Goal: Task Accomplishment & Management: Use online tool/utility

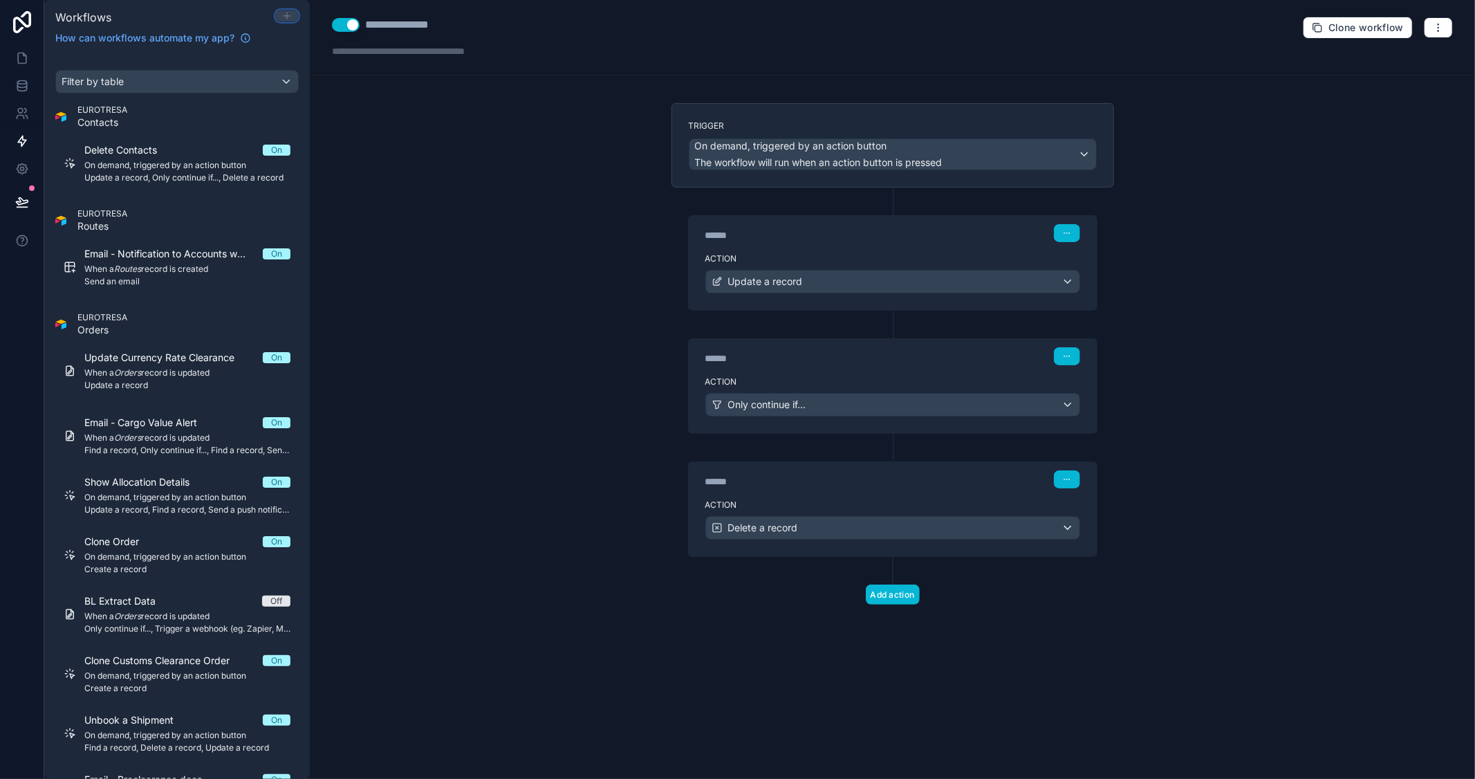
click at [284, 16] on icon at bounding box center [287, 16] width 6 height 0
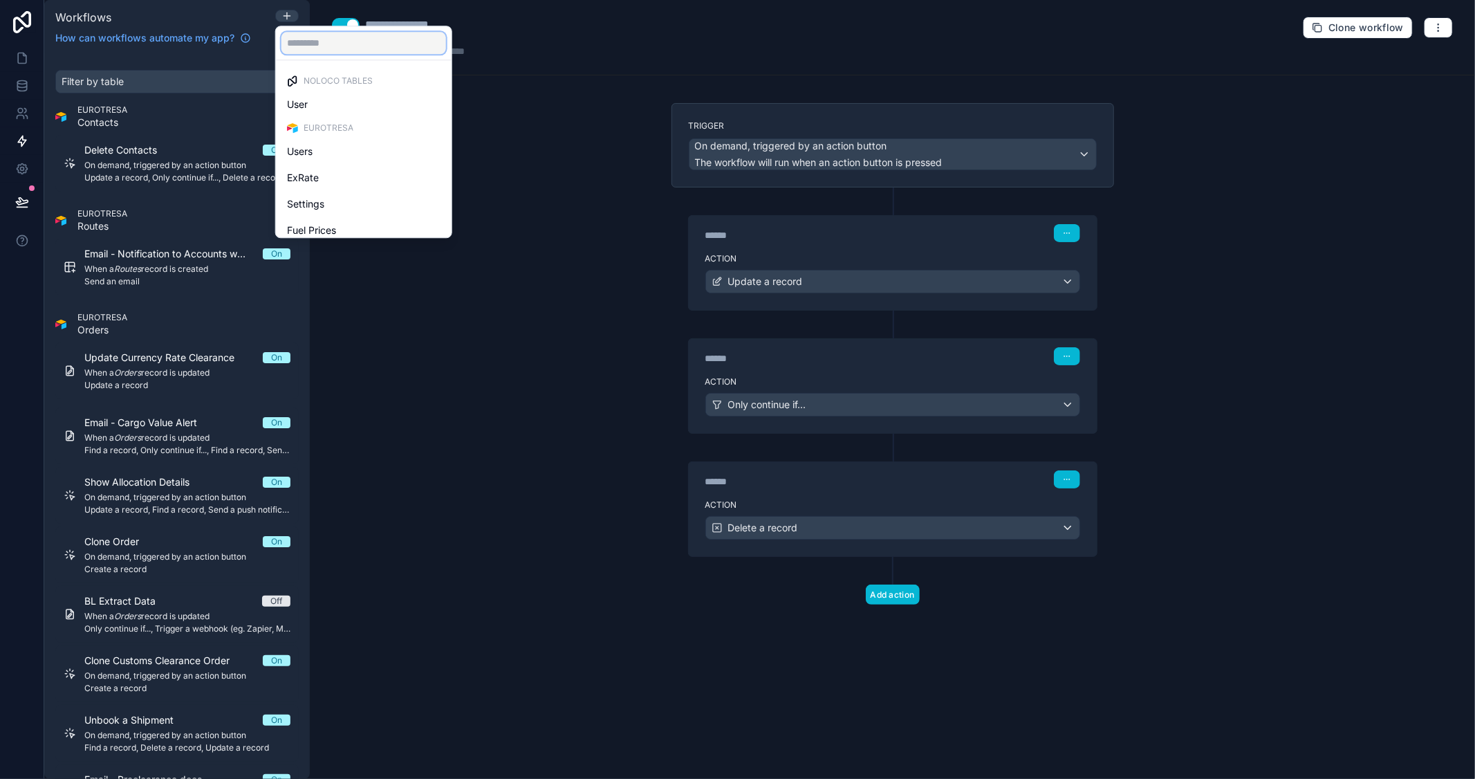
click at [337, 46] on input "text" at bounding box center [363, 43] width 165 height 22
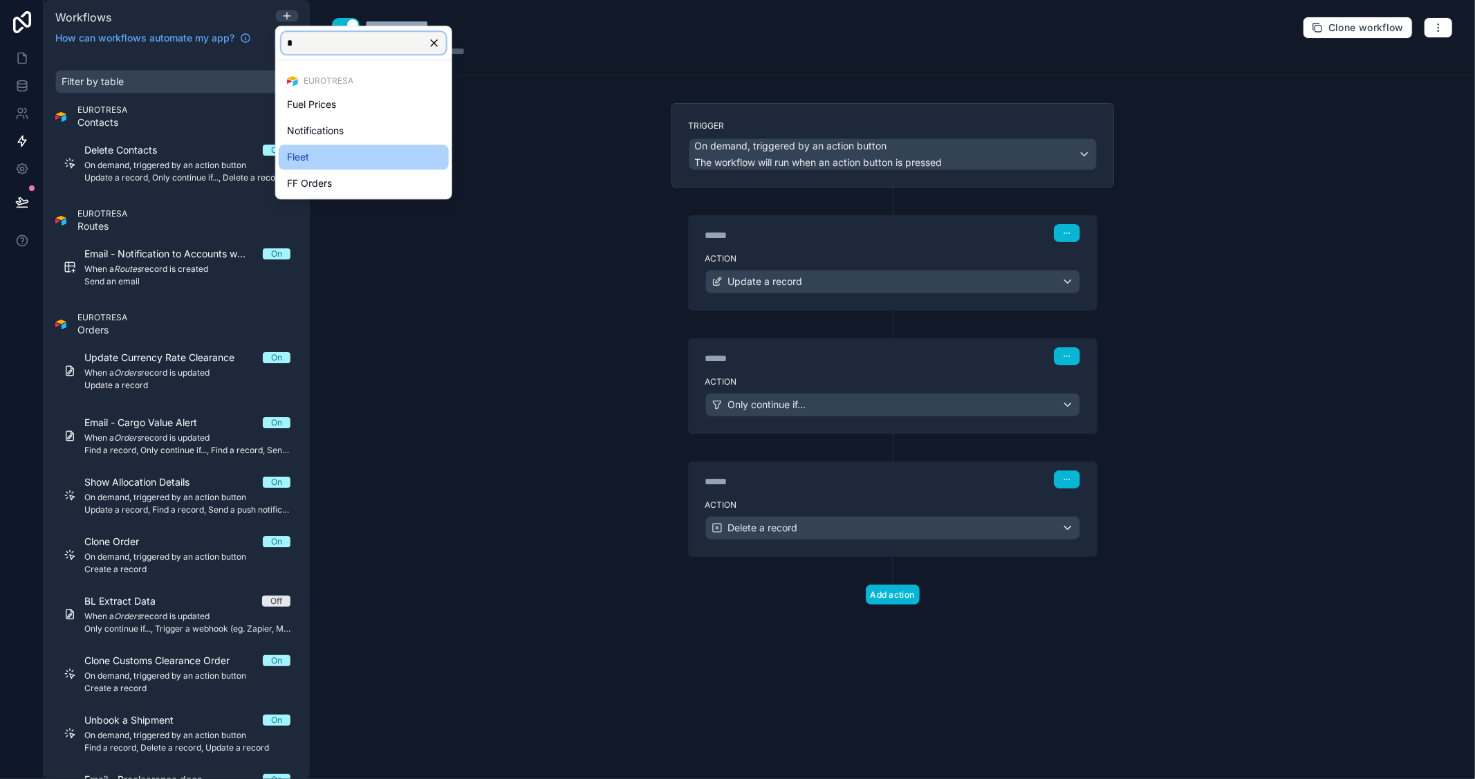
type input "*"
click at [301, 154] on span "Fleet" at bounding box center [298, 157] width 22 height 17
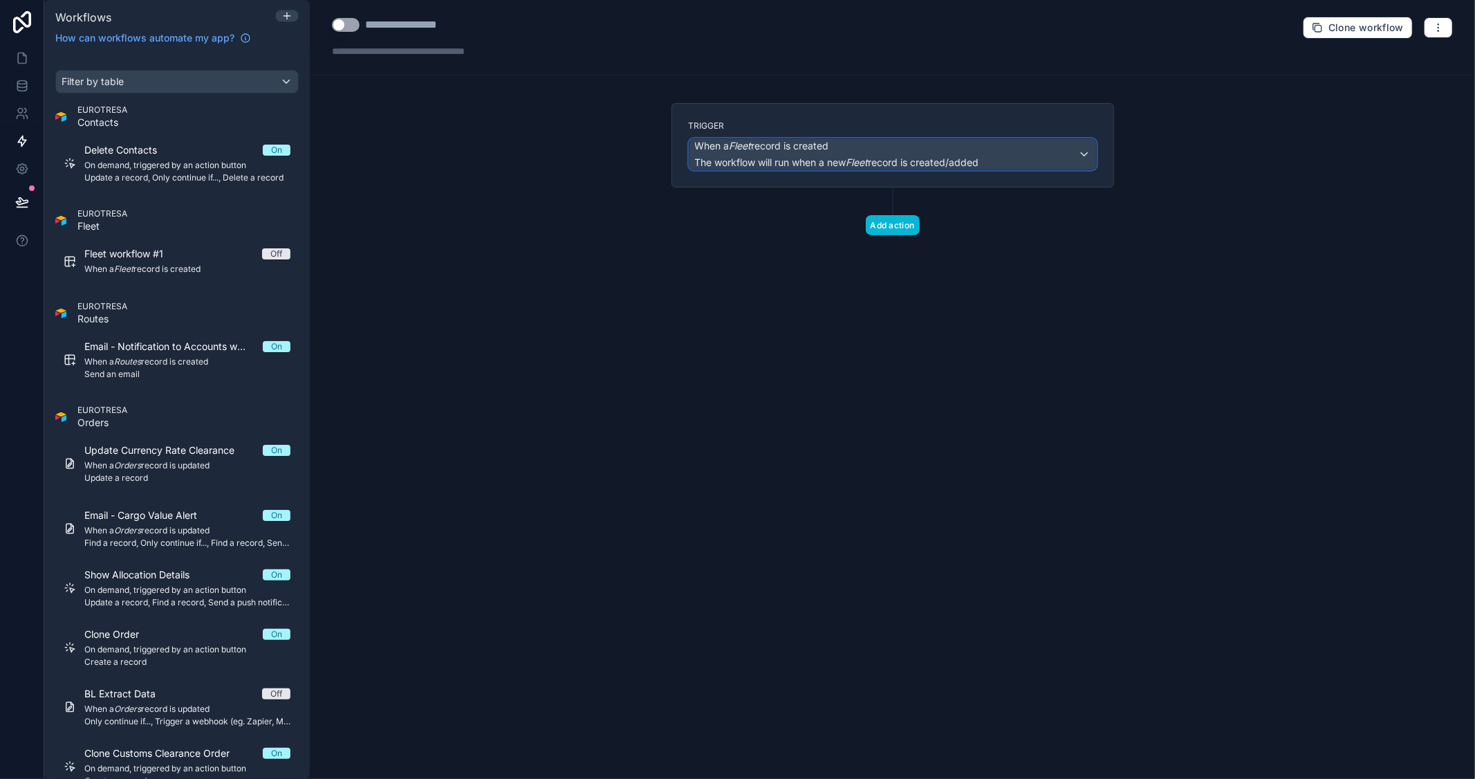
click at [839, 154] on div "When a Fleet record is created The workflow will run when a new Fleet record is…" at bounding box center [837, 154] width 284 height 30
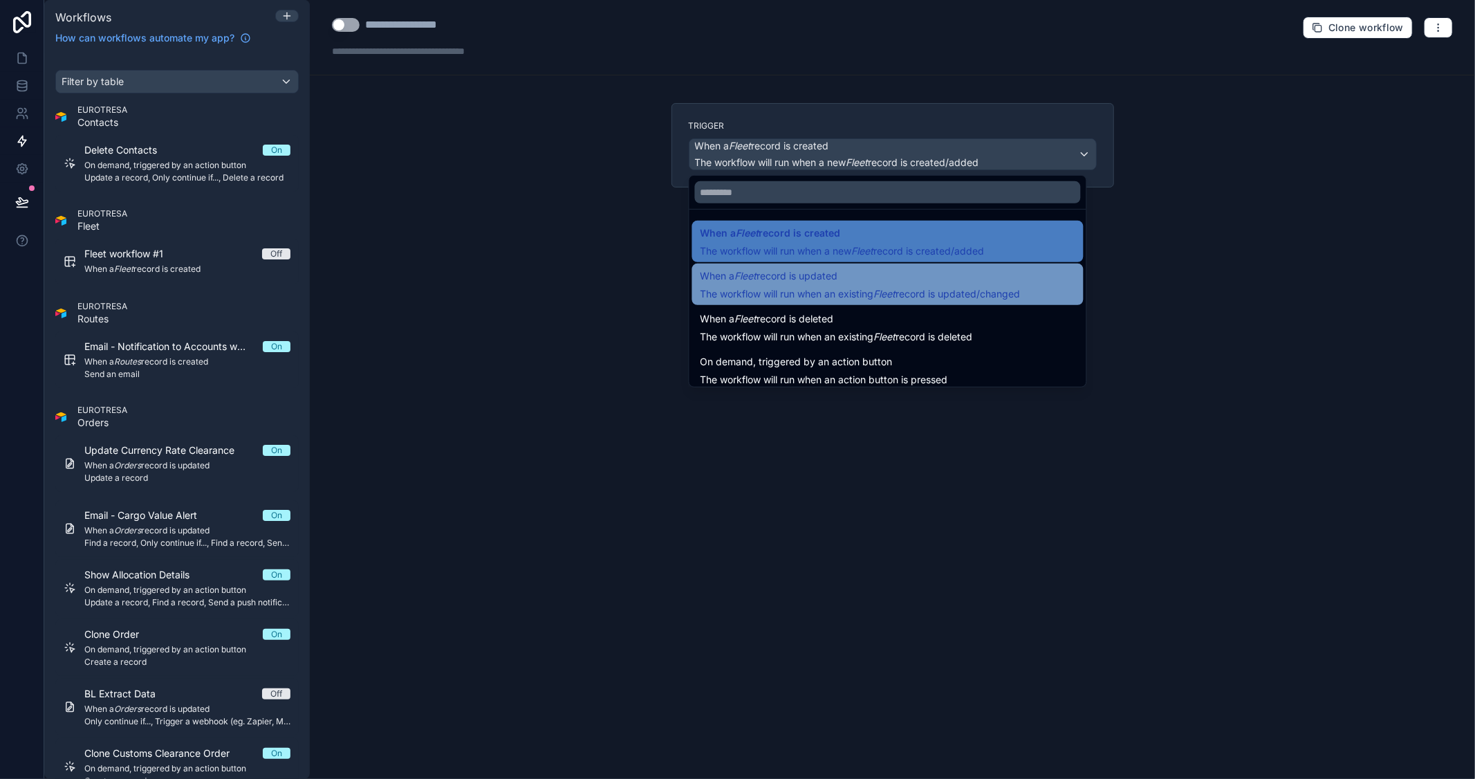
click at [838, 277] on span "When a Fleet record is updated" at bounding box center [769, 276] width 138 height 17
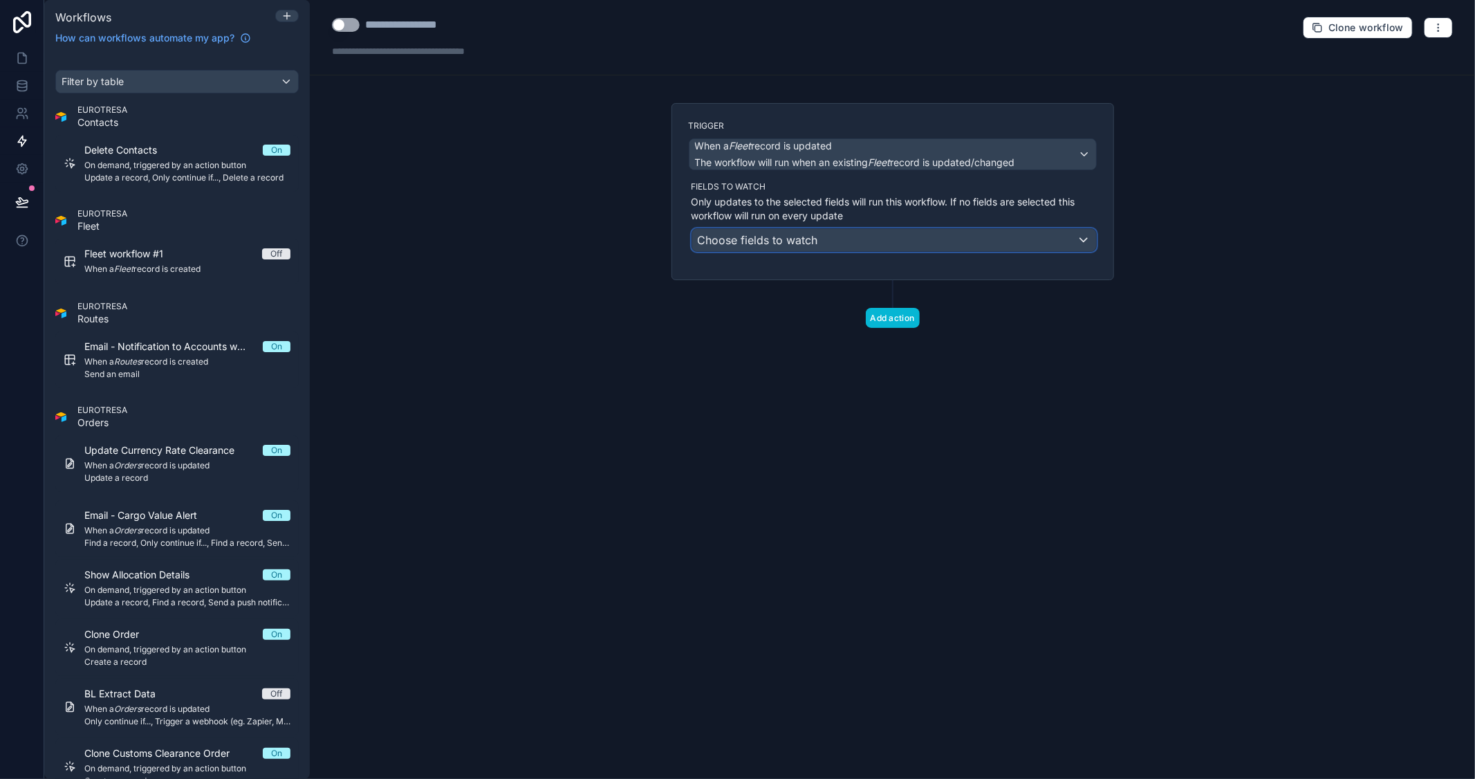
click at [842, 238] on div "Choose fields to watch" at bounding box center [894, 240] width 404 height 22
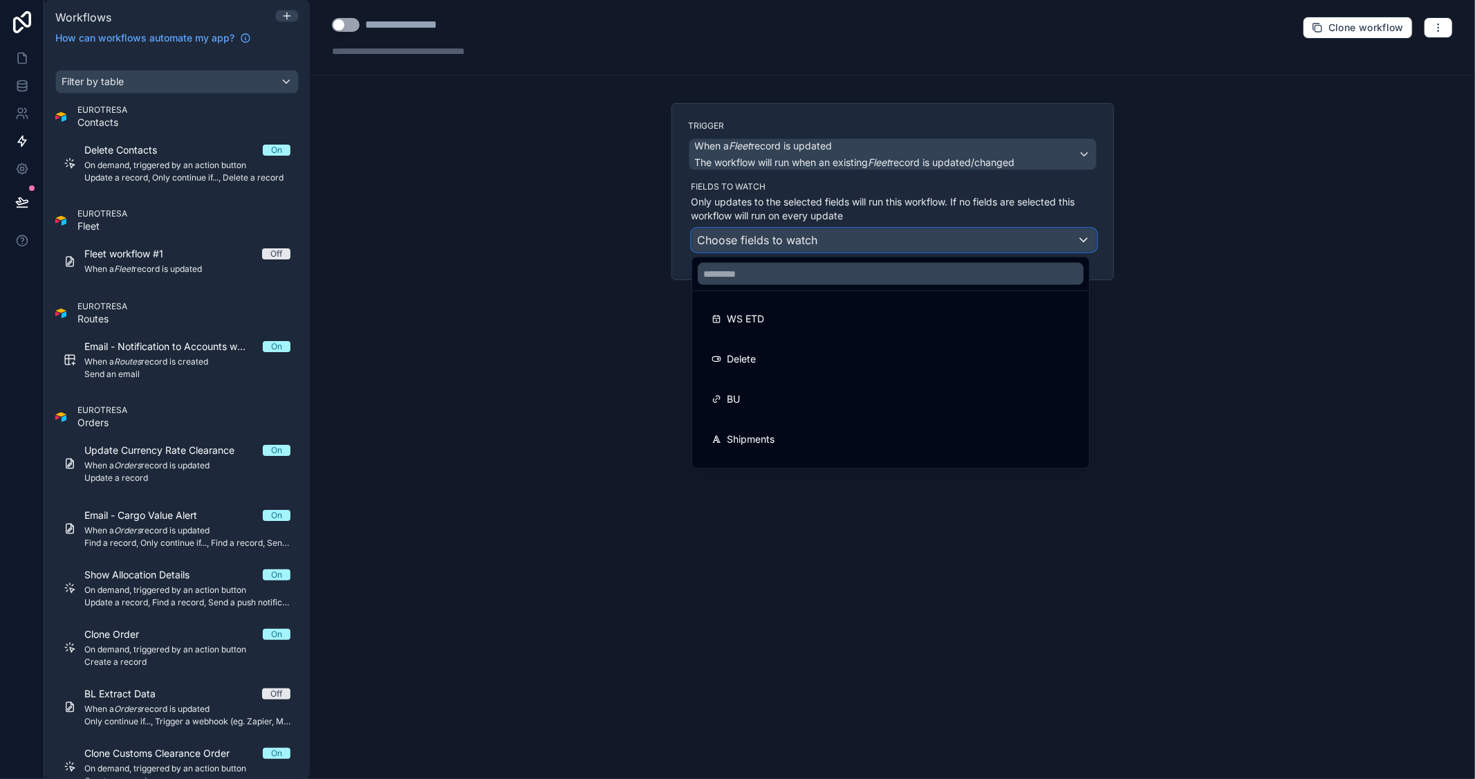
scroll to position [837, 0]
click at [1156, 308] on div at bounding box center [737, 389] width 1475 height 779
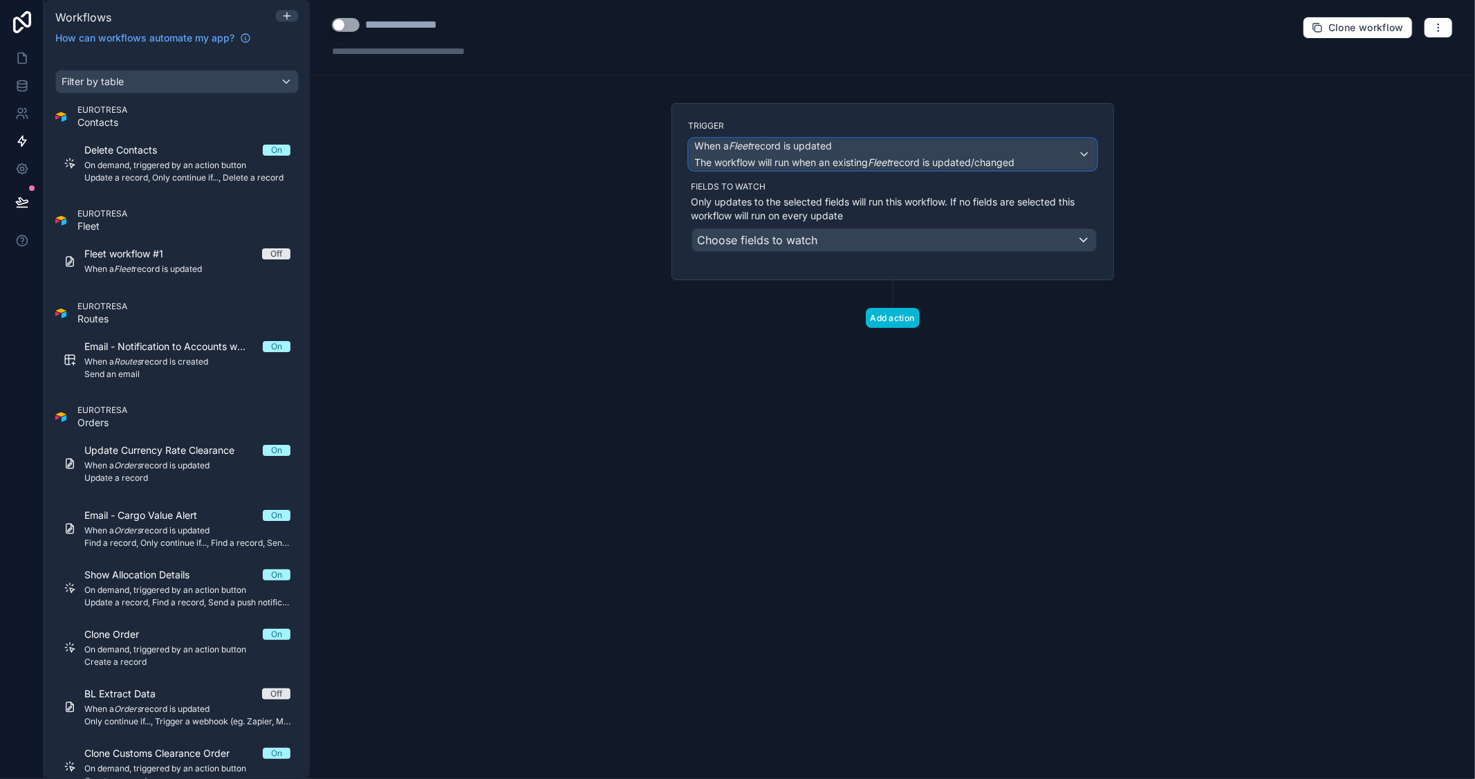
click at [943, 168] on span "The workflow will run when an existing Fleet record is updated/changed" at bounding box center [855, 163] width 320 height 14
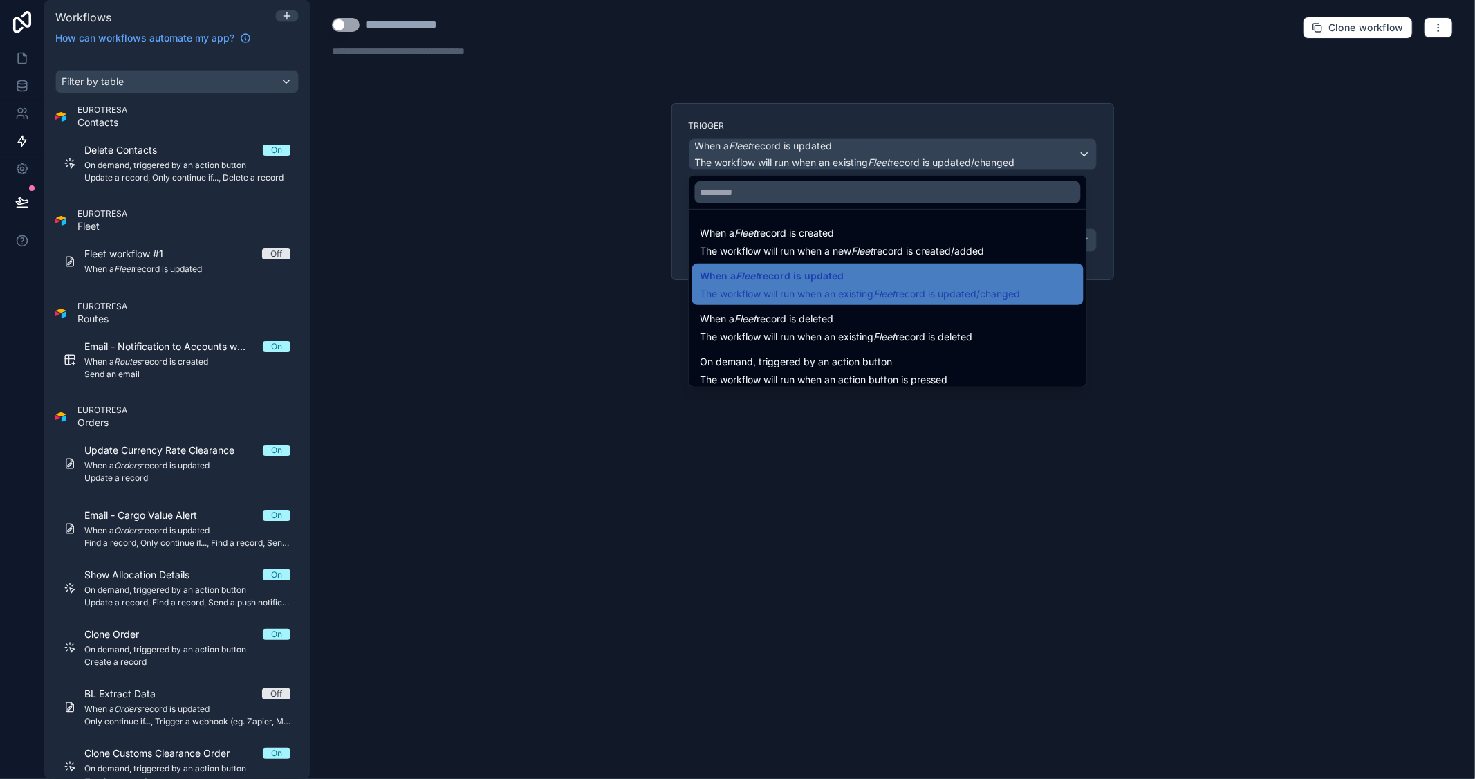
click at [828, 156] on div at bounding box center [737, 389] width 1475 height 779
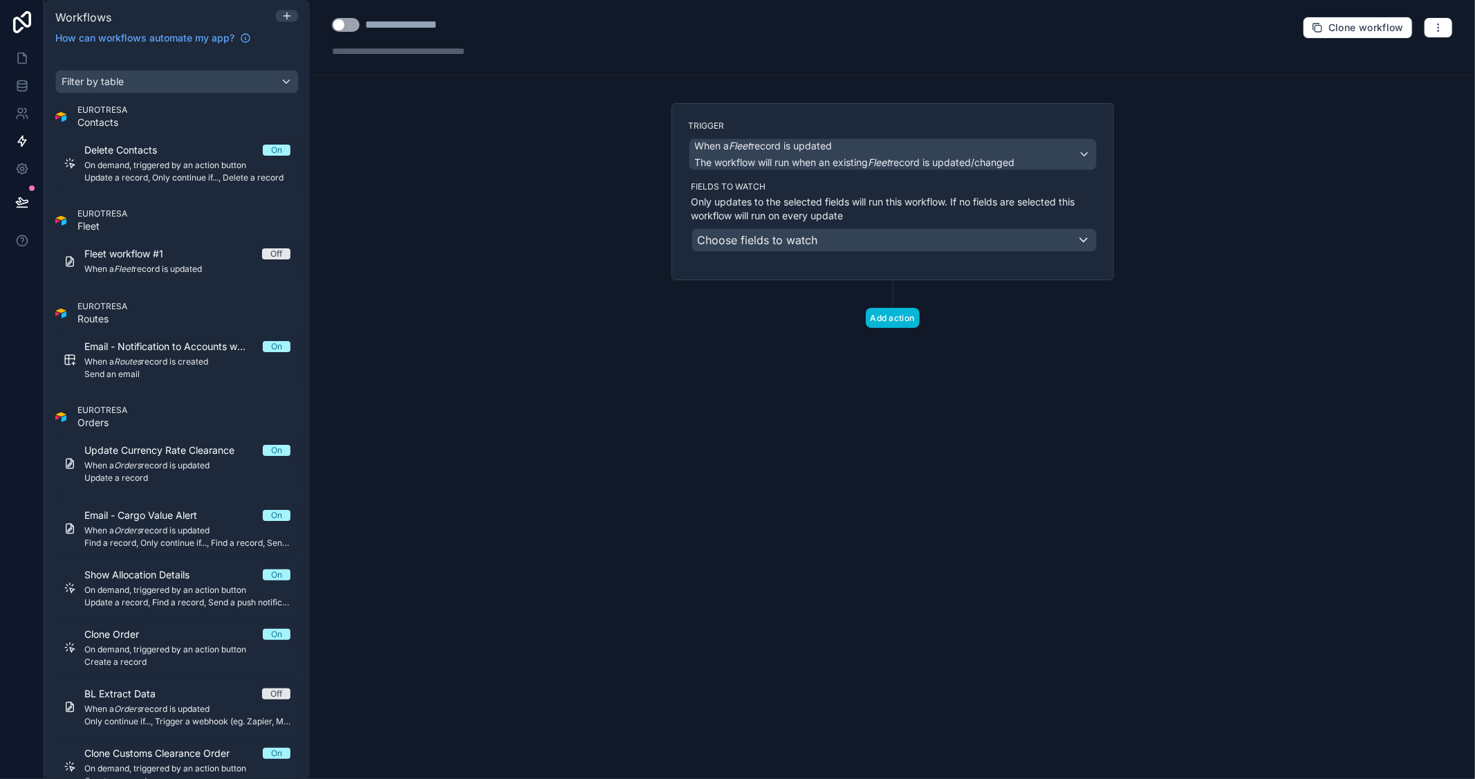
drag, startPoint x: 470, startPoint y: 29, endPoint x: 376, endPoint y: 28, distance: 94.1
click at [376, 28] on div "**********" at bounding box center [429, 25] width 194 height 17
drag, startPoint x: 365, startPoint y: 21, endPoint x: 487, endPoint y: 21, distance: 121.7
click at [487, 21] on div "**********" at bounding box center [429, 25] width 194 height 17
type div "**********"
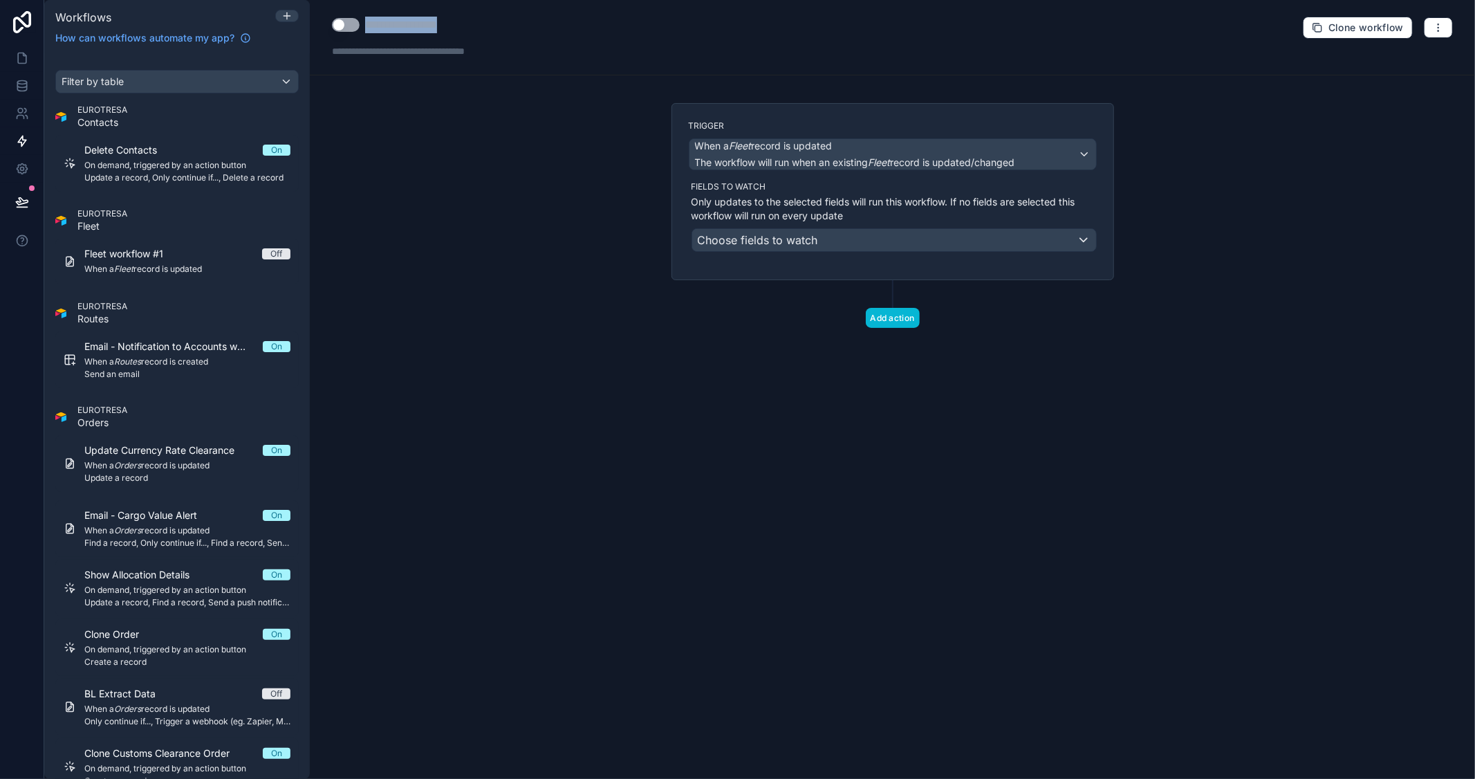
copy div "**********"
click at [1428, 24] on button "button" at bounding box center [1438, 27] width 29 height 21
click at [1394, 98] on button "Delete workflow" at bounding box center [1391, 104] width 100 height 22
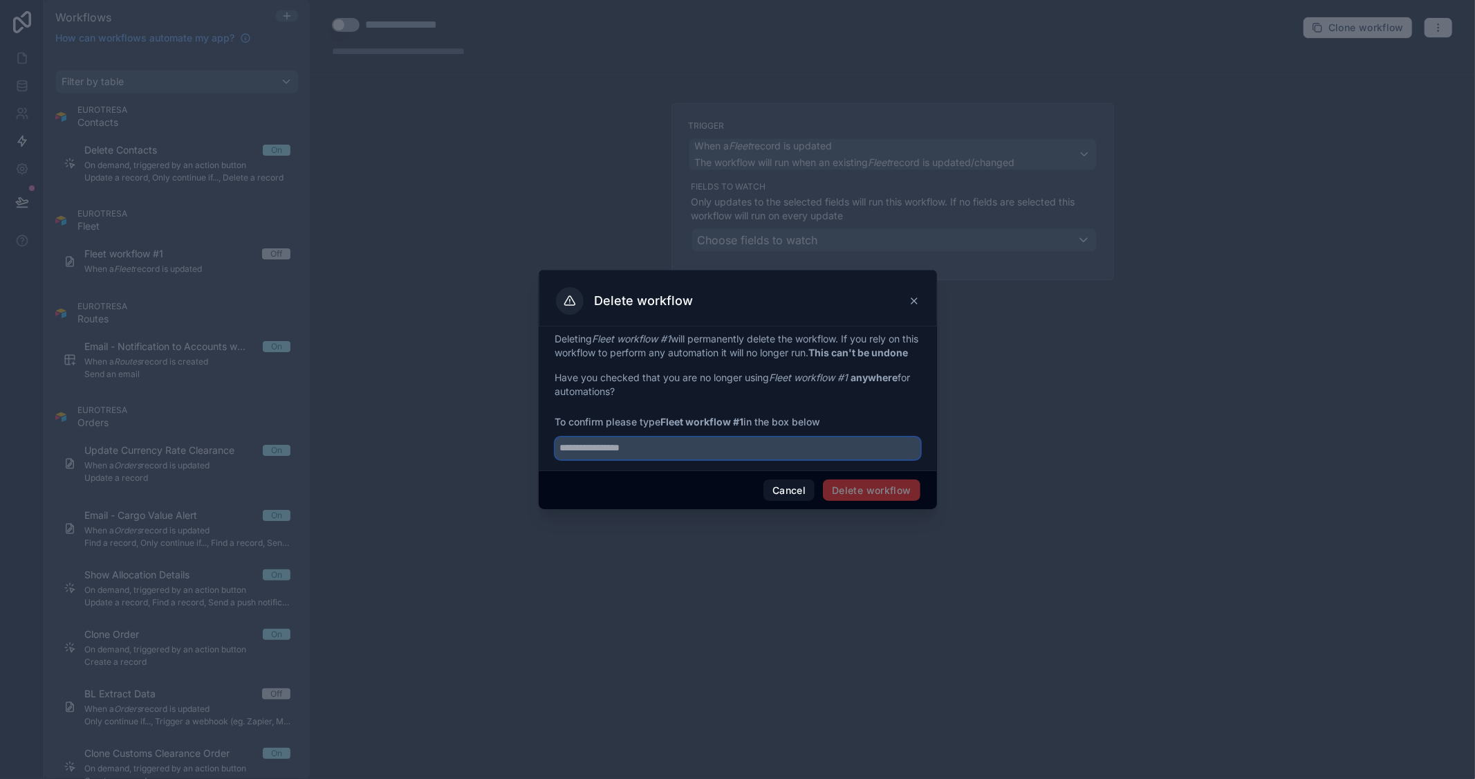
click at [763, 453] on input "text" at bounding box center [737, 448] width 365 height 22
paste input "**********"
type input "**********"
click at [859, 492] on button "Delete workflow" at bounding box center [871, 490] width 97 height 22
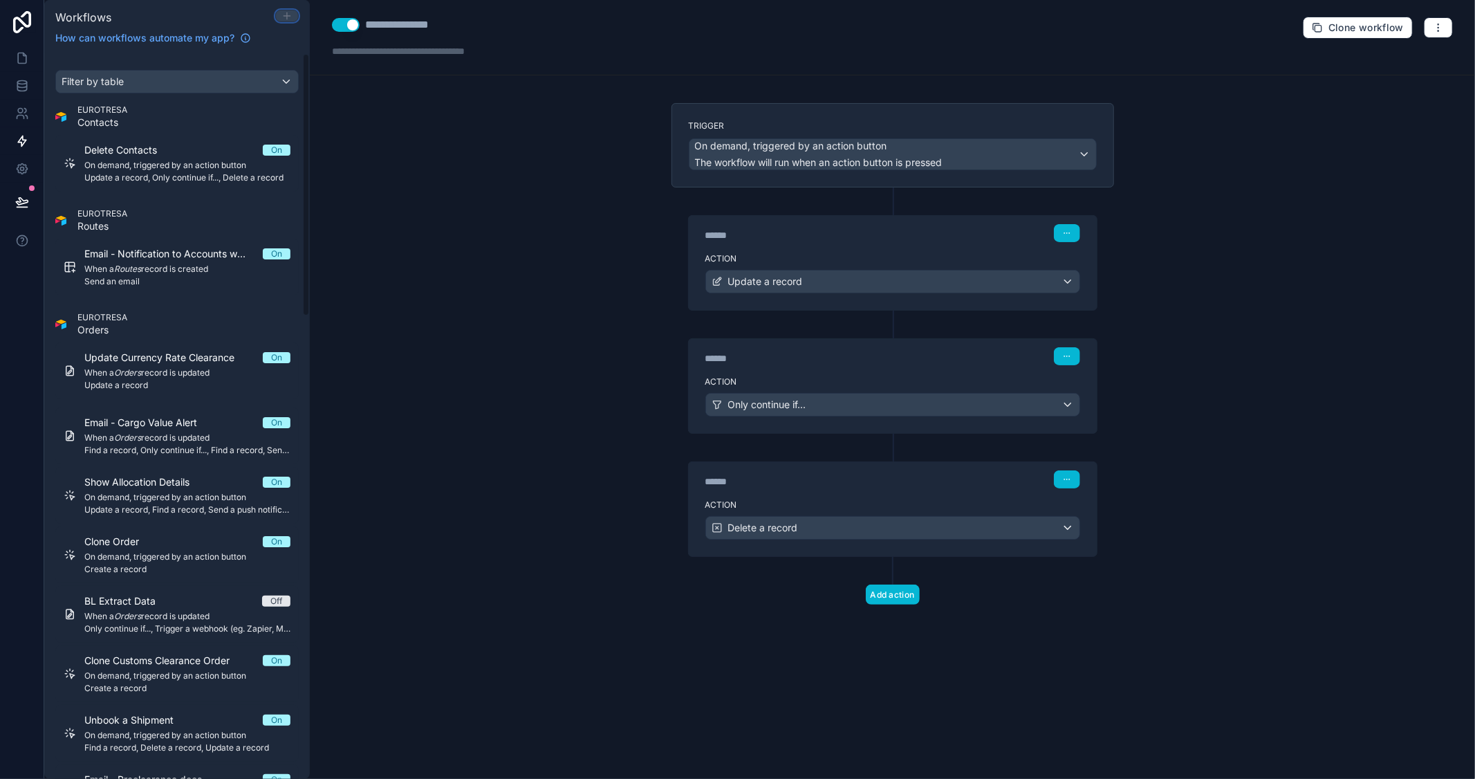
click at [282, 11] on icon at bounding box center [286, 15] width 11 height 11
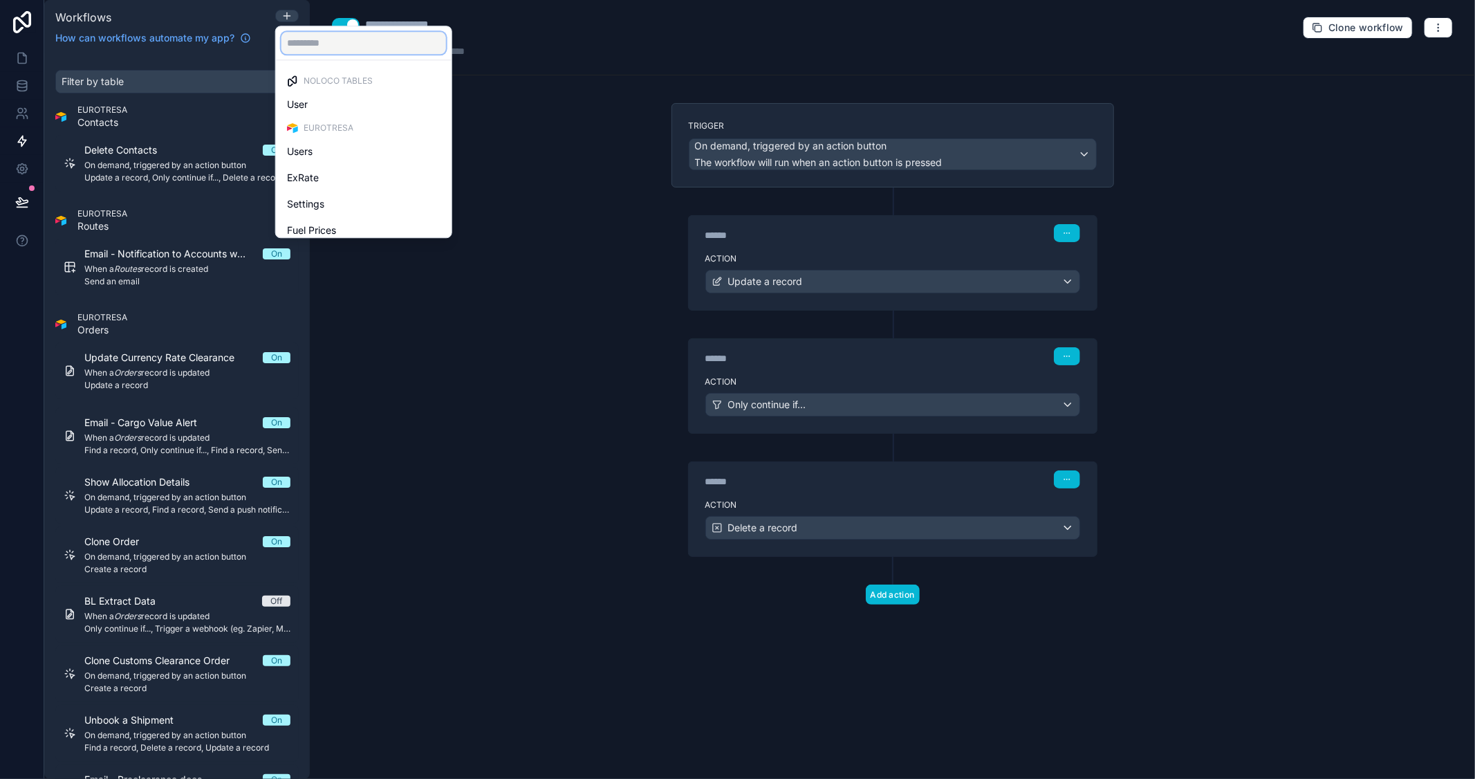
click at [327, 52] on input "text" at bounding box center [363, 43] width 165 height 22
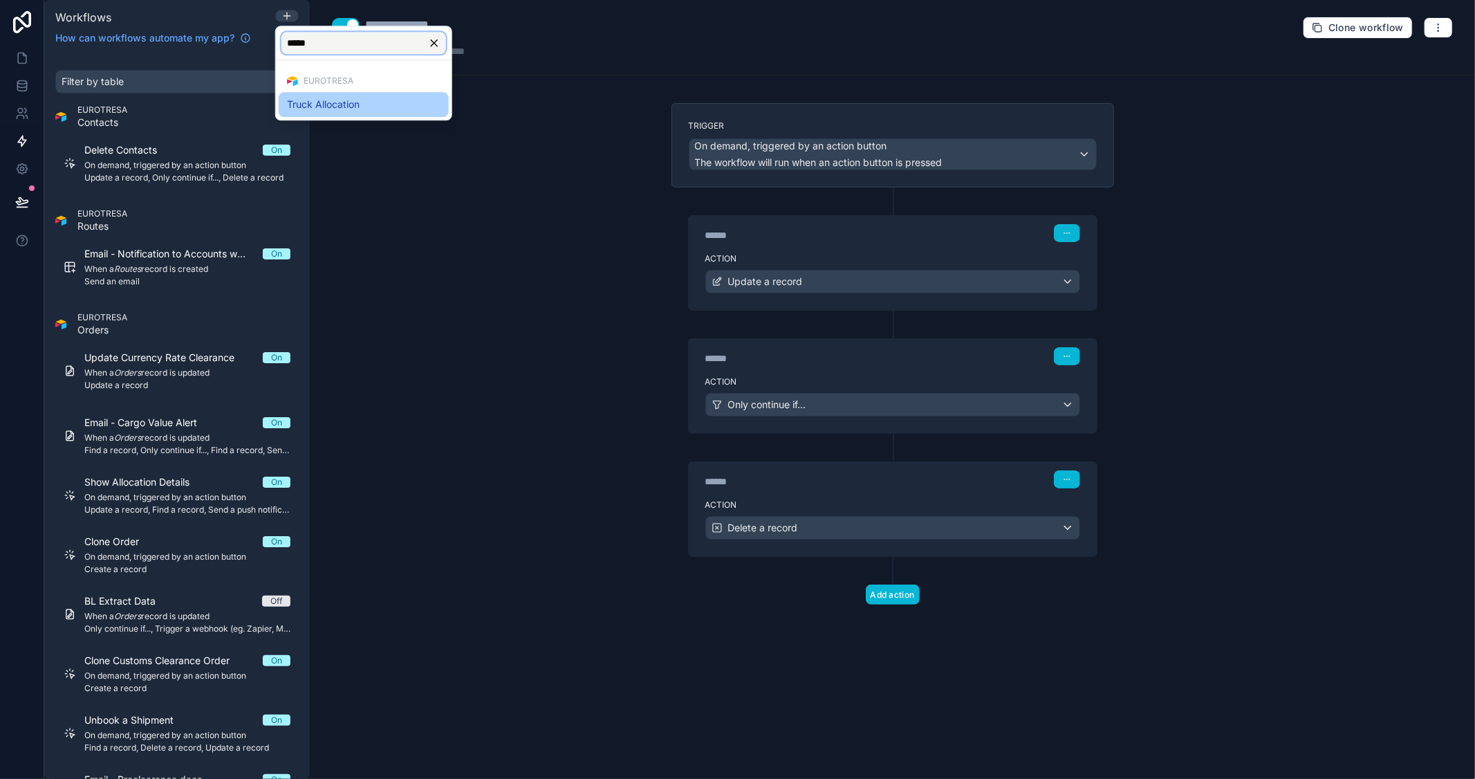
type input "*****"
click at [347, 111] on span "Truck Allocation" at bounding box center [323, 104] width 73 height 17
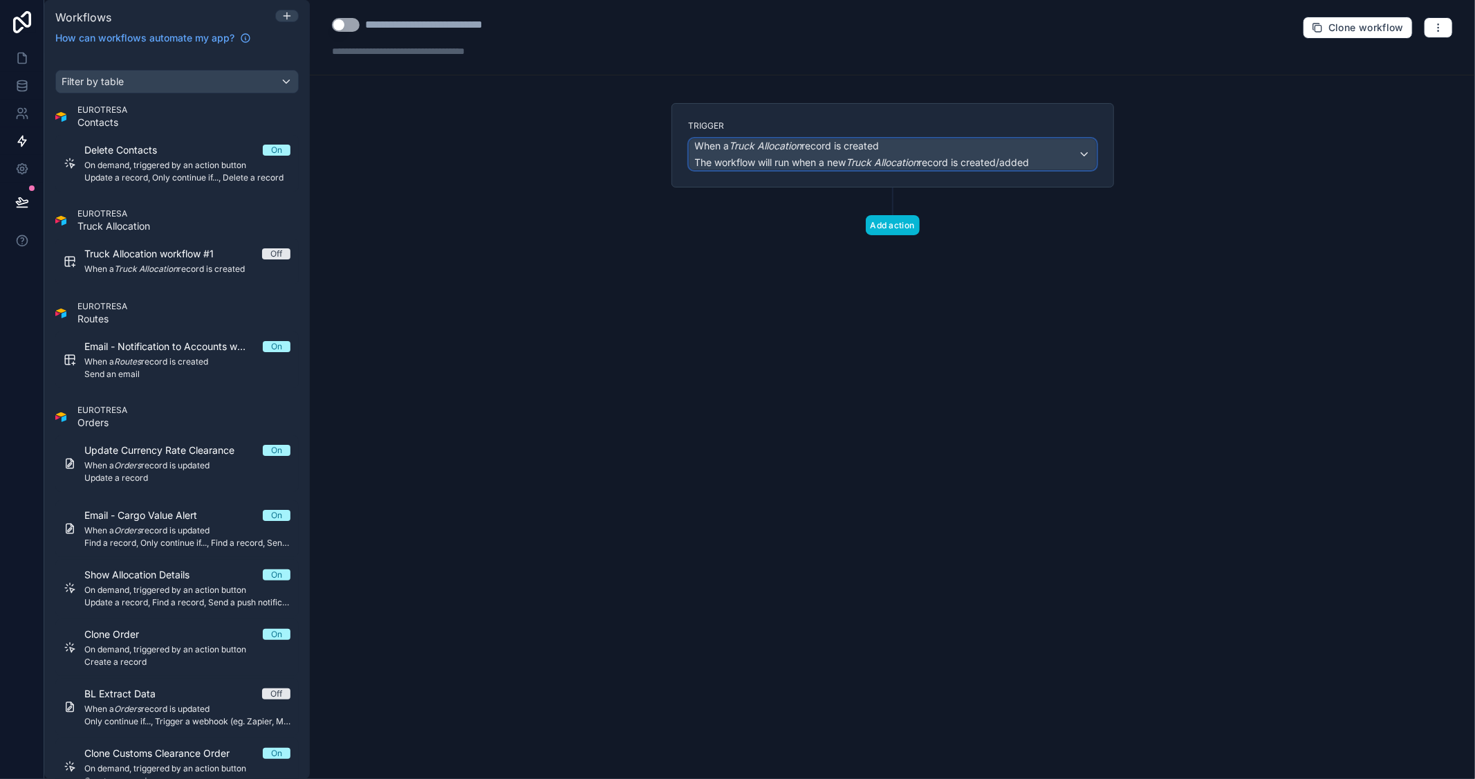
click at [958, 163] on span "The workflow will run when a new Truck Allocation record is created/added" at bounding box center [862, 162] width 335 height 12
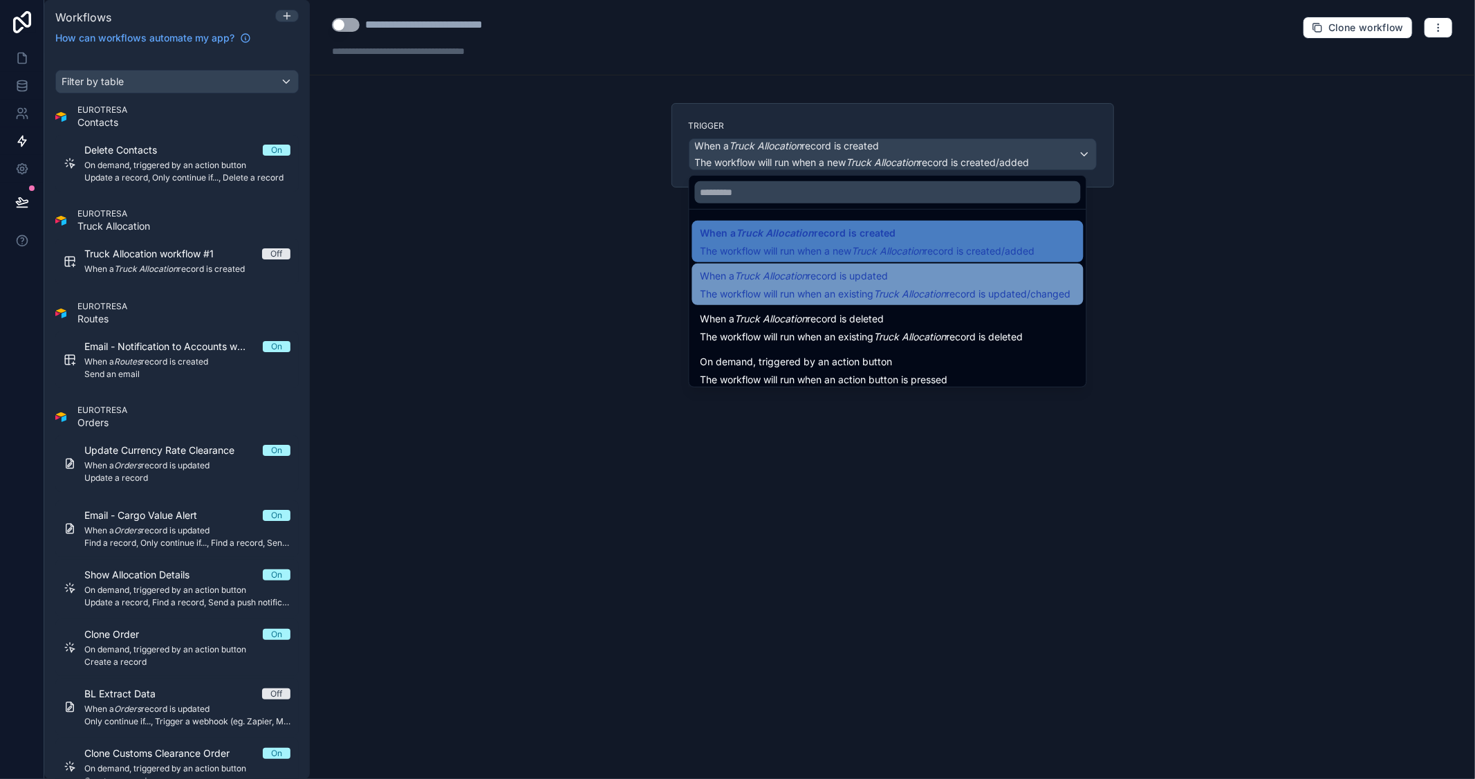
click at [868, 279] on span "When a Truck Allocation record is updated" at bounding box center [794, 276] width 188 height 17
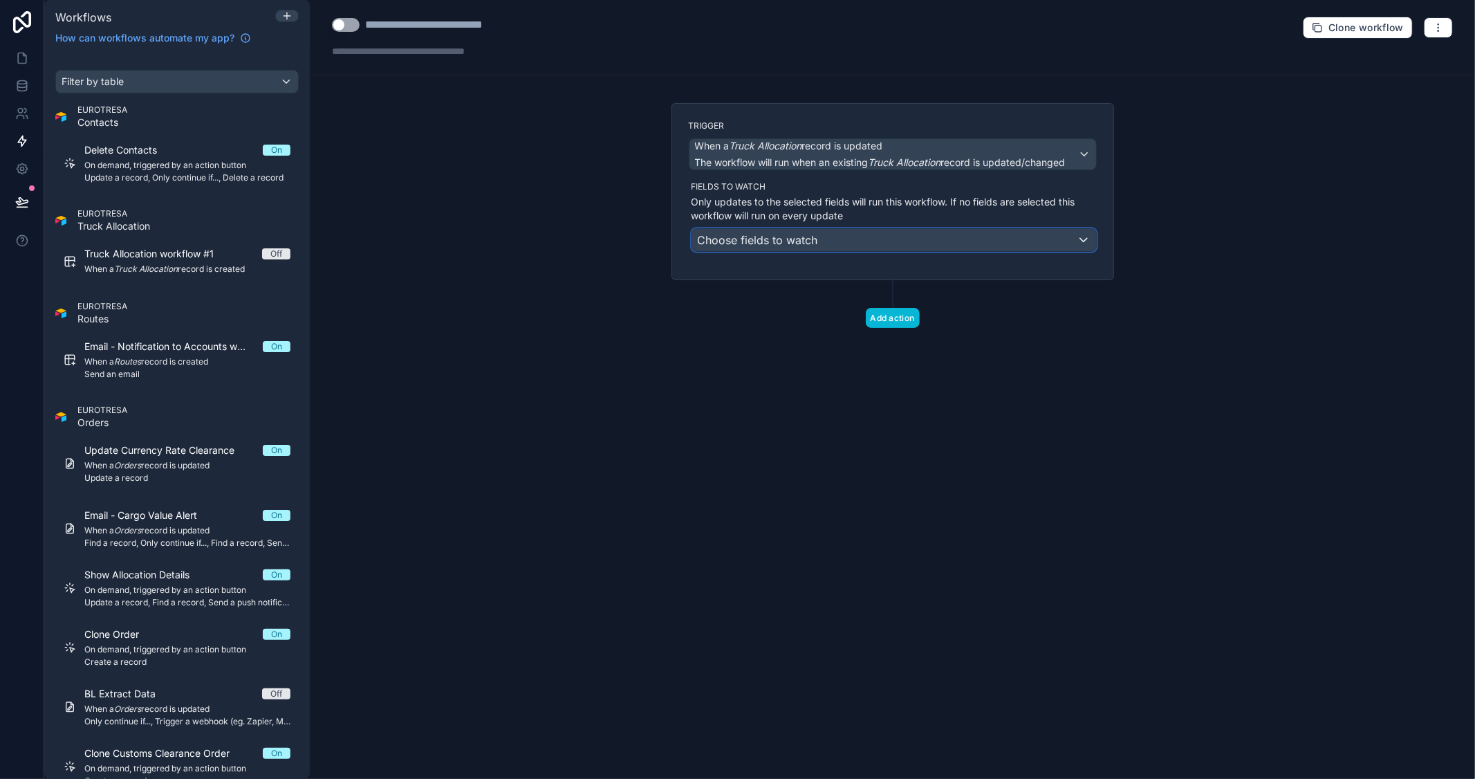
click at [832, 244] on div "Choose fields to watch" at bounding box center [894, 240] width 404 height 22
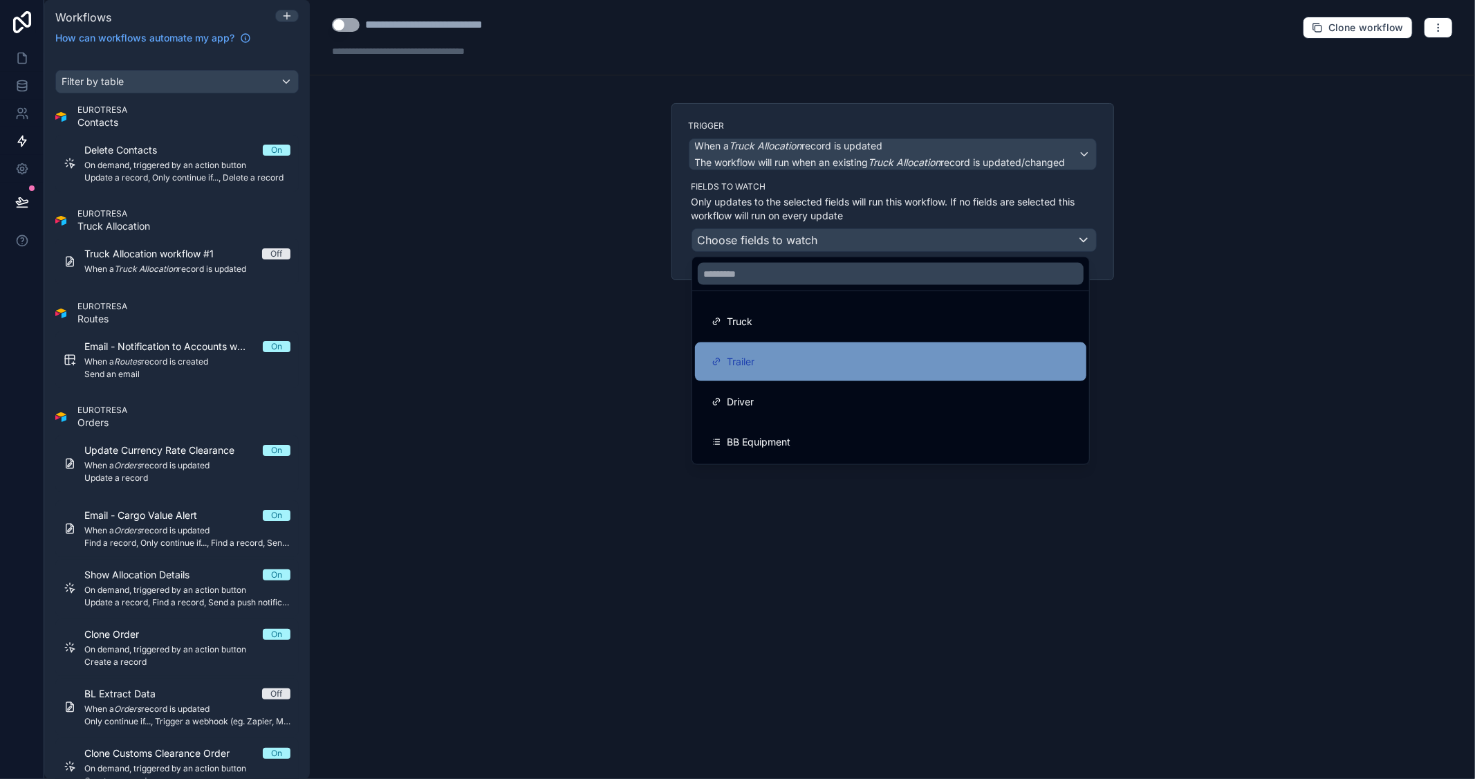
click at [775, 349] on div "Trailer" at bounding box center [890, 361] width 391 height 39
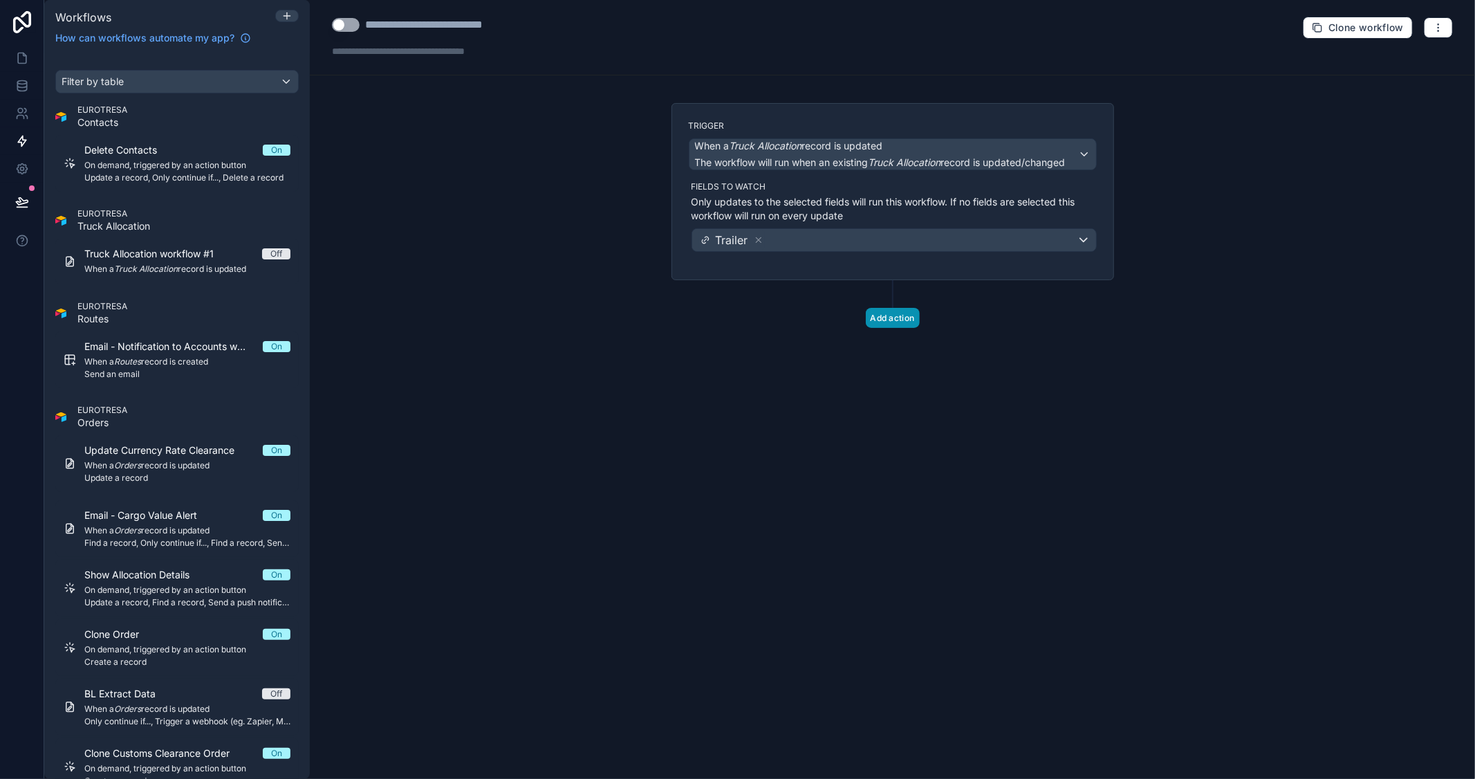
click at [902, 317] on button "Add action" at bounding box center [893, 318] width 54 height 20
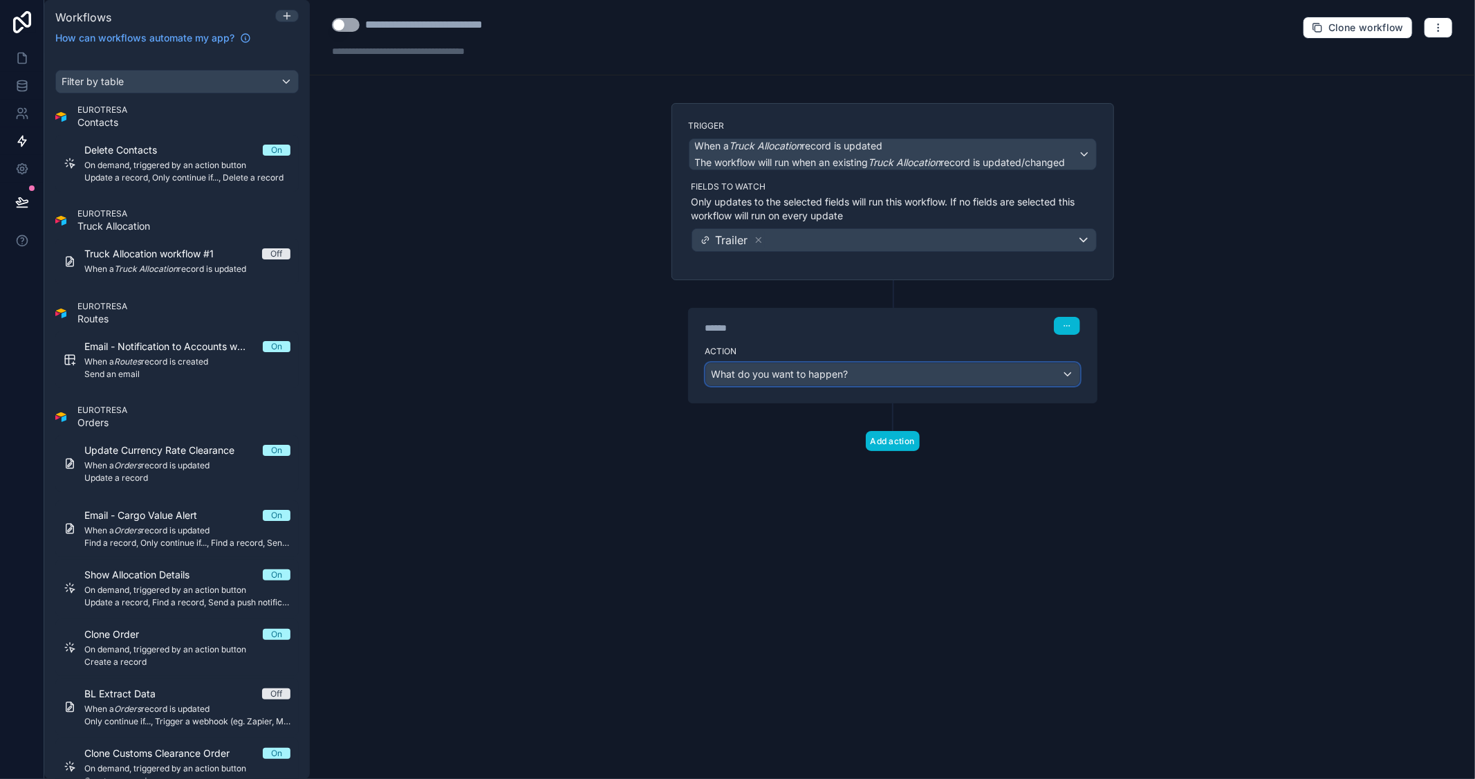
click at [864, 372] on div "What do you want to happen?" at bounding box center [892, 374] width 373 height 22
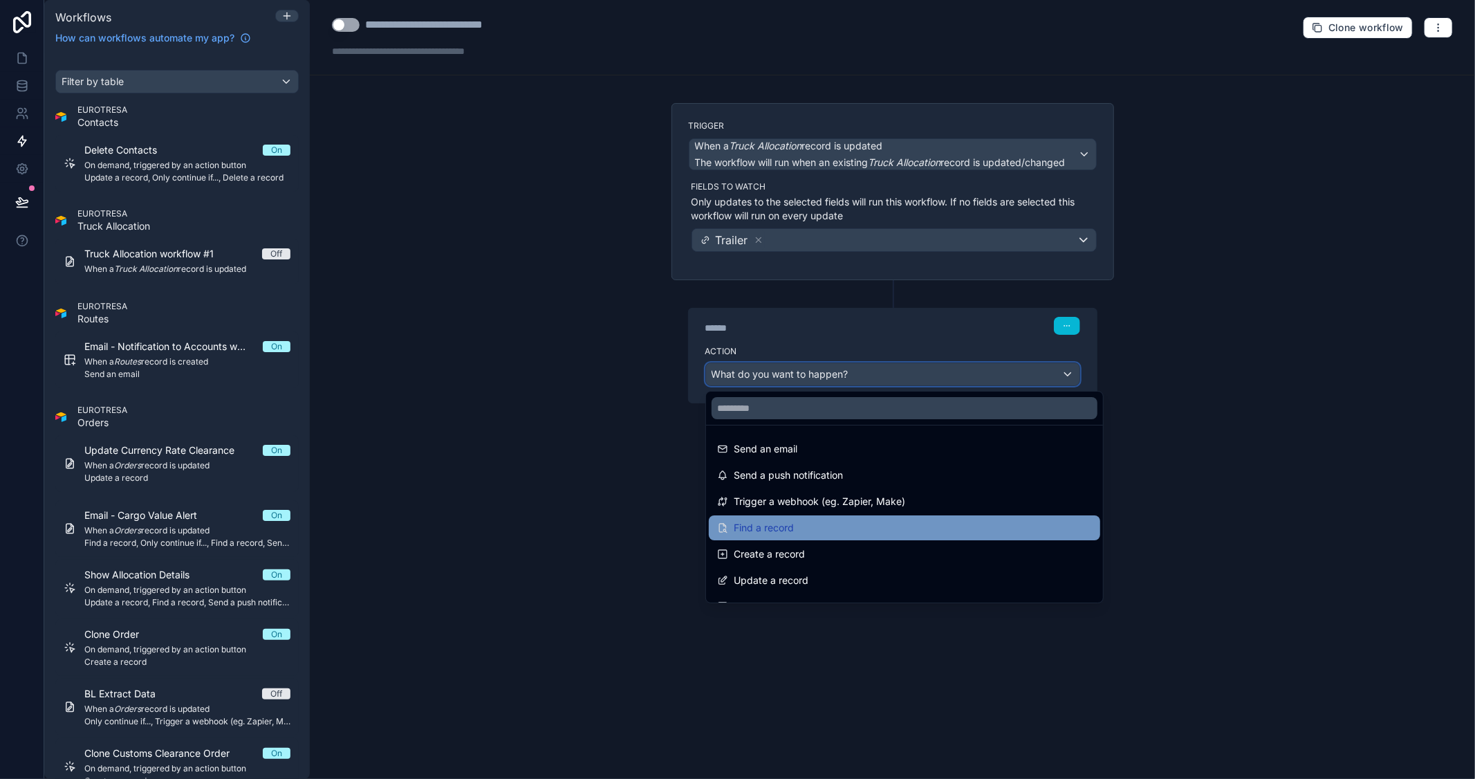
scroll to position [77, 0]
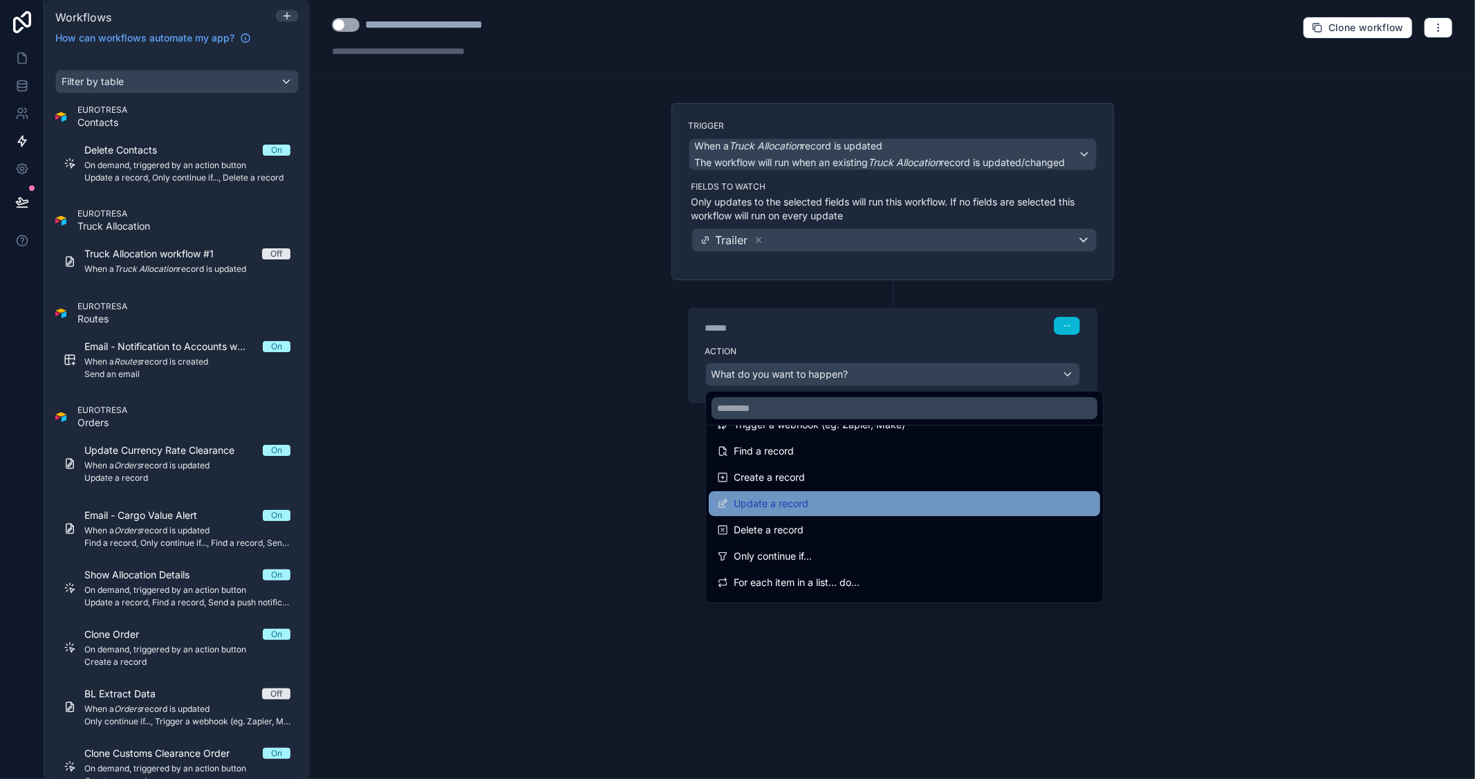
click at [838, 506] on div "Update a record" at bounding box center [904, 503] width 375 height 17
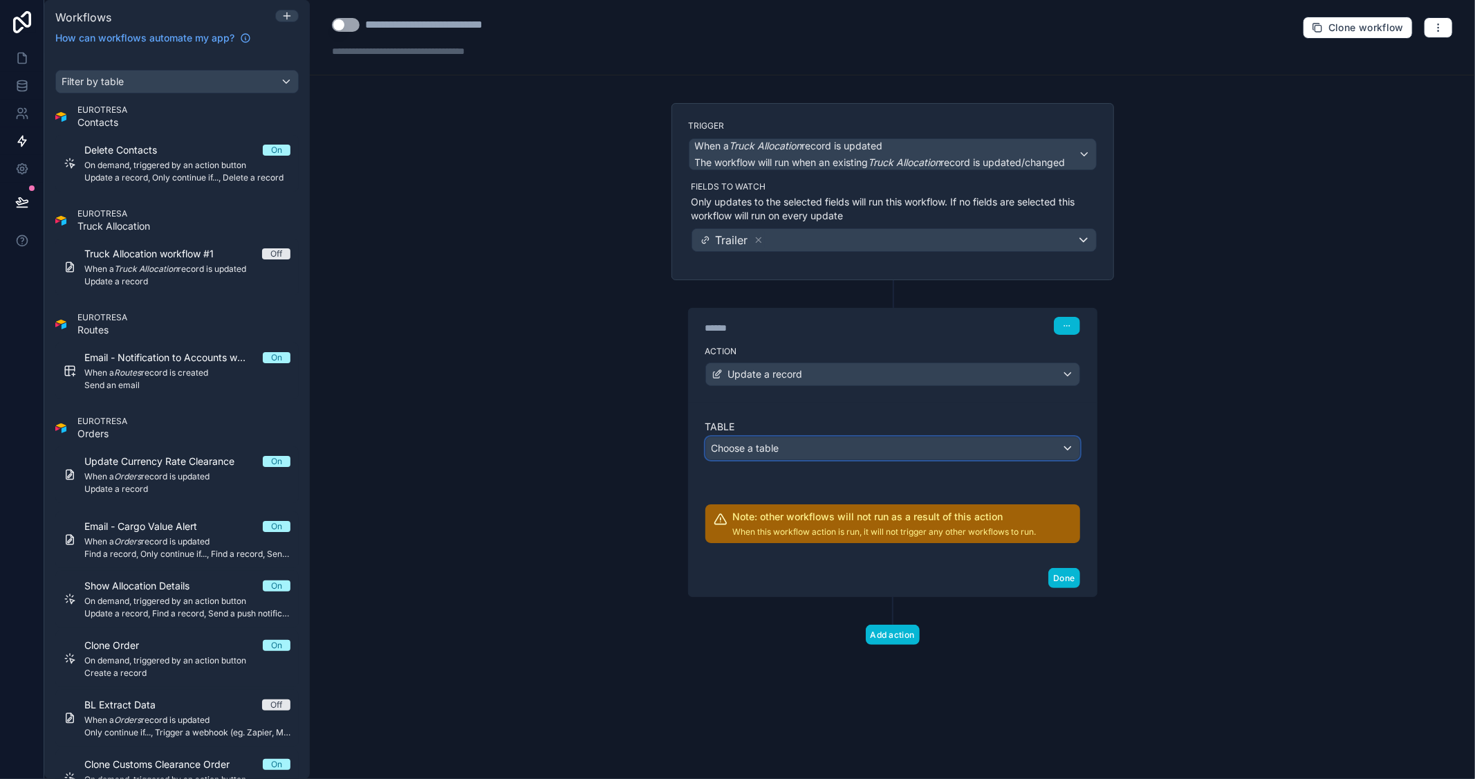
click at [845, 449] on div "Choose a table" at bounding box center [892, 448] width 373 height 22
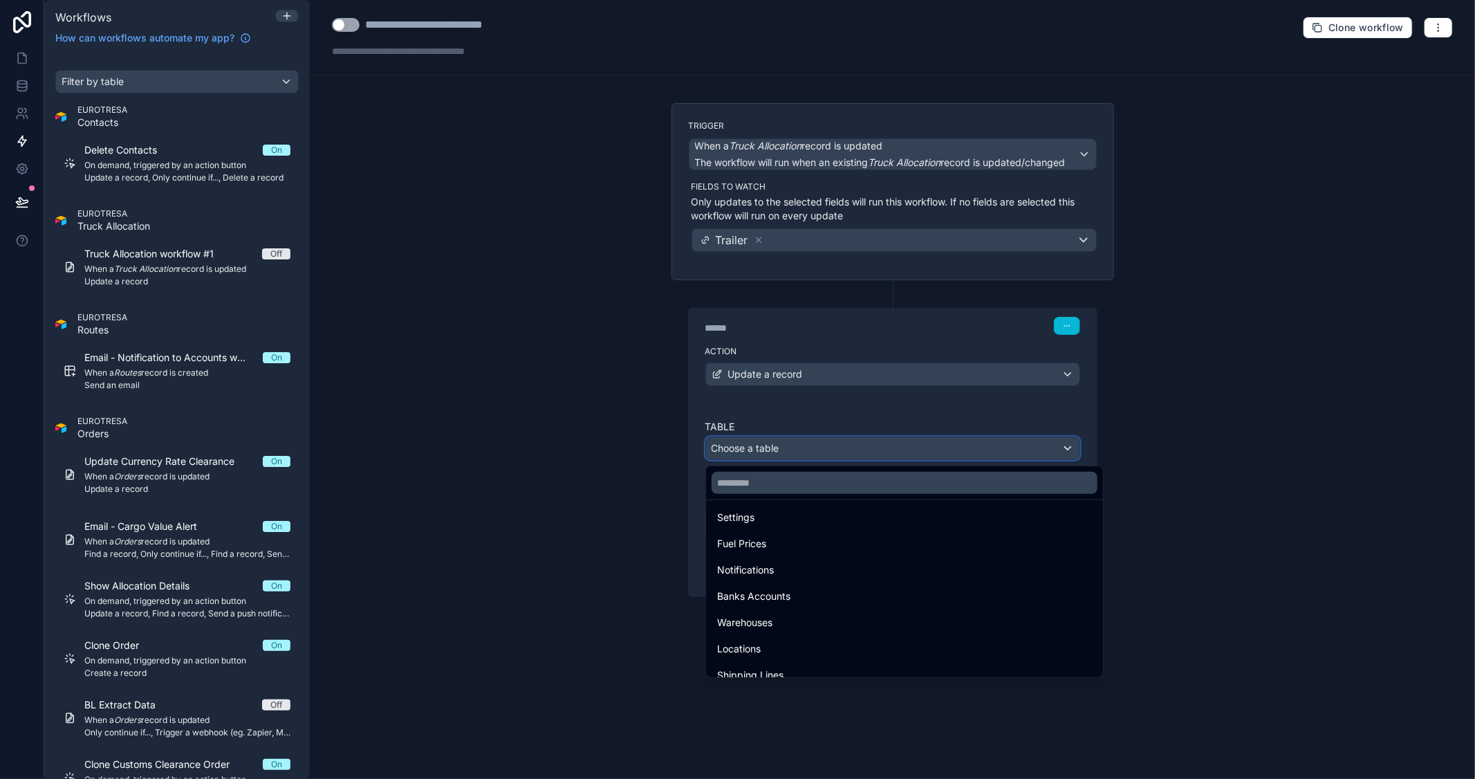
scroll to position [154, 0]
click at [1193, 342] on div at bounding box center [737, 389] width 1475 height 779
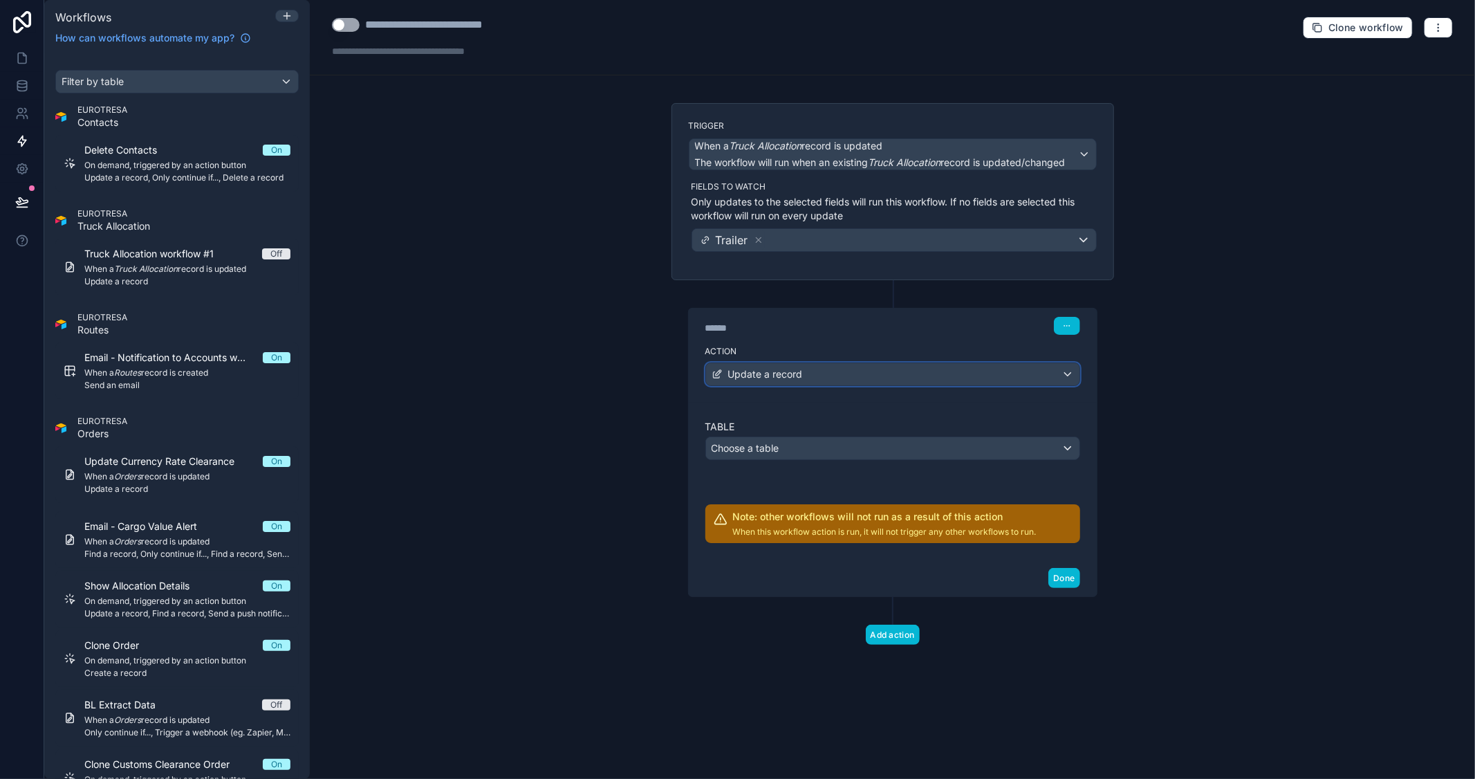
click at [1007, 362] on button "Update a record" at bounding box center [892, 374] width 375 height 24
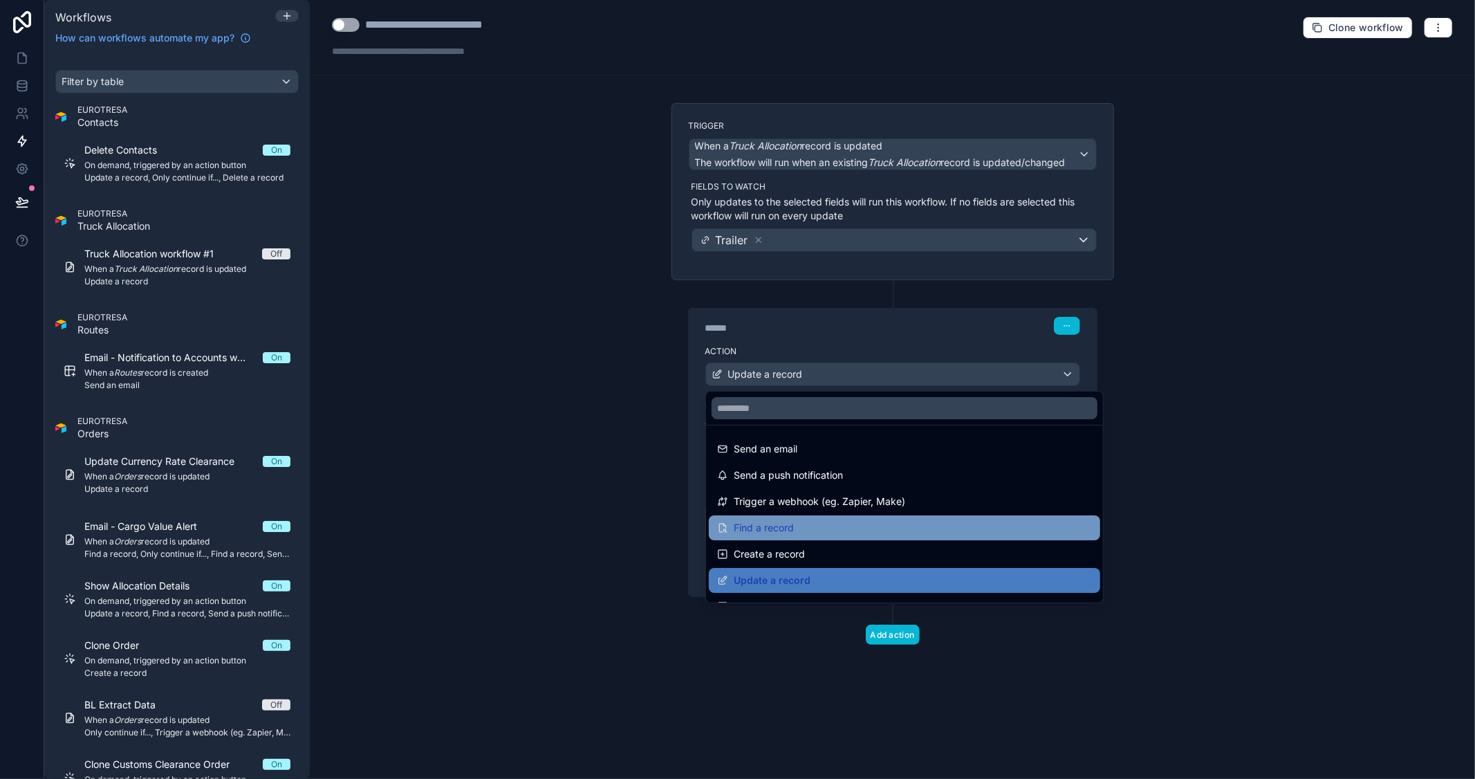
click at [805, 519] on div "Find a record" at bounding box center [904, 527] width 375 height 17
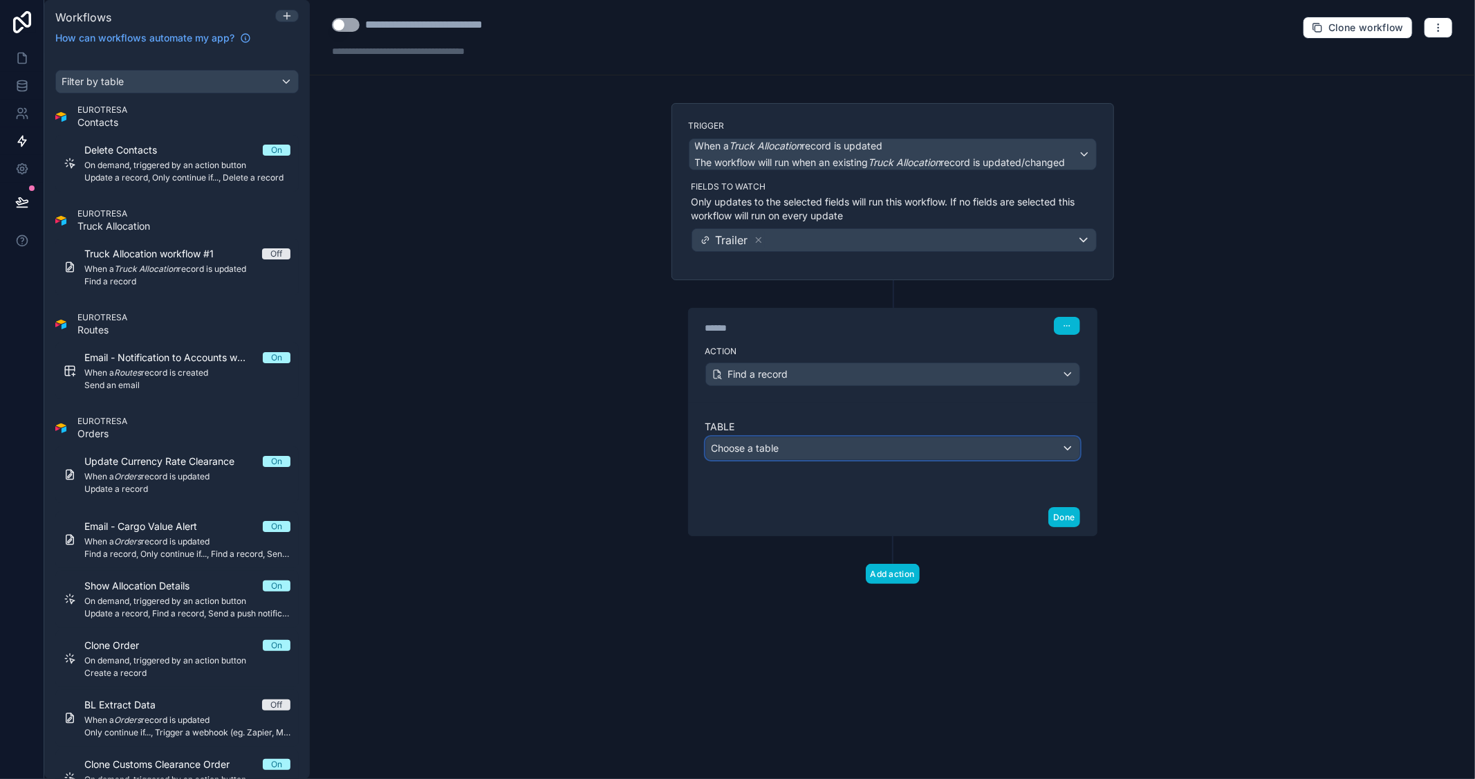
click at [817, 448] on div "Choose a table" at bounding box center [892, 448] width 373 height 22
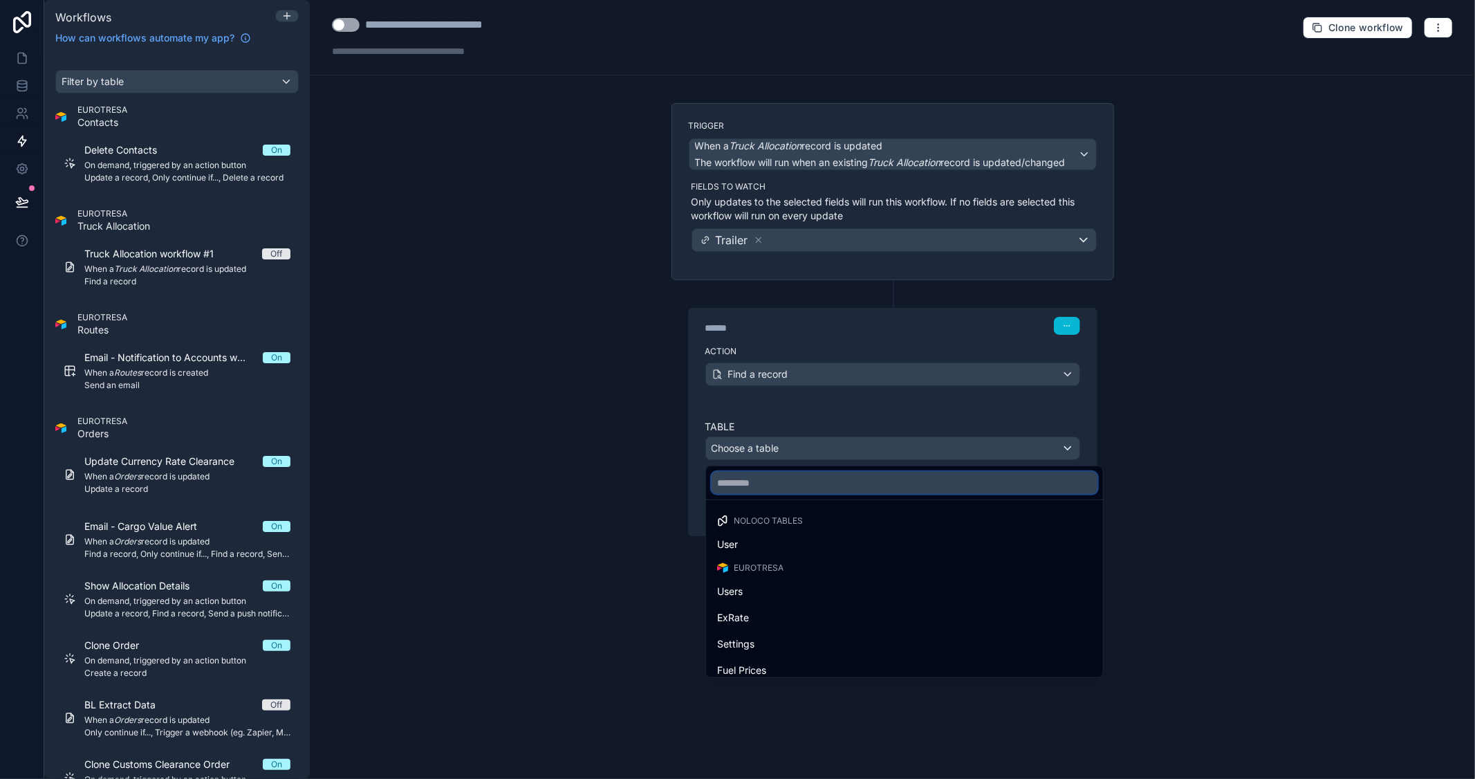
click at [777, 490] on input "text" at bounding box center [905, 483] width 386 height 22
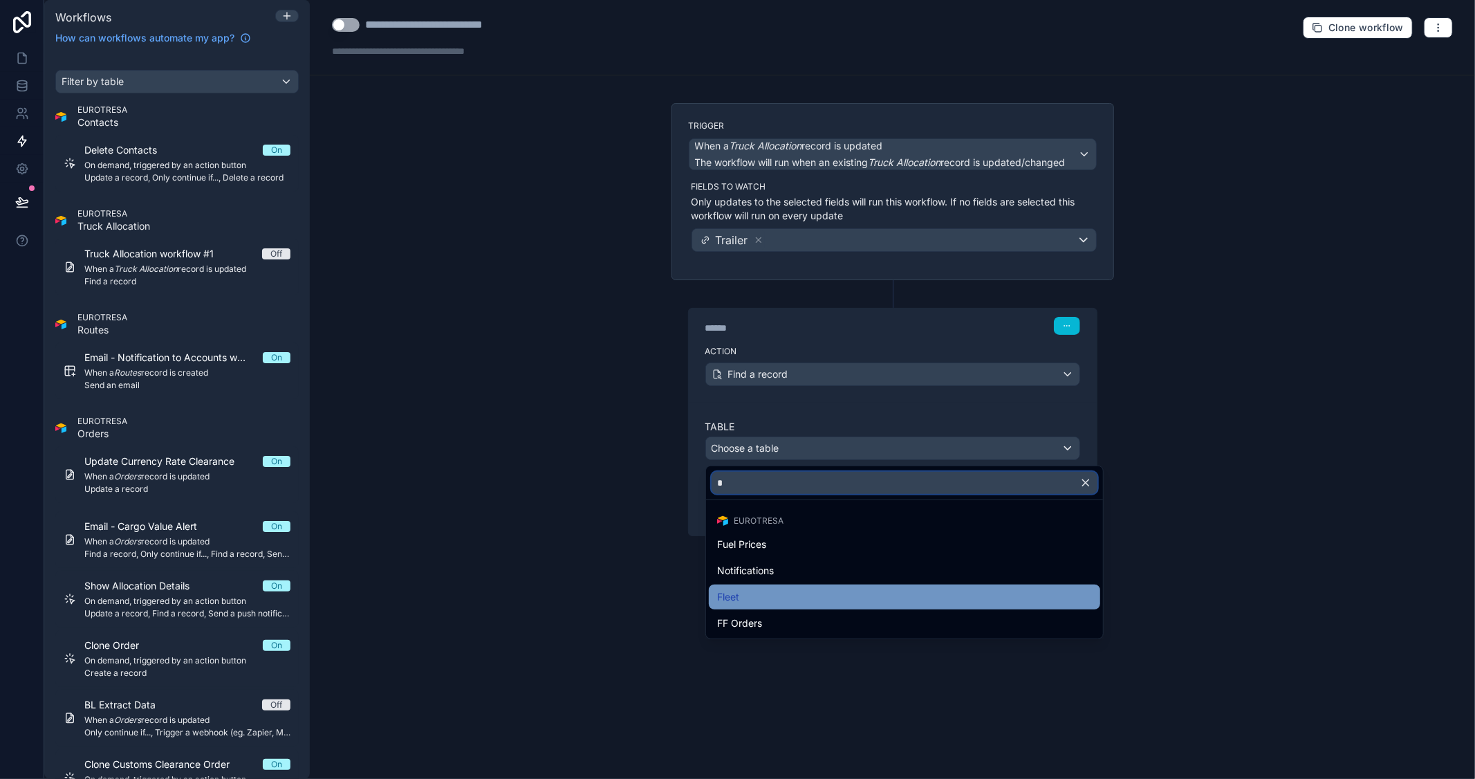
type input "*"
click at [748, 585] on div "Fleet" at bounding box center [904, 596] width 391 height 25
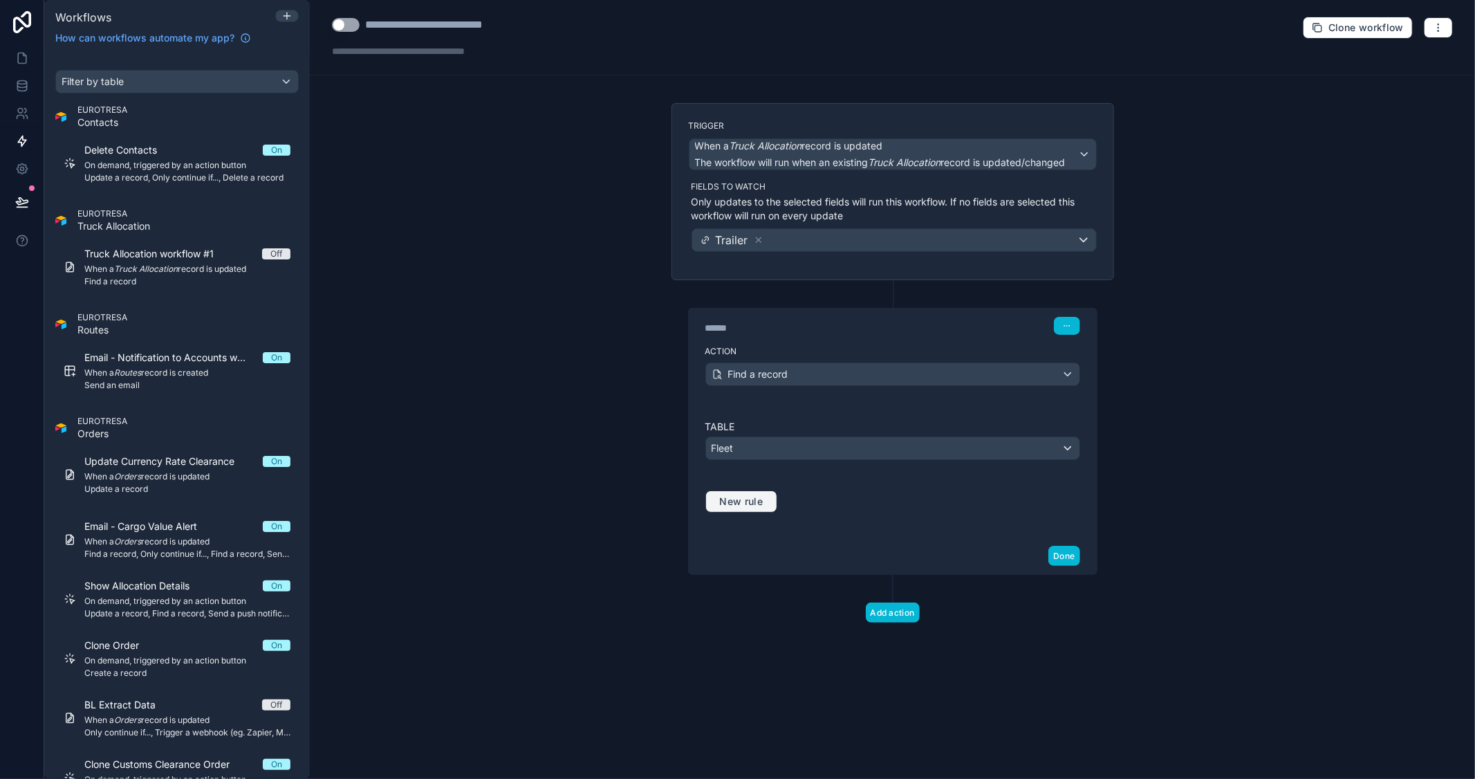
click at [763, 506] on span "New rule" at bounding box center [741, 501] width 55 height 12
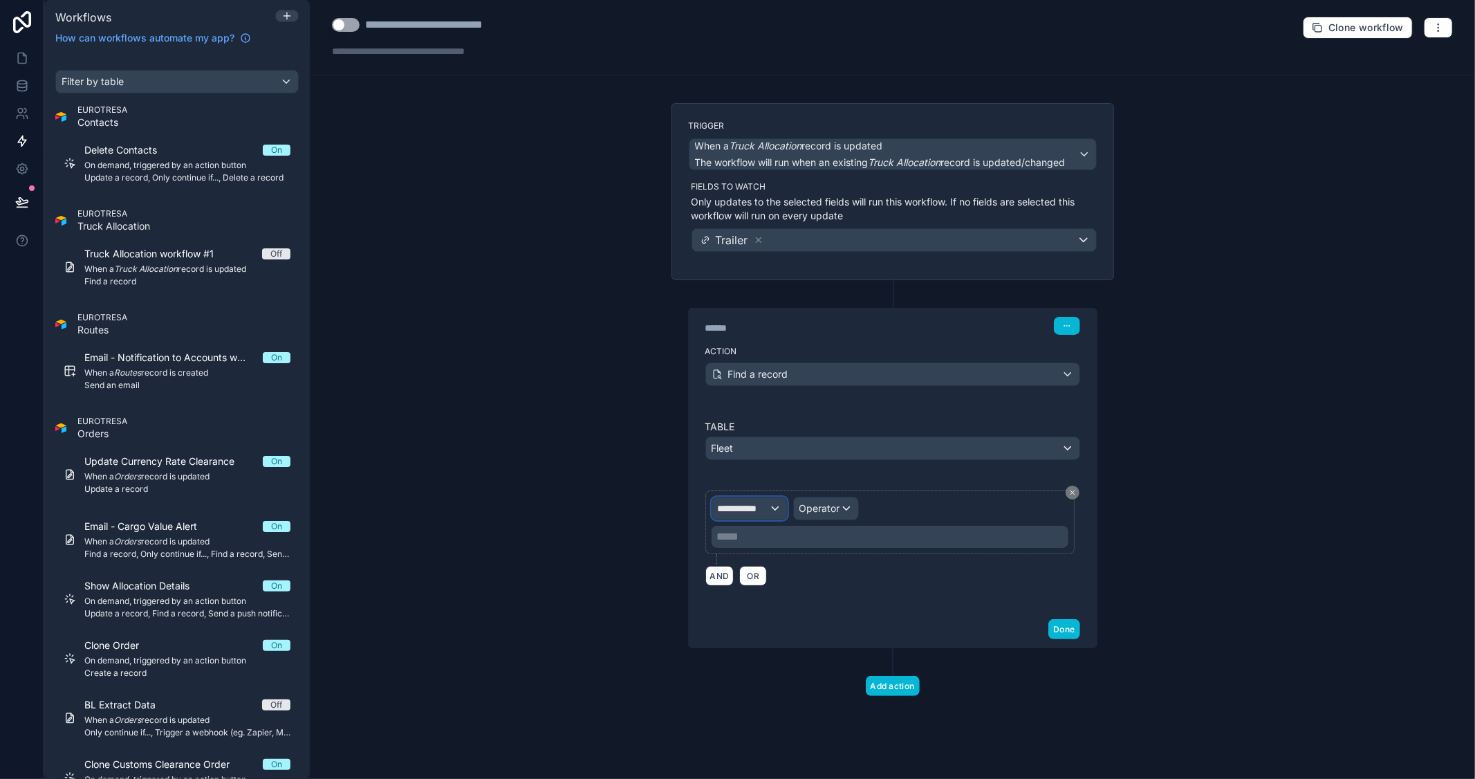
click at [763, 506] on span "**********" at bounding box center [743, 508] width 51 height 14
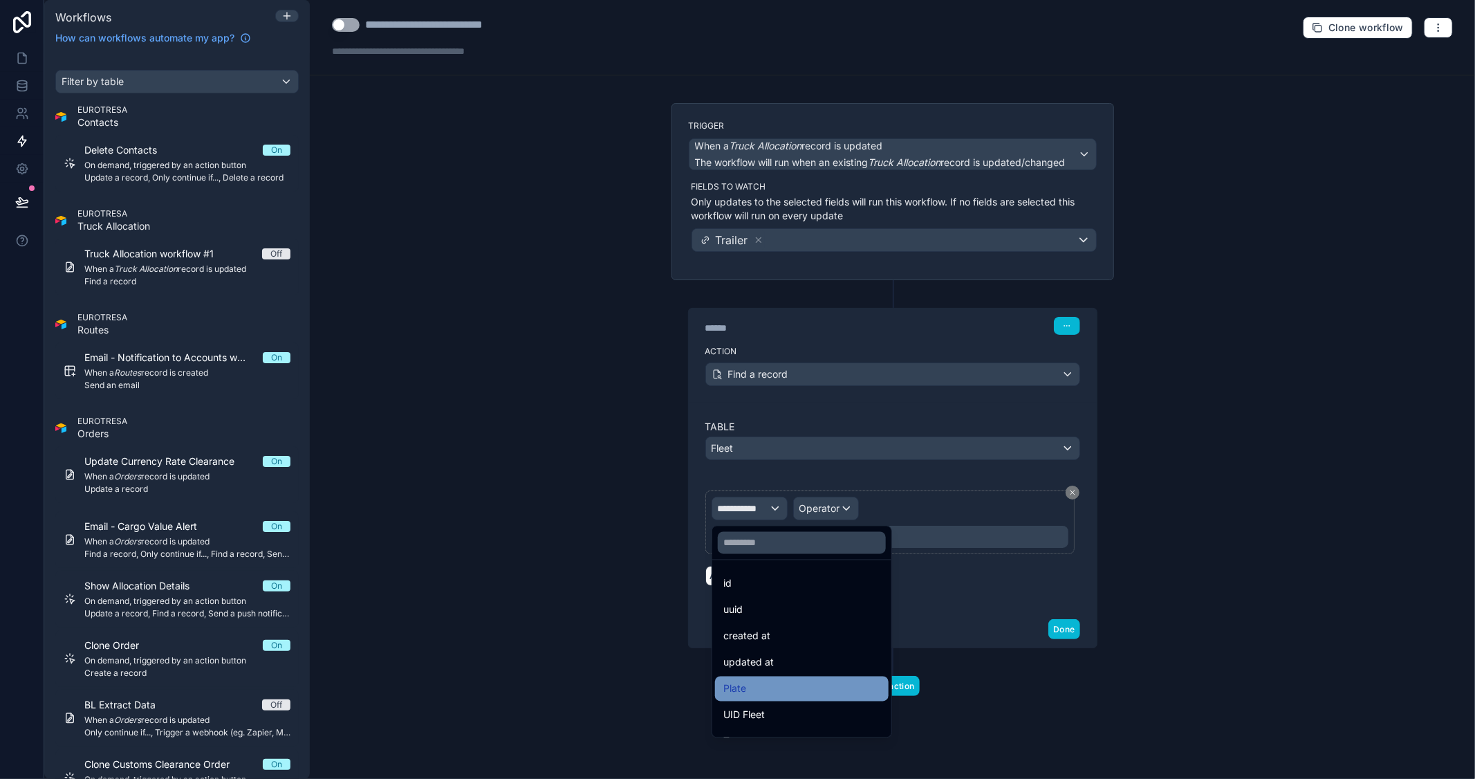
click at [742, 681] on span "Plate" at bounding box center [734, 688] width 23 height 17
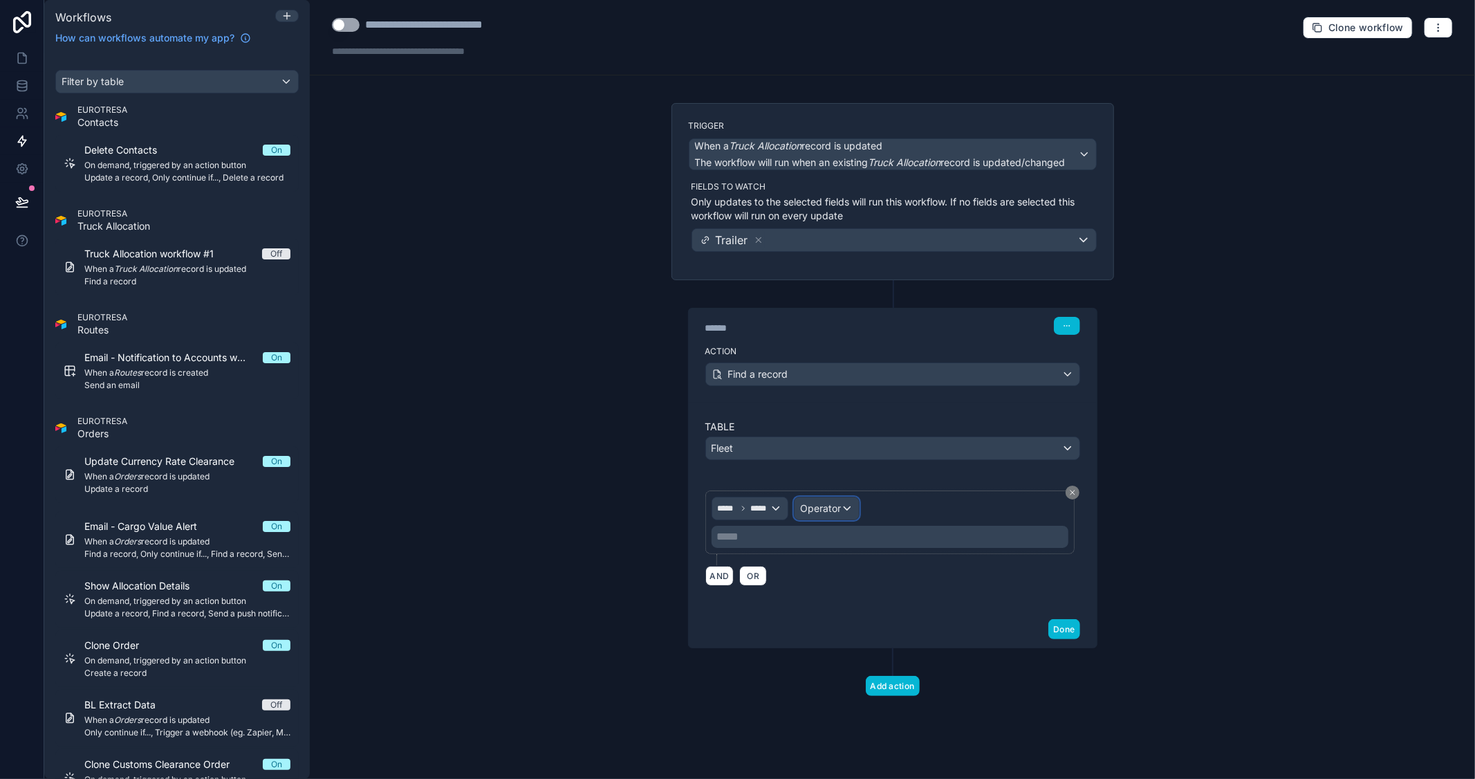
click at [835, 509] on span "Operator" at bounding box center [820, 508] width 41 height 12
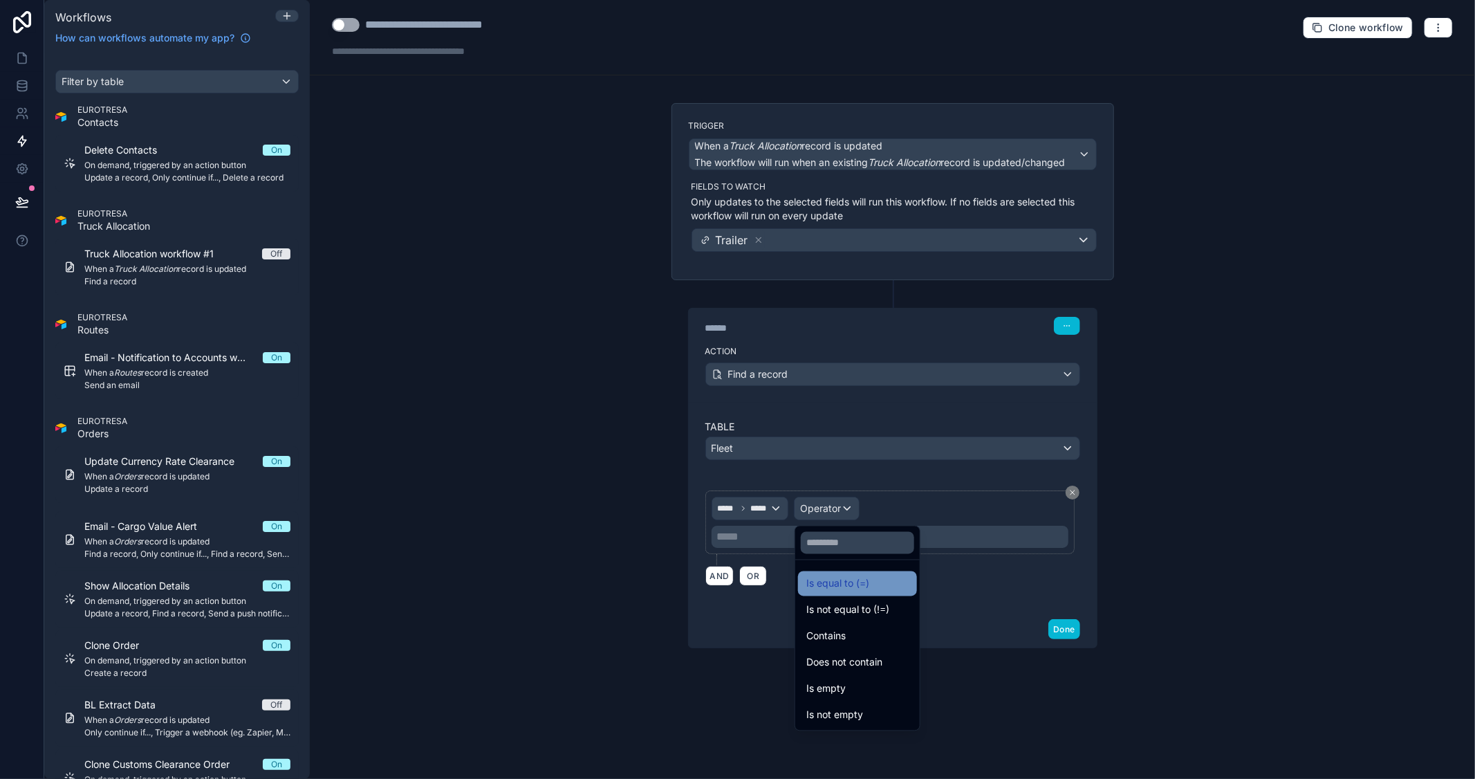
click at [838, 584] on span "Is equal to (=)" at bounding box center [837, 583] width 63 height 17
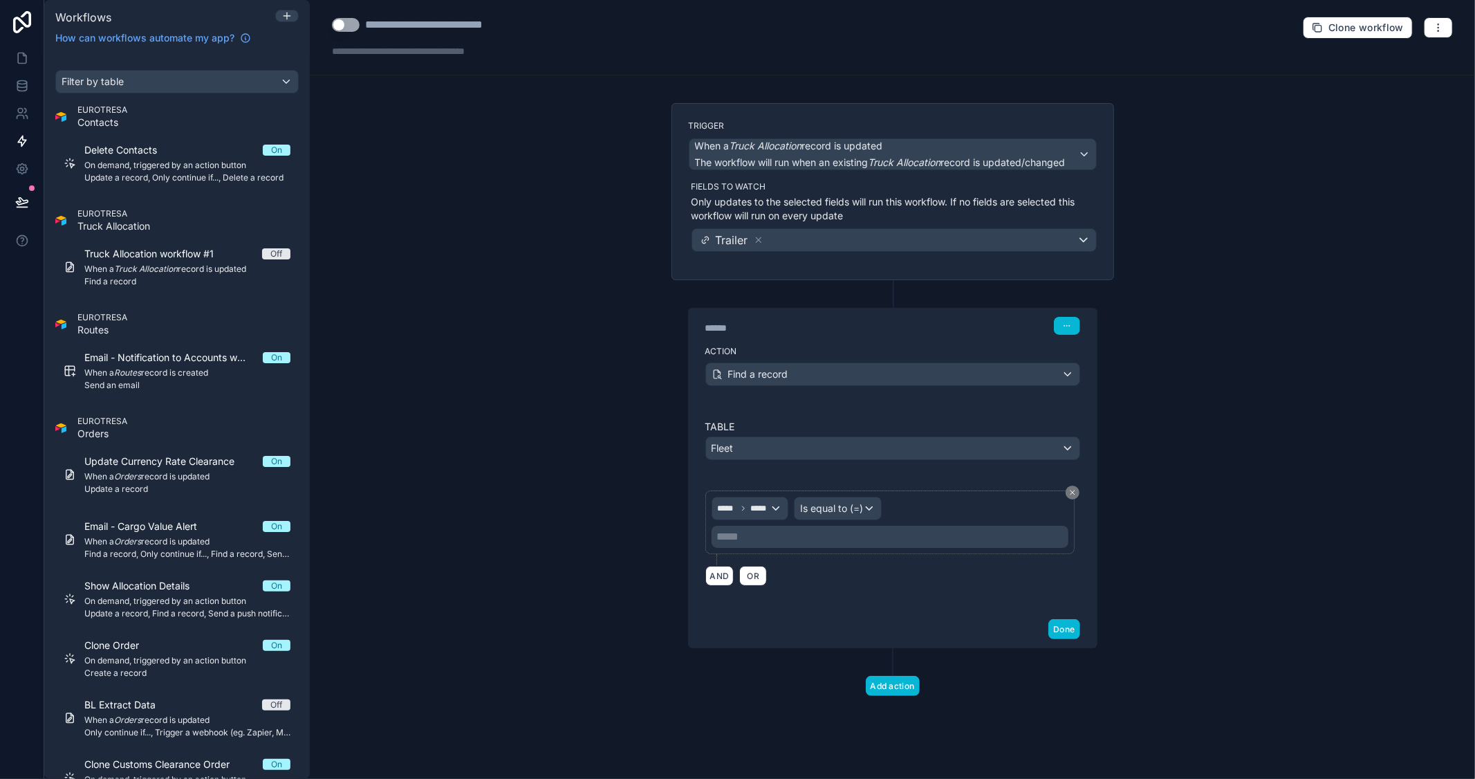
click at [867, 542] on p "***** ﻿" at bounding box center [891, 536] width 349 height 17
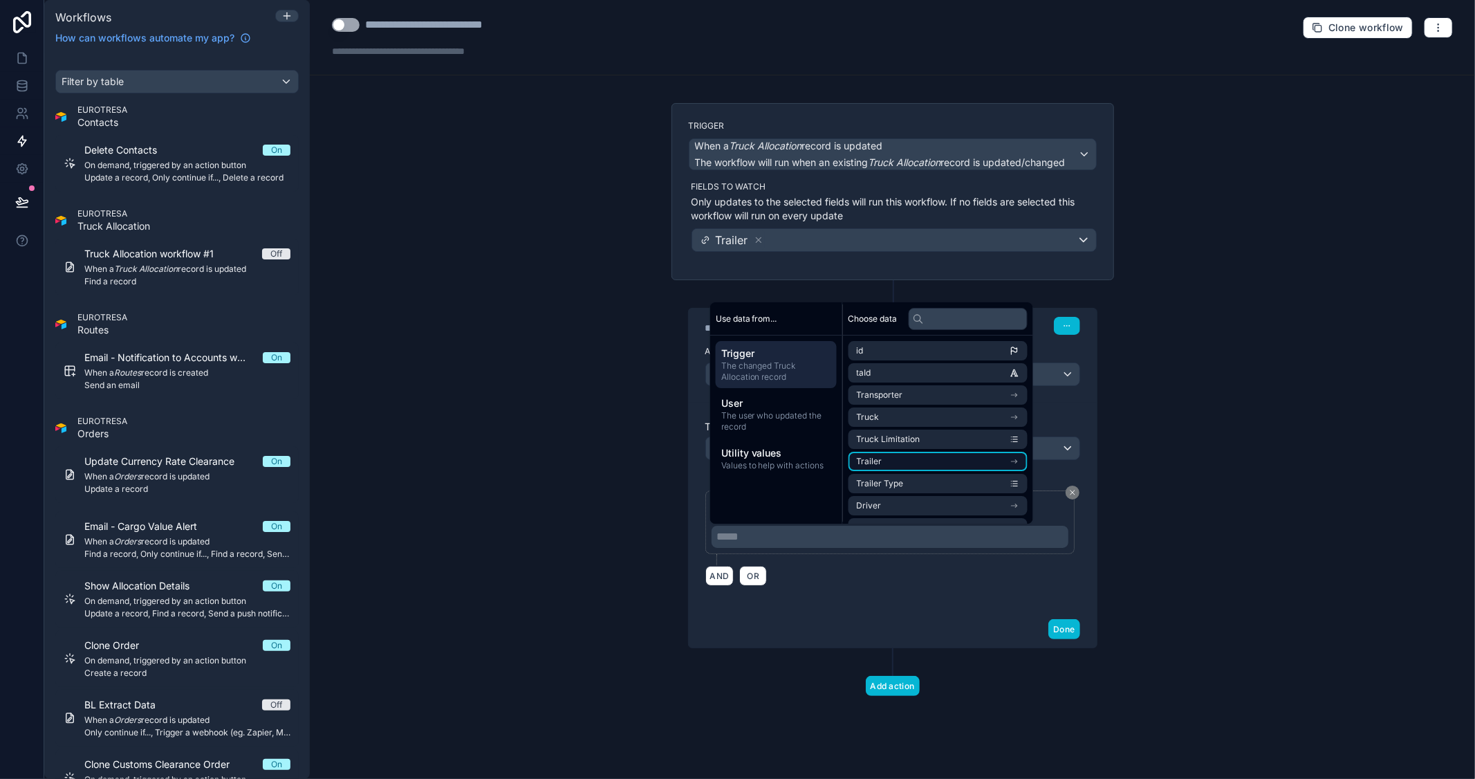
click at [922, 457] on li "Trailer" at bounding box center [937, 461] width 179 height 19
click at [908, 378] on li "id" at bounding box center [937, 375] width 179 height 19
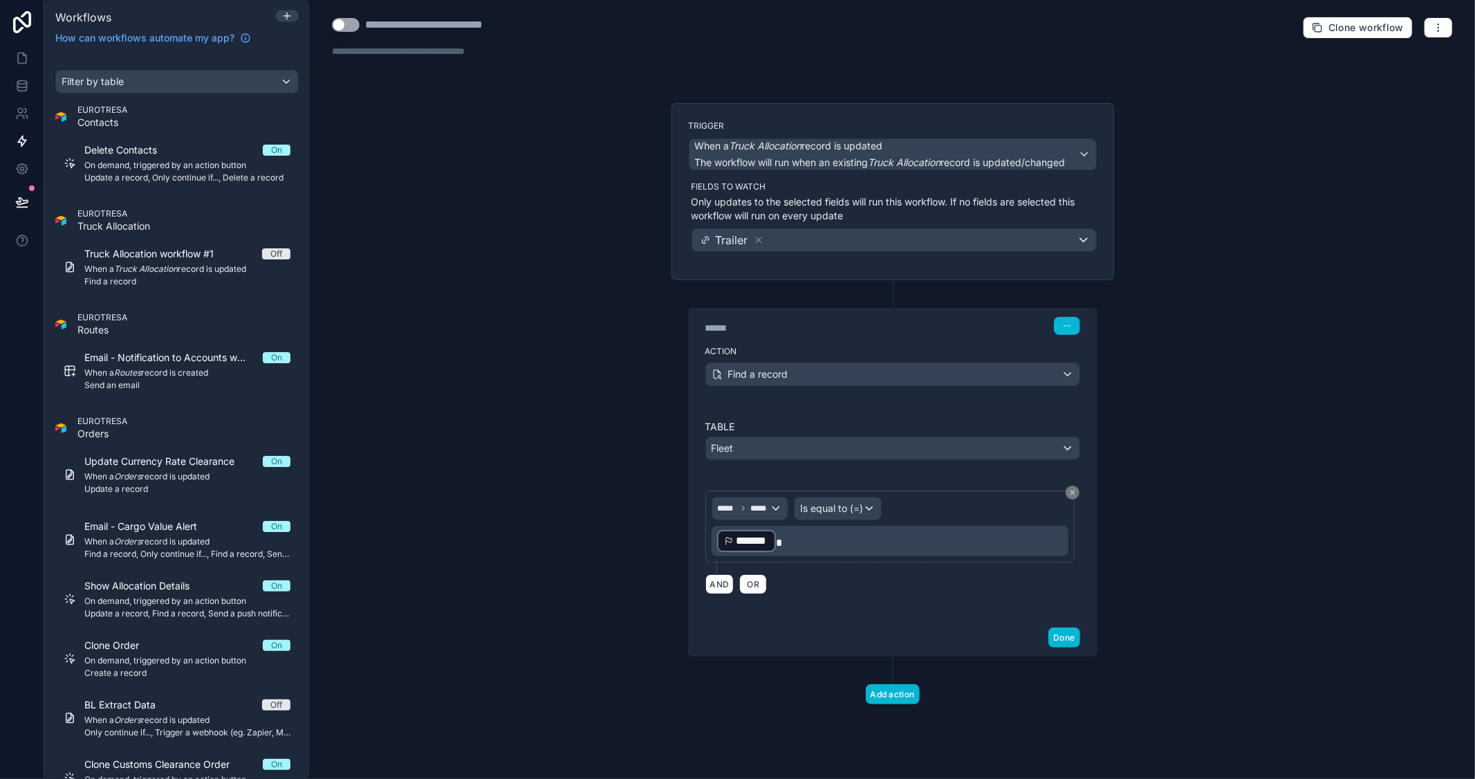
click at [1191, 445] on div "**********" at bounding box center [892, 389] width 1165 height 779
click at [1431, 28] on button "button" at bounding box center [1438, 27] width 29 height 21
click at [1402, 57] on span "Test workflow" at bounding box center [1402, 60] width 66 height 11
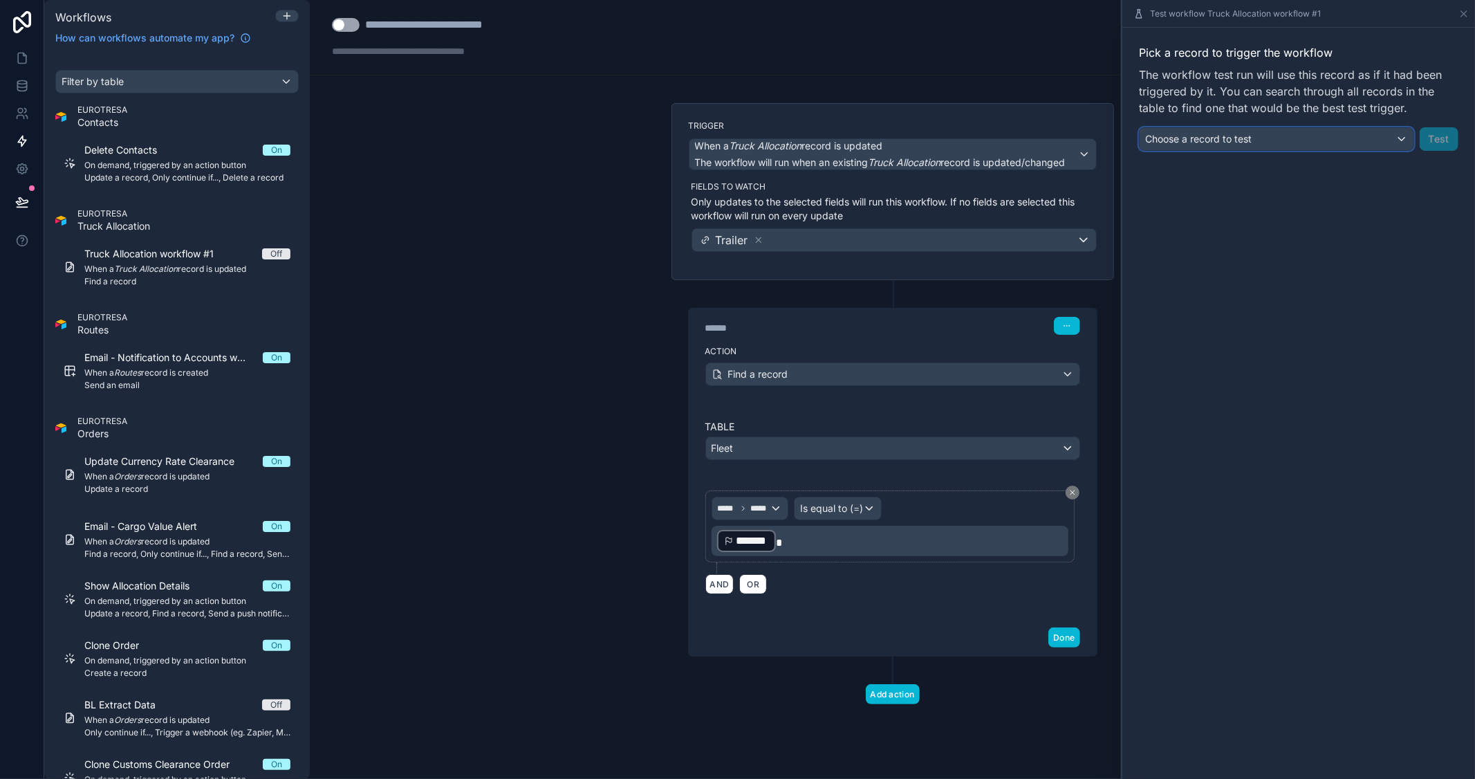
click at [1281, 142] on div "Choose a record to test" at bounding box center [1277, 139] width 274 height 22
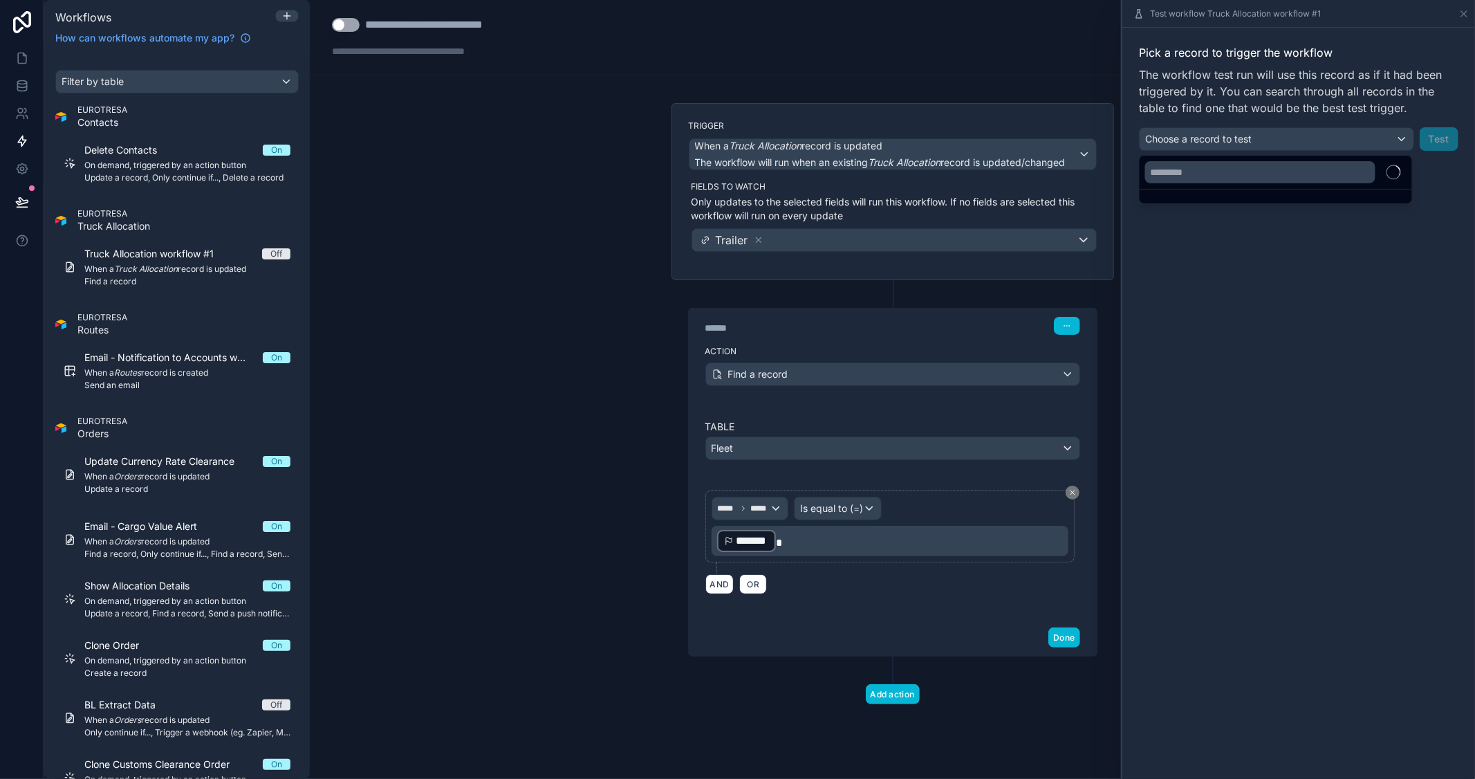
click at [1279, 278] on div at bounding box center [1298, 389] width 353 height 779
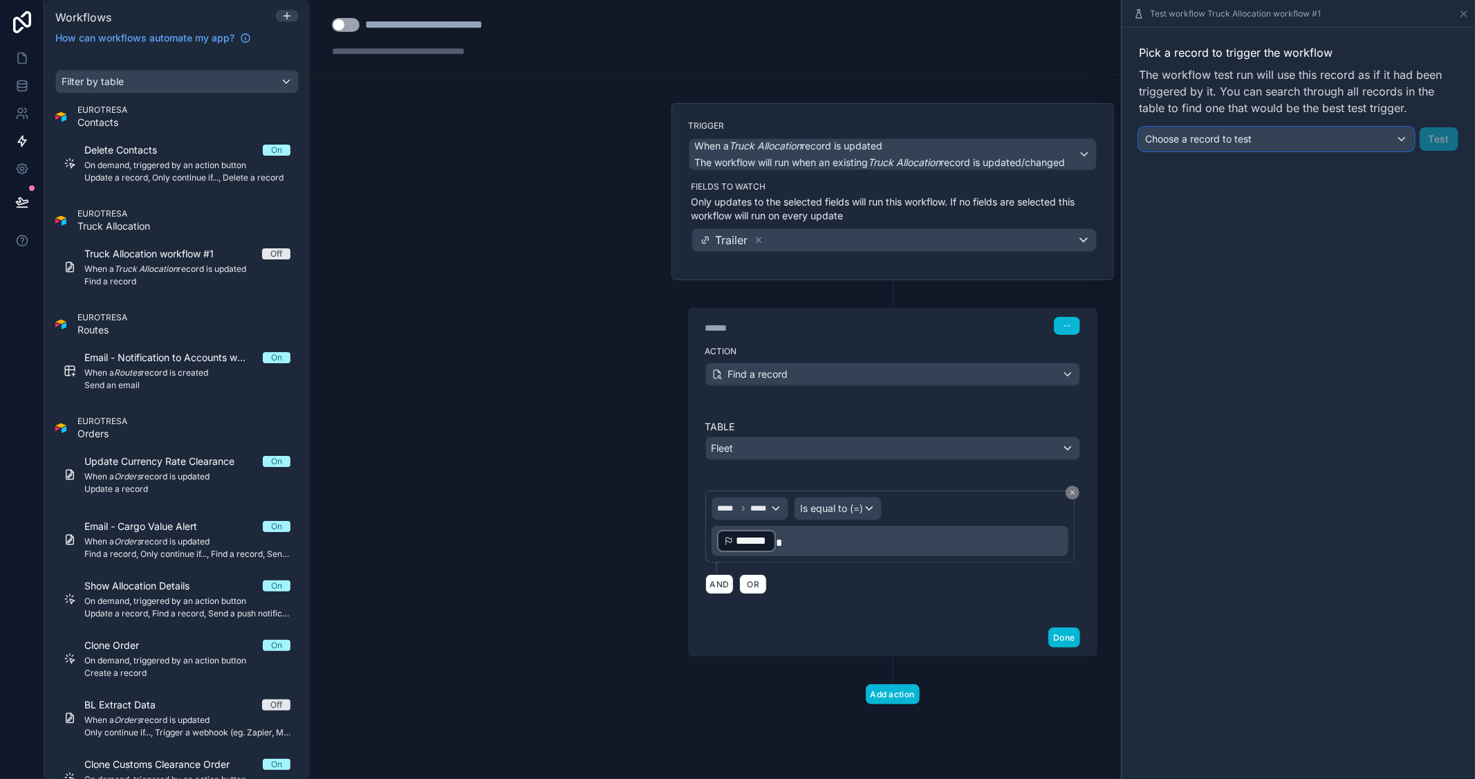
click at [1209, 147] on div "Choose a record to test" at bounding box center [1277, 139] width 274 height 22
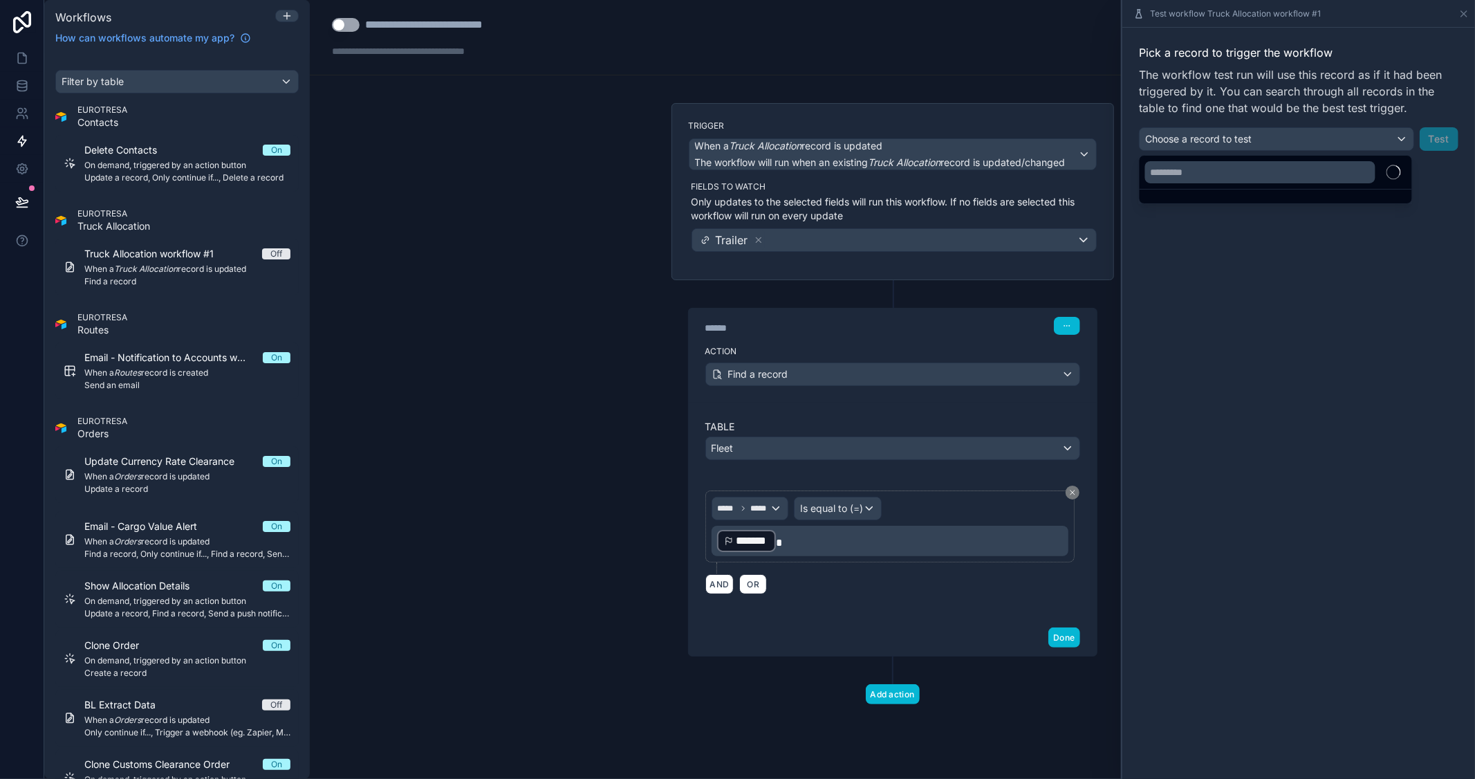
click at [1220, 140] on div at bounding box center [1298, 389] width 353 height 779
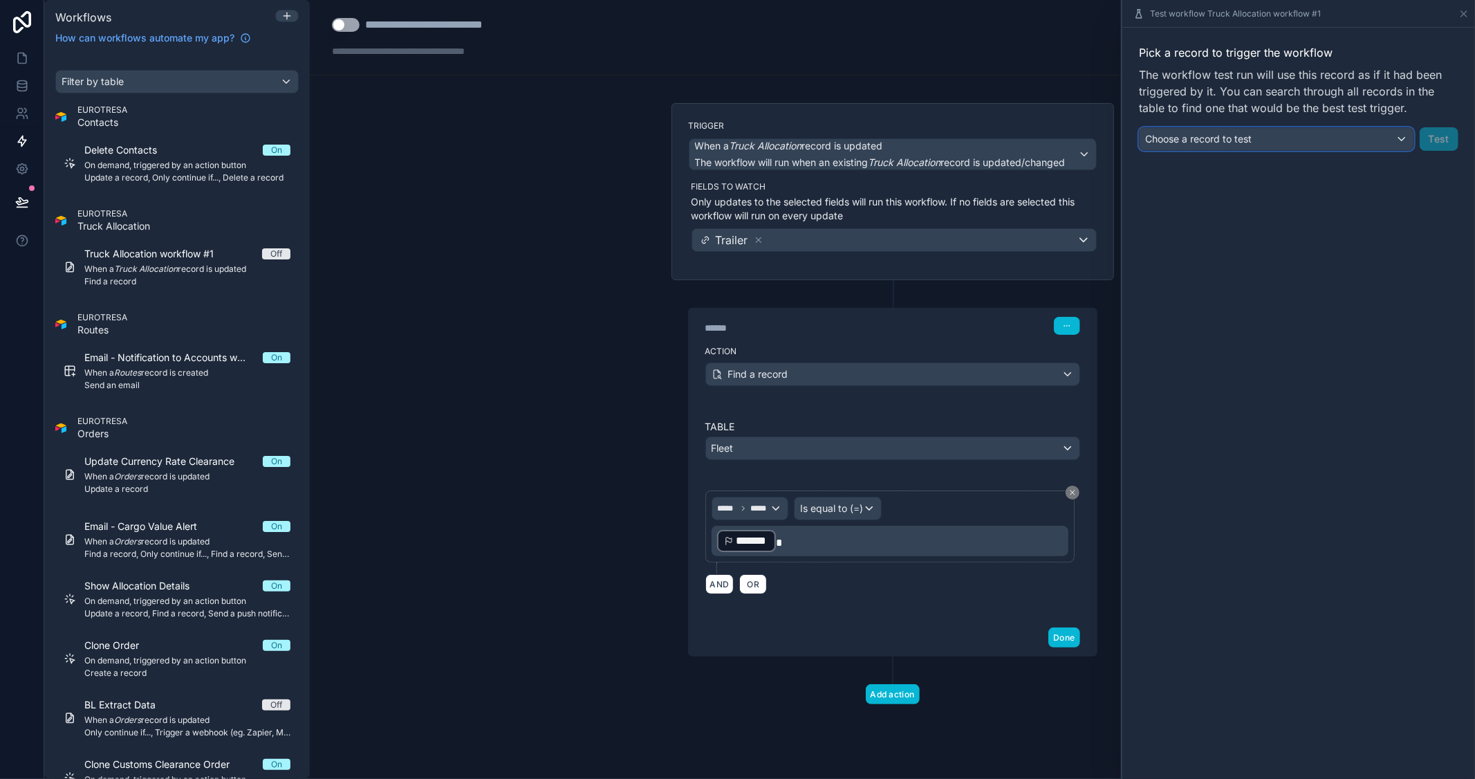
click at [1220, 140] on span "Choose a record to test" at bounding box center [1198, 139] width 106 height 12
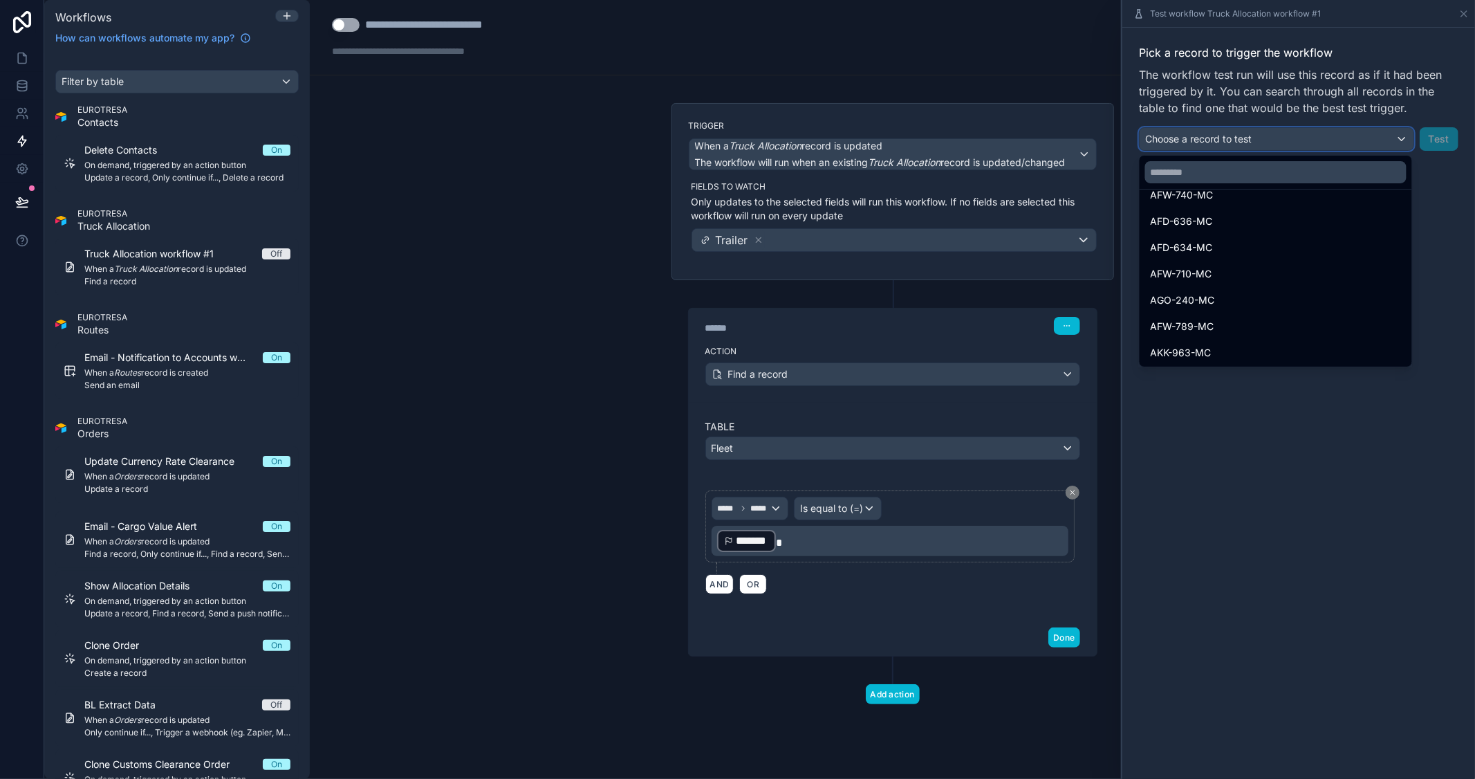
scroll to position [121, 0]
click at [1213, 221] on div "AKK-920-MC" at bounding box center [1276, 223] width 250 height 17
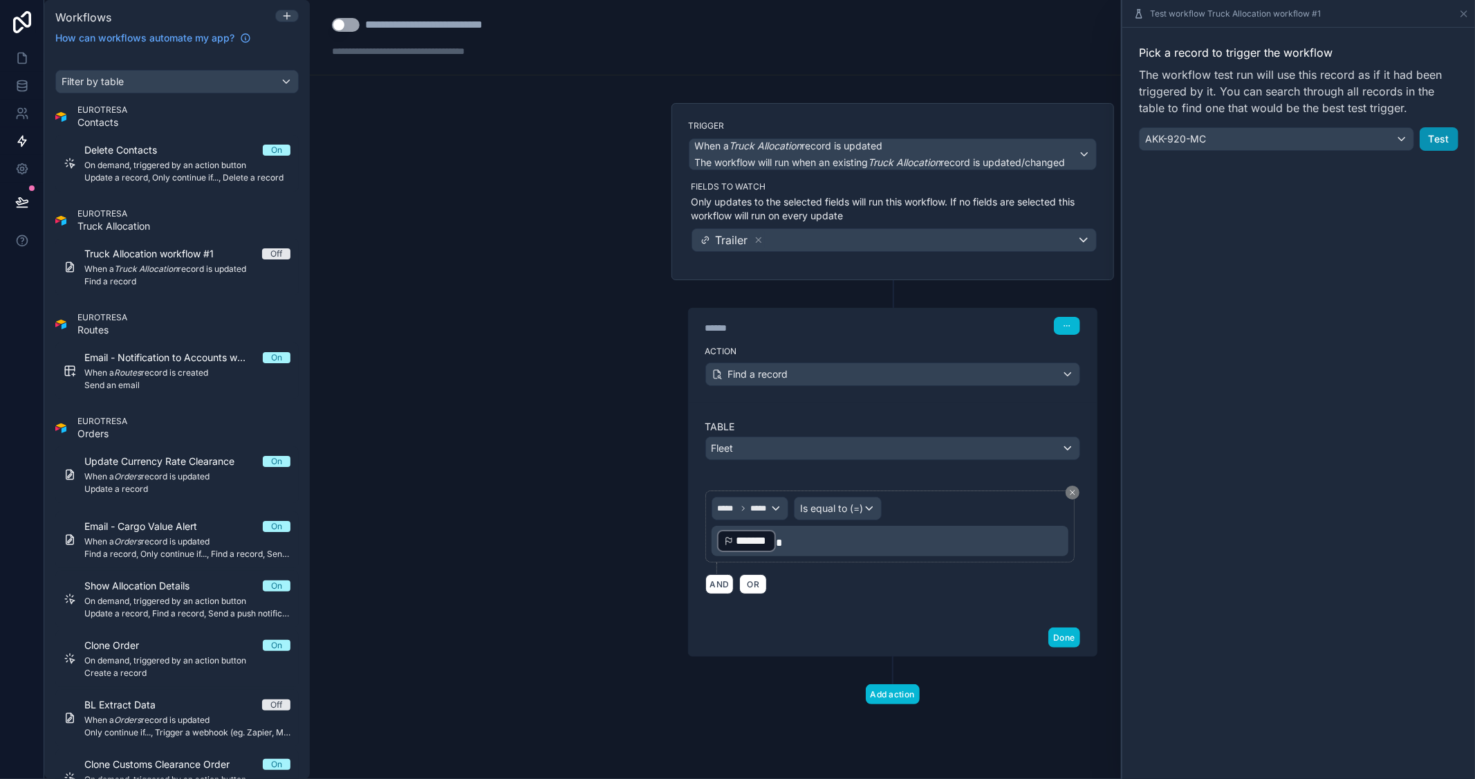
click at [1436, 136] on button "Test" at bounding box center [1439, 139] width 39 height 24
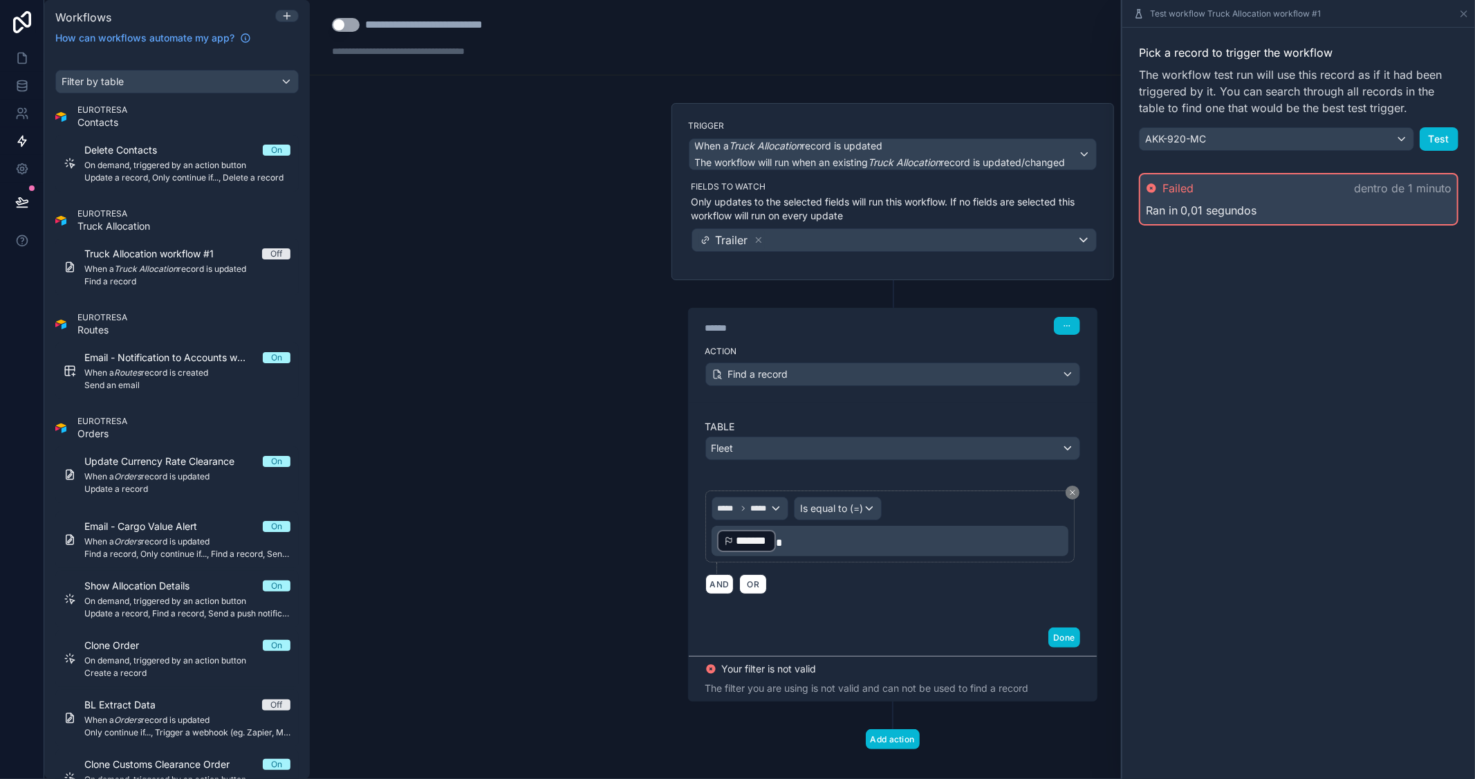
click at [763, 539] on div "*******" at bounding box center [746, 541] width 59 height 22
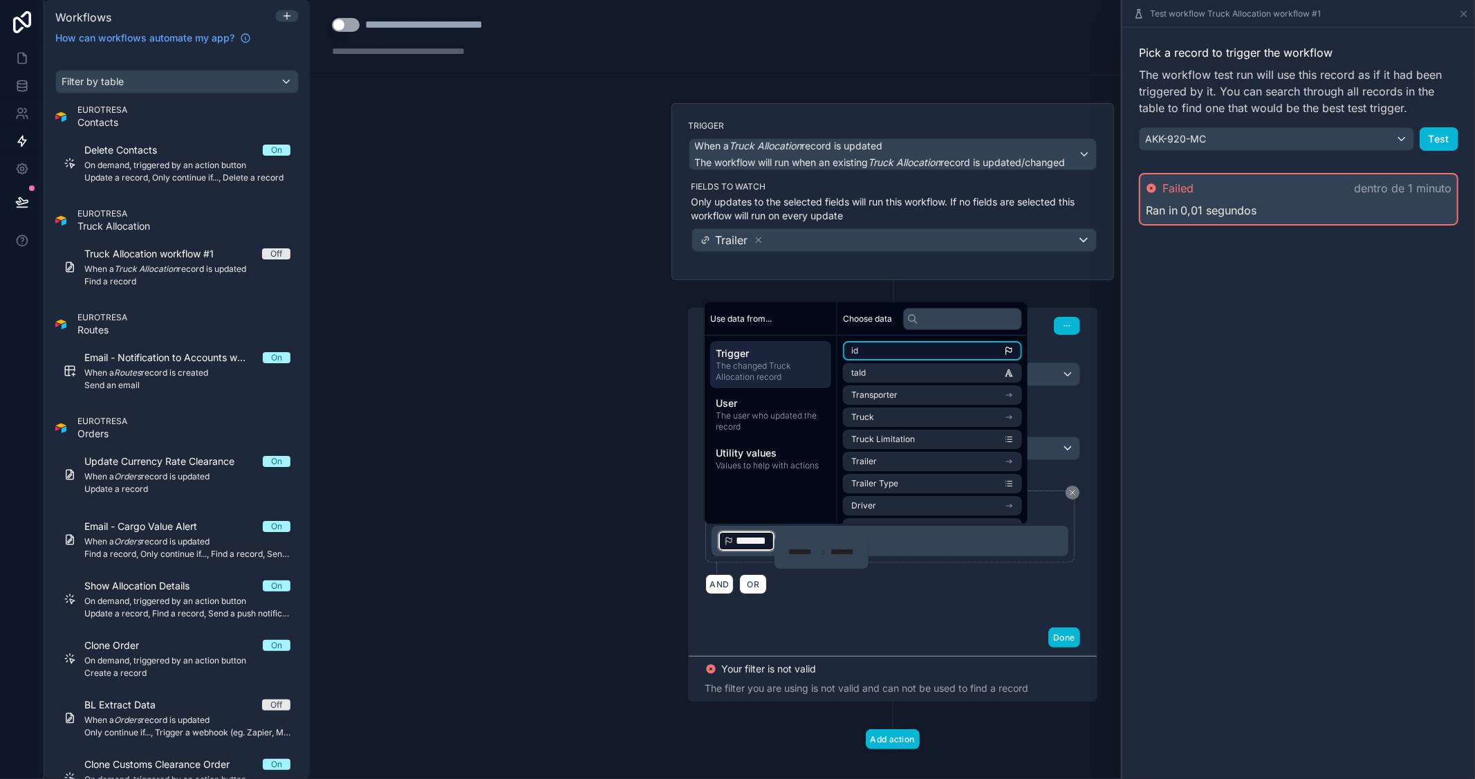
click at [929, 351] on li "id" at bounding box center [932, 350] width 179 height 19
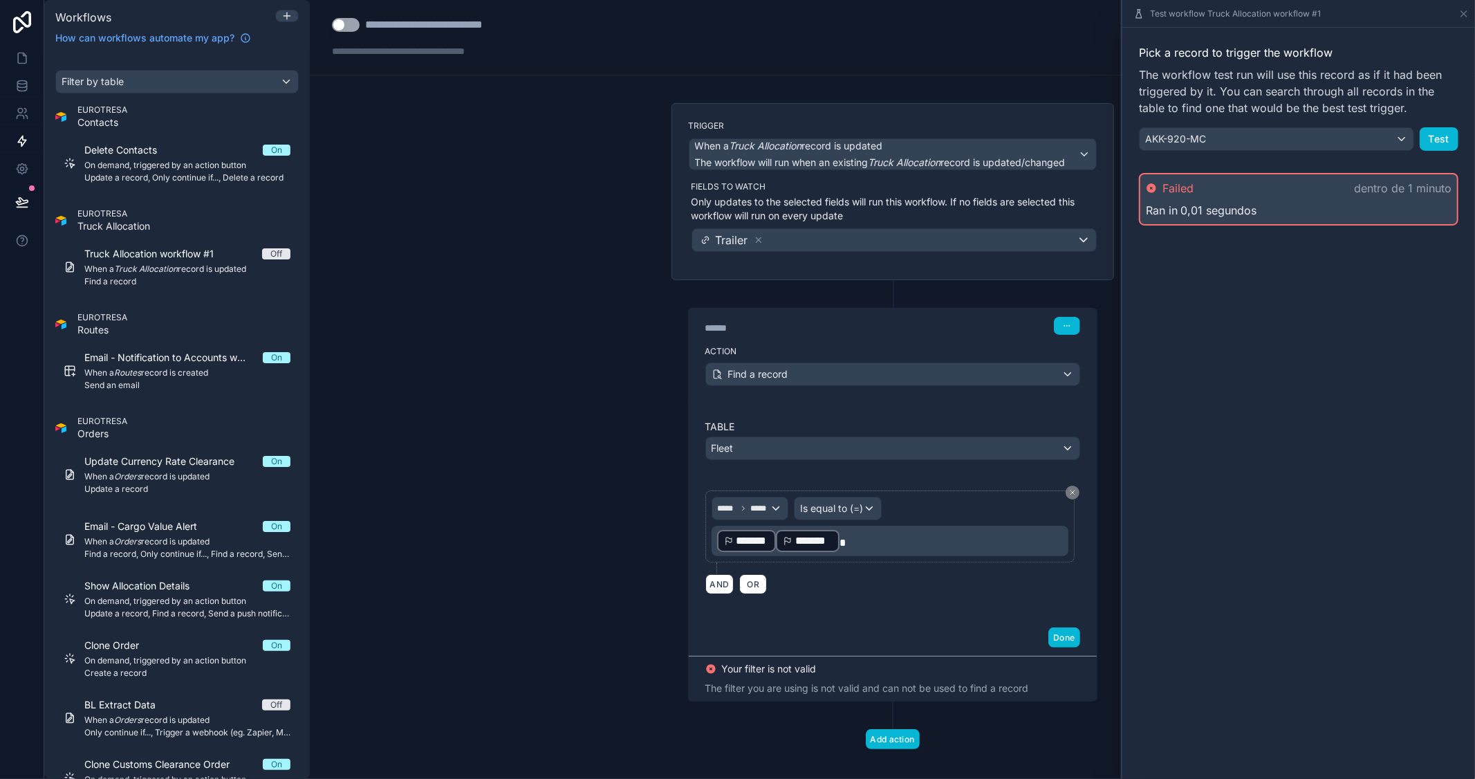
click at [799, 534] on span "*******" at bounding box center [813, 540] width 37 height 17
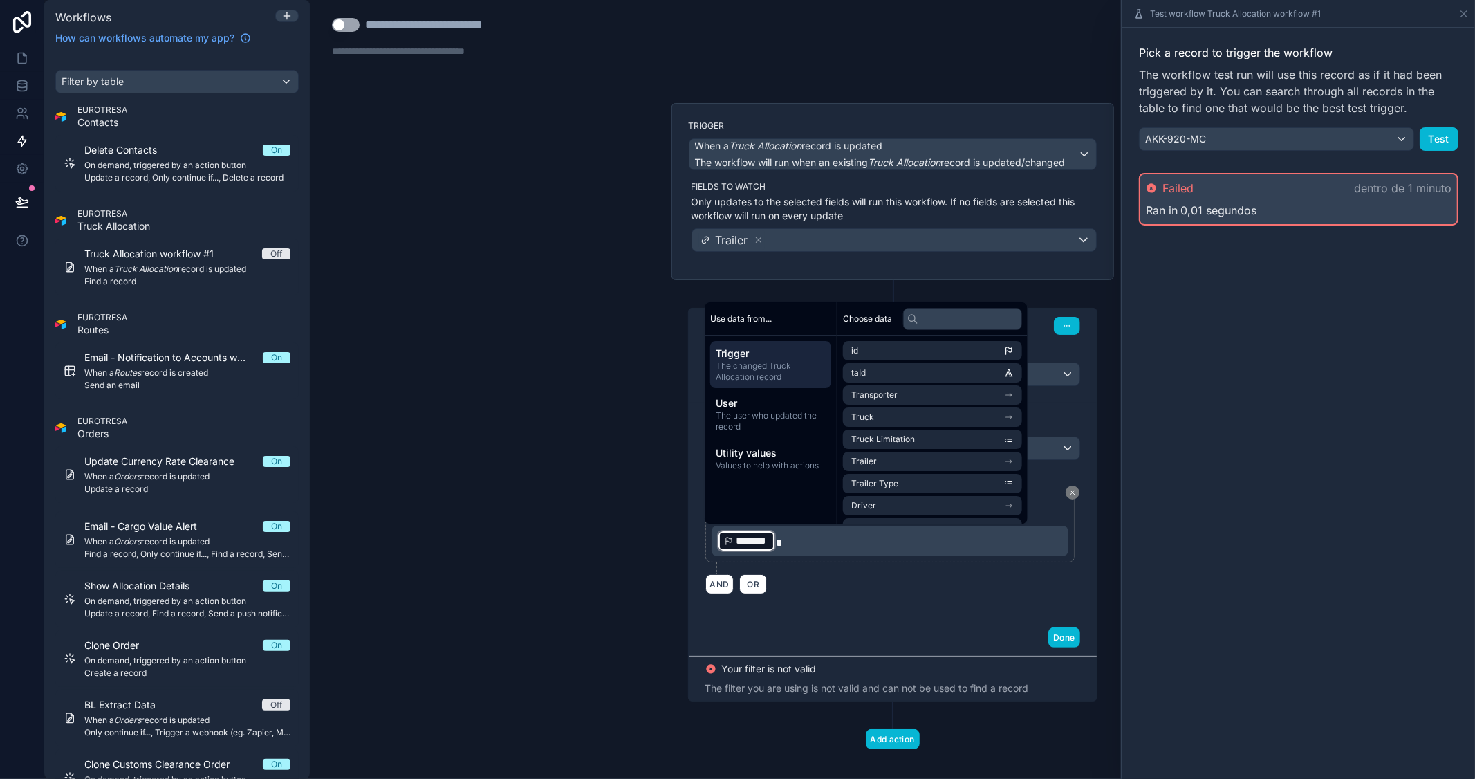
click at [749, 537] on span "*******" at bounding box center [752, 540] width 33 height 17
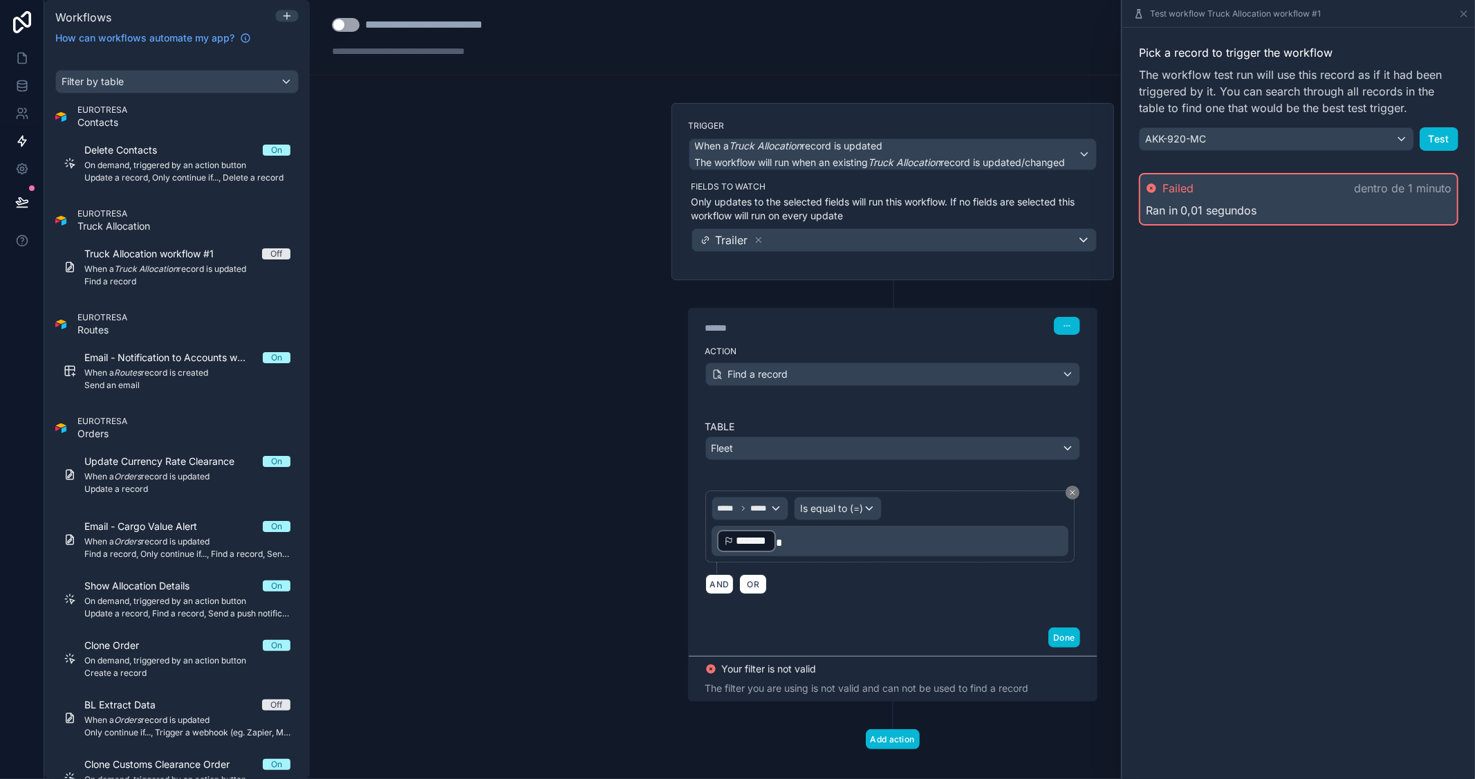
click at [743, 543] on span "*******" at bounding box center [752, 540] width 33 height 17
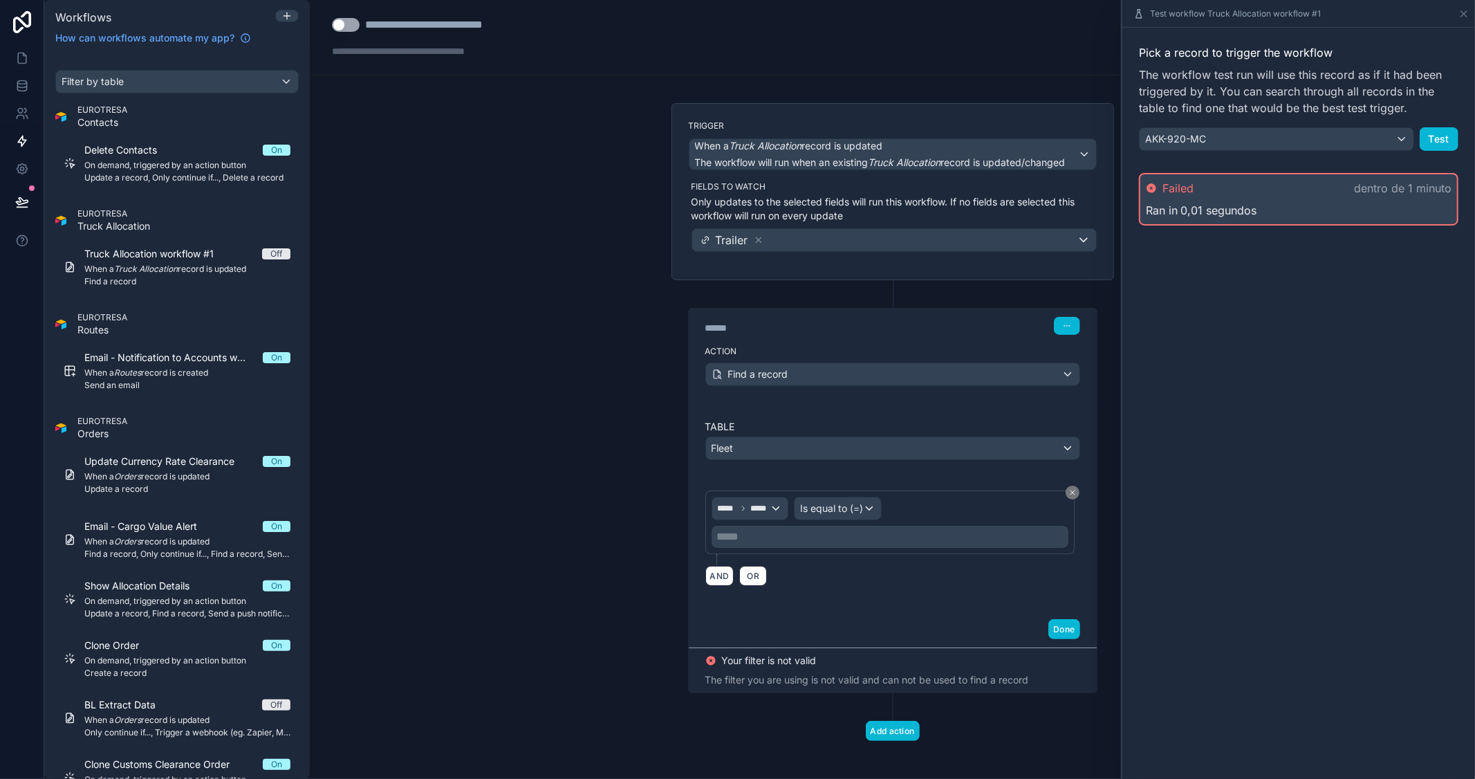
click at [754, 540] on p "***** ﻿" at bounding box center [891, 536] width 349 height 17
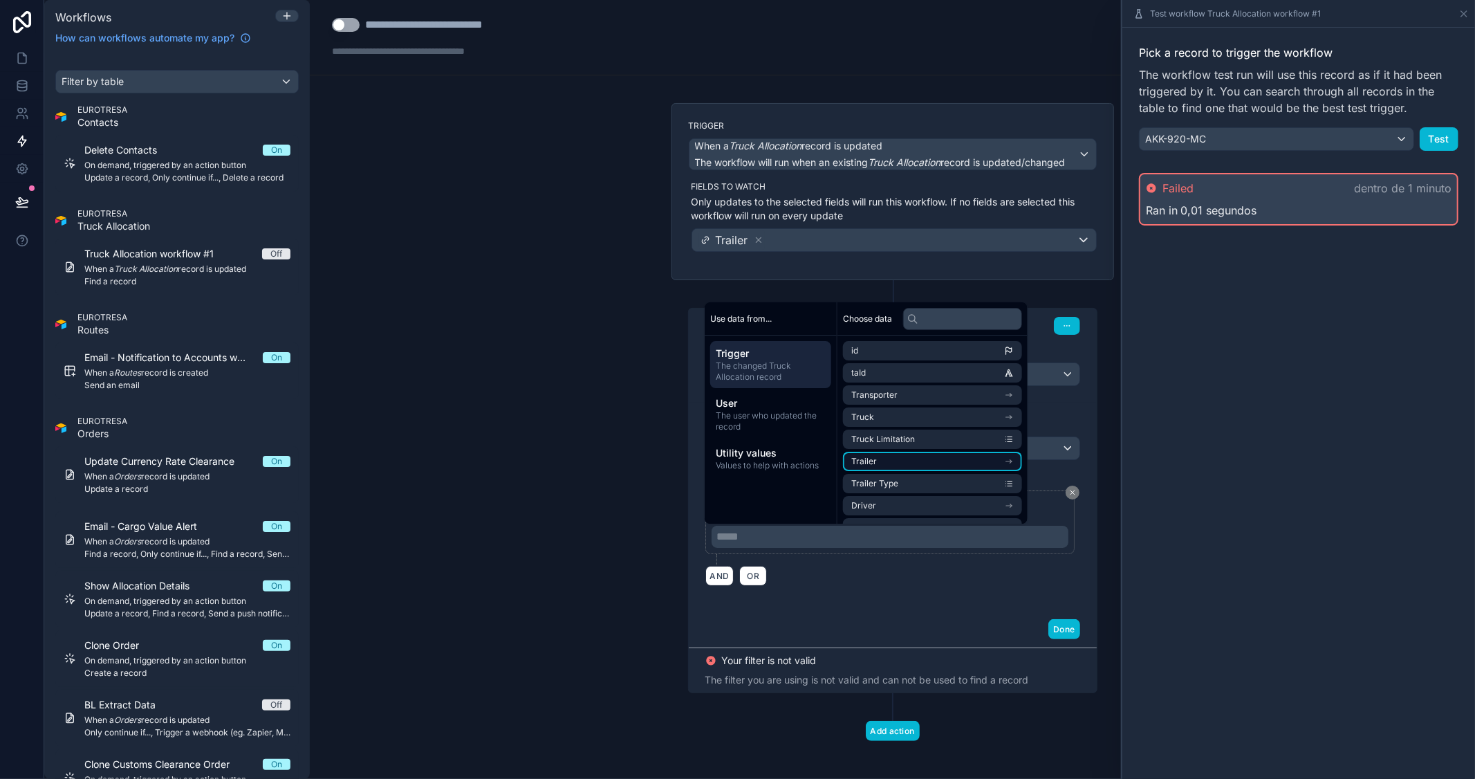
click at [1008, 461] on li "Trailer" at bounding box center [932, 461] width 179 height 19
click at [953, 392] on li "Plate" at bounding box center [932, 397] width 179 height 19
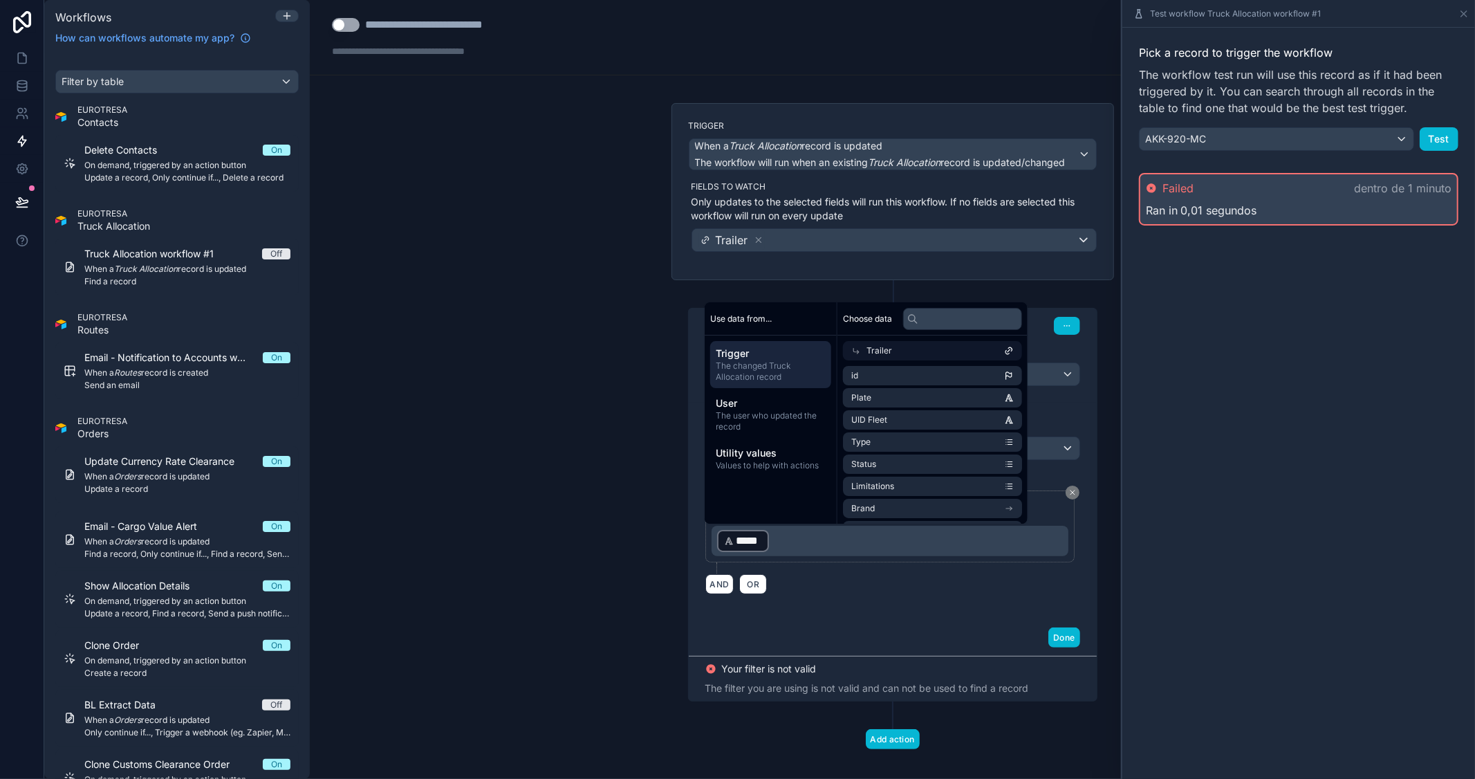
click at [1343, 480] on div "Pick a record to trigger the workflow The workflow test run will use this recor…" at bounding box center [1298, 403] width 353 height 751
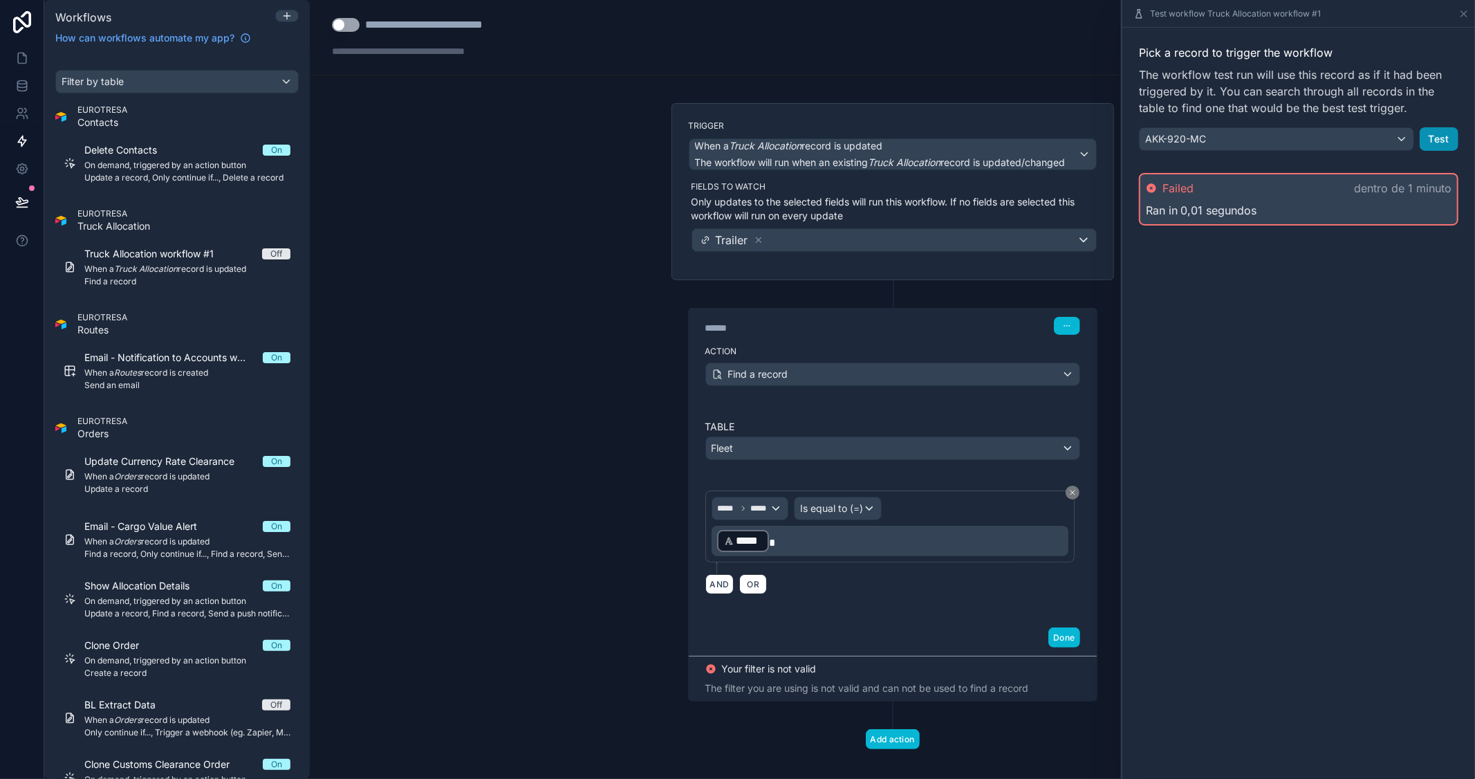
click at [1436, 144] on button "Test" at bounding box center [1439, 139] width 39 height 24
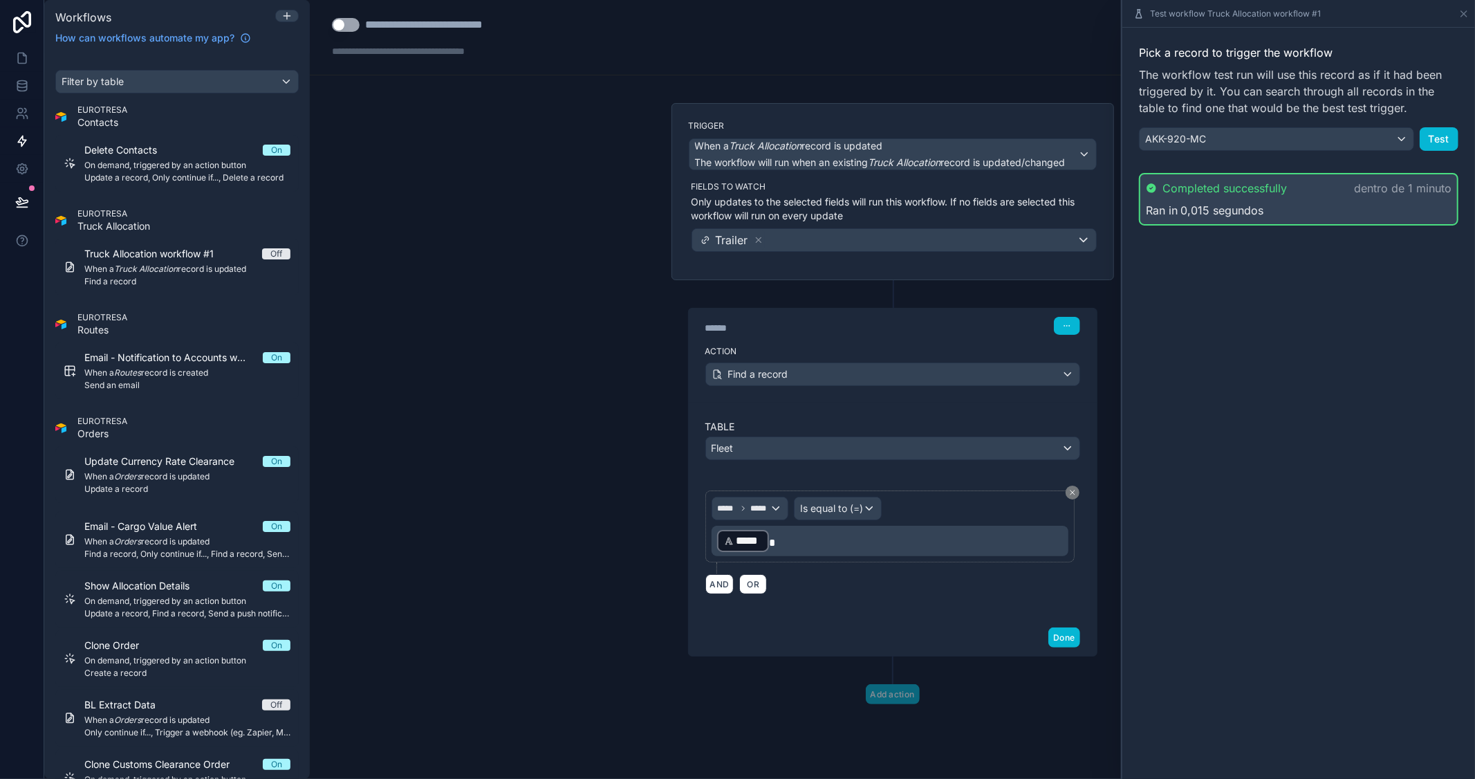
click at [1292, 391] on div "Pick a record to trigger the workflow The workflow test run will use this recor…" at bounding box center [1298, 403] width 353 height 751
click at [622, 230] on div "**********" at bounding box center [892, 389] width 1165 height 779
drag, startPoint x: 745, startPoint y: 334, endPoint x: 692, endPoint y: 322, distance: 53.9
click at [692, 322] on div "****** Step 1" at bounding box center [893, 324] width 408 height 32
type div "******"
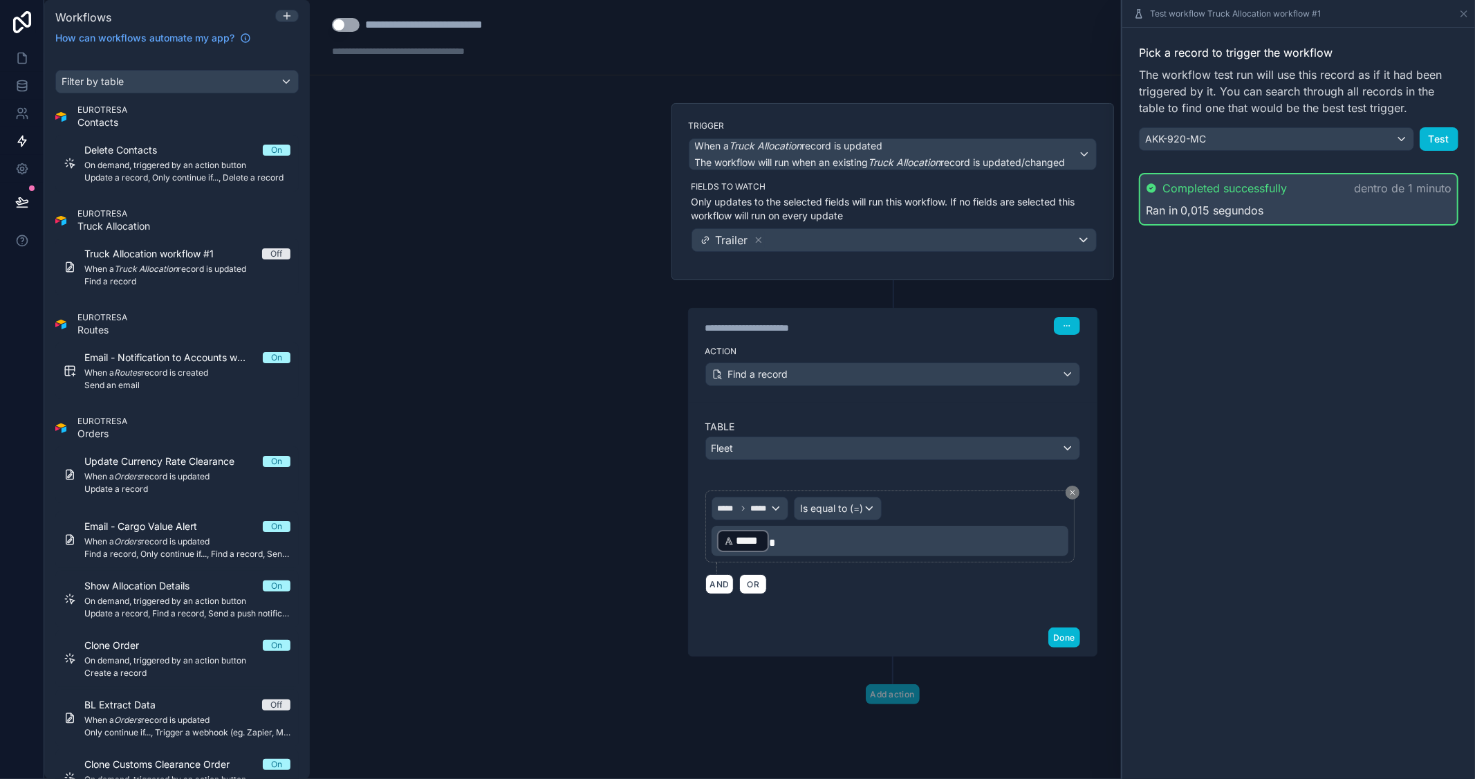
click at [626, 342] on div "**********" at bounding box center [892, 389] width 1165 height 779
click at [1463, 12] on icon at bounding box center [1464, 14] width 6 height 6
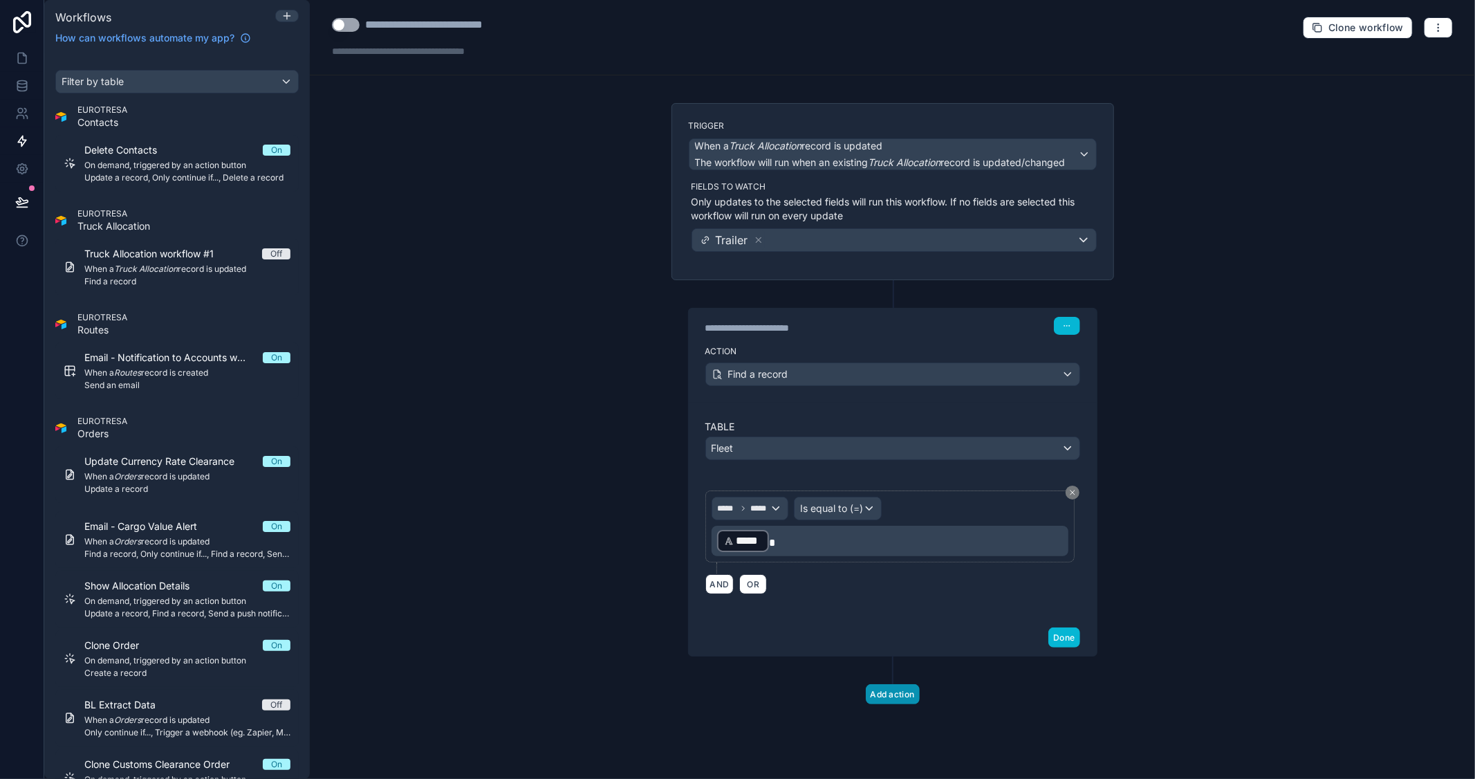
click at [910, 696] on button "Add action" at bounding box center [893, 694] width 54 height 20
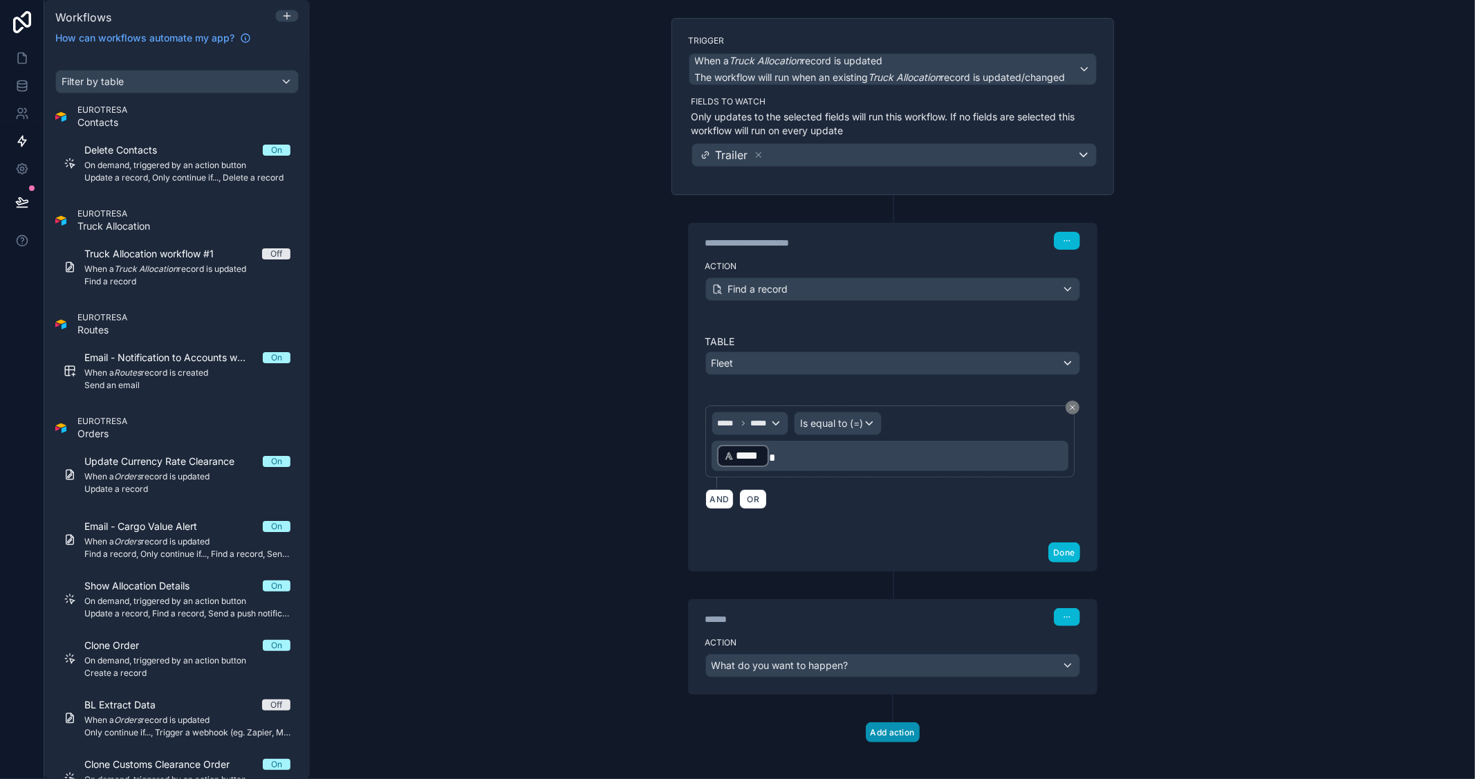
scroll to position [93, 0]
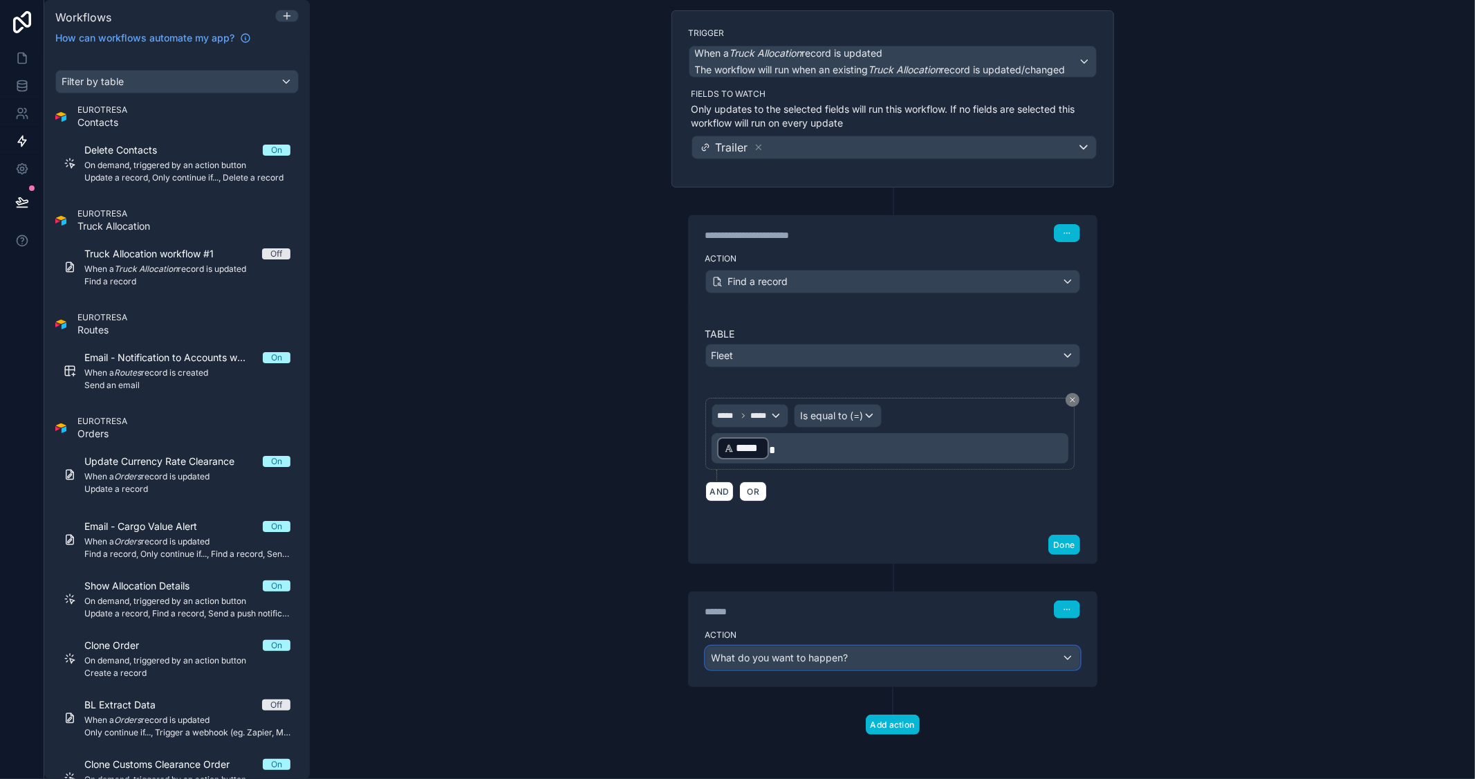
click at [907, 655] on div "What do you want to happen?" at bounding box center [892, 658] width 373 height 22
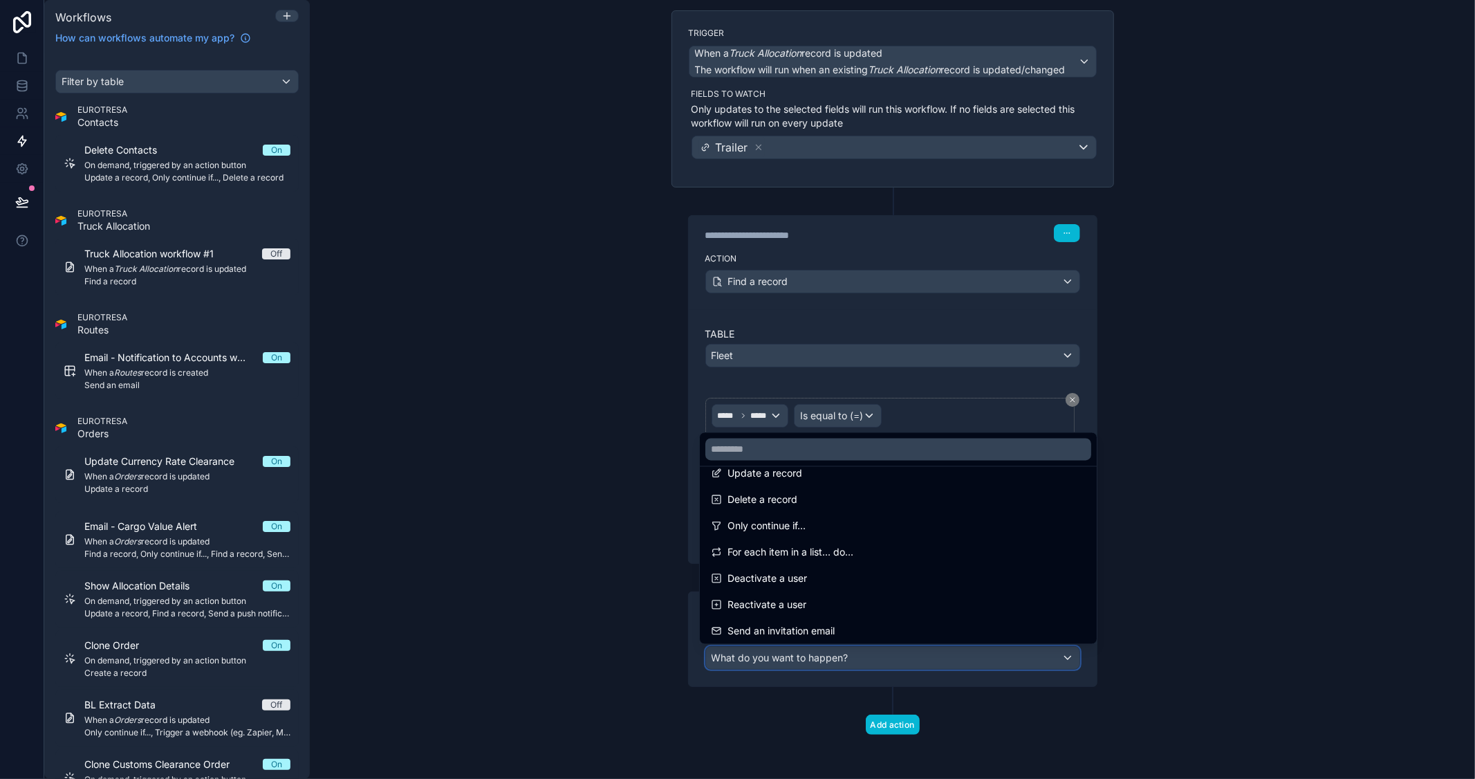
scroll to position [154, 0]
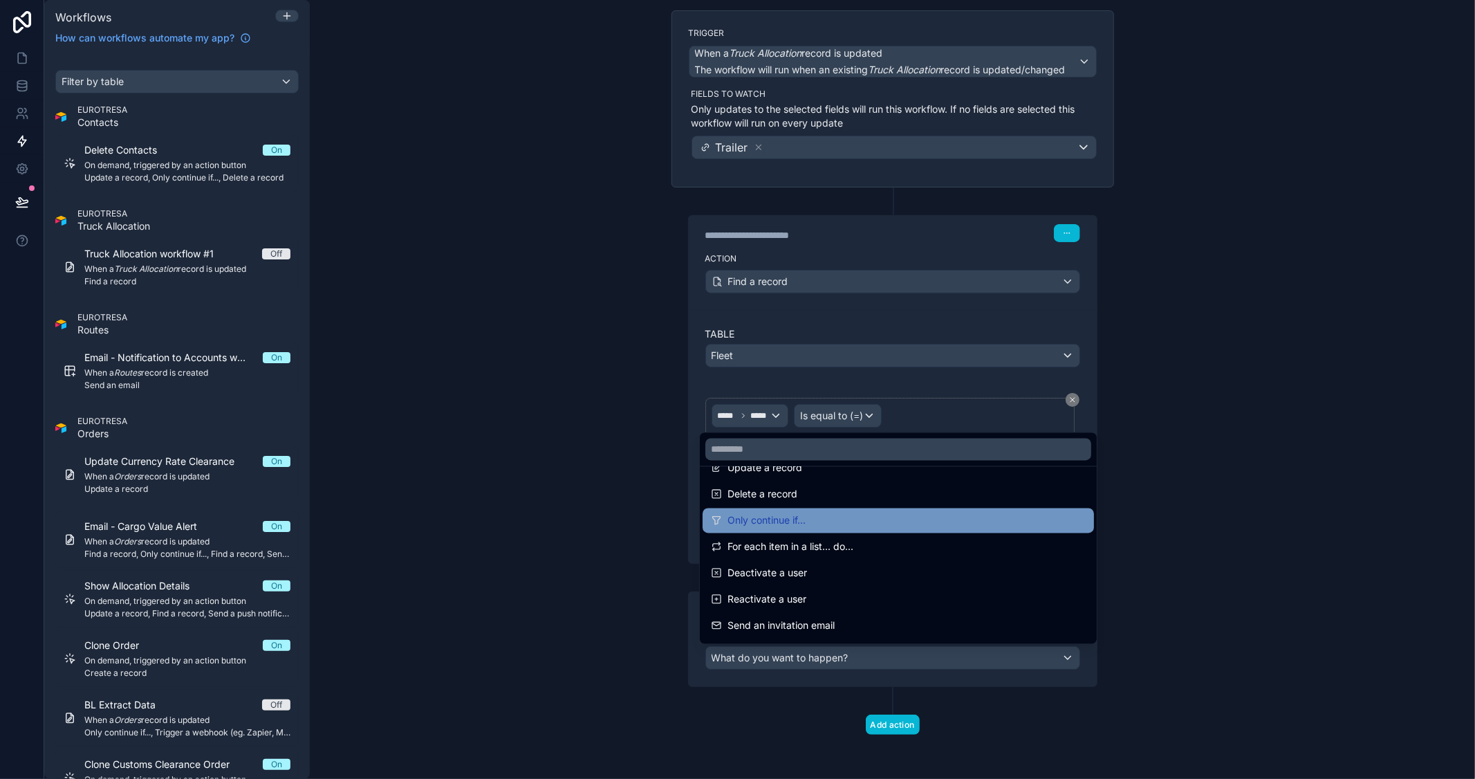
click at [830, 527] on div "Only continue if..." at bounding box center [898, 520] width 375 height 17
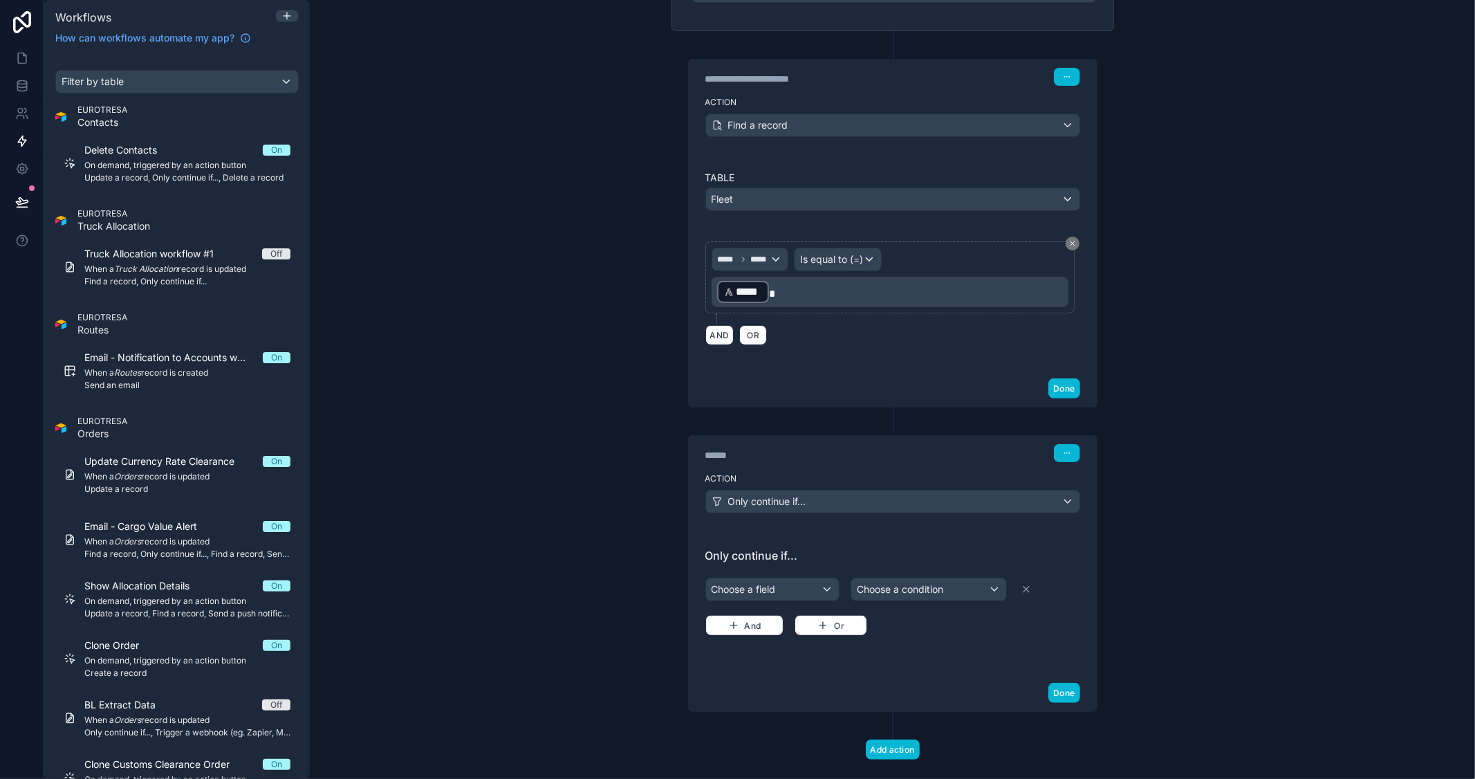
scroll to position [275, 0]
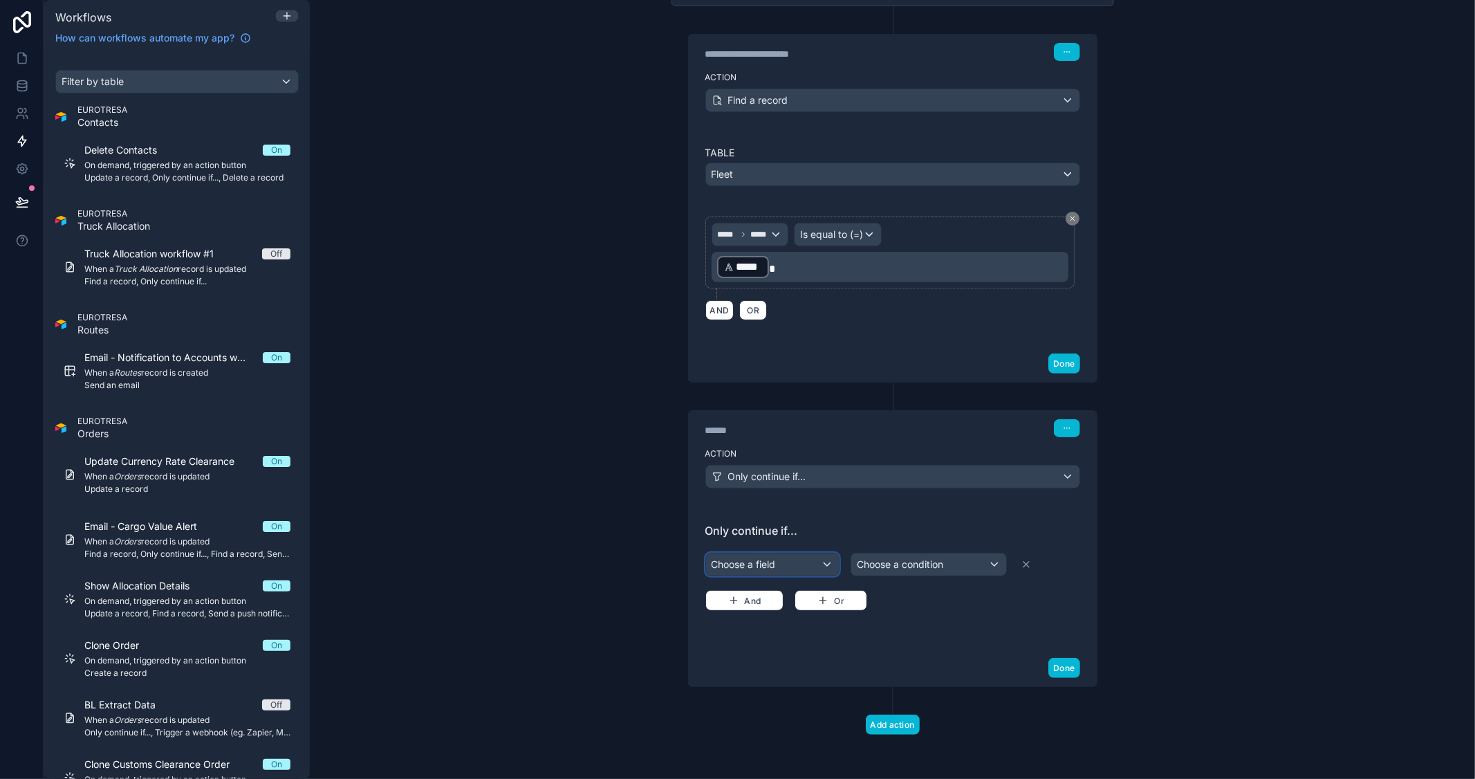
click at [797, 561] on div "Choose a field" at bounding box center [772, 564] width 133 height 22
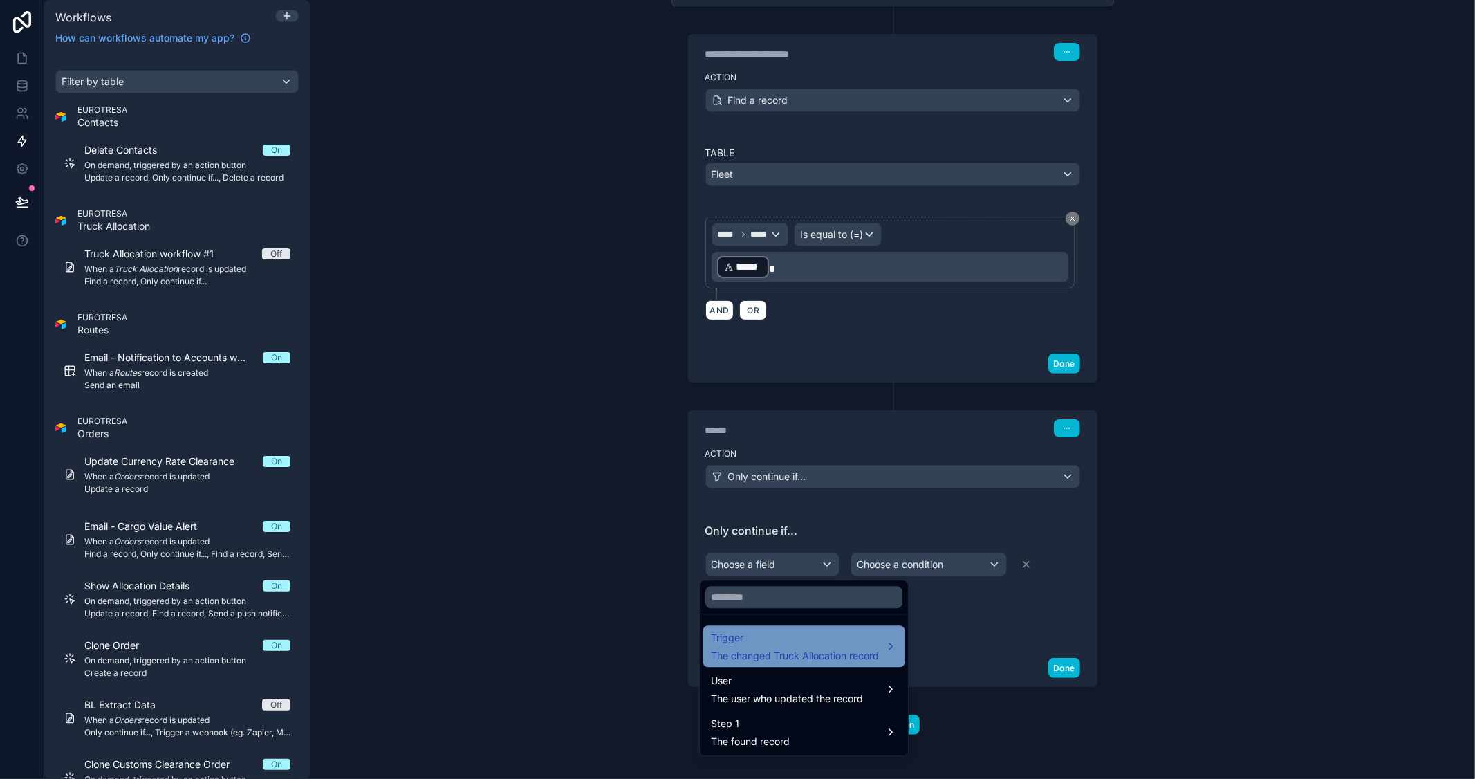
click at [835, 644] on span "Trigger" at bounding box center [795, 637] width 168 height 17
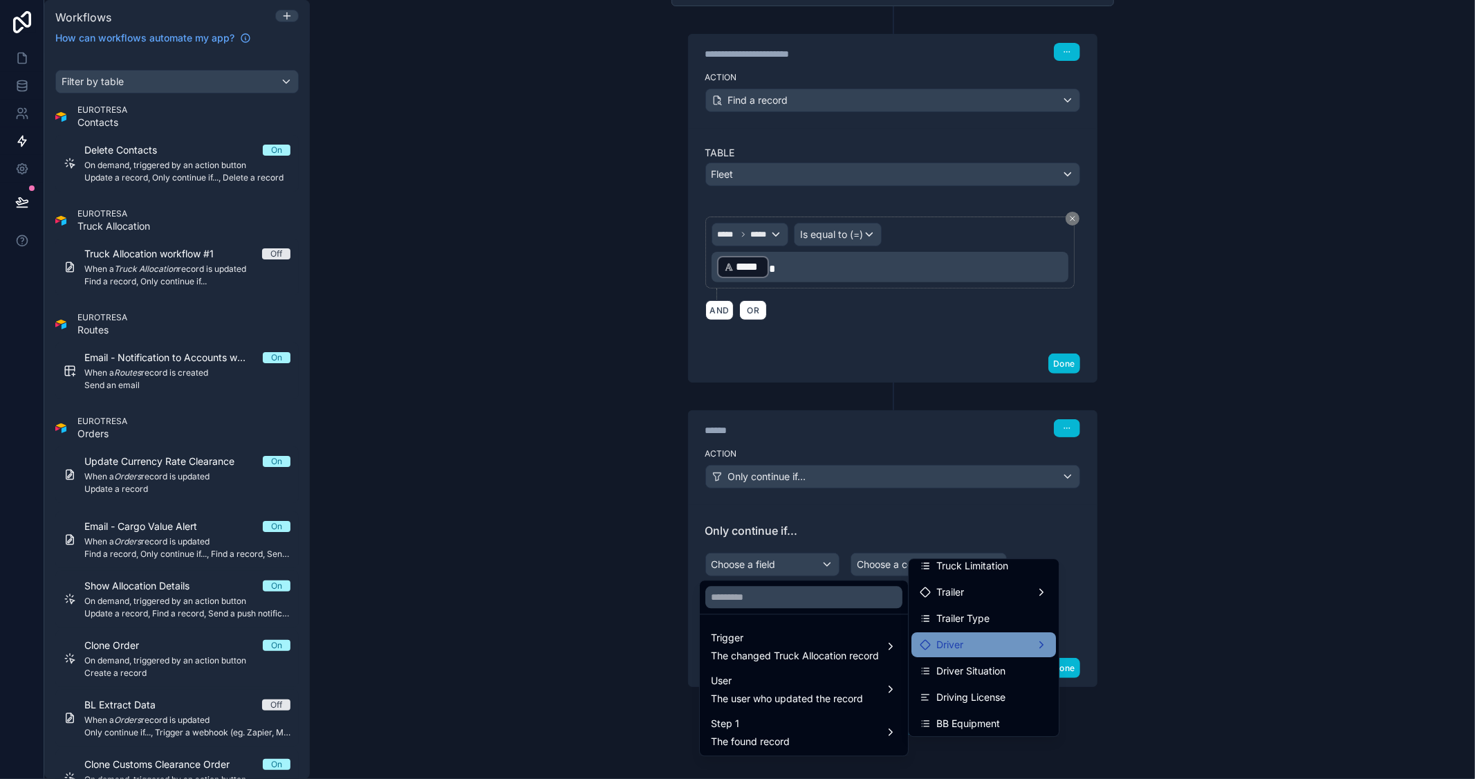
scroll to position [77, 0]
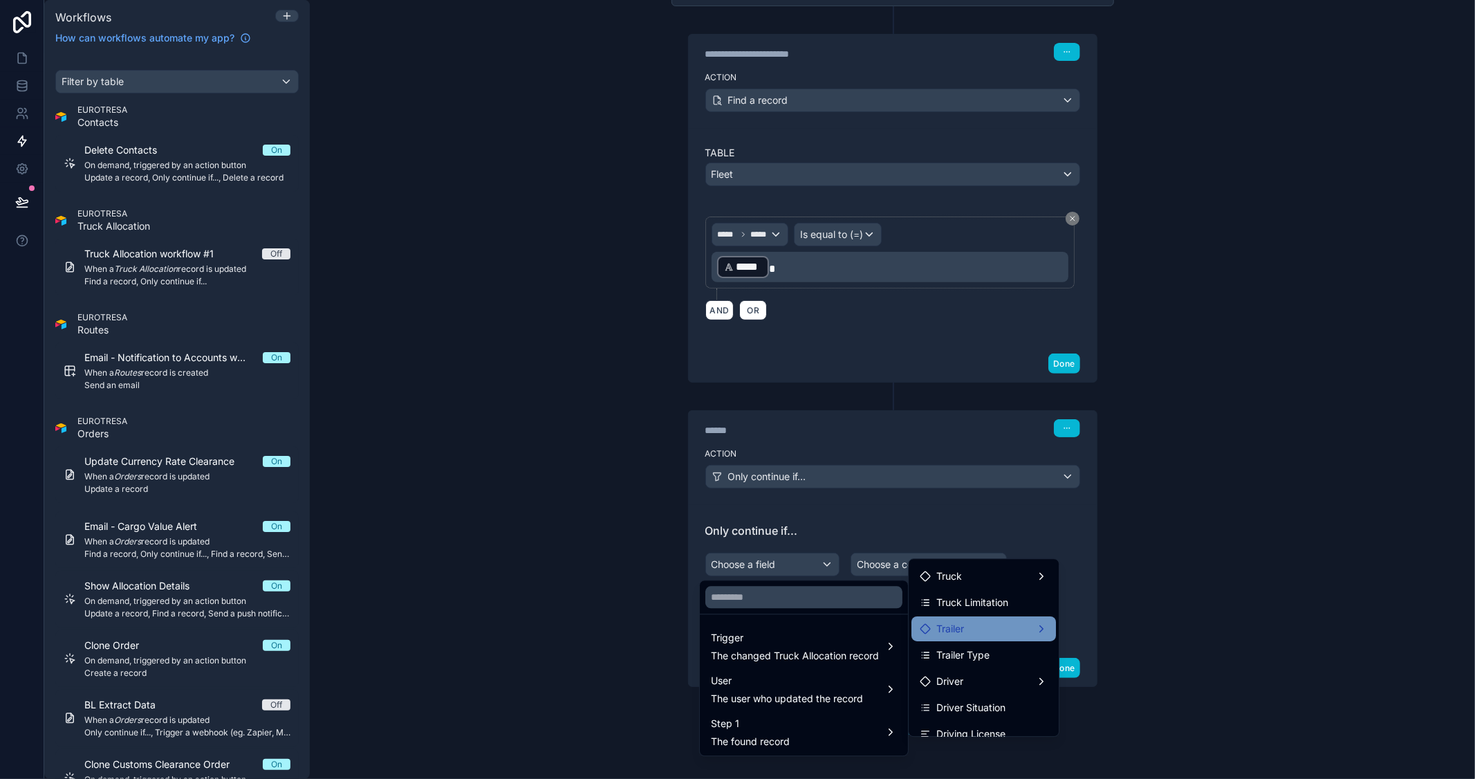
click at [978, 630] on div "Trailer" at bounding box center [984, 628] width 128 height 17
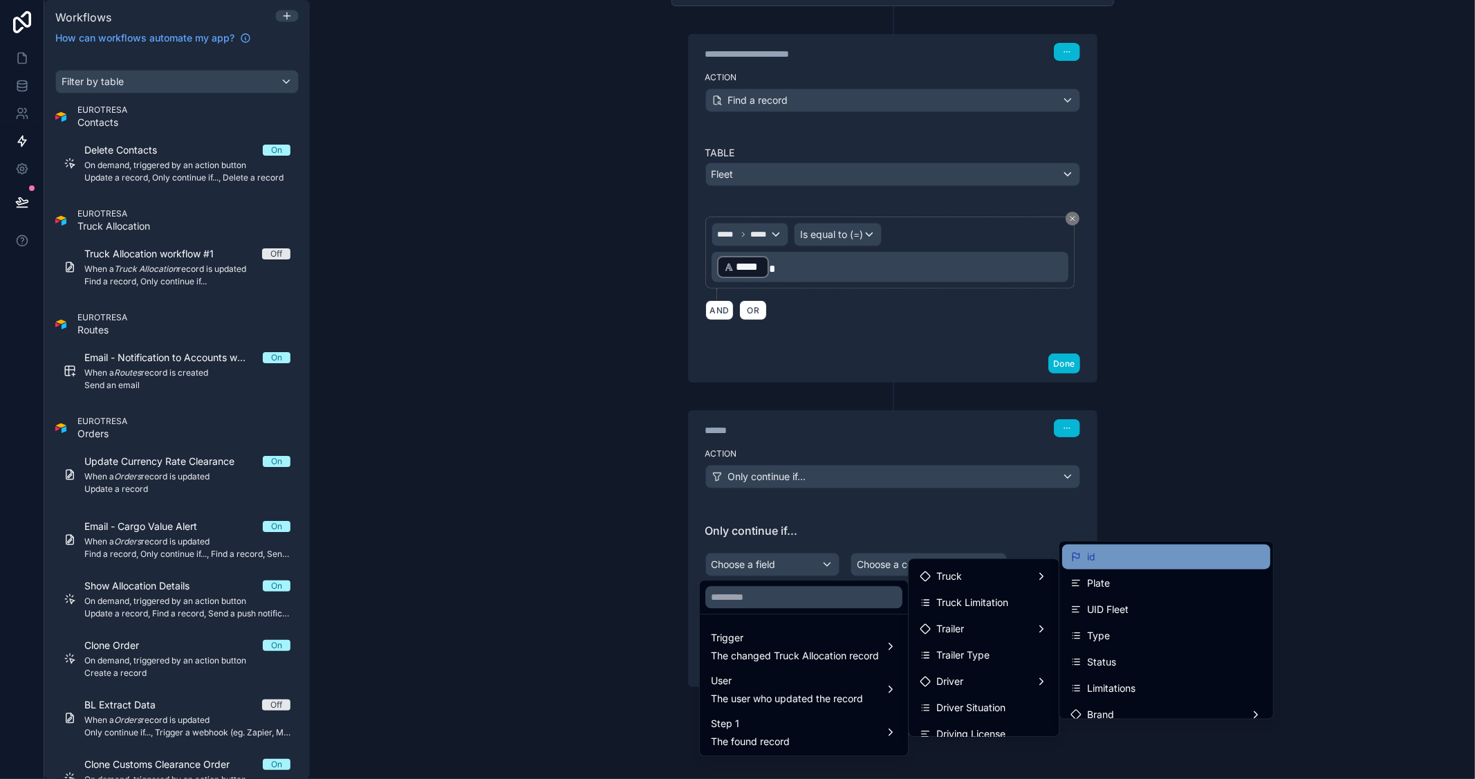
click at [1136, 564] on div "id" at bounding box center [1166, 556] width 192 height 17
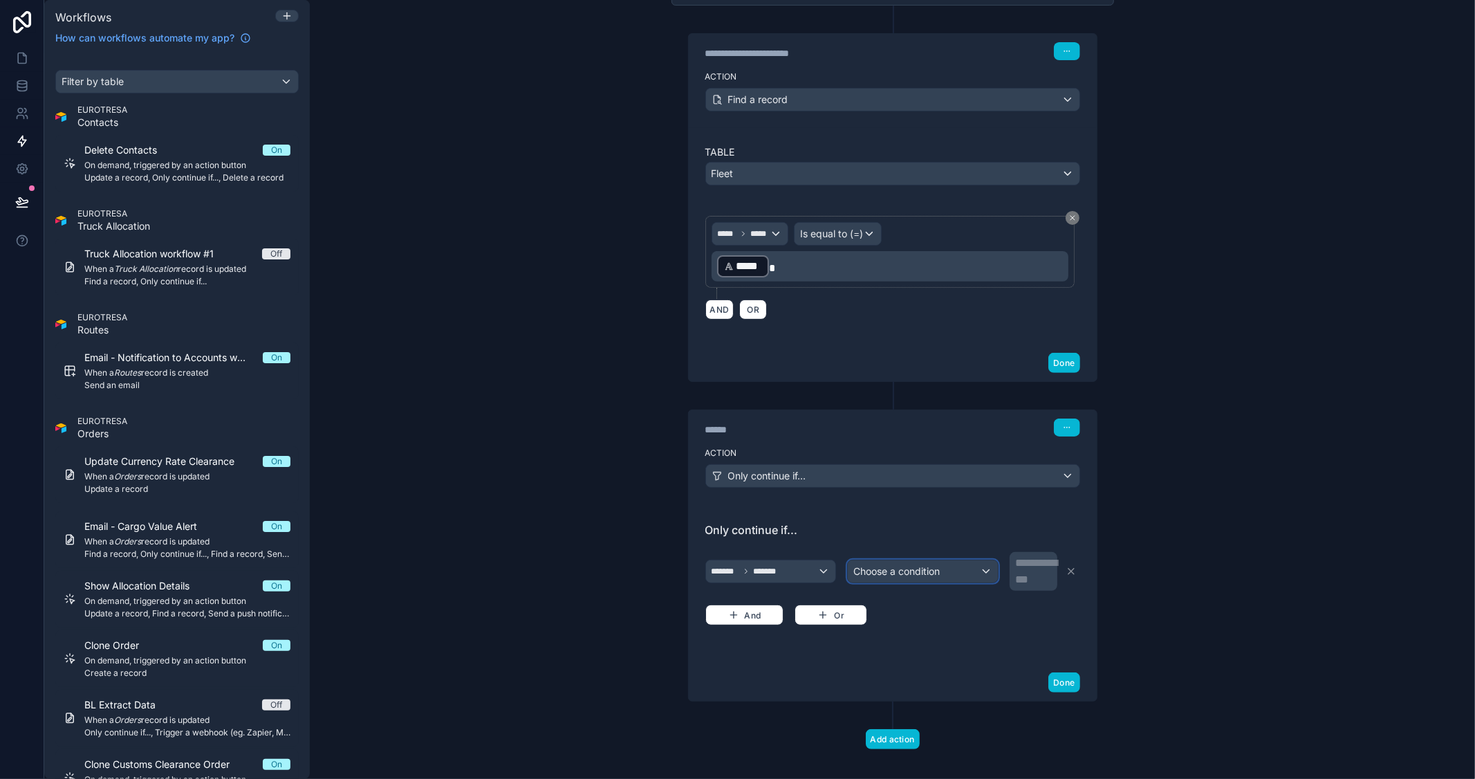
click at [925, 569] on span "Choose a condition" at bounding box center [896, 571] width 86 height 12
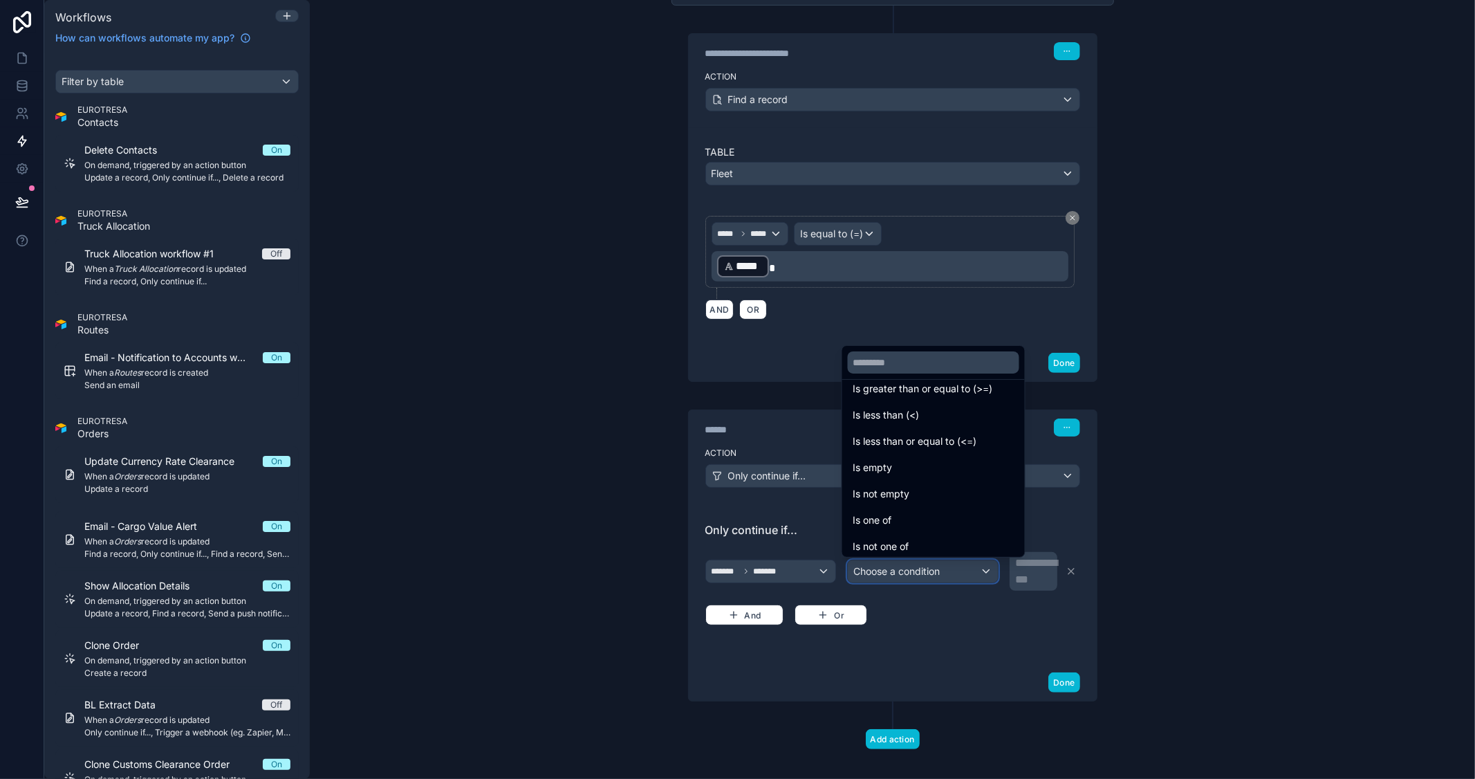
scroll to position [98, 0]
click at [922, 488] on div "Is not empty" at bounding box center [933, 489] width 160 height 17
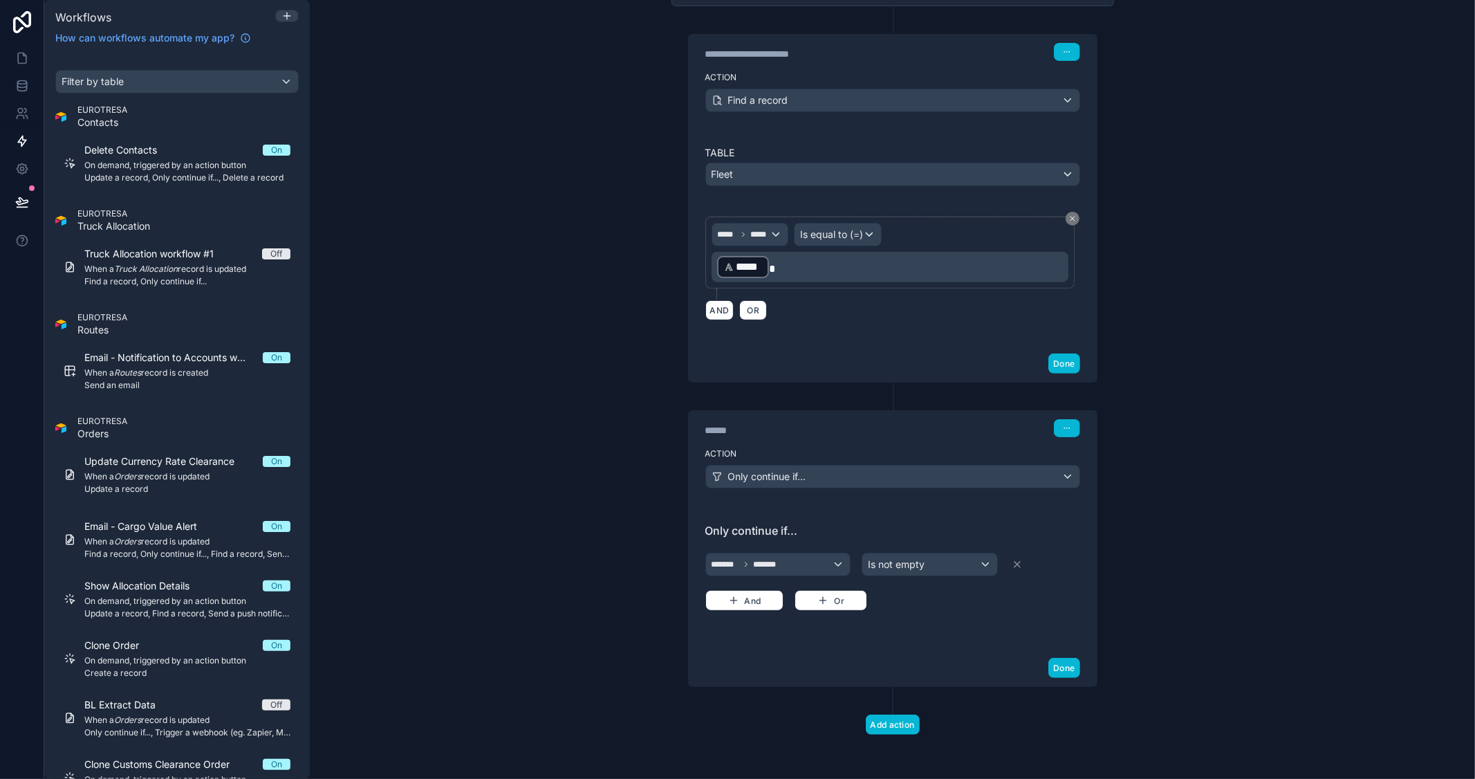
click at [1203, 452] on div "**********" at bounding box center [892, 389] width 1165 height 779
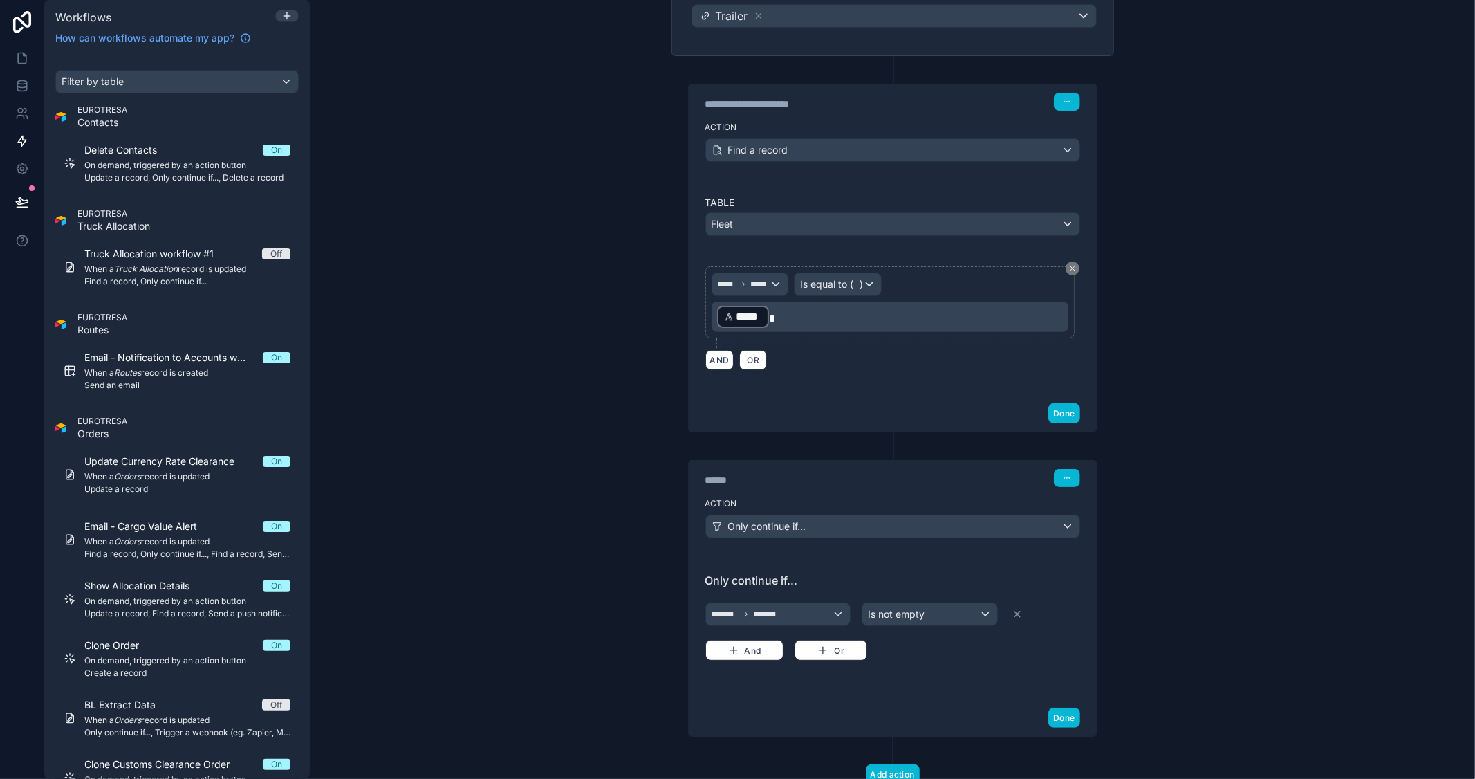
scroll to position [198, 0]
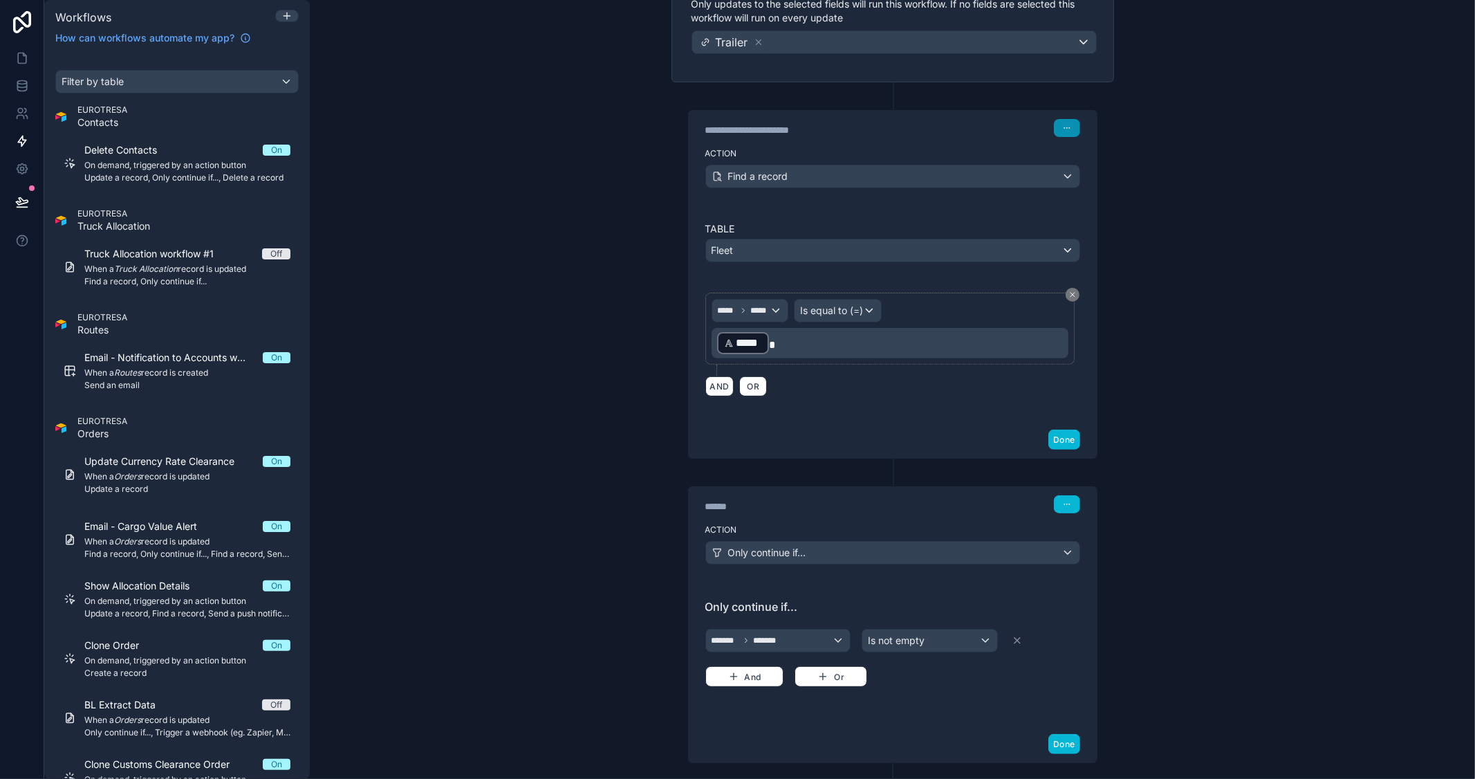
click at [1063, 132] on icon "button" at bounding box center [1067, 128] width 8 height 8
click at [1299, 426] on div "**********" at bounding box center [892, 389] width 1165 height 779
drag, startPoint x: 876, startPoint y: 120, endPoint x: 889, endPoint y: 183, distance: 65.0
click at [889, 183] on div "**********" at bounding box center [893, 158] width 408 height 94
click at [1059, 120] on button "button" at bounding box center [1067, 128] width 26 height 18
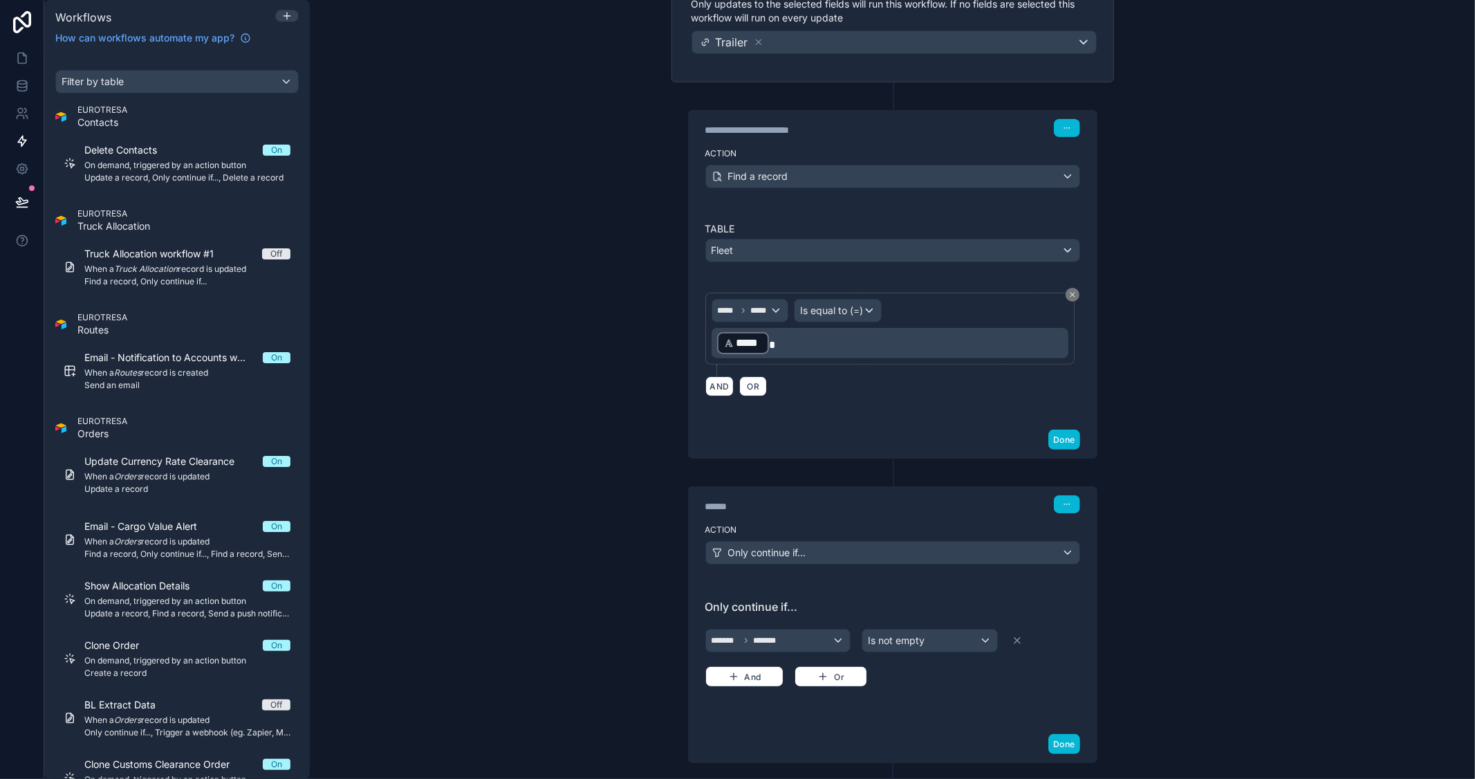
click at [882, 145] on div "Action Find a record" at bounding box center [893, 173] width 408 height 62
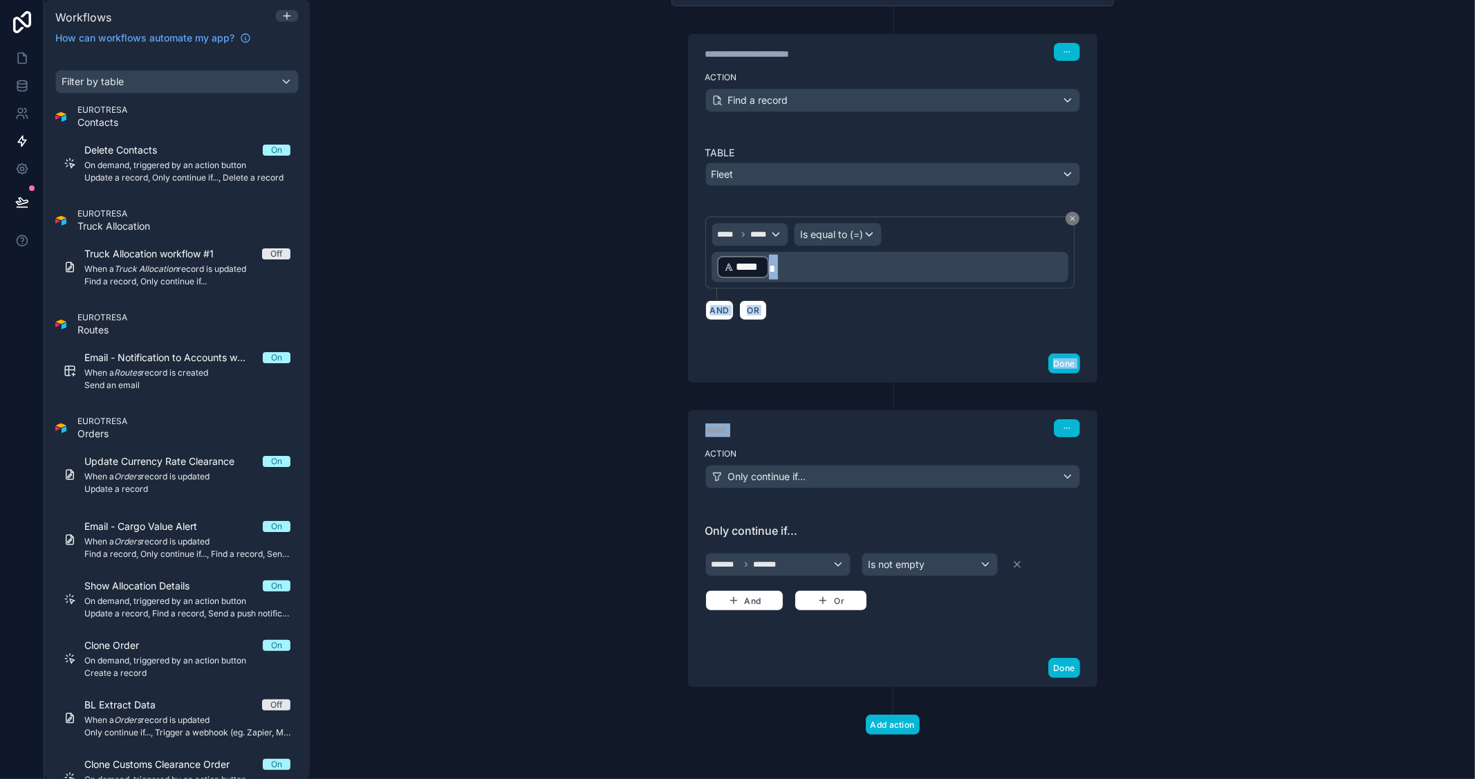
drag, startPoint x: 900, startPoint y: 418, endPoint x: 913, endPoint y: 249, distance: 169.2
click at [913, 249] on div "**********" at bounding box center [892, 303] width 465 height 949
click at [953, 410] on div "****** Step 2 Action Only continue if... Only continue if... ******* ******* Is…" at bounding box center [892, 548] width 409 height 277
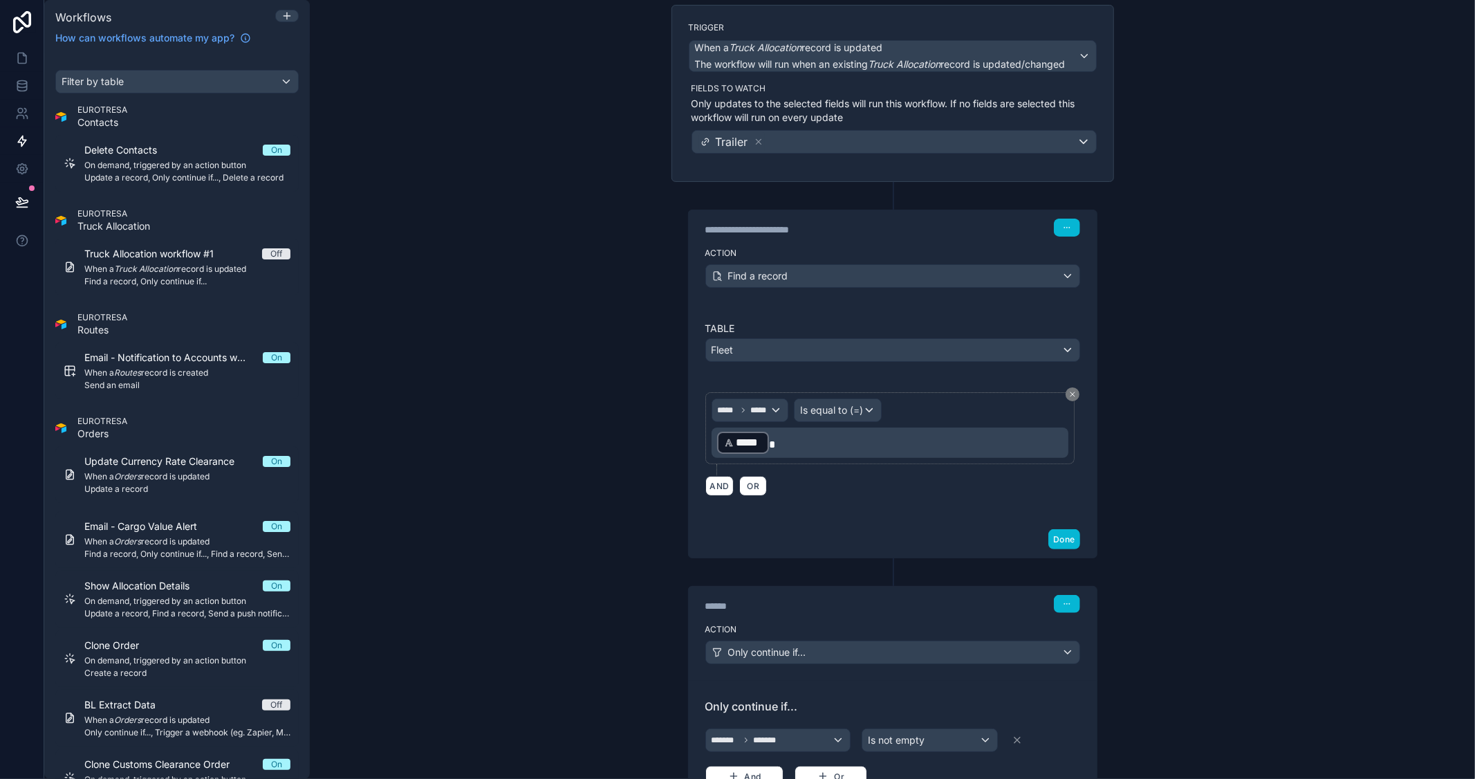
scroll to position [44, 0]
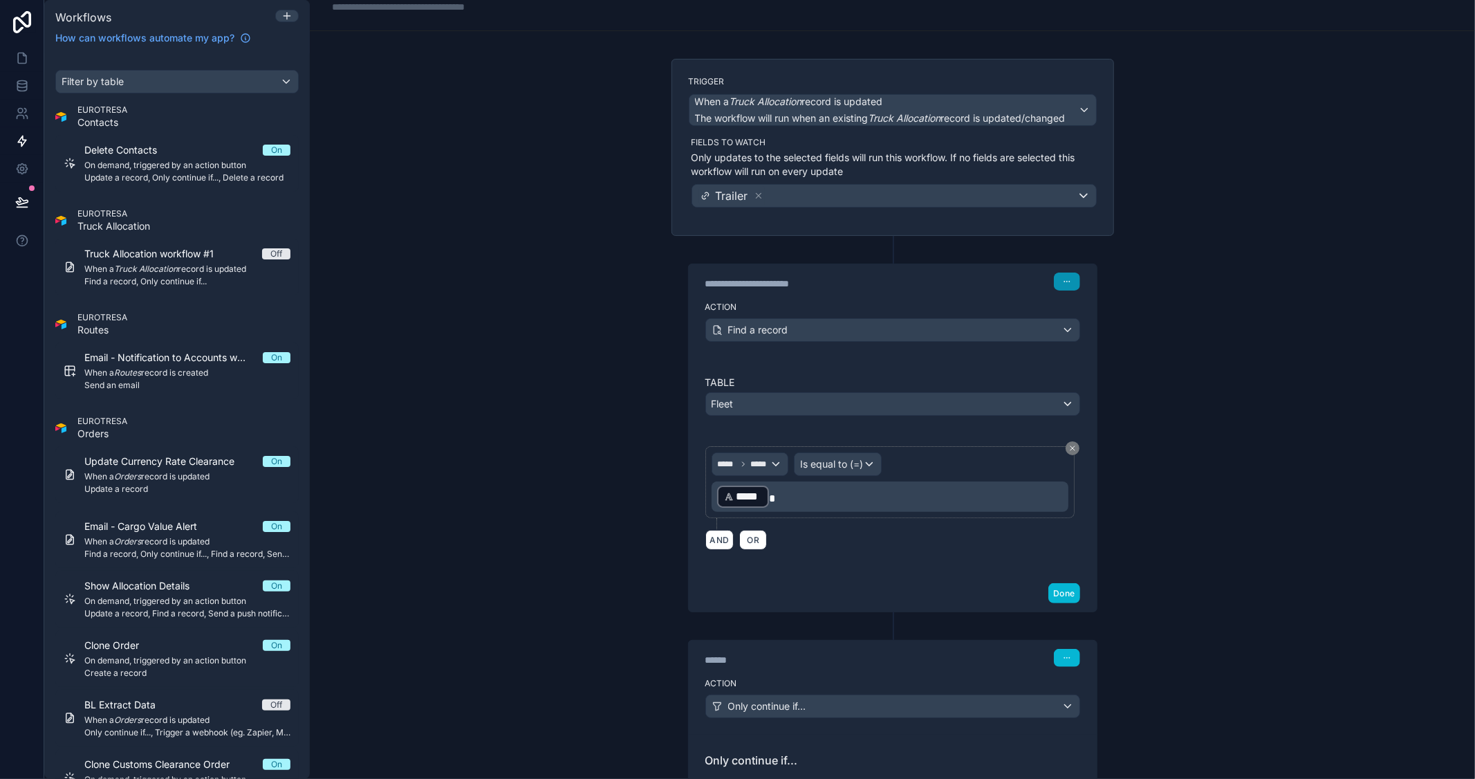
click at [1062, 287] on button "button" at bounding box center [1067, 281] width 26 height 18
click at [1205, 425] on div "**********" at bounding box center [892, 389] width 1165 height 779
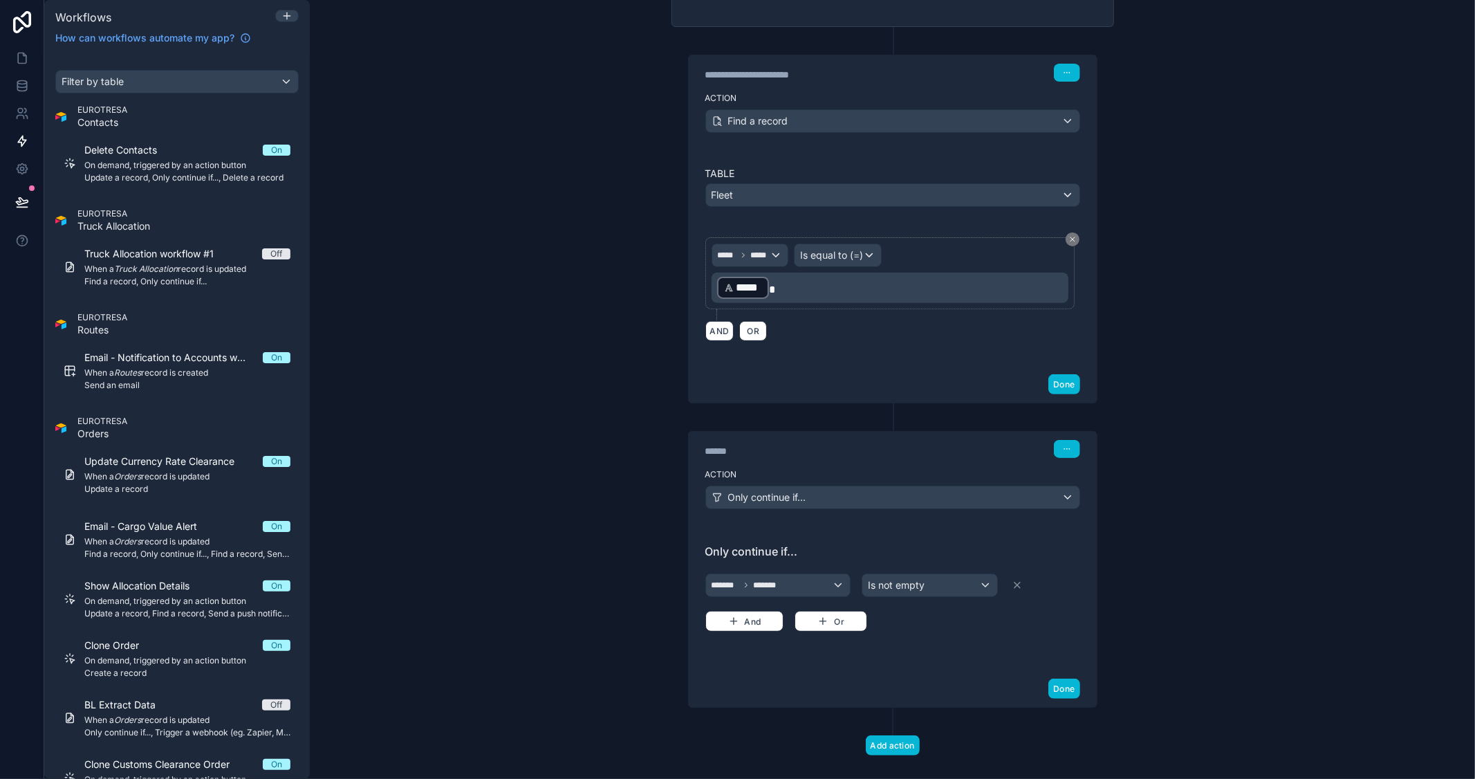
scroll to position [275, 0]
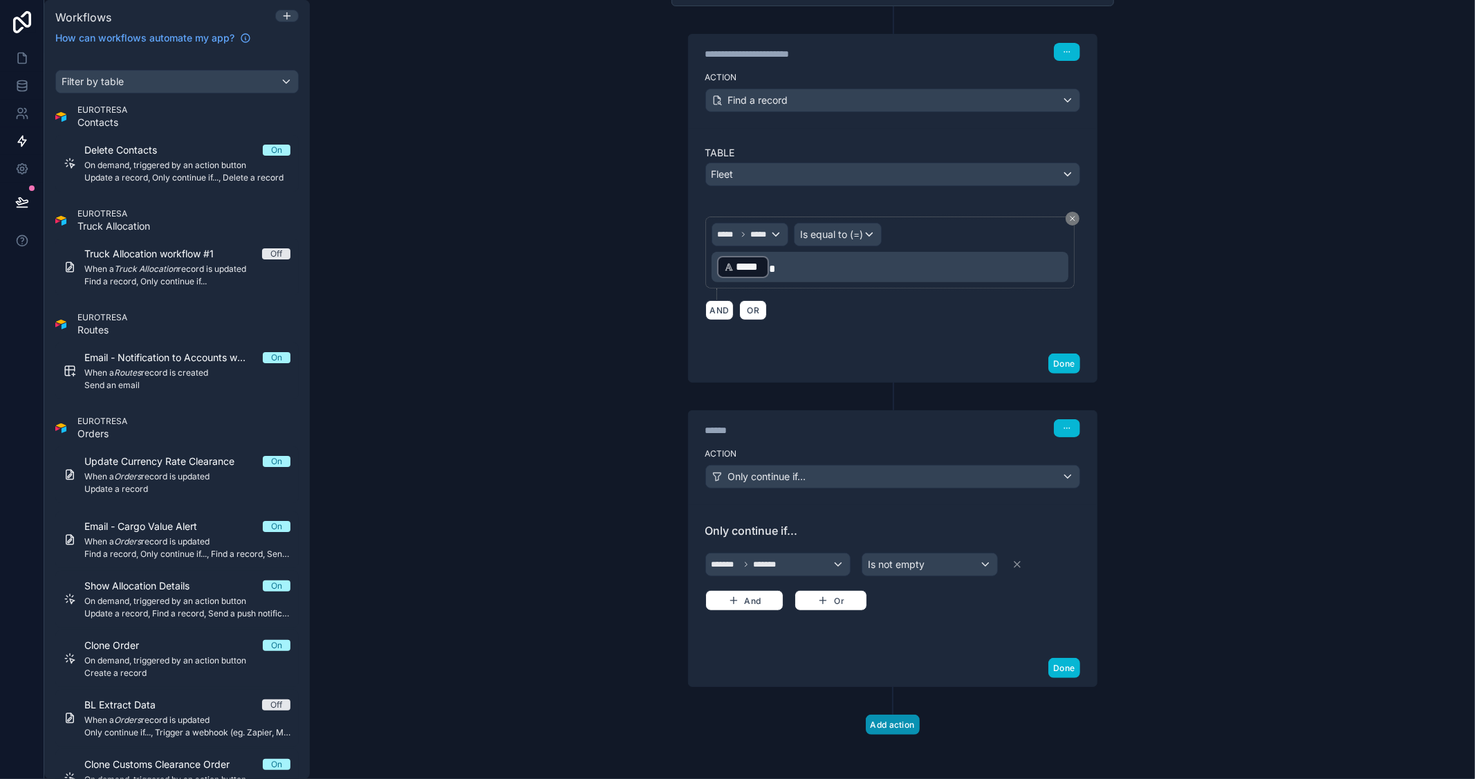
click at [889, 723] on button "Add action" at bounding box center [893, 724] width 54 height 20
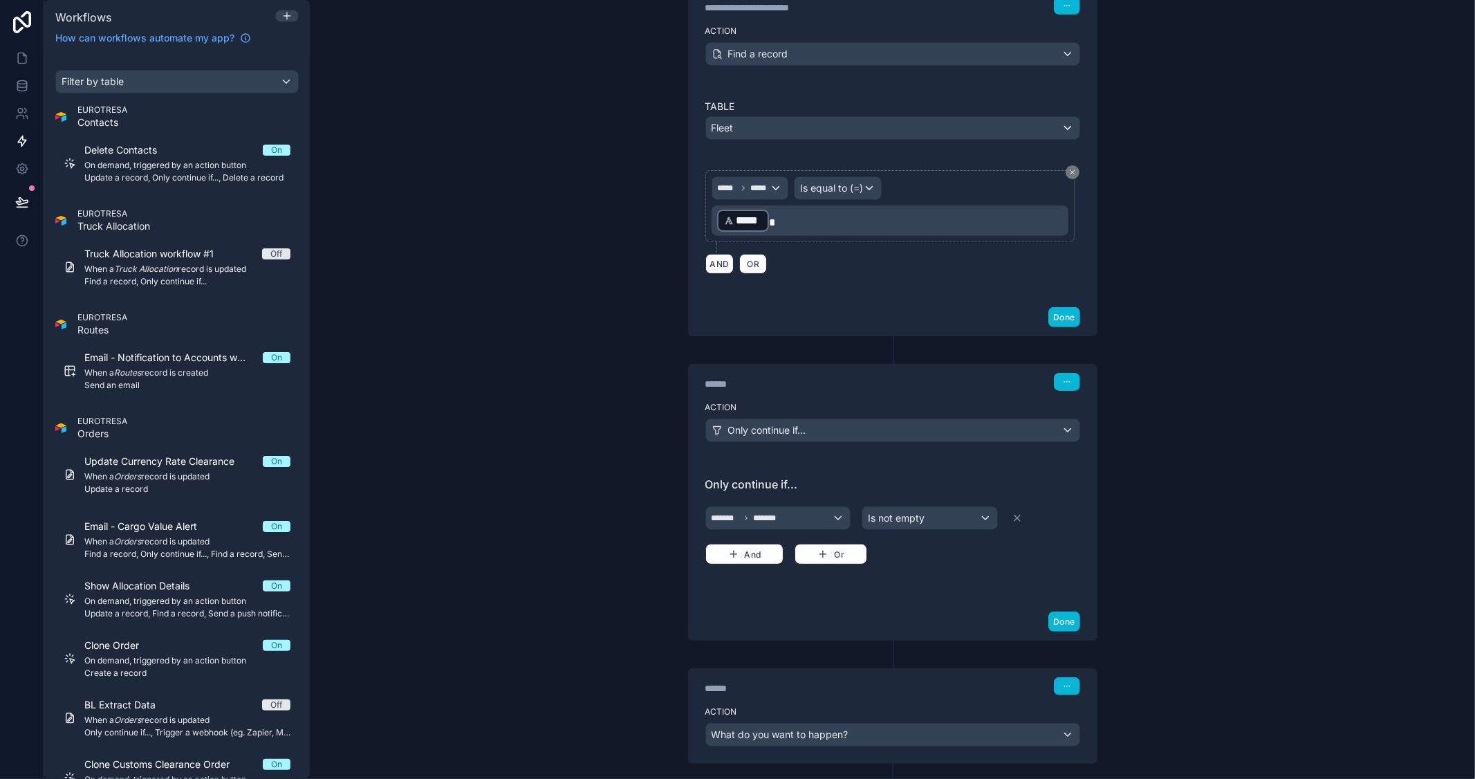
scroll to position [321, 0]
click at [999, 728] on div "What do you want to happen?" at bounding box center [892, 734] width 373 height 22
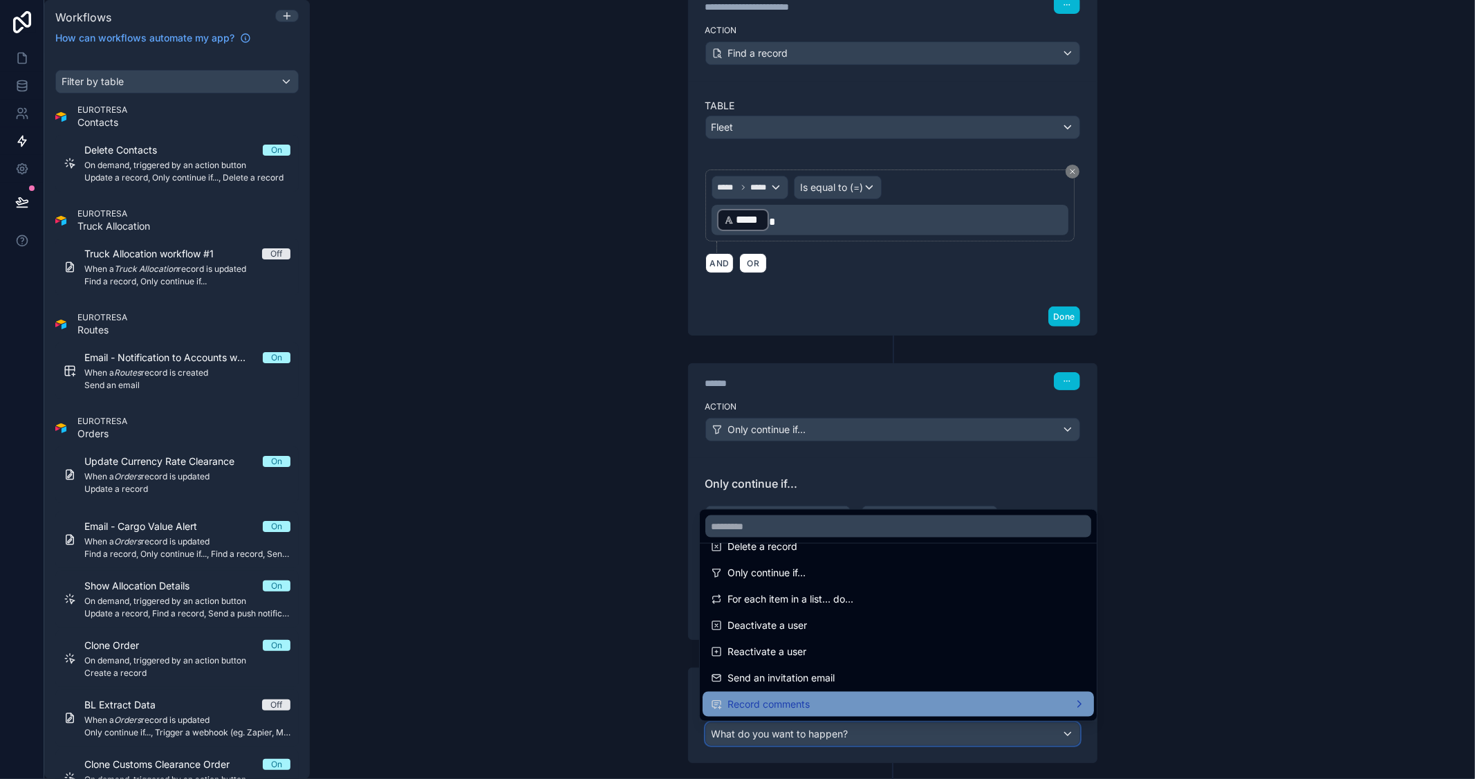
scroll to position [256, 0]
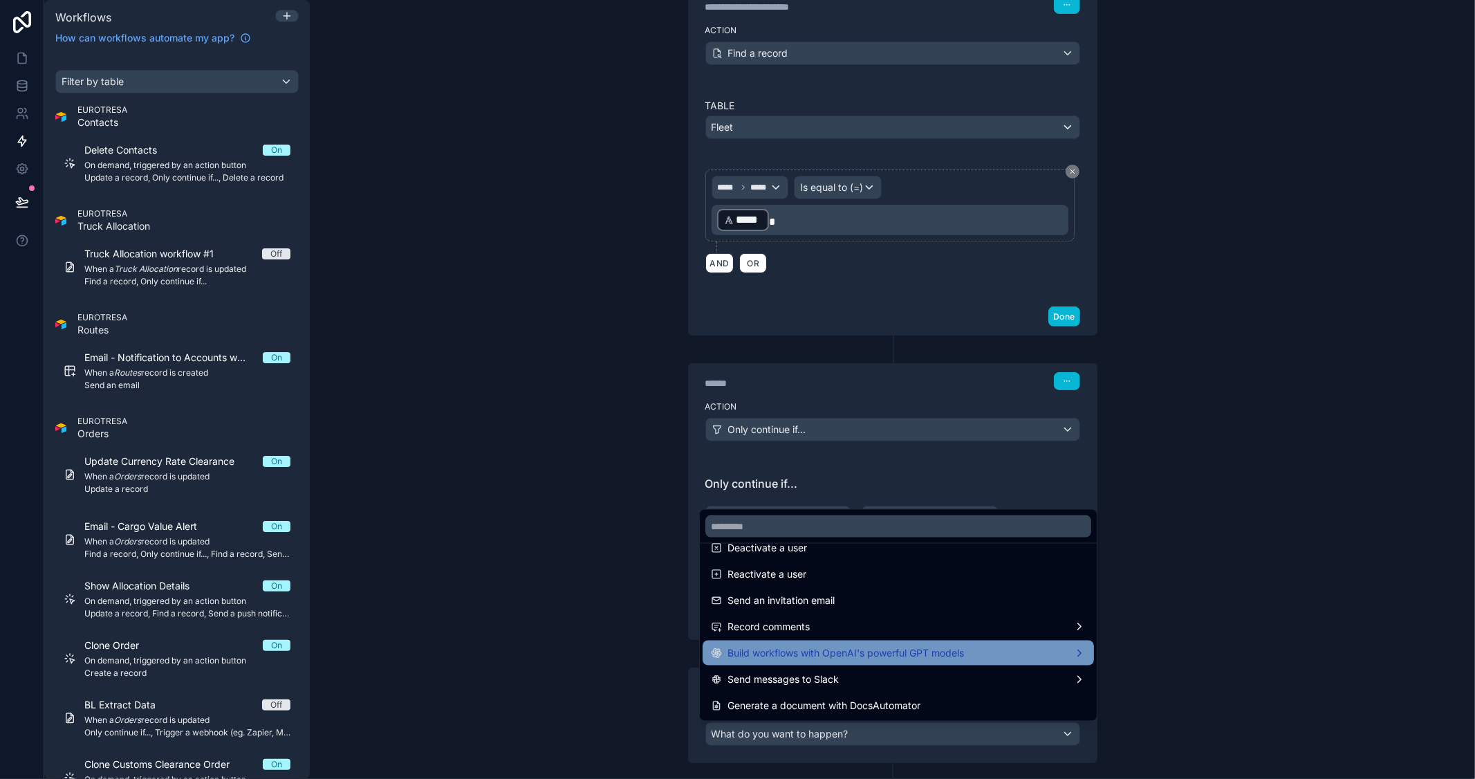
click at [893, 659] on span "Build workflows with OpenAI's powerful GPT models" at bounding box center [845, 652] width 236 height 17
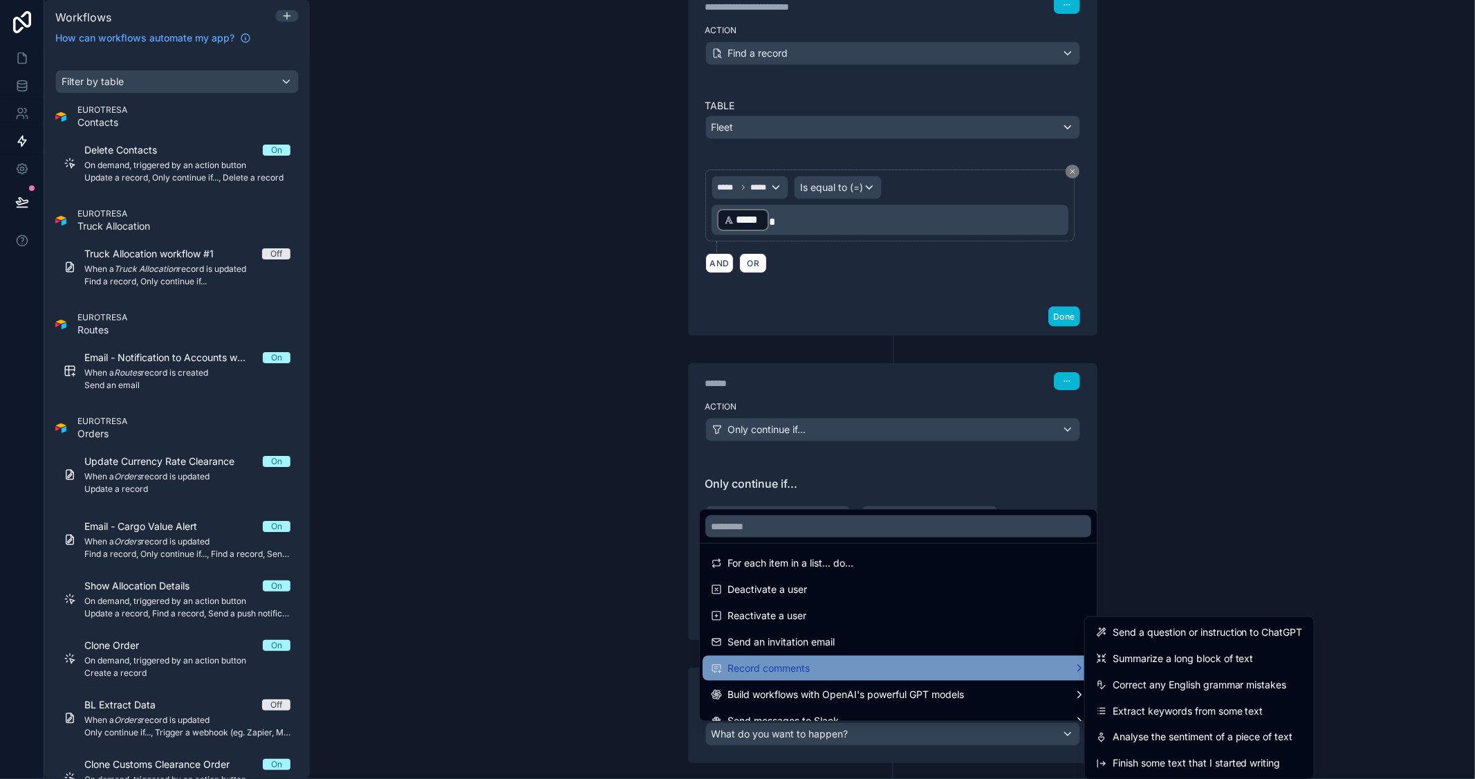
scroll to position [178, 0]
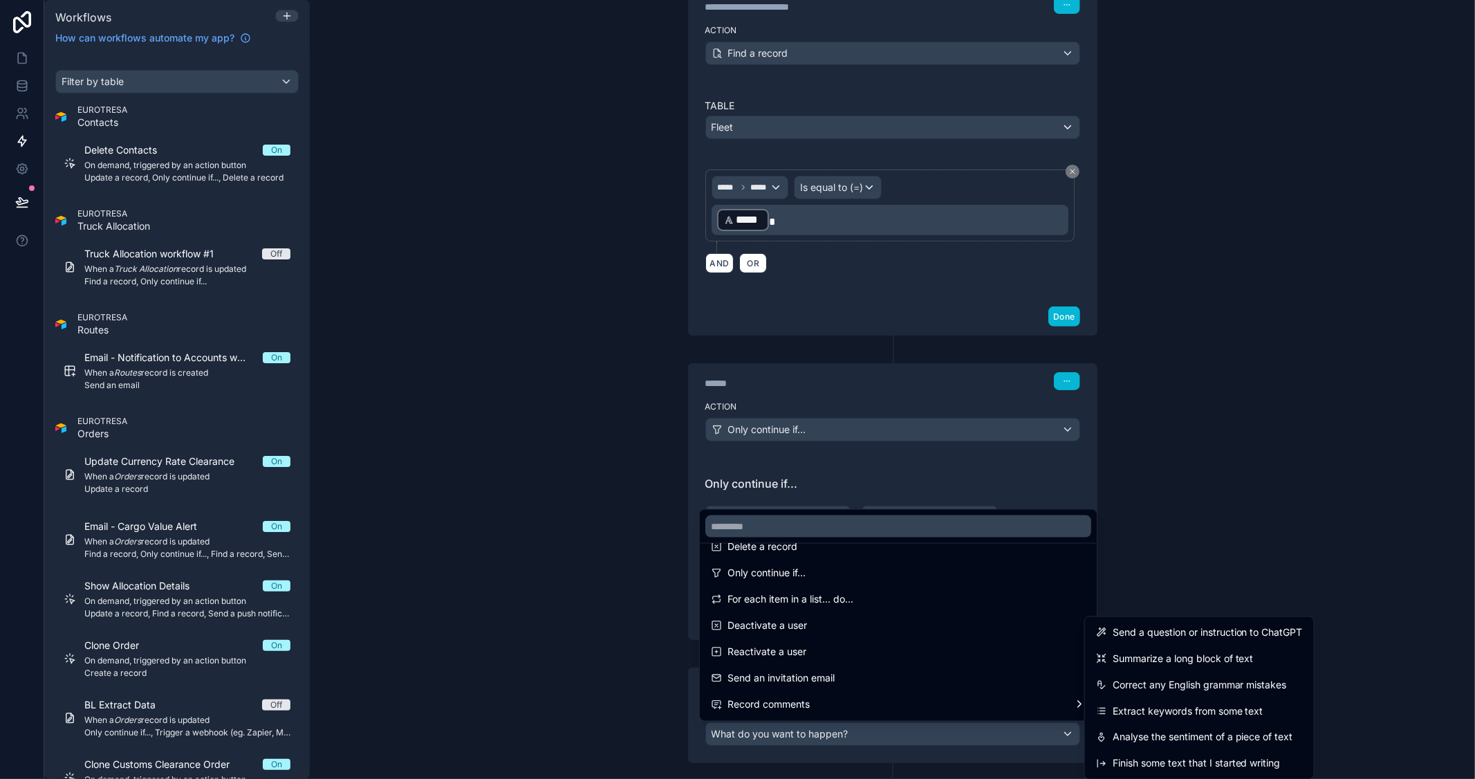
click at [1179, 510] on div at bounding box center [737, 389] width 1475 height 779
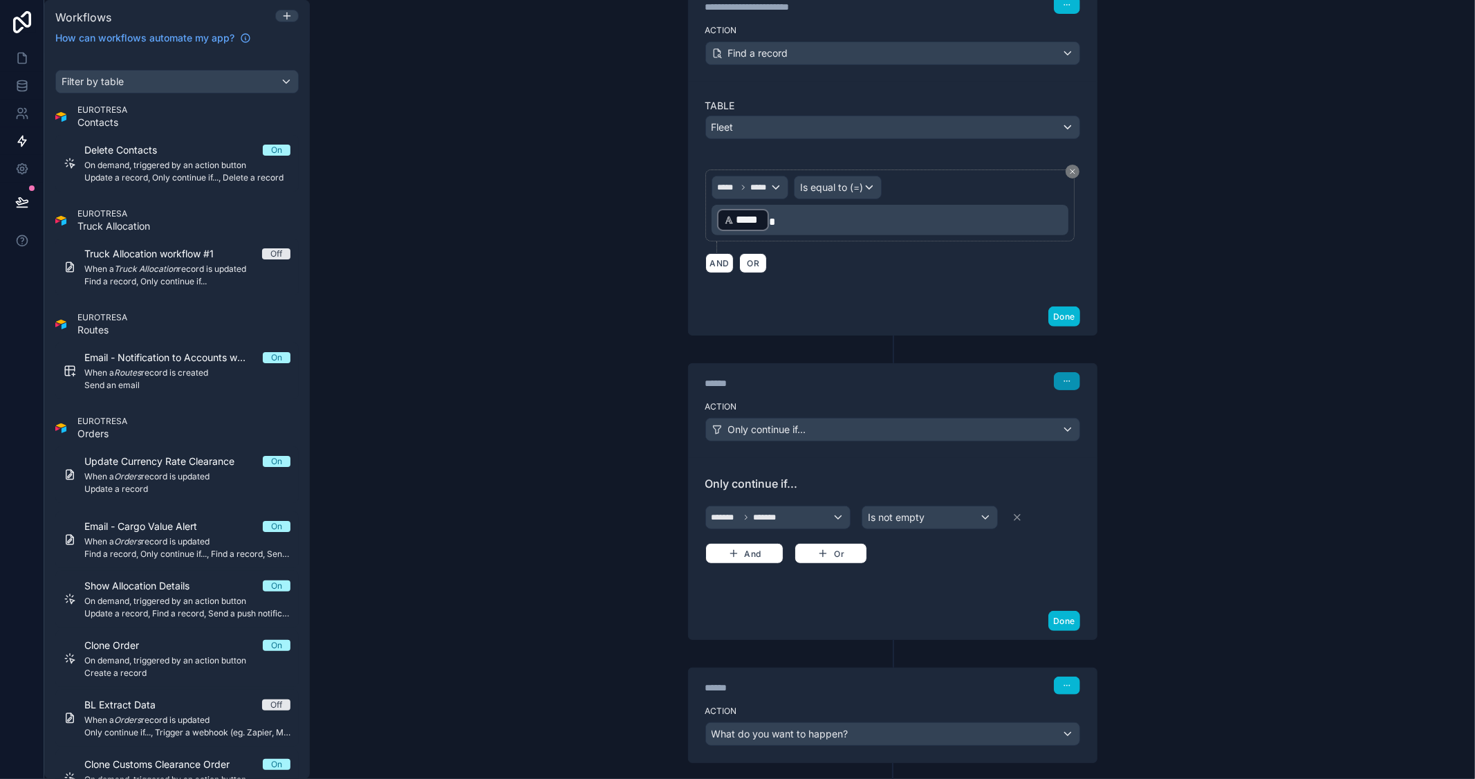
click at [1063, 378] on icon "button" at bounding box center [1067, 381] width 8 height 8
click at [1075, 430] on span "Delete" at bounding box center [1088, 434] width 26 height 11
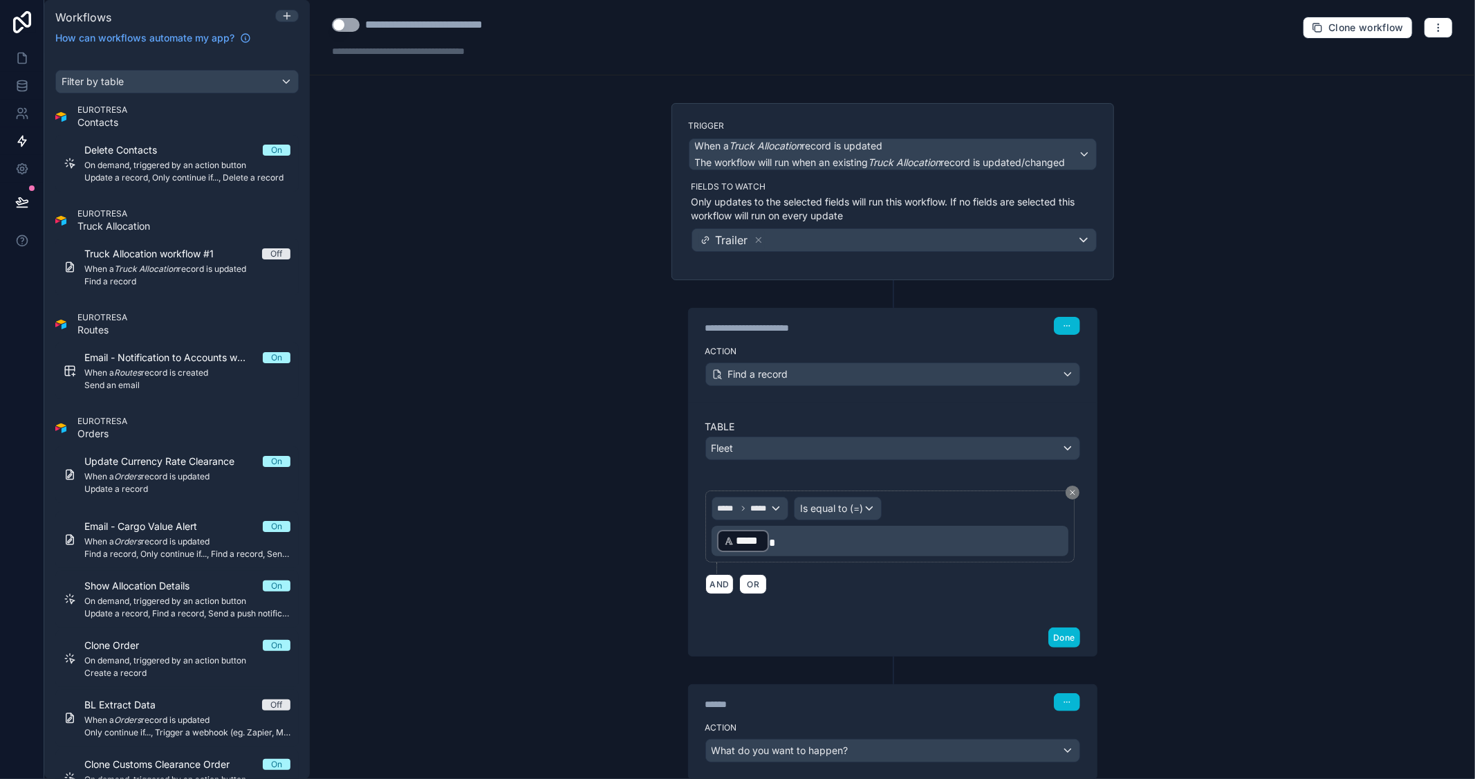
scroll to position [93, 0]
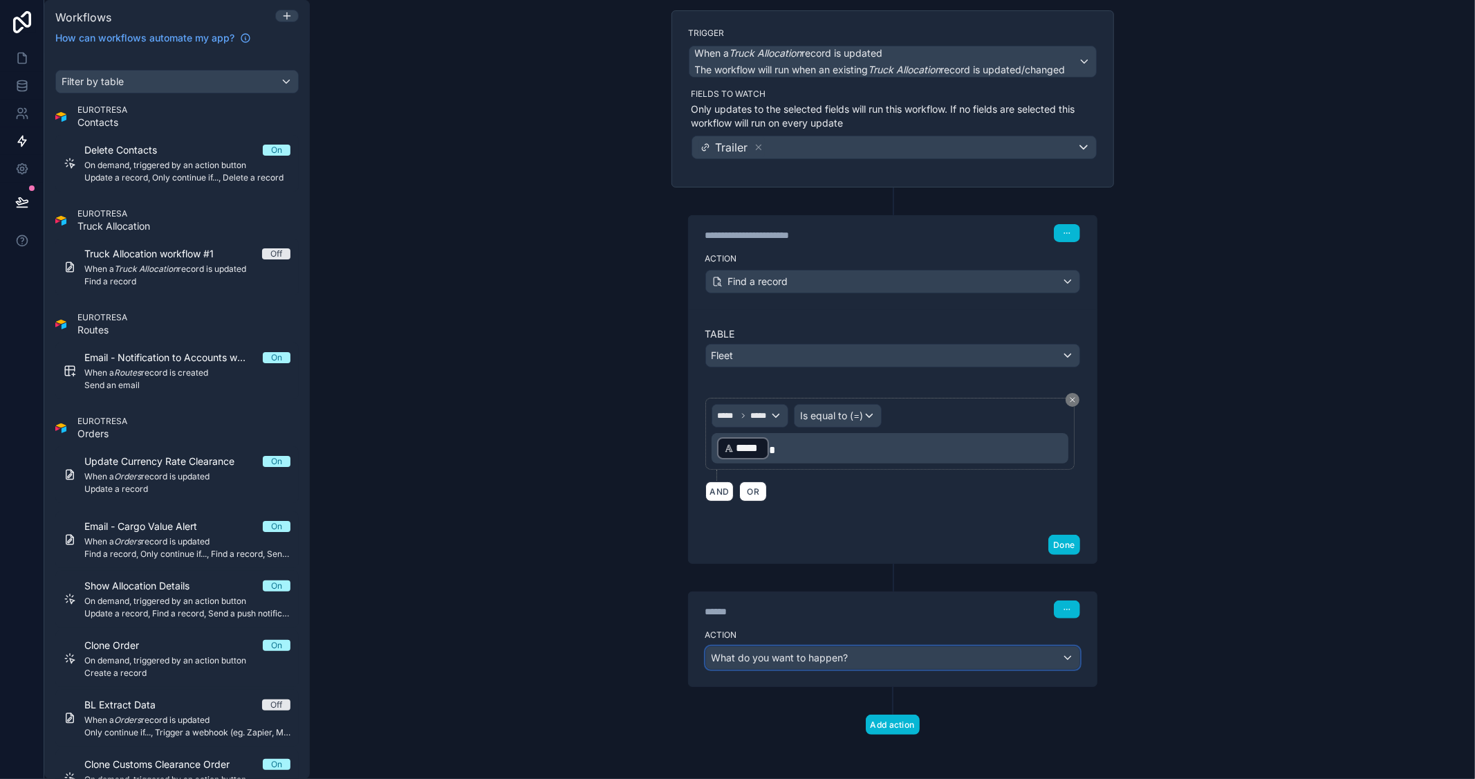
click at [951, 664] on div "What do you want to happen?" at bounding box center [892, 658] width 373 height 22
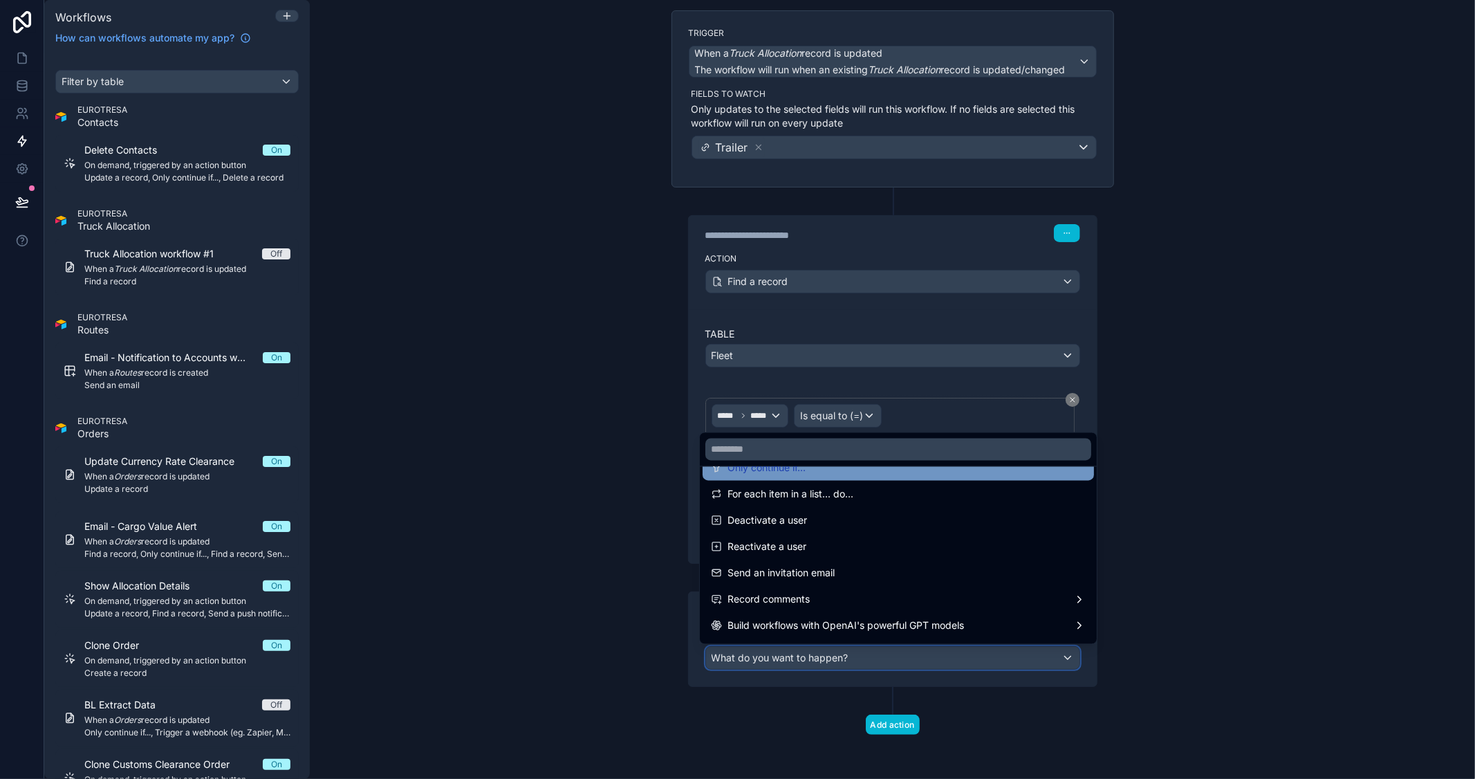
scroll to position [256, 0]
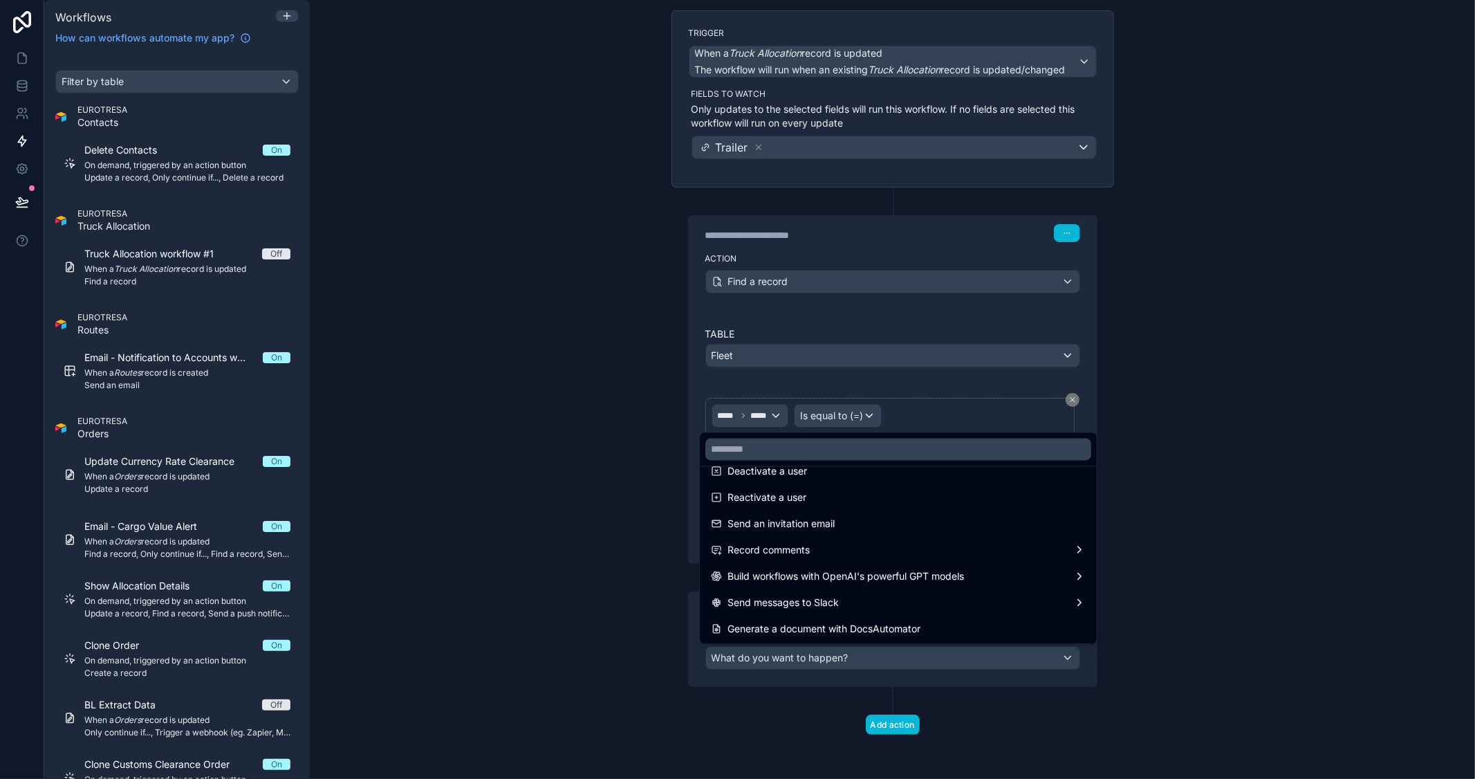
click at [1261, 194] on div at bounding box center [737, 389] width 1475 height 779
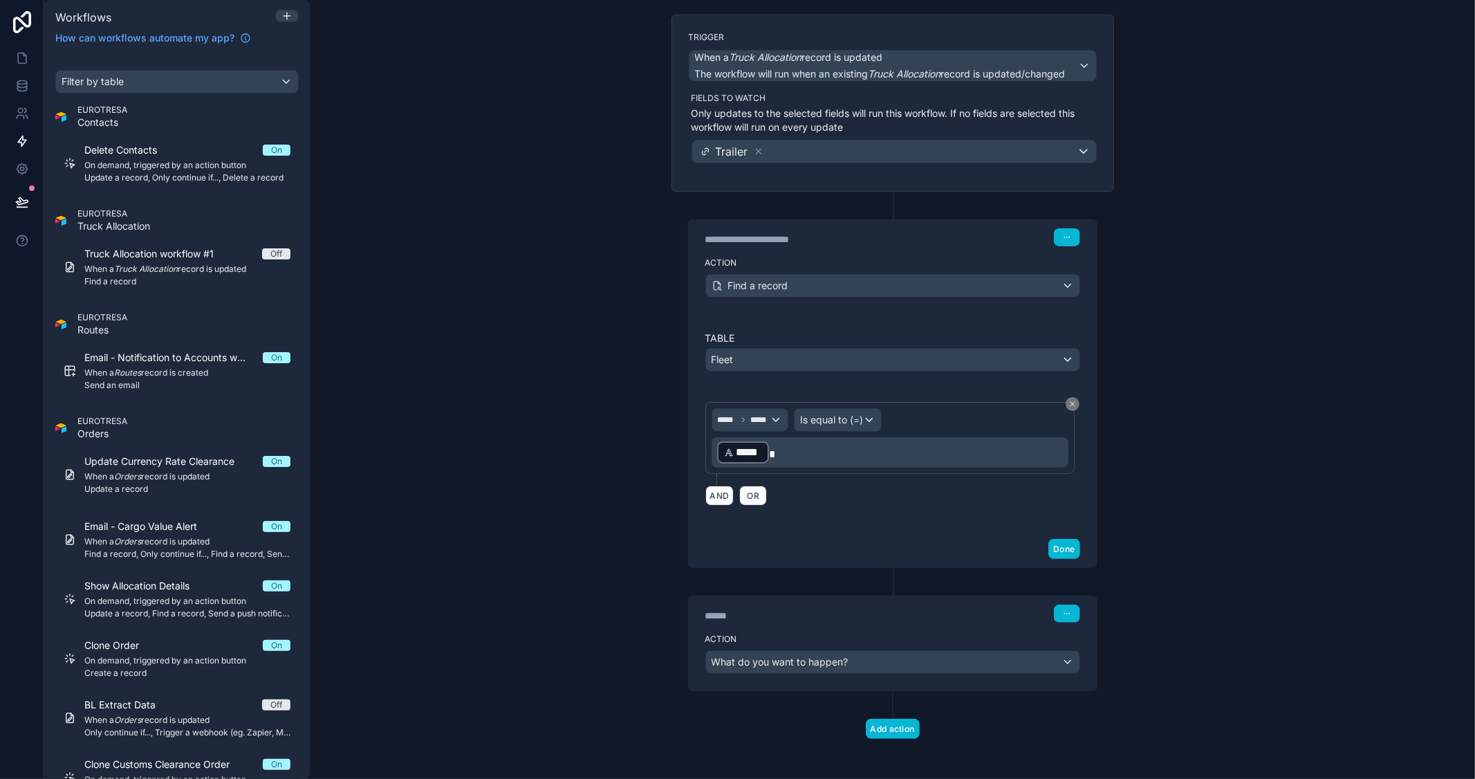
scroll to position [93, 0]
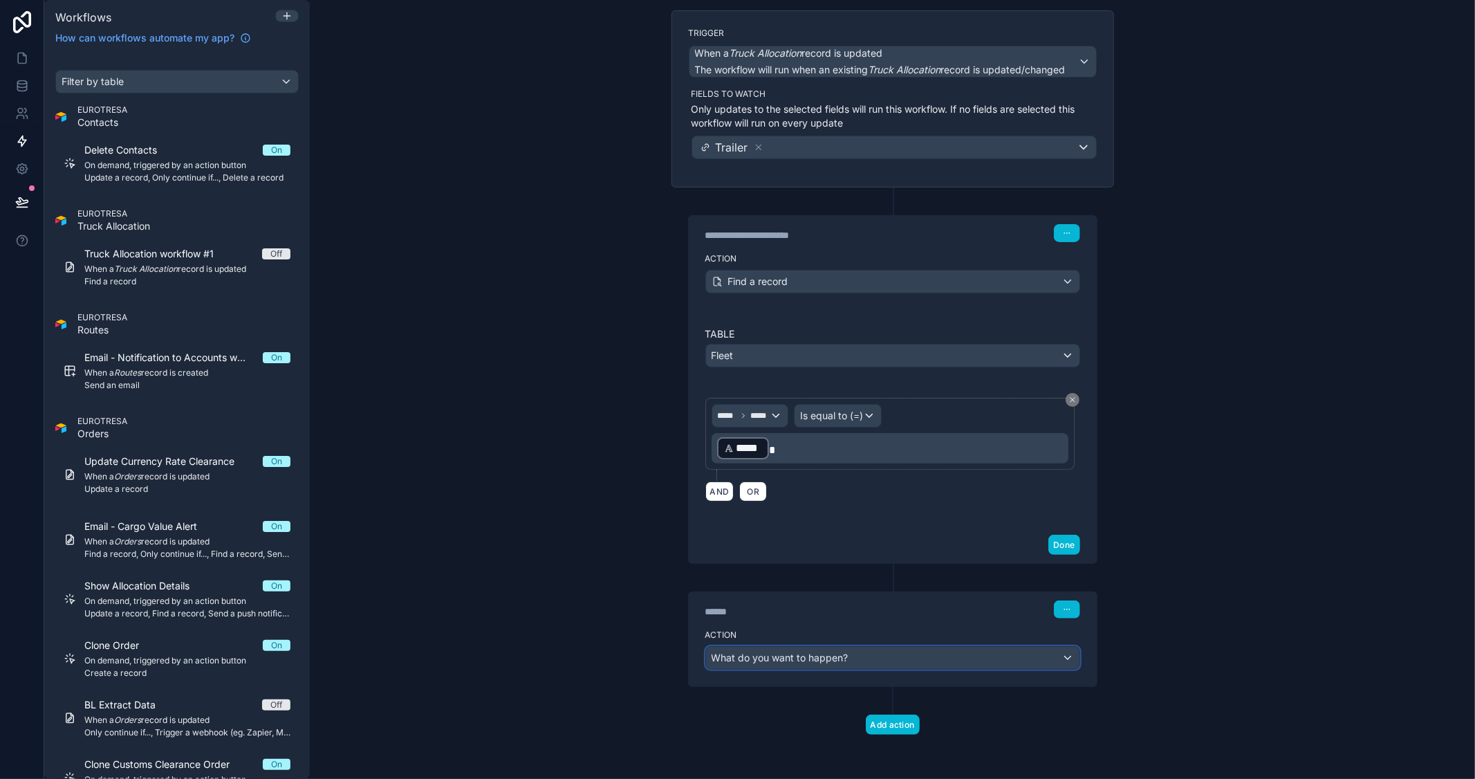
click at [805, 653] on span "What do you want to happen?" at bounding box center [780, 657] width 137 height 12
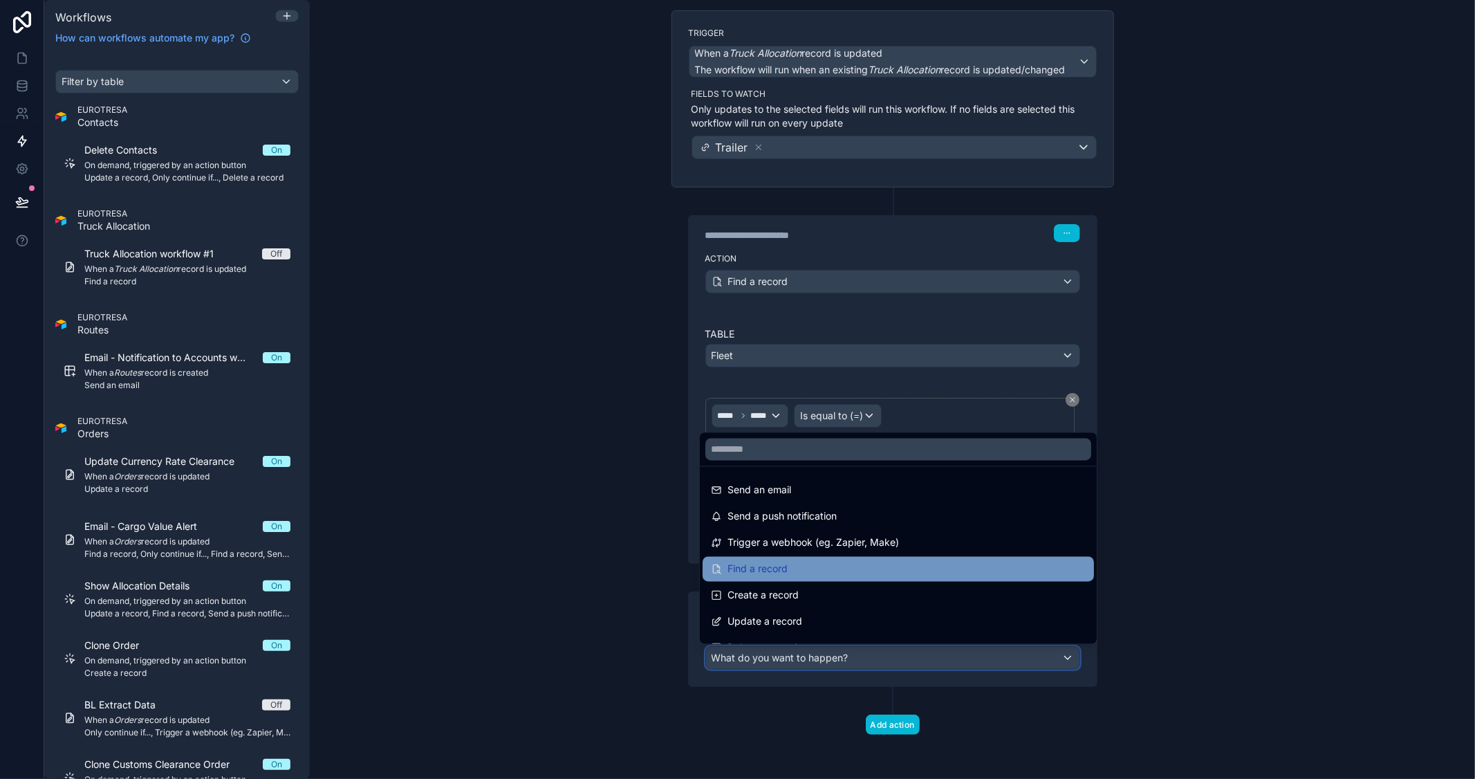
scroll to position [77, 0]
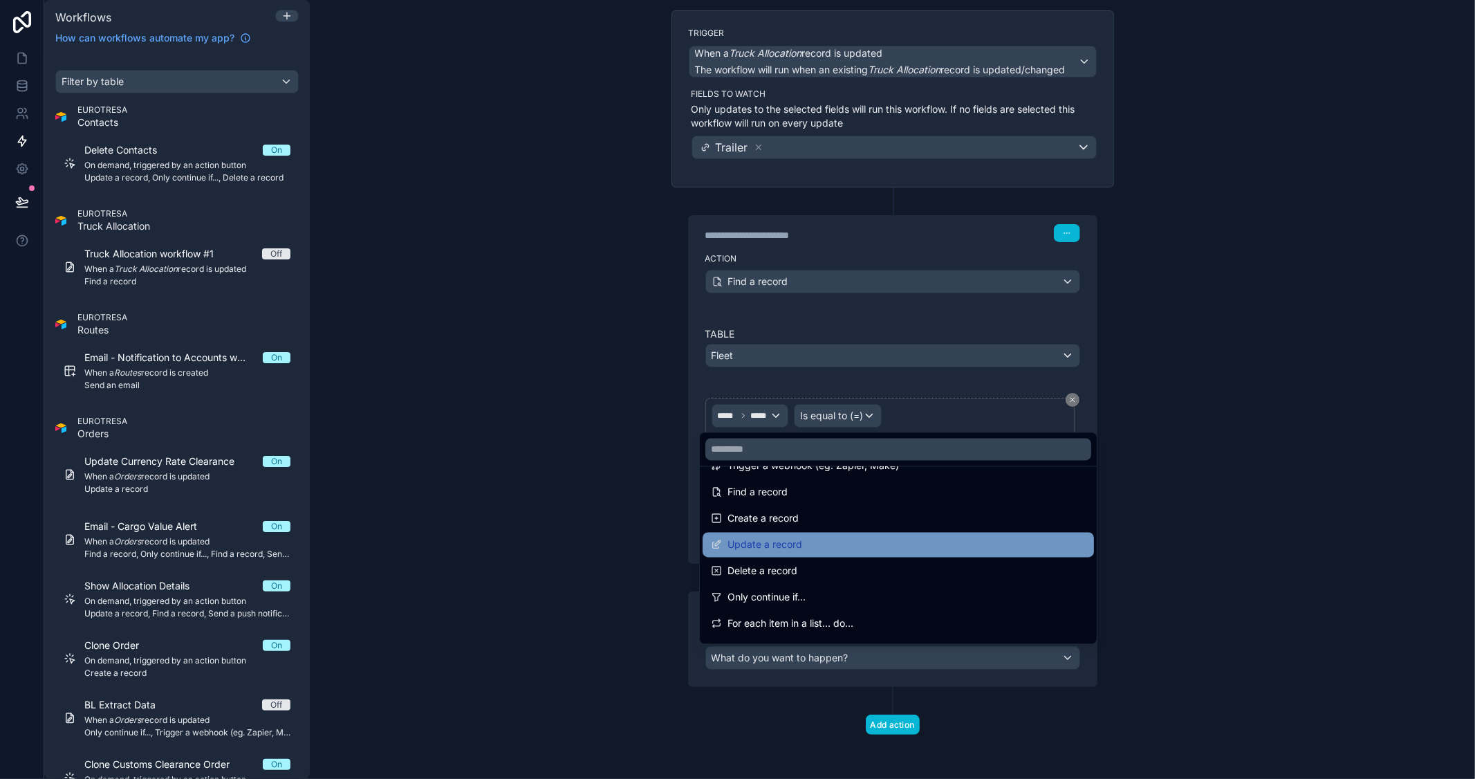
click at [802, 550] on div "Update a record" at bounding box center [898, 545] width 375 height 17
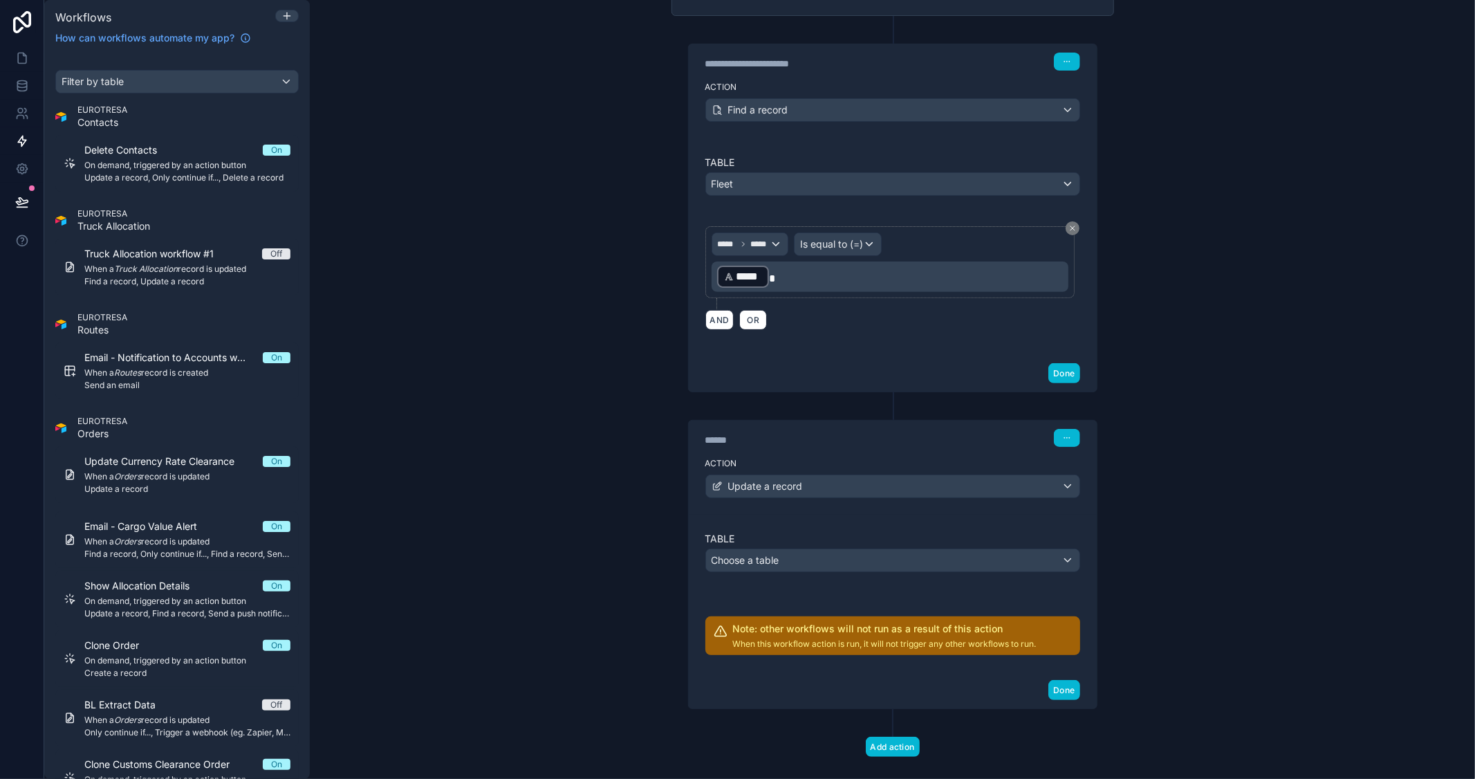
scroll to position [287, 0]
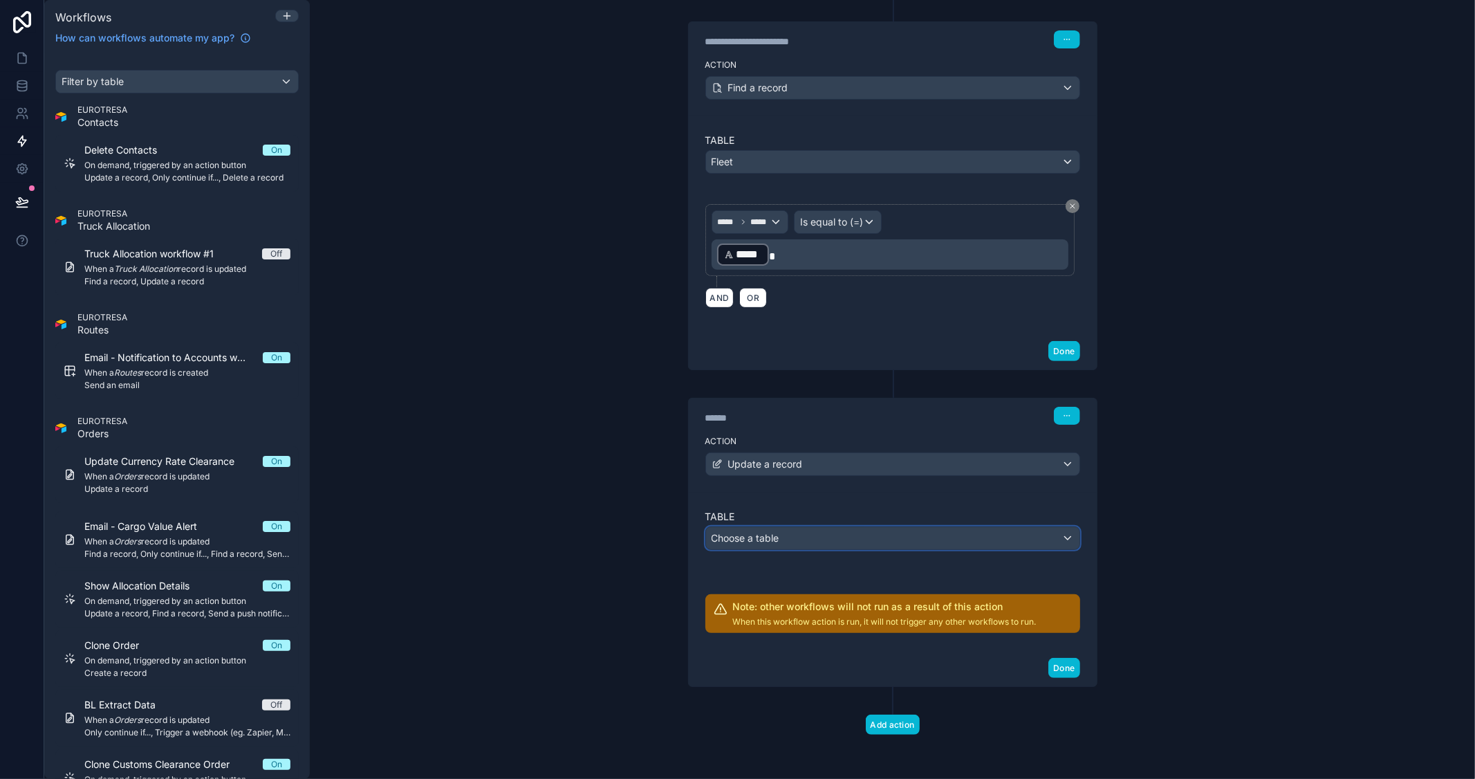
click at [798, 533] on div "Choose a table" at bounding box center [892, 538] width 373 height 22
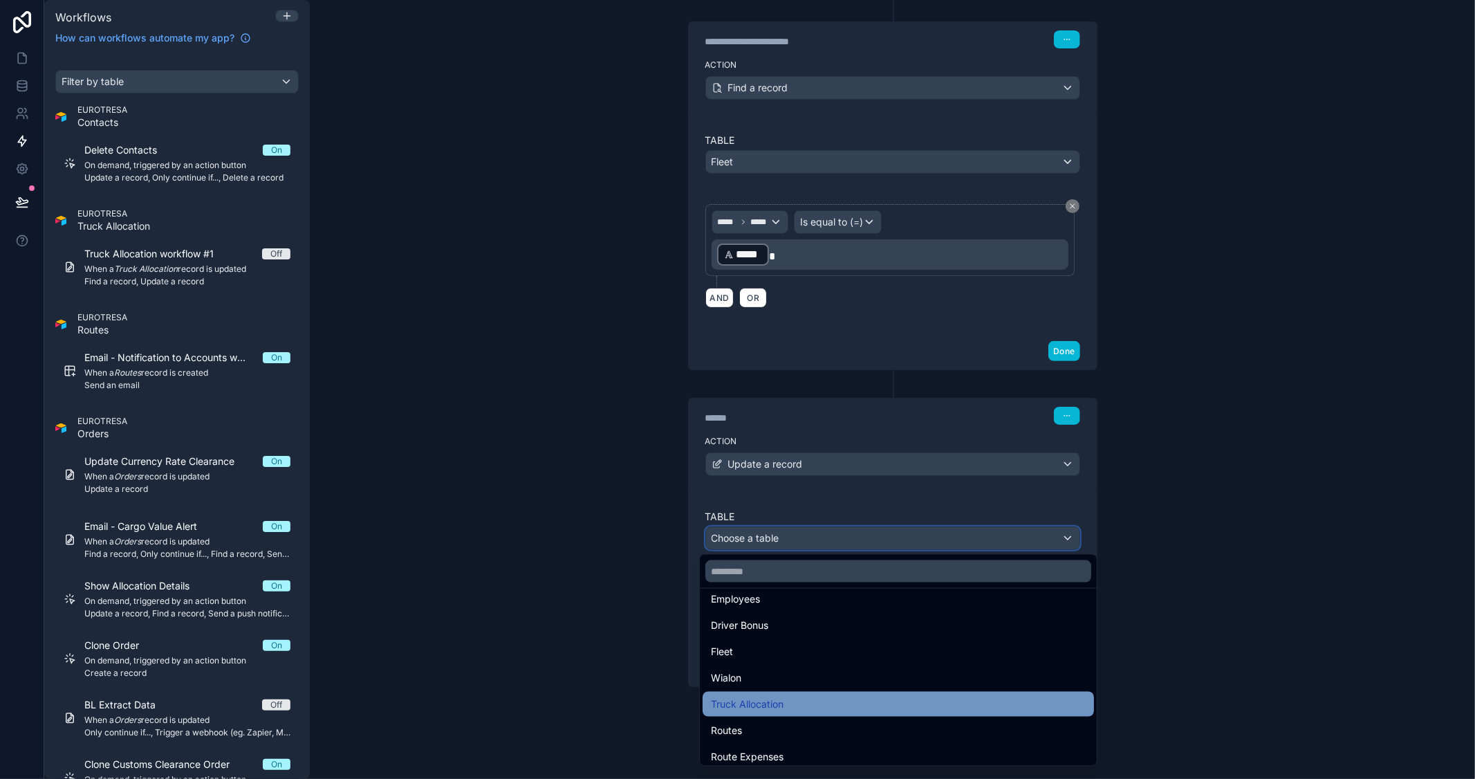
scroll to position [384, 0]
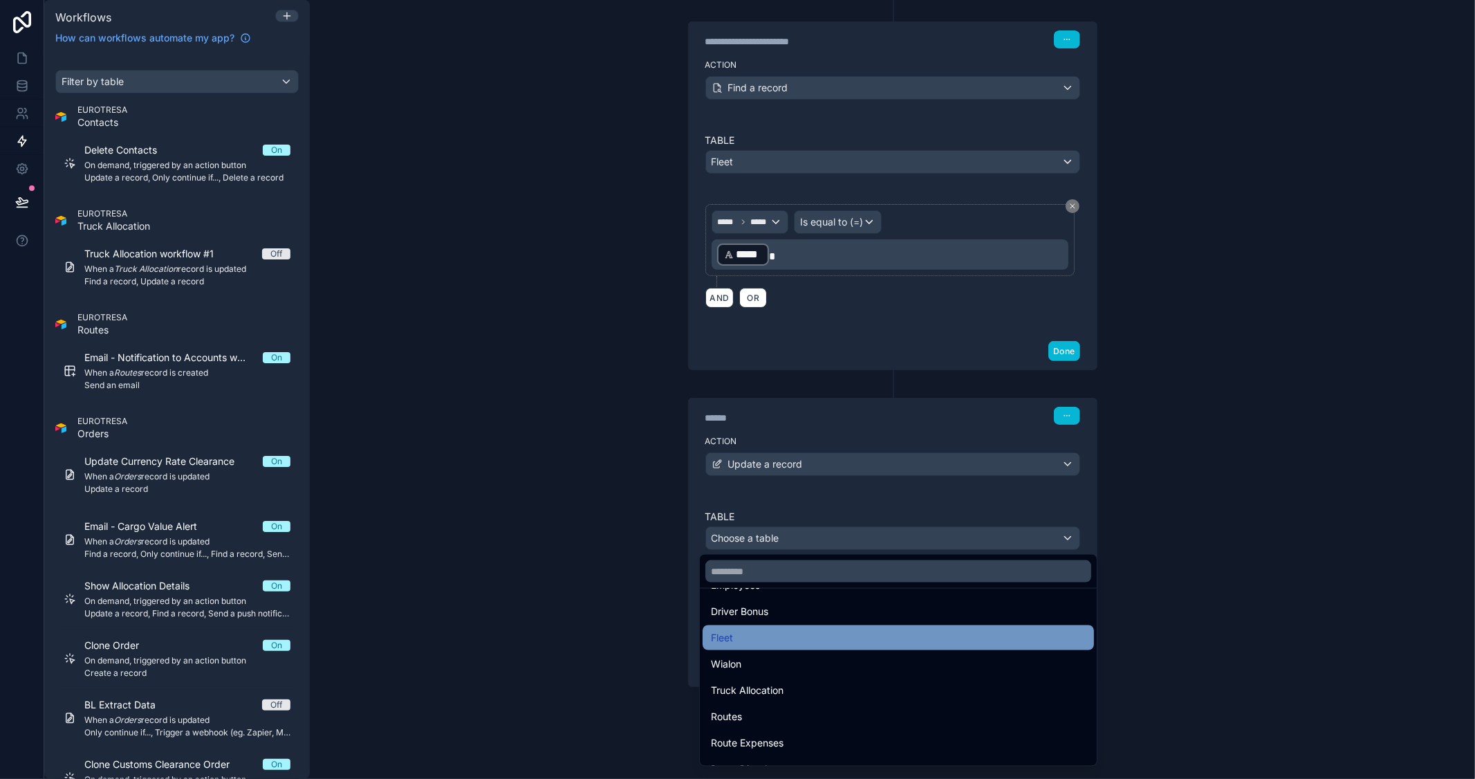
click at [754, 642] on div "Fleet" at bounding box center [898, 637] width 375 height 17
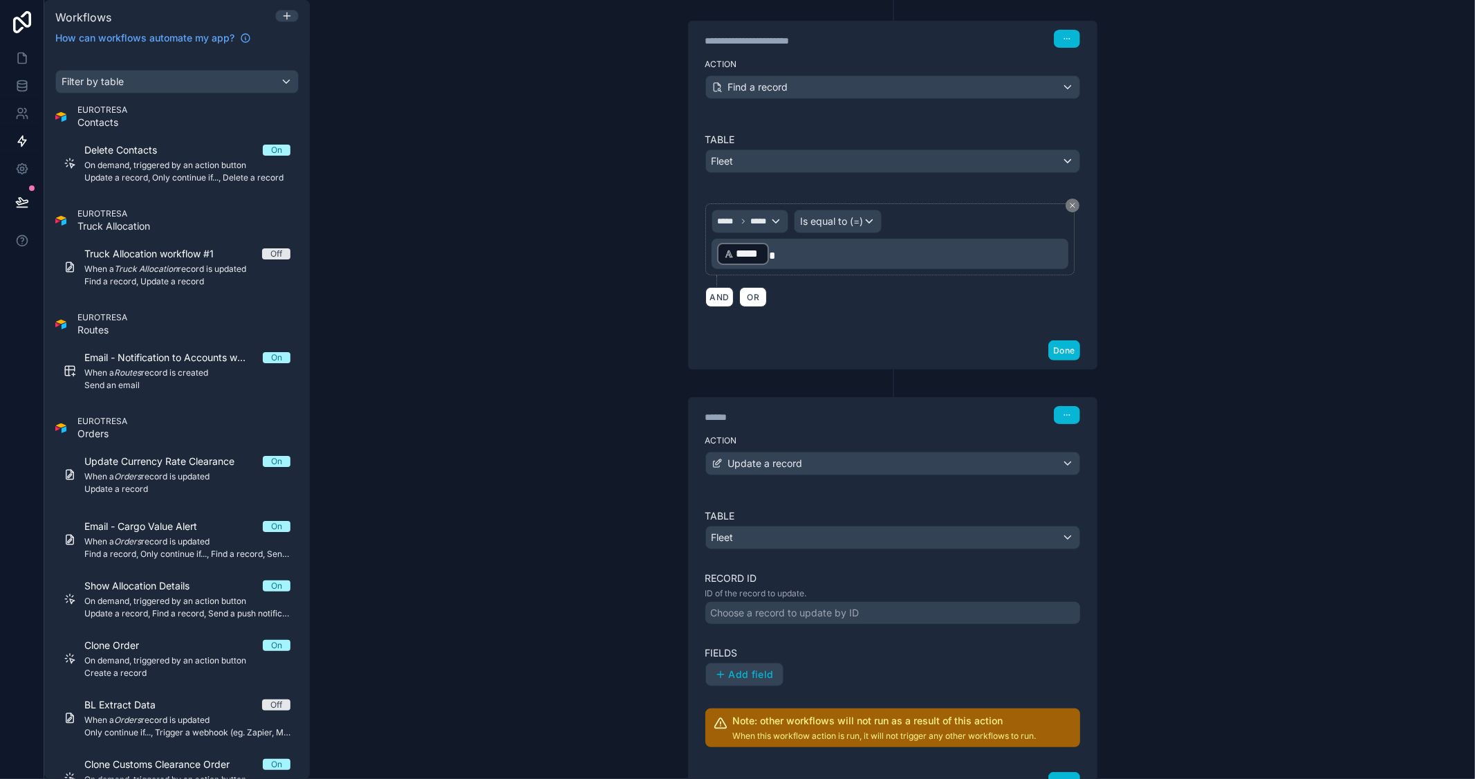
click at [795, 611] on div "Choose a record to update by ID" at bounding box center [785, 613] width 149 height 14
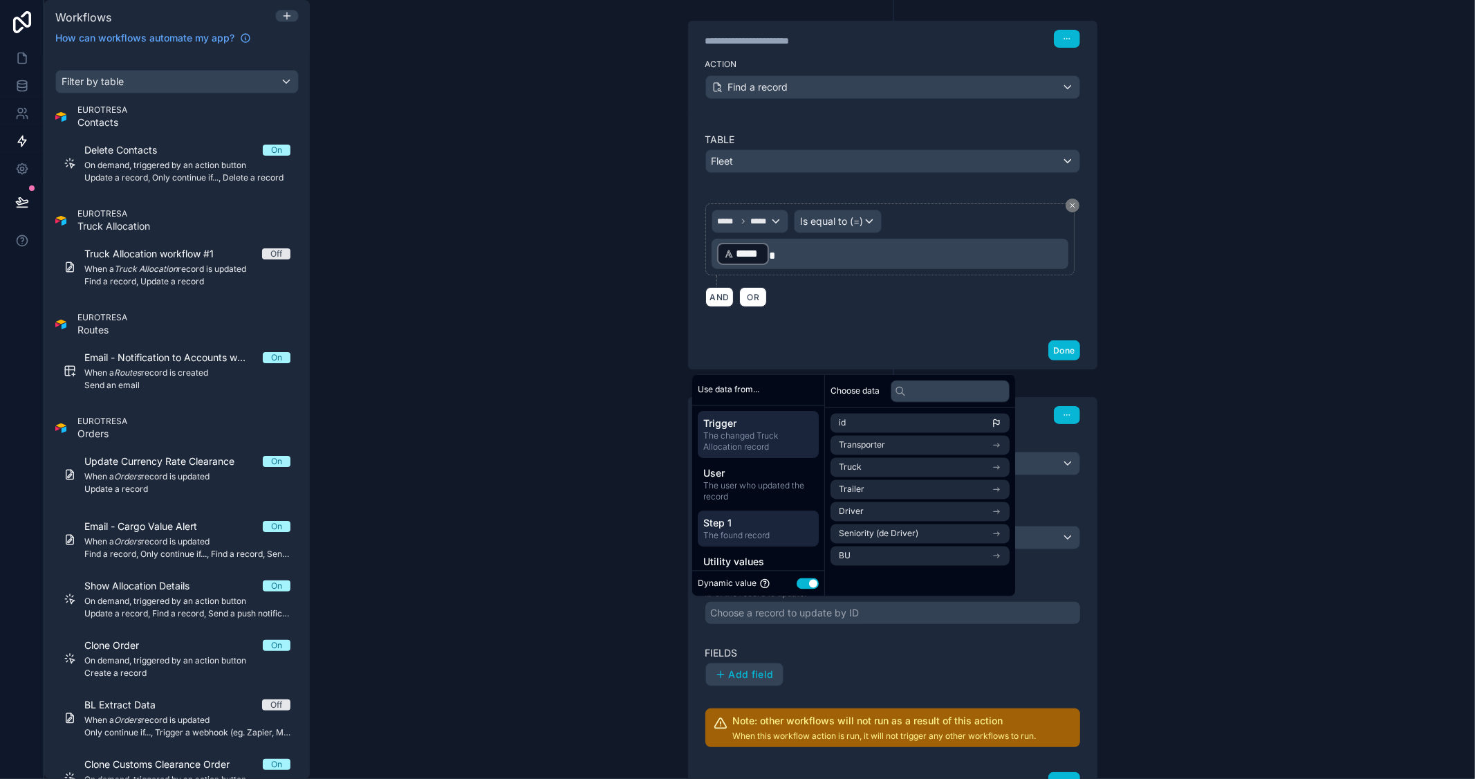
click at [772, 530] on span "The found record" at bounding box center [758, 535] width 110 height 11
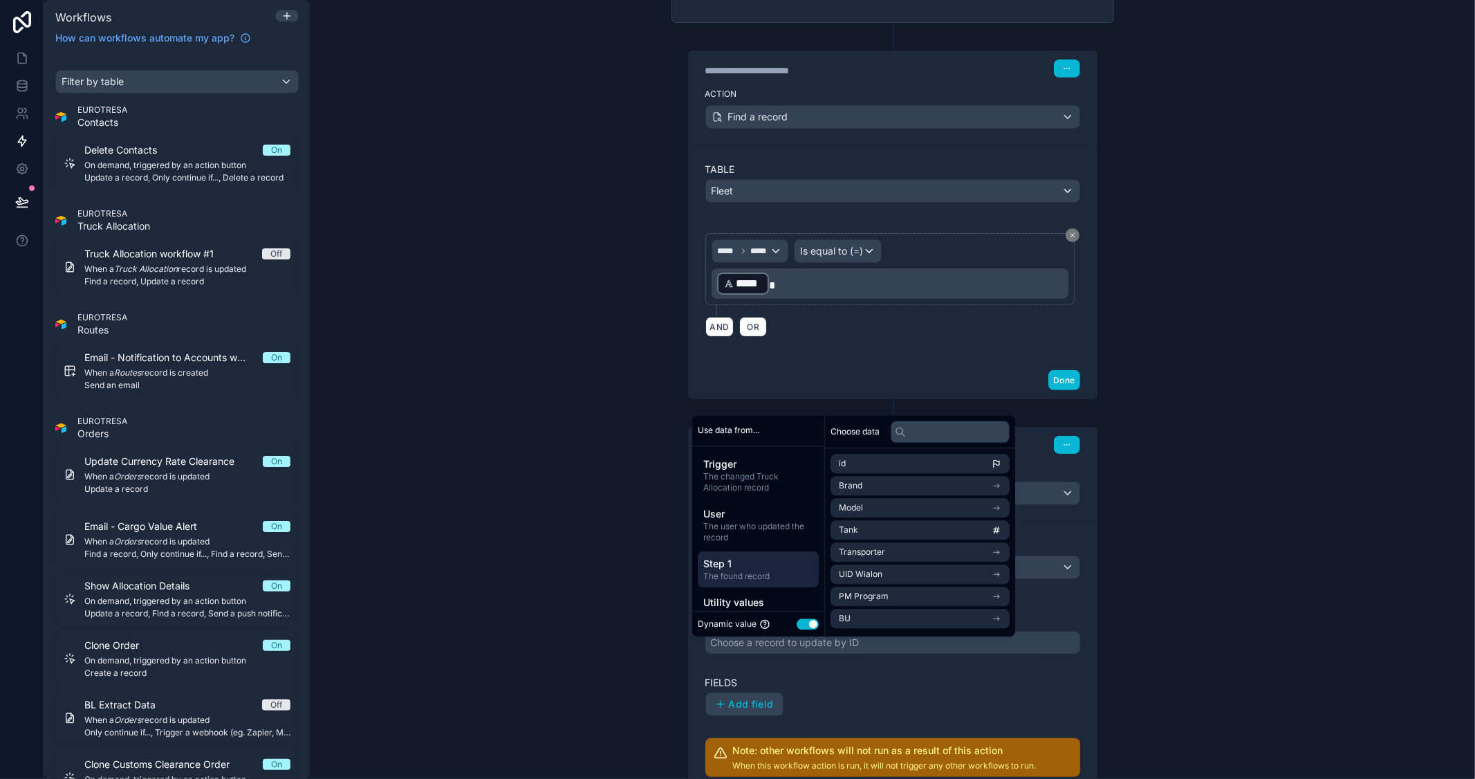
scroll to position [287, 0]
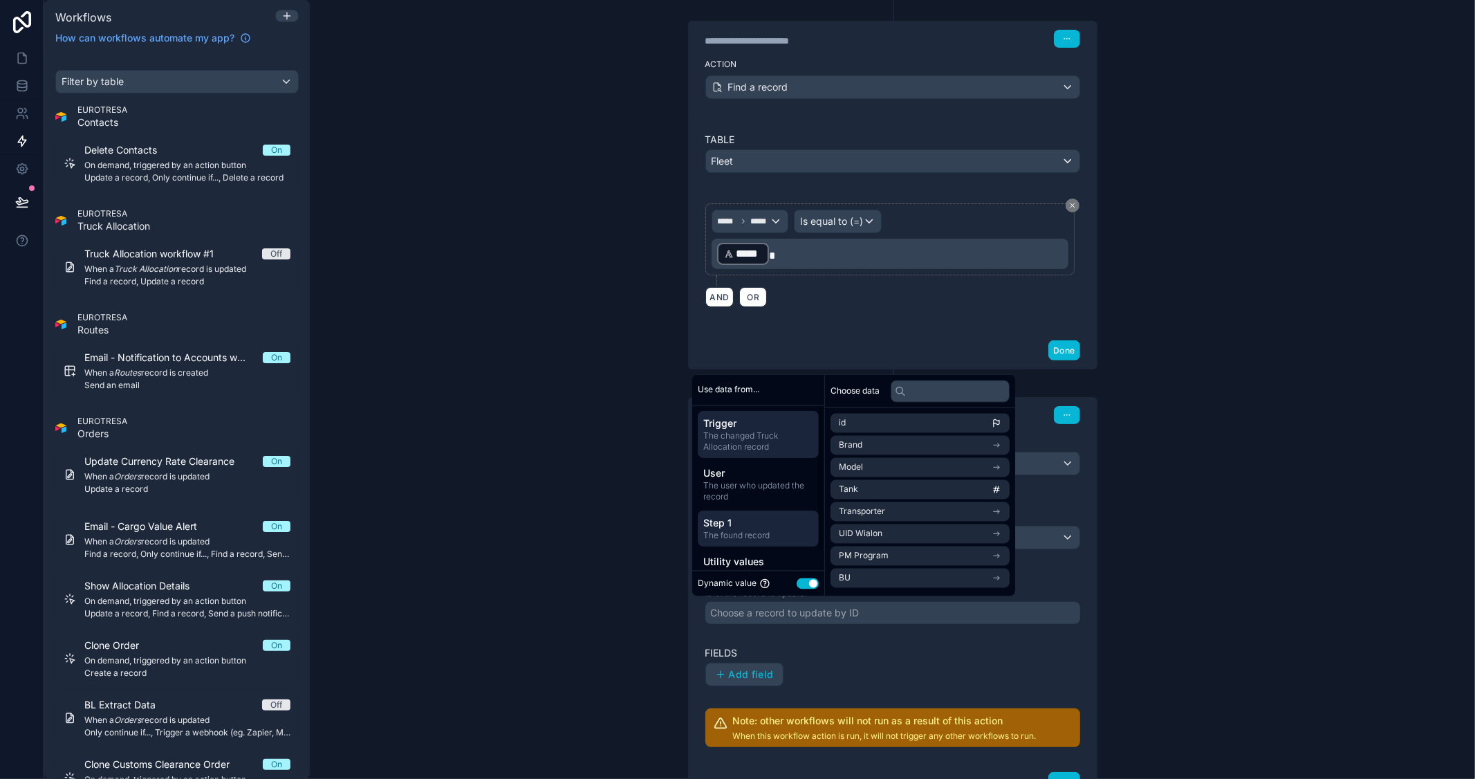
click at [792, 425] on span "Trigger" at bounding box center [758, 423] width 110 height 14
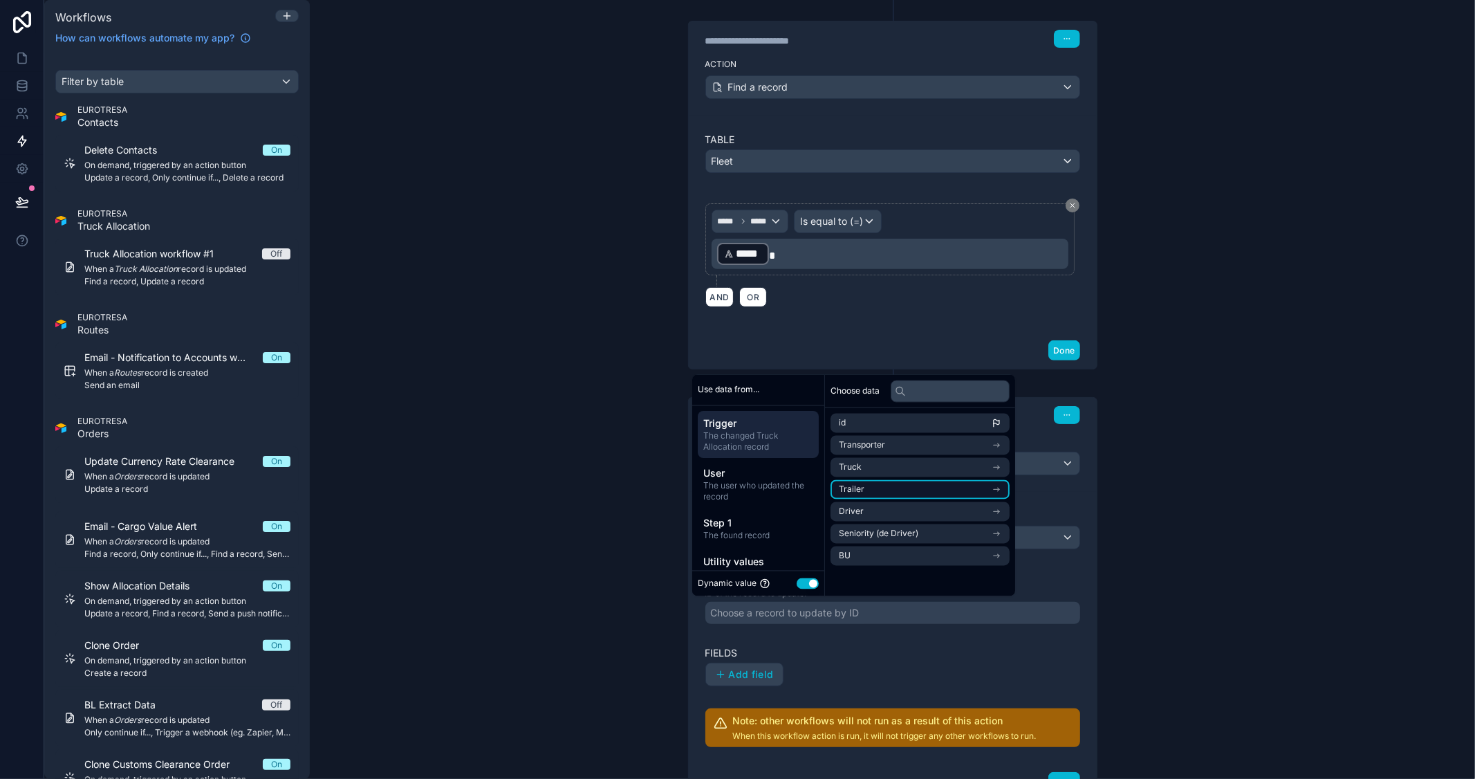
click at [1001, 491] on icon "scrollable content" at bounding box center [997, 490] width 10 height 10
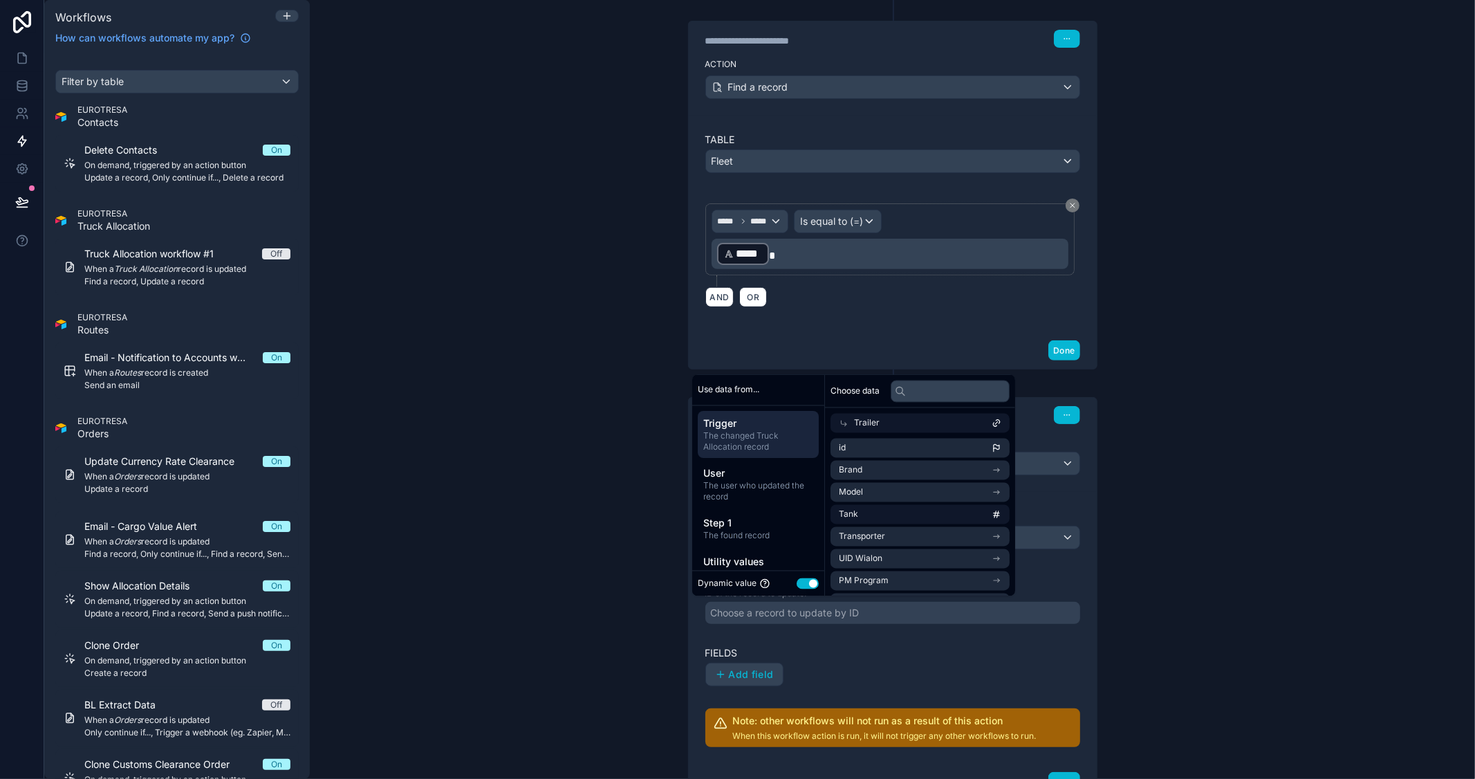
click at [1153, 481] on div "**********" at bounding box center [892, 389] width 1165 height 779
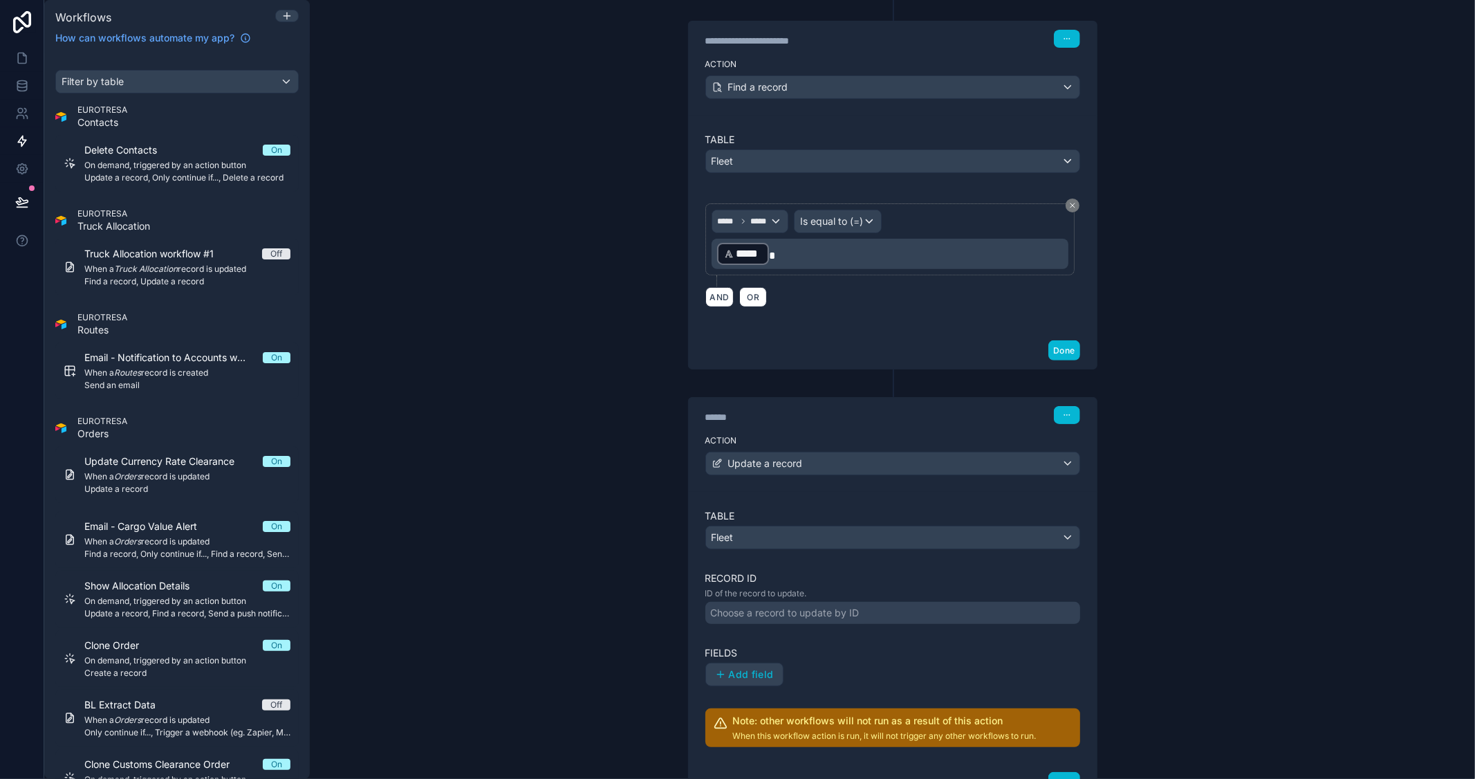
click at [907, 613] on div "Choose a record to update by ID" at bounding box center [892, 613] width 375 height 22
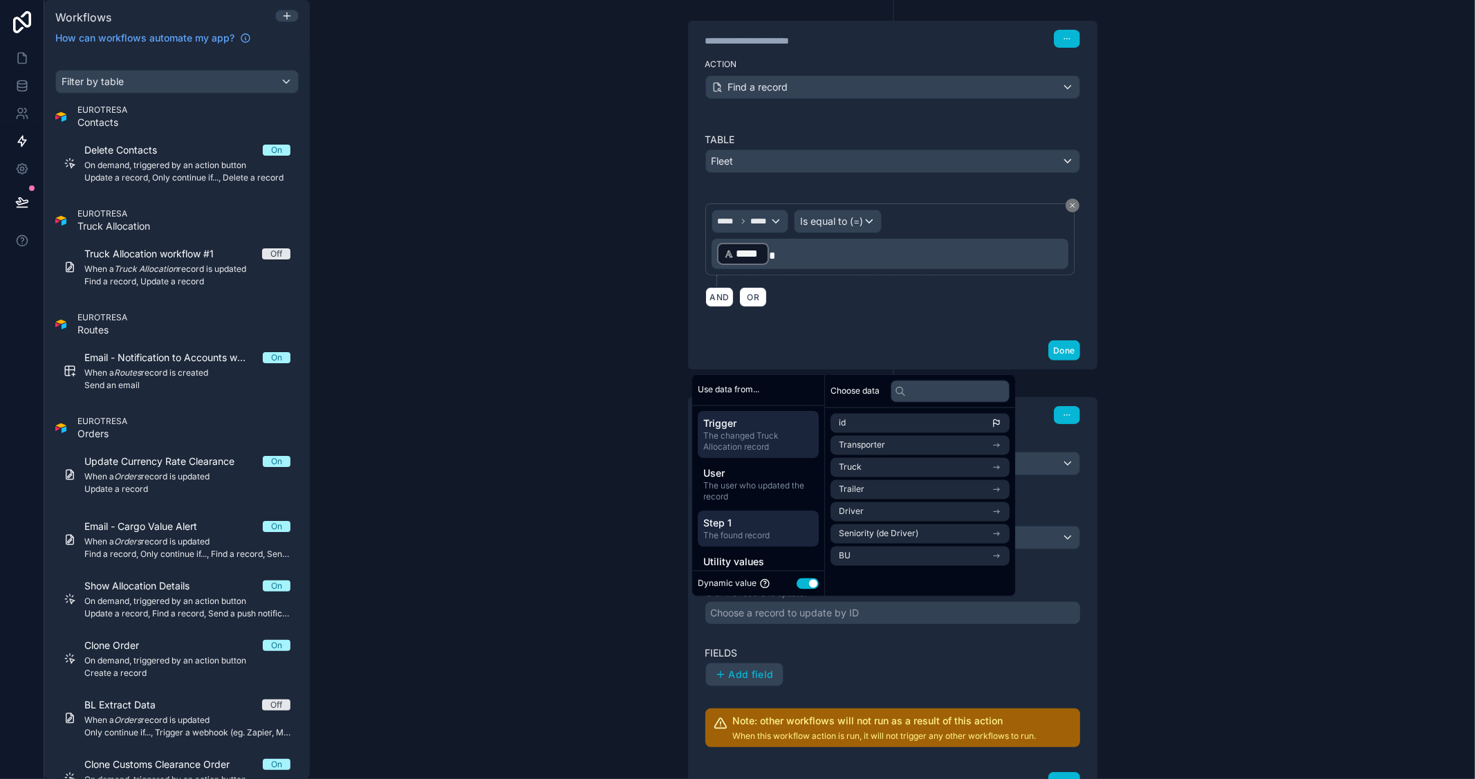
click at [752, 521] on span "Step 1" at bounding box center [758, 523] width 110 height 14
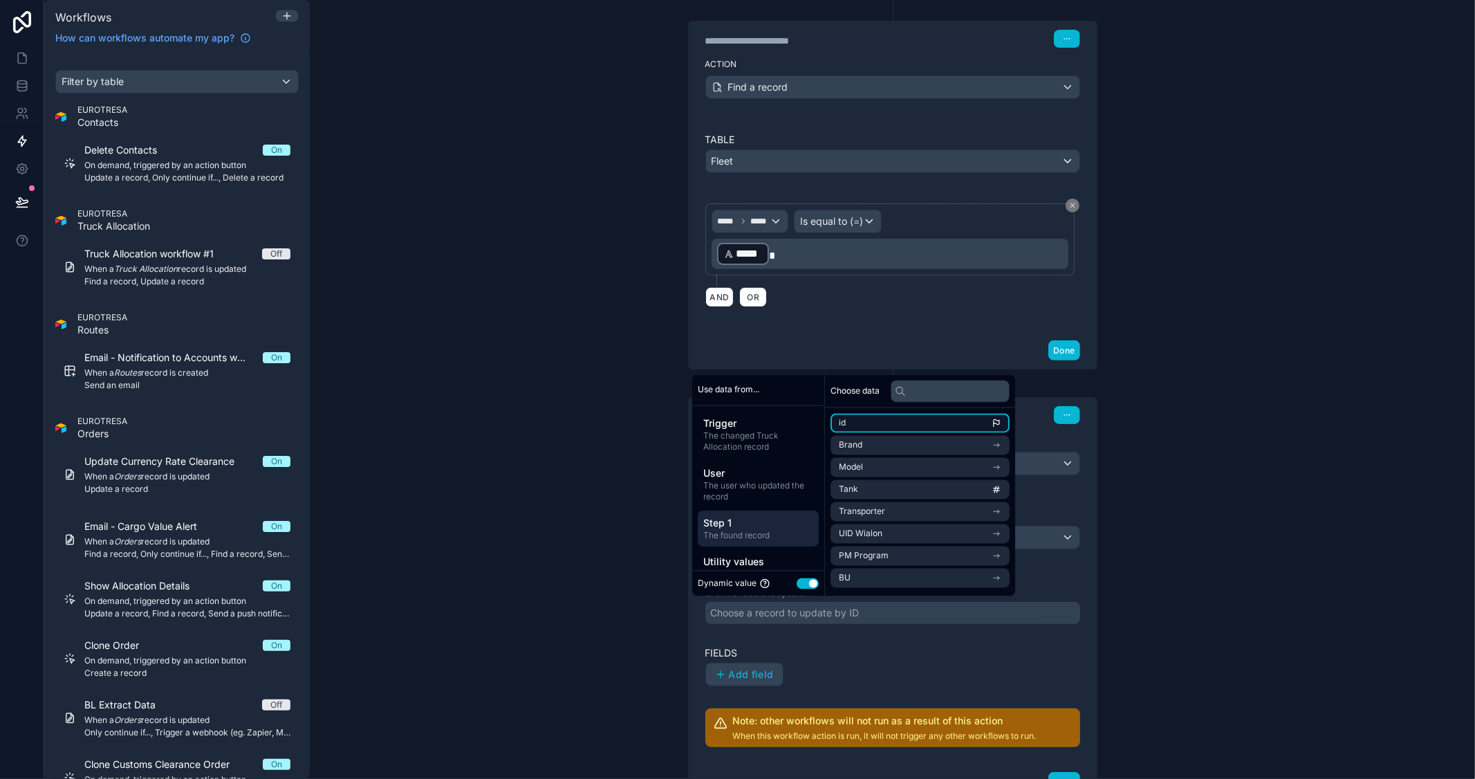
click at [876, 423] on li "id" at bounding box center [919, 423] width 179 height 19
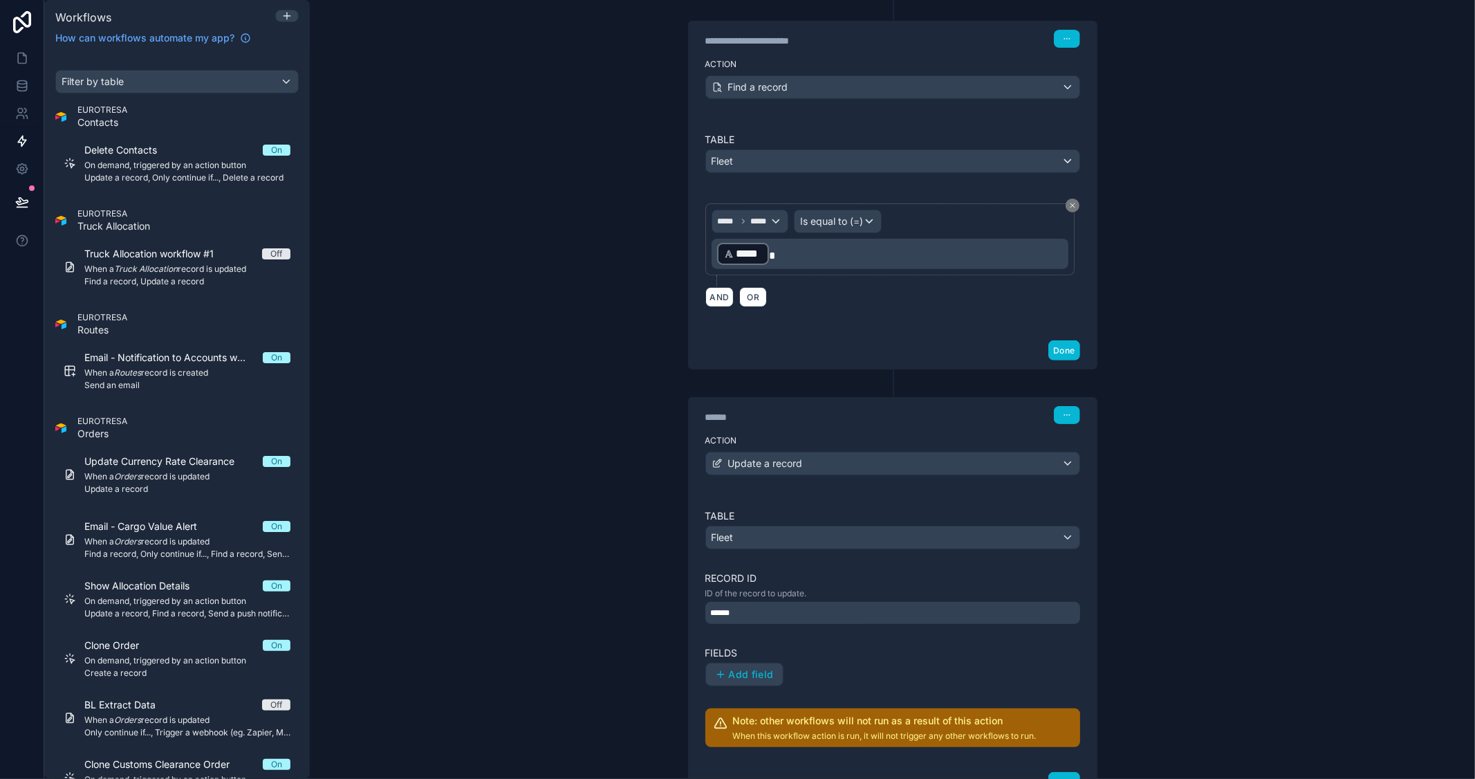
click at [1187, 445] on div "**********" at bounding box center [892, 389] width 1165 height 779
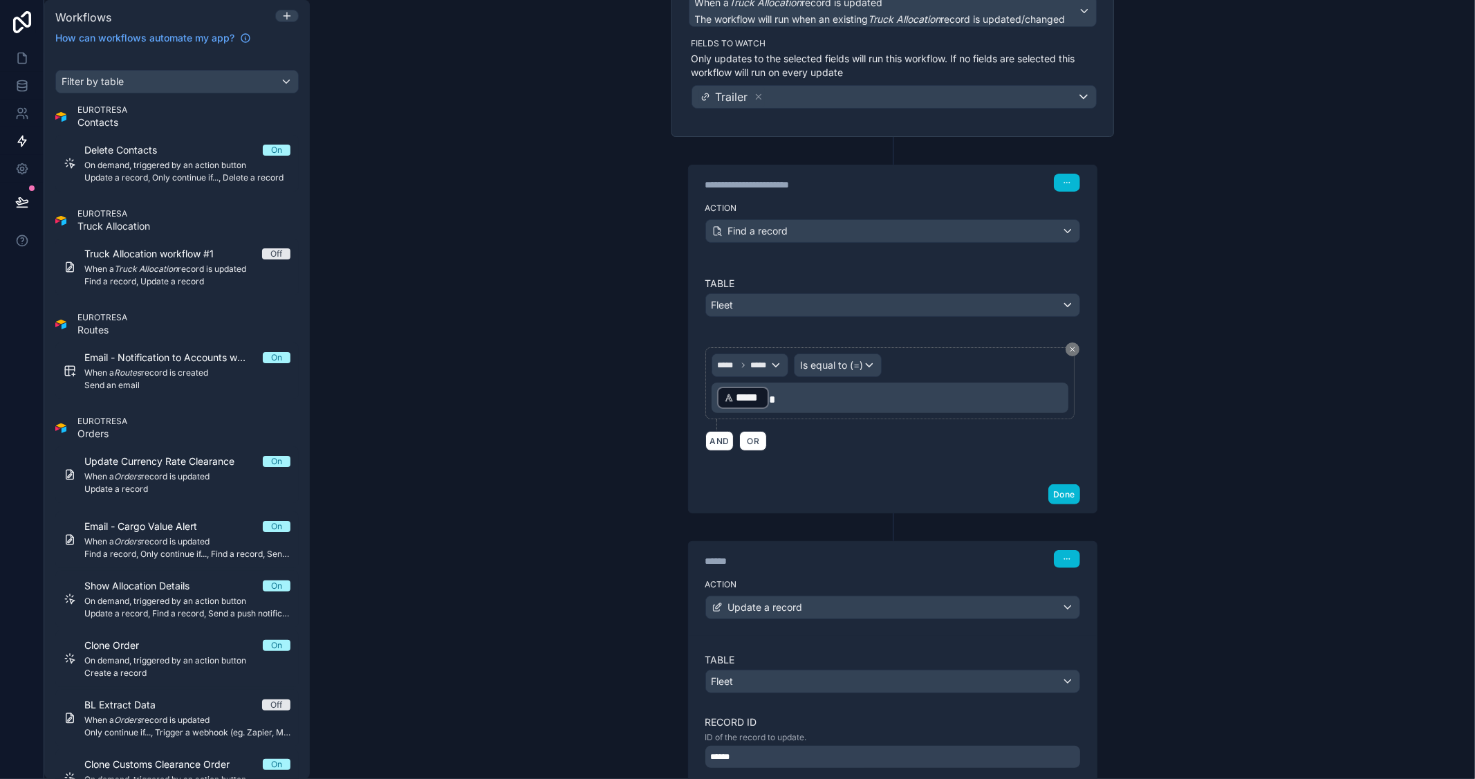
scroll to position [0, 0]
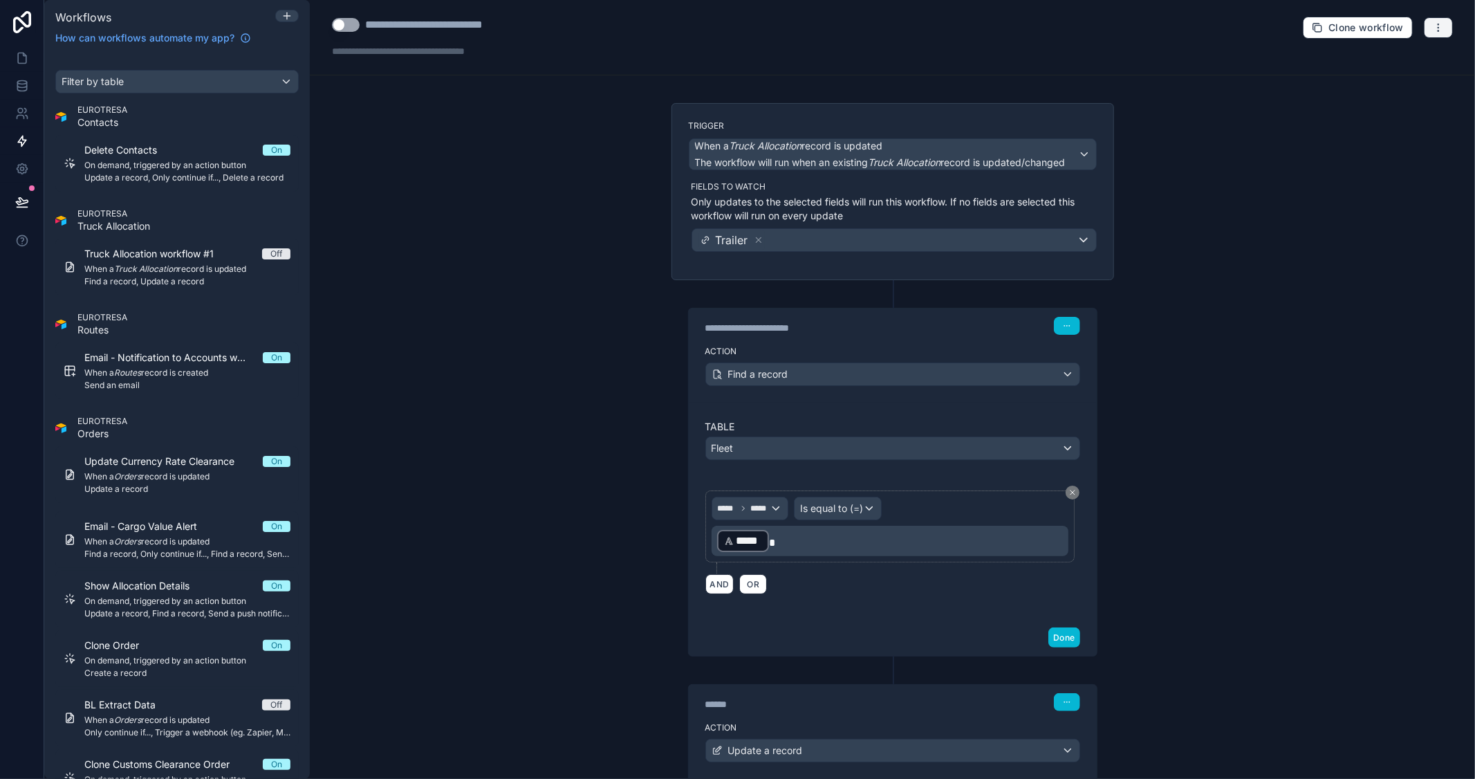
click at [1433, 28] on icon "button" at bounding box center [1438, 27] width 11 height 11
click at [1386, 57] on span "Test workflow" at bounding box center [1390, 60] width 66 height 11
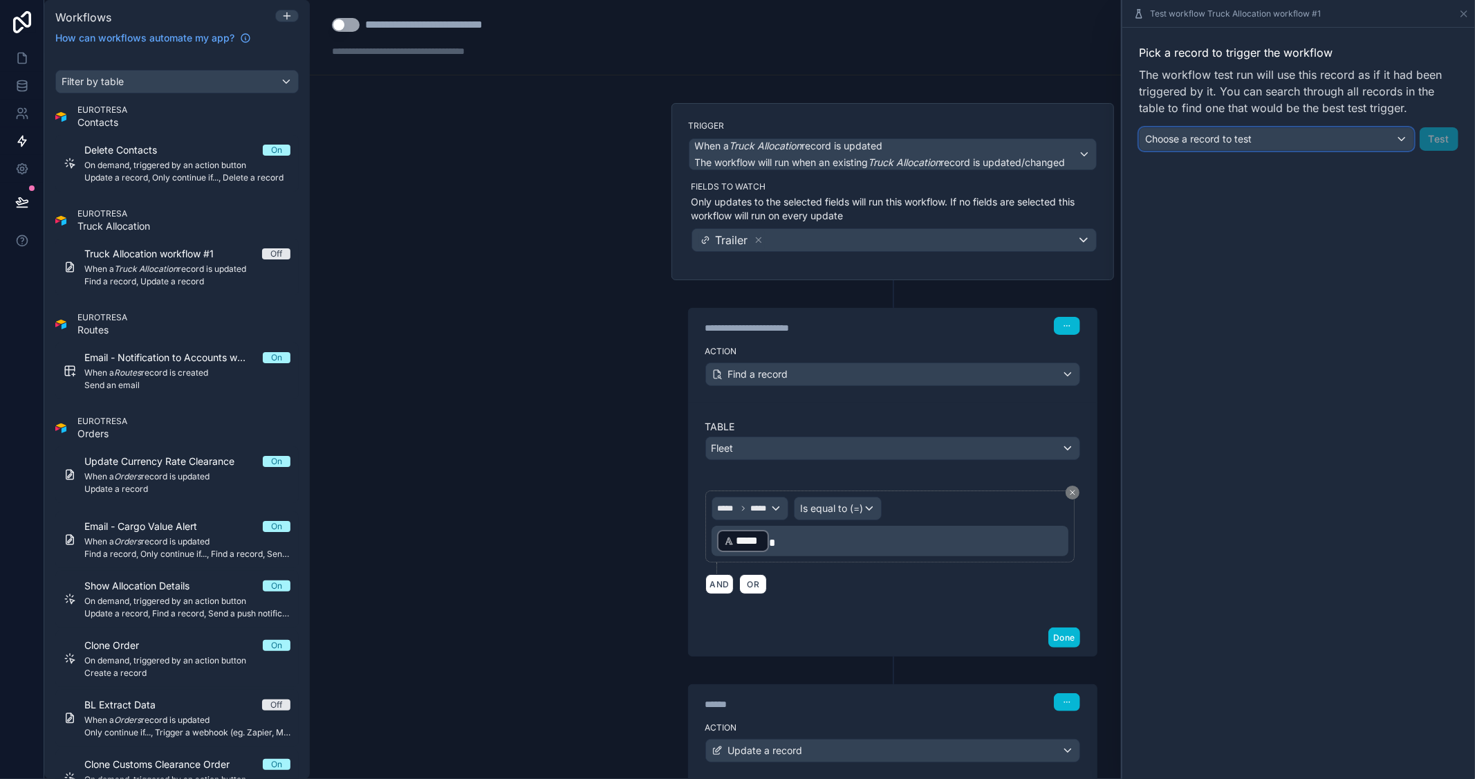
click at [1317, 135] on div "Choose a record to test" at bounding box center [1277, 139] width 274 height 22
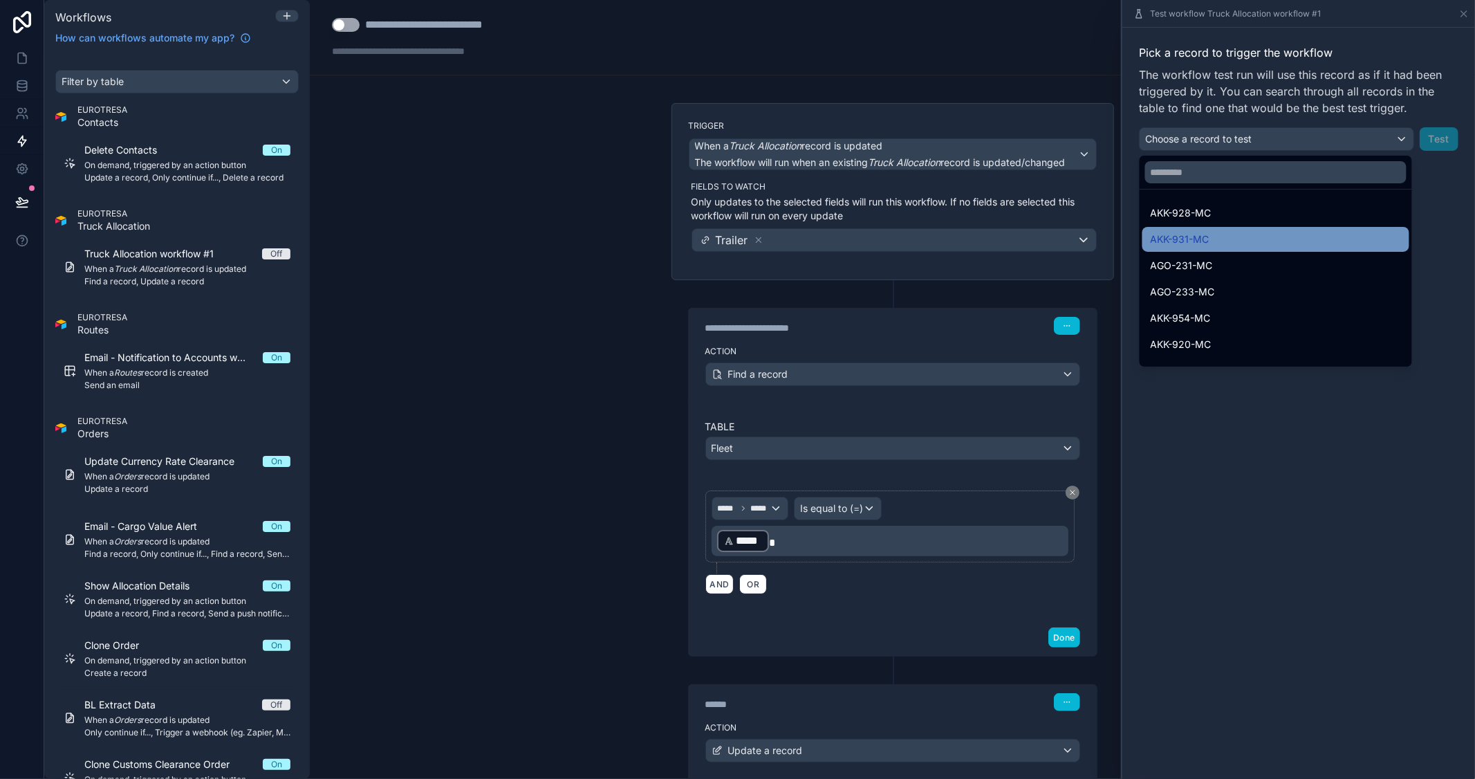
click at [1263, 249] on div "AKK-931-MC" at bounding box center [1275, 239] width 267 height 25
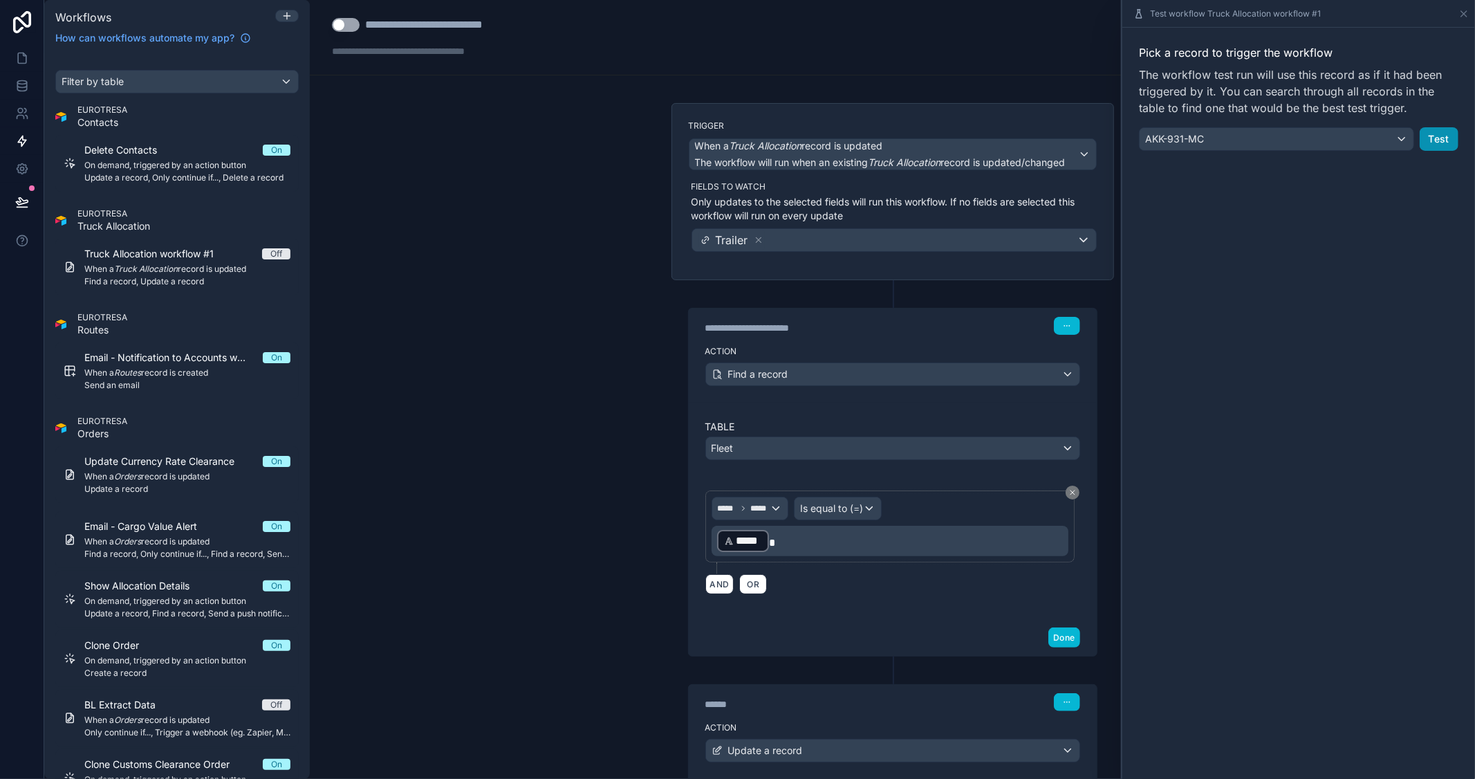
click at [1433, 134] on button "Test" at bounding box center [1439, 139] width 39 height 24
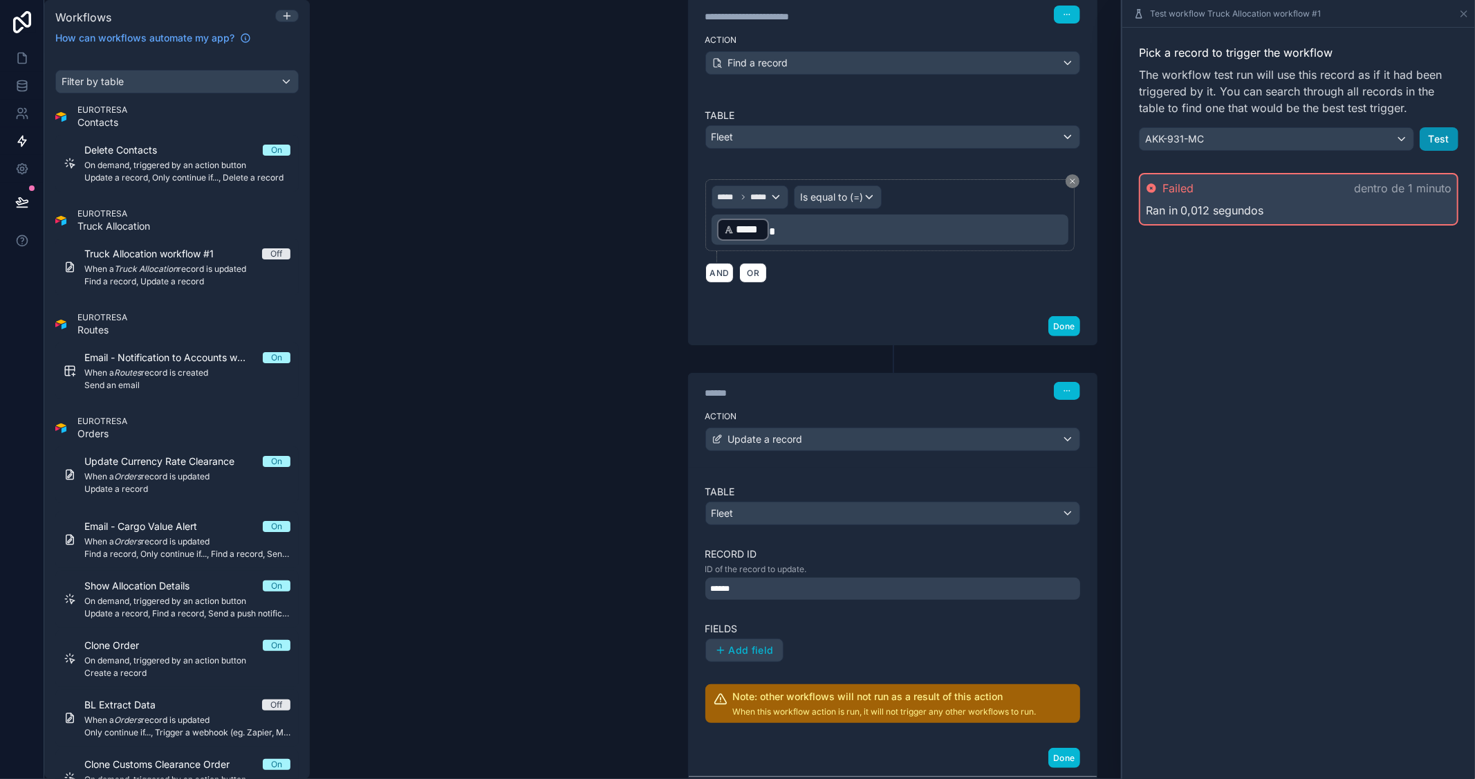
scroll to position [384, 0]
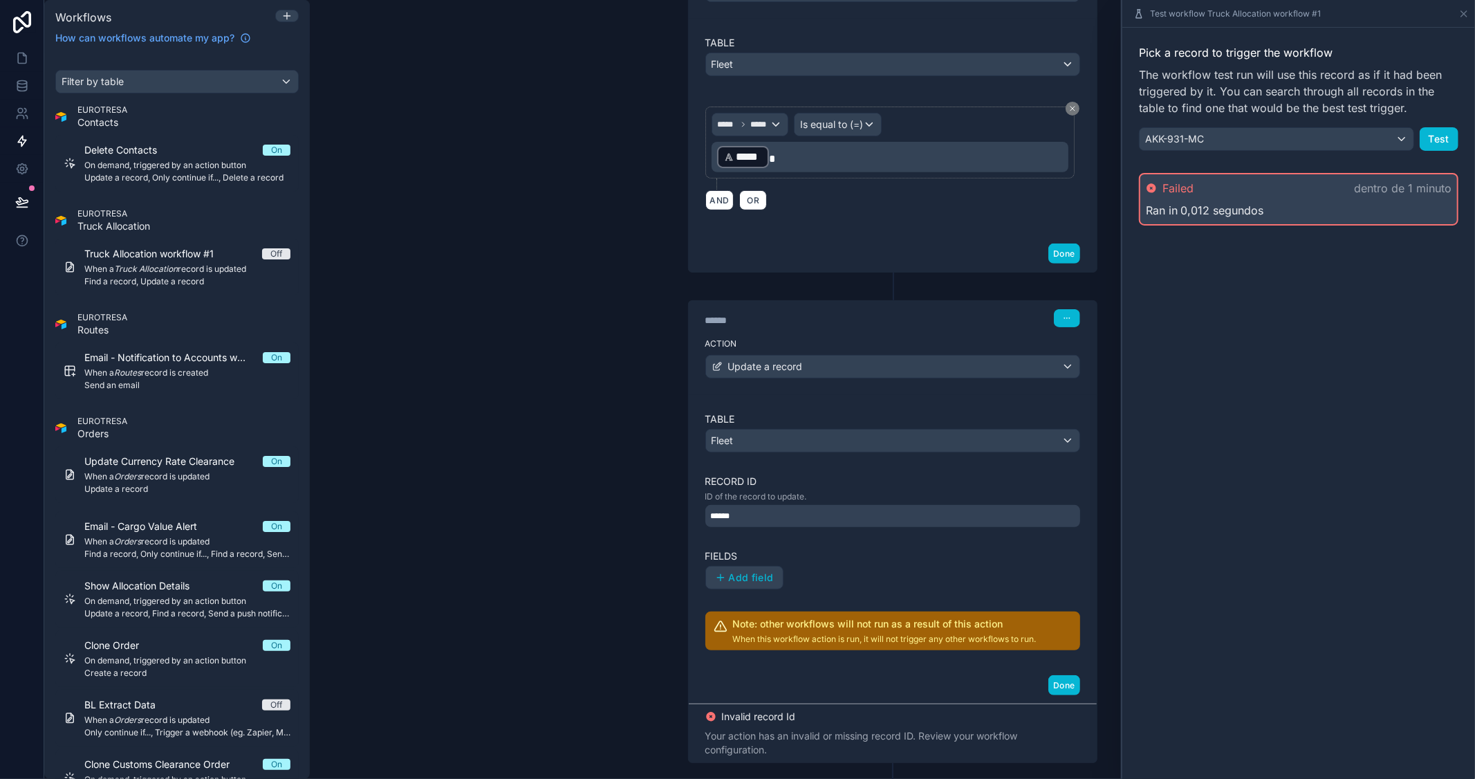
click at [1031, 516] on div "******" at bounding box center [892, 516] width 375 height 22
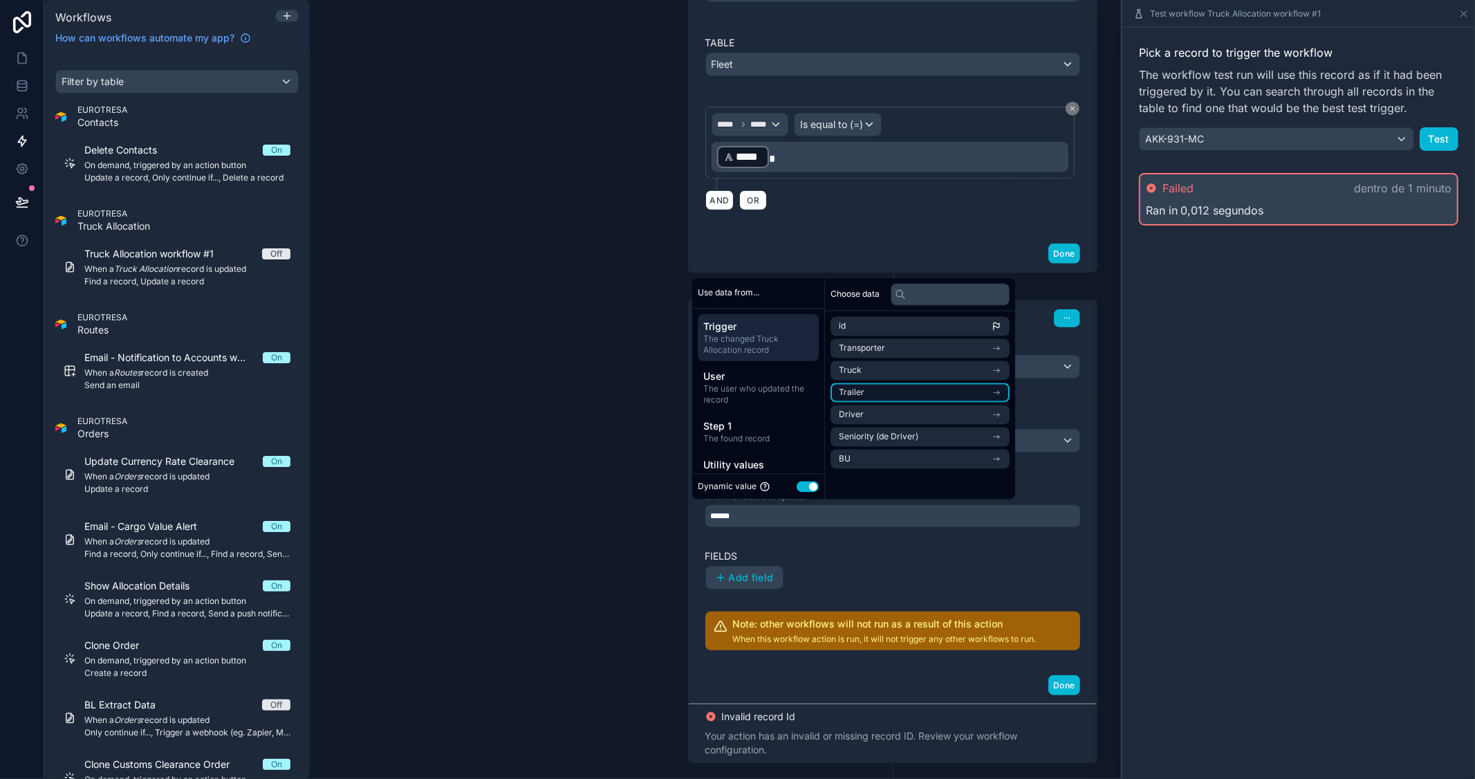
click at [1001, 389] on icon "scrollable content" at bounding box center [997, 393] width 10 height 10
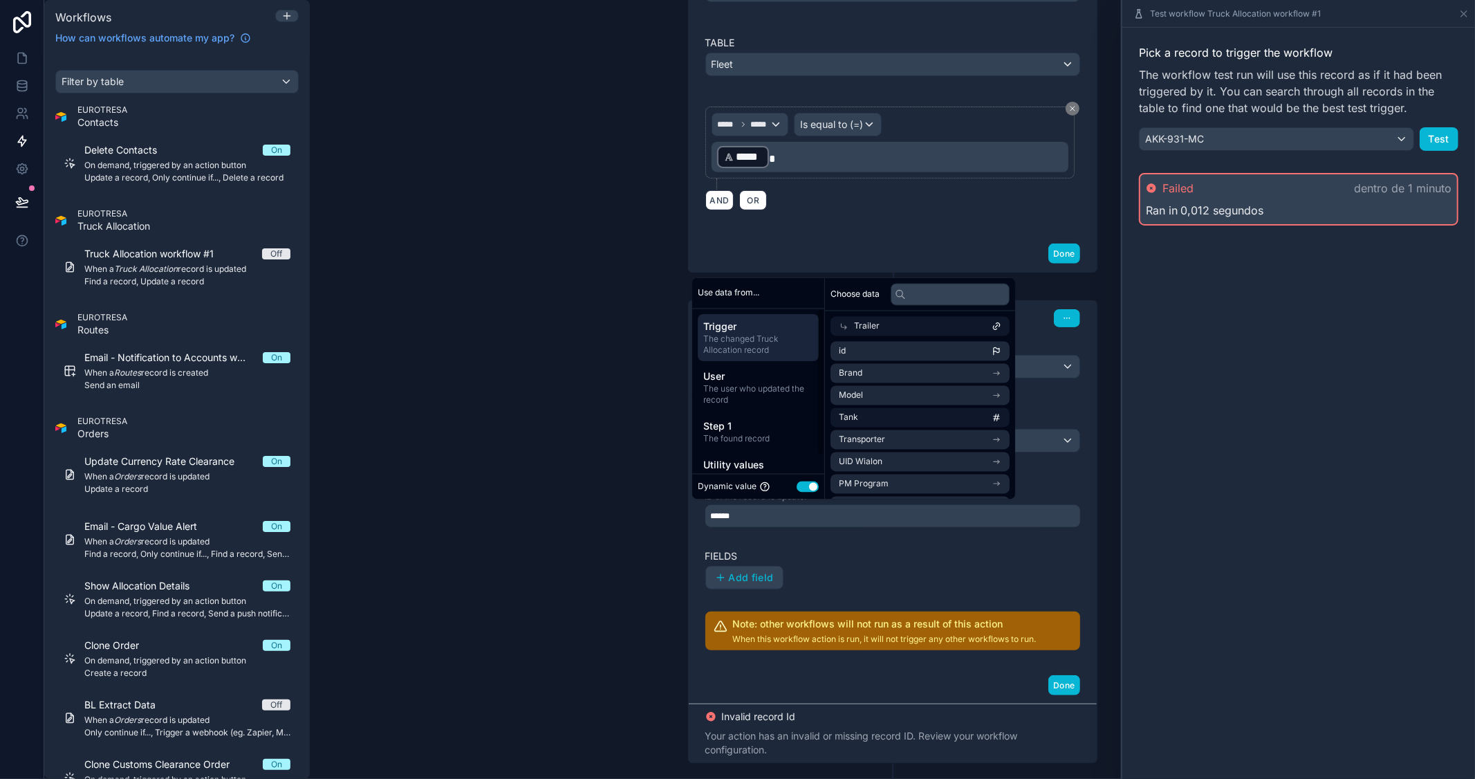
click at [505, 264] on div "**********" at bounding box center [892, 389] width 1165 height 779
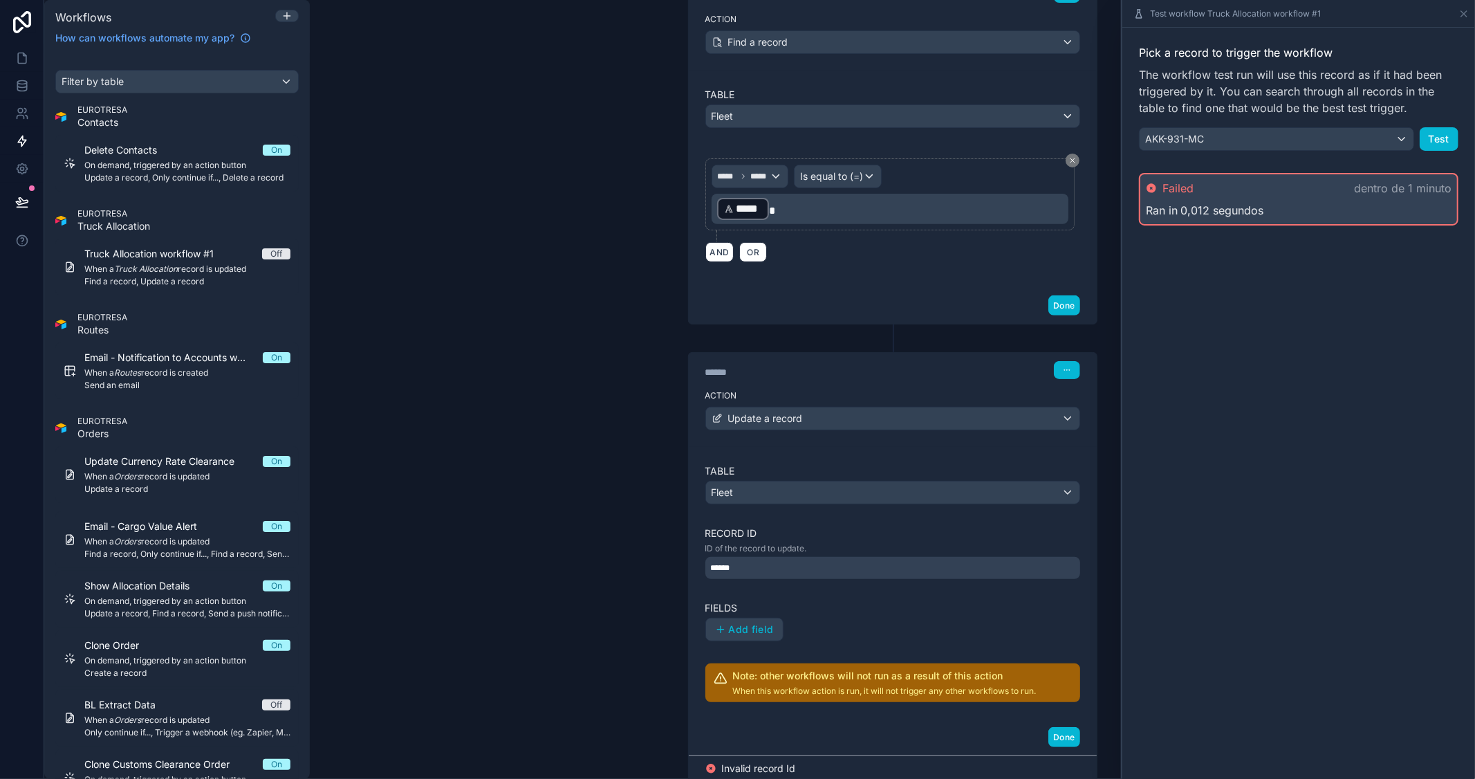
scroll to position [307, 0]
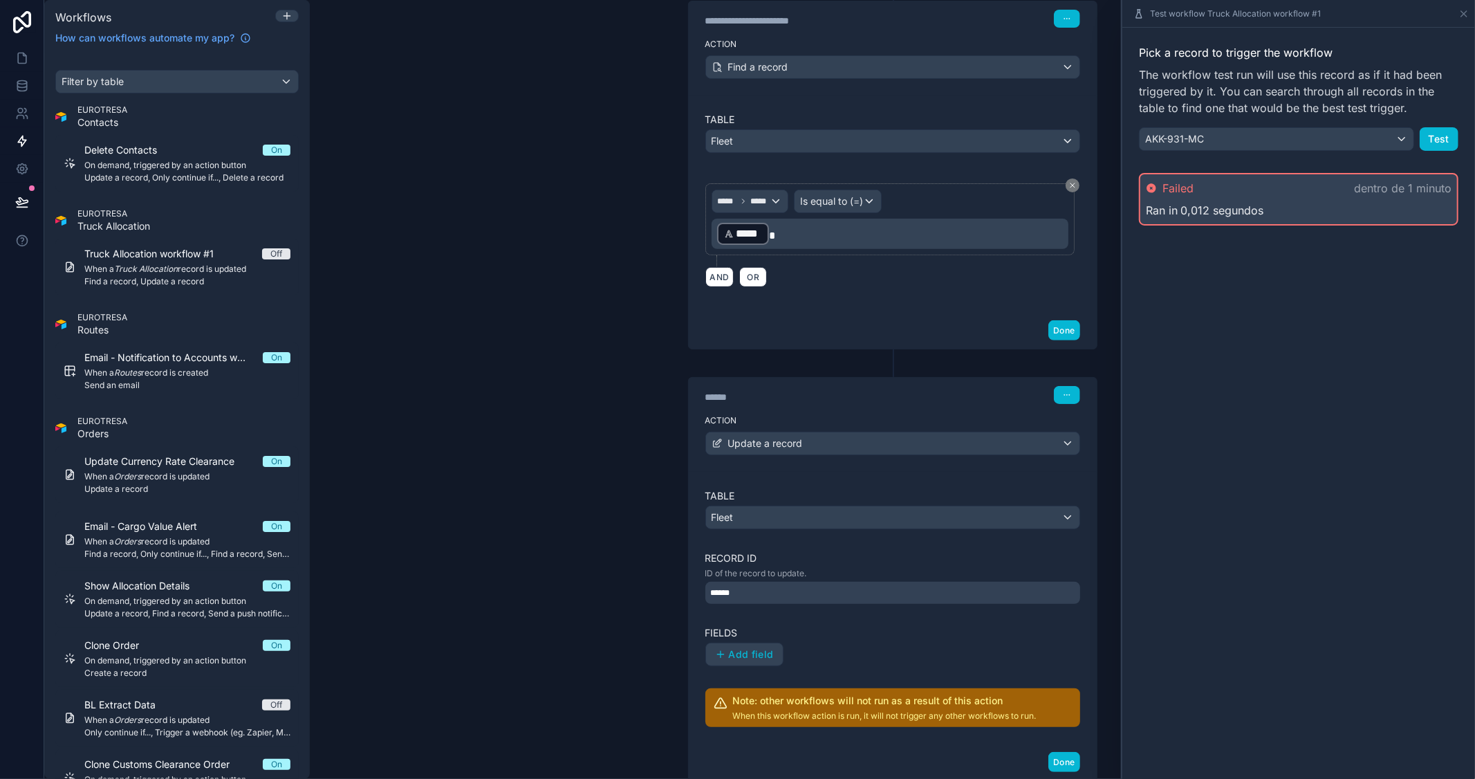
click at [823, 593] on div "******" at bounding box center [892, 593] width 375 height 22
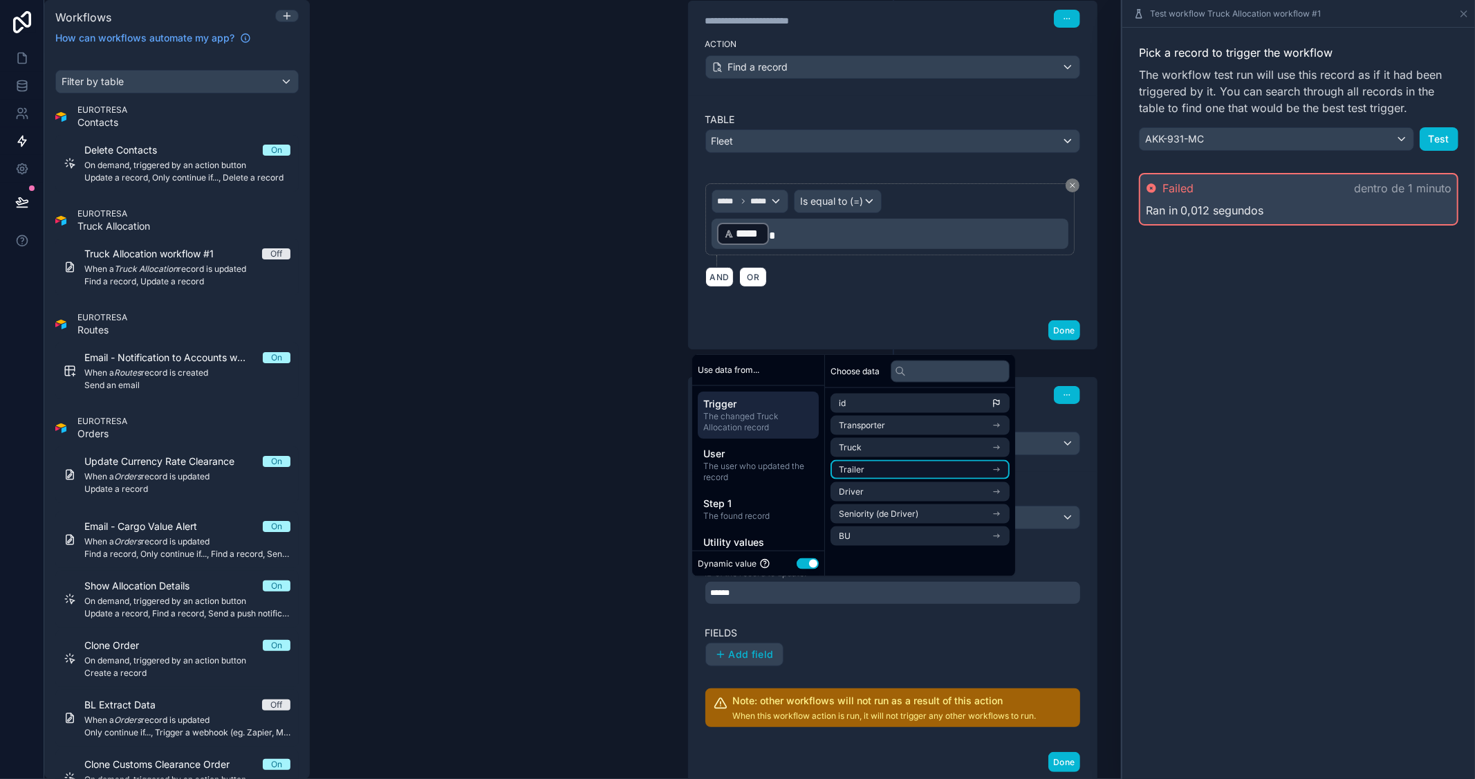
click at [976, 473] on li "Trailer" at bounding box center [919, 469] width 179 height 19
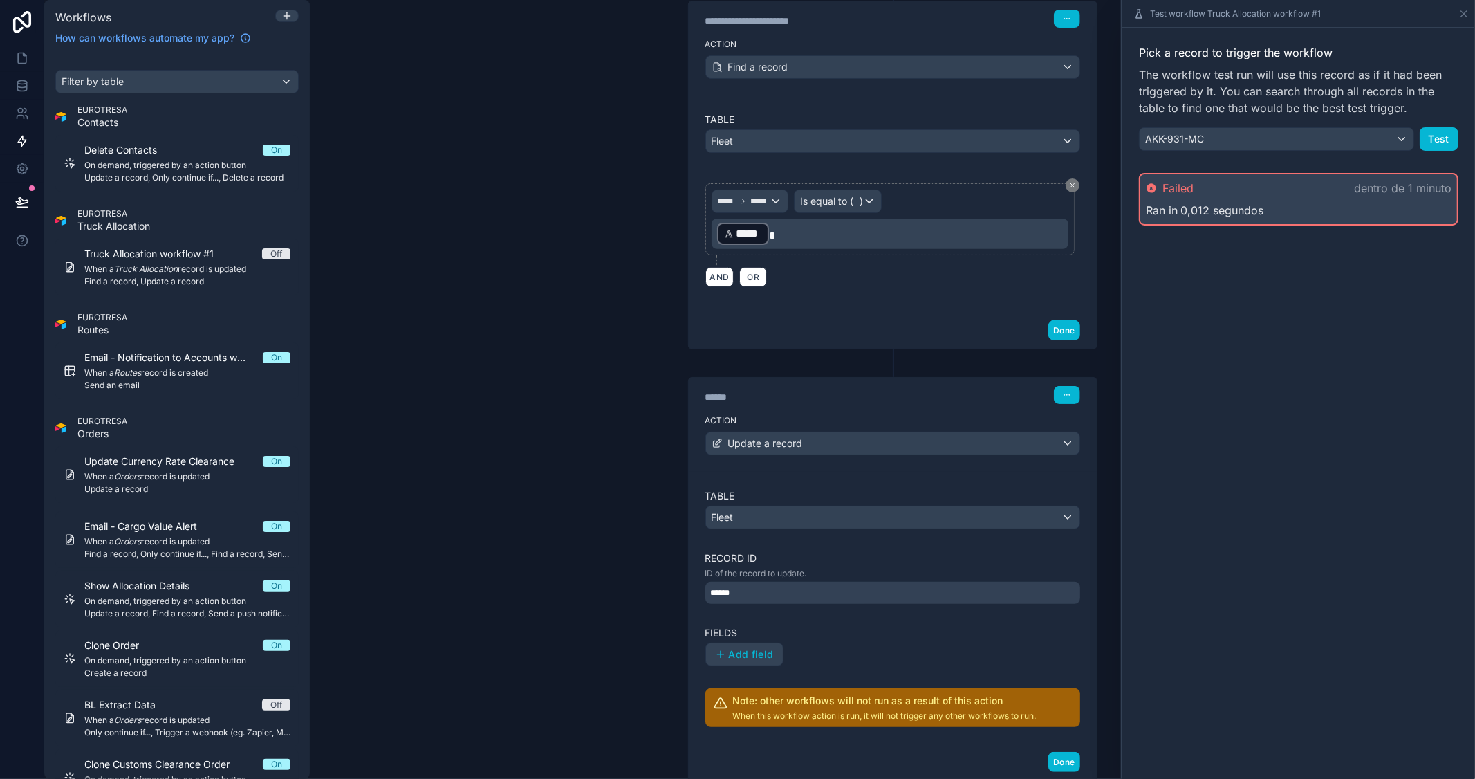
click at [1121, 430] on div "Test workflow Truck Allocation workflow #1 Pick a record to trigger the workflo…" at bounding box center [1298, 389] width 354 height 779
click at [779, 593] on div "******" at bounding box center [892, 593] width 375 height 22
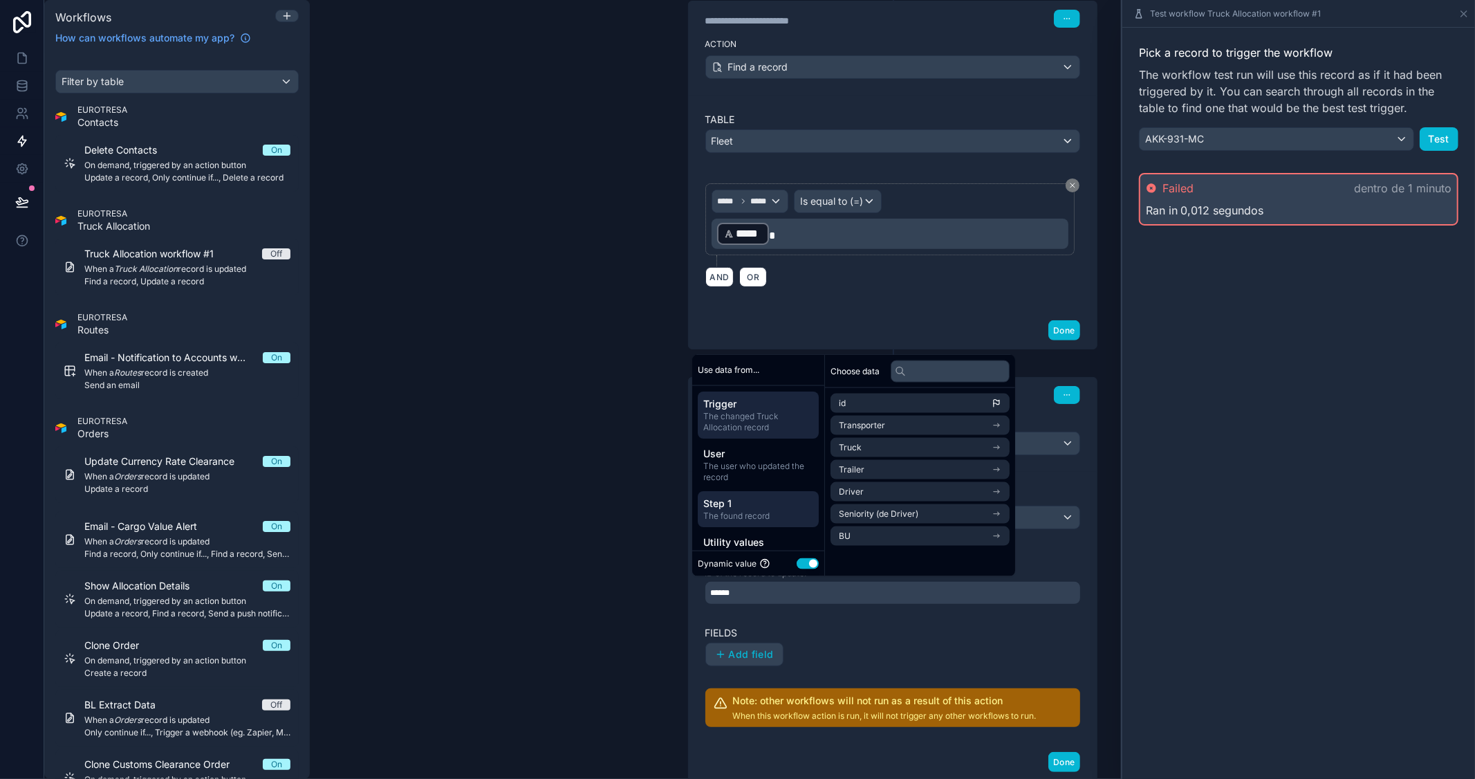
click at [784, 514] on span "The found record" at bounding box center [758, 515] width 110 height 11
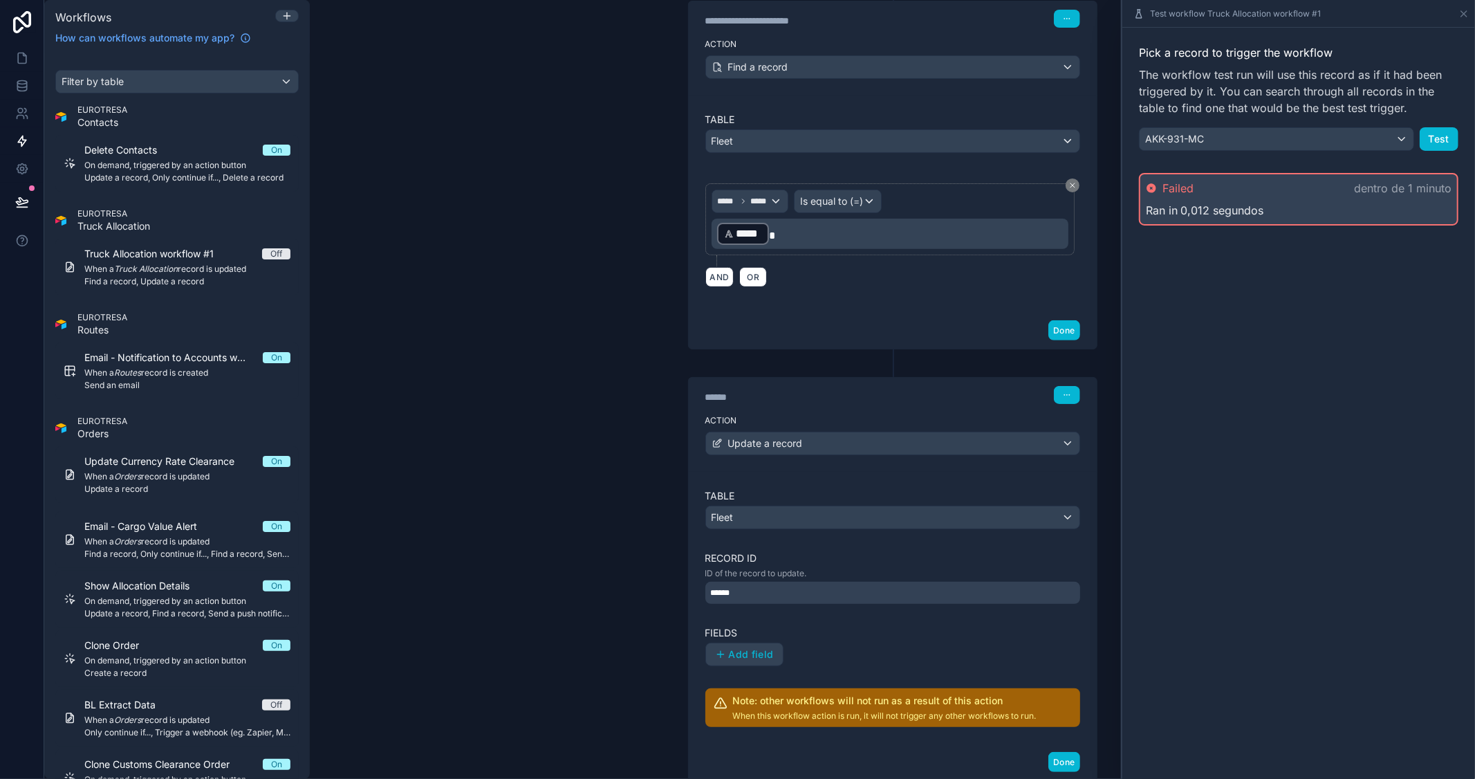
click at [1221, 583] on div "Pick a record to trigger the workflow The workflow test run will use this recor…" at bounding box center [1298, 403] width 353 height 751
click at [886, 599] on div "******" at bounding box center [892, 593] width 375 height 22
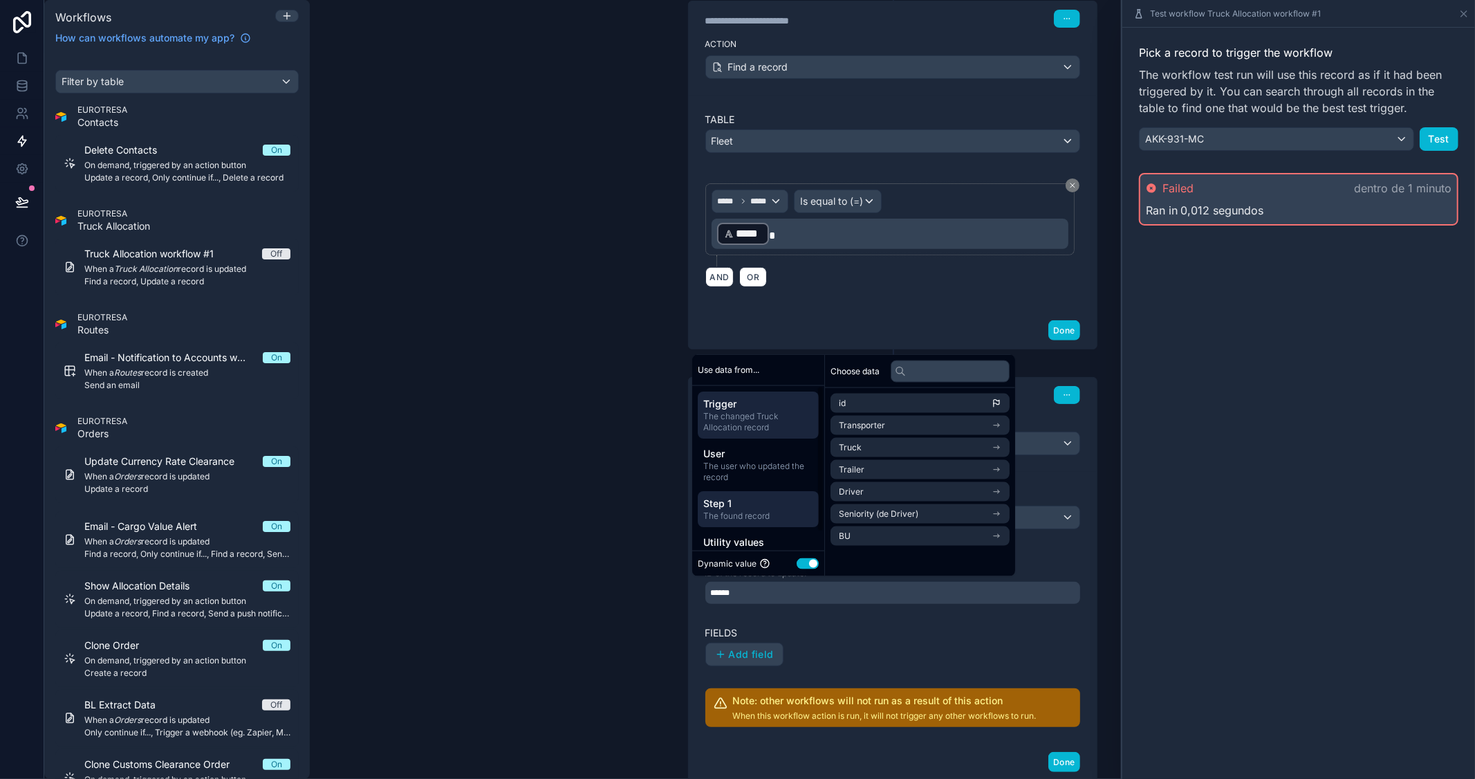
click at [724, 503] on span "Step 1" at bounding box center [758, 503] width 110 height 14
click at [1207, 510] on div "Pick a record to trigger the workflow The workflow test run will use this recor…" at bounding box center [1298, 403] width 353 height 751
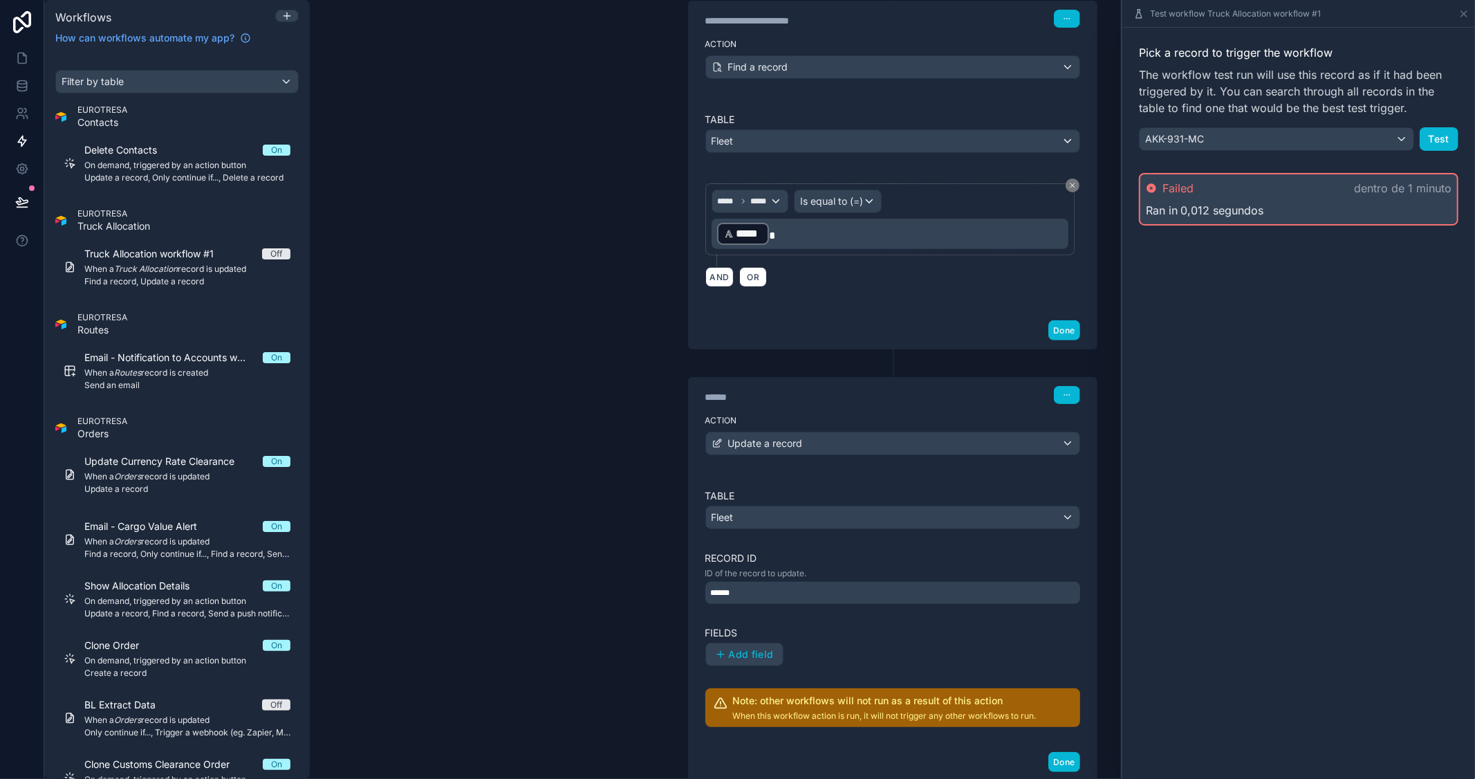
click at [854, 600] on div "******" at bounding box center [892, 593] width 375 height 22
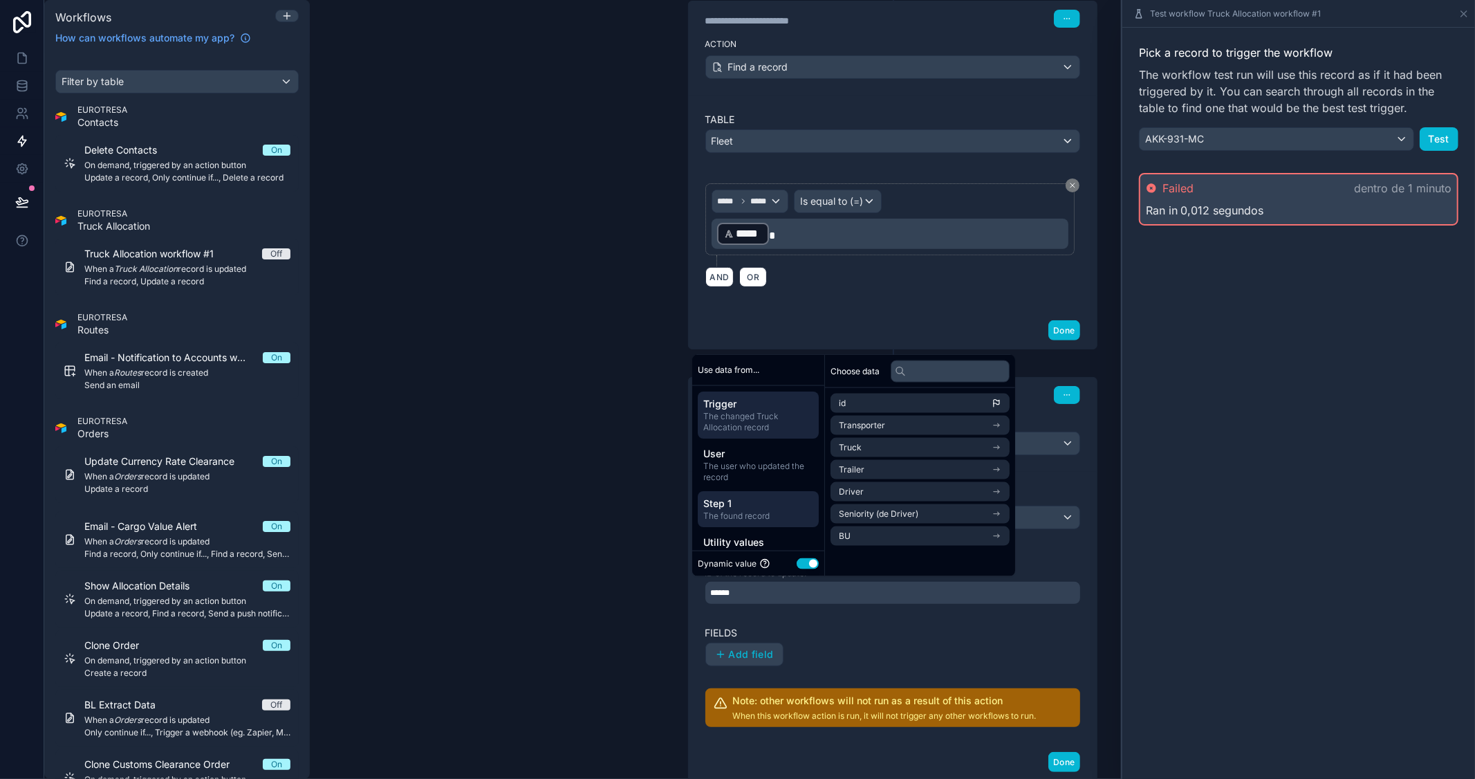
click at [715, 507] on span "Step 1" at bounding box center [758, 503] width 110 height 14
click at [806, 564] on button "Use setting" at bounding box center [808, 562] width 22 height 11
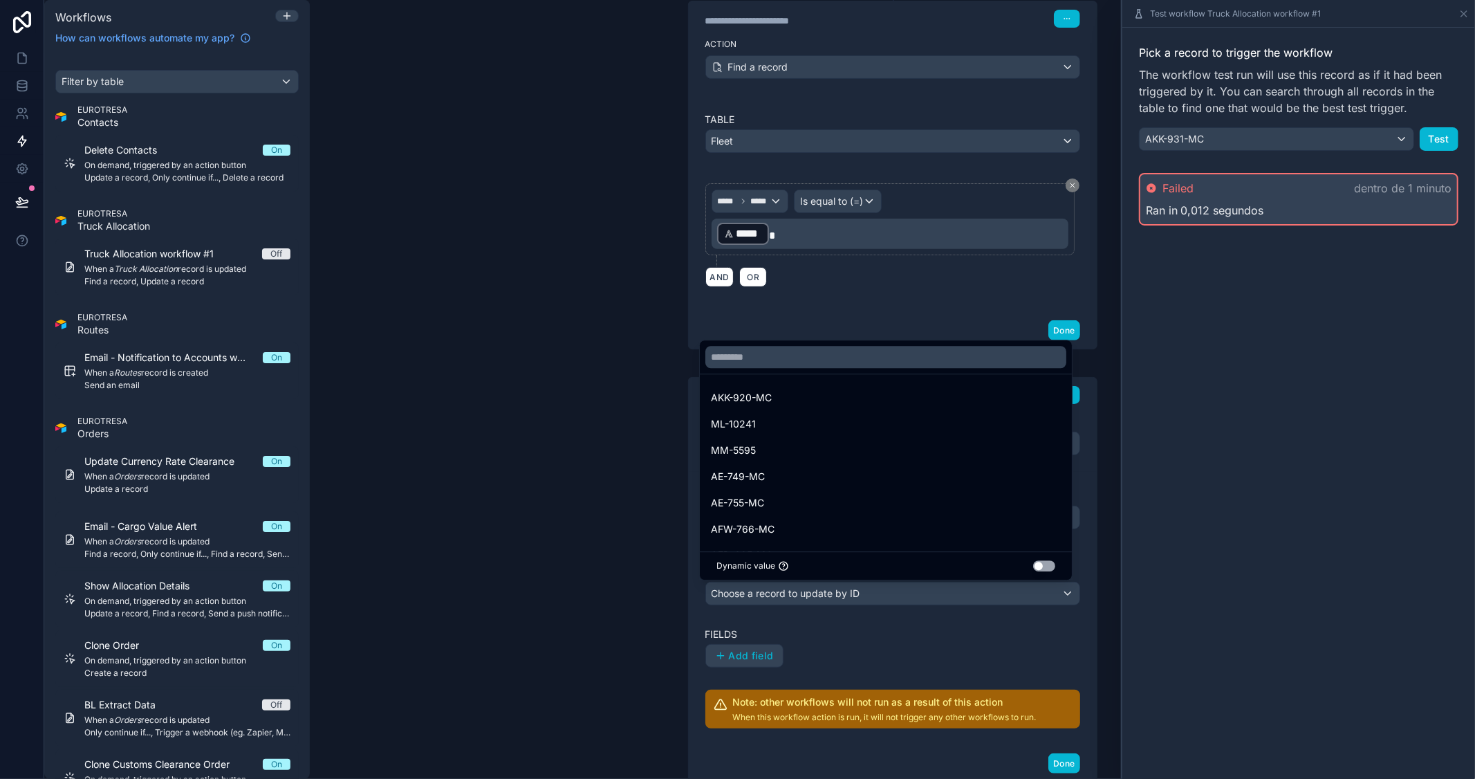
click at [1049, 564] on button "Use setting" at bounding box center [1044, 565] width 22 height 11
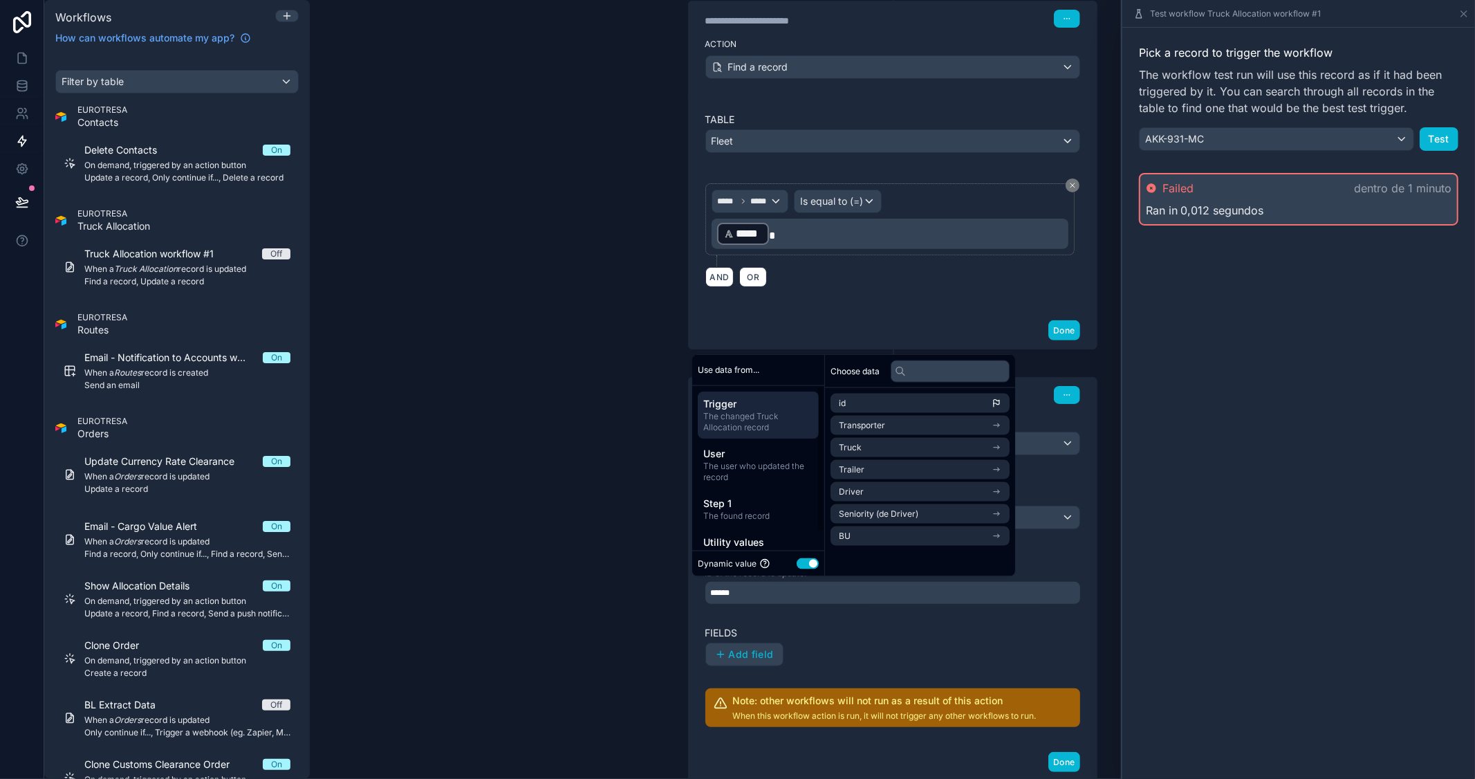
click at [752, 429] on span "The changed Truck Allocation record" at bounding box center [758, 421] width 110 height 22
click at [1010, 471] on li "Trailer" at bounding box center [919, 469] width 179 height 19
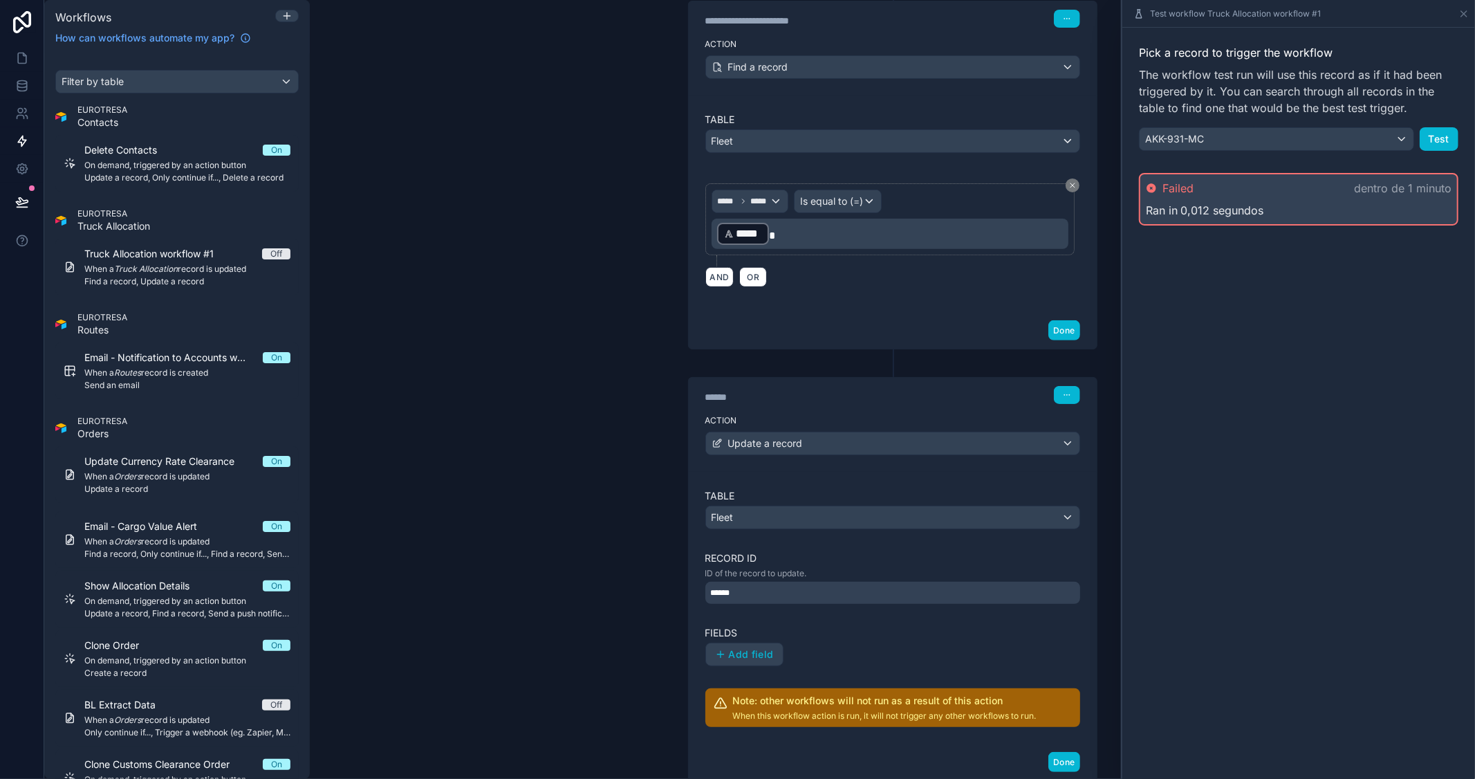
click at [932, 278] on div "AND OR" at bounding box center [892, 276] width 375 height 21
click at [768, 198] on div "***** *****" at bounding box center [750, 201] width 76 height 22
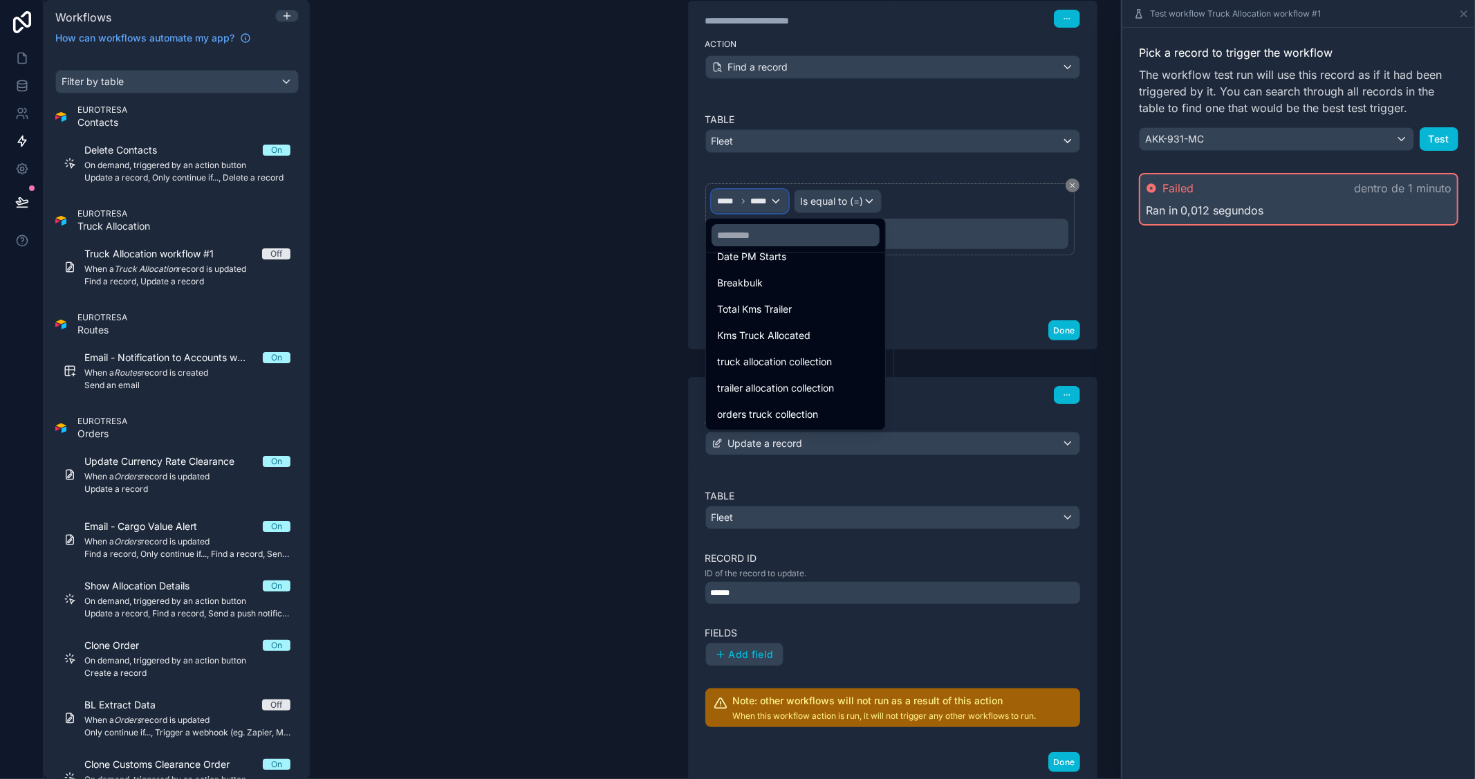
scroll to position [1844, 0]
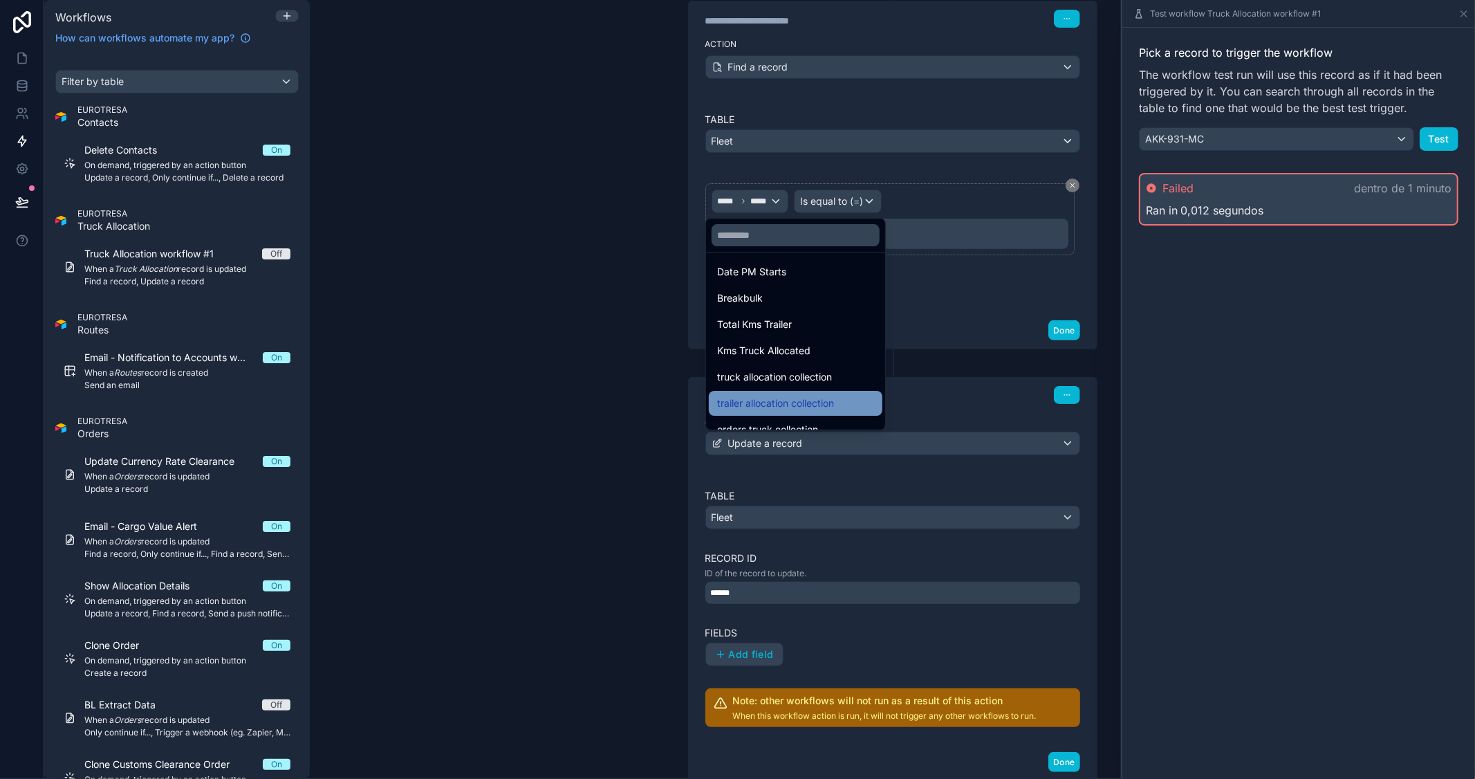
click at [819, 396] on span "trailer allocation collection" at bounding box center [775, 403] width 117 height 17
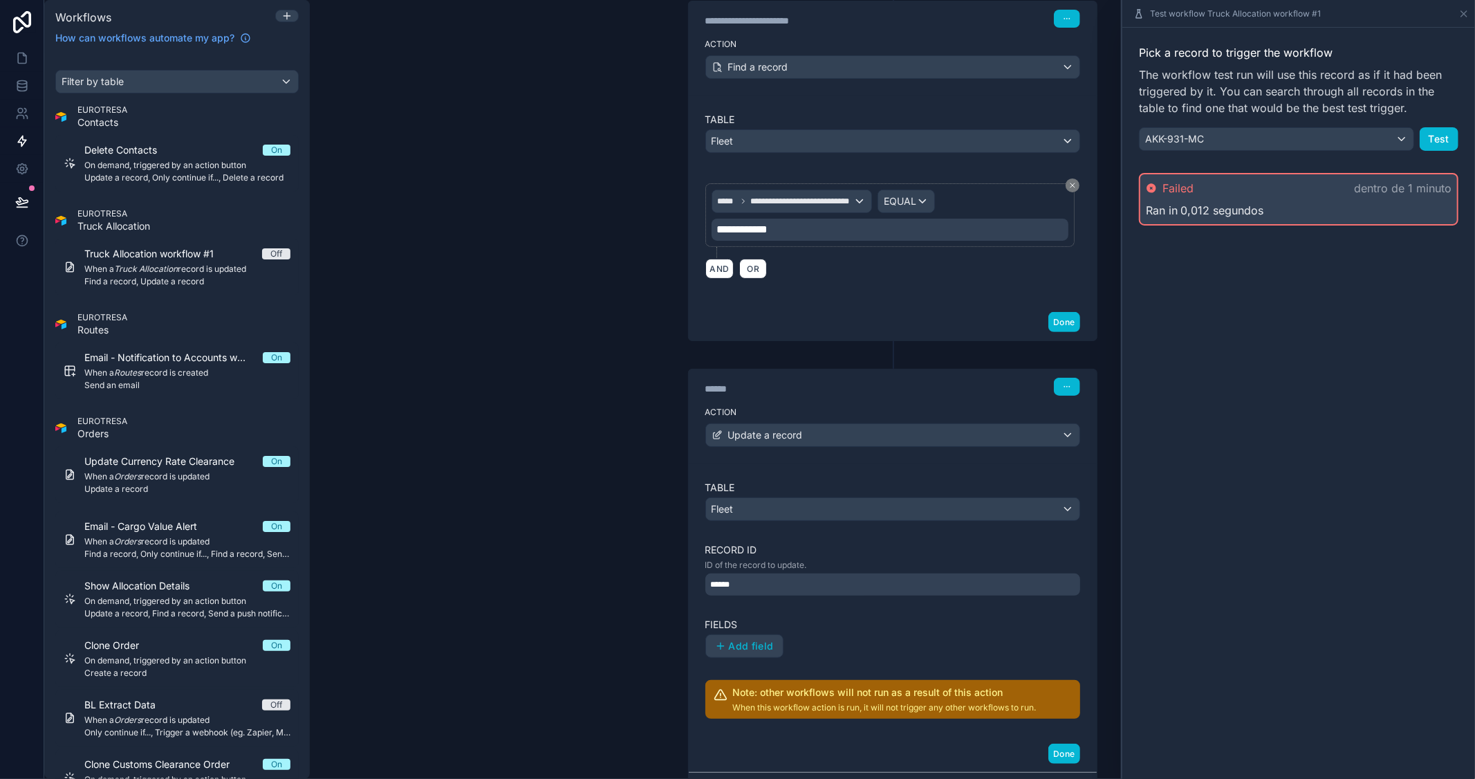
click at [785, 231] on div "**********" at bounding box center [890, 230] width 357 height 22
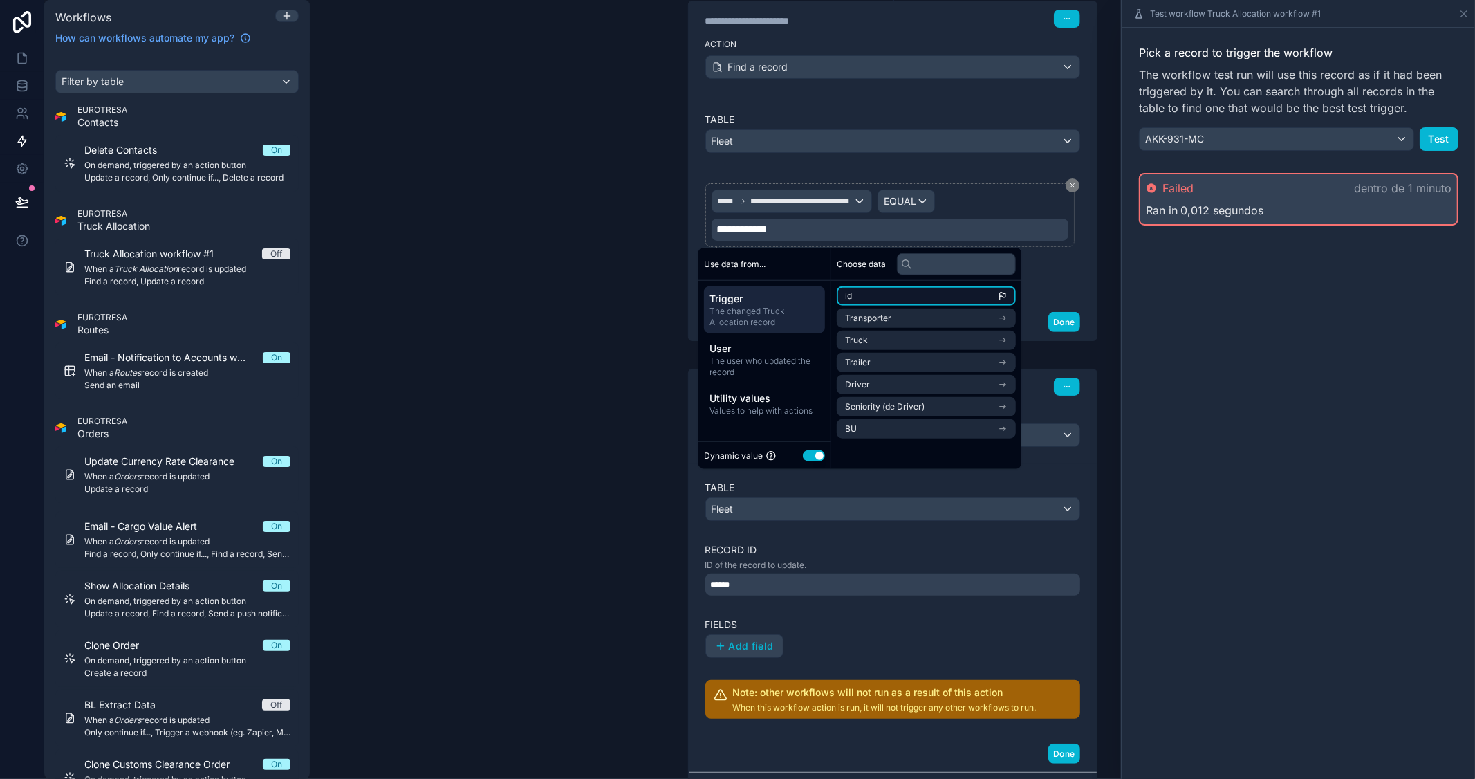
click at [851, 293] on span "id" at bounding box center [848, 295] width 7 height 11
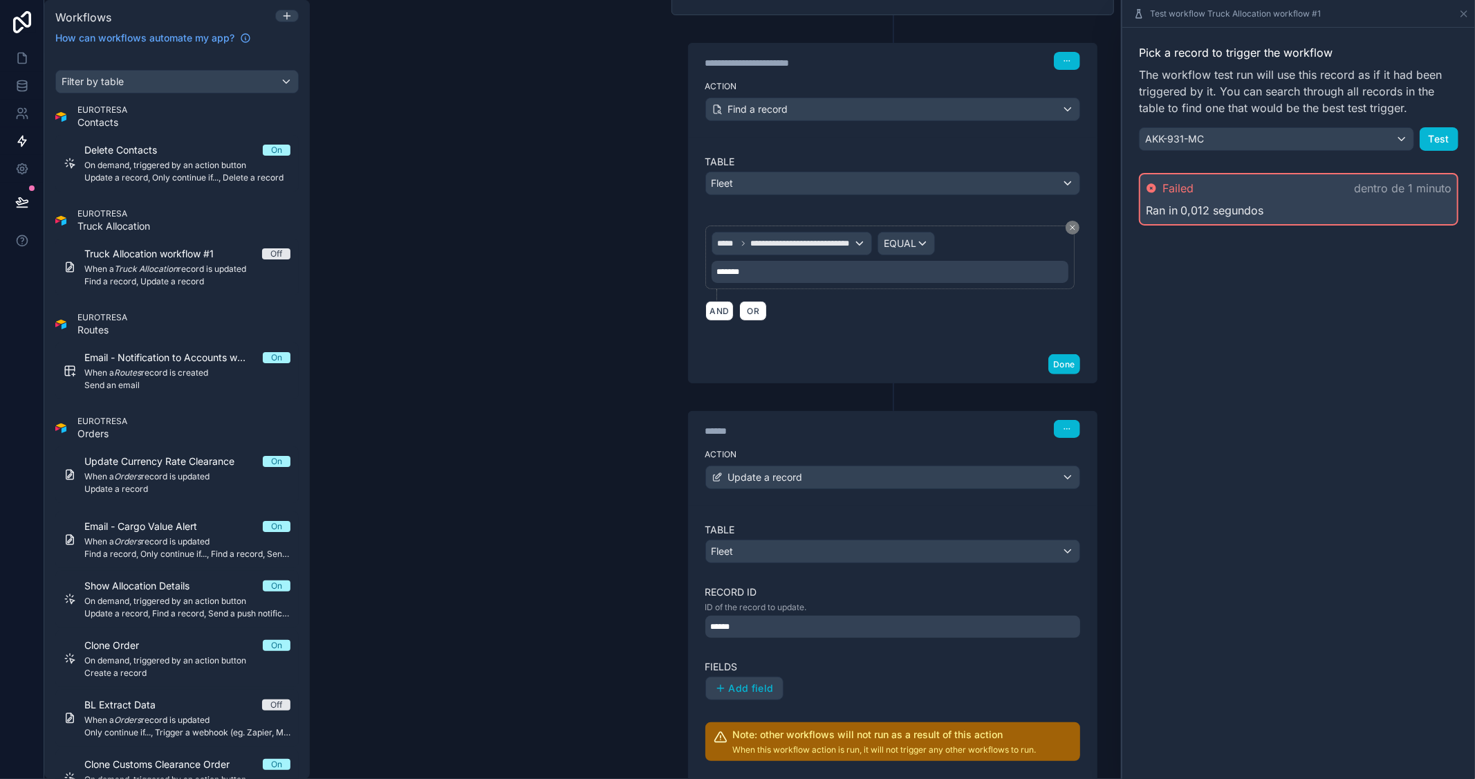
scroll to position [230, 0]
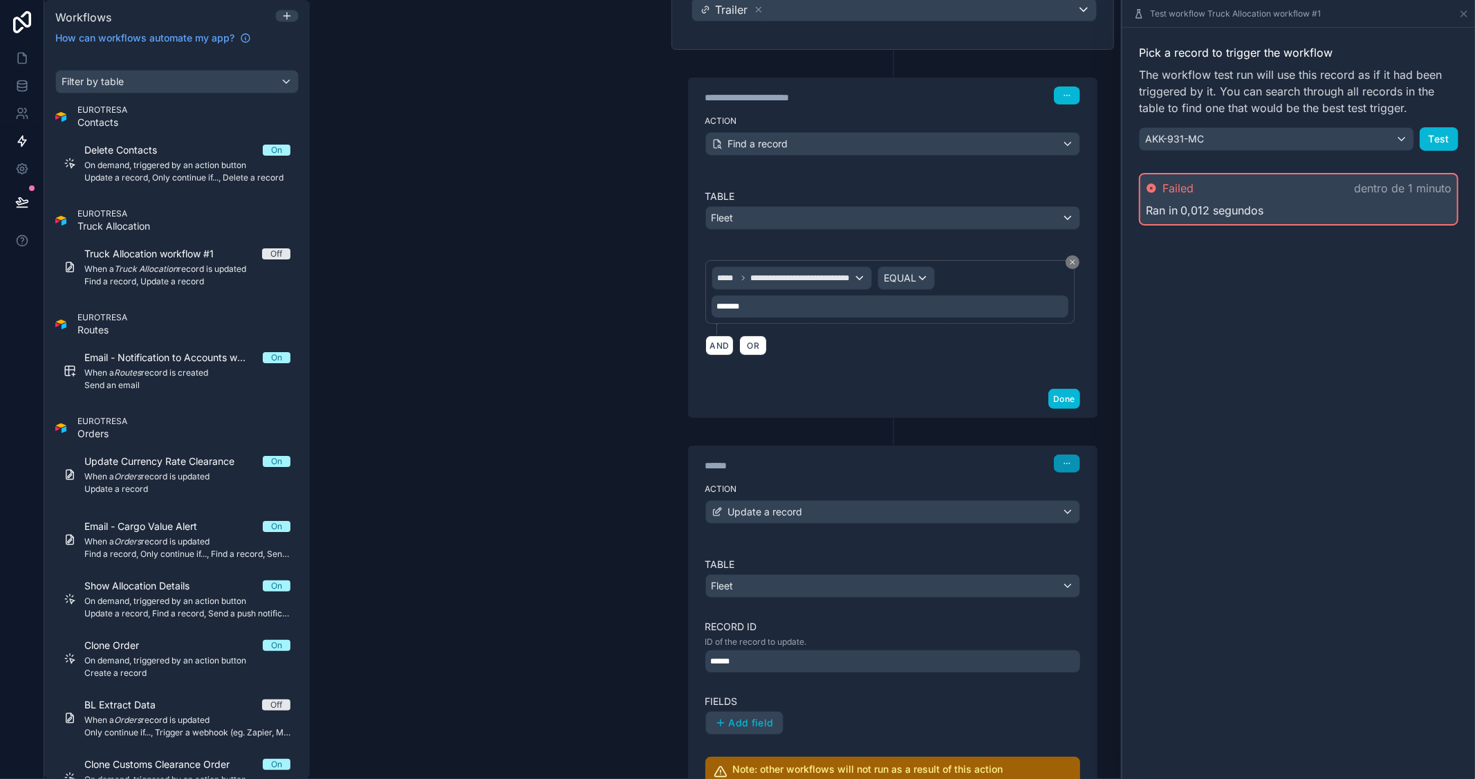
click at [1063, 466] on icon "button" at bounding box center [1067, 463] width 8 height 8
click at [1080, 515] on span "Delete" at bounding box center [1088, 517] width 26 height 11
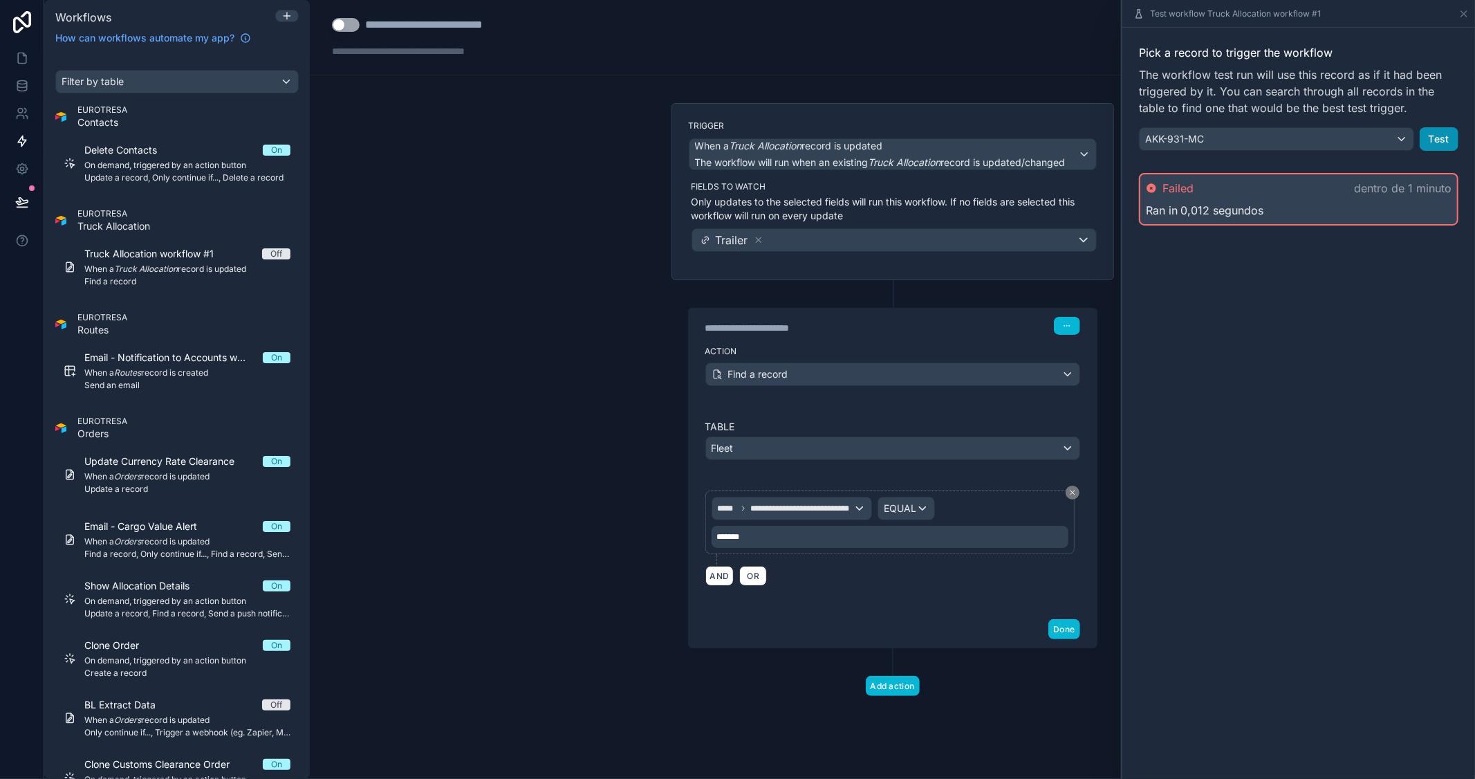
click at [1436, 136] on button "Test" at bounding box center [1439, 139] width 39 height 24
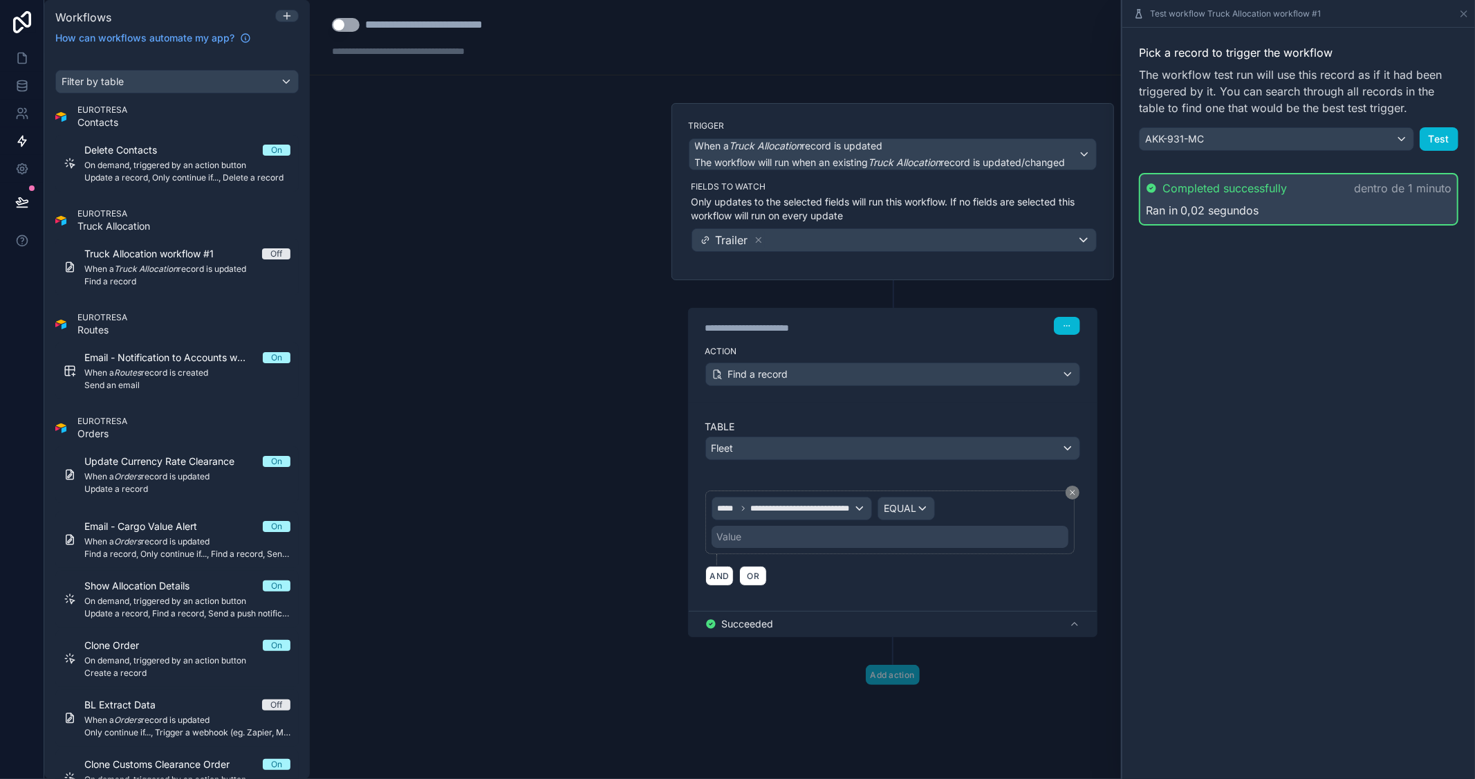
click at [792, 644] on div "Add action" at bounding box center [892, 661] width 443 height 48
click at [1463, 14] on icon at bounding box center [1463, 13] width 11 height 11
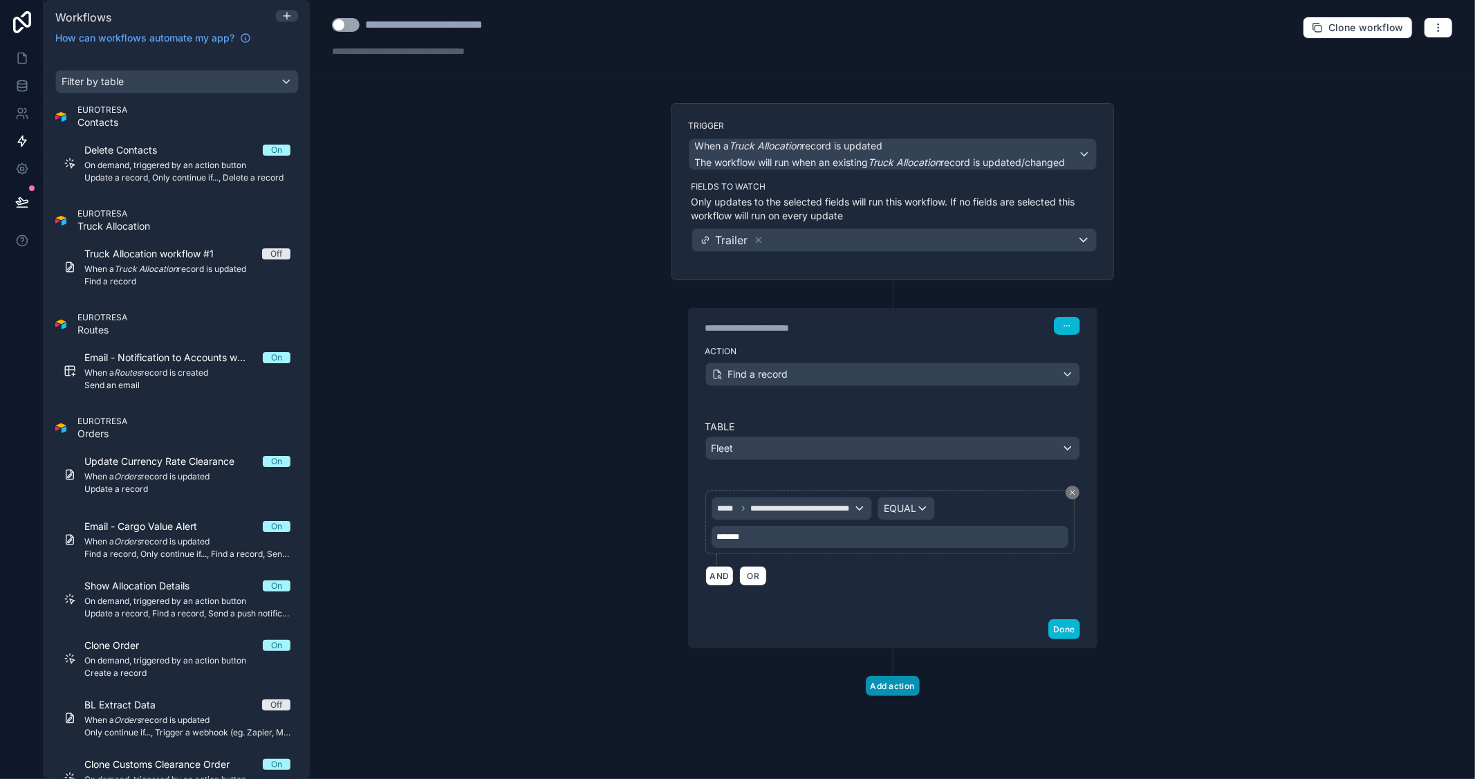
click at [900, 687] on button "Add action" at bounding box center [893, 686] width 54 height 20
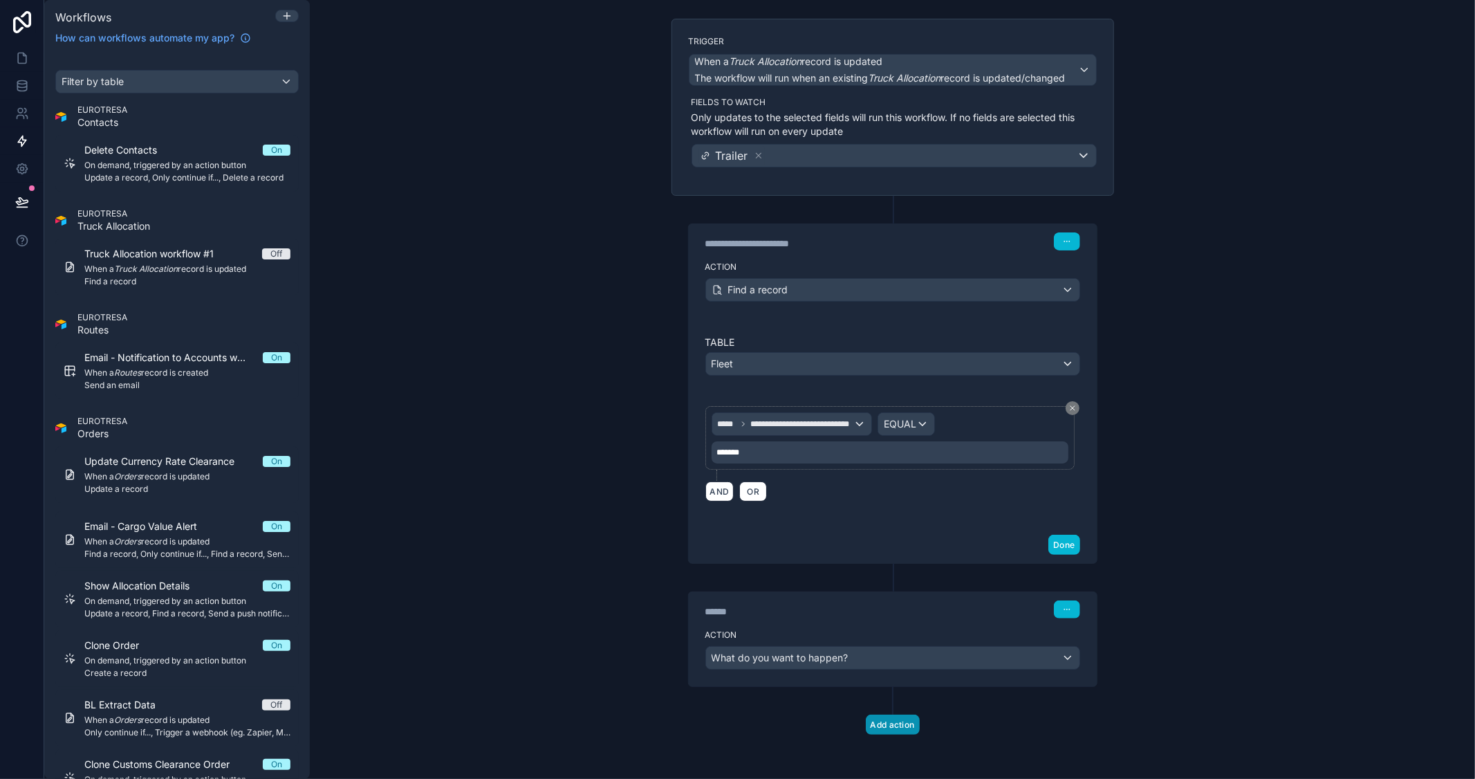
scroll to position [86, 0]
click at [907, 662] on div "What do you want to happen?" at bounding box center [892, 658] width 373 height 22
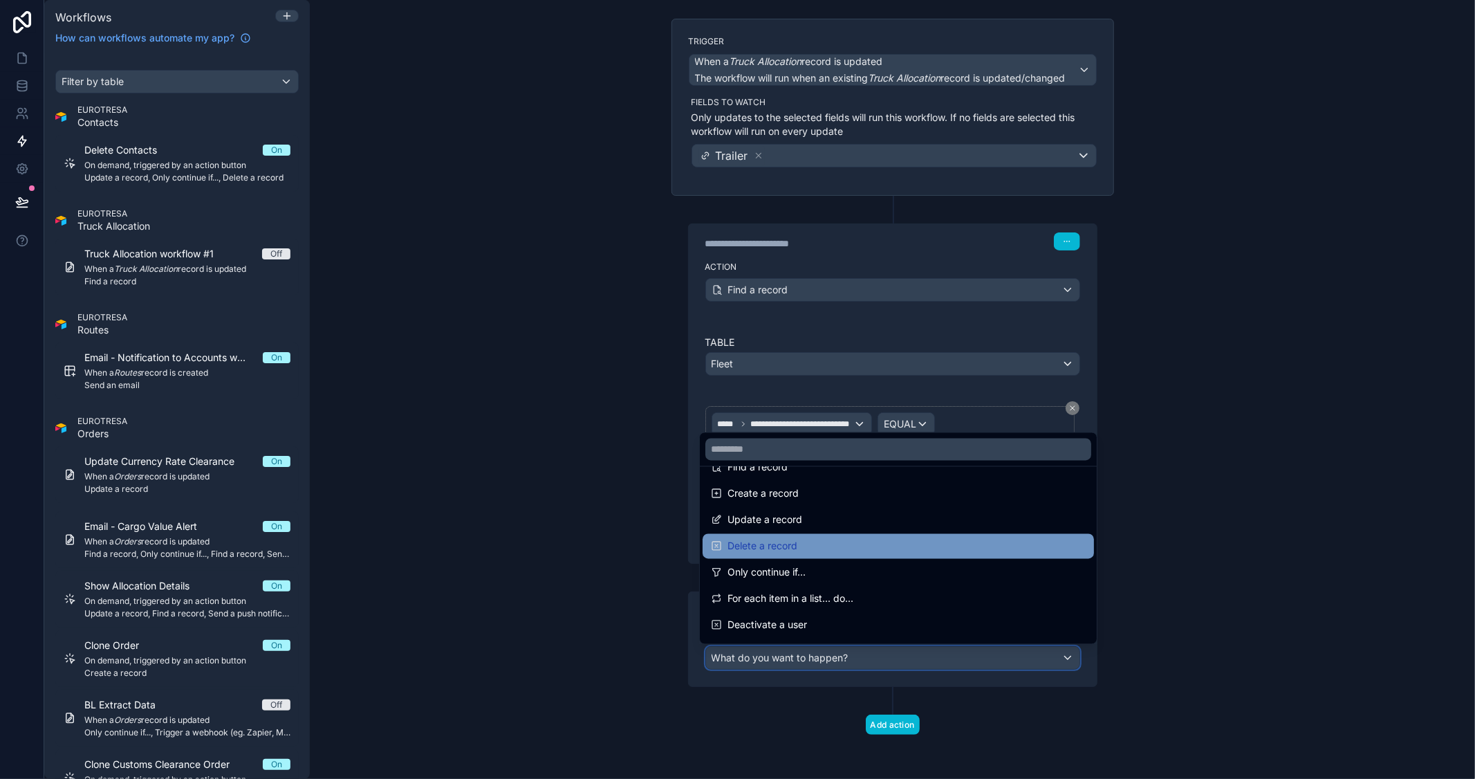
scroll to position [77, 0]
click at [792, 547] on span "Update a record" at bounding box center [764, 545] width 75 height 17
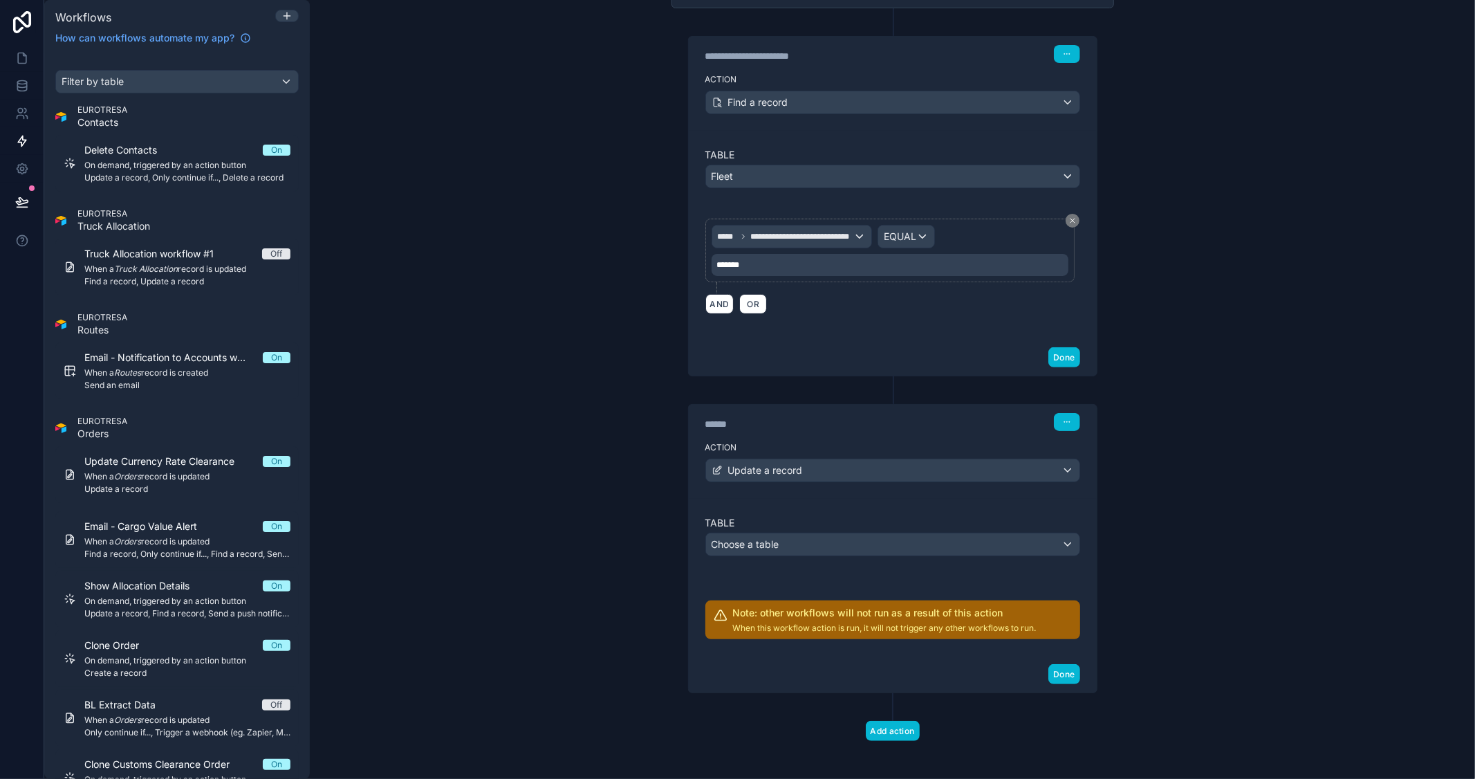
scroll to position [280, 0]
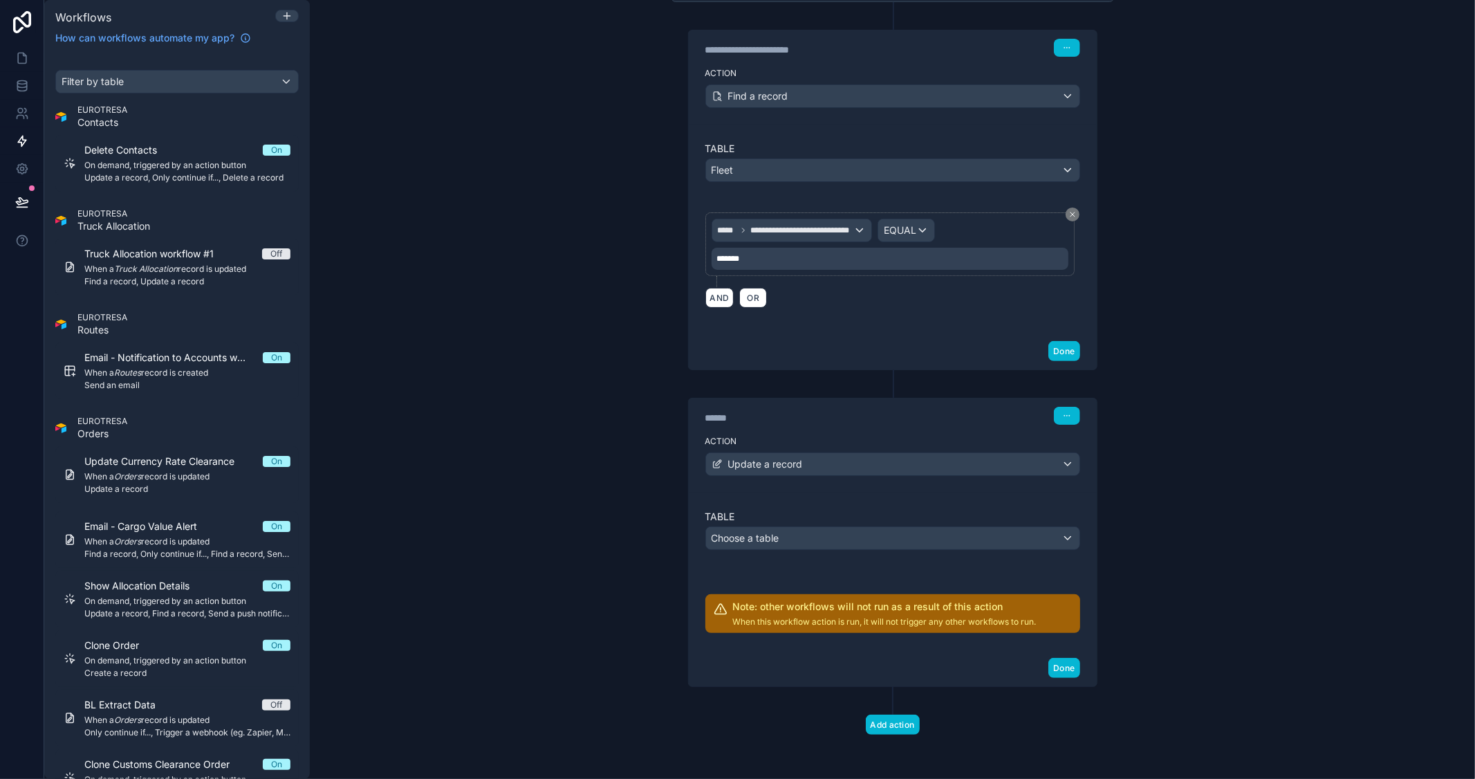
click at [804, 524] on div "Table Choose a table" at bounding box center [892, 530] width 375 height 40
click at [799, 539] on div "Choose a table" at bounding box center [892, 538] width 373 height 22
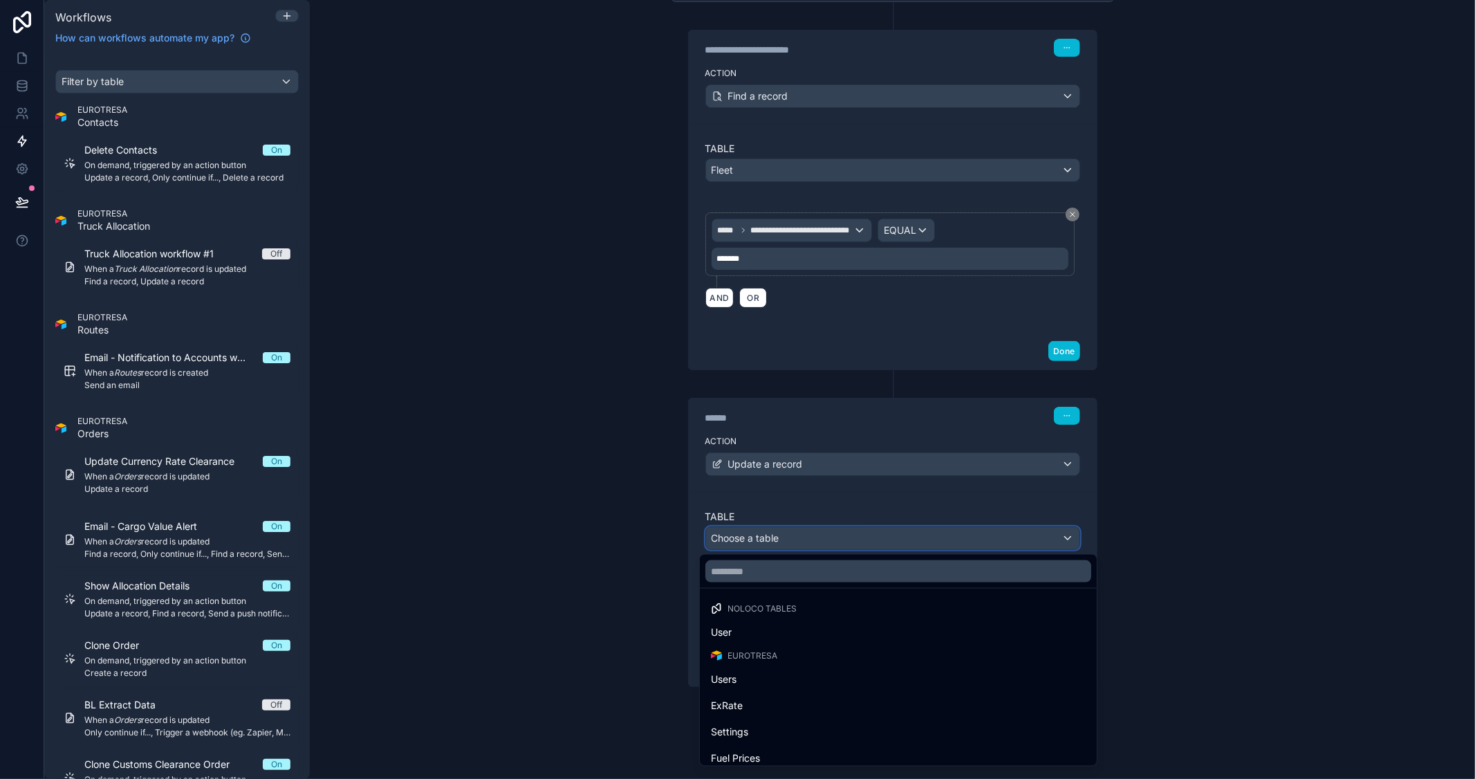
scroll to position [0, 0]
click at [777, 575] on input "text" at bounding box center [898, 571] width 386 height 22
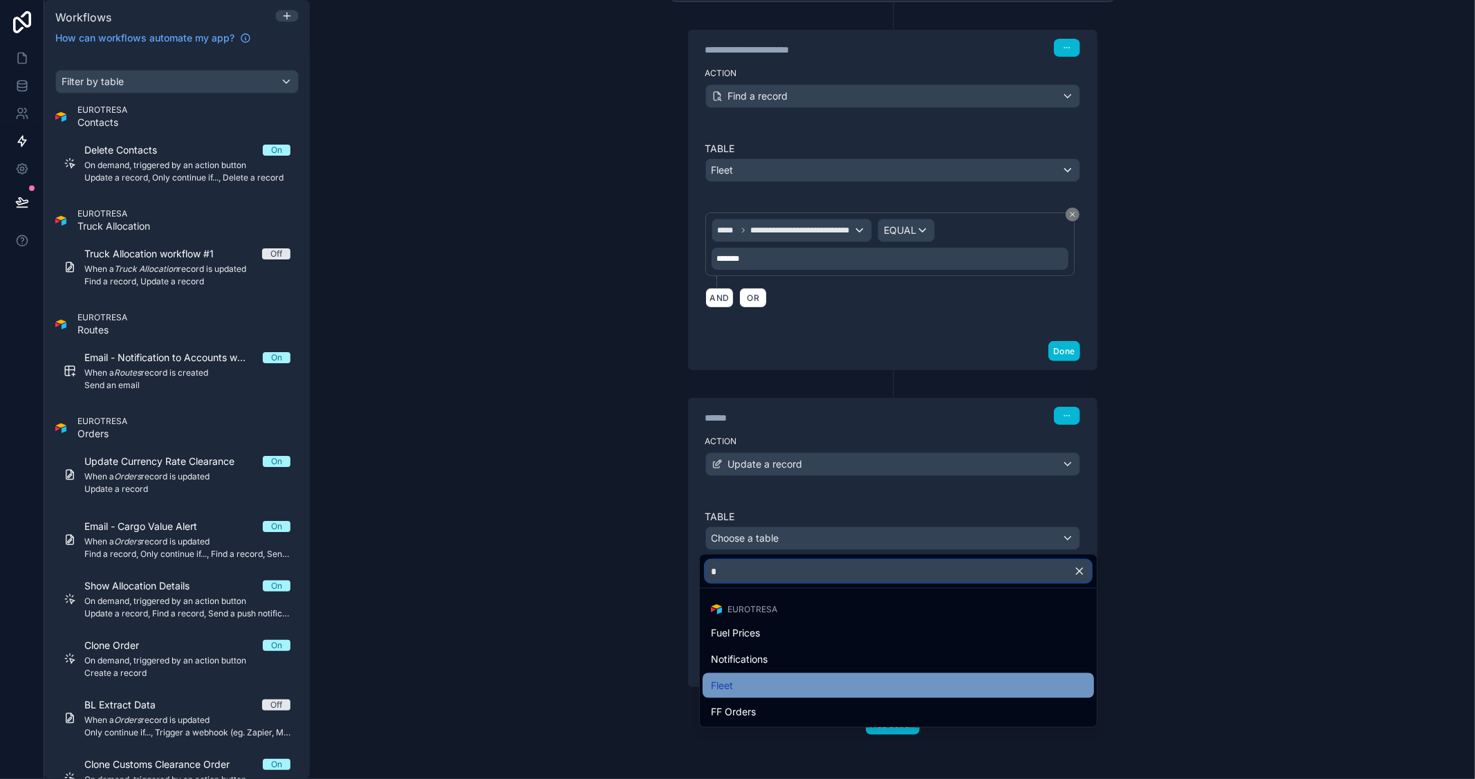
type input "*"
click at [754, 680] on div "Fleet" at bounding box center [898, 685] width 375 height 17
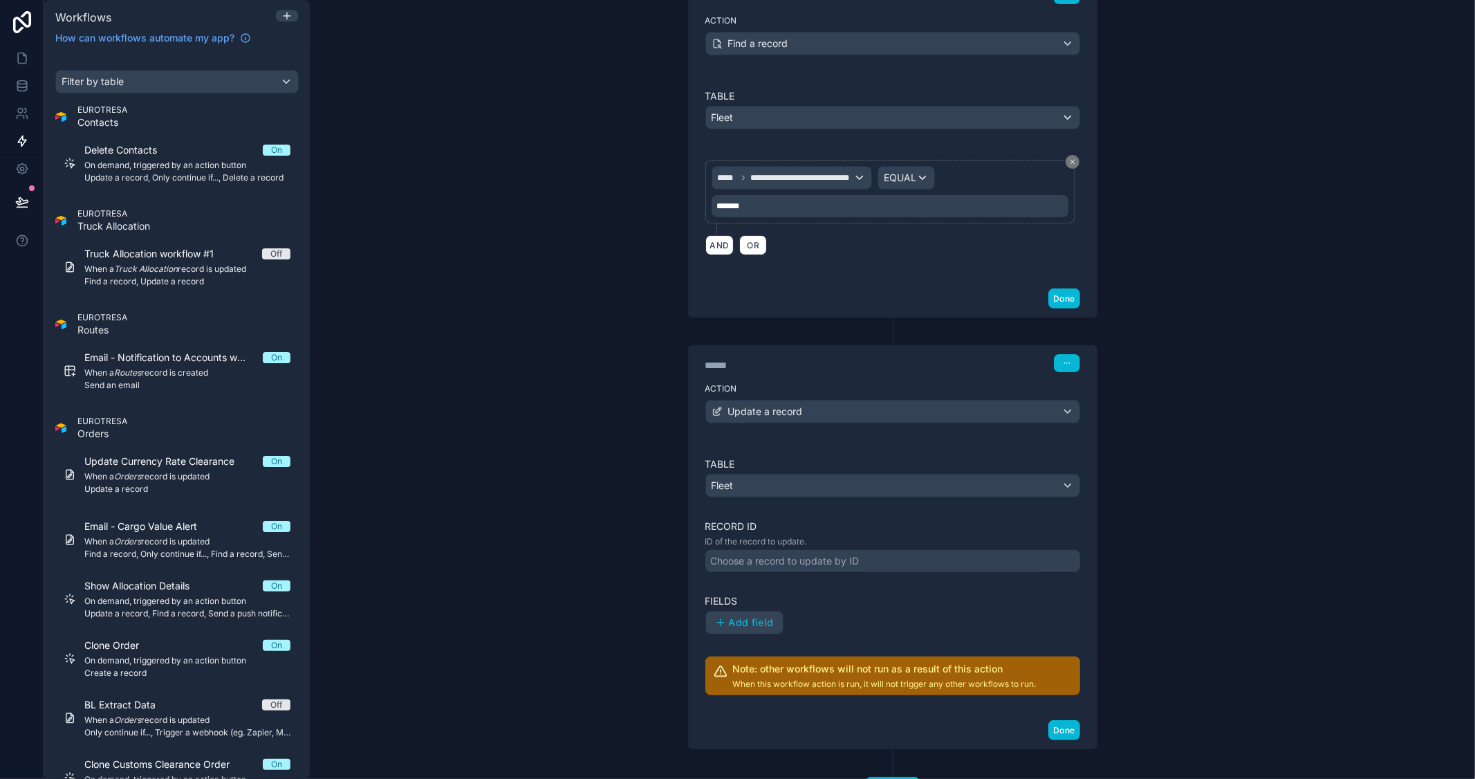
scroll to position [357, 0]
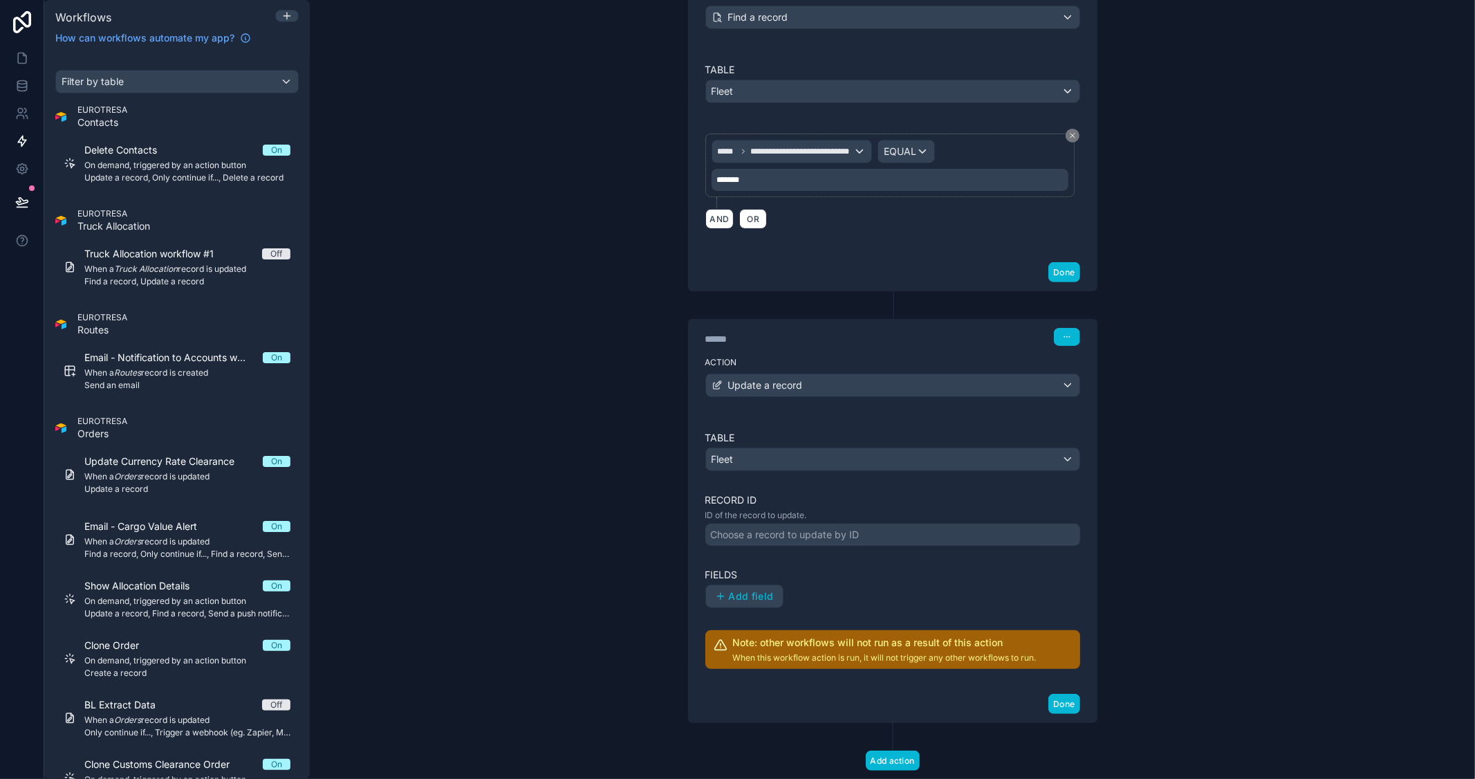
click at [833, 537] on div "Choose a record to update by ID" at bounding box center [785, 535] width 149 height 14
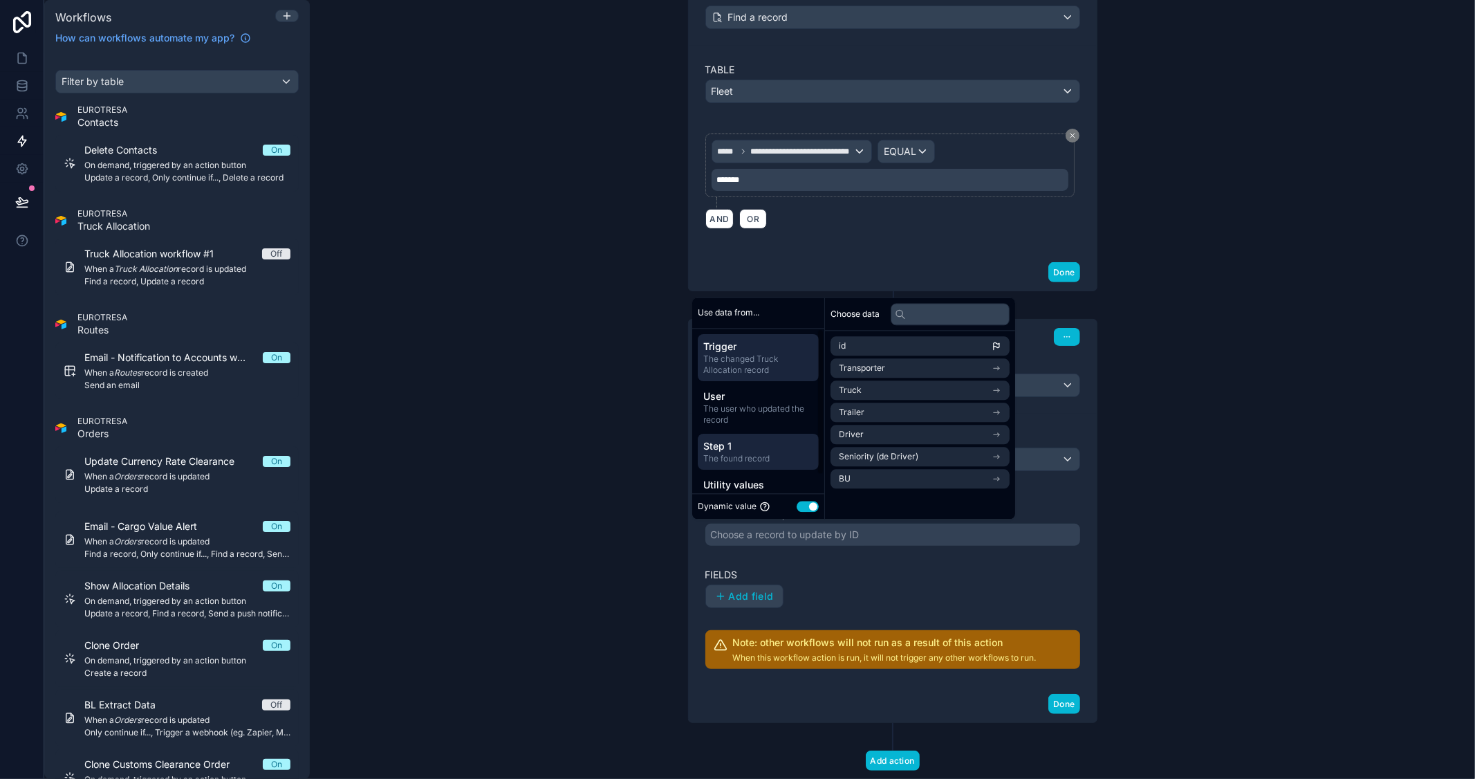
click at [710, 461] on span "The found record" at bounding box center [758, 458] width 110 height 11
click at [870, 350] on li "id" at bounding box center [919, 345] width 179 height 19
click at [1180, 399] on div "**********" at bounding box center [892, 389] width 1165 height 779
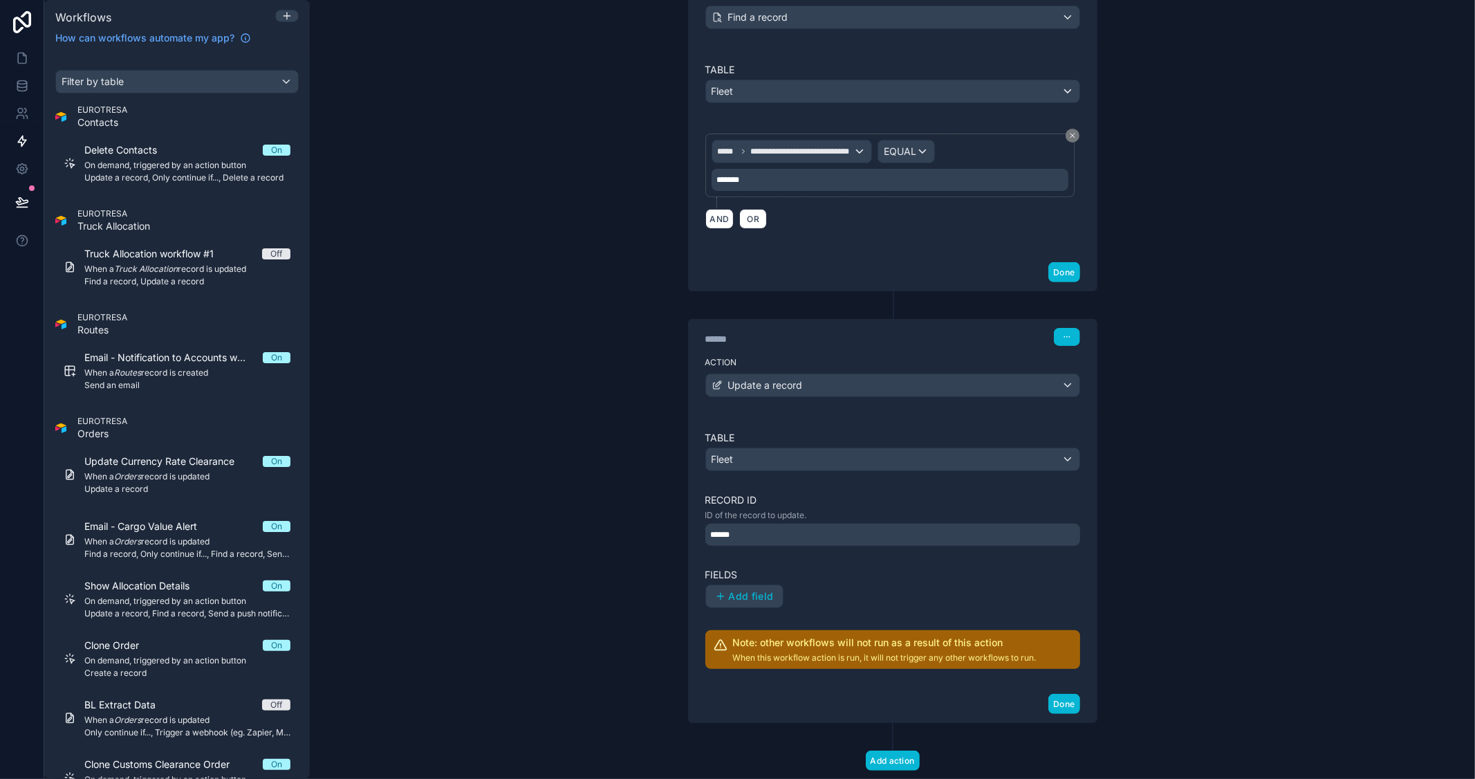
scroll to position [0, 0]
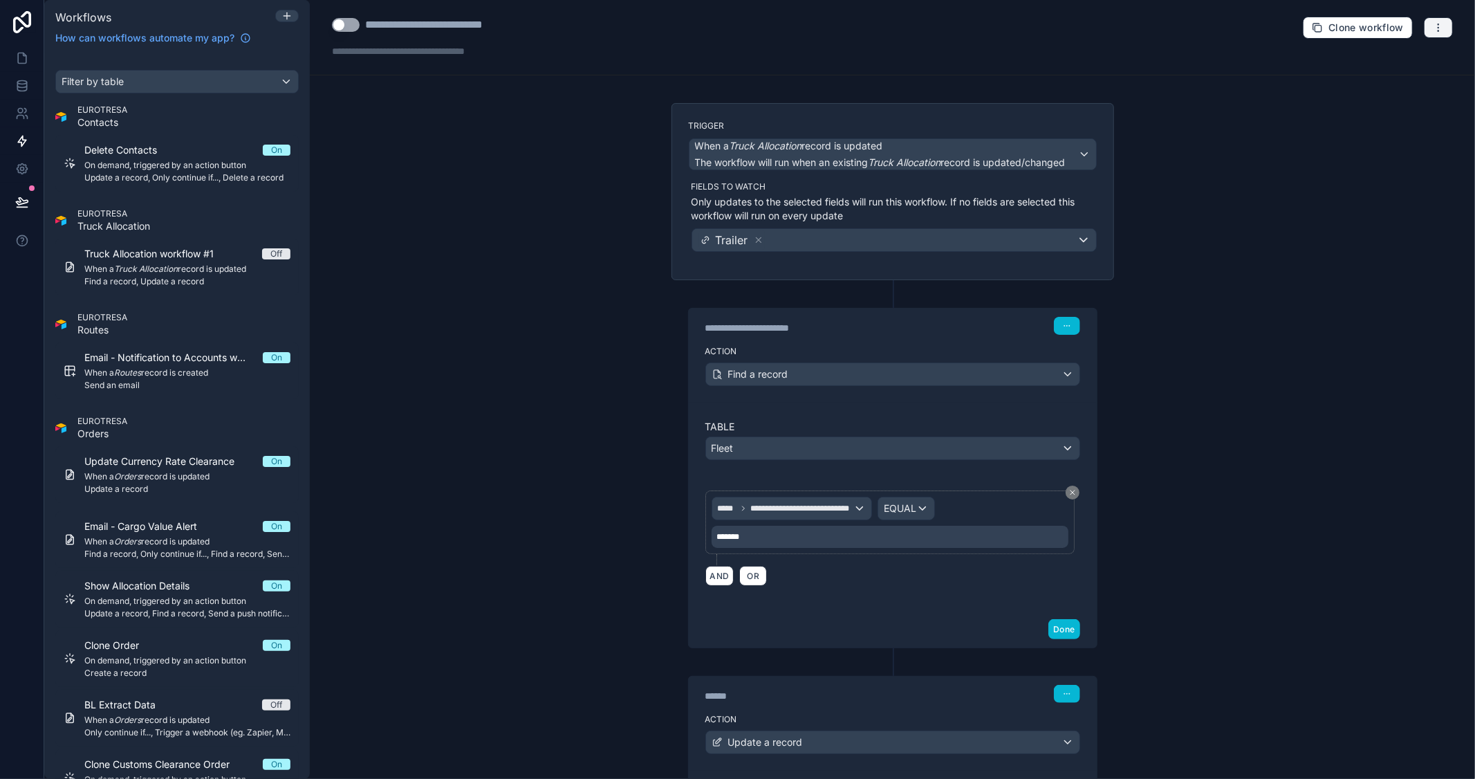
click at [1438, 29] on button "button" at bounding box center [1438, 27] width 29 height 21
click at [1373, 55] on span "Test workflow" at bounding box center [1390, 60] width 66 height 11
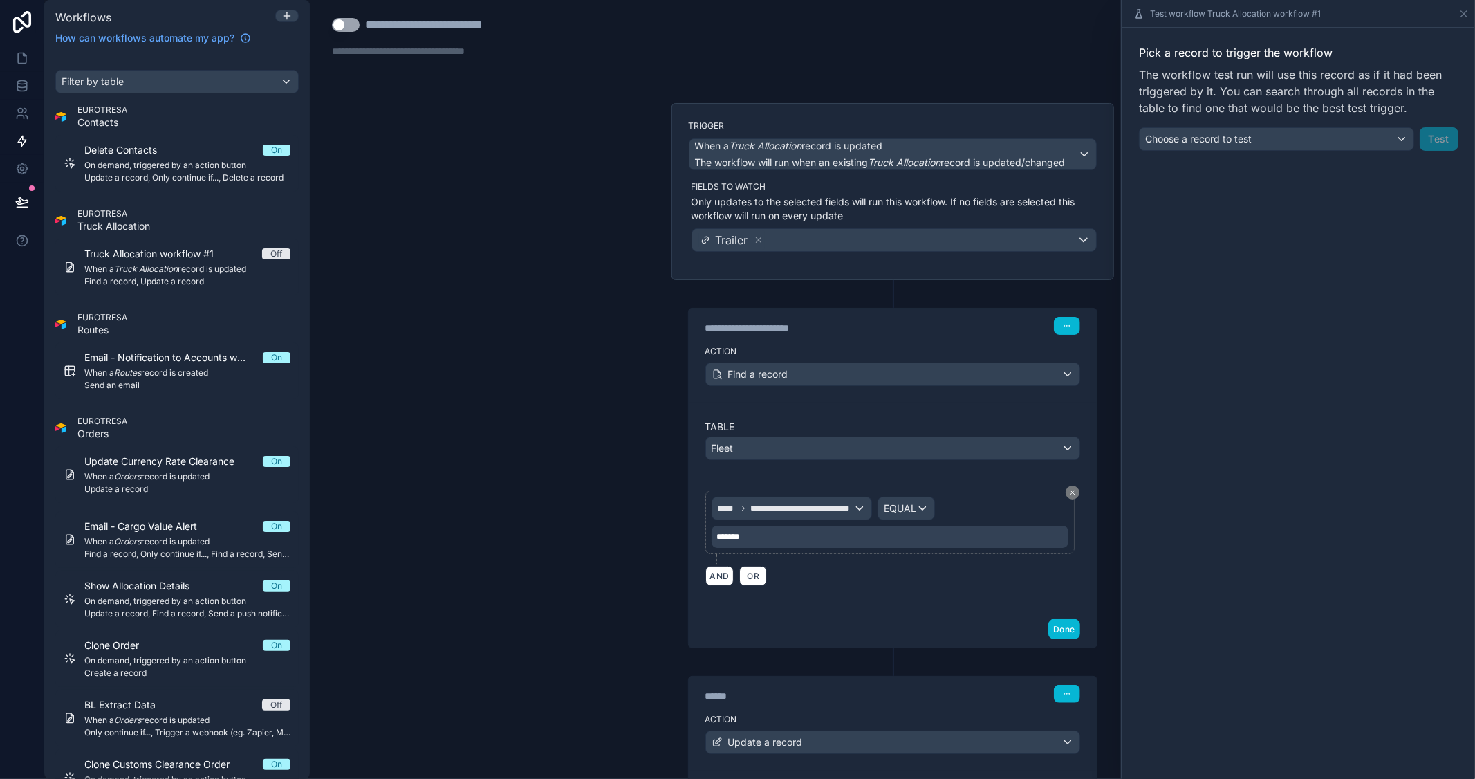
click at [1299, 154] on div "Pick a record to trigger the workflow The workflow test run will use this recor…" at bounding box center [1298, 98] width 353 height 140
click at [1294, 143] on div "Choose a record to test" at bounding box center [1277, 139] width 274 height 22
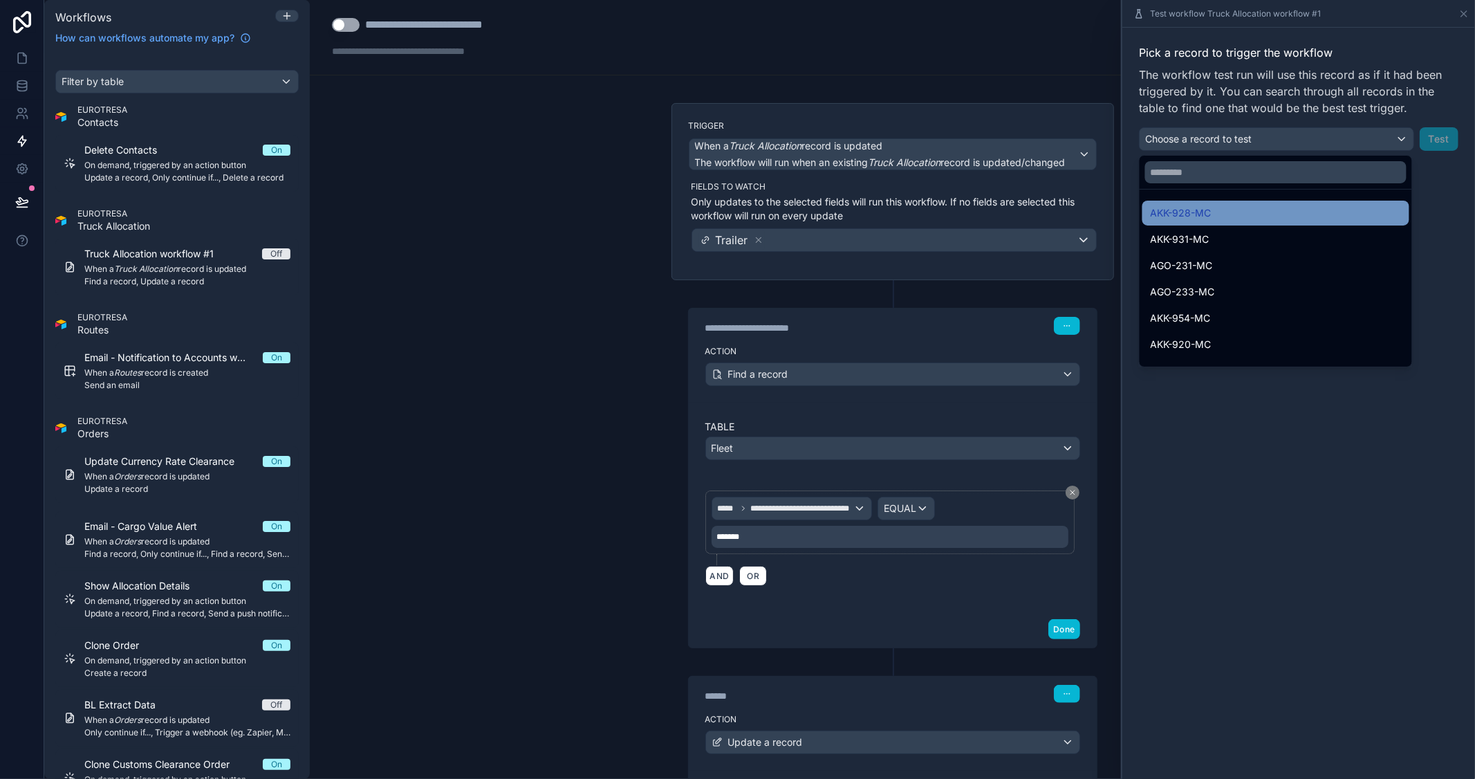
click at [1194, 217] on span "AKK-928-MC" at bounding box center [1181, 213] width 61 height 17
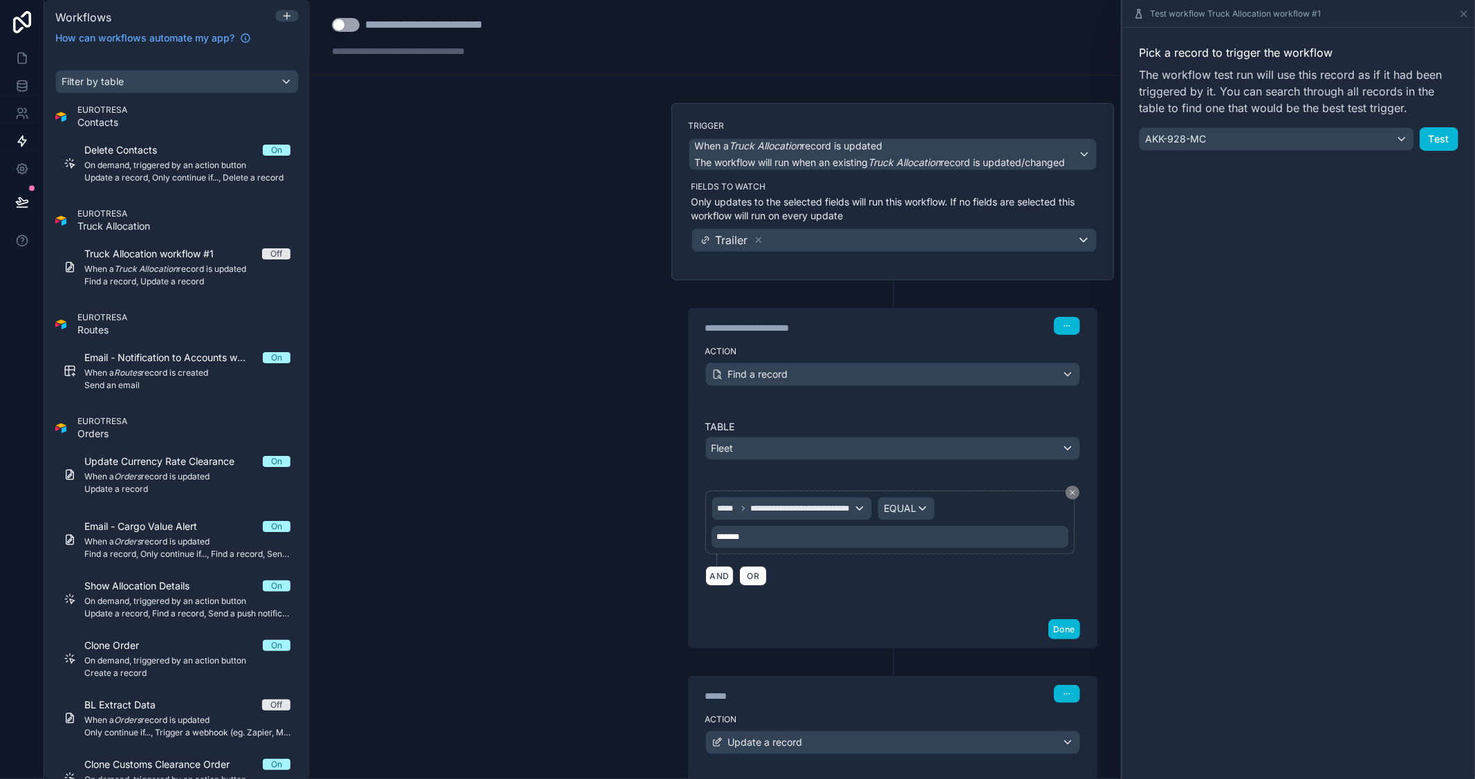
click at [1288, 151] on div "Pick a record to trigger the workflow The workflow test run will use this recor…" at bounding box center [1298, 98] width 353 height 140
click at [1283, 146] on div "AKK-928-MC" at bounding box center [1277, 139] width 274 height 22
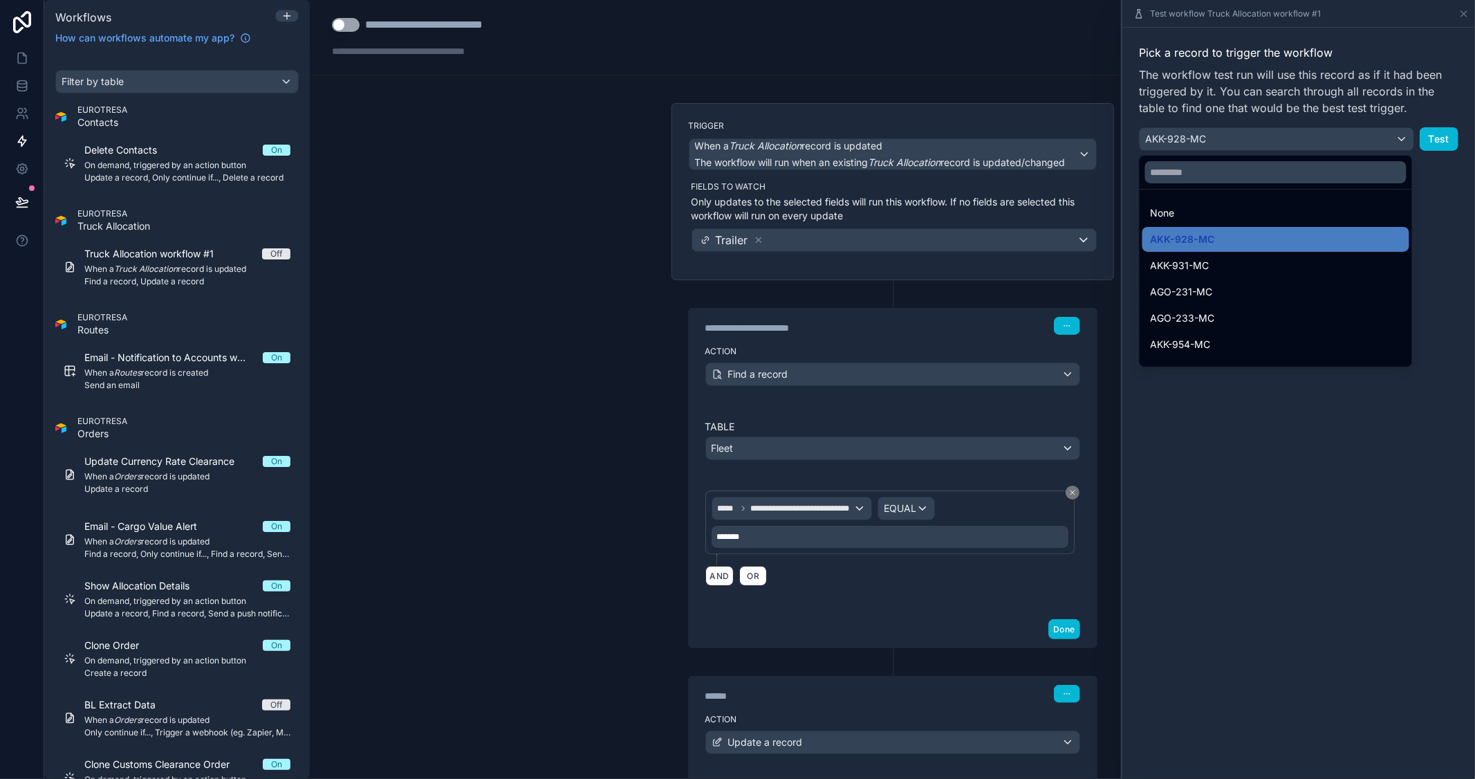
drag, startPoint x: 1187, startPoint y: 265, endPoint x: 1223, endPoint y: 254, distance: 37.6
click at [1187, 264] on span "AKK-931-MC" at bounding box center [1180, 265] width 59 height 17
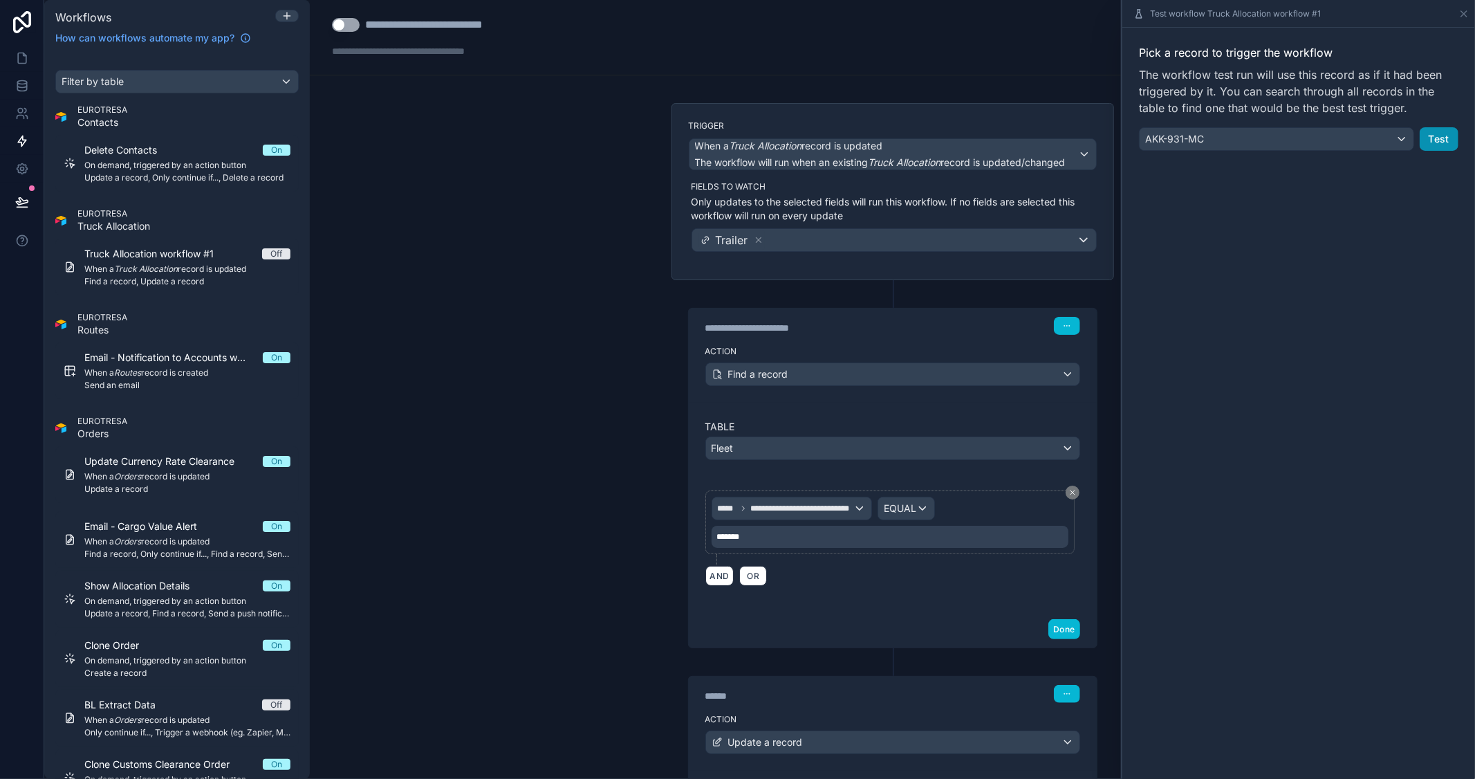
click at [1439, 137] on button "Test" at bounding box center [1439, 139] width 39 height 24
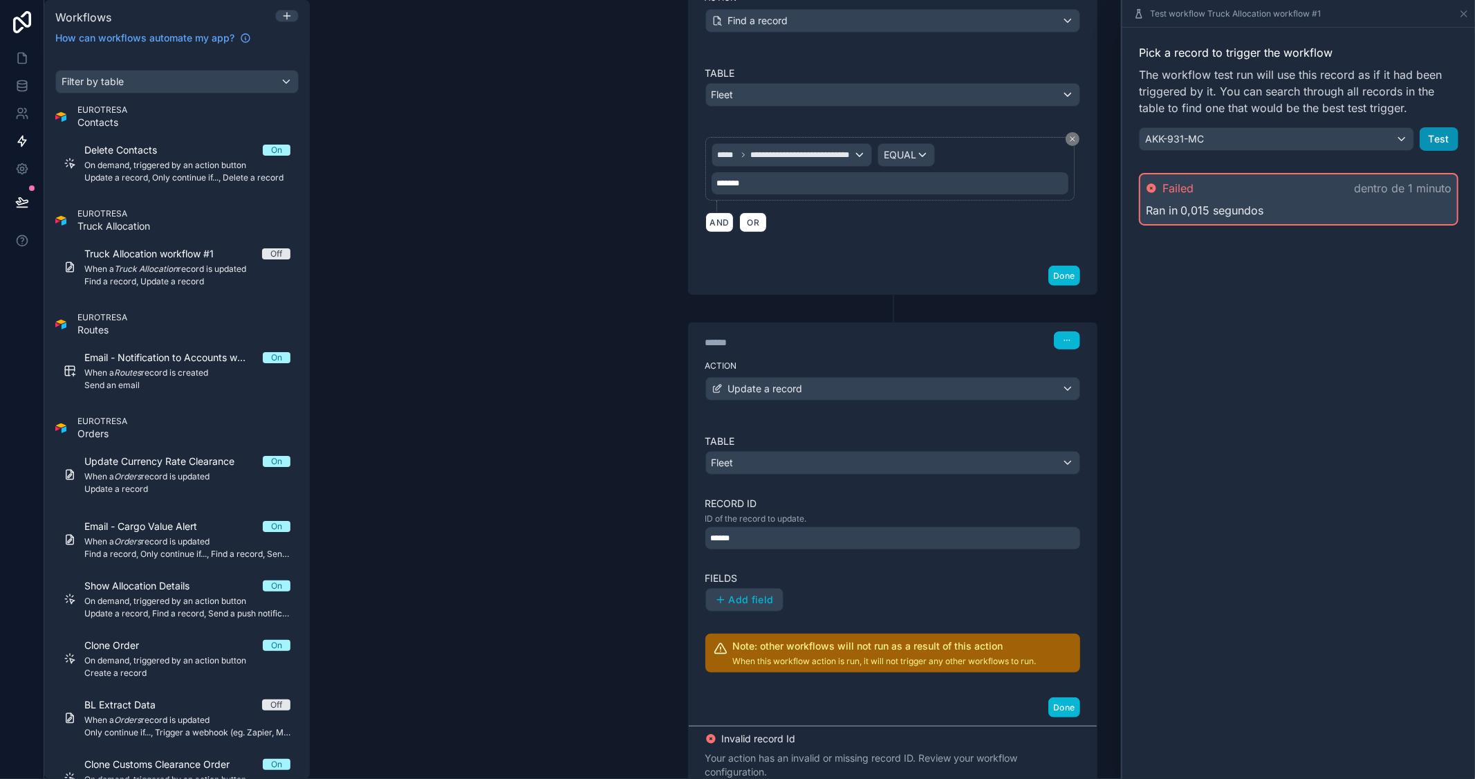
scroll to position [453, 0]
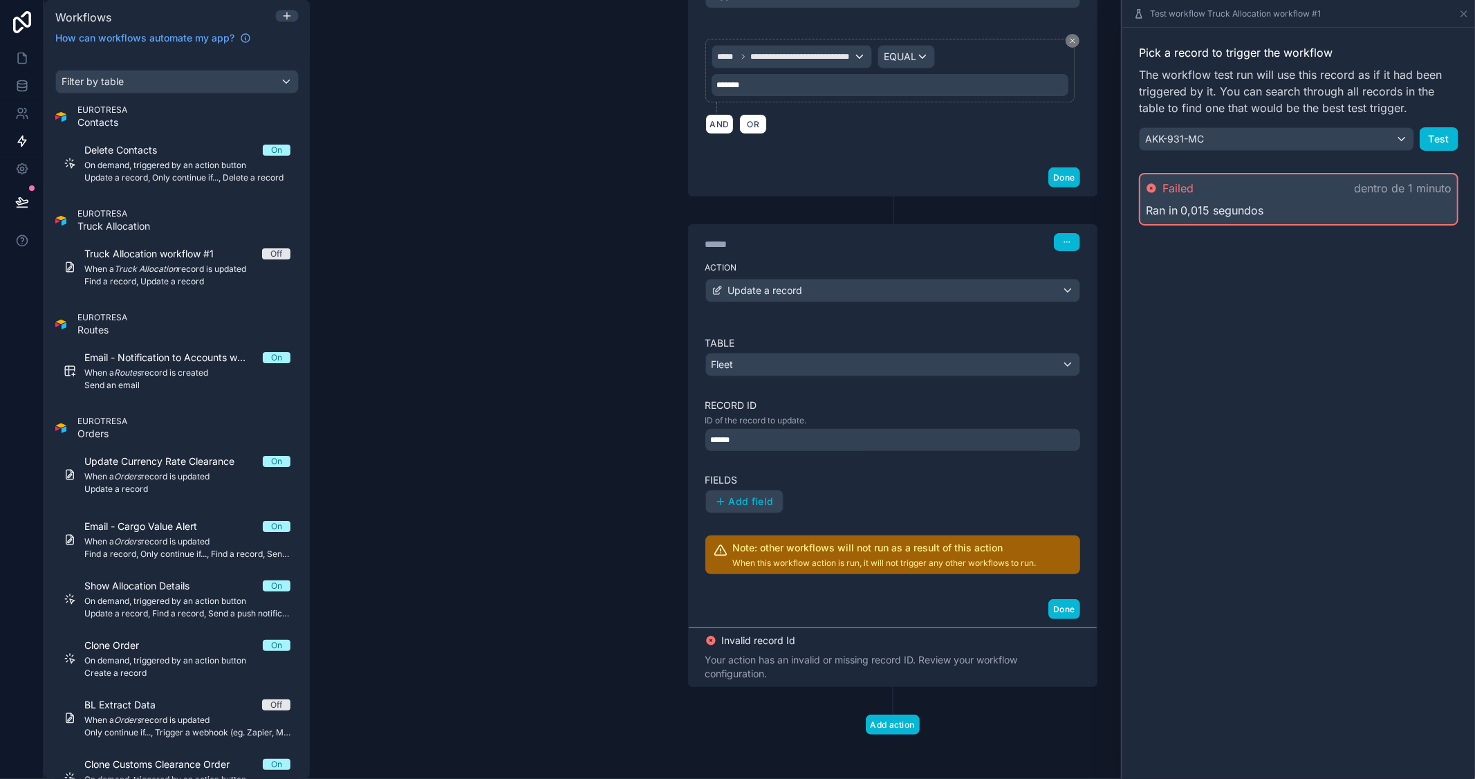
click at [890, 444] on div "******" at bounding box center [892, 440] width 375 height 22
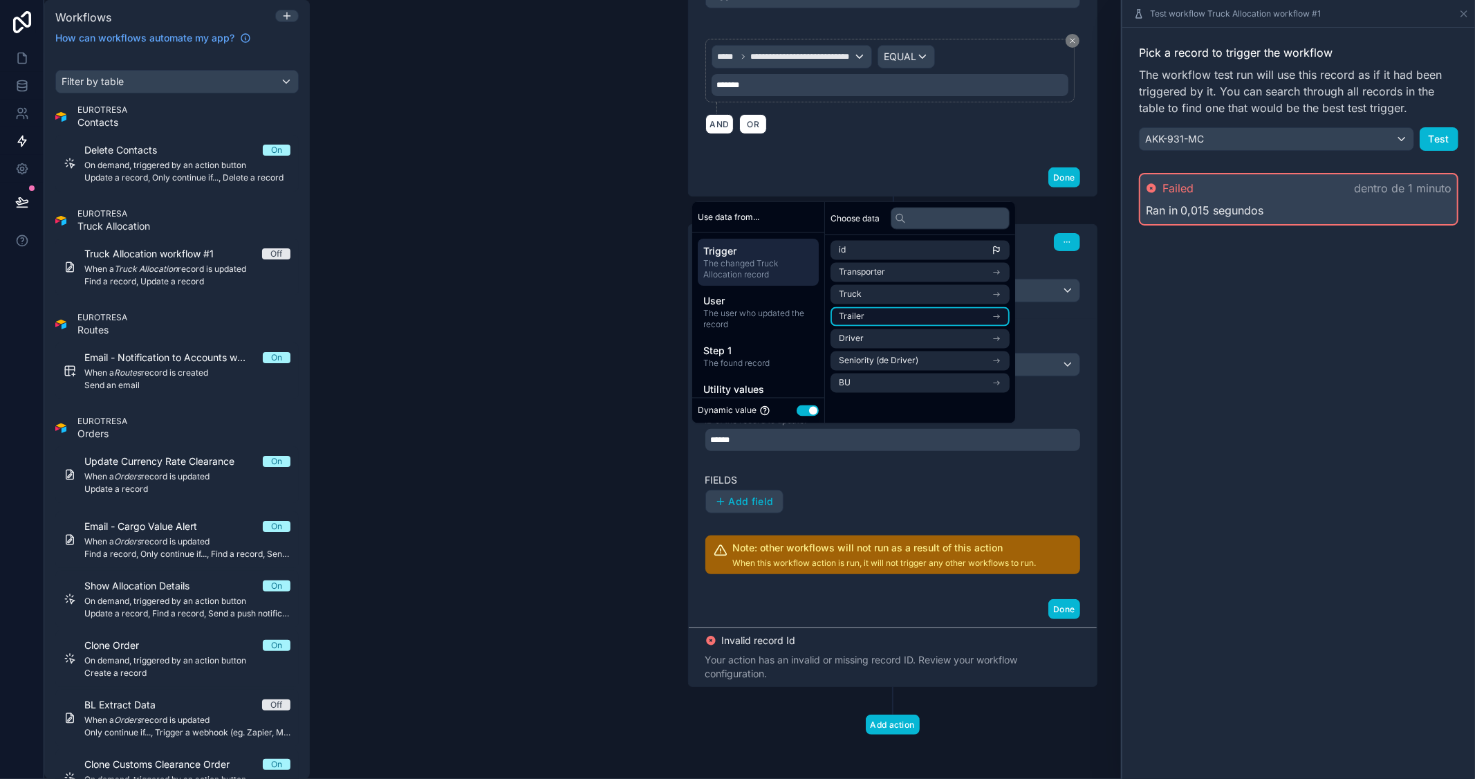
click at [999, 313] on icon "scrollable content" at bounding box center [997, 317] width 10 height 10
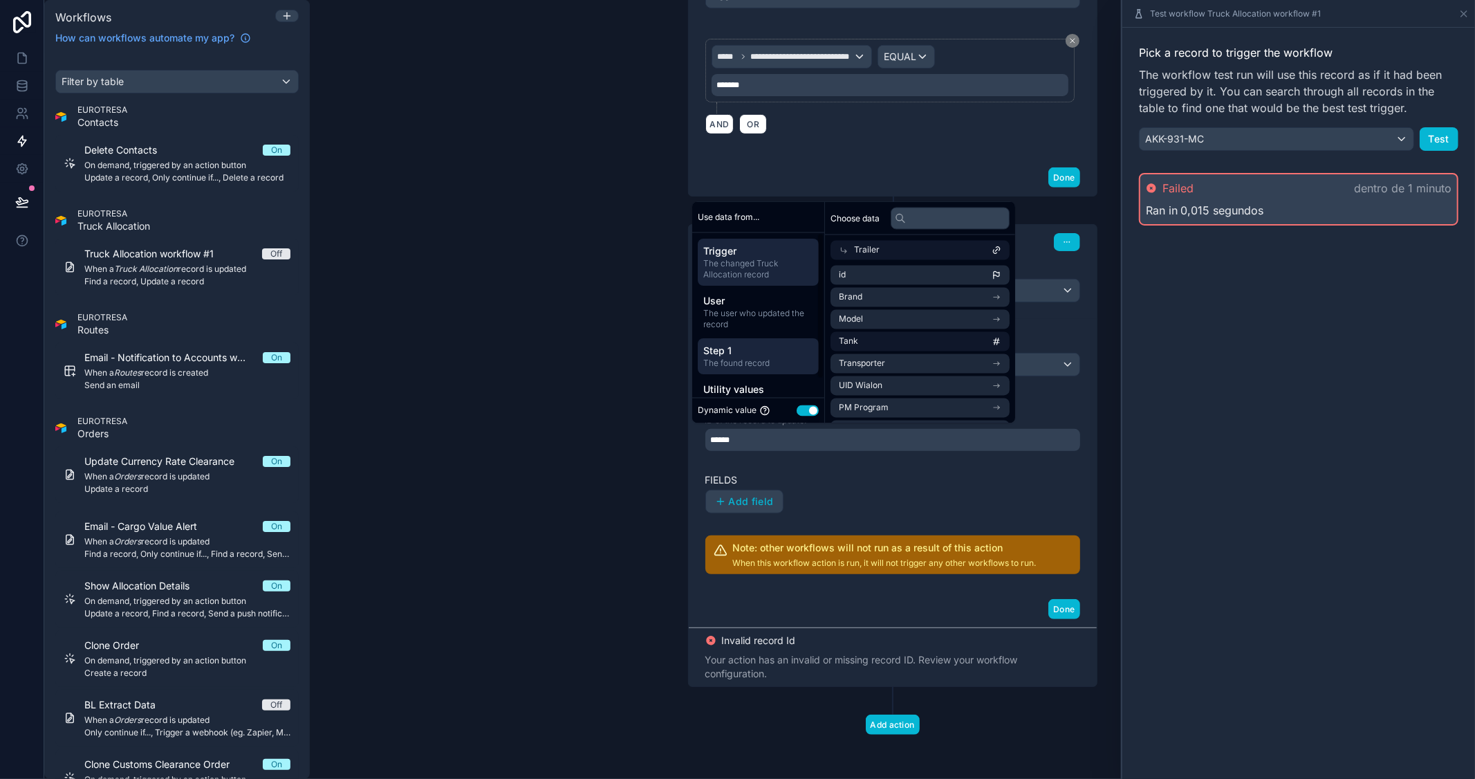
click at [770, 360] on span "The found record" at bounding box center [758, 362] width 110 height 11
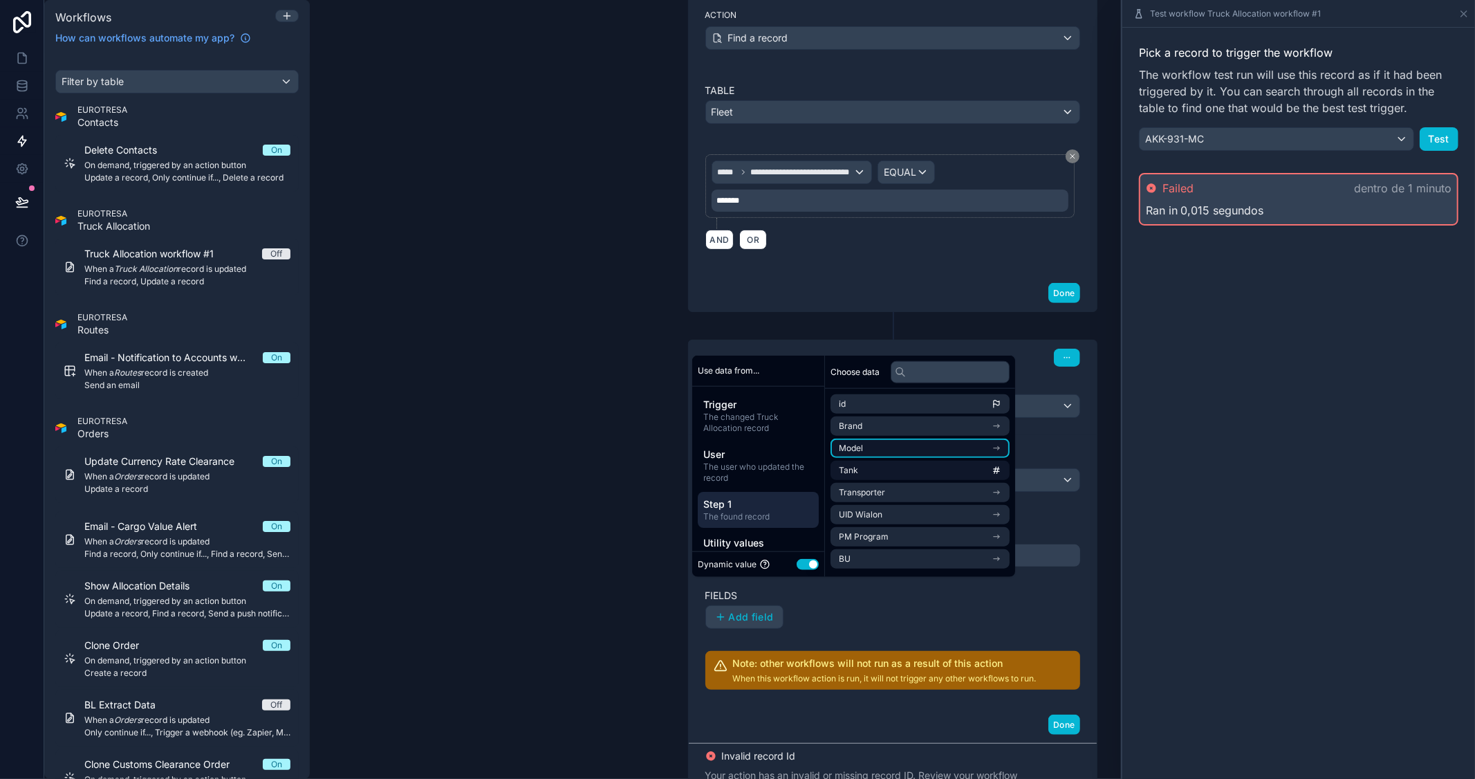
scroll to position [299, 0]
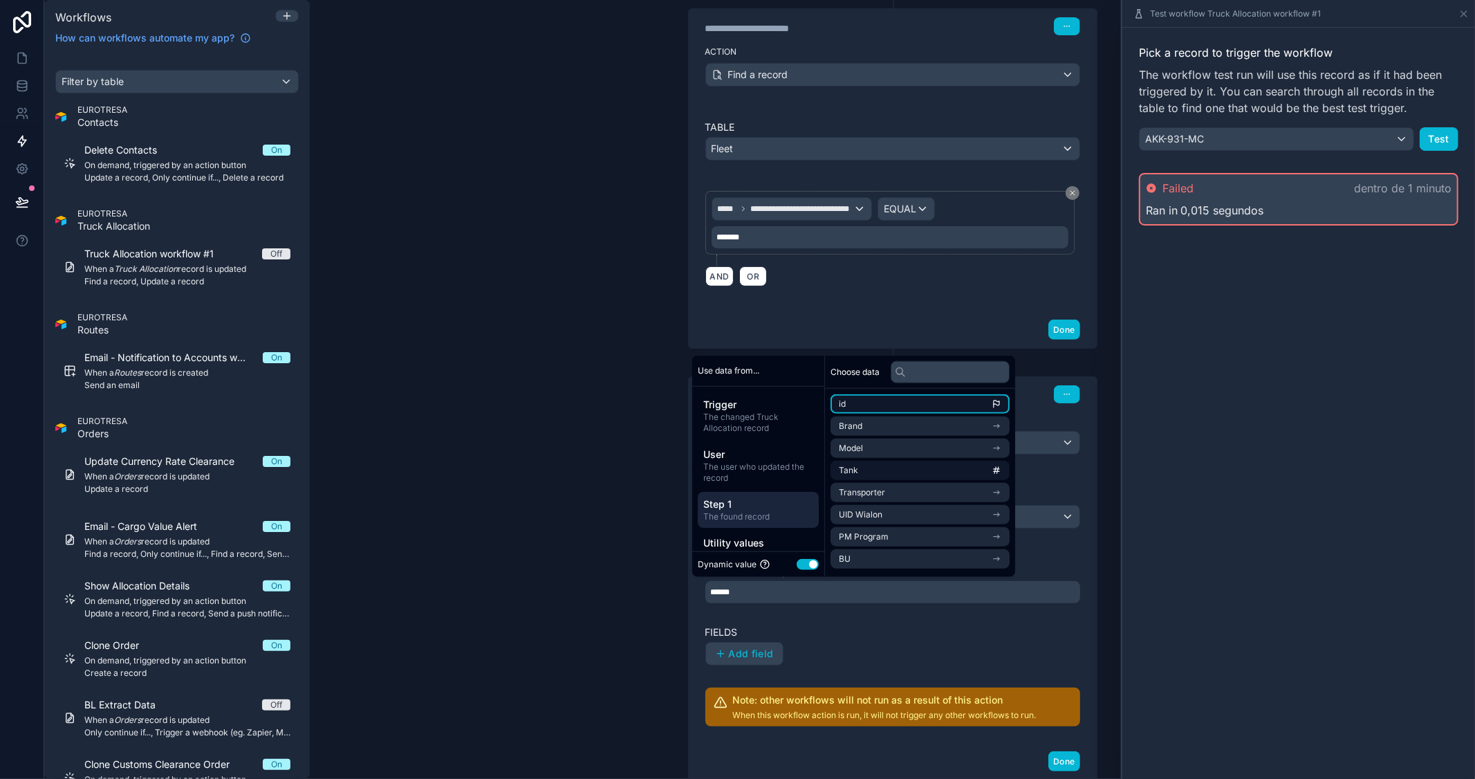
click at [991, 407] on li "id" at bounding box center [919, 403] width 179 height 19
click at [1209, 404] on div "Pick a record to trigger the workflow The workflow test run will use this recor…" at bounding box center [1298, 403] width 353 height 751
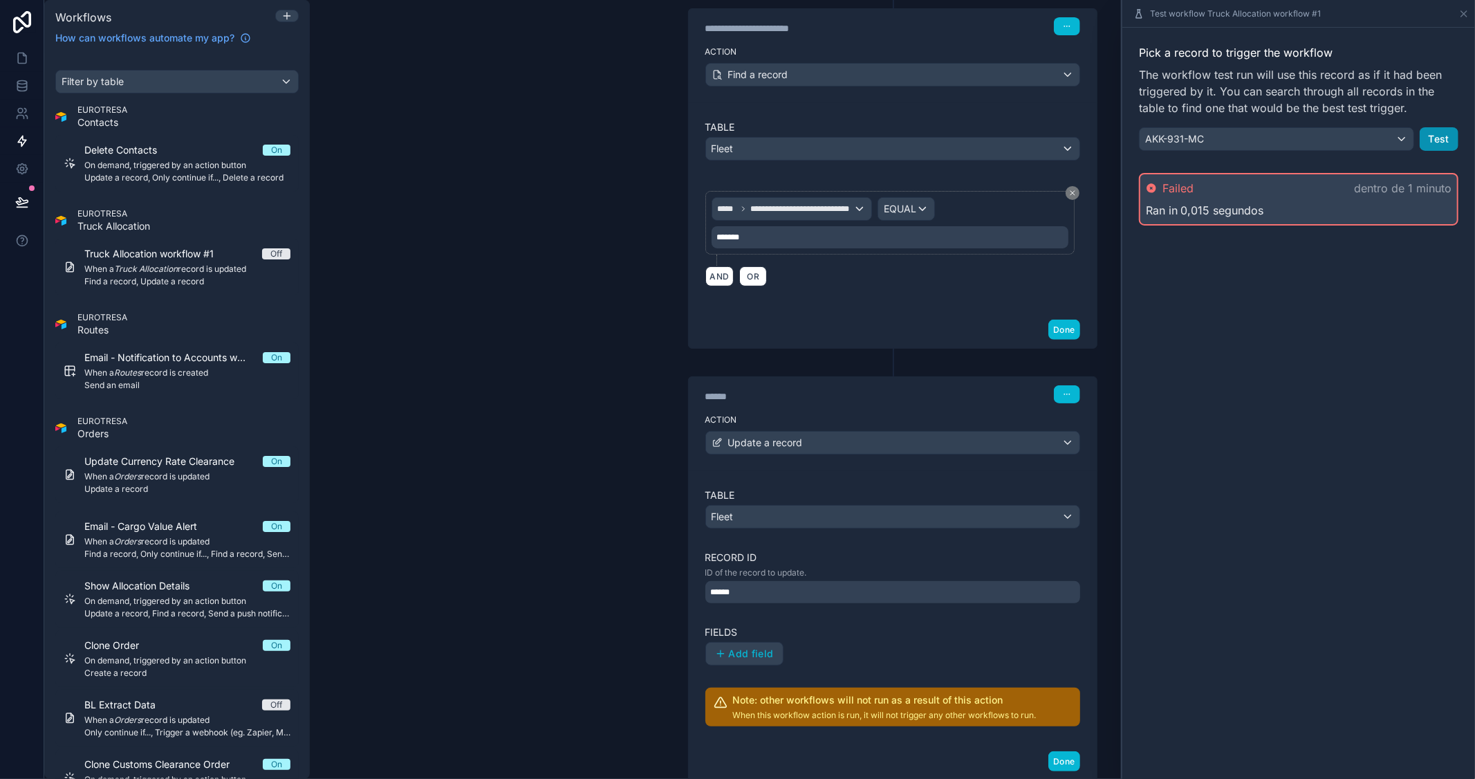
click at [1433, 136] on button "Test" at bounding box center [1439, 139] width 39 height 24
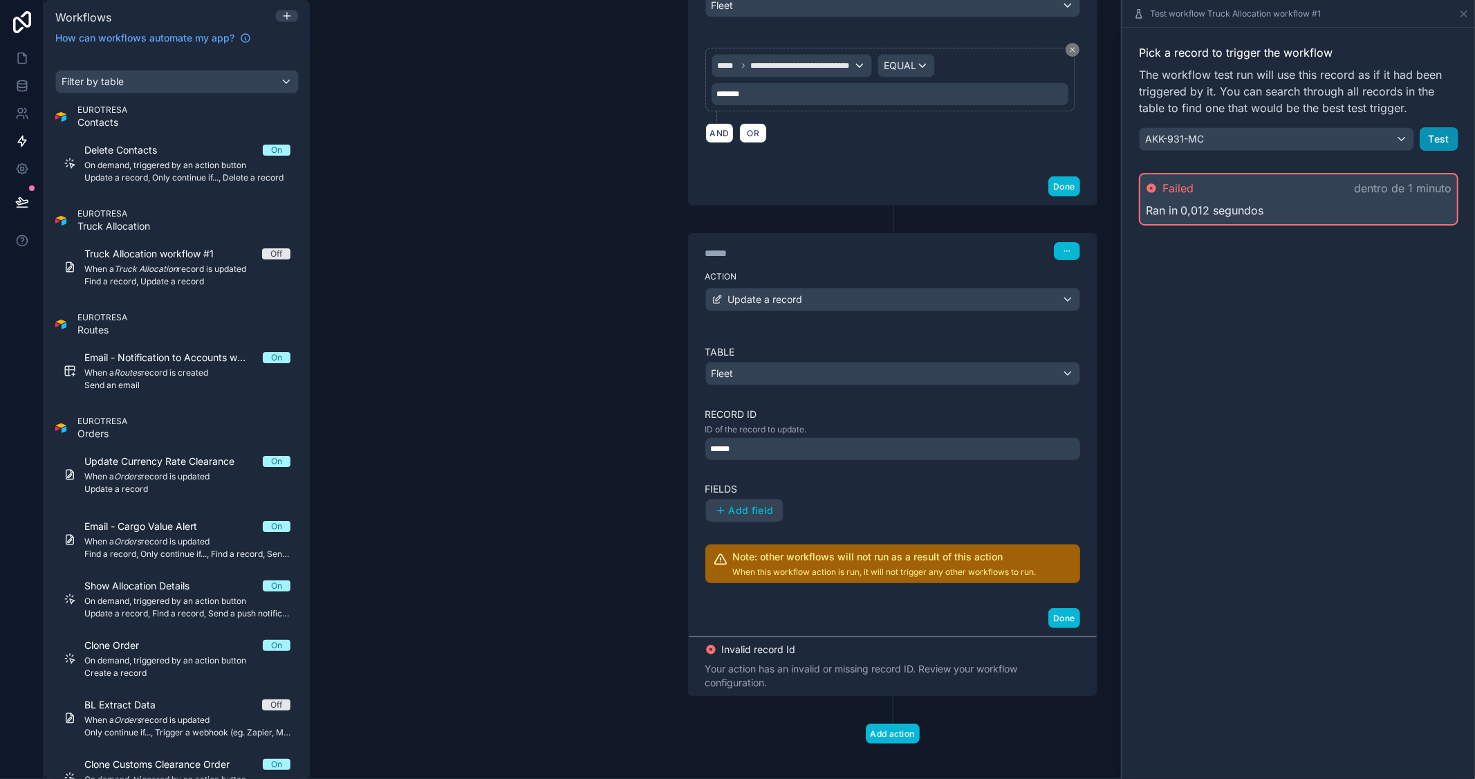
scroll to position [453, 0]
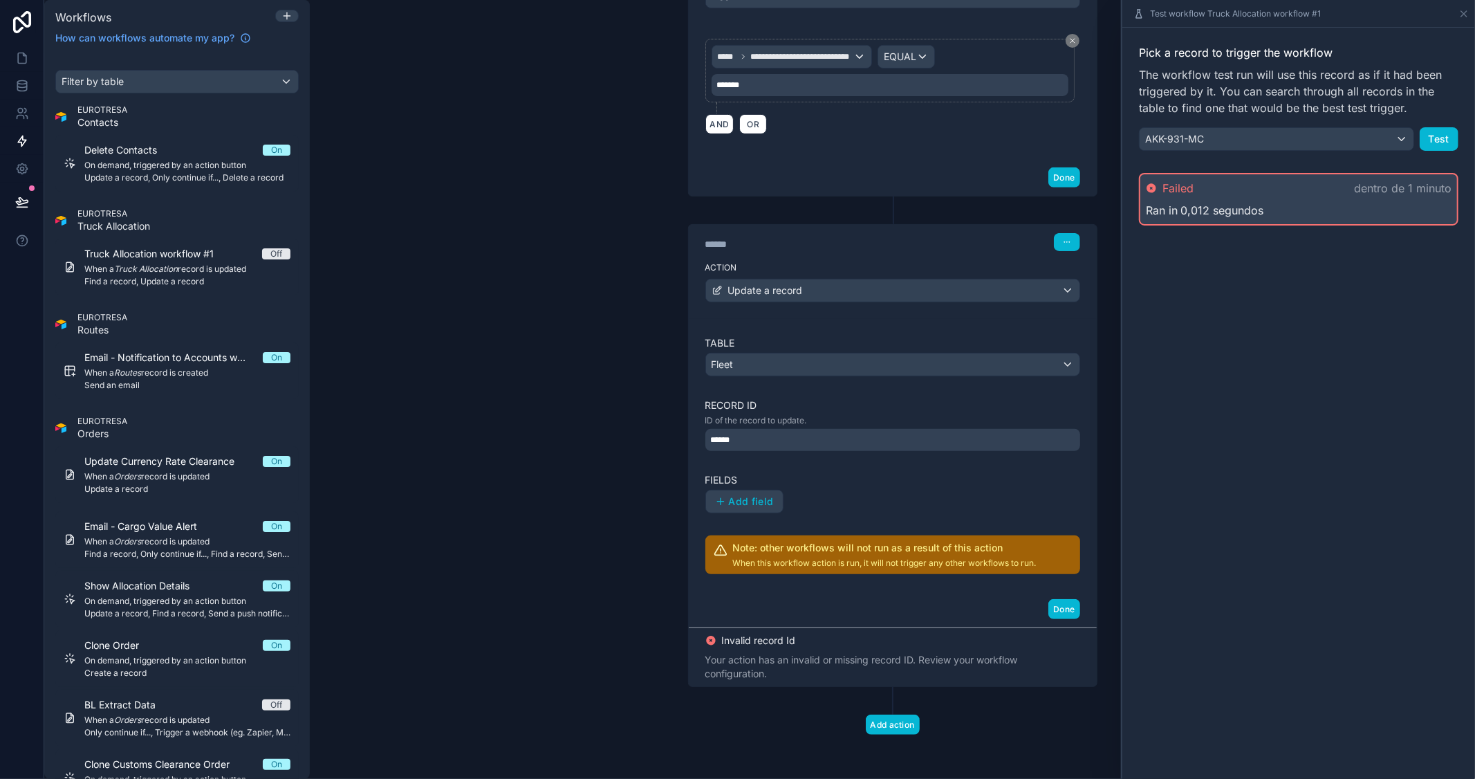
click at [880, 438] on div "******" at bounding box center [892, 440] width 375 height 22
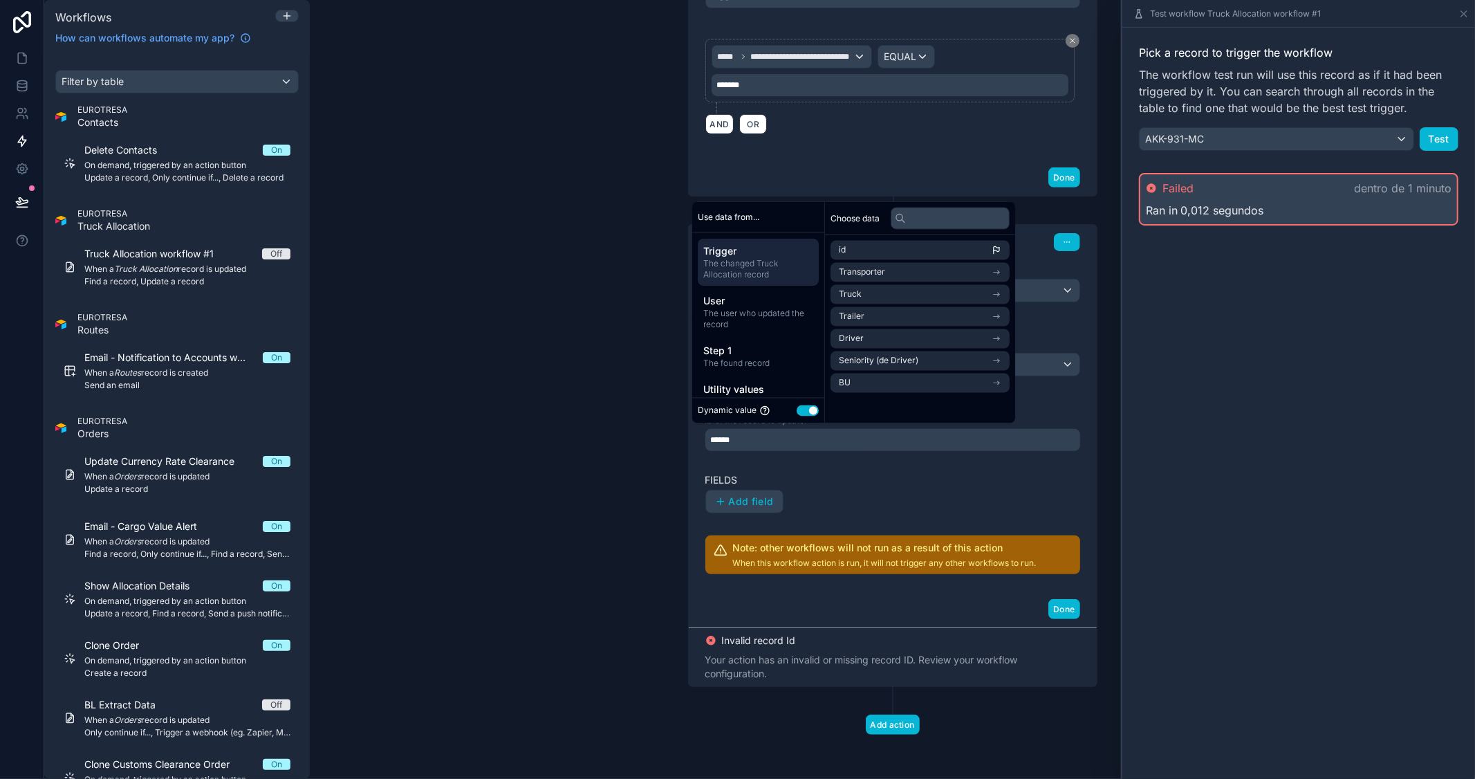
click at [897, 159] on div "Done" at bounding box center [893, 177] width 408 height 37
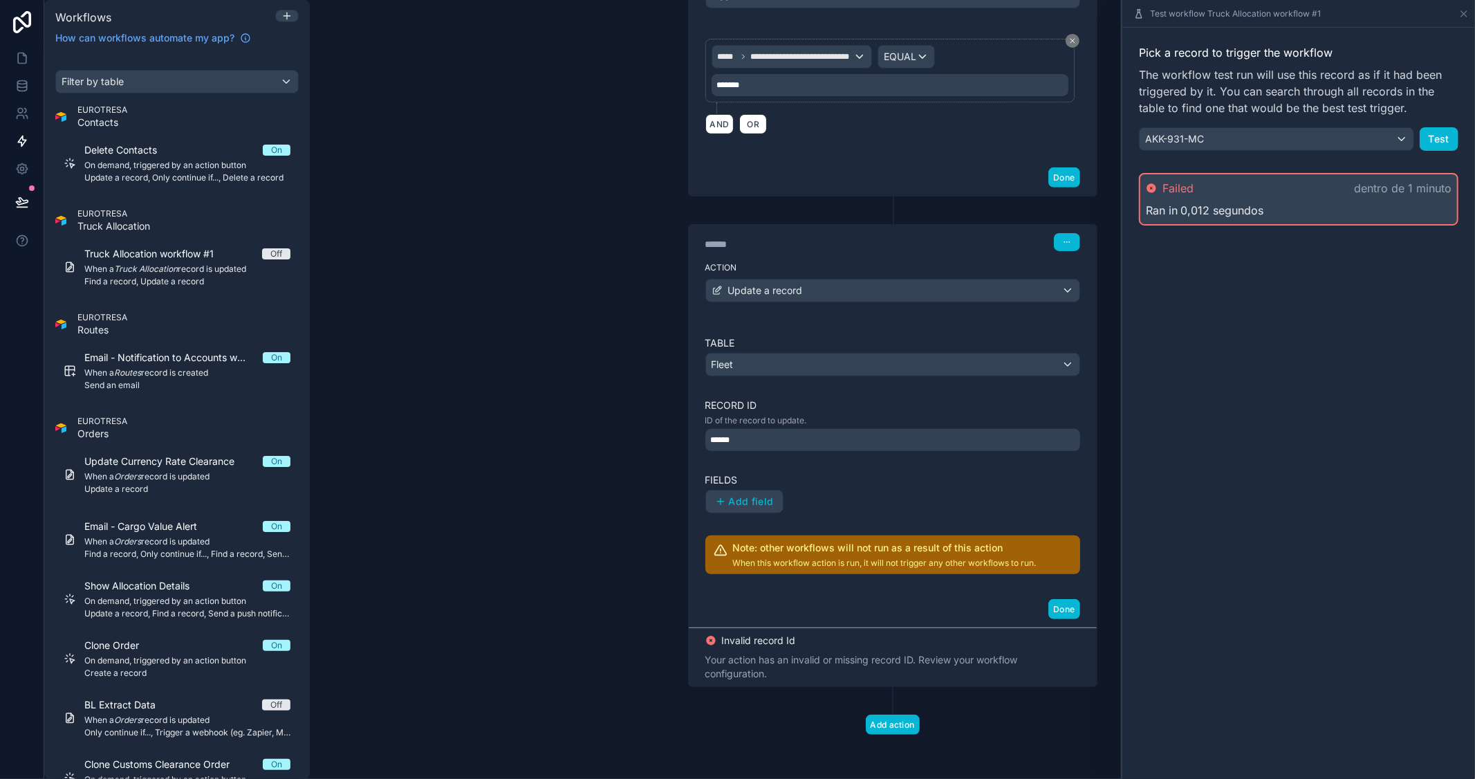
scroll to position [376, 0]
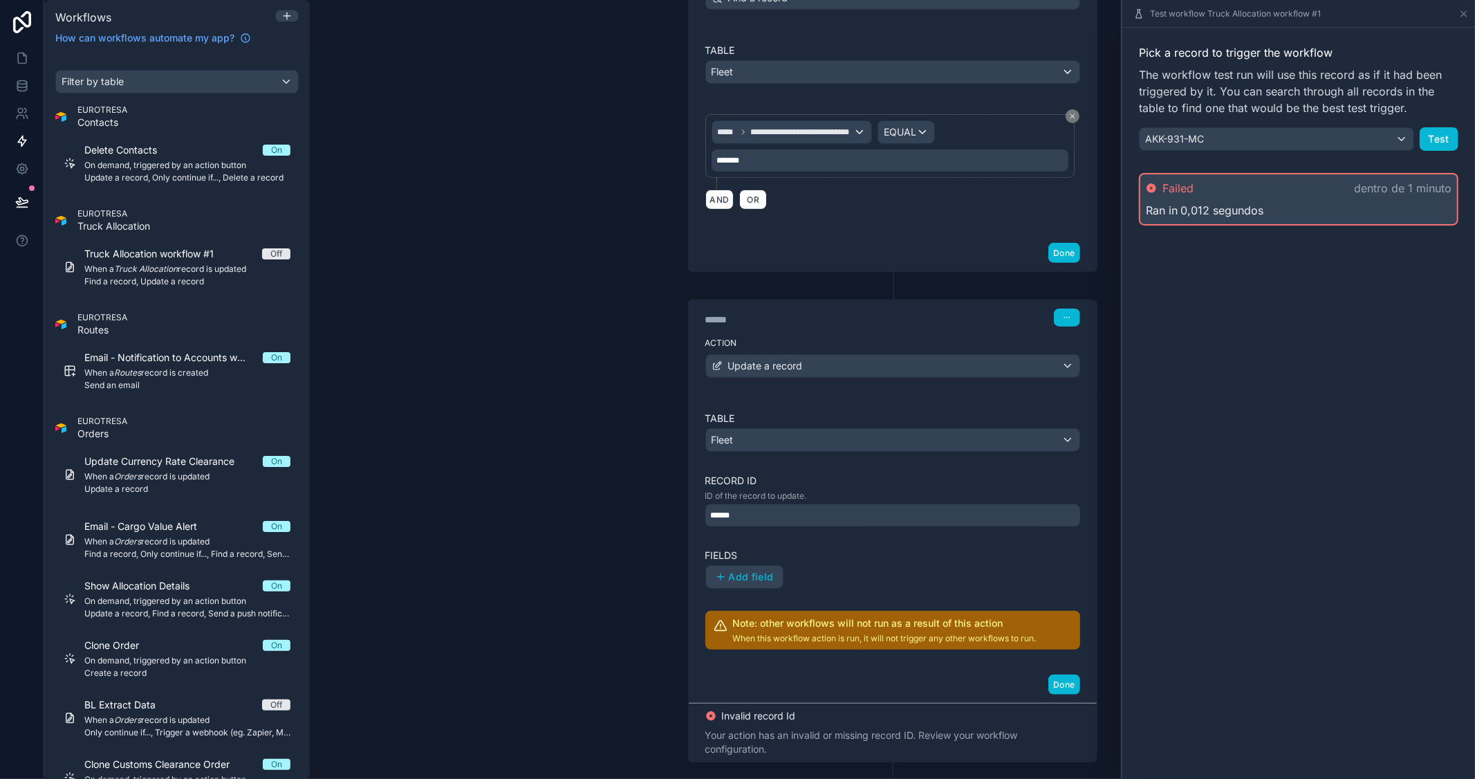
click at [955, 516] on div "******" at bounding box center [892, 515] width 375 height 22
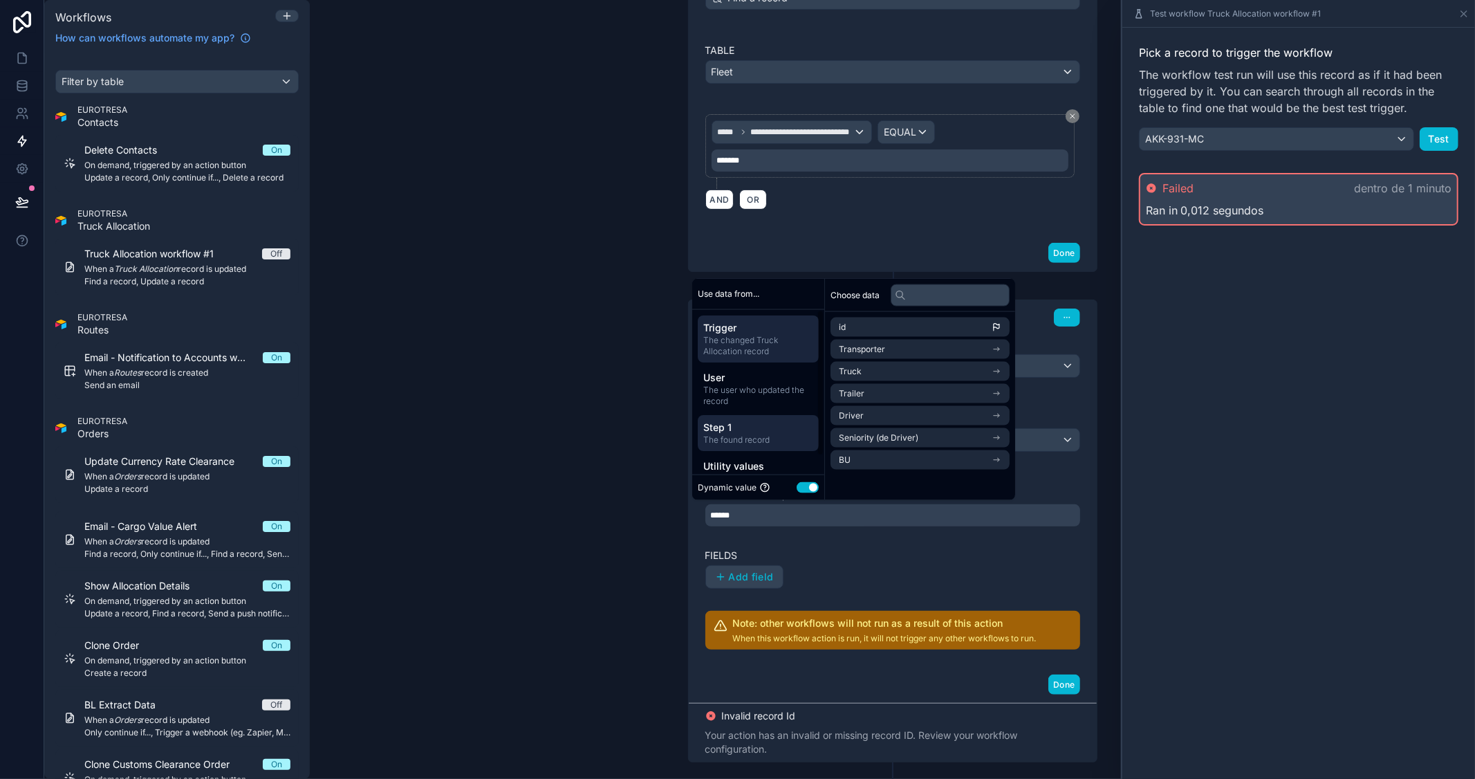
click at [781, 425] on span "Step 1" at bounding box center [758, 427] width 110 height 14
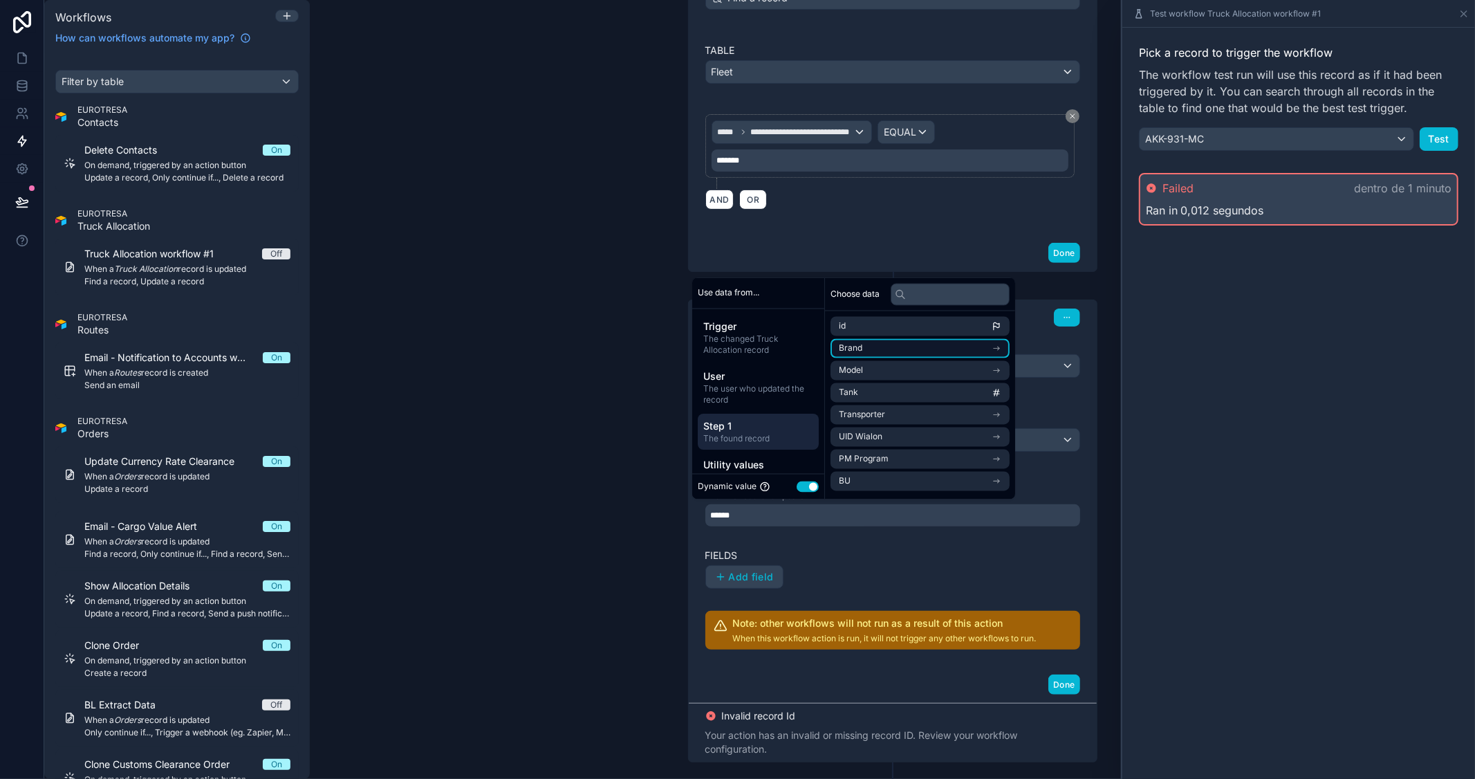
scroll to position [453, 0]
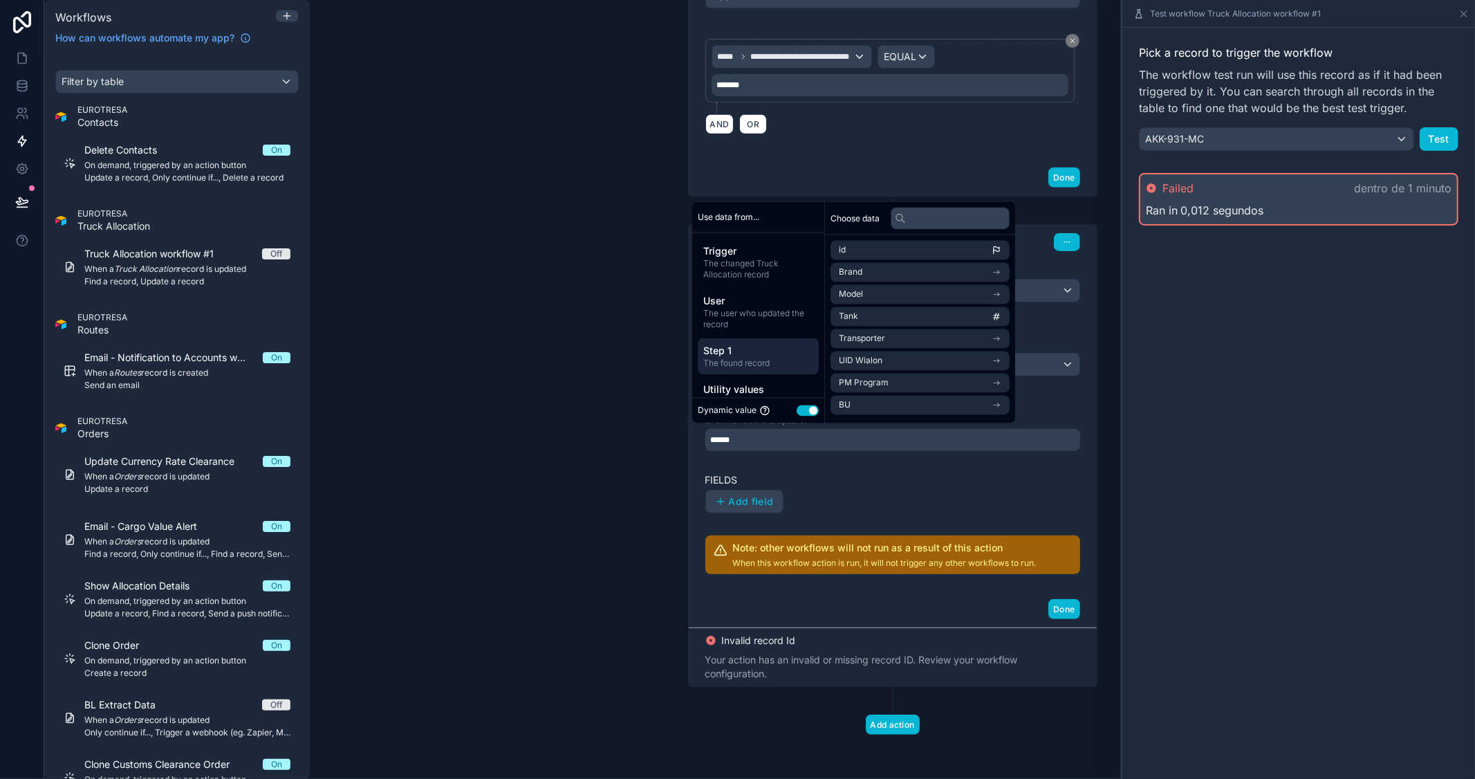
click at [1191, 445] on div "Pick a record to trigger the workflow The workflow test run will use this recor…" at bounding box center [1298, 403] width 353 height 751
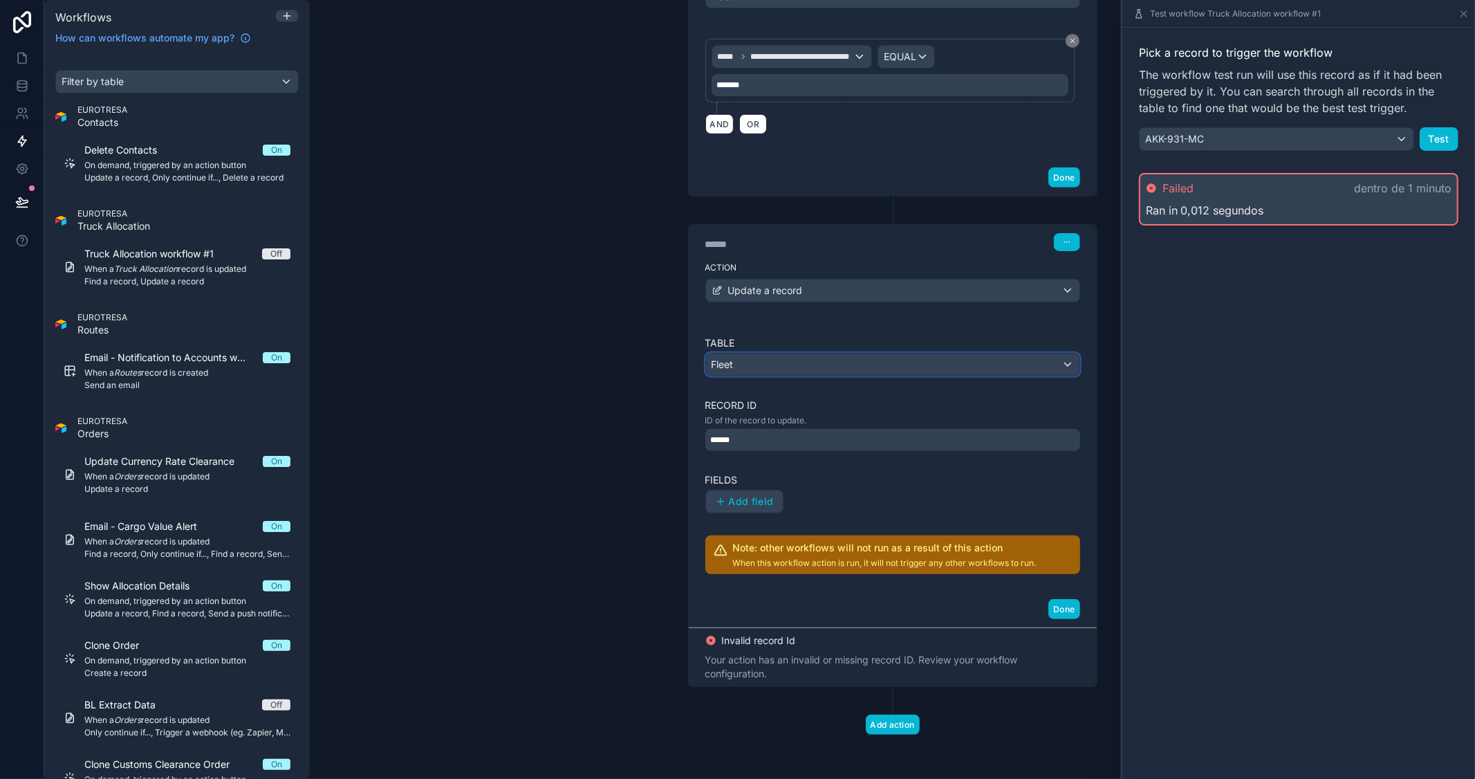
click at [1025, 368] on div "Fleet" at bounding box center [892, 364] width 373 height 22
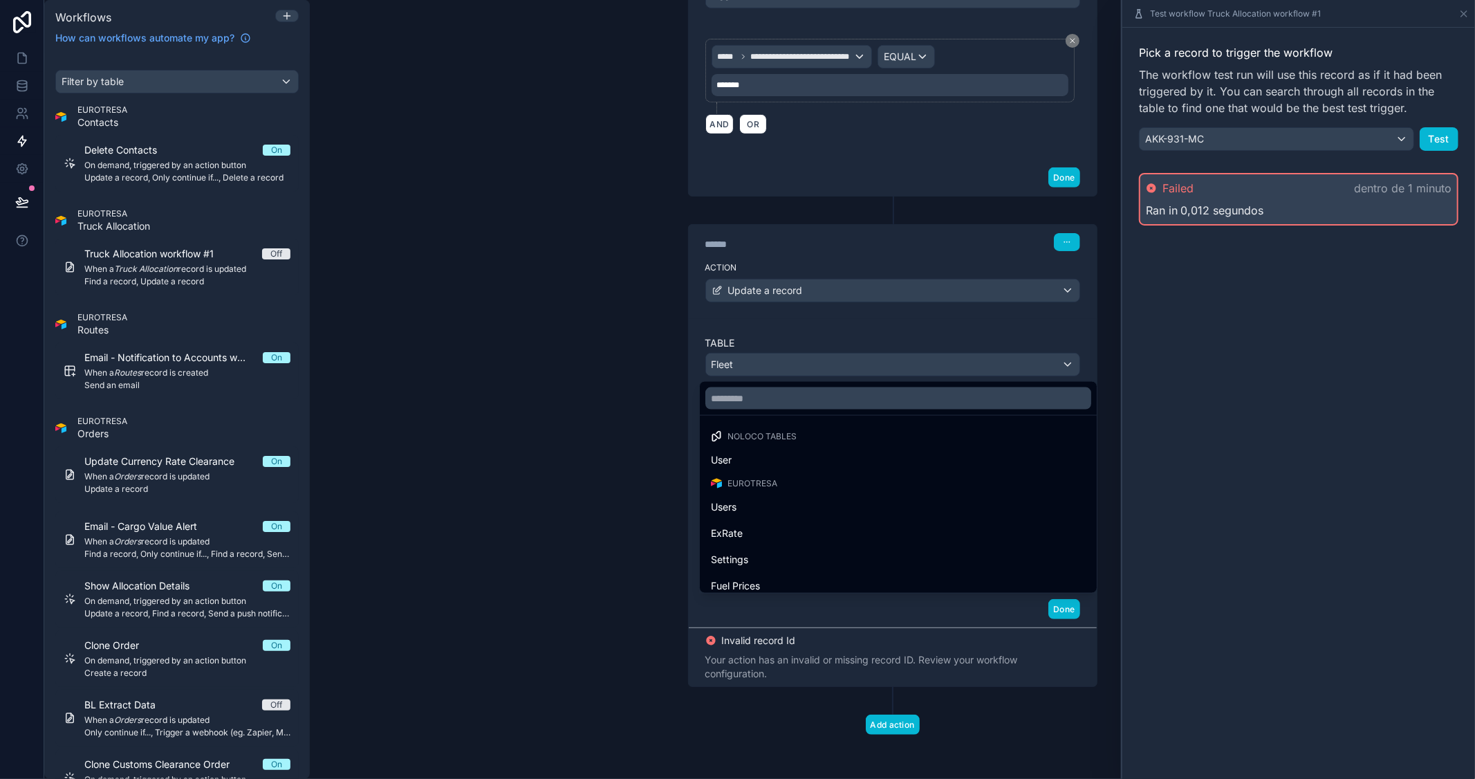
click at [1025, 368] on div at bounding box center [737, 389] width 1475 height 779
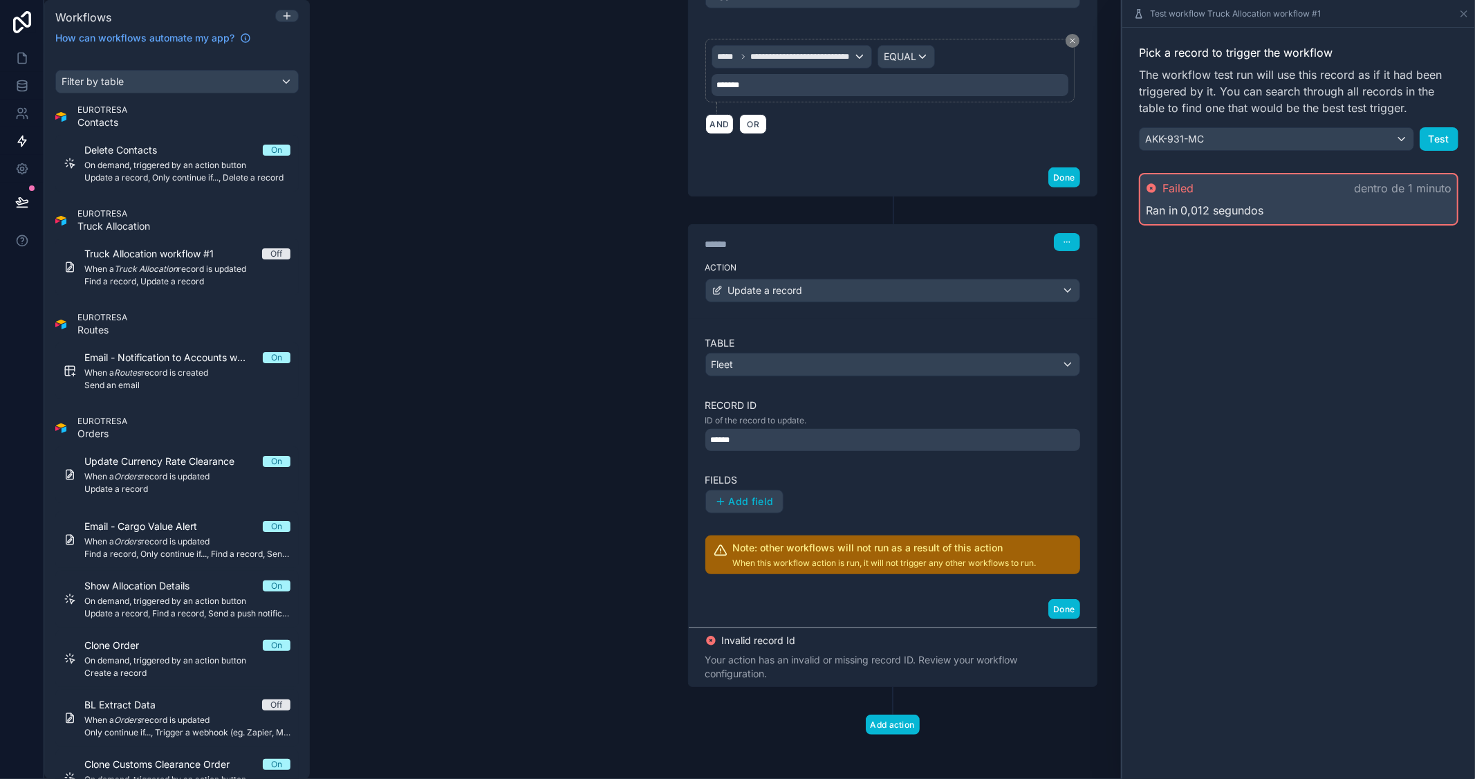
click at [1014, 448] on div "******" at bounding box center [892, 440] width 375 height 22
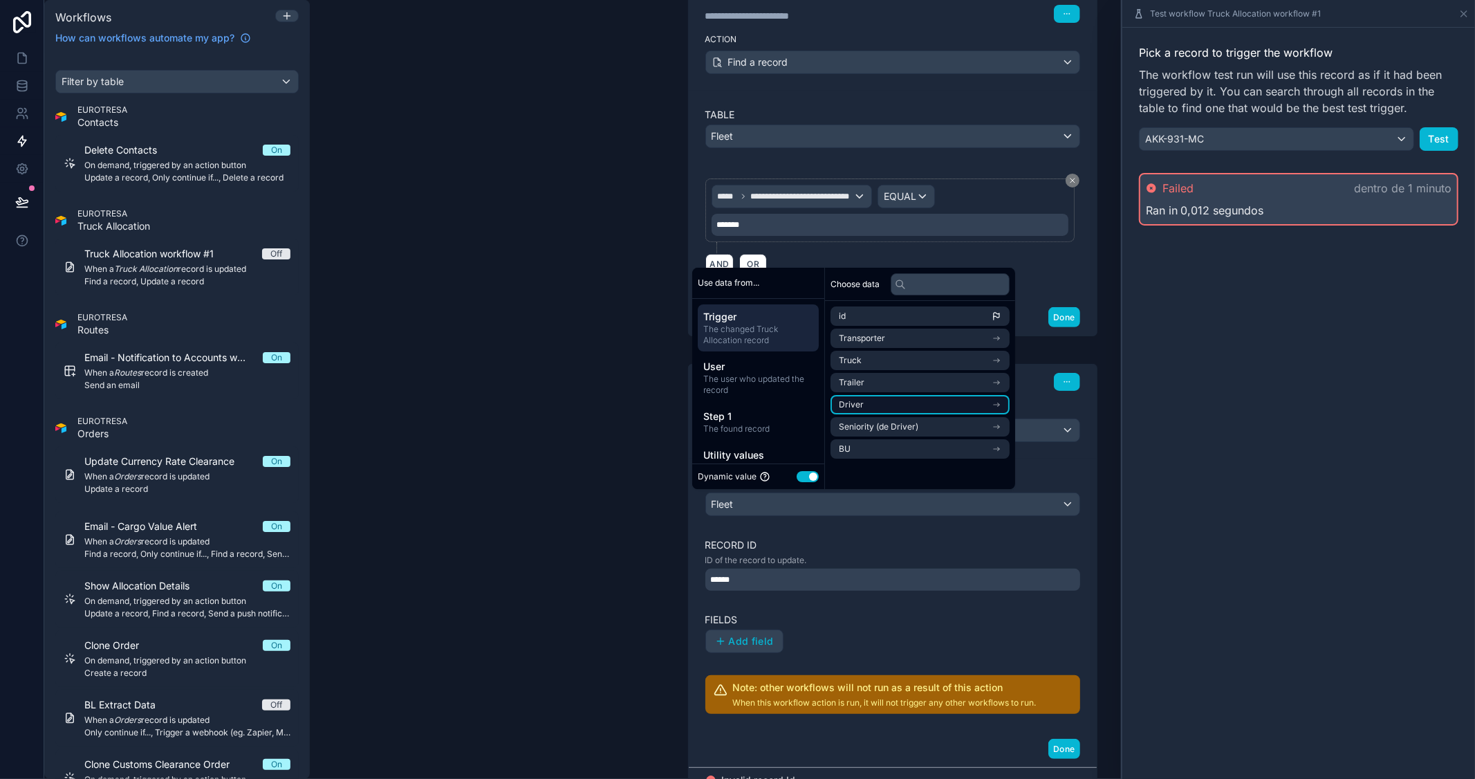
scroll to position [299, 0]
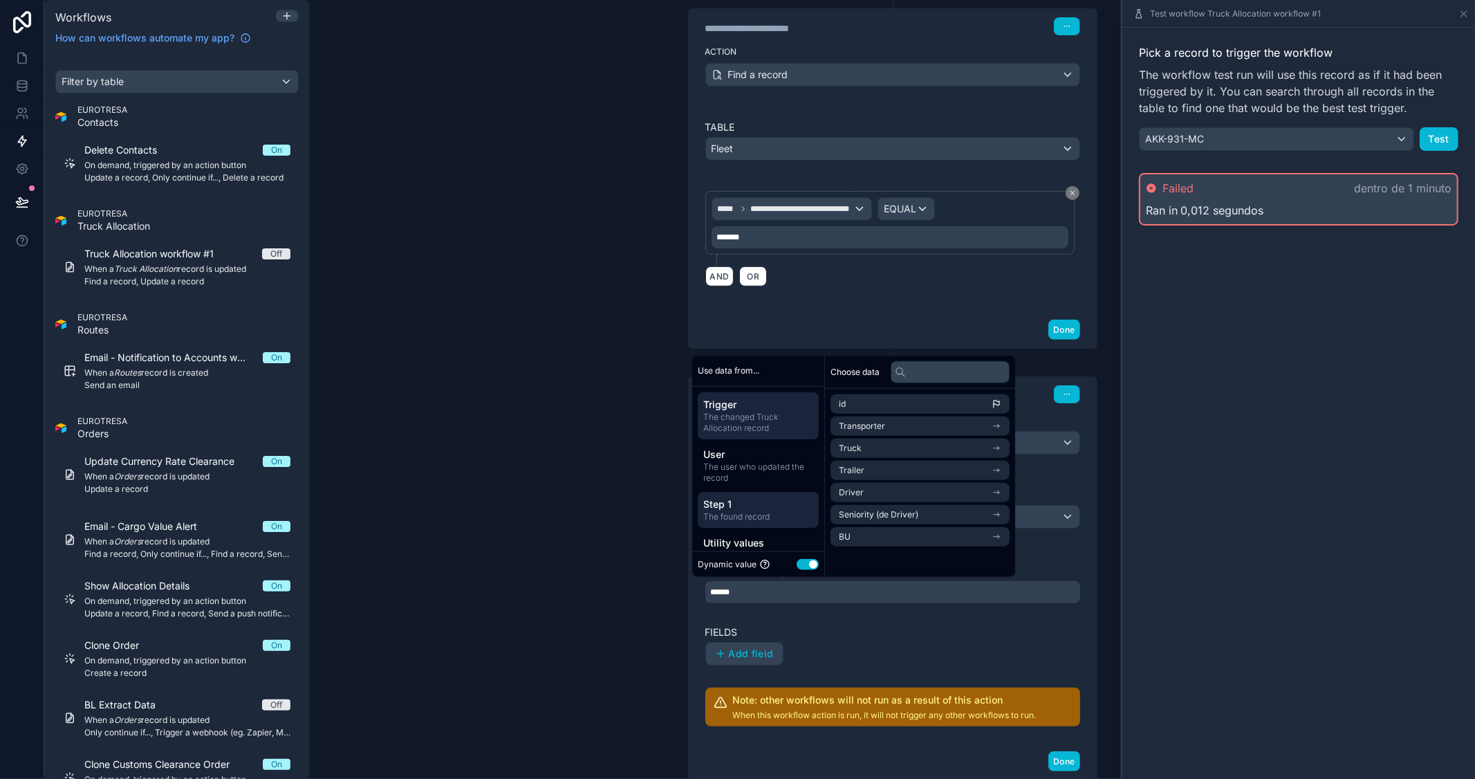
click at [745, 508] on span "Step 1" at bounding box center [758, 503] width 110 height 14
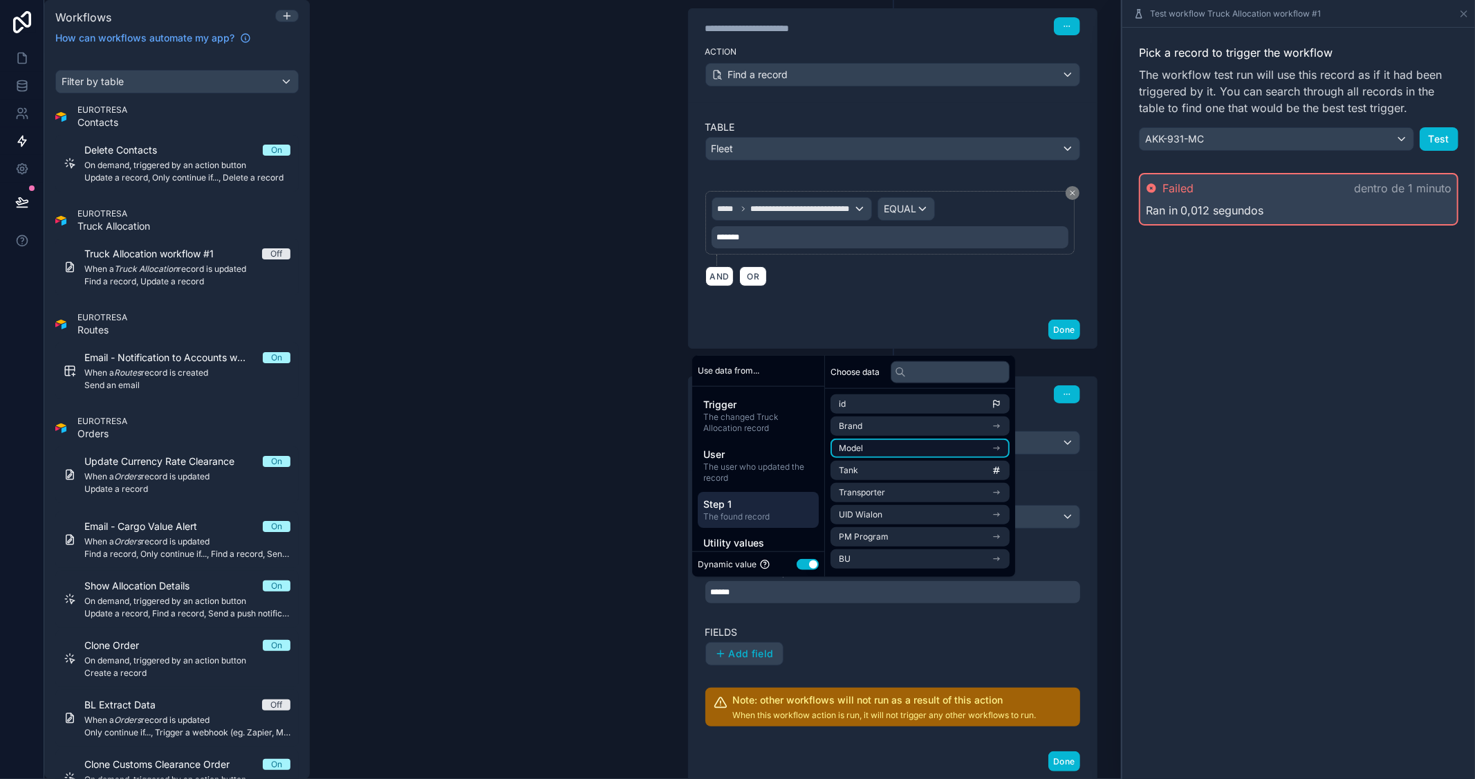
click at [1001, 444] on icon "scrollable content" at bounding box center [997, 448] width 10 height 10
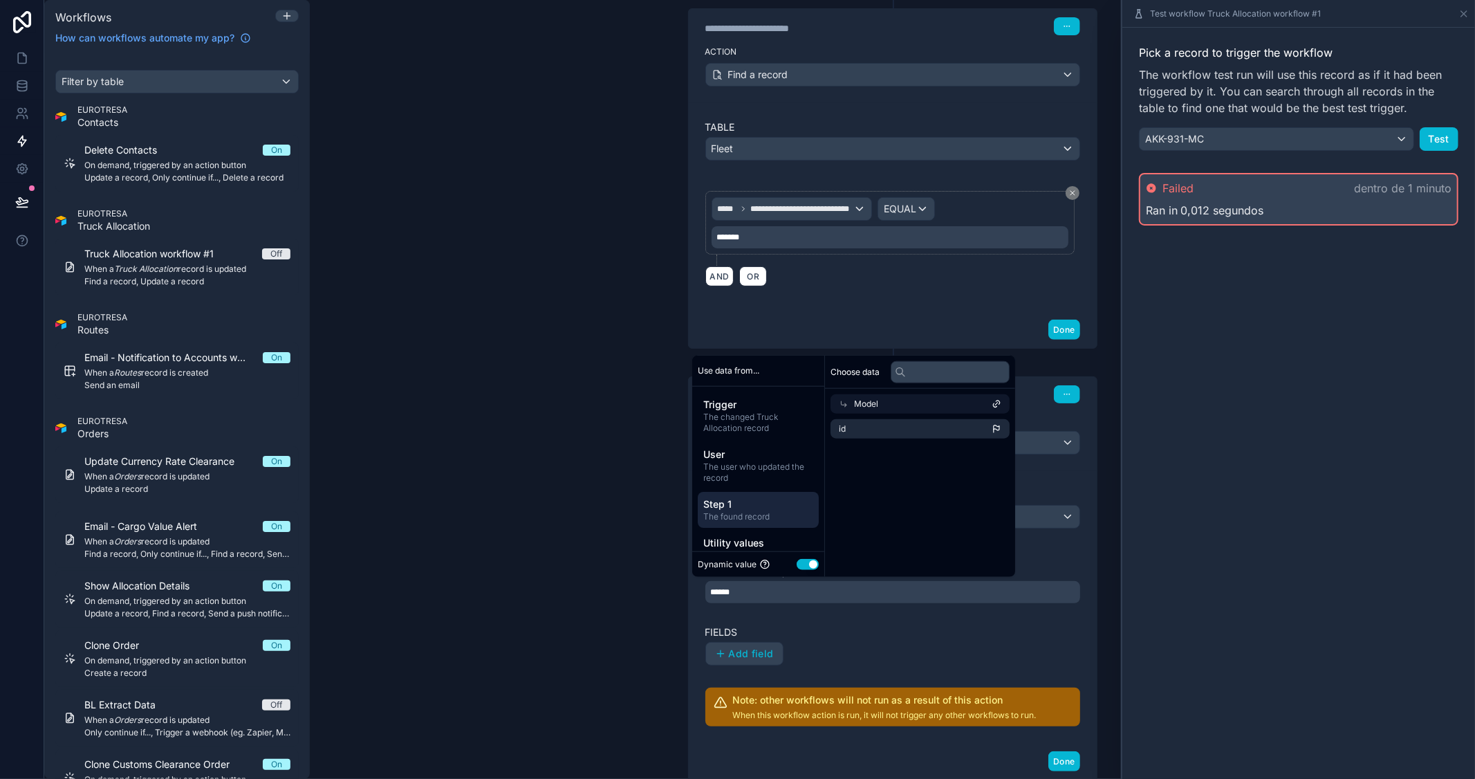
click at [840, 399] on icon at bounding box center [844, 404] width 10 height 10
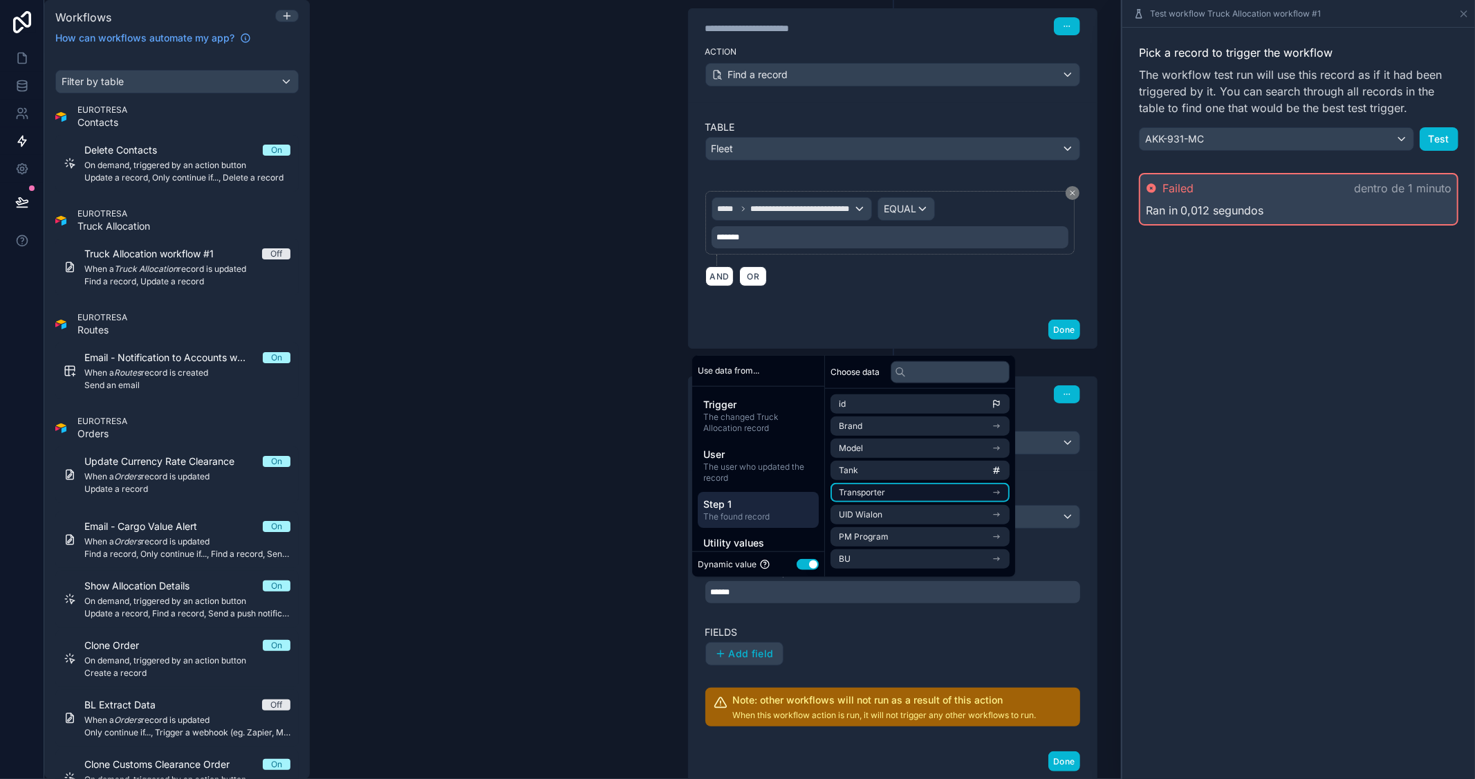
click at [1001, 490] on icon "scrollable content" at bounding box center [997, 493] width 10 height 10
click at [839, 399] on icon at bounding box center [844, 404] width 10 height 10
click at [849, 402] on li "id" at bounding box center [919, 403] width 179 height 19
click at [927, 401] on li "id" at bounding box center [919, 403] width 179 height 19
click at [1162, 460] on div "Pick a record to trigger the workflow The workflow test run will use this recor…" at bounding box center [1298, 403] width 353 height 751
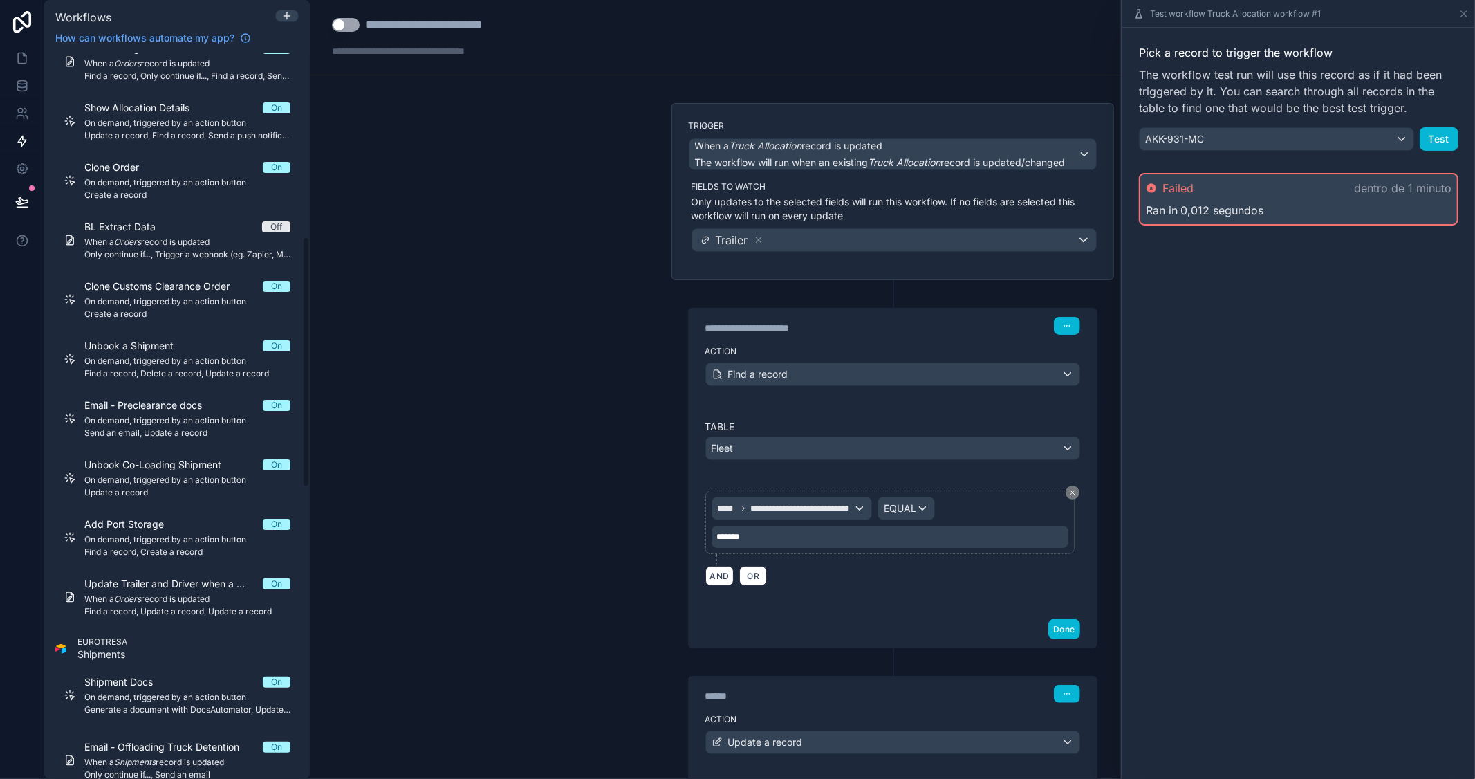
scroll to position [537, 0]
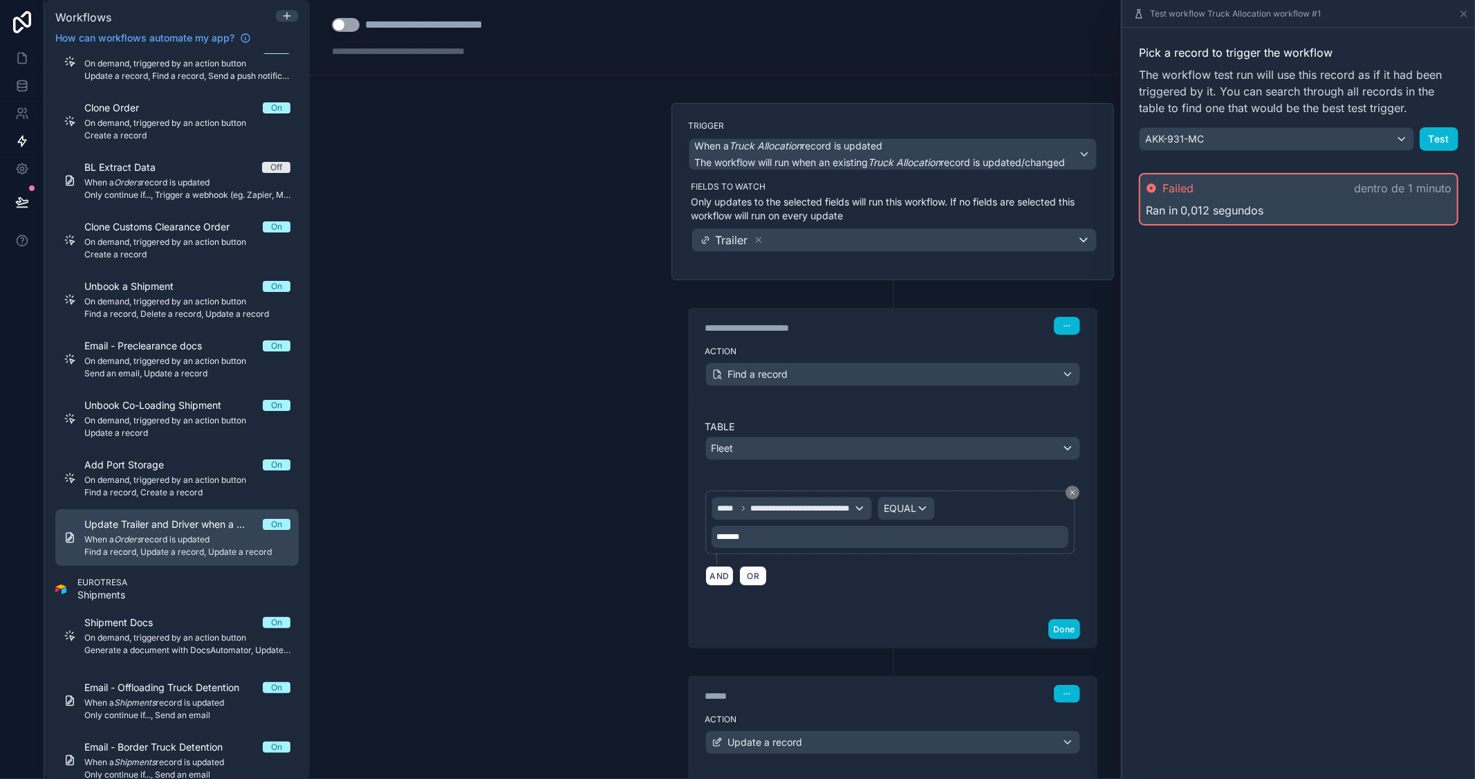
click at [183, 530] on div "Update Trailer and Driver when a Truck is allocated to an order On When a Order…" at bounding box center [187, 537] width 206 height 40
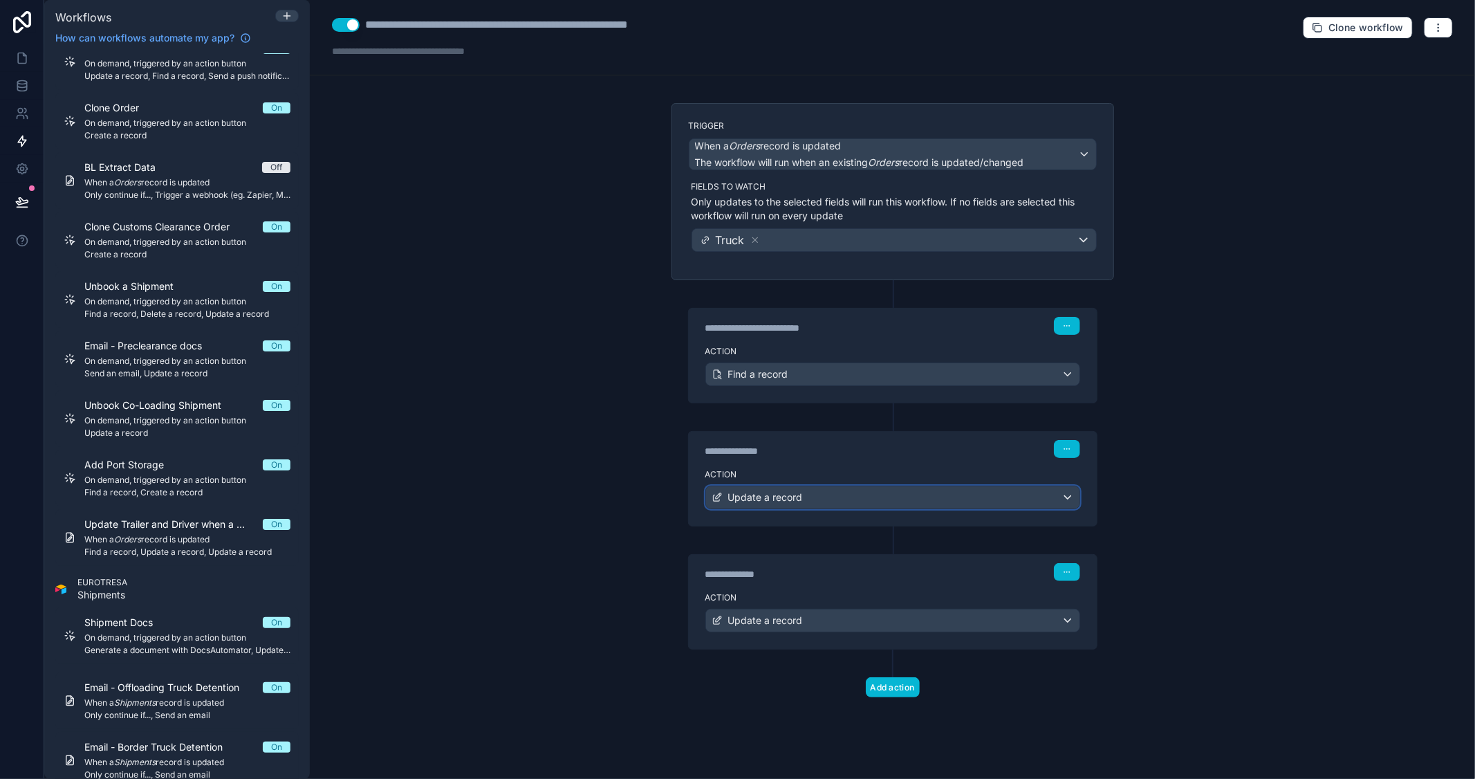
click at [819, 500] on div "Update a record" at bounding box center [892, 497] width 373 height 22
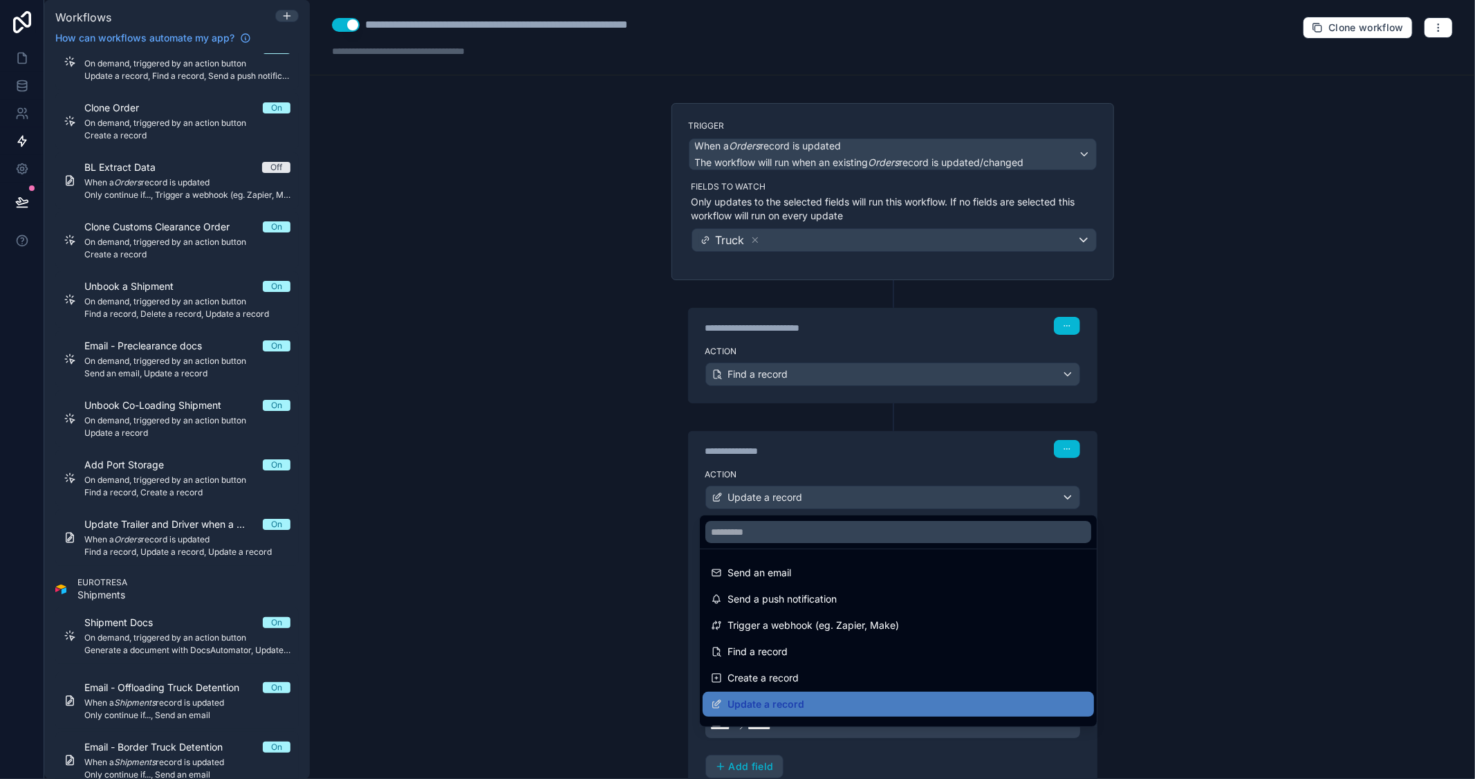
click at [1250, 502] on div at bounding box center [737, 389] width 1475 height 779
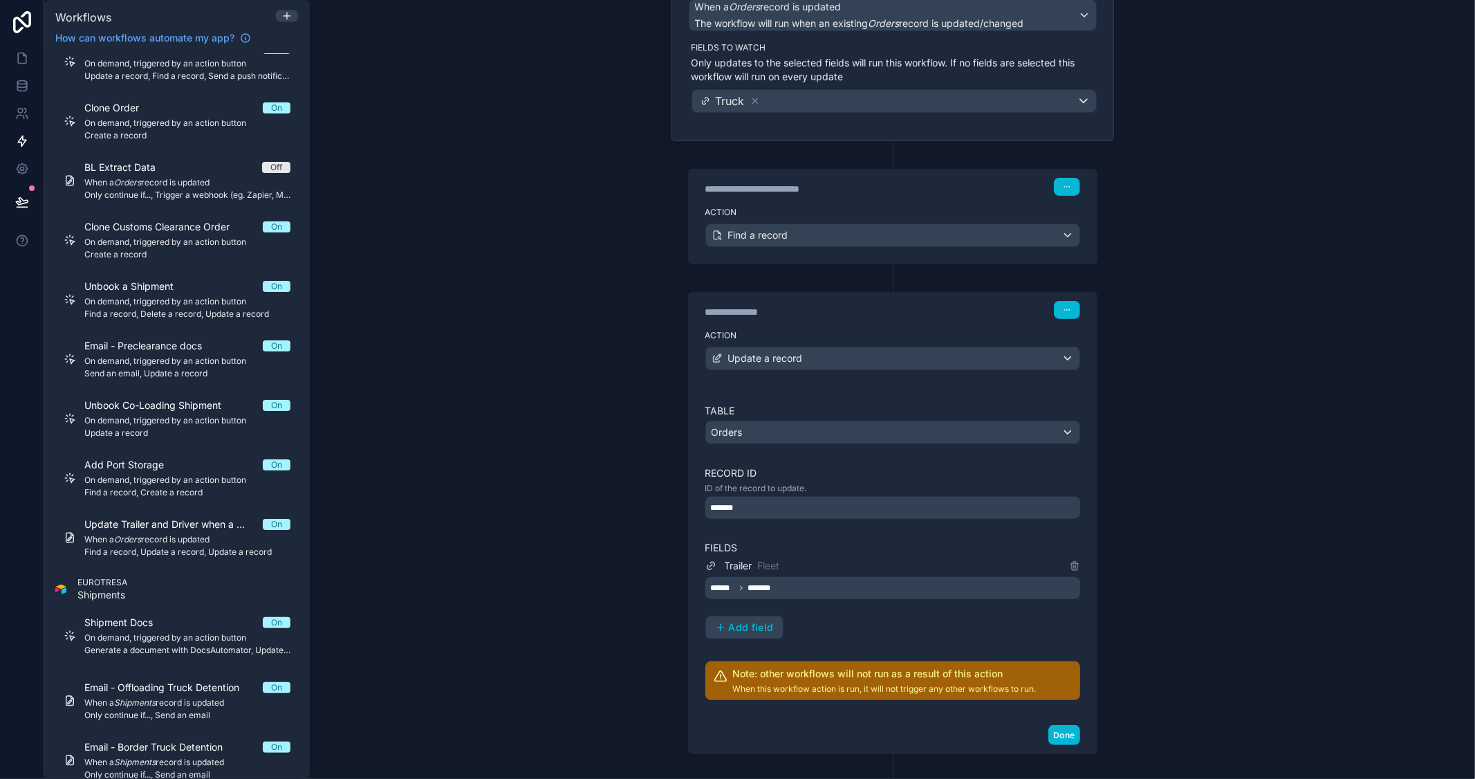
scroll to position [154, 0]
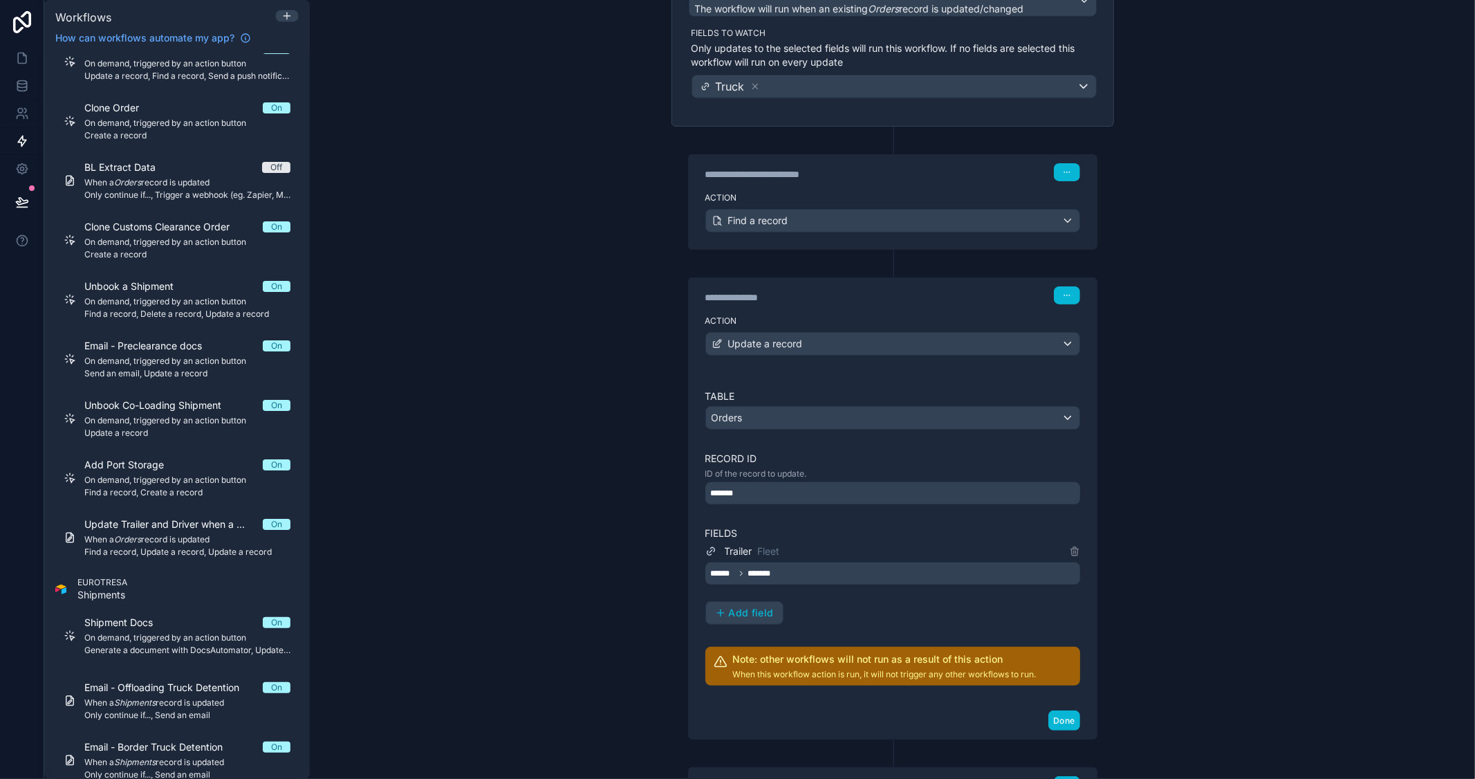
click at [975, 573] on div "****** *******" at bounding box center [892, 573] width 375 height 22
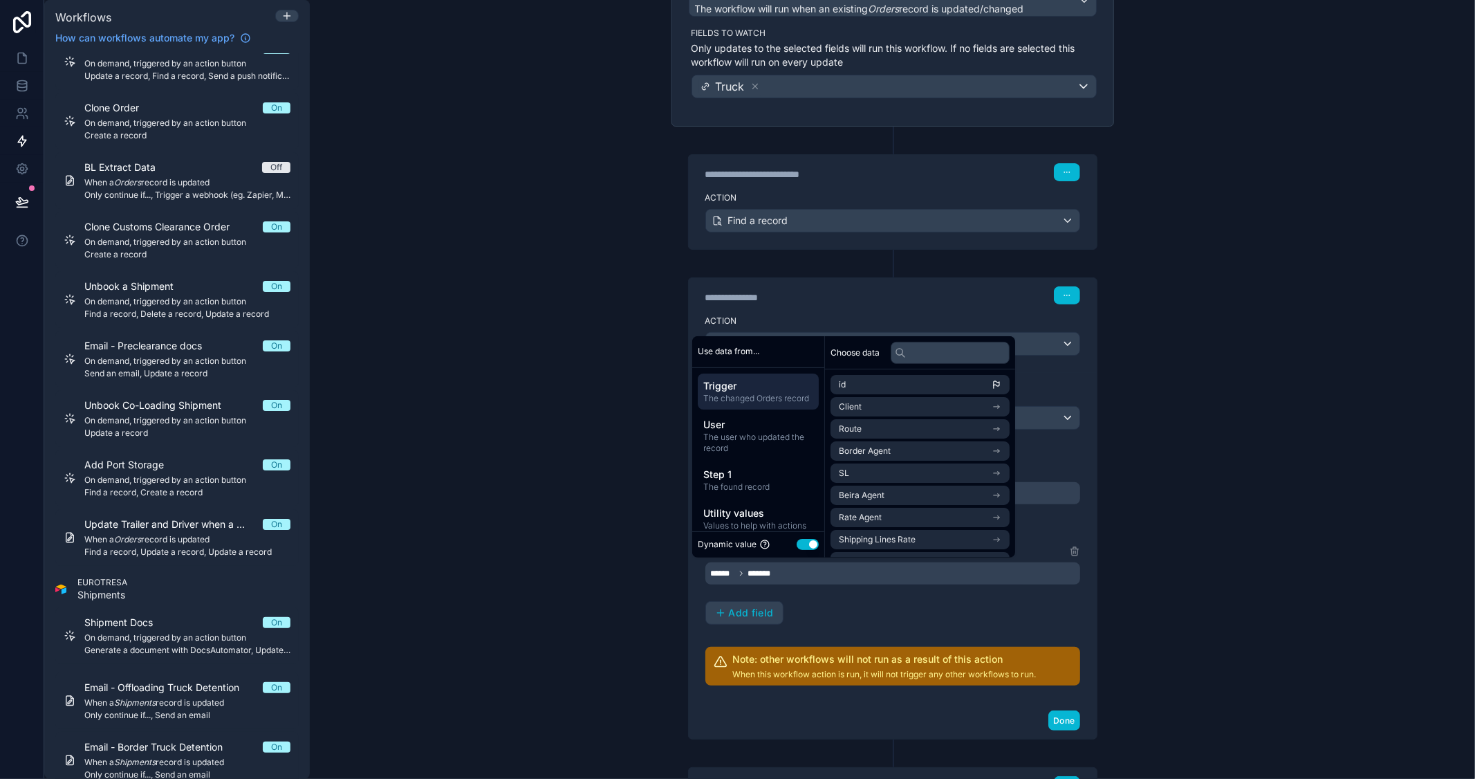
click at [1254, 520] on div "**********" at bounding box center [892, 389] width 1165 height 779
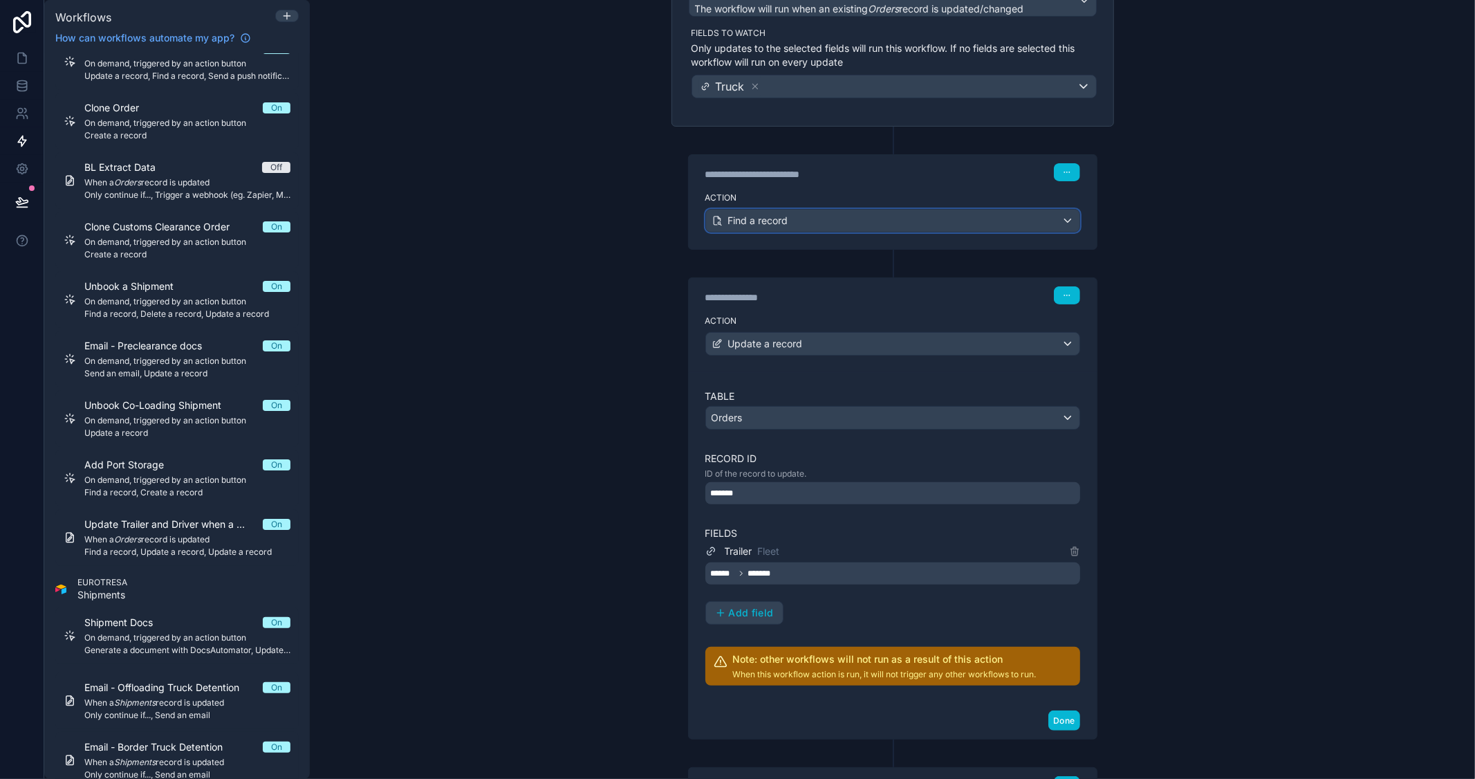
click at [906, 219] on div "Find a record" at bounding box center [892, 221] width 373 height 22
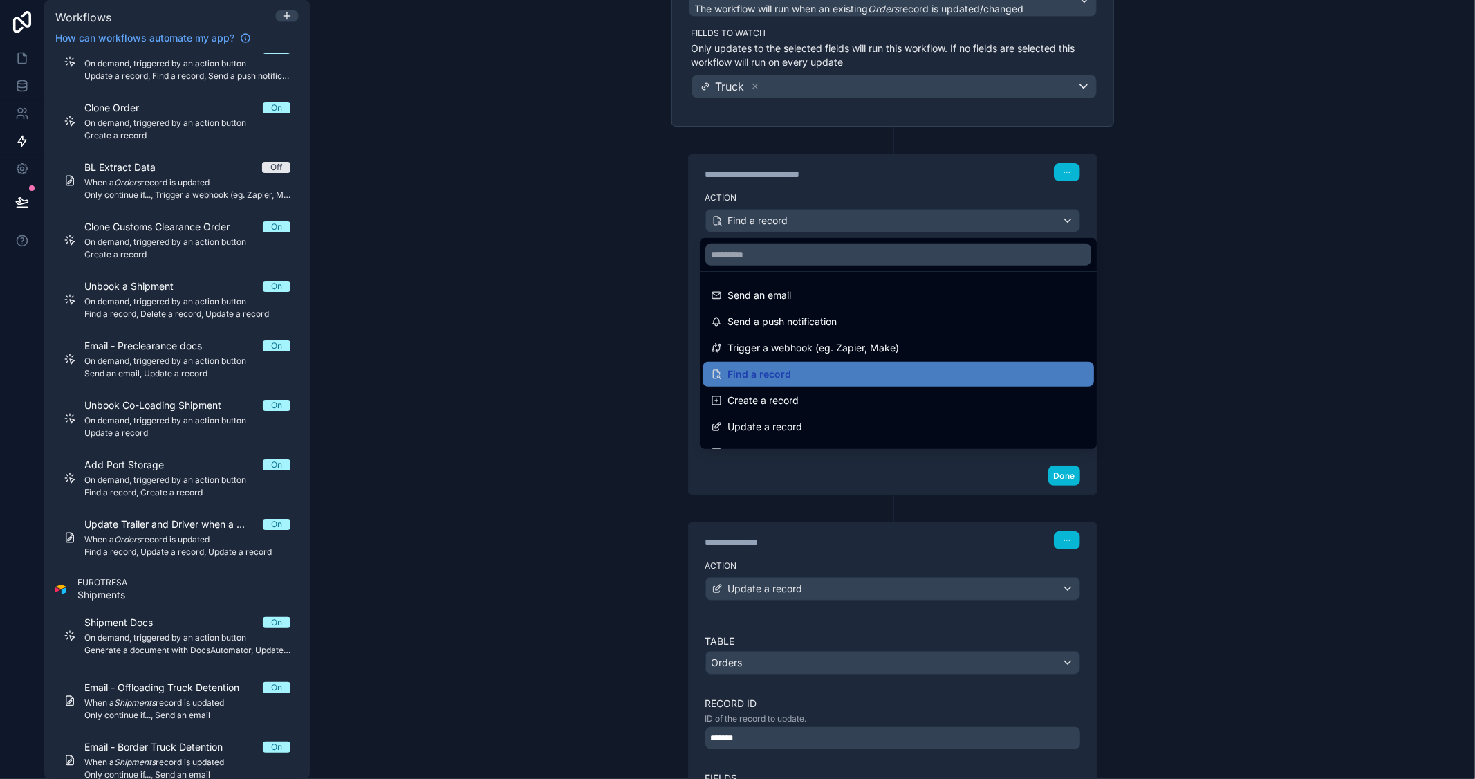
click at [1270, 271] on div at bounding box center [737, 389] width 1475 height 779
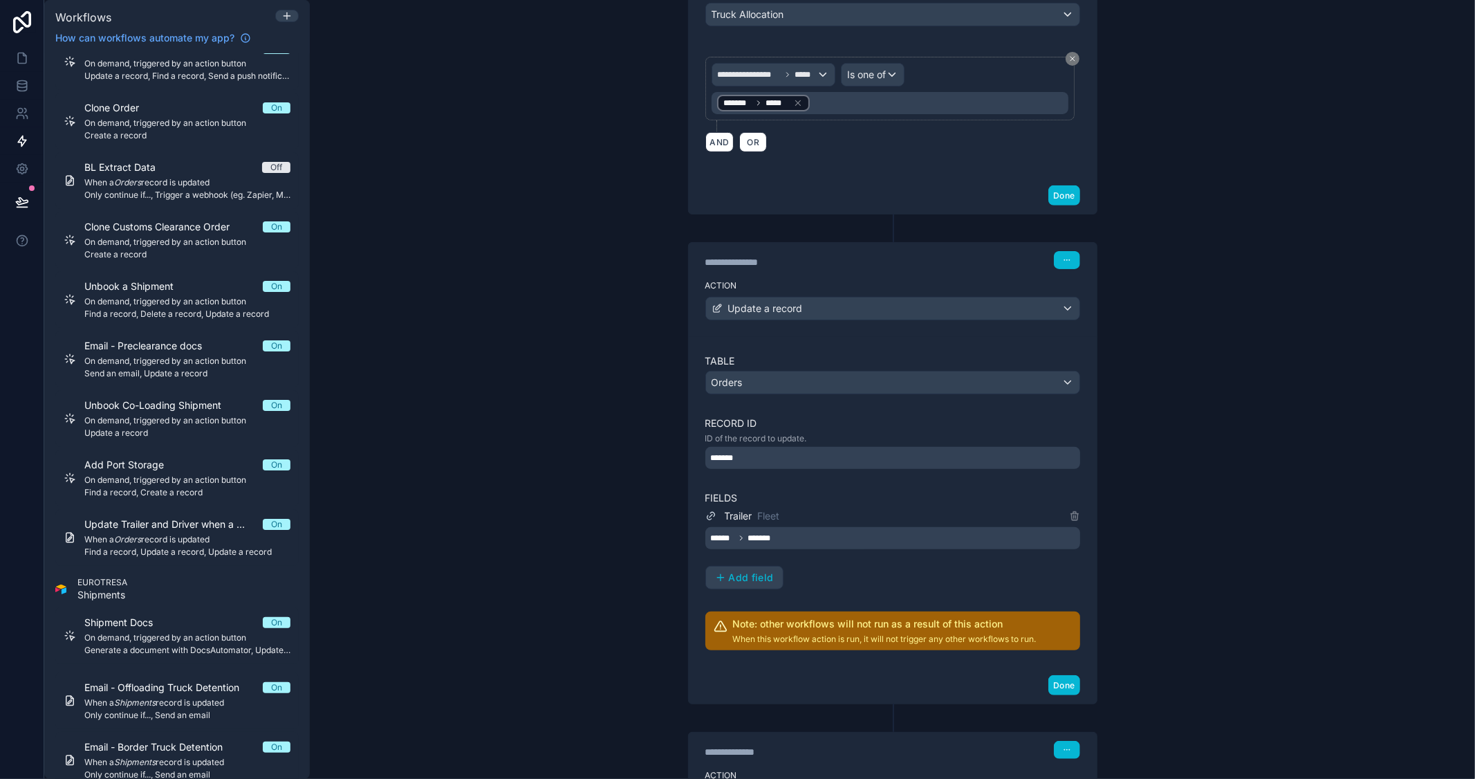
scroll to position [461, 0]
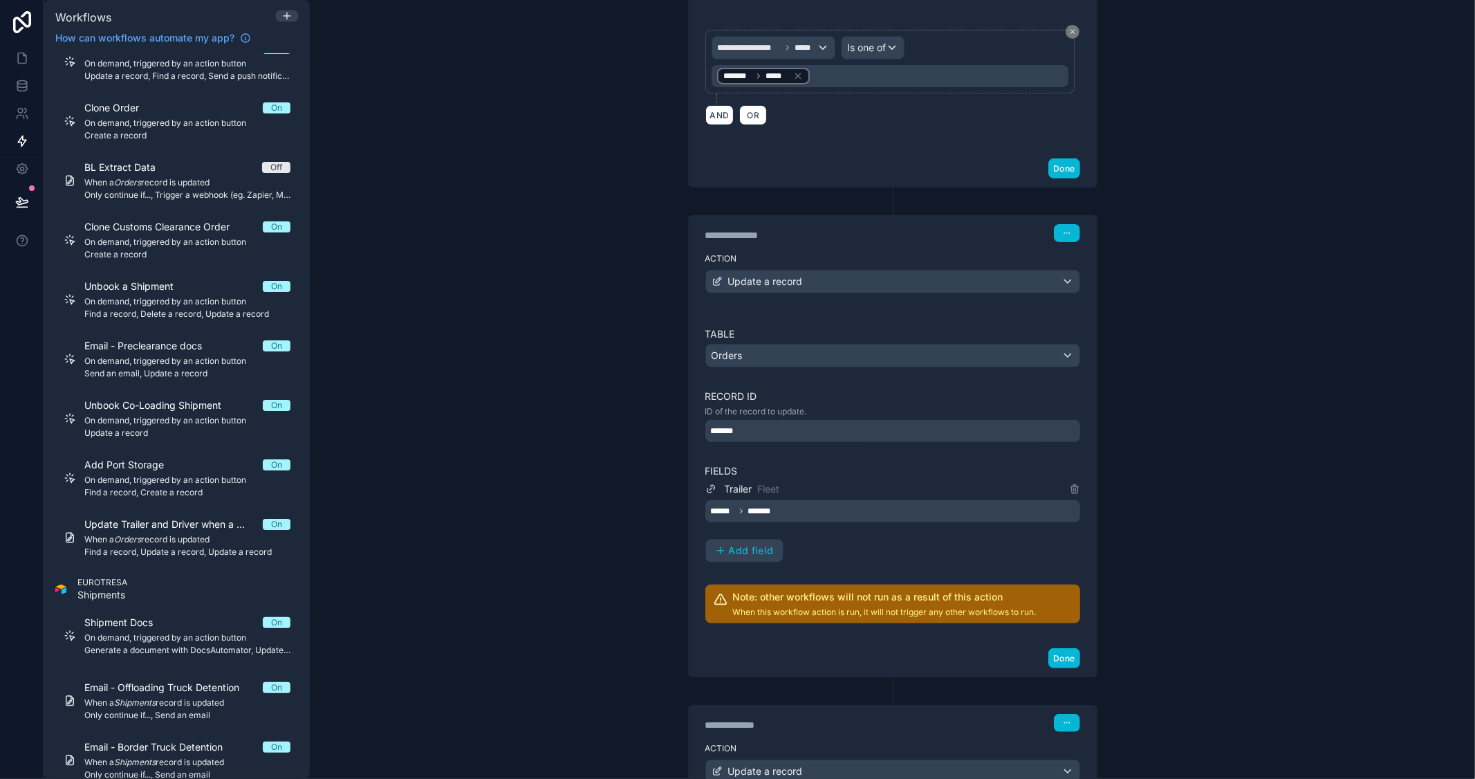
click at [535, 301] on div "**********" at bounding box center [892, 389] width 1165 height 779
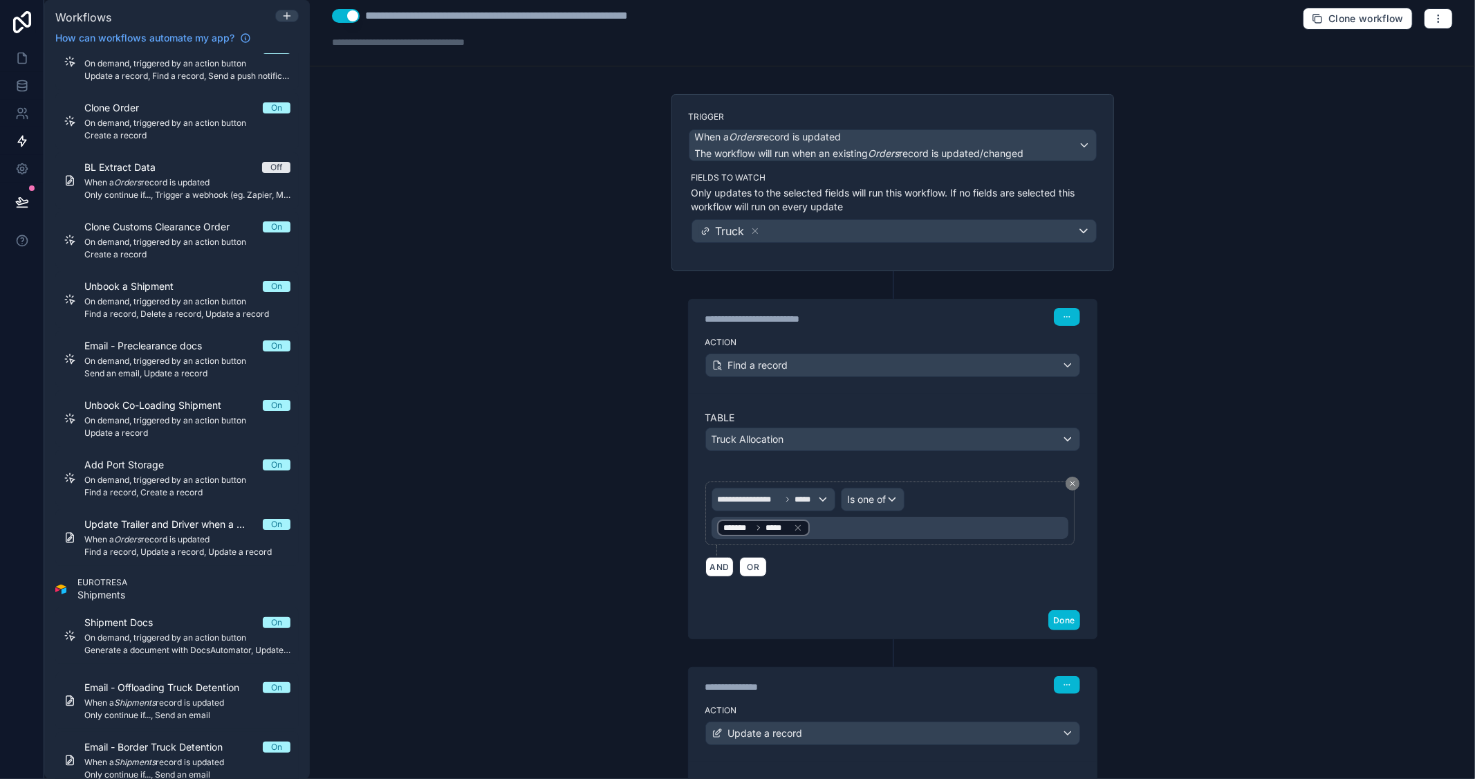
scroll to position [0, 0]
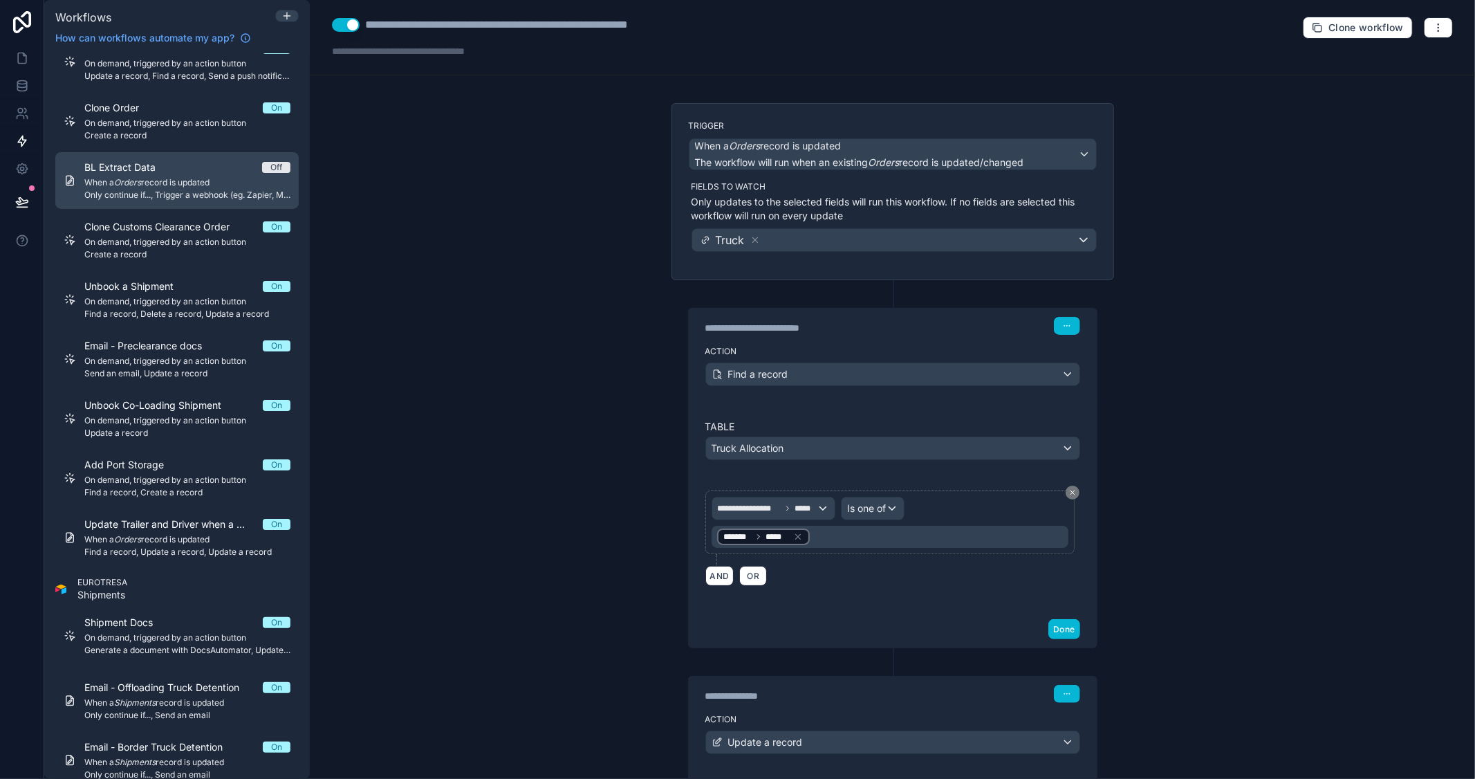
click at [145, 166] on span "BL Extract Data" at bounding box center [128, 167] width 88 height 14
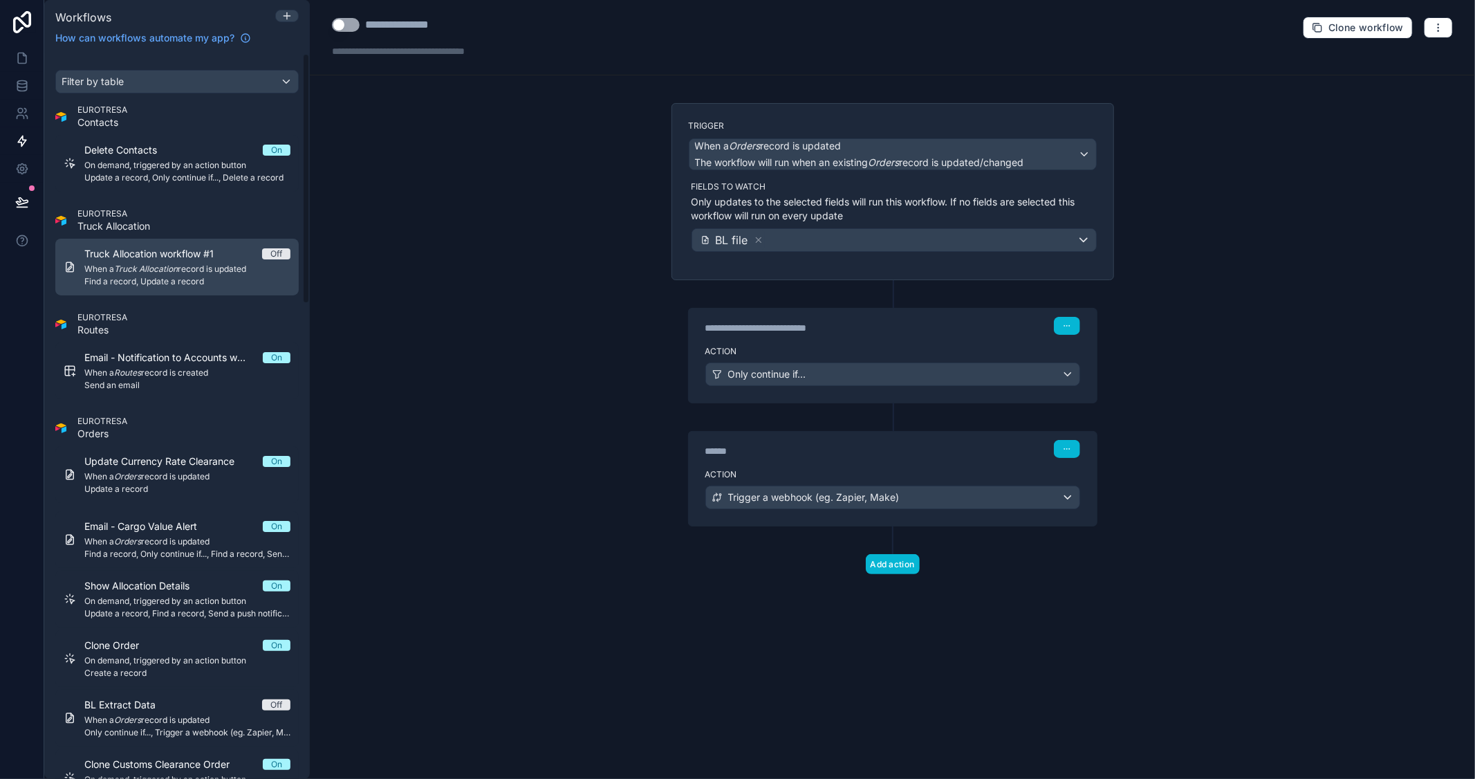
click at [134, 266] on em "Truck Allocation" at bounding box center [146, 268] width 64 height 10
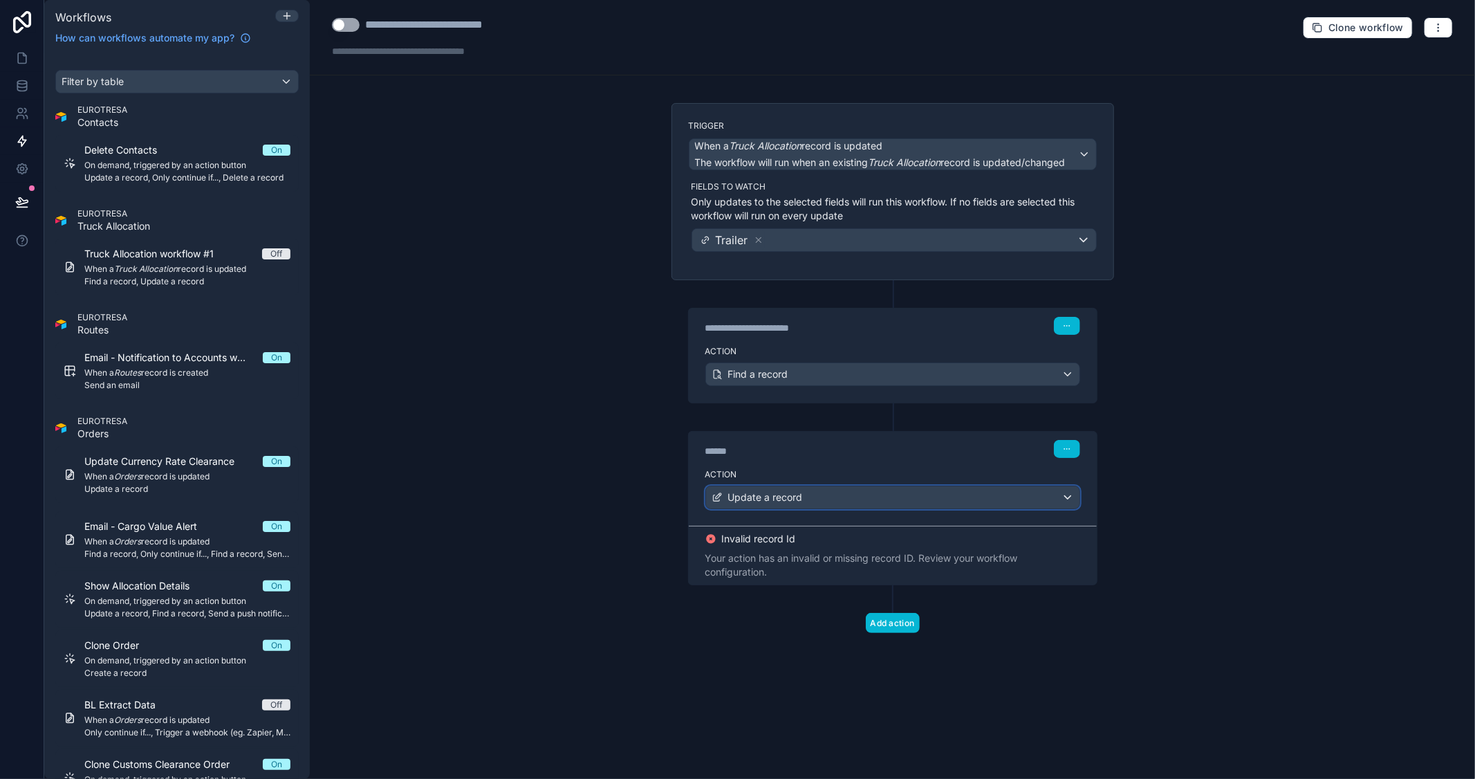
click at [871, 498] on div "Update a record" at bounding box center [892, 497] width 373 height 22
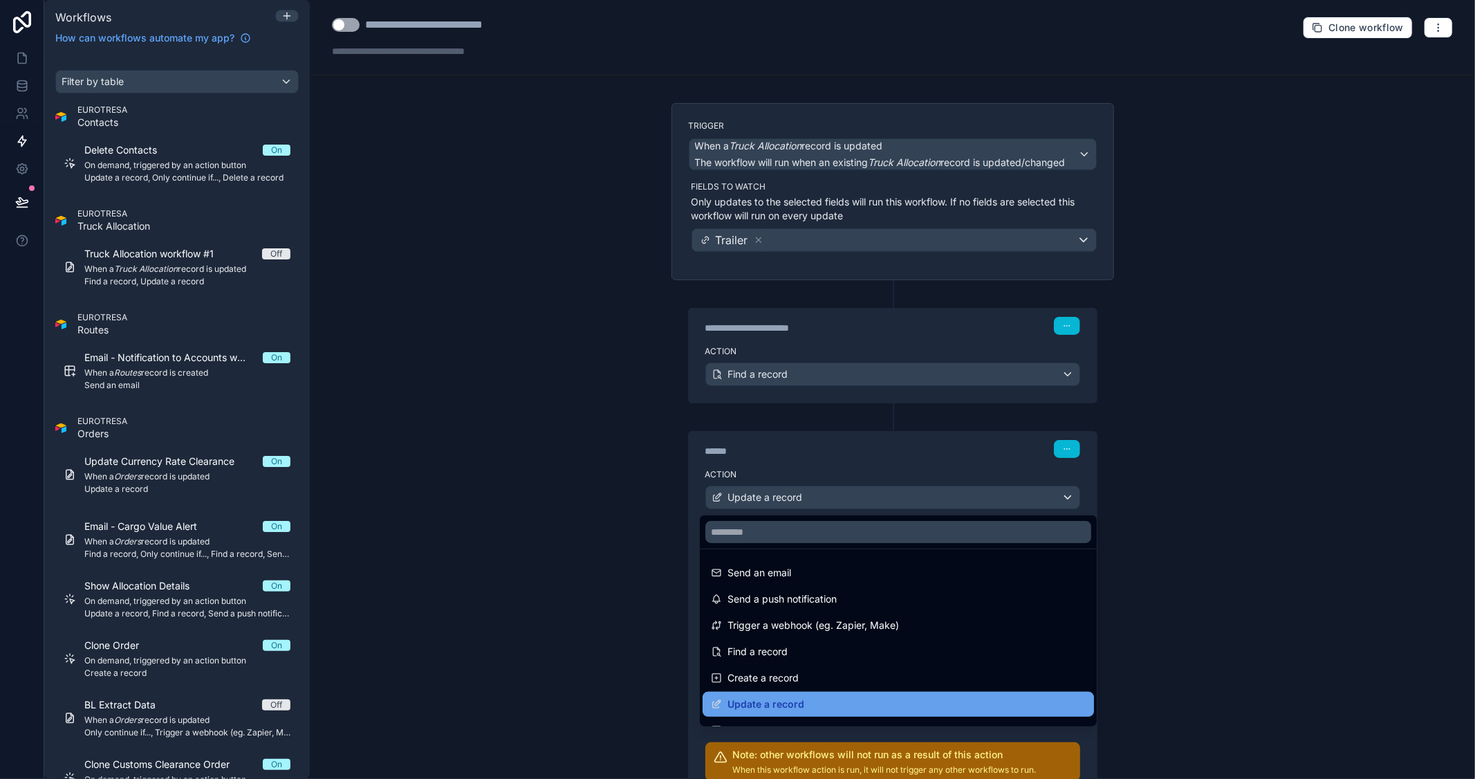
click at [806, 700] on div "Update a record" at bounding box center [898, 704] width 375 height 17
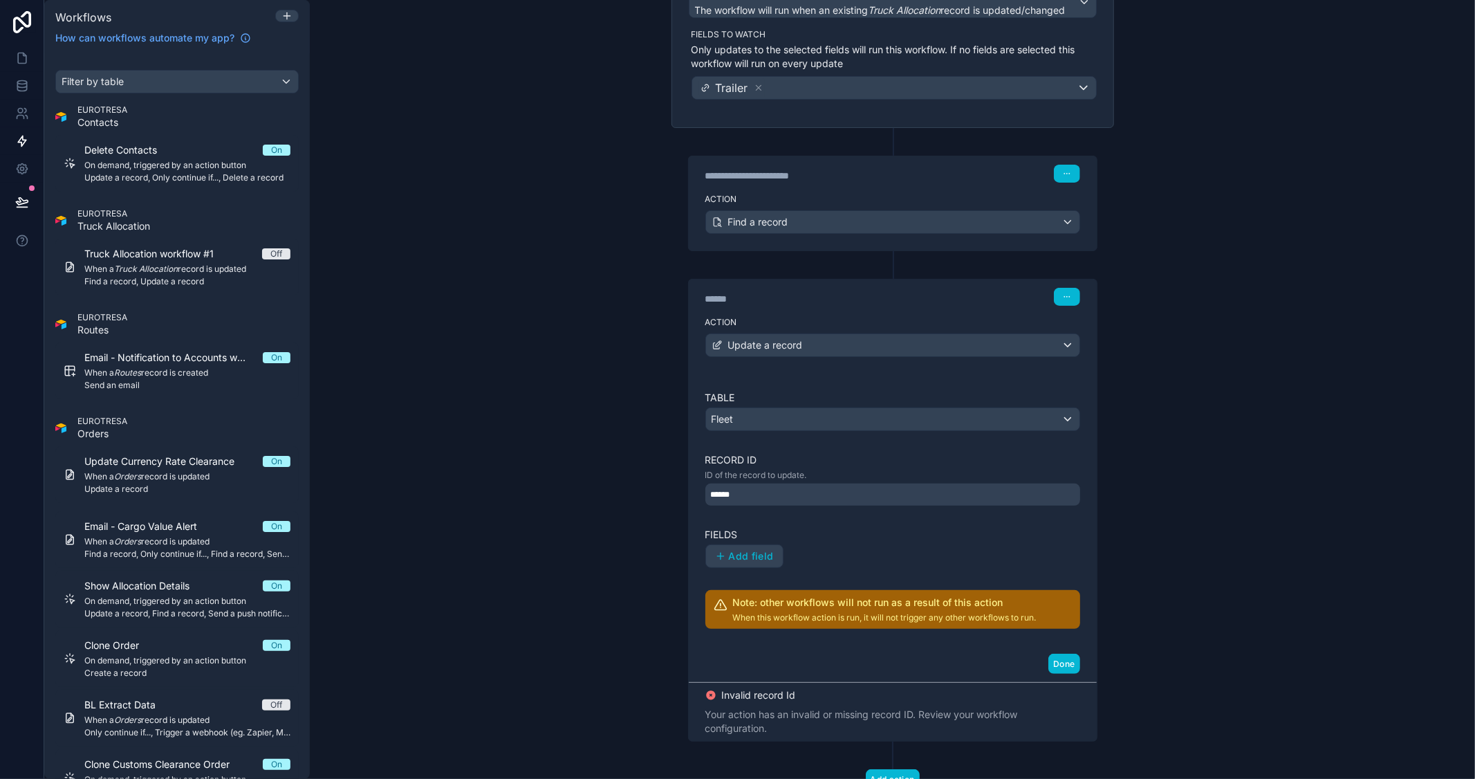
scroll to position [154, 0]
click at [772, 498] on div "******" at bounding box center [892, 493] width 375 height 22
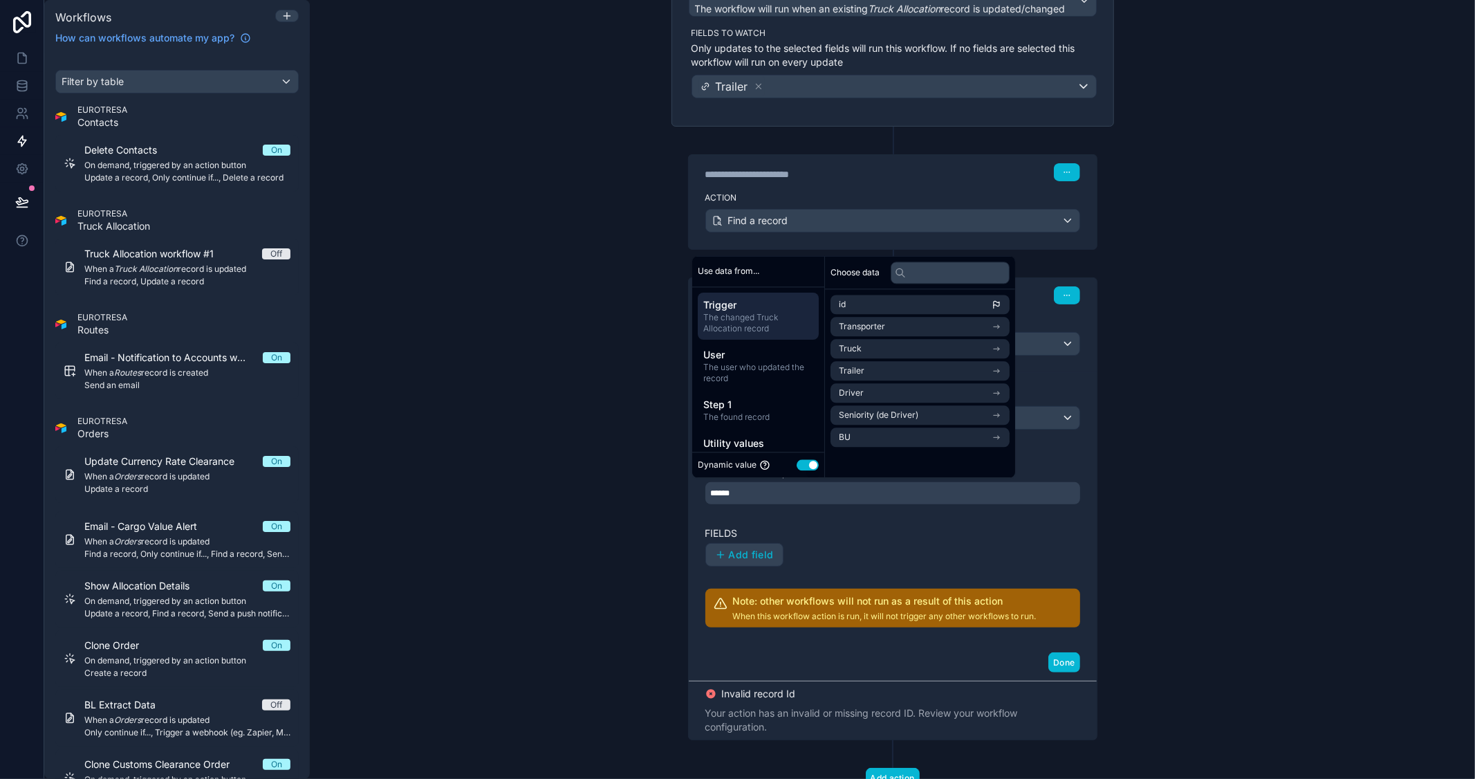
click at [1187, 382] on div "**********" at bounding box center [892, 389] width 1165 height 779
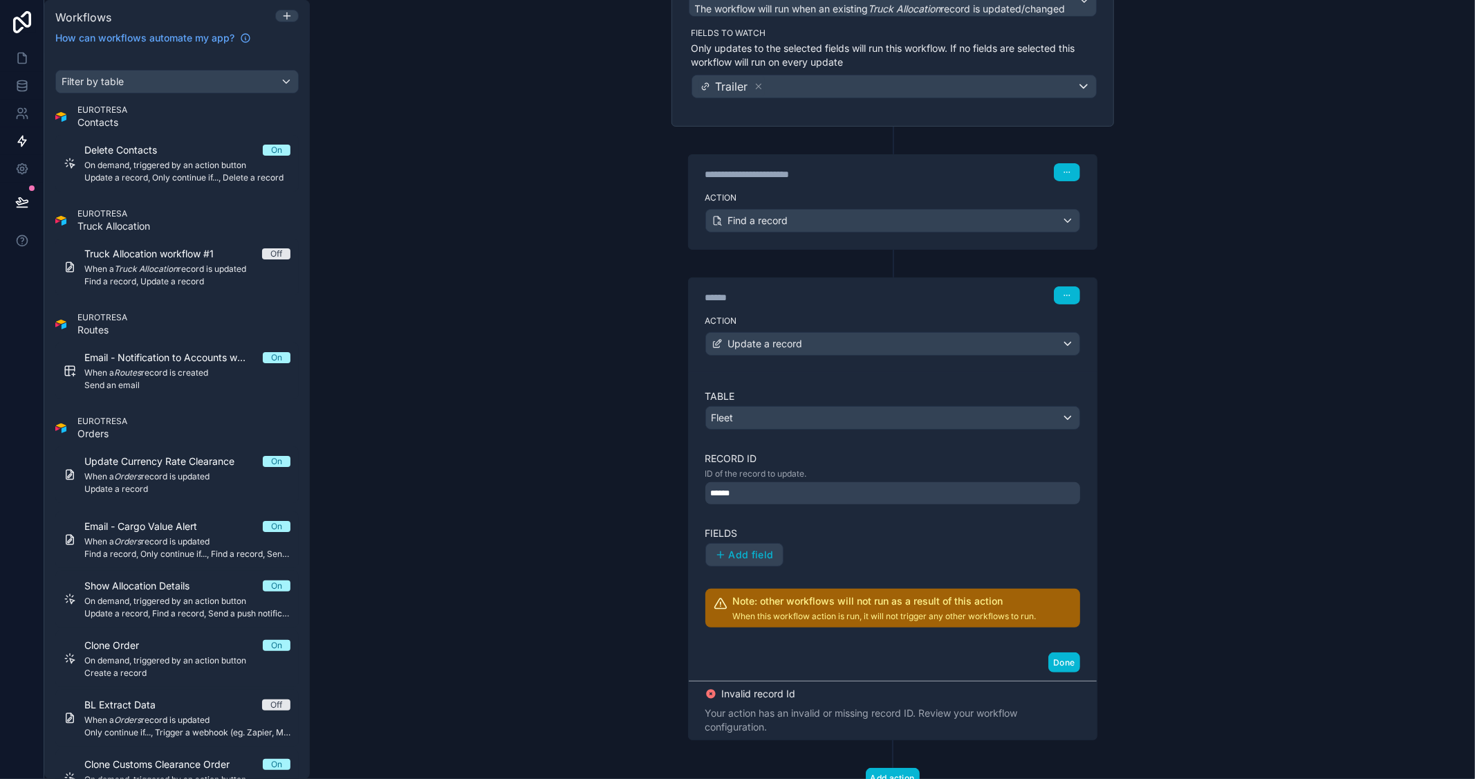
click at [902, 492] on div "******" at bounding box center [892, 493] width 375 height 22
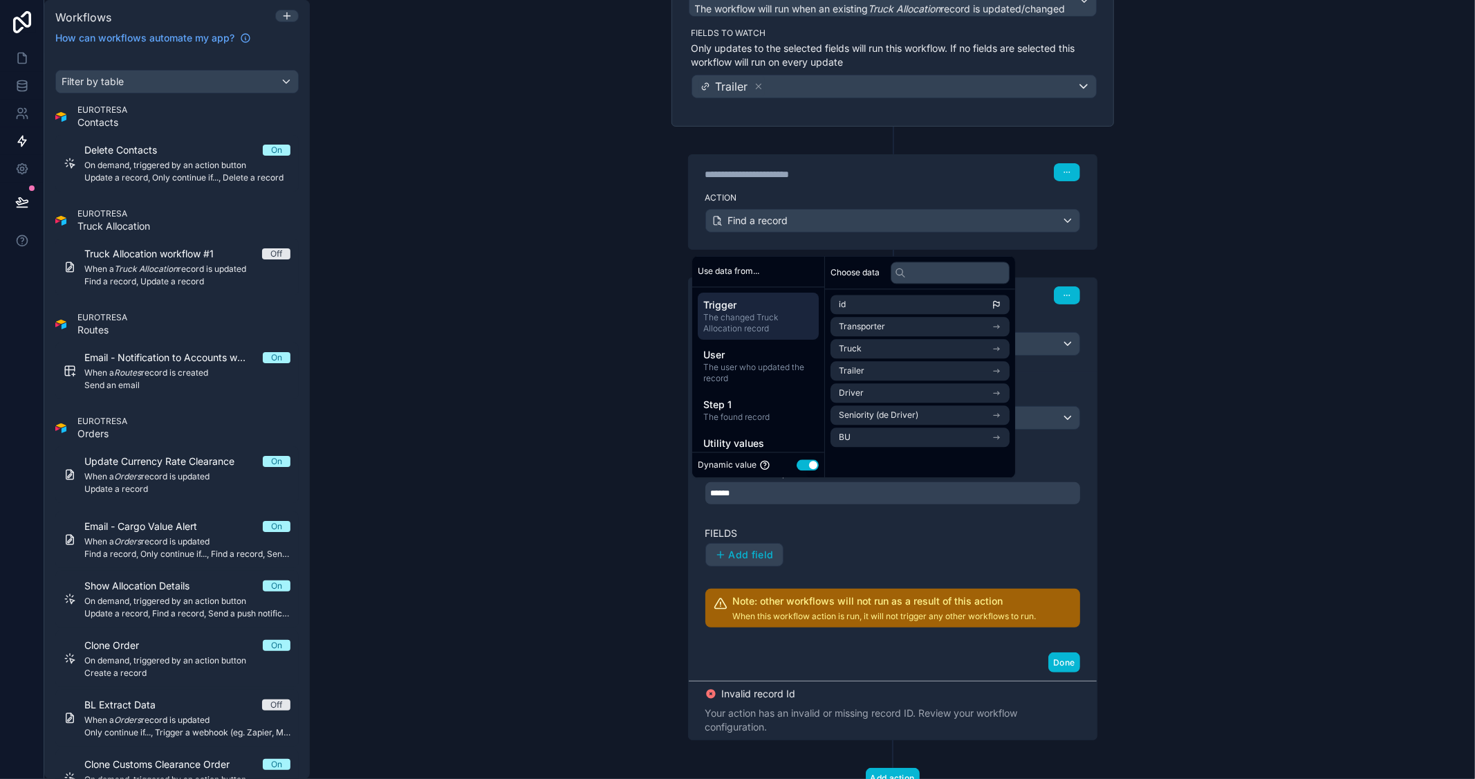
click at [1205, 440] on div "**********" at bounding box center [892, 389] width 1165 height 779
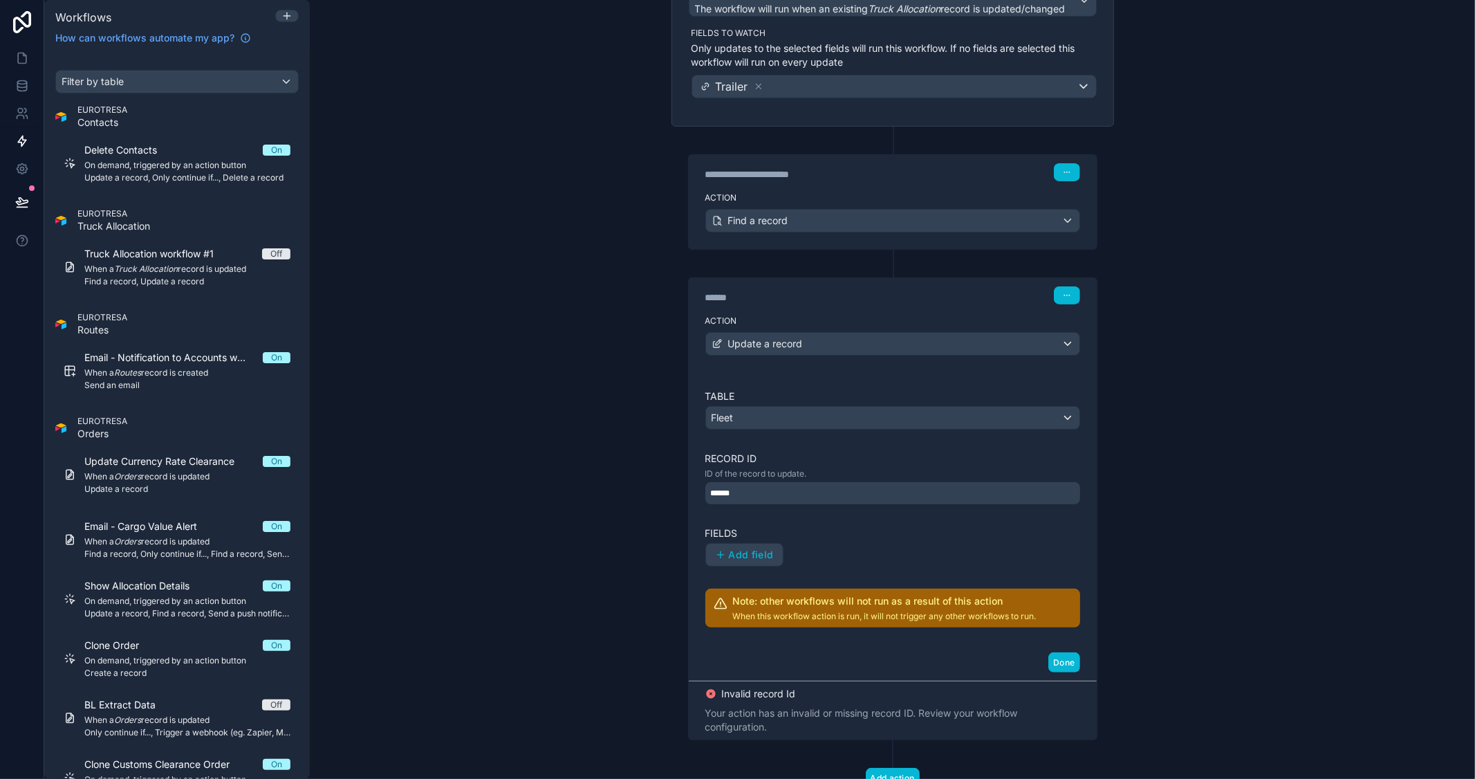
click at [1040, 403] on label "Table" at bounding box center [892, 396] width 375 height 14
click at [1025, 411] on div "Fleet" at bounding box center [892, 418] width 373 height 22
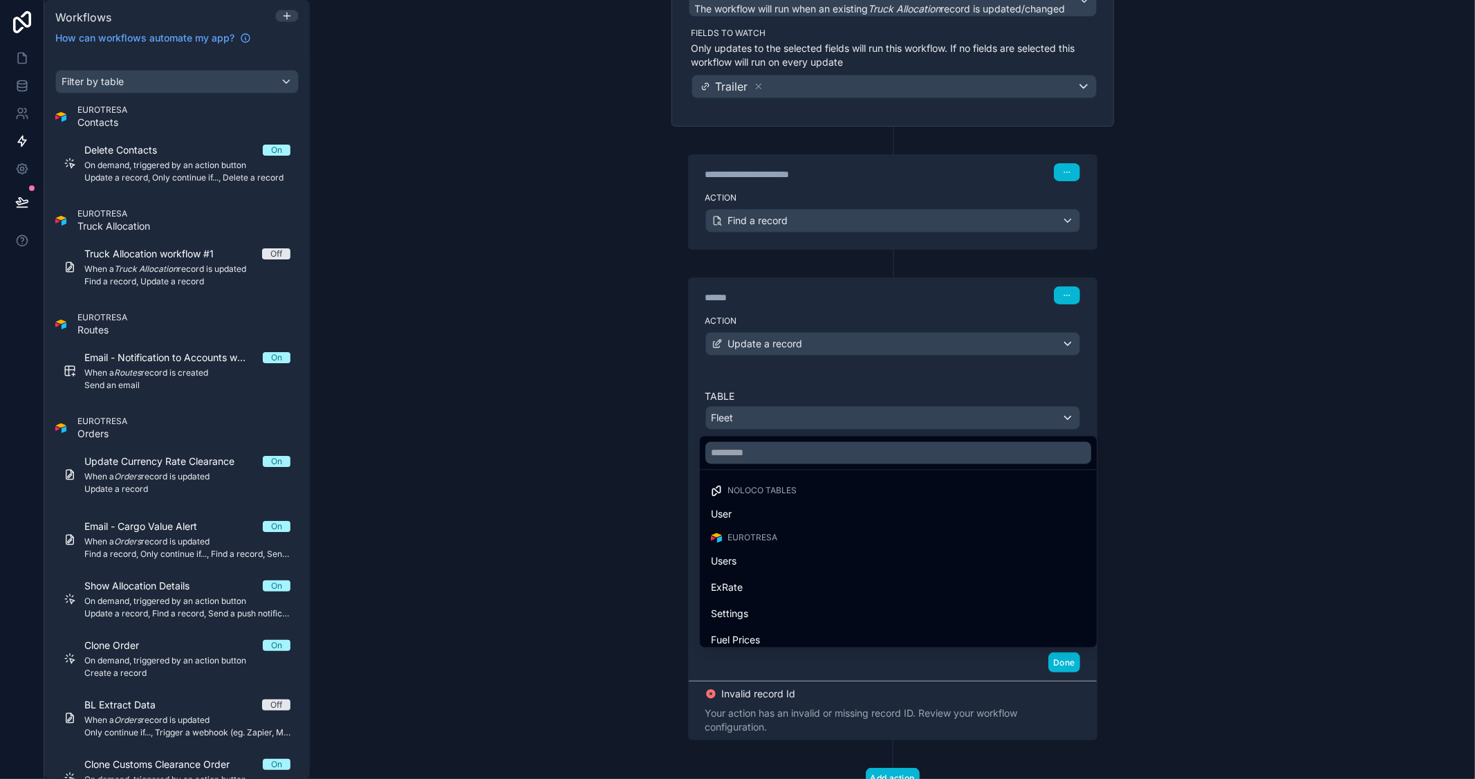
drag, startPoint x: 786, startPoint y: 514, endPoint x: 785, endPoint y: 506, distance: 8.4
click at [786, 516] on div "User" at bounding box center [898, 514] width 375 height 17
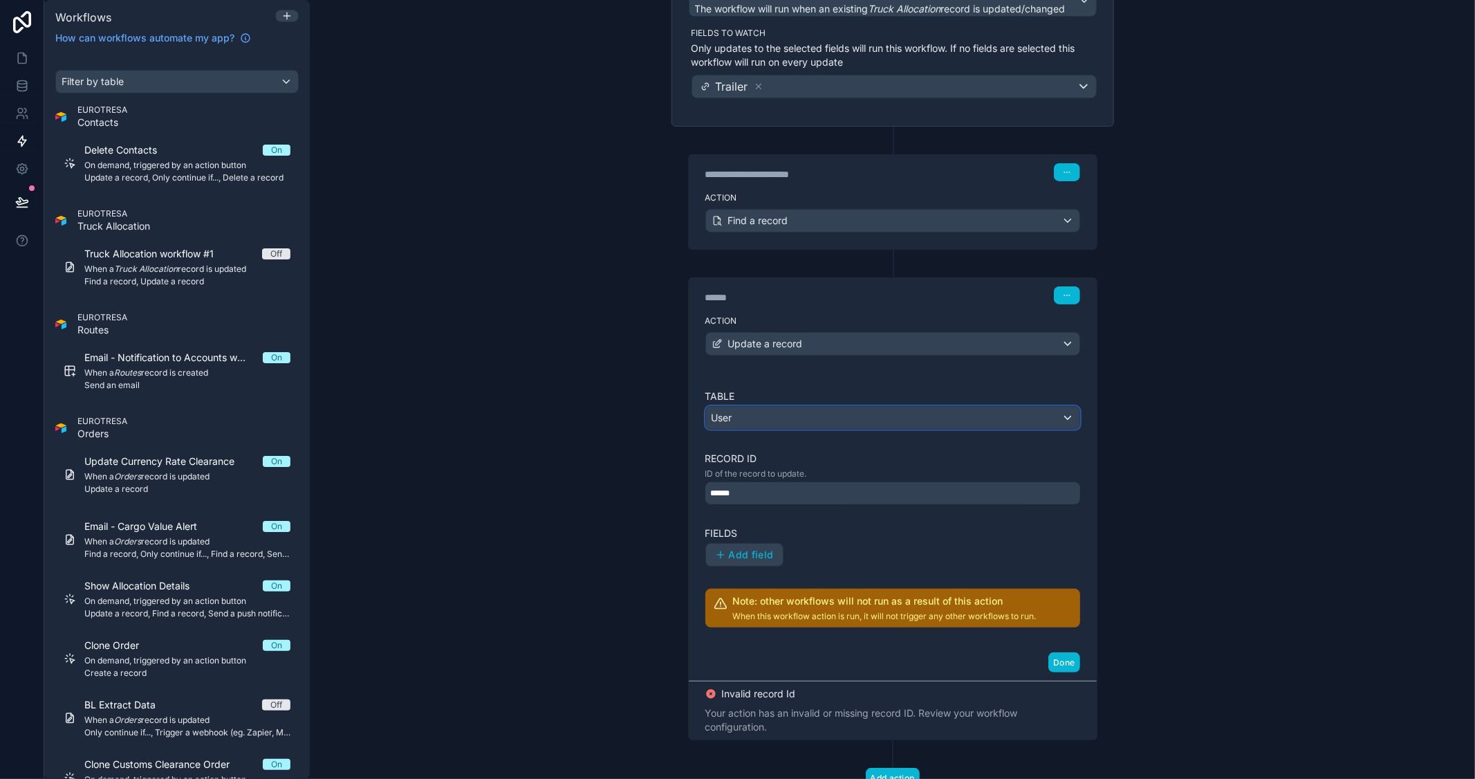
click at [792, 420] on div "User" at bounding box center [892, 418] width 373 height 22
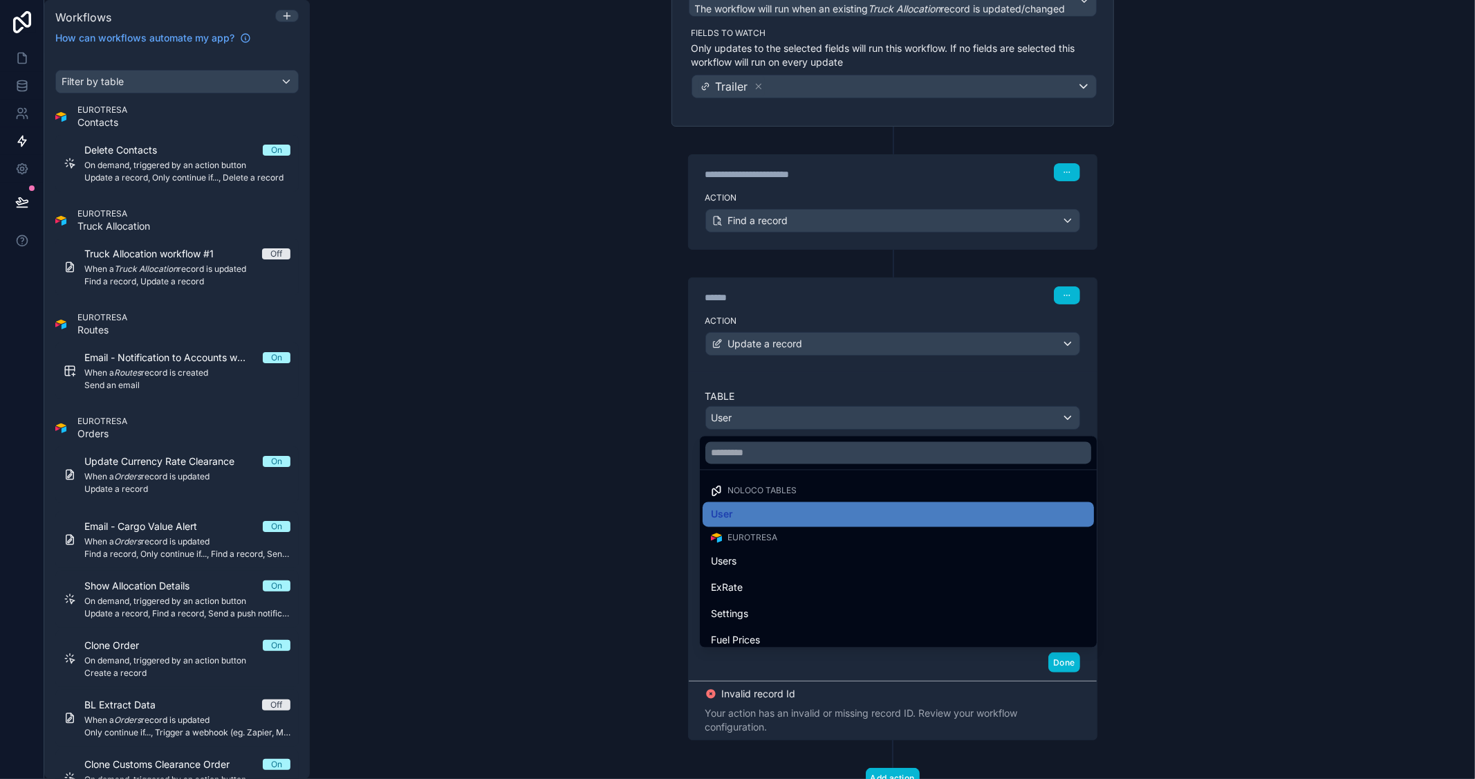
click at [1289, 334] on div at bounding box center [737, 389] width 1475 height 779
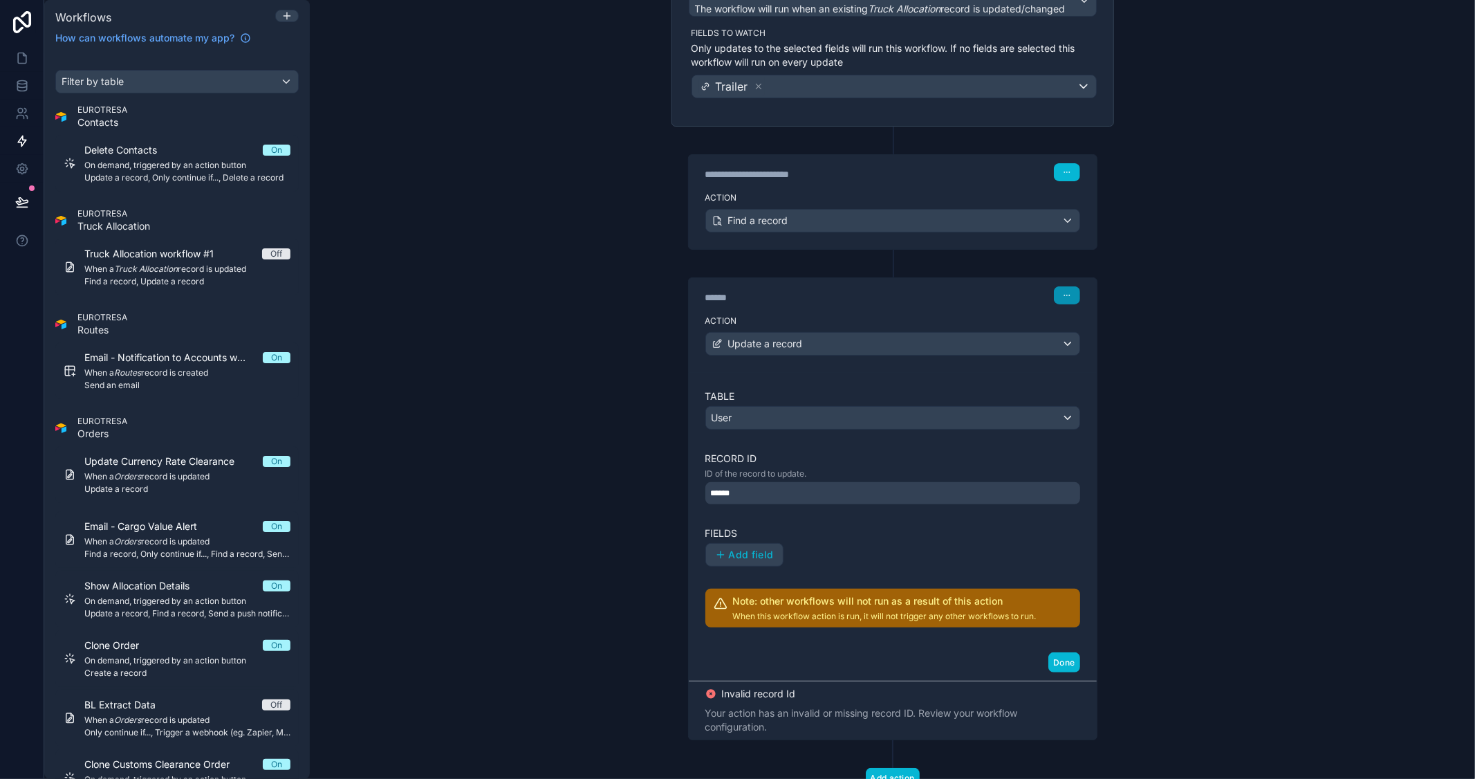
click at [1066, 290] on button "button" at bounding box center [1067, 295] width 26 height 18
click at [1097, 351] on span "Delete" at bounding box center [1088, 349] width 26 height 11
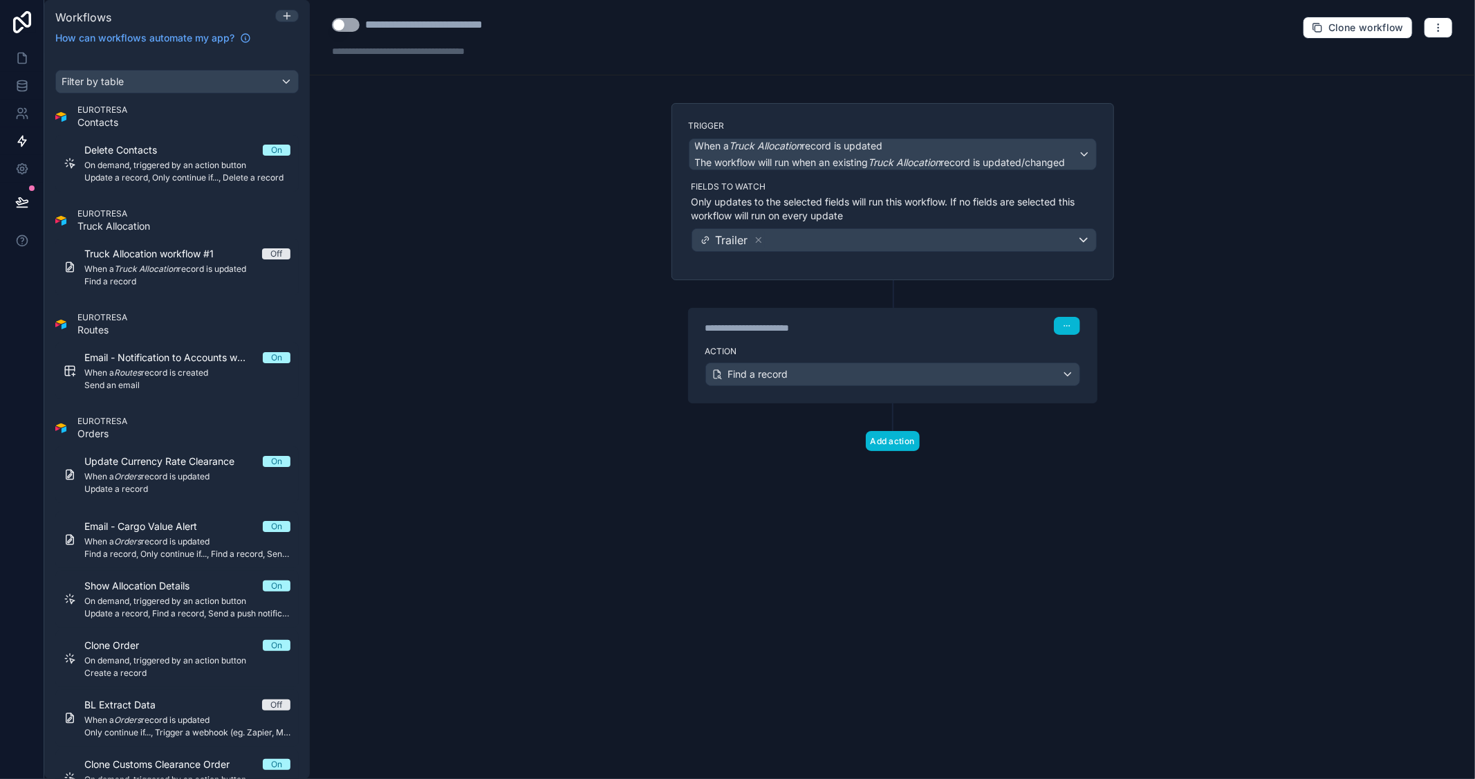
scroll to position [0, 0]
click at [901, 443] on button "Add action" at bounding box center [893, 441] width 54 height 20
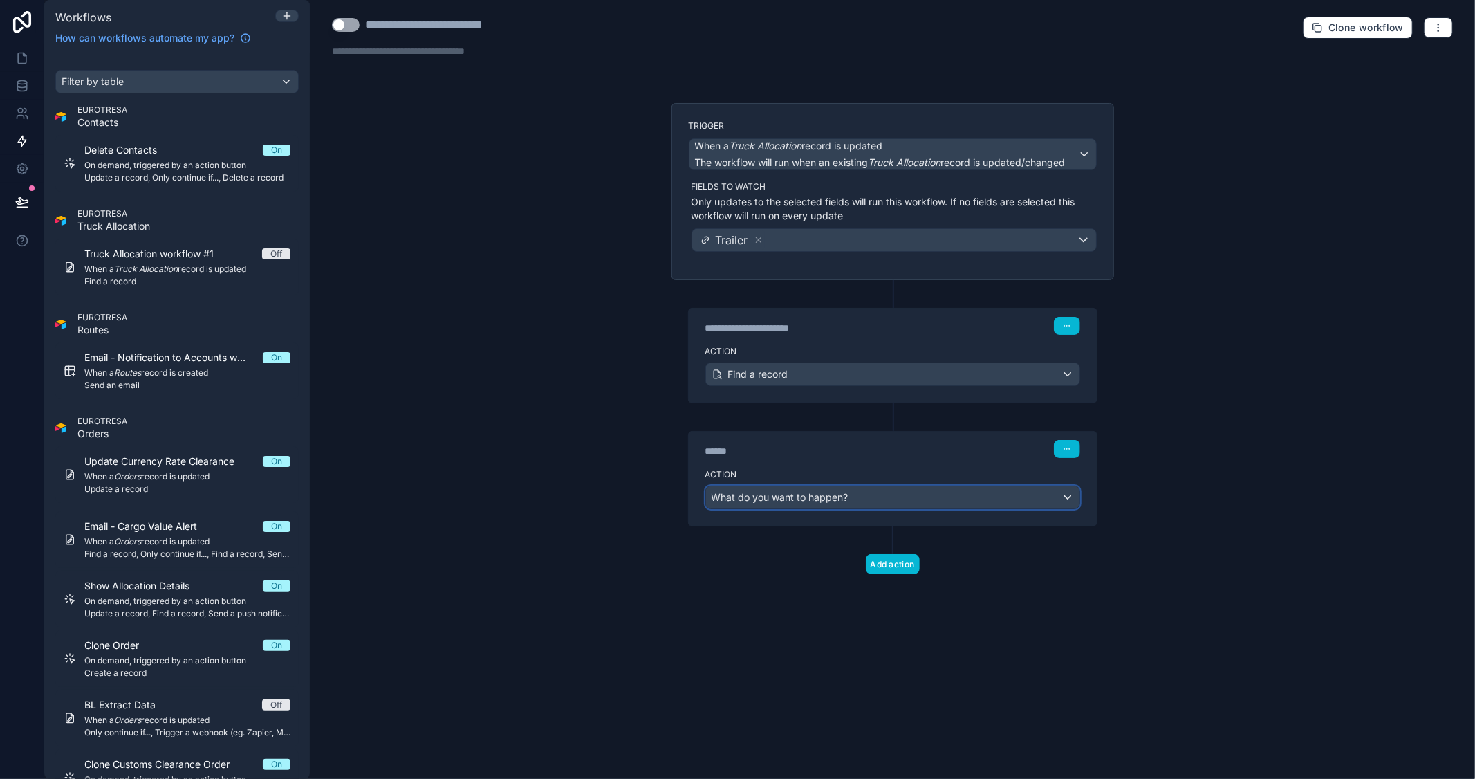
click at [910, 500] on div "What do you want to happen?" at bounding box center [892, 497] width 373 height 22
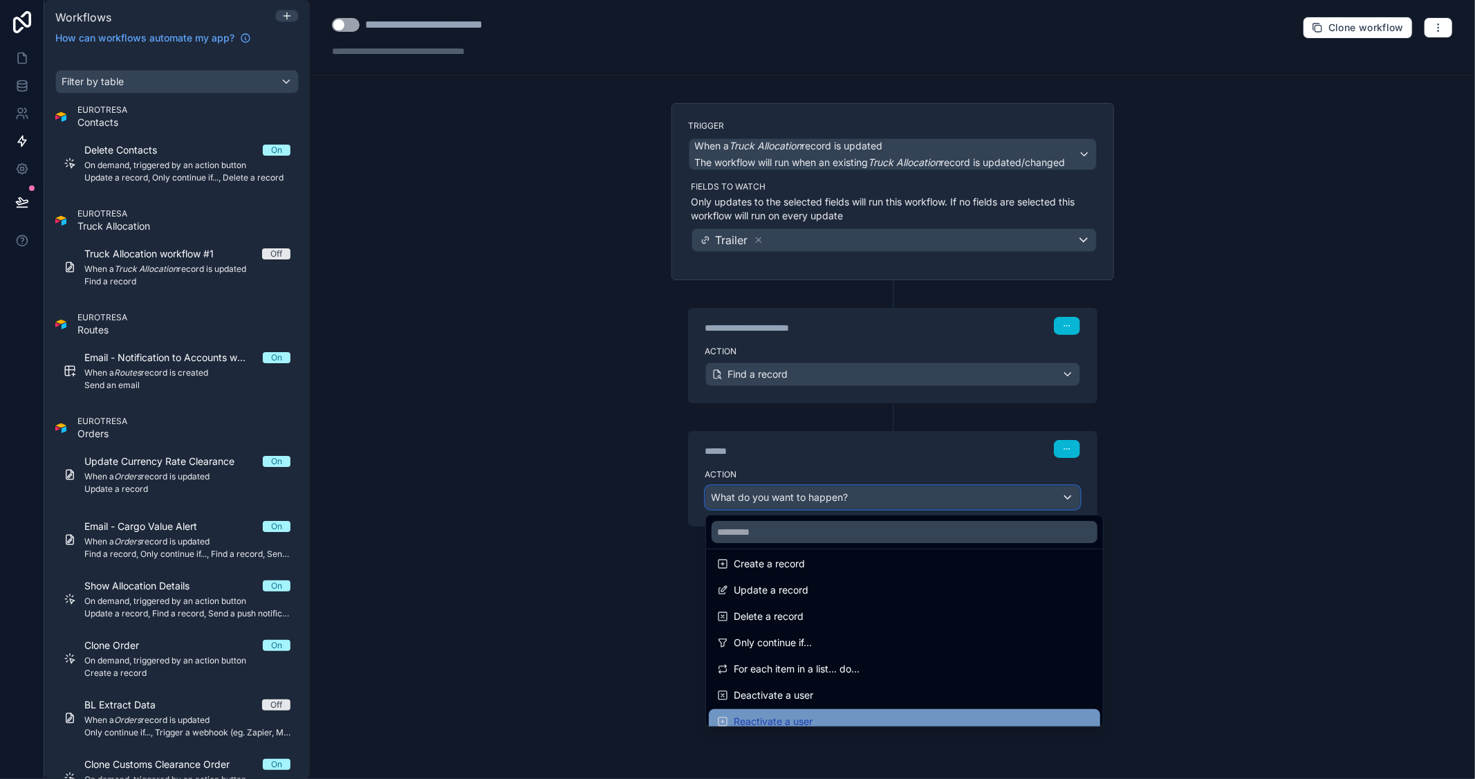
scroll to position [77, 0]
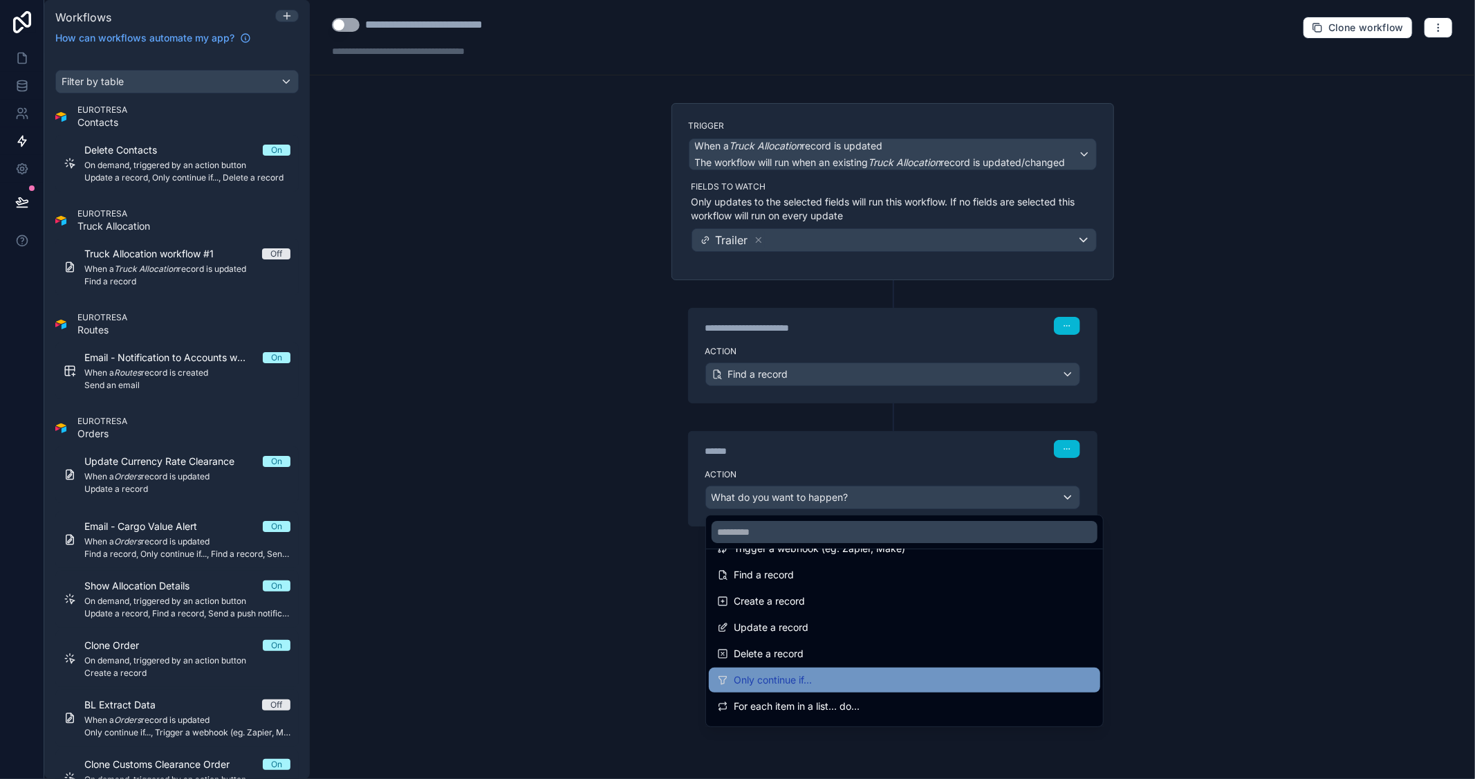
click at [823, 674] on div "Only continue if..." at bounding box center [904, 679] width 375 height 17
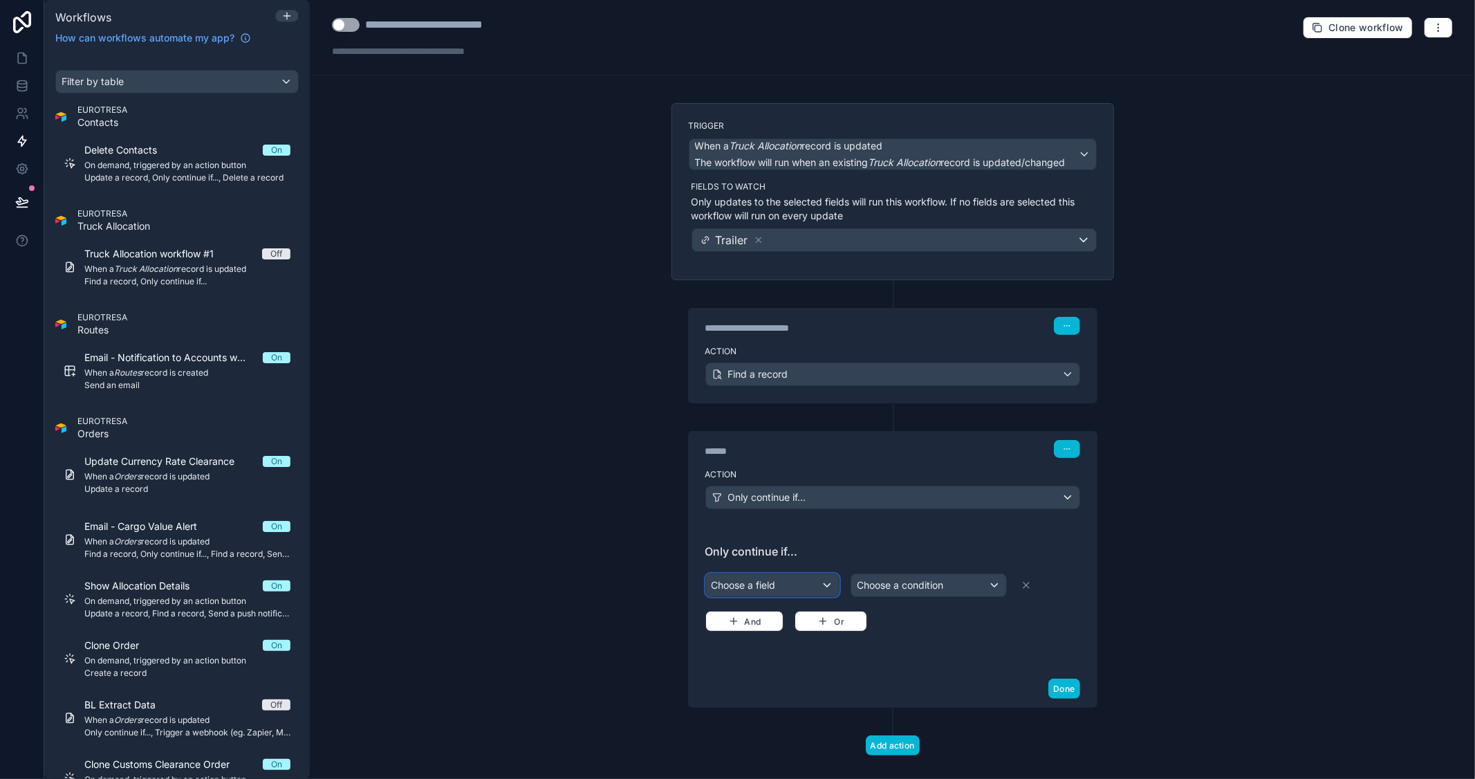
click at [778, 590] on div "Choose a field" at bounding box center [772, 585] width 133 height 22
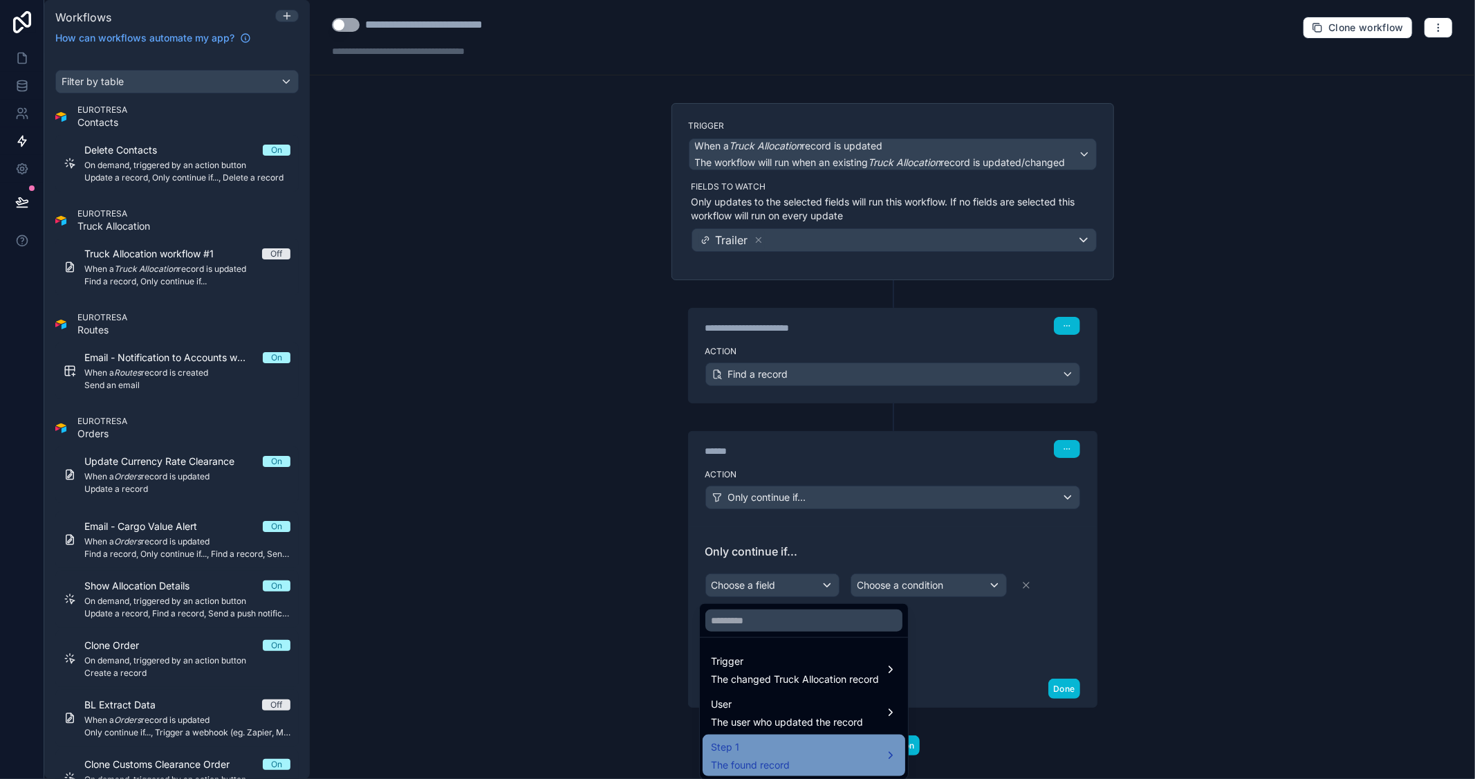
click at [819, 750] on div "Step 1 The found record" at bounding box center [804, 755] width 186 height 33
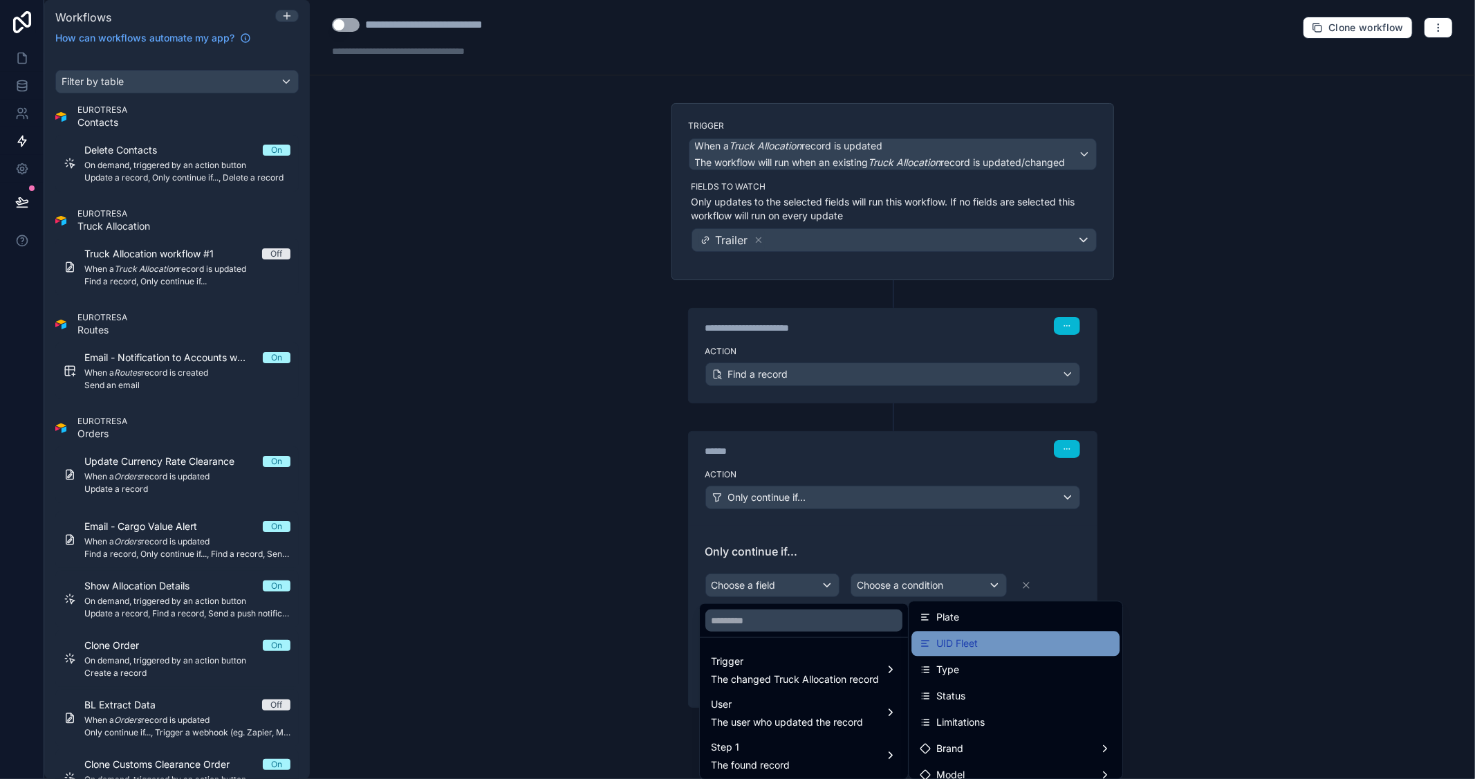
scroll to position [0, 0]
click at [992, 643] on div "Plate" at bounding box center [1016, 642] width 192 height 17
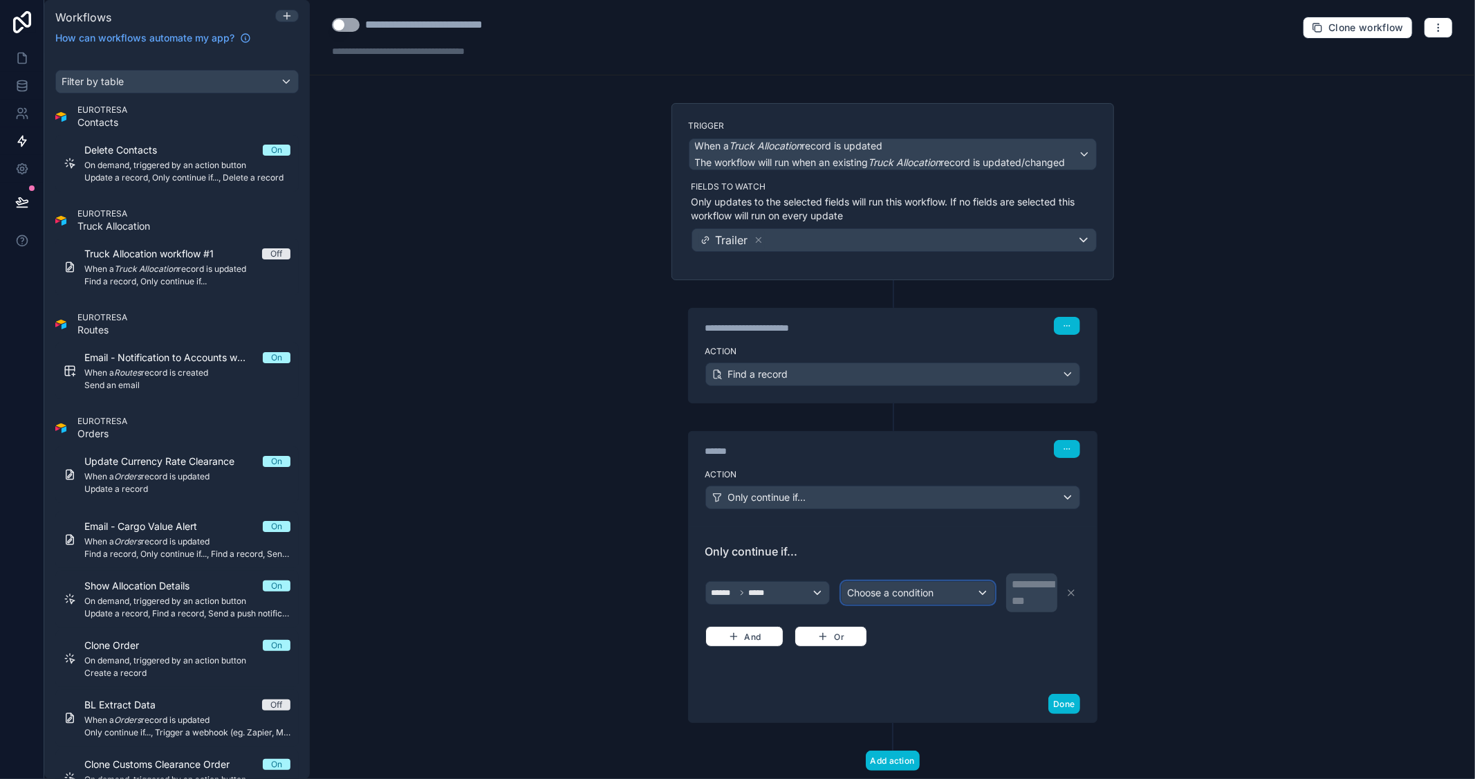
click at [945, 588] on div "Choose a condition" at bounding box center [918, 593] width 153 height 22
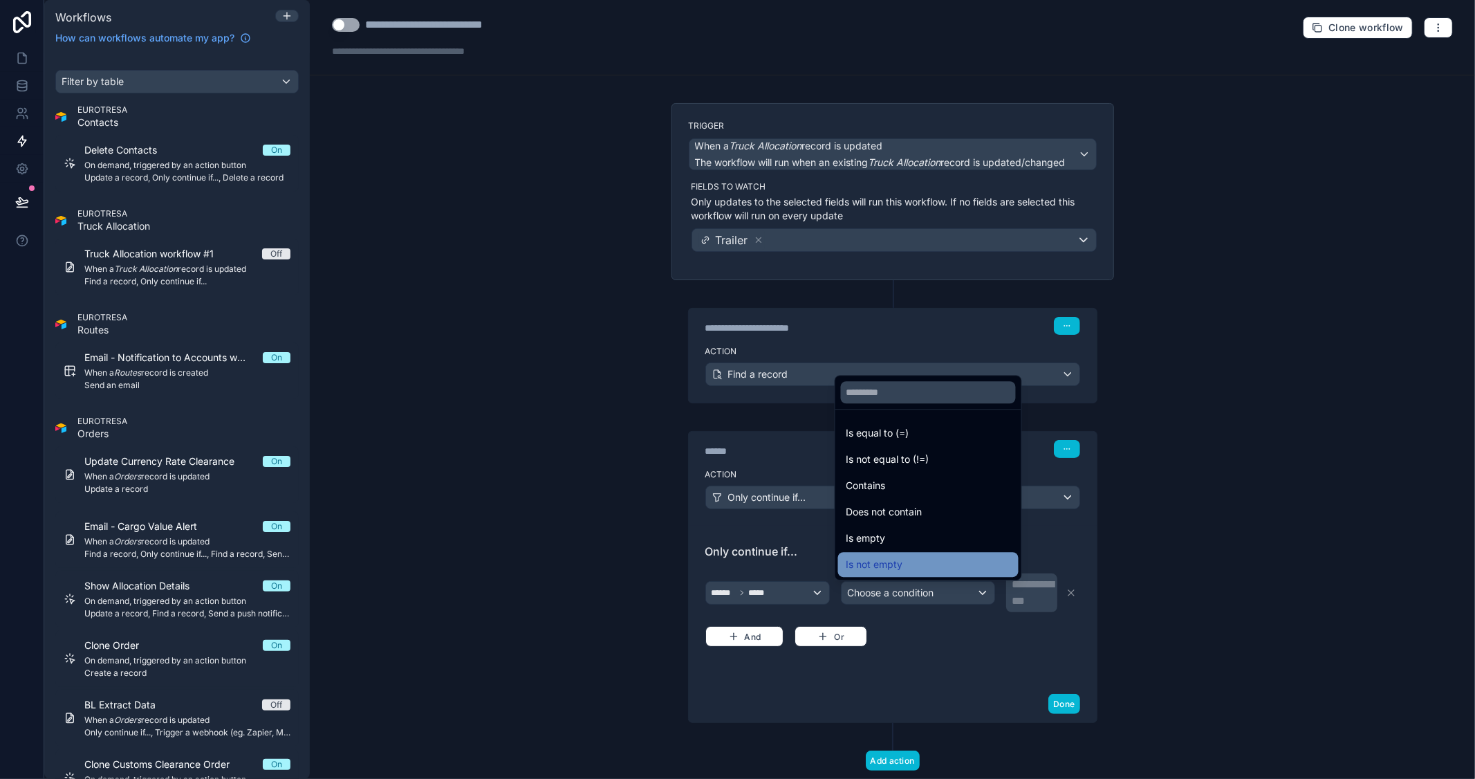
click at [934, 572] on div "Is not empty" at bounding box center [928, 564] width 164 height 17
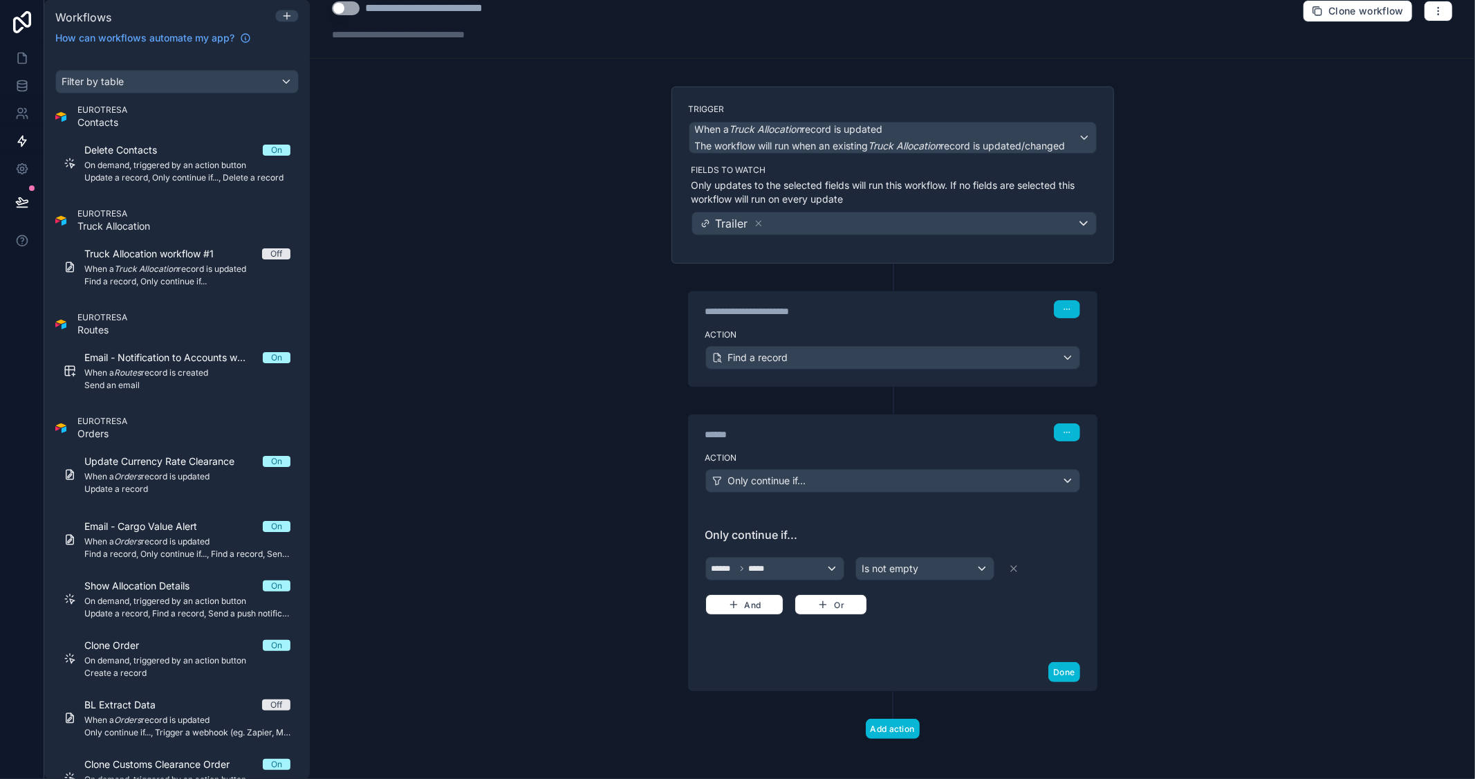
scroll to position [22, 0]
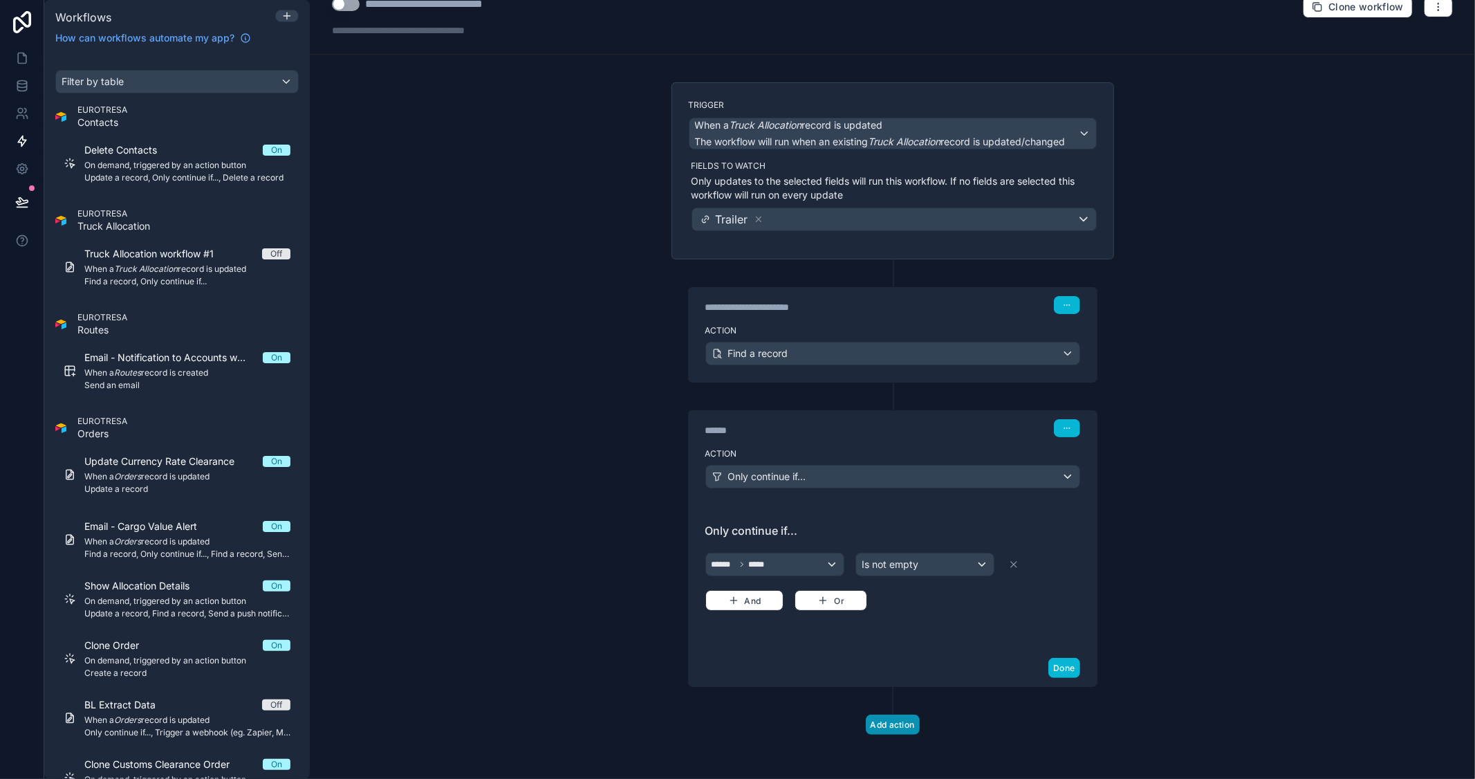
click at [898, 716] on button "Add action" at bounding box center [893, 724] width 54 height 20
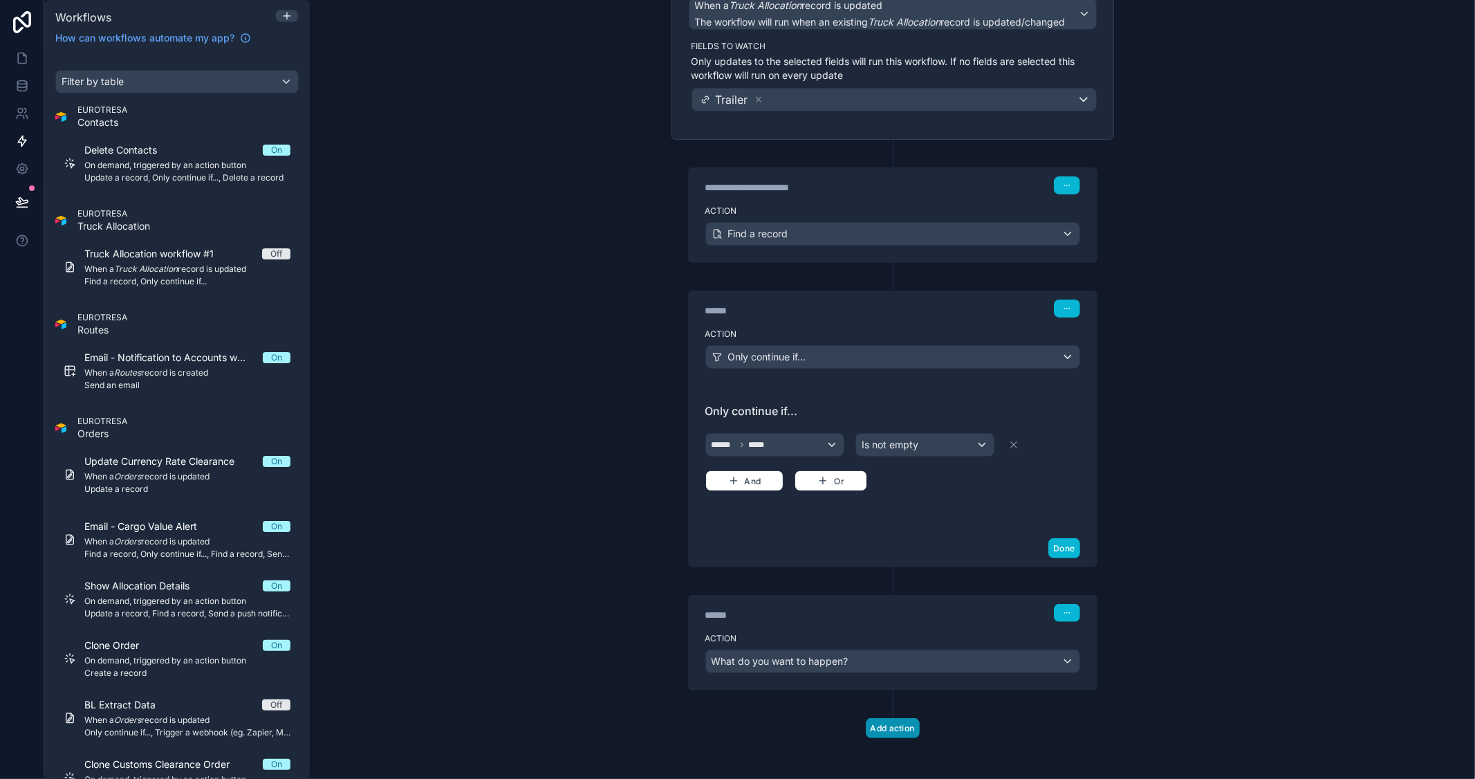
scroll to position [146, 0]
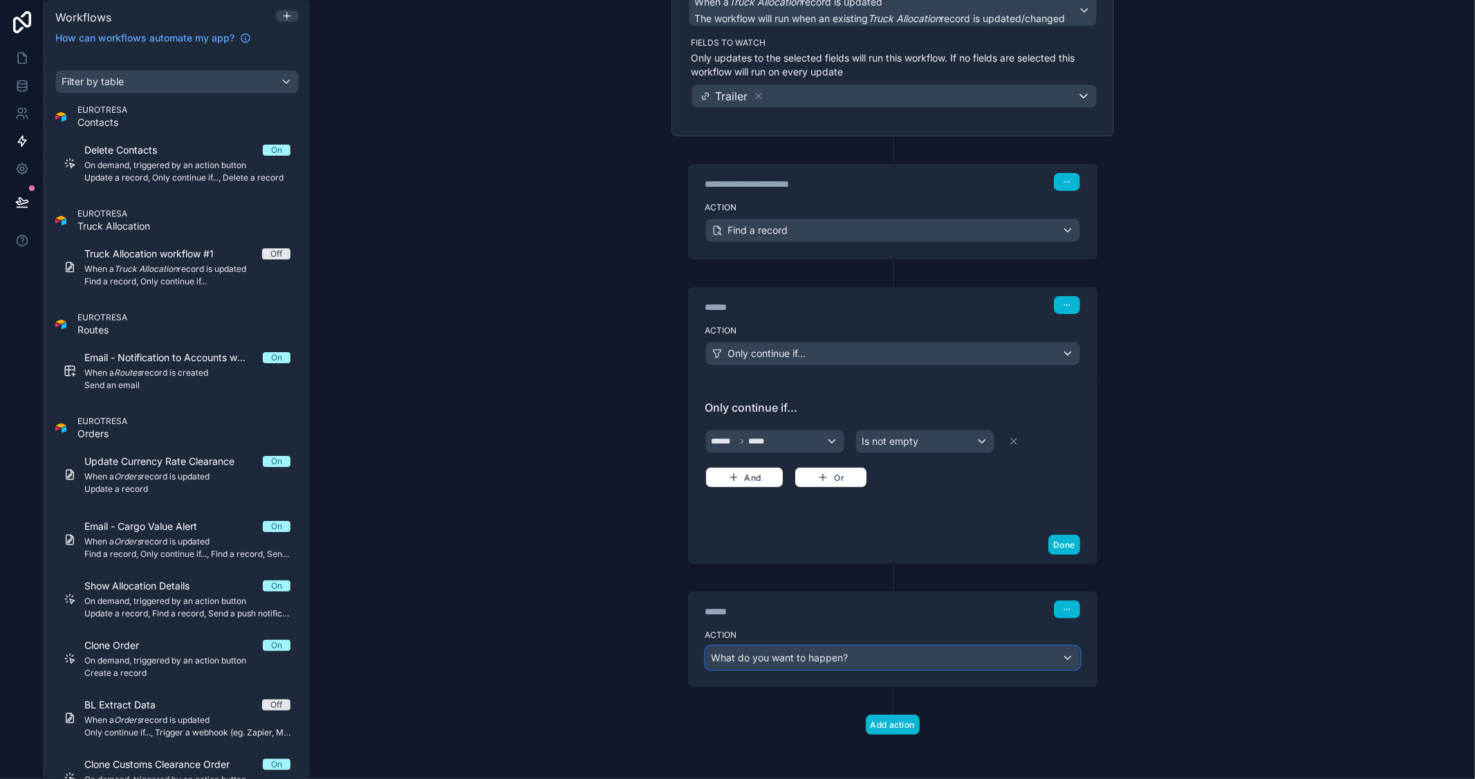
click at [949, 658] on div "What do you want to happen?" at bounding box center [892, 658] width 373 height 22
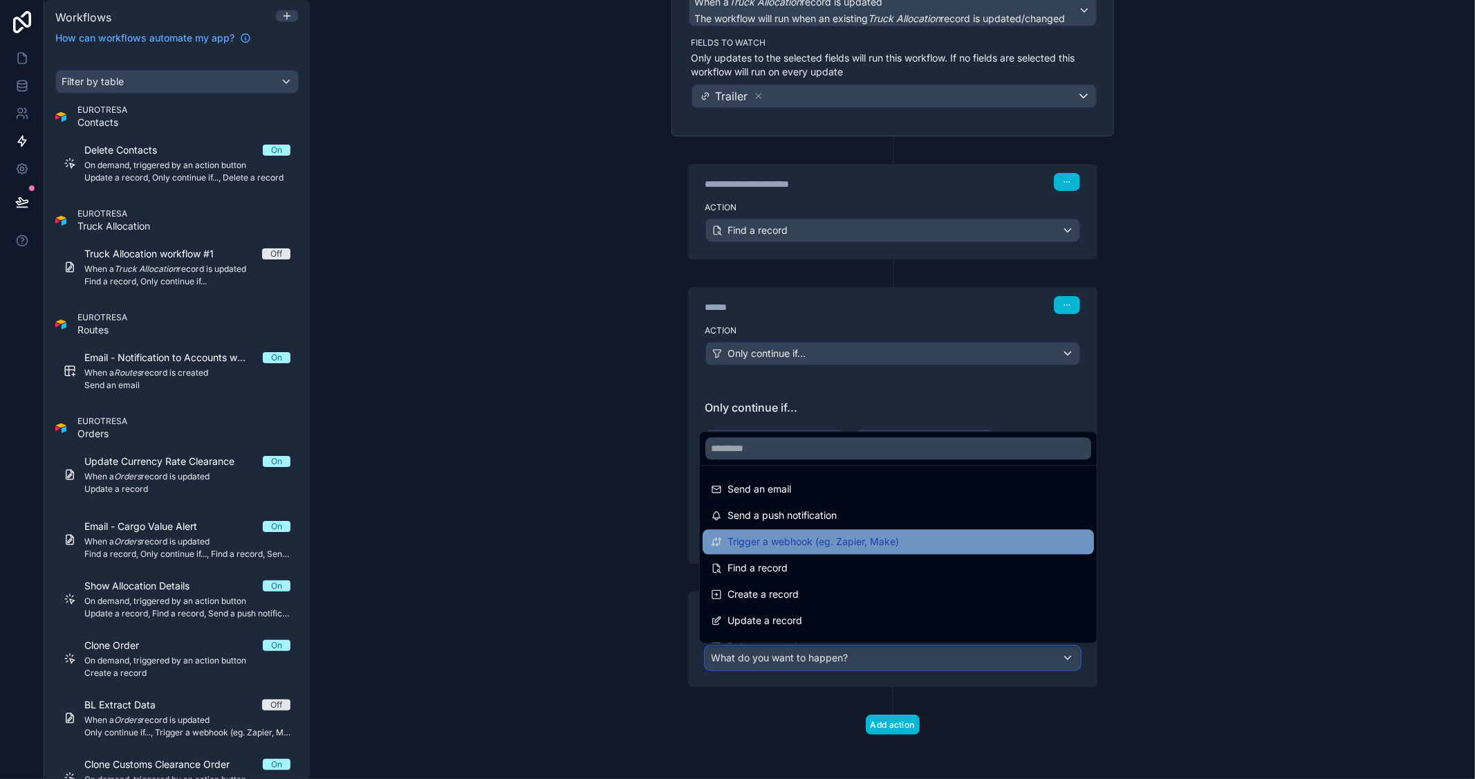
scroll to position [77, 0]
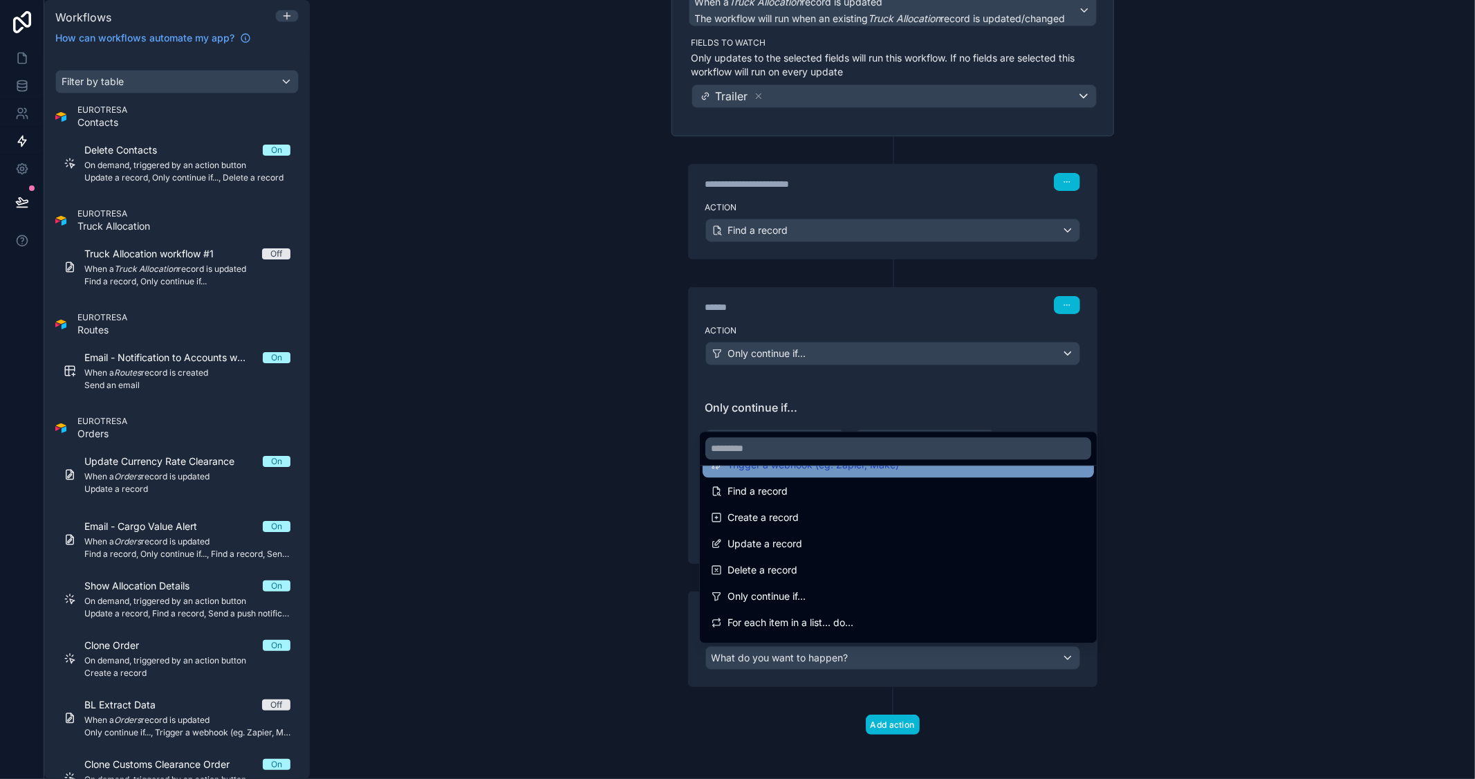
click at [823, 533] on div "Update a record" at bounding box center [898, 543] width 391 height 25
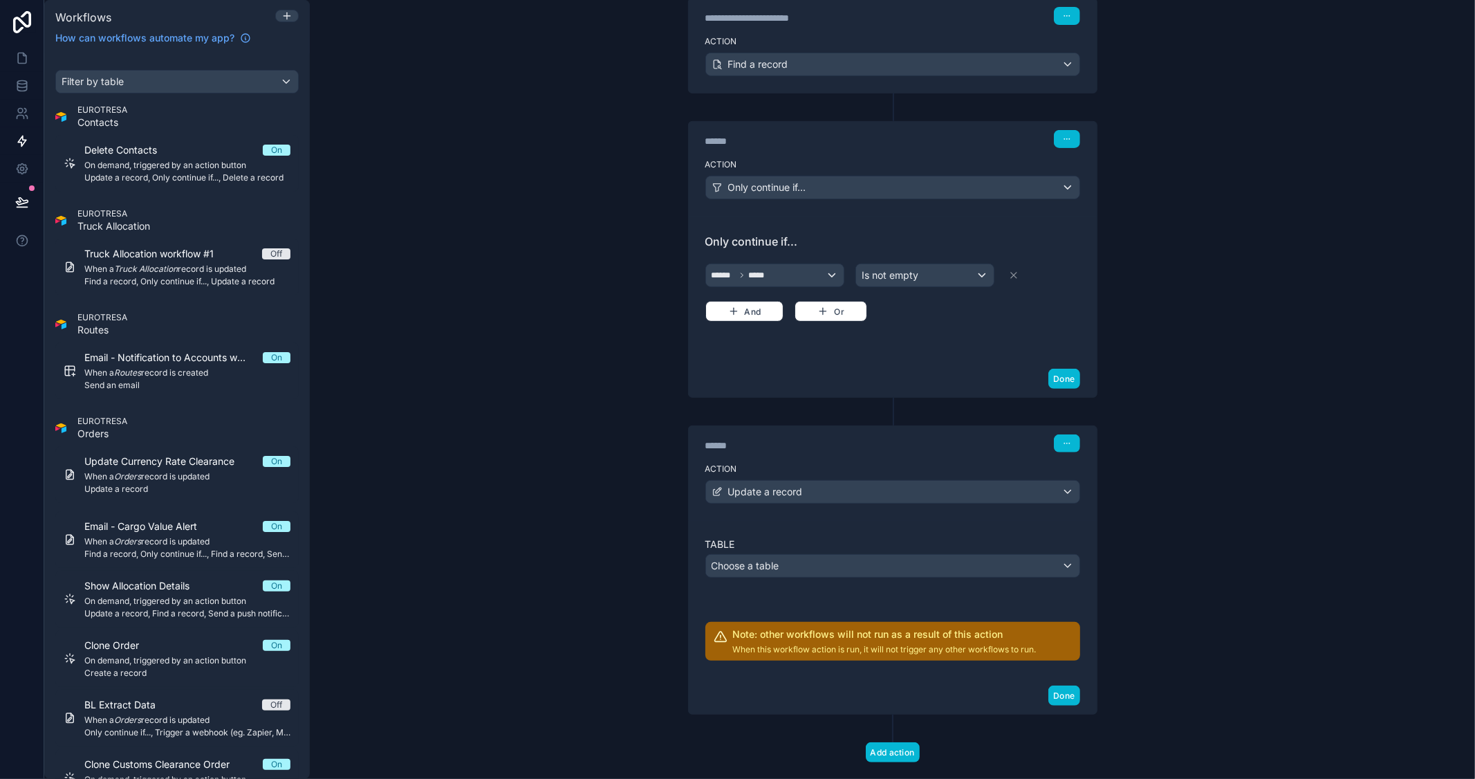
scroll to position [340, 0]
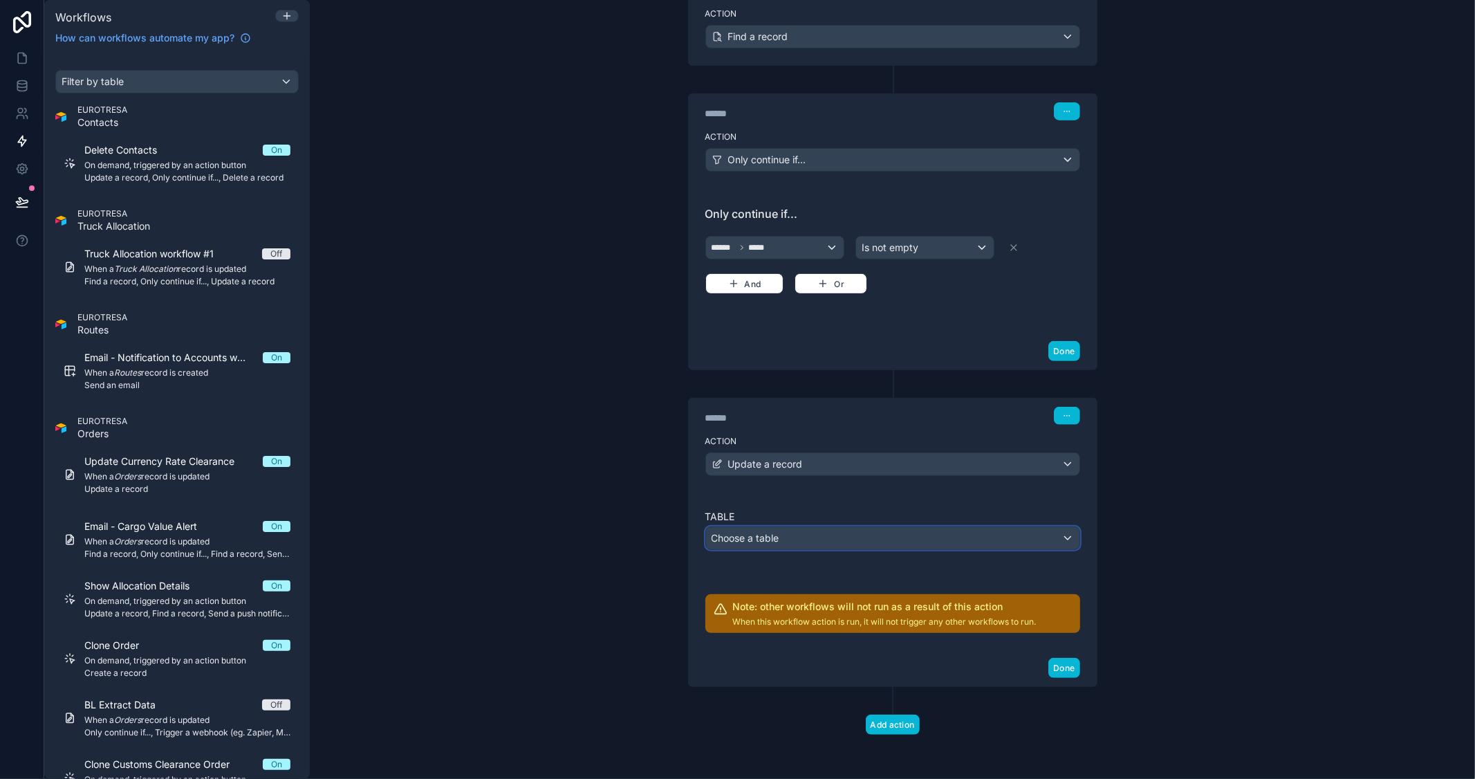
click at [789, 545] on div "Choose a table" at bounding box center [892, 538] width 373 height 22
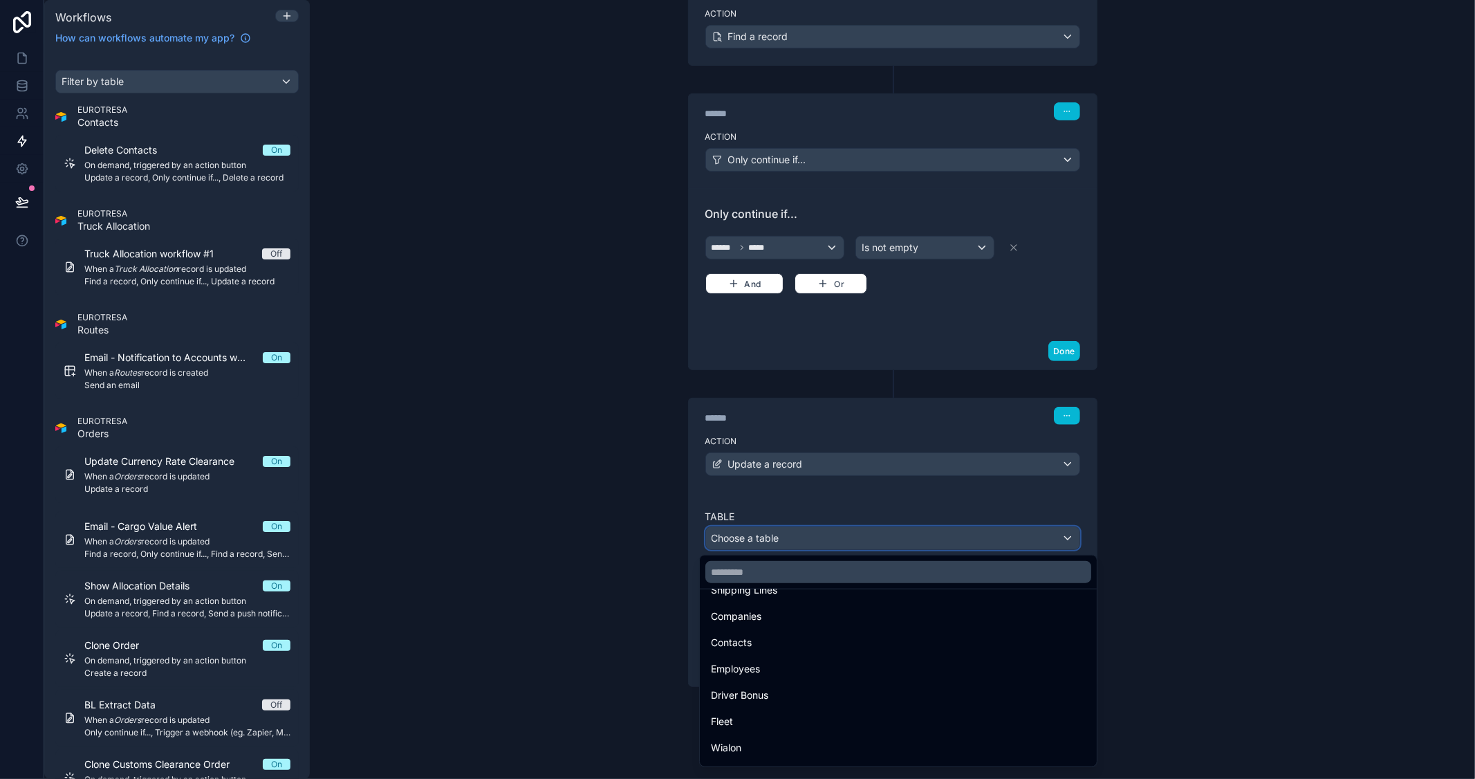
scroll to position [307, 0]
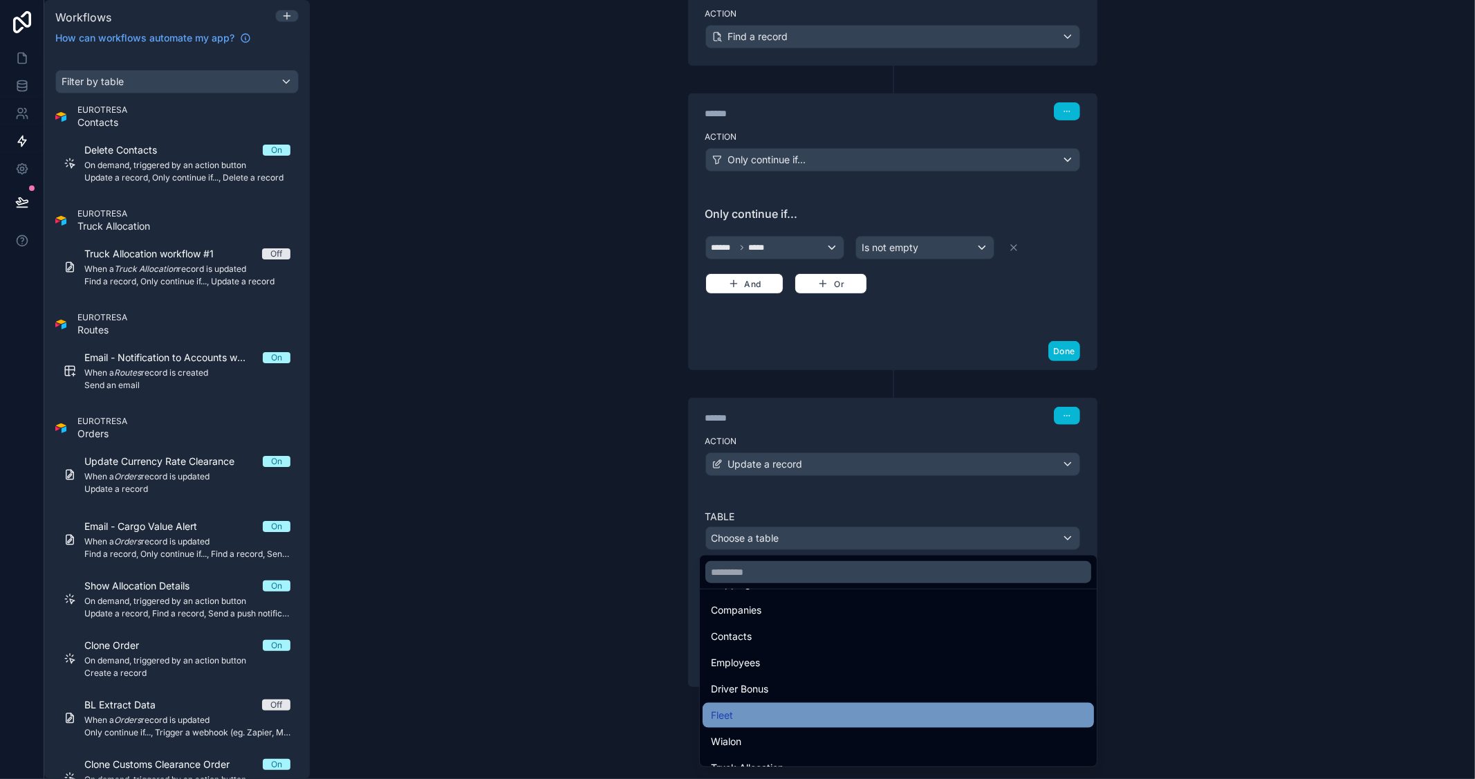
click at [748, 710] on div "Fleet" at bounding box center [898, 715] width 375 height 17
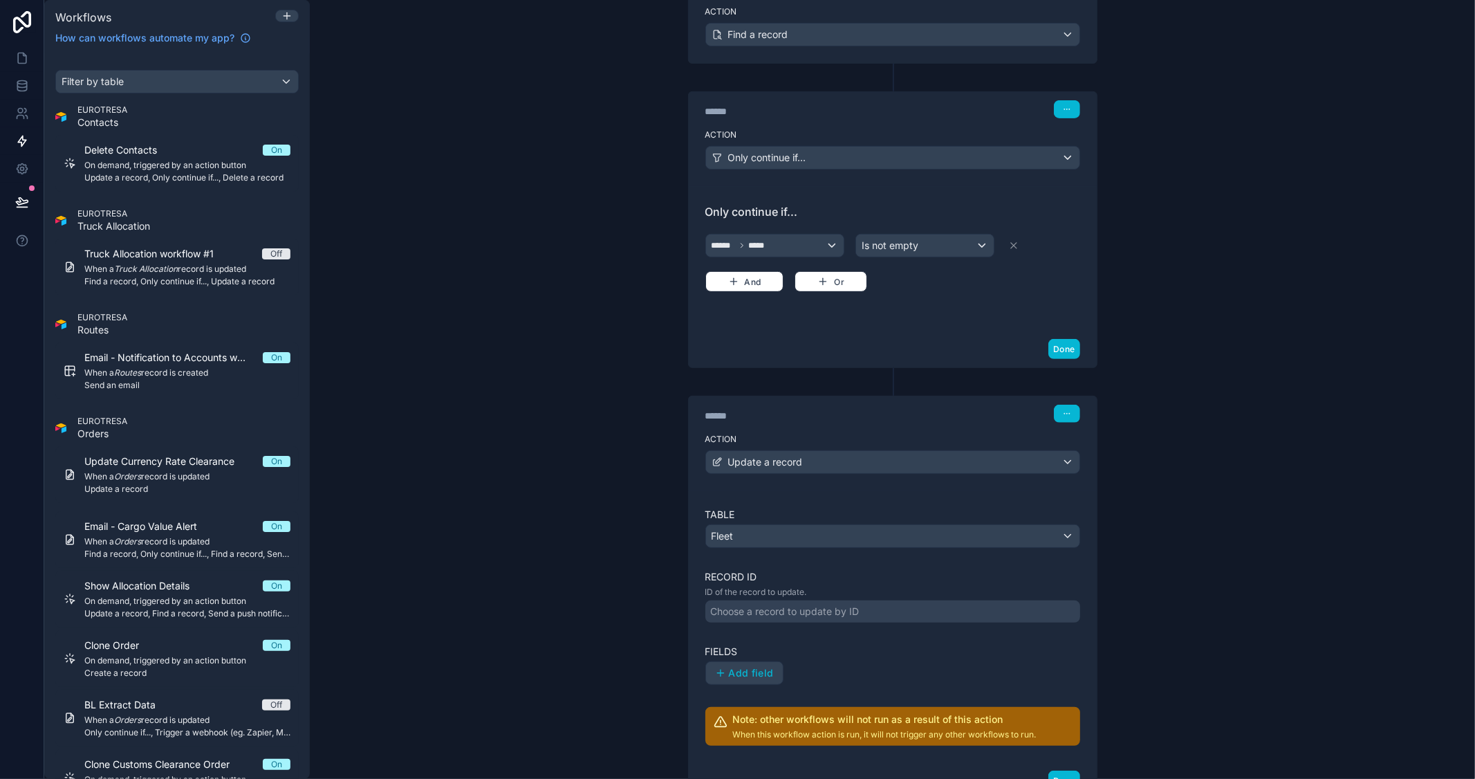
click at [844, 617] on div "Choose a record to update by ID" at bounding box center [785, 611] width 149 height 14
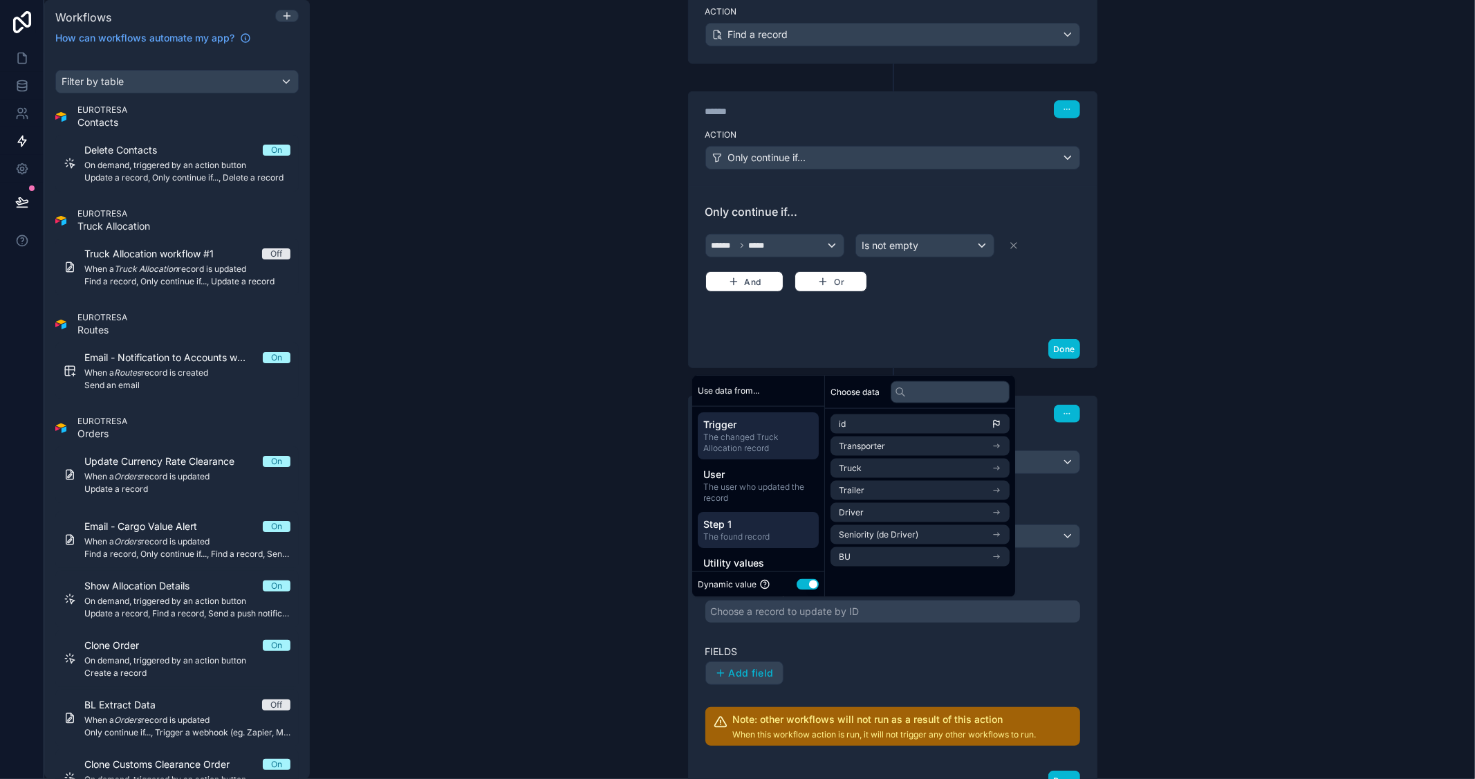
click at [765, 532] on span "The found record" at bounding box center [758, 535] width 110 height 11
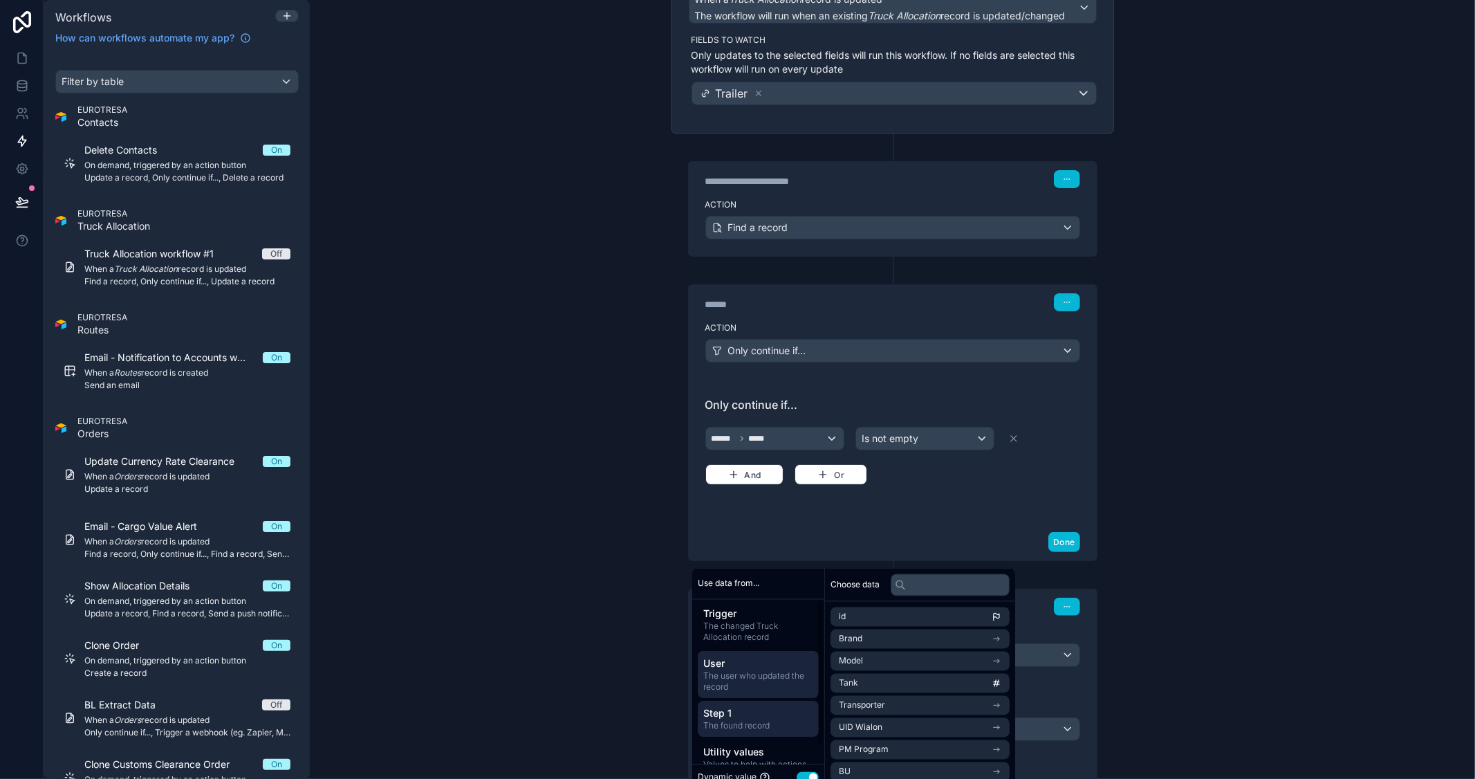
scroll to position [0, 0]
click at [881, 620] on li "id" at bounding box center [919, 616] width 179 height 19
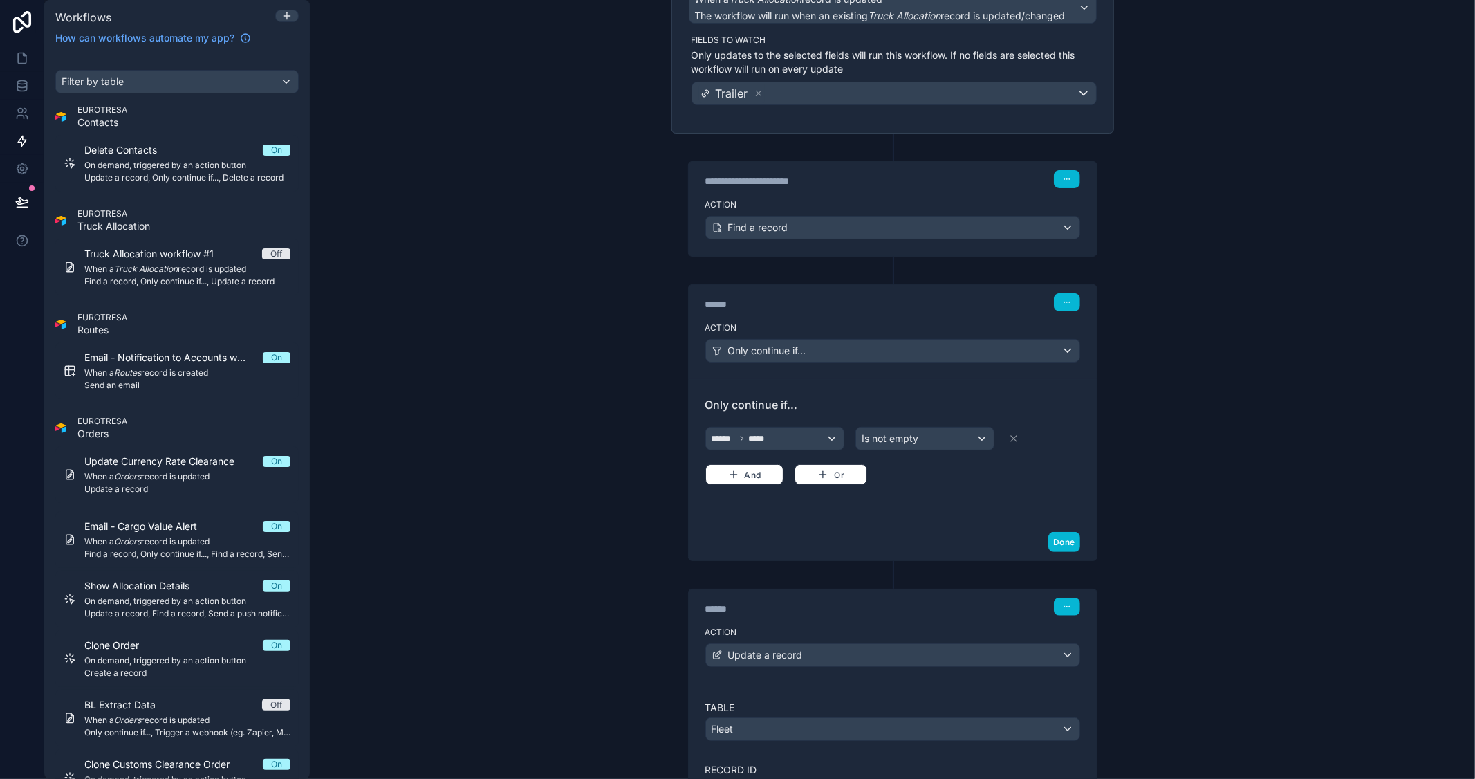
click at [1183, 493] on div "**********" at bounding box center [892, 389] width 1165 height 779
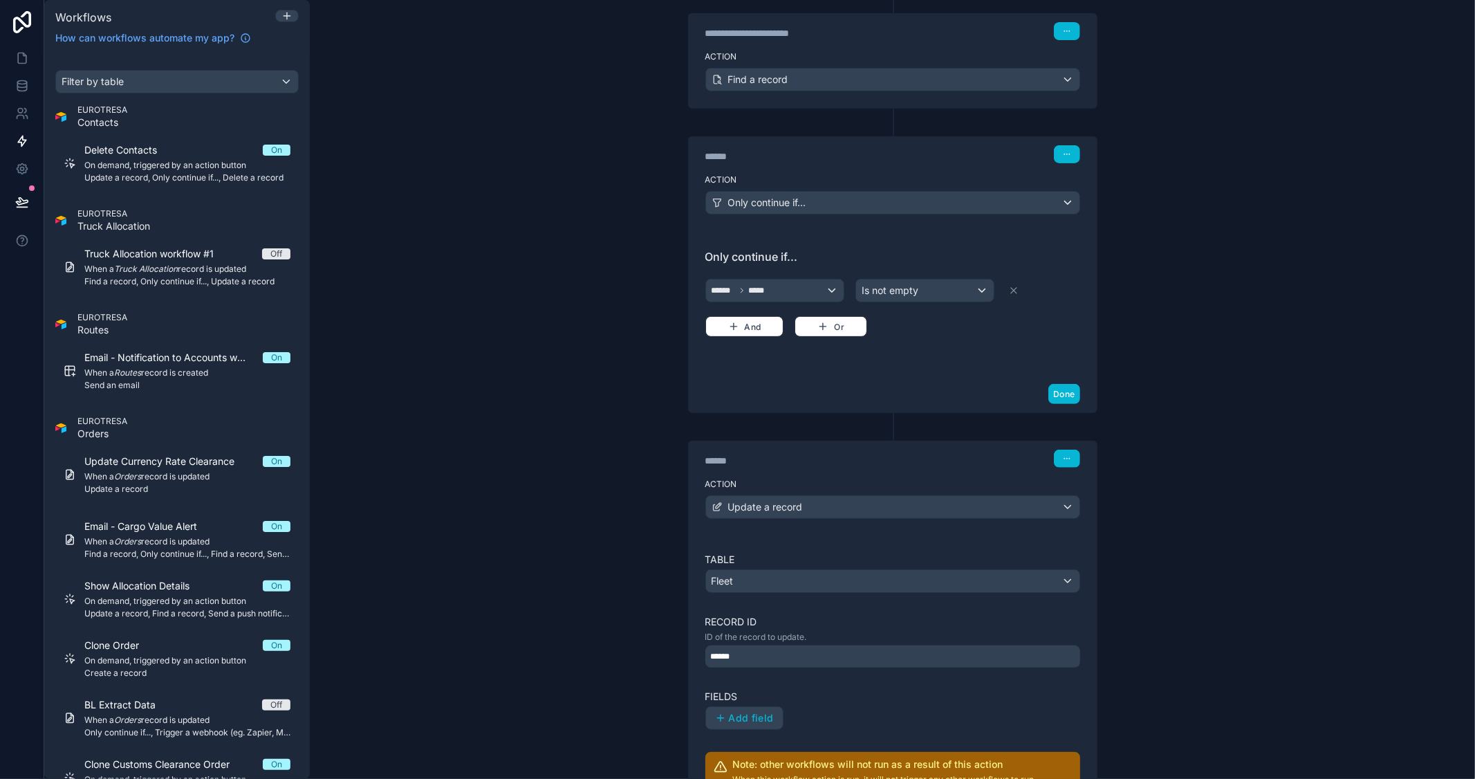
scroll to position [300, 0]
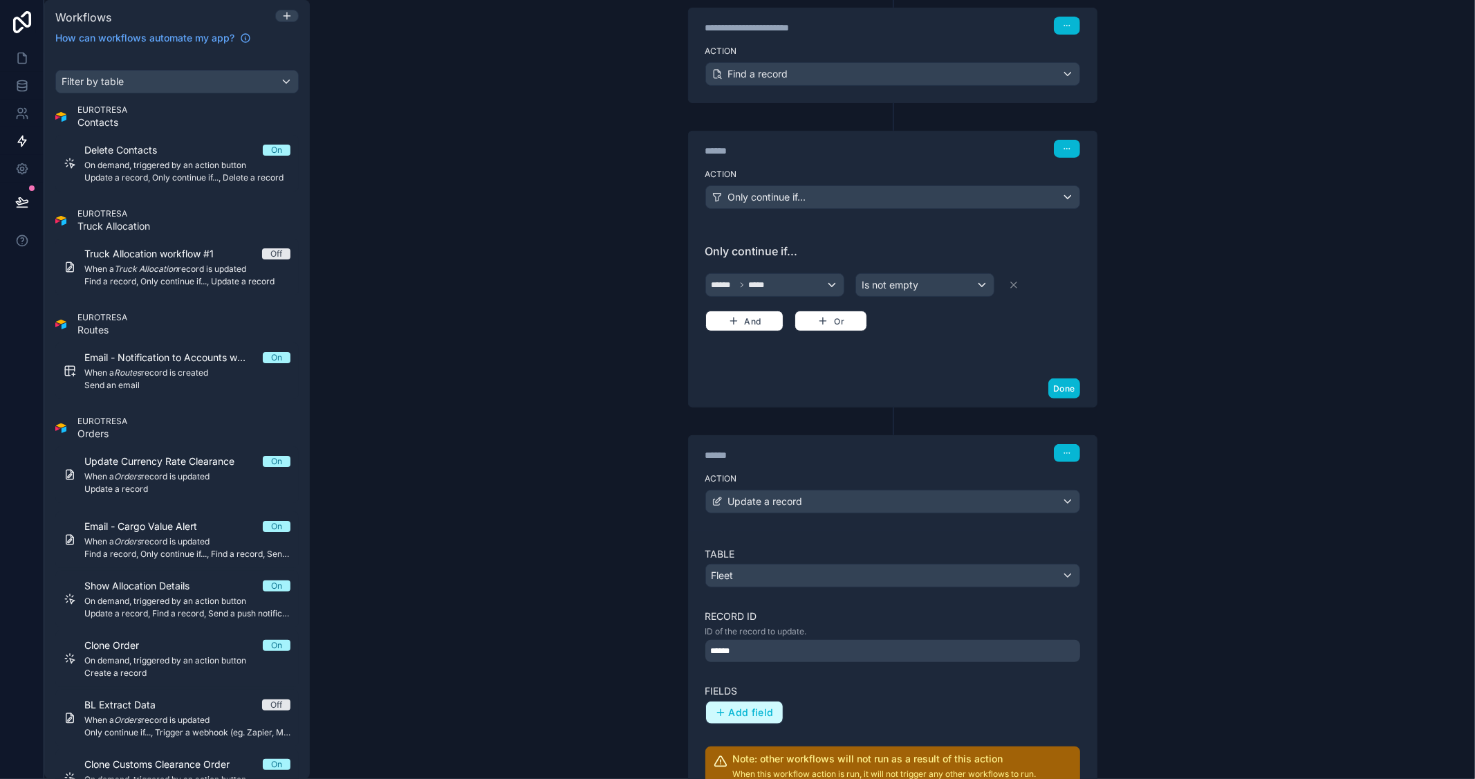
click at [747, 716] on span "Add field" at bounding box center [751, 712] width 45 height 12
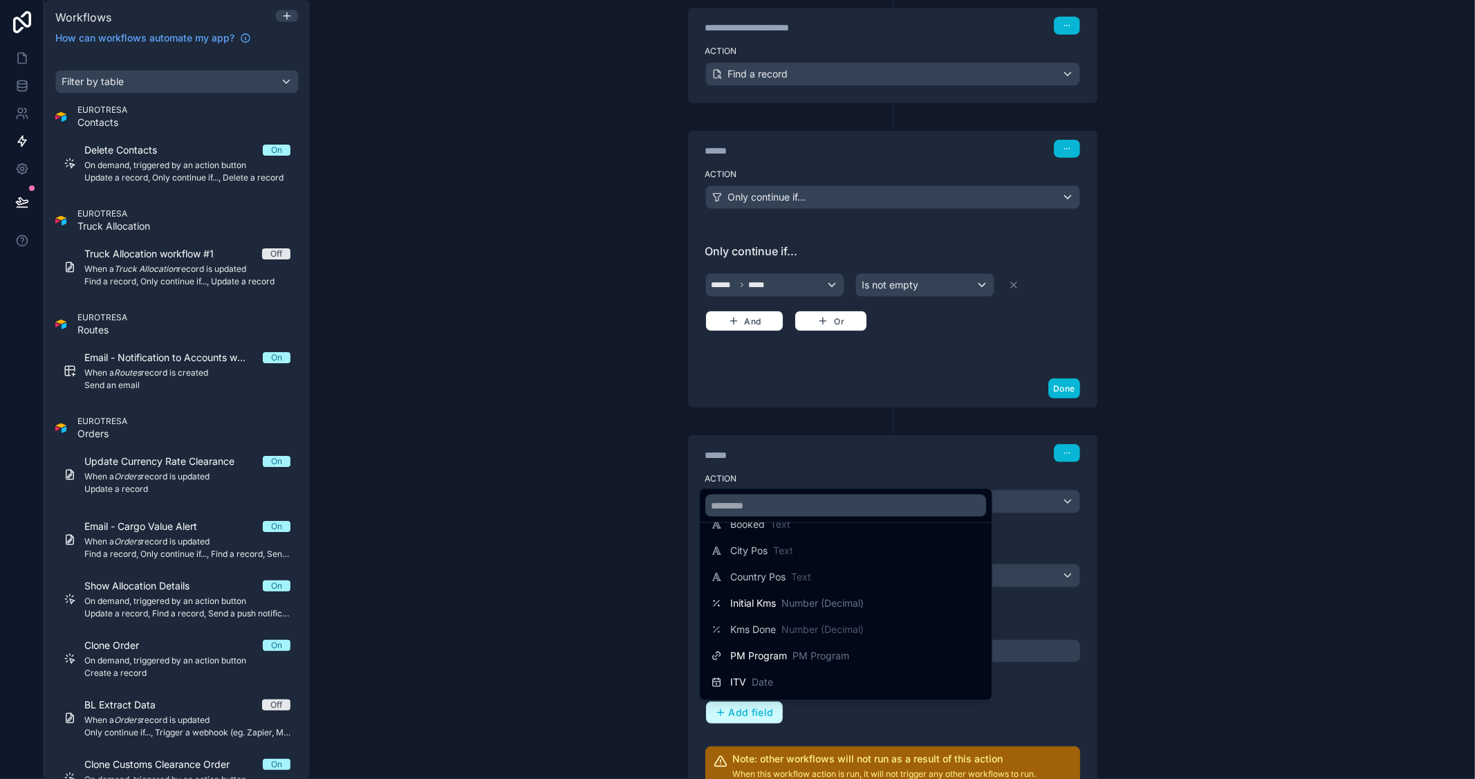
scroll to position [537, 0]
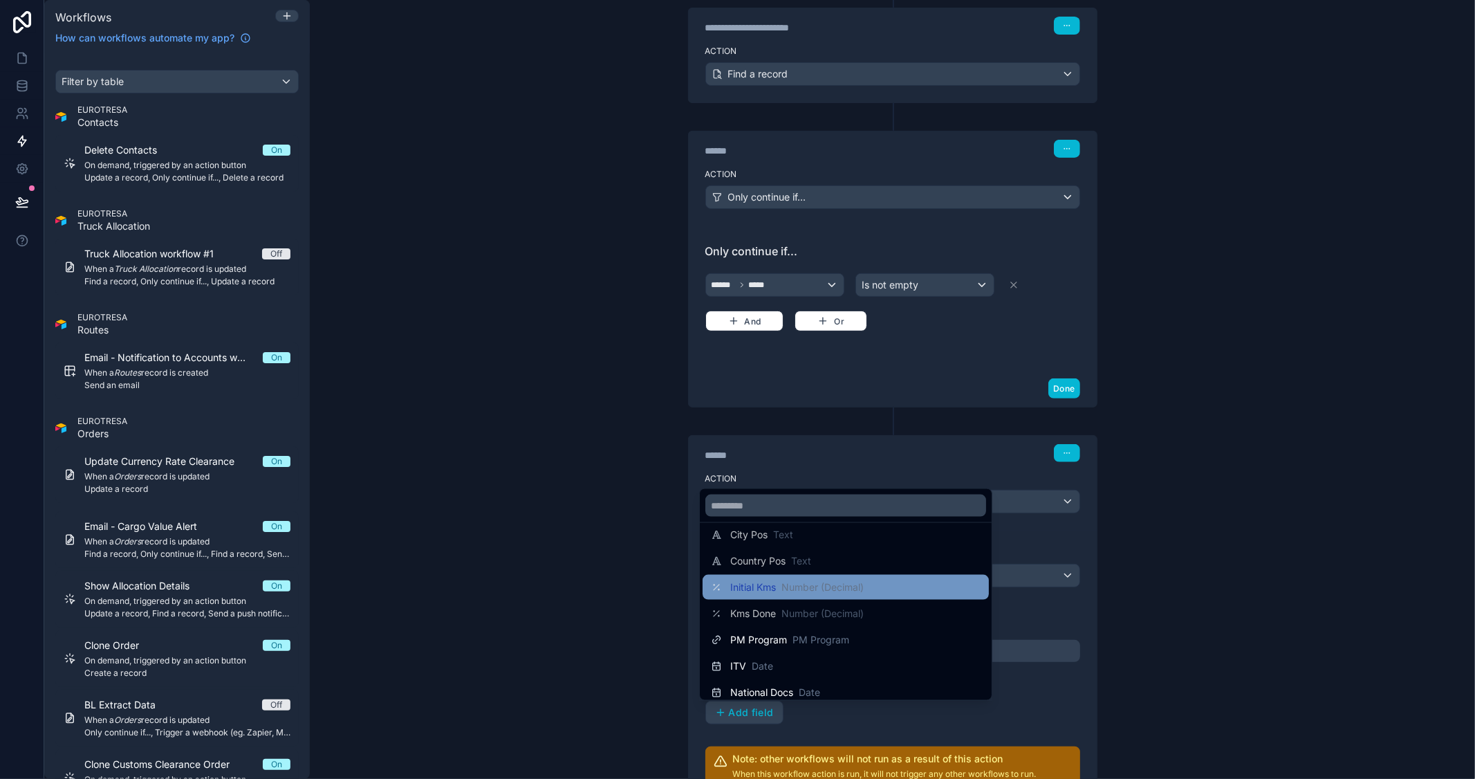
click at [783, 582] on span "Number (Decimal)" at bounding box center [822, 587] width 82 height 14
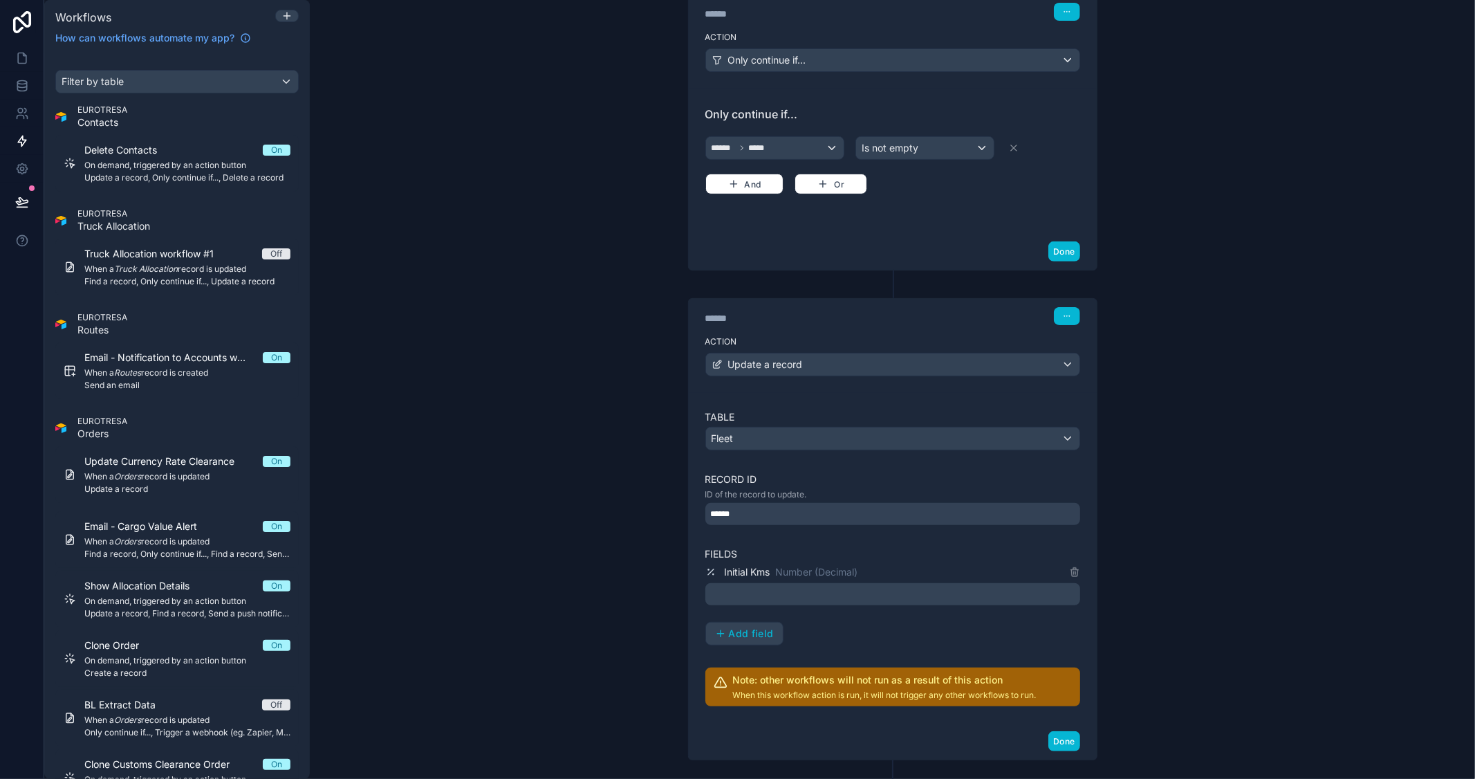
scroll to position [454, 0]
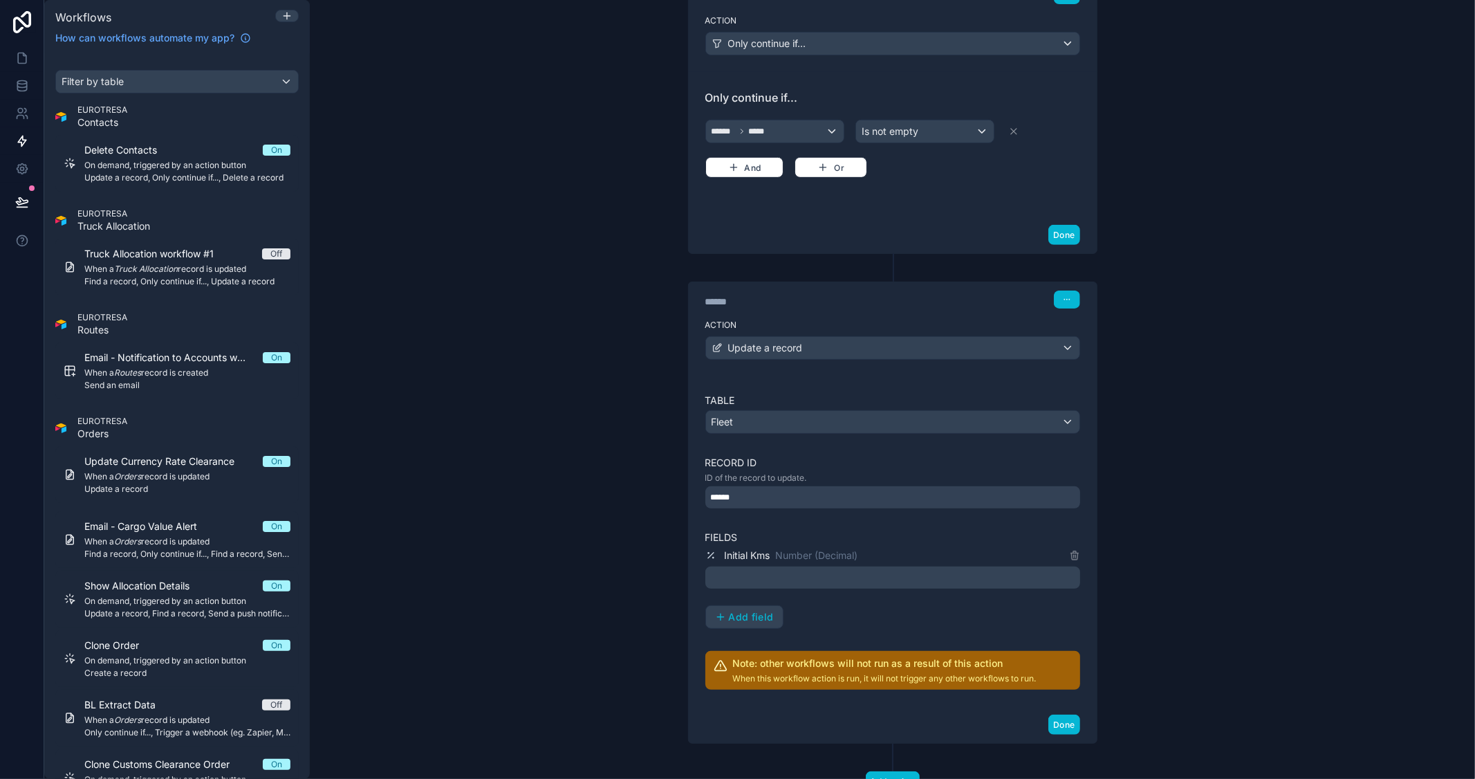
click at [903, 572] on p "﻿" at bounding box center [894, 577] width 366 height 17
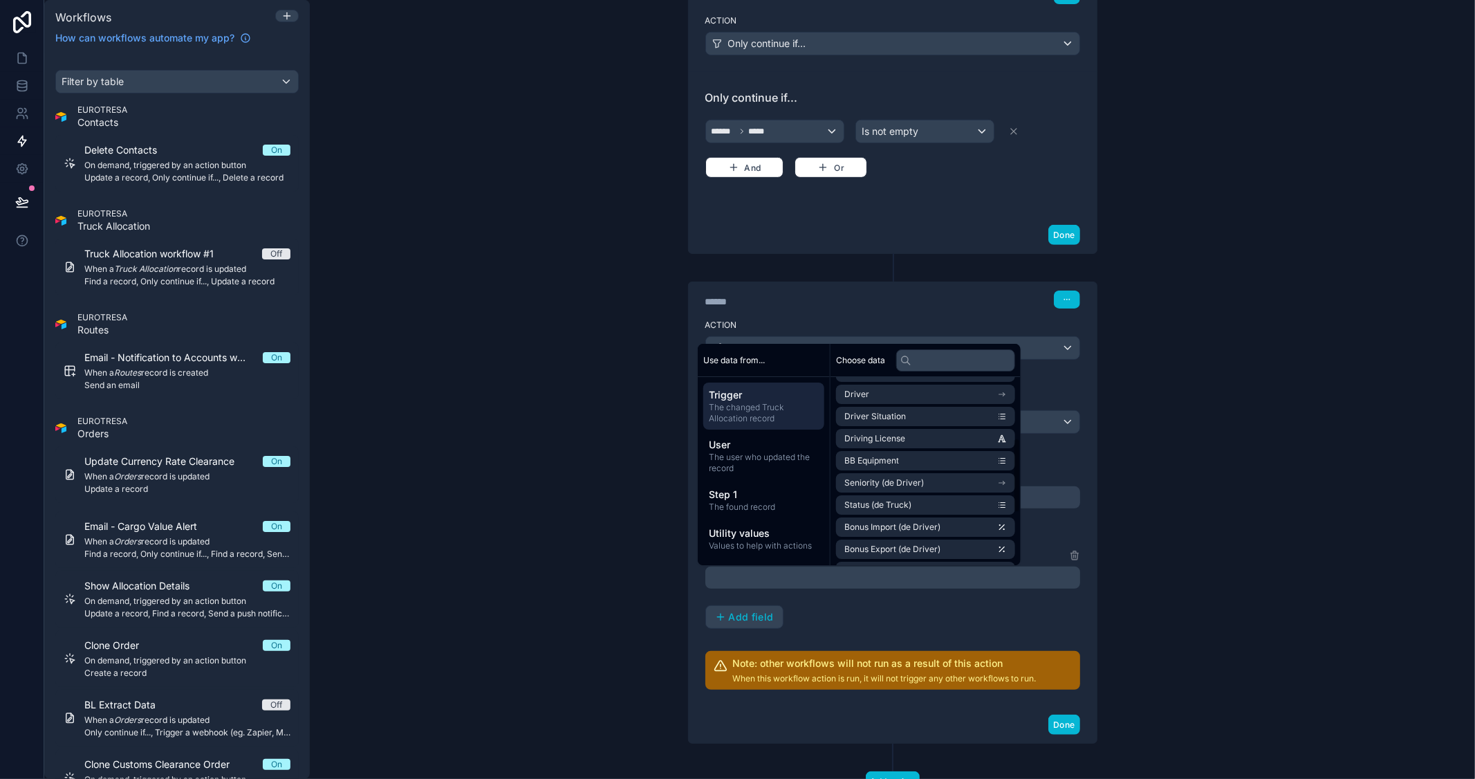
scroll to position [154, 0]
click at [925, 361] on input "text" at bounding box center [955, 360] width 119 height 22
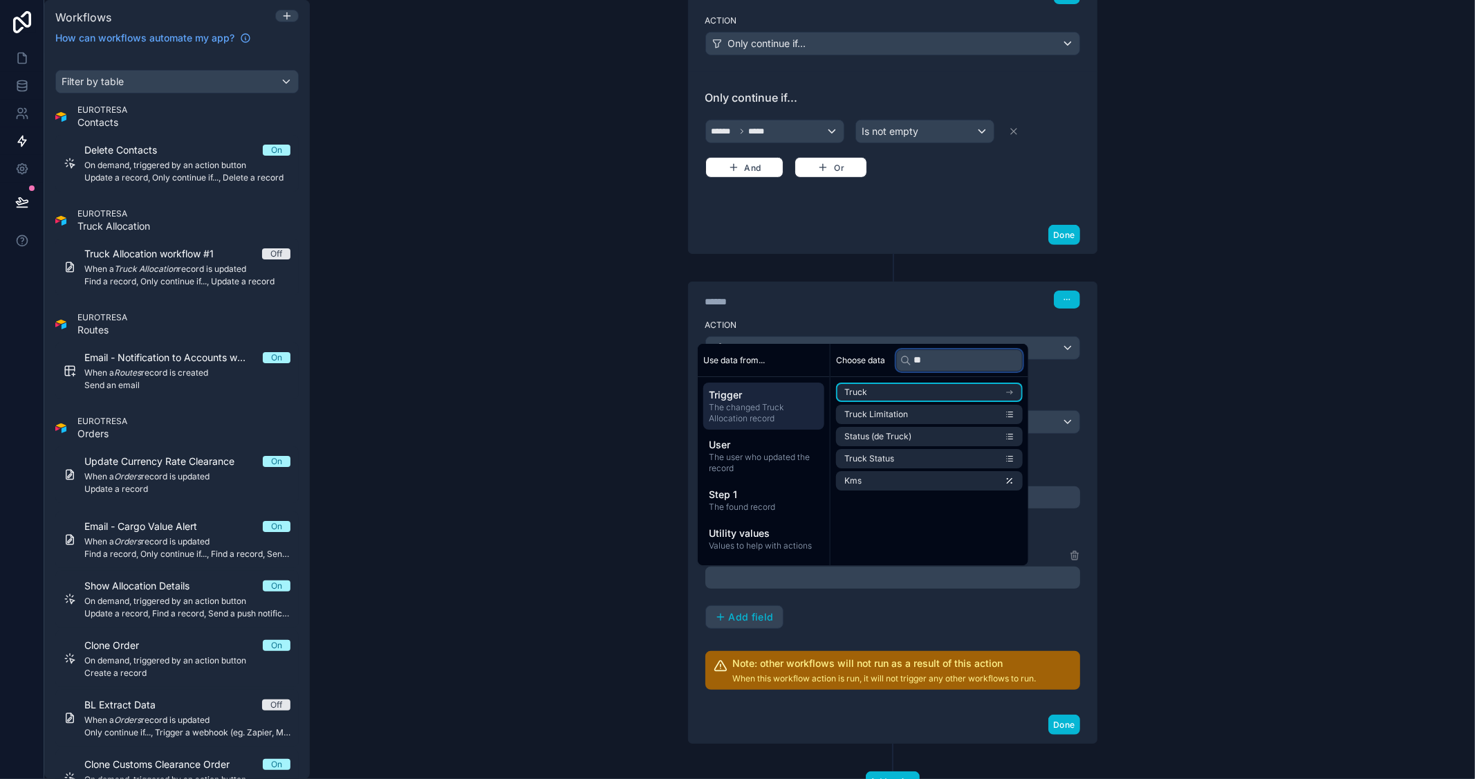
scroll to position [0, 0]
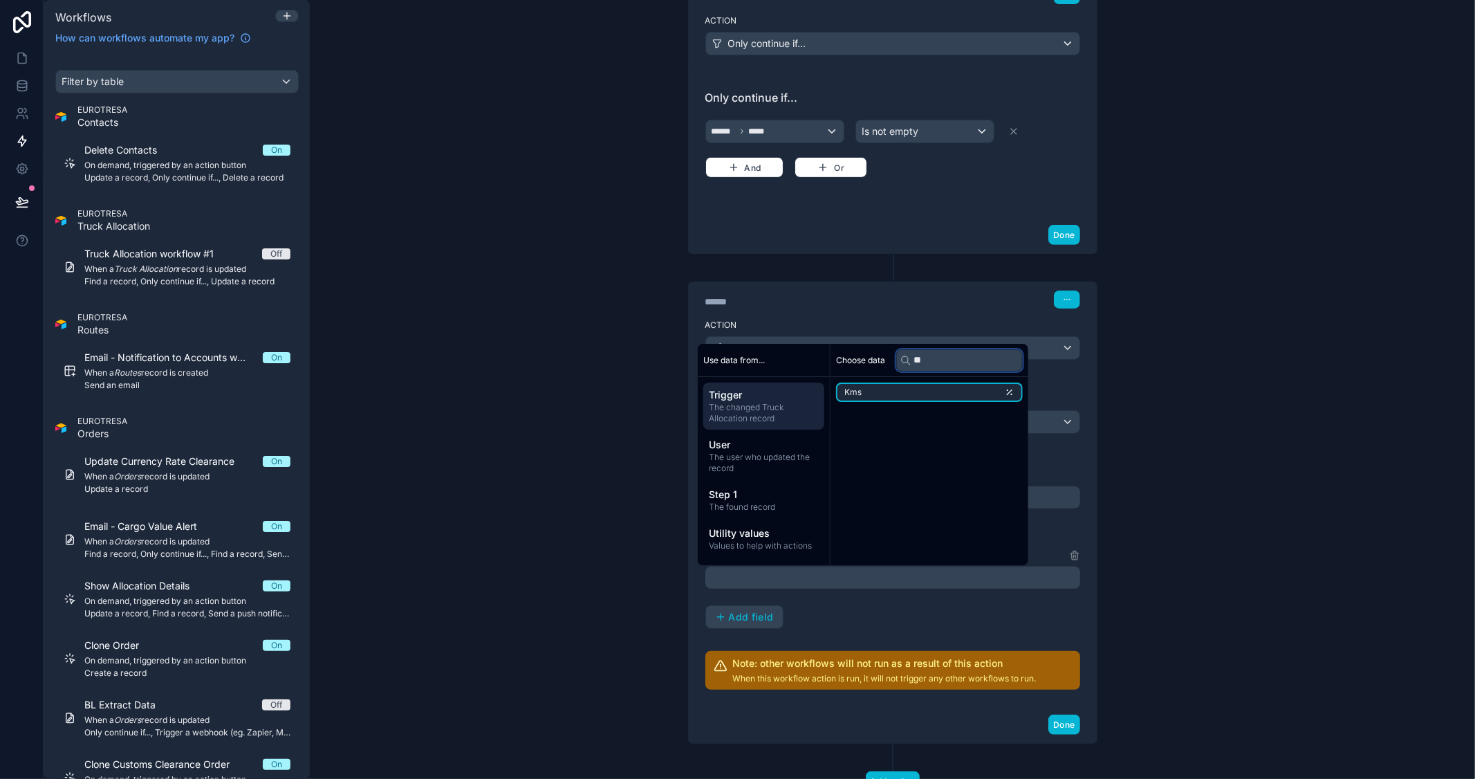
type input "**"
click at [765, 501] on span "Step 1" at bounding box center [764, 495] width 110 height 14
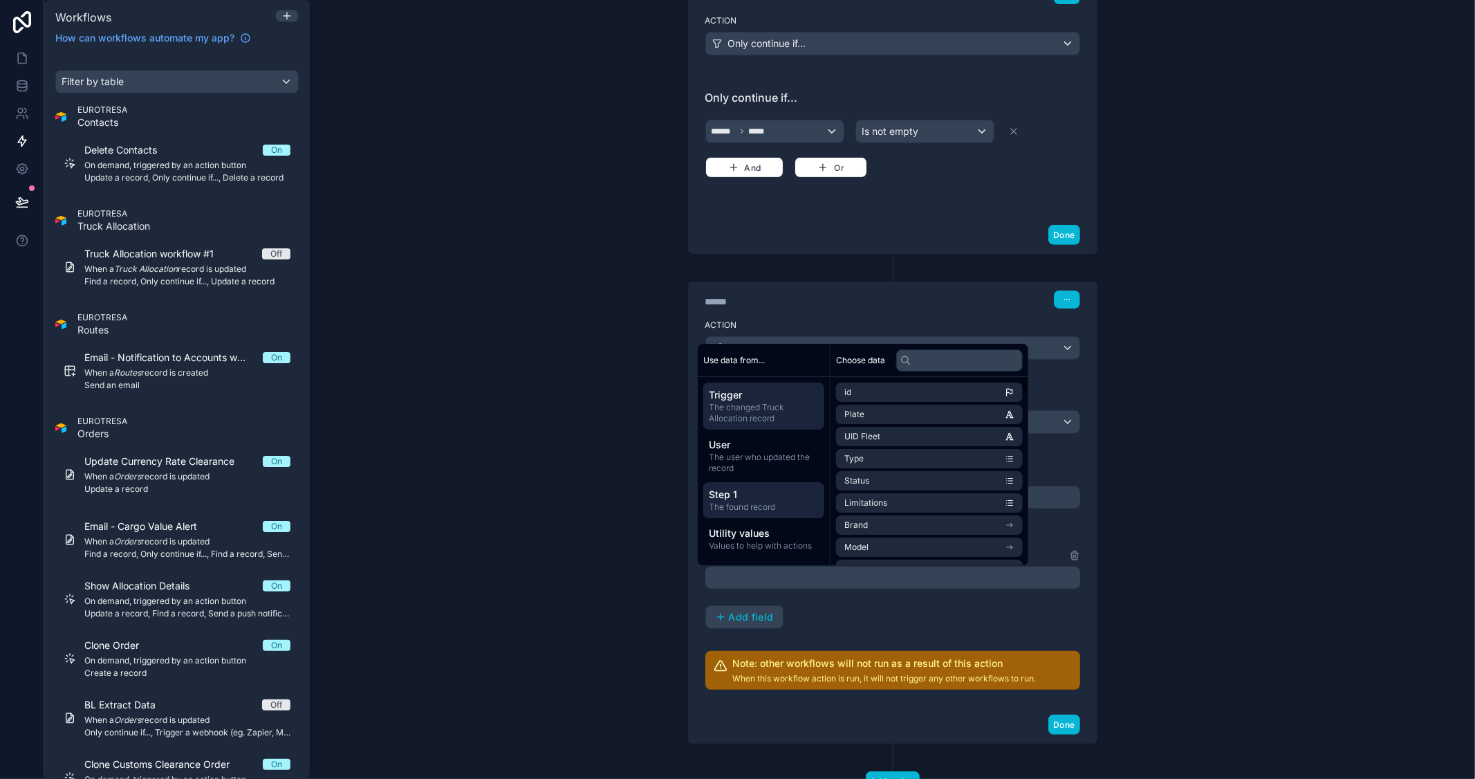
click at [786, 401] on span "Trigger" at bounding box center [764, 395] width 110 height 14
click at [790, 499] on span "Step 1" at bounding box center [764, 495] width 110 height 14
click at [955, 361] on input "text" at bounding box center [959, 360] width 127 height 22
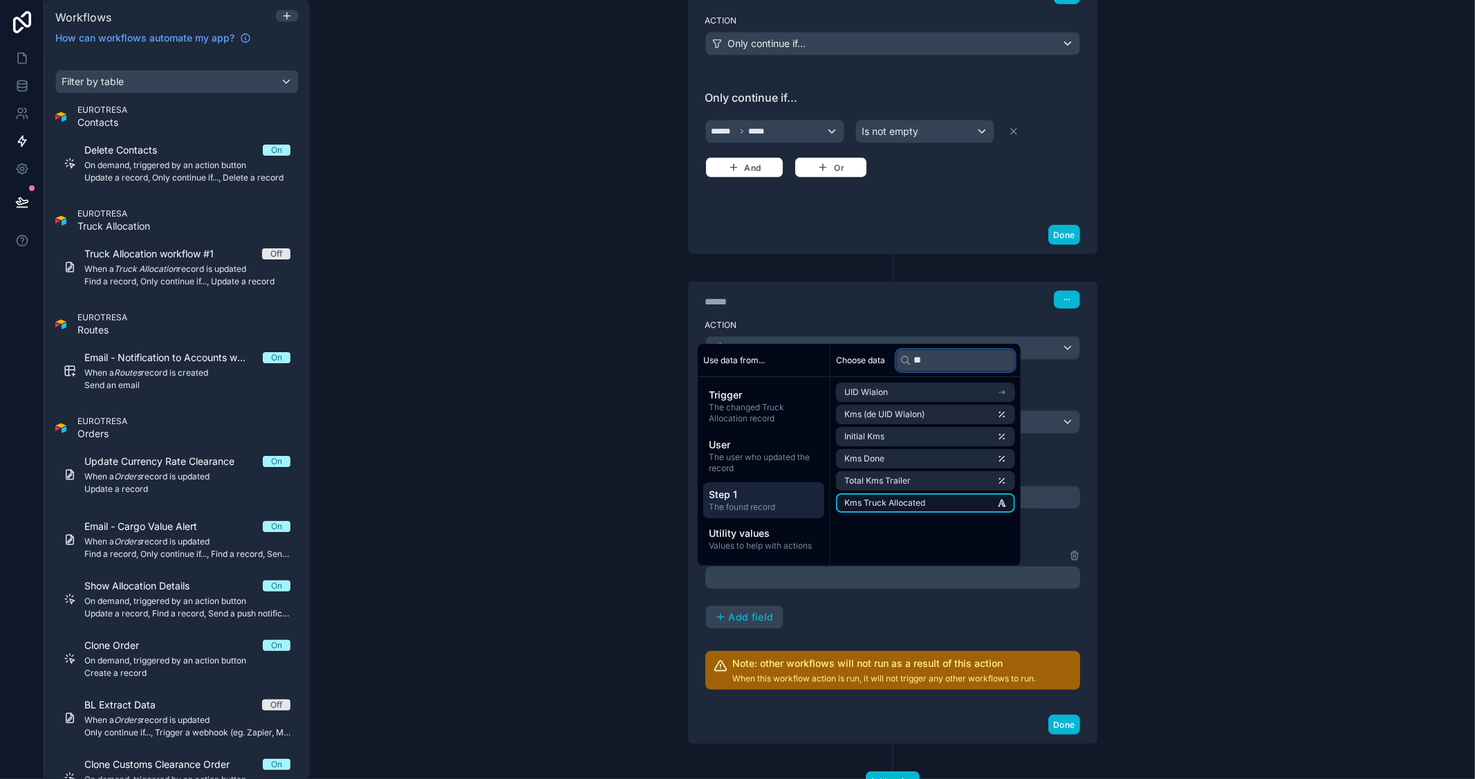
type input "**"
click at [966, 505] on li "Kms Truck Allocated" at bounding box center [925, 502] width 179 height 19
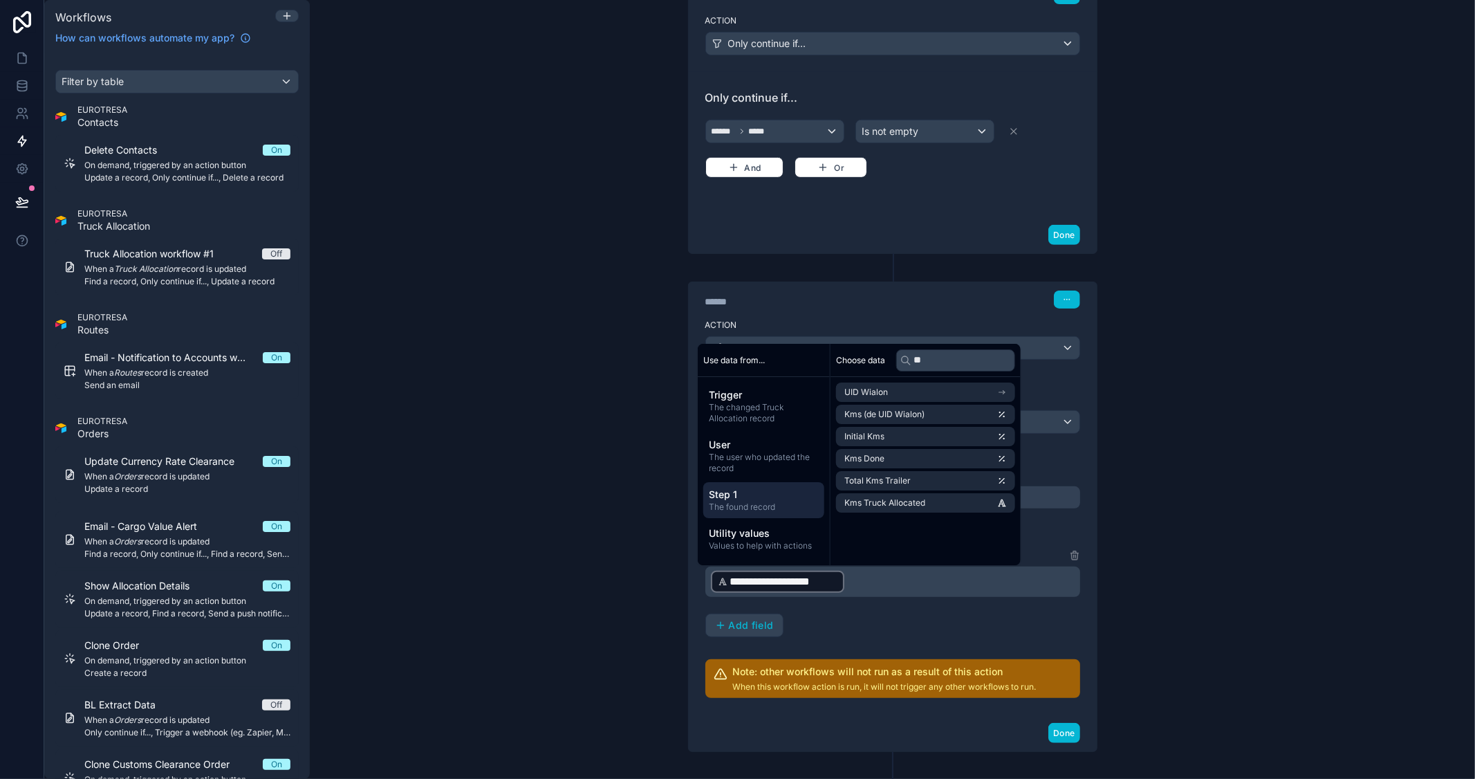
click at [1214, 502] on div "**********" at bounding box center [892, 389] width 1165 height 779
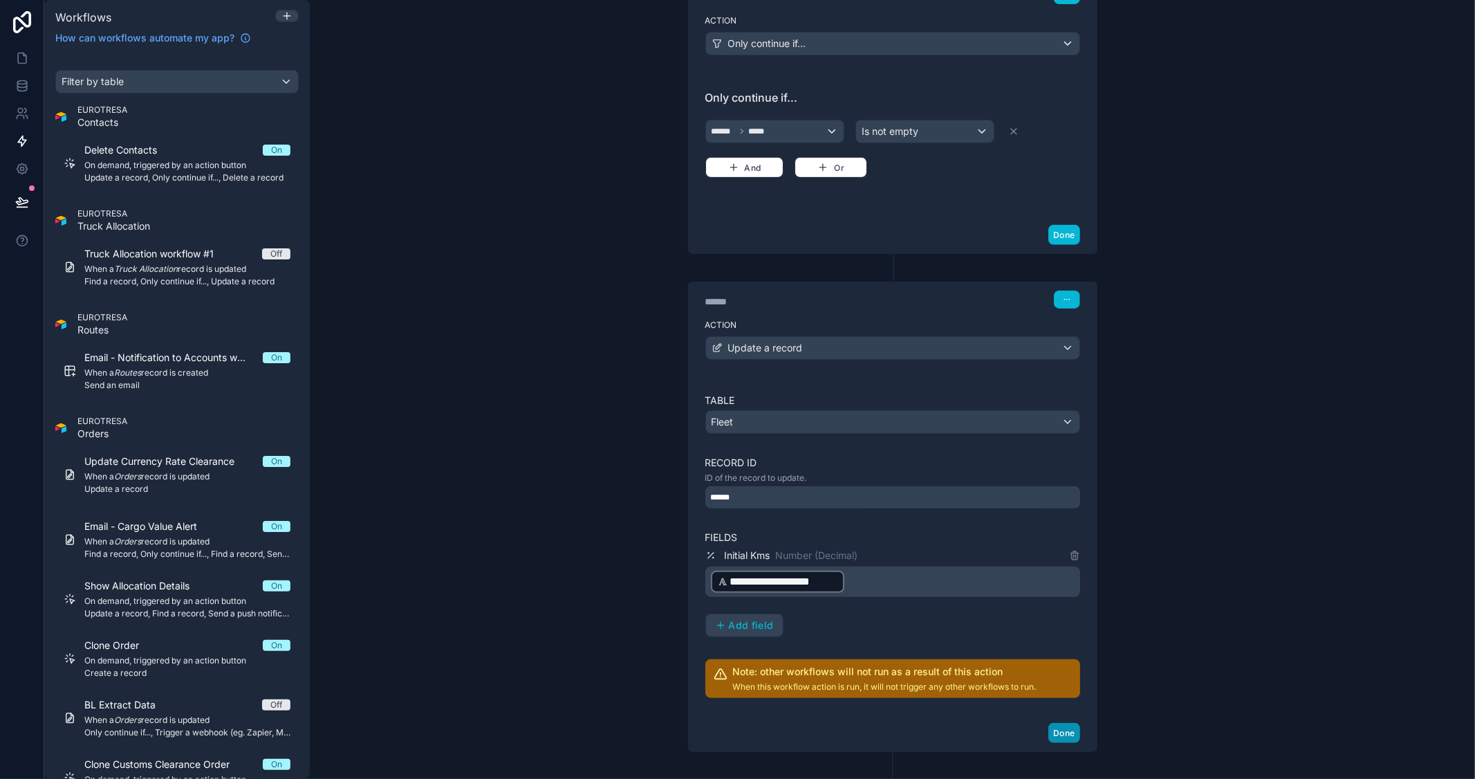
click at [1066, 731] on button "Done" at bounding box center [1063, 733] width 31 height 20
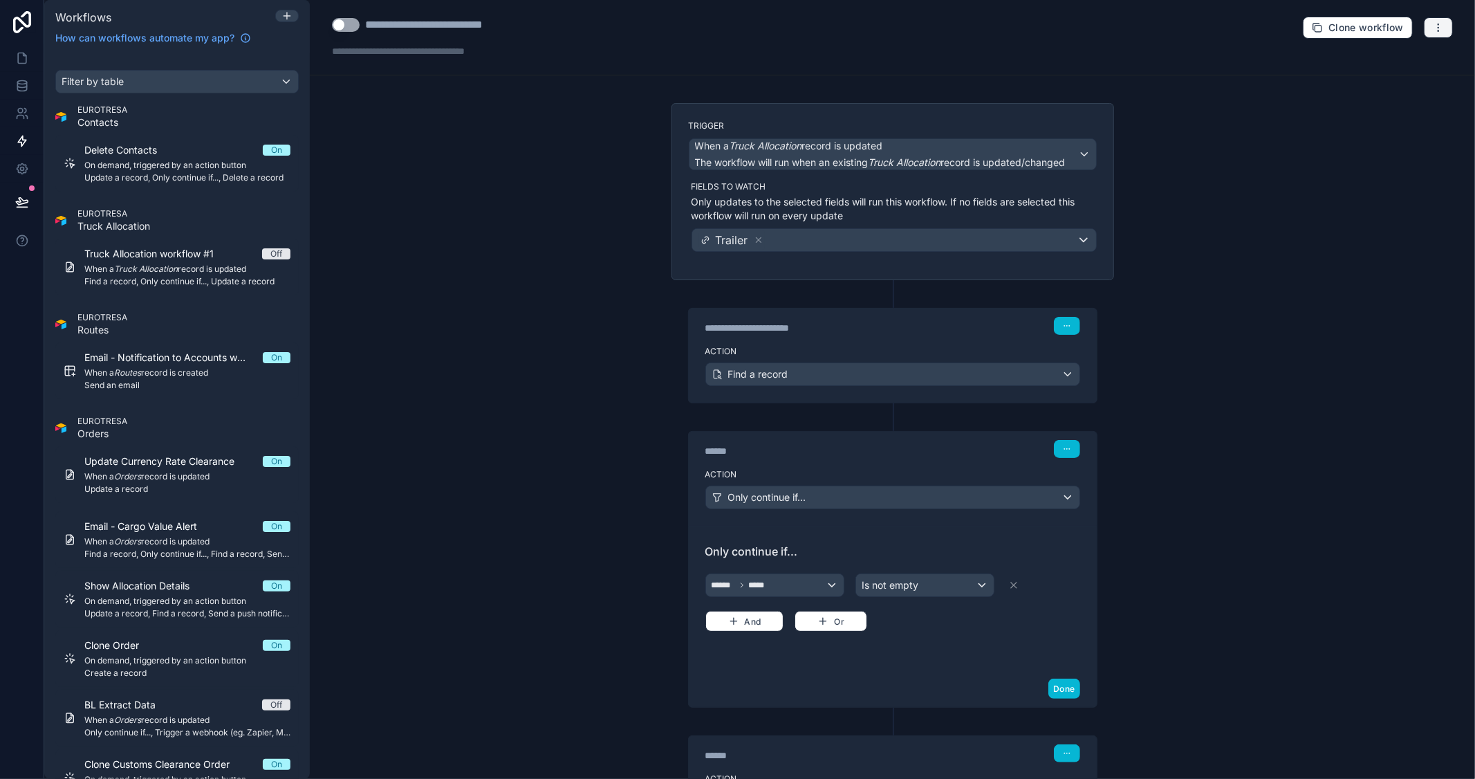
click at [1424, 26] on button "button" at bounding box center [1438, 27] width 29 height 21
click at [1377, 25] on span "Clone workflow" at bounding box center [1365, 27] width 75 height 12
click at [1433, 25] on icon "button" at bounding box center [1438, 27] width 11 height 11
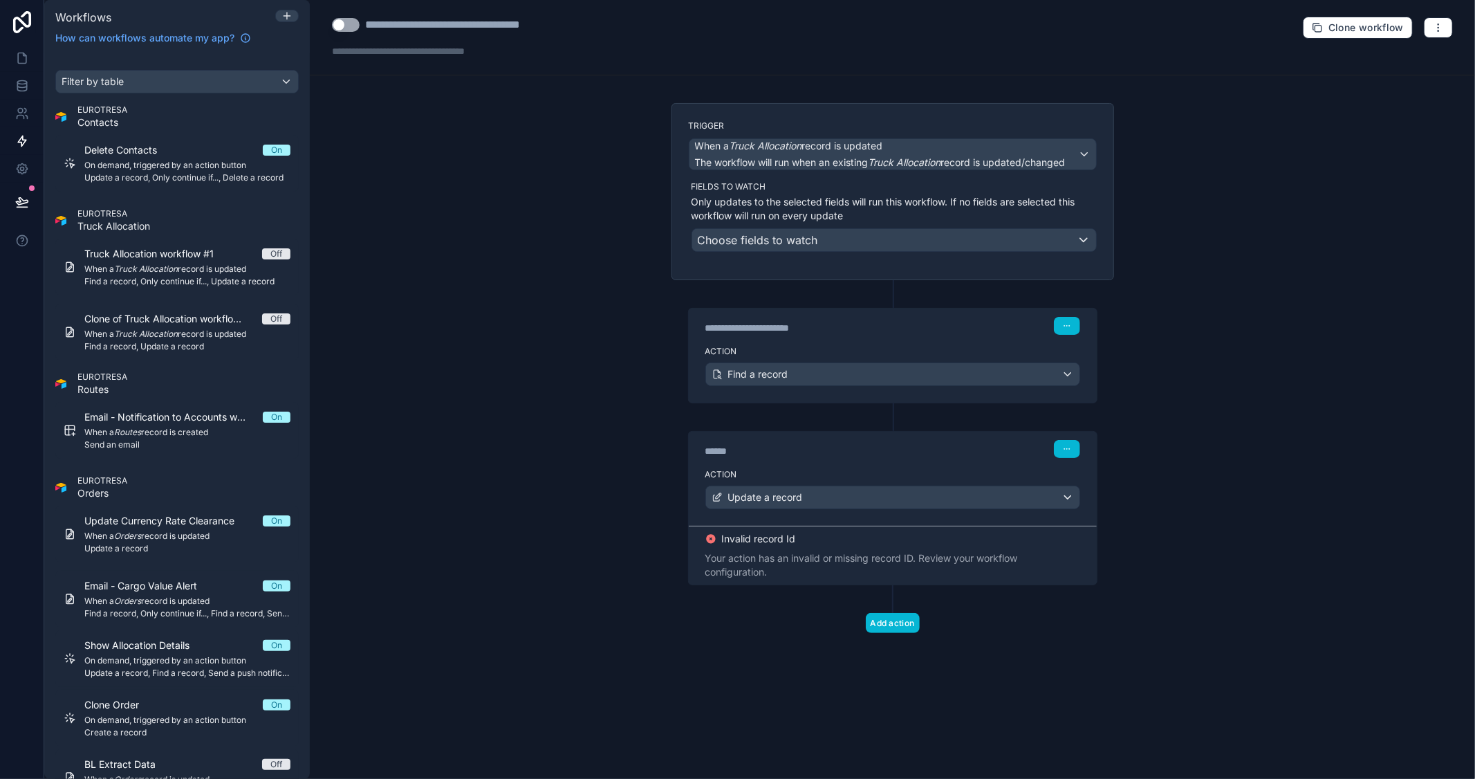
click at [1285, 282] on div "**********" at bounding box center [892, 389] width 1165 height 779
drag, startPoint x: 586, startPoint y: 25, endPoint x: 357, endPoint y: 15, distance: 229.8
click at [357, 15] on div "**********" at bounding box center [892, 37] width 1165 height 75
drag, startPoint x: 369, startPoint y: 25, endPoint x: 578, endPoint y: 24, distance: 208.8
click at [578, 24] on div "**********" at bounding box center [892, 37] width 1165 height 75
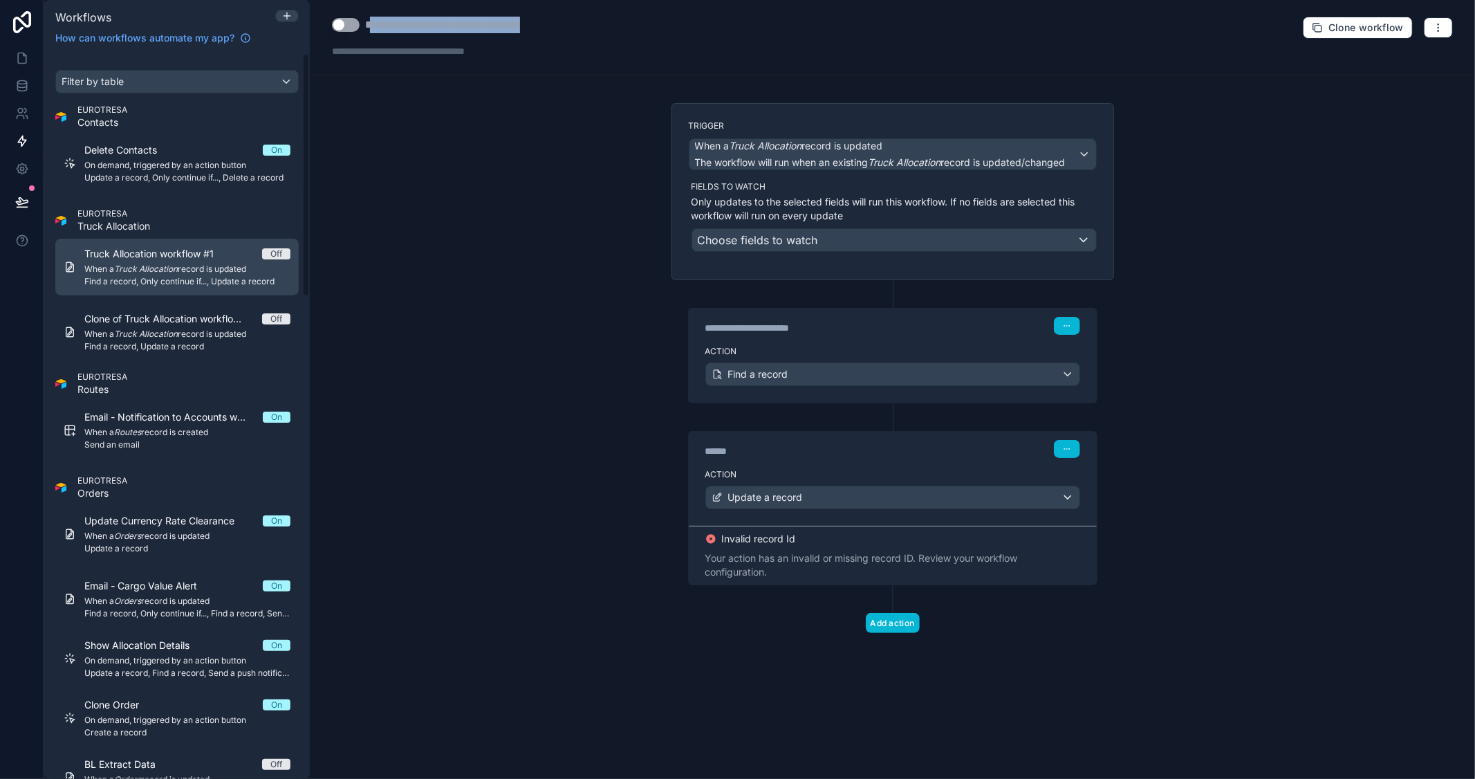
click at [202, 274] on span "When a Truck Allocation record is updated" at bounding box center [187, 268] width 206 height 11
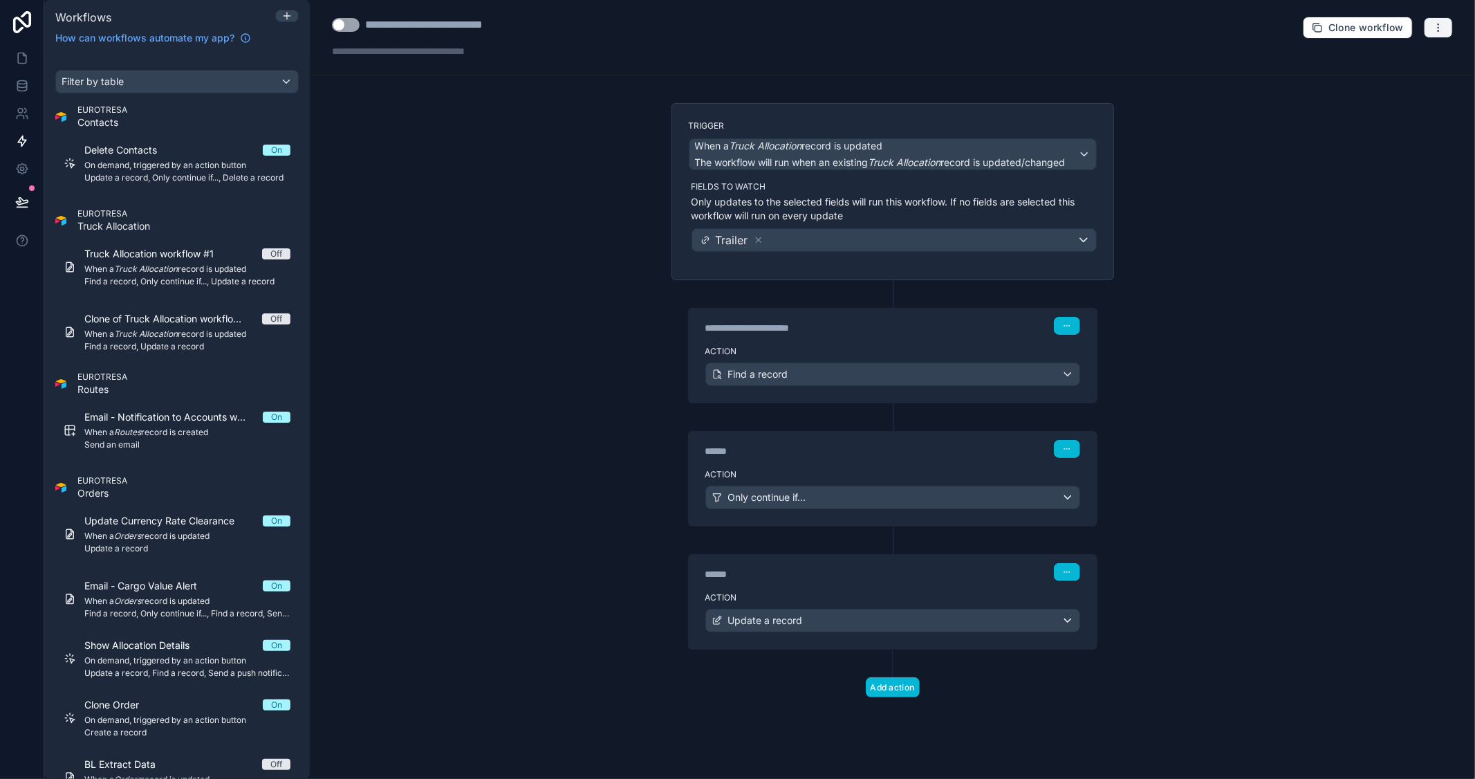
click at [1443, 28] on icon "button" at bounding box center [1438, 27] width 11 height 11
click at [1400, 66] on button "Test workflow" at bounding box center [1391, 60] width 100 height 22
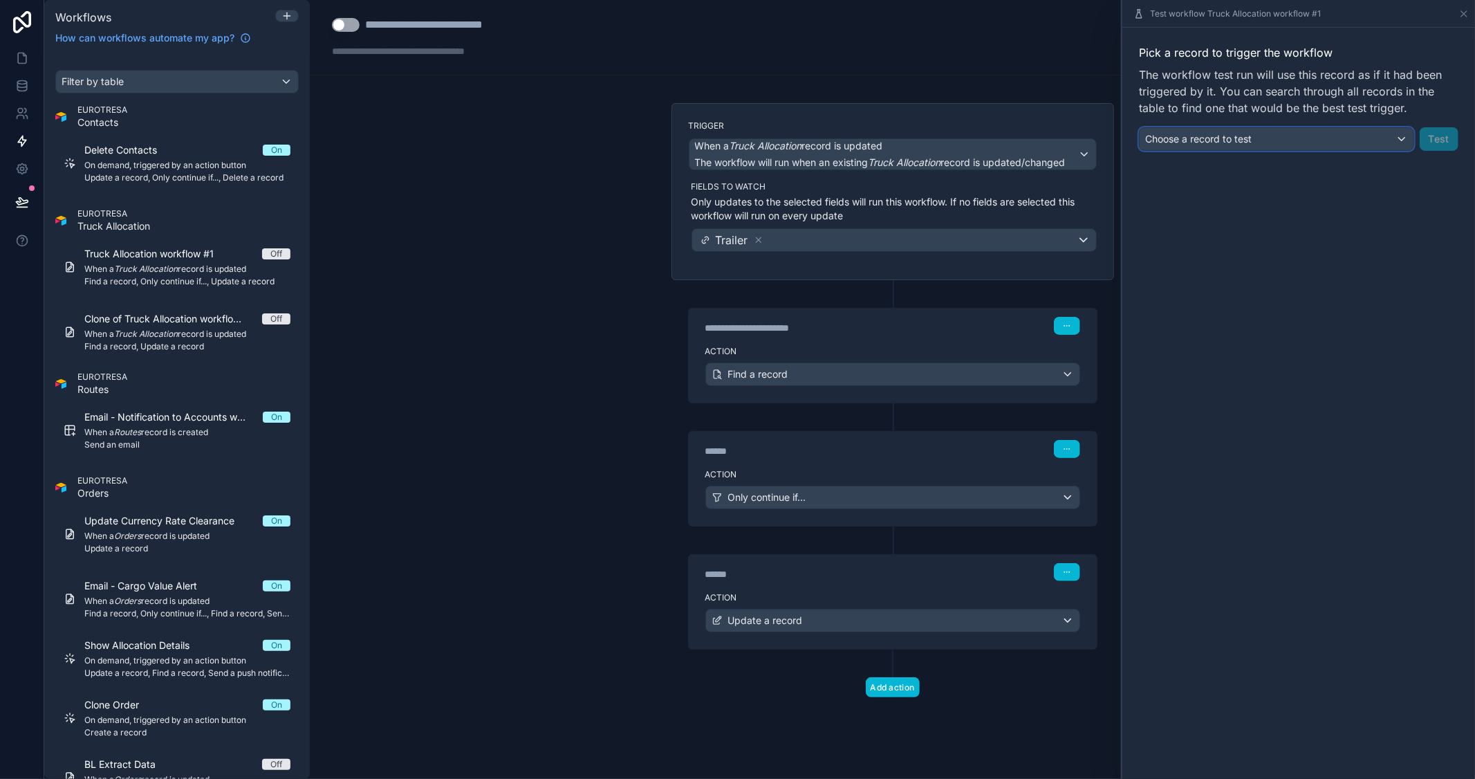
click at [1216, 138] on span "Choose a record to test" at bounding box center [1198, 139] width 106 height 12
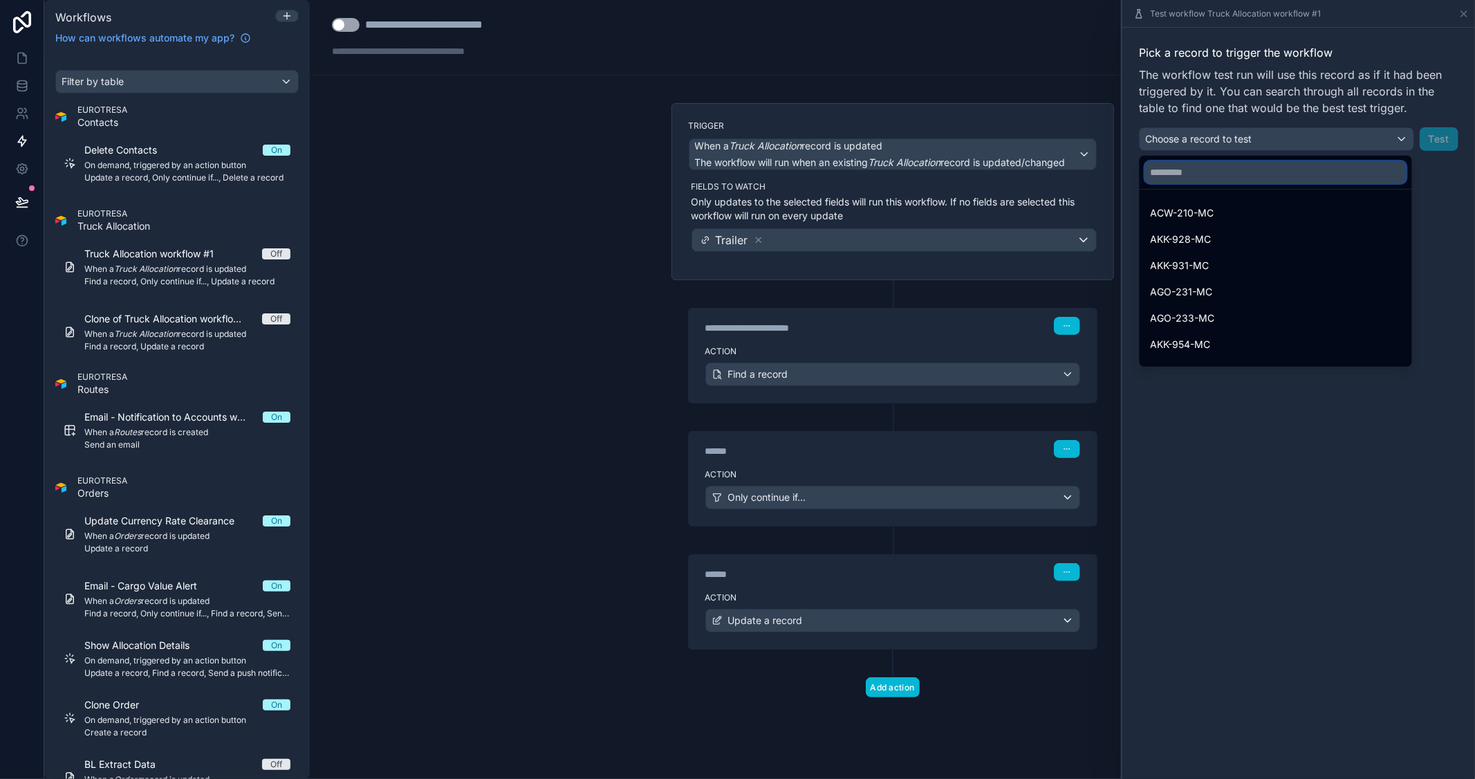
click at [1196, 177] on input "text" at bounding box center [1275, 172] width 261 height 22
click at [1195, 209] on span "ACW-210-MC" at bounding box center [1183, 213] width 64 height 17
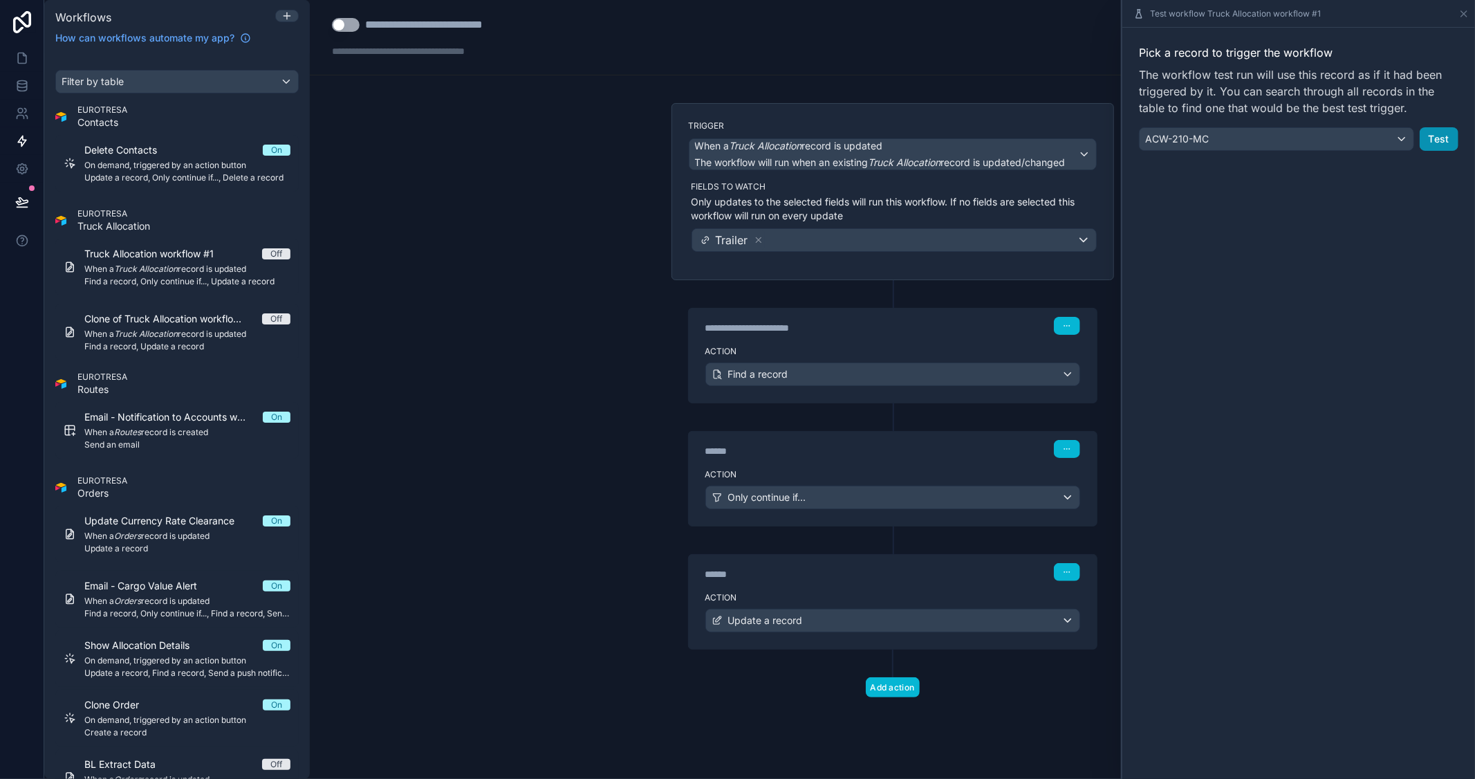
click at [1432, 137] on button "Test" at bounding box center [1439, 139] width 39 height 24
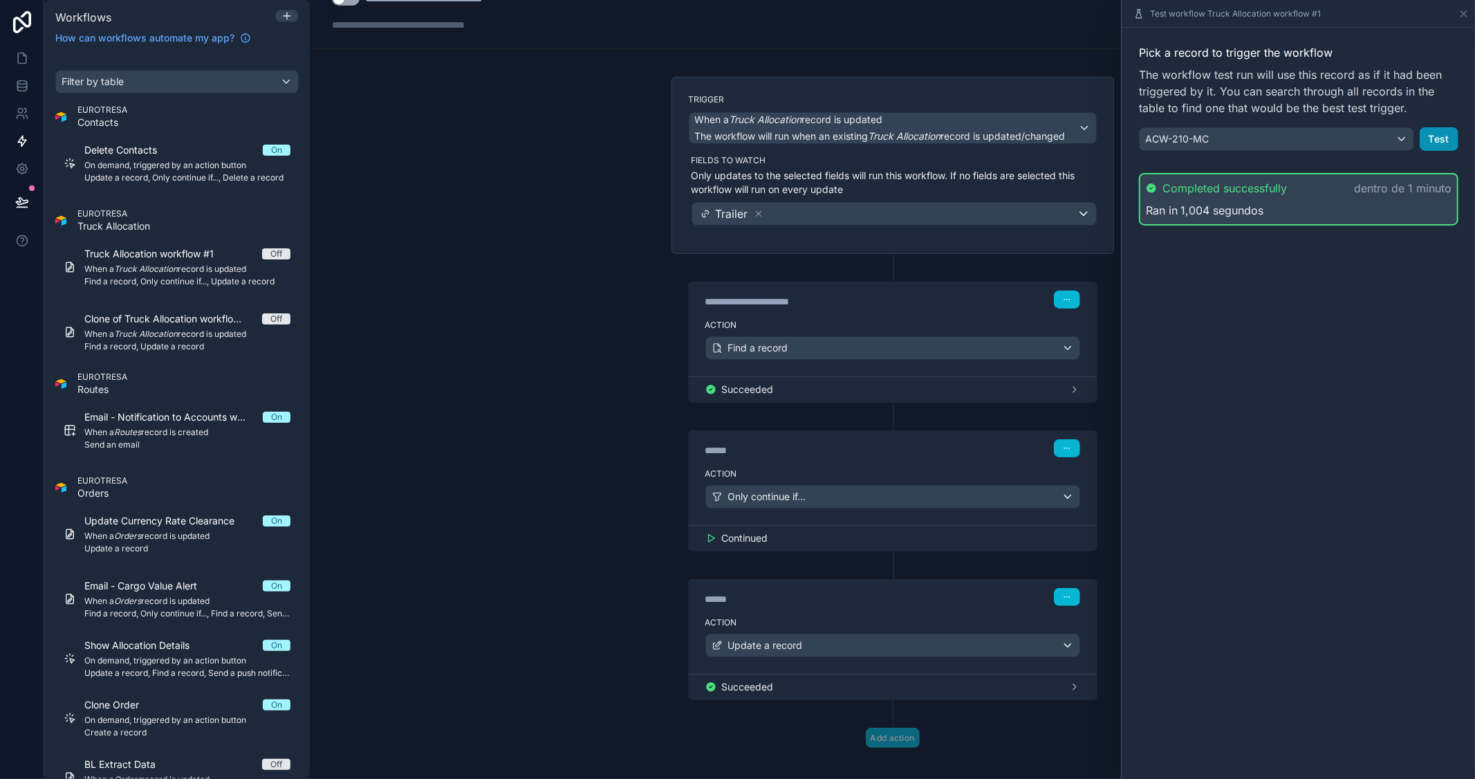
scroll to position [41, 0]
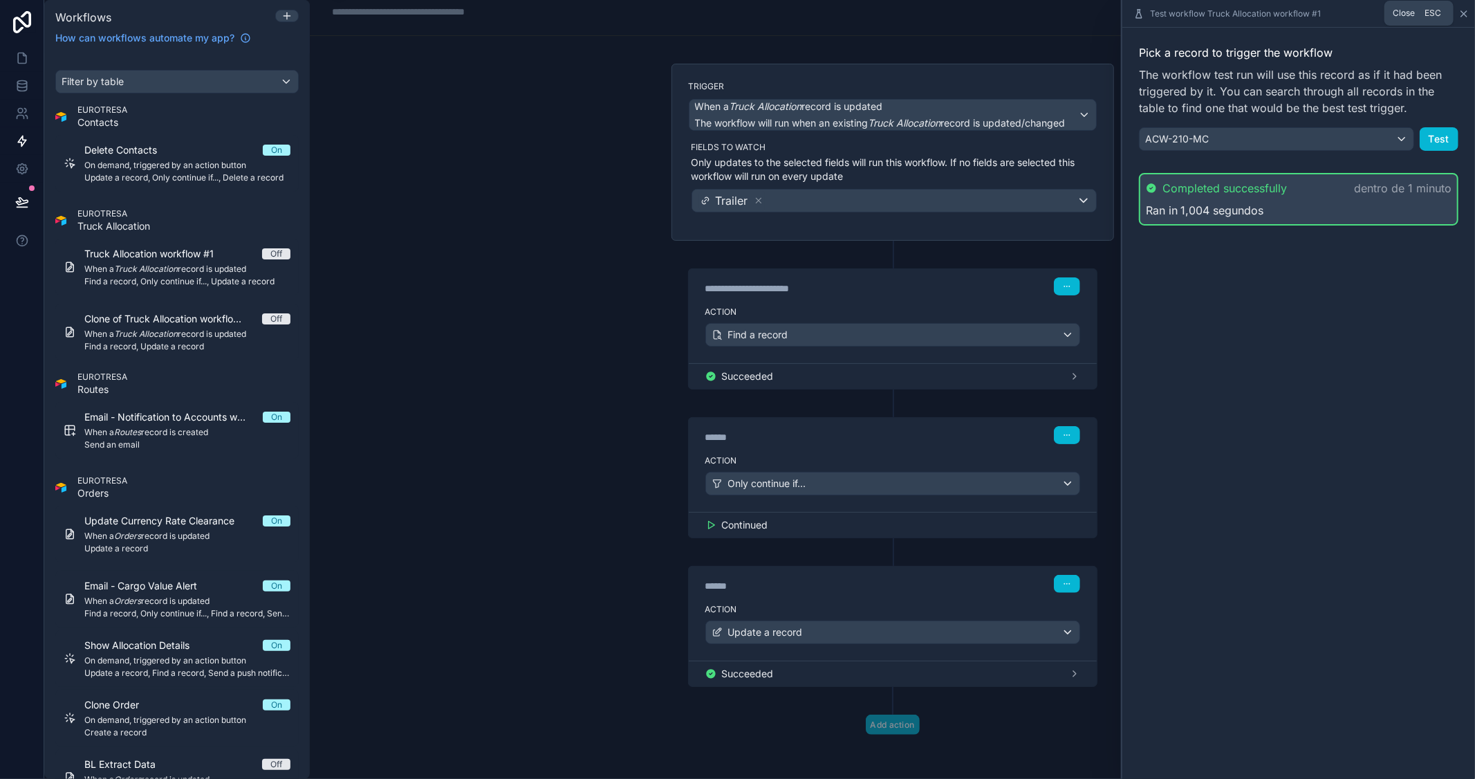
click at [1463, 12] on icon at bounding box center [1464, 14] width 6 height 6
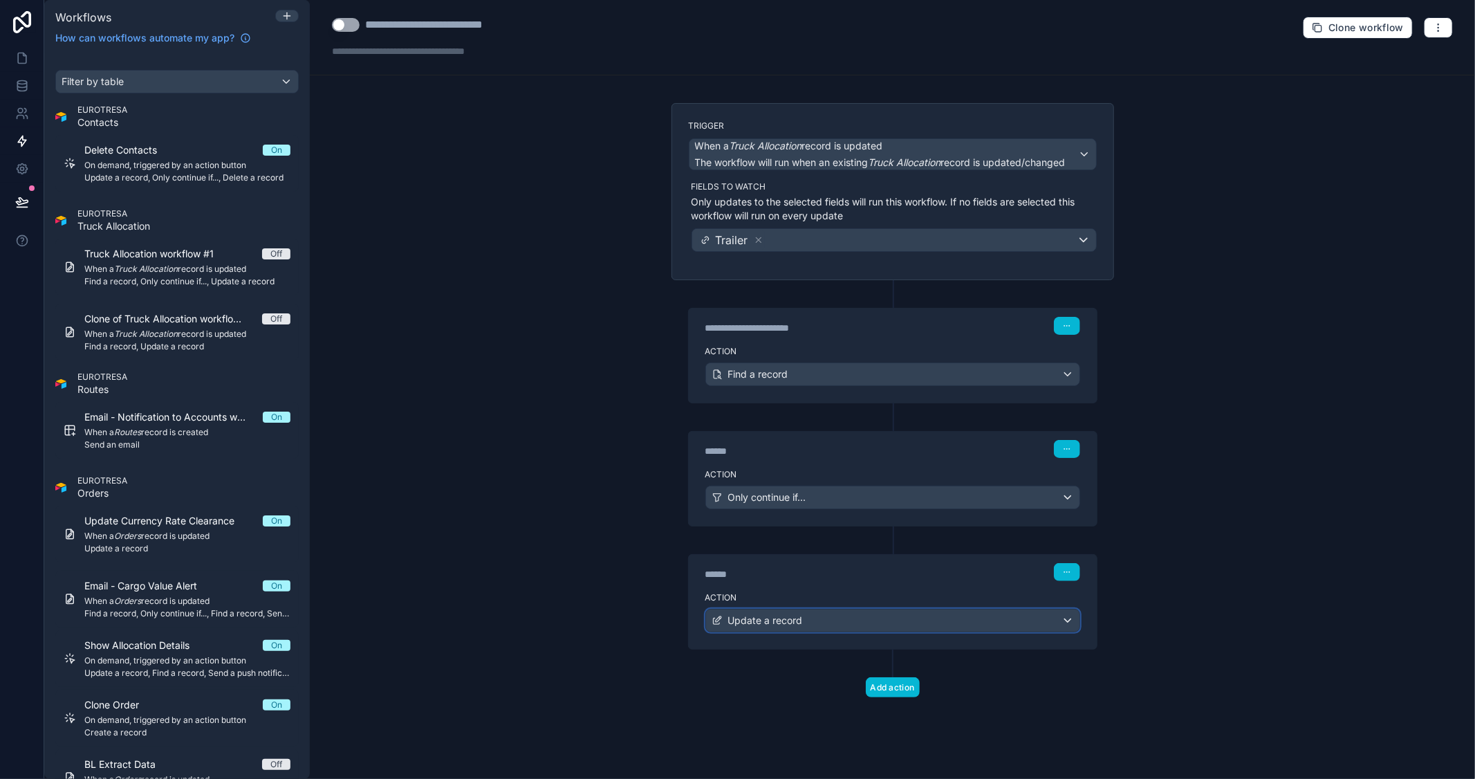
click at [818, 626] on div "Update a record" at bounding box center [892, 620] width 373 height 22
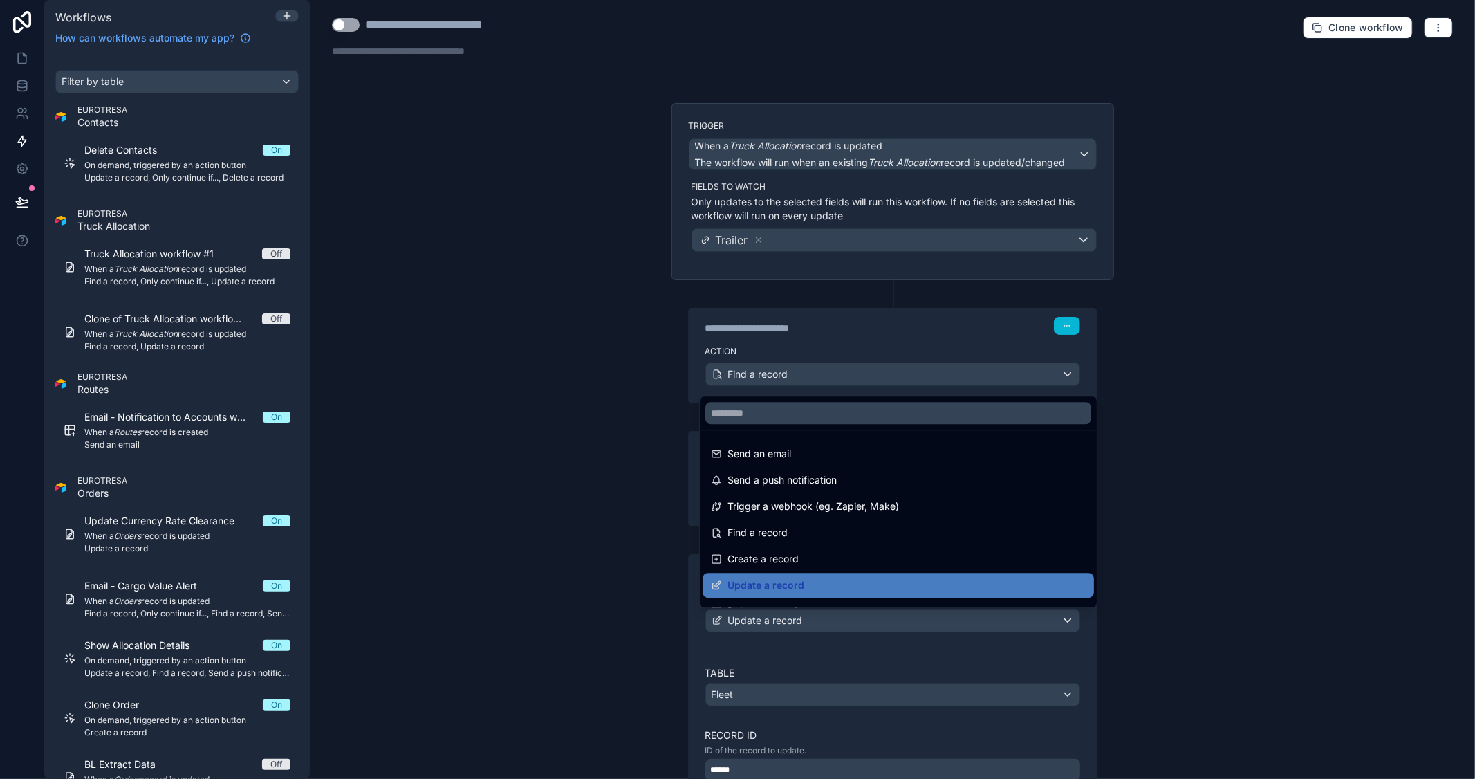
click at [1227, 559] on div at bounding box center [737, 389] width 1475 height 779
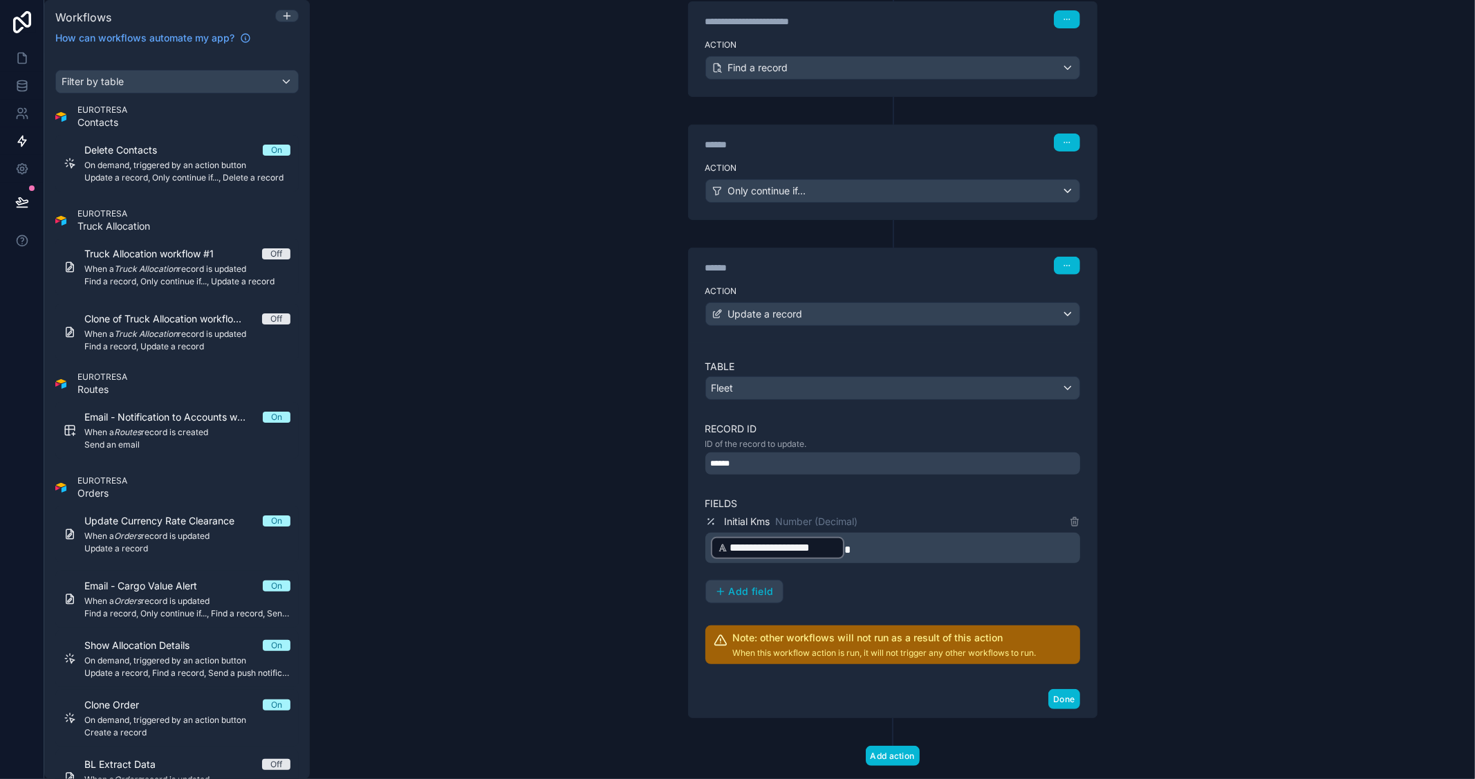
scroll to position [307, 0]
click at [756, 585] on span "Add field" at bounding box center [751, 590] width 45 height 12
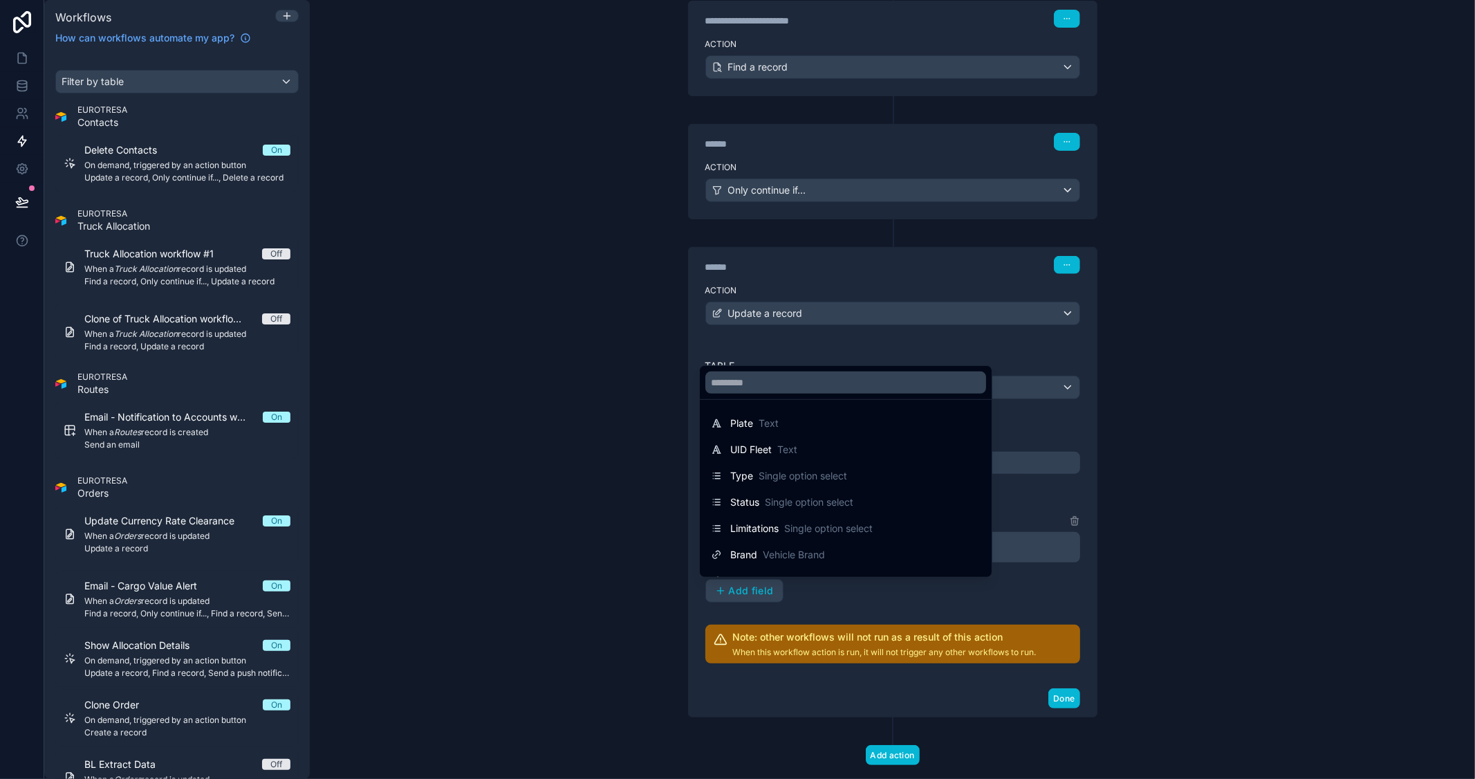
click at [947, 600] on div at bounding box center [737, 389] width 1475 height 779
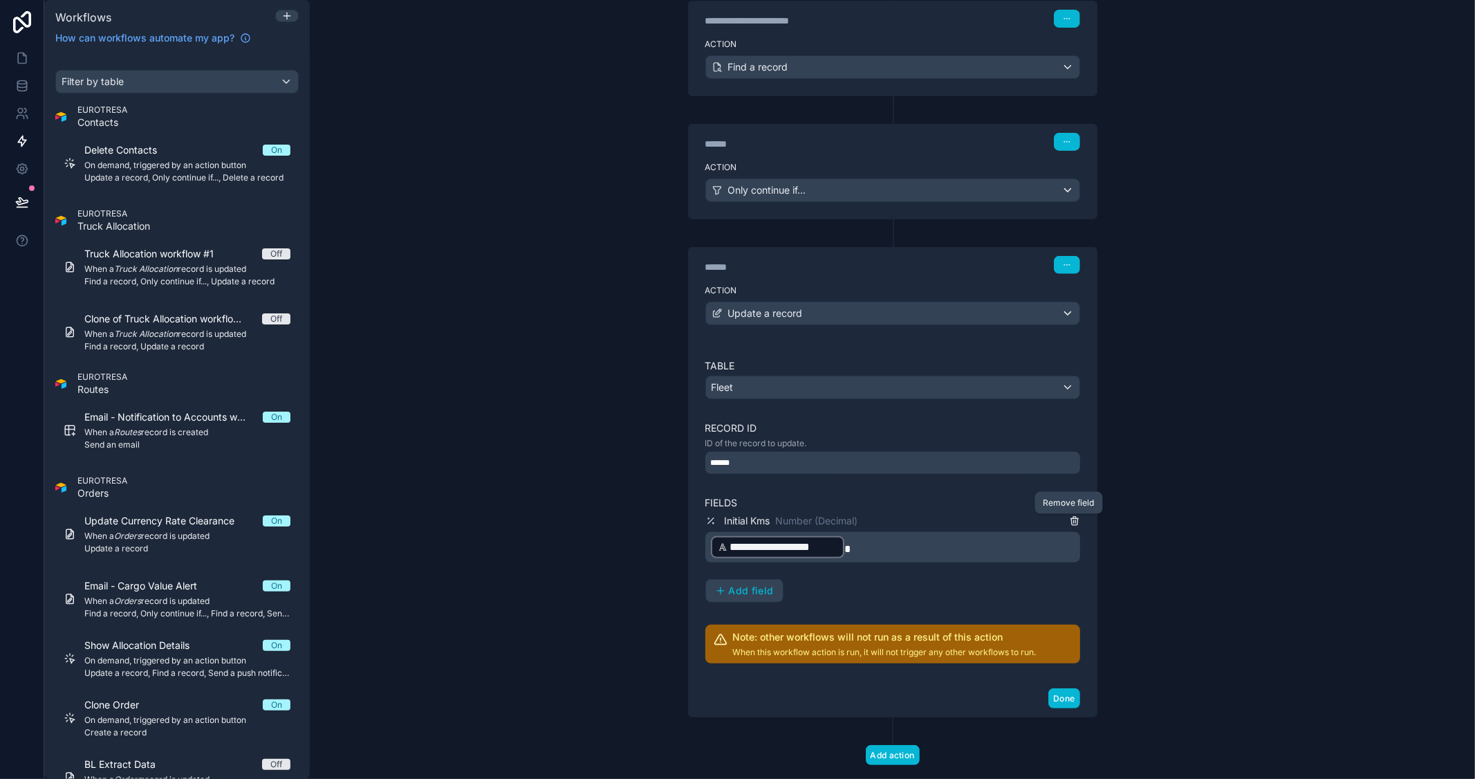
click at [1069, 521] on icon at bounding box center [1074, 520] width 11 height 11
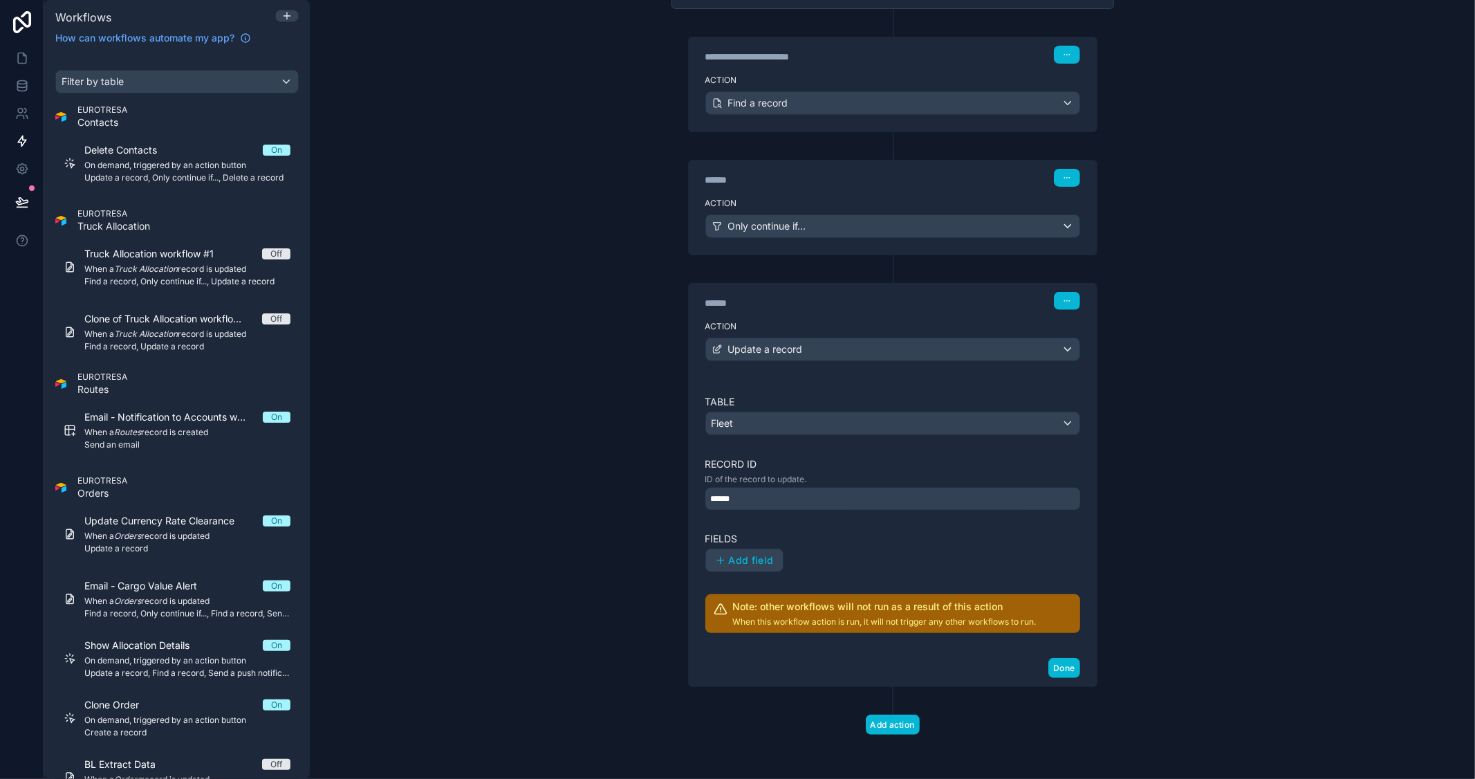
scroll to position [272, 0]
click at [804, 493] on div "******" at bounding box center [892, 499] width 375 height 22
click at [916, 541] on label "Fields" at bounding box center [892, 539] width 375 height 14
click at [741, 563] on span "Add field" at bounding box center [751, 560] width 45 height 12
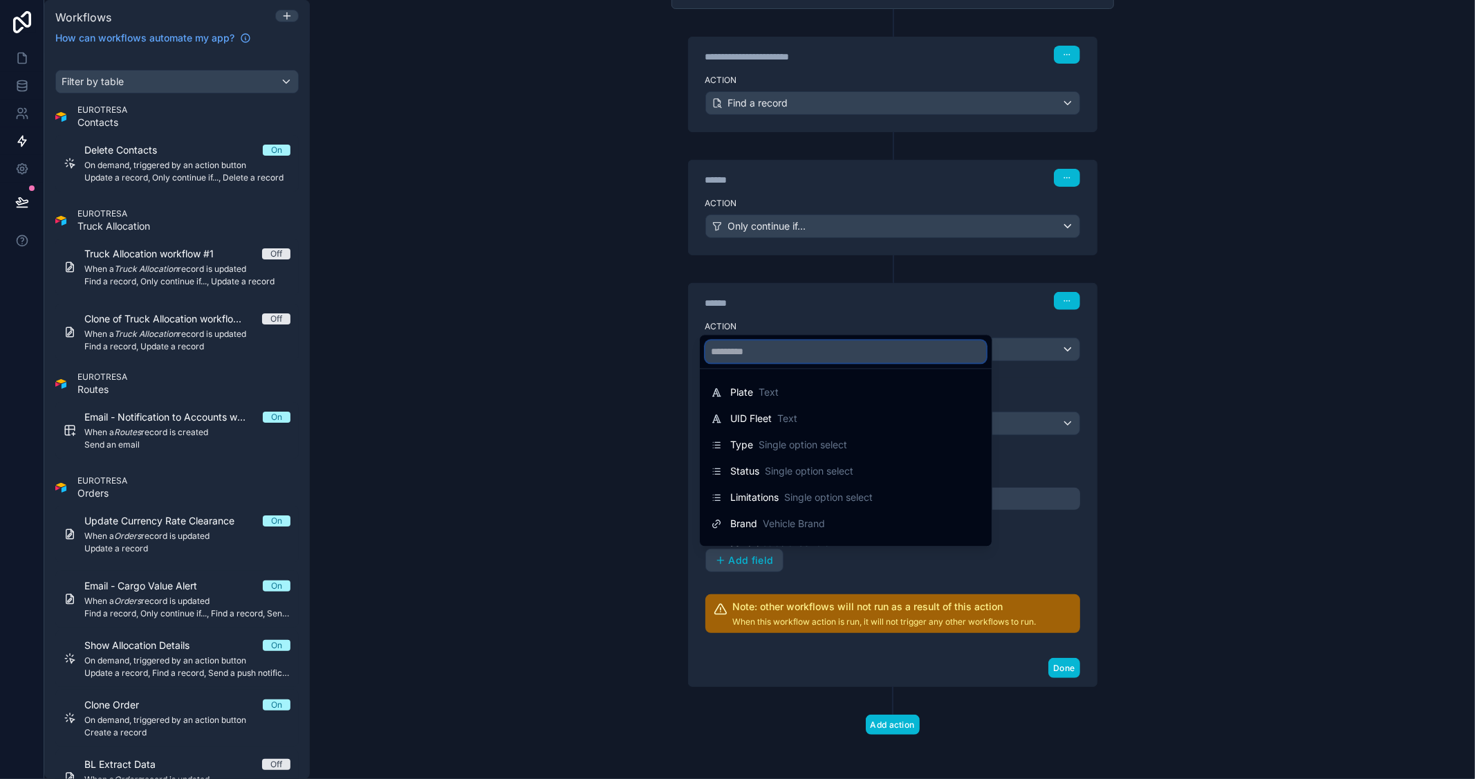
click at [834, 358] on input "text" at bounding box center [845, 351] width 281 height 22
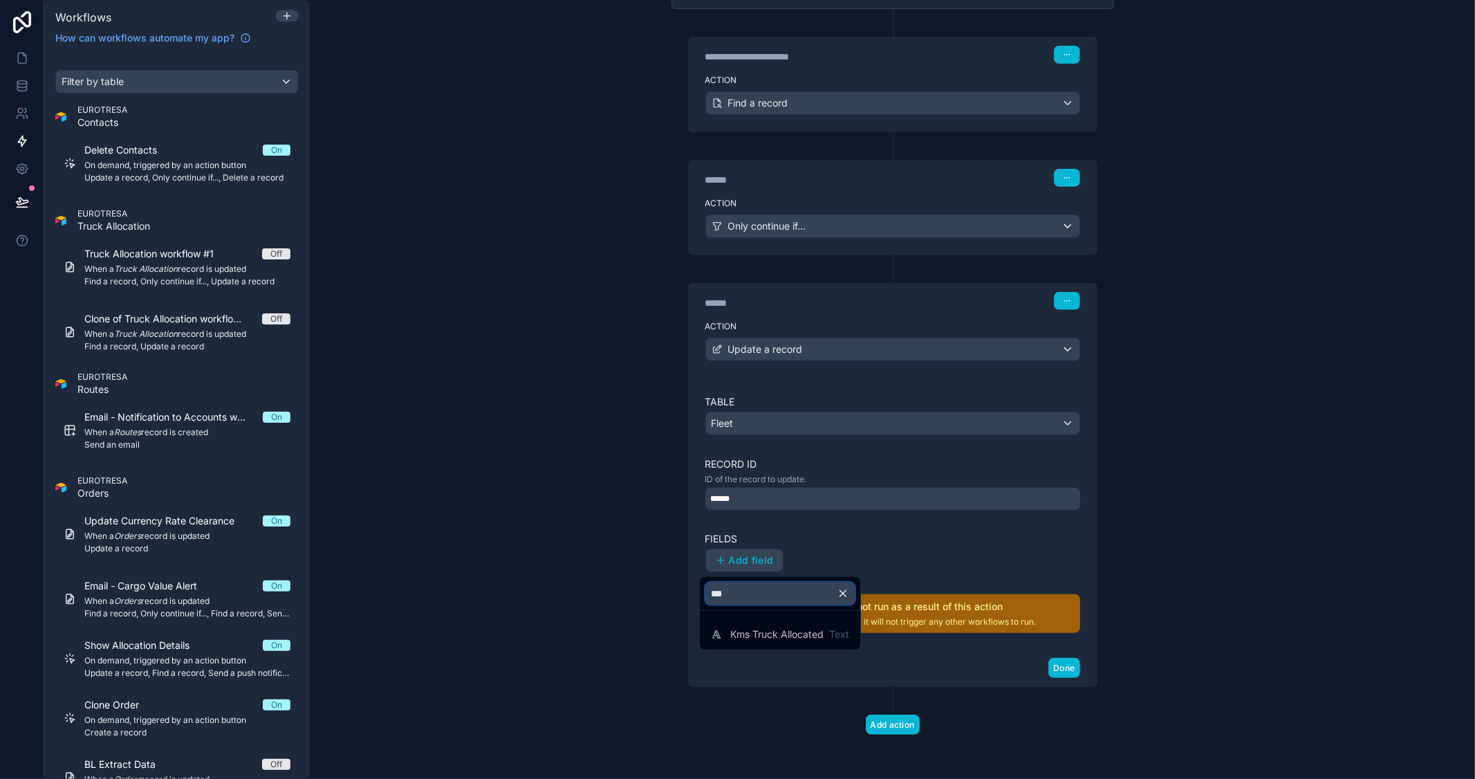
type input "***"
click at [978, 566] on div at bounding box center [737, 389] width 1475 height 779
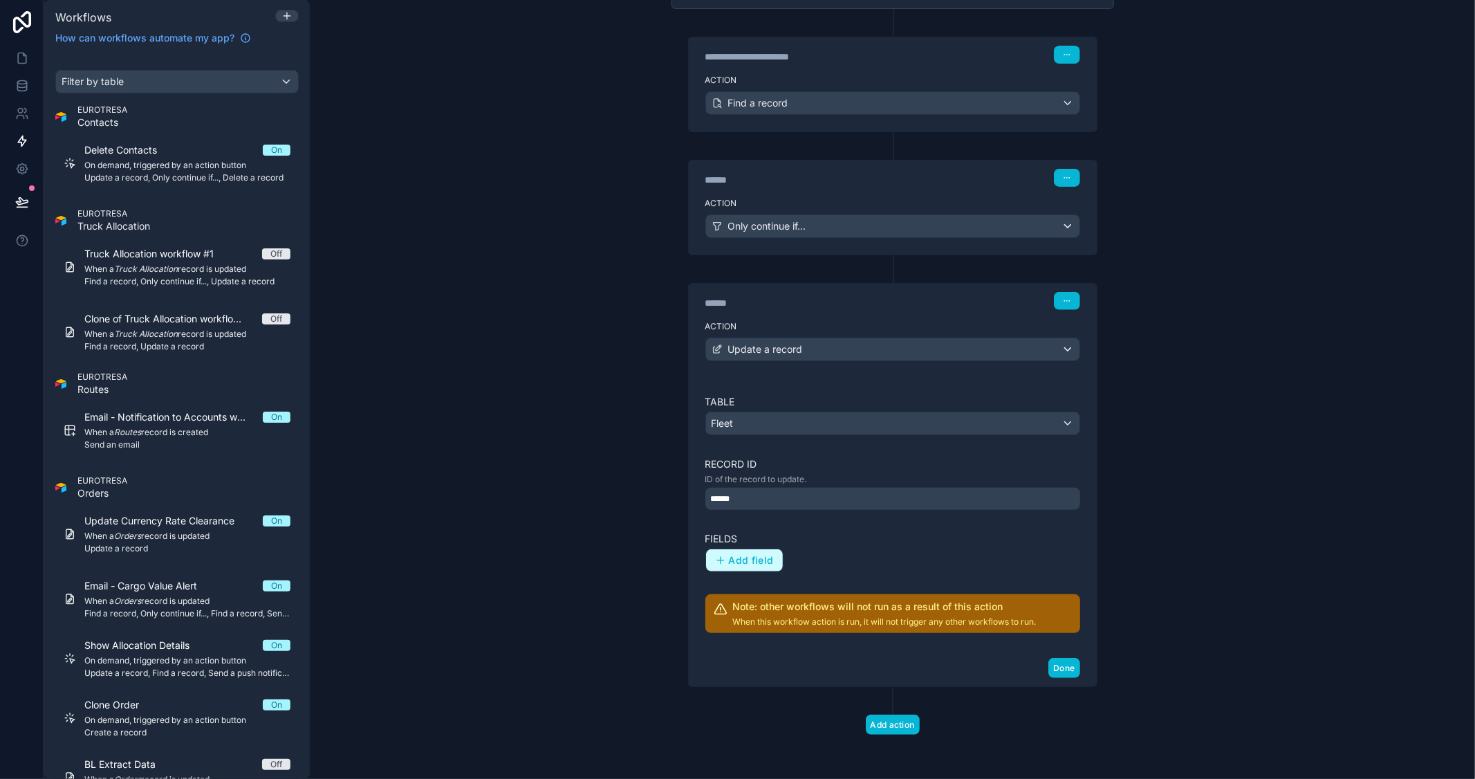
click at [751, 560] on span "Add field" at bounding box center [751, 560] width 45 height 12
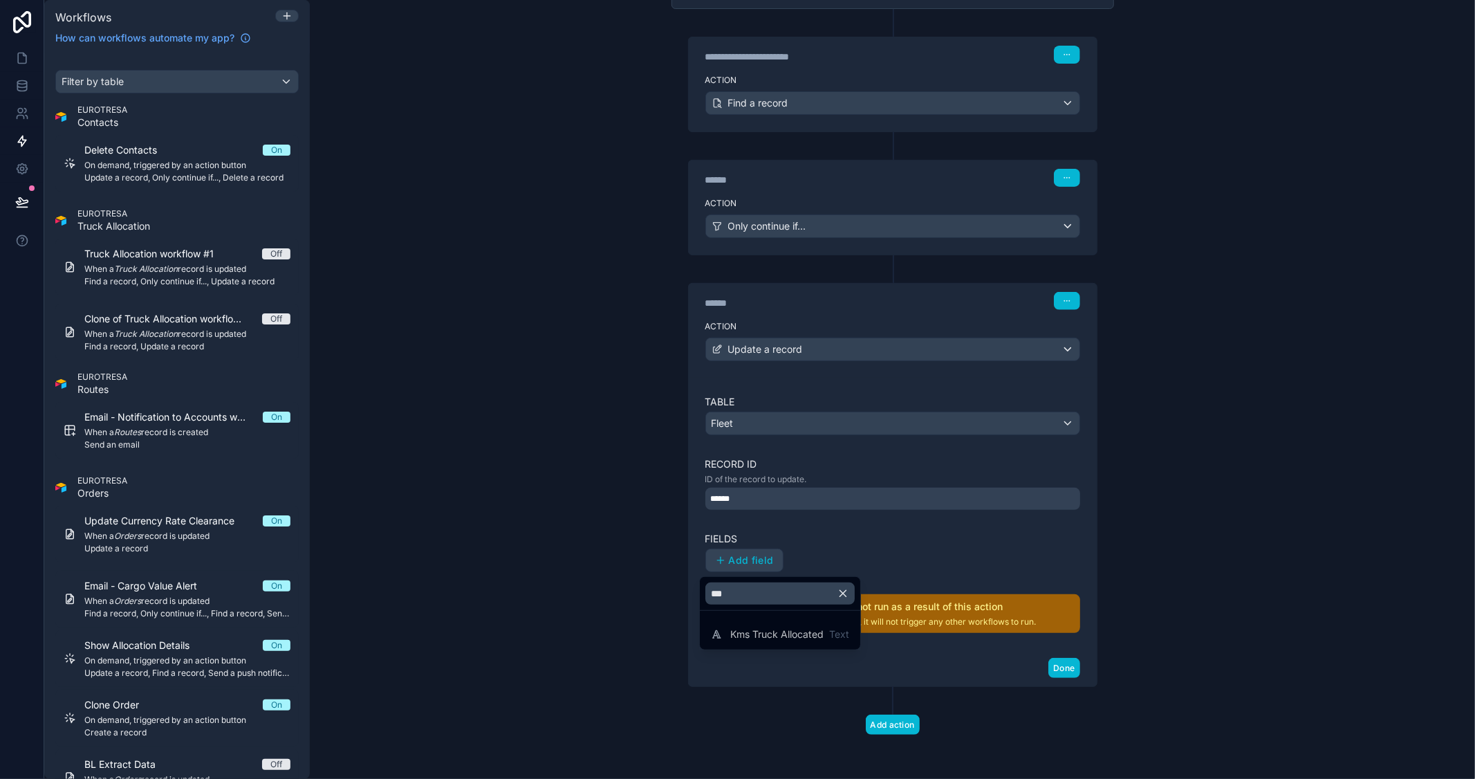
click at [842, 596] on icon "button" at bounding box center [843, 593] width 12 height 12
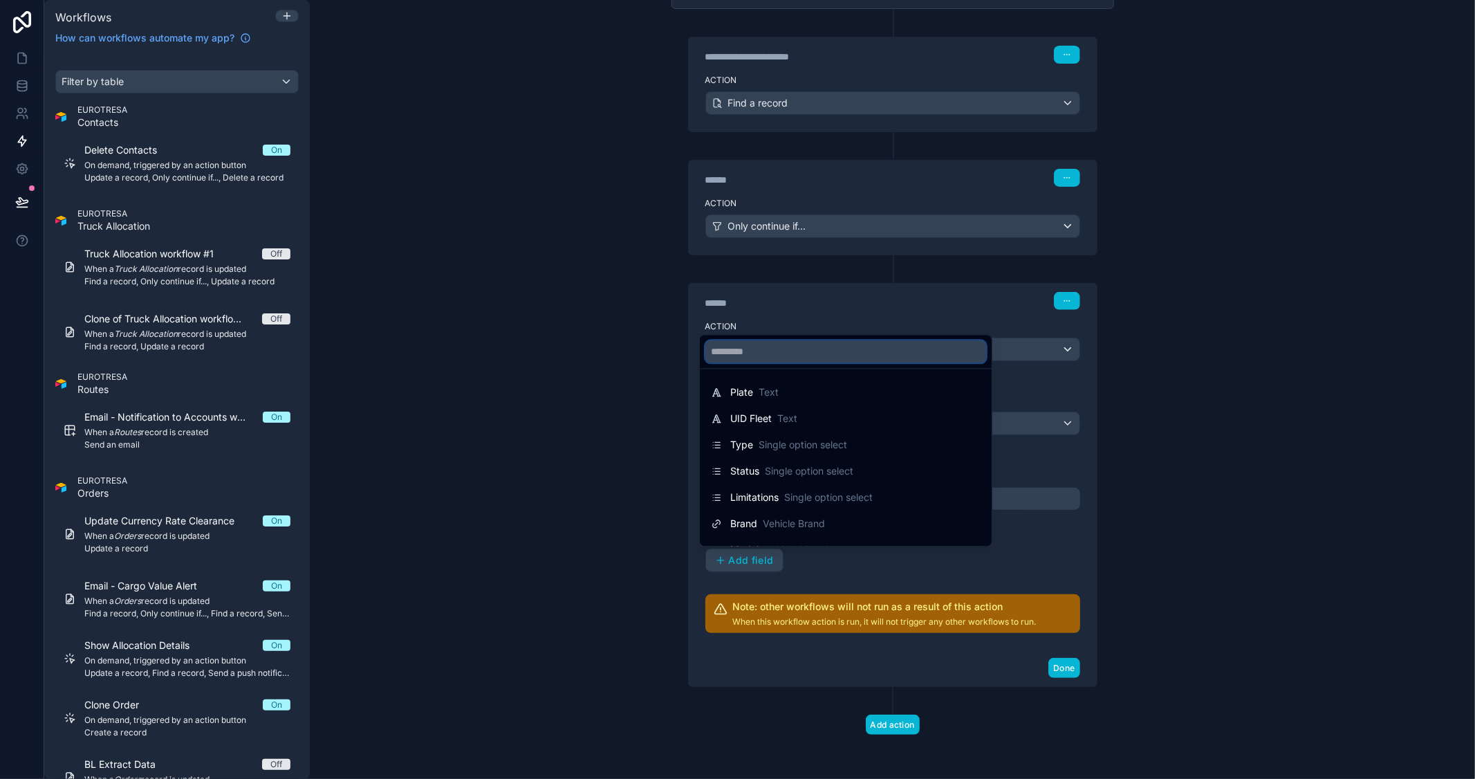
click at [827, 360] on input "text" at bounding box center [845, 351] width 281 height 22
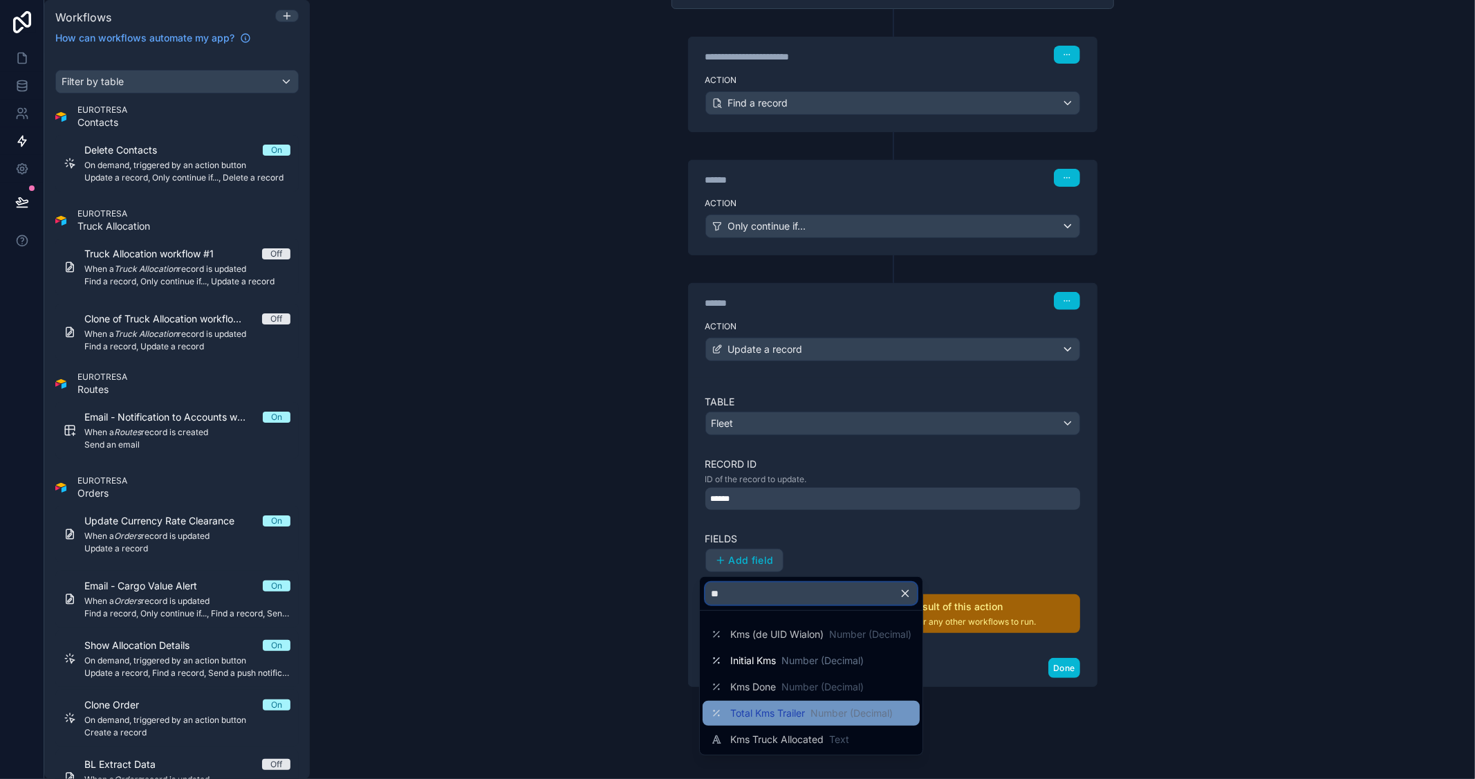
type input "**"
click at [772, 709] on span "Total Kms Trailer" at bounding box center [767, 713] width 75 height 14
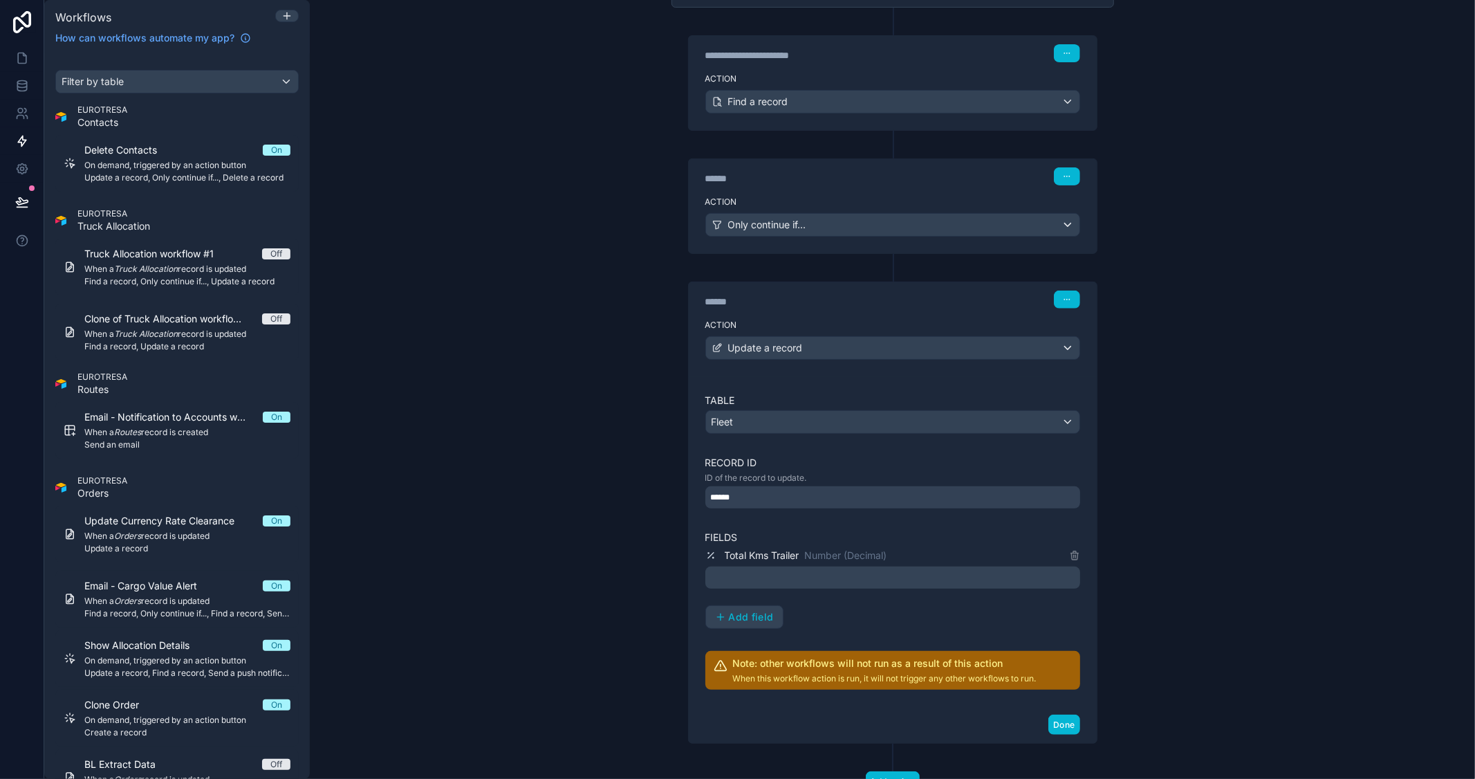
click at [779, 582] on p "﻿" at bounding box center [894, 577] width 366 height 17
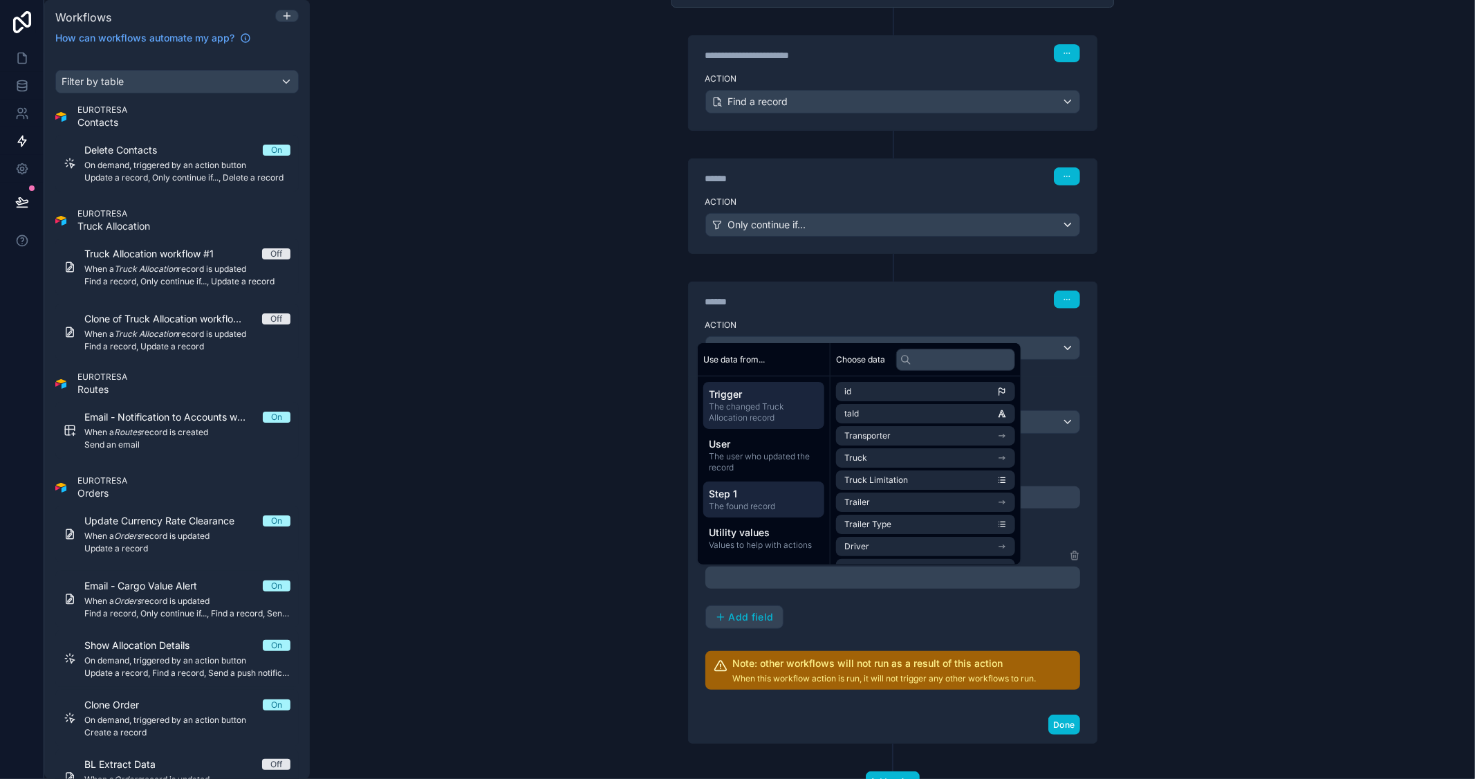
click at [794, 499] on span "Step 1" at bounding box center [764, 494] width 110 height 14
click at [962, 355] on input "text" at bounding box center [955, 360] width 119 height 22
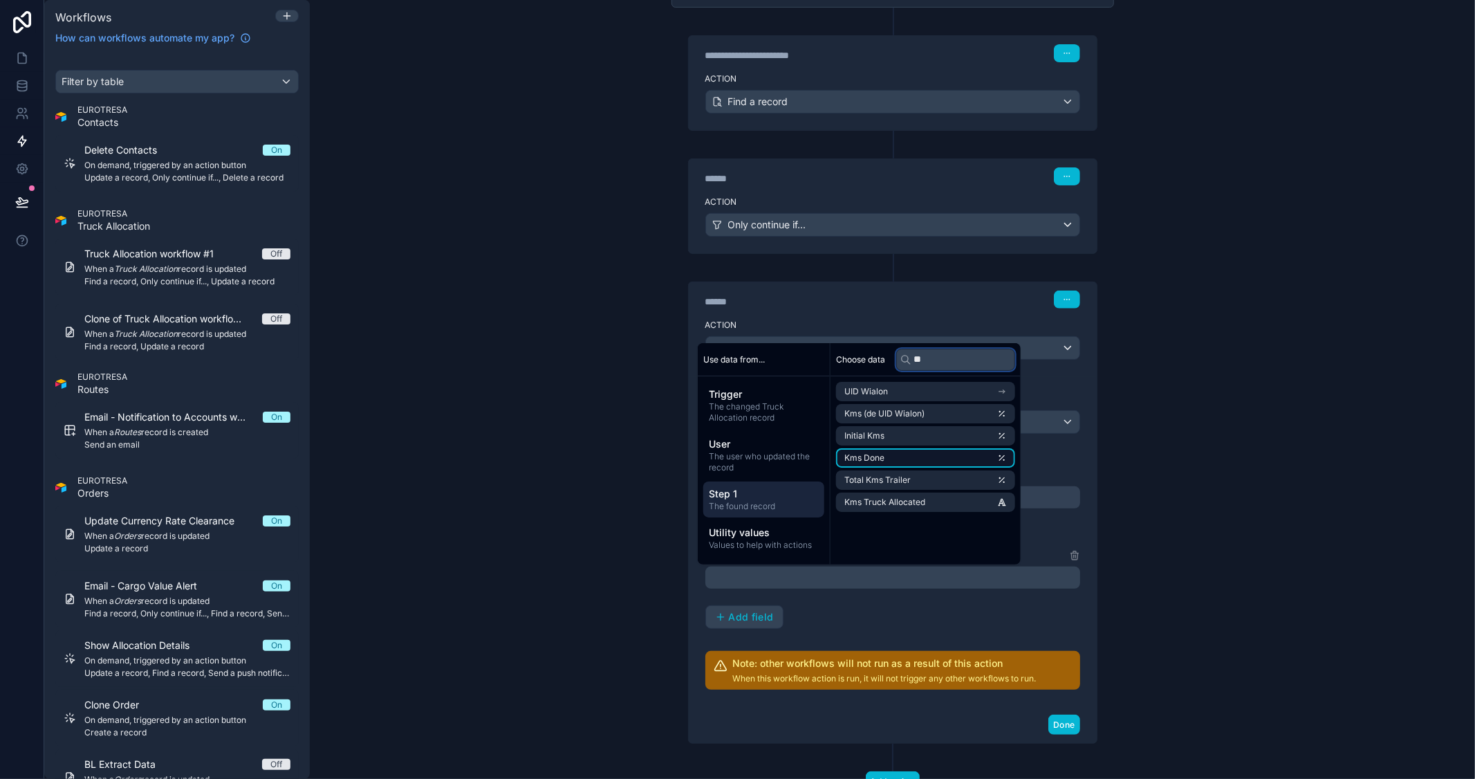
type input "**"
click at [937, 458] on li "Kms Done" at bounding box center [925, 457] width 179 height 19
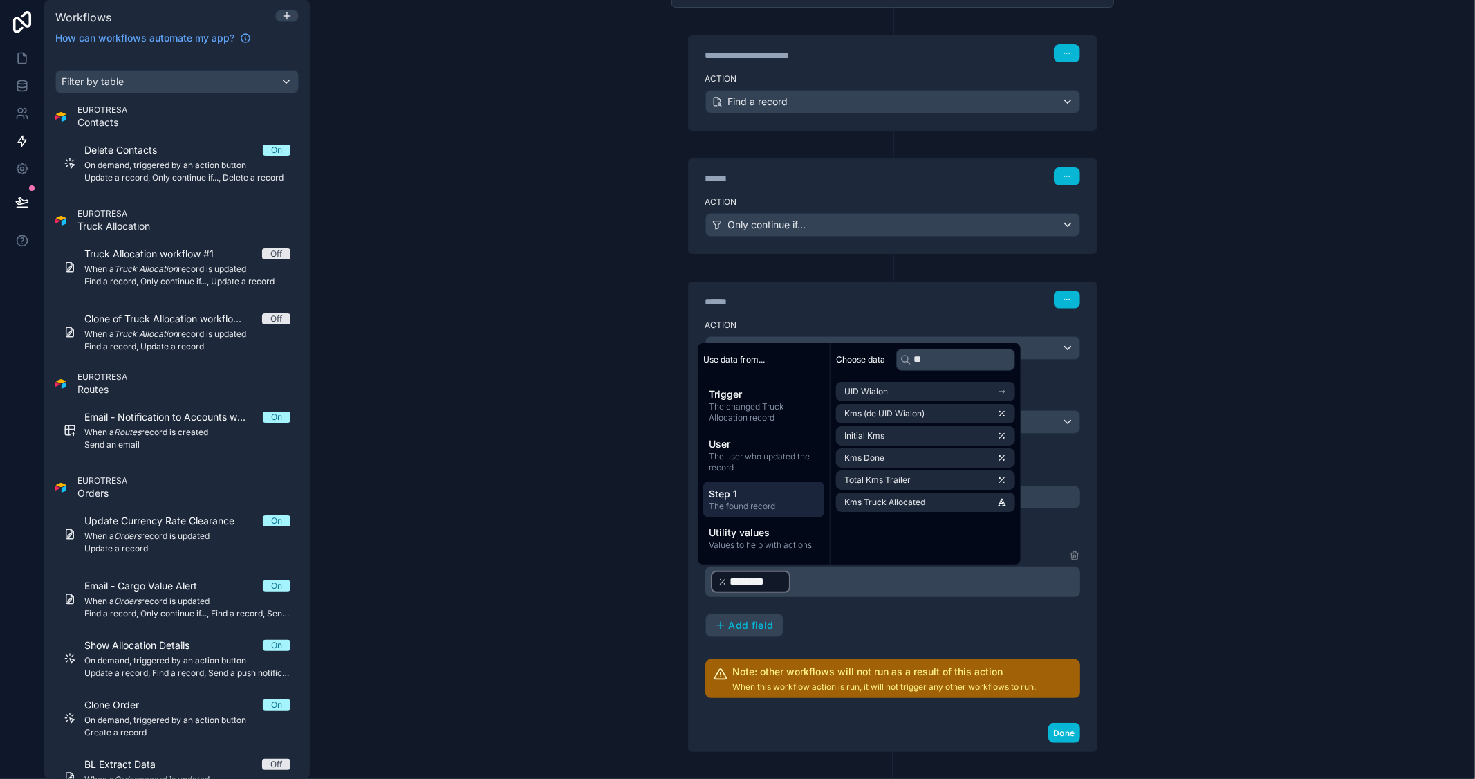
click at [1222, 499] on div "**********" at bounding box center [892, 389] width 1165 height 779
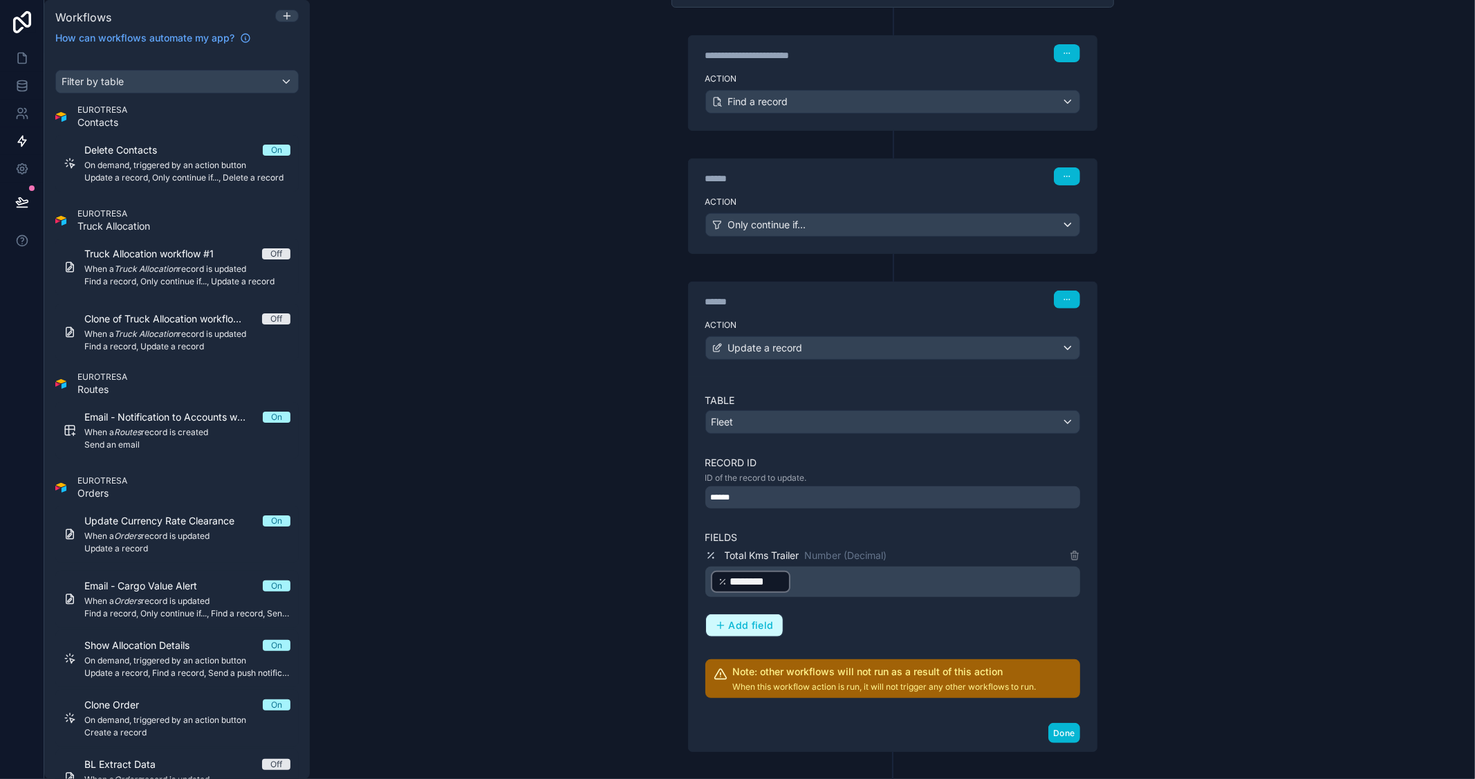
click at [741, 627] on span "Add field" at bounding box center [751, 625] width 45 height 12
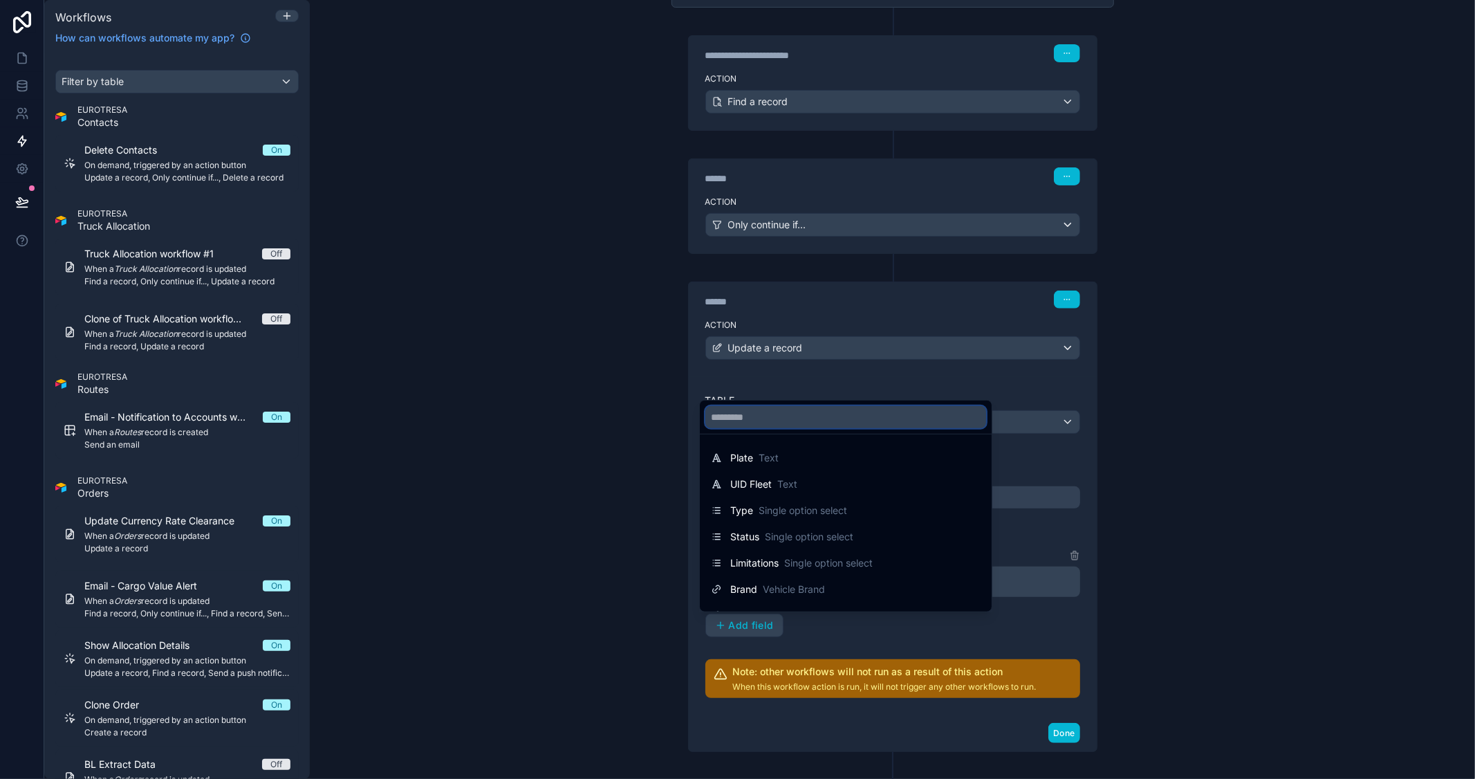
click at [807, 418] on input "text" at bounding box center [845, 417] width 281 height 22
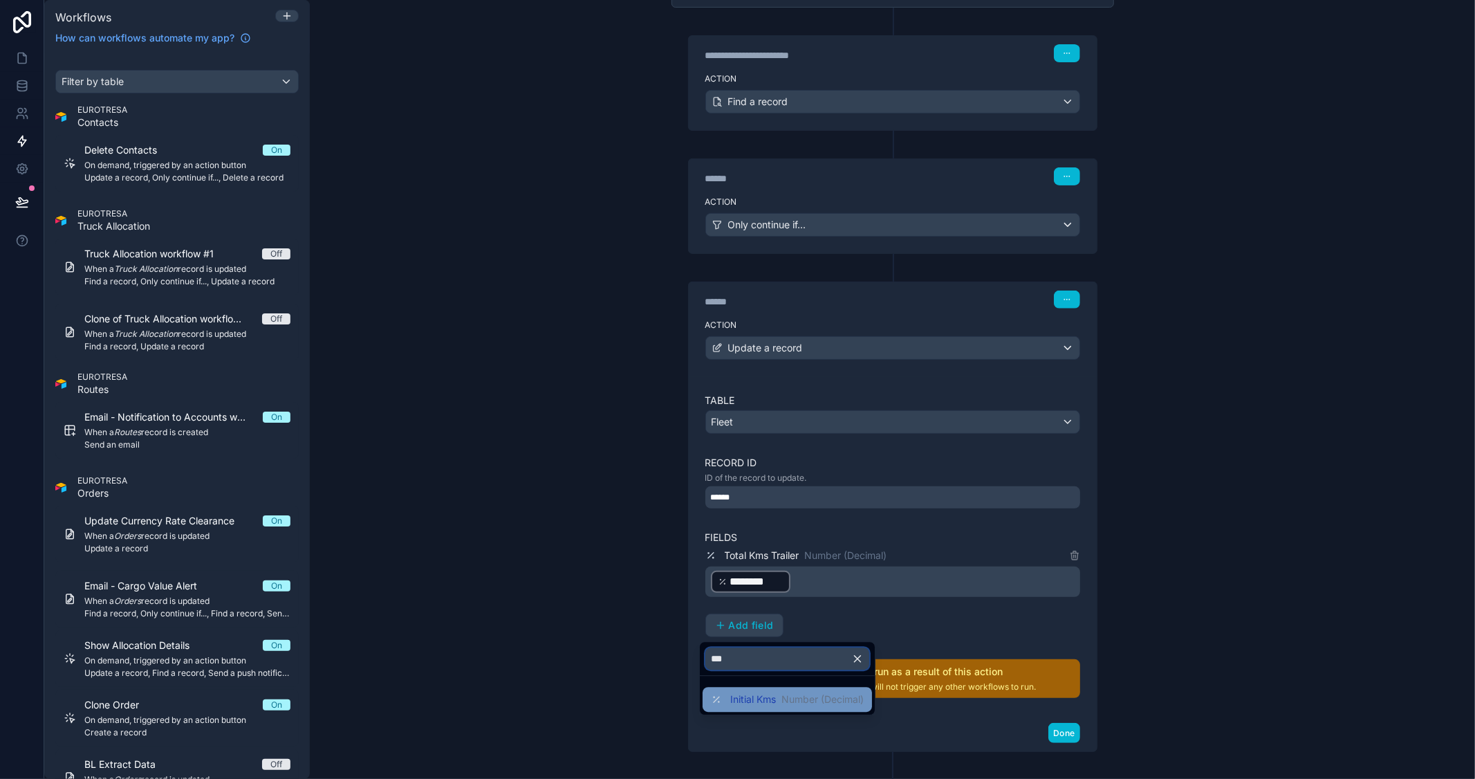
type input "***"
click at [756, 691] on div "Initial Kms Number (Decimal)" at bounding box center [787, 699] width 153 height 17
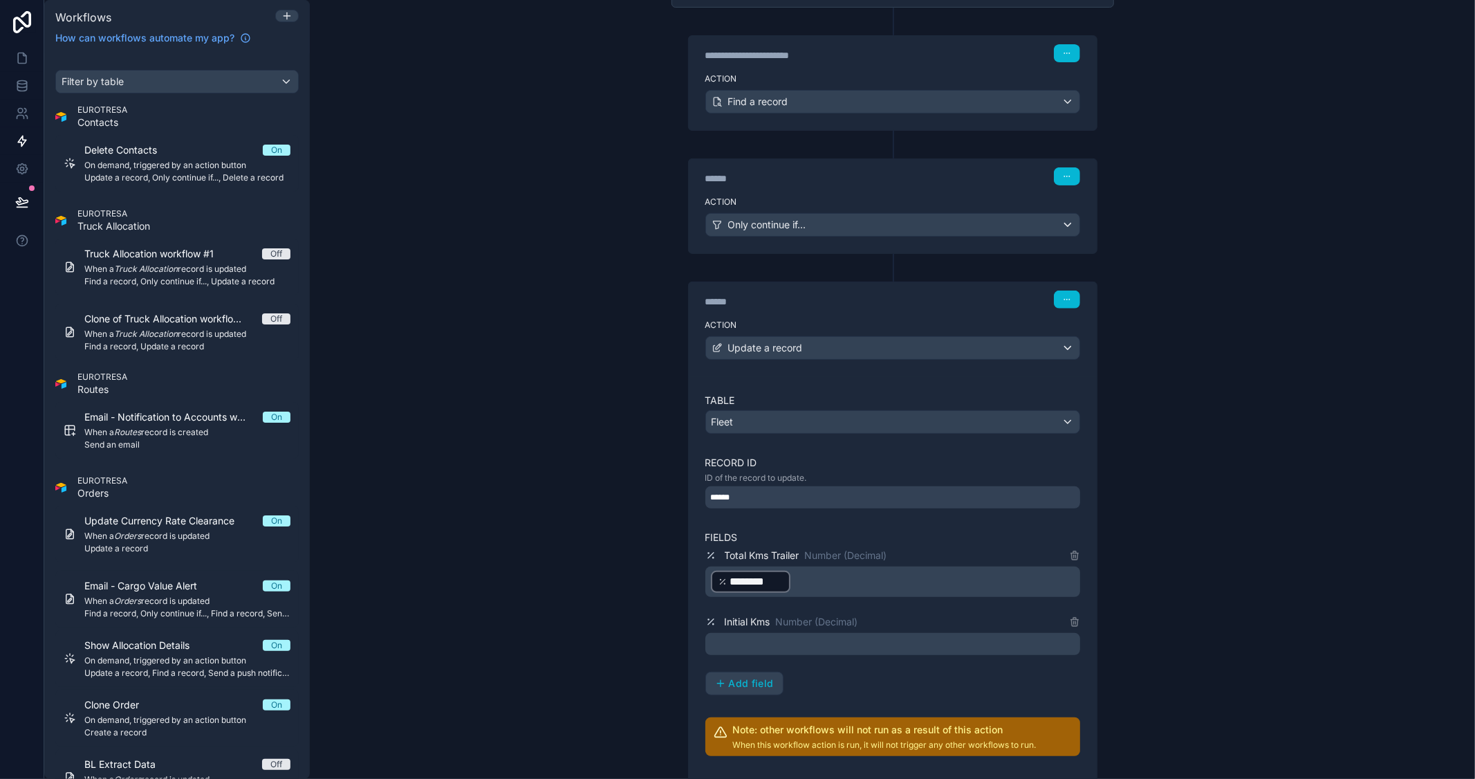
click at [842, 639] on p "﻿" at bounding box center [894, 643] width 366 height 17
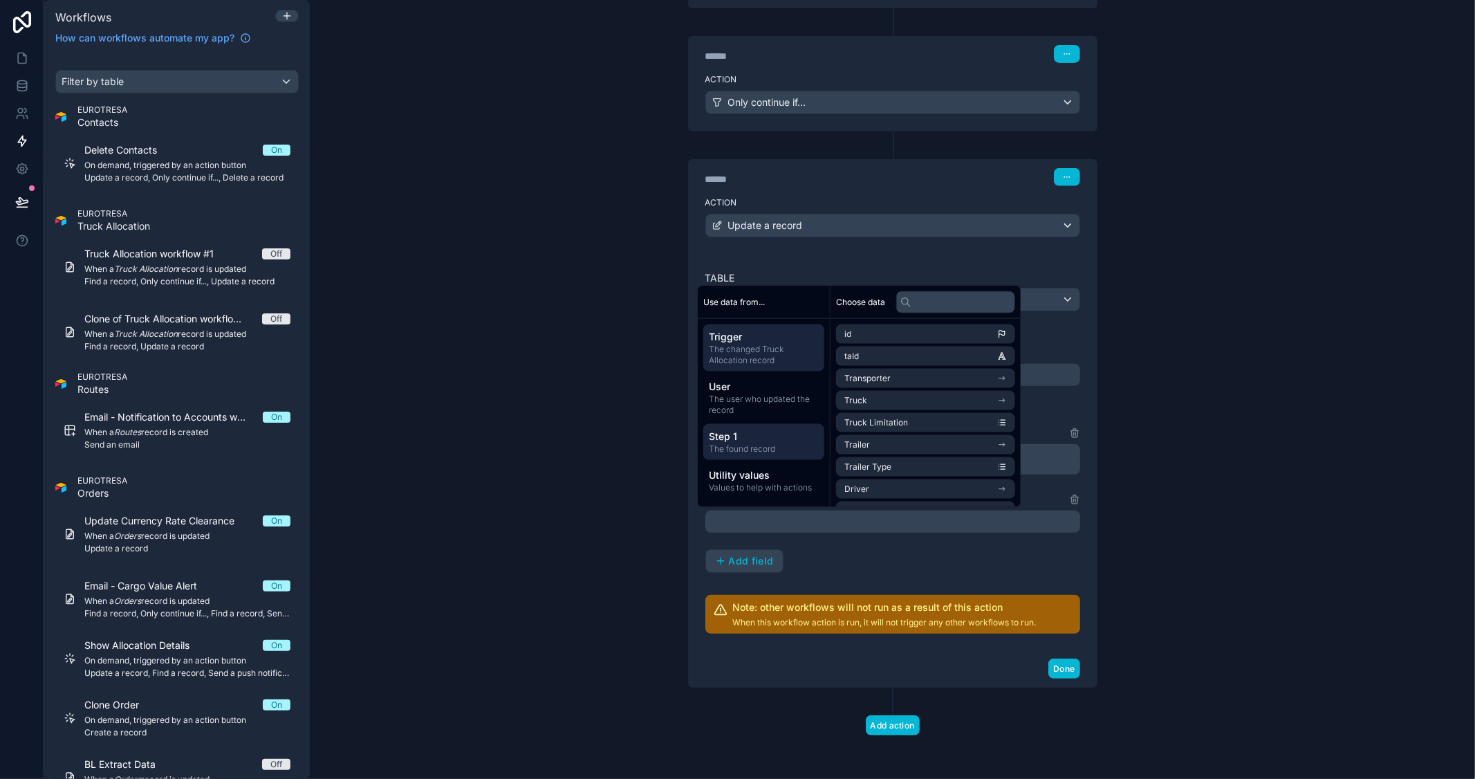
scroll to position [396, 0]
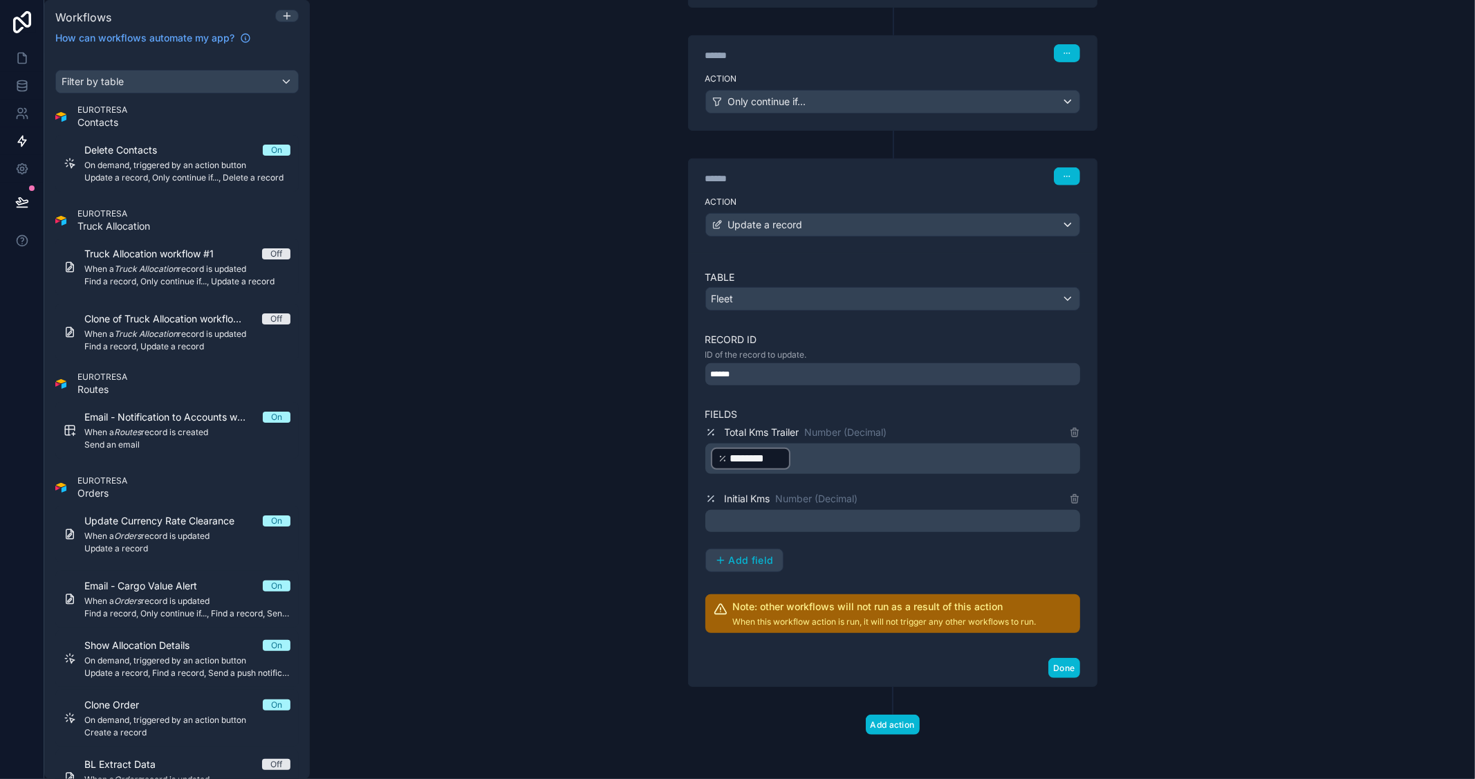
click at [1276, 461] on div "**********" at bounding box center [892, 389] width 1165 height 779
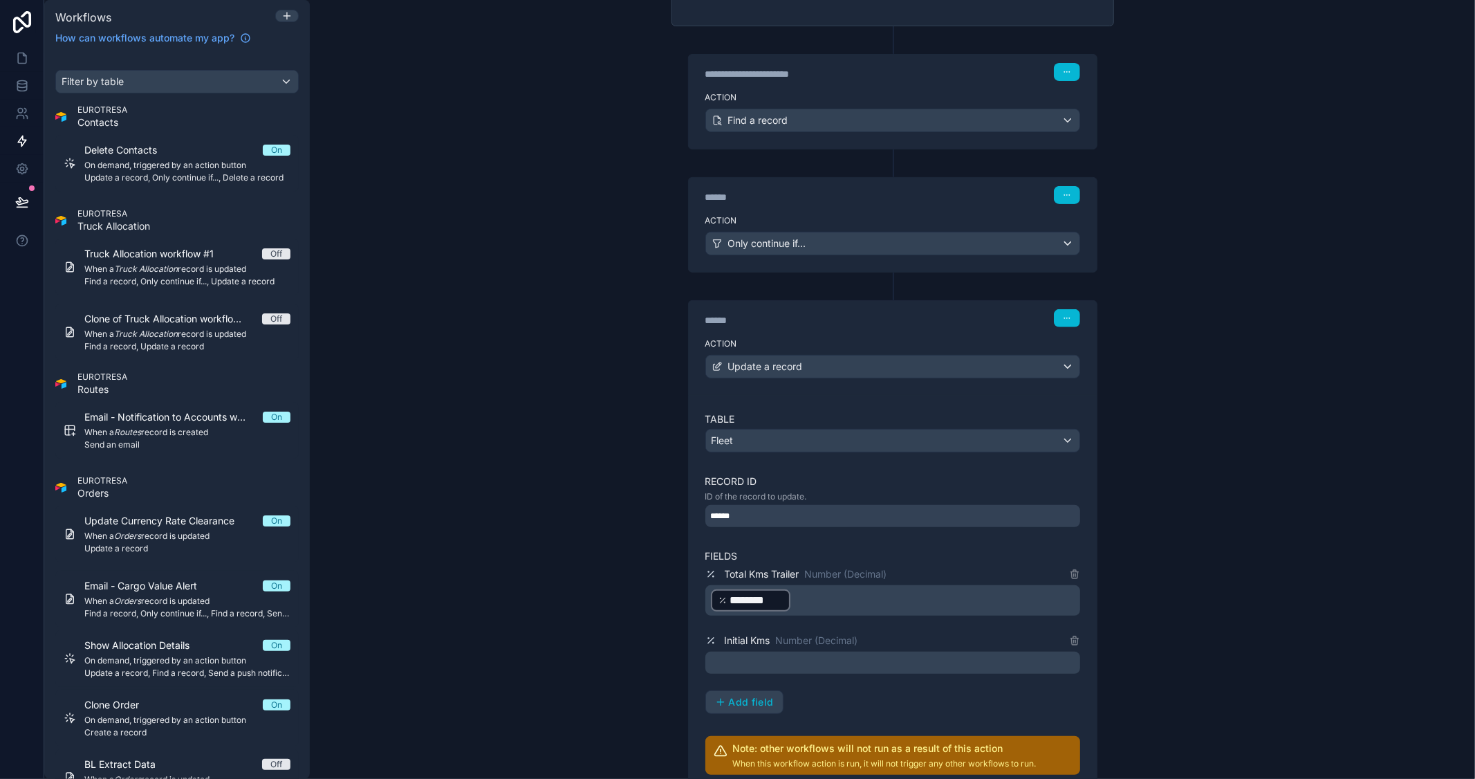
scroll to position [242, 0]
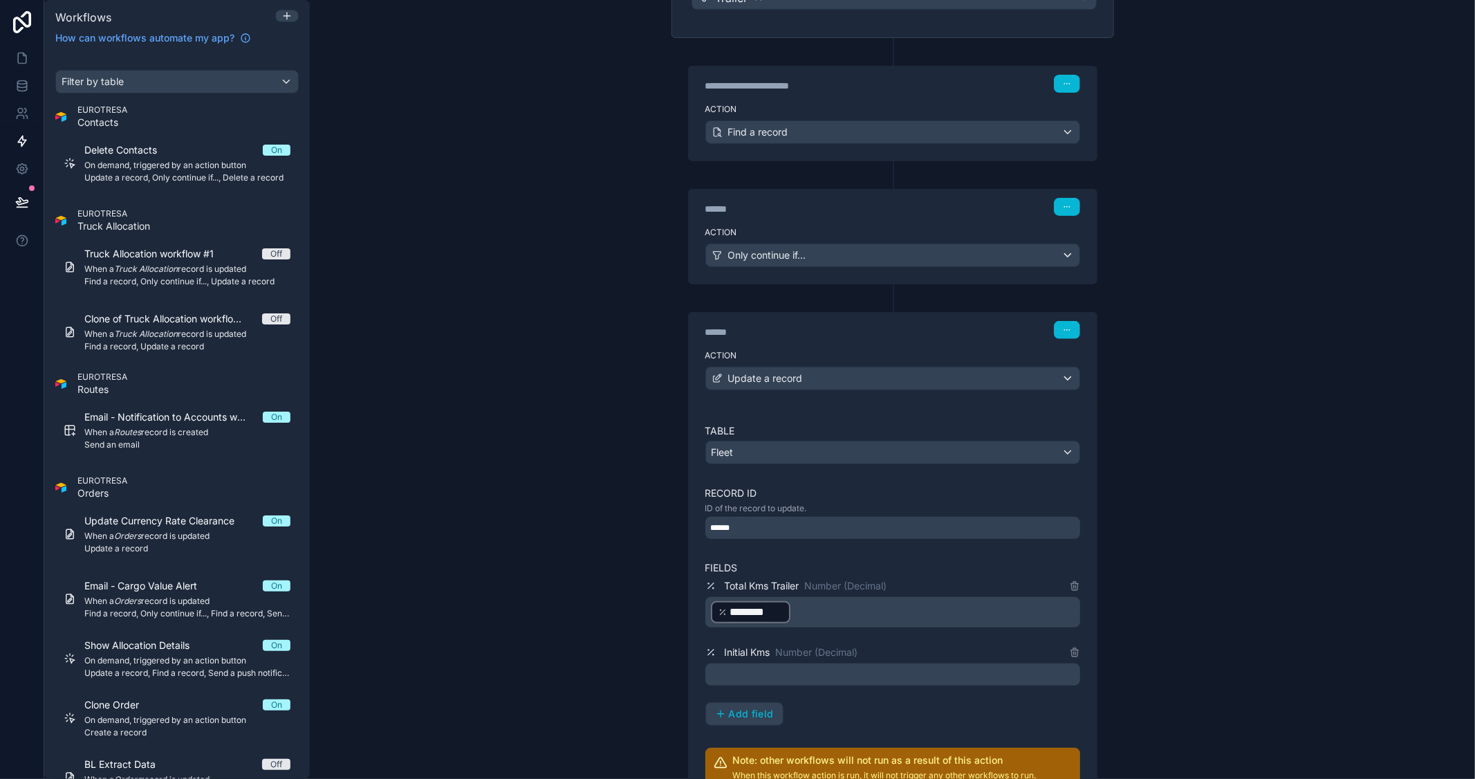
click at [877, 669] on p "﻿" at bounding box center [894, 674] width 366 height 17
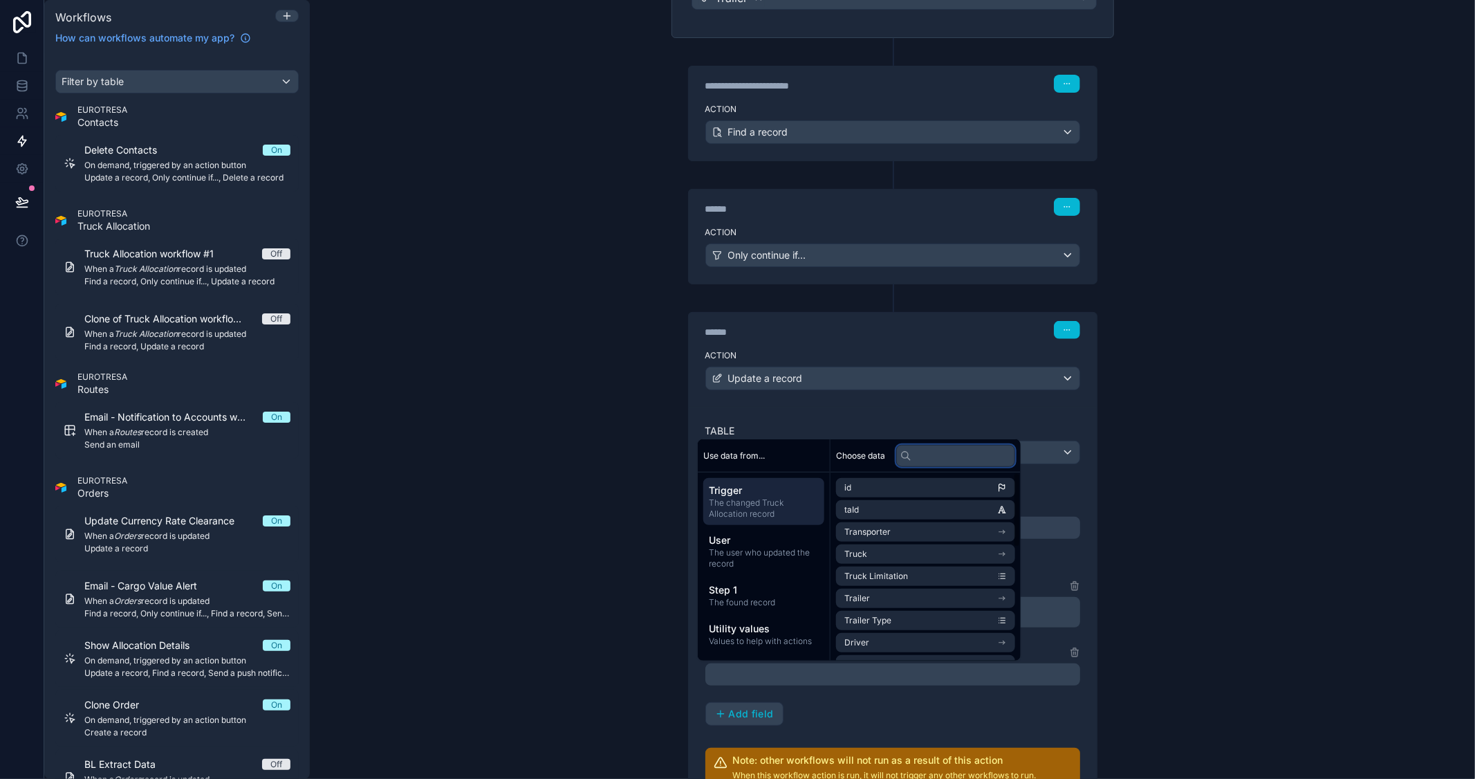
click at [969, 459] on input "text" at bounding box center [955, 455] width 119 height 22
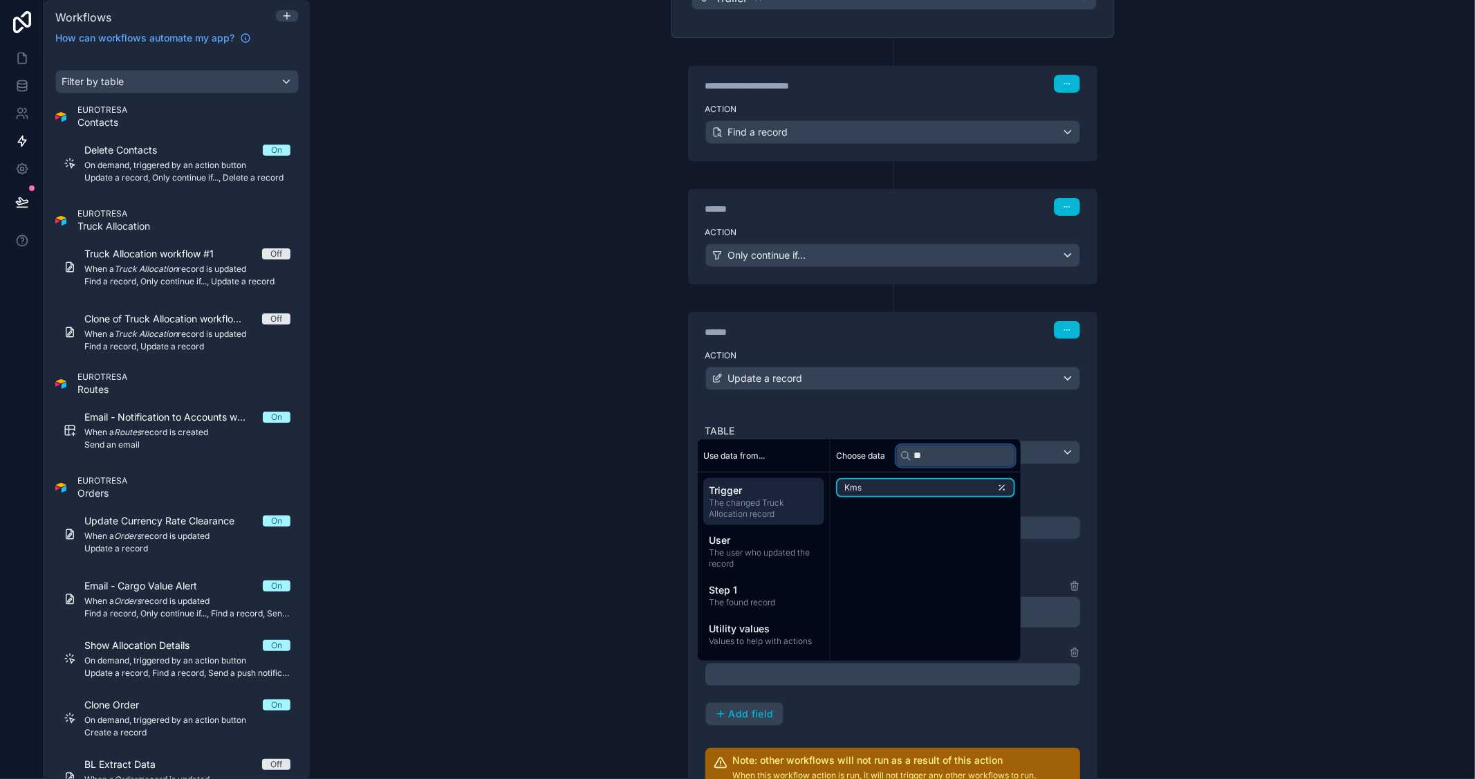
type input "*"
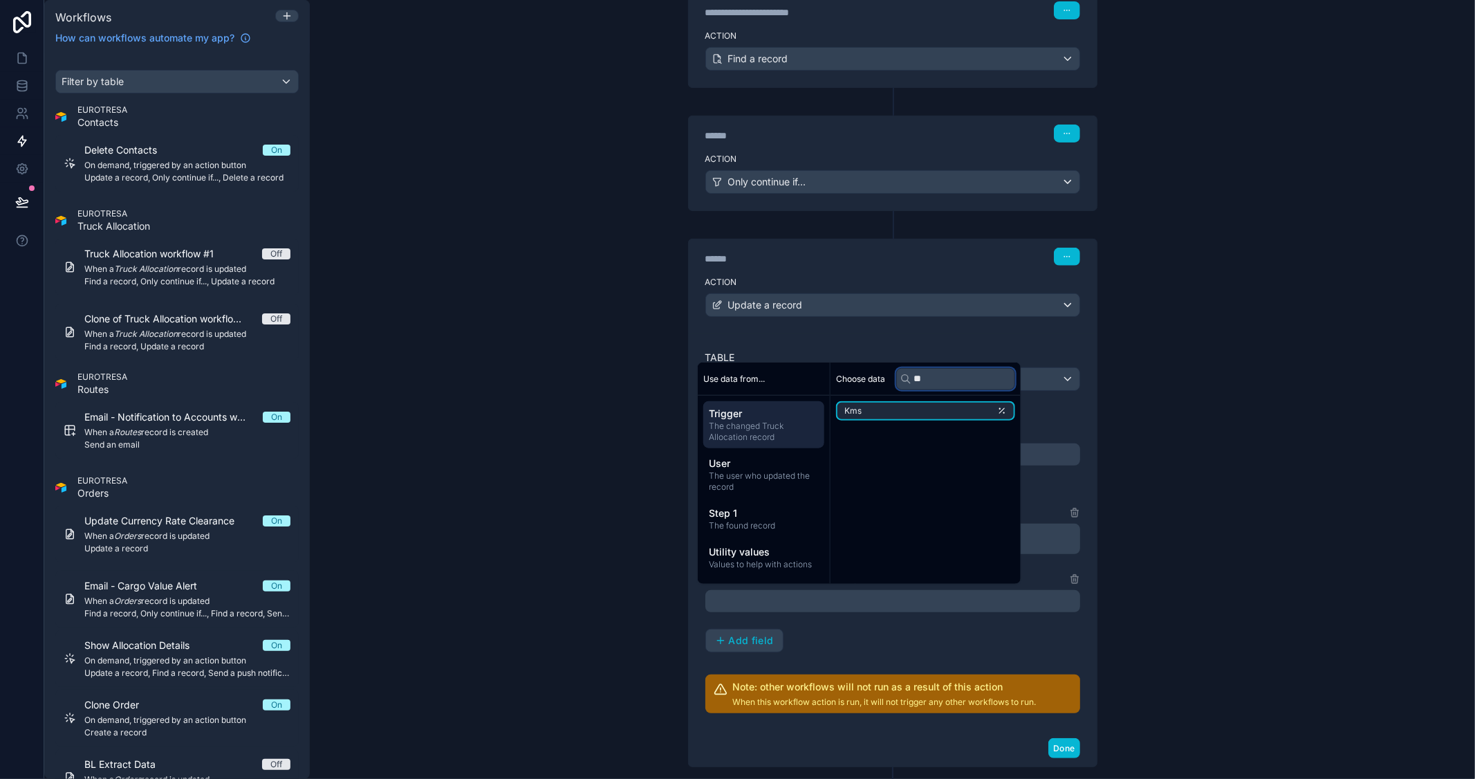
scroll to position [319, 0]
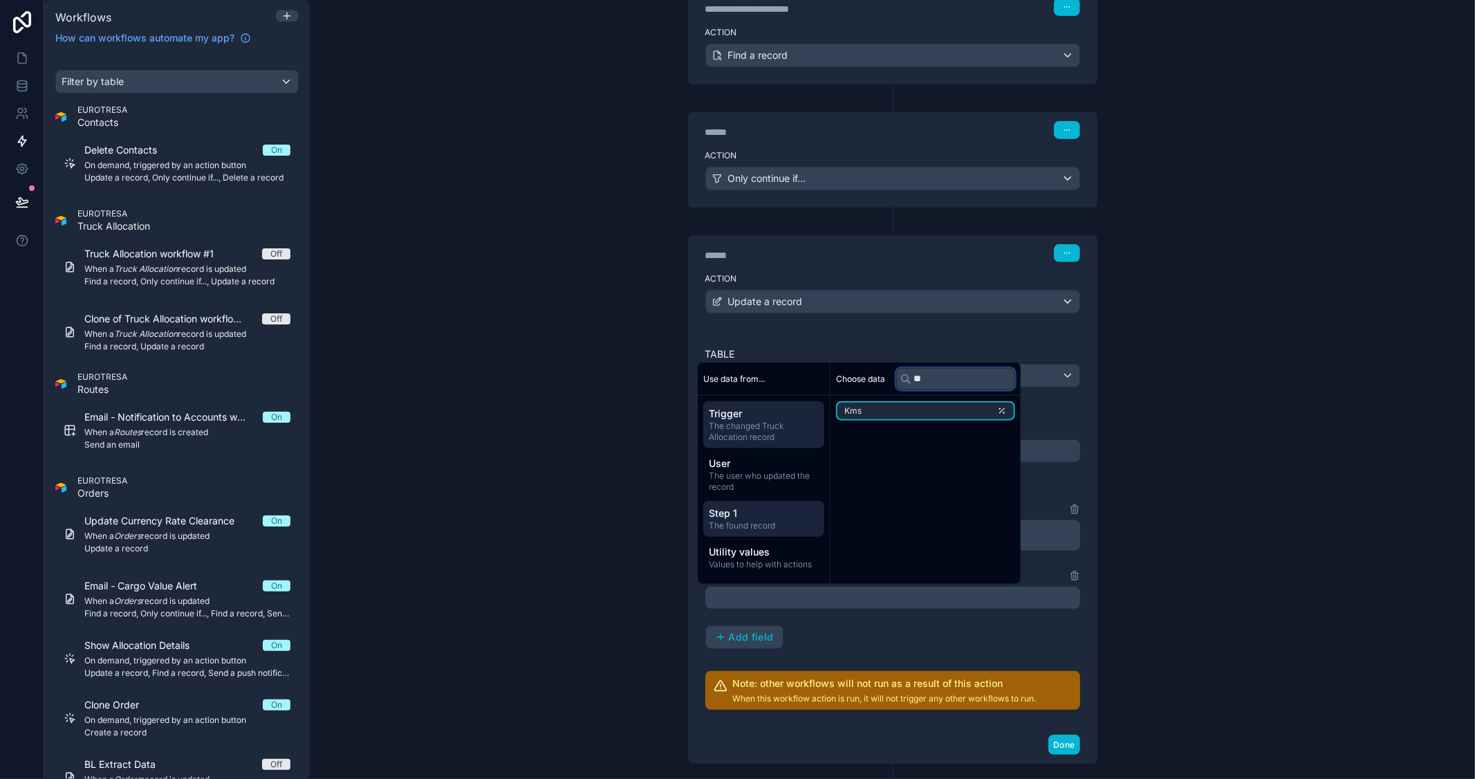
type input "**"
click at [763, 517] on span "Step 1" at bounding box center [764, 513] width 110 height 14
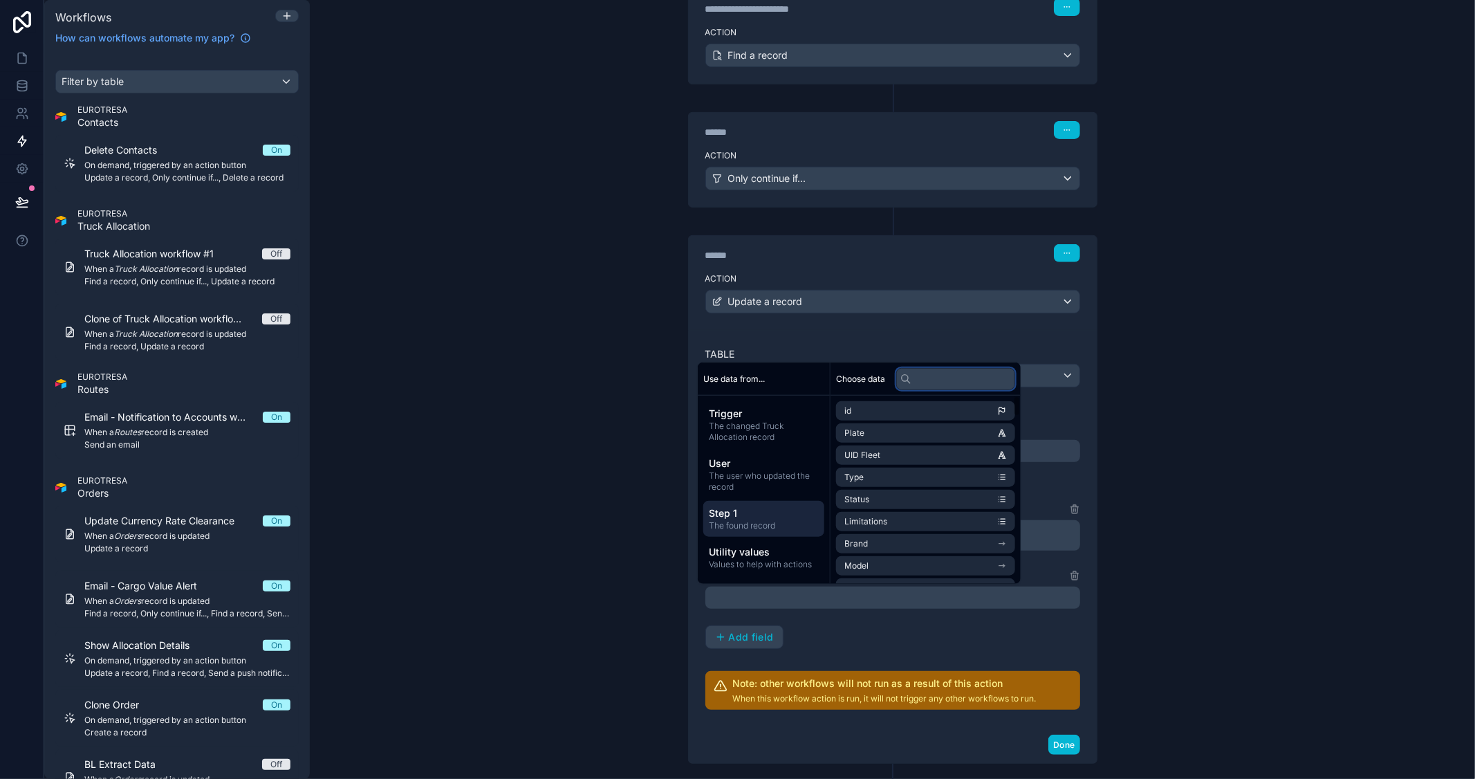
click at [950, 376] on input "text" at bounding box center [955, 378] width 119 height 22
type input "**"
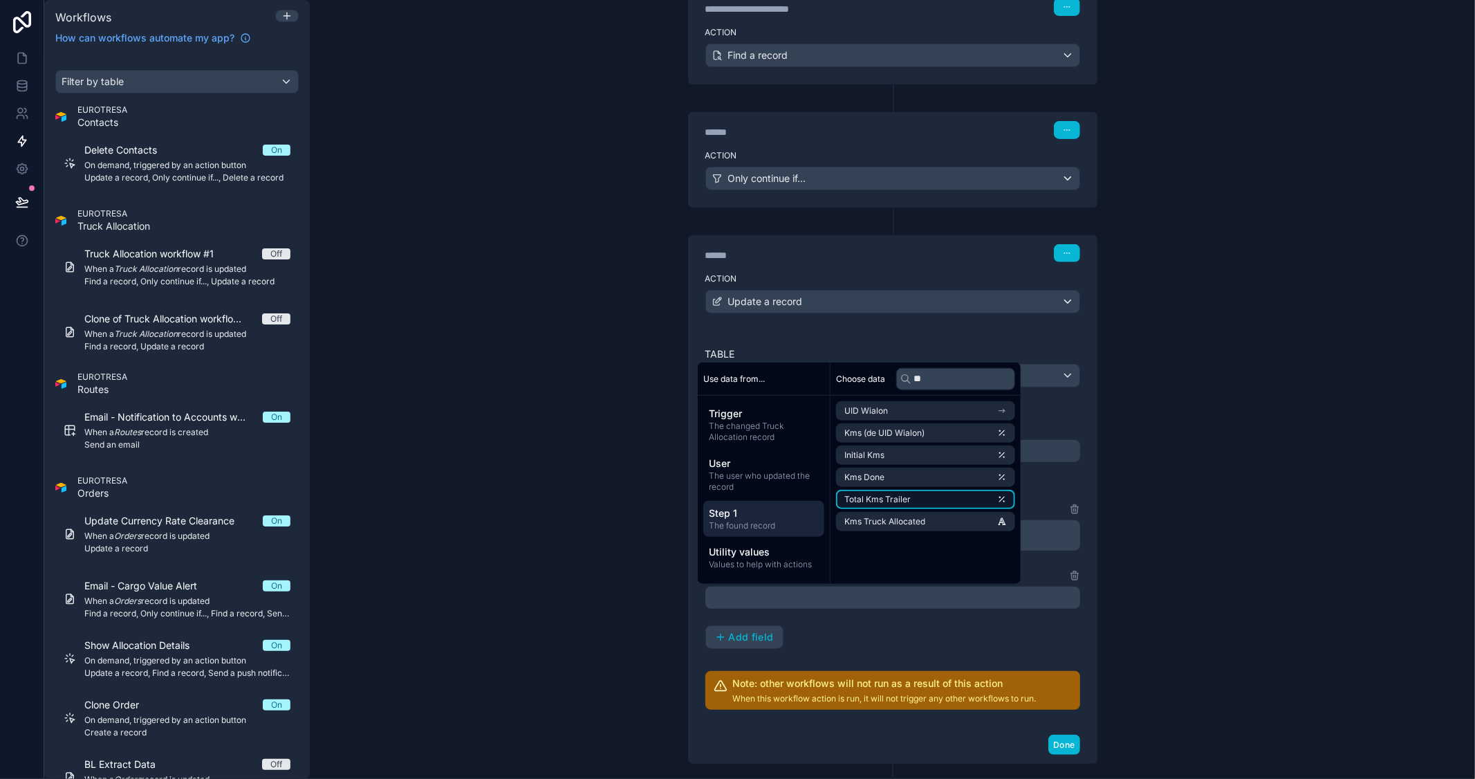
click at [965, 502] on li "Total Kms Trailer" at bounding box center [925, 499] width 179 height 19
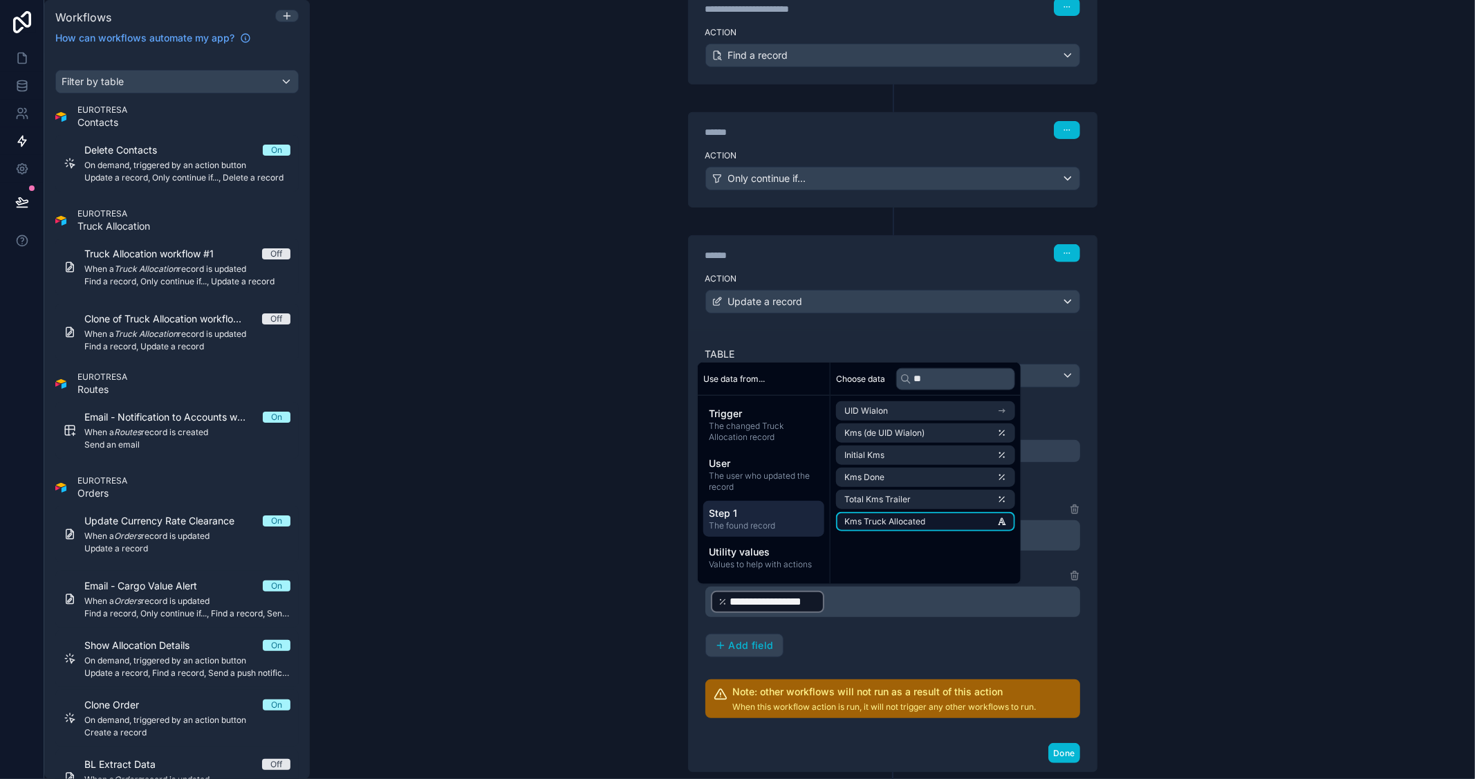
click at [928, 520] on li "Kms Truck Allocated" at bounding box center [925, 521] width 179 height 19
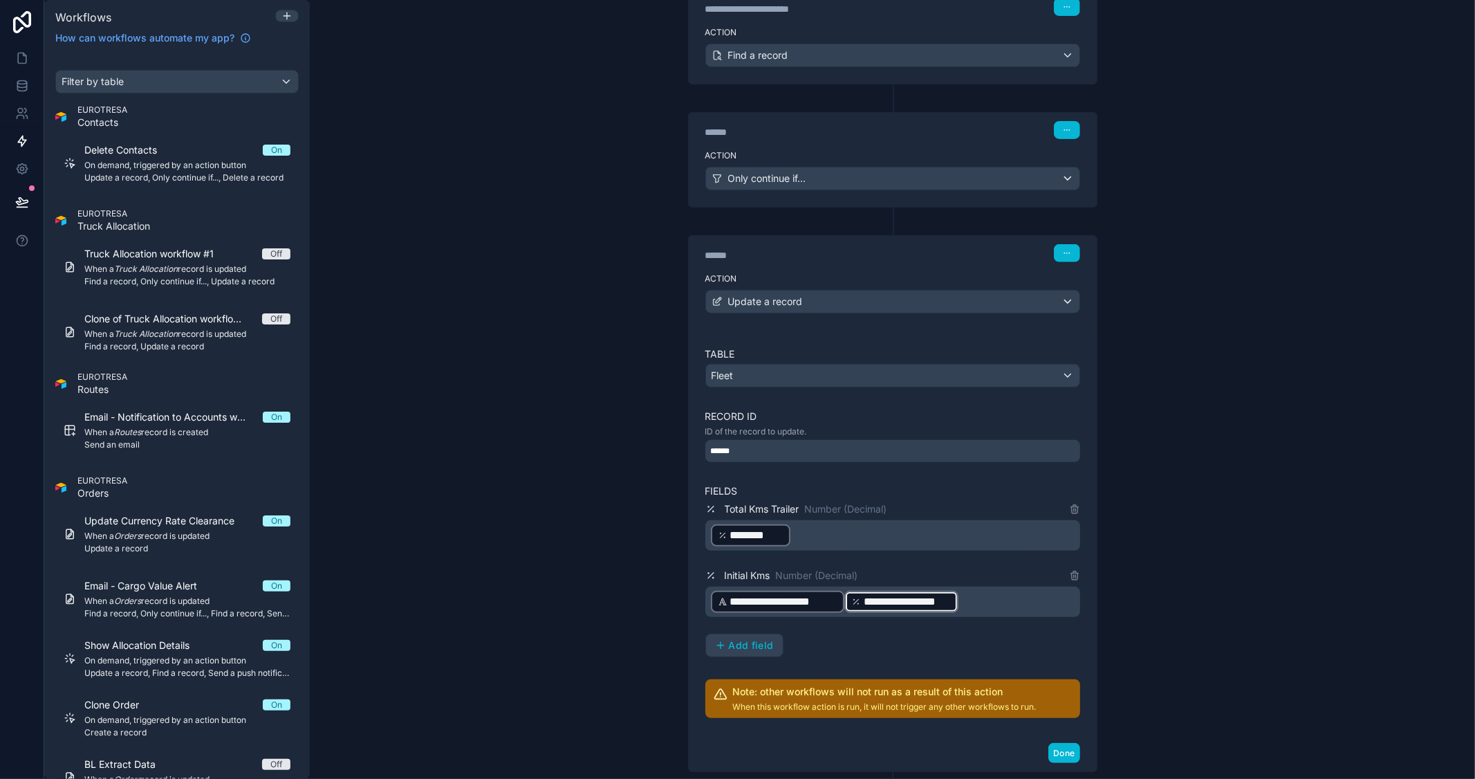
click at [971, 598] on p "**********" at bounding box center [894, 601] width 366 height 25
click at [1238, 644] on div "**********" at bounding box center [892, 389] width 1165 height 779
click at [733, 647] on span "Add field" at bounding box center [751, 645] width 45 height 12
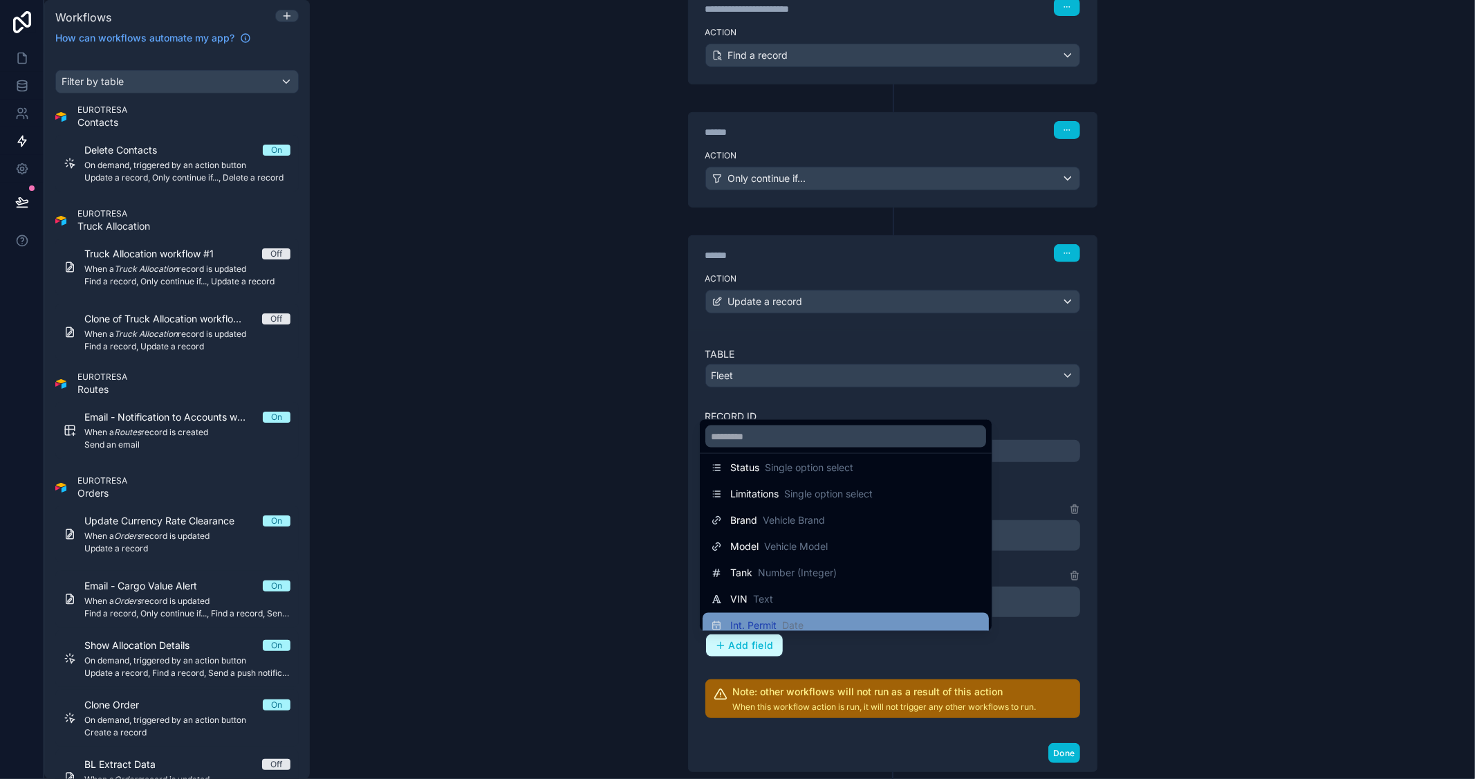
scroll to position [0, 0]
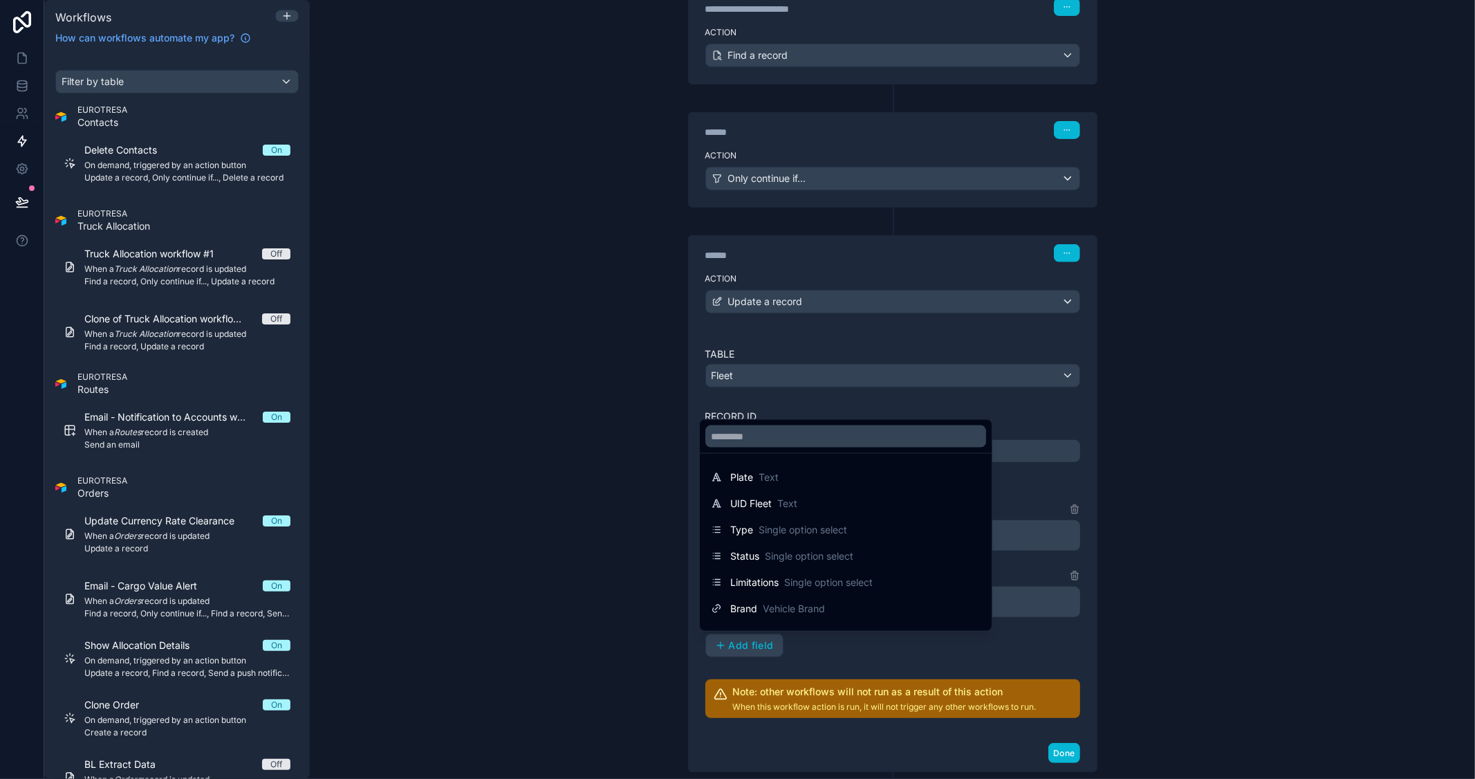
click at [971, 664] on div at bounding box center [737, 389] width 1475 height 779
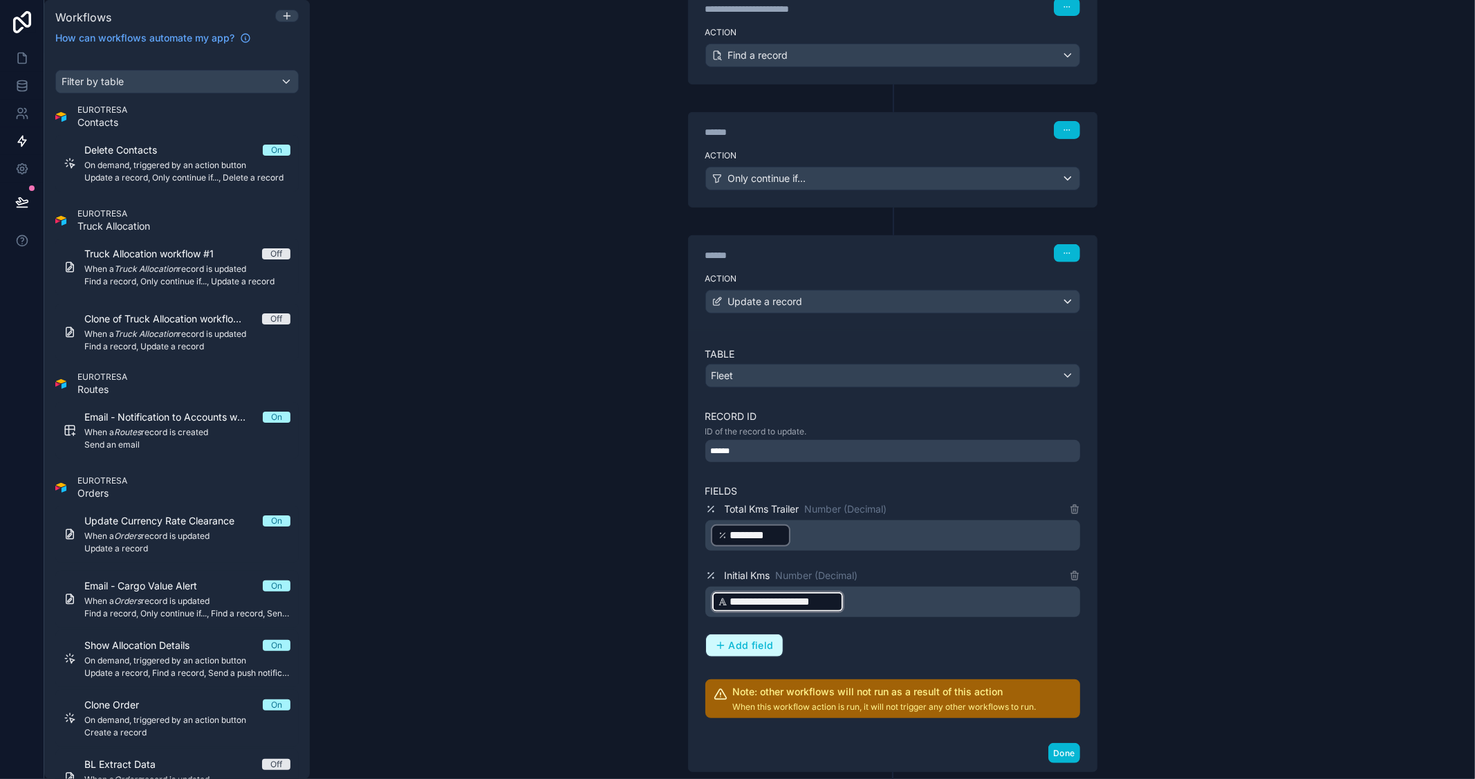
click at [752, 640] on span "Add field" at bounding box center [751, 645] width 45 height 12
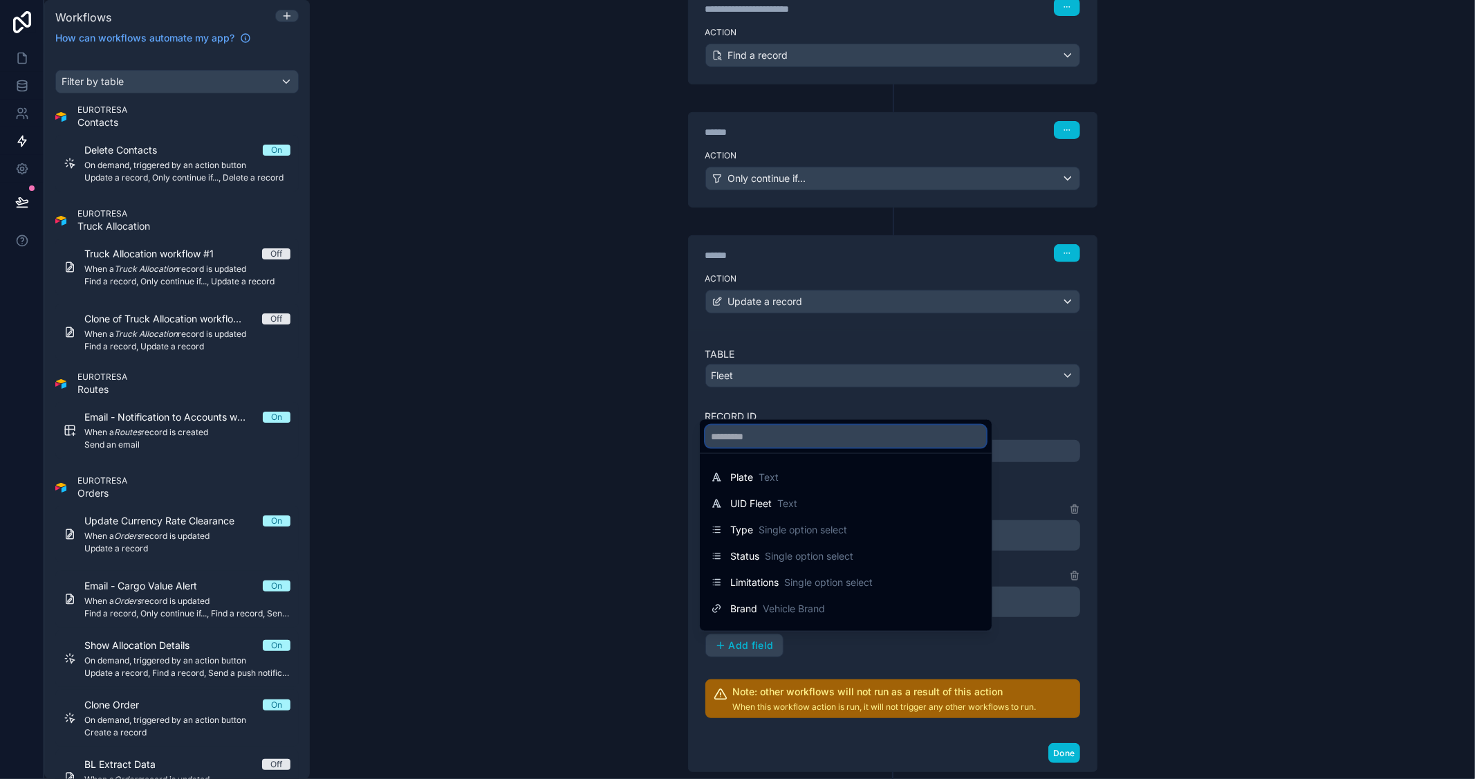
click at [804, 434] on input "text" at bounding box center [845, 436] width 281 height 22
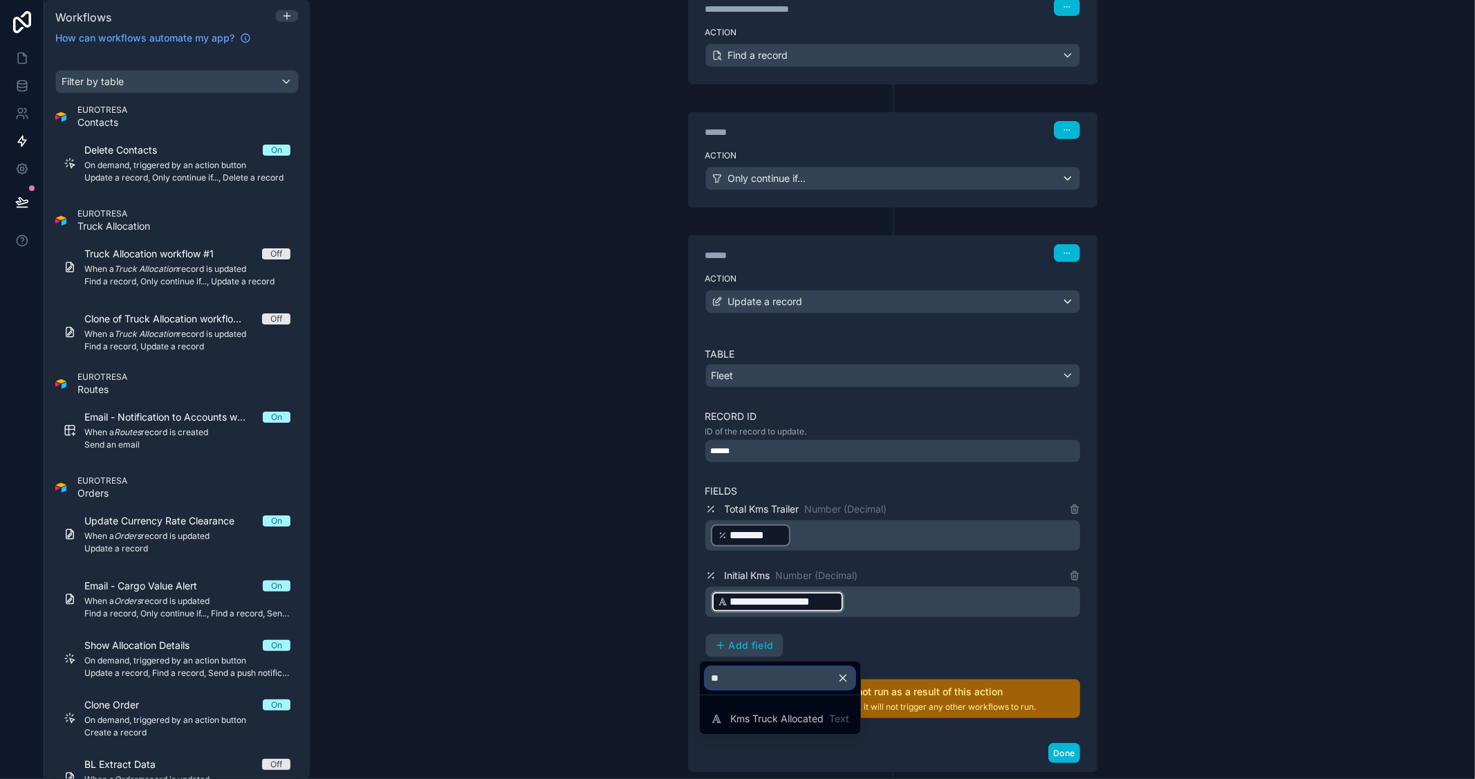
type input "*"
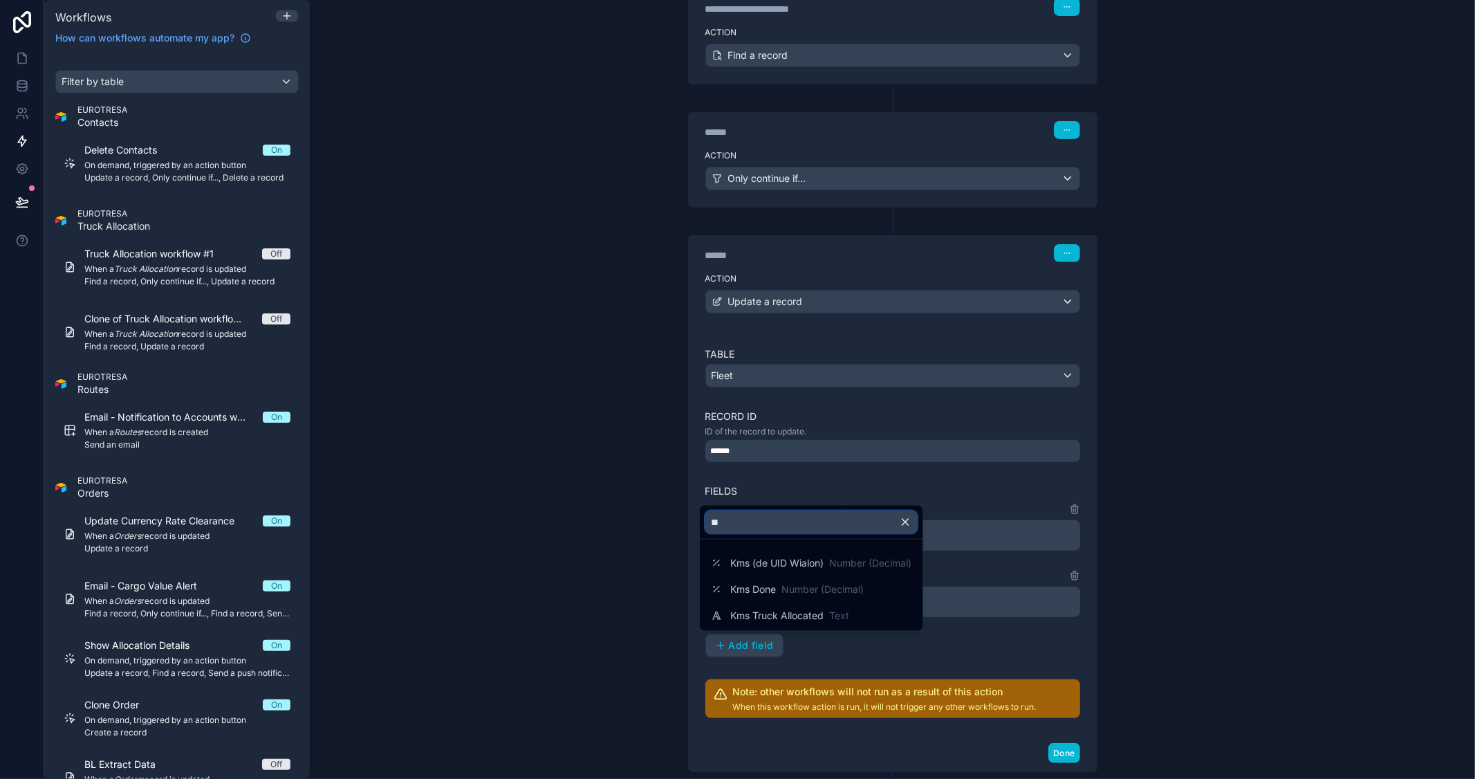
type input "**"
click at [1183, 588] on div at bounding box center [737, 389] width 1475 height 779
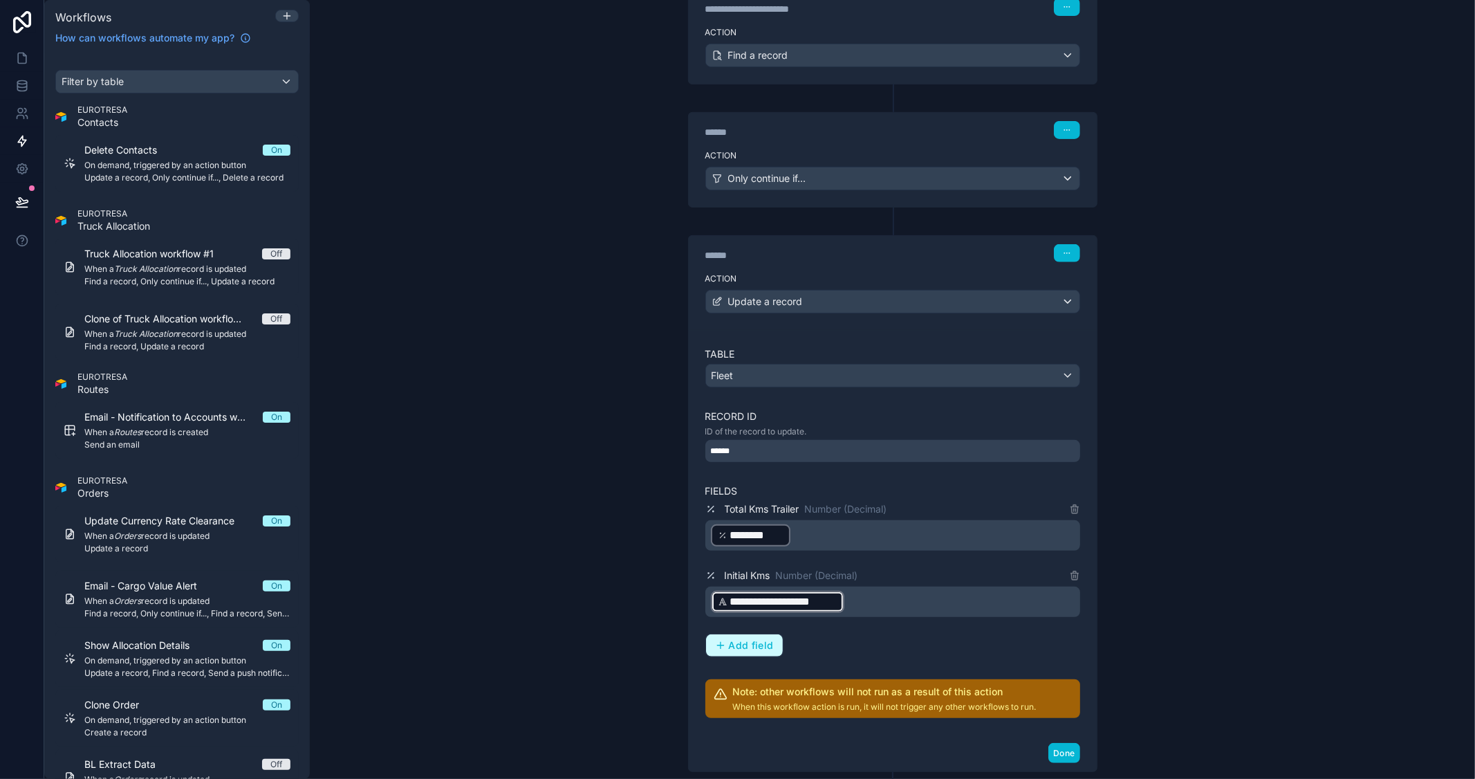
click at [744, 647] on span "Add field" at bounding box center [751, 645] width 45 height 12
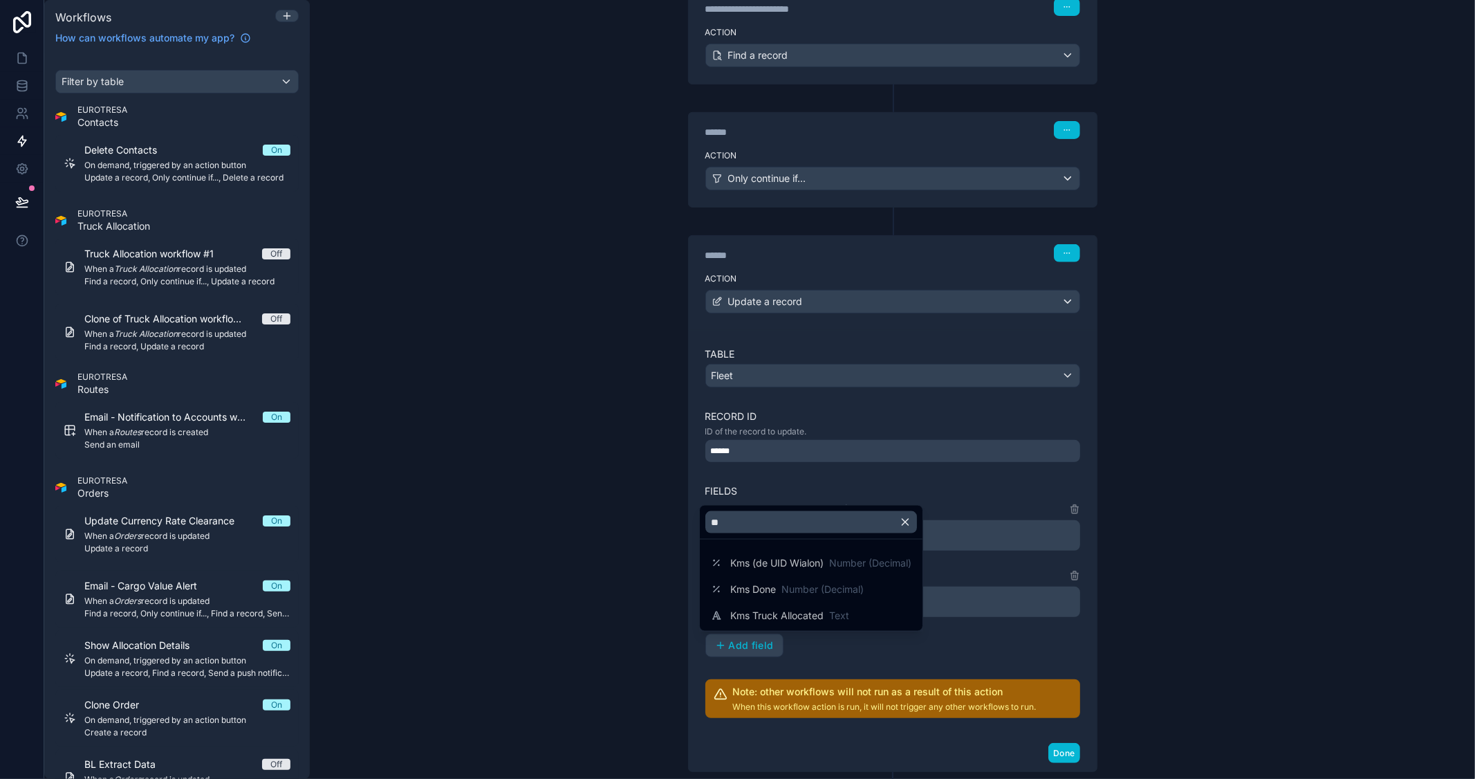
click at [907, 524] on icon "button" at bounding box center [905, 522] width 12 height 12
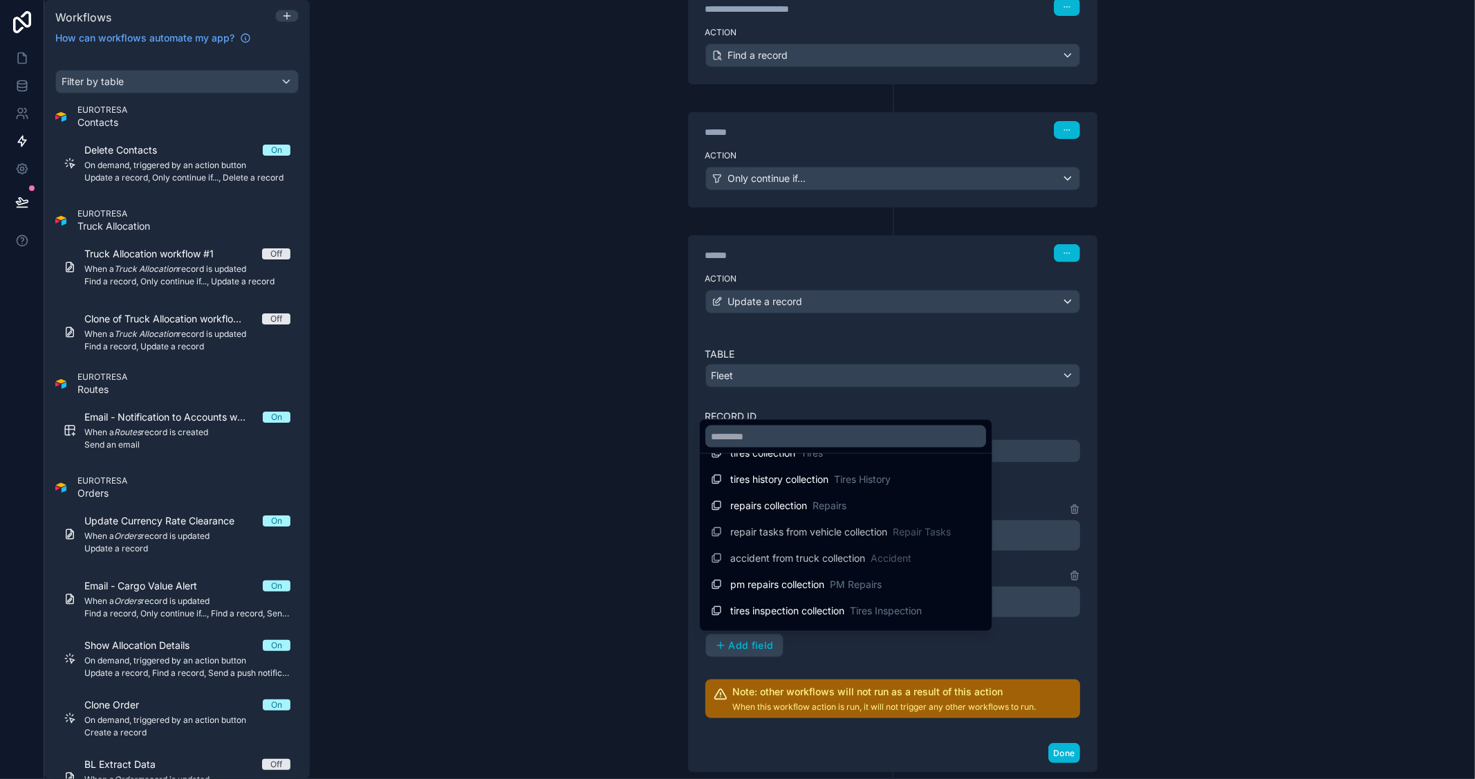
scroll to position [2041, 0]
click at [759, 437] on input "text" at bounding box center [845, 436] width 281 height 22
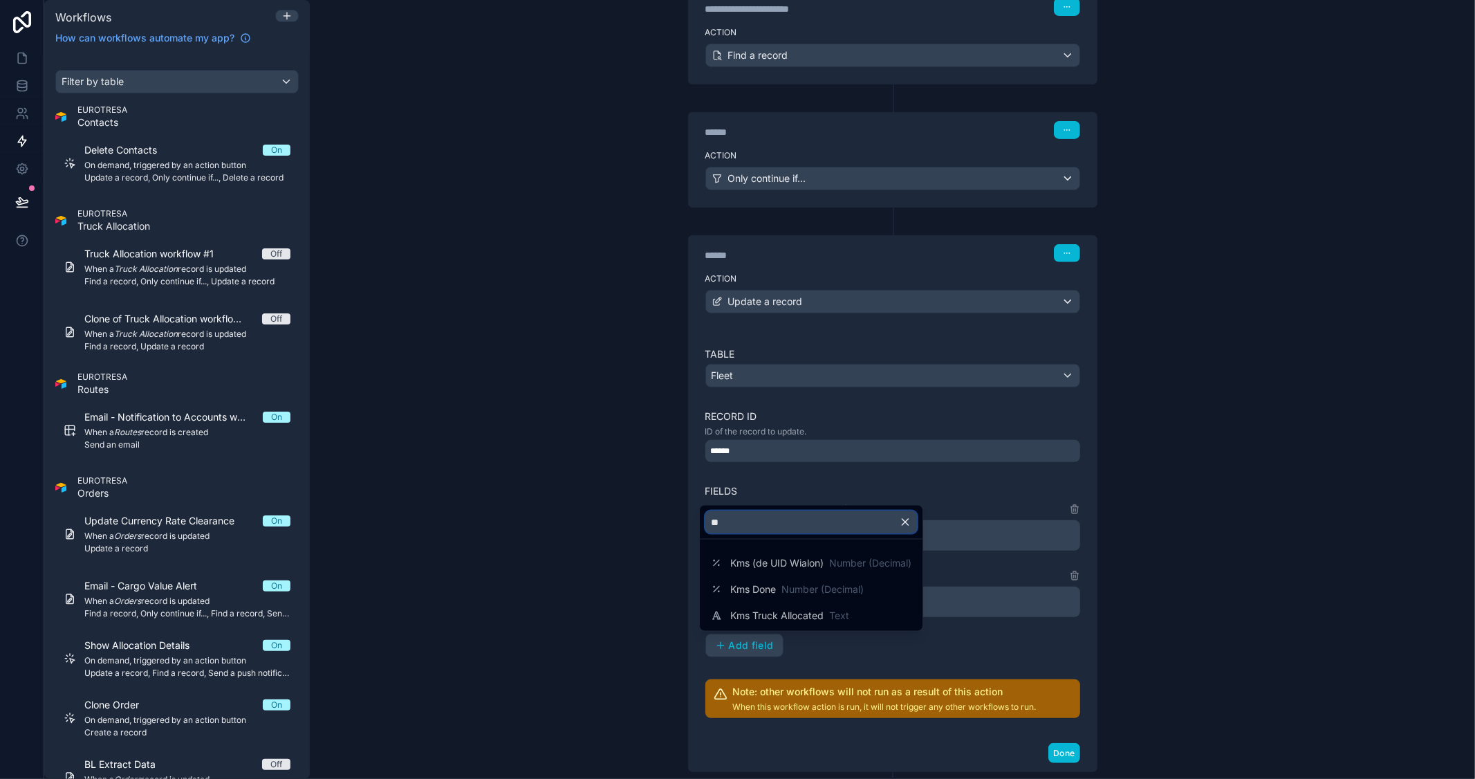
type input "**"
click at [1212, 528] on div at bounding box center [737, 389] width 1475 height 779
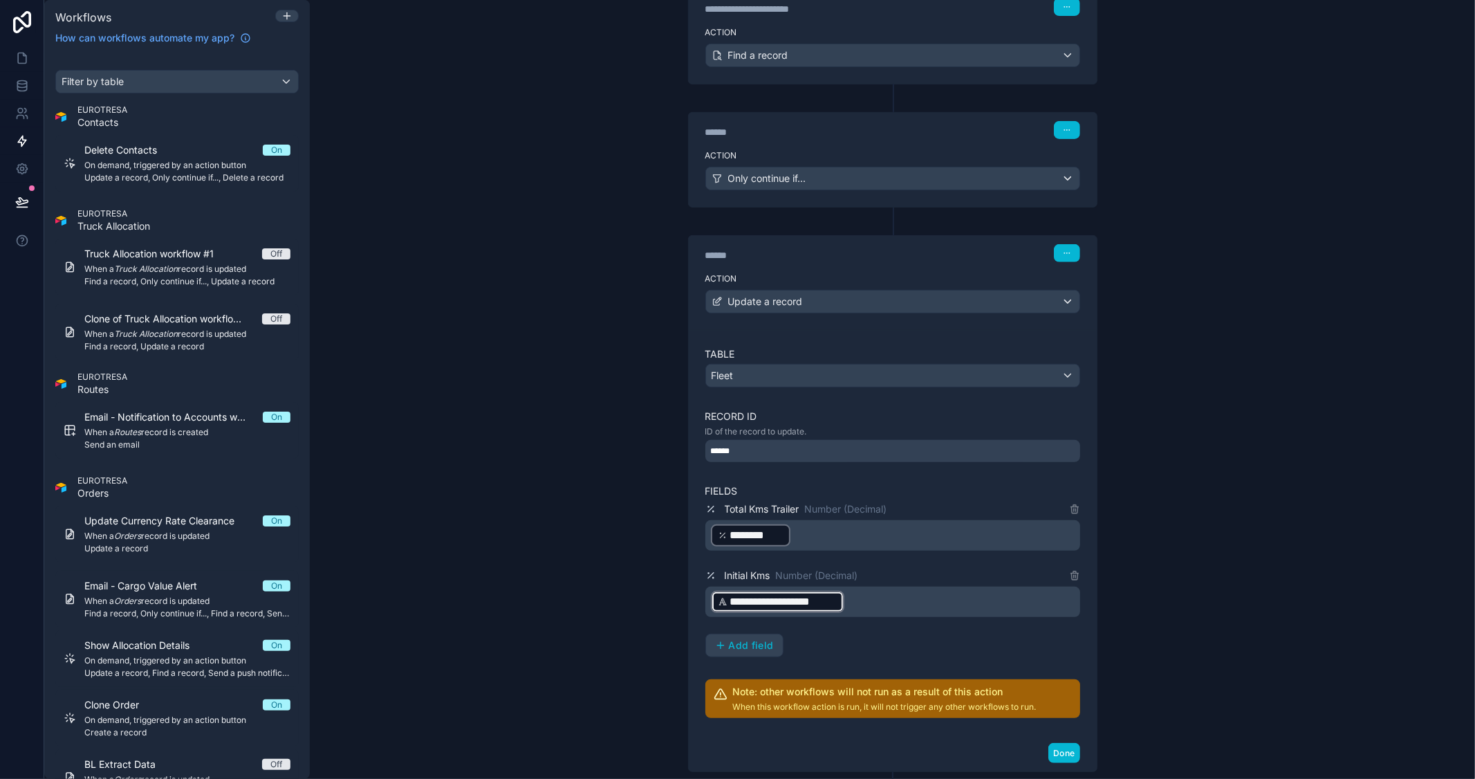
click at [1218, 620] on div "**********" at bounding box center [892, 389] width 1165 height 779
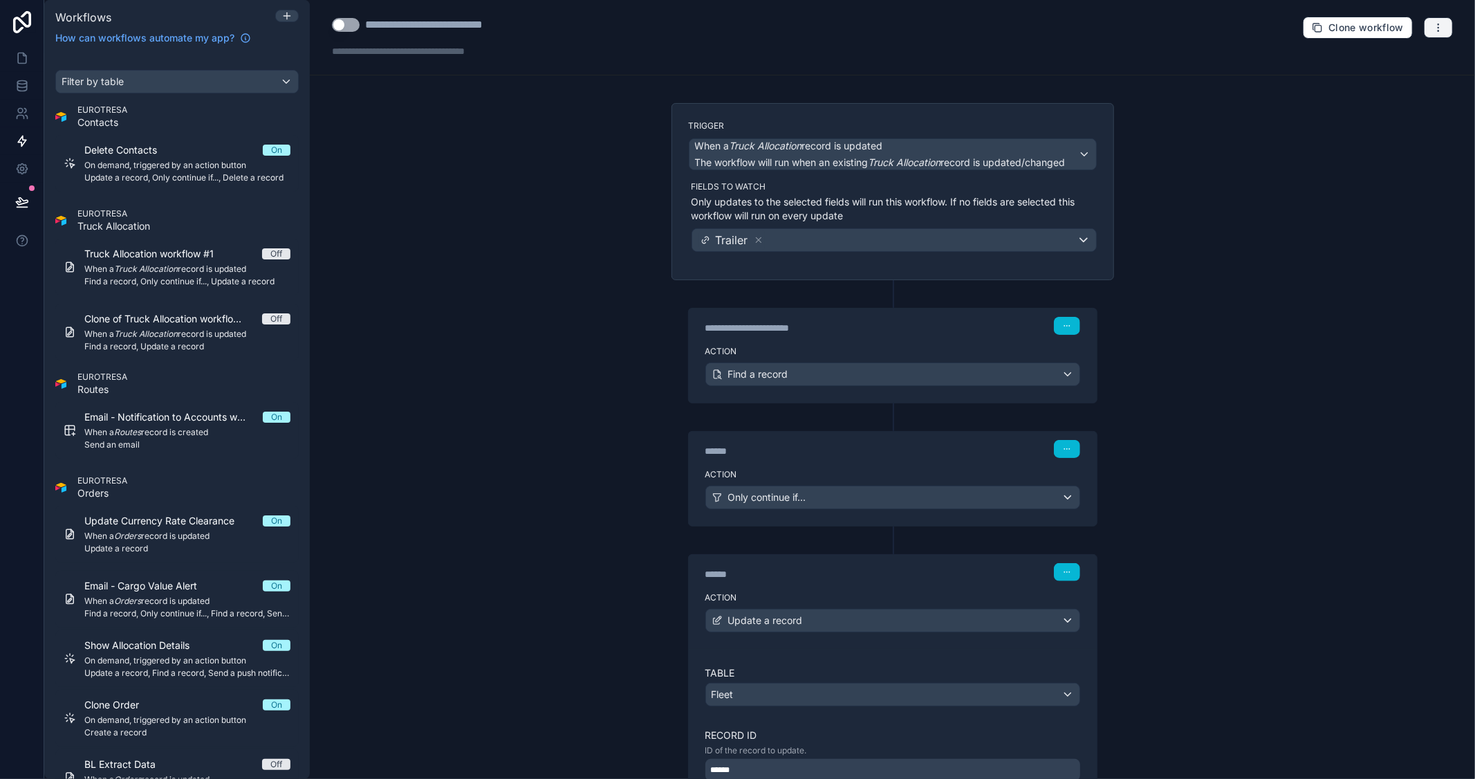
click at [1424, 28] on button "button" at bounding box center [1438, 27] width 29 height 21
click at [1383, 58] on span "Test workflow" at bounding box center [1390, 60] width 66 height 11
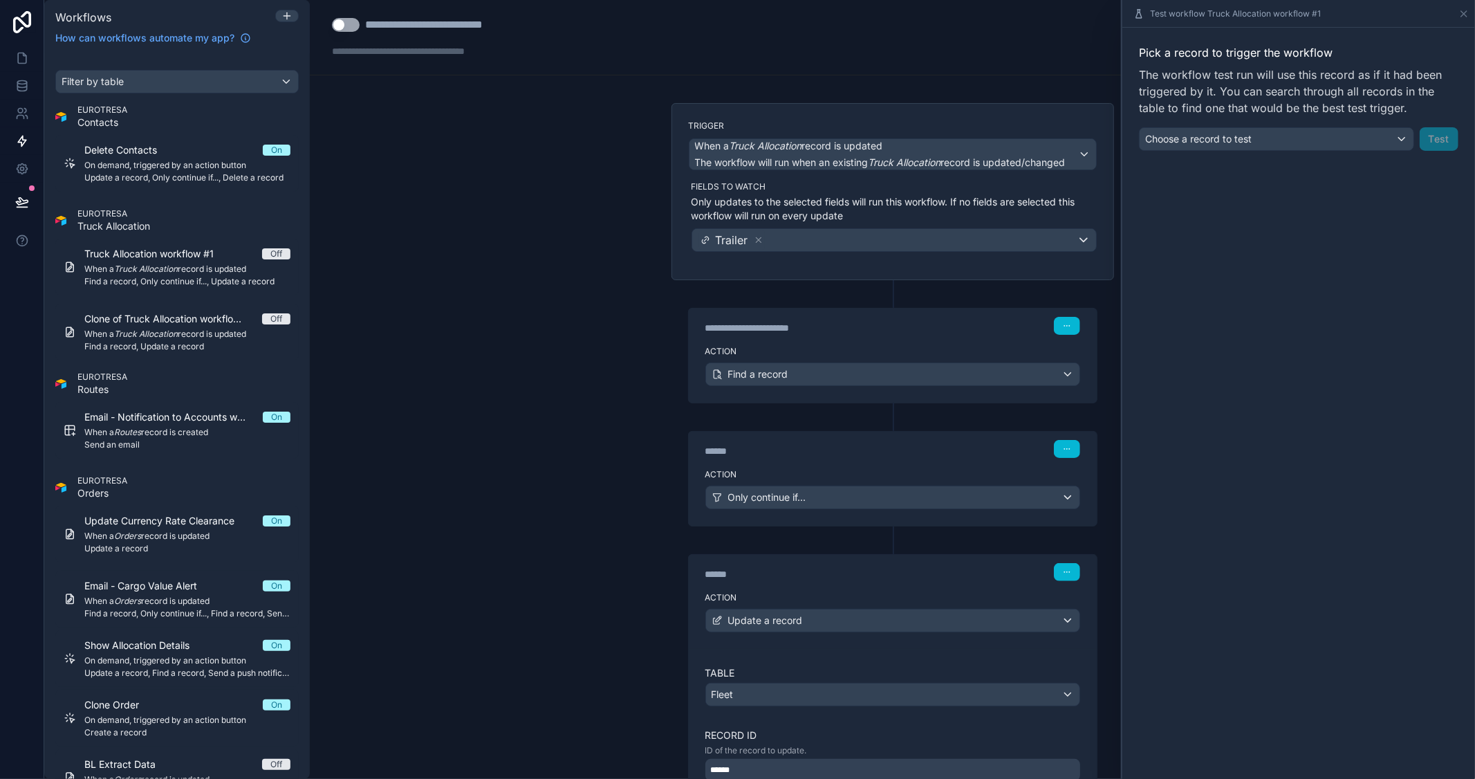
click at [1242, 156] on div "Pick a record to trigger the workflow The workflow test run will use this recor…" at bounding box center [1298, 98] width 353 height 140
click at [1252, 143] on div "Choose a record to test" at bounding box center [1277, 139] width 274 height 22
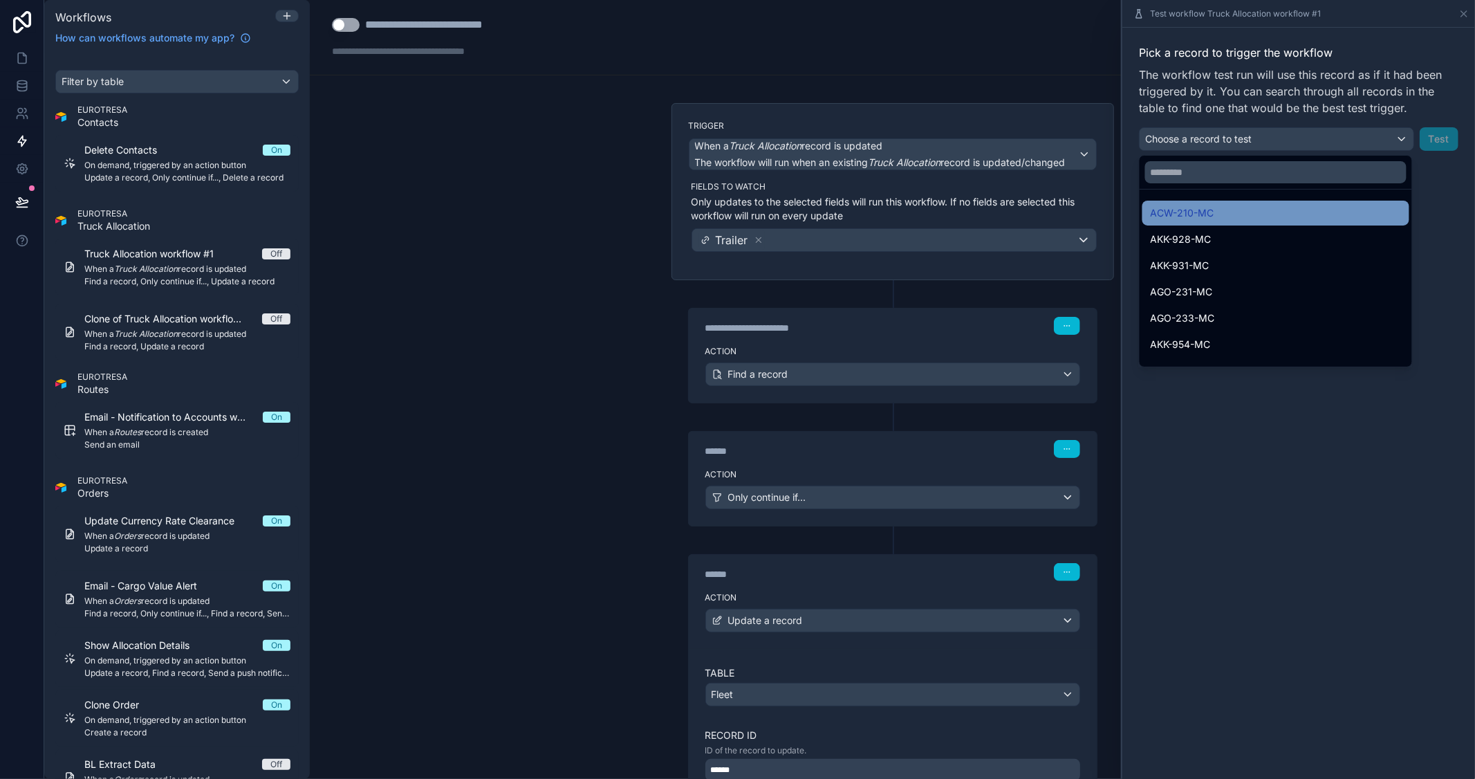
click at [1185, 215] on span "ACW-210-MC" at bounding box center [1183, 213] width 64 height 17
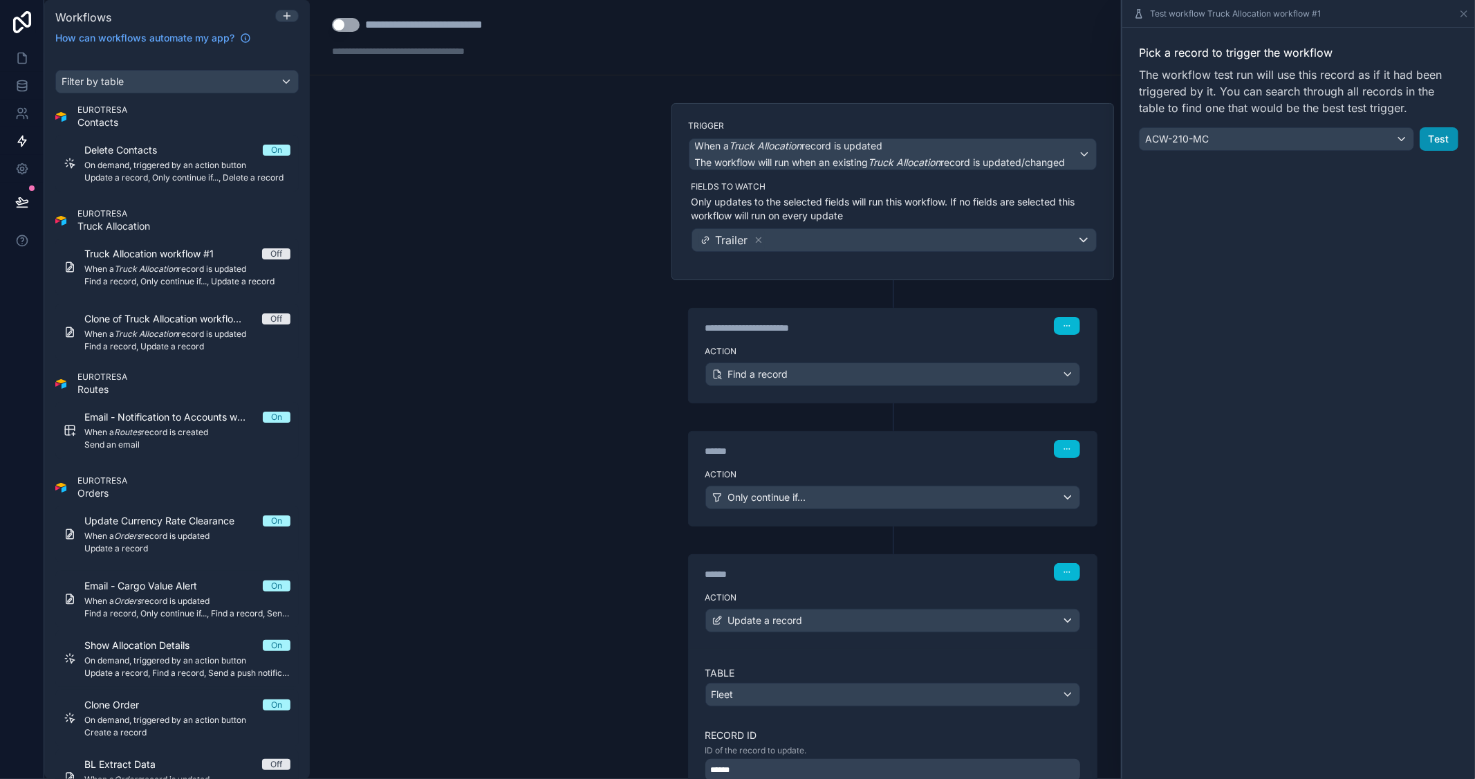
click at [1433, 135] on button "Test" at bounding box center [1439, 139] width 39 height 24
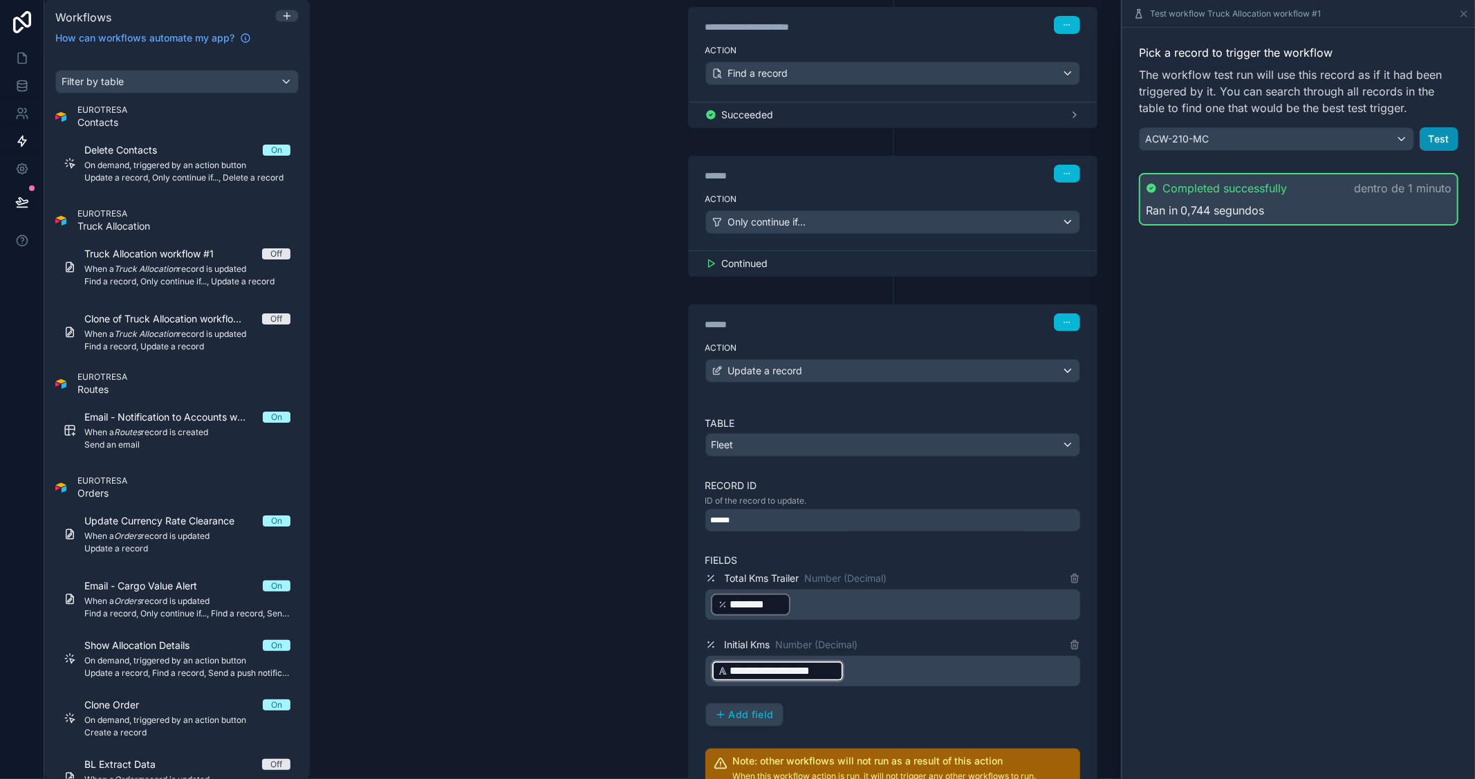
scroll to position [307, 0]
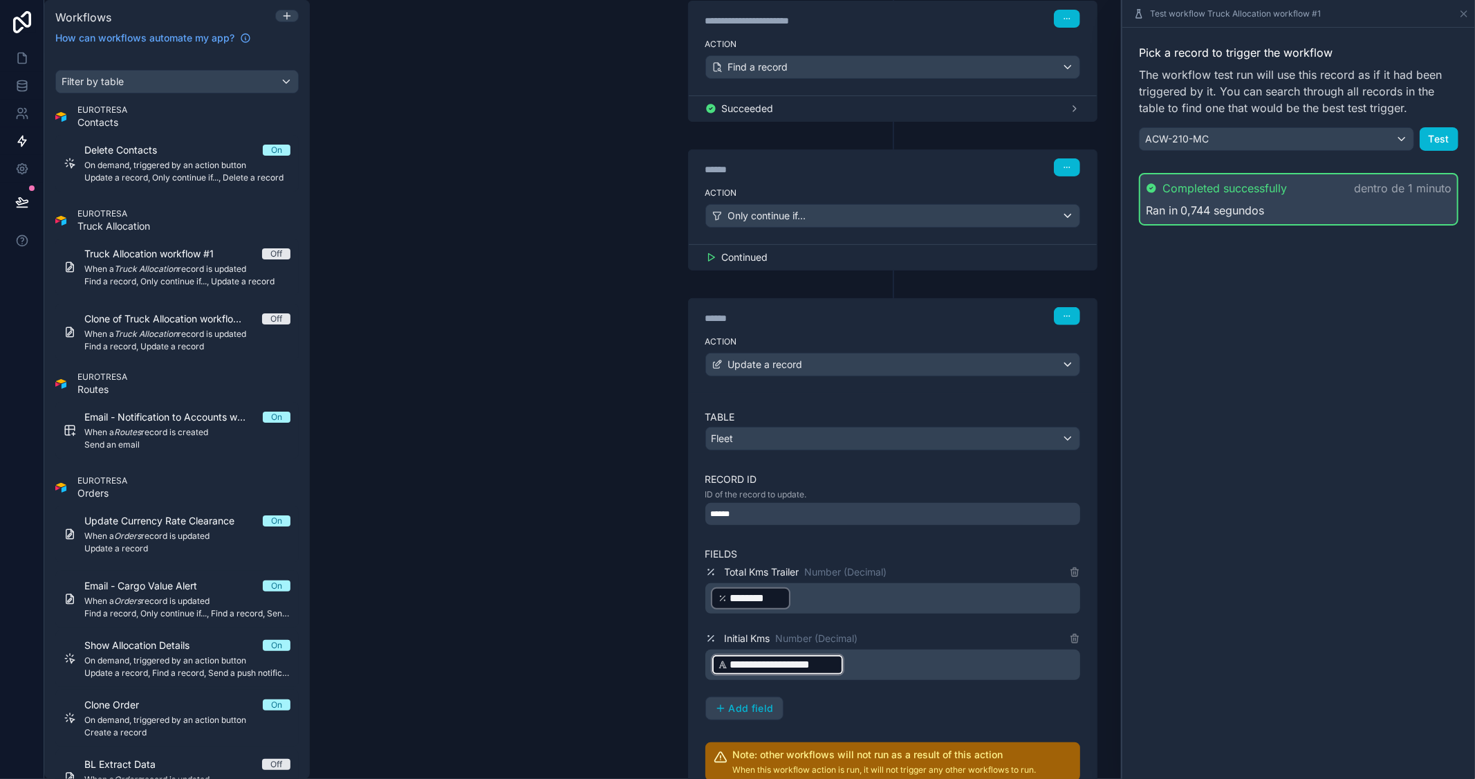
click at [705, 597] on div "﻿ ******** ﻿ ﻿" at bounding box center [892, 598] width 375 height 30
click at [711, 600] on div "********" at bounding box center [751, 598] width 80 height 22
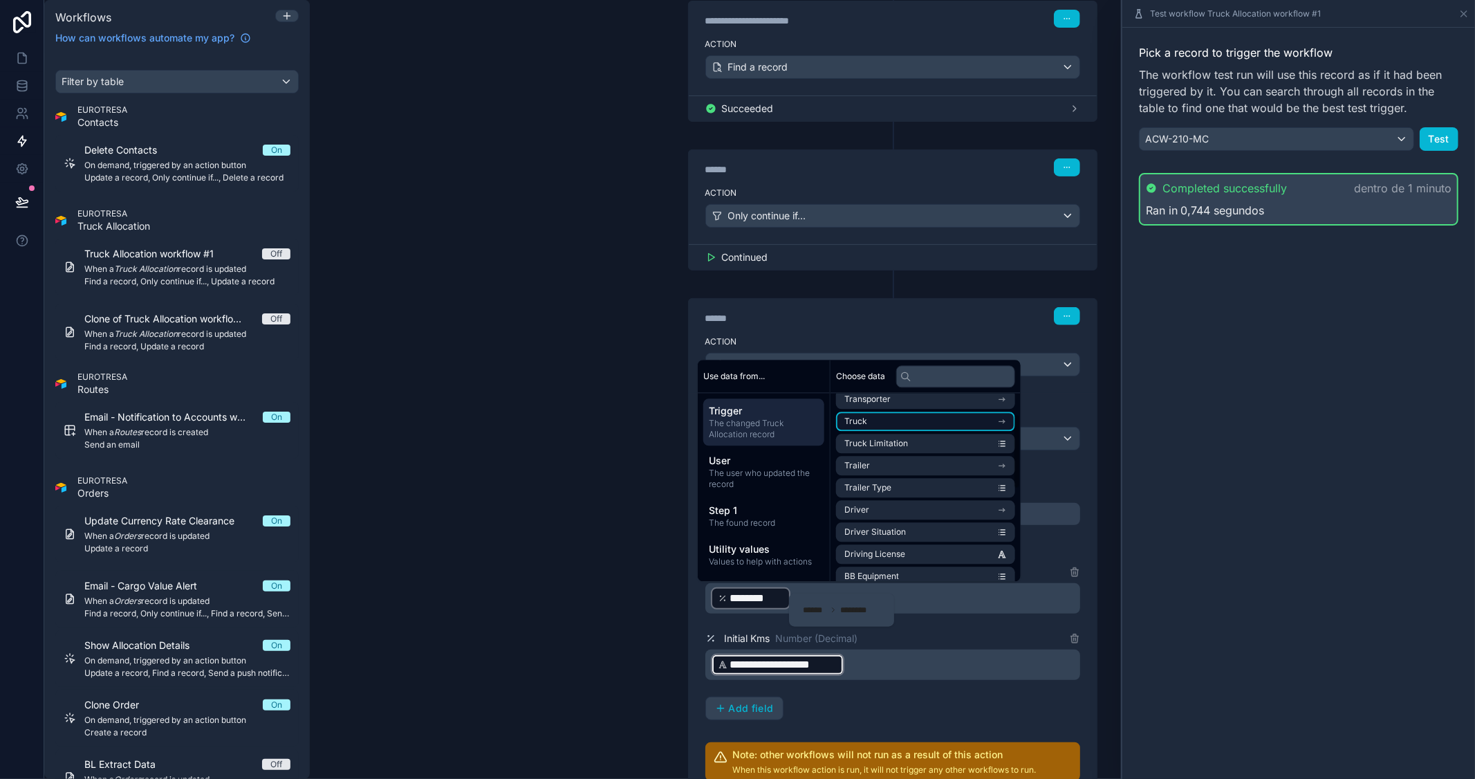
scroll to position [77, 0]
click at [945, 380] on input "text" at bounding box center [955, 376] width 119 height 22
type input "**"
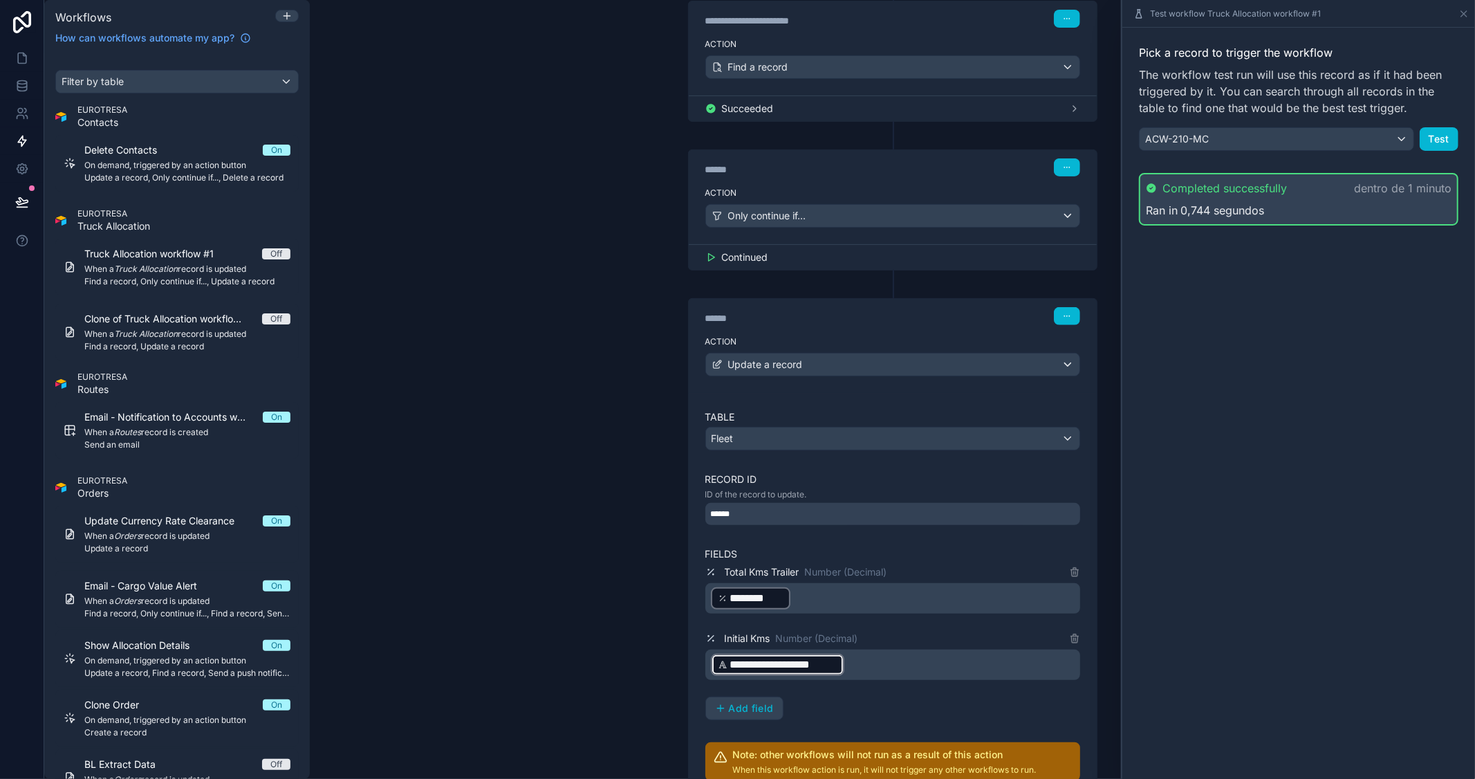
click at [1242, 427] on div "Pick a record to trigger the workflow The workflow test run will use this recor…" at bounding box center [1298, 403] width 353 height 751
click at [1441, 144] on button "Test" at bounding box center [1439, 139] width 39 height 24
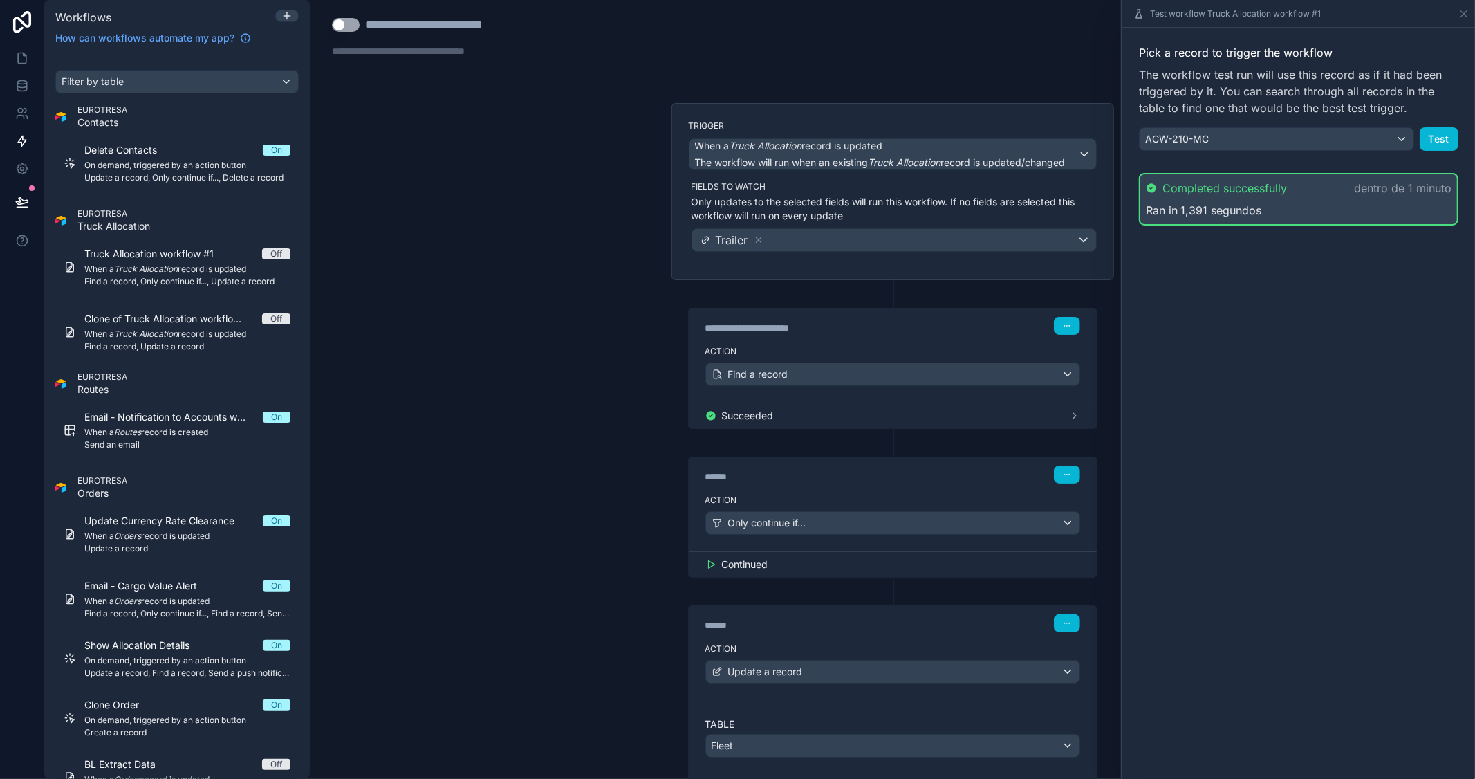
click at [353, 26] on button "Use setting" at bounding box center [346, 25] width 28 height 14
click at [1432, 136] on button "Test" at bounding box center [1439, 139] width 39 height 24
click at [1445, 136] on button "Test" at bounding box center [1439, 139] width 39 height 24
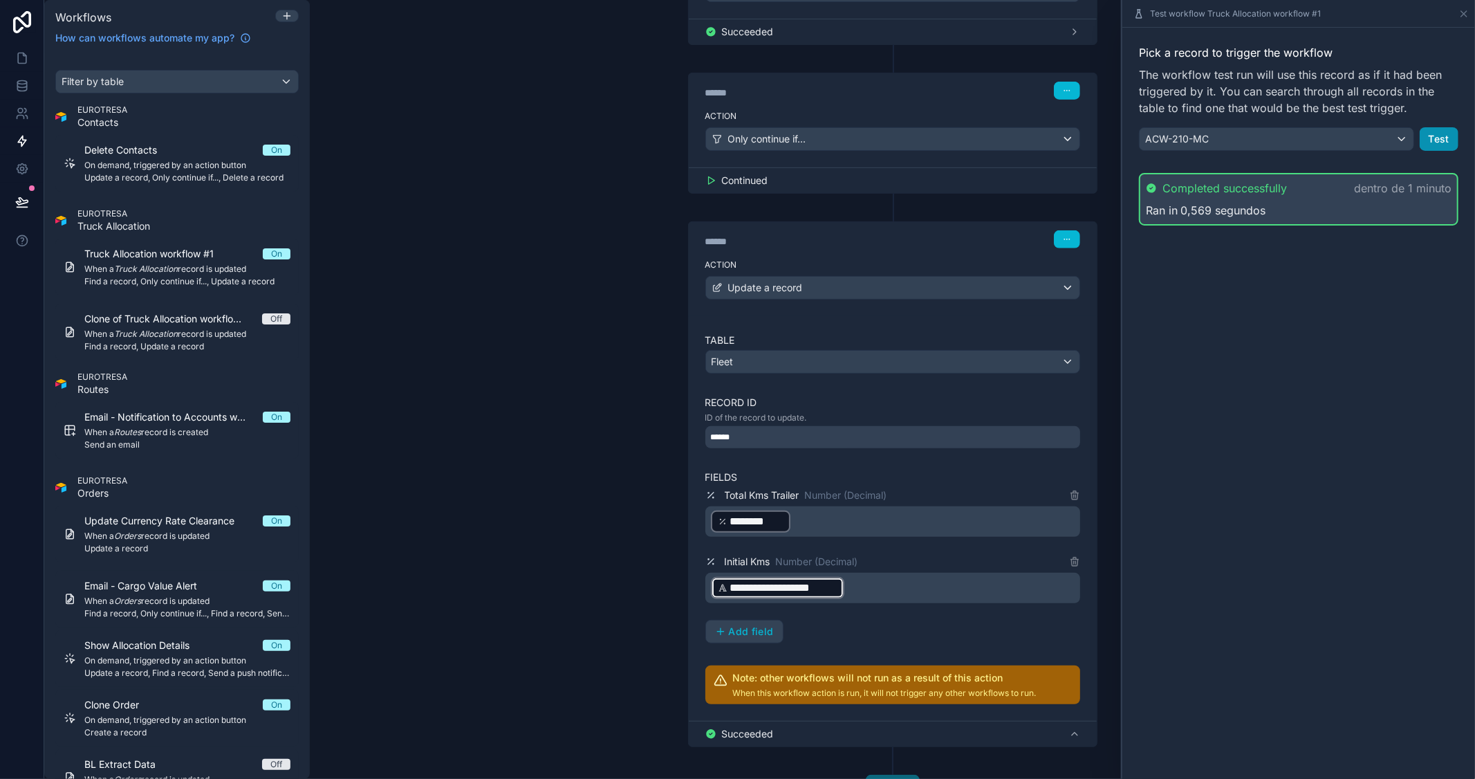
scroll to position [443, 0]
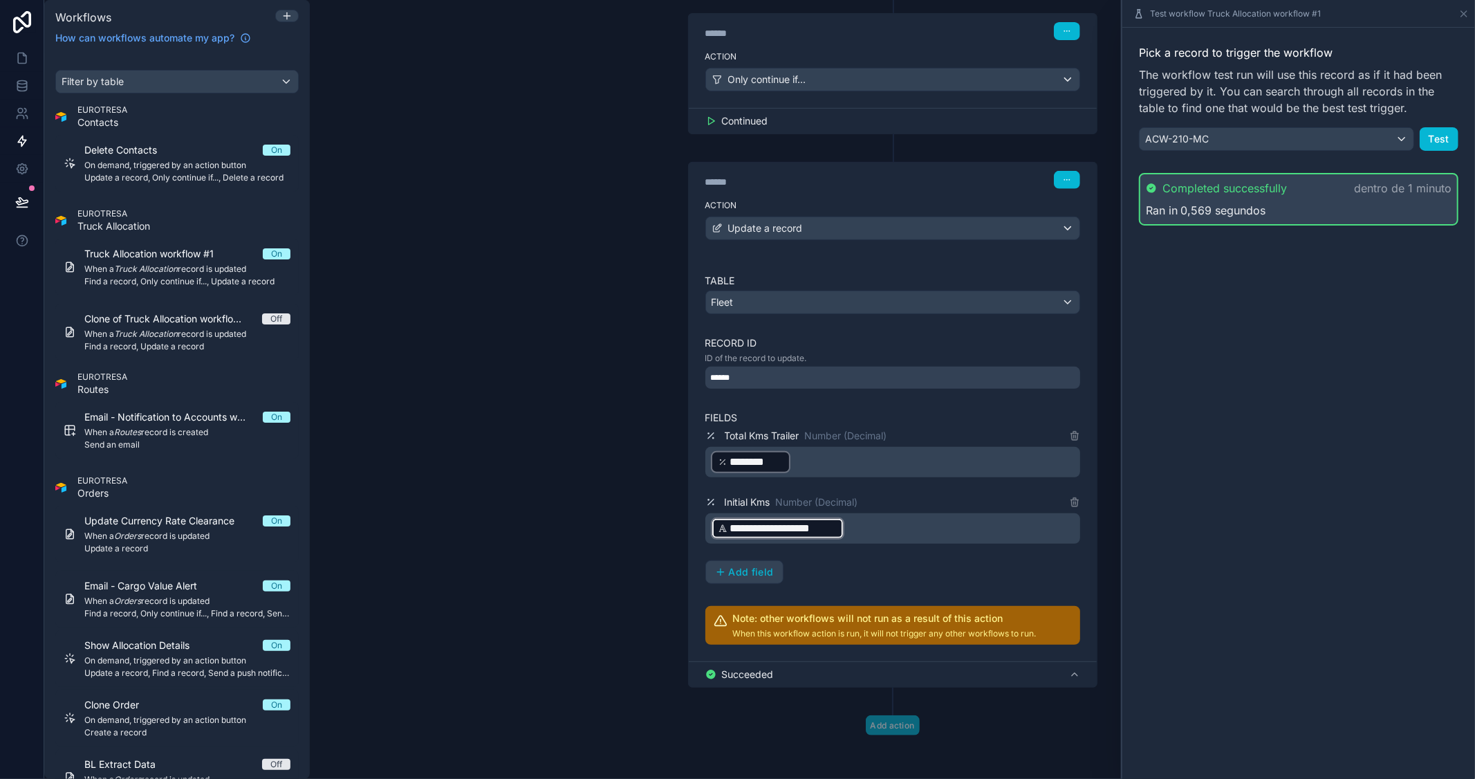
click at [916, 569] on div "**********" at bounding box center [892, 505] width 375 height 156
click at [1463, 15] on icon at bounding box center [1463, 13] width 11 height 11
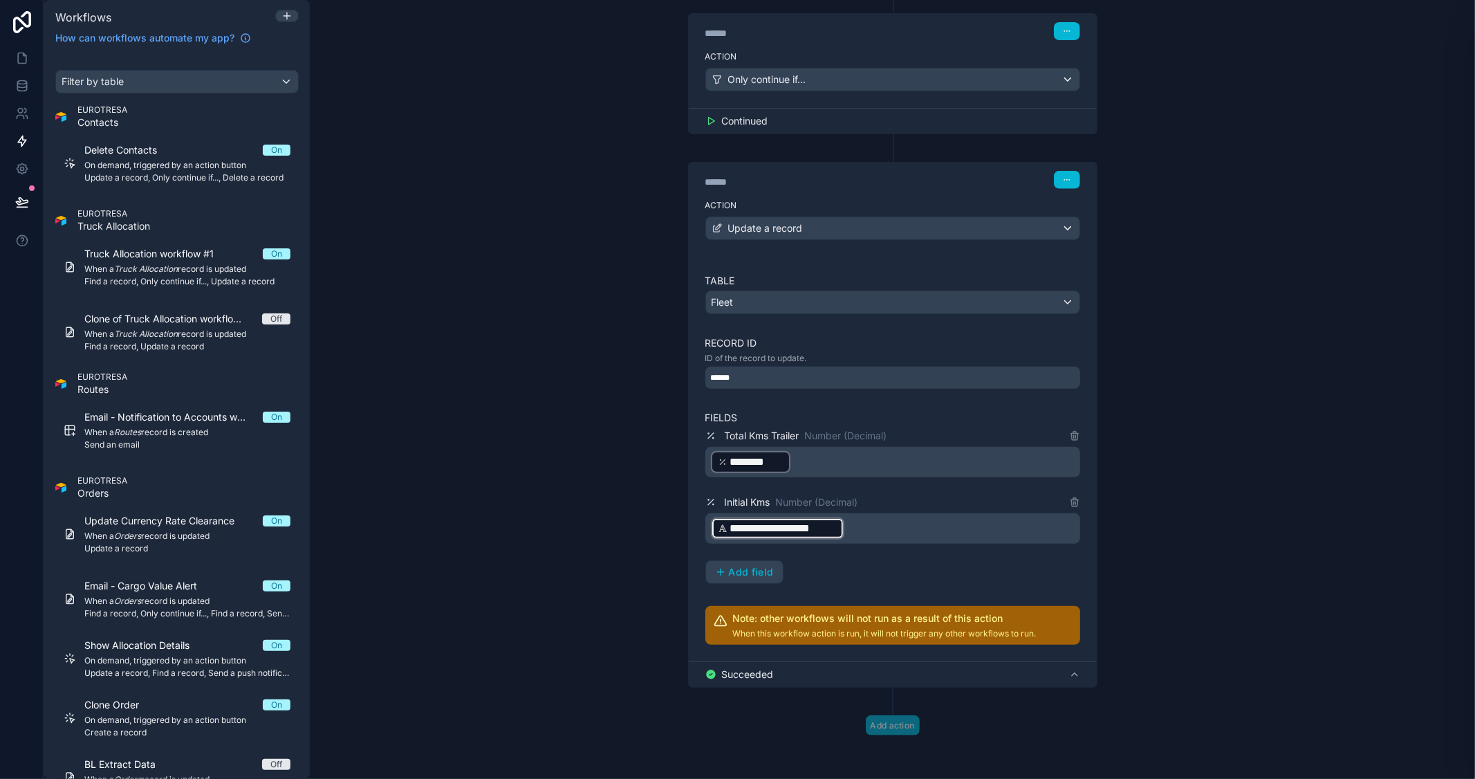
scroll to position [403, 0]
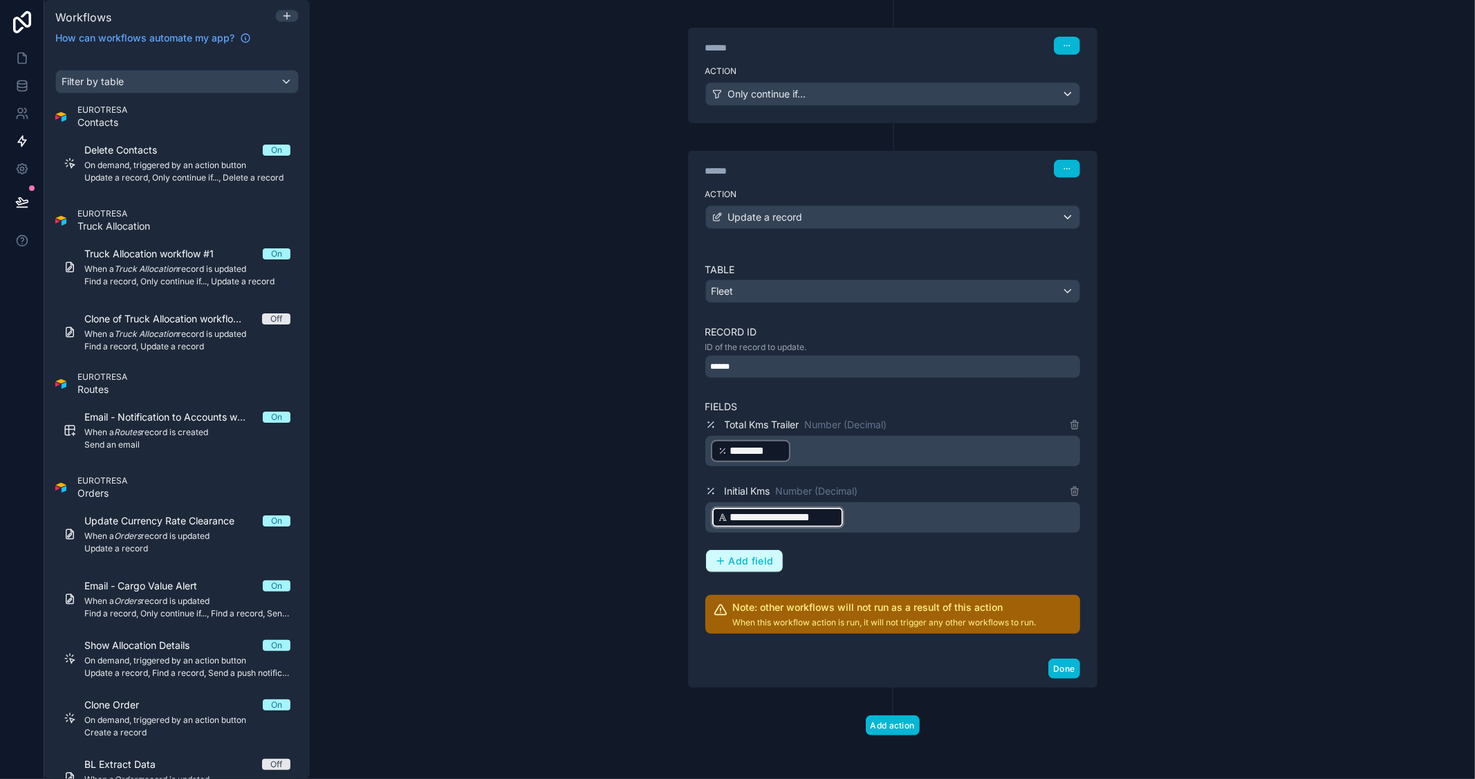
click at [729, 558] on span "Add field" at bounding box center [751, 561] width 45 height 12
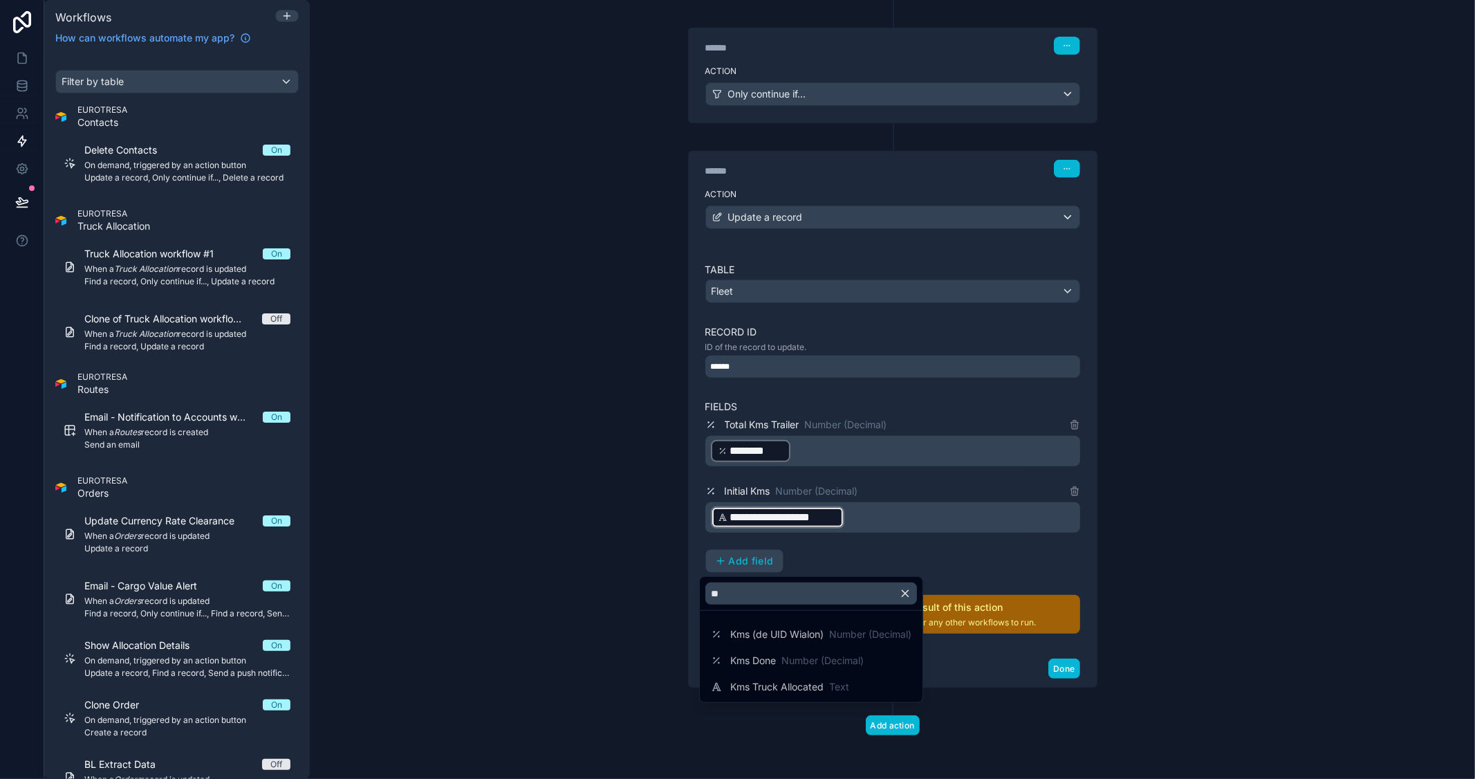
click at [904, 405] on div at bounding box center [737, 389] width 1475 height 779
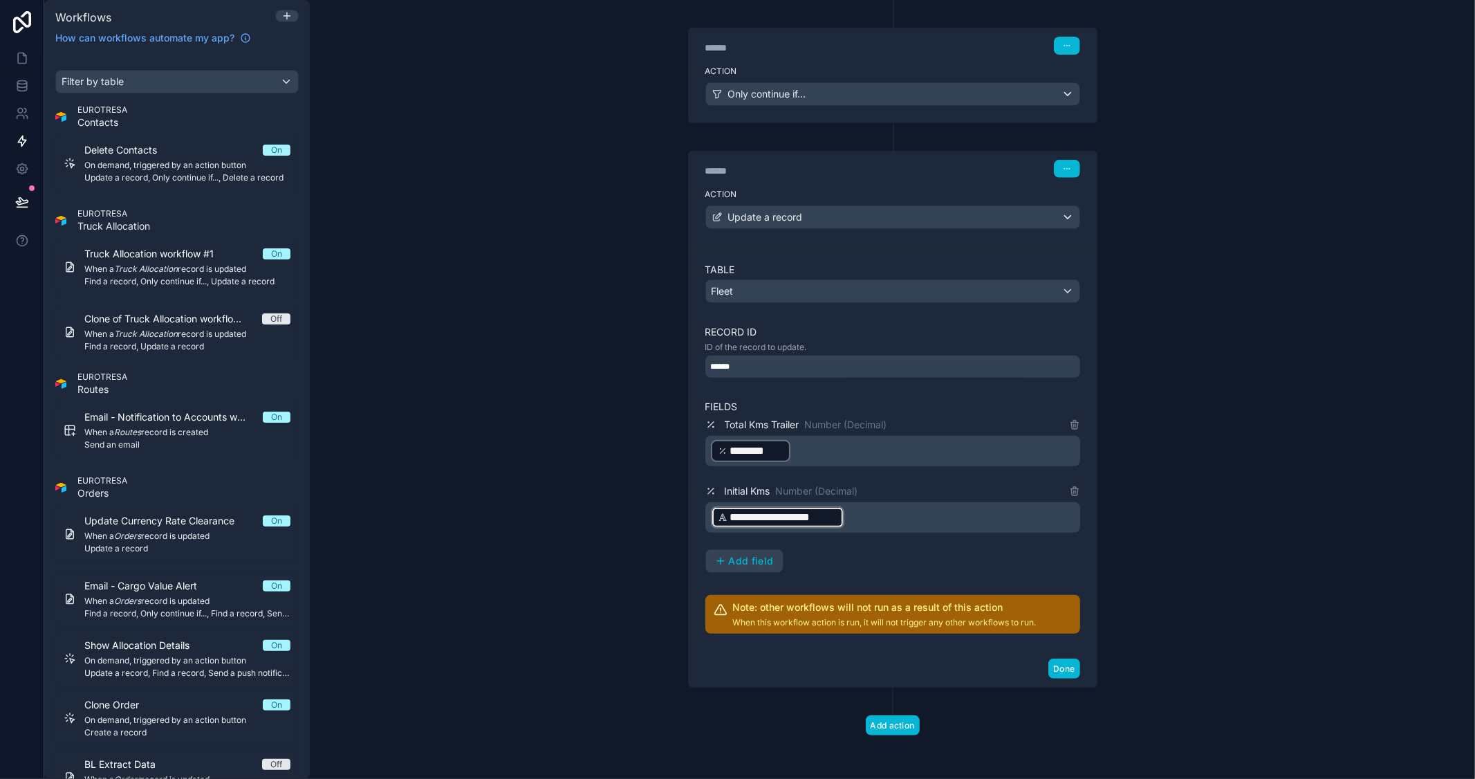
click at [711, 454] on div "********" at bounding box center [751, 451] width 80 height 22
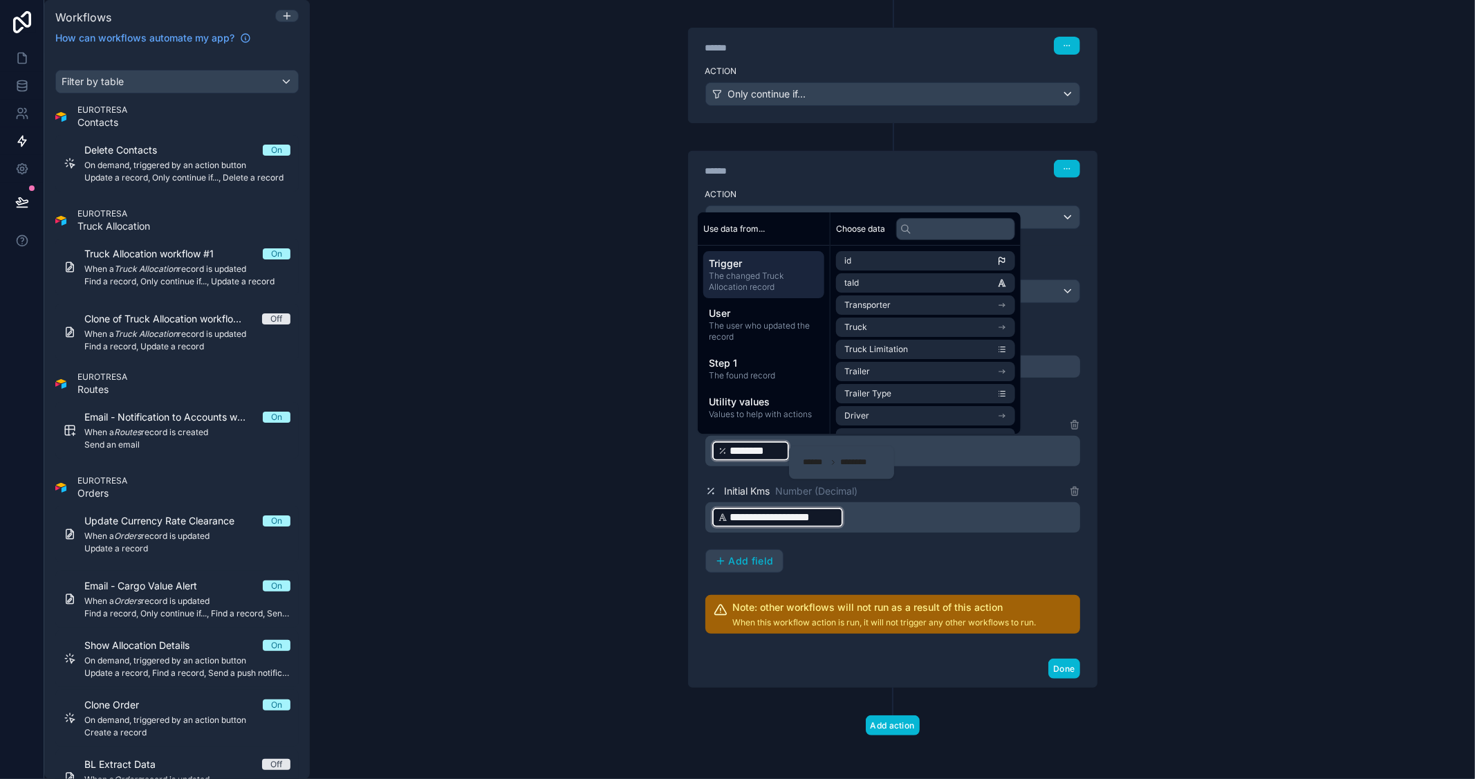
click at [705, 454] on div "﻿ ******** ﻿ ﻿" at bounding box center [892, 451] width 375 height 30
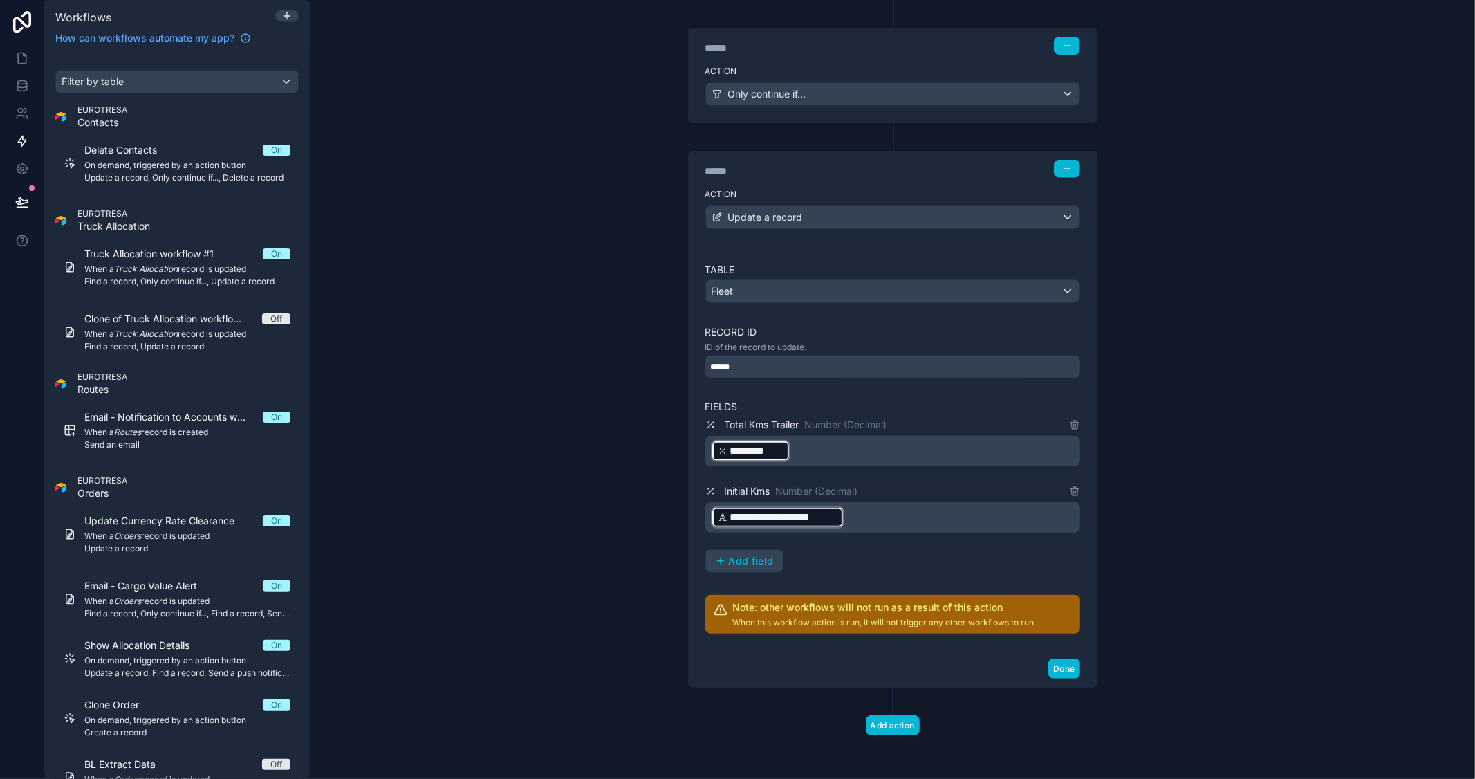
click at [810, 445] on p "﻿ ******** ﻿ ﻿" at bounding box center [894, 450] width 366 height 25
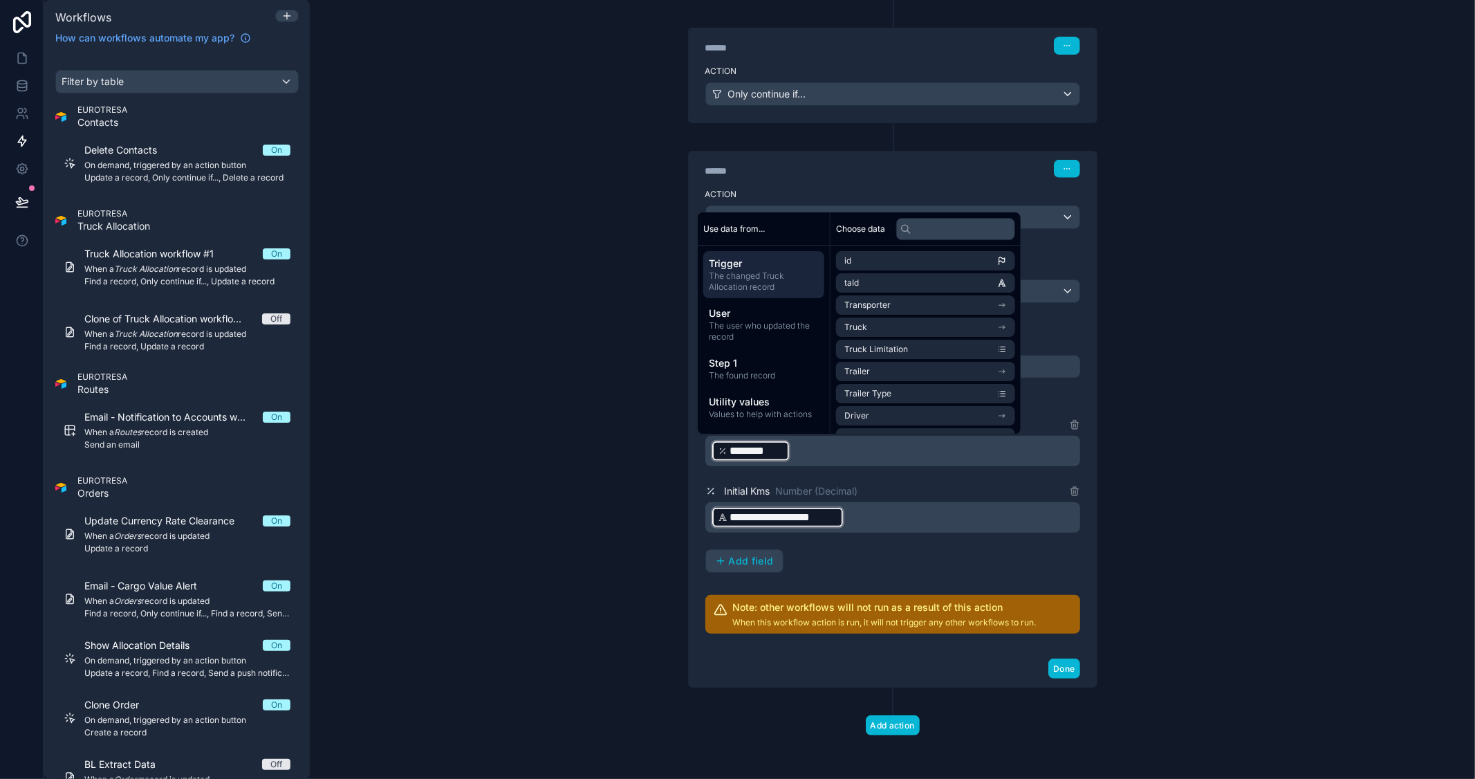
click at [800, 454] on p "﻿ ******** ﻿ ﻿" at bounding box center [894, 450] width 366 height 25
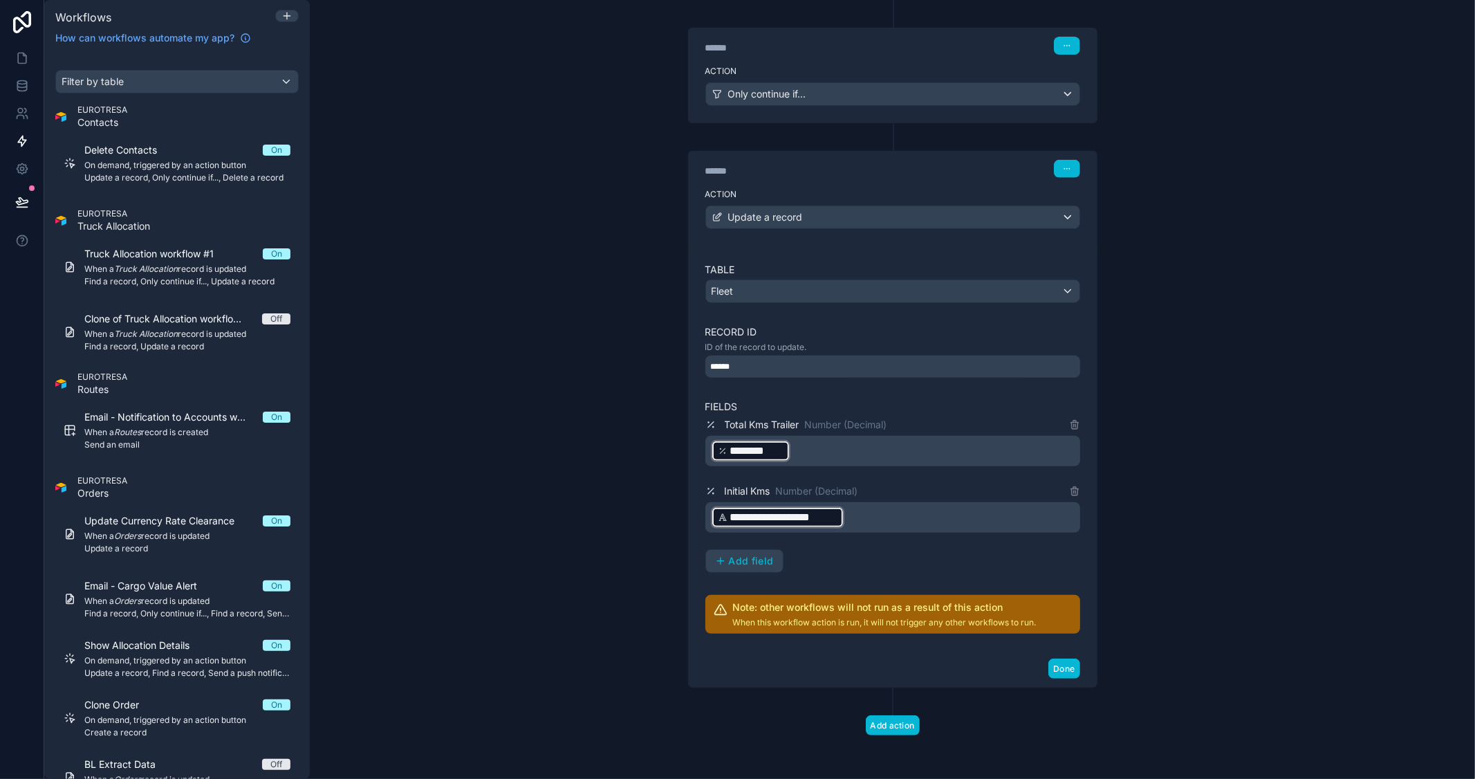
click at [1255, 490] on div "**********" at bounding box center [892, 389] width 1165 height 779
click at [895, 450] on p "﻿ ******** ﻿ ﻿" at bounding box center [894, 450] width 366 height 25
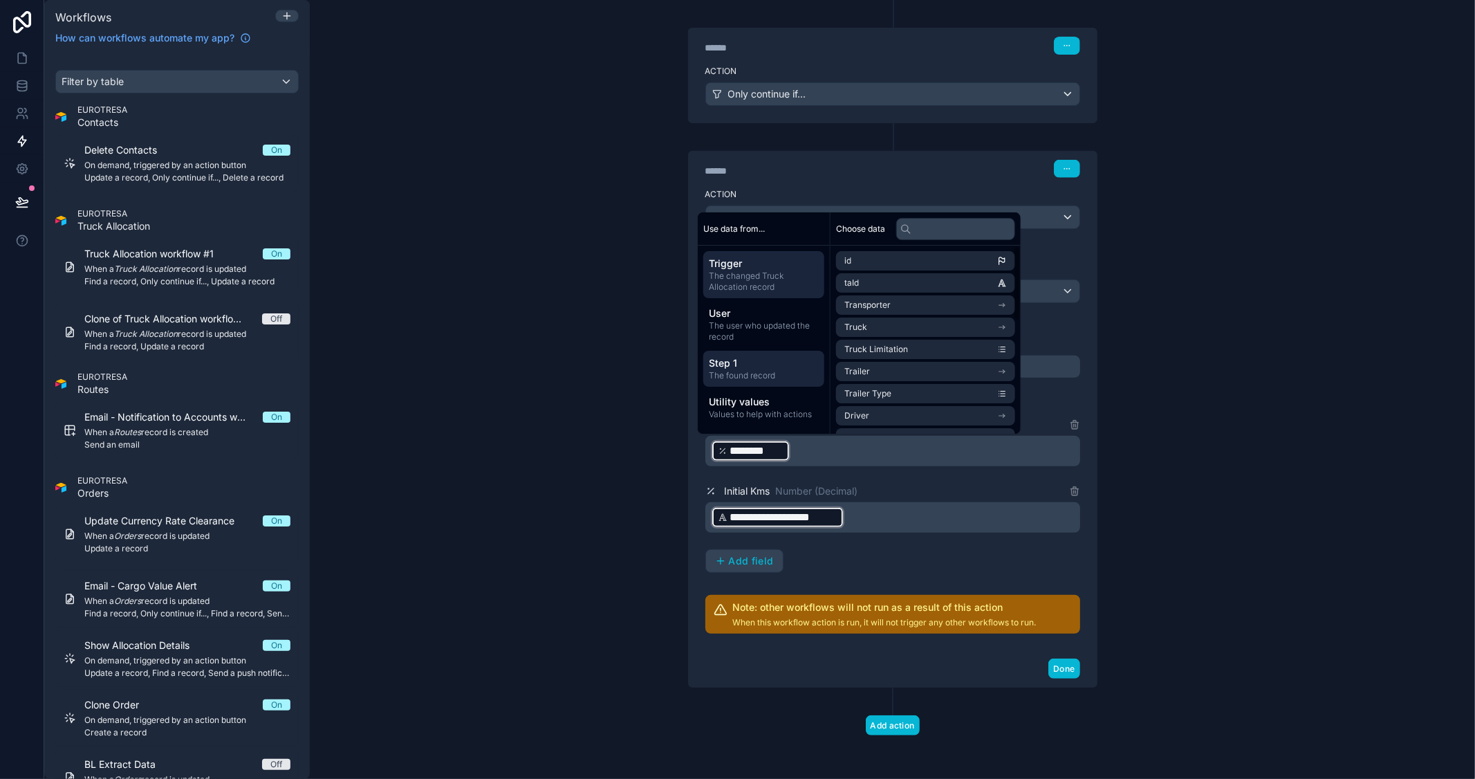
click at [786, 360] on span "Step 1" at bounding box center [764, 363] width 110 height 14
click at [945, 231] on input "text" at bounding box center [955, 229] width 119 height 22
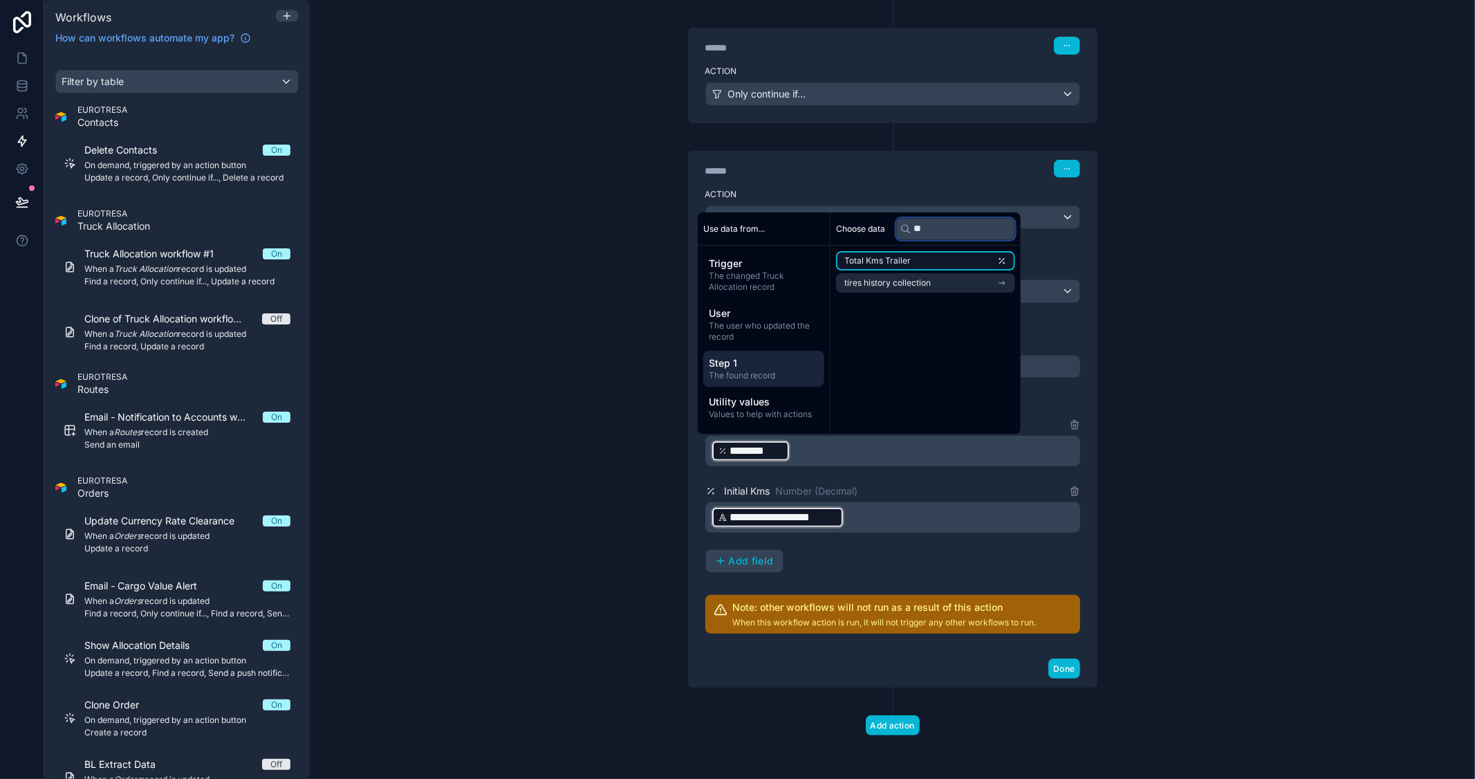
type input "**"
click at [930, 256] on li "Total Kms Trailer" at bounding box center [925, 260] width 179 height 19
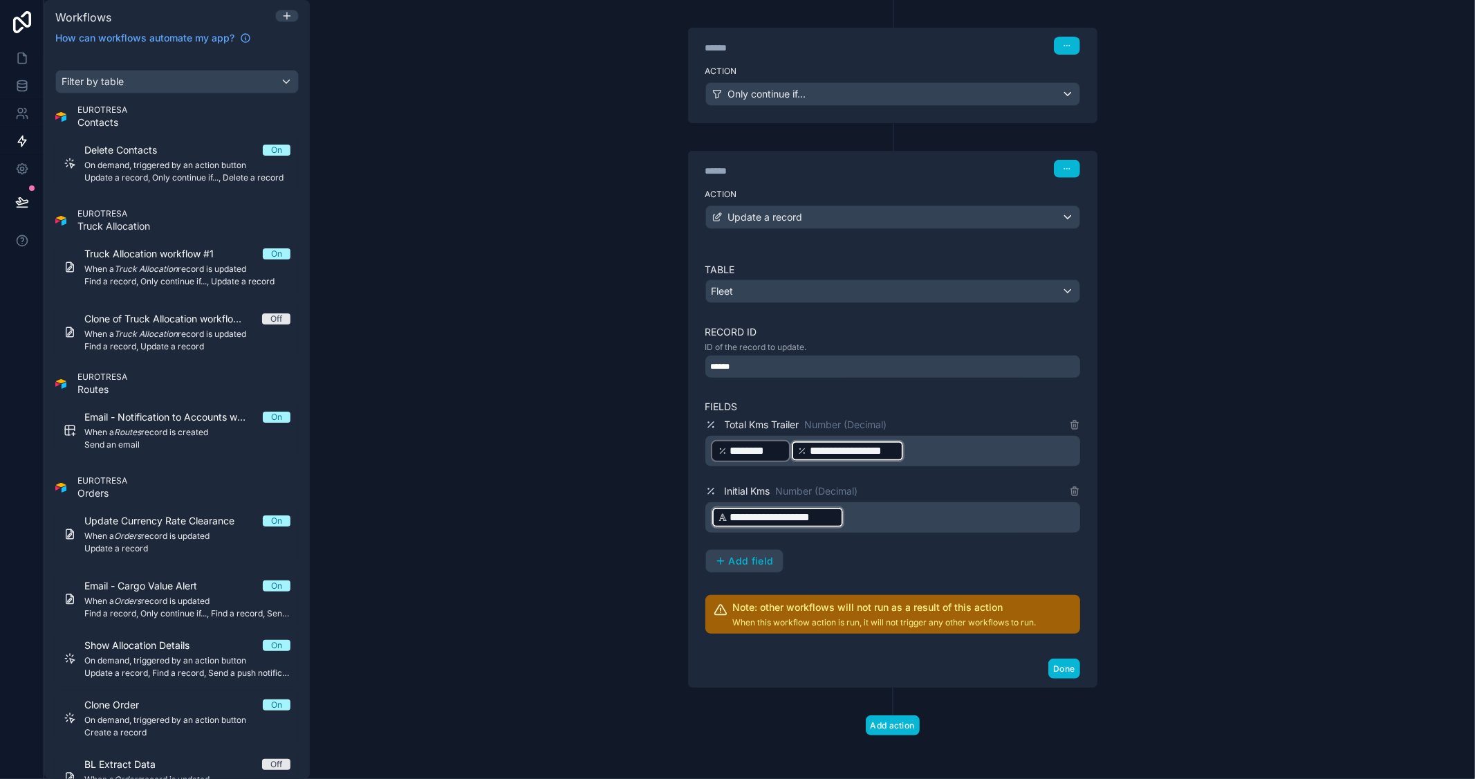
click at [911, 453] on p "**********" at bounding box center [894, 450] width 366 height 25
click at [1144, 466] on div "**********" at bounding box center [892, 389] width 1165 height 779
click at [1064, 664] on button "Done" at bounding box center [1063, 668] width 31 height 20
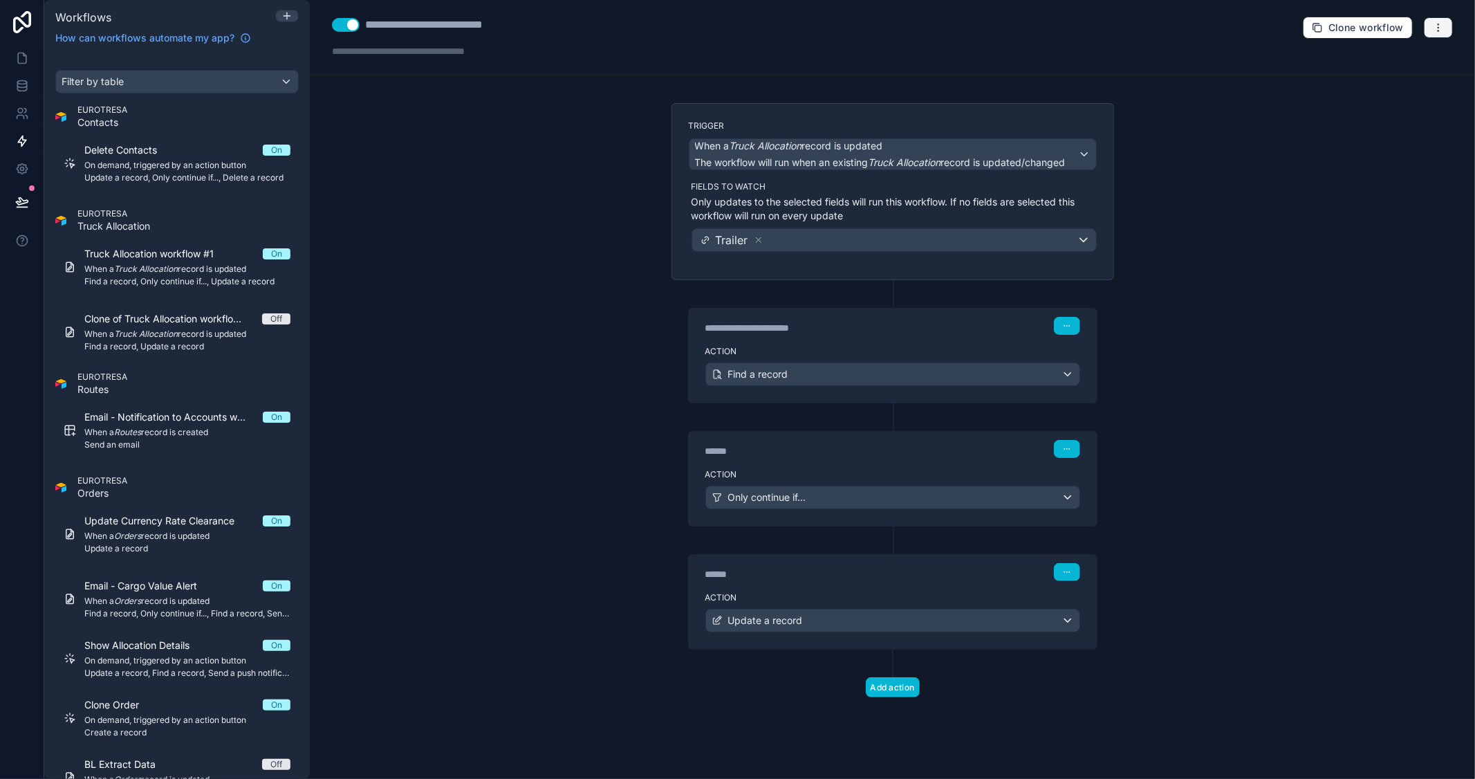
click at [1440, 26] on icon "button" at bounding box center [1438, 27] width 11 height 11
click at [1399, 57] on span "Test workflow" at bounding box center [1402, 60] width 66 height 11
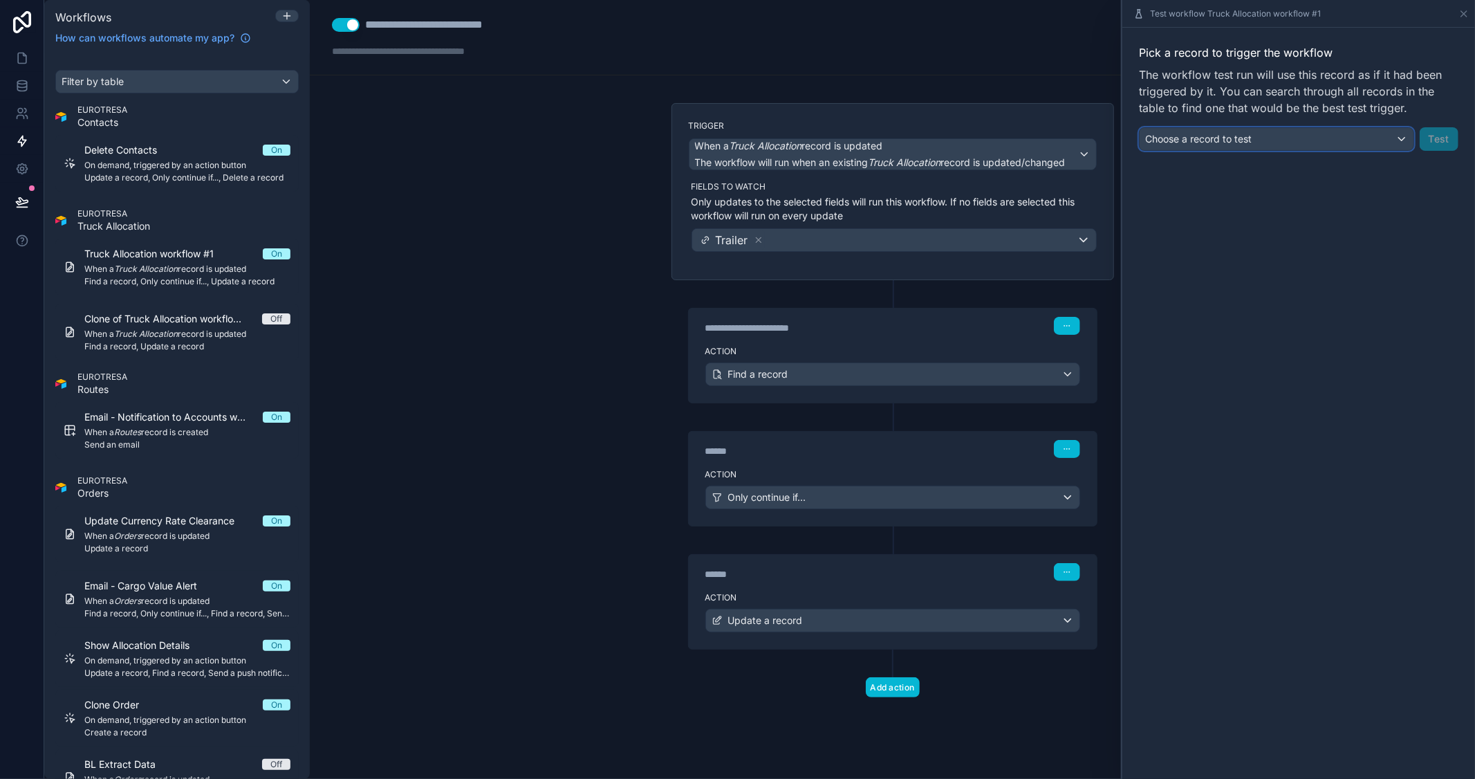
click at [1299, 133] on div "Choose a record to test" at bounding box center [1277, 139] width 274 height 22
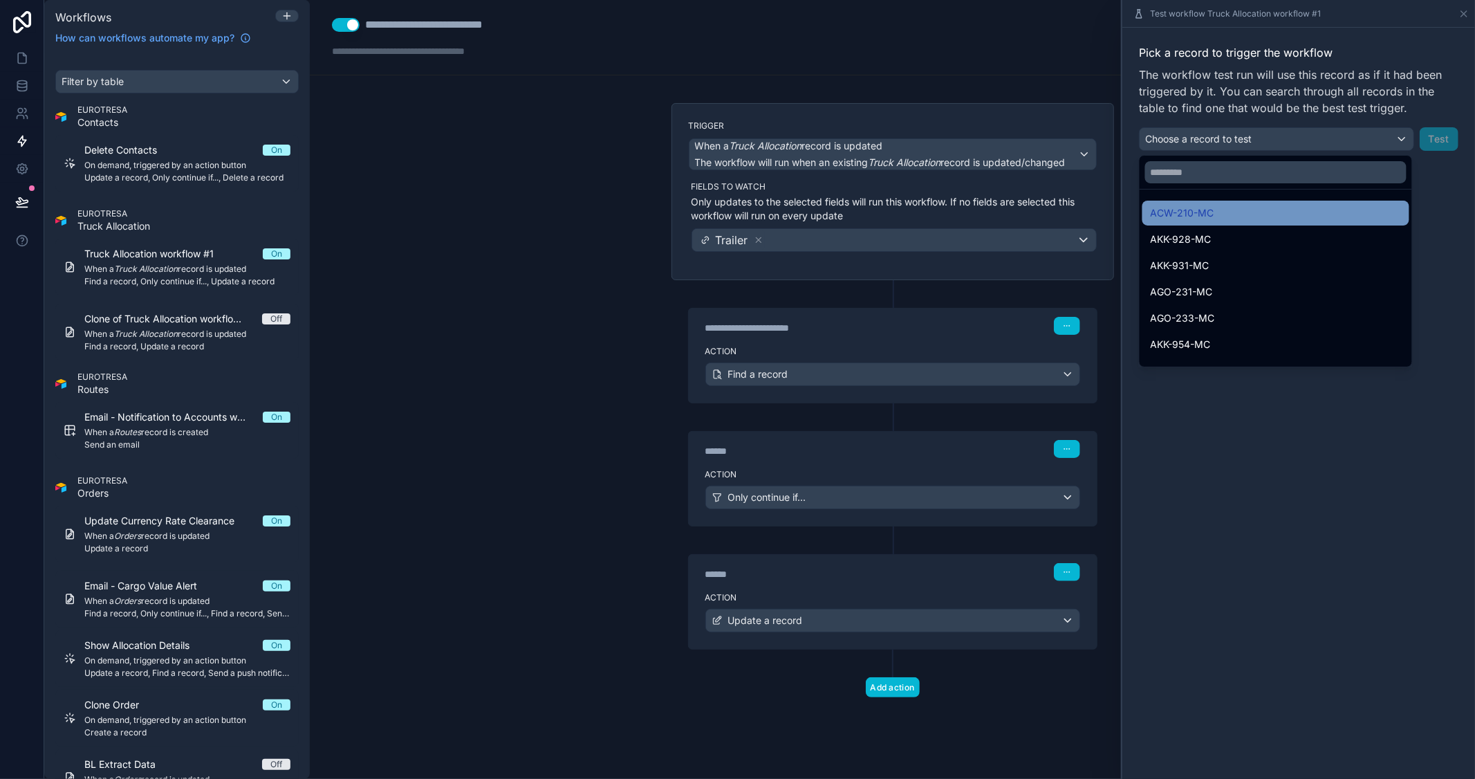
click at [1248, 203] on div "ACW-210-MC" at bounding box center [1275, 213] width 267 height 25
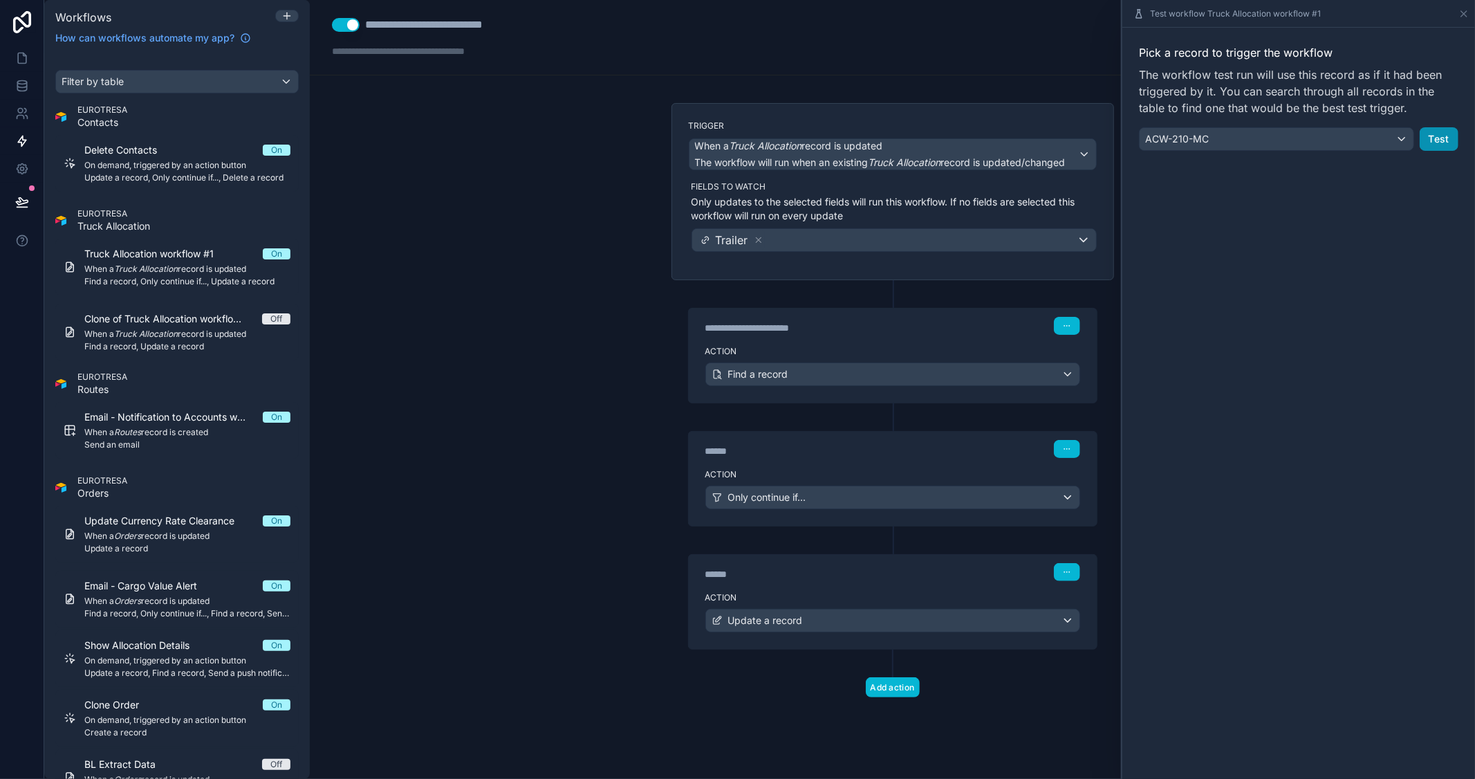
click at [1432, 139] on button "Test" at bounding box center [1439, 139] width 39 height 24
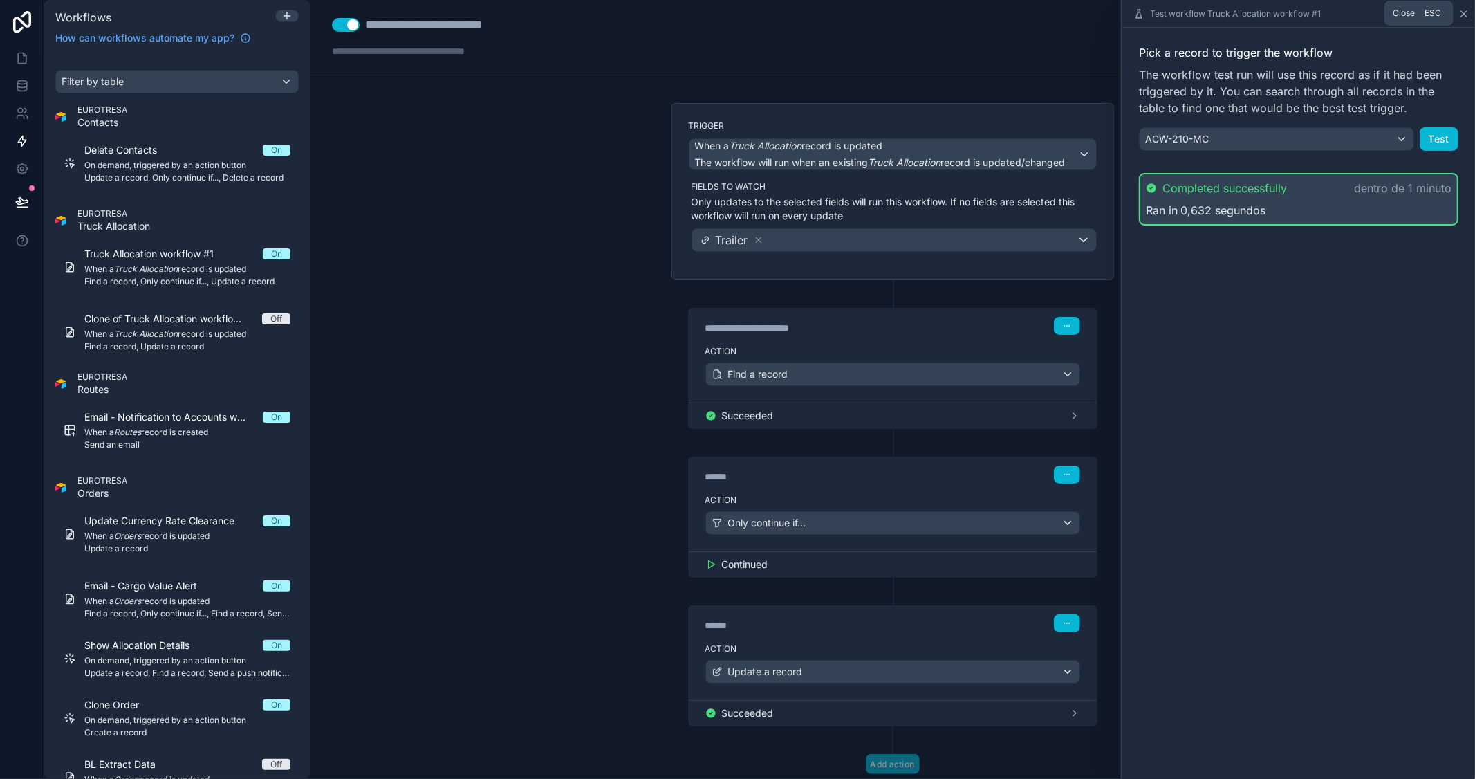
click at [1464, 9] on icon at bounding box center [1463, 13] width 11 height 11
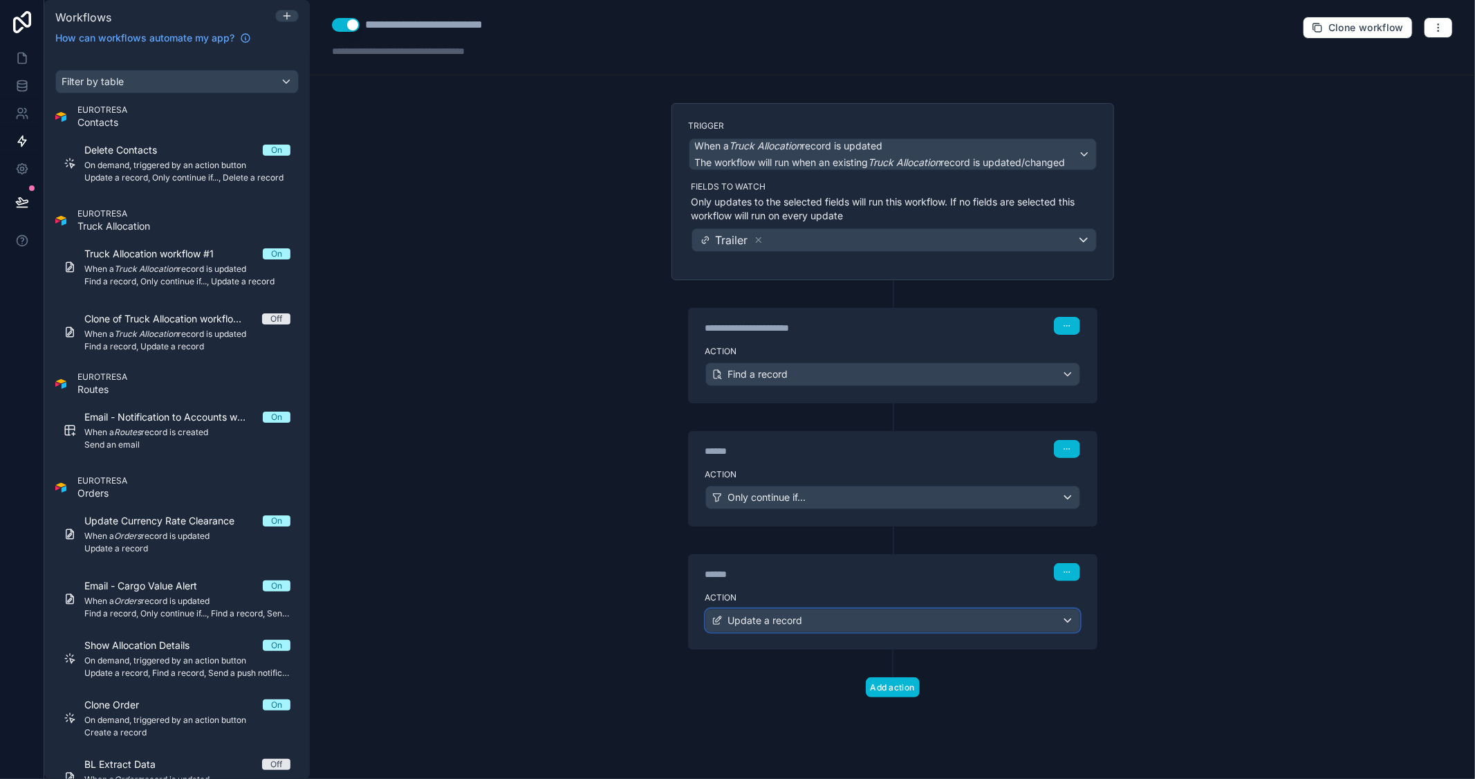
click at [904, 622] on div "Update a record" at bounding box center [892, 620] width 373 height 22
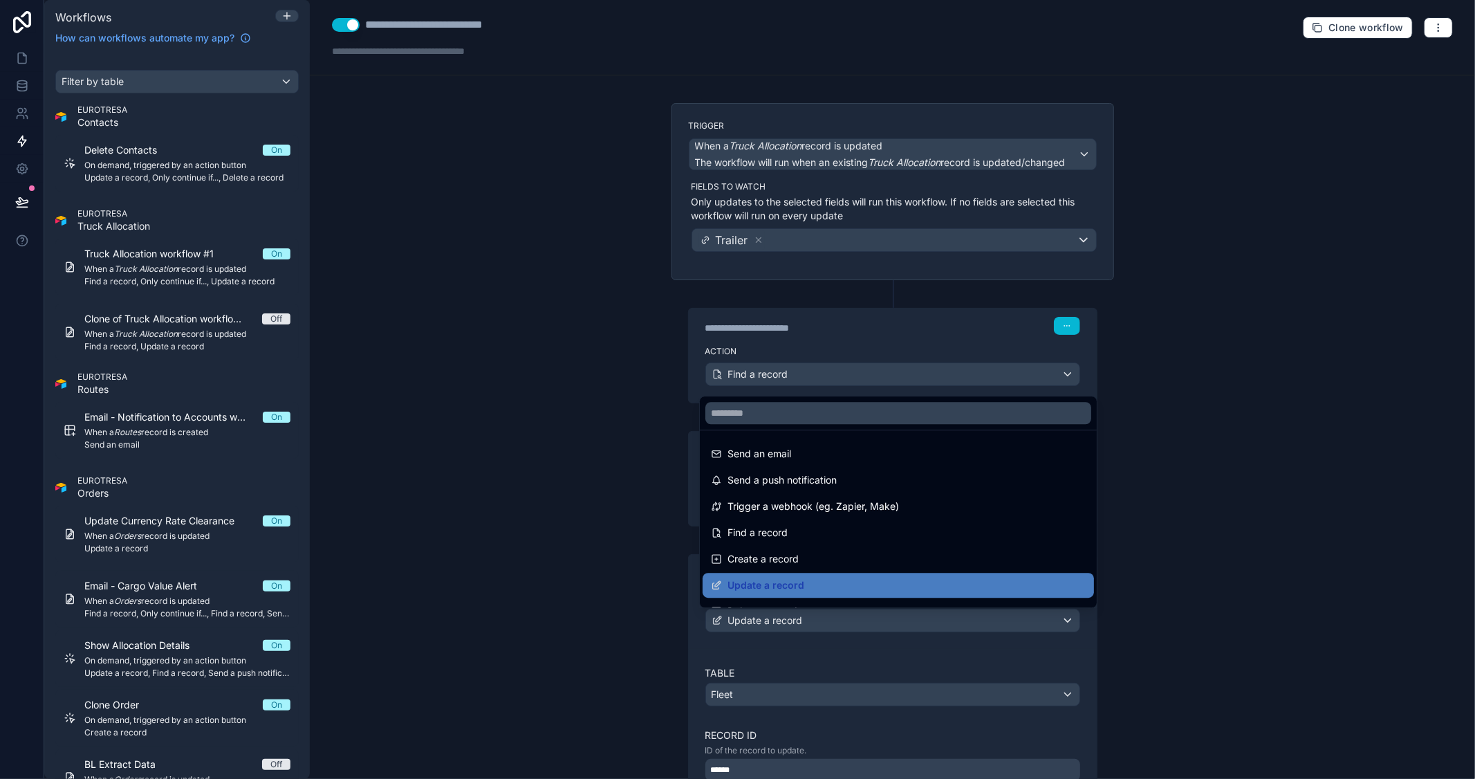
click at [1153, 624] on div at bounding box center [737, 389] width 1475 height 779
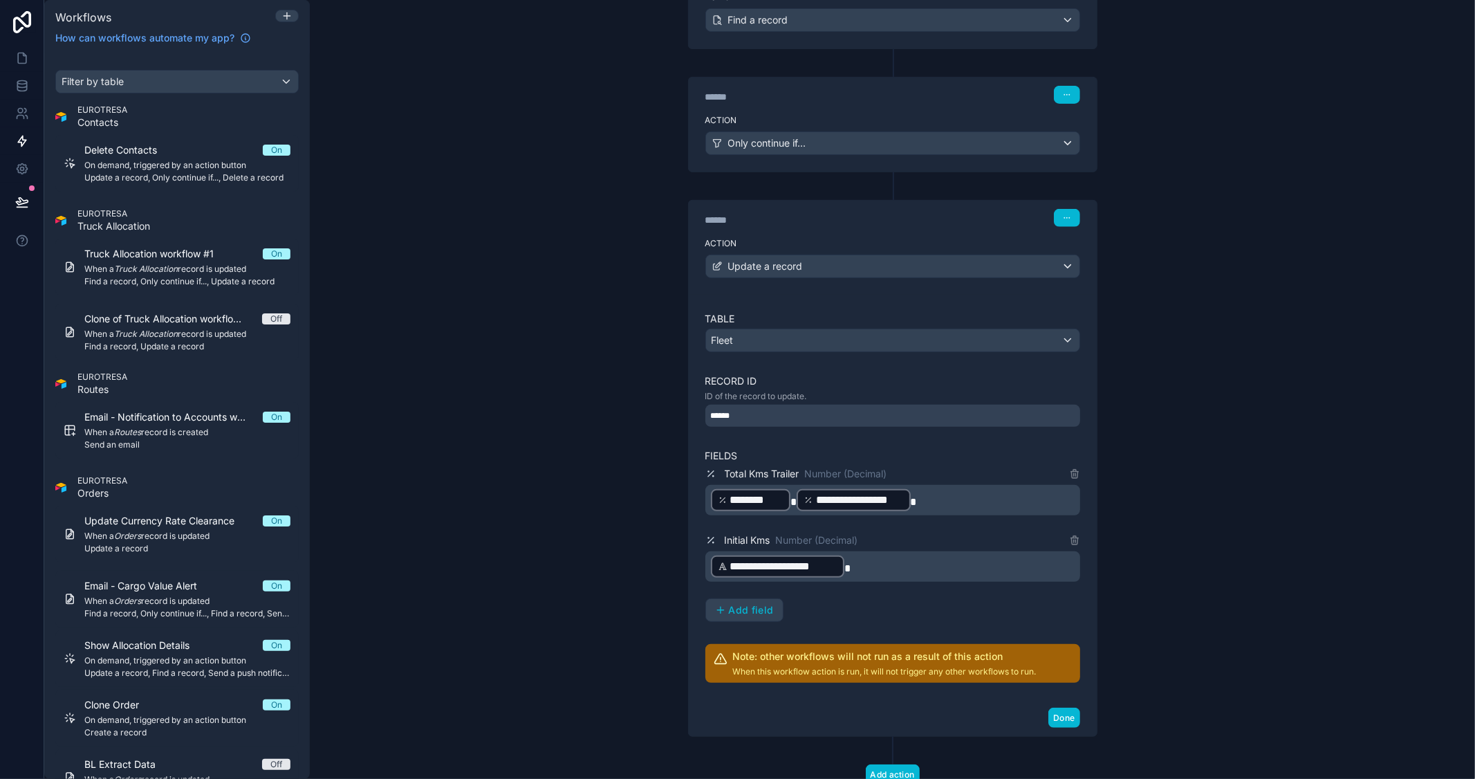
scroll to position [403, 0]
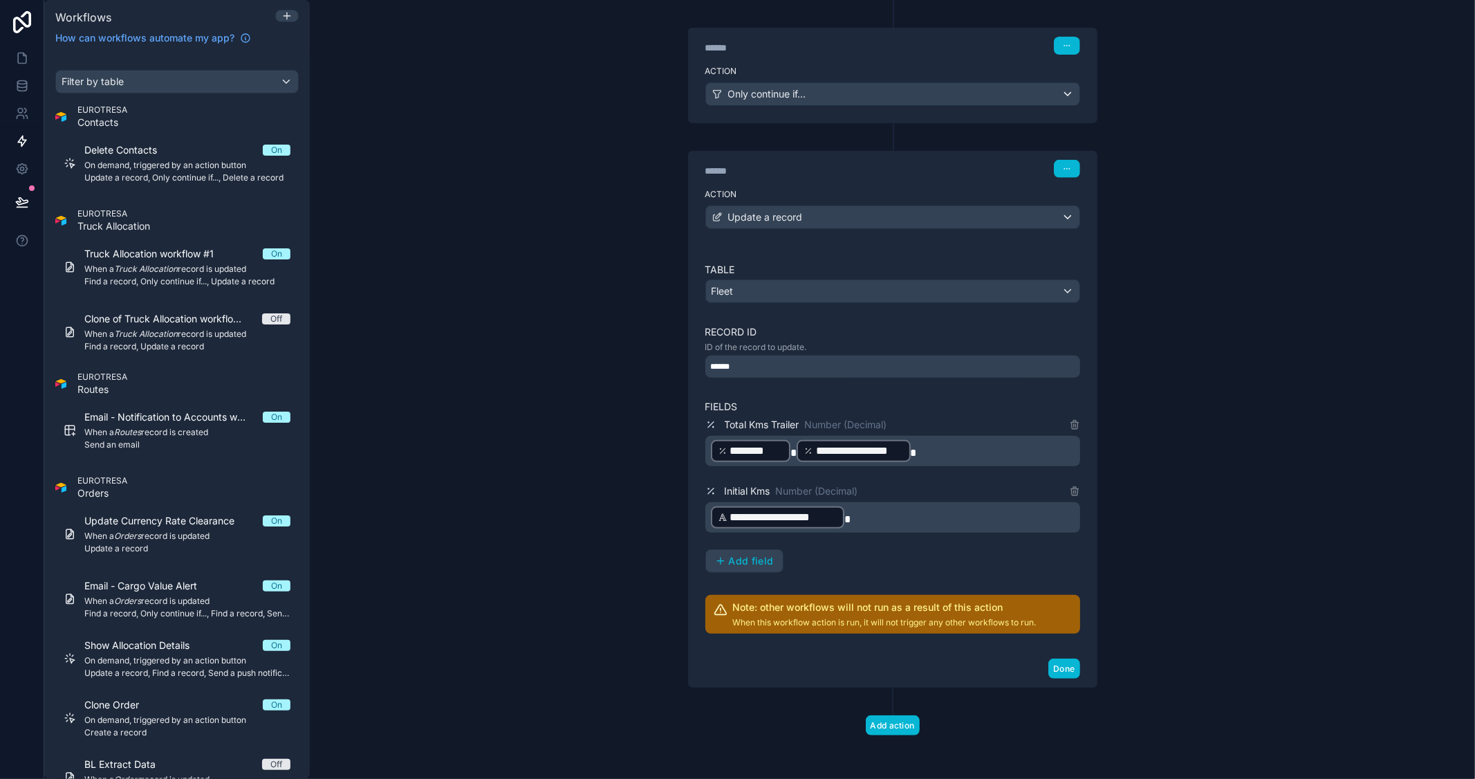
click at [761, 452] on span "********" at bounding box center [757, 451] width 54 height 17
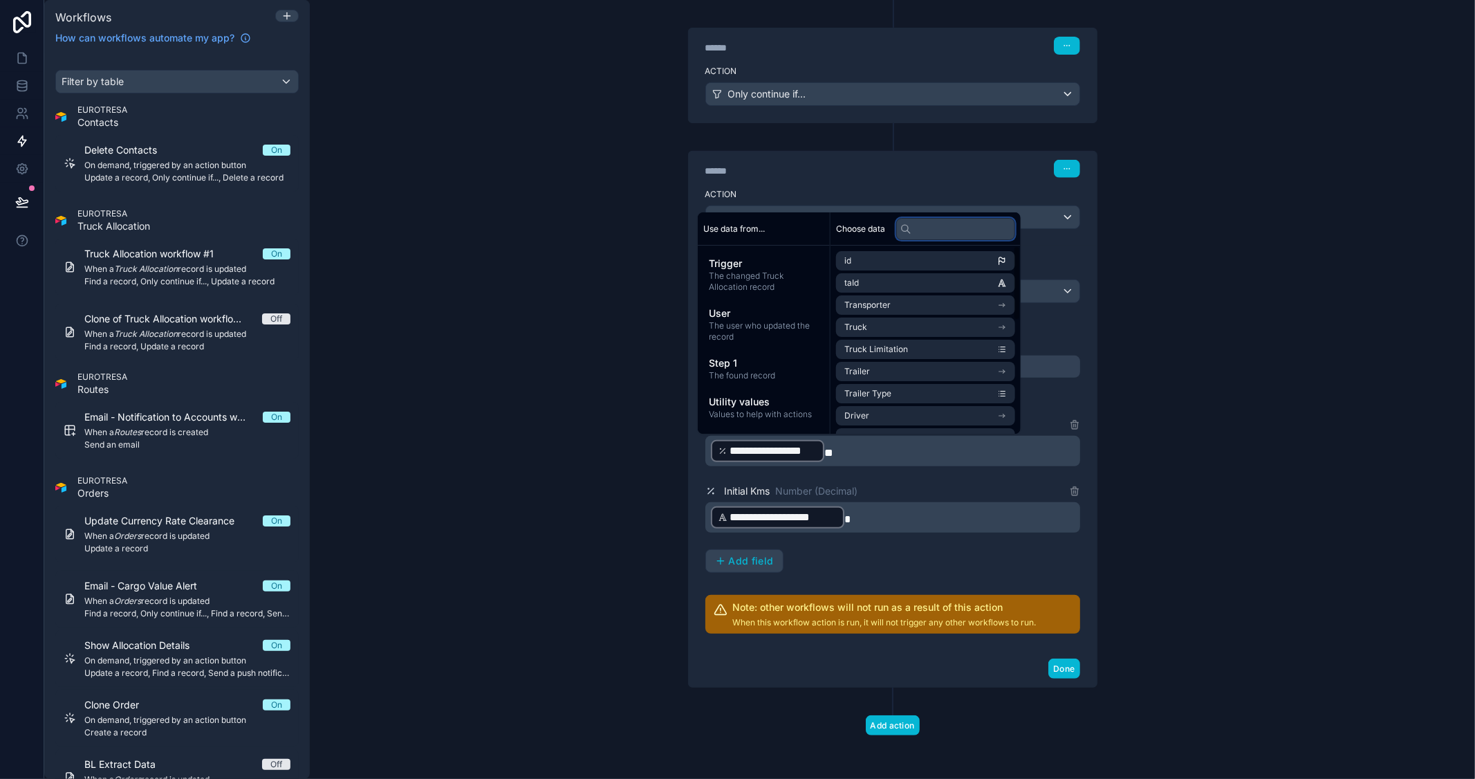
click at [946, 225] on input "text" at bounding box center [955, 229] width 119 height 22
type input "**"
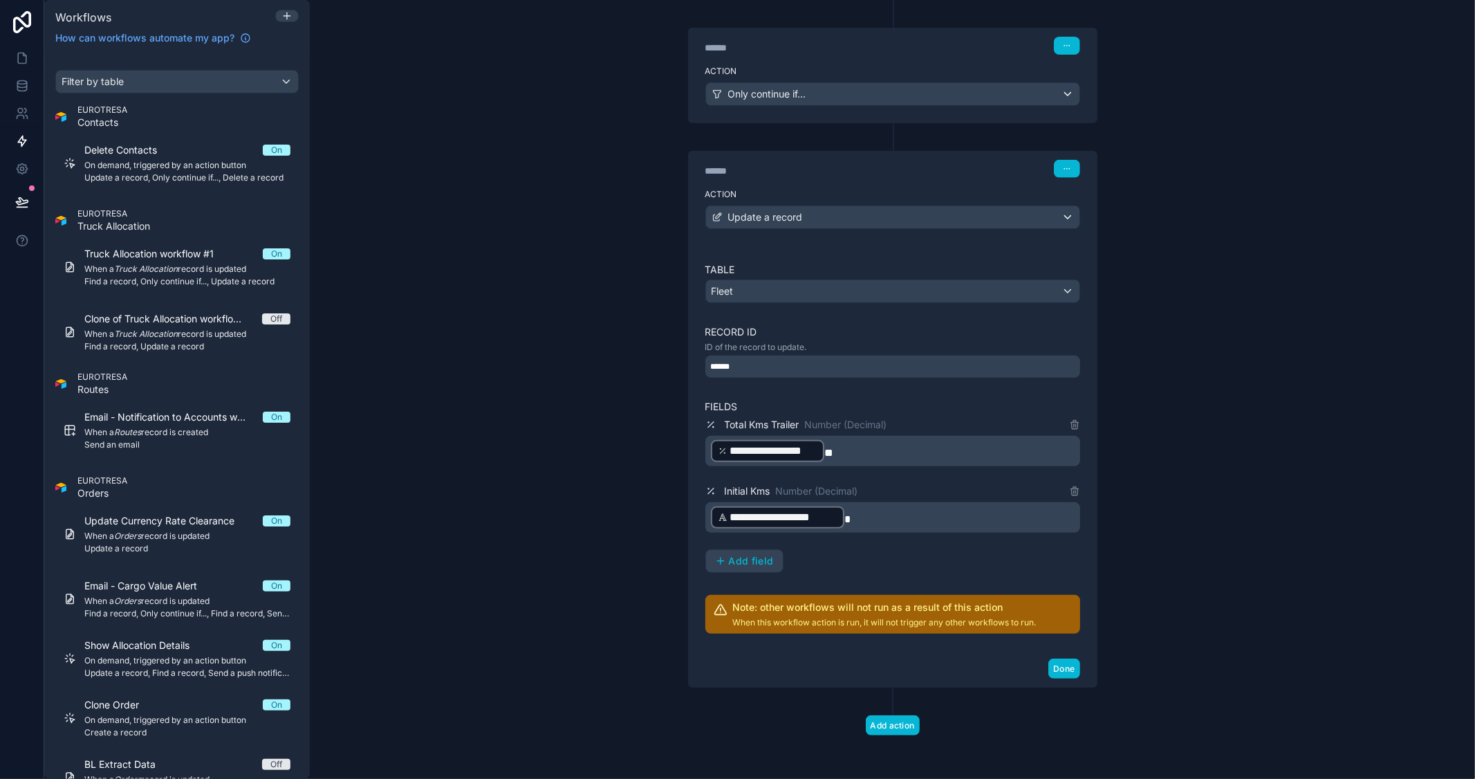
click at [860, 453] on p "**********" at bounding box center [894, 450] width 366 height 25
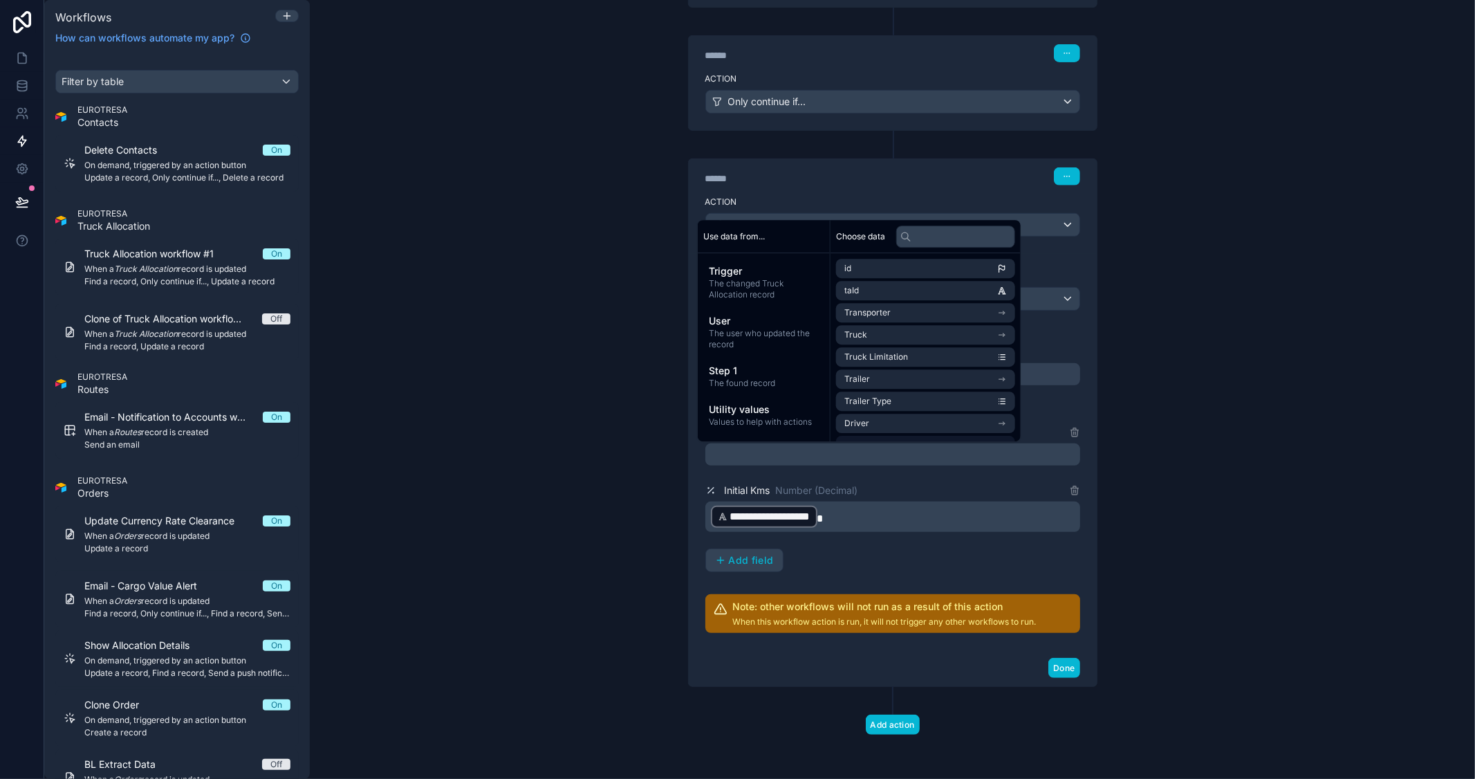
scroll to position [396, 0]
click at [768, 375] on span "Step 1" at bounding box center [764, 371] width 110 height 14
click at [931, 252] on div "Choose data" at bounding box center [925, 236] width 190 height 33
click at [936, 246] on input "text" at bounding box center [955, 236] width 119 height 22
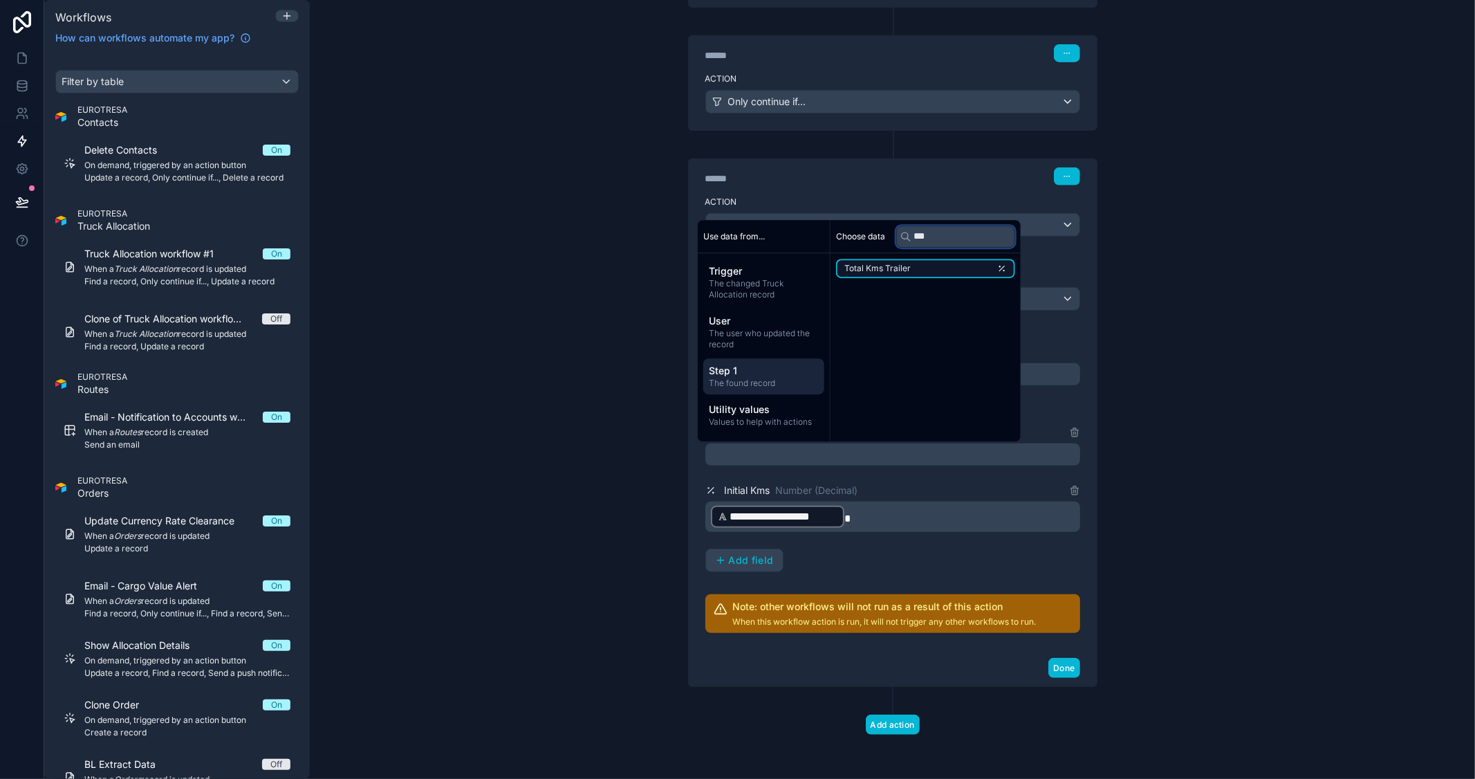
type input "***"
click at [939, 272] on li "Total Kms Trailer" at bounding box center [925, 268] width 179 height 19
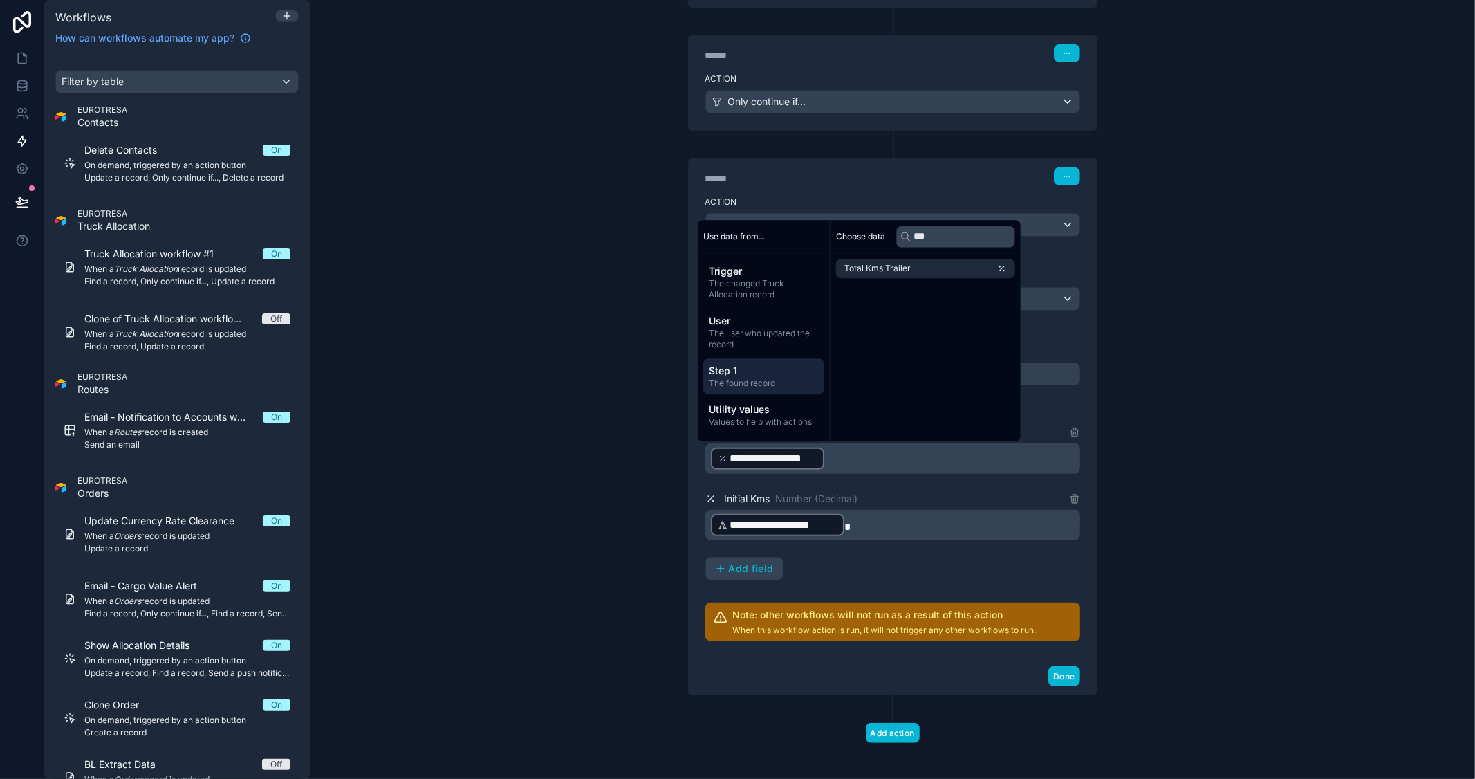
click at [891, 461] on p "**********" at bounding box center [894, 458] width 366 height 25
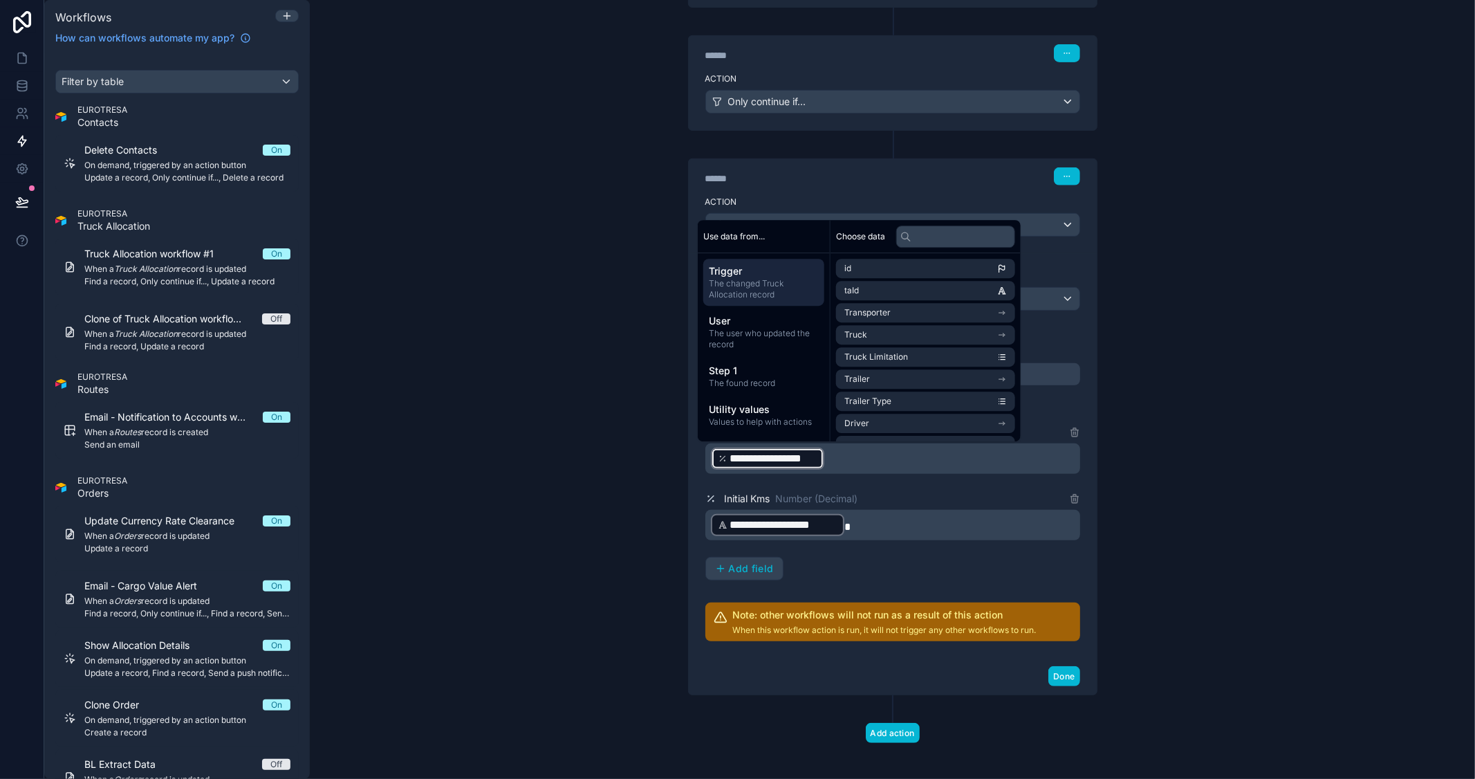
click at [890, 461] on p "**********" at bounding box center [894, 458] width 366 height 25
click at [923, 239] on input "text" at bounding box center [955, 236] width 119 height 22
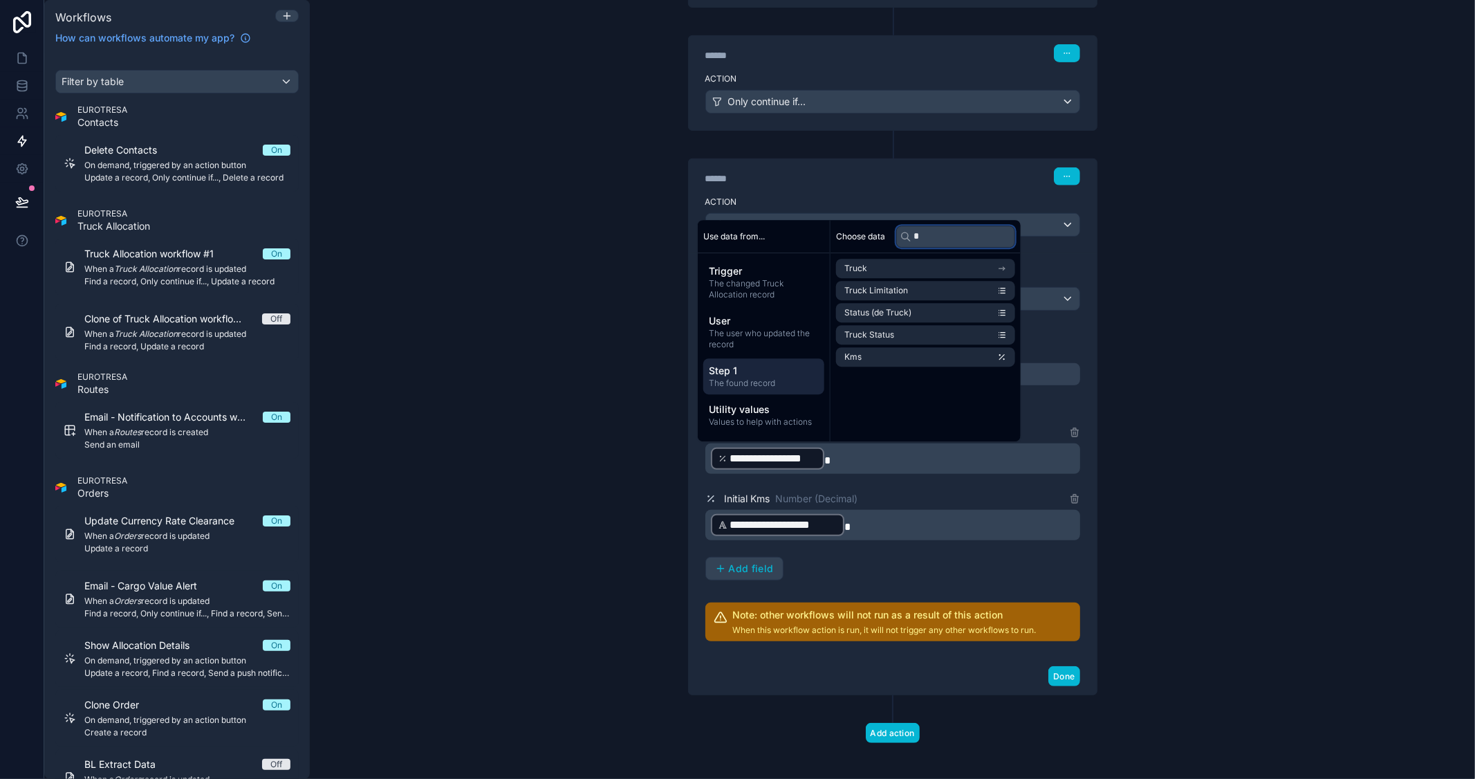
type input "*"
click at [715, 364] on span "Step 1" at bounding box center [764, 371] width 110 height 14
click at [937, 239] on input "text" at bounding box center [955, 236] width 119 height 22
type input "**"
click at [929, 340] on li "Kms Done" at bounding box center [925, 334] width 179 height 19
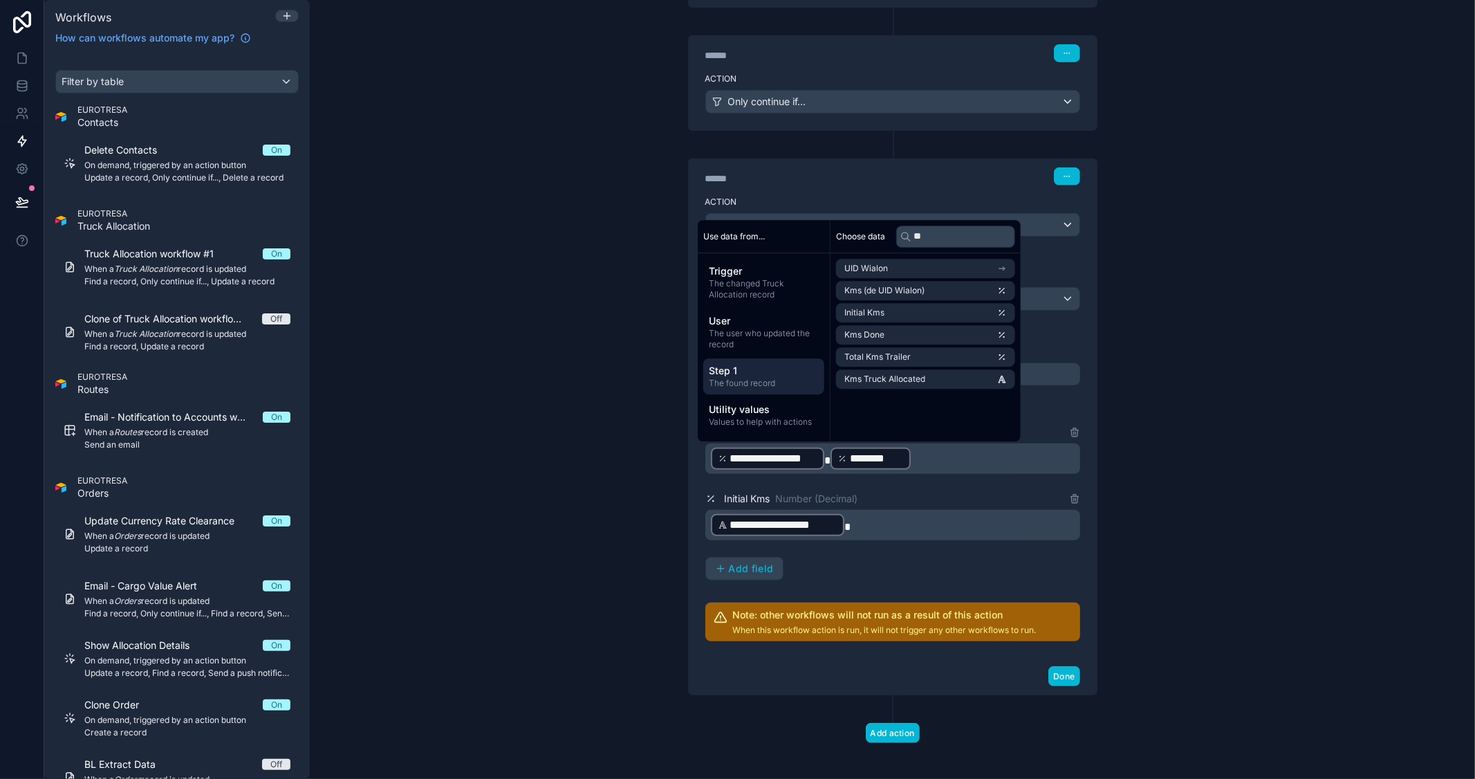
click at [1256, 400] on div "**********" at bounding box center [892, 389] width 1165 height 779
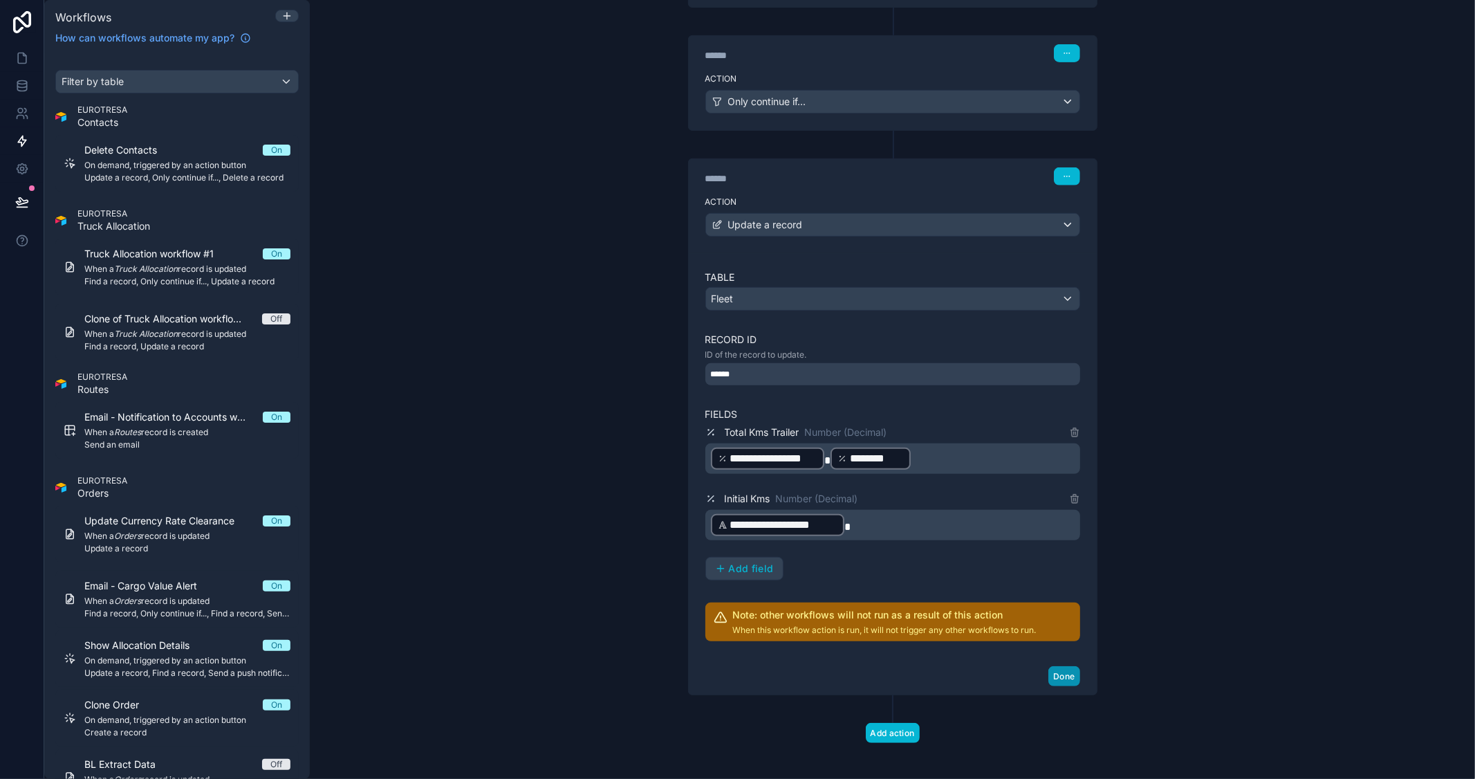
click at [1065, 682] on button "Done" at bounding box center [1063, 676] width 31 height 20
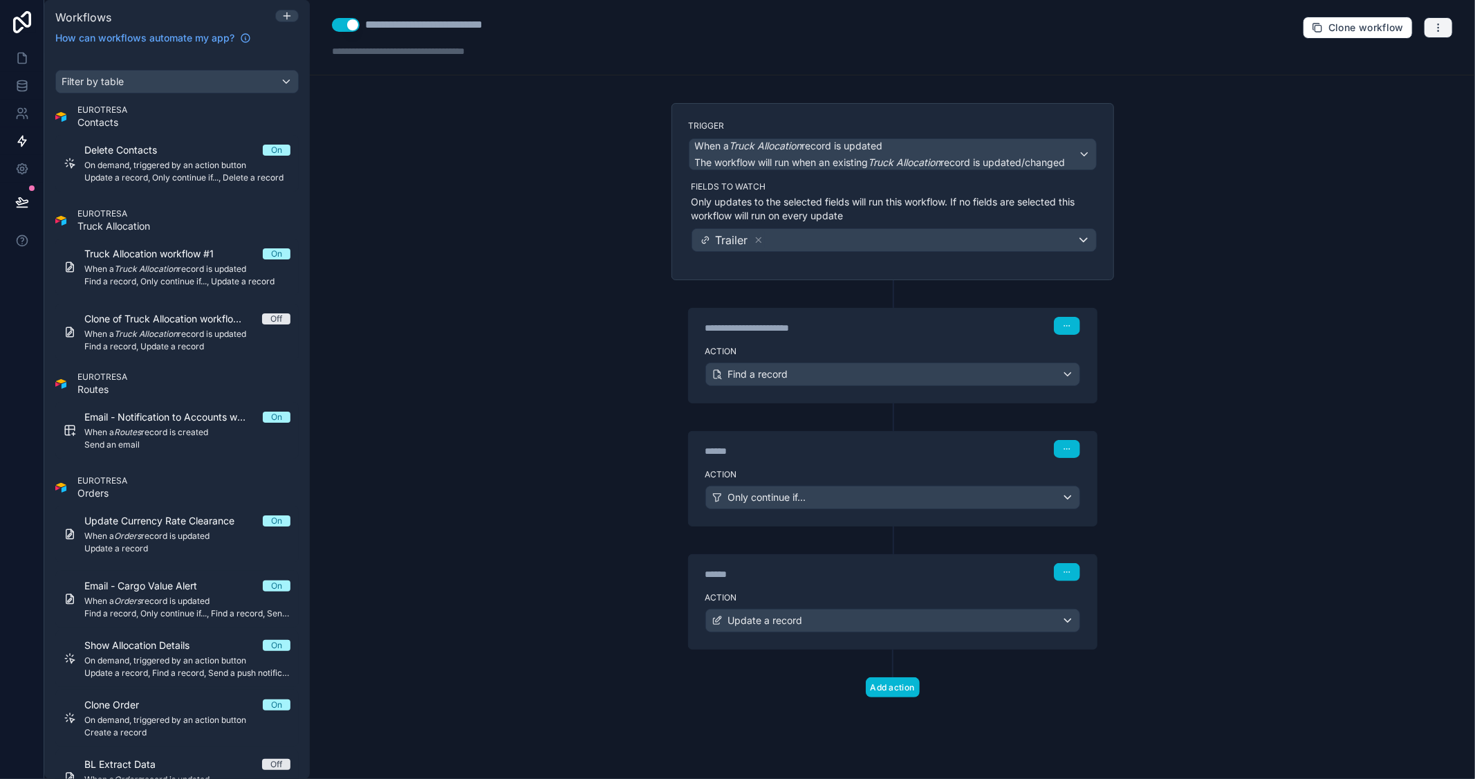
click at [1442, 24] on icon "button" at bounding box center [1438, 27] width 11 height 11
click at [1343, 201] on div "**********" at bounding box center [892, 389] width 1165 height 779
click at [1433, 25] on icon "button" at bounding box center [1438, 27] width 11 height 11
click at [1391, 56] on span "Test workflow" at bounding box center [1402, 60] width 66 height 11
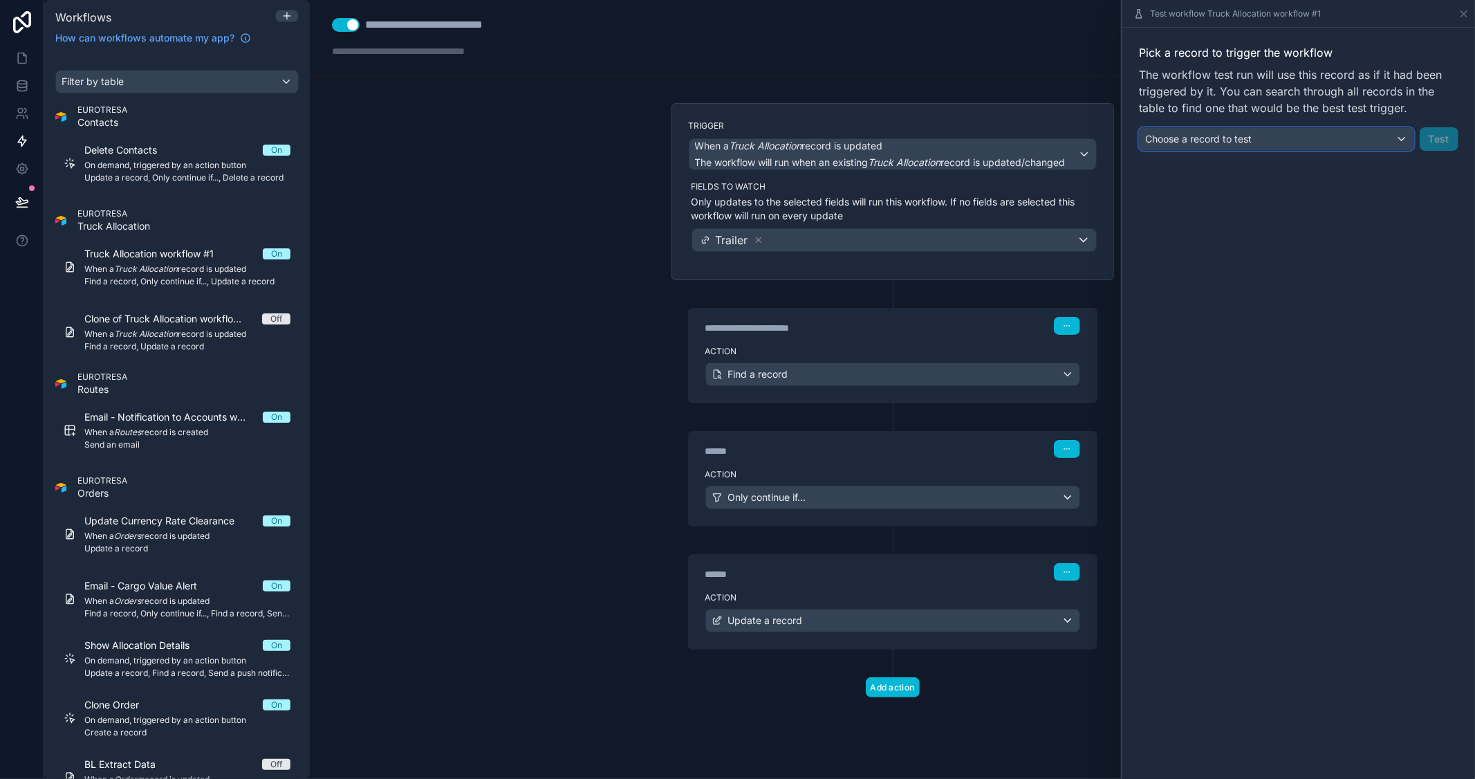
click at [1391, 133] on div "Choose a record to test" at bounding box center [1277, 139] width 274 height 22
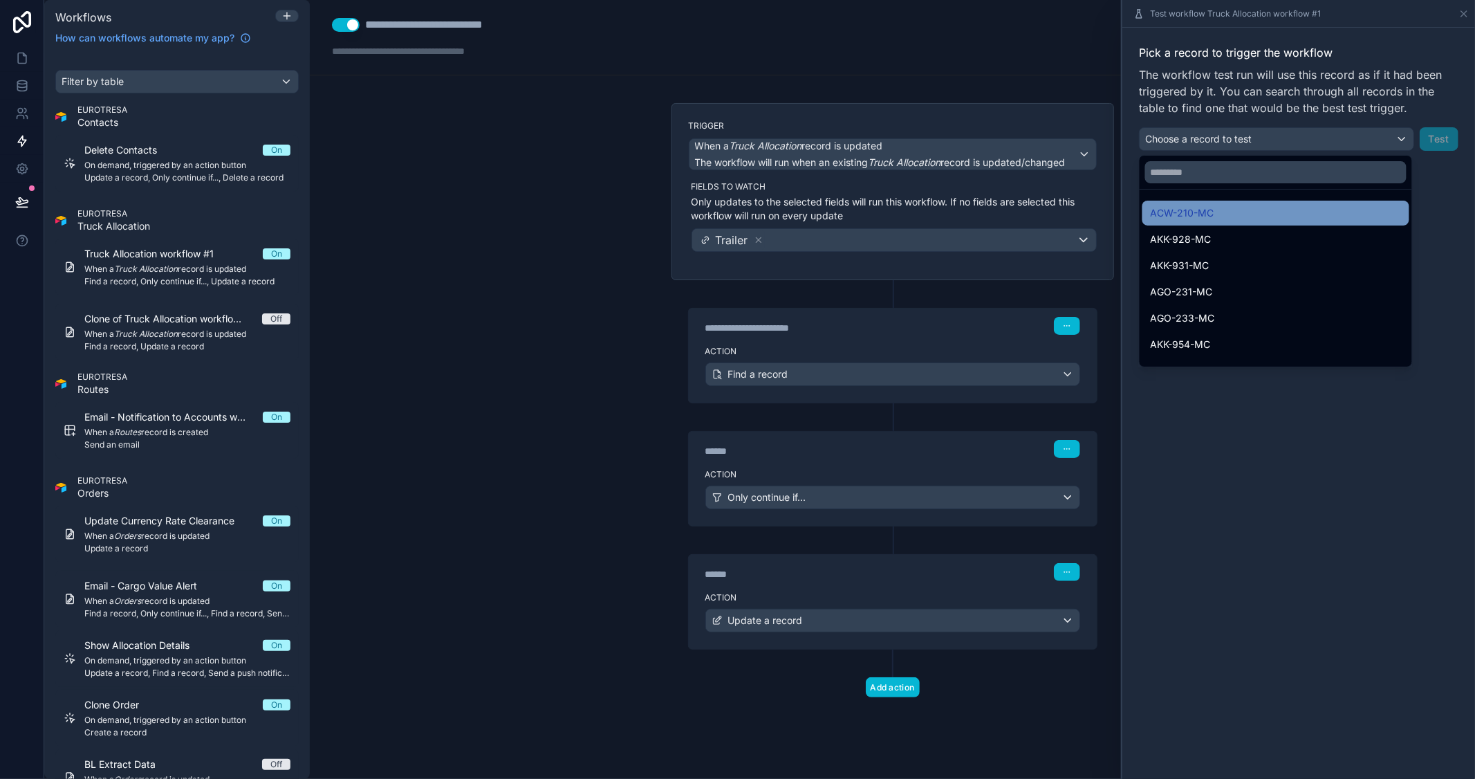
click at [1223, 215] on div "ACW-210-MC" at bounding box center [1276, 213] width 250 height 17
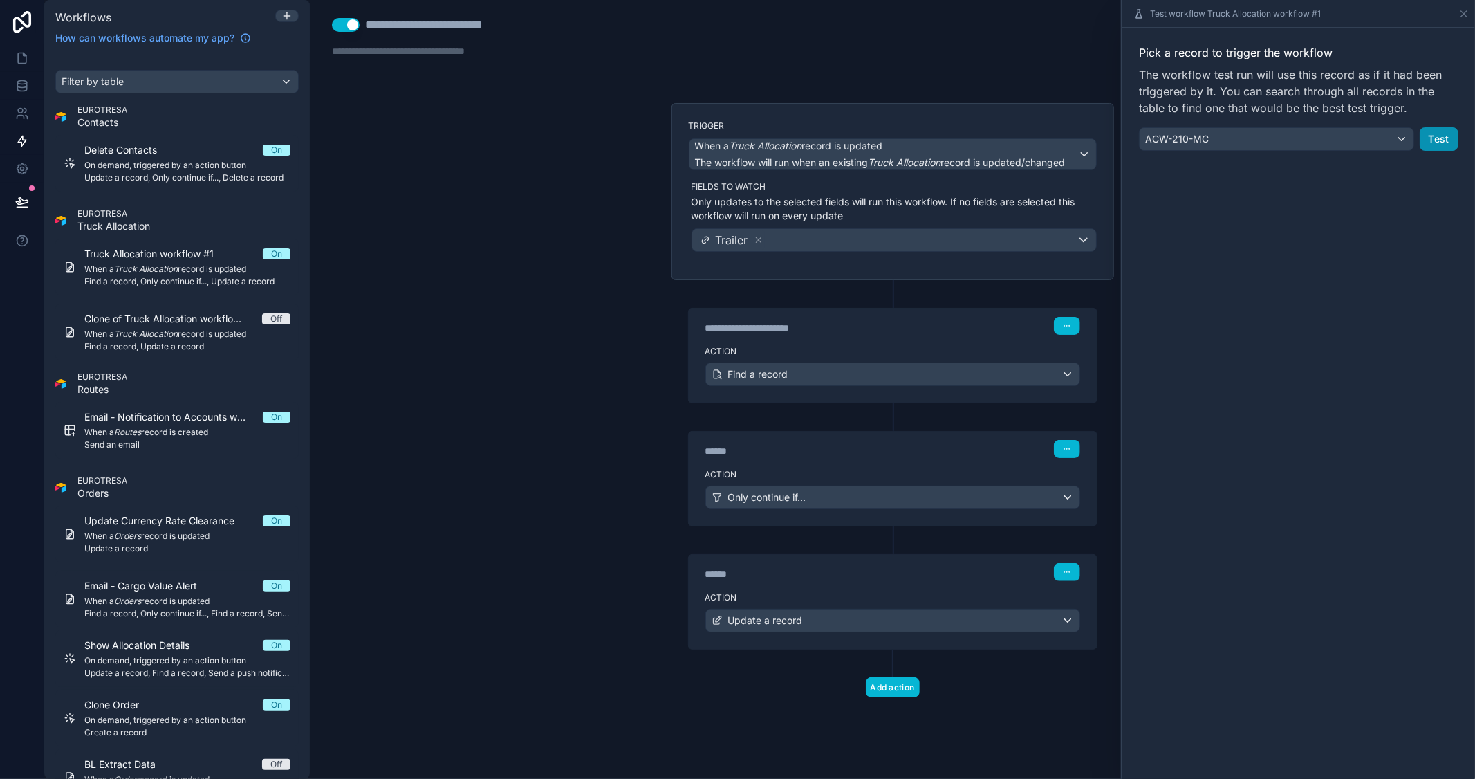
click at [1440, 140] on button "Test" at bounding box center [1439, 139] width 39 height 24
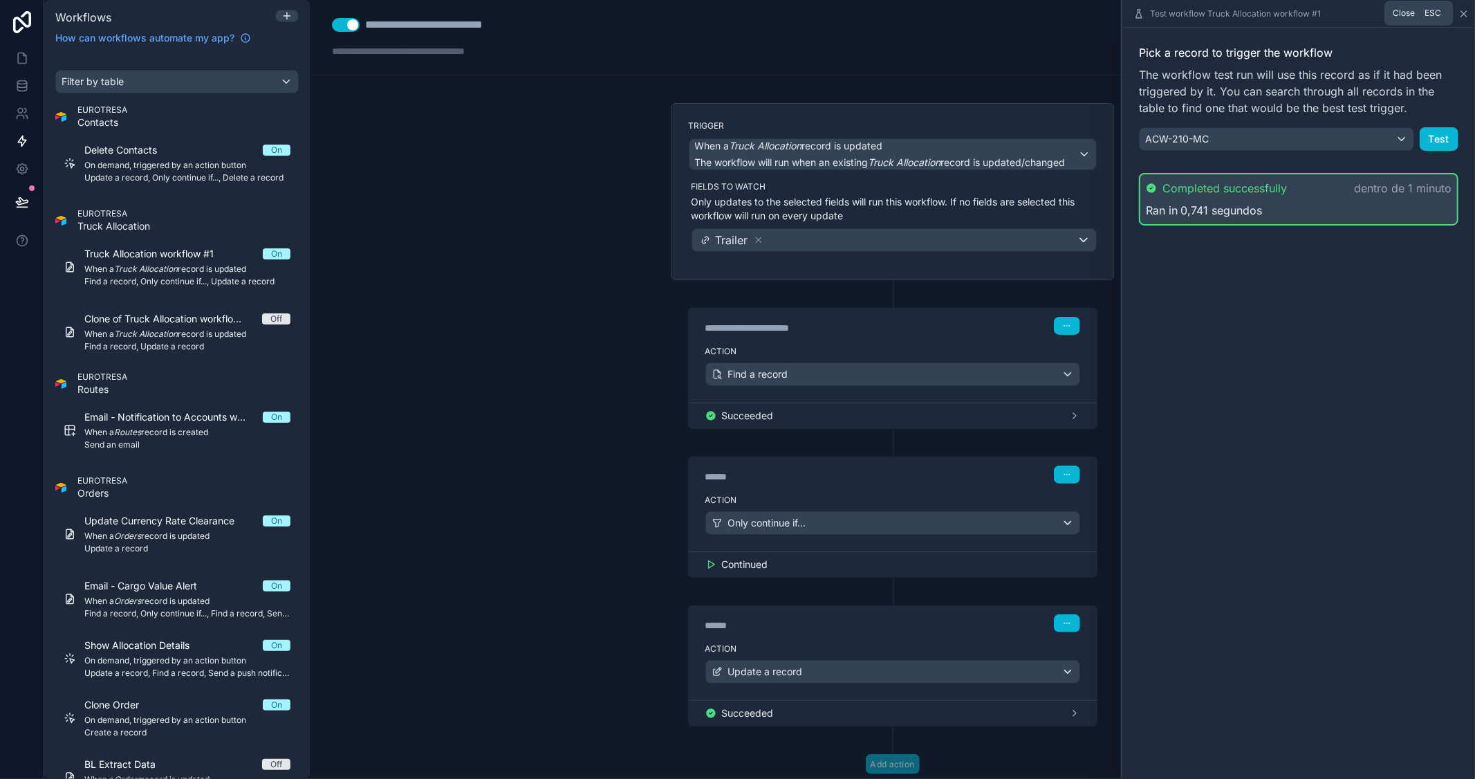
click at [1462, 16] on icon at bounding box center [1463, 13] width 11 height 11
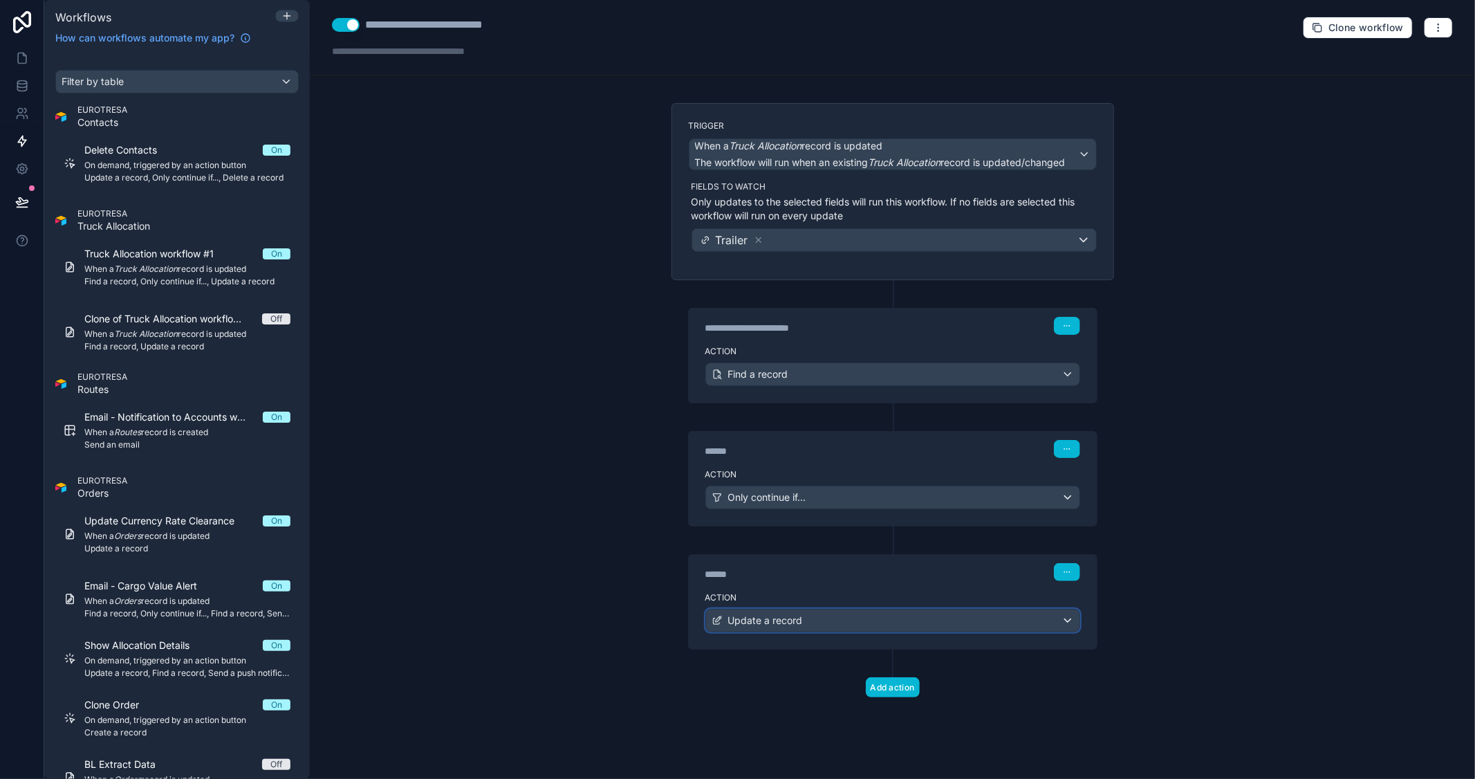
click at [952, 617] on div "Update a record" at bounding box center [892, 620] width 373 height 22
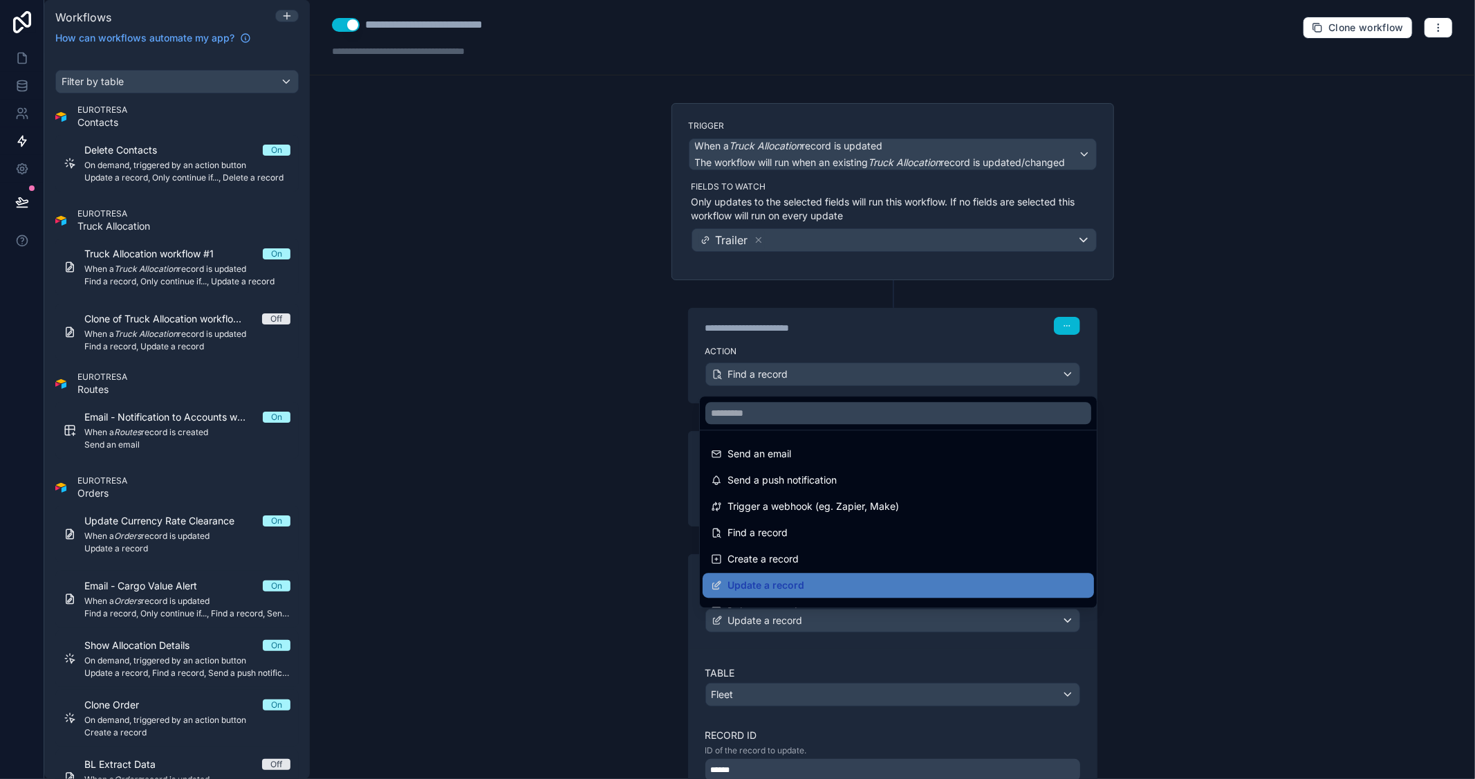
click at [1225, 568] on div at bounding box center [737, 389] width 1475 height 779
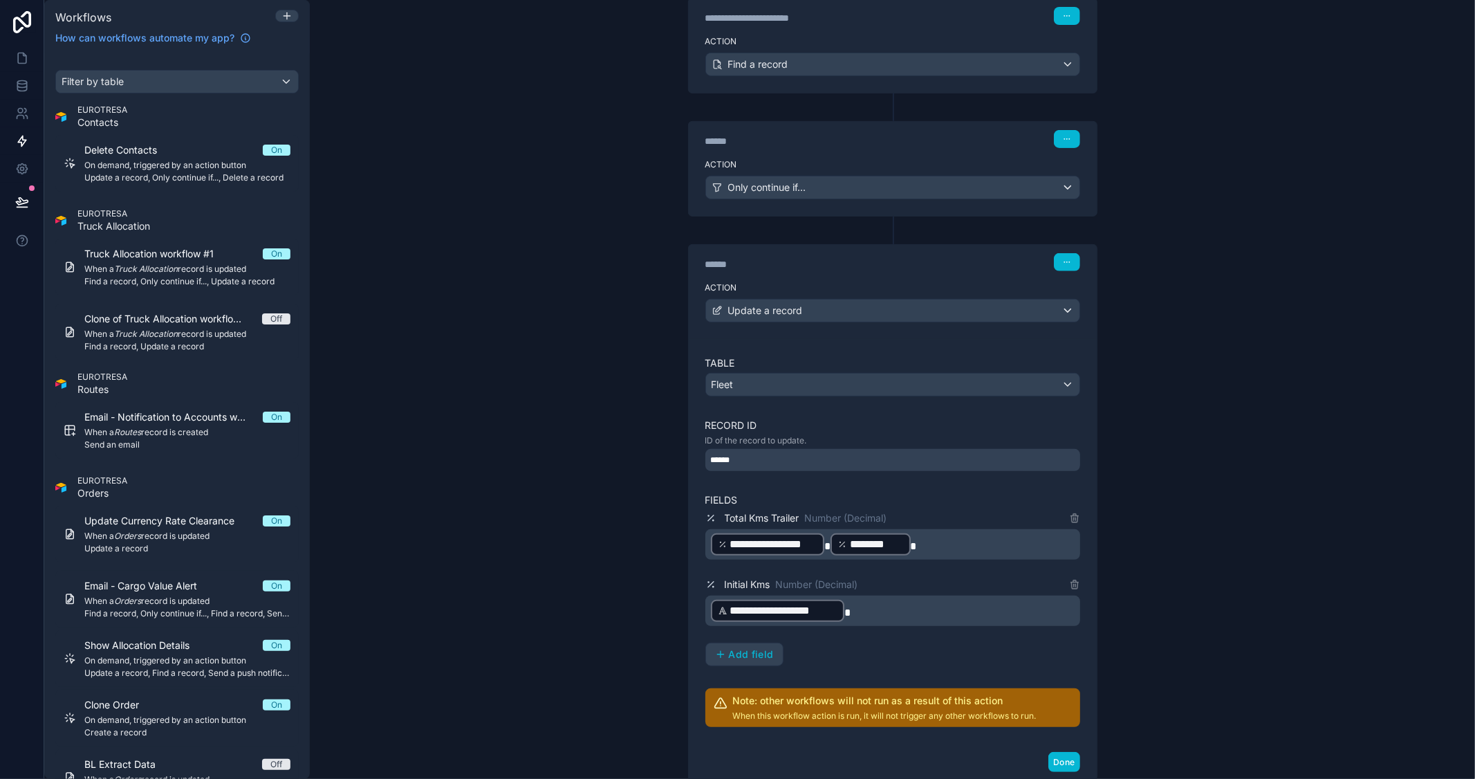
scroll to position [403, 0]
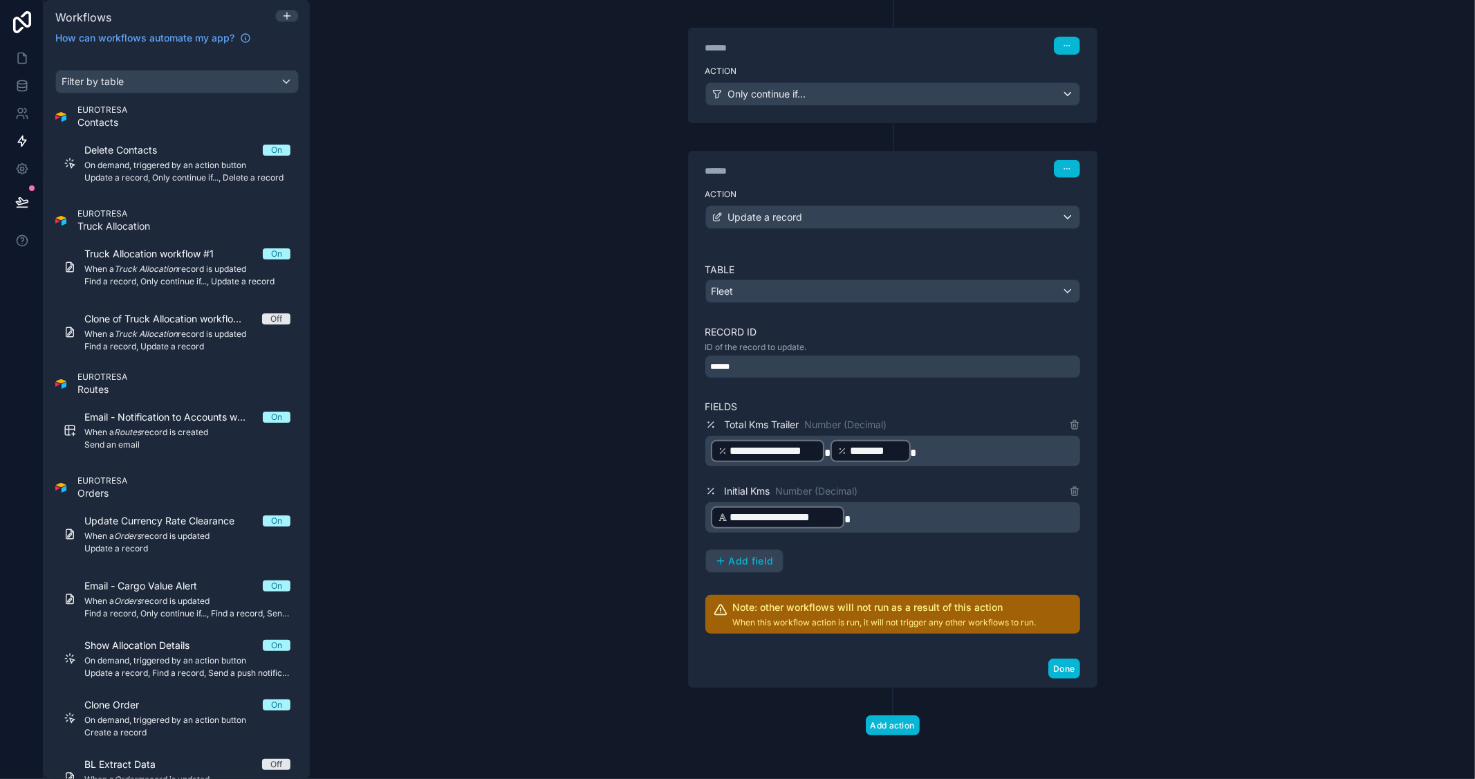
click at [705, 453] on div "**********" at bounding box center [892, 451] width 375 height 30
click at [711, 454] on div "**********" at bounding box center [768, 451] width 114 height 22
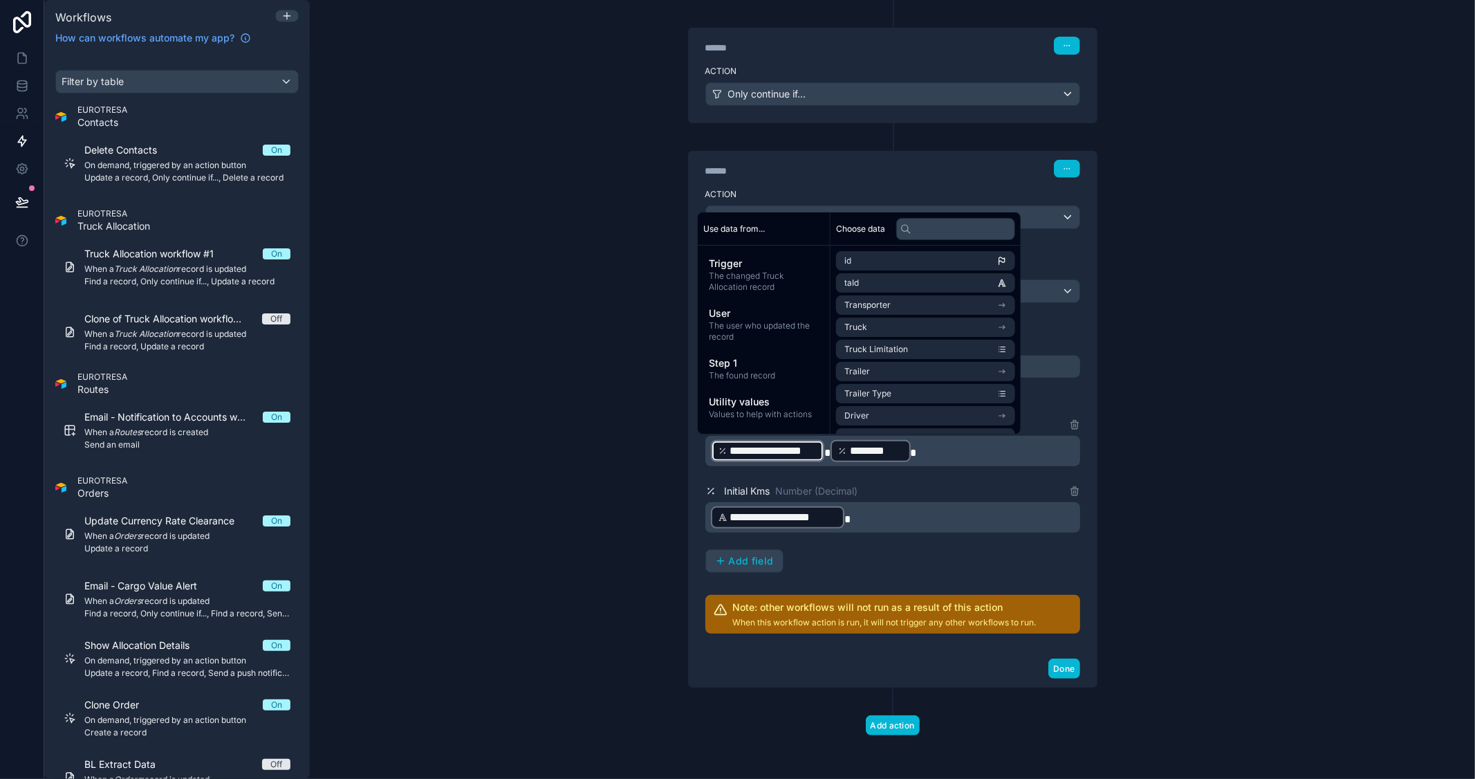
click at [1236, 539] on div "**********" at bounding box center [892, 389] width 1165 height 779
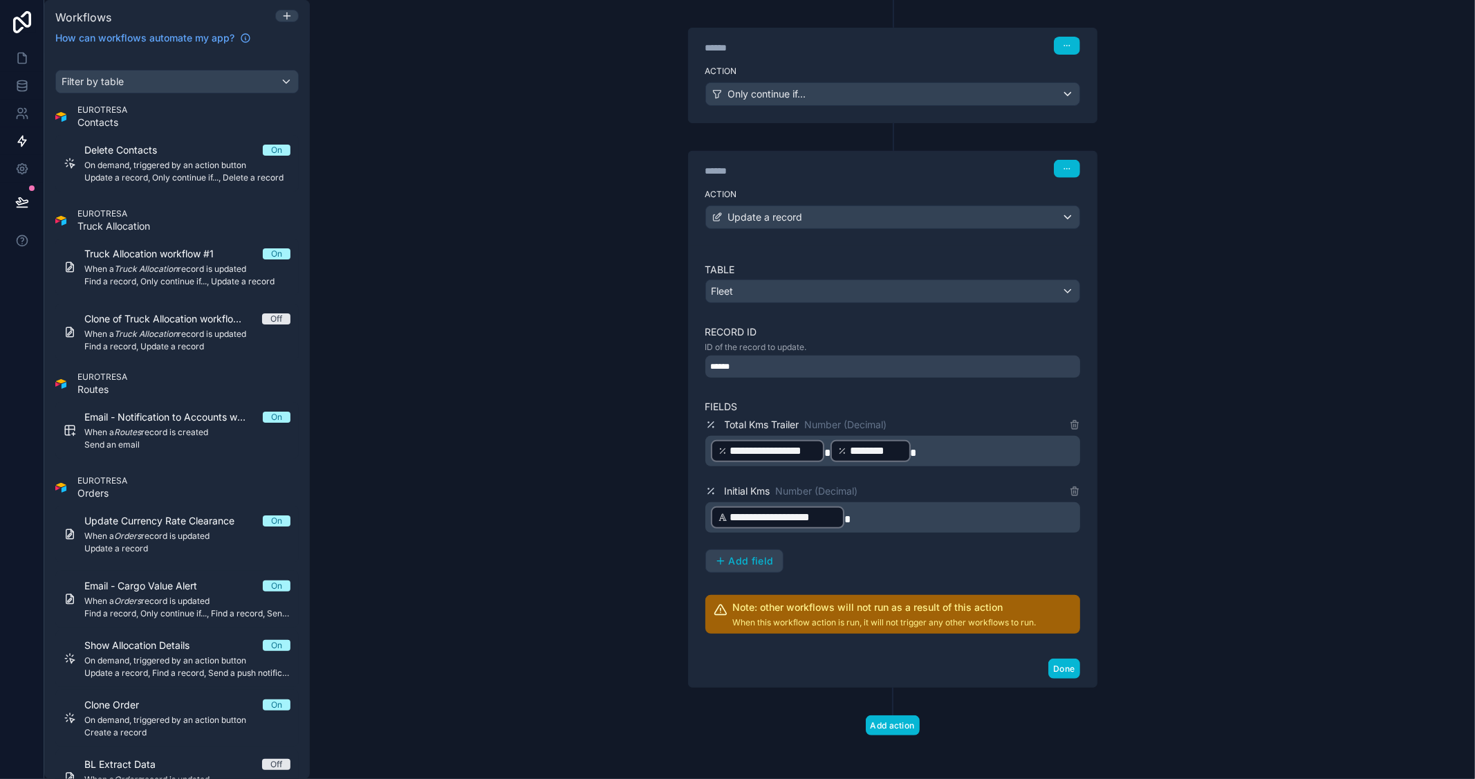
click at [931, 458] on p "**********" at bounding box center [894, 450] width 366 height 25
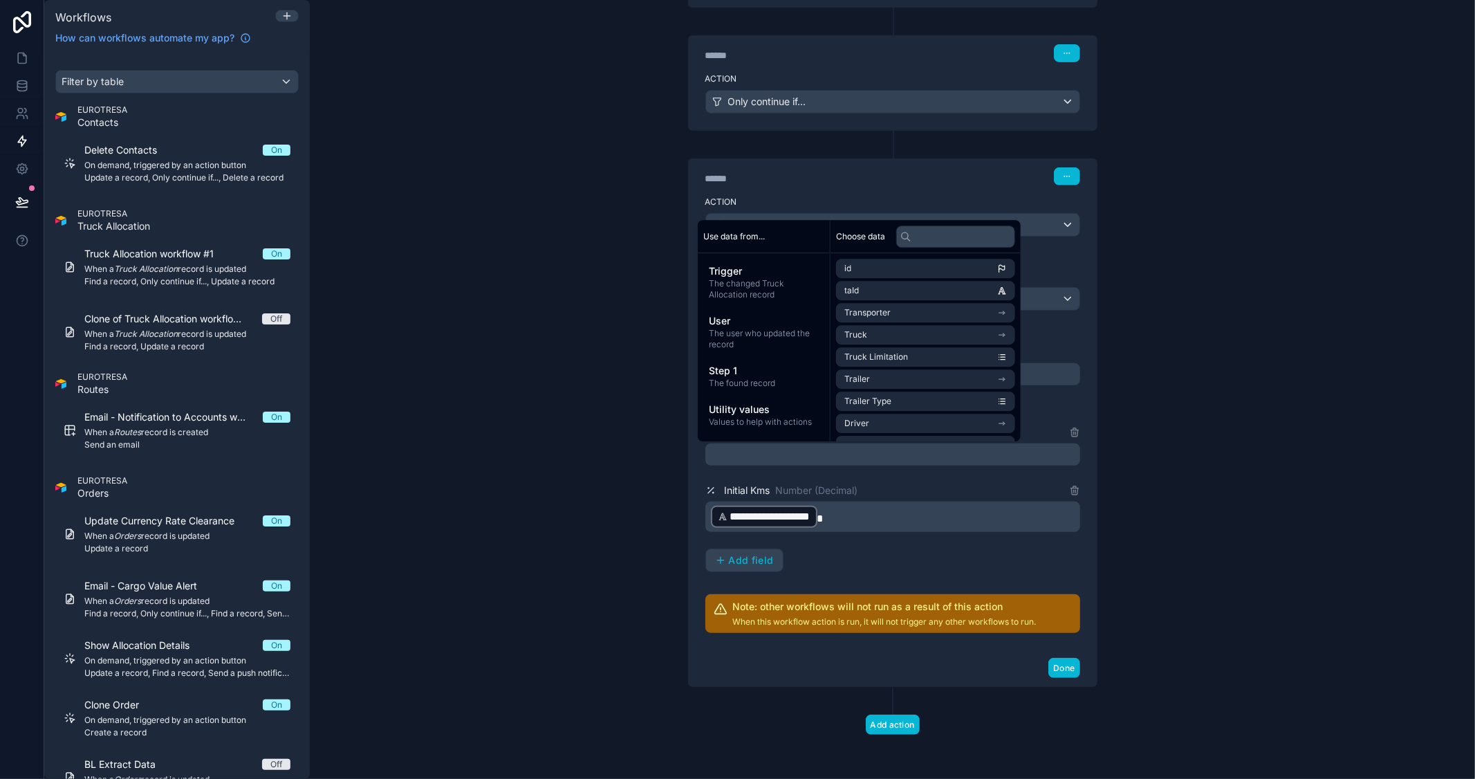
scroll to position [396, 0]
click at [1243, 522] on div "**********" at bounding box center [892, 389] width 1165 height 779
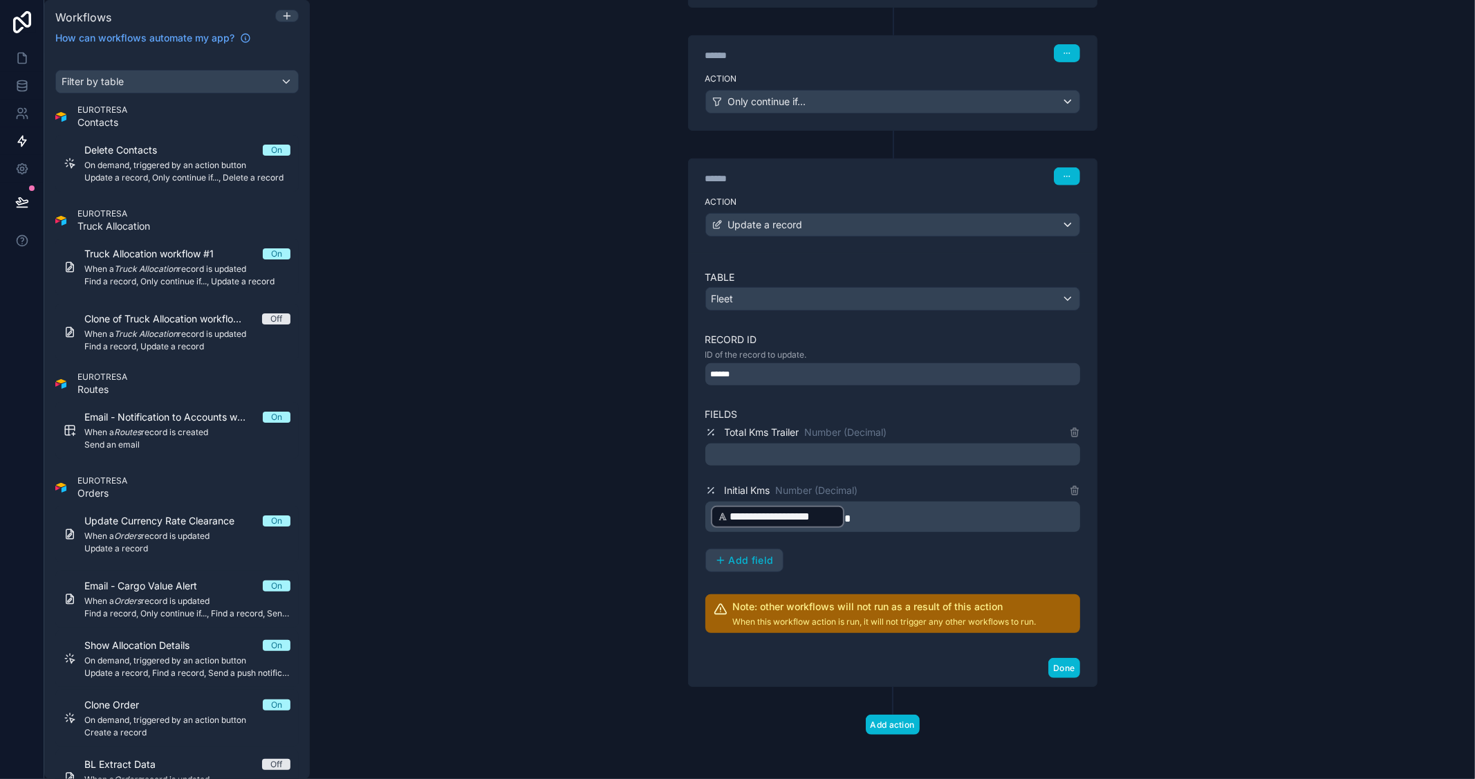
click at [869, 457] on p "﻿" at bounding box center [894, 454] width 366 height 17
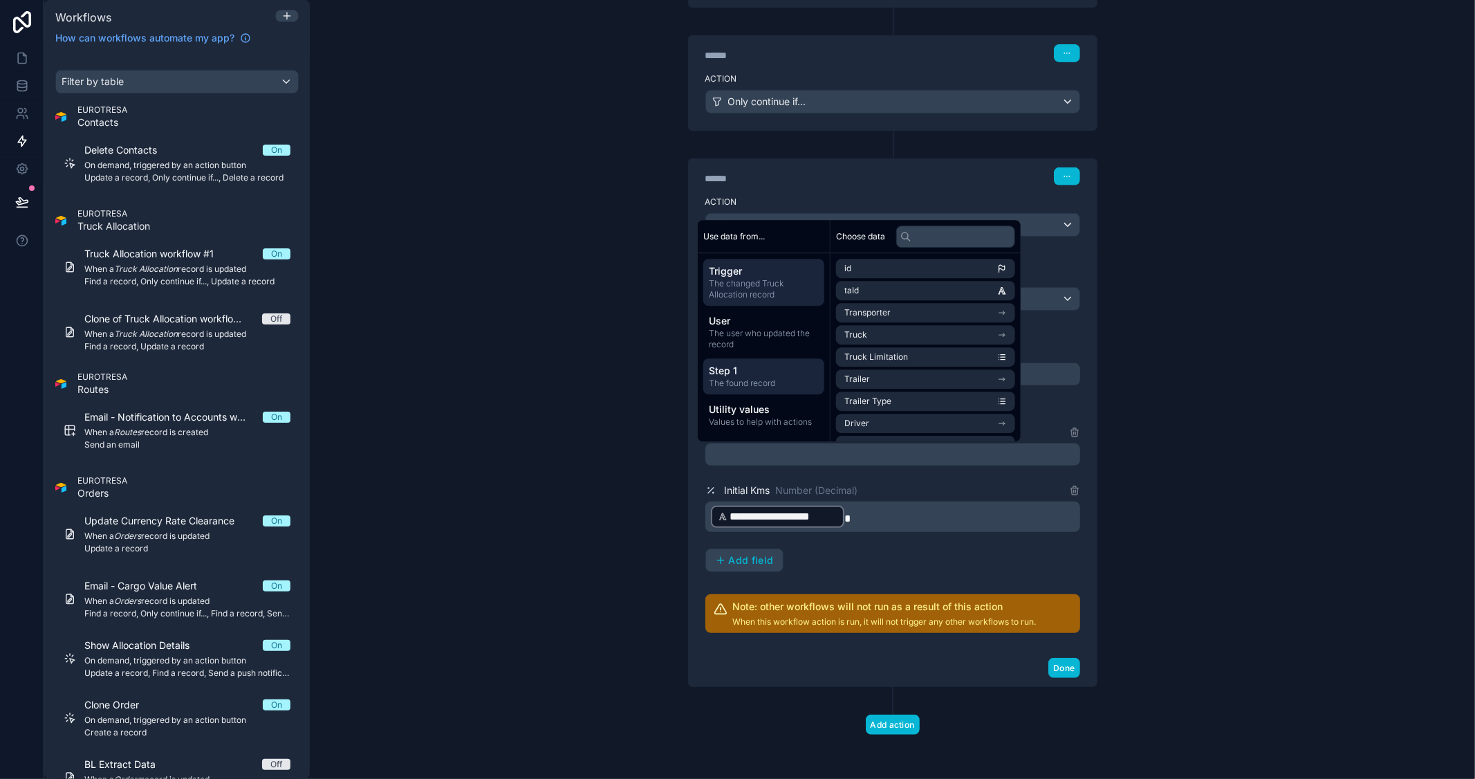
click at [731, 368] on span "Step 1" at bounding box center [764, 371] width 110 height 14
click at [963, 241] on input "text" at bounding box center [955, 236] width 119 height 22
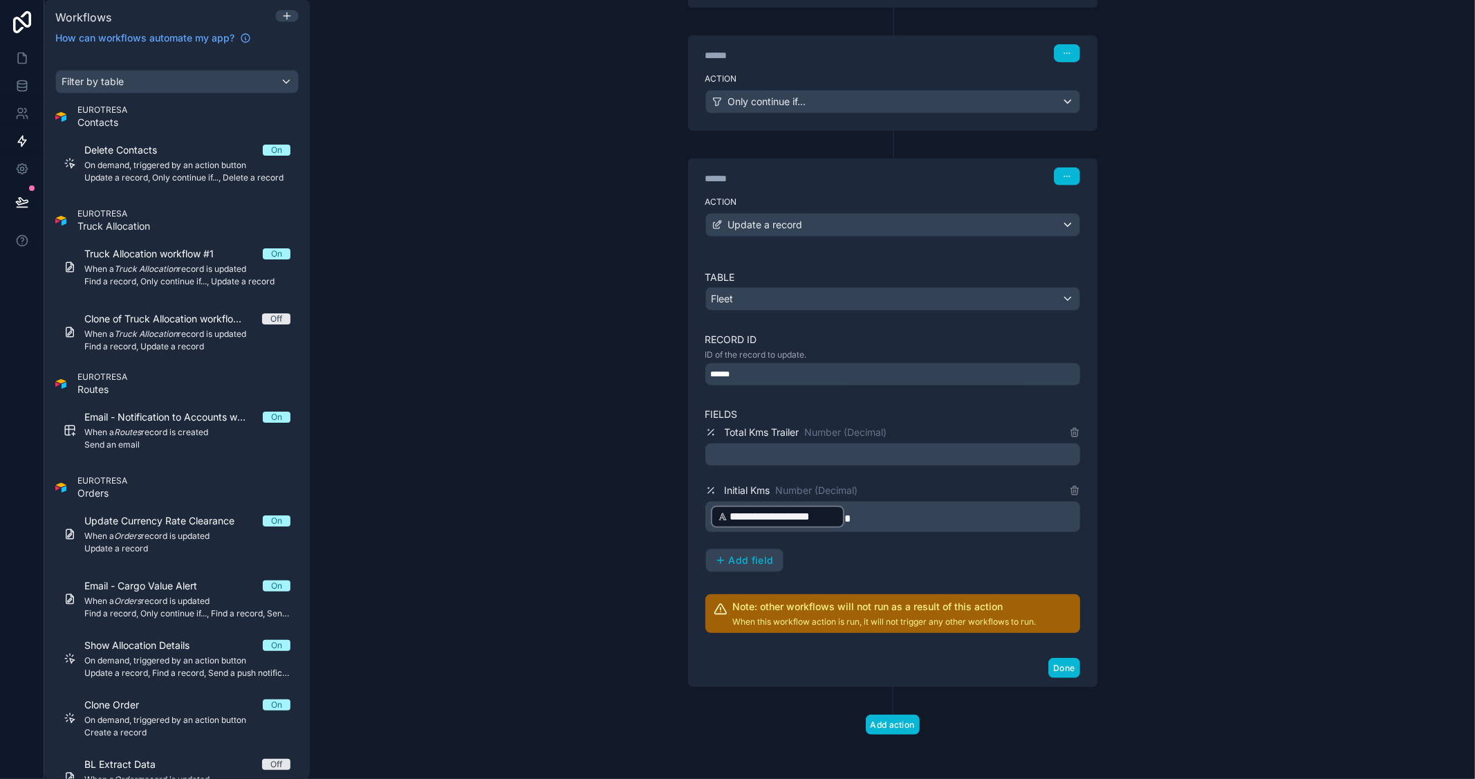
click at [1164, 500] on div "**********" at bounding box center [892, 389] width 1165 height 779
click at [1070, 430] on icon at bounding box center [1074, 430] width 8 height 0
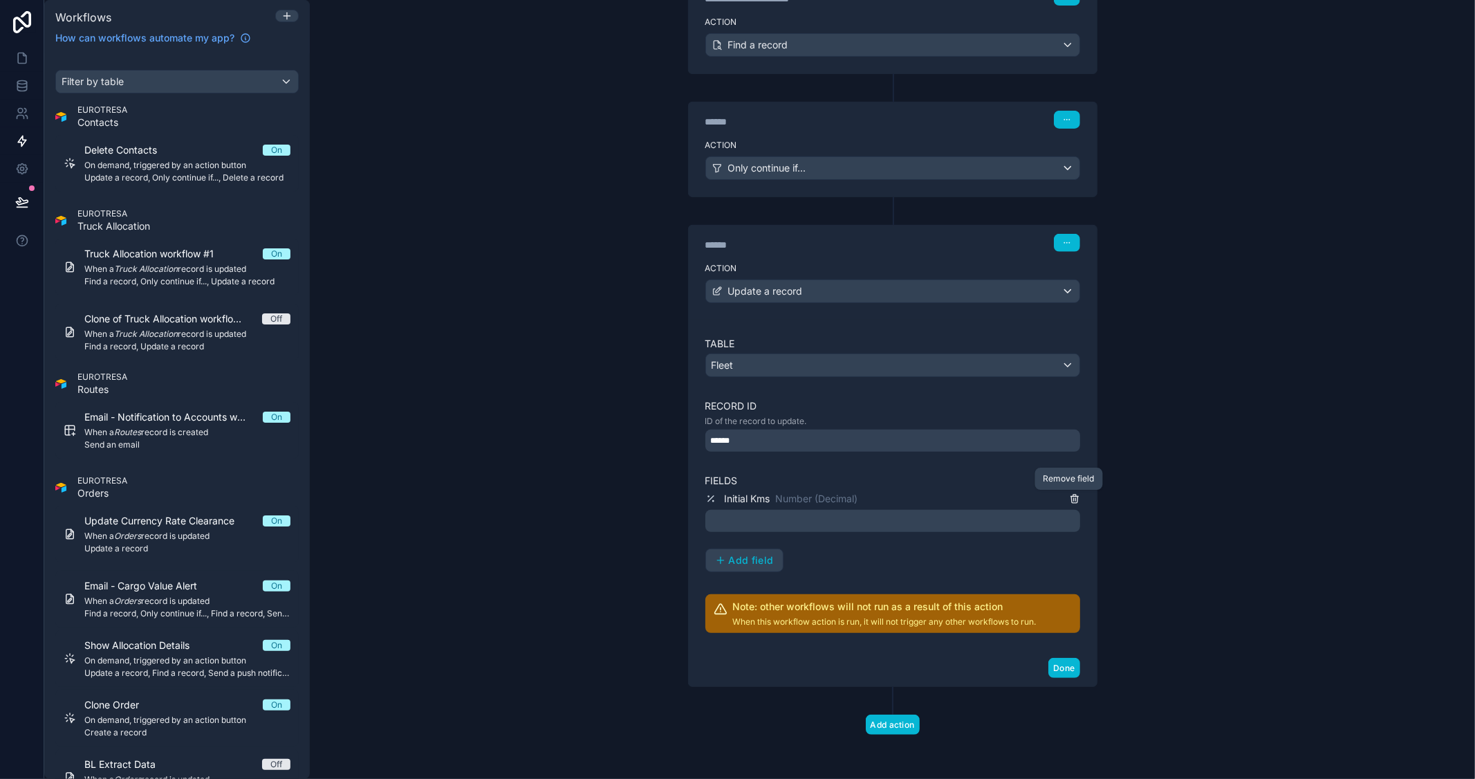
scroll to position [331, 0]
click at [1070, 494] on icon at bounding box center [1074, 498] width 11 height 11
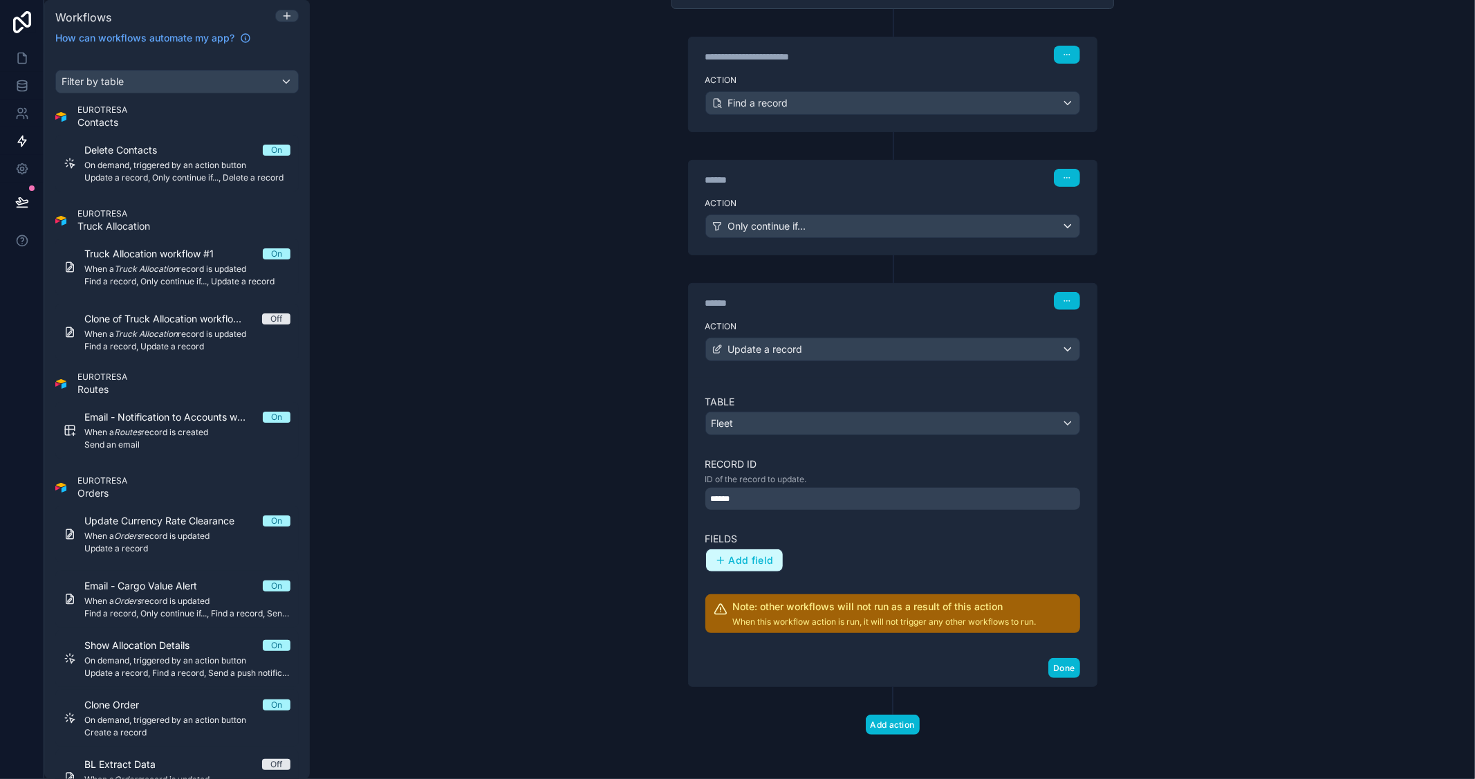
click at [729, 557] on span "Add field" at bounding box center [751, 560] width 45 height 12
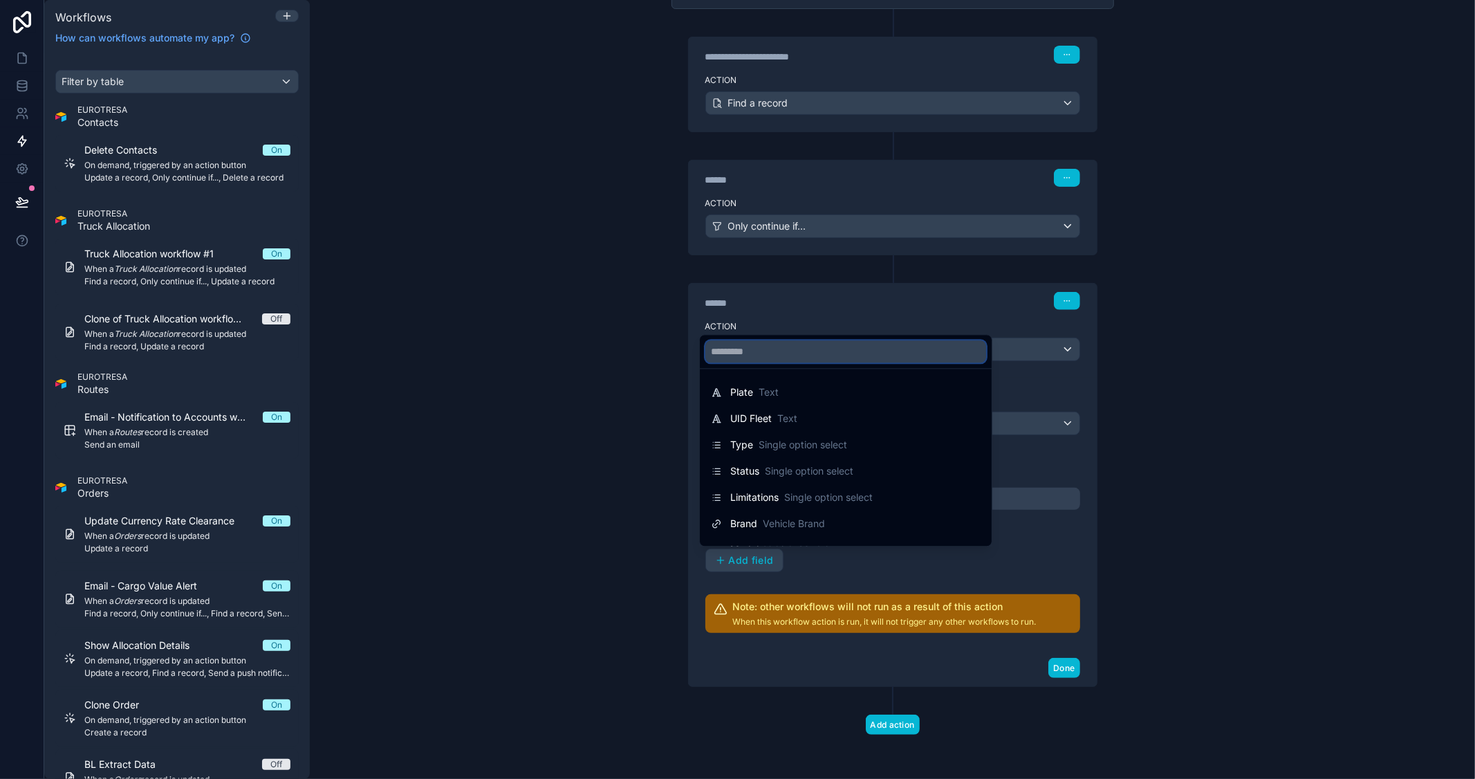
click at [845, 357] on input "text" at bounding box center [845, 351] width 281 height 22
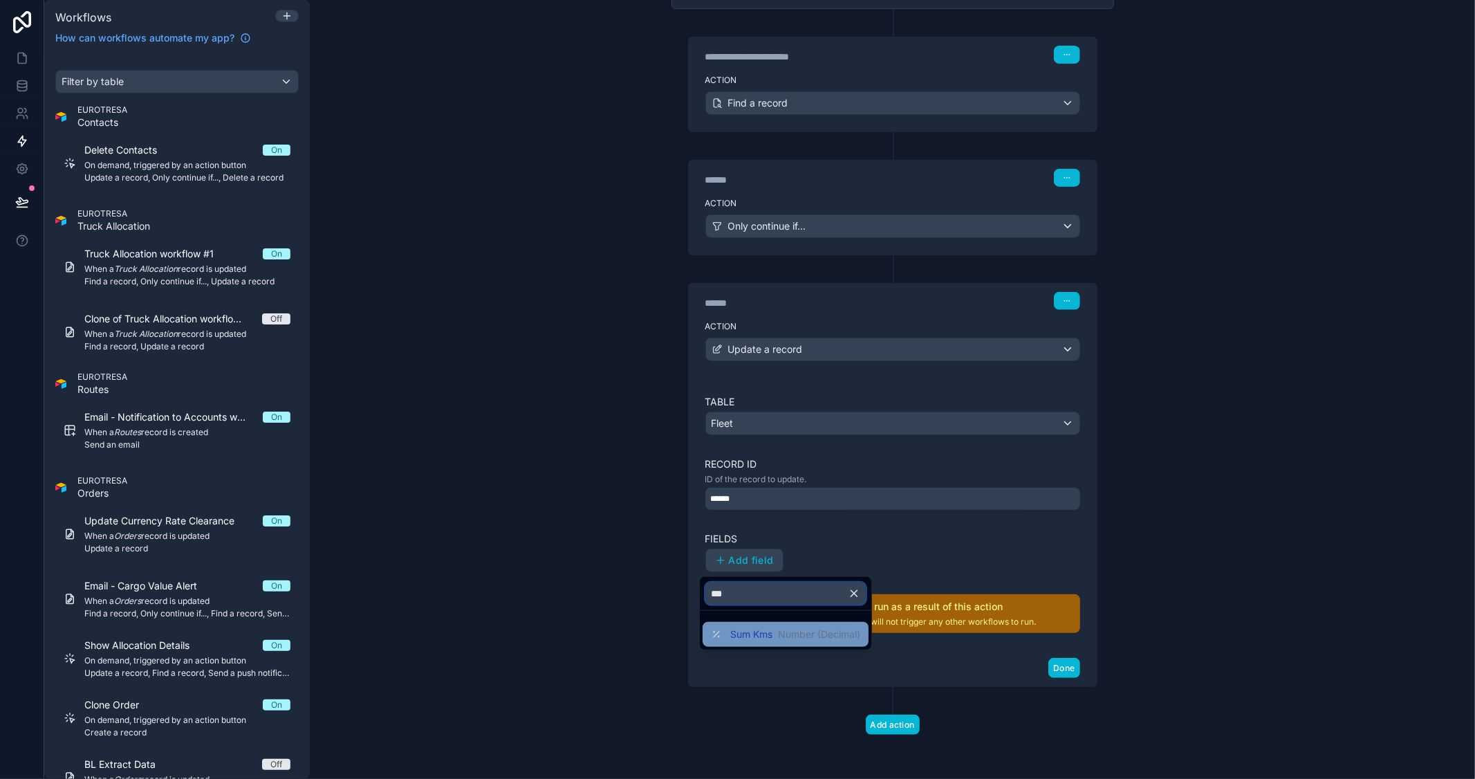
type input "***"
click at [770, 627] on span "Sum Kms" at bounding box center [751, 634] width 42 height 14
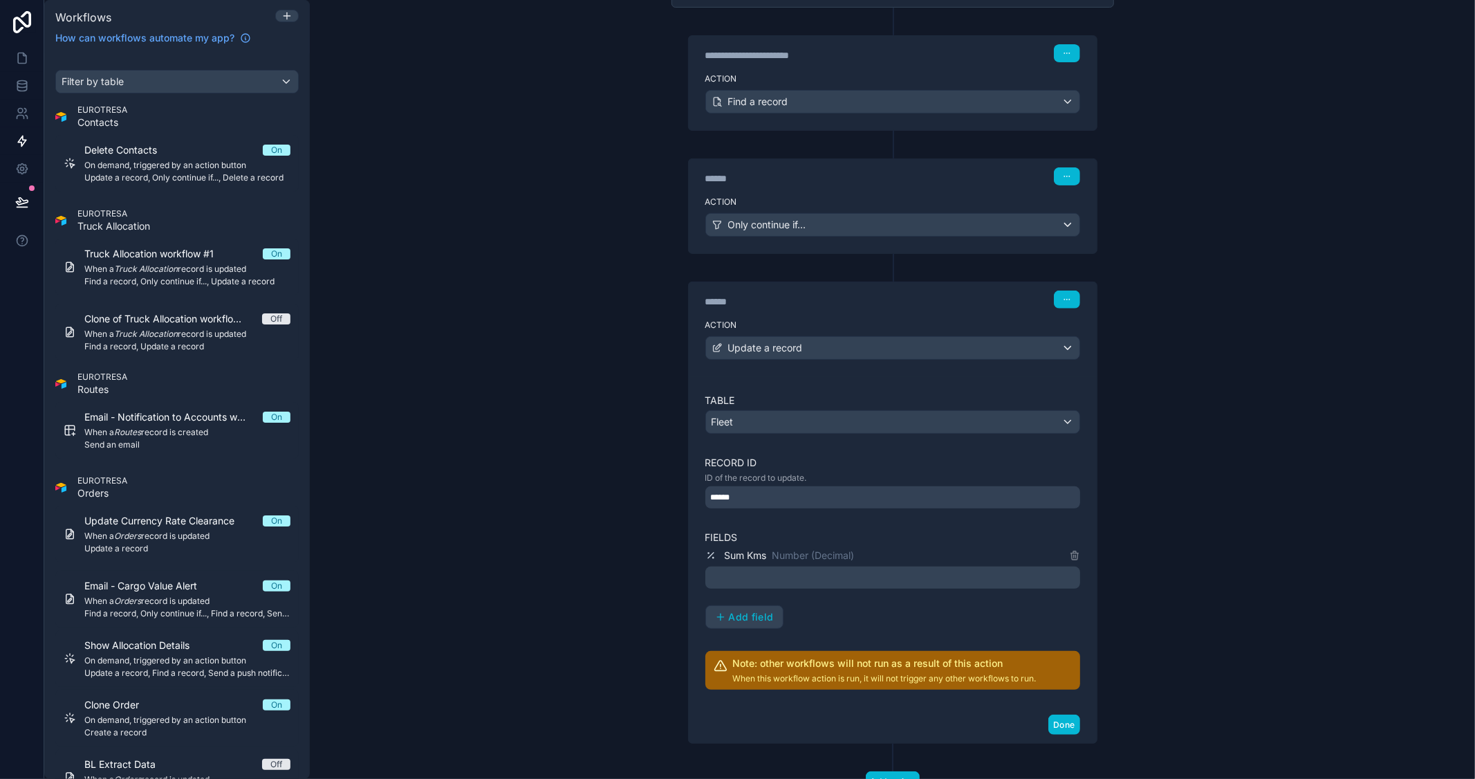
click at [777, 581] on p "﻿" at bounding box center [894, 577] width 366 height 17
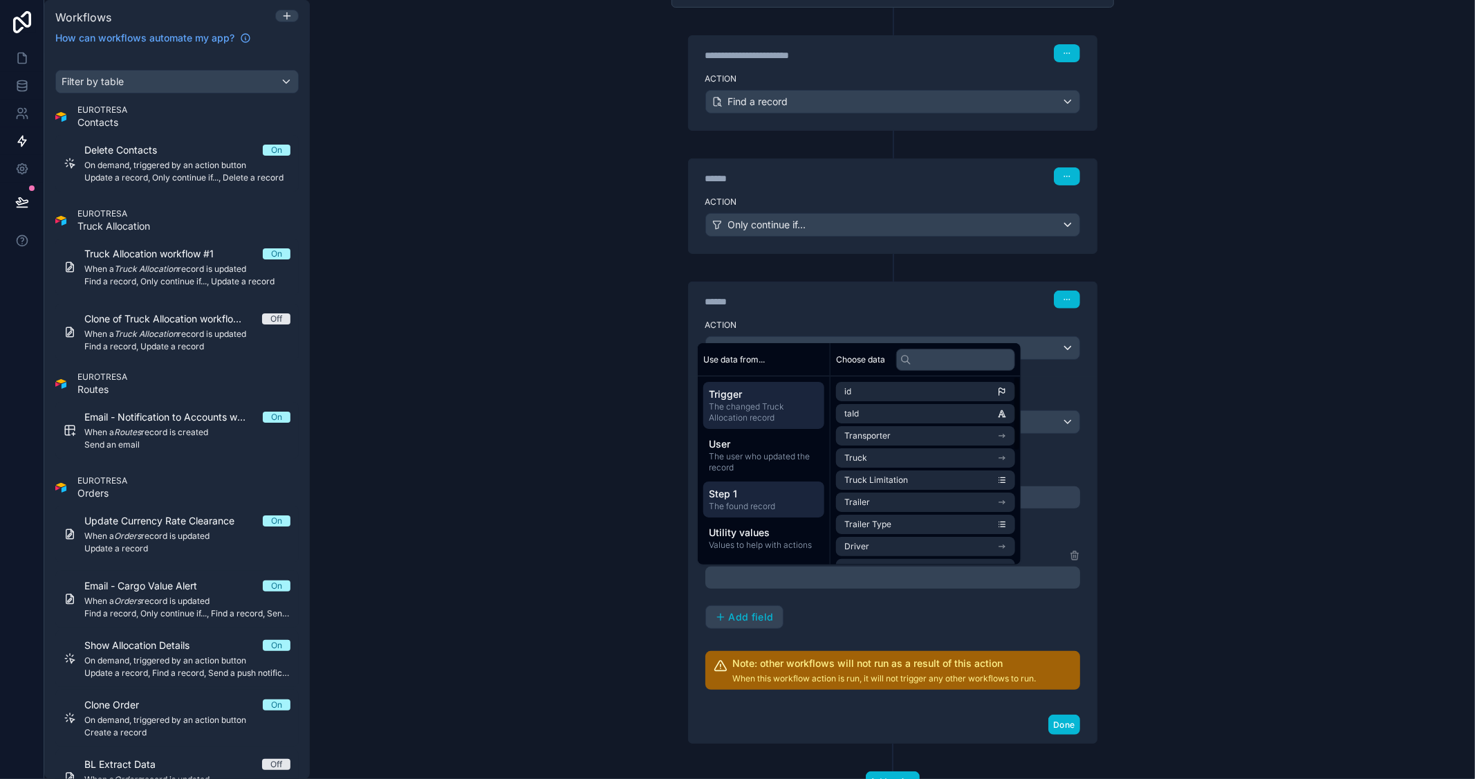
click at [763, 496] on span "Step 1" at bounding box center [764, 494] width 110 height 14
click at [918, 363] on input "text" at bounding box center [955, 360] width 119 height 22
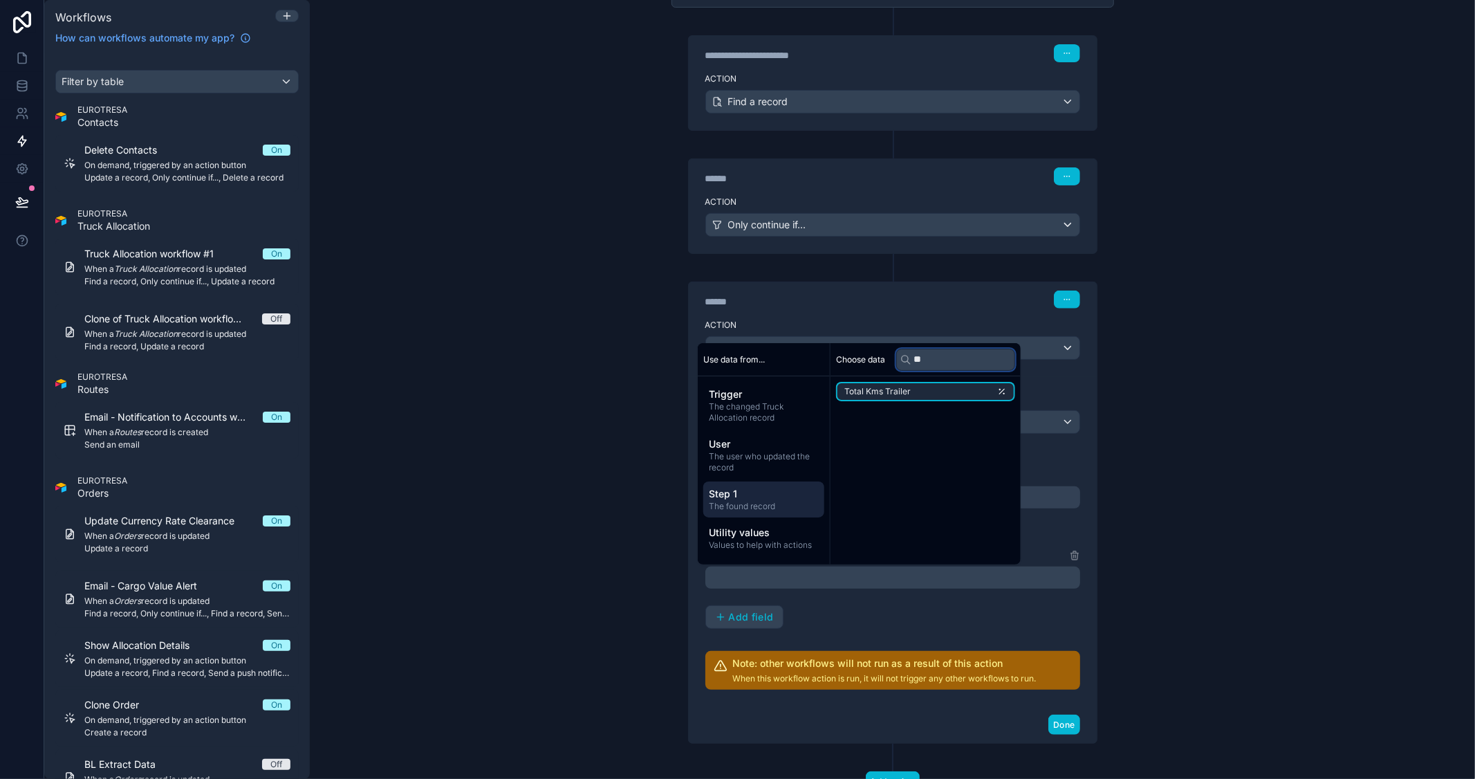
type input "*"
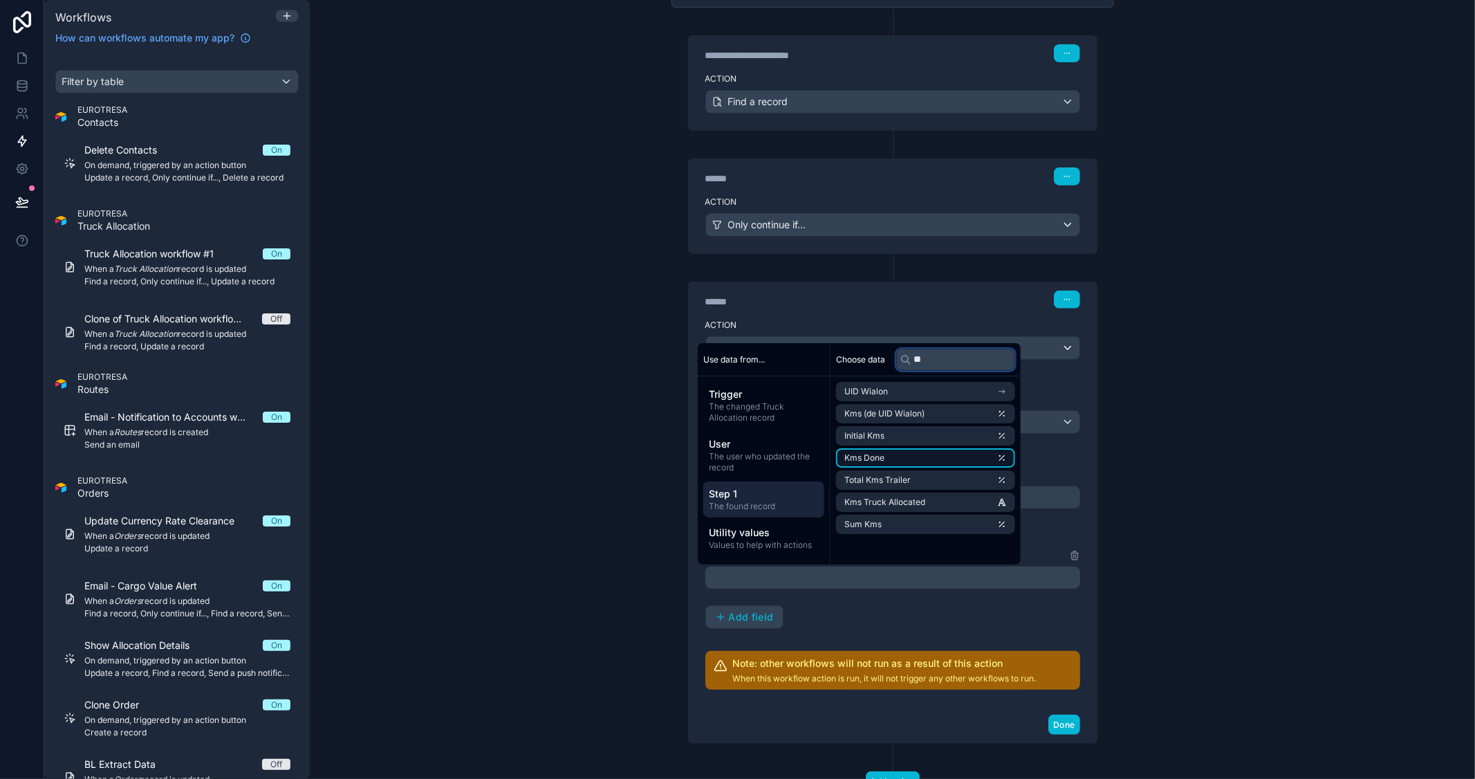
type input "**"
click at [897, 466] on li "Kms Done" at bounding box center [925, 457] width 179 height 19
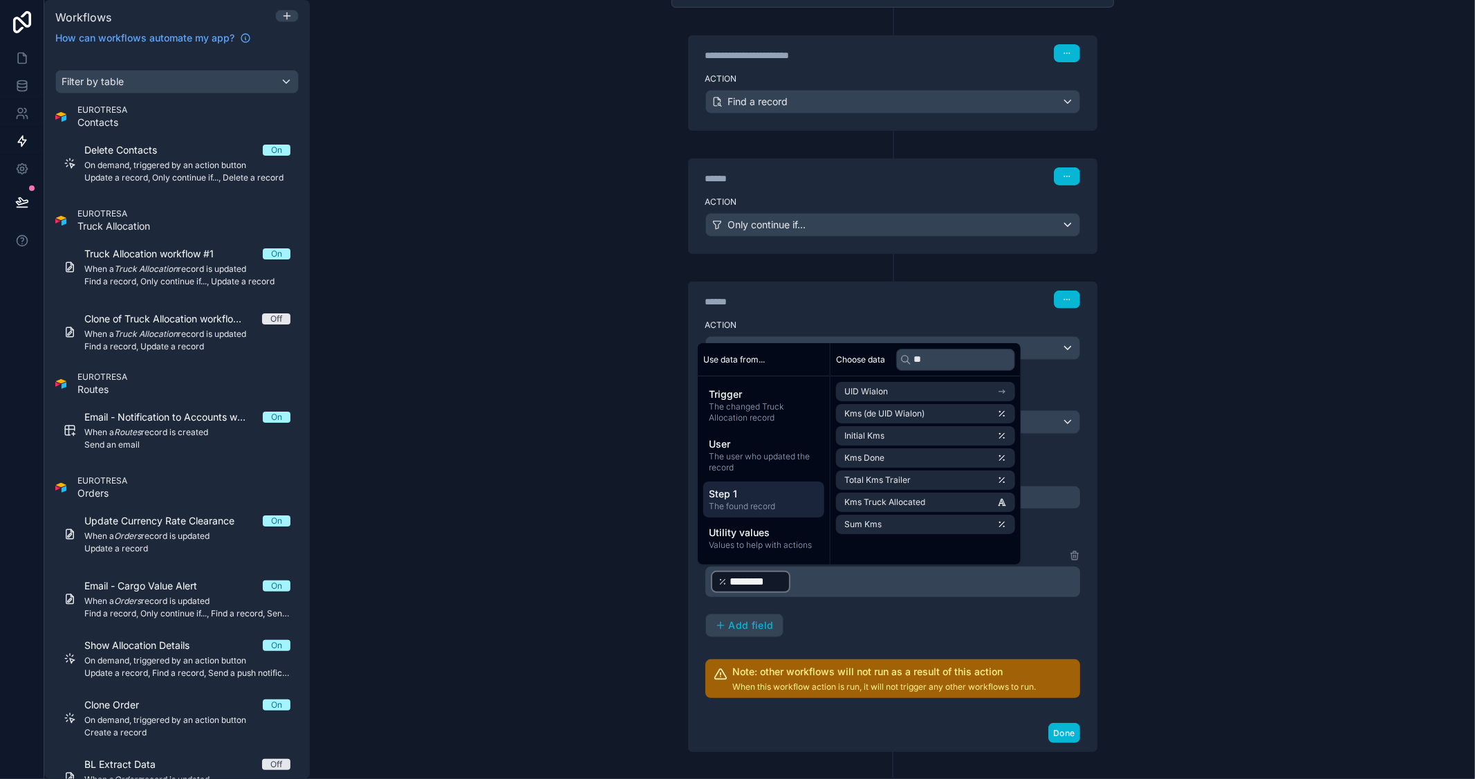
click at [901, 627] on div "Sum Kms Number (Decimal) ﻿ ******** ﻿ ﻿ Add field" at bounding box center [892, 592] width 375 height 90
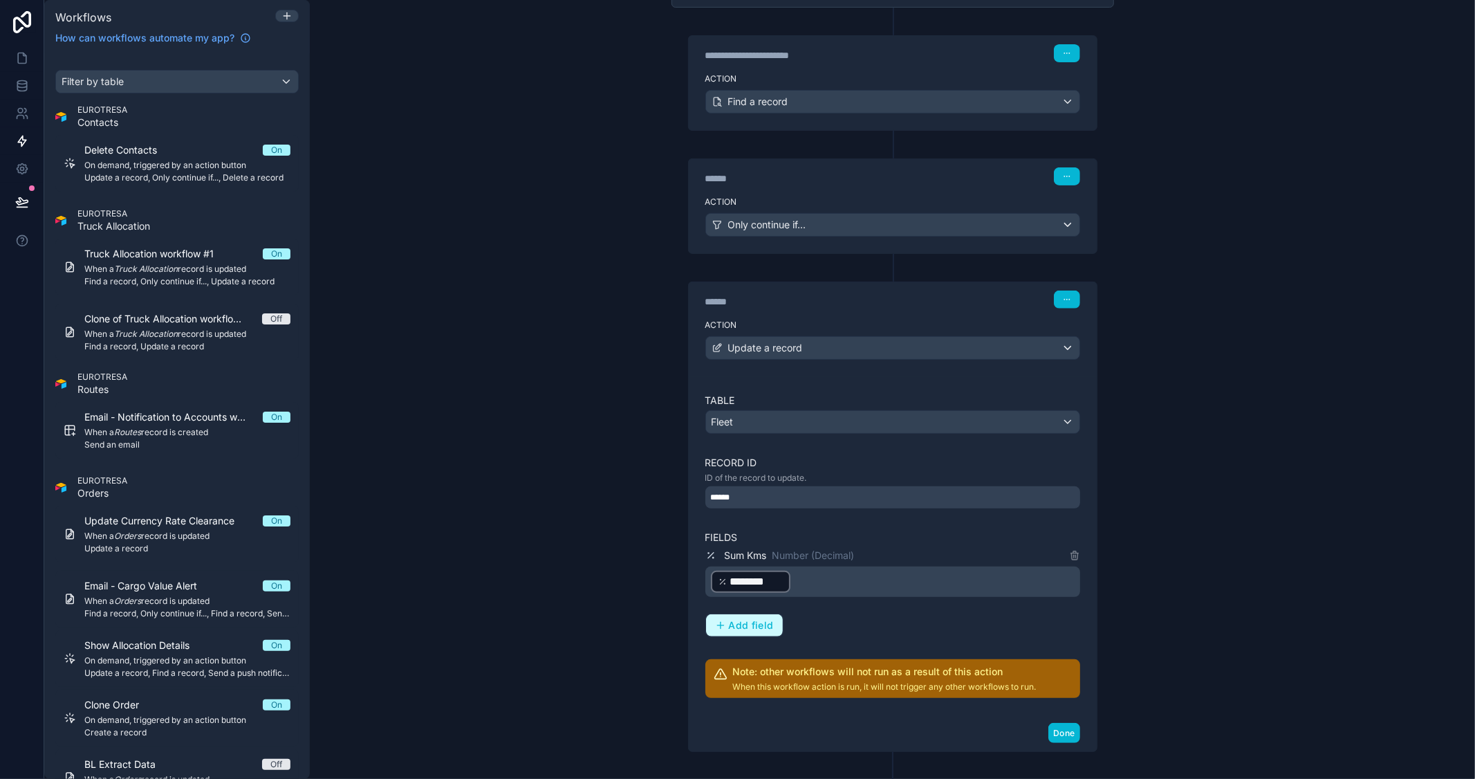
click at [763, 620] on span "Add field" at bounding box center [751, 625] width 45 height 12
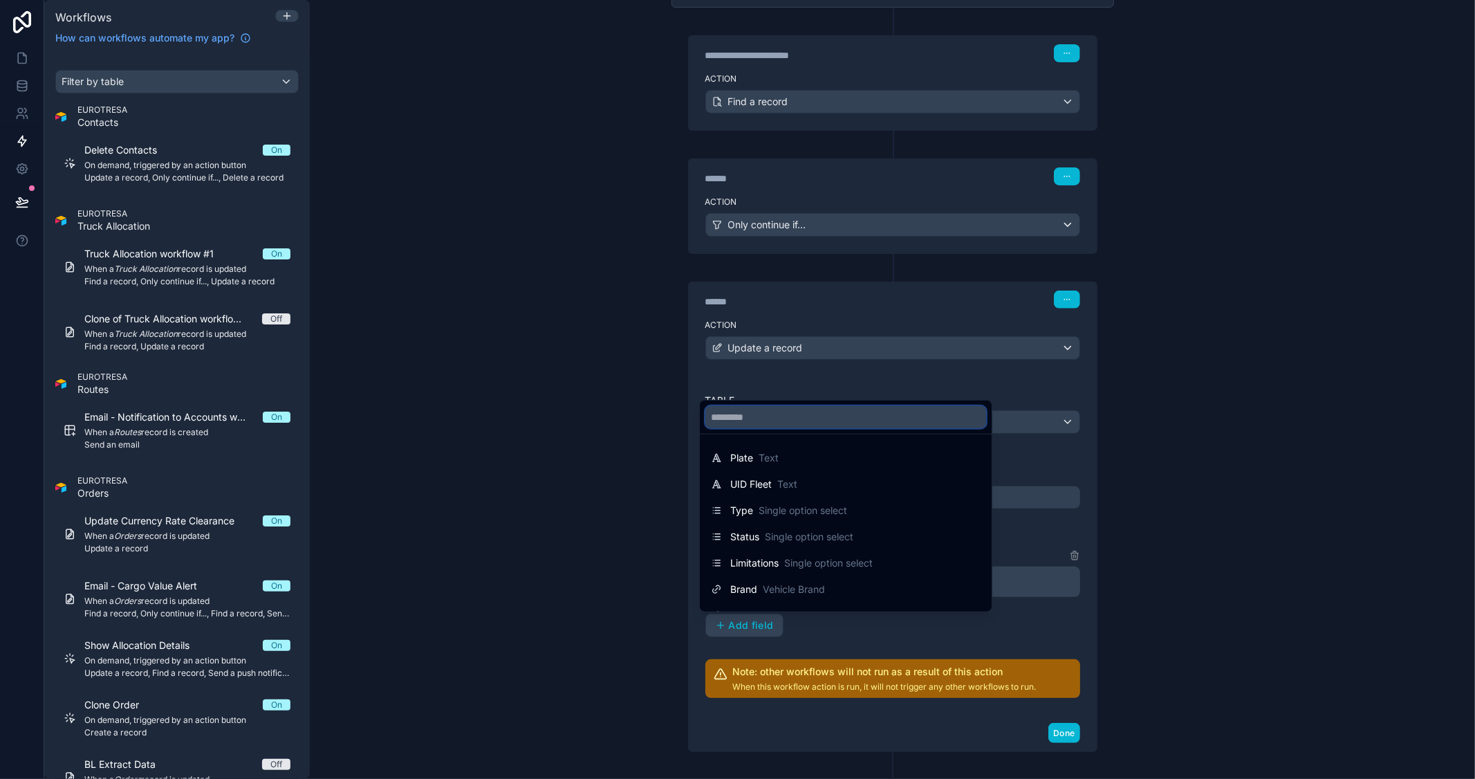
click at [848, 422] on input "text" at bounding box center [845, 417] width 281 height 22
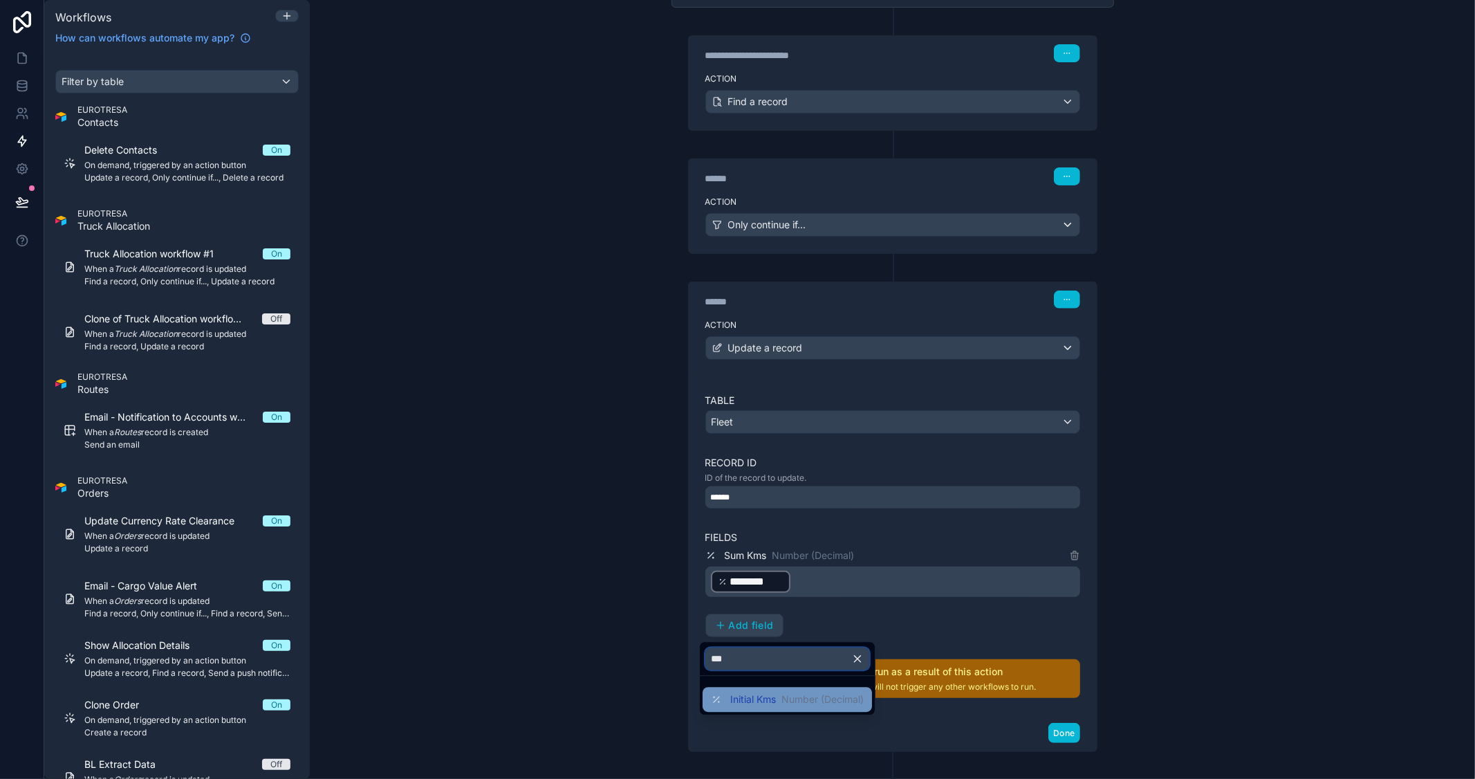
type input "***"
click at [745, 696] on span "Initial Kms" at bounding box center [753, 699] width 46 height 14
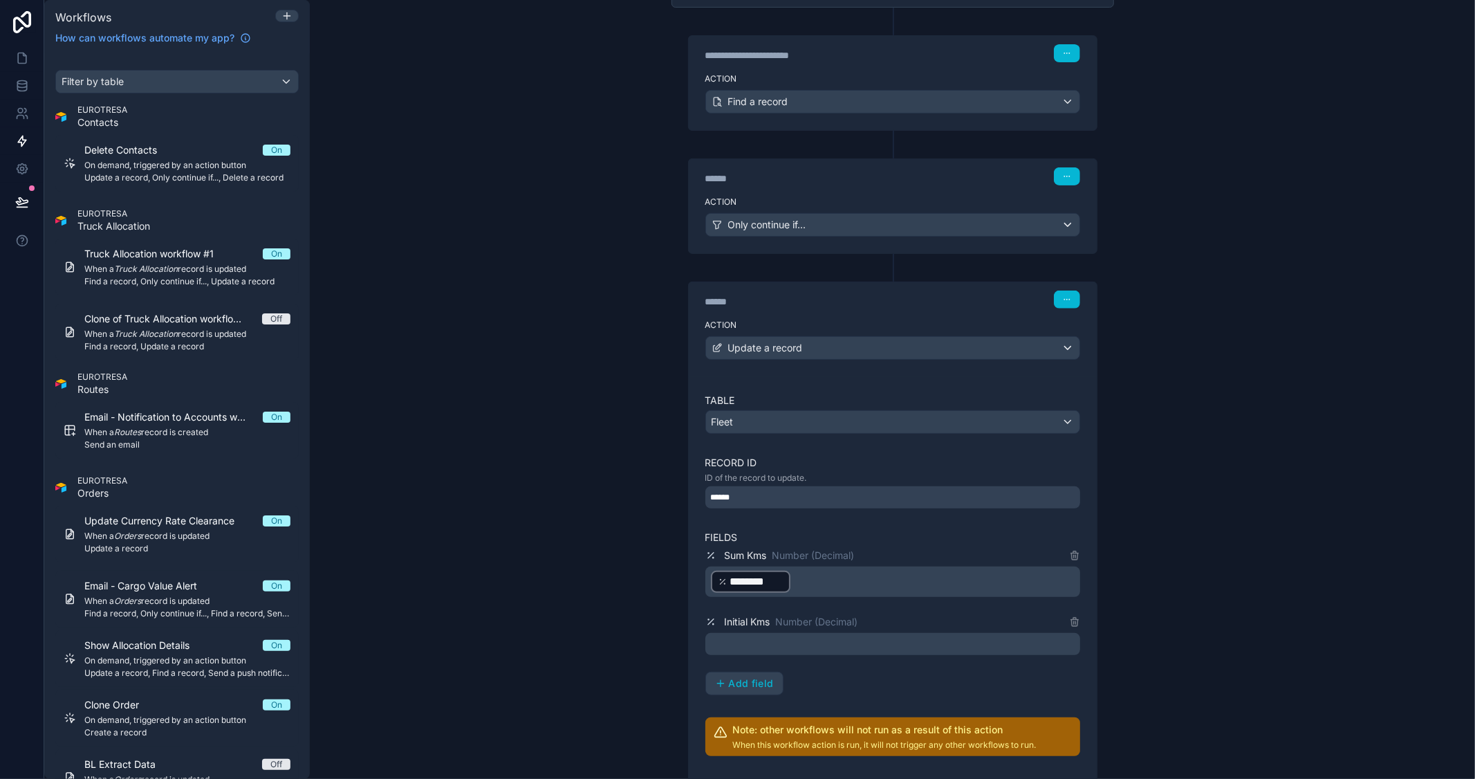
click at [783, 651] on p "﻿" at bounding box center [894, 643] width 366 height 17
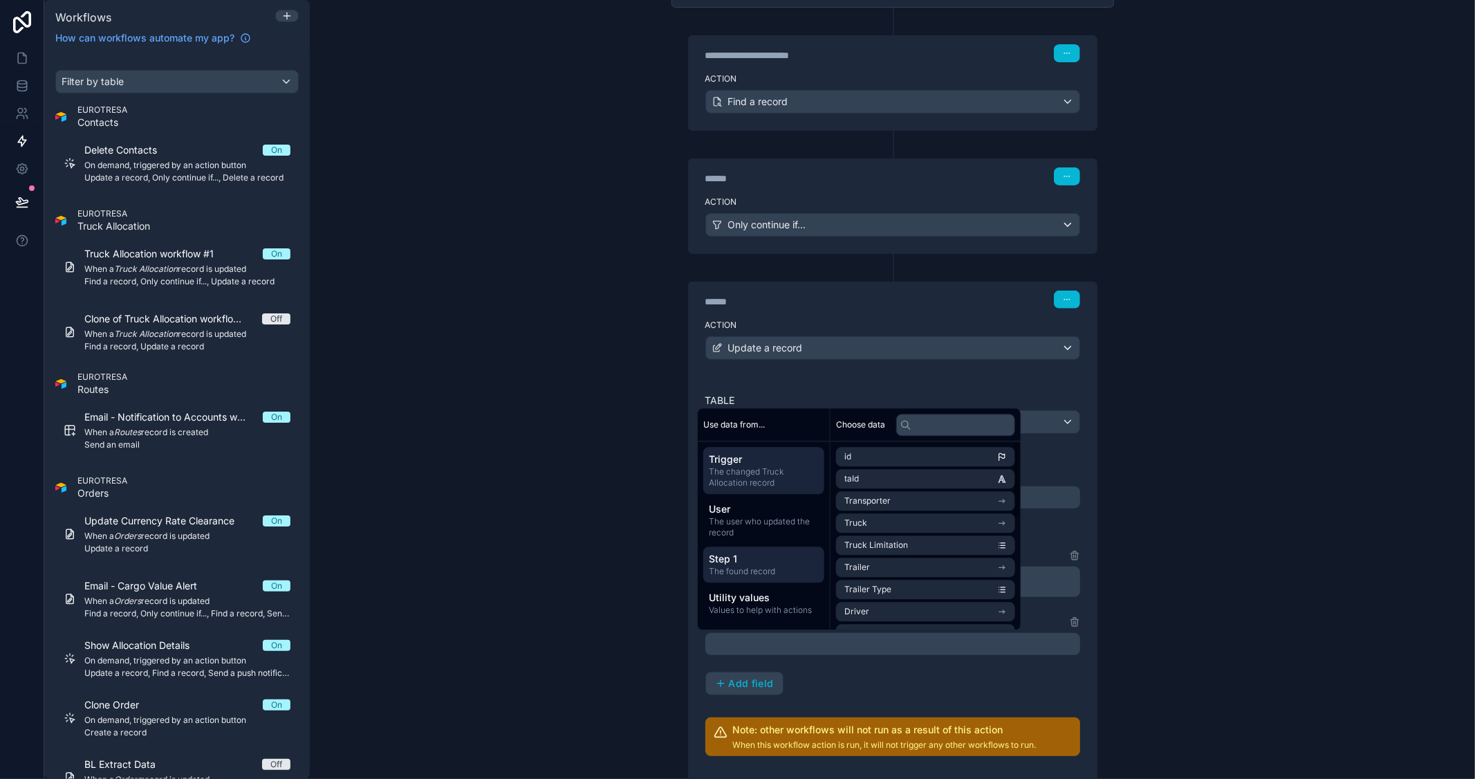
click at [762, 555] on span "Step 1" at bounding box center [764, 559] width 110 height 14
click at [938, 429] on input "text" at bounding box center [955, 425] width 119 height 22
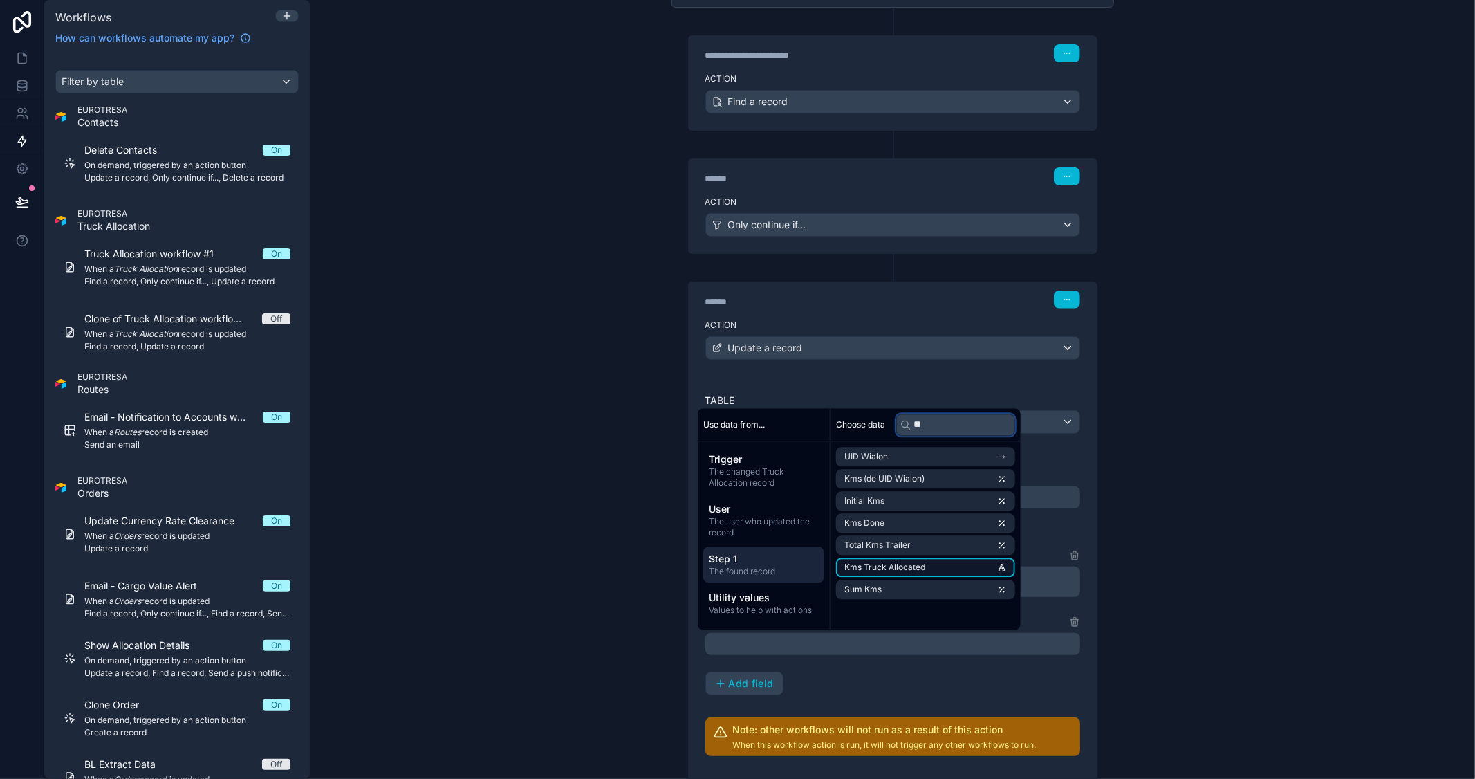
type input "**"
click at [917, 565] on span "Kms Truck Allocated" at bounding box center [884, 566] width 81 height 11
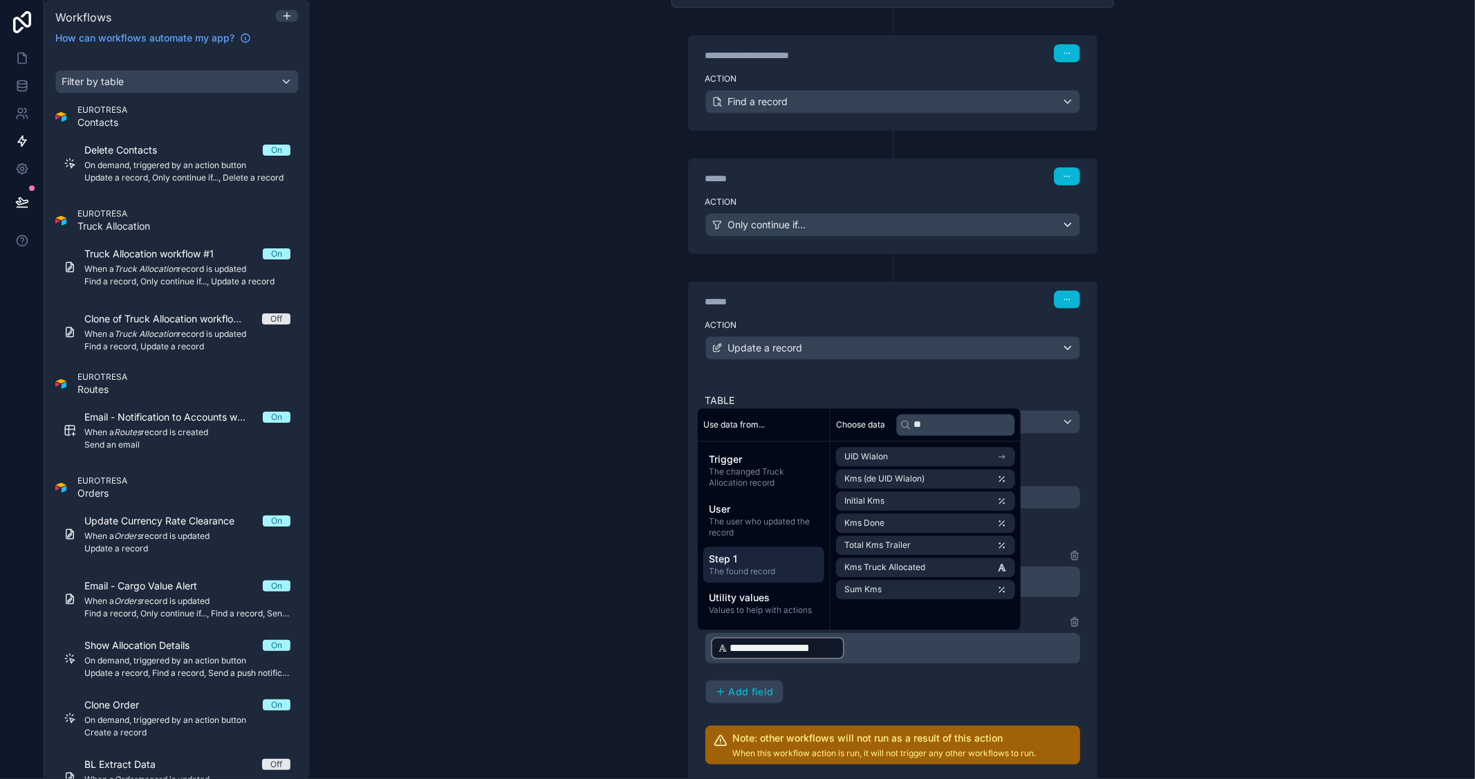
click at [1294, 564] on div "**********" at bounding box center [892, 389] width 1165 height 779
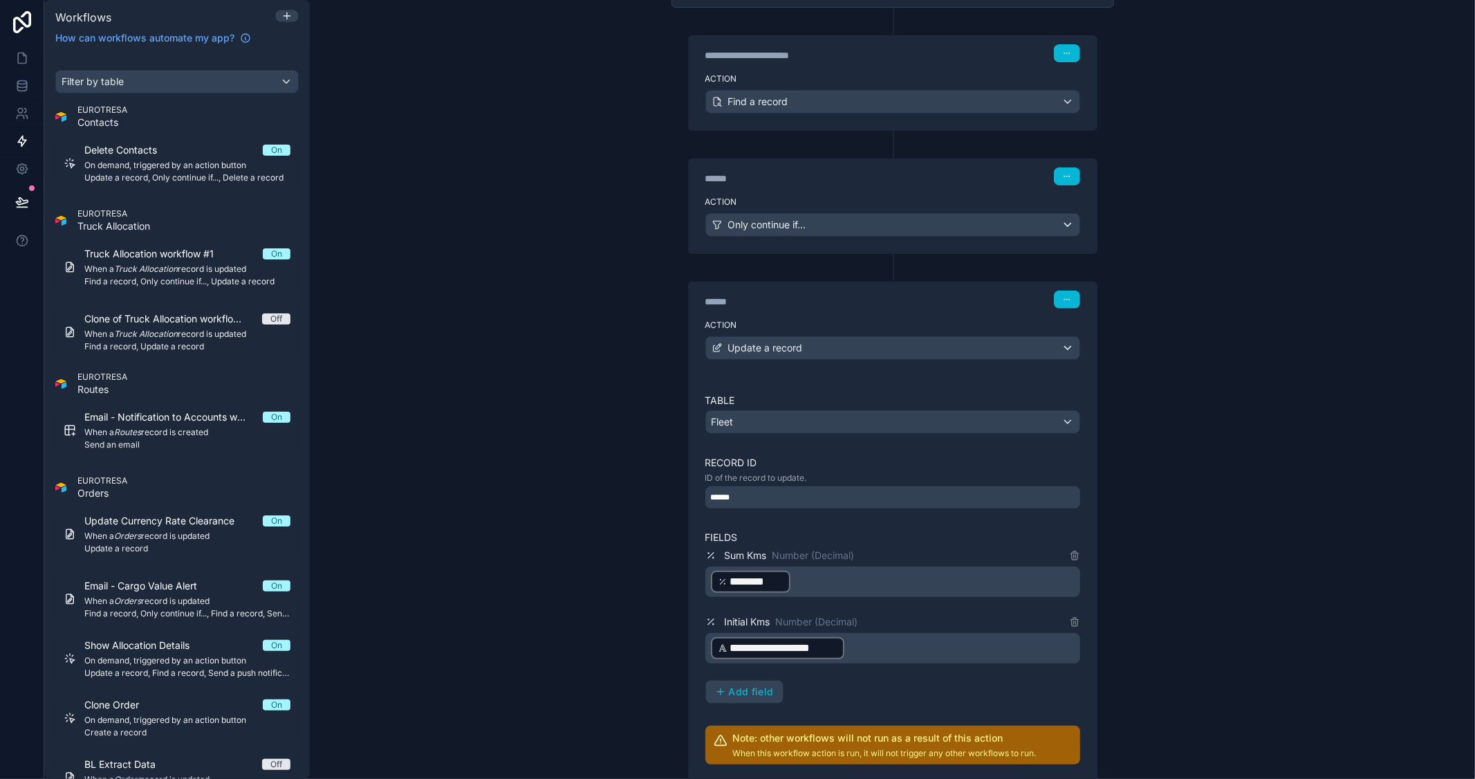
scroll to position [349, 0]
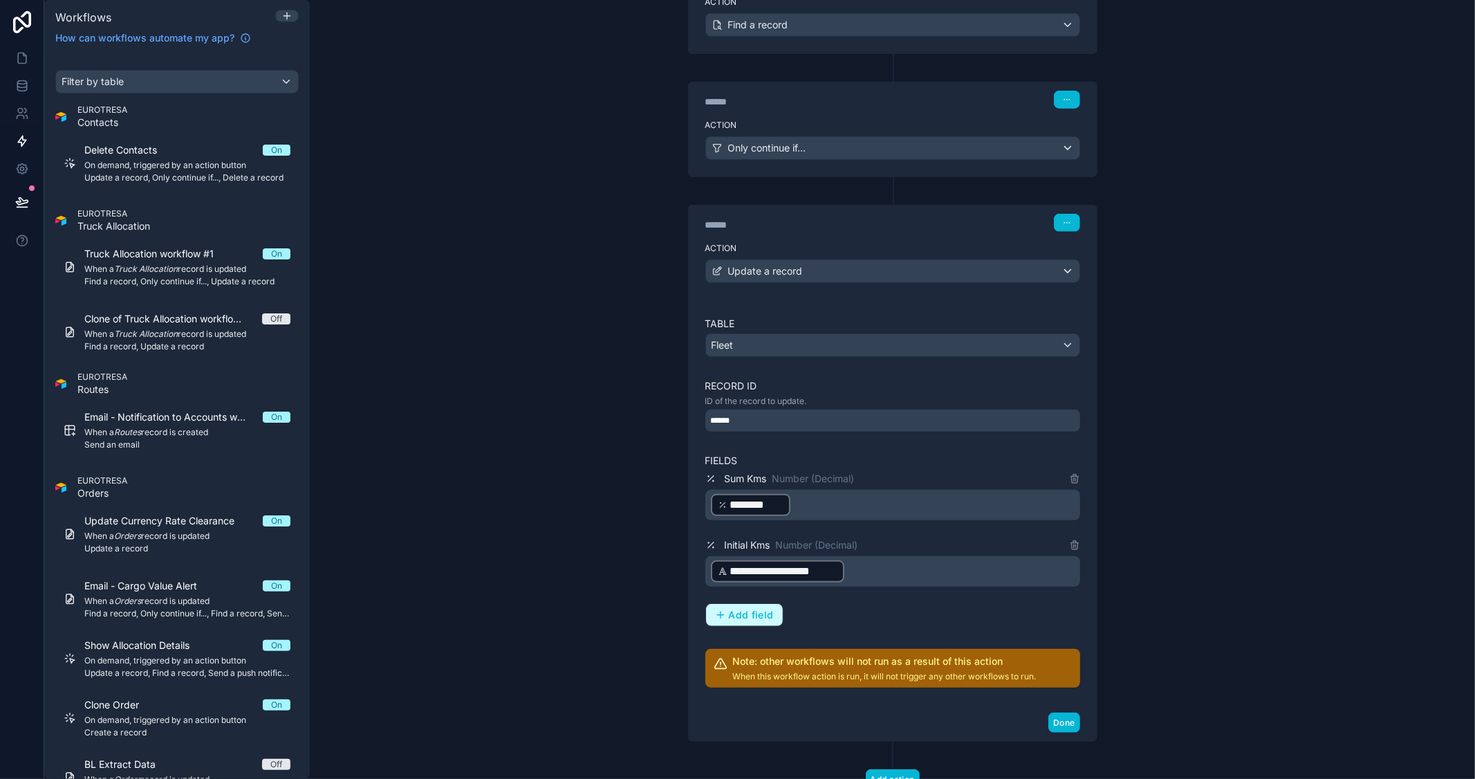
click at [754, 616] on span "Add field" at bounding box center [751, 615] width 45 height 12
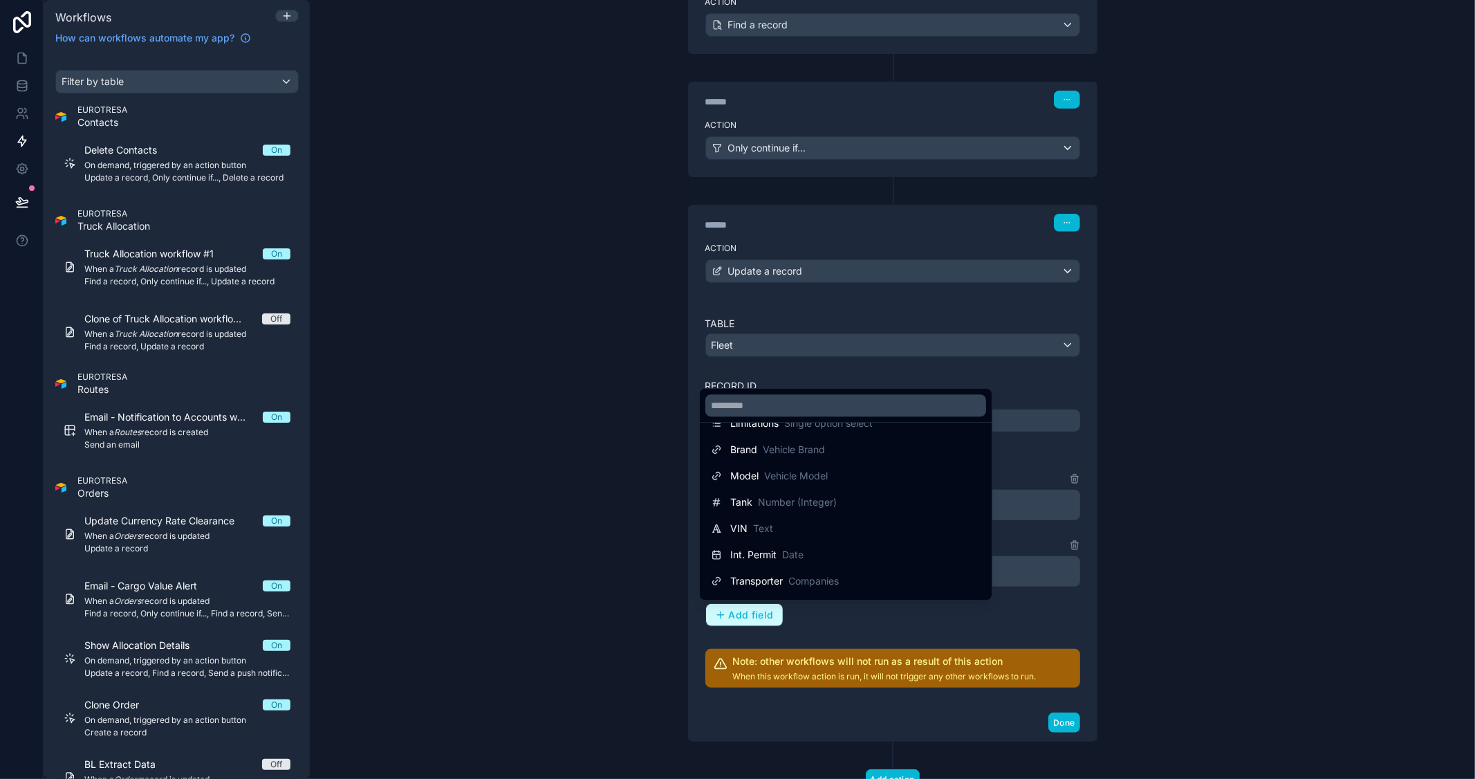
scroll to position [154, 0]
click at [778, 402] on input "text" at bounding box center [845, 405] width 281 height 22
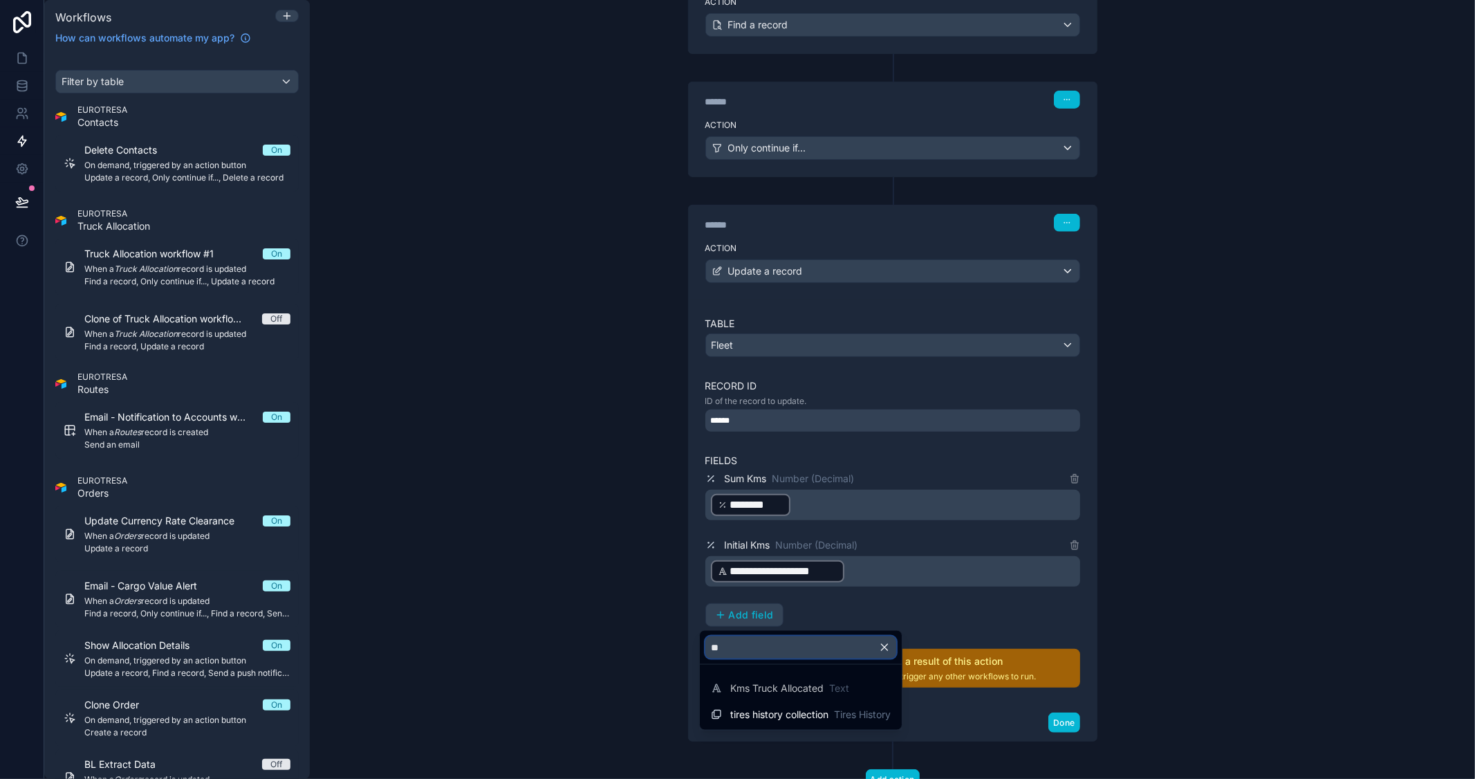
scroll to position [0, 0]
type input "*"
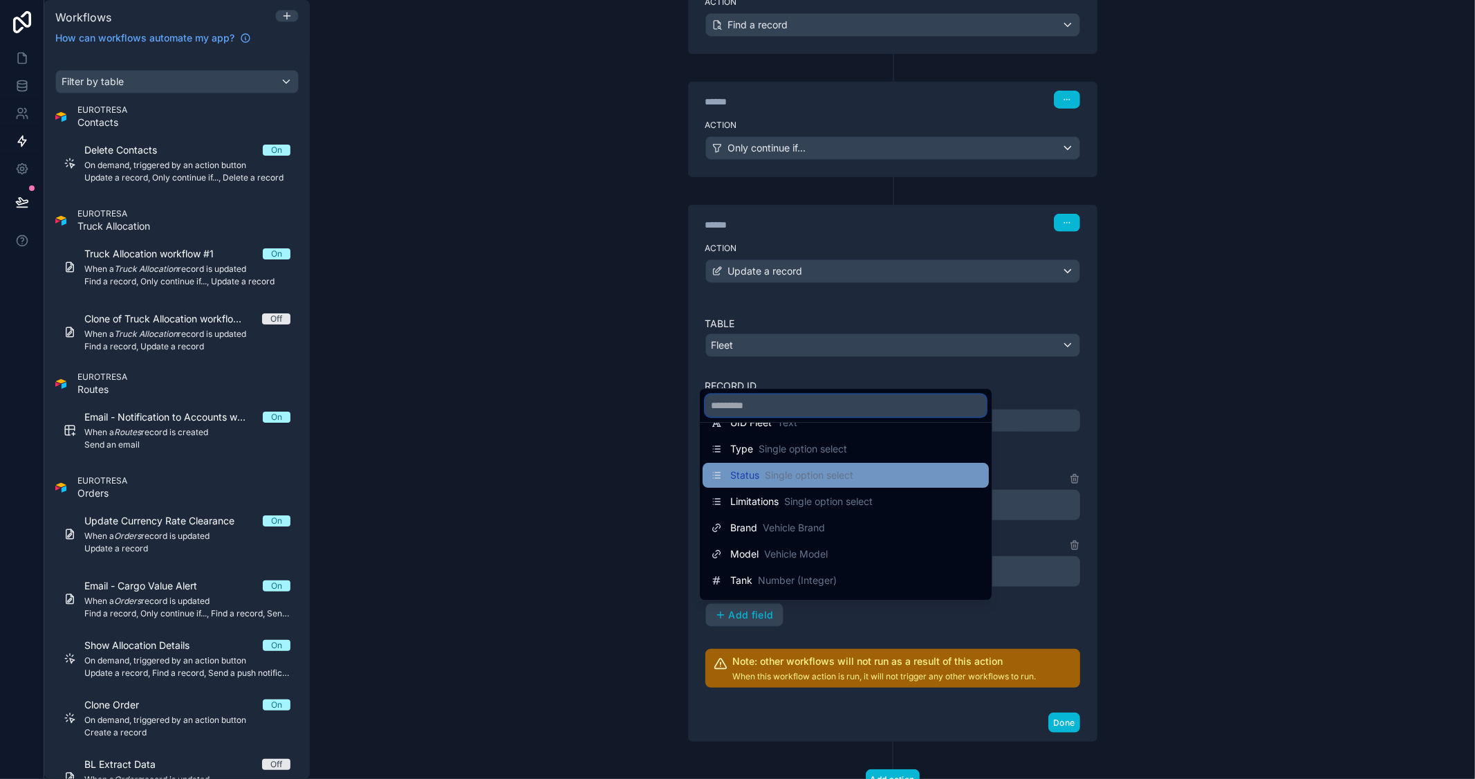
scroll to position [77, 0]
click at [794, 407] on input "text" at bounding box center [845, 405] width 281 height 22
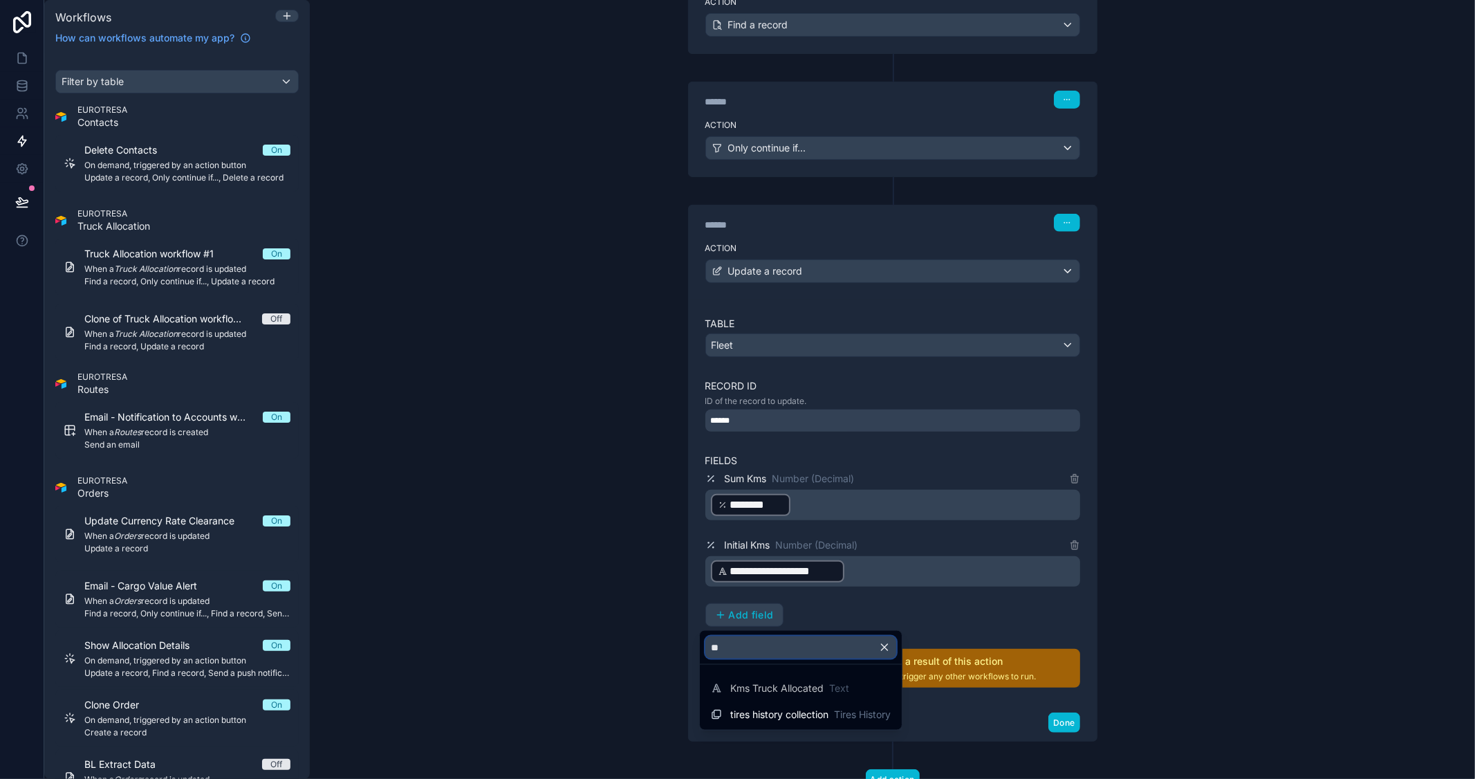
scroll to position [0, 0]
type input "*"
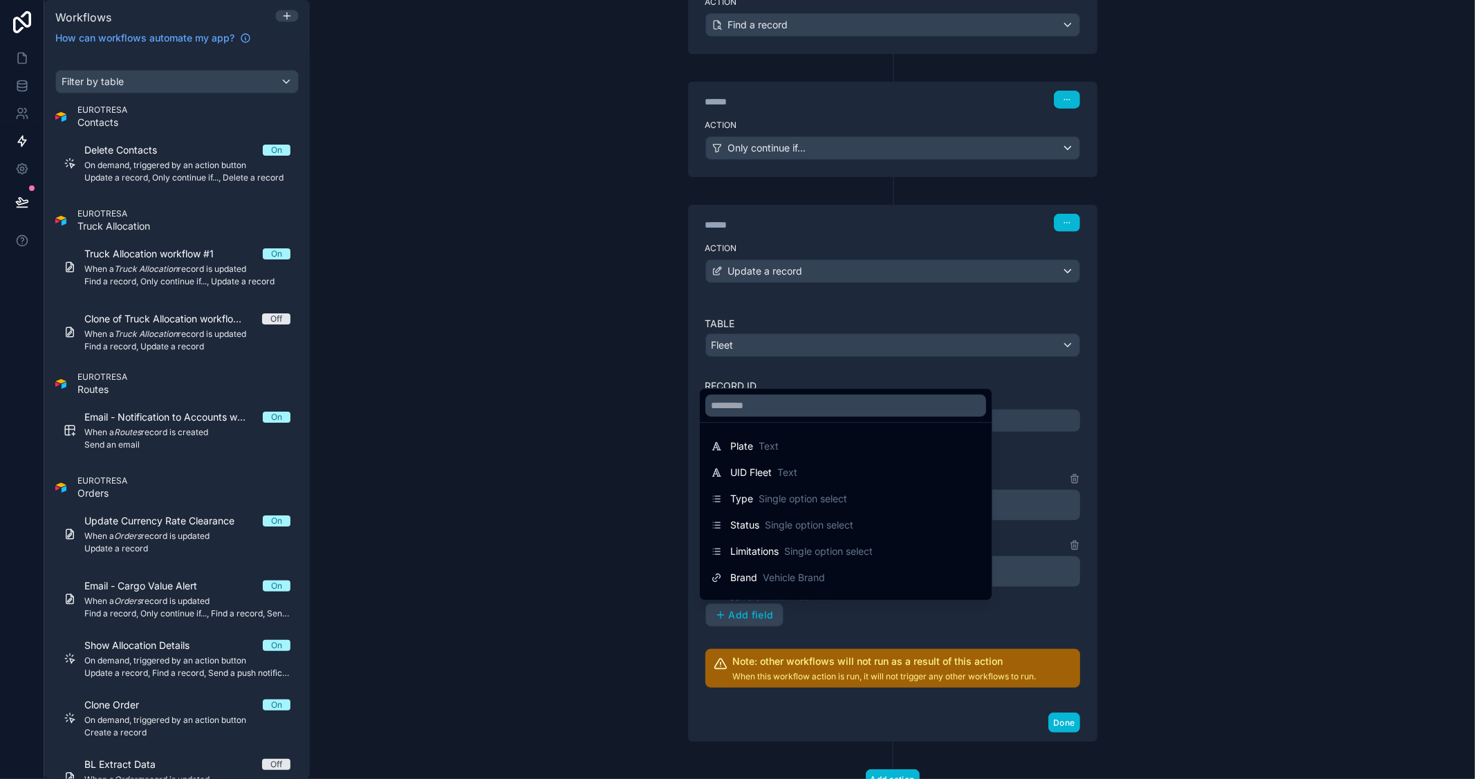
click at [1243, 389] on div at bounding box center [737, 389] width 1475 height 779
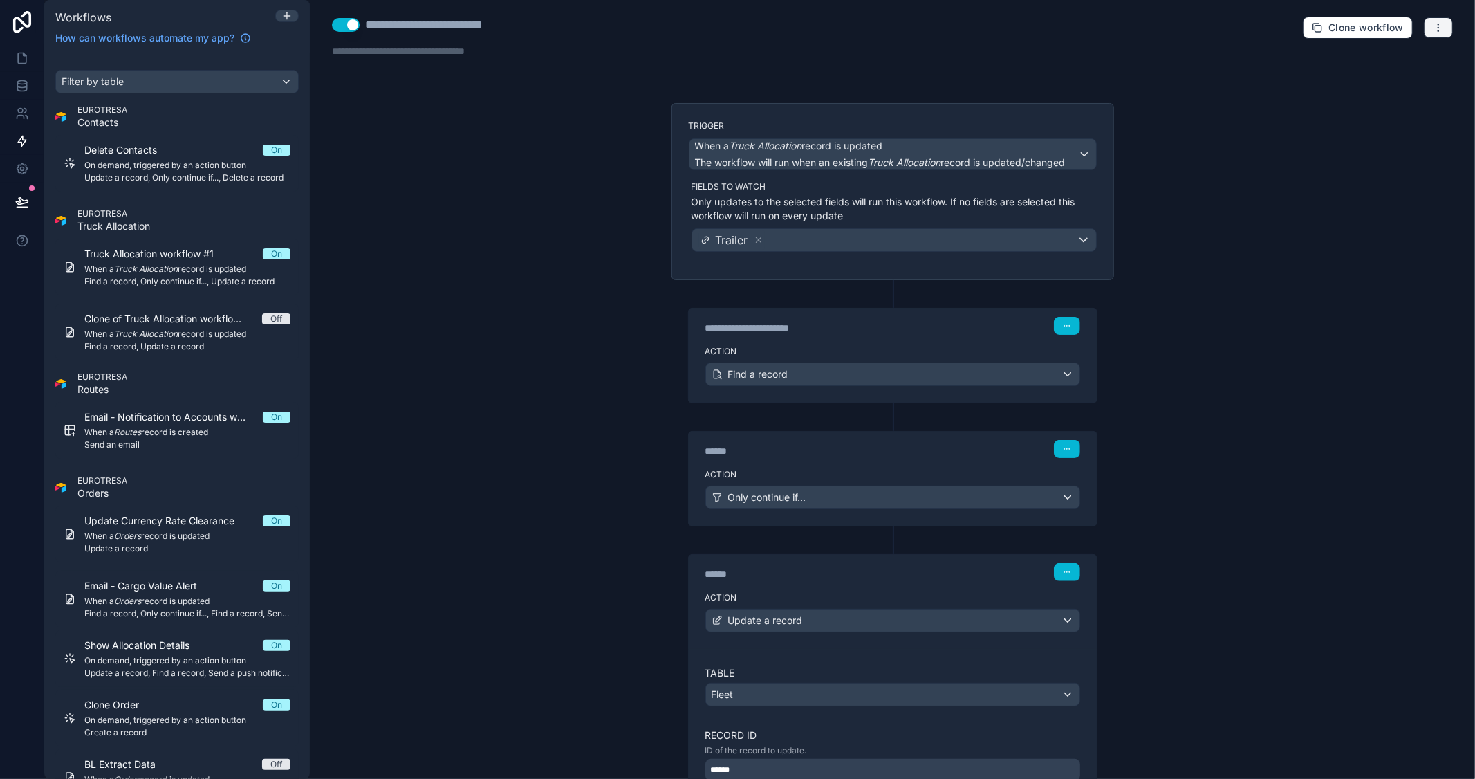
click at [1424, 28] on button "button" at bounding box center [1438, 27] width 29 height 21
click at [1383, 61] on span "Test workflow" at bounding box center [1390, 60] width 66 height 11
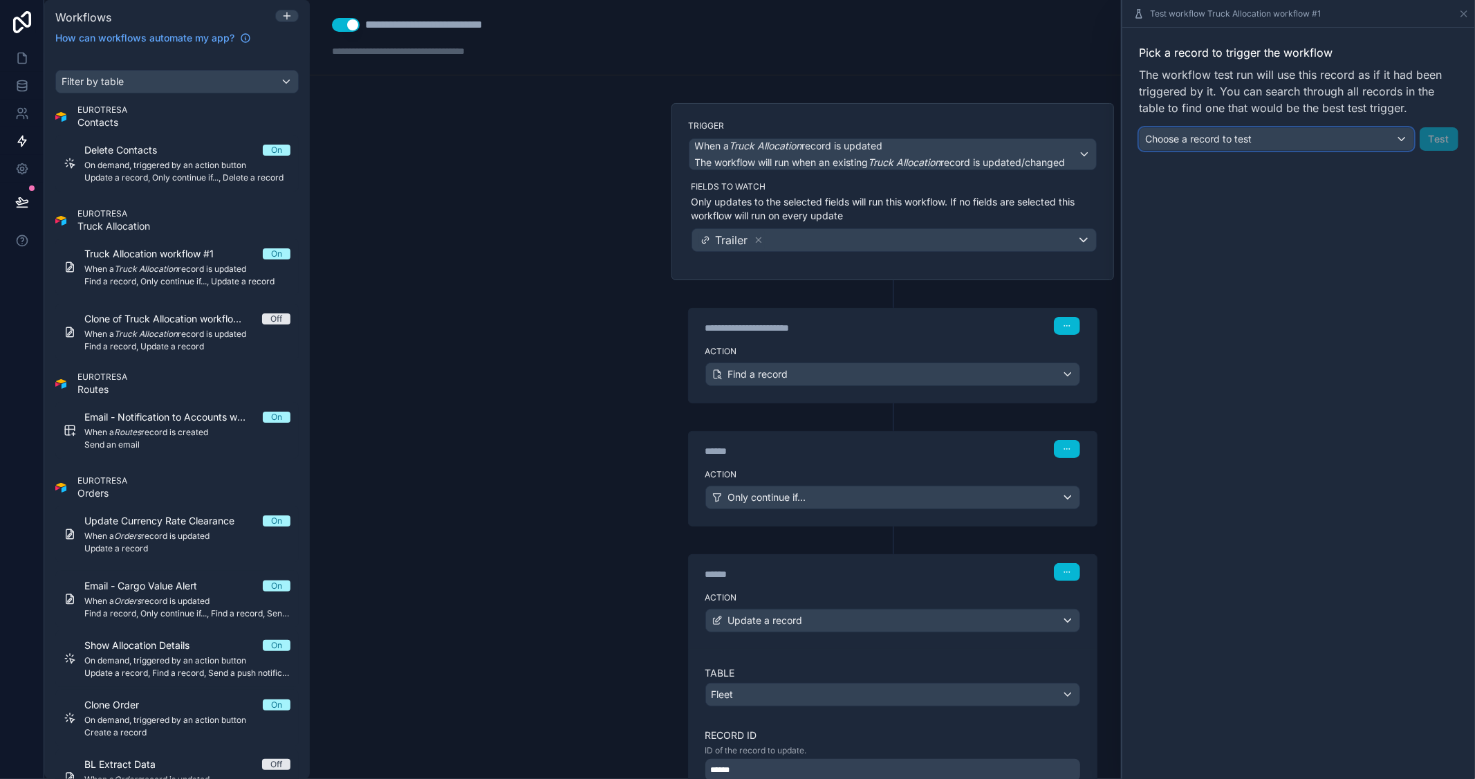
click at [1299, 146] on div "Choose a record to test" at bounding box center [1277, 139] width 274 height 22
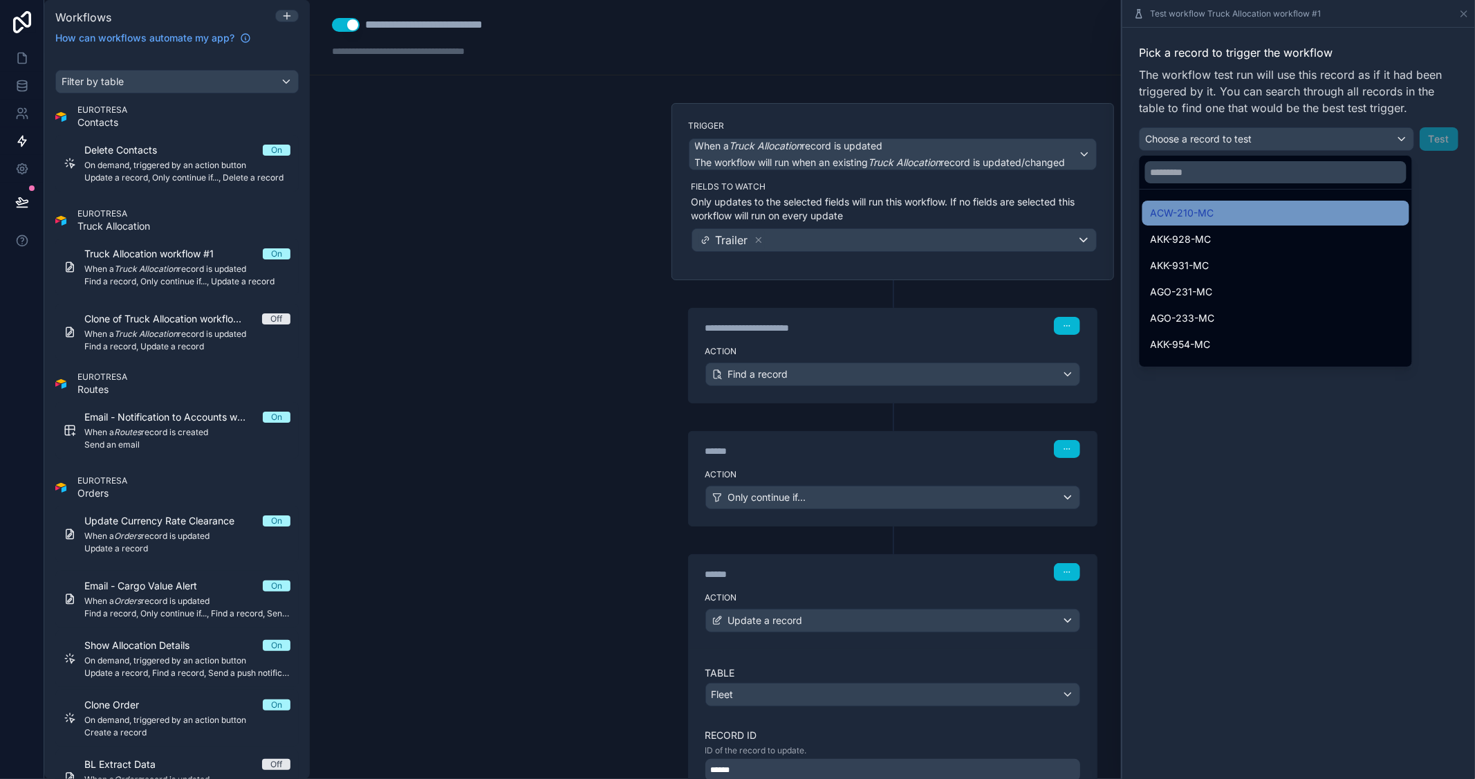
click at [1221, 212] on div "ACW-210-MC" at bounding box center [1276, 213] width 250 height 17
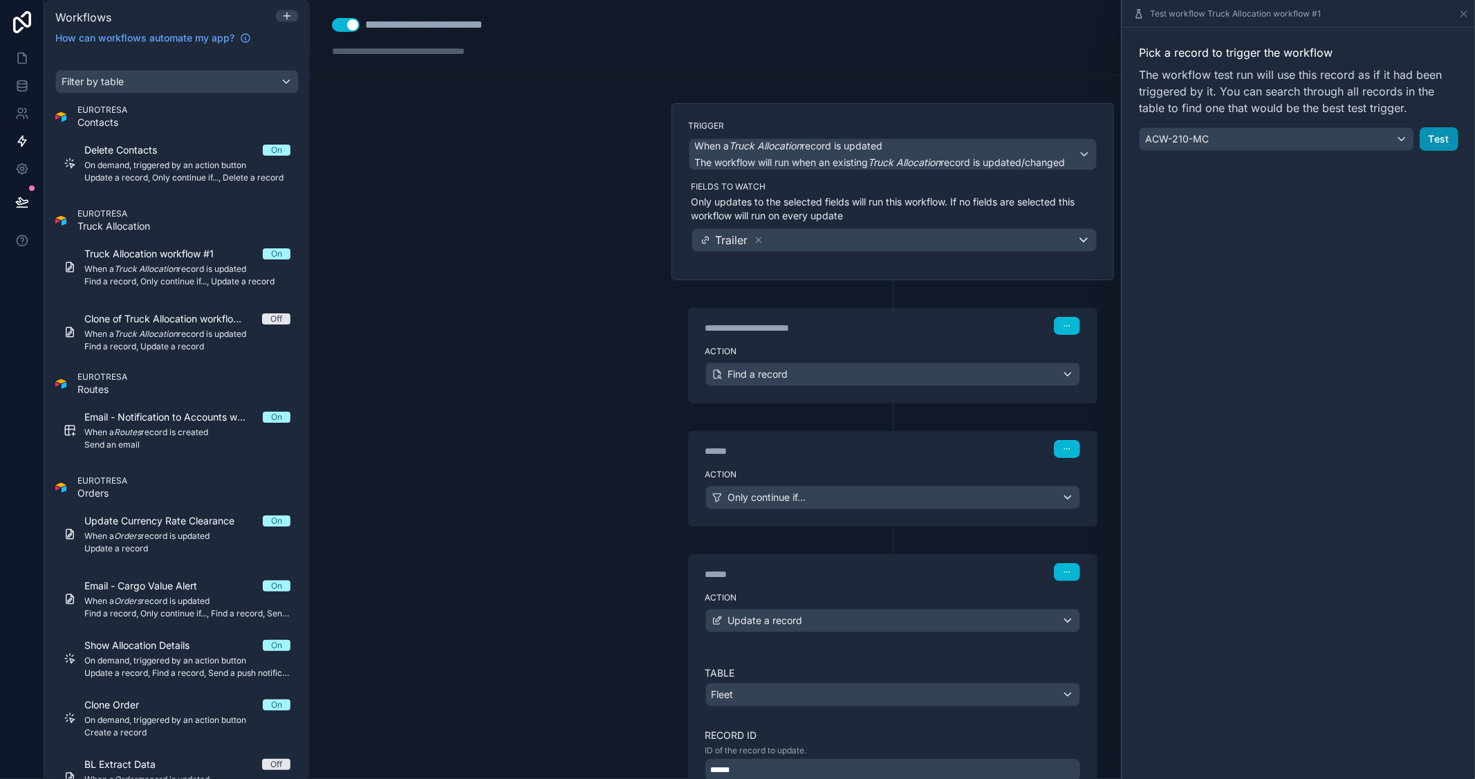
click at [1445, 139] on button "Test" at bounding box center [1439, 139] width 39 height 24
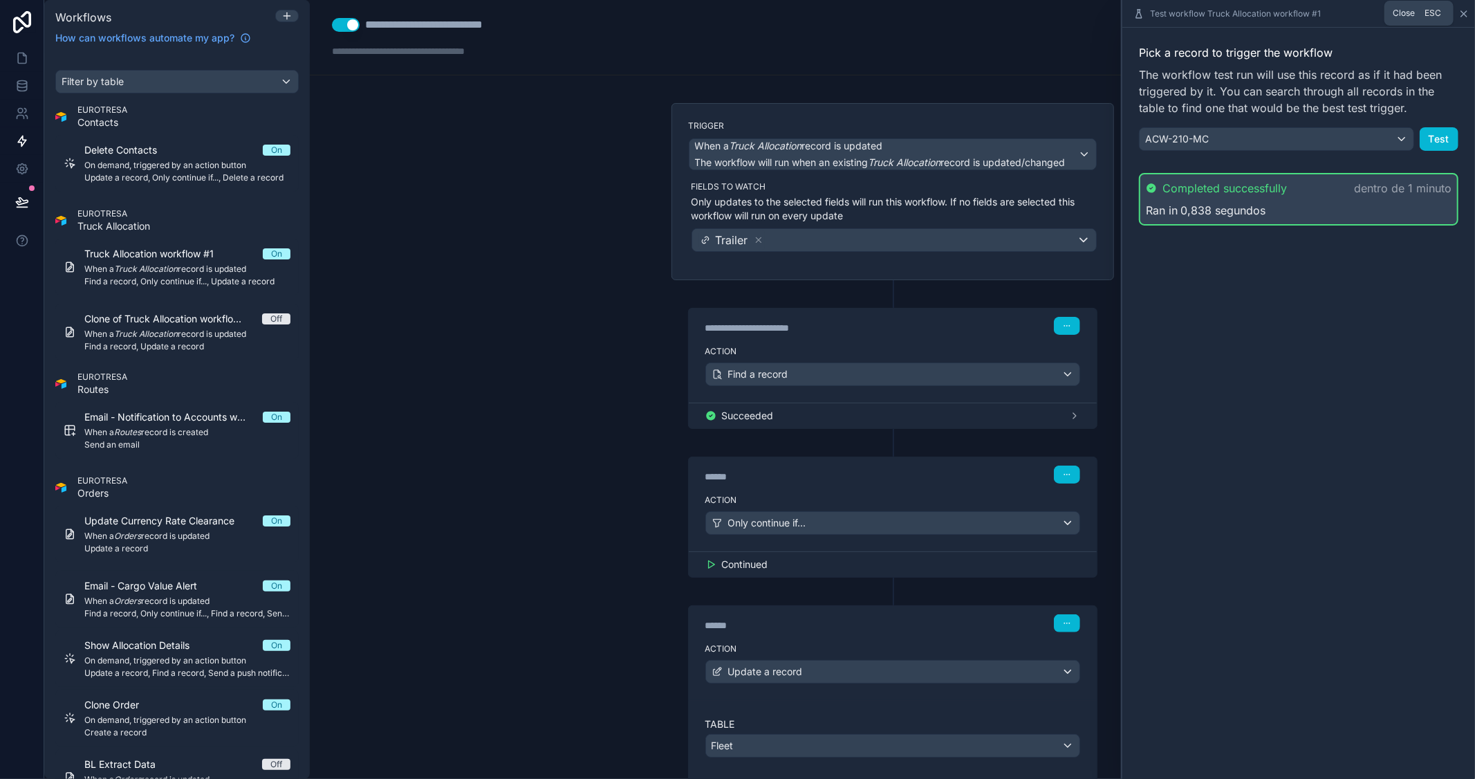
click at [1463, 10] on icon at bounding box center [1463, 13] width 11 height 11
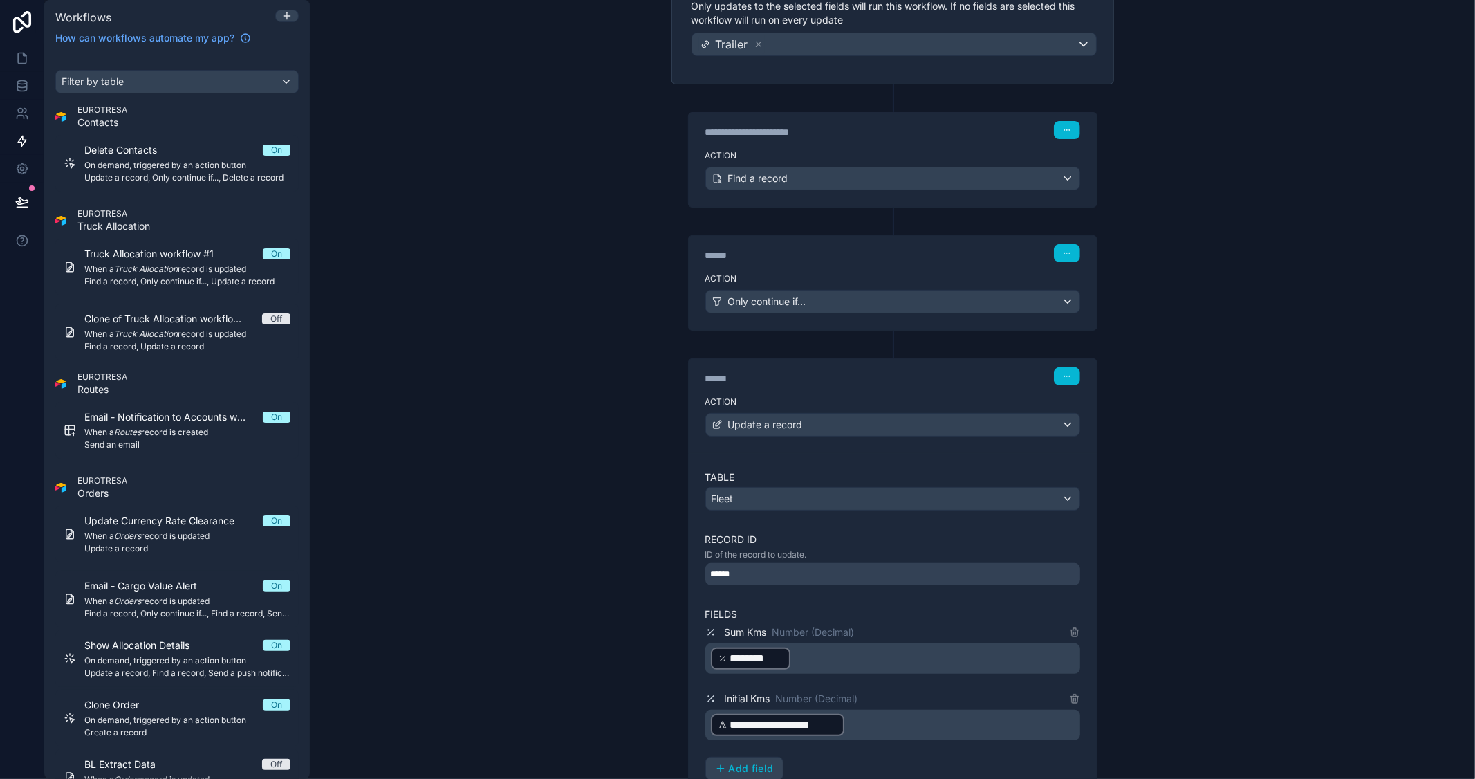
scroll to position [403, 0]
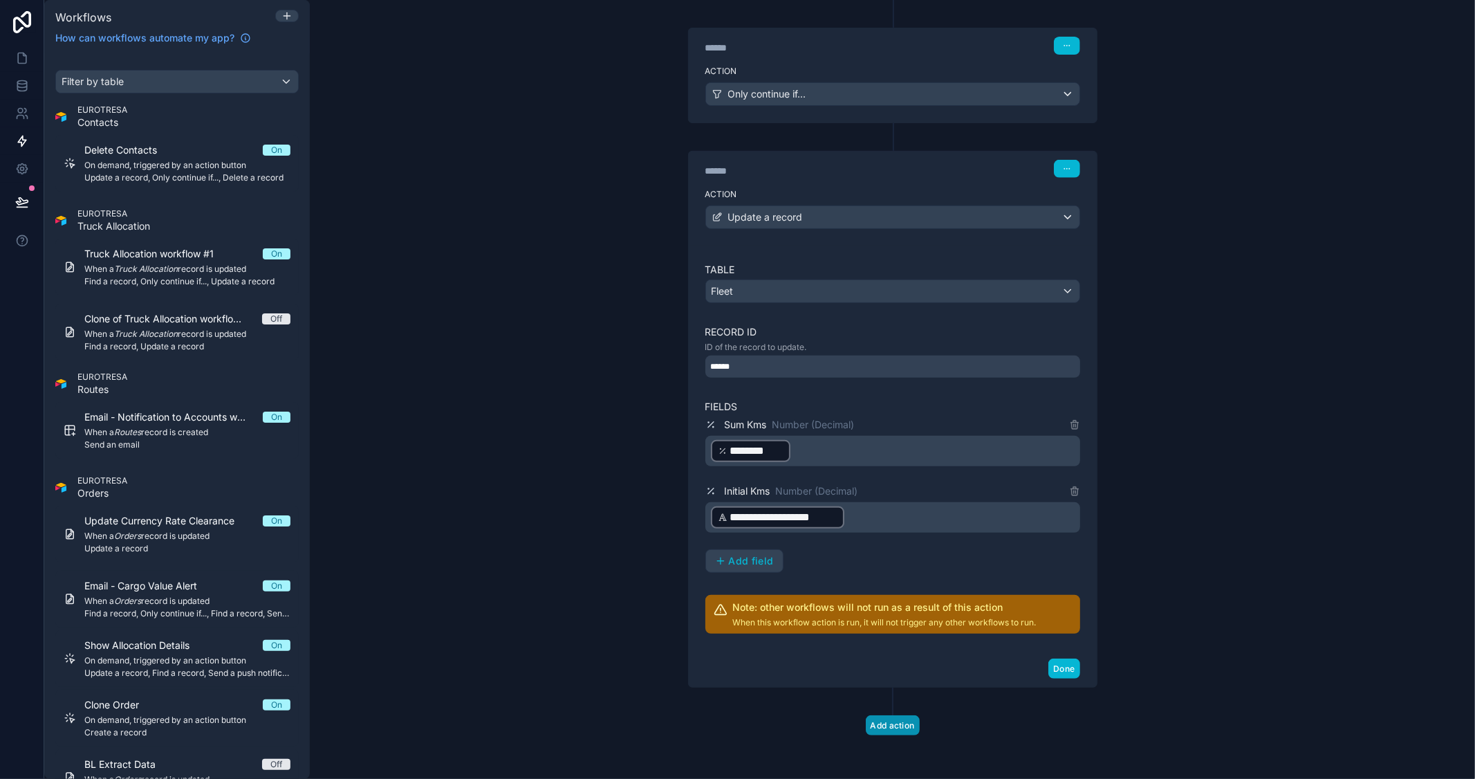
click at [885, 730] on button "Add action" at bounding box center [893, 725] width 54 height 20
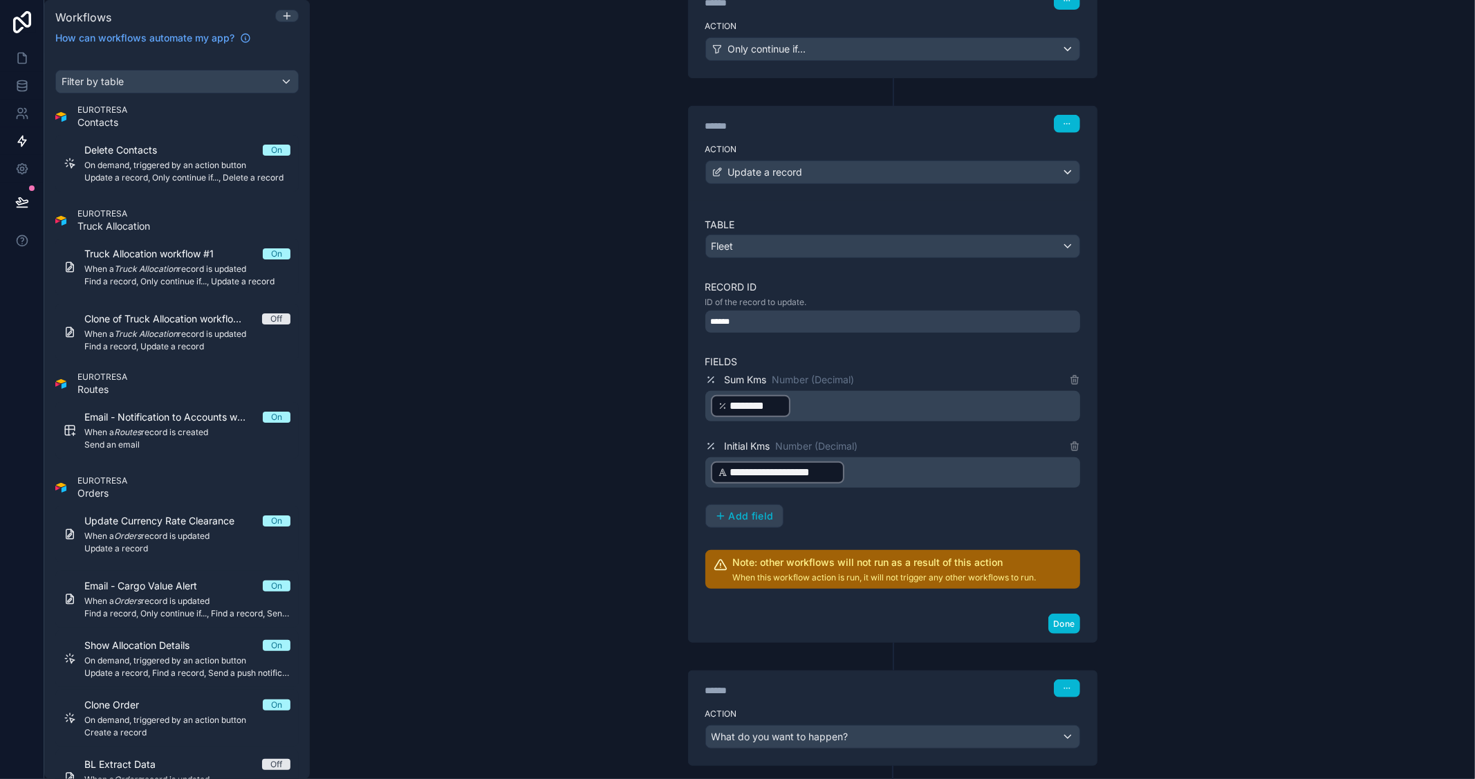
scroll to position [526, 0]
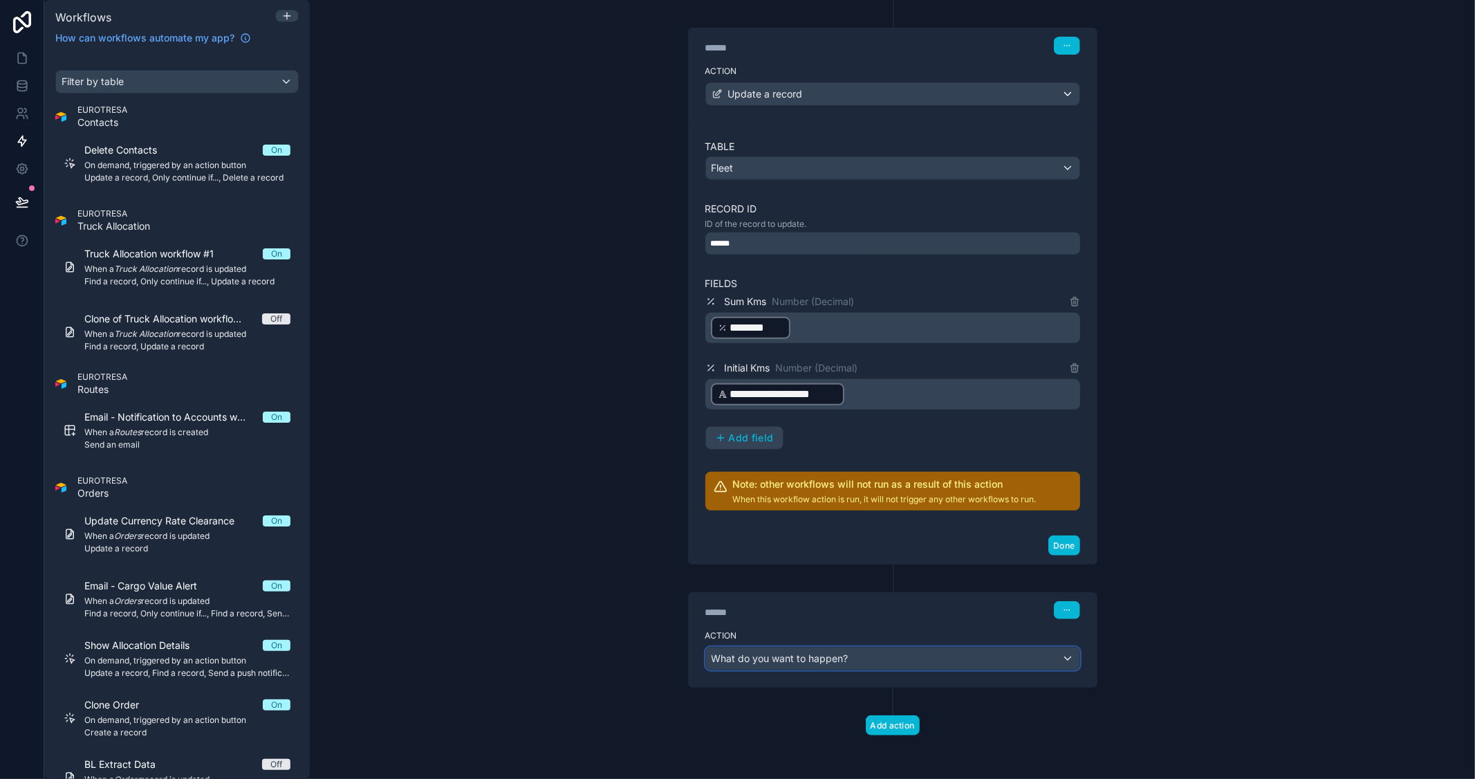
click at [849, 668] on div "What do you want to happen?" at bounding box center [892, 658] width 373 height 22
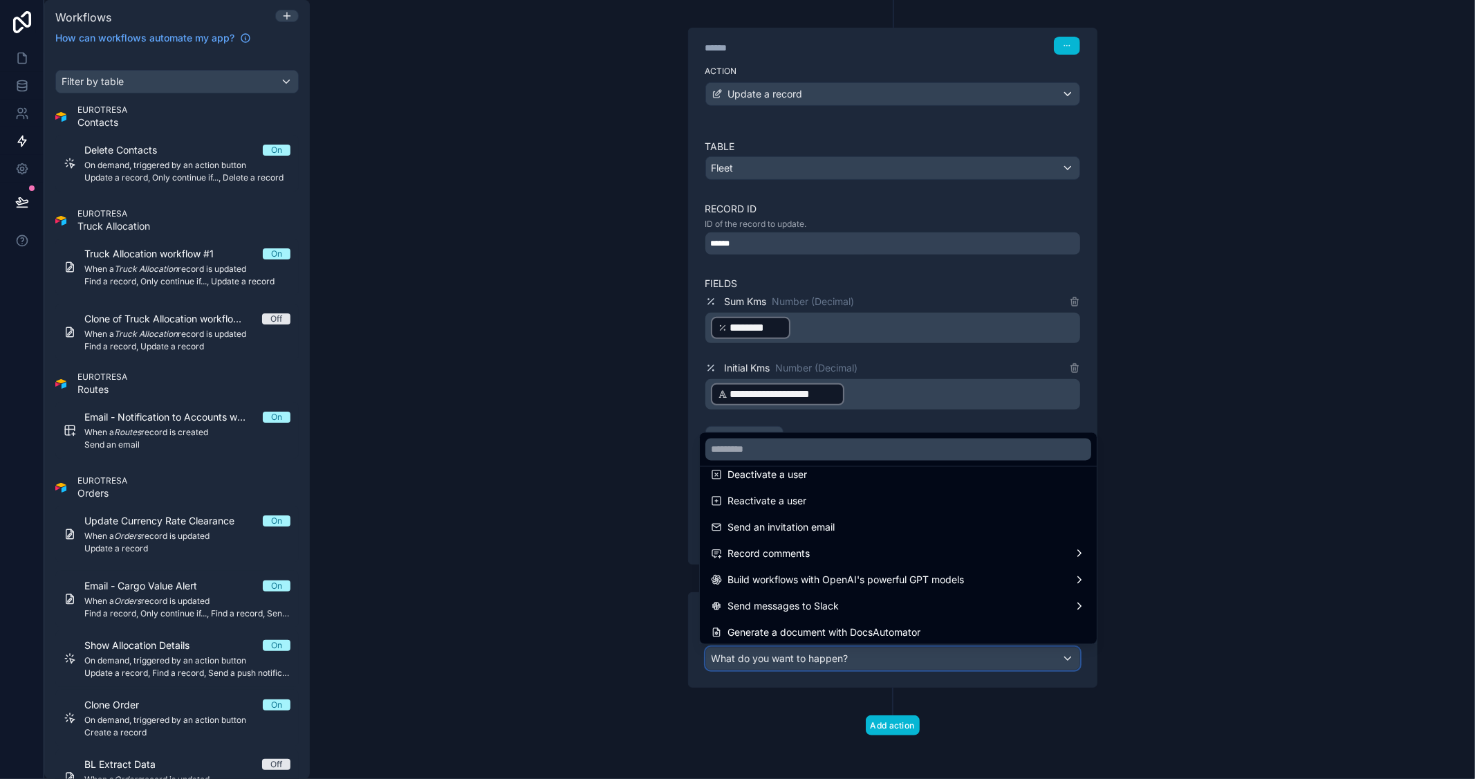
scroll to position [256, 0]
click at [1246, 524] on div at bounding box center [737, 389] width 1475 height 779
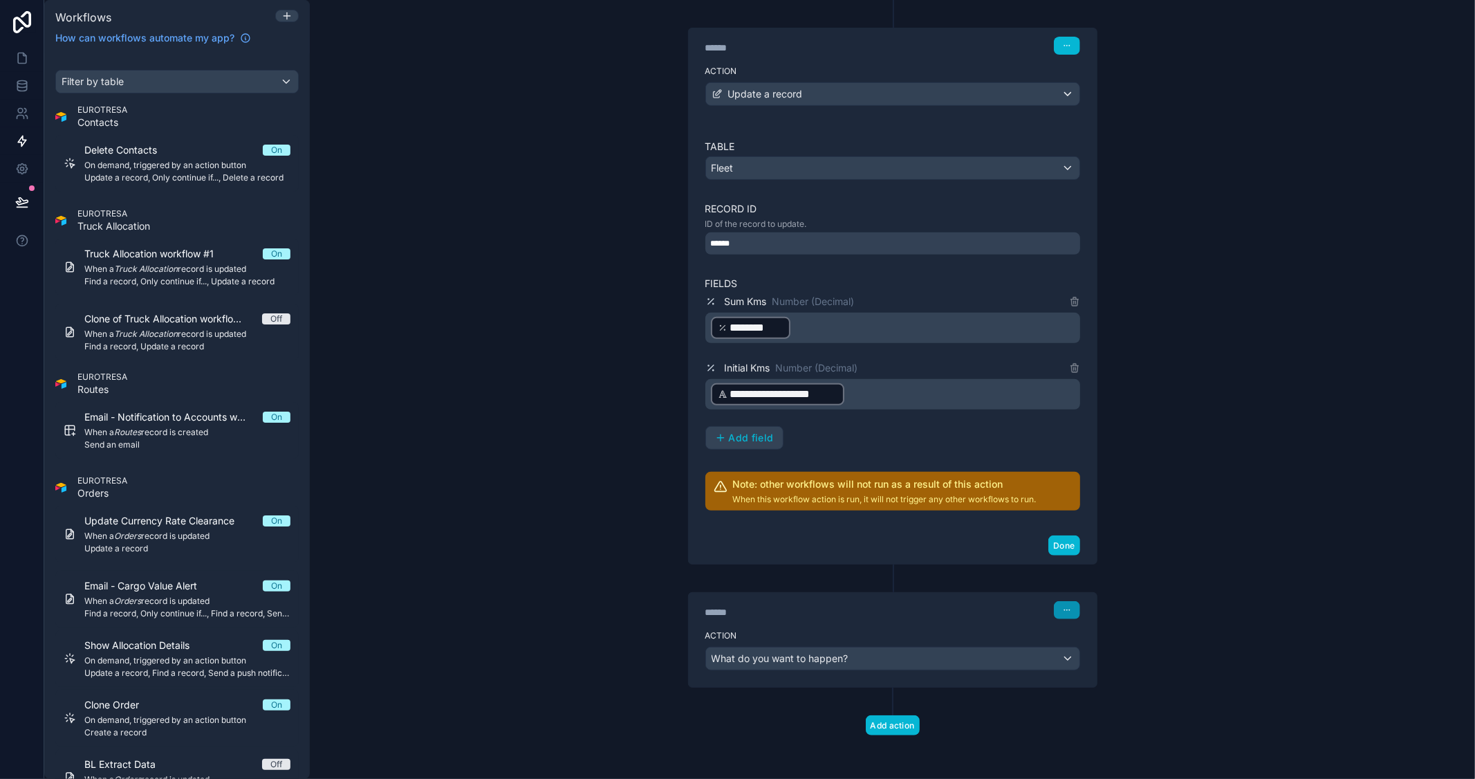
click at [1064, 606] on icon "button" at bounding box center [1067, 610] width 8 height 8
click at [1073, 660] on button "Delete" at bounding box center [1094, 662] width 95 height 22
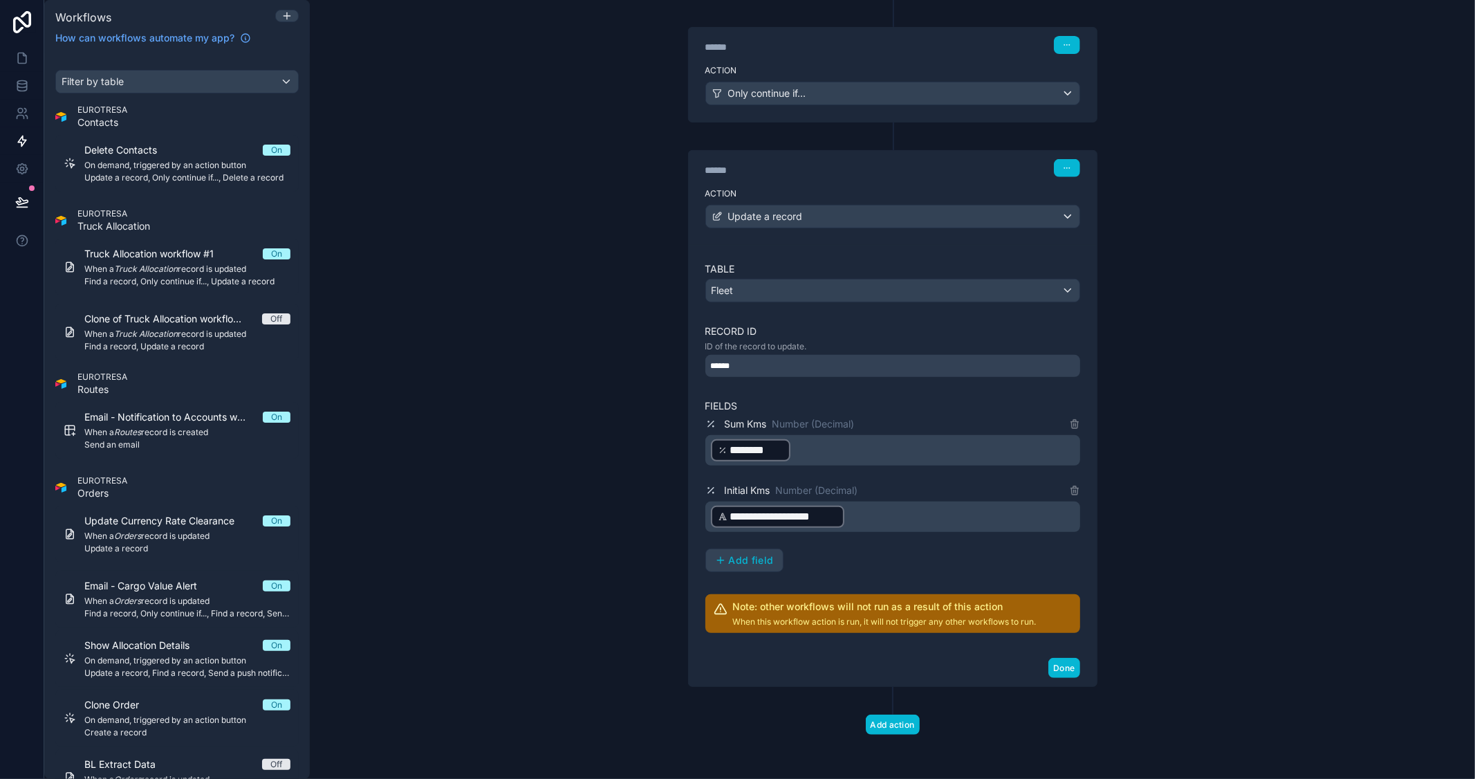
scroll to position [403, 0]
click at [866, 514] on p "**********" at bounding box center [894, 517] width 366 height 25
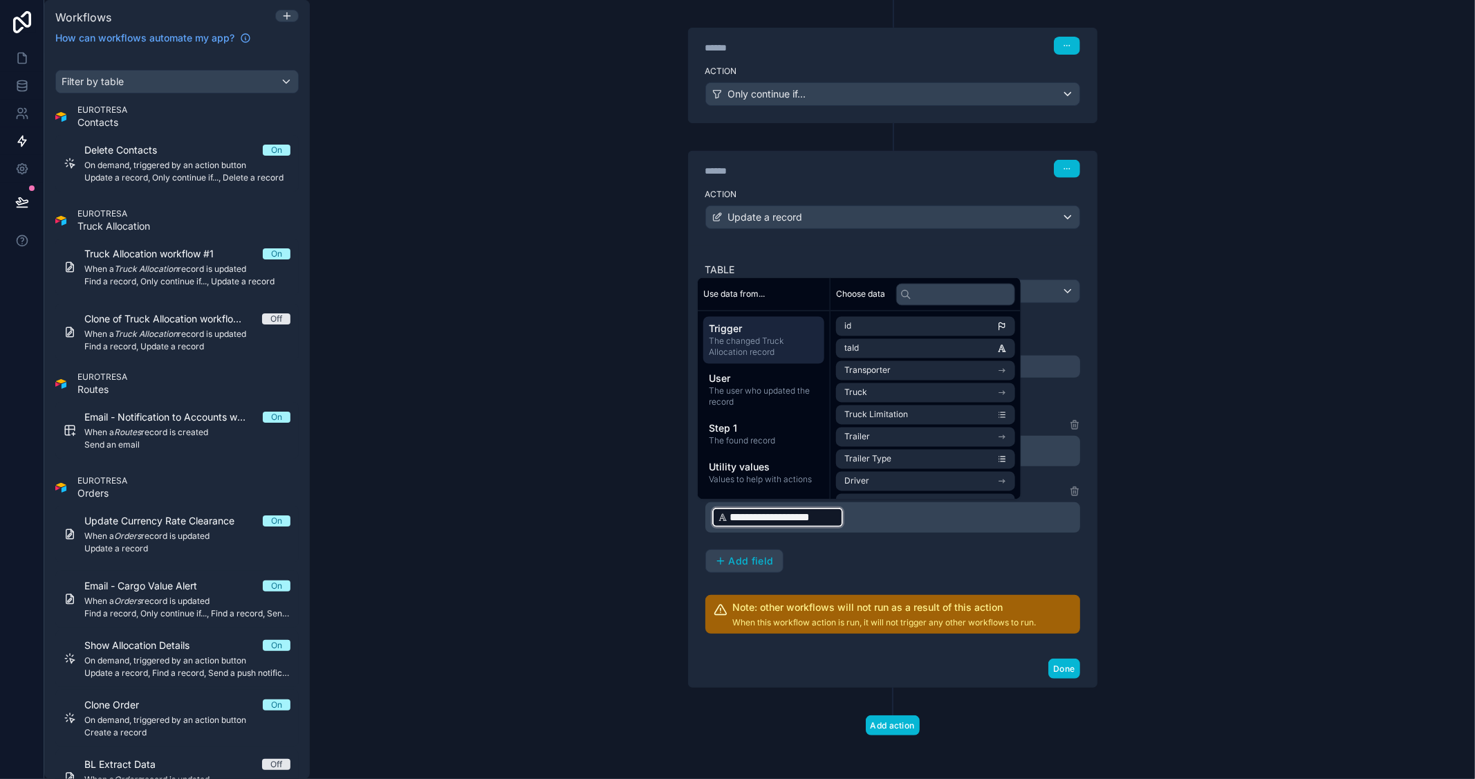
click at [866, 514] on p "**********" at bounding box center [894, 517] width 366 height 25
click at [1162, 545] on div "**********" at bounding box center [892, 389] width 1165 height 779
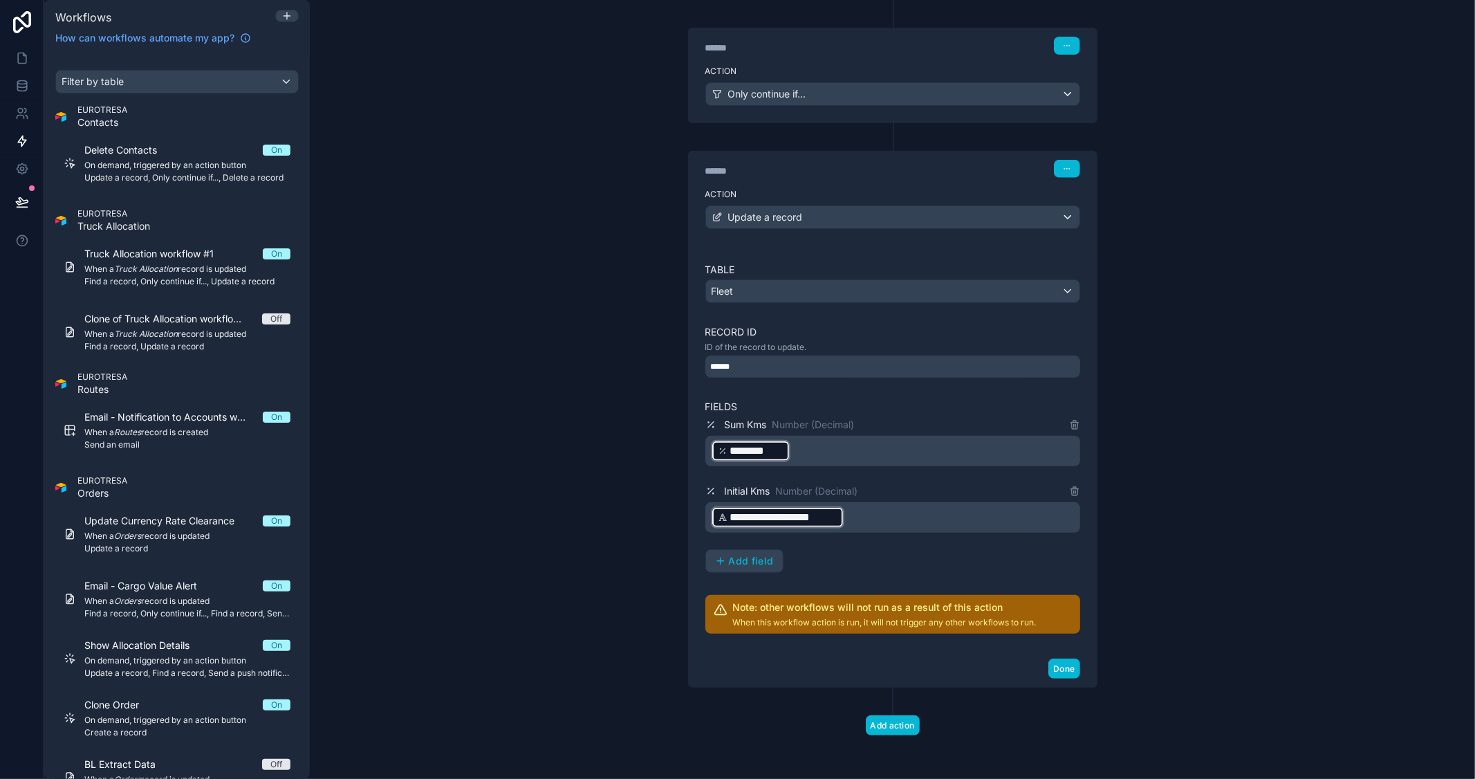
click at [810, 456] on p "﻿ ******** ﻿ ﻿" at bounding box center [894, 450] width 366 height 25
click at [844, 462] on p "﻿ ******** ﻿ ﻿" at bounding box center [894, 450] width 366 height 25
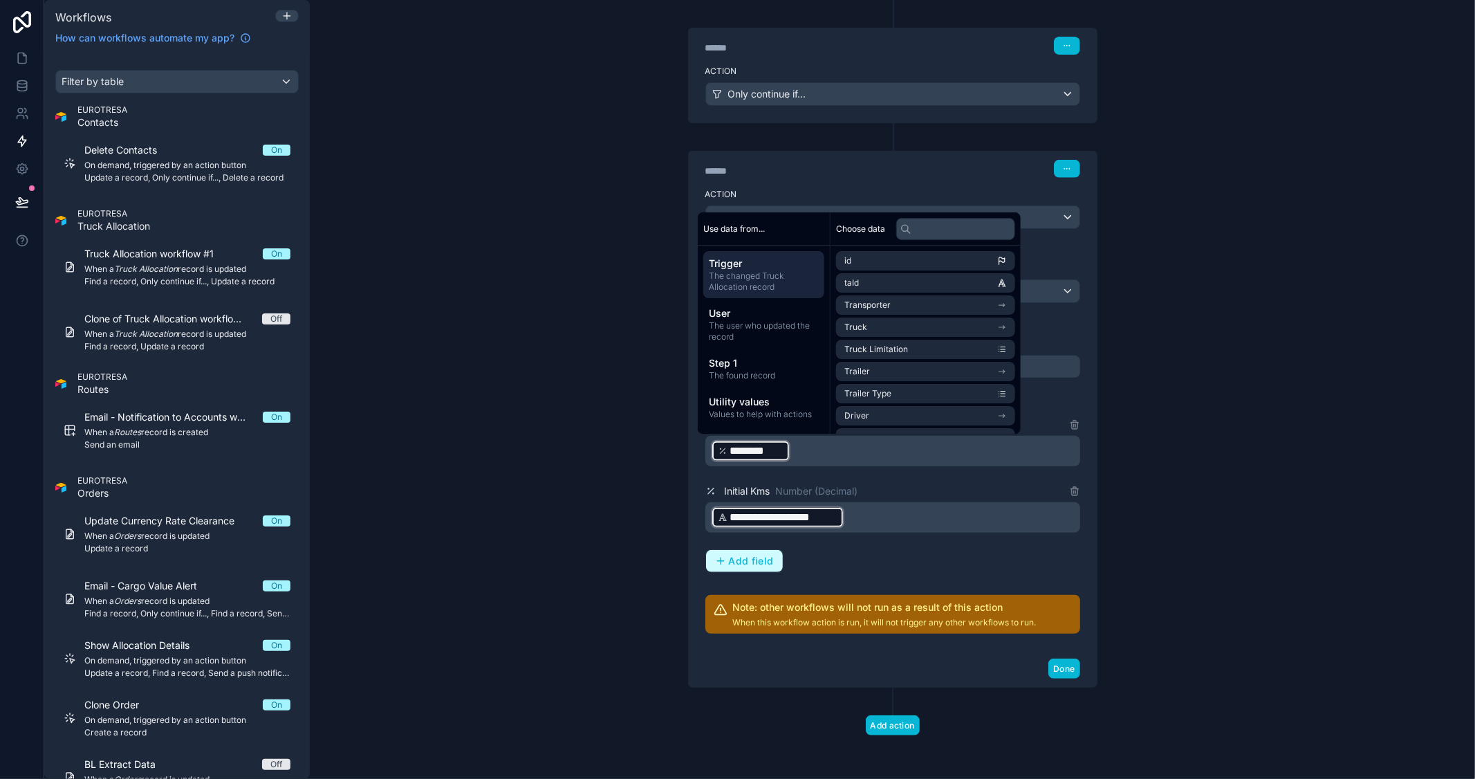
click at [757, 557] on span "Add field" at bounding box center [751, 561] width 45 height 12
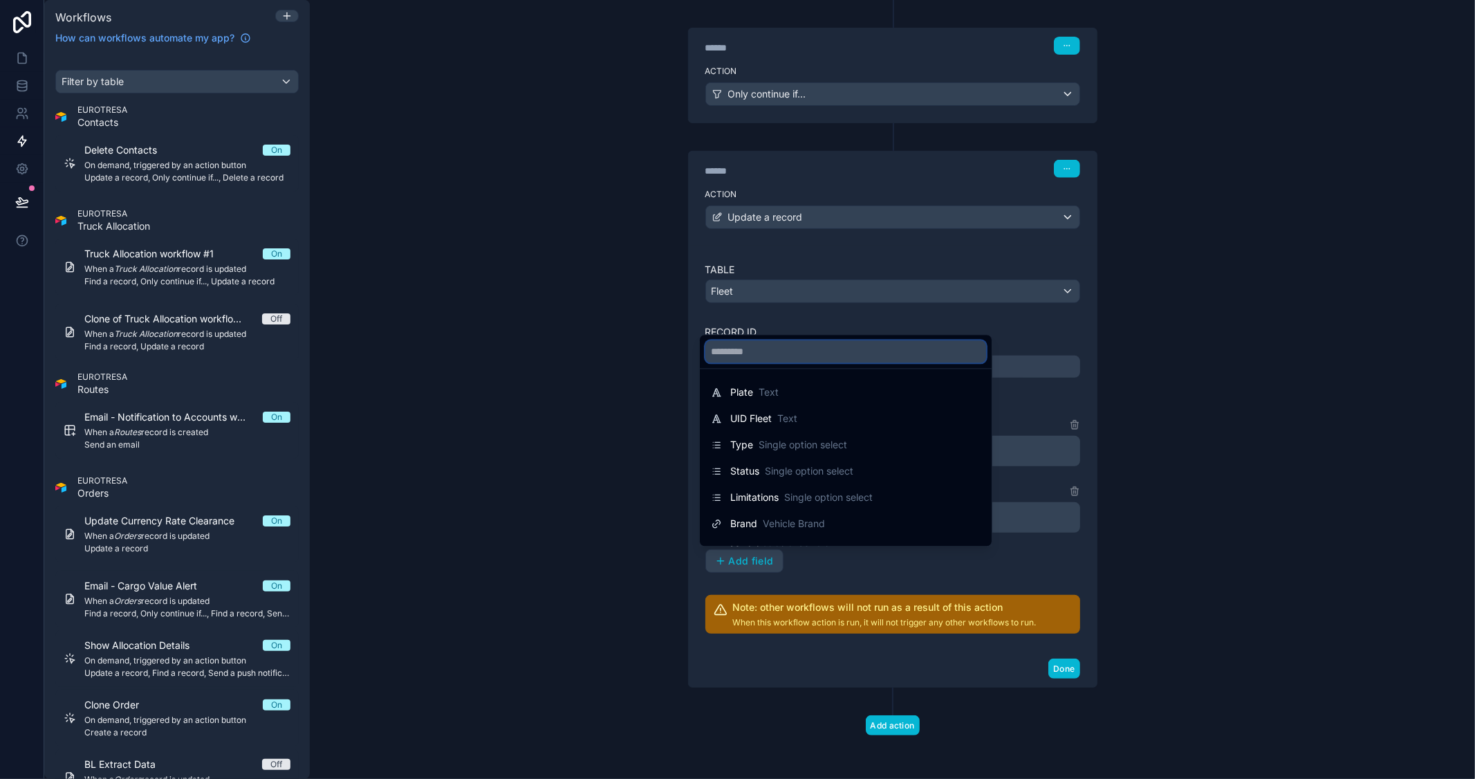
click at [797, 350] on input "text" at bounding box center [845, 351] width 281 height 22
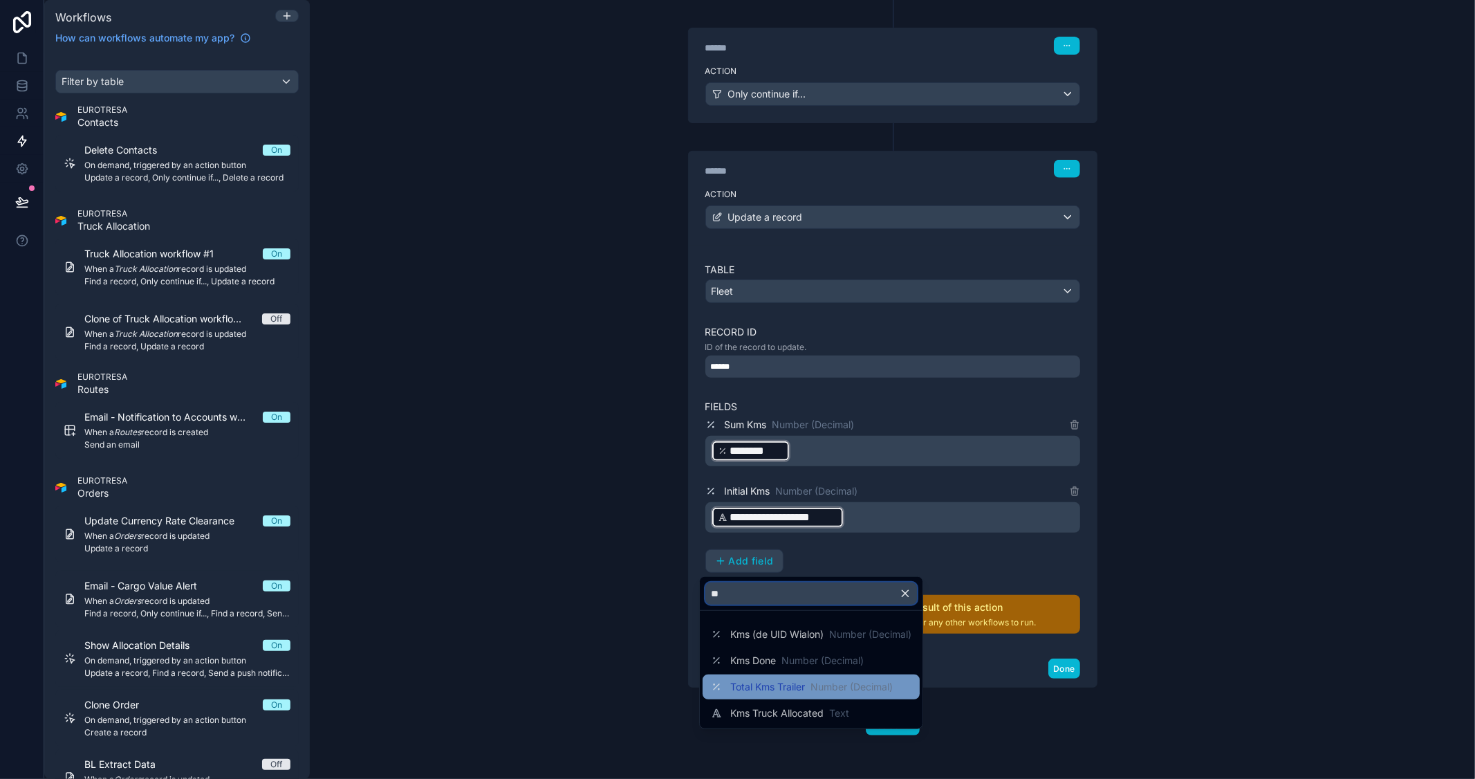
type input "**"
click at [796, 689] on span "Total Kms Trailer" at bounding box center [767, 687] width 75 height 14
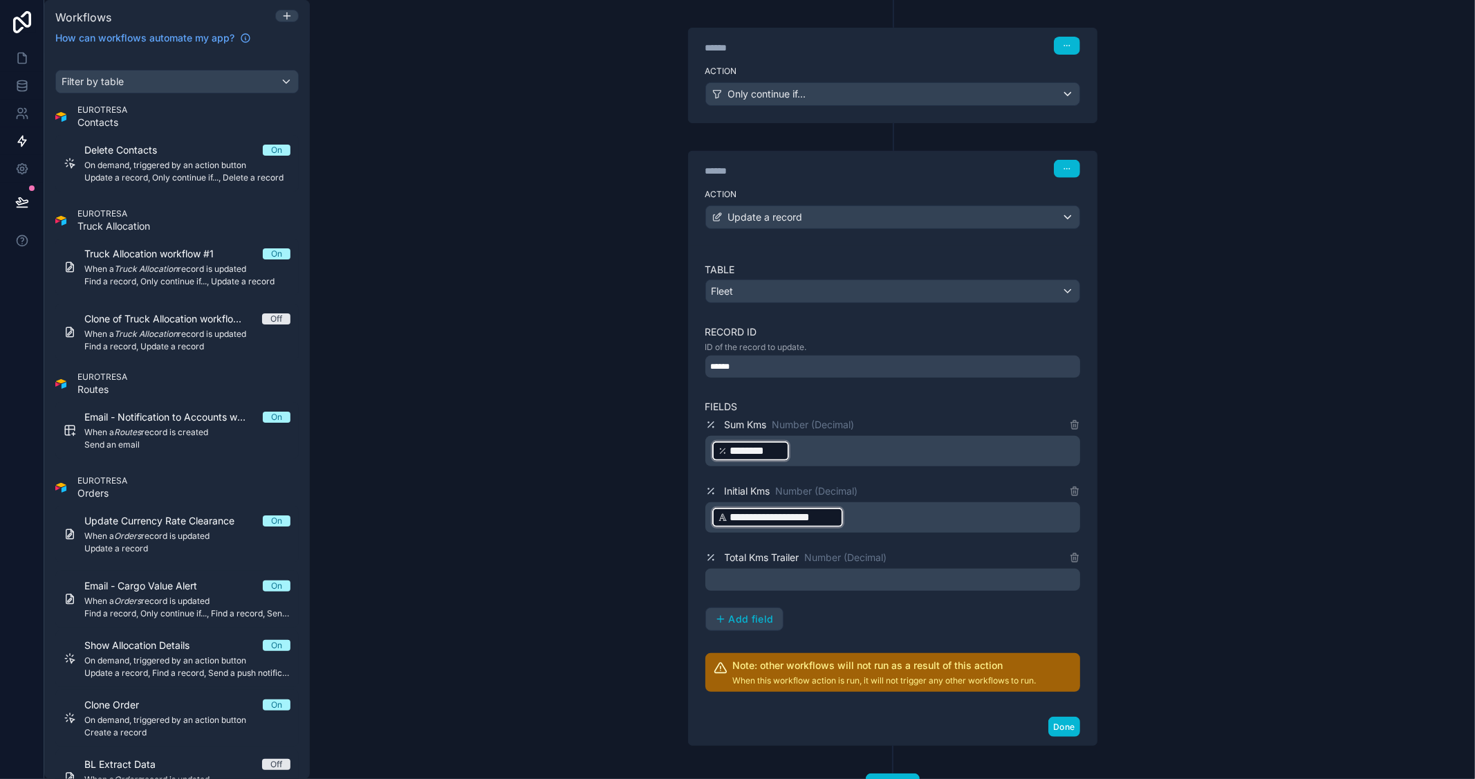
click at [784, 582] on p "﻿" at bounding box center [894, 579] width 366 height 17
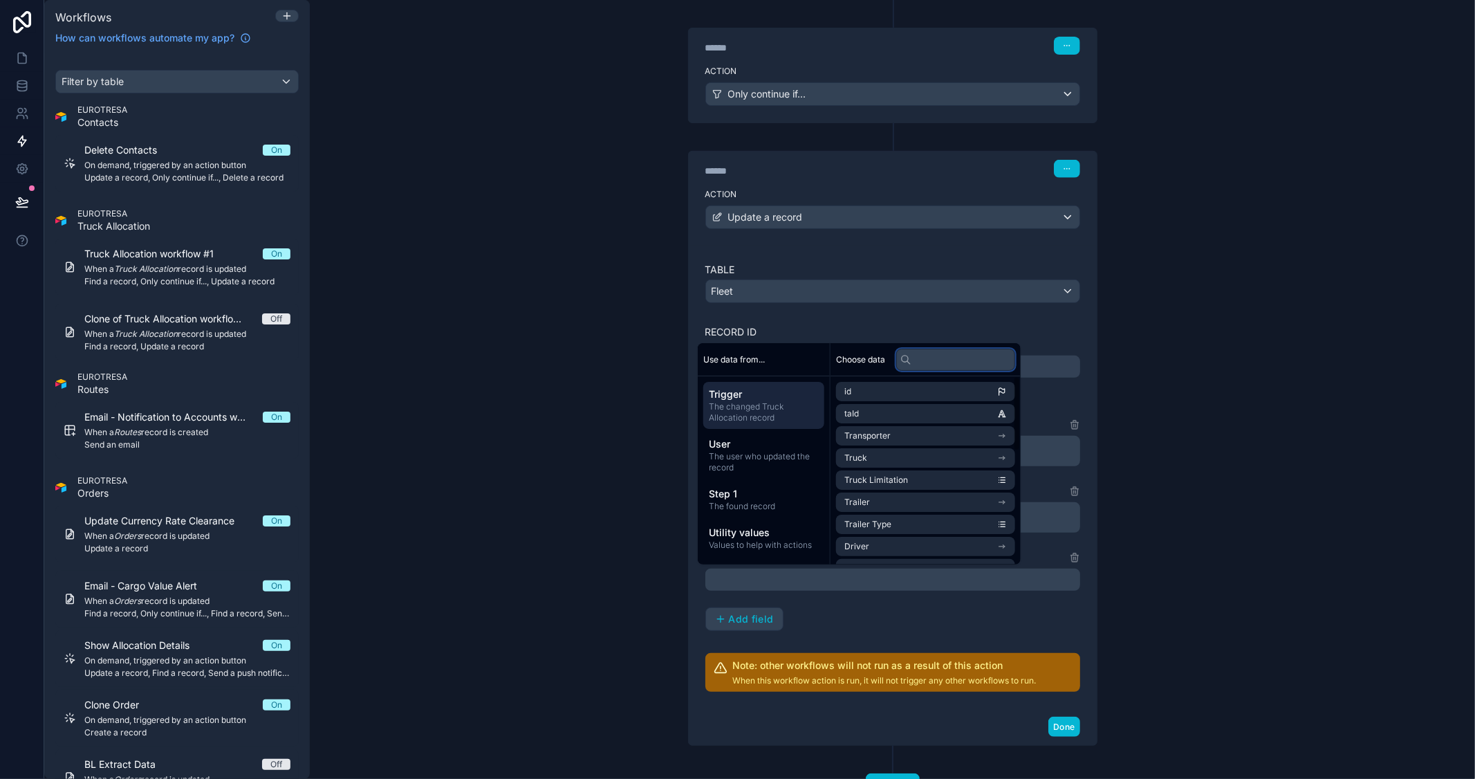
click at [929, 365] on input "text" at bounding box center [955, 360] width 119 height 22
type input "*"
click at [786, 487] on span "Step 1" at bounding box center [764, 494] width 110 height 14
click at [915, 364] on input "text" at bounding box center [955, 360] width 119 height 22
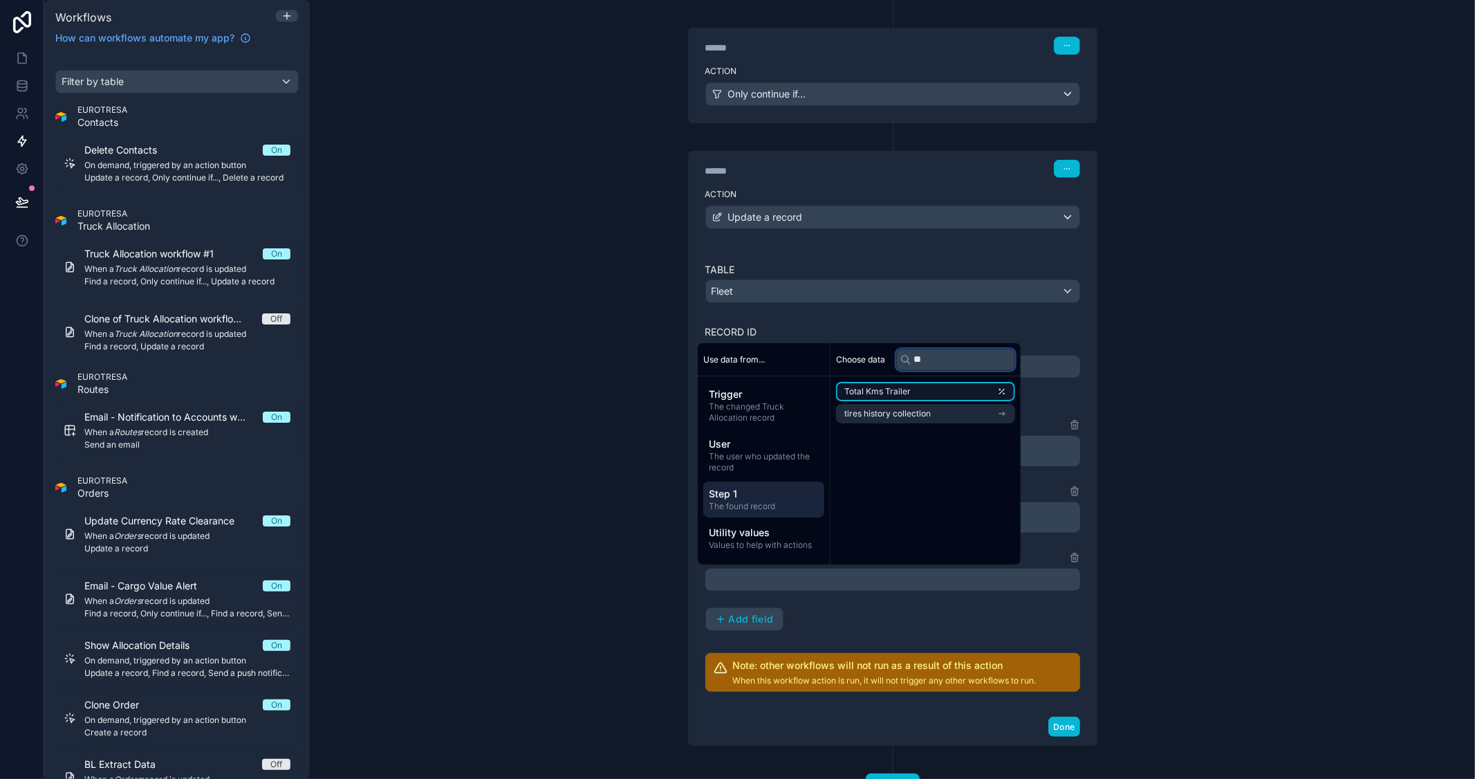
type input "**"
click at [903, 396] on span "Total Kms Trailer" at bounding box center [877, 391] width 66 height 11
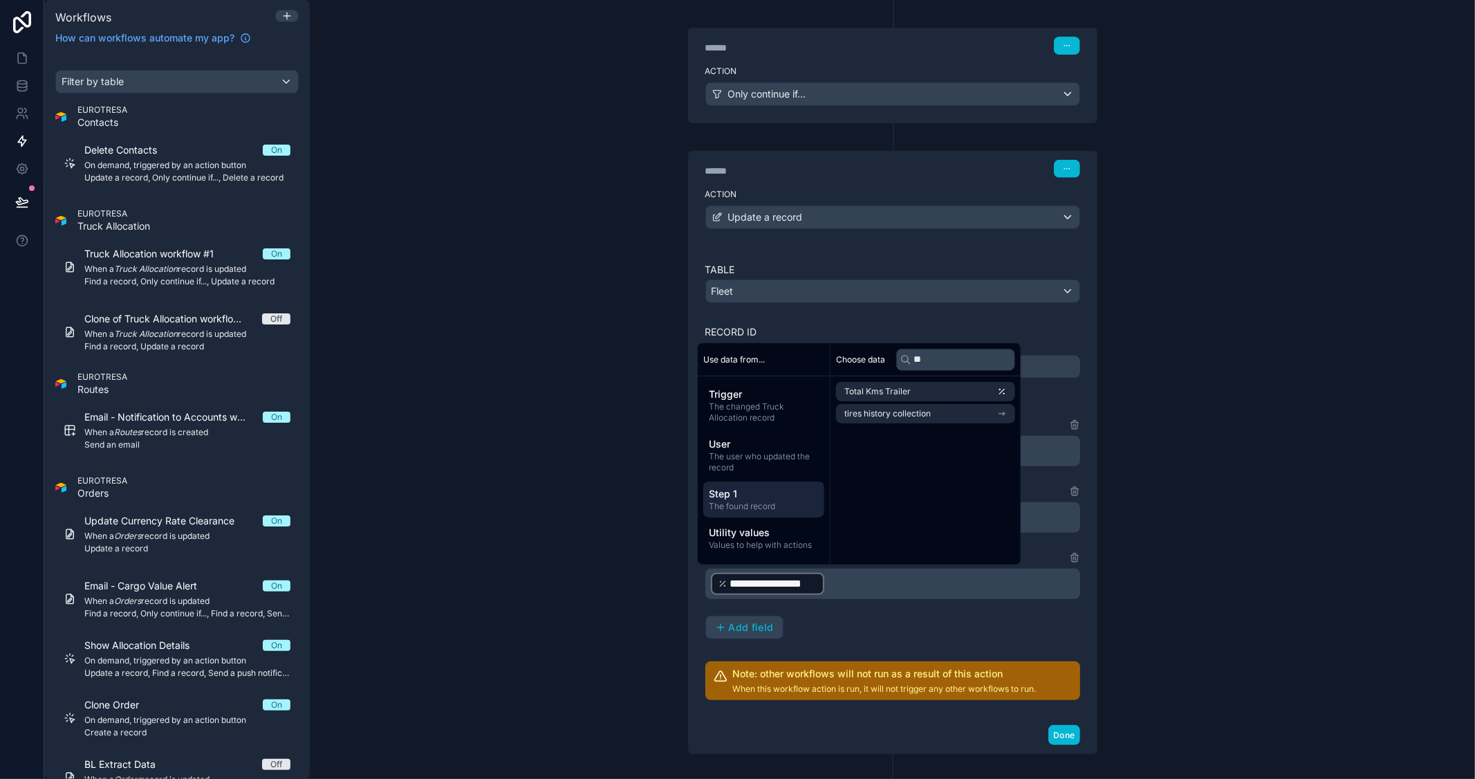
click at [882, 576] on p "**********" at bounding box center [894, 583] width 366 height 25
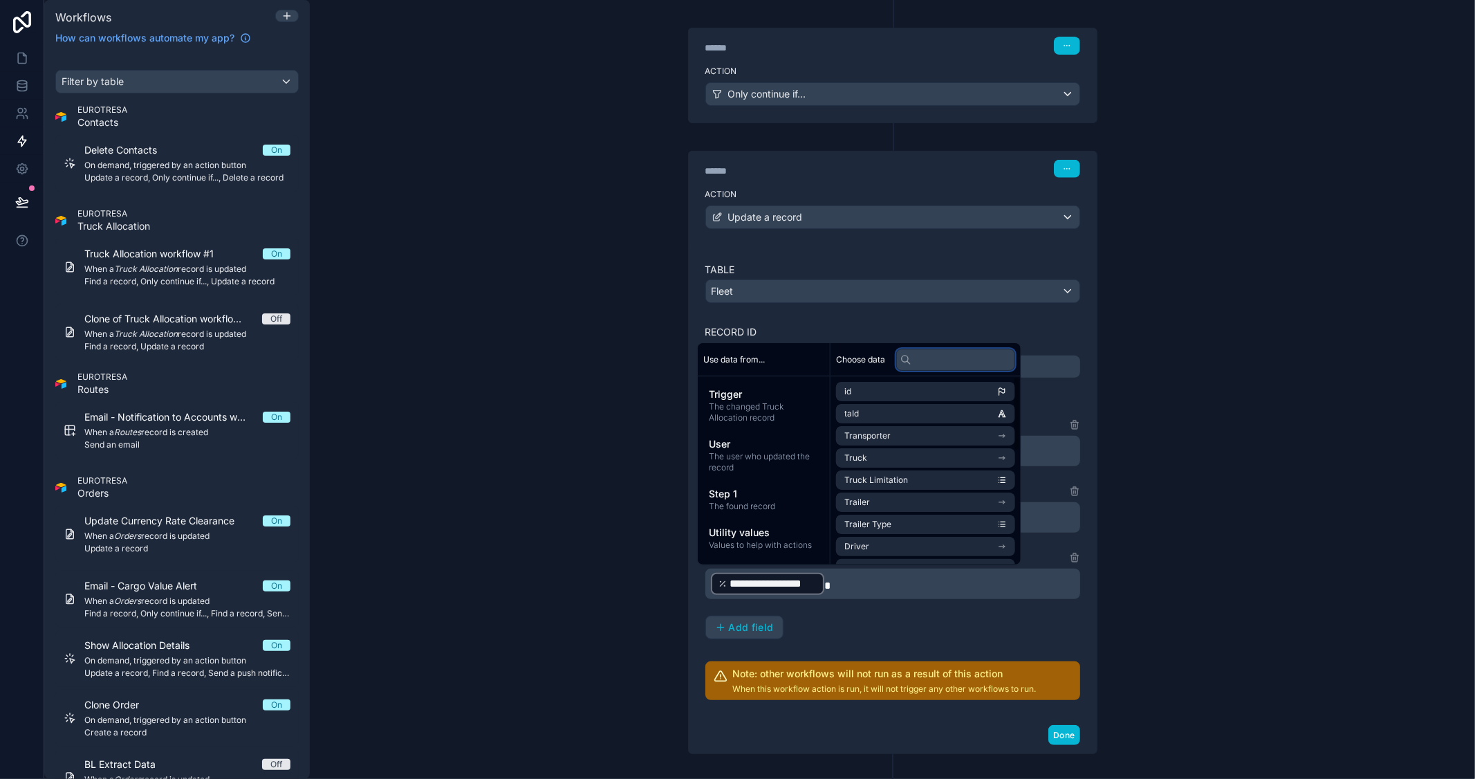
click at [938, 364] on input "text" at bounding box center [955, 360] width 119 height 22
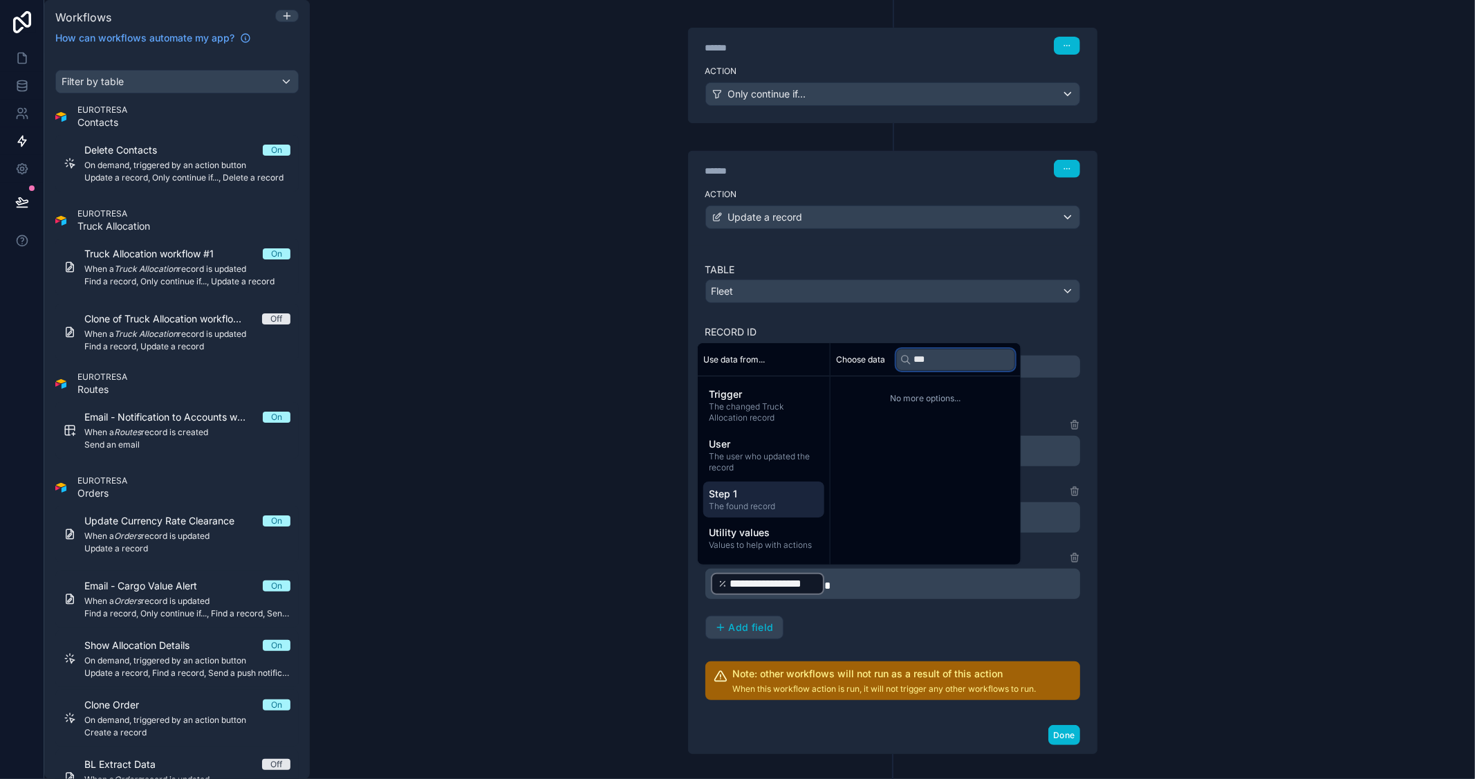
type input "***"
click at [738, 490] on span "Step 1" at bounding box center [764, 494] width 110 height 14
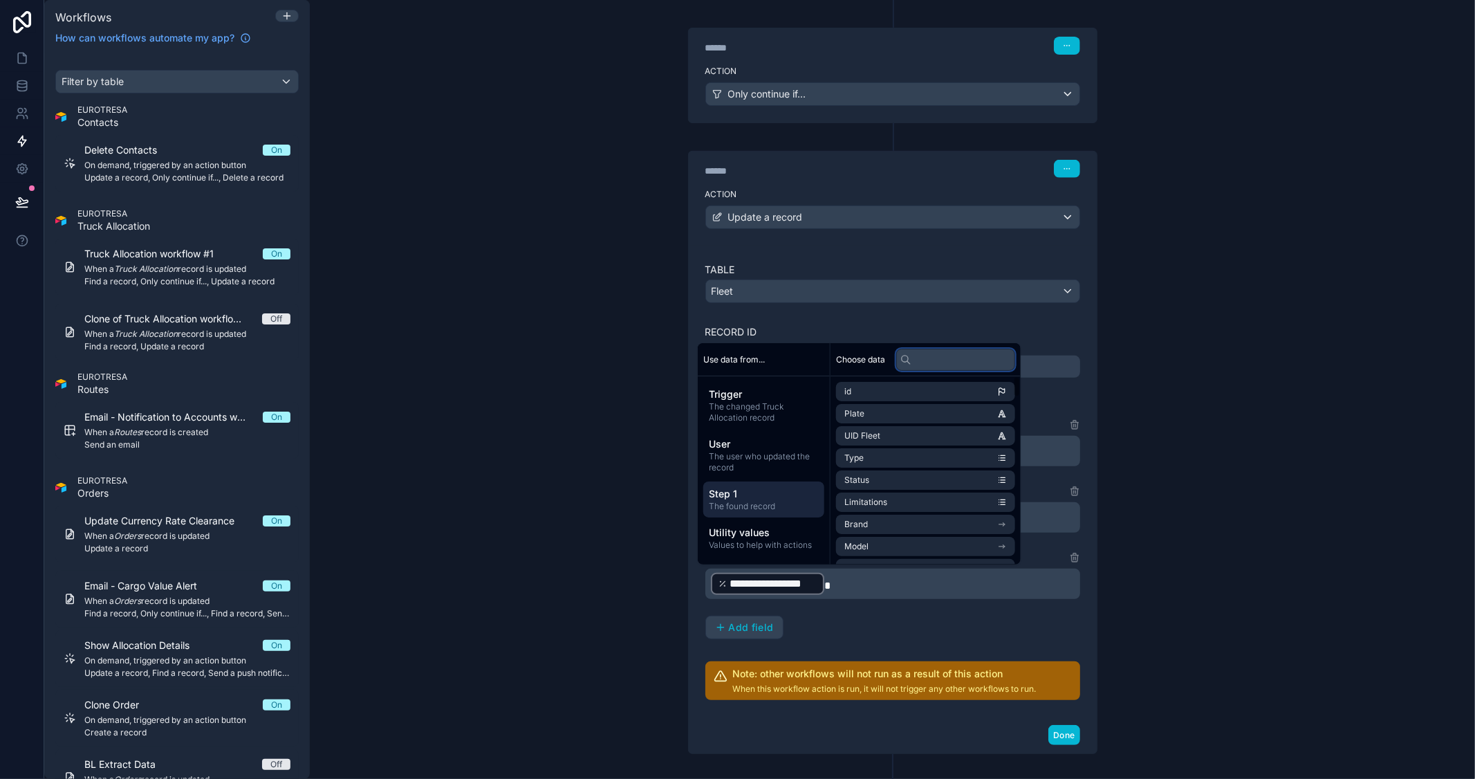
click at [936, 364] on input "text" at bounding box center [955, 360] width 119 height 22
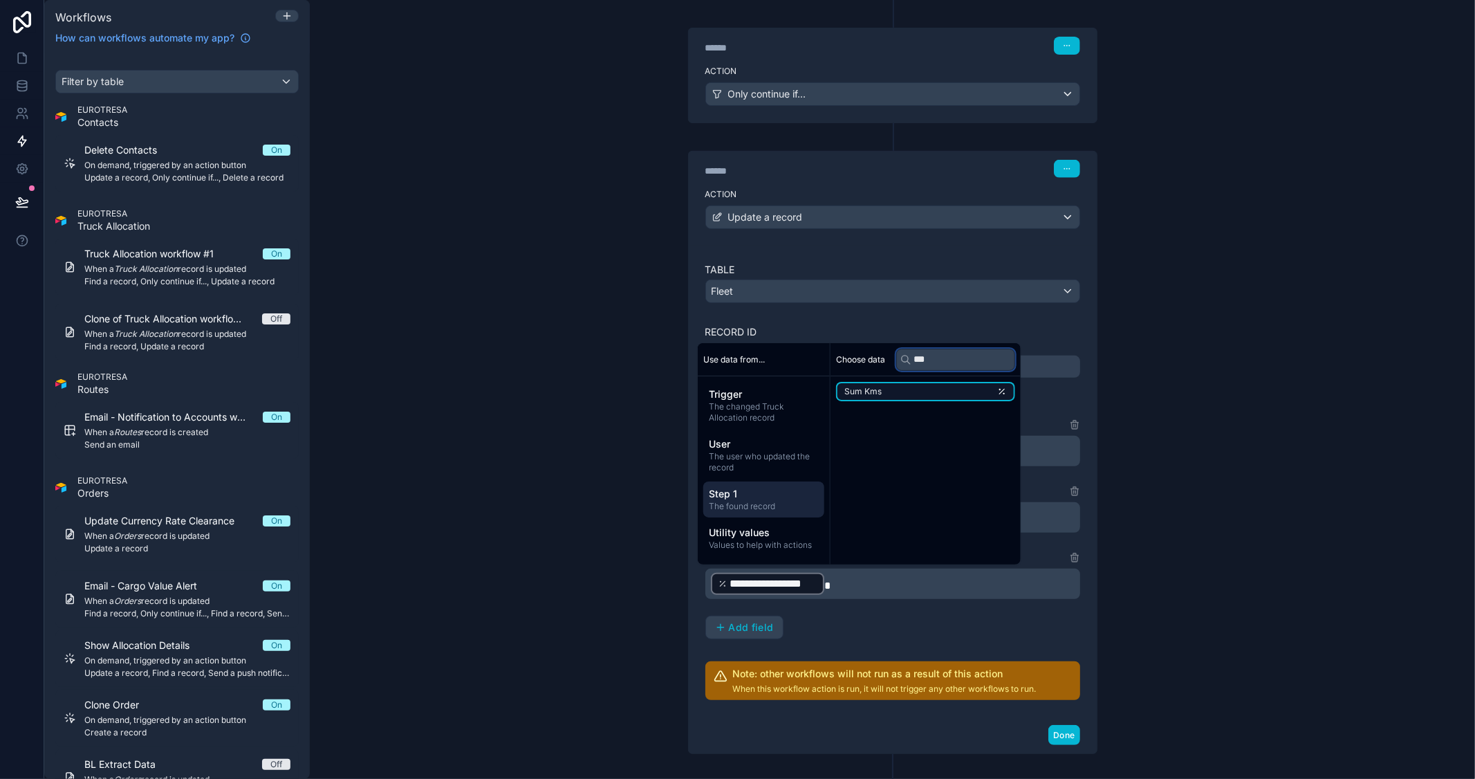
type input "***"
click at [938, 389] on li "Sum Kms" at bounding box center [925, 391] width 179 height 19
click at [1271, 453] on div "**********" at bounding box center [892, 389] width 1165 height 779
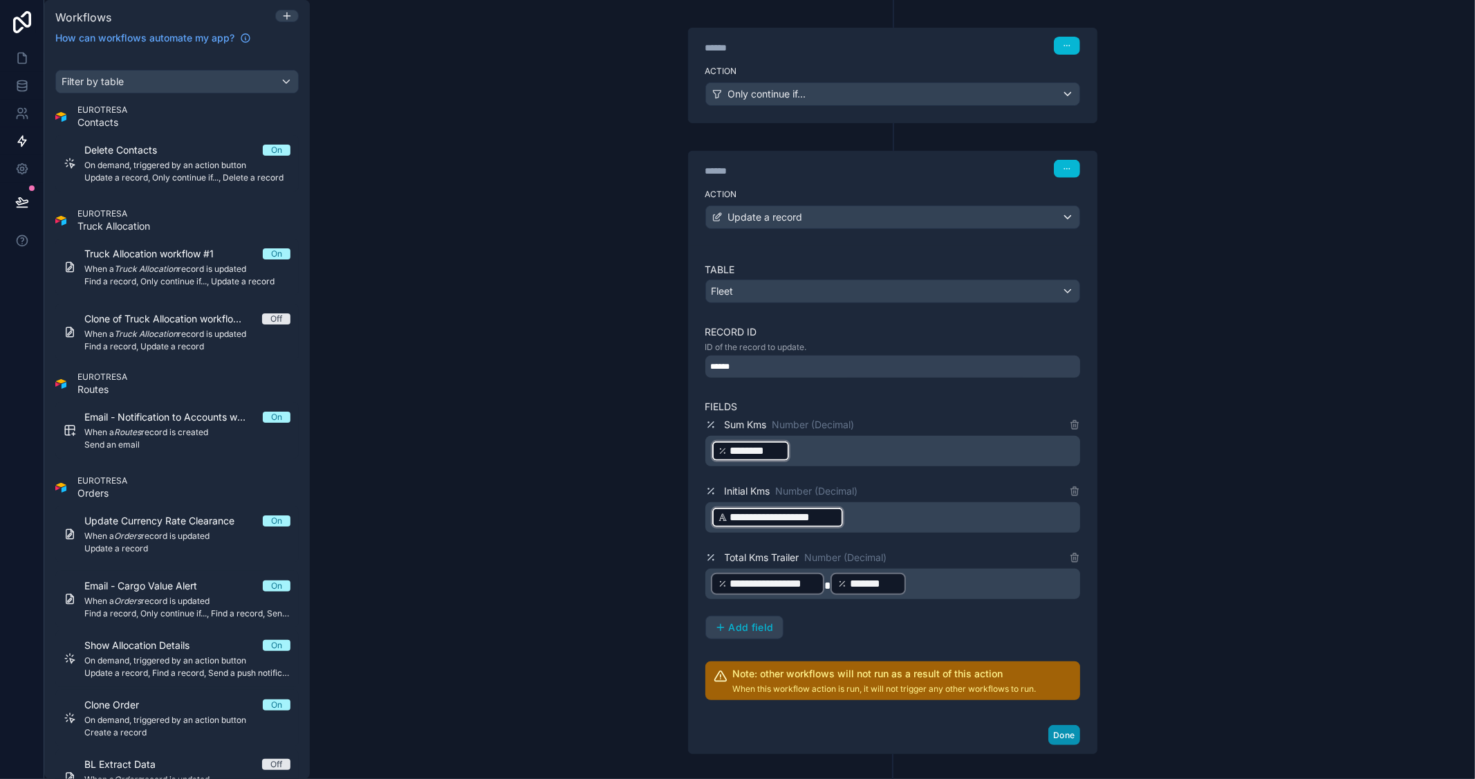
click at [1059, 734] on button "Done" at bounding box center [1063, 735] width 31 height 20
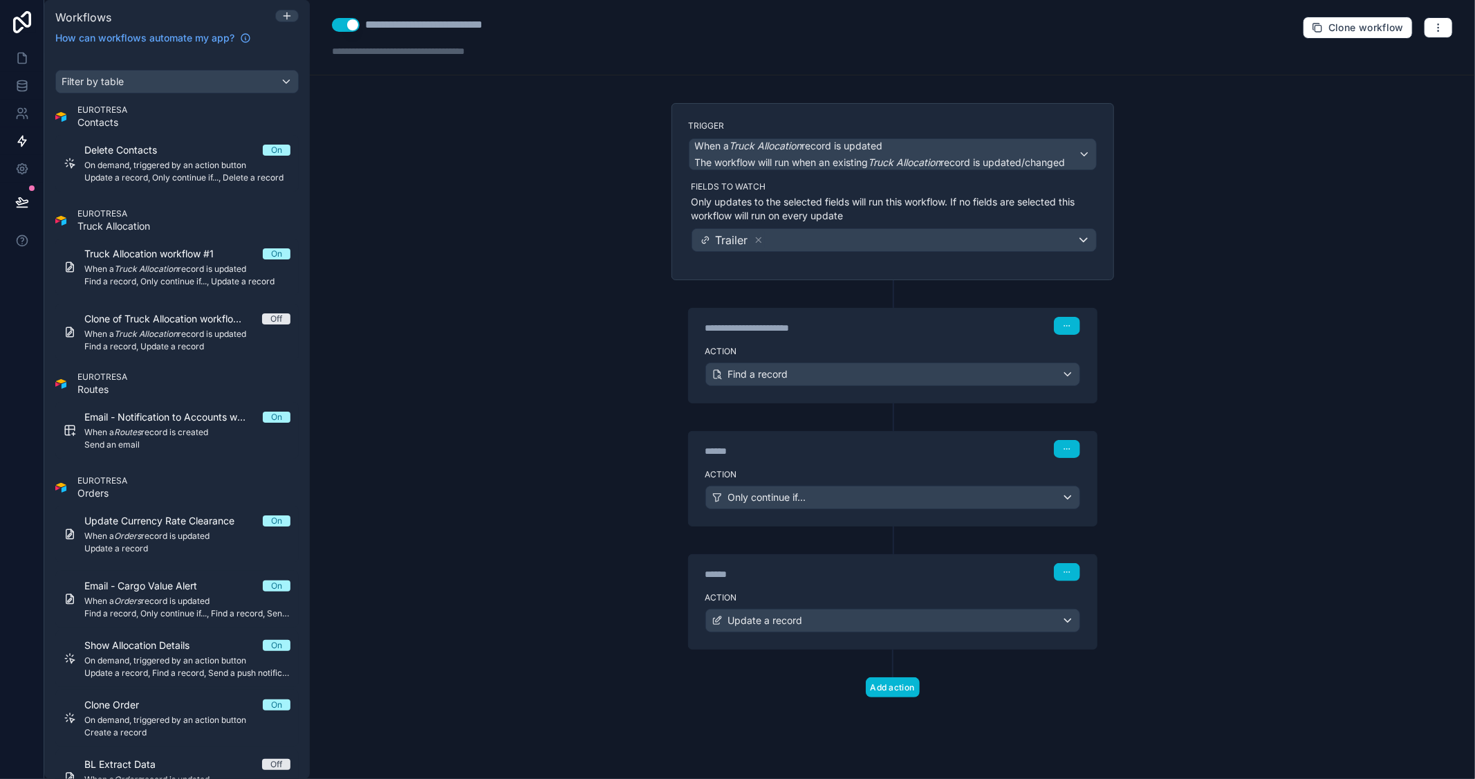
scroll to position [0, 0]
click at [1442, 33] on button "button" at bounding box center [1438, 27] width 29 height 21
click at [1404, 59] on span "Test workflow" at bounding box center [1402, 60] width 66 height 11
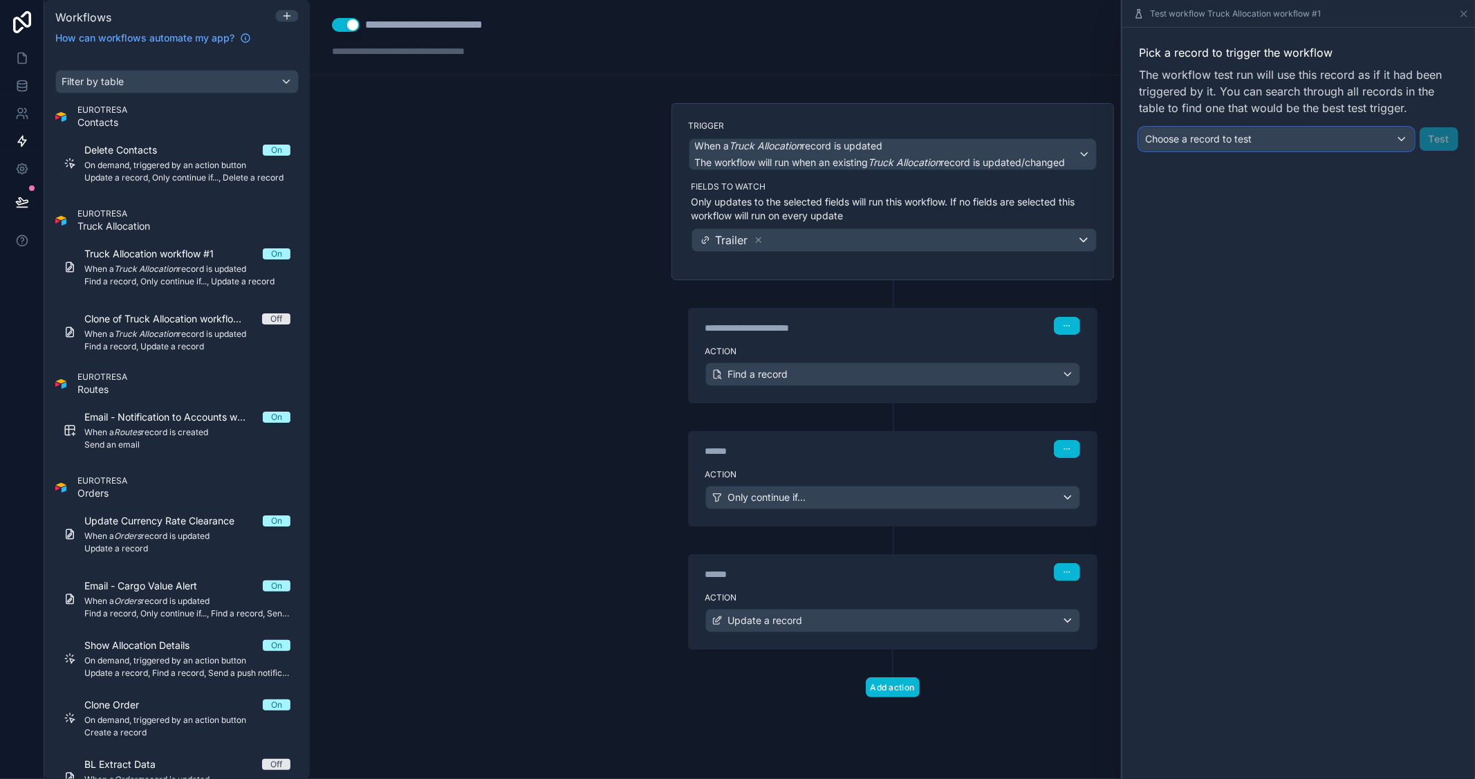
click at [1303, 146] on div "Choose a record to test" at bounding box center [1277, 139] width 274 height 22
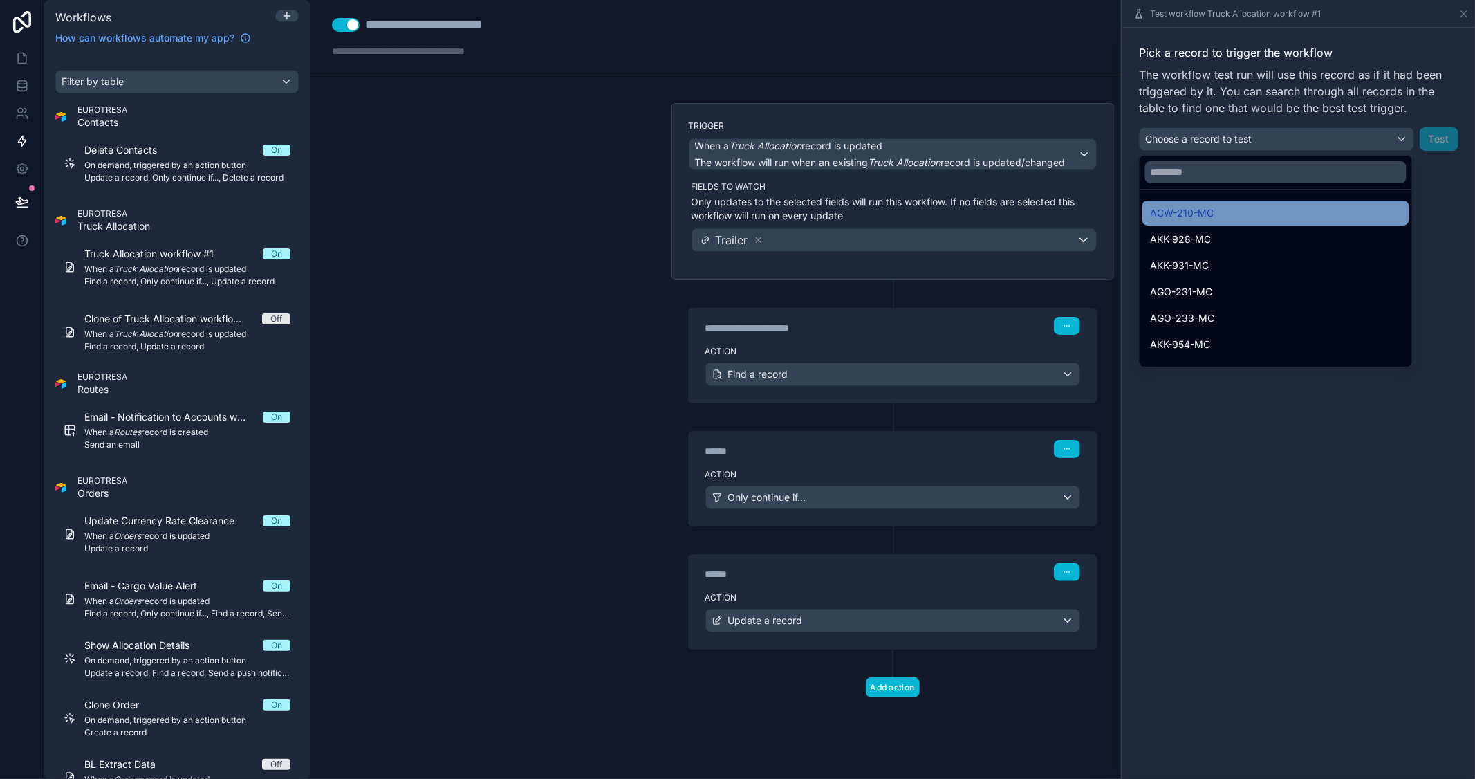
click at [1203, 223] on div "ACW-210-MC" at bounding box center [1275, 213] width 267 height 25
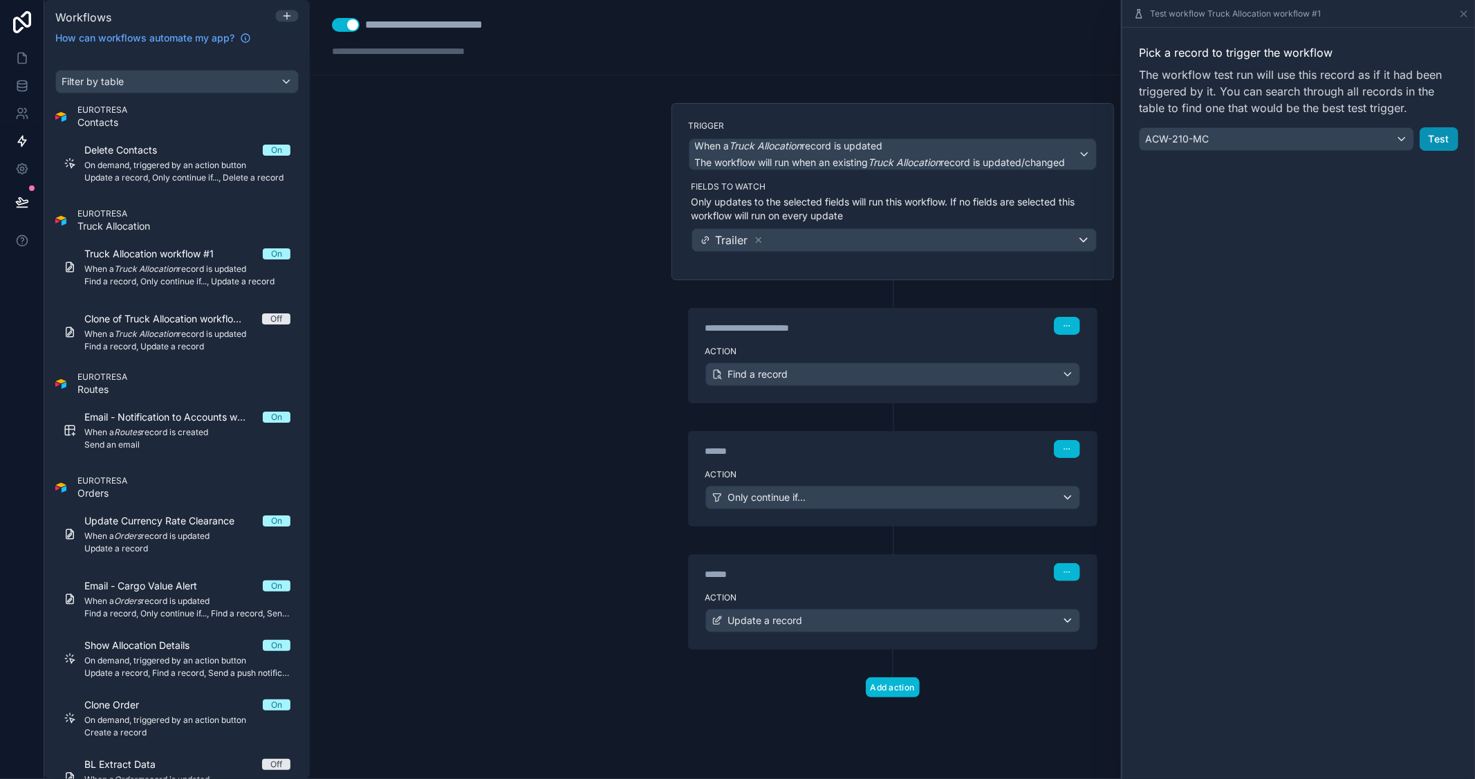
click at [1447, 140] on button "Test" at bounding box center [1439, 139] width 39 height 24
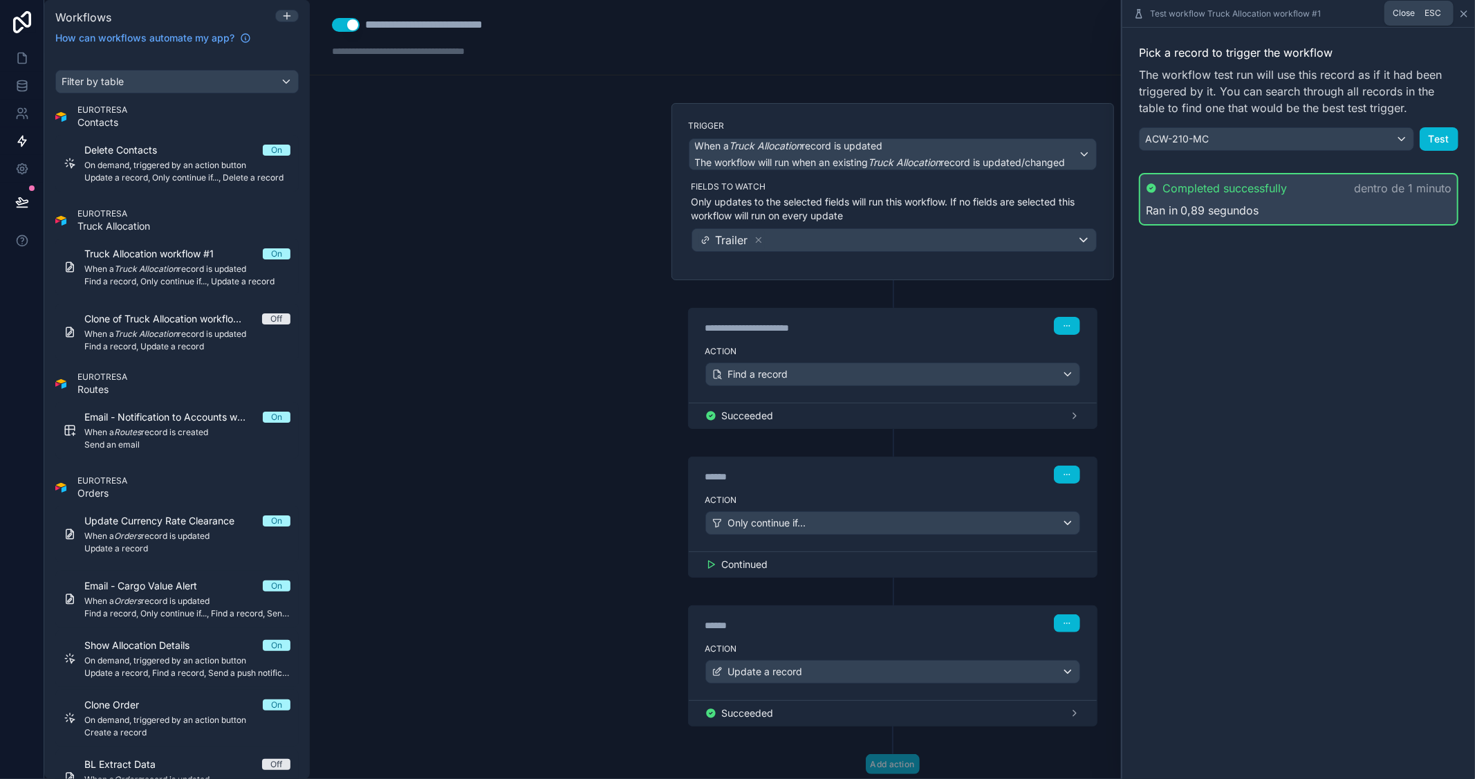
click at [1463, 12] on icon at bounding box center [1464, 14] width 6 height 6
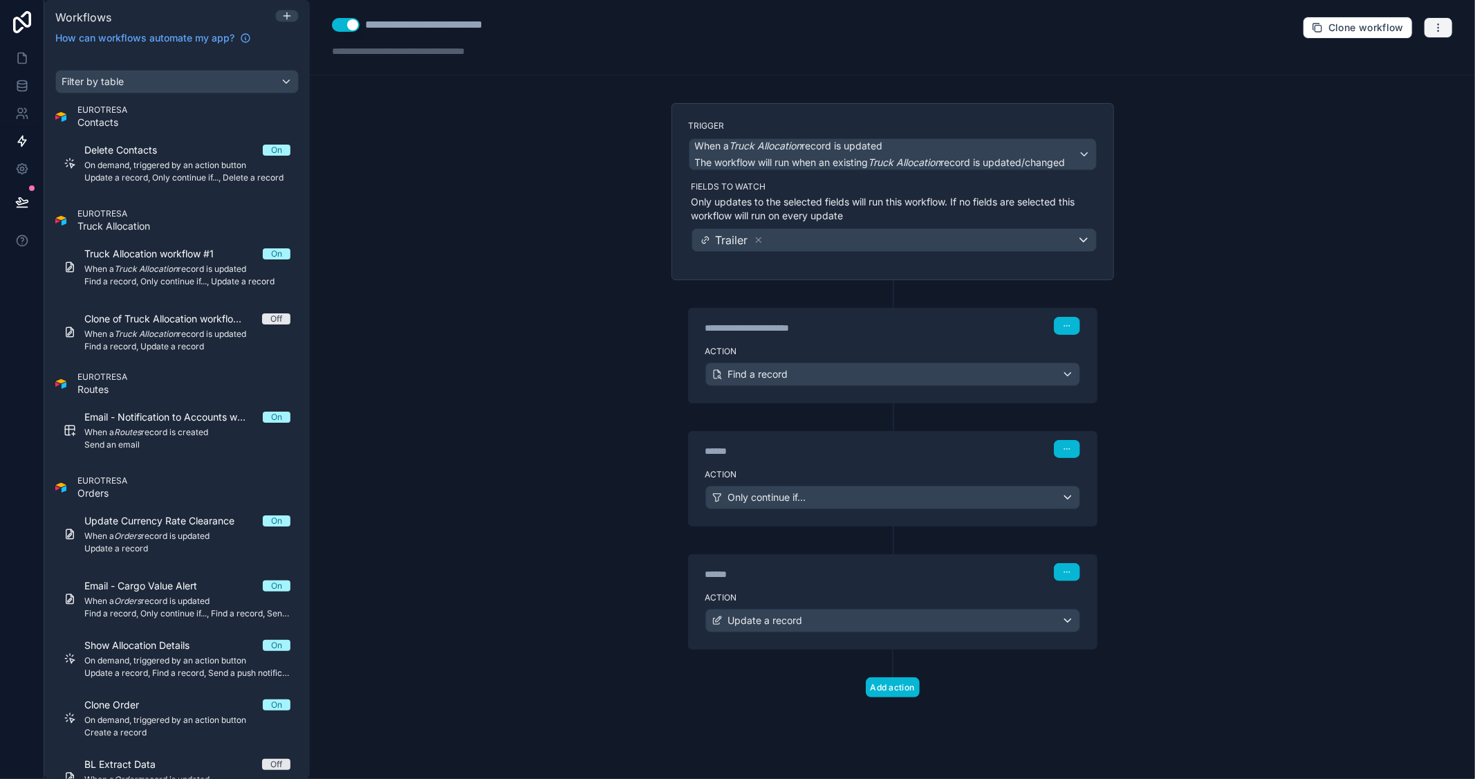
click at [1434, 26] on icon "button" at bounding box center [1438, 27] width 11 height 11
click at [1387, 53] on button "Test workflow" at bounding box center [1391, 60] width 100 height 22
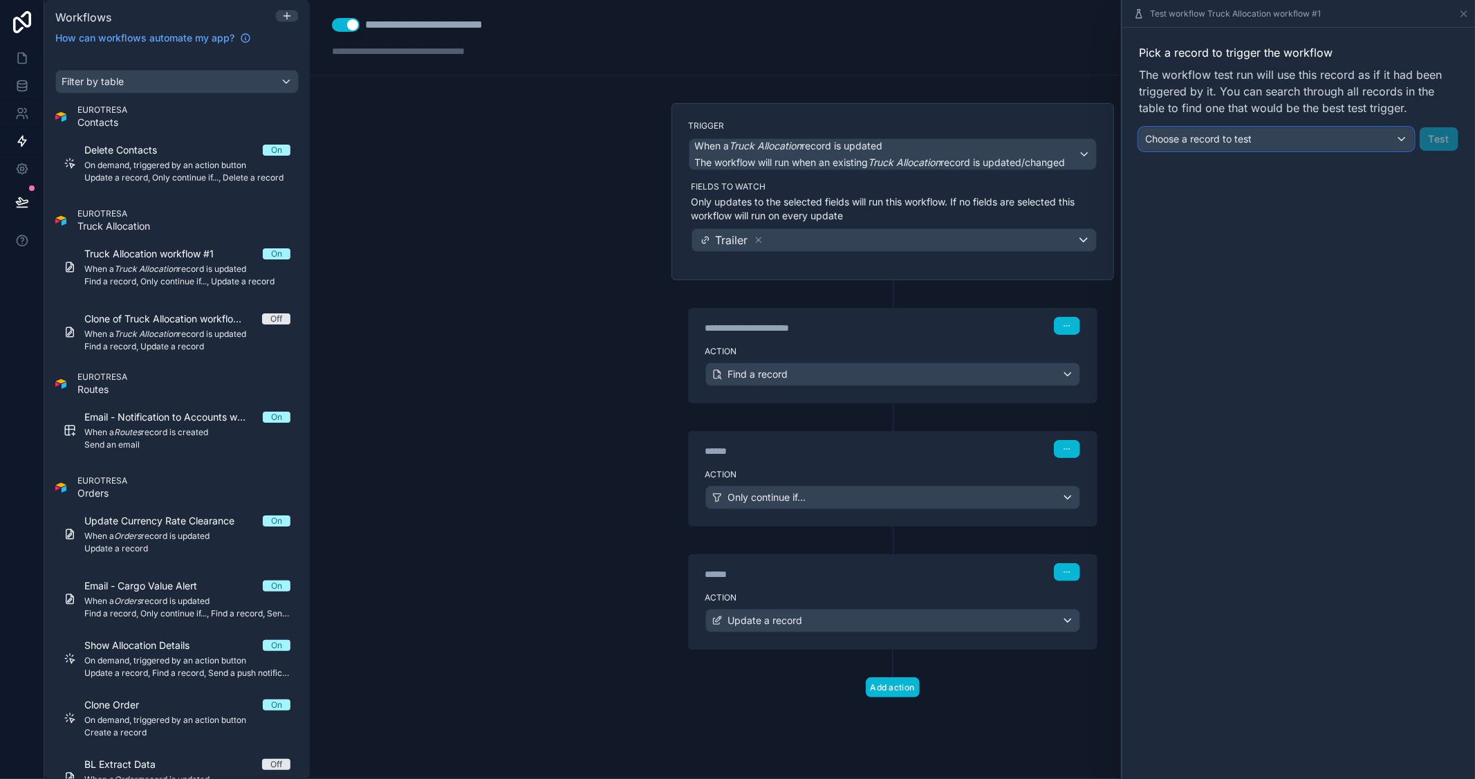
click at [1254, 135] on div "Choose a record to test" at bounding box center [1277, 139] width 274 height 22
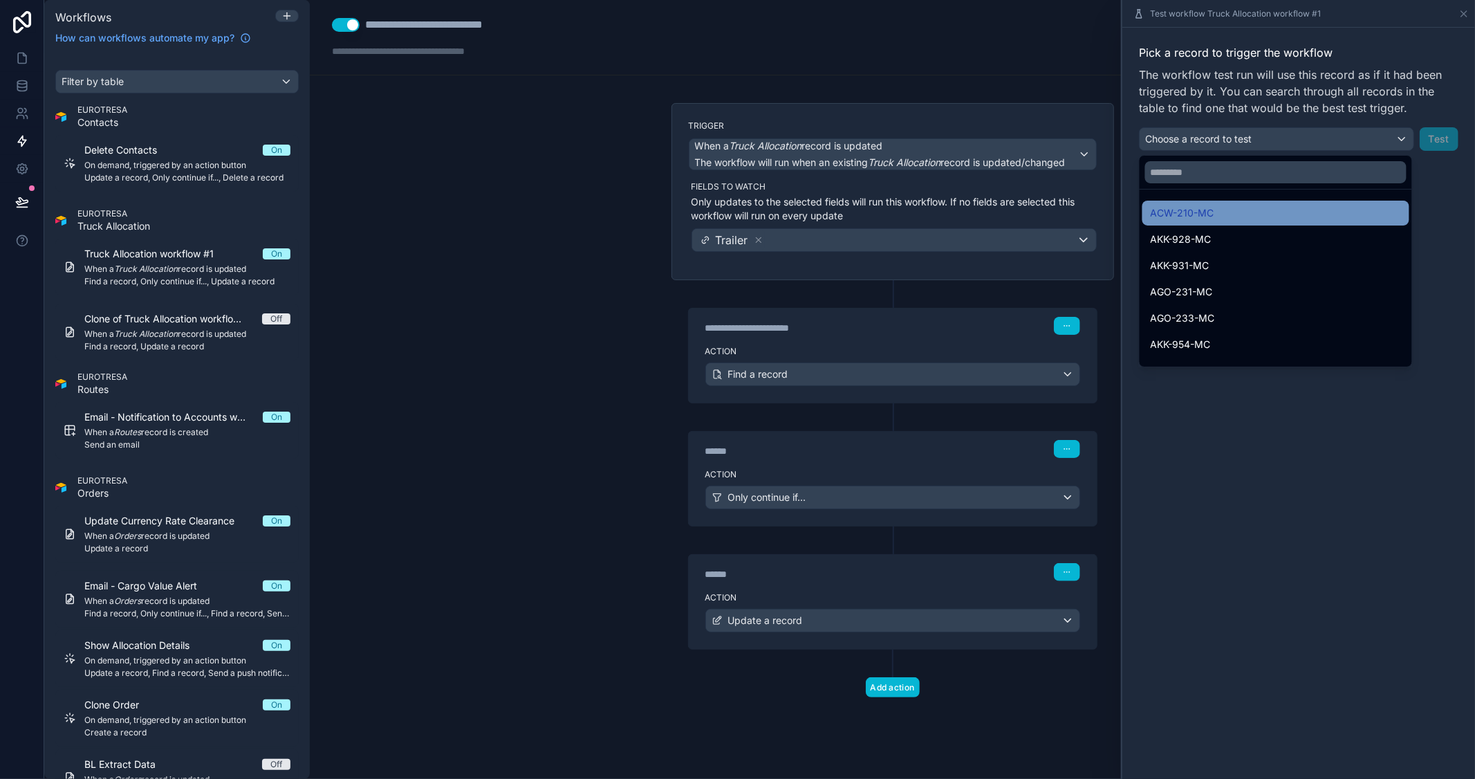
click at [1223, 210] on div "ACW-210-MC" at bounding box center [1276, 213] width 250 height 17
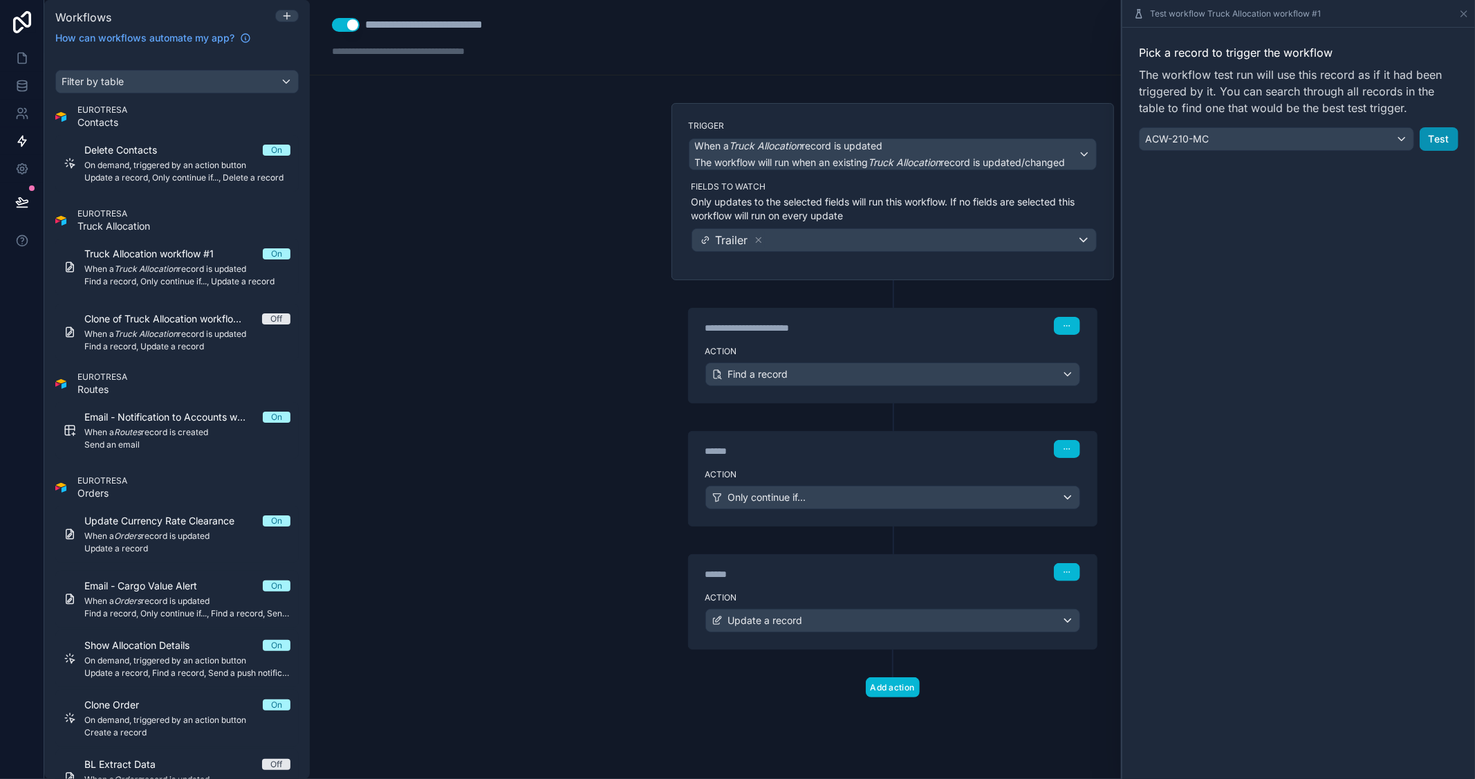
click at [1442, 133] on button "Test" at bounding box center [1439, 139] width 39 height 24
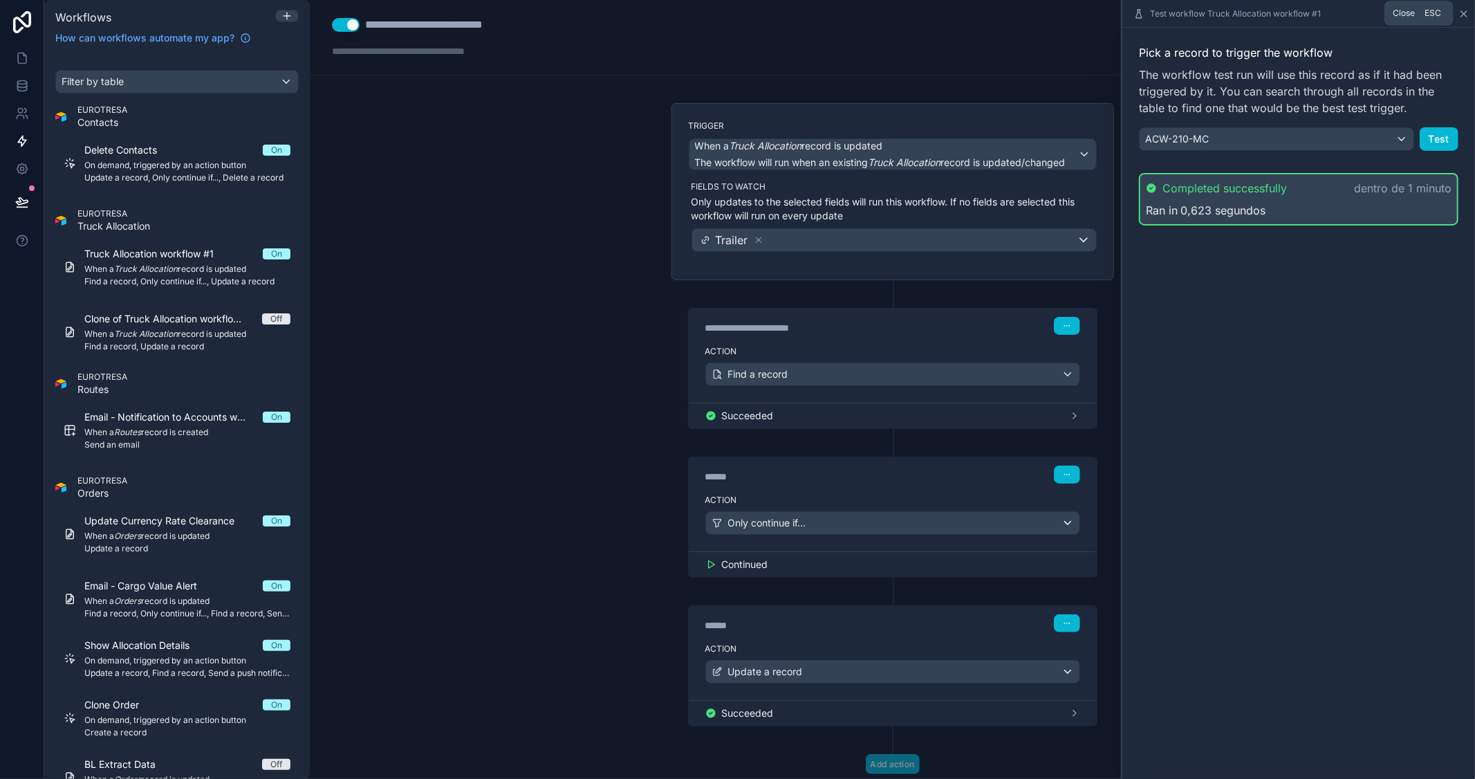
click at [1463, 8] on icon at bounding box center [1463, 13] width 11 height 11
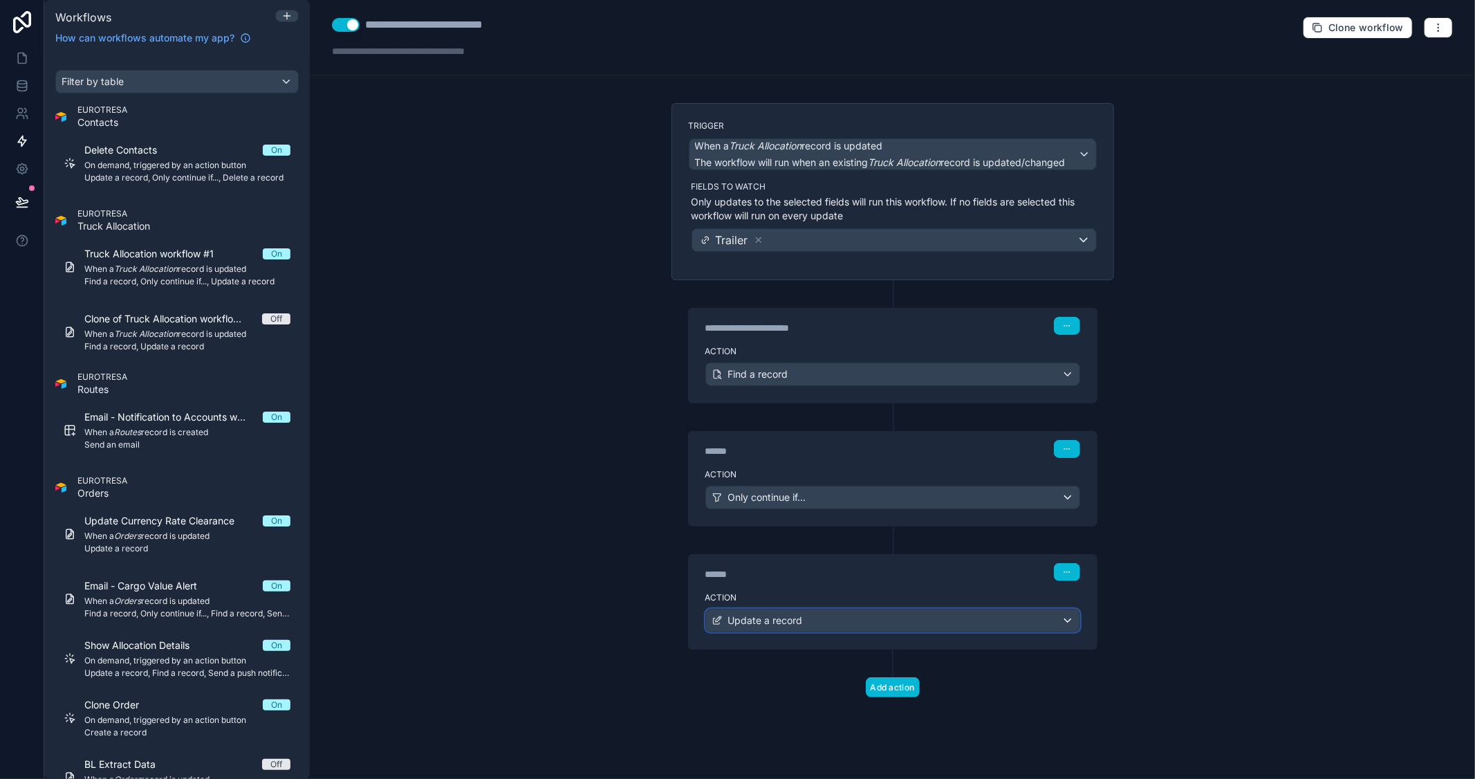
click at [963, 624] on div "Update a record" at bounding box center [892, 620] width 373 height 22
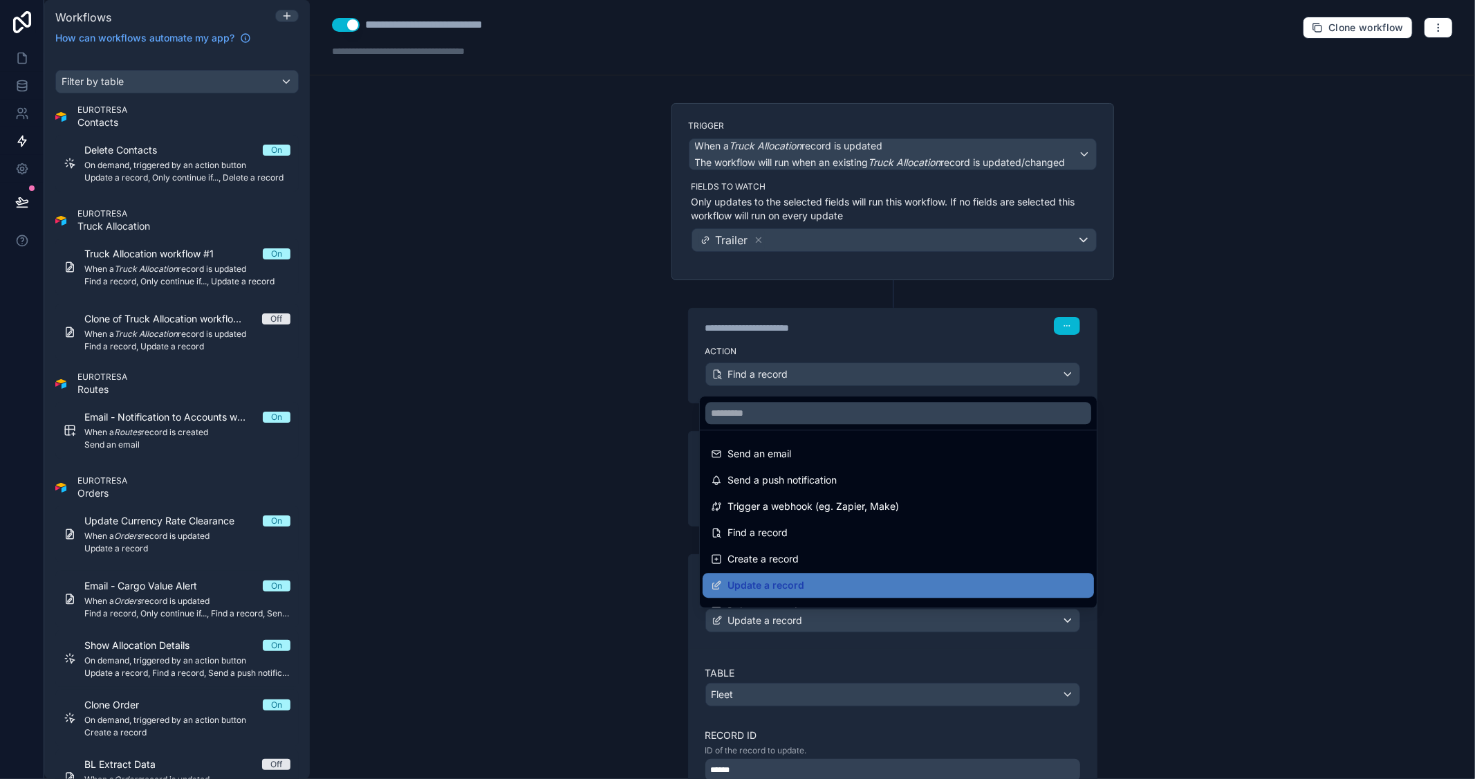
click at [1218, 523] on div at bounding box center [737, 389] width 1475 height 779
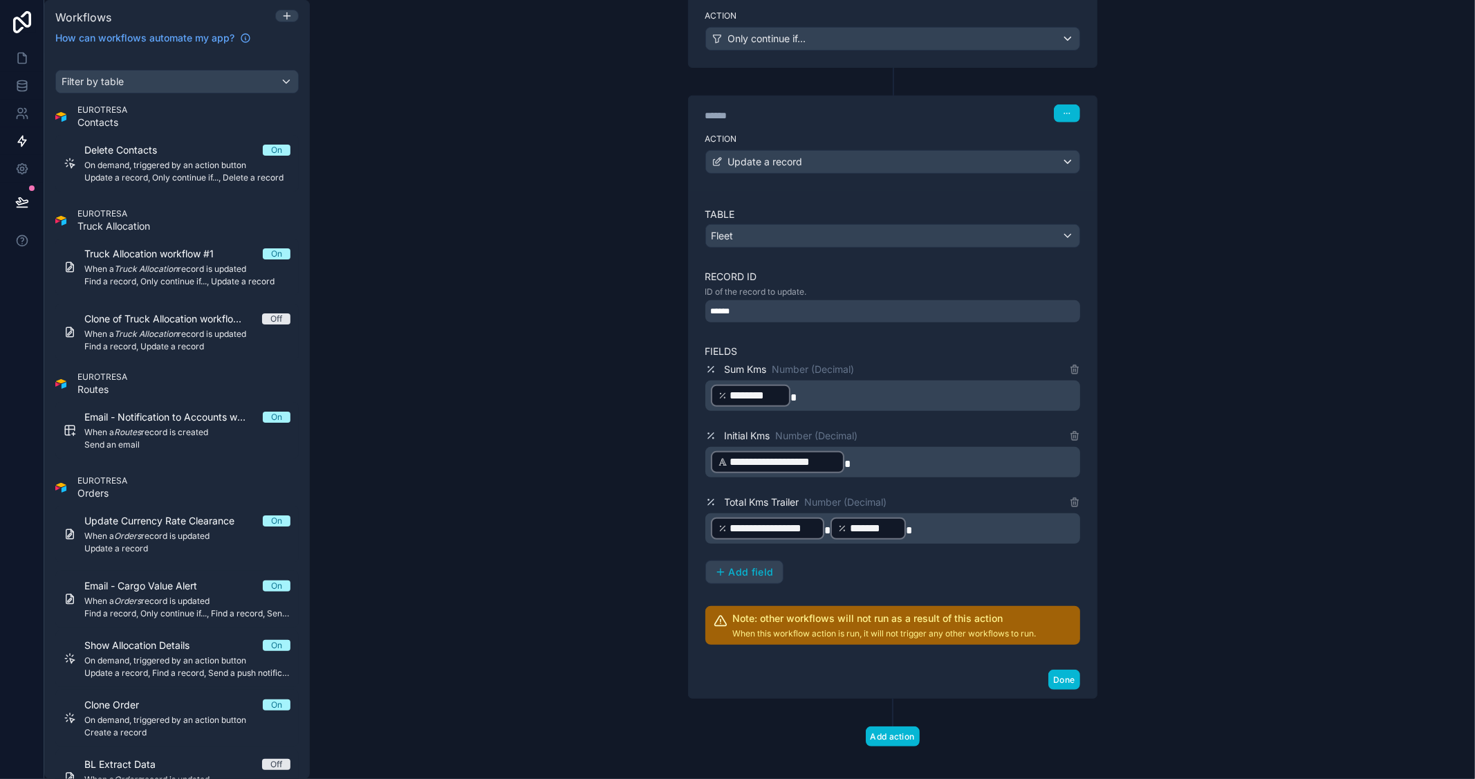
scroll to position [467, 0]
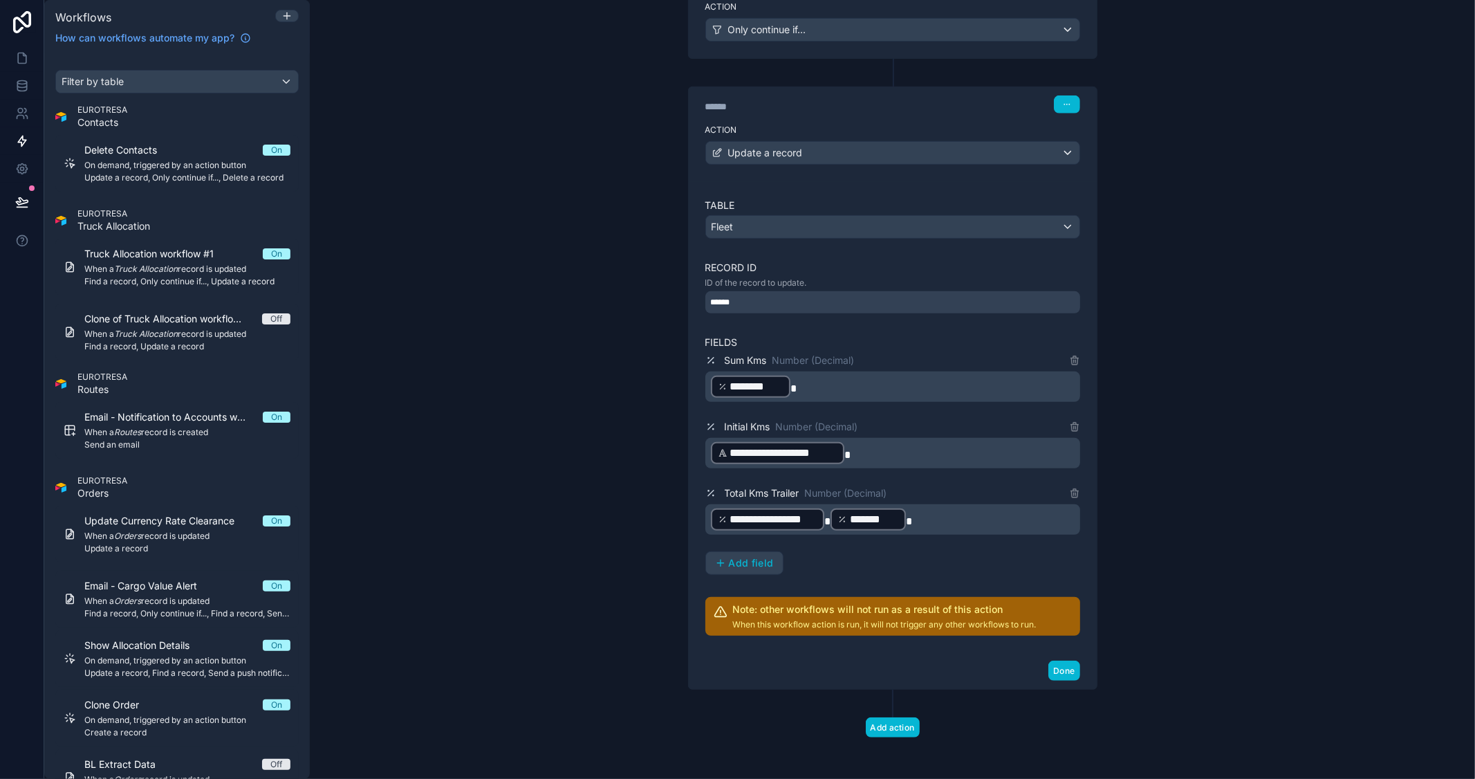
click at [711, 512] on div "**********" at bounding box center [768, 519] width 114 height 22
click at [1312, 577] on div "**********" at bounding box center [892, 389] width 1165 height 779
click at [1054, 671] on button "Done" at bounding box center [1063, 670] width 31 height 20
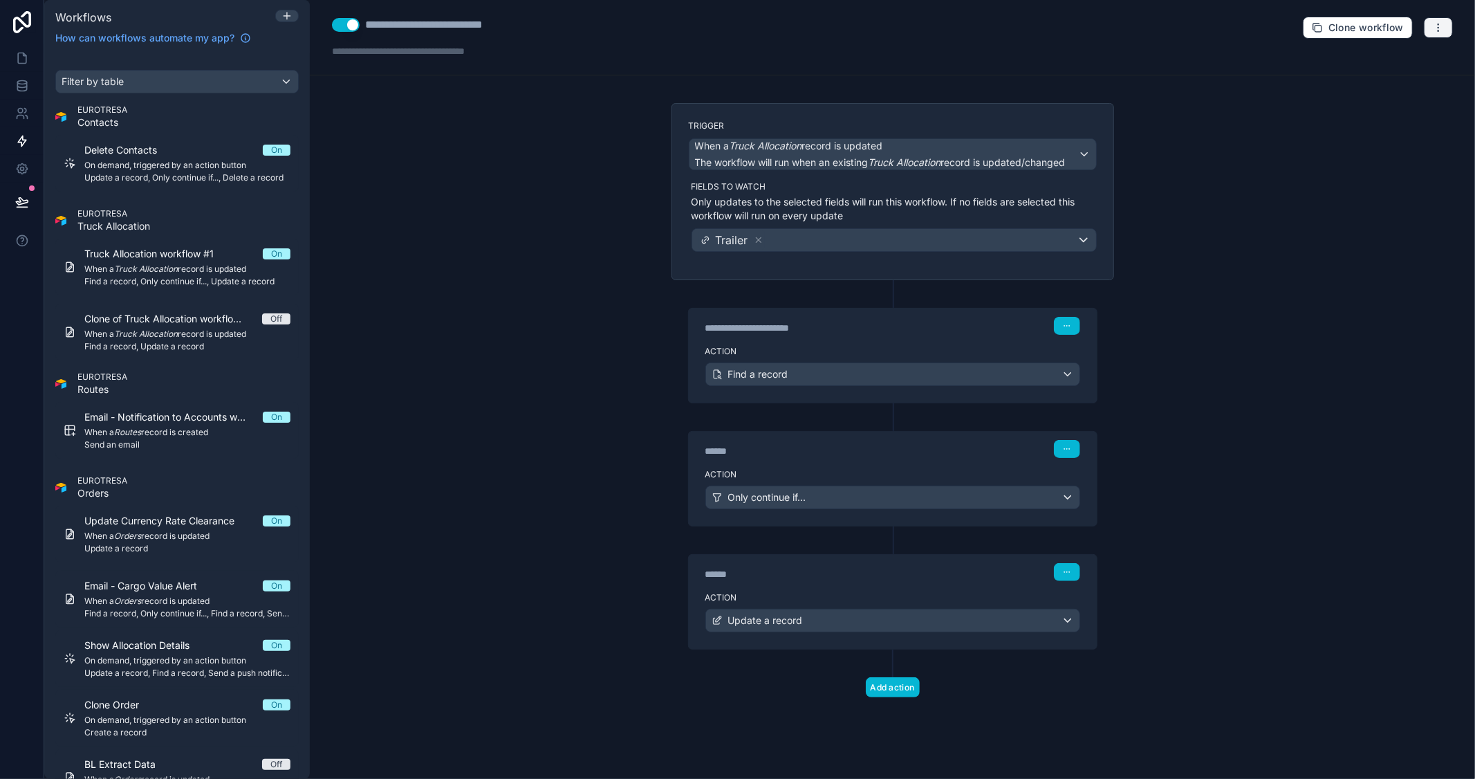
click at [1440, 30] on icon "button" at bounding box center [1438, 27] width 11 height 11
click at [1380, 58] on span "Test workflow" at bounding box center [1402, 60] width 66 height 11
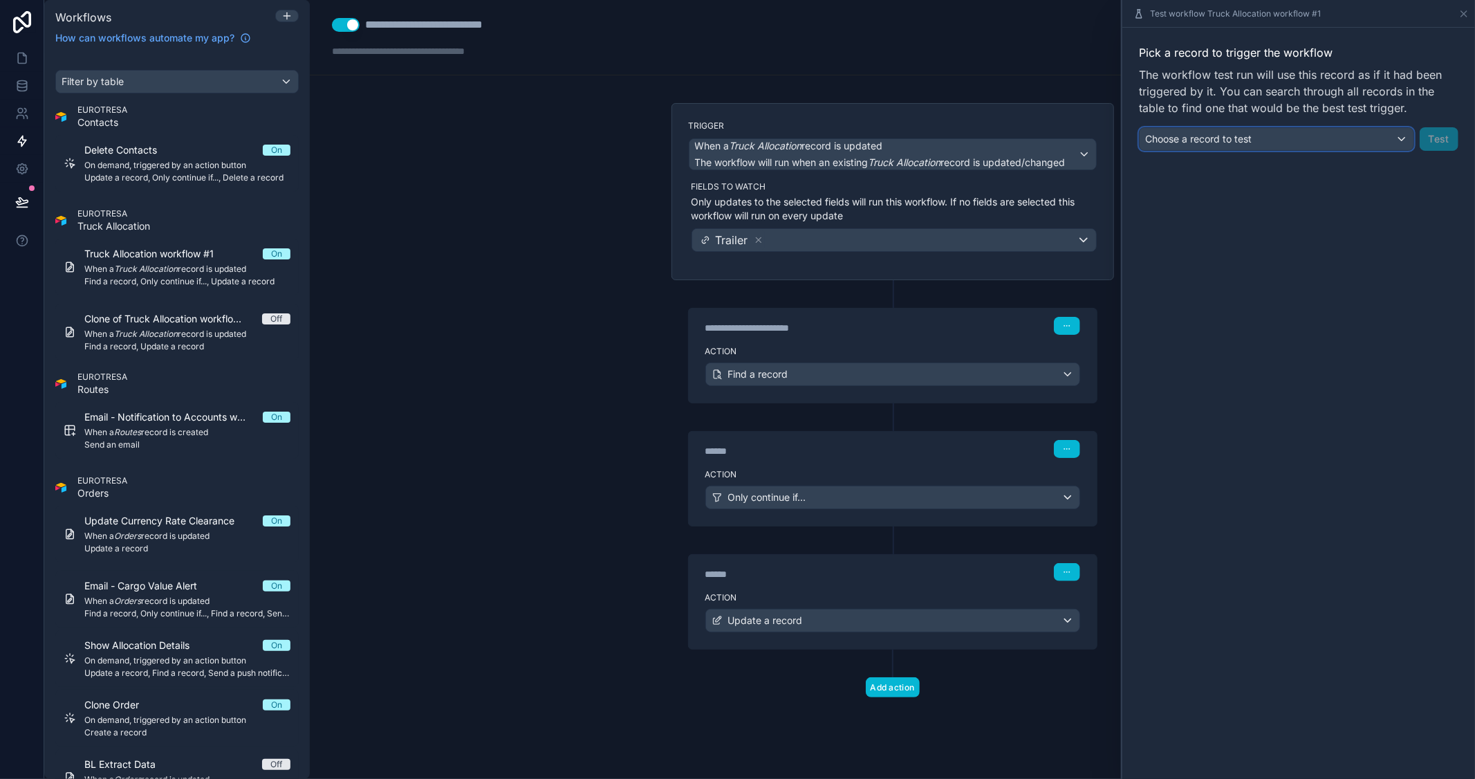
click at [1395, 139] on div "Choose a record to test" at bounding box center [1277, 139] width 274 height 22
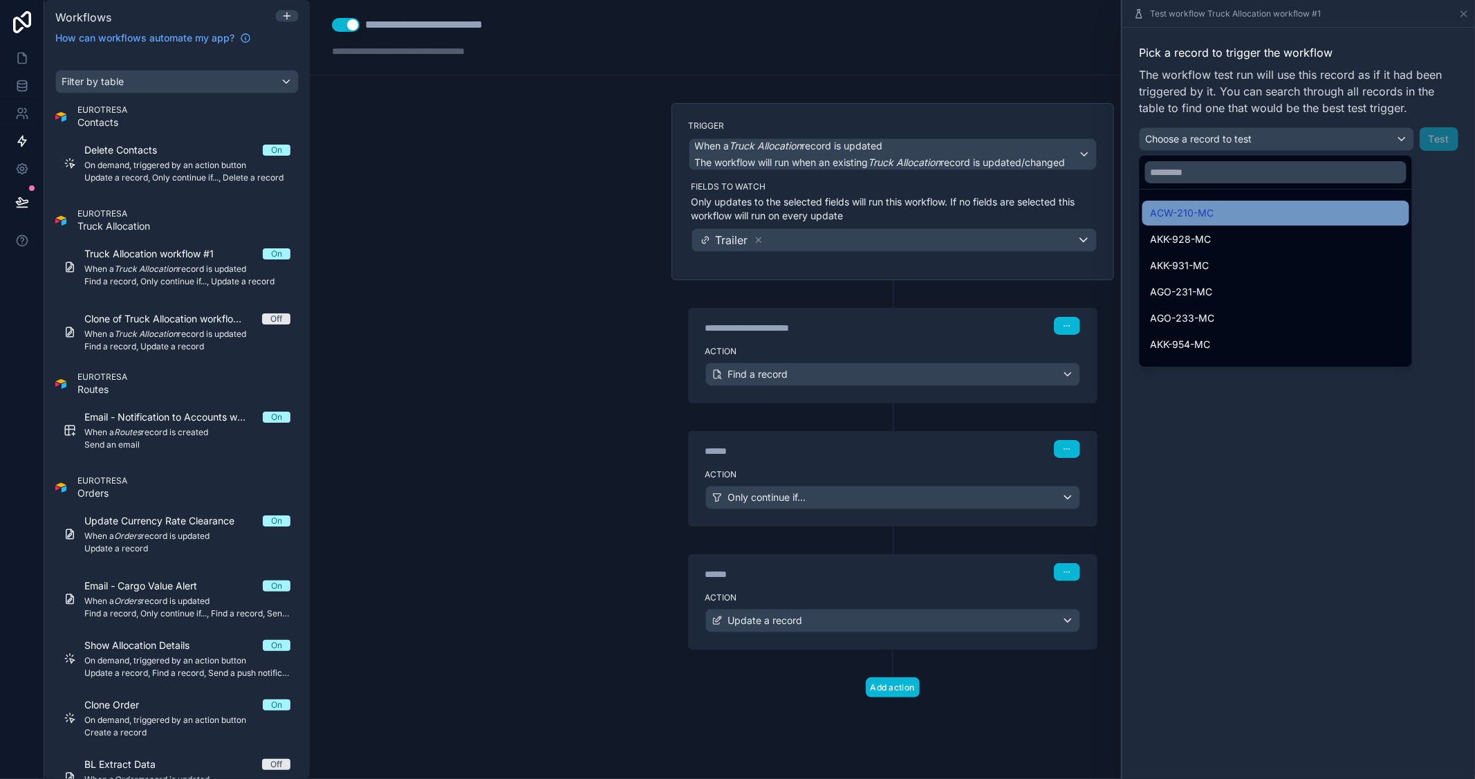
click at [1238, 209] on div "ACW-210-MC" at bounding box center [1276, 213] width 250 height 17
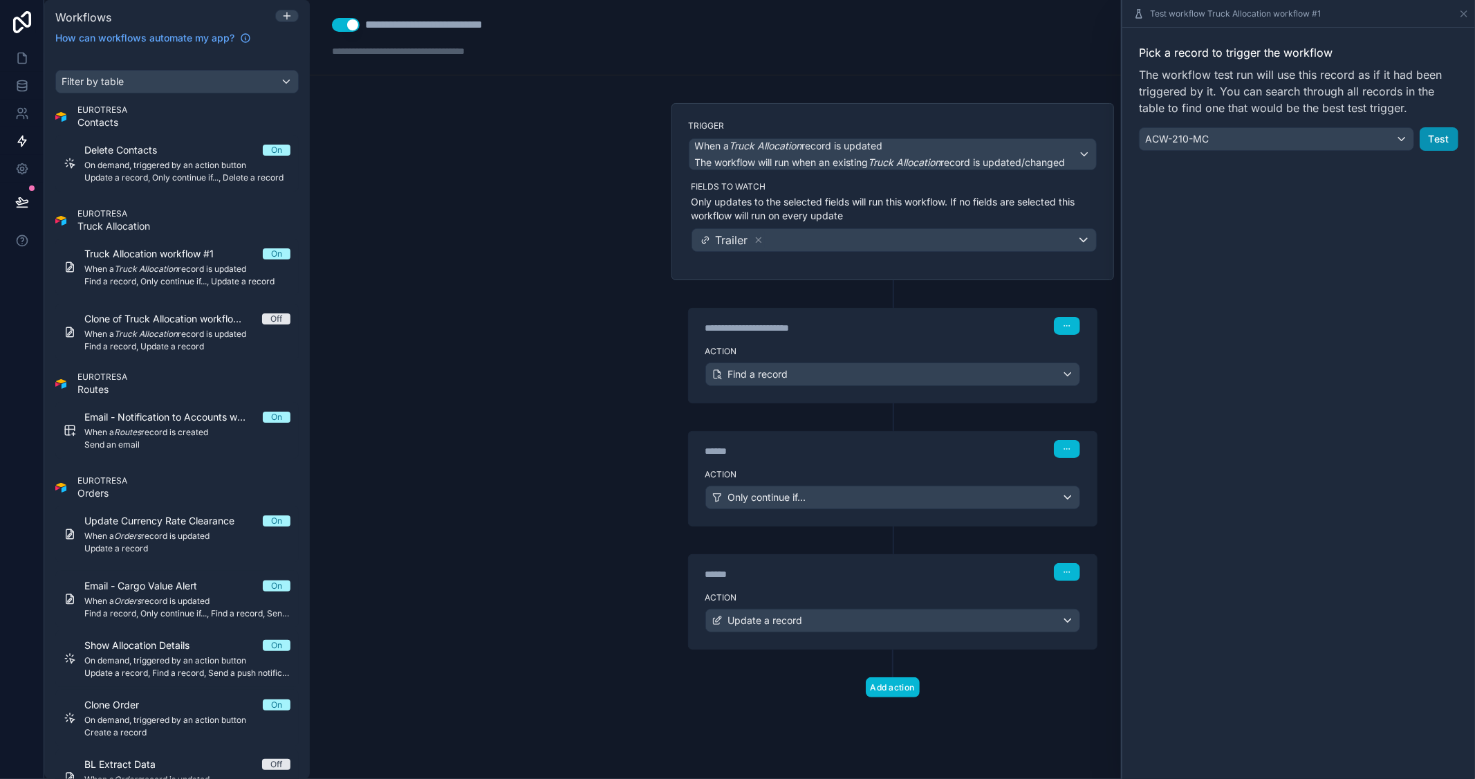
click at [1436, 146] on button "Test" at bounding box center [1439, 139] width 39 height 24
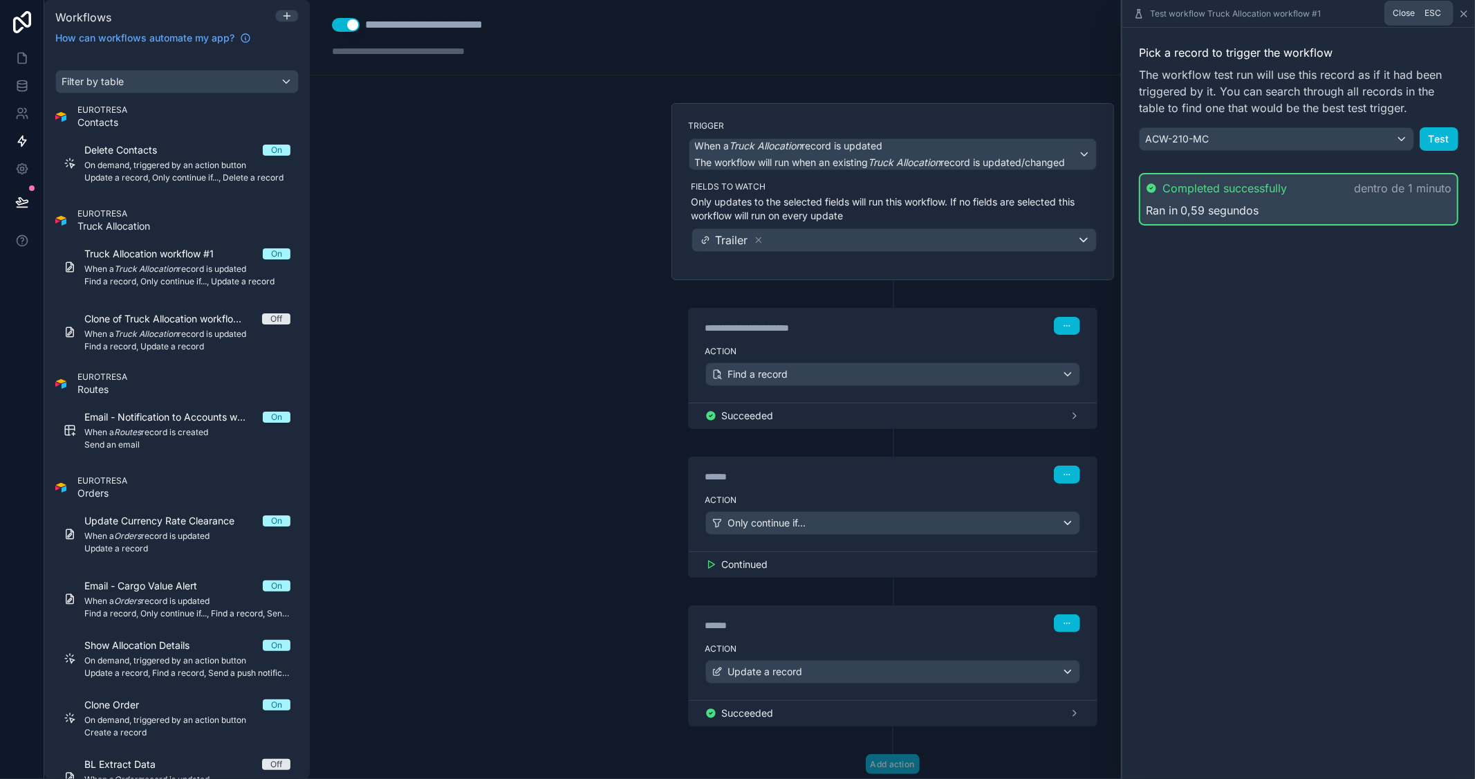
click at [1465, 15] on icon at bounding box center [1464, 14] width 6 height 6
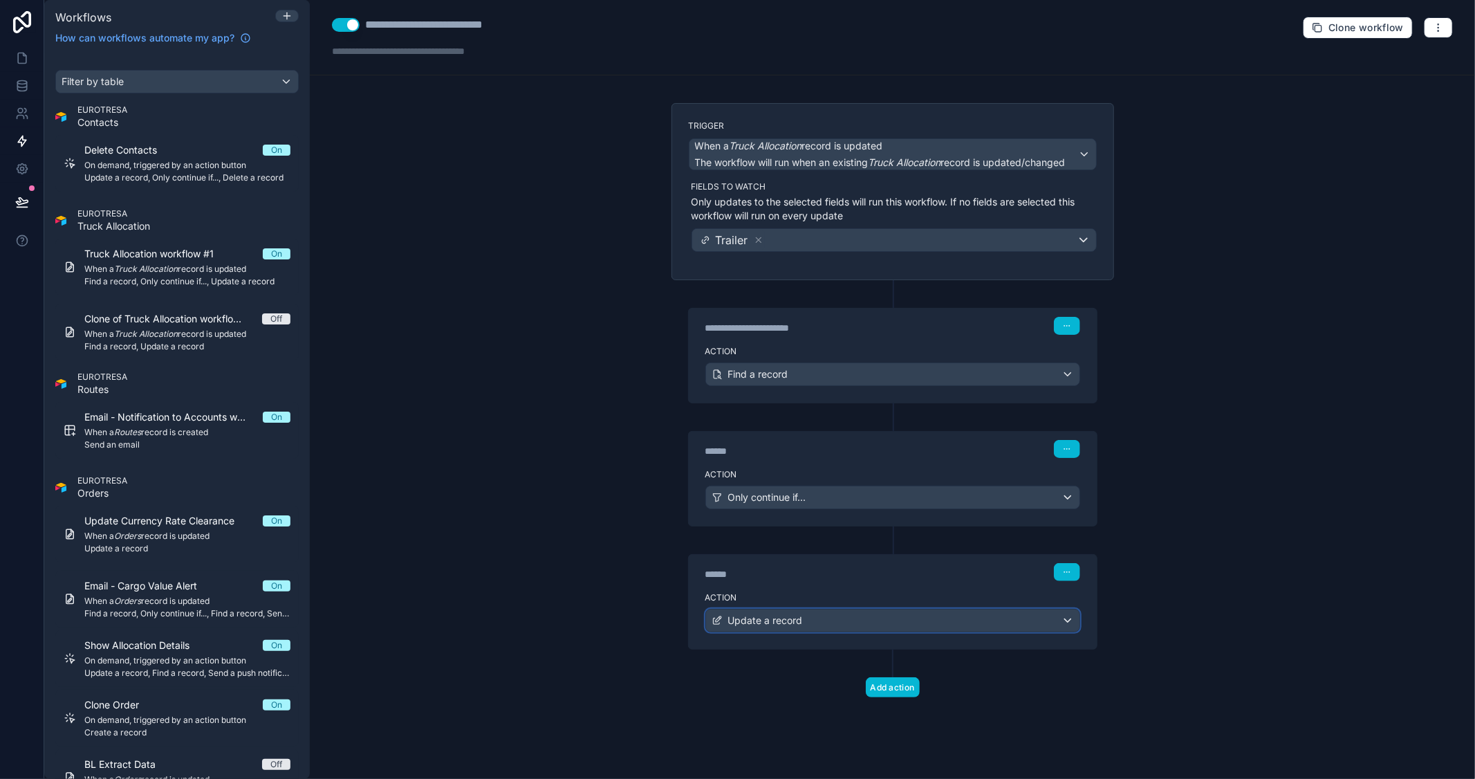
click at [848, 622] on div "Update a record" at bounding box center [892, 620] width 373 height 22
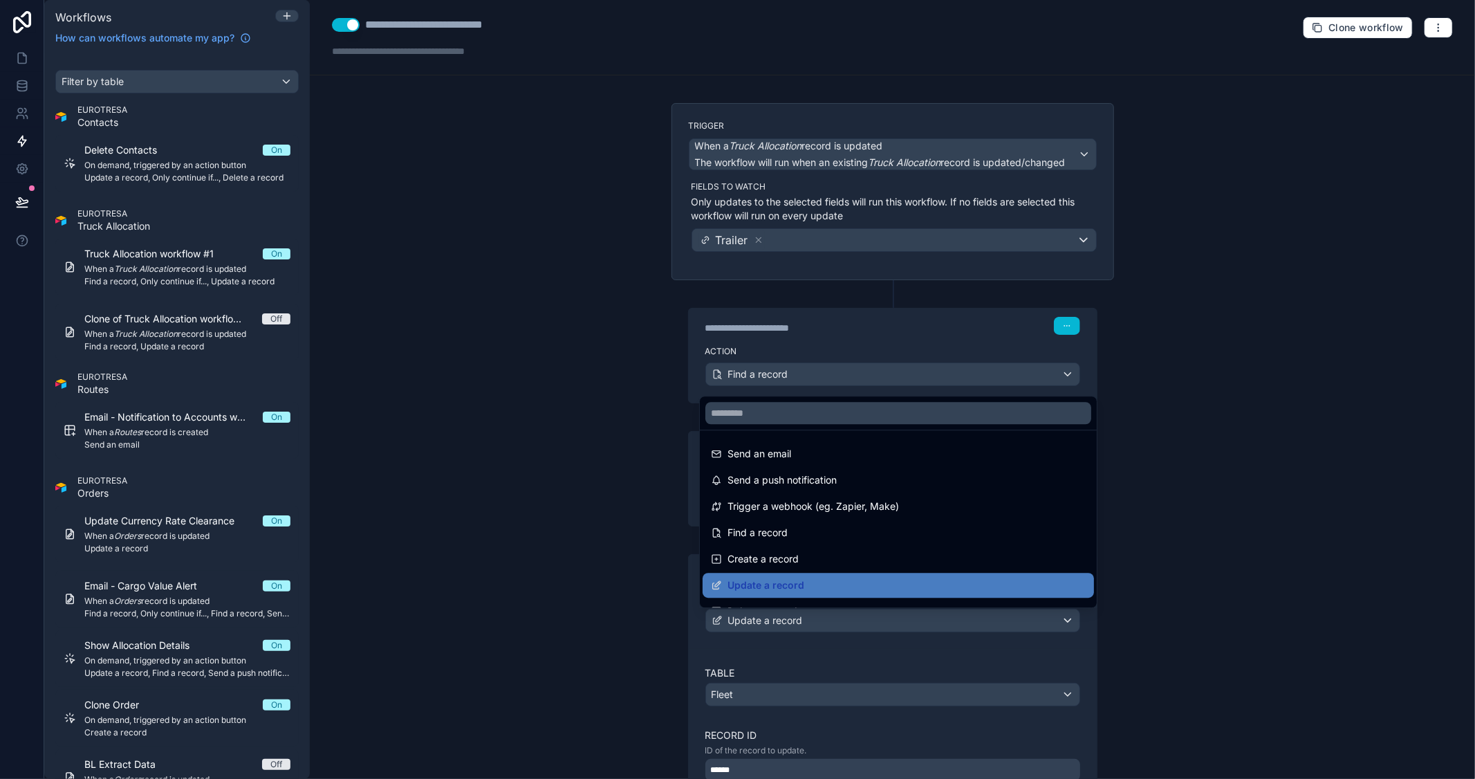
click at [1238, 541] on div at bounding box center [737, 389] width 1475 height 779
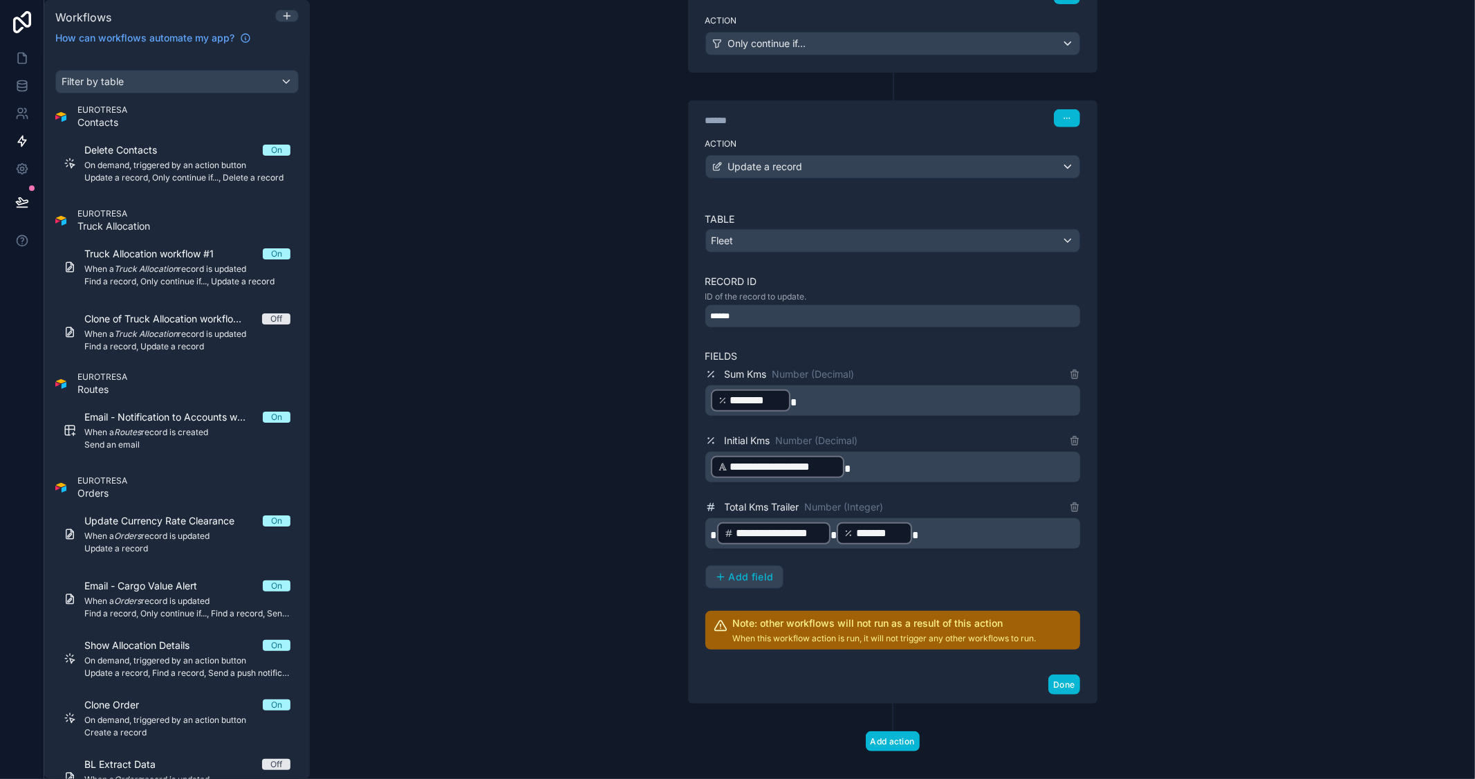
scroll to position [467, 0]
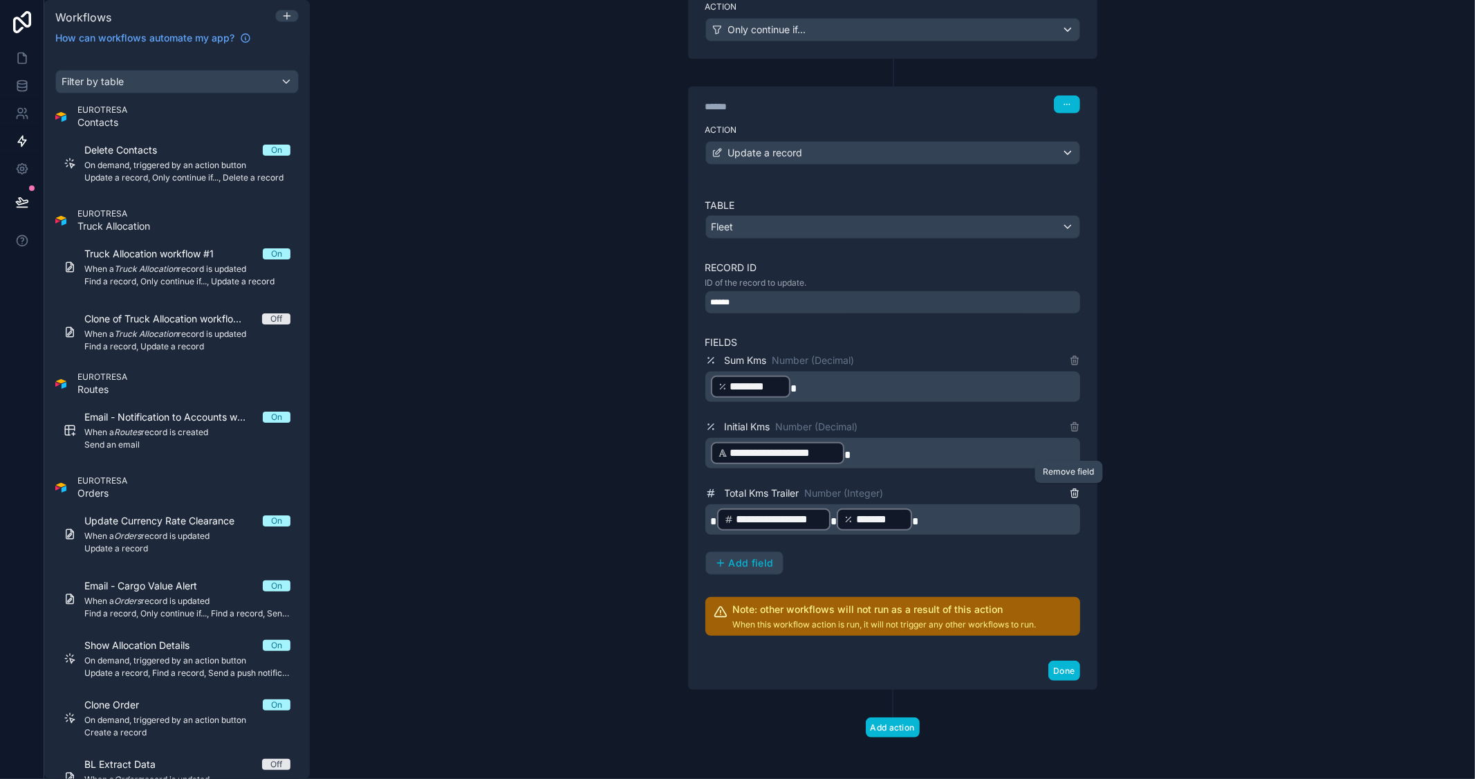
click at [1071, 494] on icon at bounding box center [1074, 494] width 6 height 6
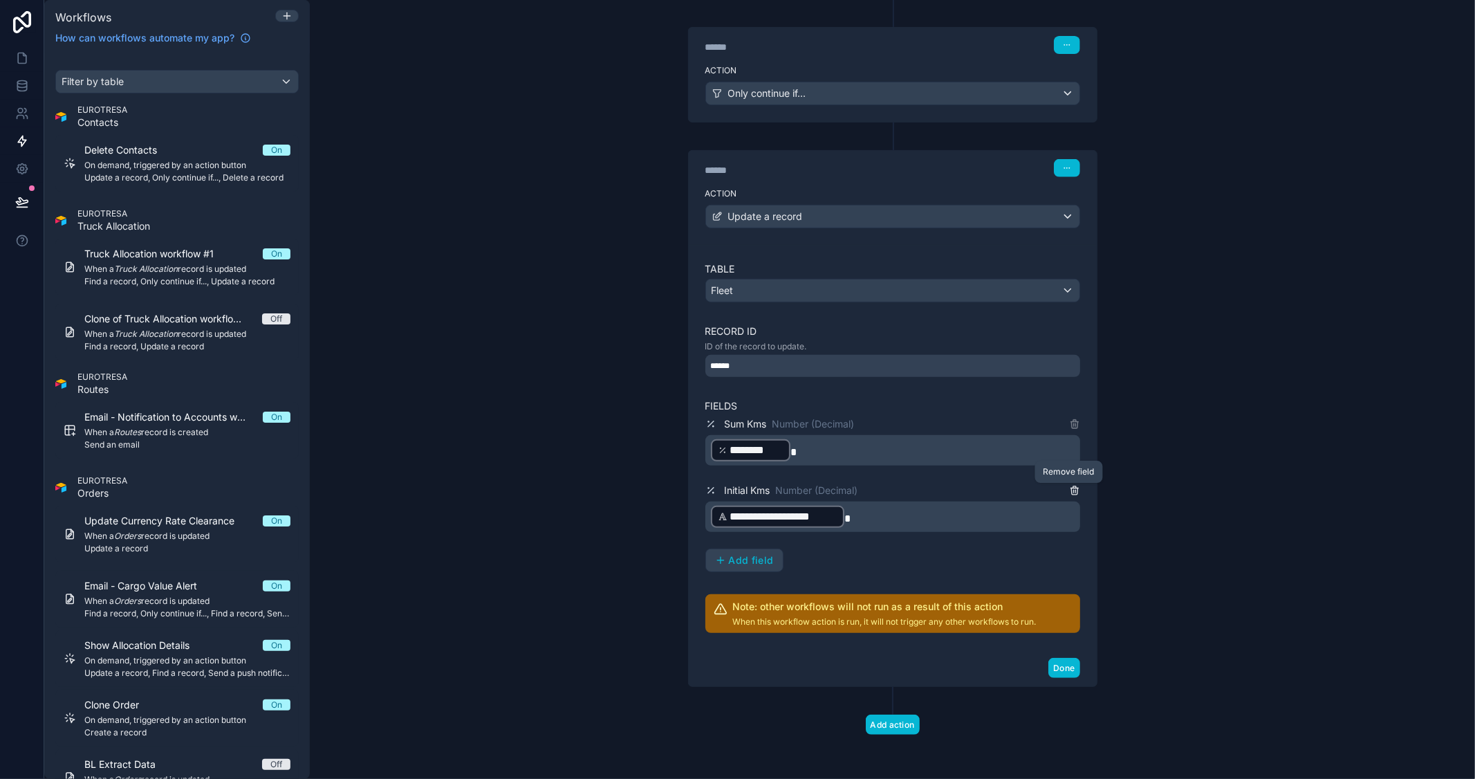
scroll to position [403, 0]
click at [1295, 168] on div "**********" at bounding box center [892, 389] width 1165 height 779
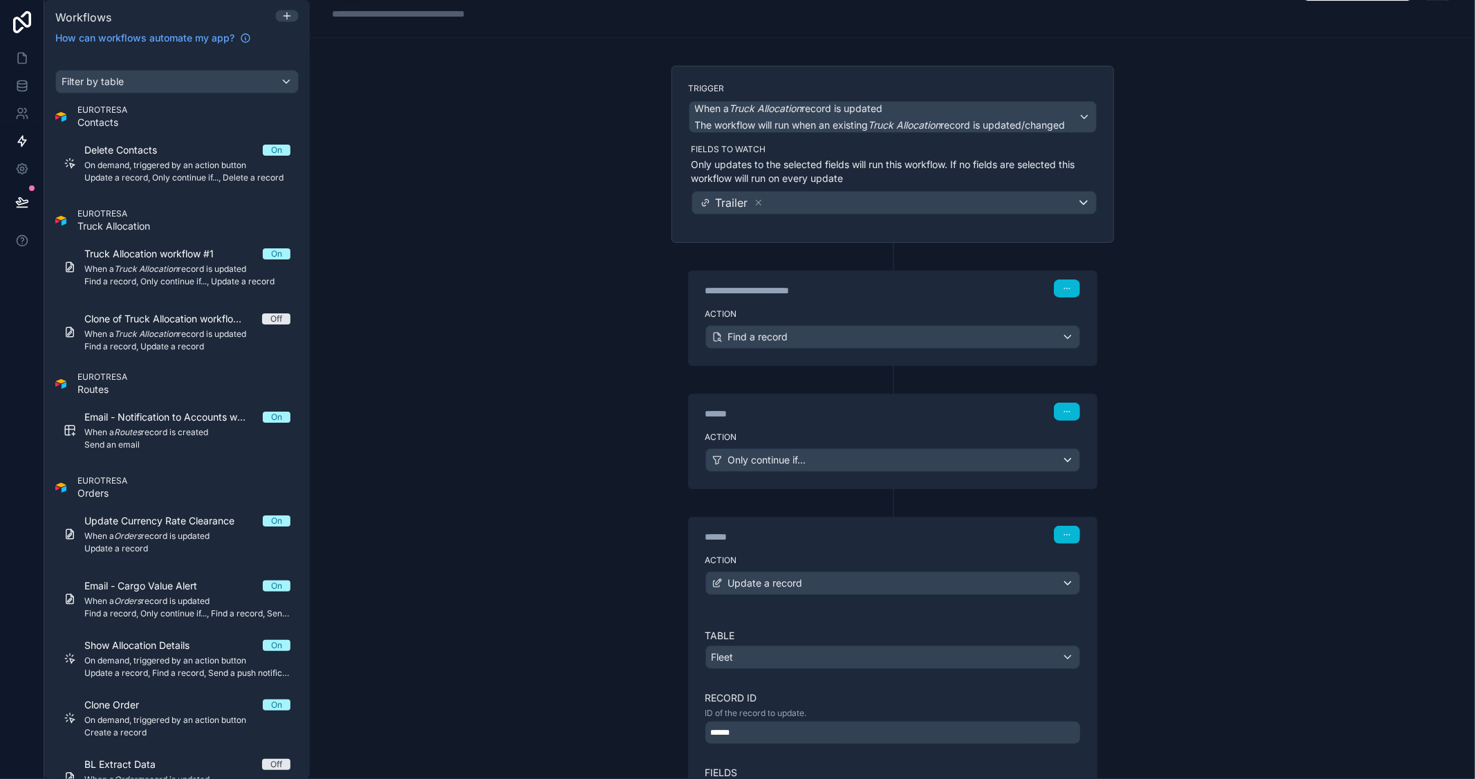
scroll to position [0, 0]
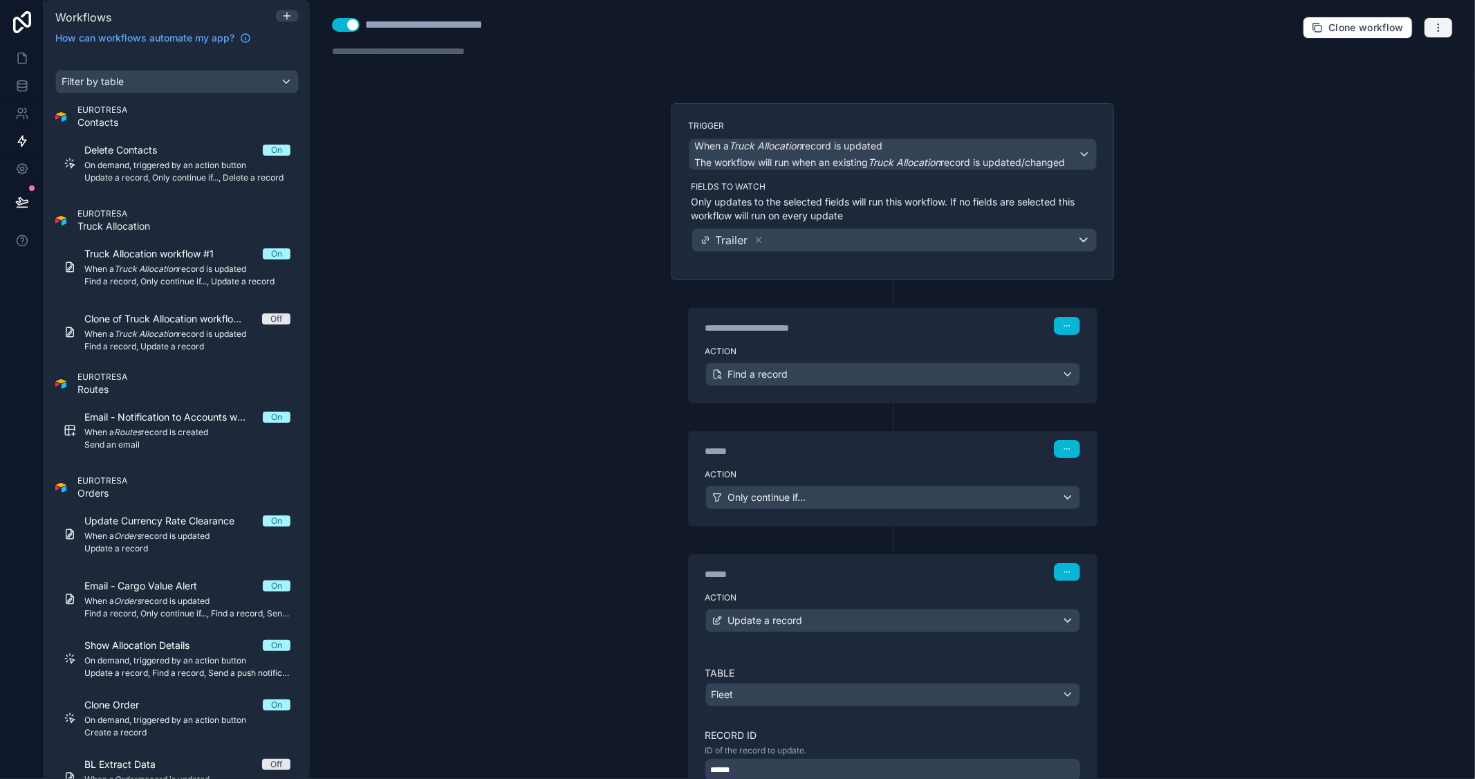
click at [1424, 30] on button "button" at bounding box center [1438, 27] width 29 height 21
click at [1398, 53] on button "Test workflow" at bounding box center [1380, 60] width 100 height 22
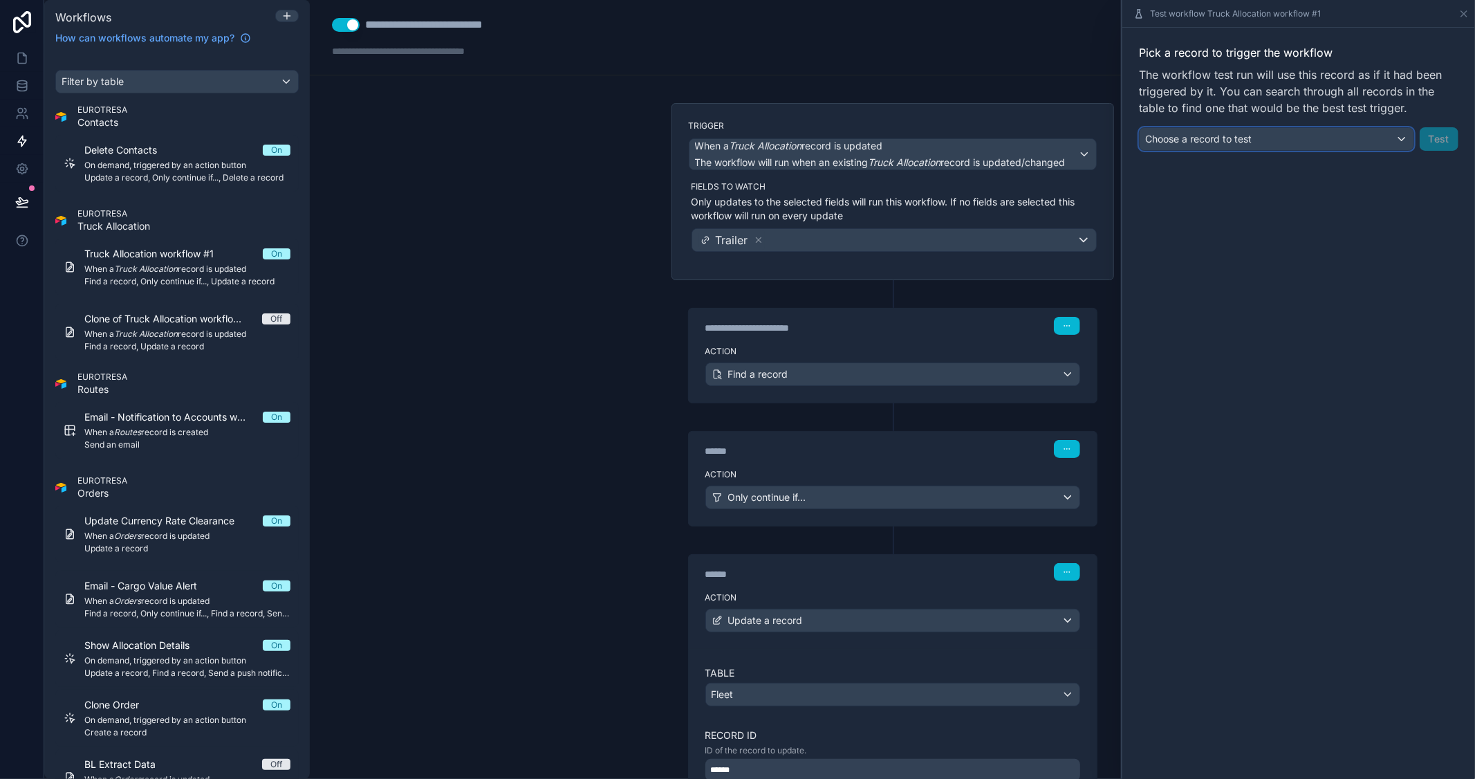
click at [1260, 141] on div "Choose a record to test" at bounding box center [1277, 139] width 274 height 22
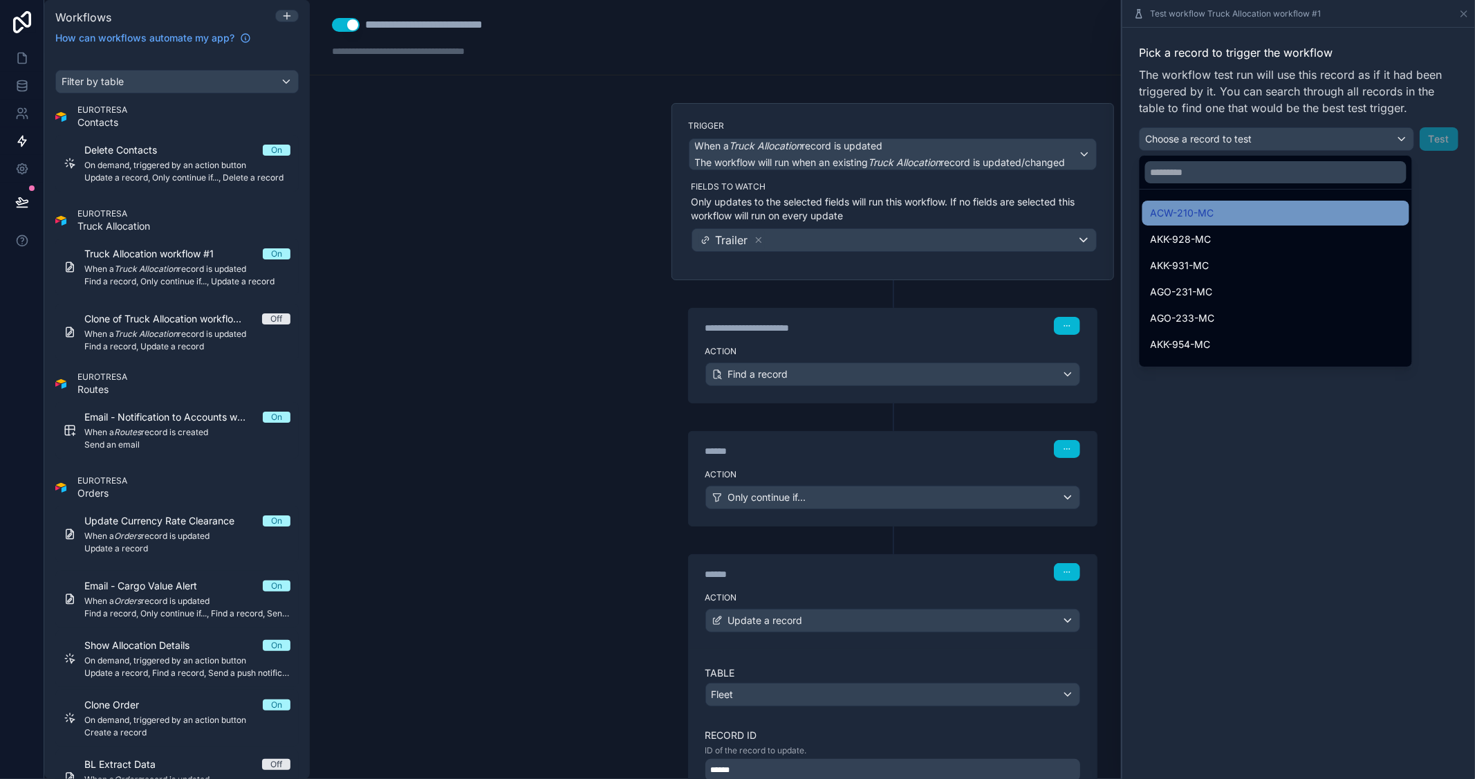
click at [1211, 210] on span "ACW-210-MC" at bounding box center [1183, 213] width 64 height 17
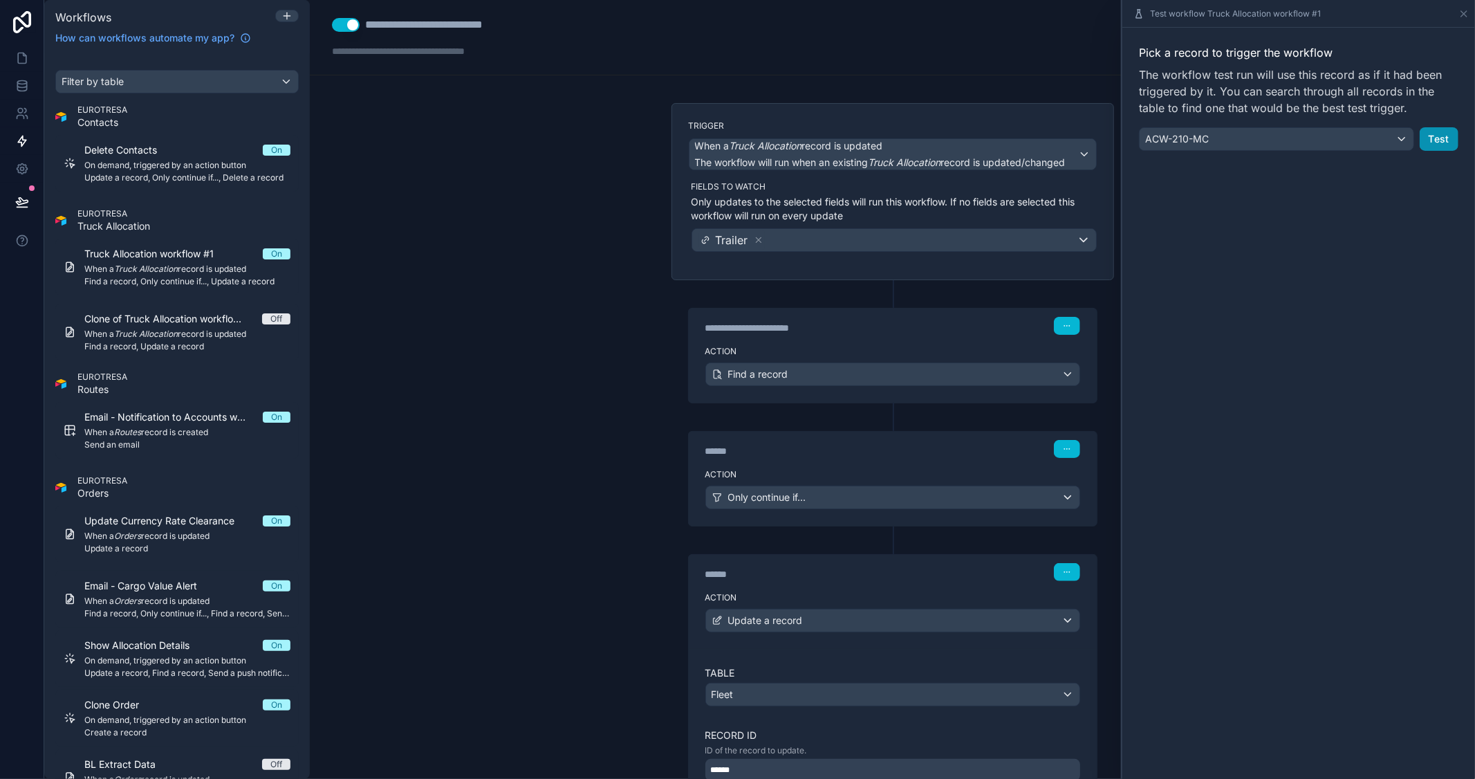
click at [1443, 132] on button "Test" at bounding box center [1439, 139] width 39 height 24
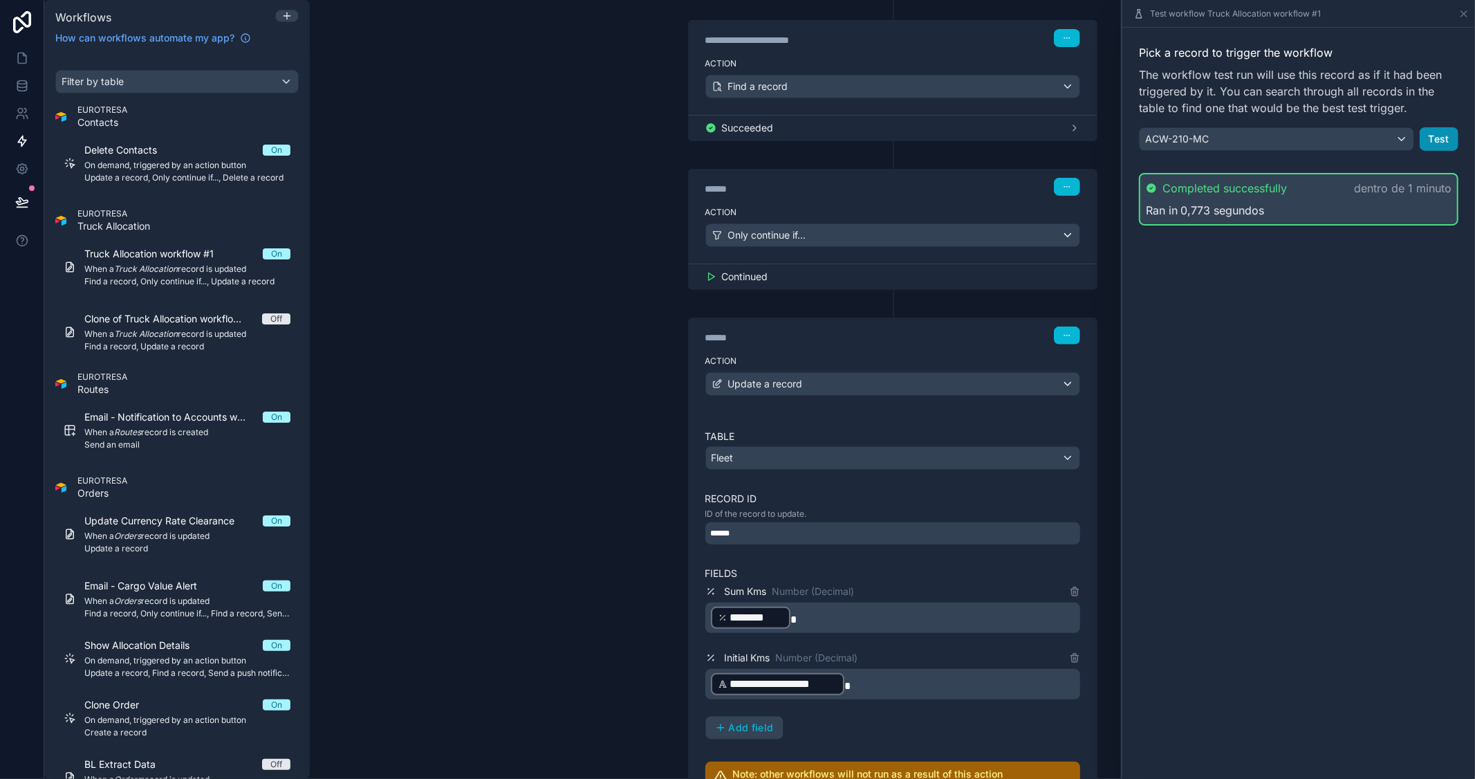
scroll to position [443, 0]
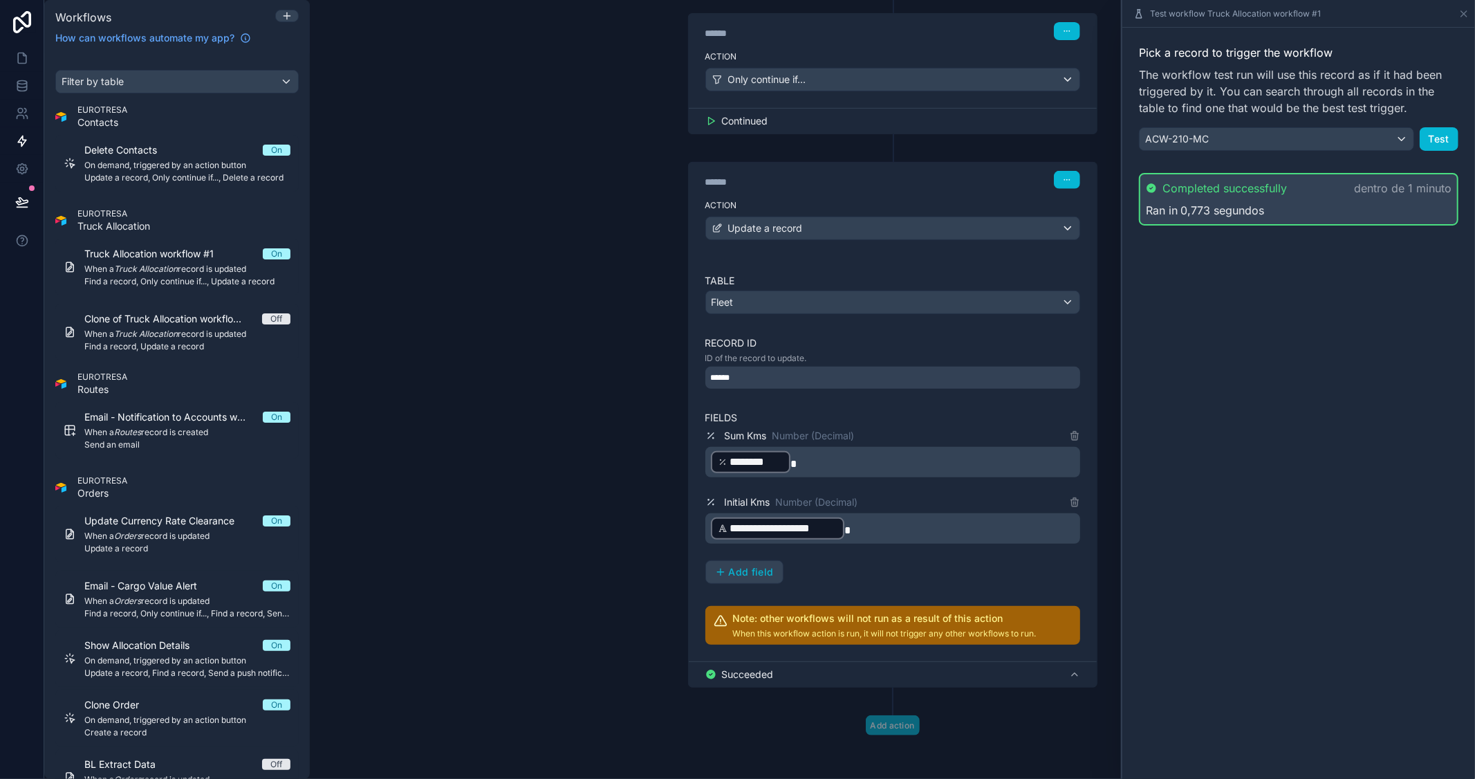
click at [909, 434] on div "Sum Kms Number (Decimal)" at bounding box center [892, 435] width 375 height 17
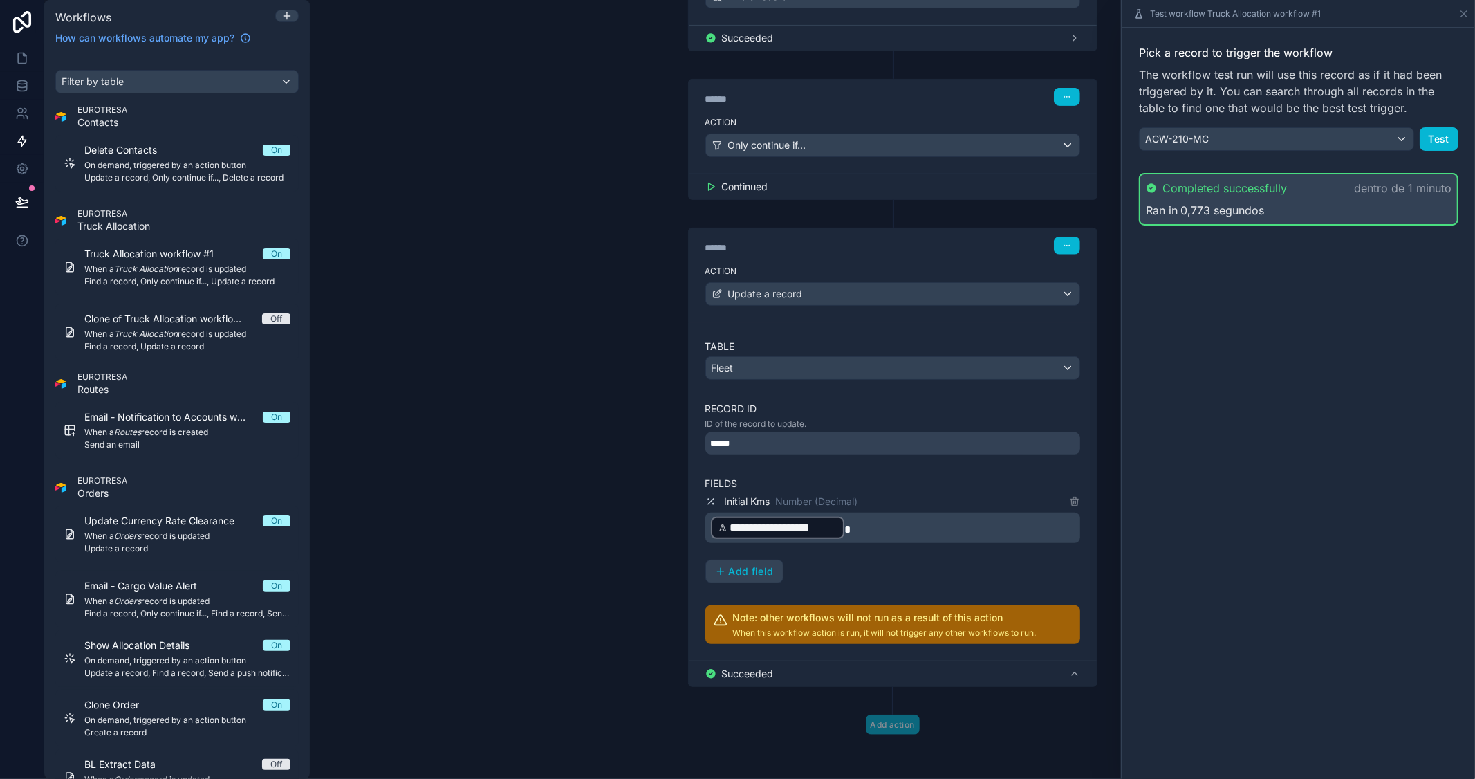
scroll to position [378, 0]
click at [1033, 563] on div "**********" at bounding box center [892, 538] width 375 height 90
click at [1467, 10] on icon at bounding box center [1463, 13] width 11 height 11
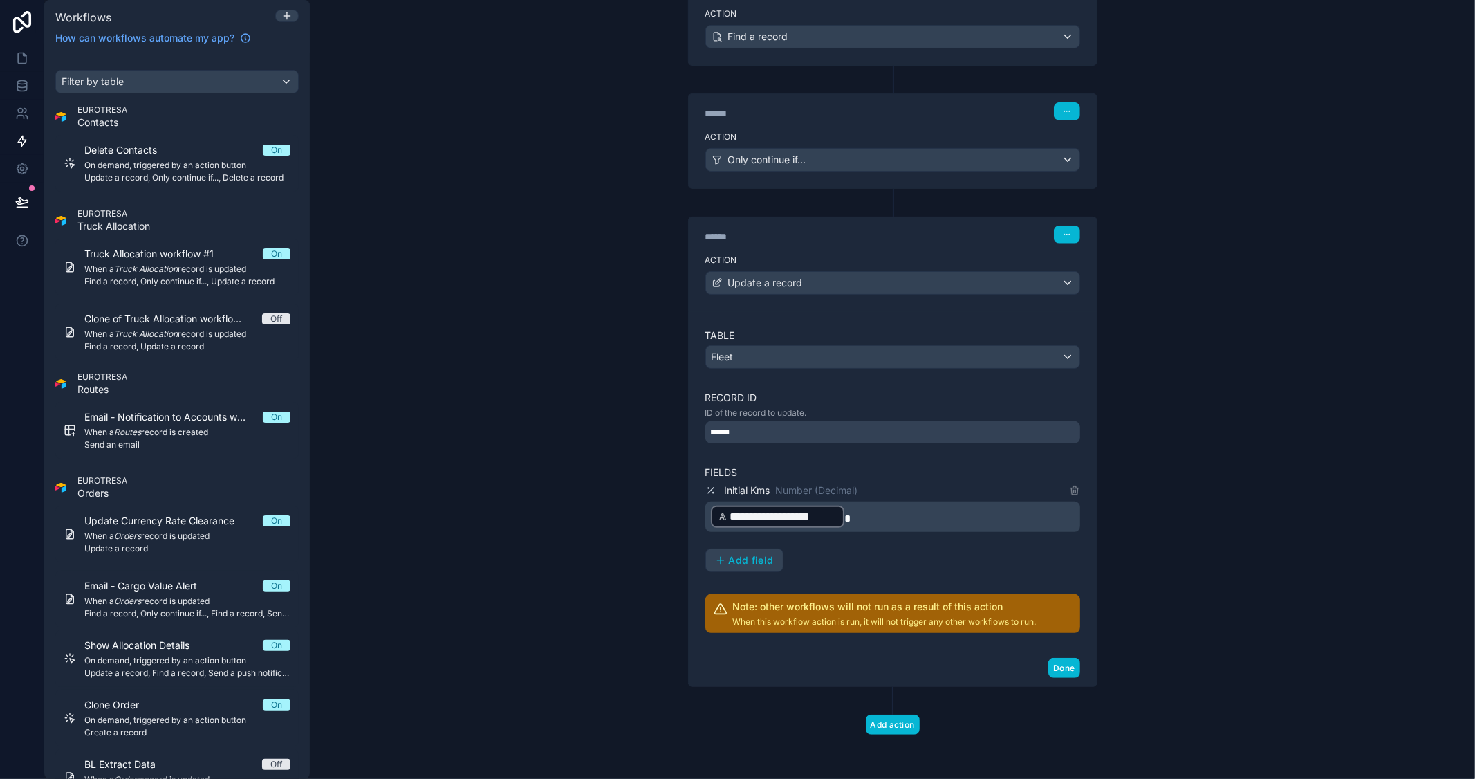
scroll to position [337, 0]
click at [743, 566] on button "Add field" at bounding box center [744, 560] width 77 height 22
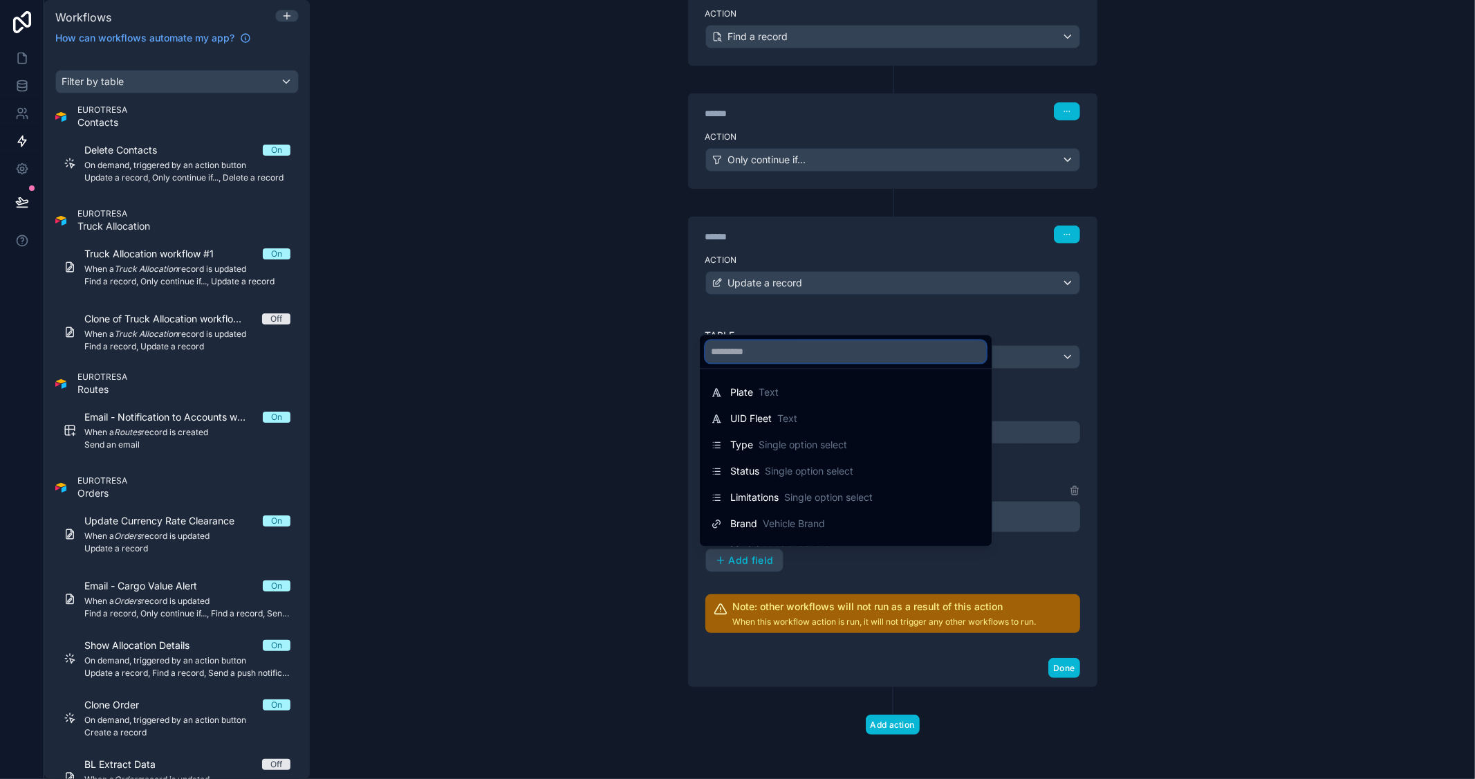
click at [811, 360] on input "text" at bounding box center [845, 351] width 281 height 22
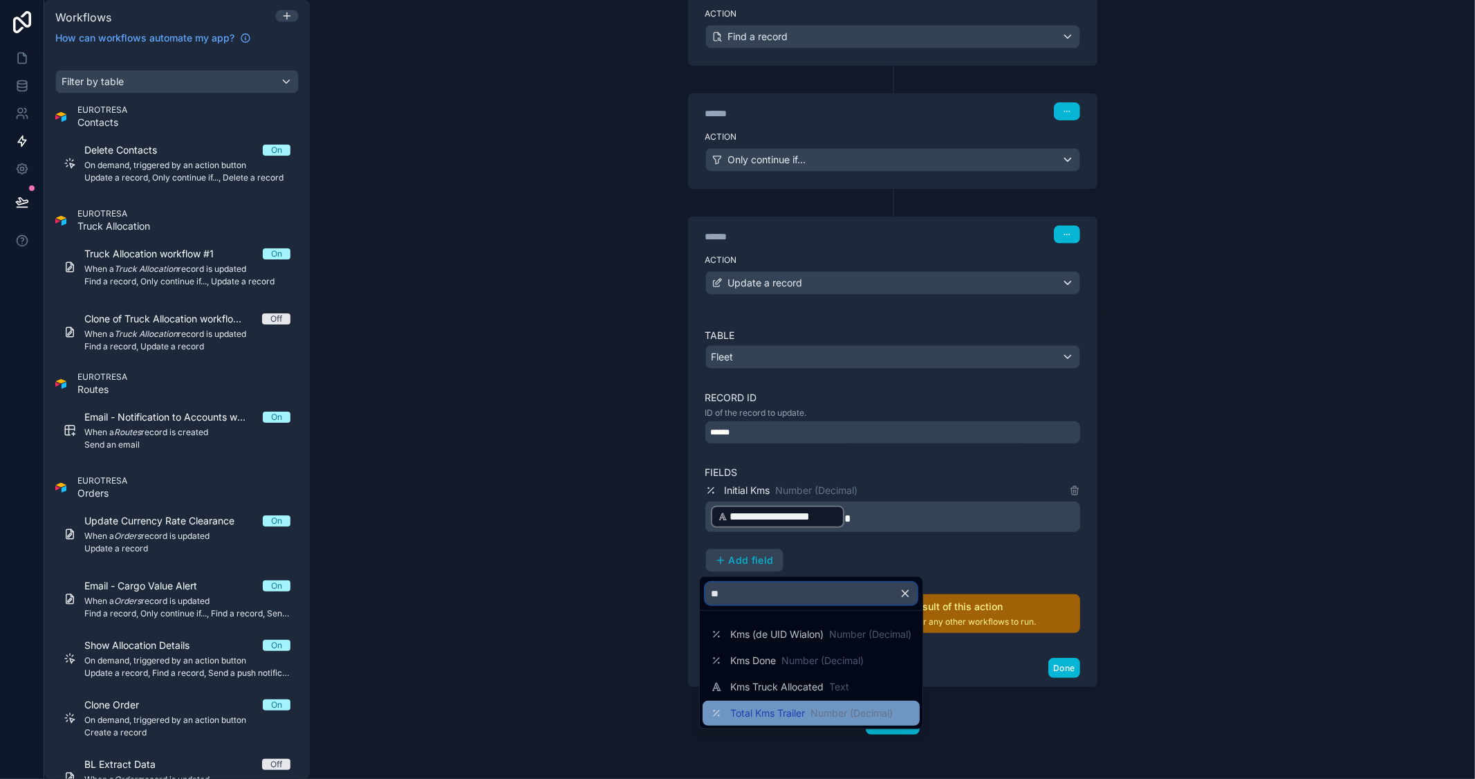
type input "**"
click at [779, 721] on div "Total Kms Trailer Number (Decimal)" at bounding box center [811, 712] width 217 height 25
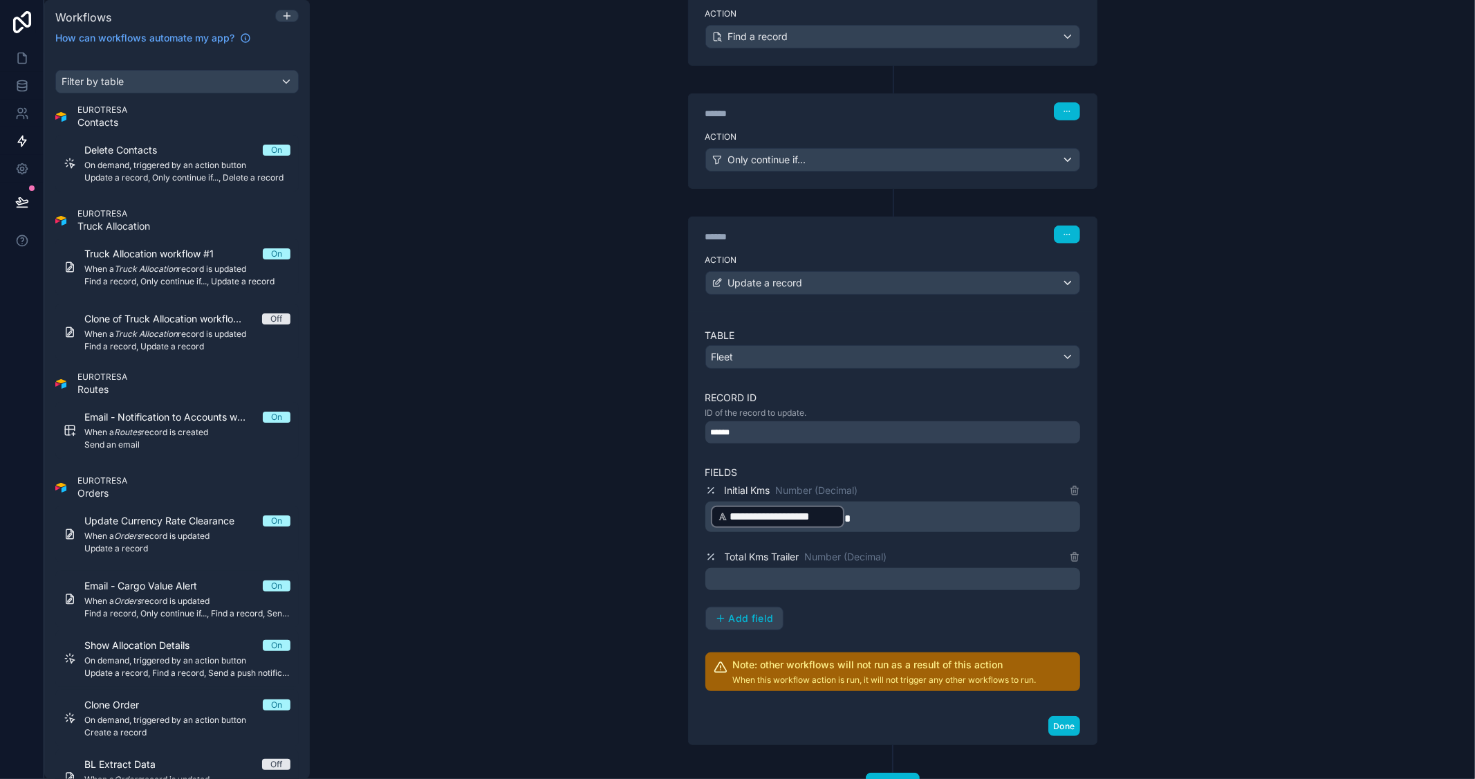
click at [748, 576] on p "﻿" at bounding box center [894, 578] width 366 height 17
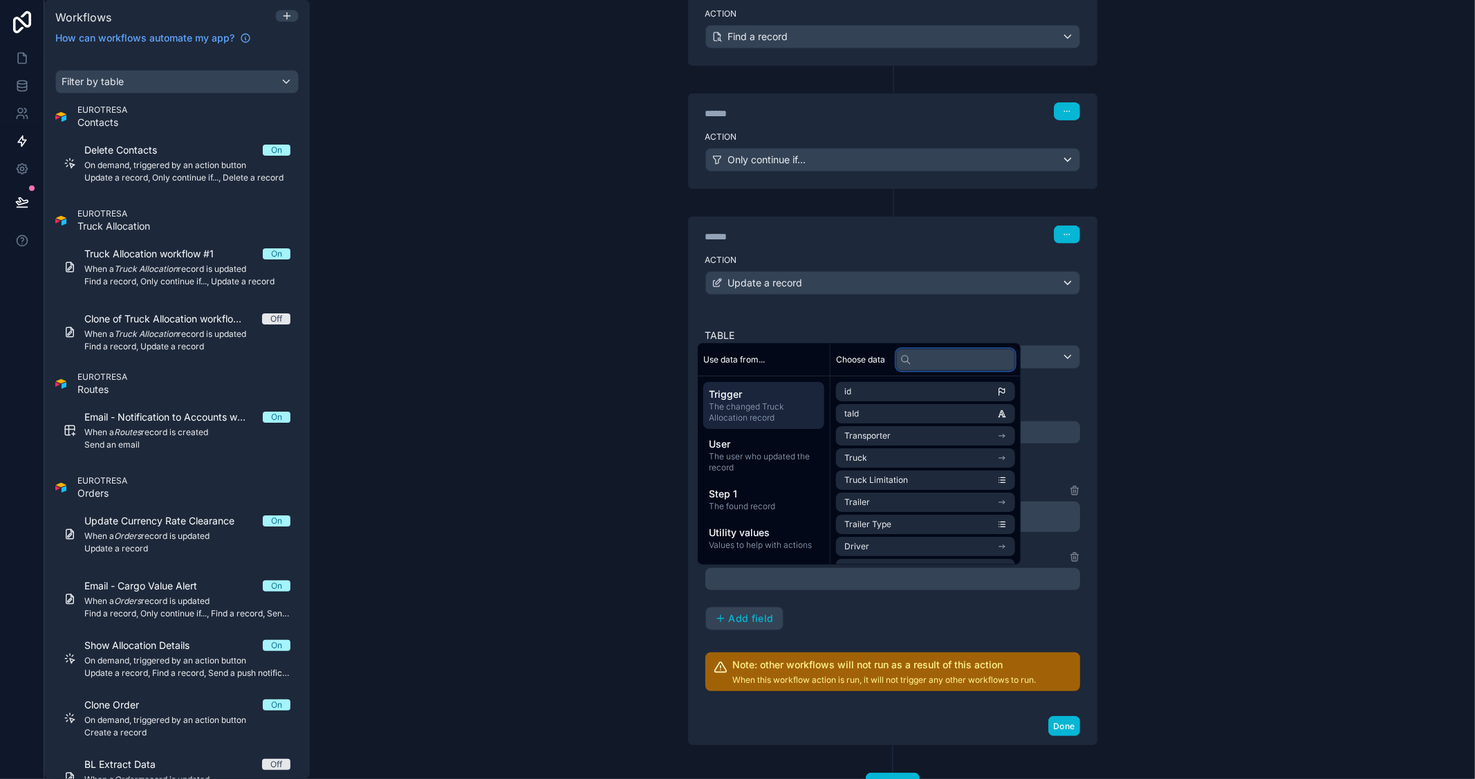
click at [958, 363] on input "text" at bounding box center [955, 360] width 119 height 22
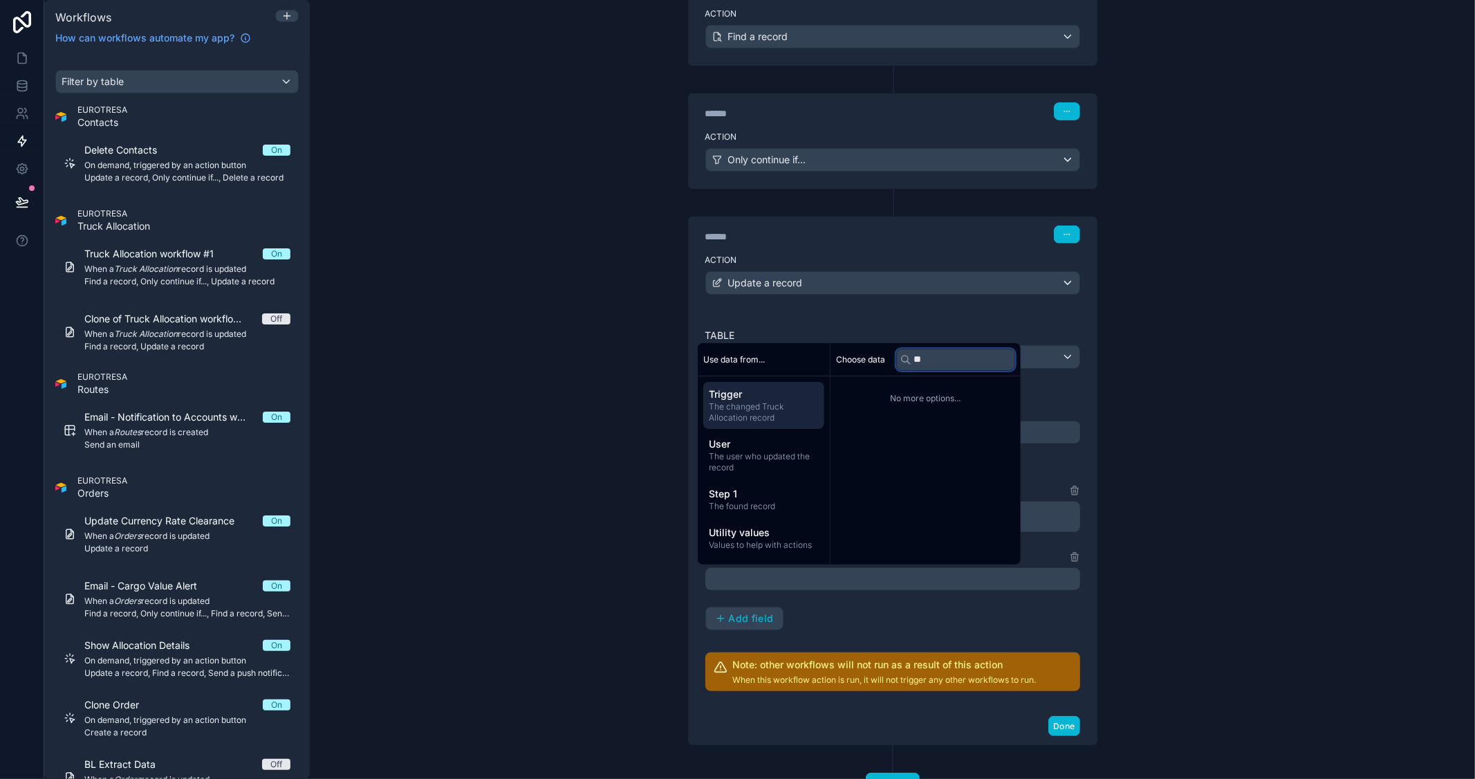
type input "*"
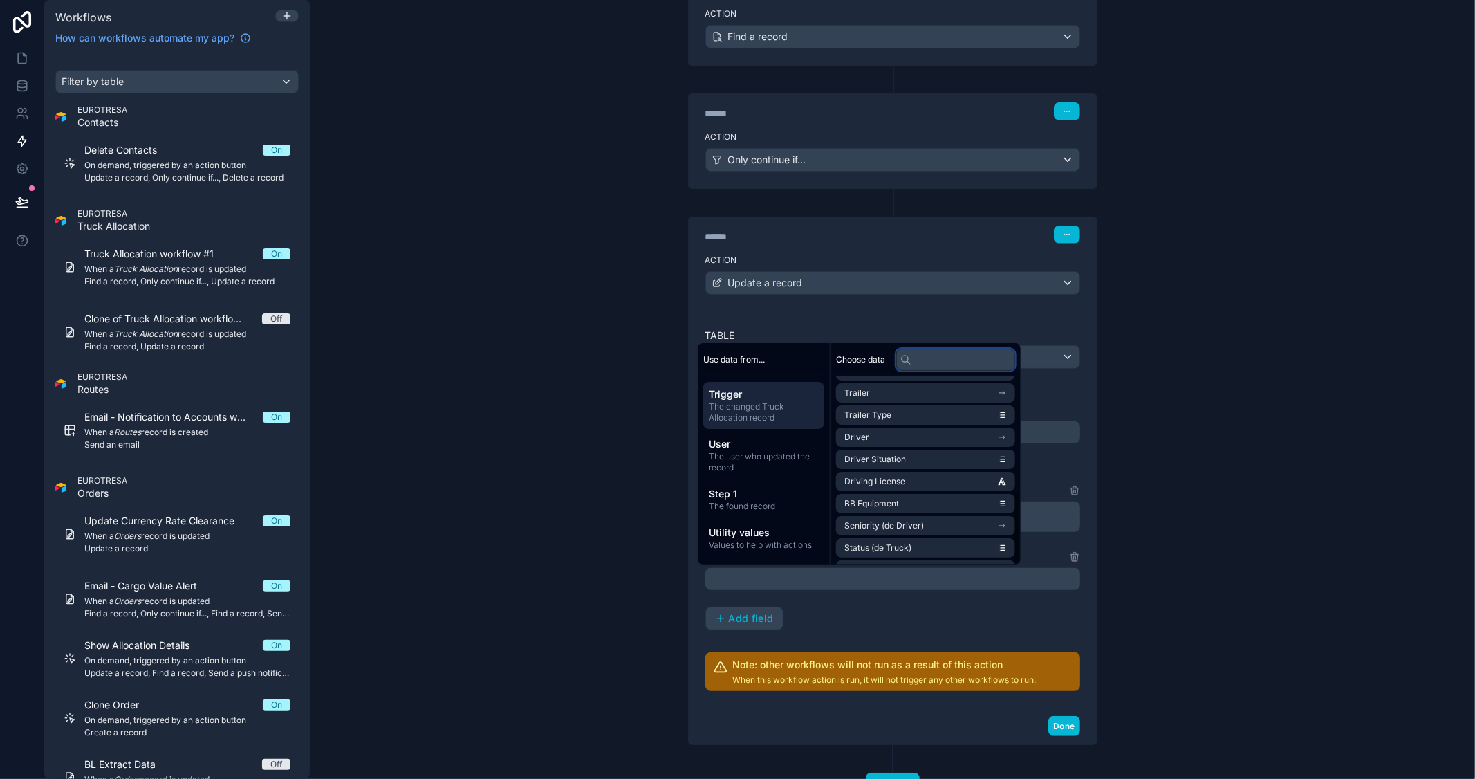
scroll to position [306, 0]
click at [960, 523] on li "Kms Trailer" at bounding box center [925, 527] width 179 height 19
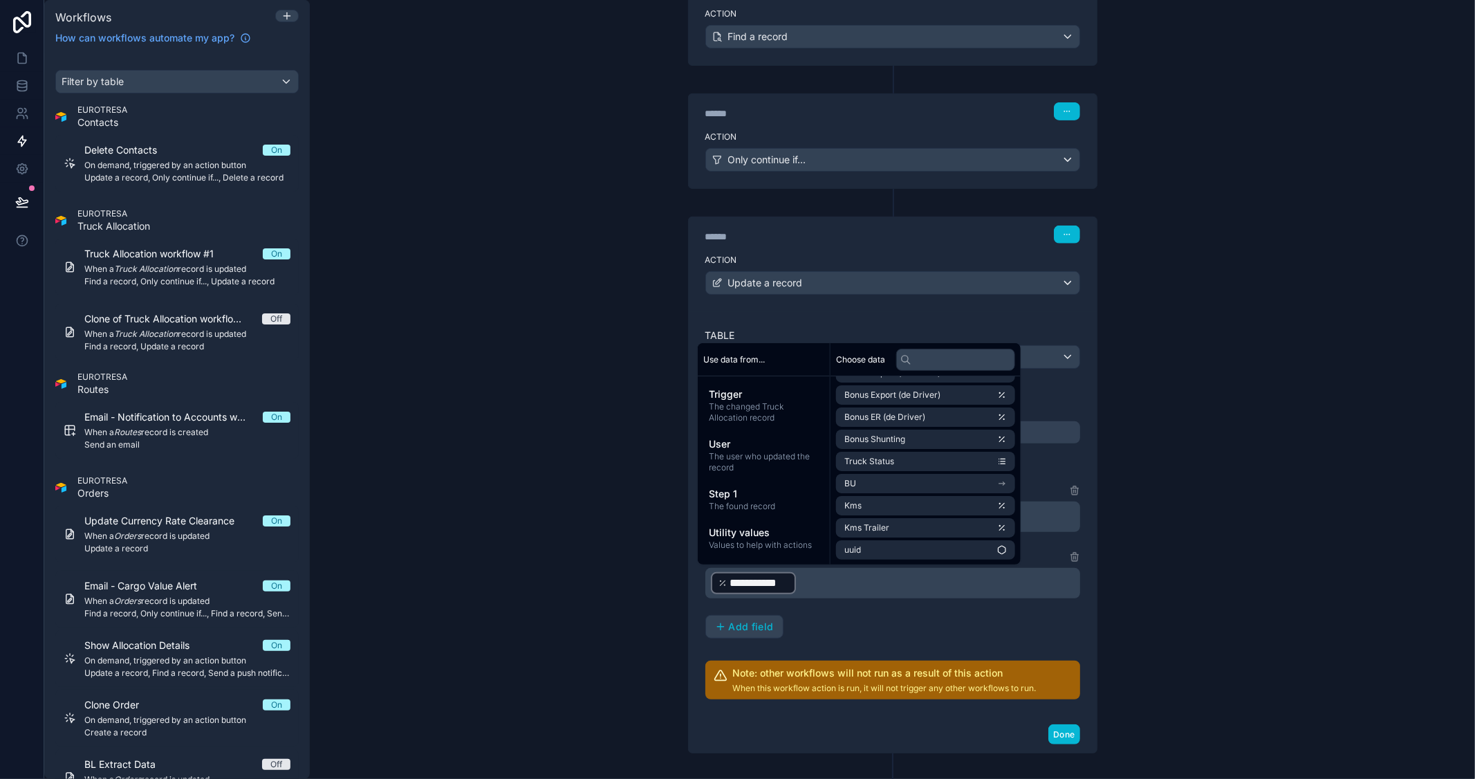
click at [820, 583] on p "**********" at bounding box center [894, 582] width 366 height 25
click at [749, 500] on span "Step 1" at bounding box center [764, 494] width 110 height 14
click at [945, 353] on input "text" at bounding box center [955, 360] width 119 height 22
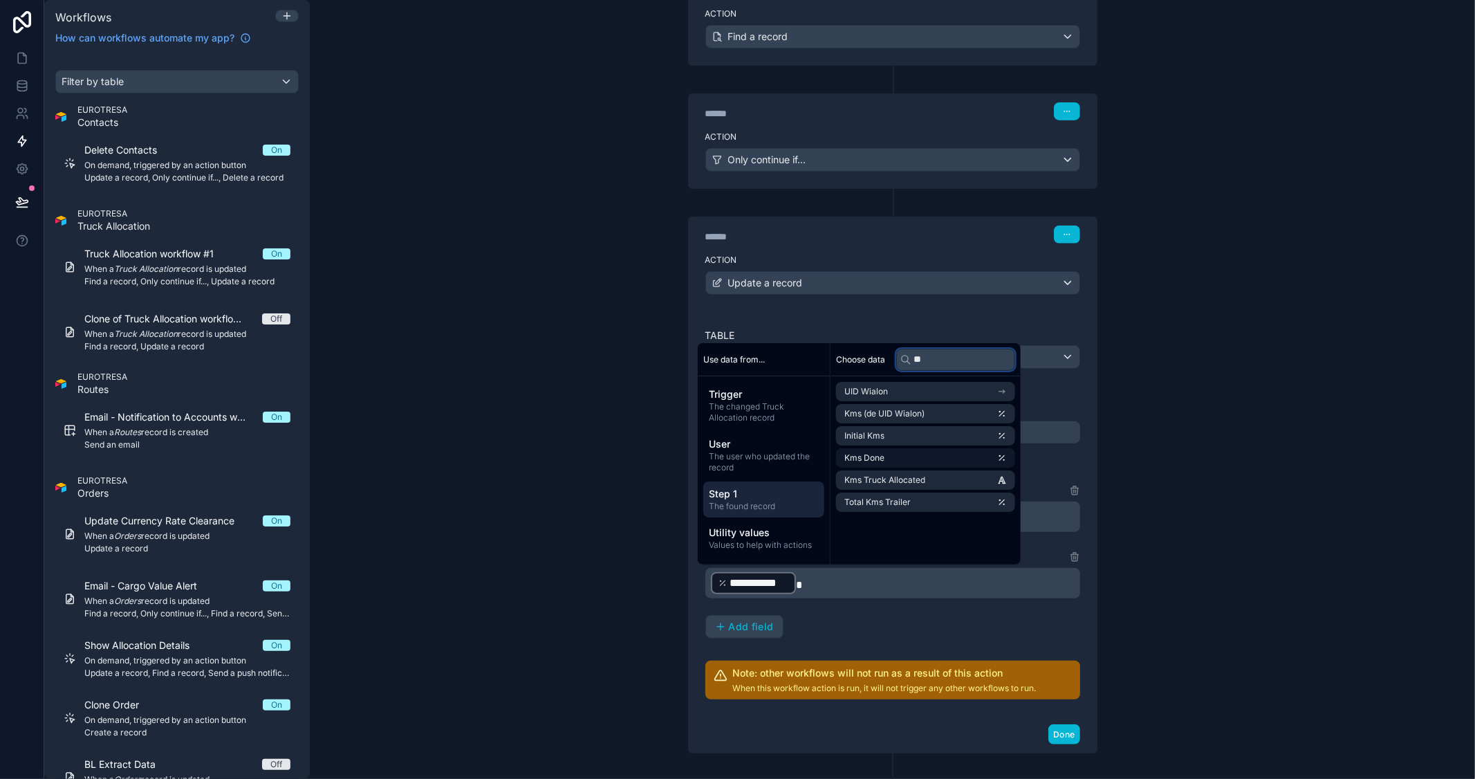
type input "**"
click at [966, 454] on li "Kms Done" at bounding box center [925, 457] width 179 height 19
click at [1239, 483] on div "**********" at bounding box center [892, 389] width 1165 height 779
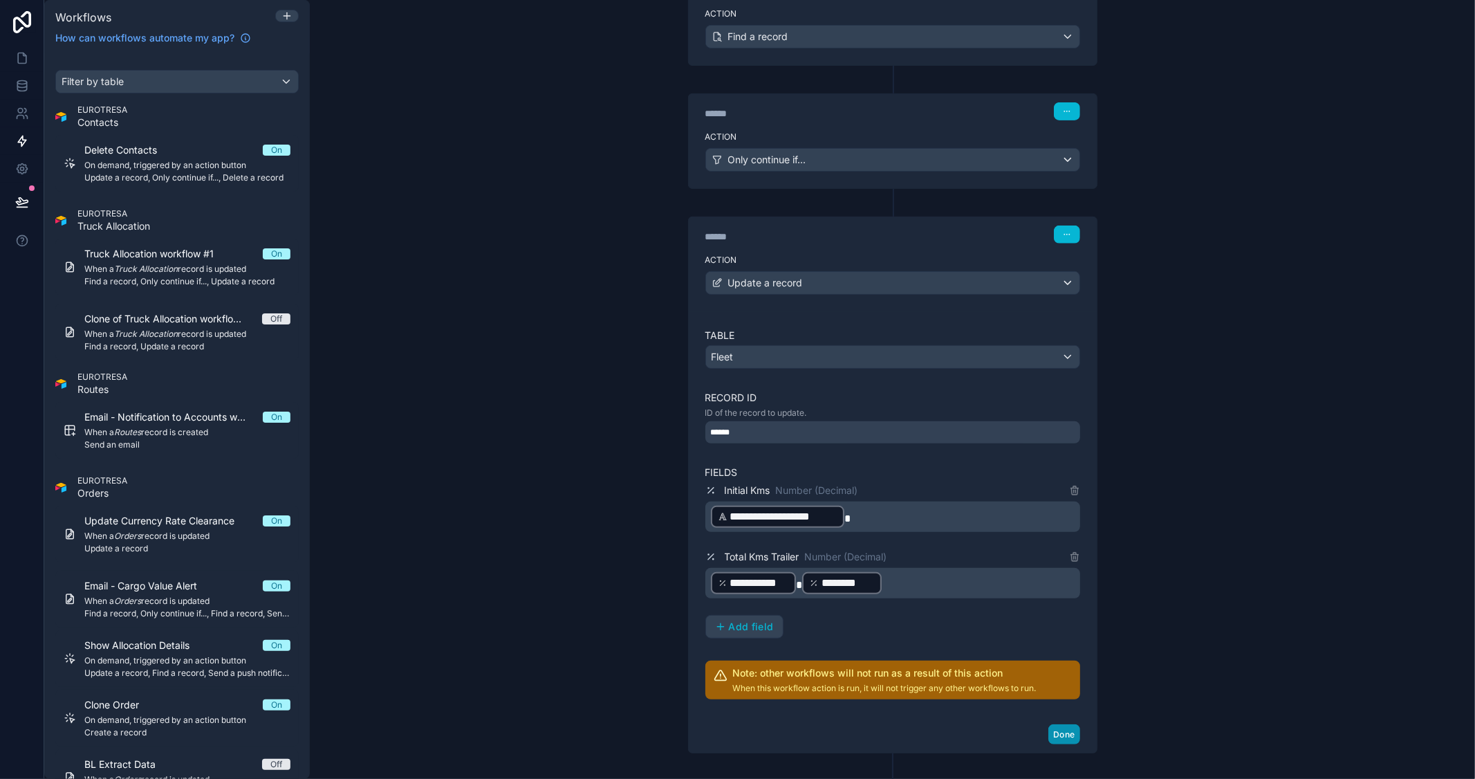
click at [1061, 732] on button "Done" at bounding box center [1063, 734] width 31 height 20
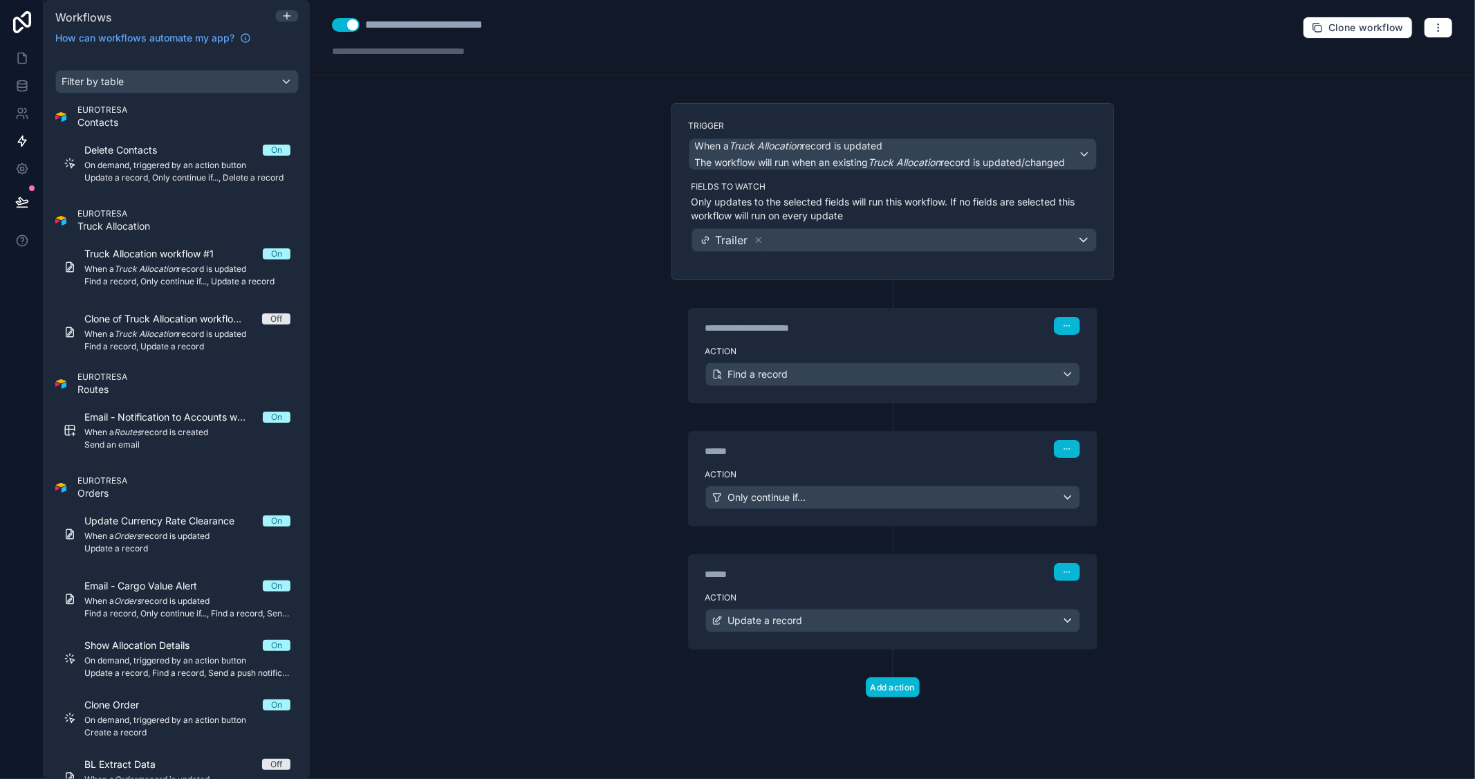
scroll to position [0, 0]
click at [1437, 26] on icon "button" at bounding box center [1438, 27] width 11 height 11
click at [1393, 58] on span "Test workflow" at bounding box center [1402, 60] width 66 height 11
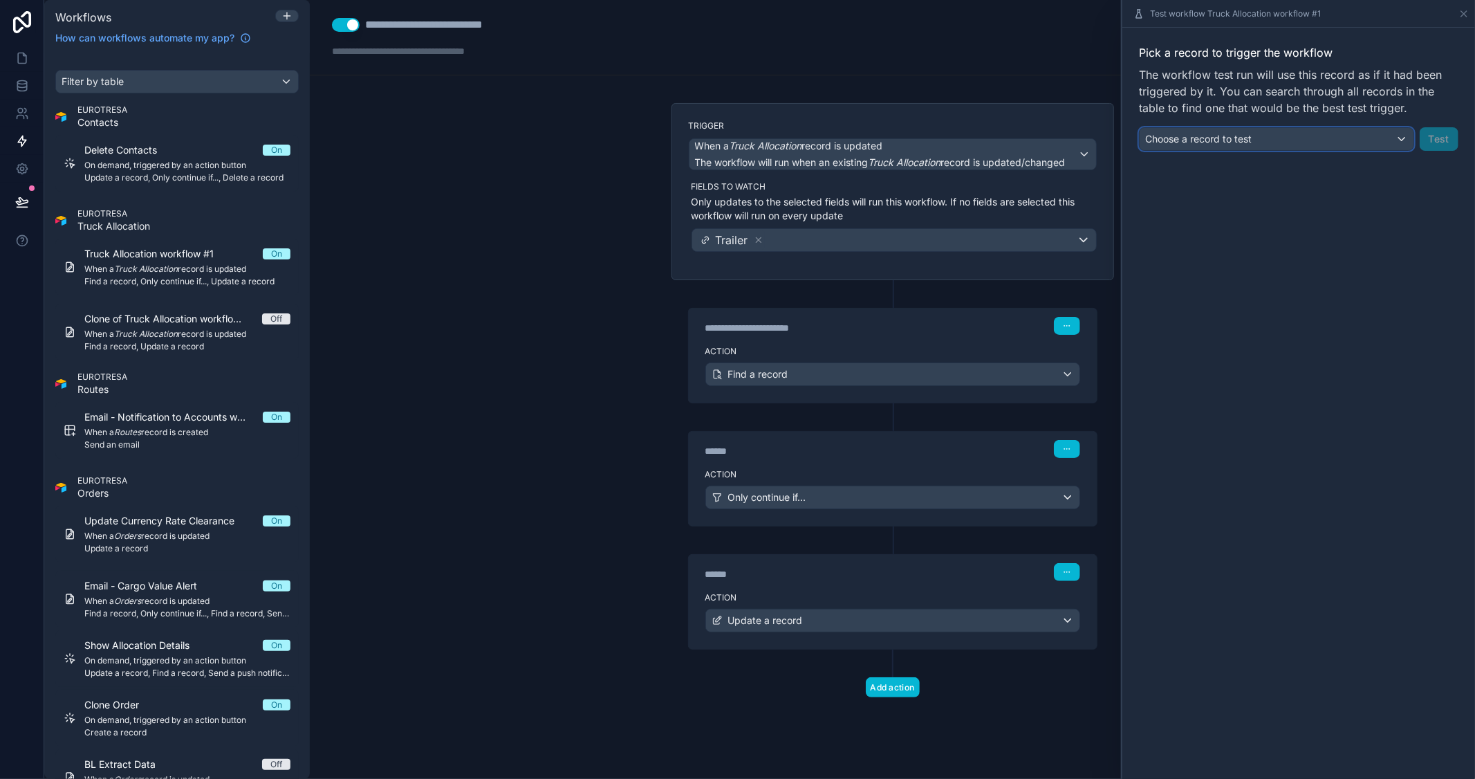
click at [1283, 150] on button "Choose a record to test" at bounding box center [1276, 139] width 275 height 24
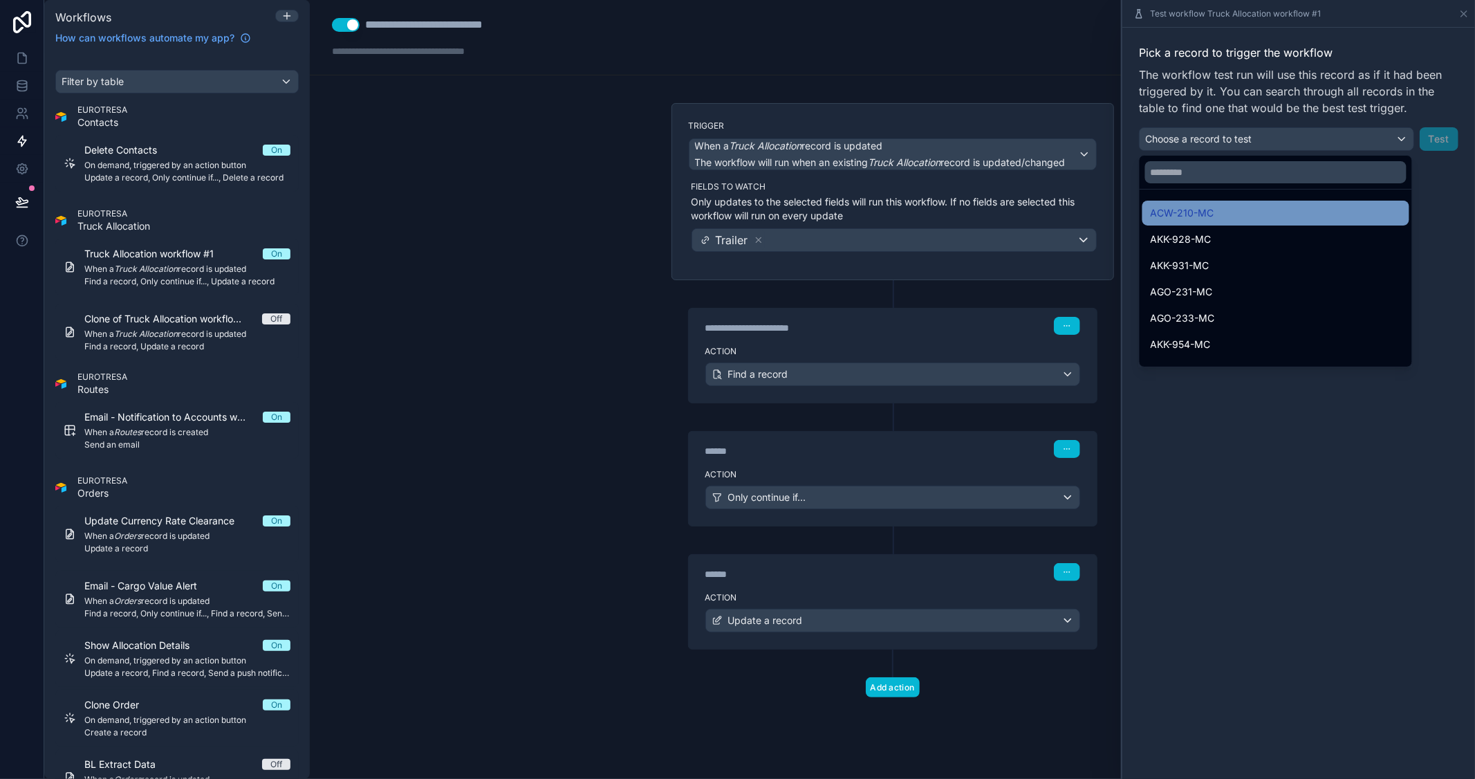
click at [1206, 209] on span "ACW-210-MC" at bounding box center [1183, 213] width 64 height 17
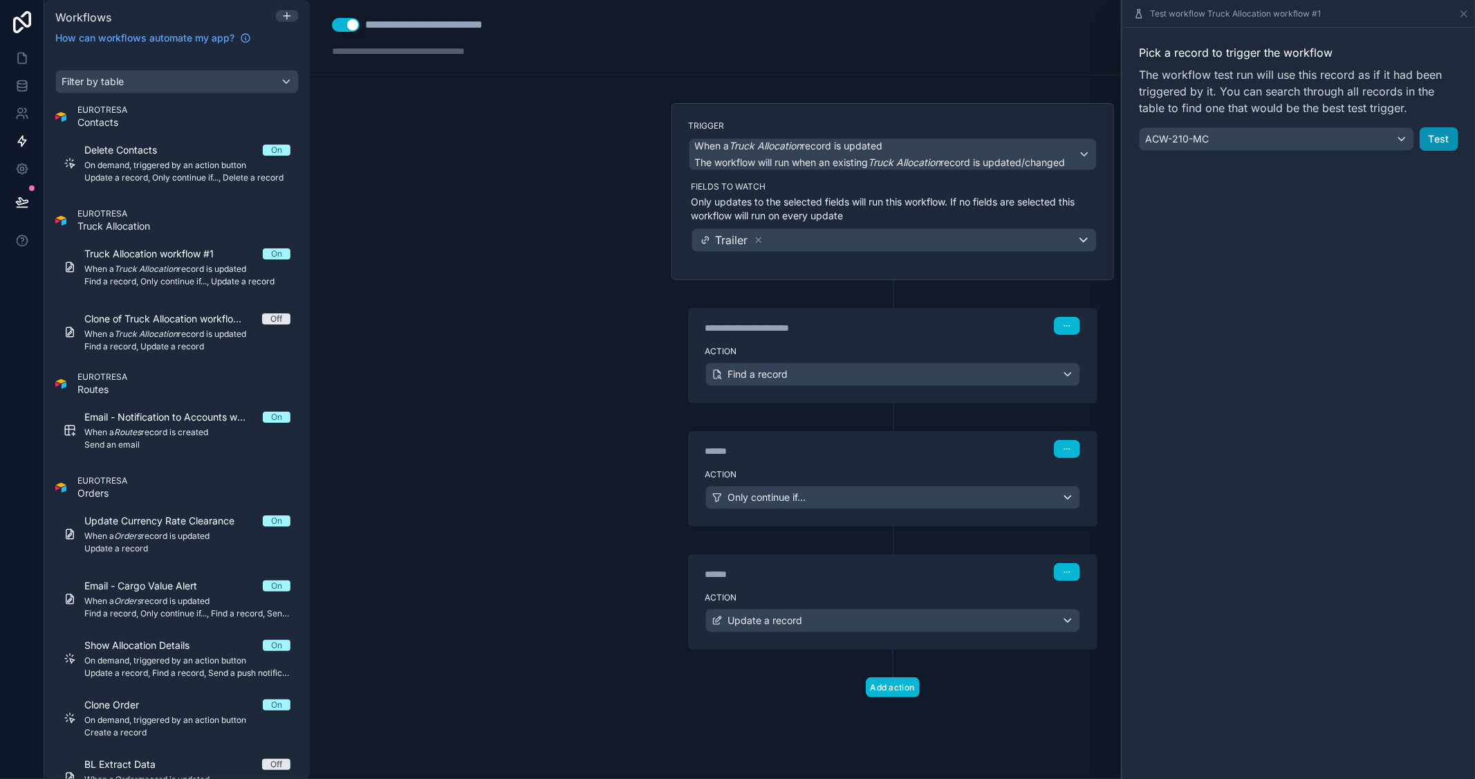
click at [1433, 134] on button "Test" at bounding box center [1439, 139] width 39 height 24
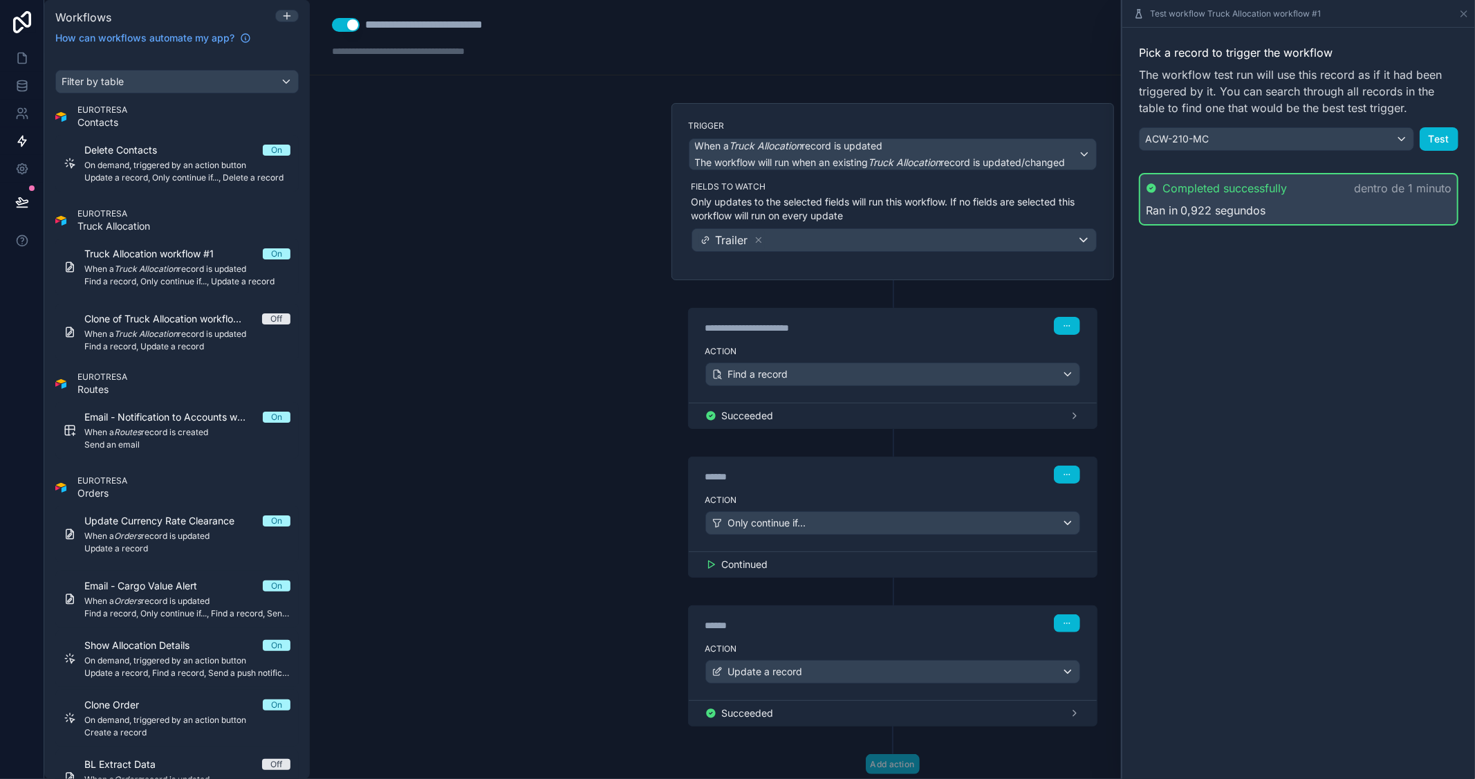
drag, startPoint x: 1028, startPoint y: 689, endPoint x: 1016, endPoint y: 680, distance: 14.4
click at [1028, 689] on div "Action Update a record" at bounding box center [893, 669] width 408 height 62
click at [1467, 14] on icon at bounding box center [1463, 13] width 11 height 11
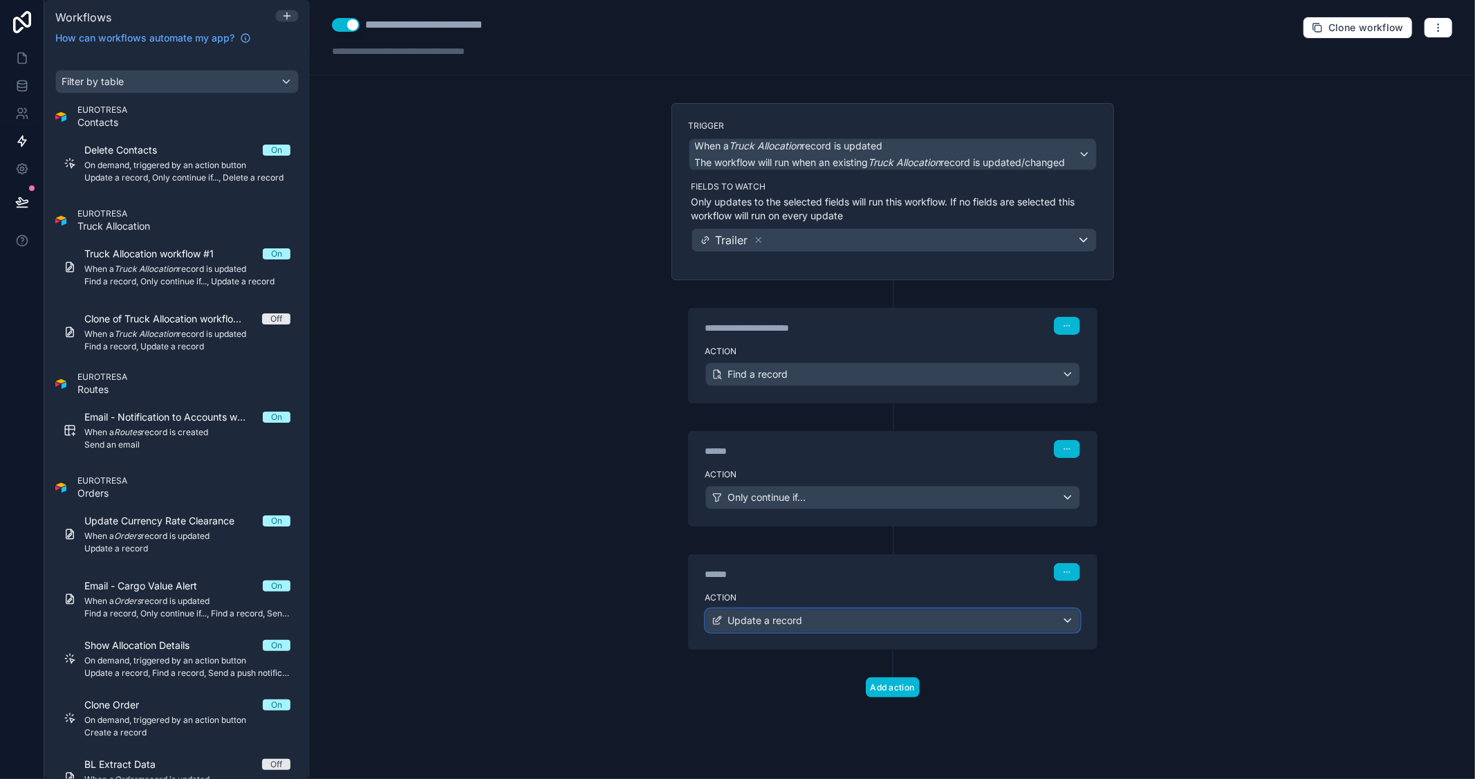
click at [855, 620] on div "Update a record" at bounding box center [892, 620] width 373 height 22
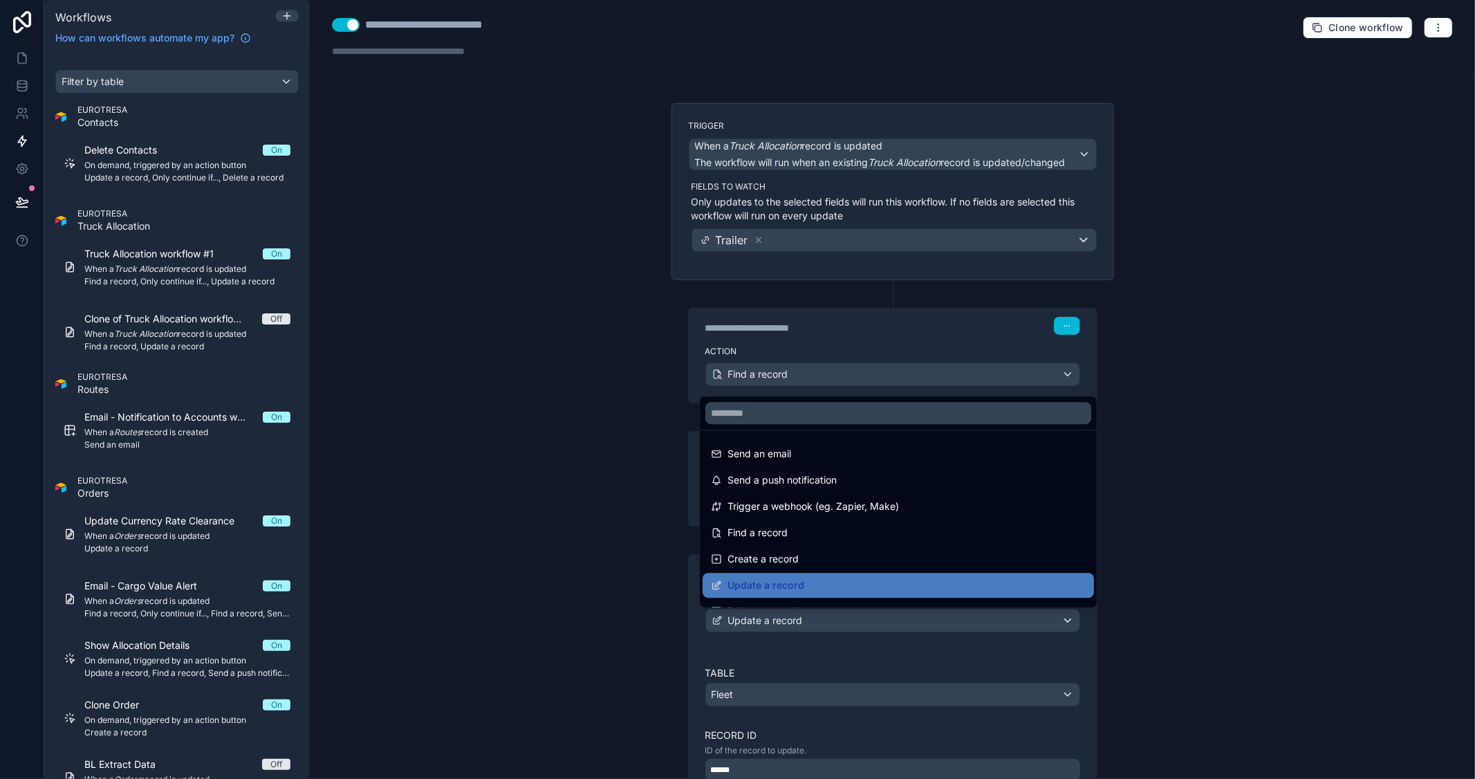
click at [535, 560] on div at bounding box center [737, 389] width 1475 height 779
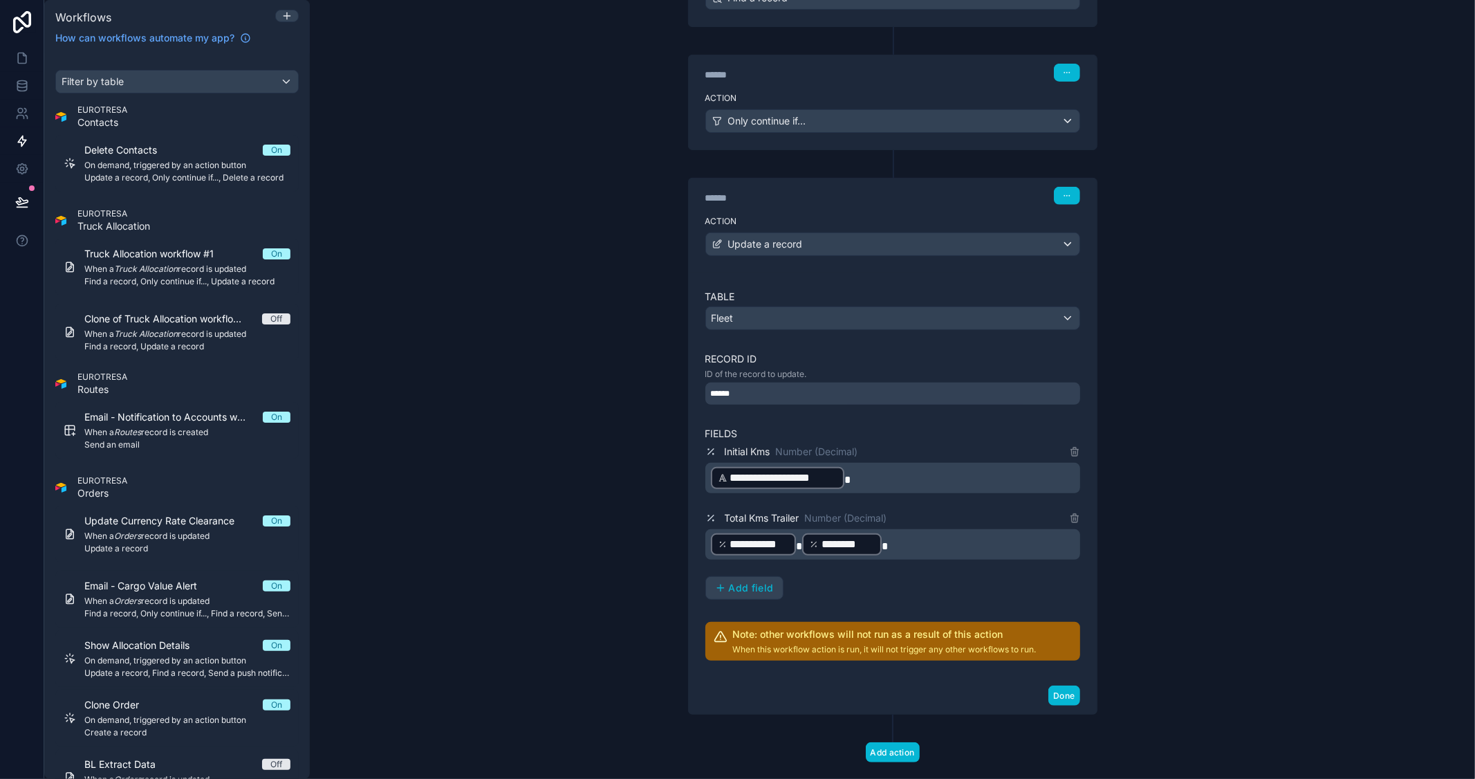
scroll to position [403, 0]
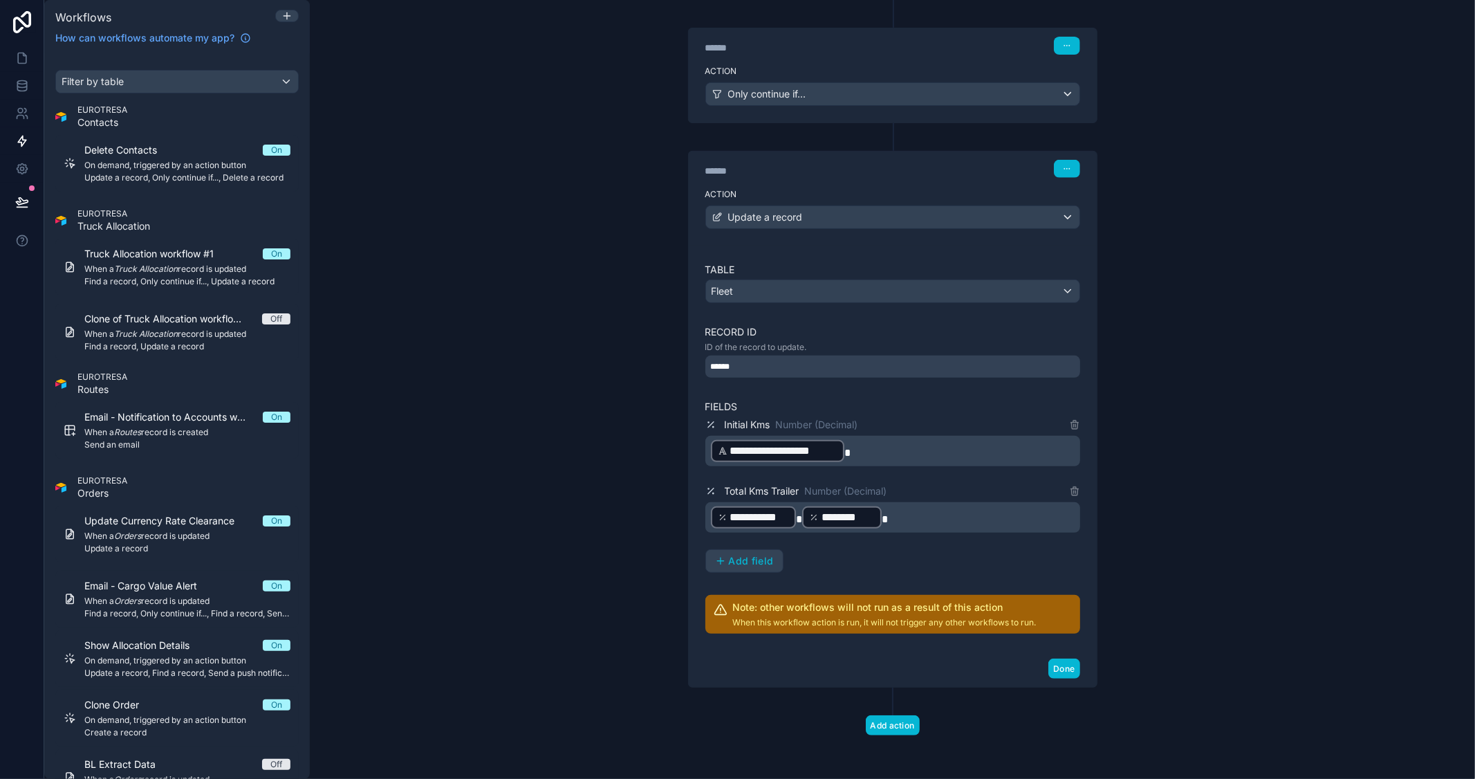
click at [705, 514] on div "**********" at bounding box center [892, 517] width 375 height 30
click at [705, 517] on div "**********" at bounding box center [892, 517] width 375 height 30
click at [711, 517] on div "**********" at bounding box center [753, 517] width 85 height 22
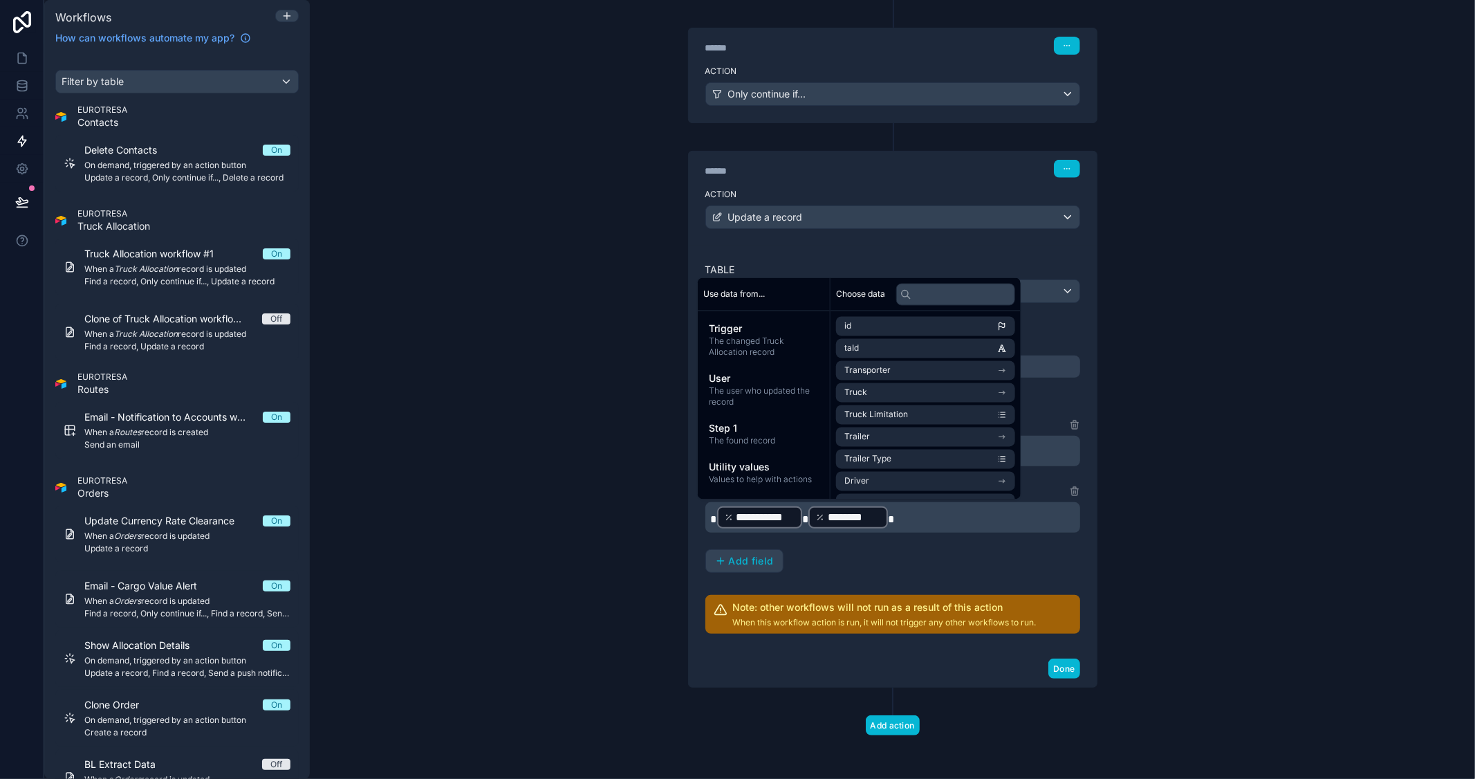
click at [1273, 570] on div "**********" at bounding box center [892, 389] width 1165 height 779
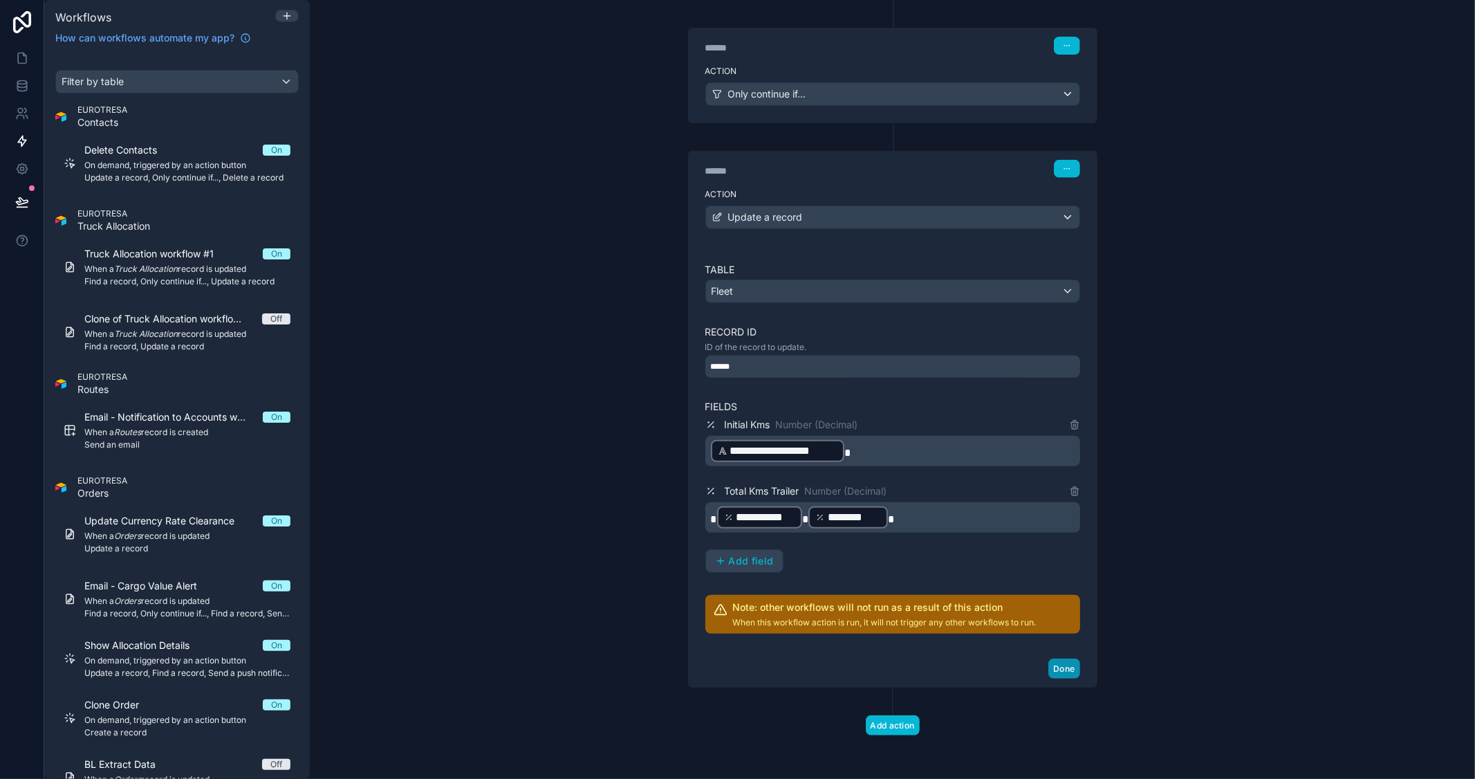
click at [1062, 671] on button "Done" at bounding box center [1063, 668] width 31 height 20
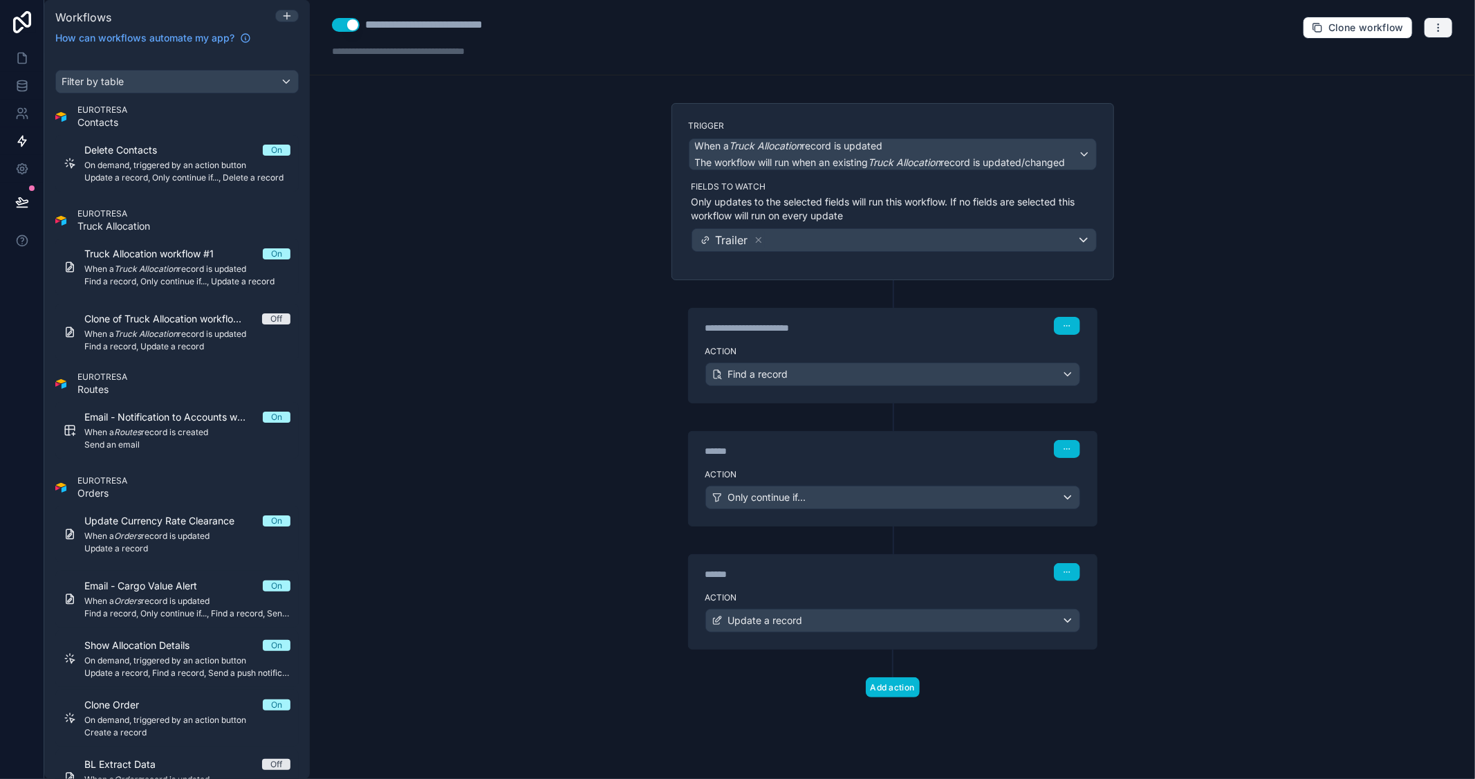
click at [1433, 28] on icon "button" at bounding box center [1438, 27] width 11 height 11
click at [1380, 61] on span "Test workflow" at bounding box center [1402, 60] width 66 height 11
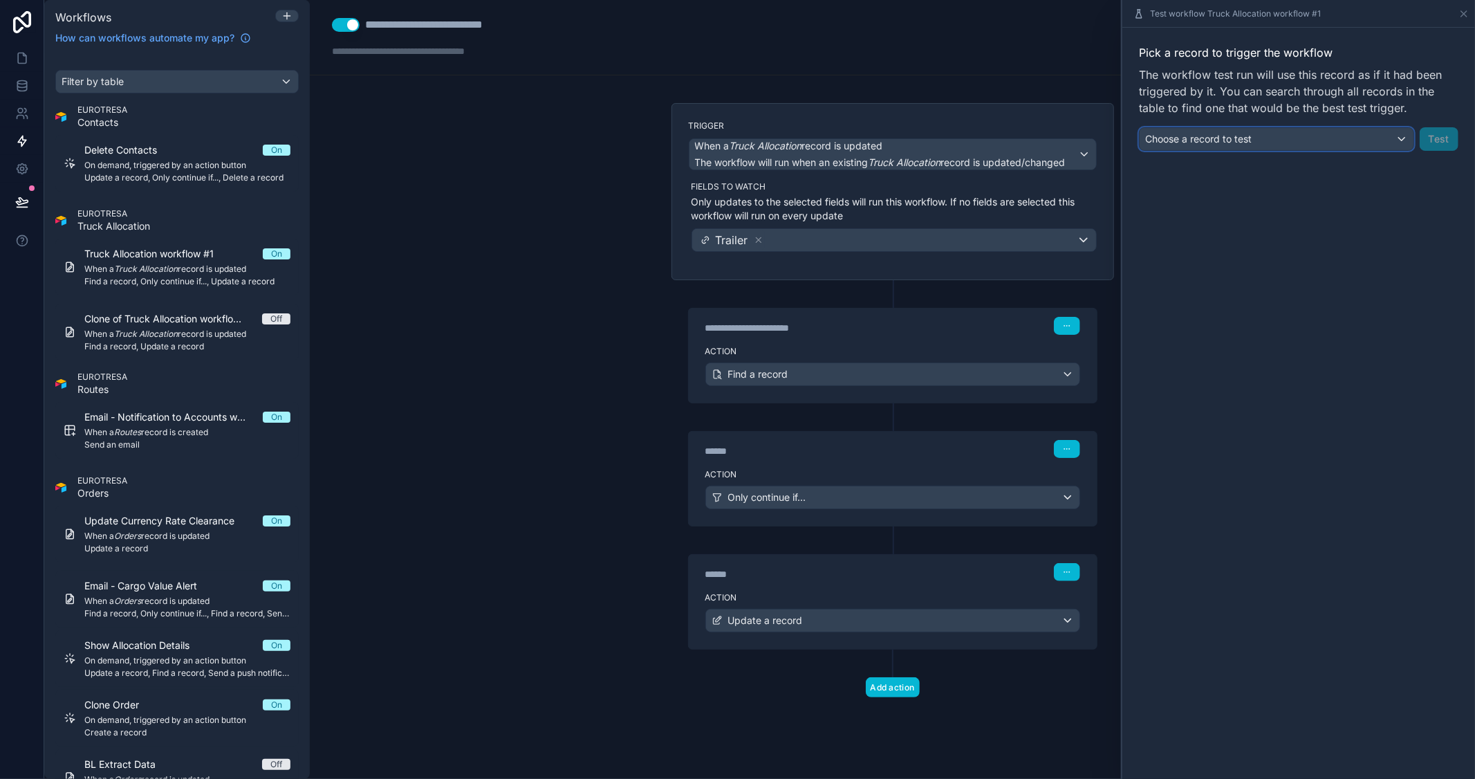
click at [1351, 133] on div "Choose a record to test" at bounding box center [1277, 139] width 274 height 22
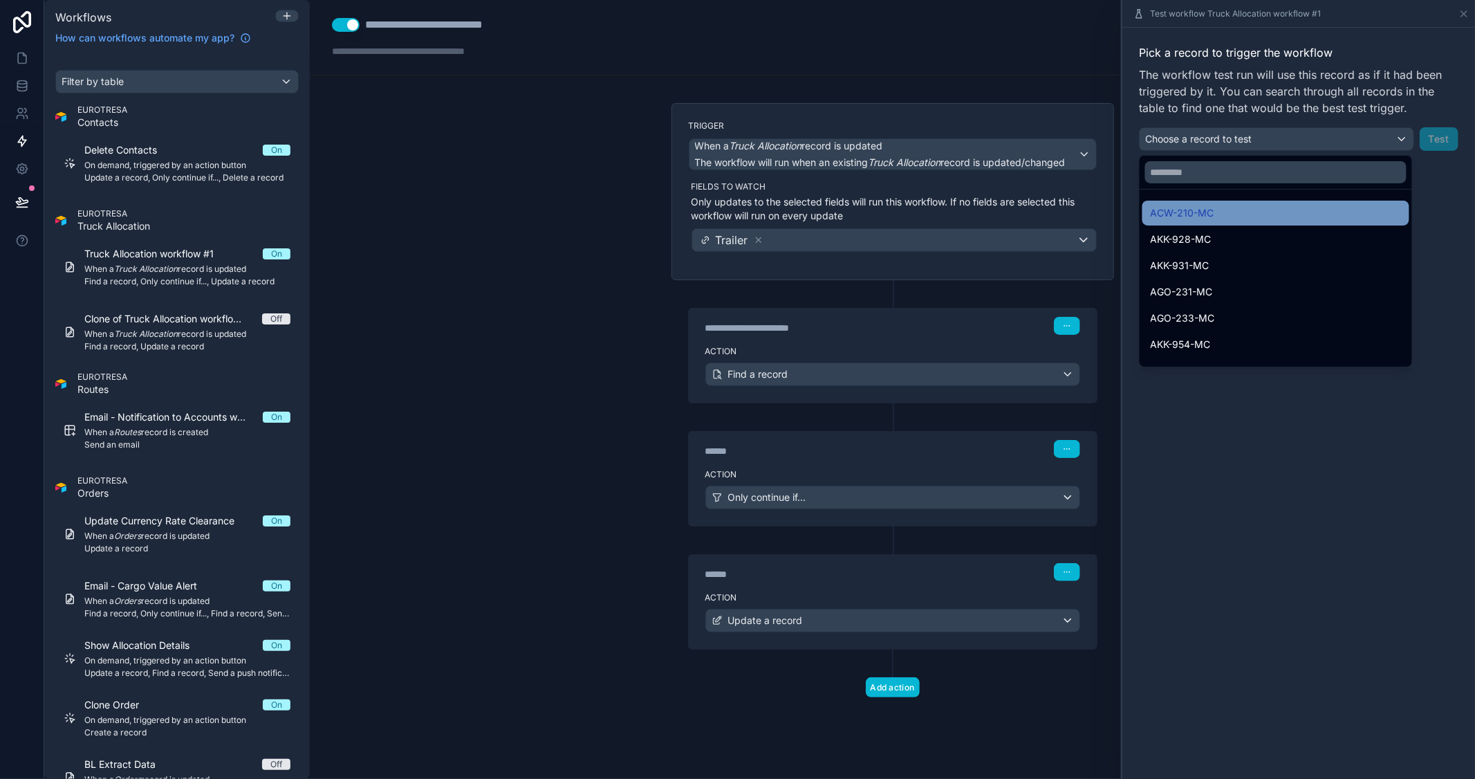
click at [1282, 216] on div "ACW-210-MC" at bounding box center [1276, 213] width 250 height 17
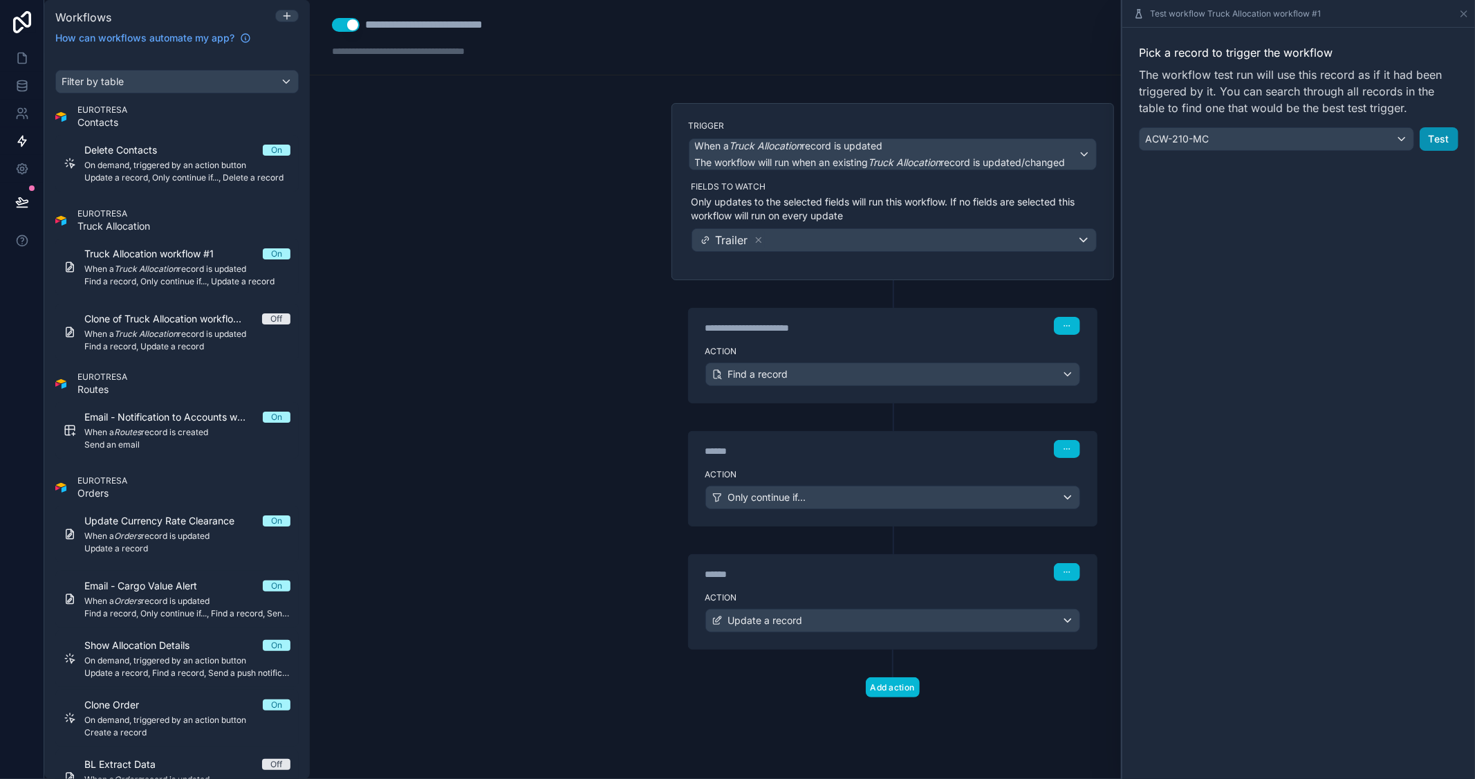
click at [1444, 137] on button "Test" at bounding box center [1439, 139] width 39 height 24
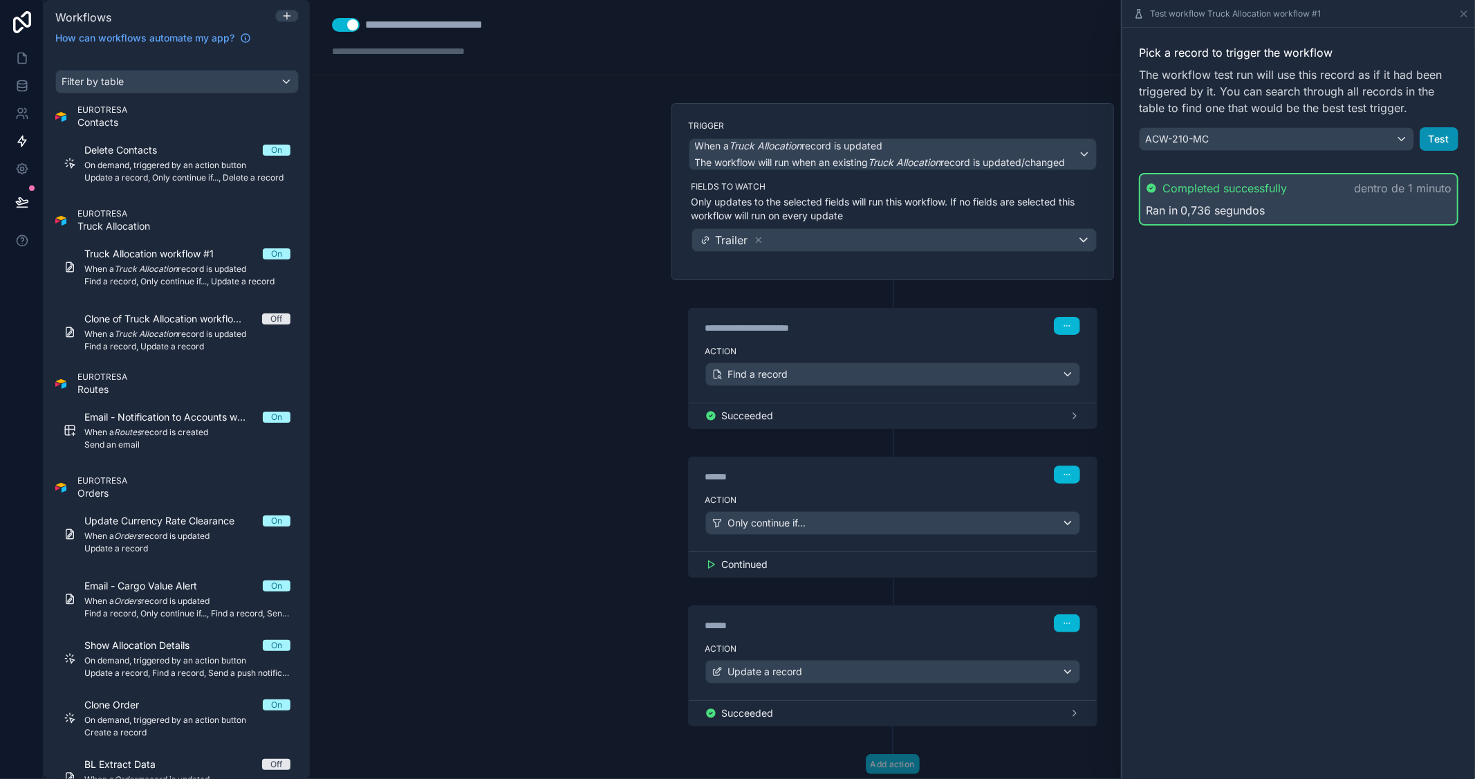
click at [1444, 142] on button "Test" at bounding box center [1439, 139] width 39 height 24
click at [1460, 12] on icon at bounding box center [1463, 13] width 11 height 11
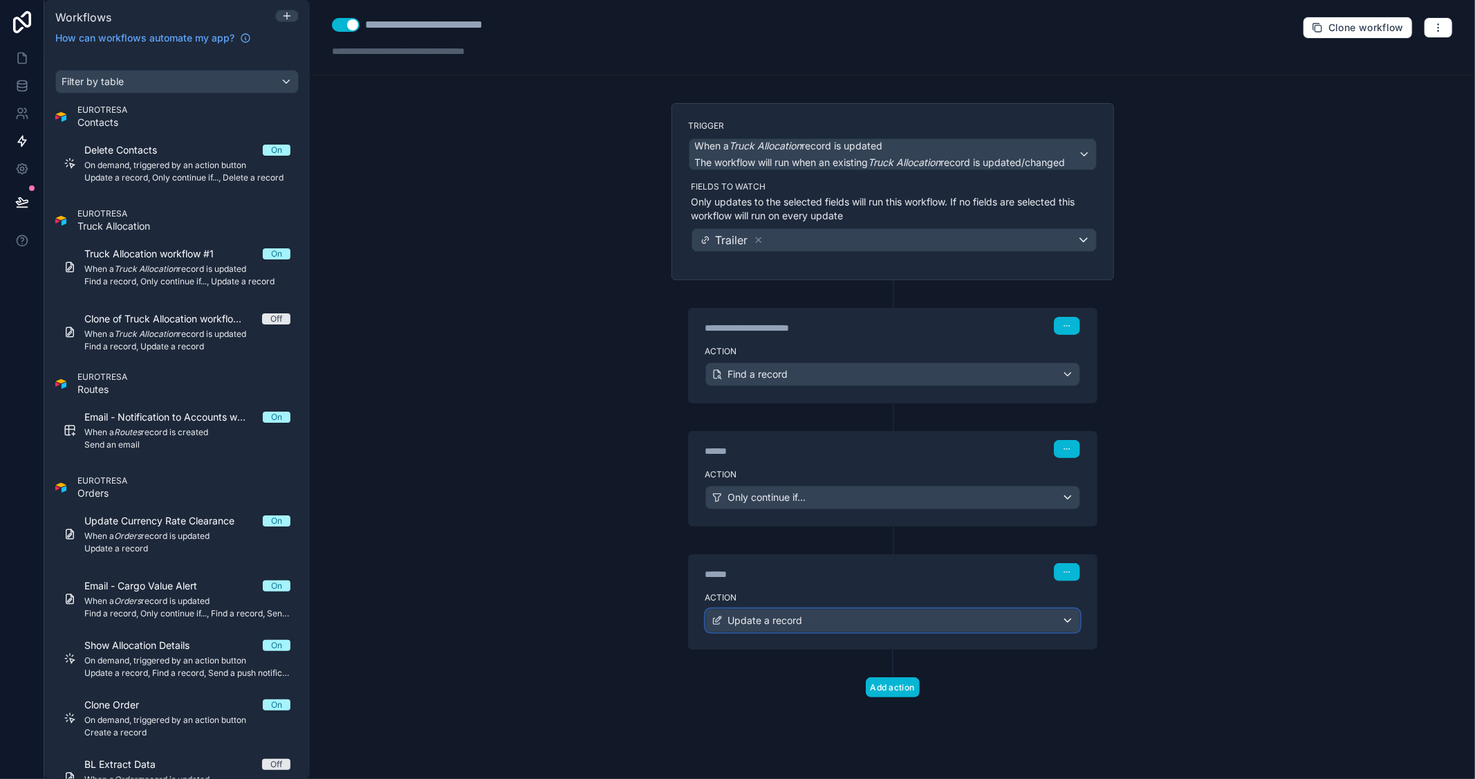
click at [1028, 620] on div "Update a record" at bounding box center [892, 620] width 373 height 22
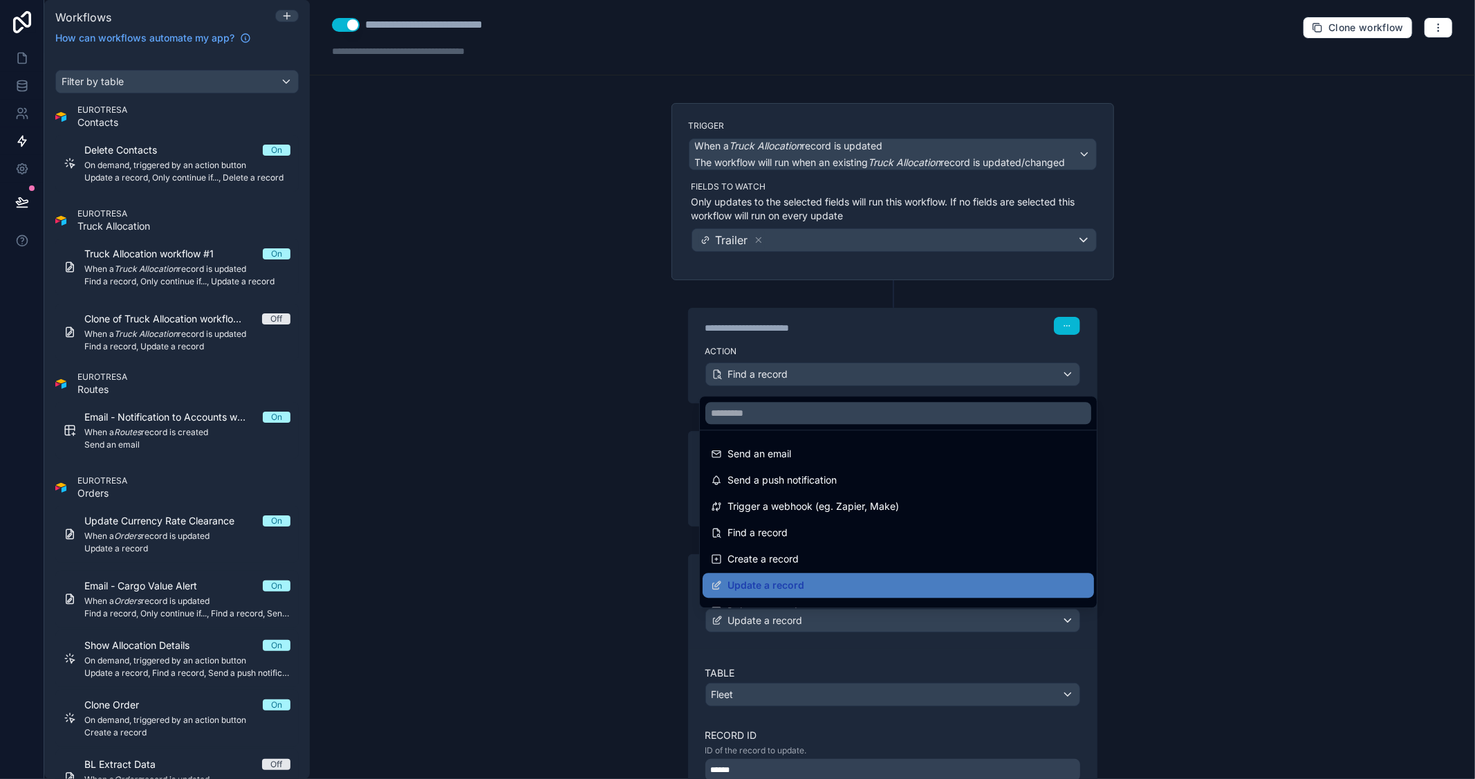
click at [1227, 561] on div at bounding box center [737, 389] width 1475 height 779
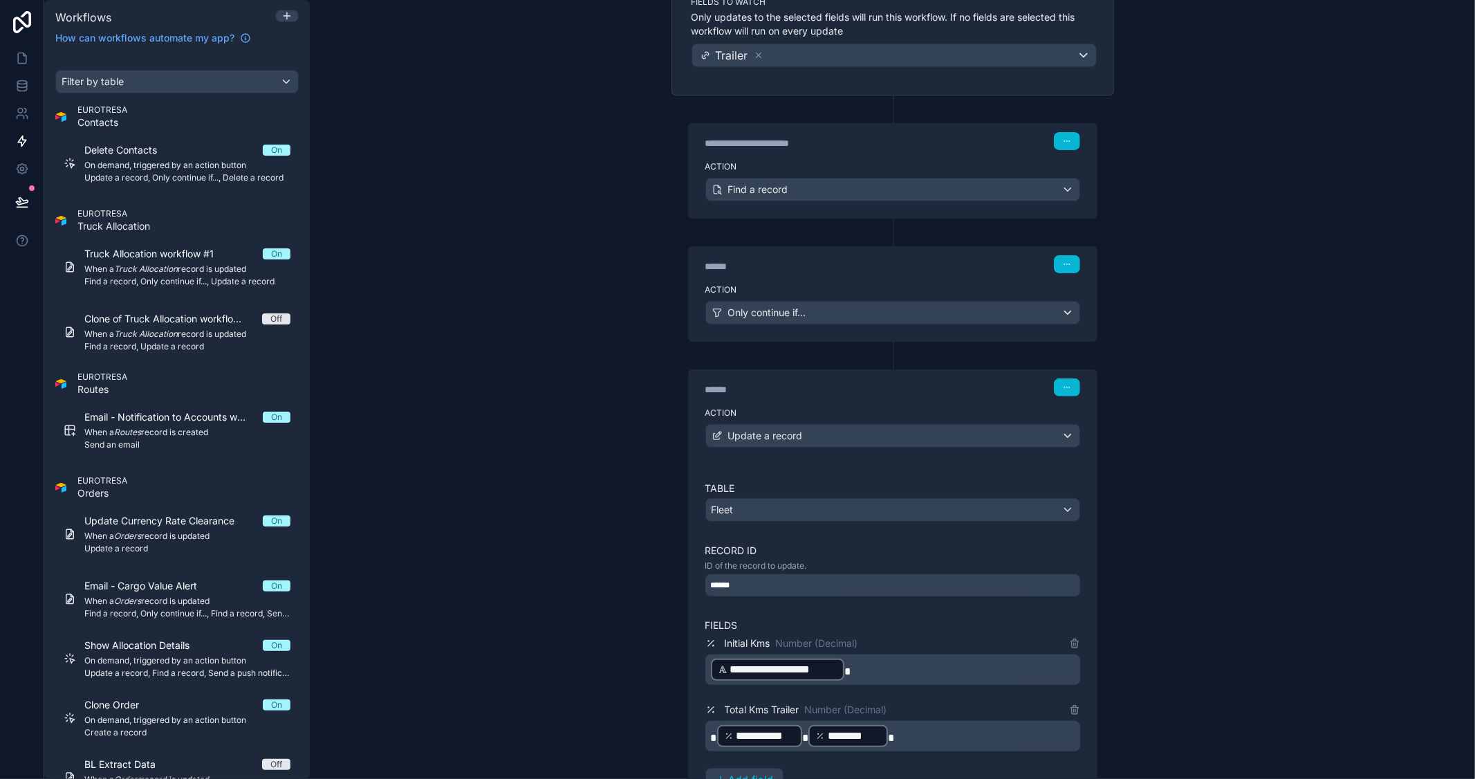
scroll to position [230, 0]
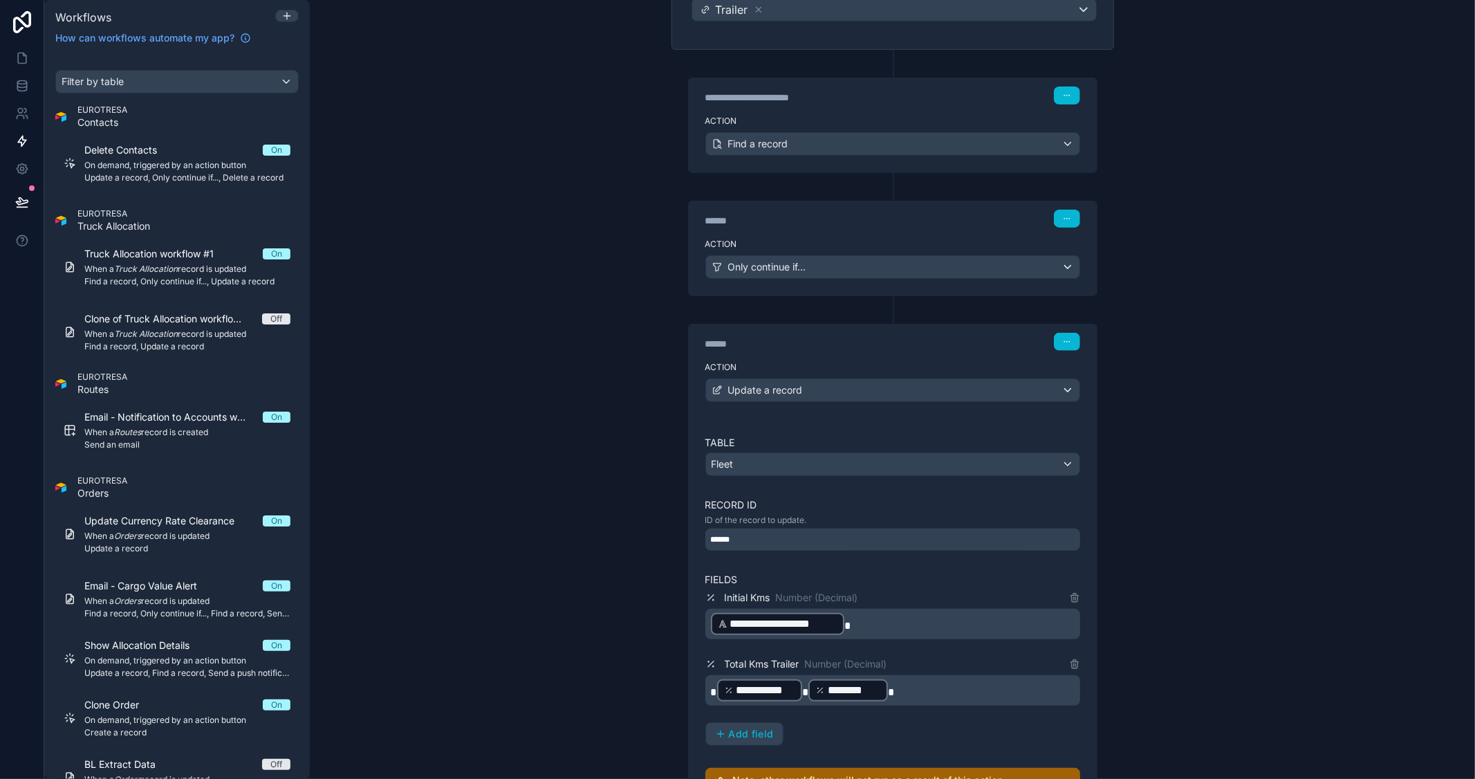
click at [782, 689] on span "**********" at bounding box center [765, 690] width 59 height 17
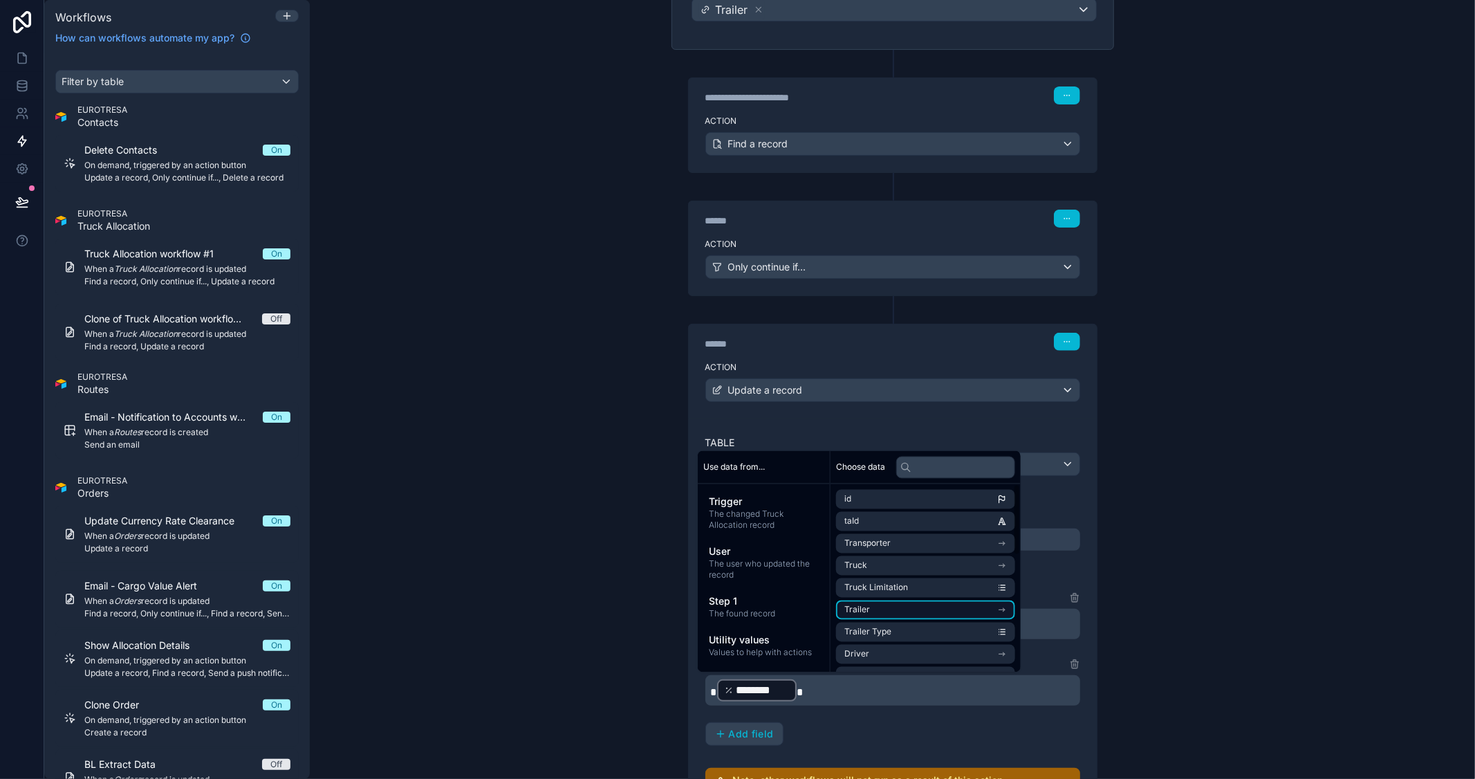
click at [1007, 609] on icon "scrollable content" at bounding box center [1002, 610] width 10 height 10
click at [946, 472] on input "text" at bounding box center [955, 467] width 119 height 22
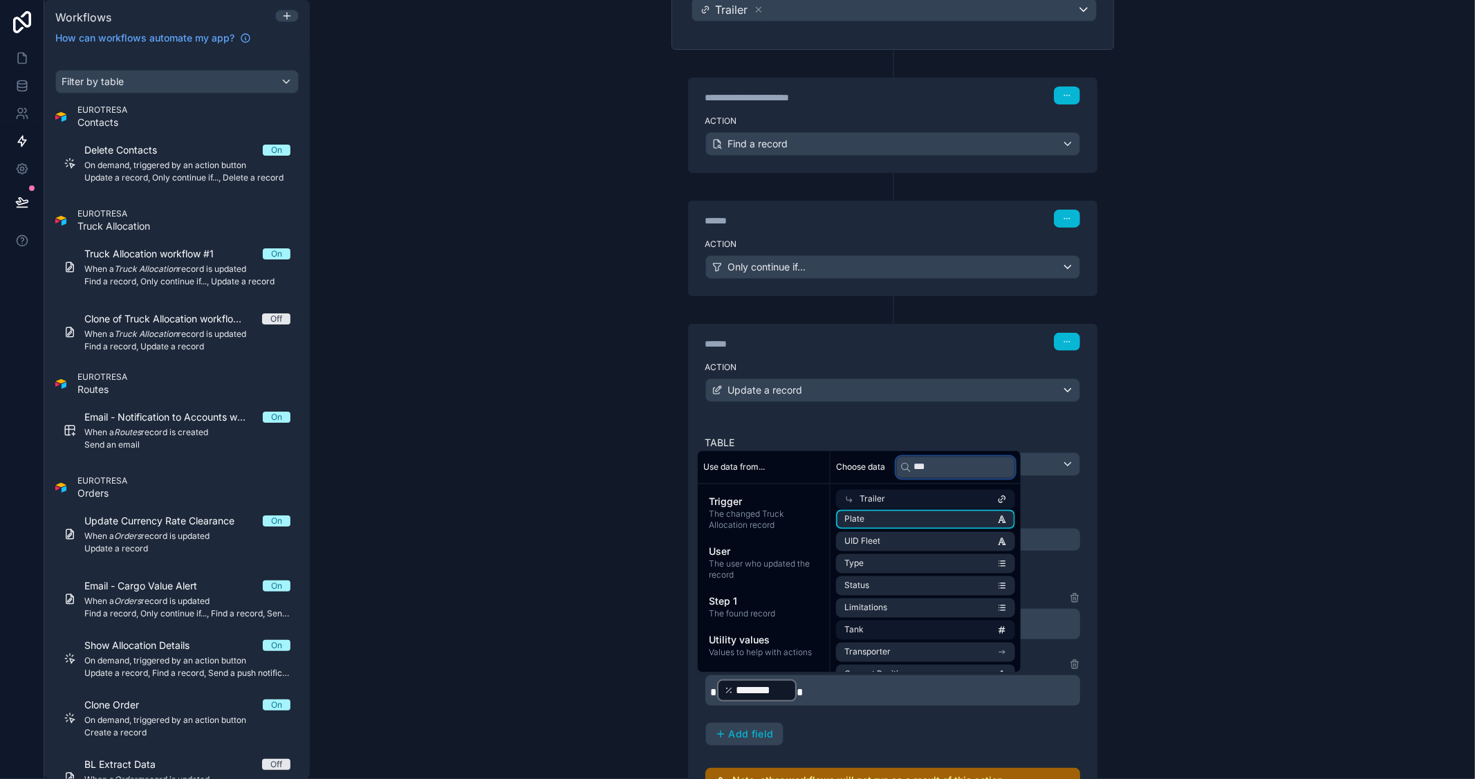
scroll to position [0, 0]
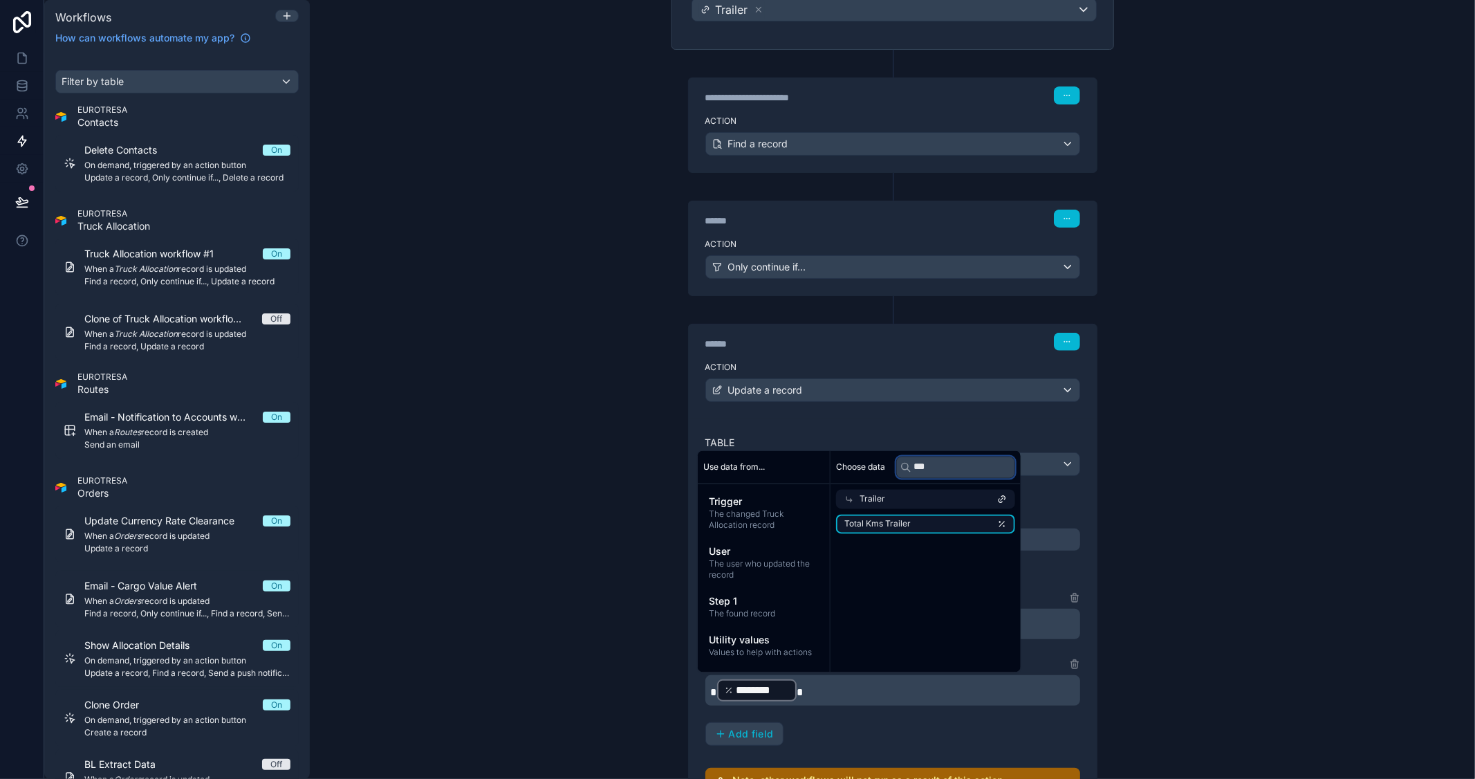
type input "***"
click at [936, 521] on li "Total Kms Trailer" at bounding box center [925, 523] width 179 height 19
click at [1214, 564] on div "**********" at bounding box center [892, 389] width 1165 height 779
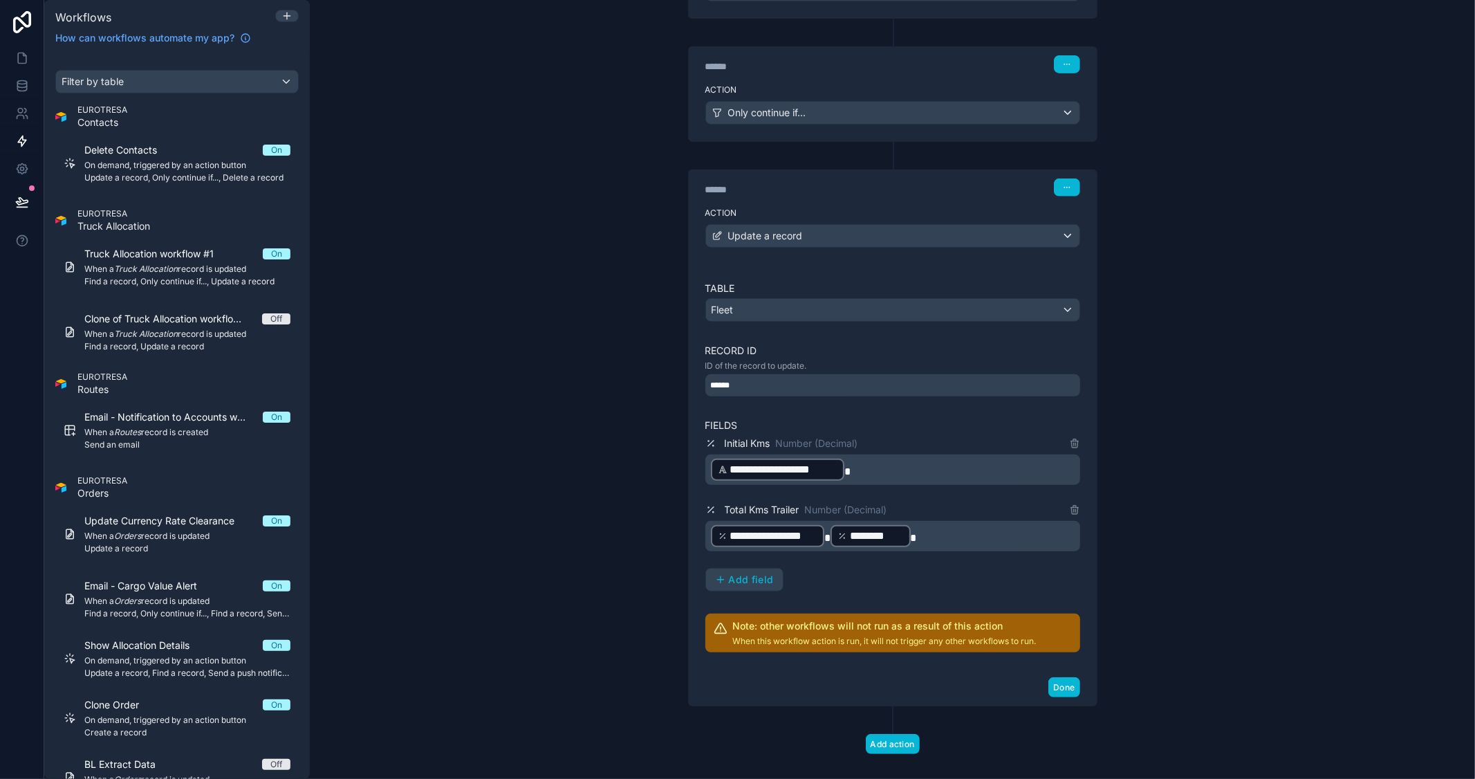
scroll to position [403, 0]
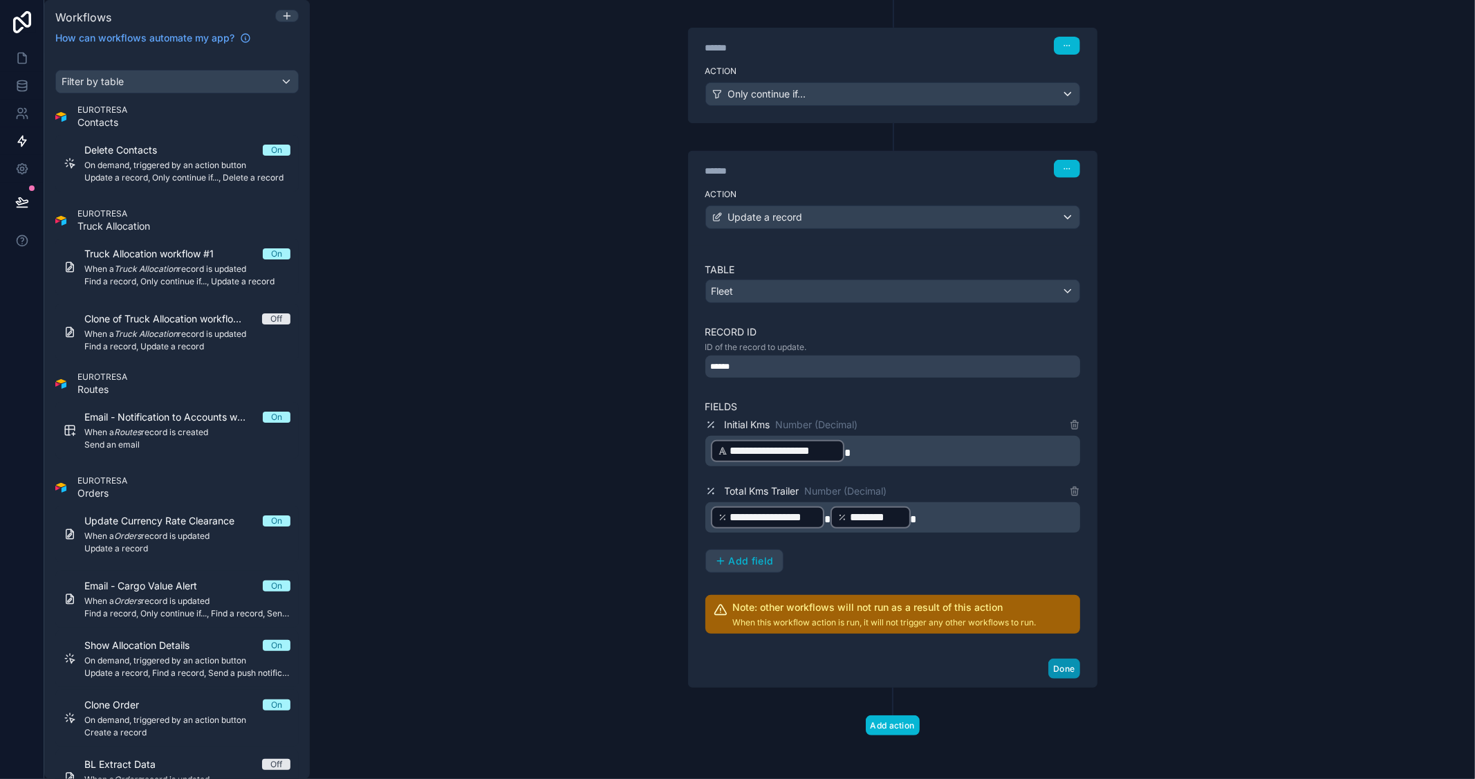
click at [1056, 667] on button "Done" at bounding box center [1063, 668] width 31 height 20
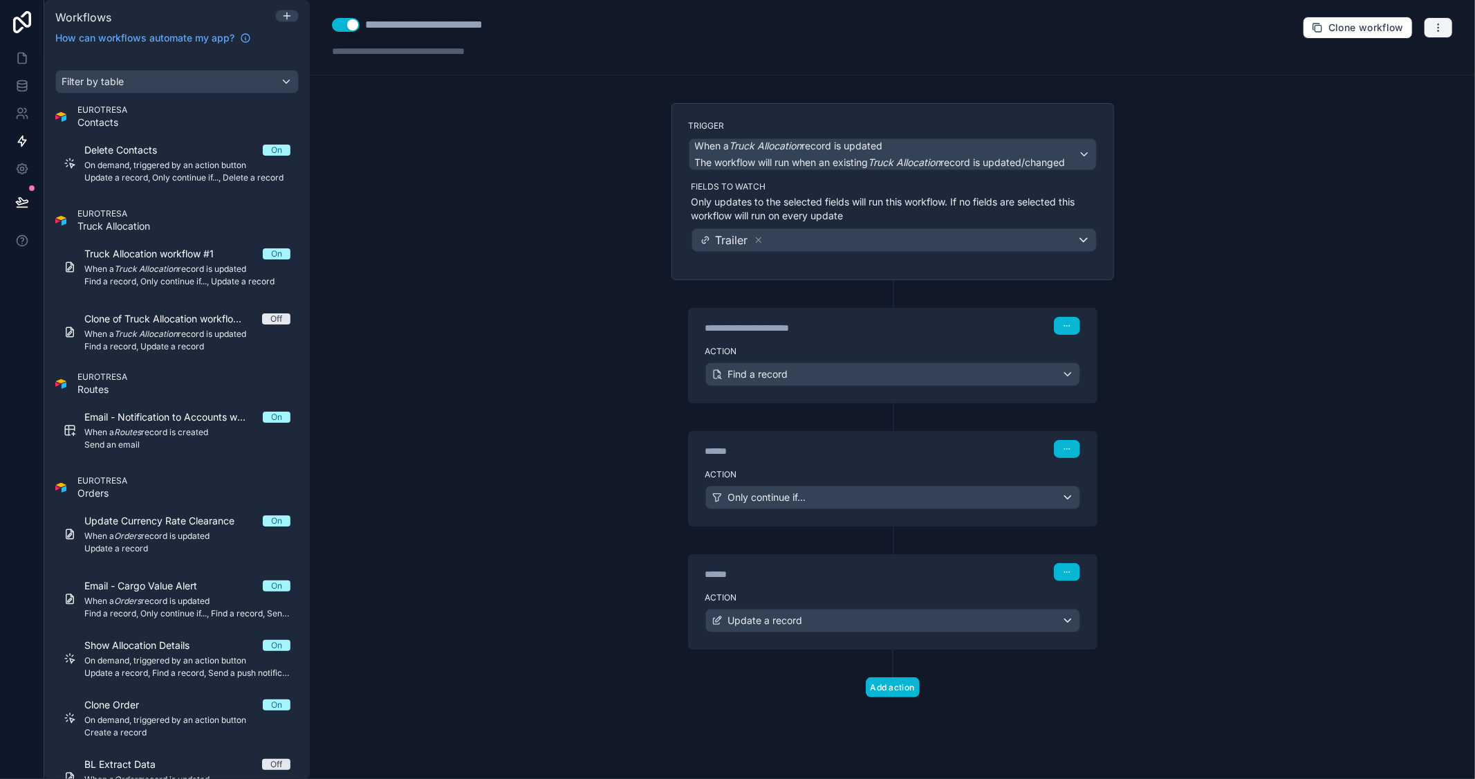
click at [1436, 22] on icon "button" at bounding box center [1438, 27] width 11 height 11
click at [1395, 57] on span "Test workflow" at bounding box center [1402, 60] width 66 height 11
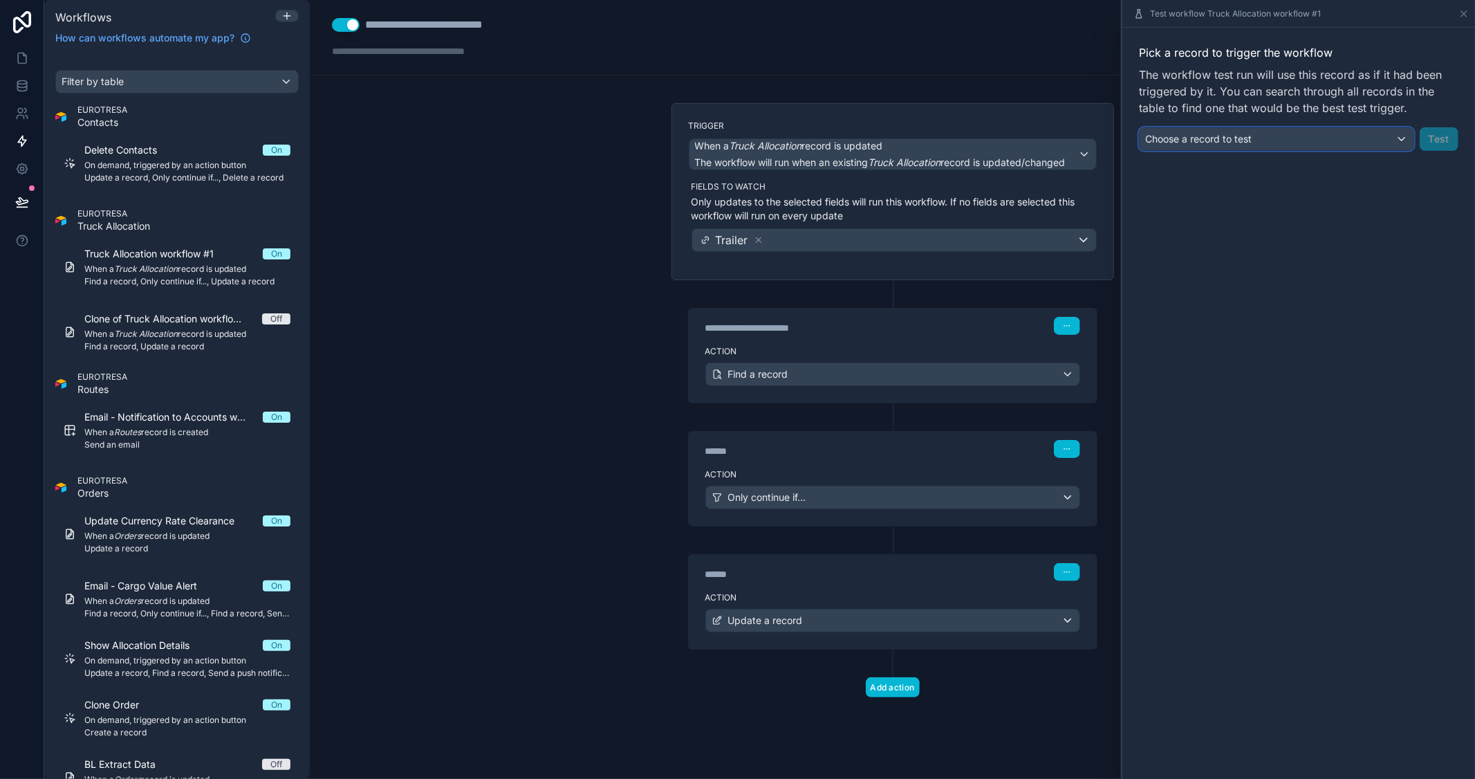
click at [1247, 138] on span "Choose a record to test" at bounding box center [1198, 139] width 106 height 12
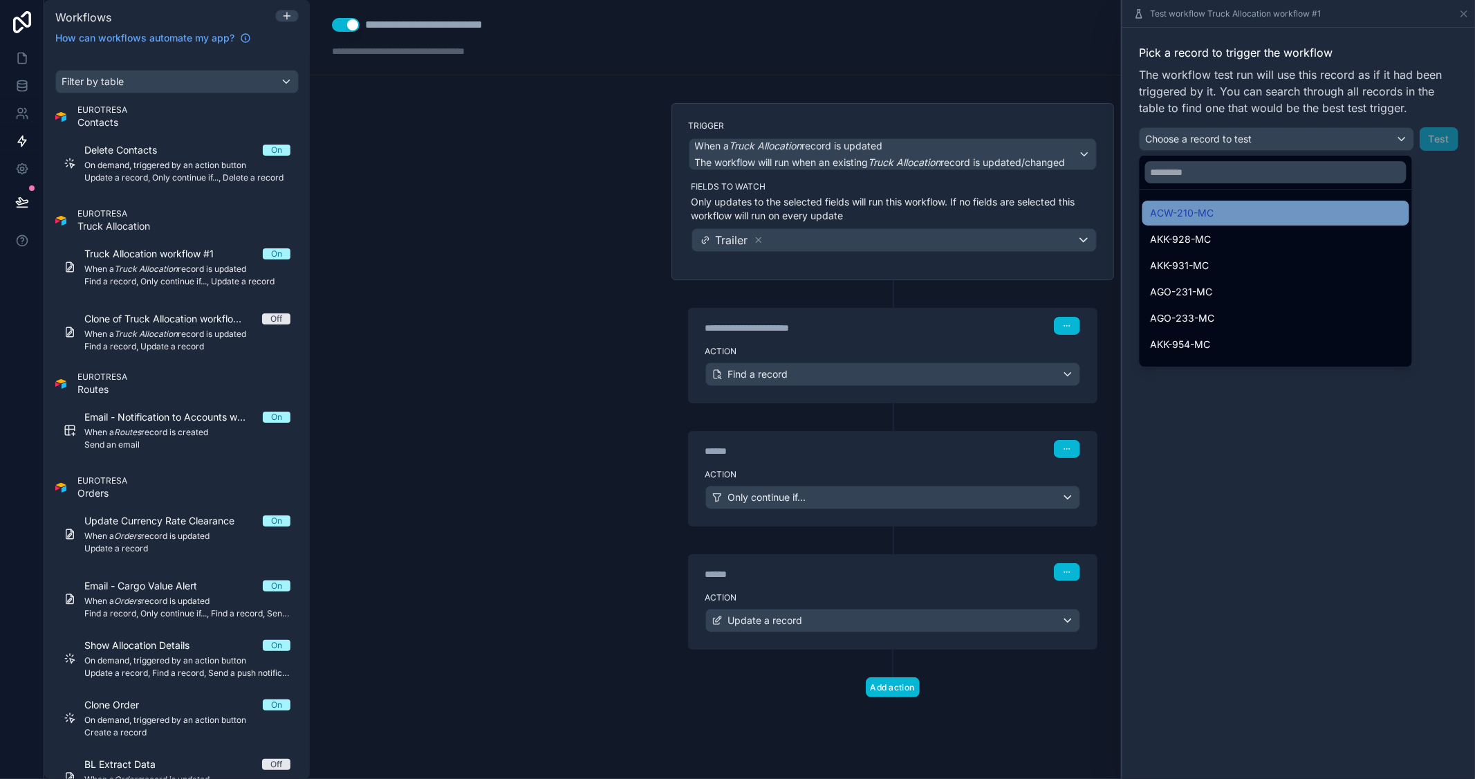
click at [1211, 202] on div "ACW-210-MC" at bounding box center [1275, 213] width 267 height 25
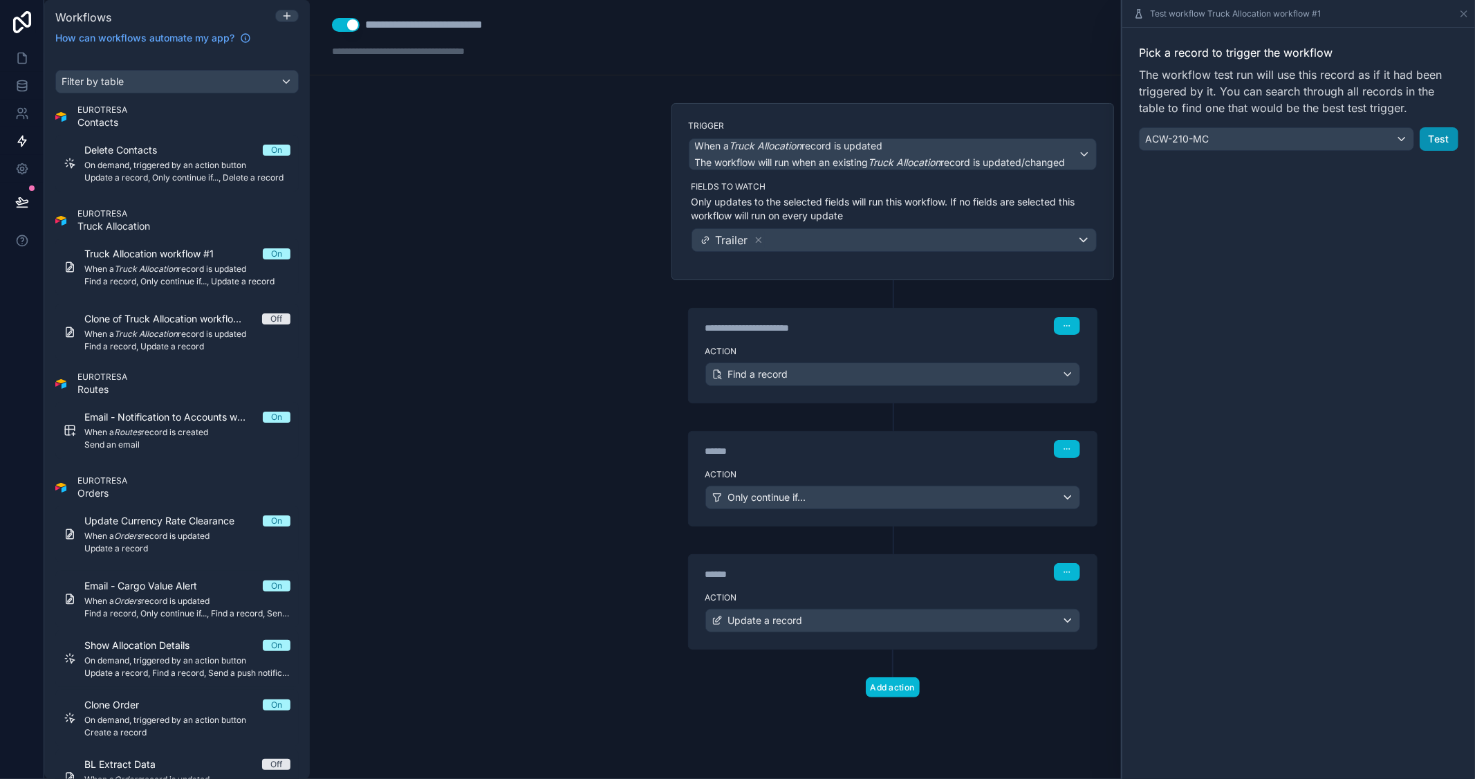
click at [1441, 136] on button "Test" at bounding box center [1439, 139] width 39 height 24
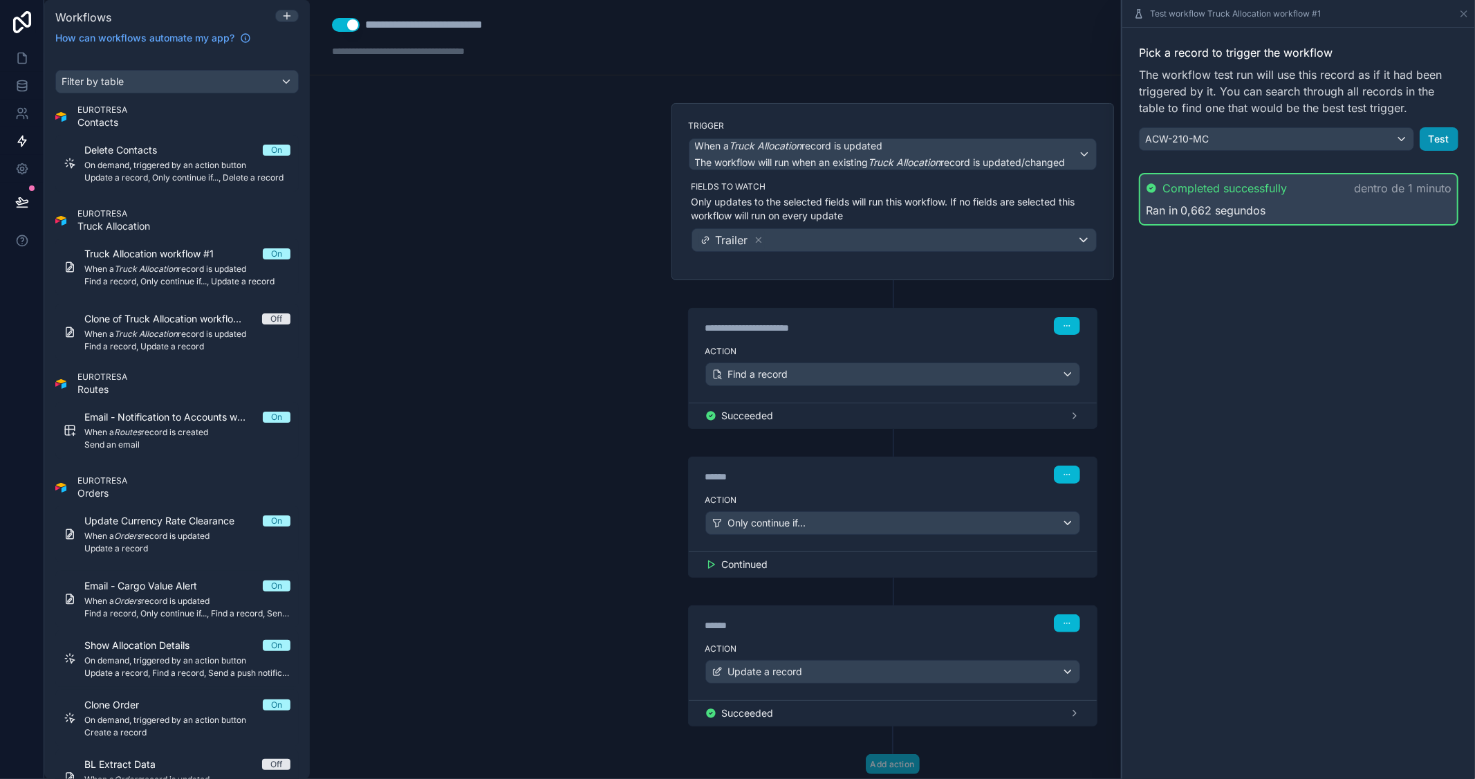
click at [1450, 138] on button "Test" at bounding box center [1439, 139] width 39 height 24
click at [1329, 375] on div "Pick a record to trigger the workflow The workflow test run will use this recor…" at bounding box center [1298, 403] width 353 height 751
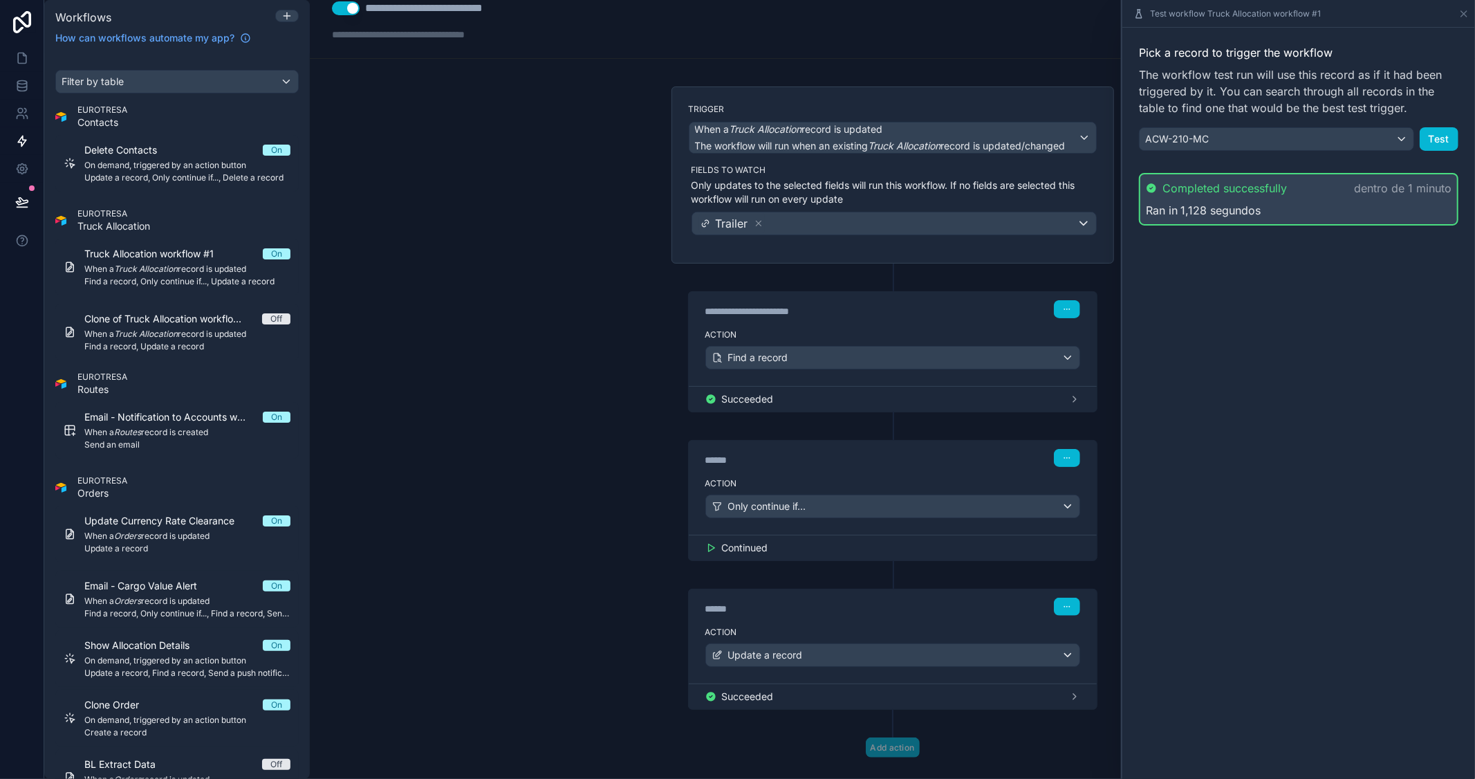
scroll to position [41, 0]
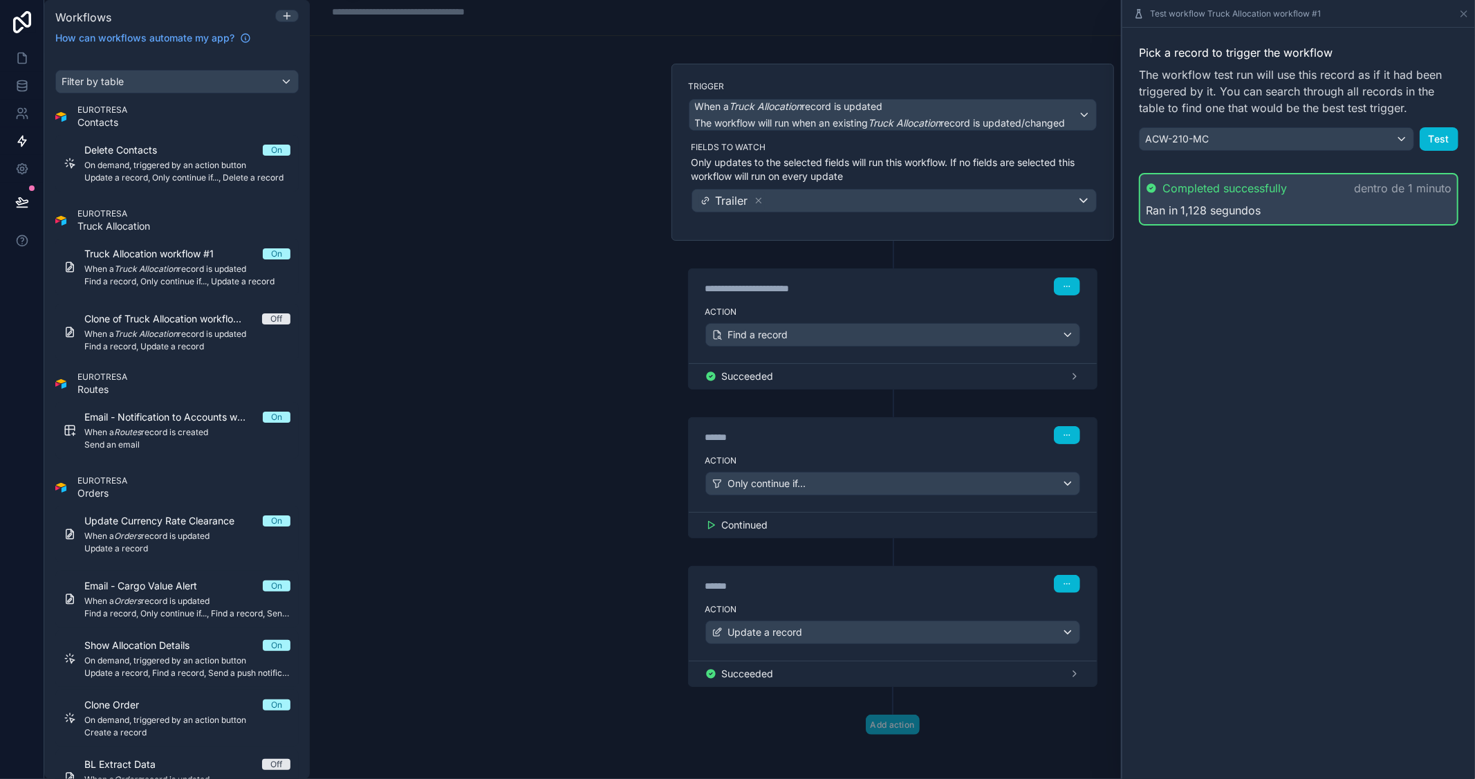
click at [1069, 672] on icon at bounding box center [1074, 673] width 11 height 11
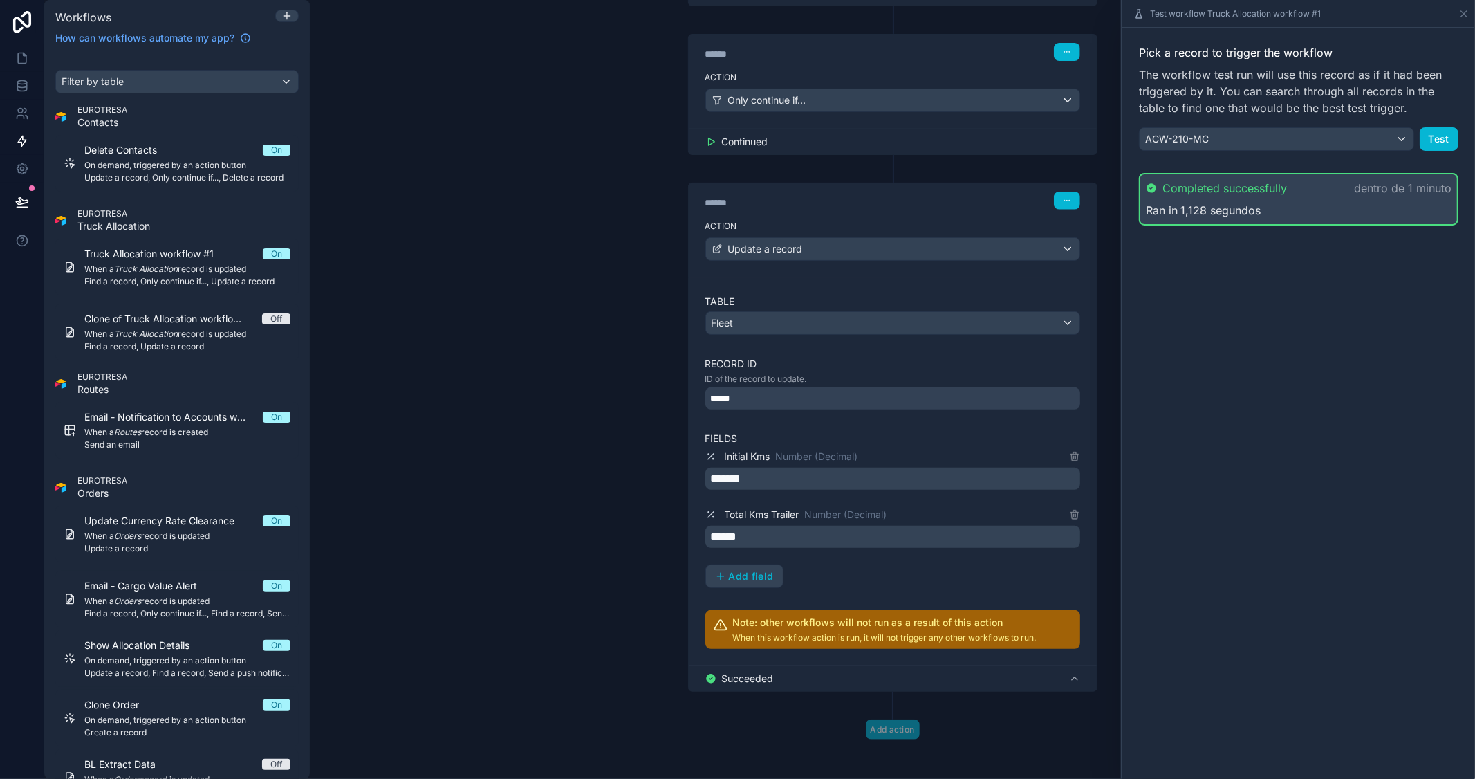
scroll to position [425, 0]
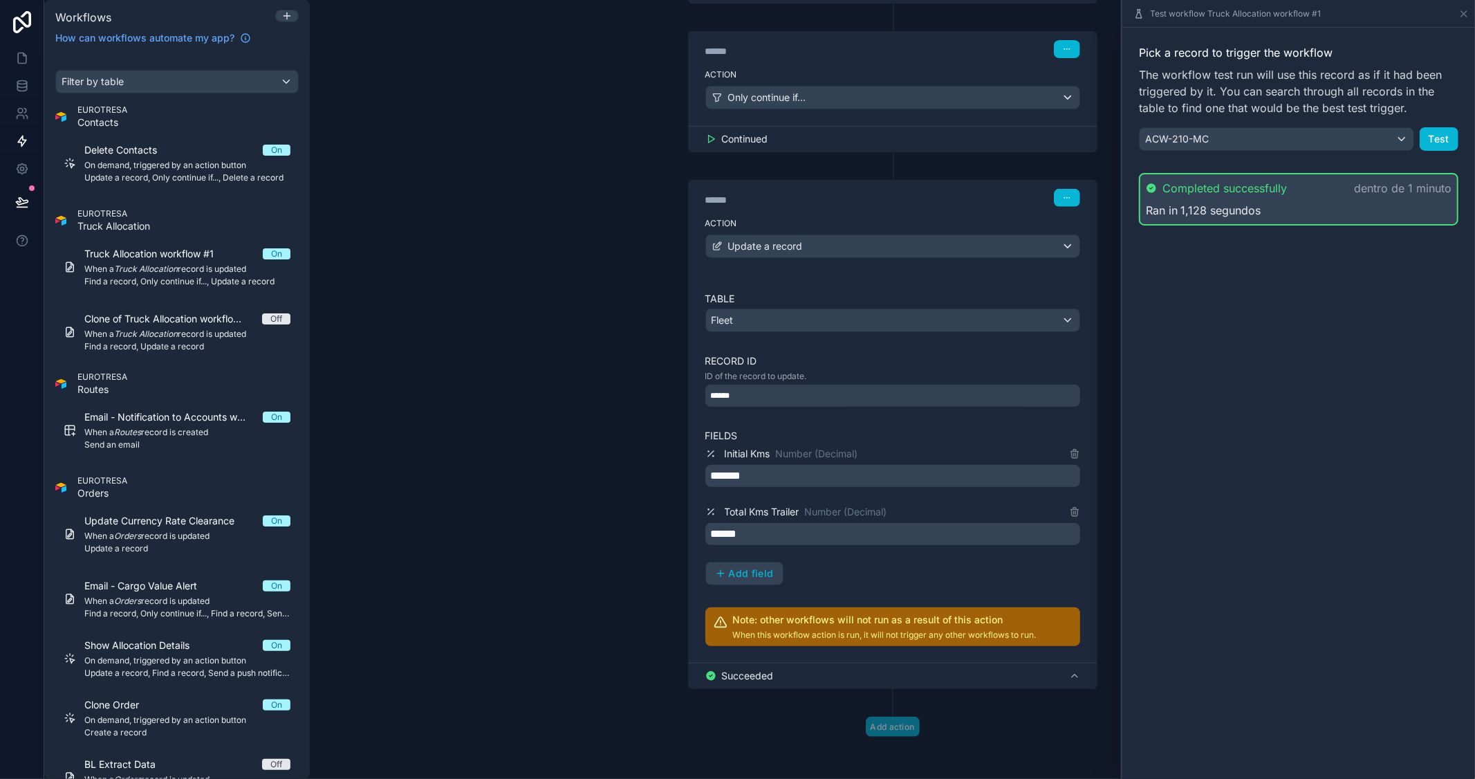
click at [904, 581] on div "Initial Kms Number (Decimal) ******* Total Kms Trailer Number (Decimal) ****** …" at bounding box center [892, 515] width 375 height 140
click at [1465, 15] on icon at bounding box center [1463, 13] width 11 height 11
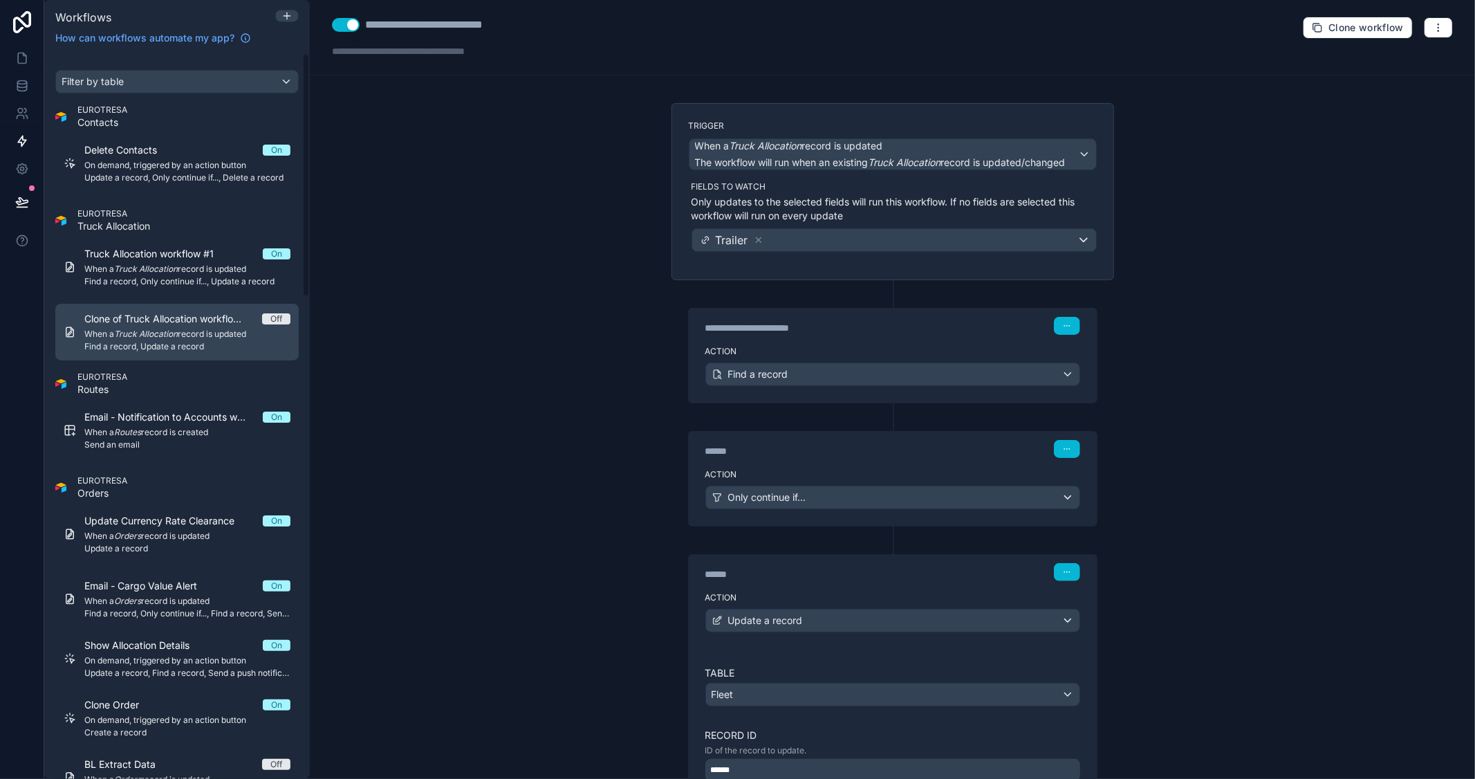
click at [118, 340] on div "Clone of Truck Allocation workflow #1 Off When a Truck Allocation record is upd…" at bounding box center [187, 332] width 206 height 40
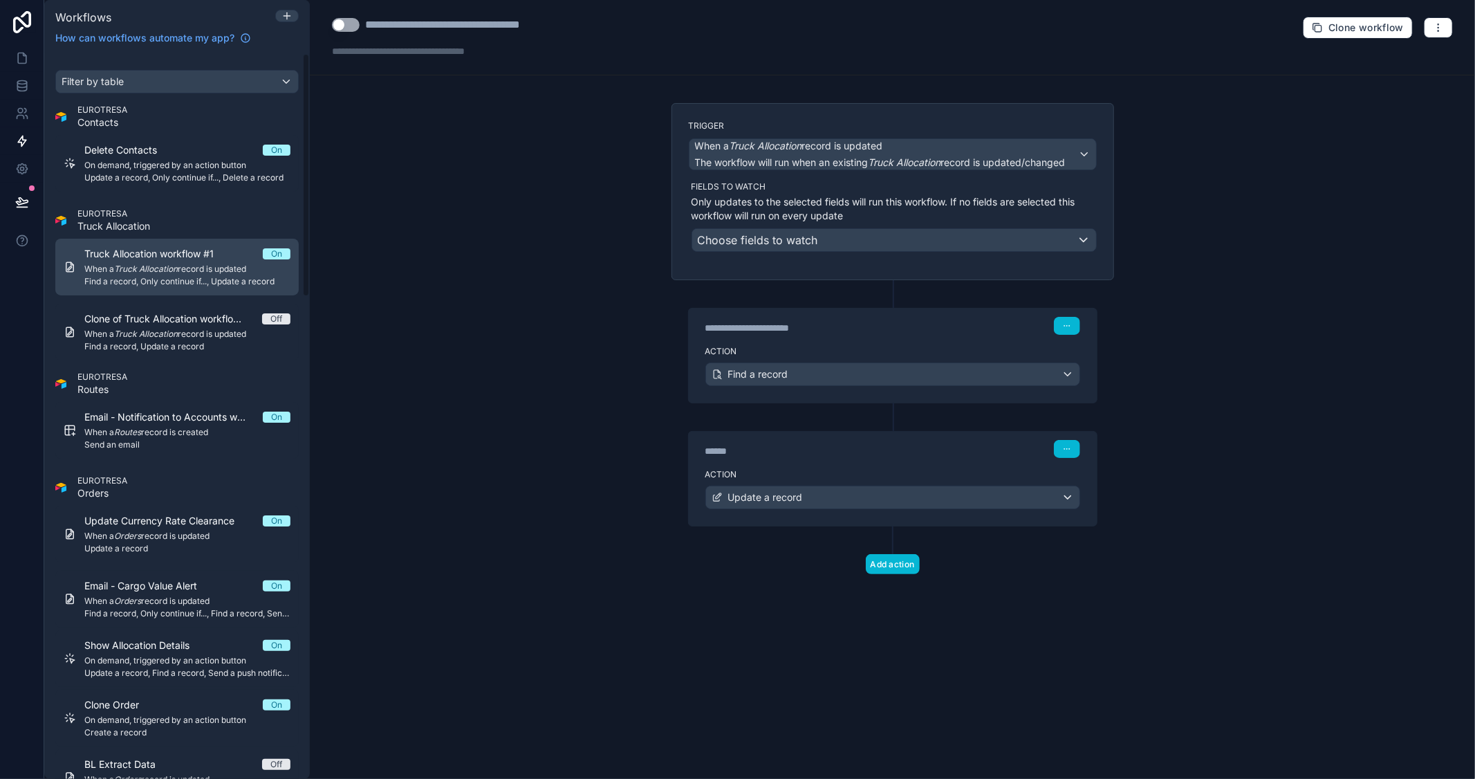
click at [136, 266] on em "Truck Allocation" at bounding box center [146, 268] width 64 height 10
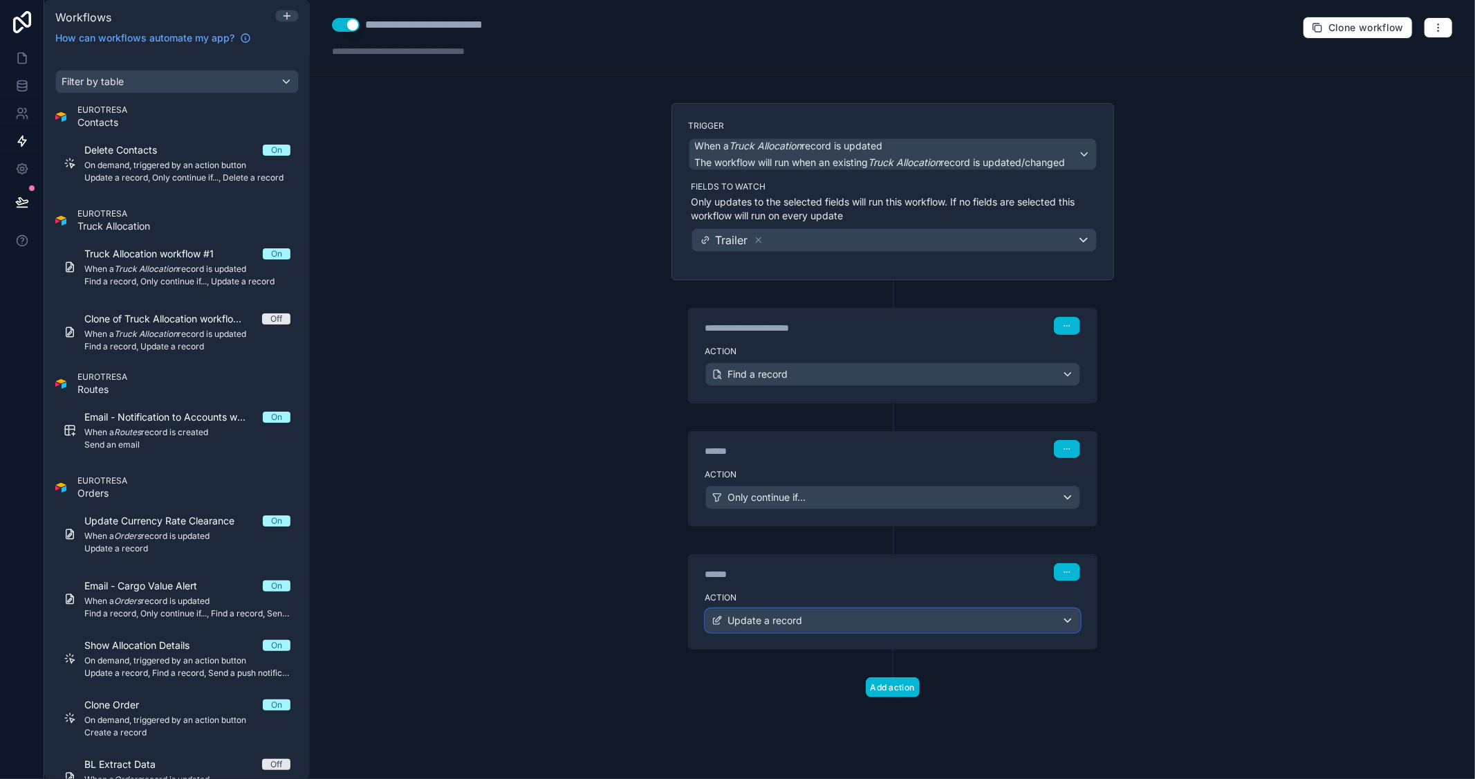
click at [889, 624] on div "Update a record" at bounding box center [892, 620] width 373 height 22
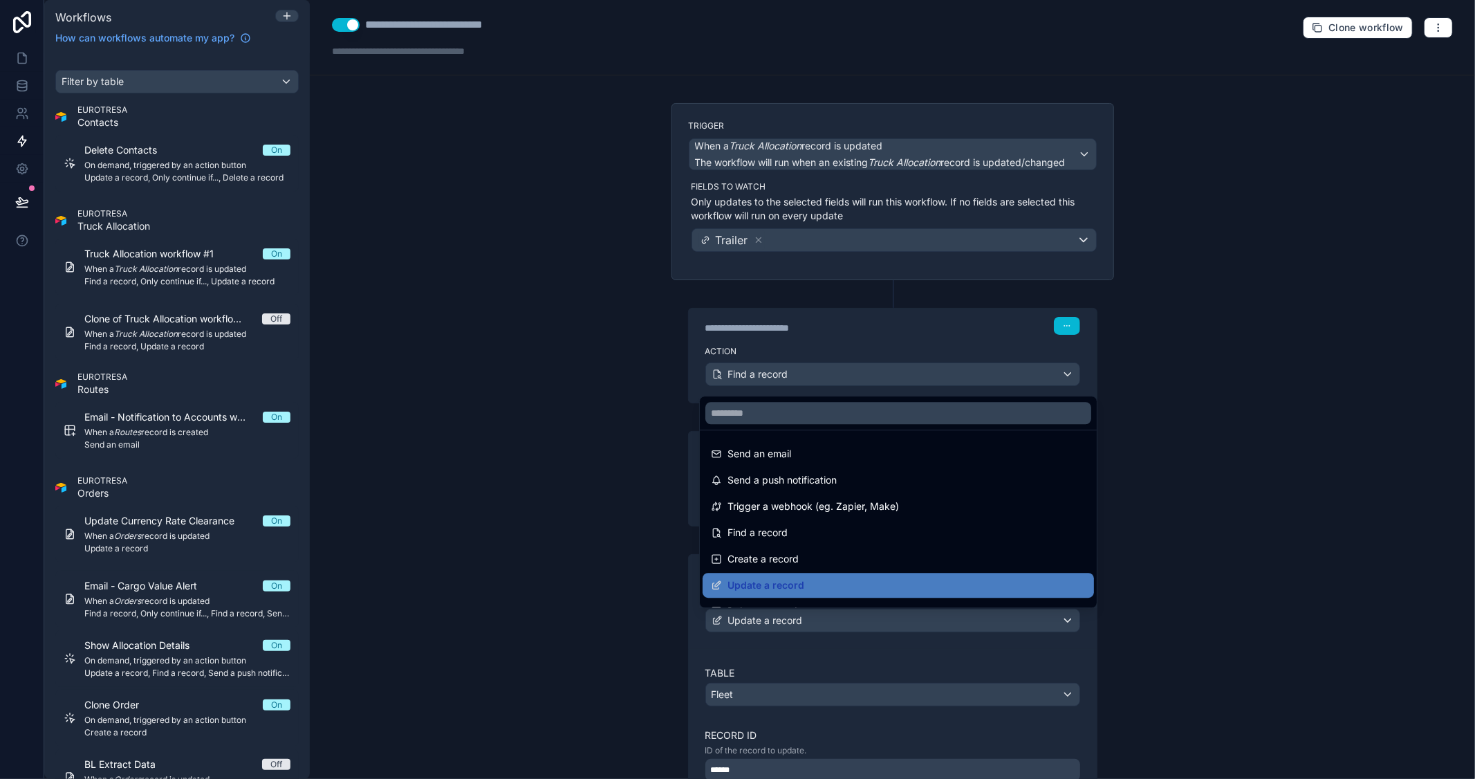
click at [1266, 524] on div at bounding box center [737, 389] width 1475 height 779
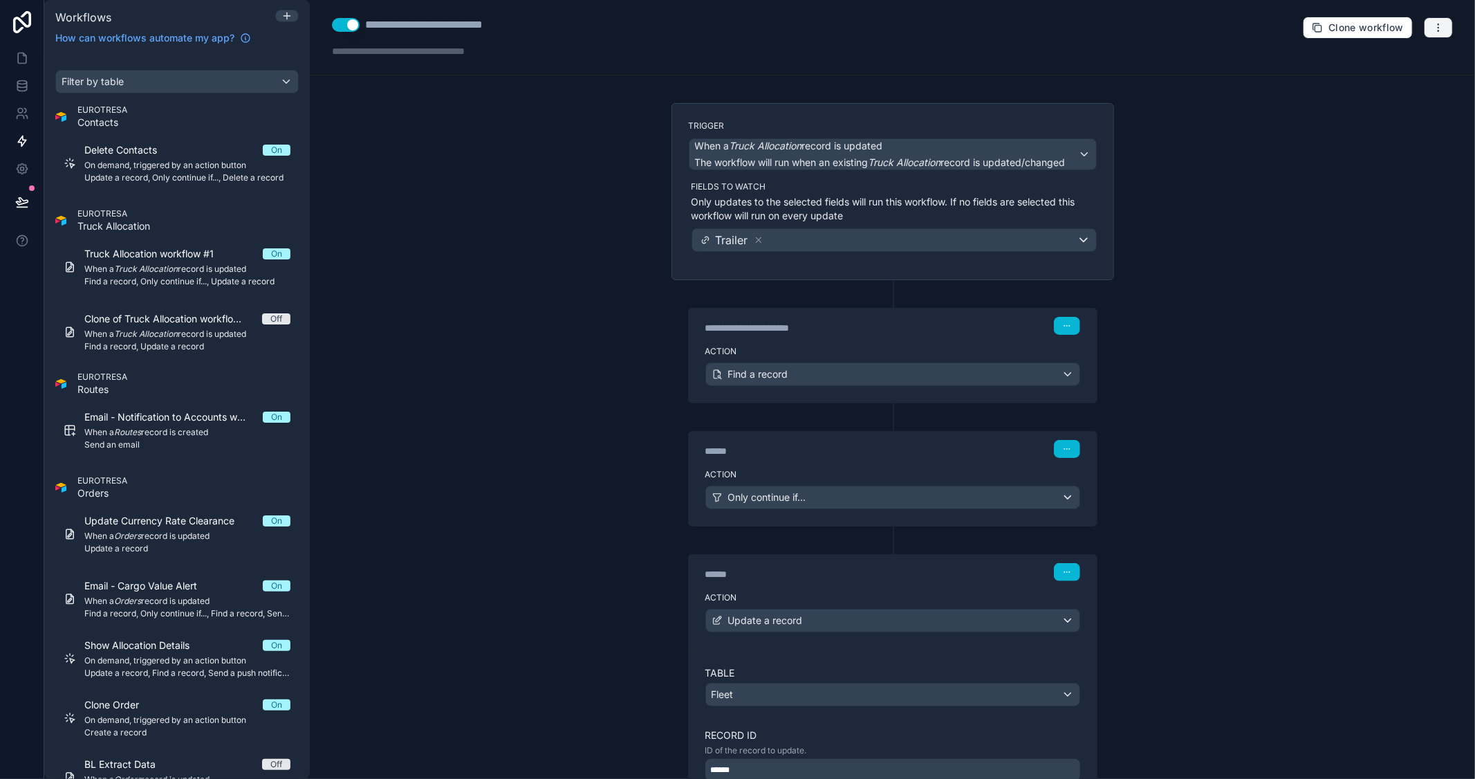
click at [1424, 35] on button "button" at bounding box center [1438, 27] width 29 height 21
click at [1395, 58] on span "Test workflow" at bounding box center [1390, 60] width 66 height 11
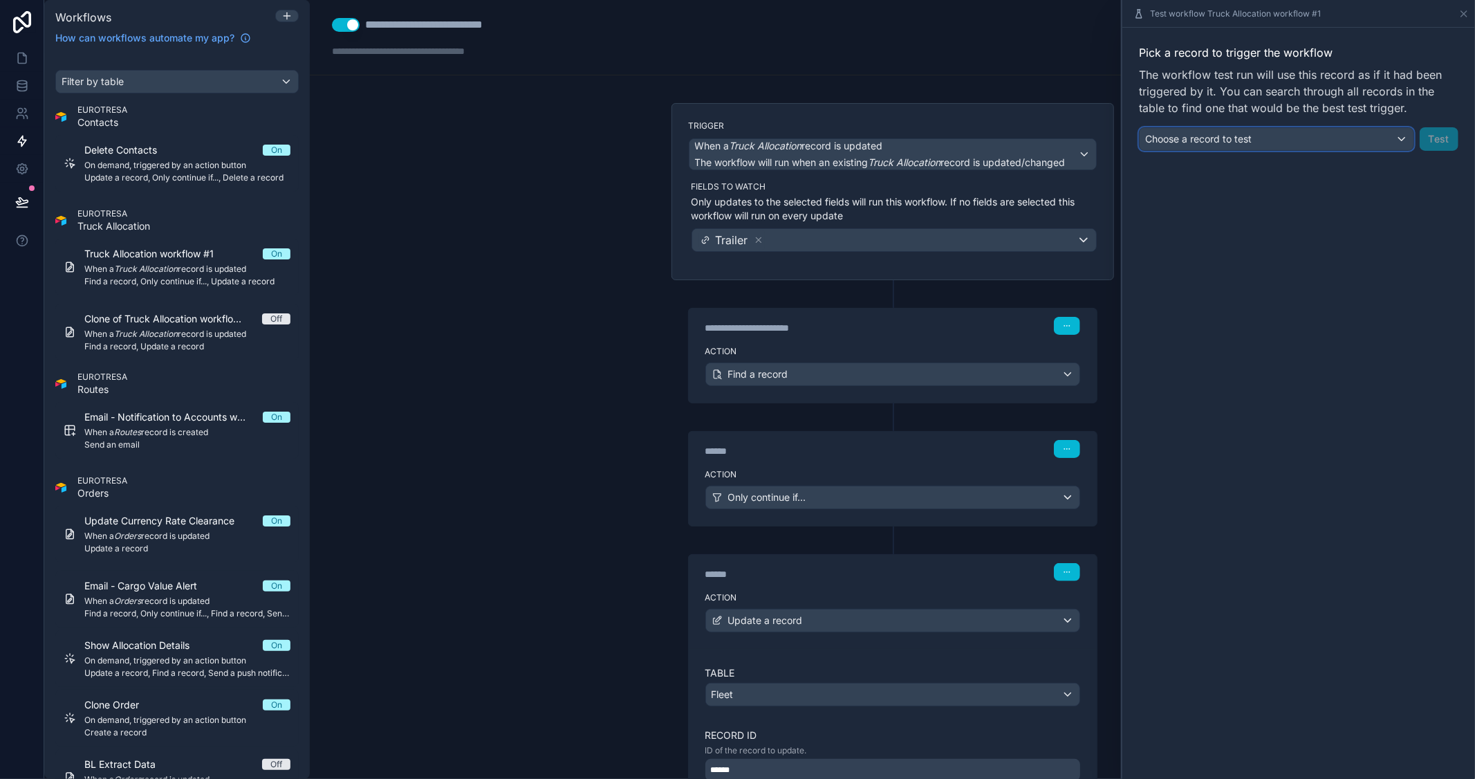
click at [1339, 140] on div "Choose a record to test" at bounding box center [1277, 139] width 274 height 22
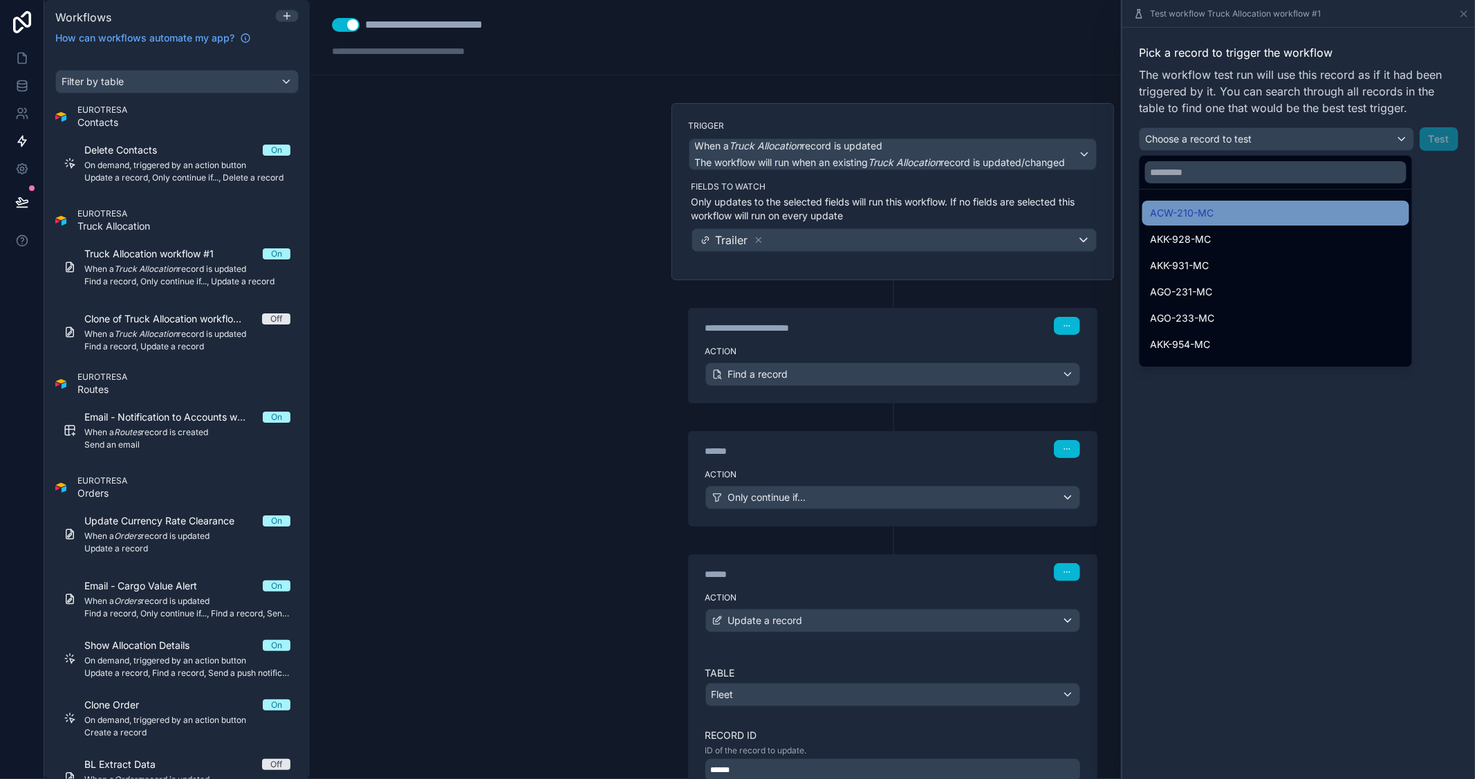
click at [1252, 219] on div "ACW-210-MC" at bounding box center [1276, 213] width 250 height 17
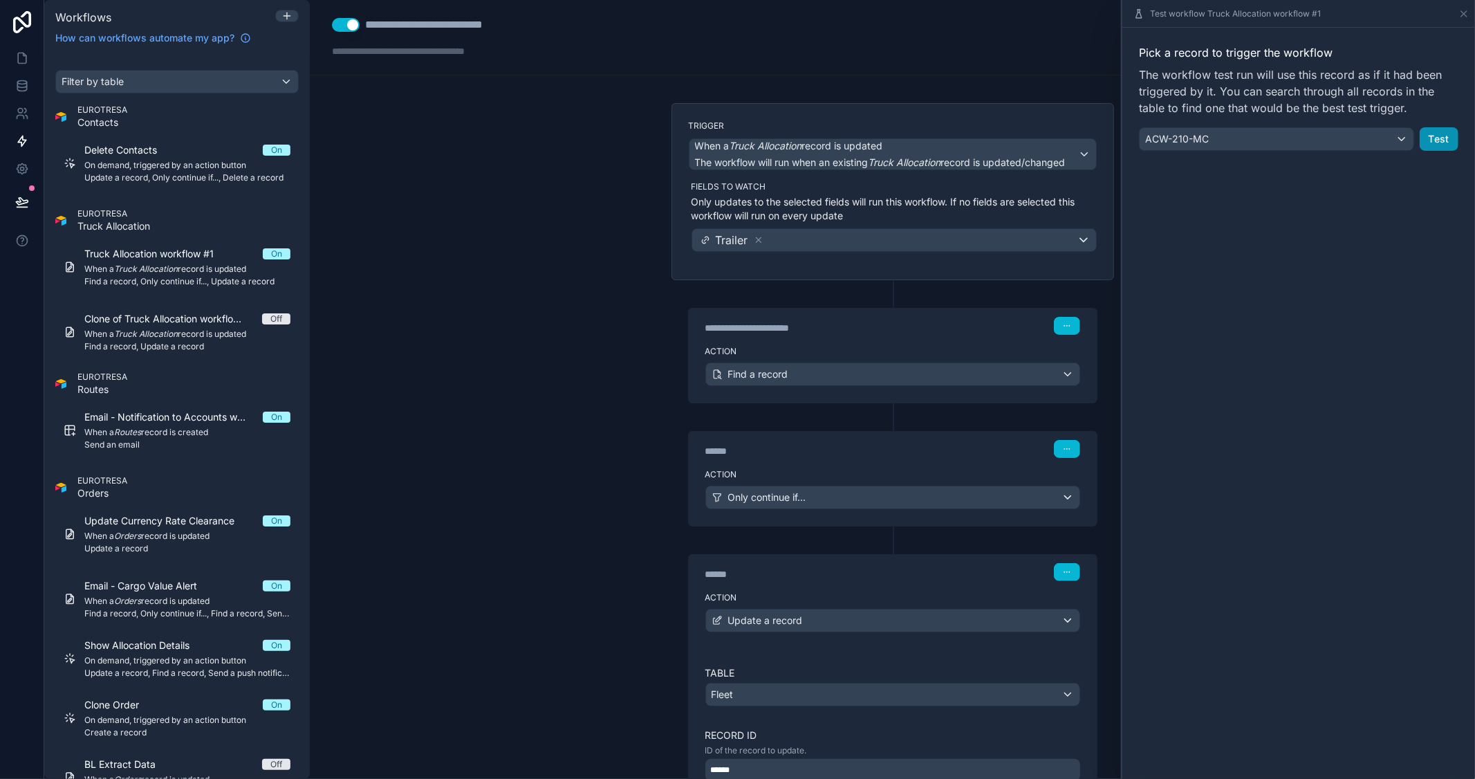
click at [1447, 133] on button "Test" at bounding box center [1439, 139] width 39 height 24
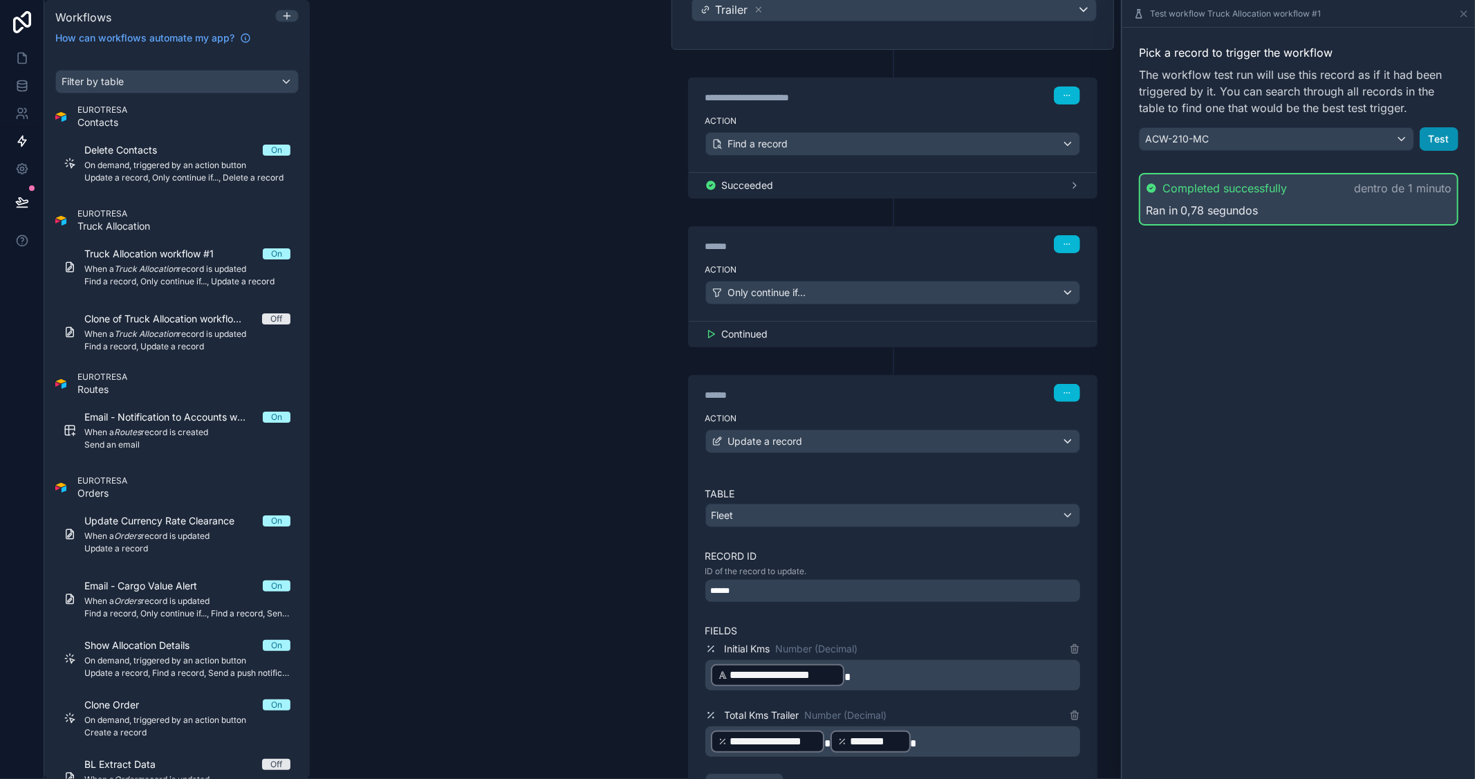
scroll to position [443, 0]
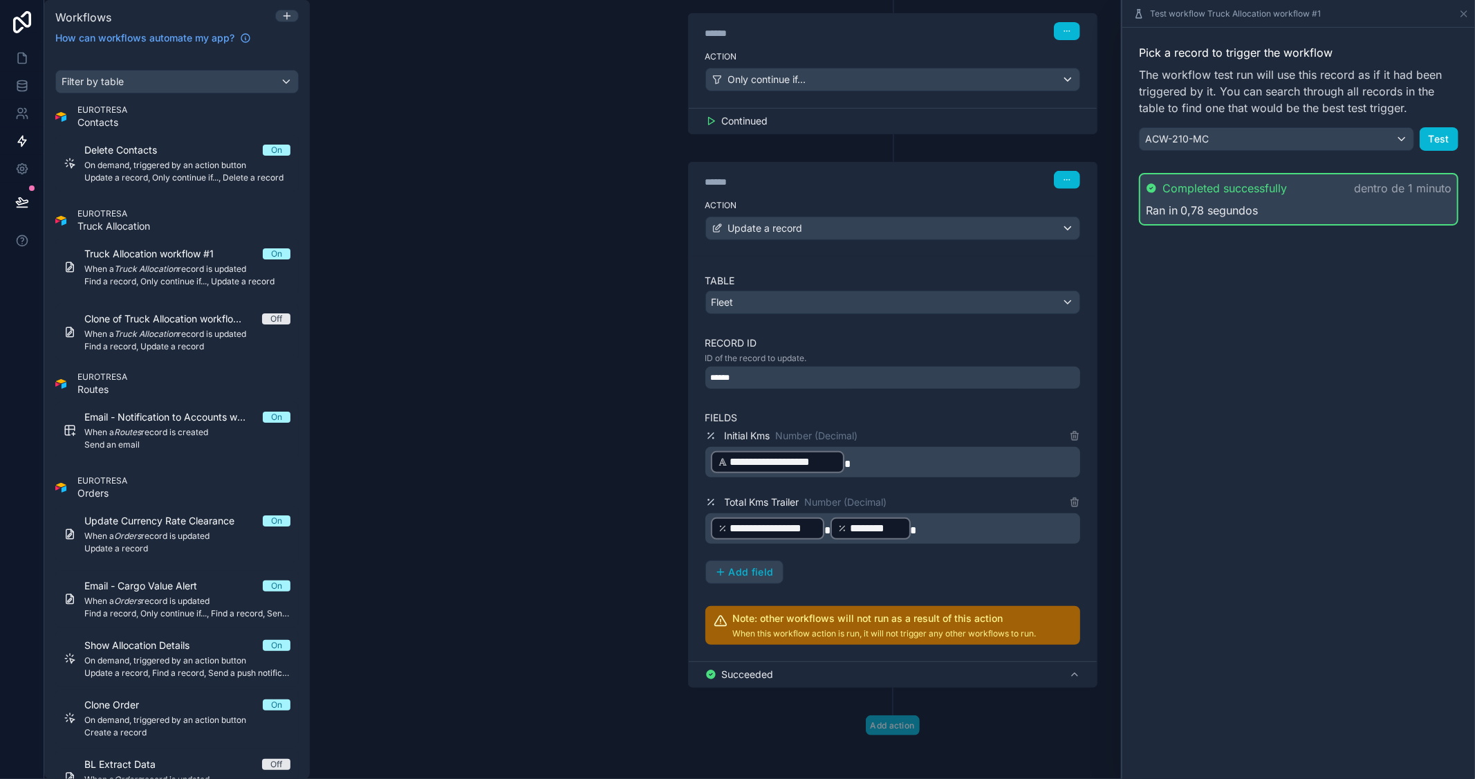
click at [800, 532] on span "**********" at bounding box center [774, 528] width 88 height 17
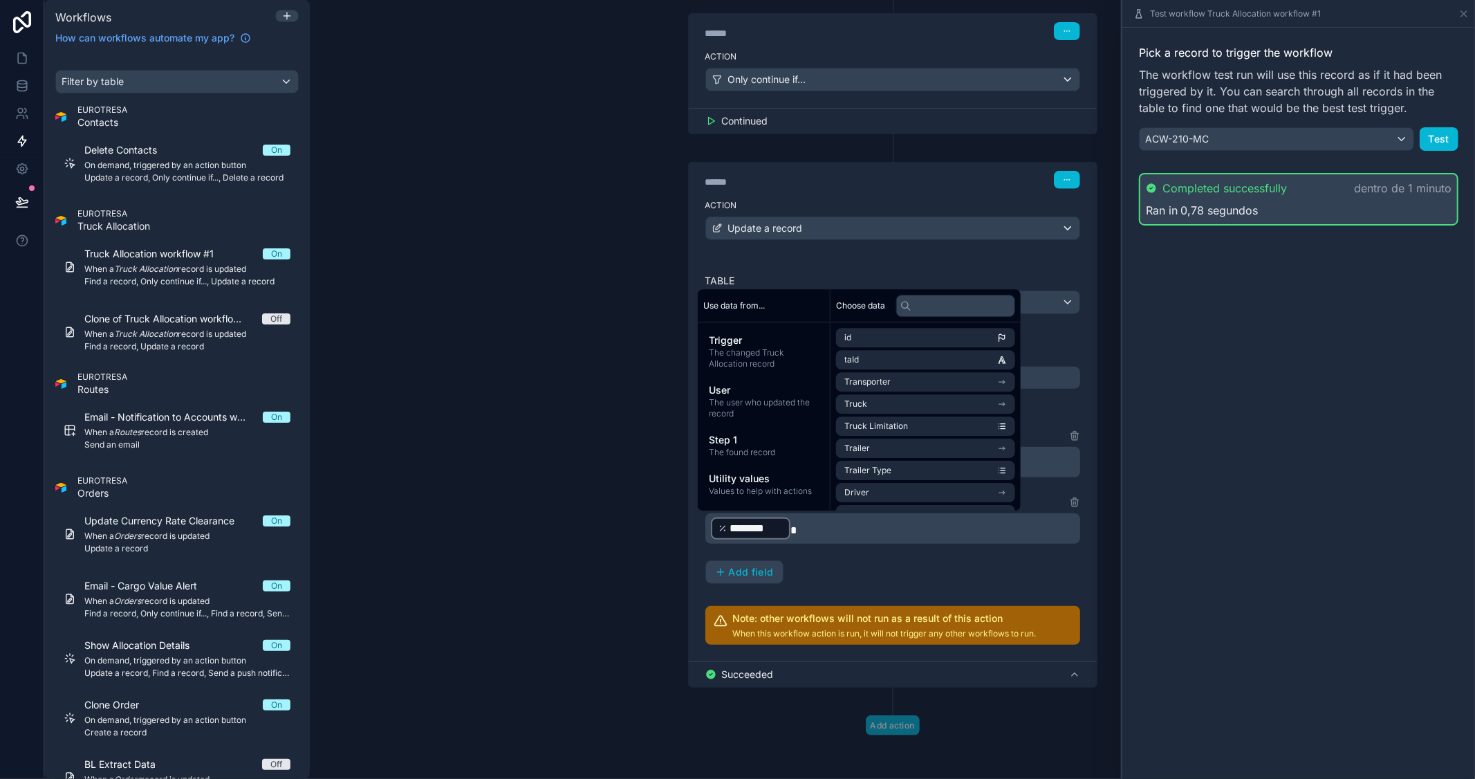
click at [1301, 498] on div "Pick a record to trigger the workflow The workflow test run will use this recor…" at bounding box center [1298, 403] width 353 height 751
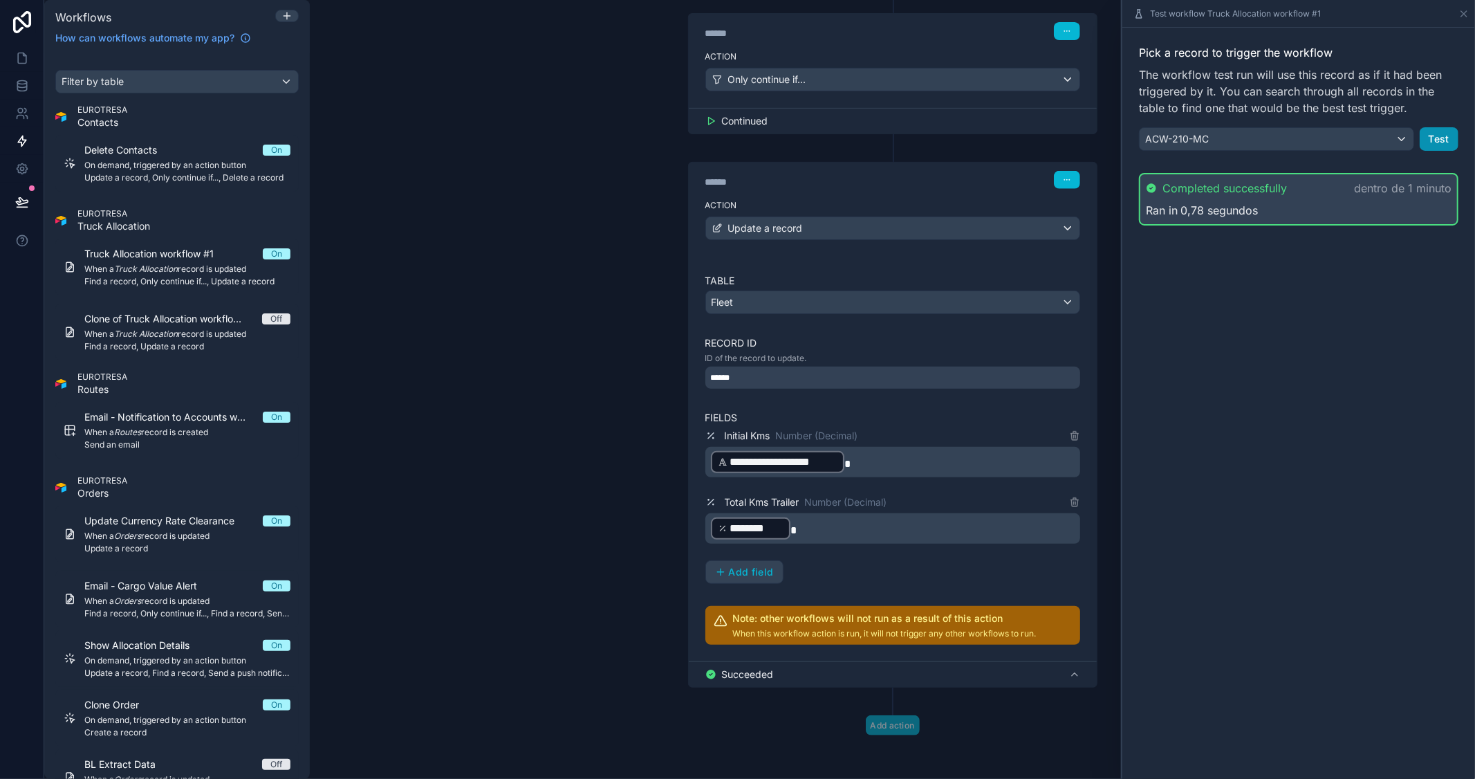
click at [1447, 138] on button "Test" at bounding box center [1439, 139] width 39 height 24
click at [803, 462] on span "**********" at bounding box center [784, 462] width 108 height 17
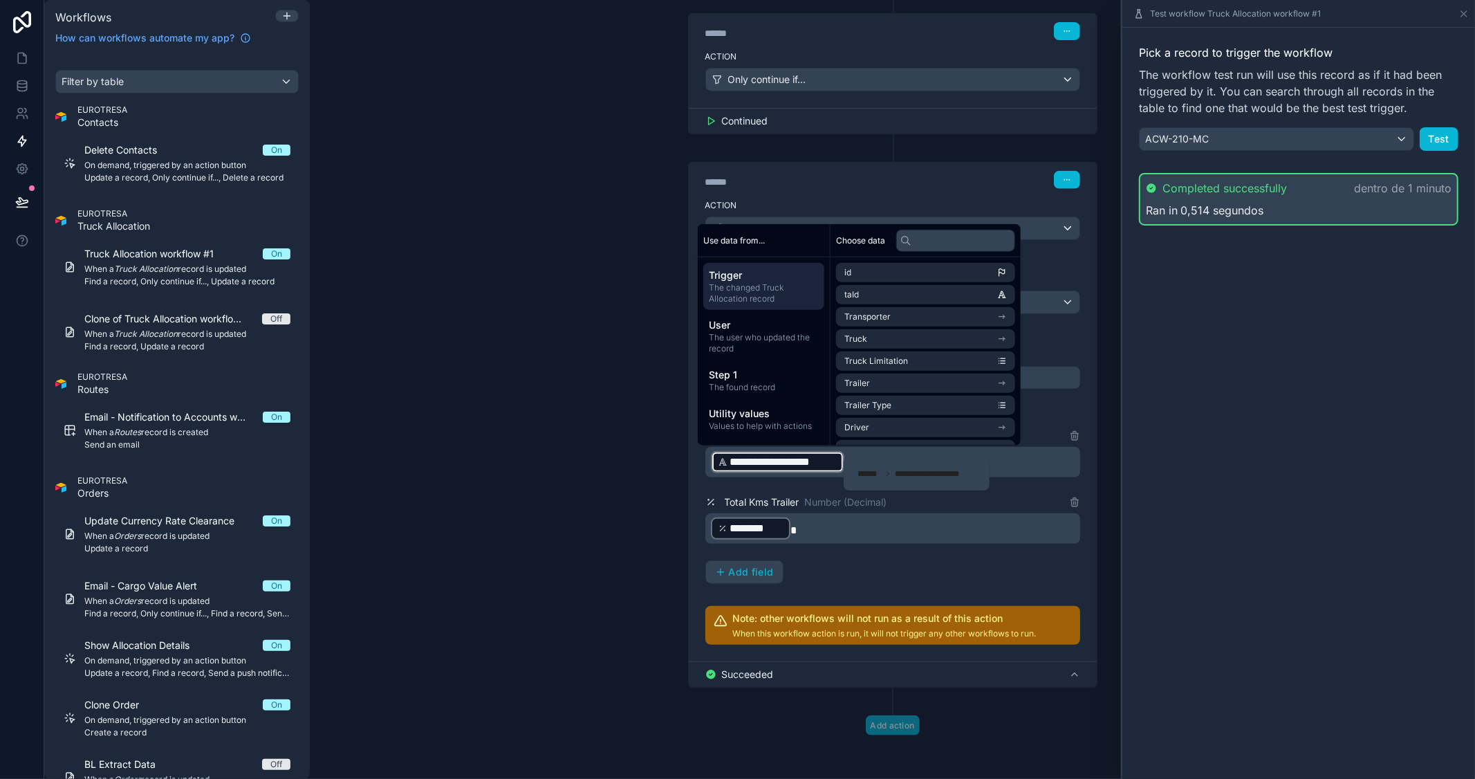
scroll to position [436, 0]
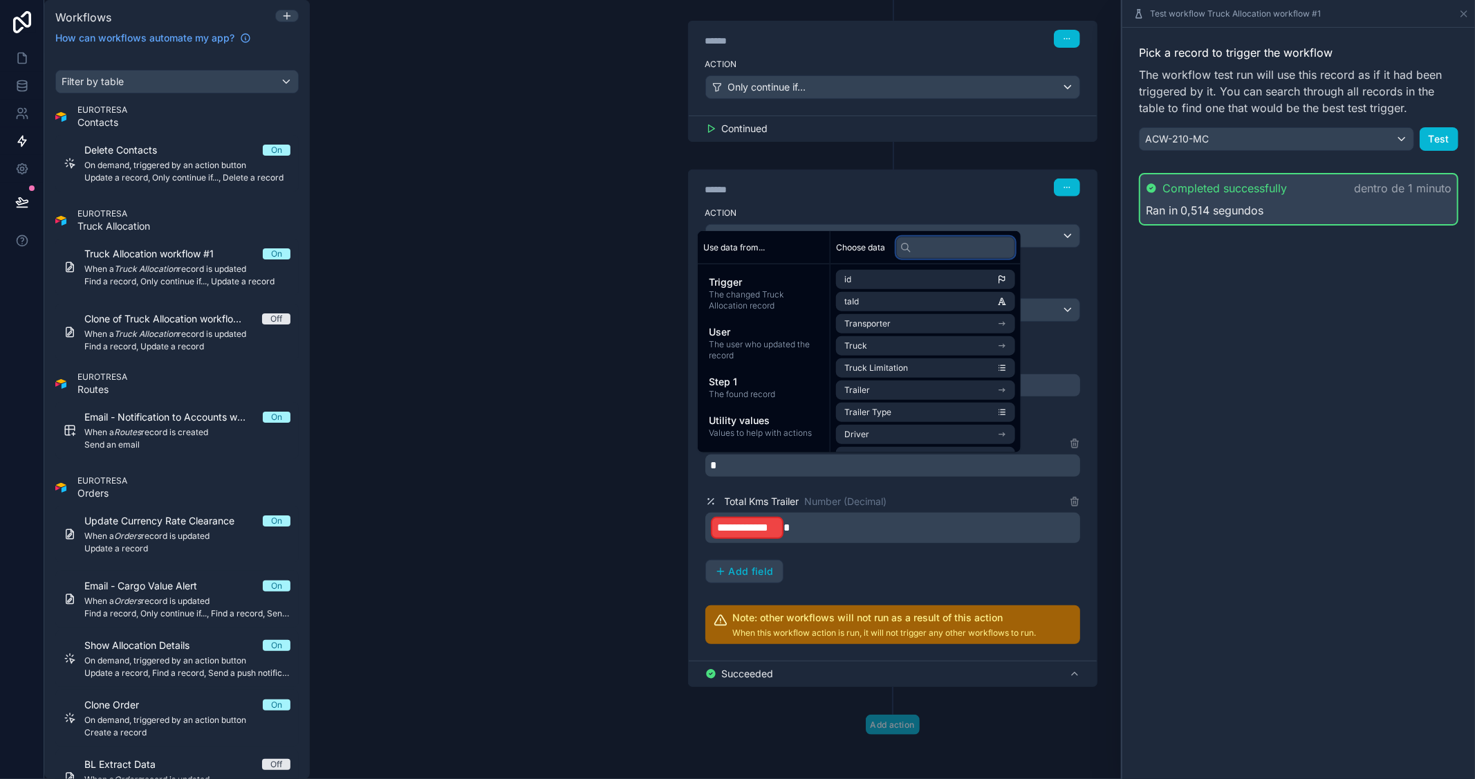
click at [938, 247] on input "text" at bounding box center [955, 247] width 119 height 22
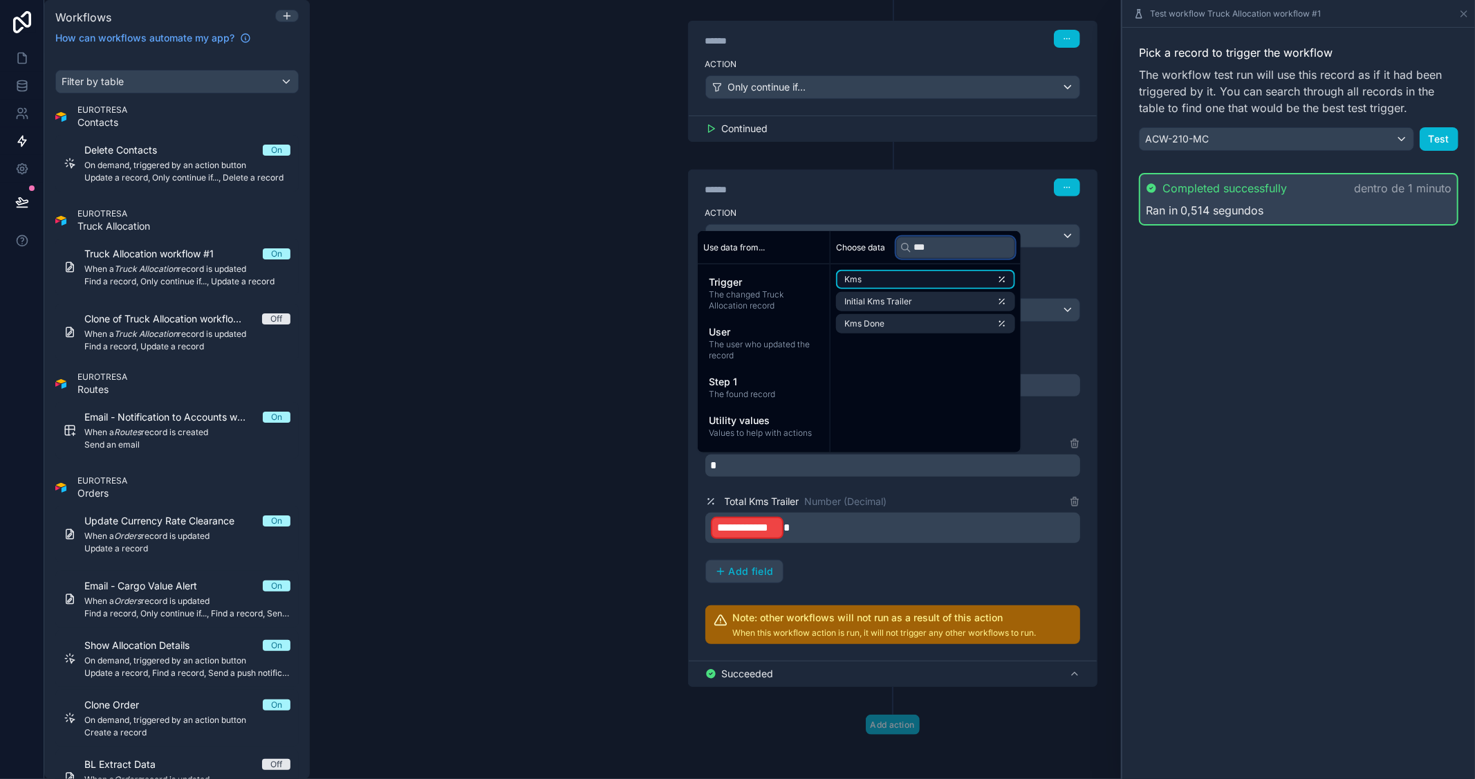
type input "***"
click at [918, 279] on li "Kms" at bounding box center [925, 279] width 179 height 19
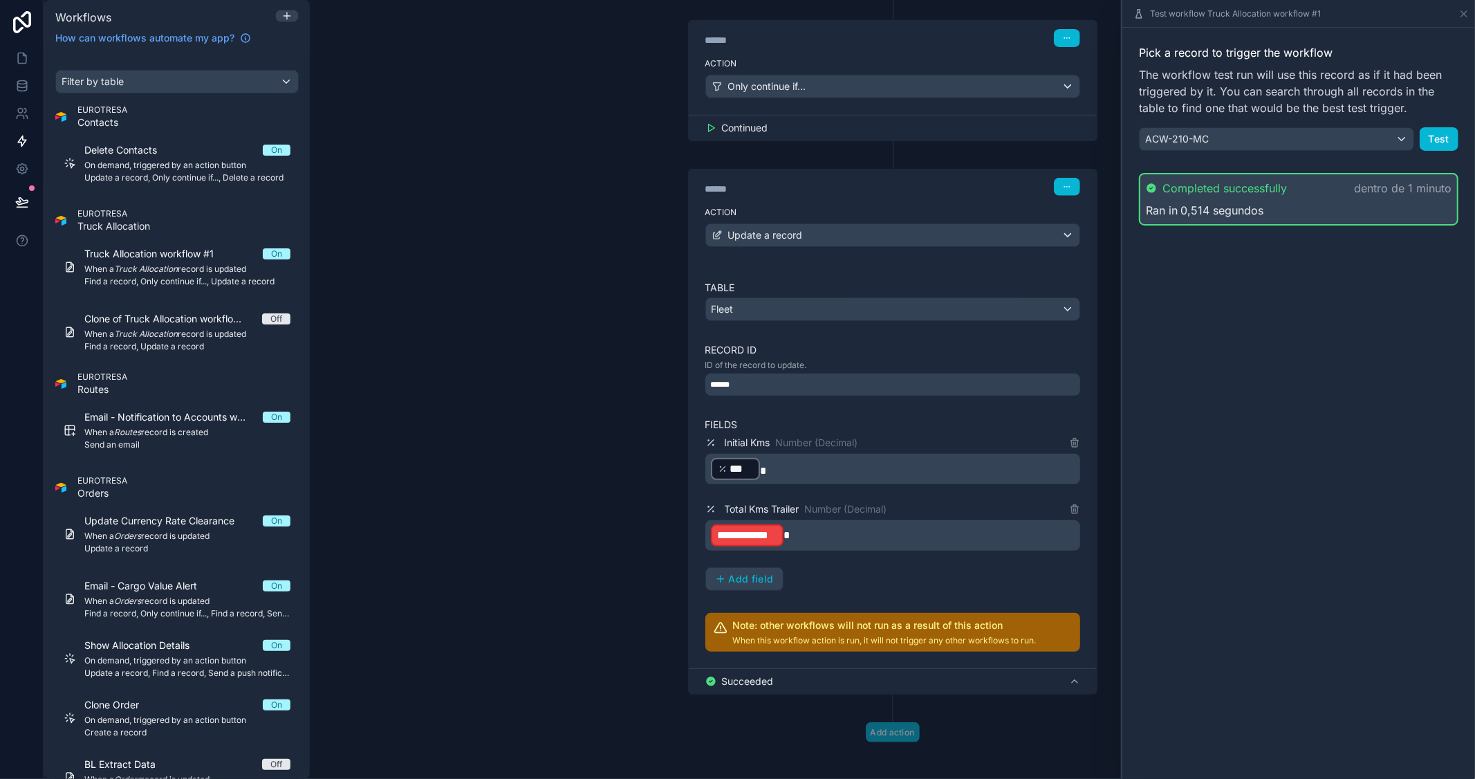
click at [555, 357] on div "**********" at bounding box center [892, 389] width 1165 height 779
click at [814, 530] on p "**********" at bounding box center [894, 535] width 366 height 25
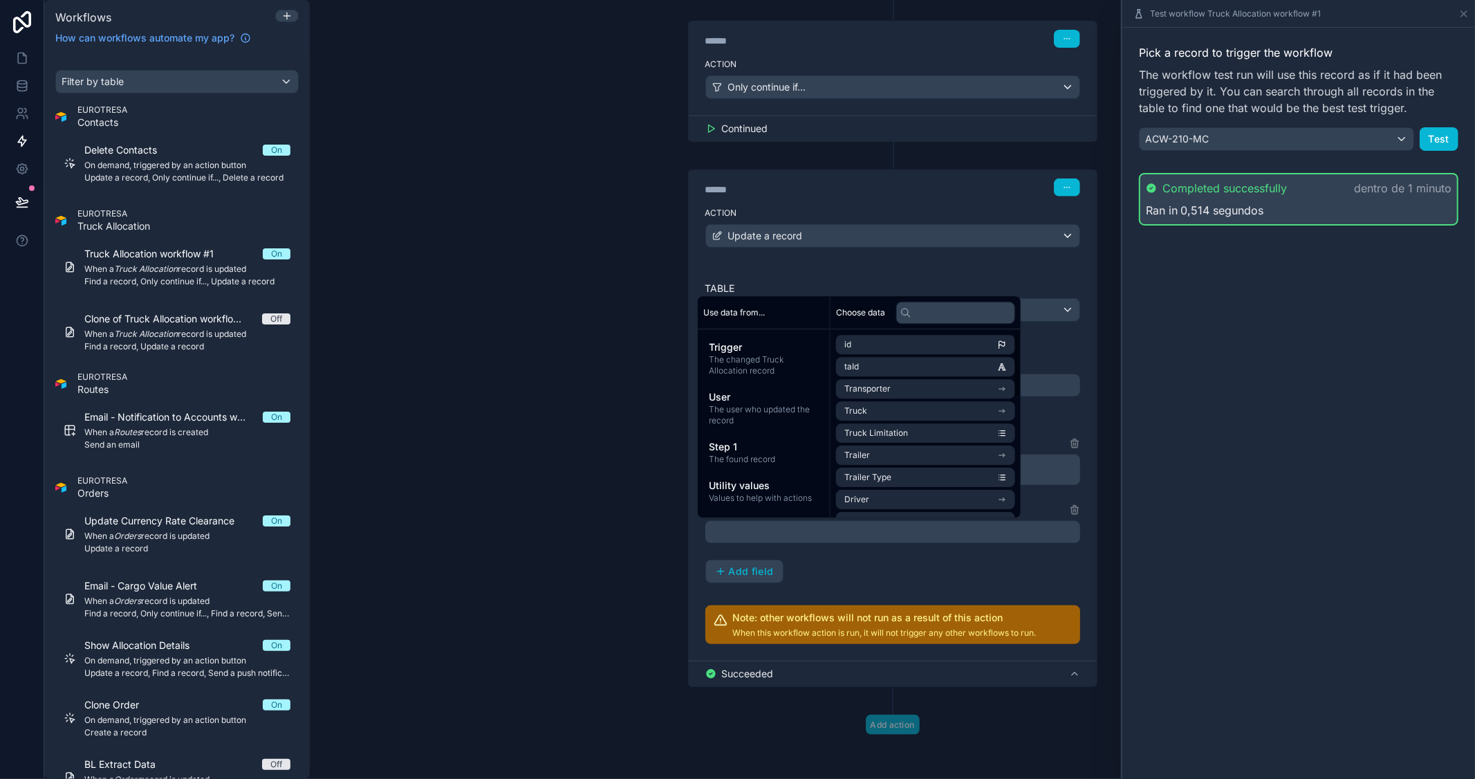
click at [476, 451] on div "**********" at bounding box center [892, 389] width 1165 height 779
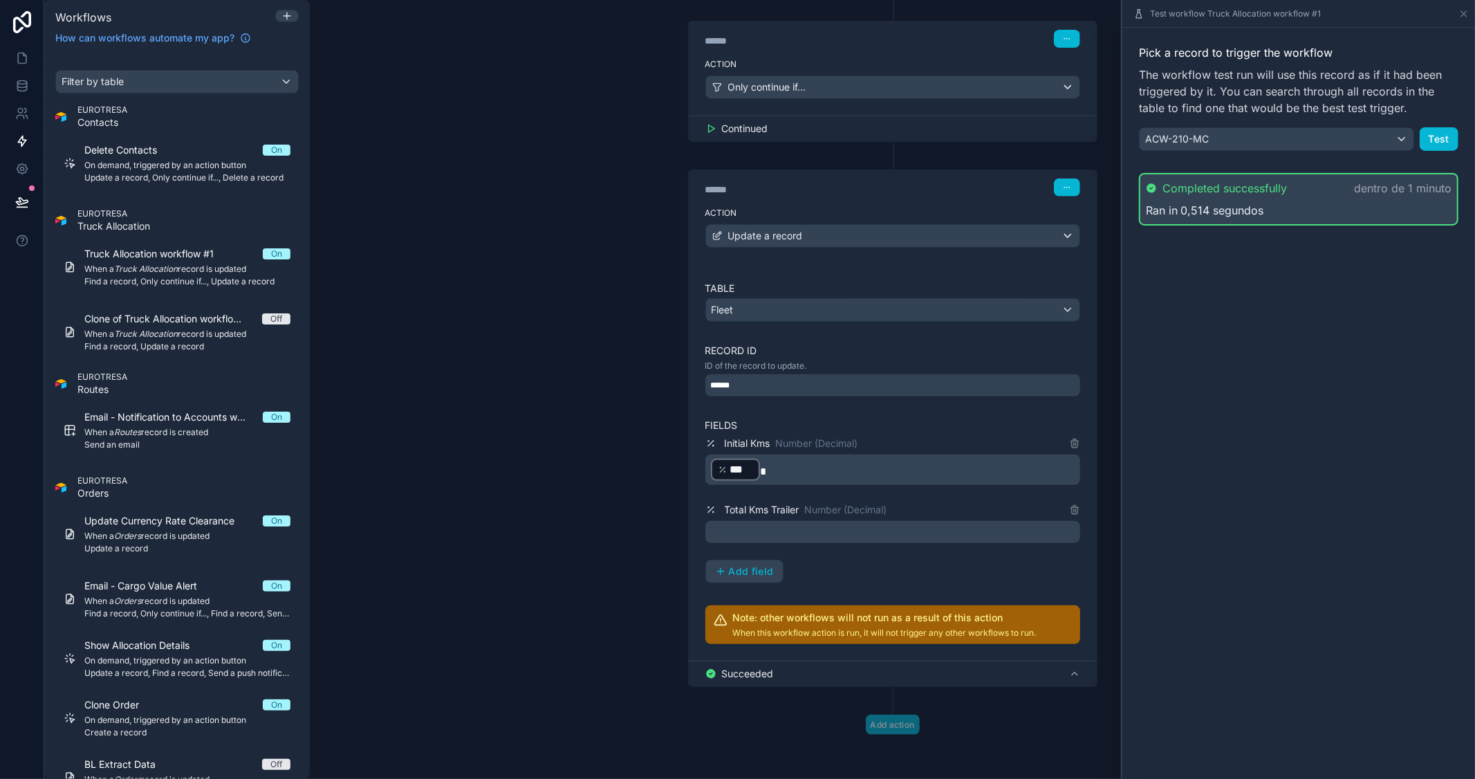
click at [842, 584] on div "Table Fleet Record ID ID of the record to update. ****** Fields Initial Kms Num…" at bounding box center [892, 462] width 375 height 362
click at [1463, 16] on icon at bounding box center [1463, 13] width 11 height 11
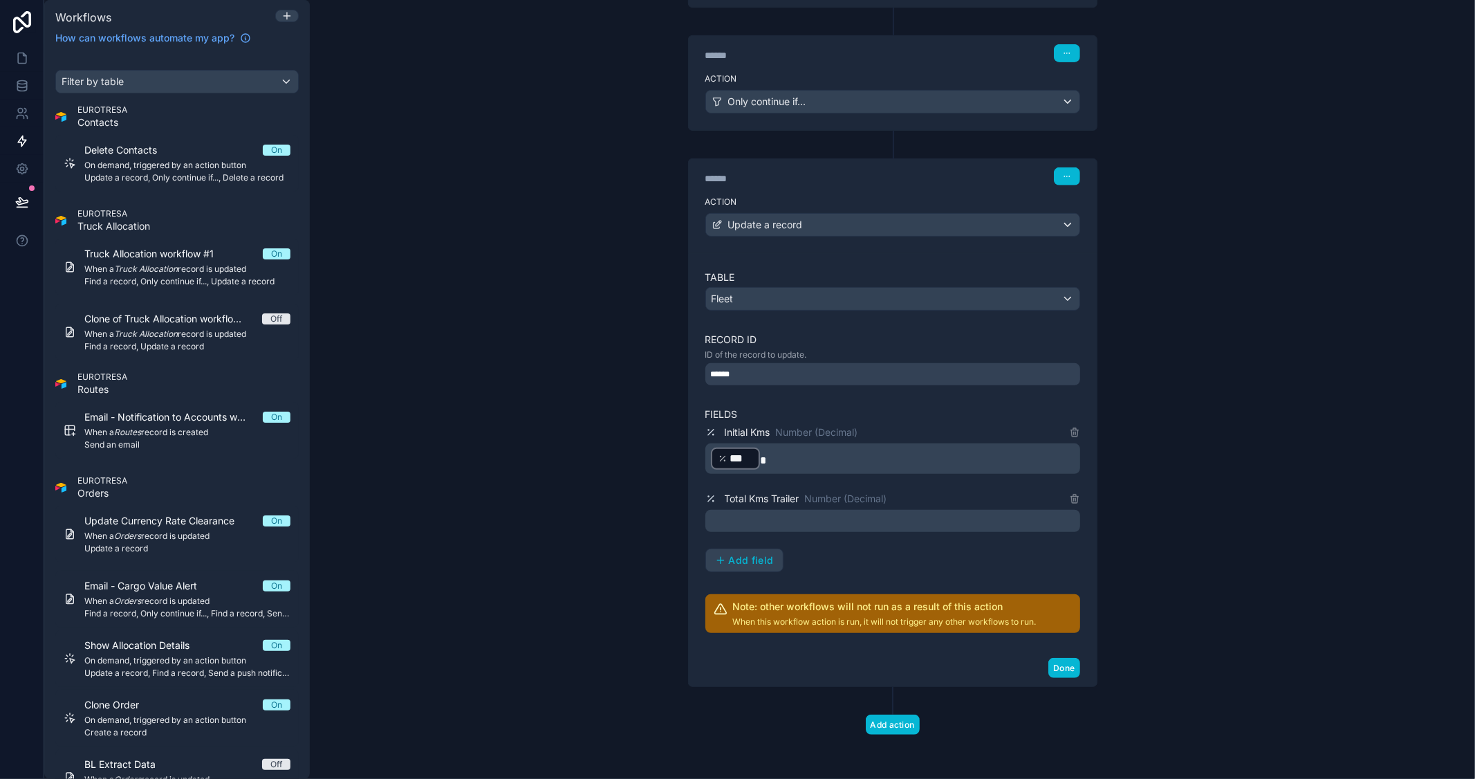
scroll to position [396, 0]
drag, startPoint x: 1074, startPoint y: 498, endPoint x: 1063, endPoint y: 502, distance: 11.8
click at [1070, 499] on div "Table Fleet Record ID ID of the record to update. ****** Fields Initial Kms Num…" at bounding box center [893, 451] width 408 height 396
click at [1069, 499] on icon at bounding box center [1074, 498] width 11 height 11
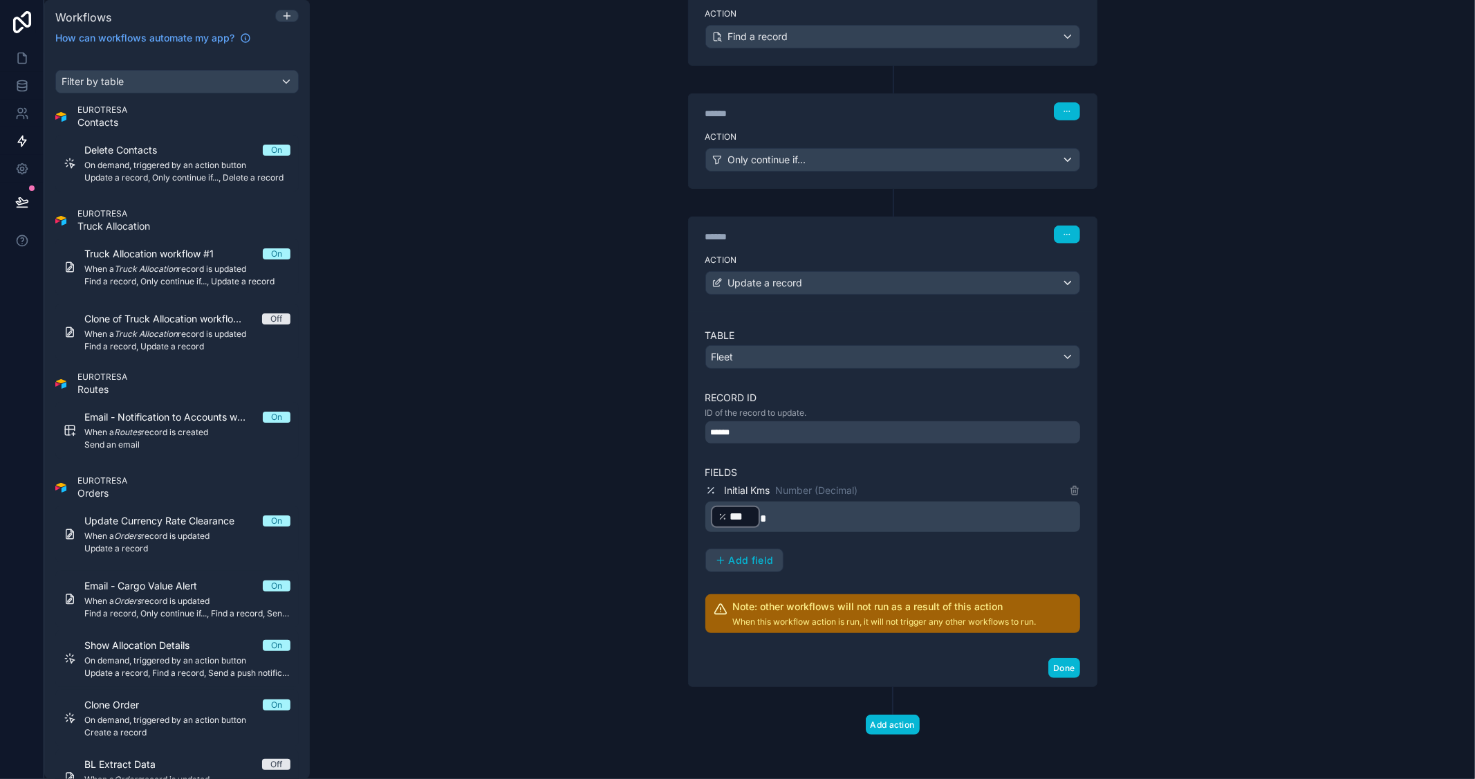
scroll to position [337, 0]
click at [1245, 410] on div "**********" at bounding box center [892, 389] width 1165 height 779
click at [1288, 67] on div "**********" at bounding box center [892, 389] width 1165 height 779
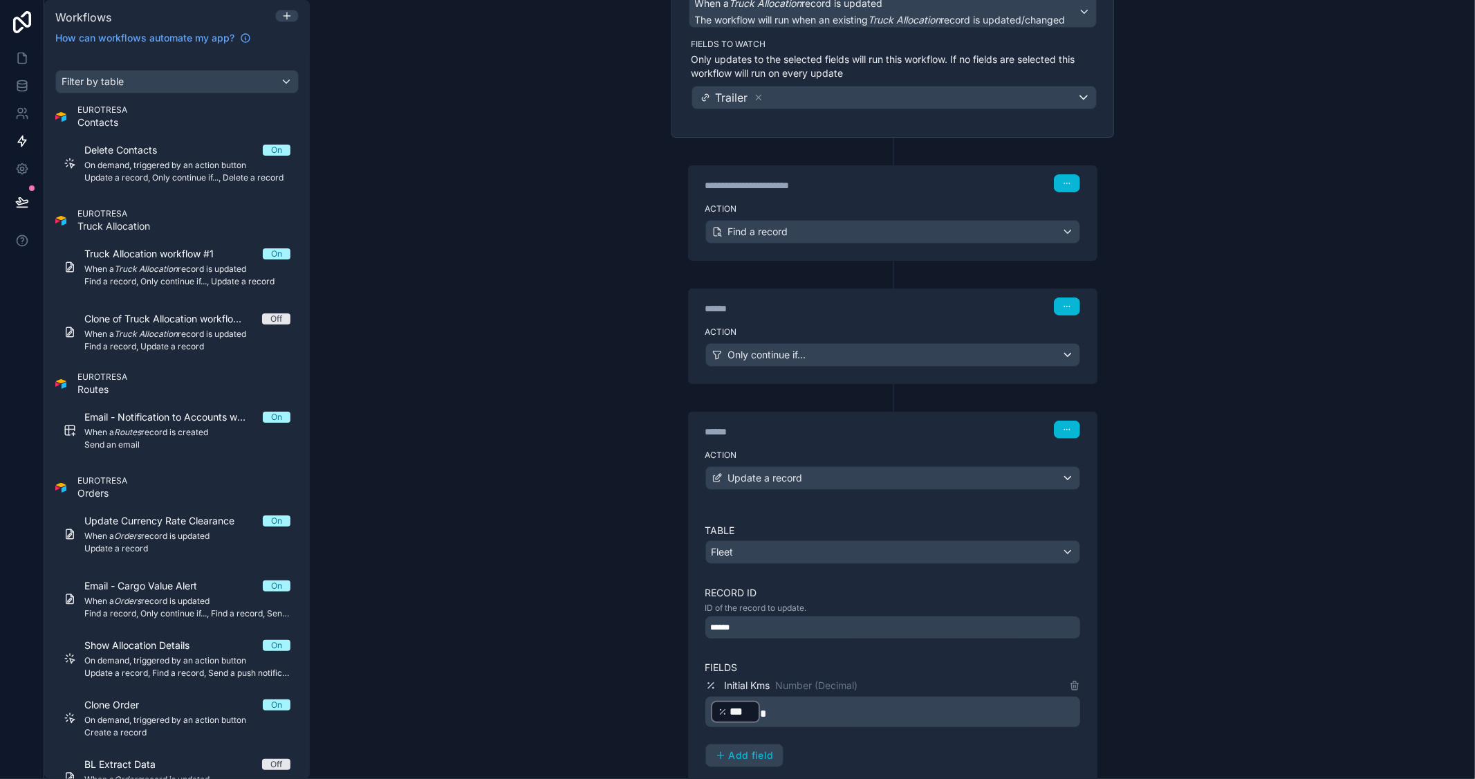
scroll to position [0, 0]
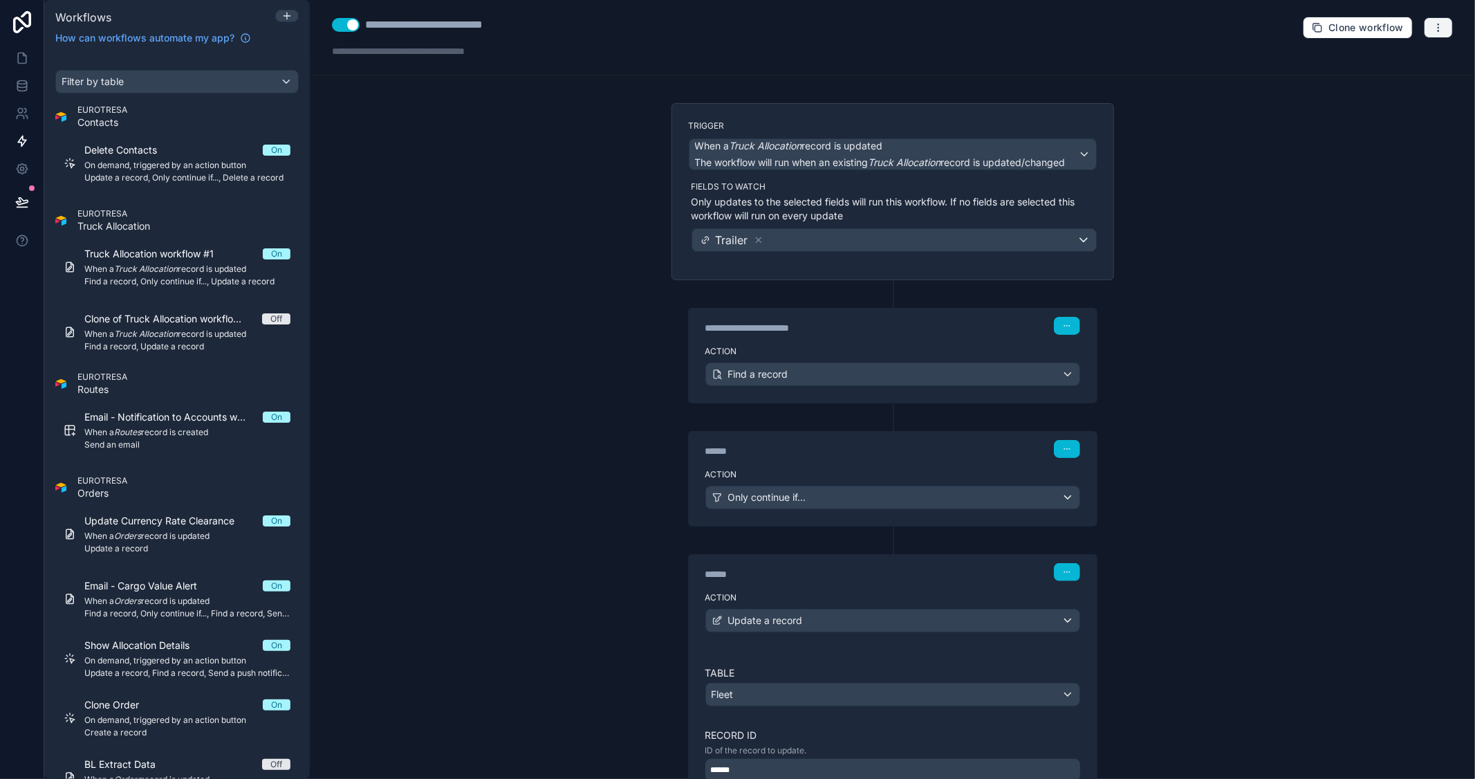
click at [1424, 31] on button "button" at bounding box center [1438, 27] width 29 height 21
click at [1402, 62] on span "Test workflow" at bounding box center [1390, 60] width 66 height 11
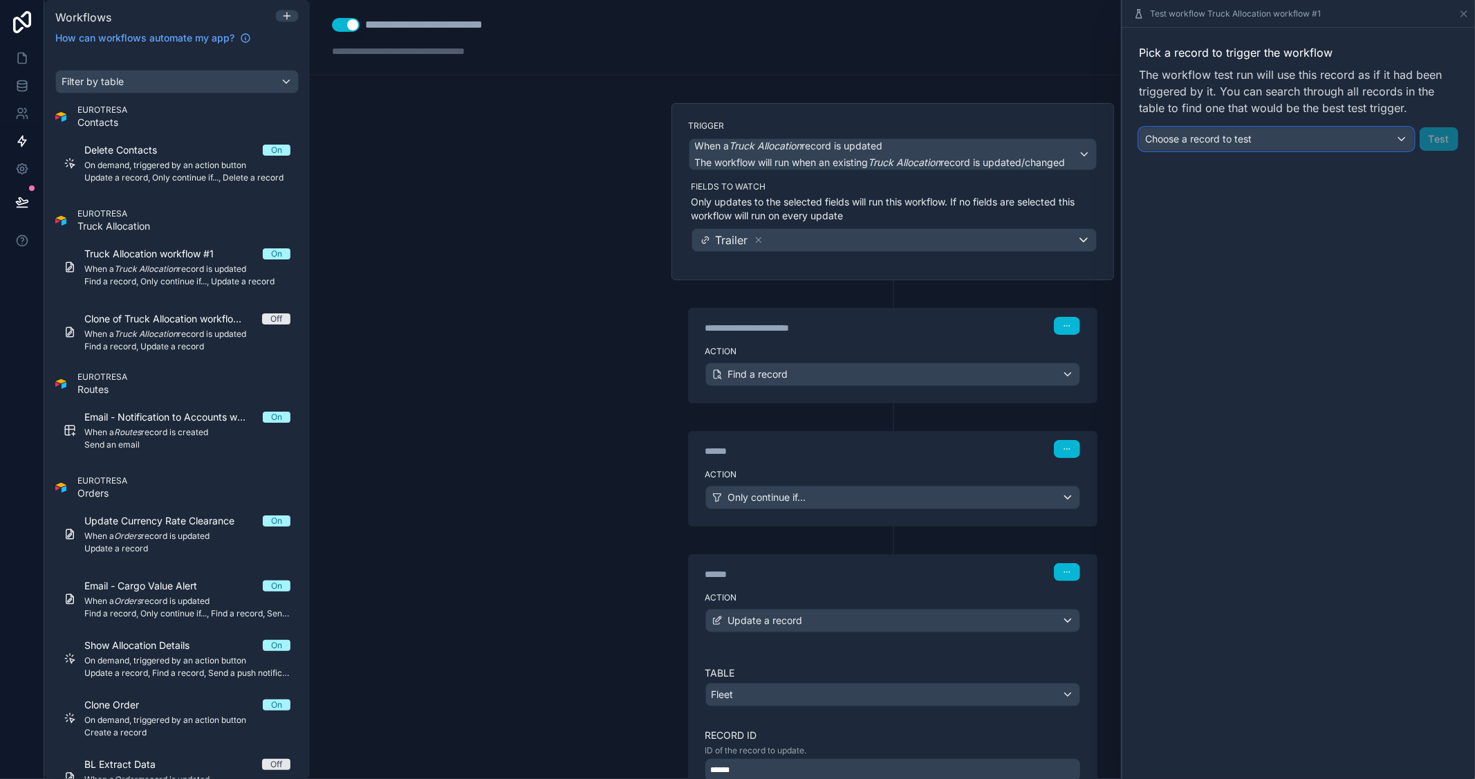
click at [1298, 129] on div "Choose a record to test" at bounding box center [1277, 139] width 274 height 22
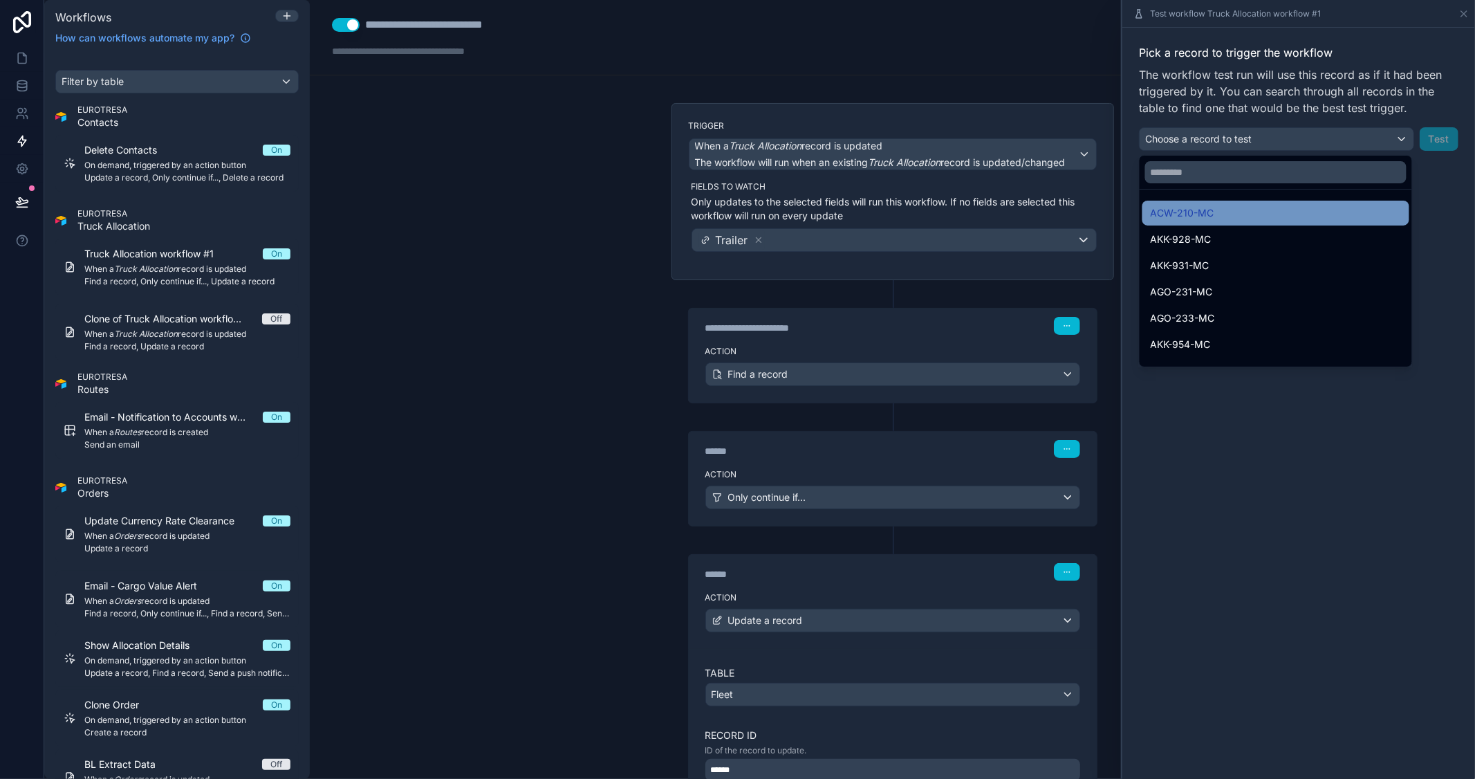
click at [1189, 213] on span "ACW-210-MC" at bounding box center [1183, 213] width 64 height 17
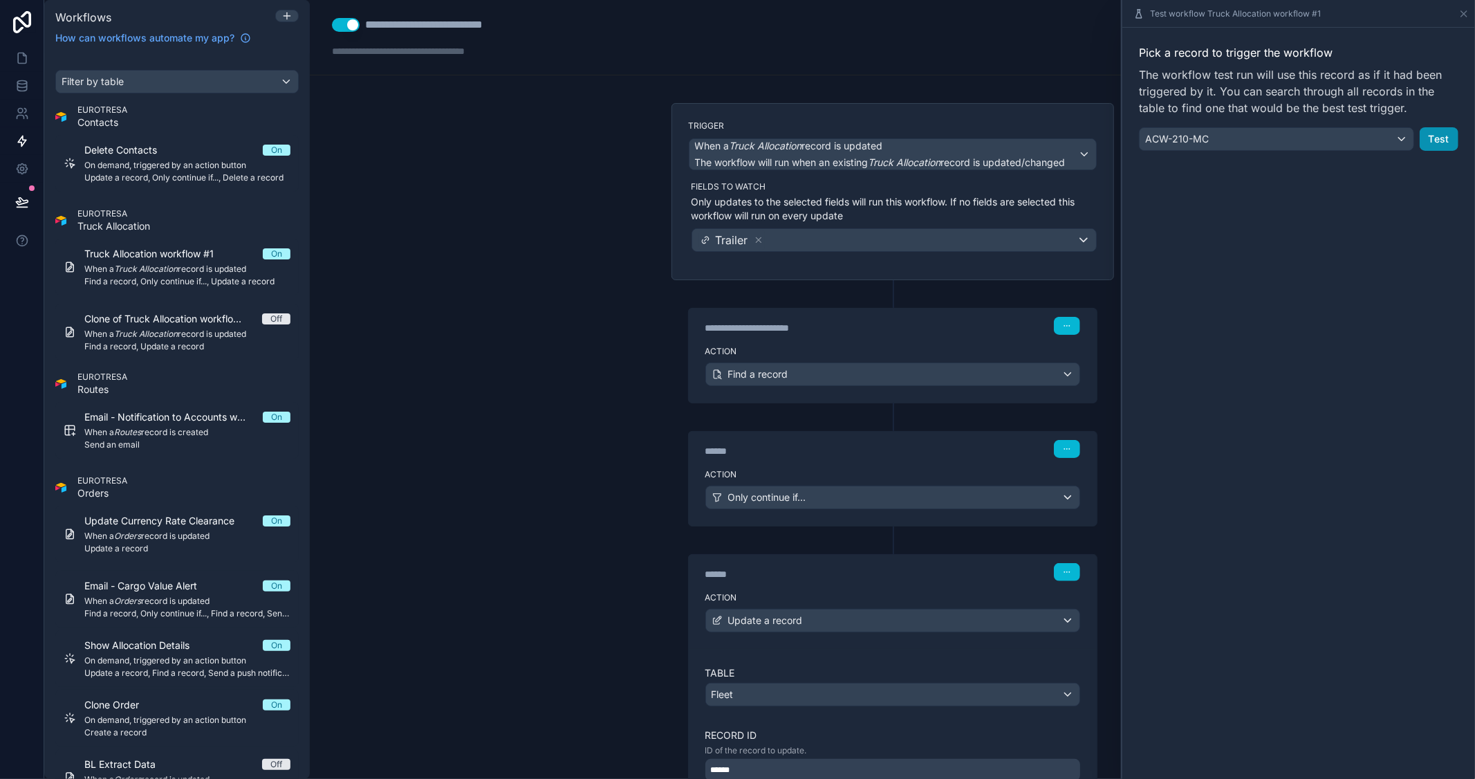
click at [1438, 136] on button "Test" at bounding box center [1439, 139] width 39 height 24
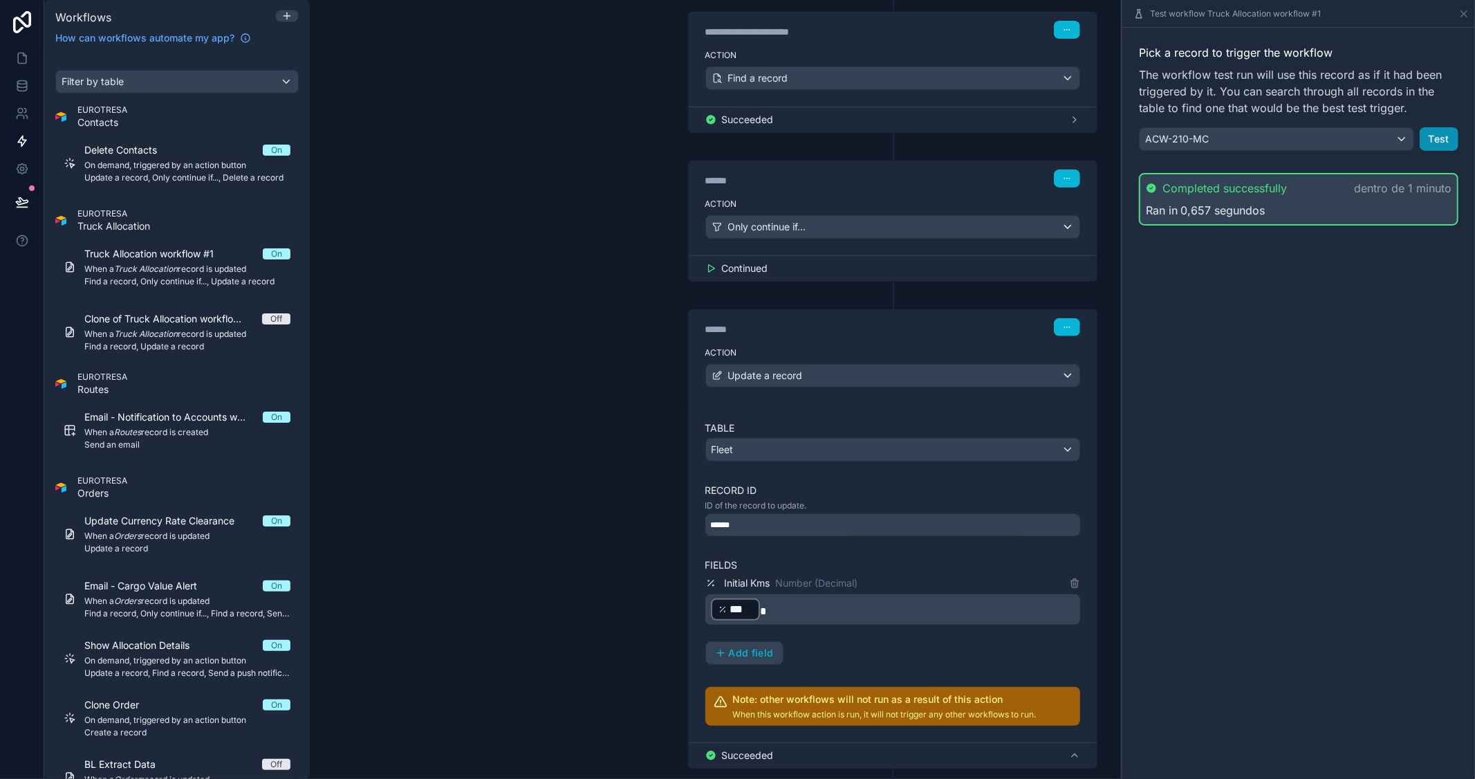
scroll to position [378, 0]
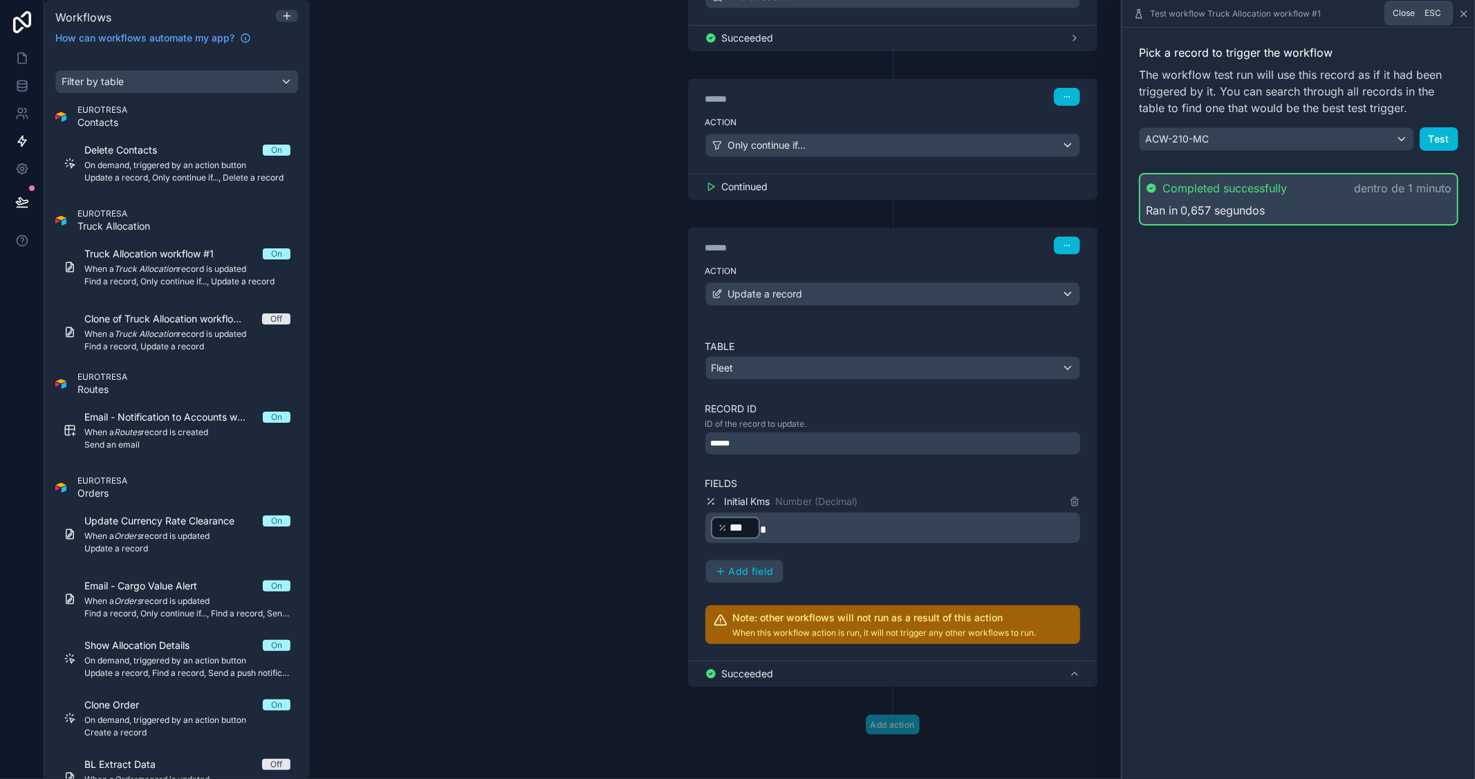
click at [1461, 14] on icon at bounding box center [1463, 13] width 11 height 11
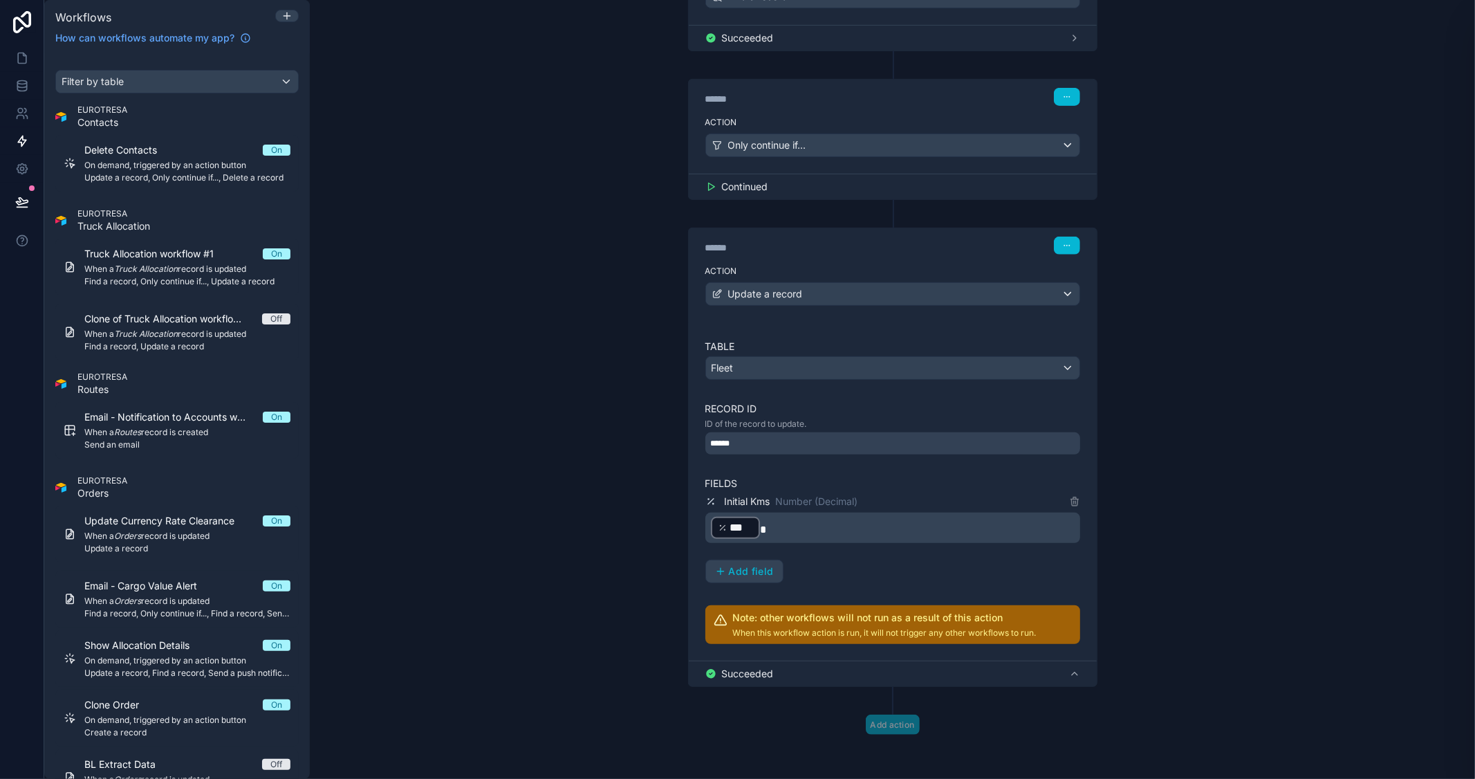
scroll to position [337, 0]
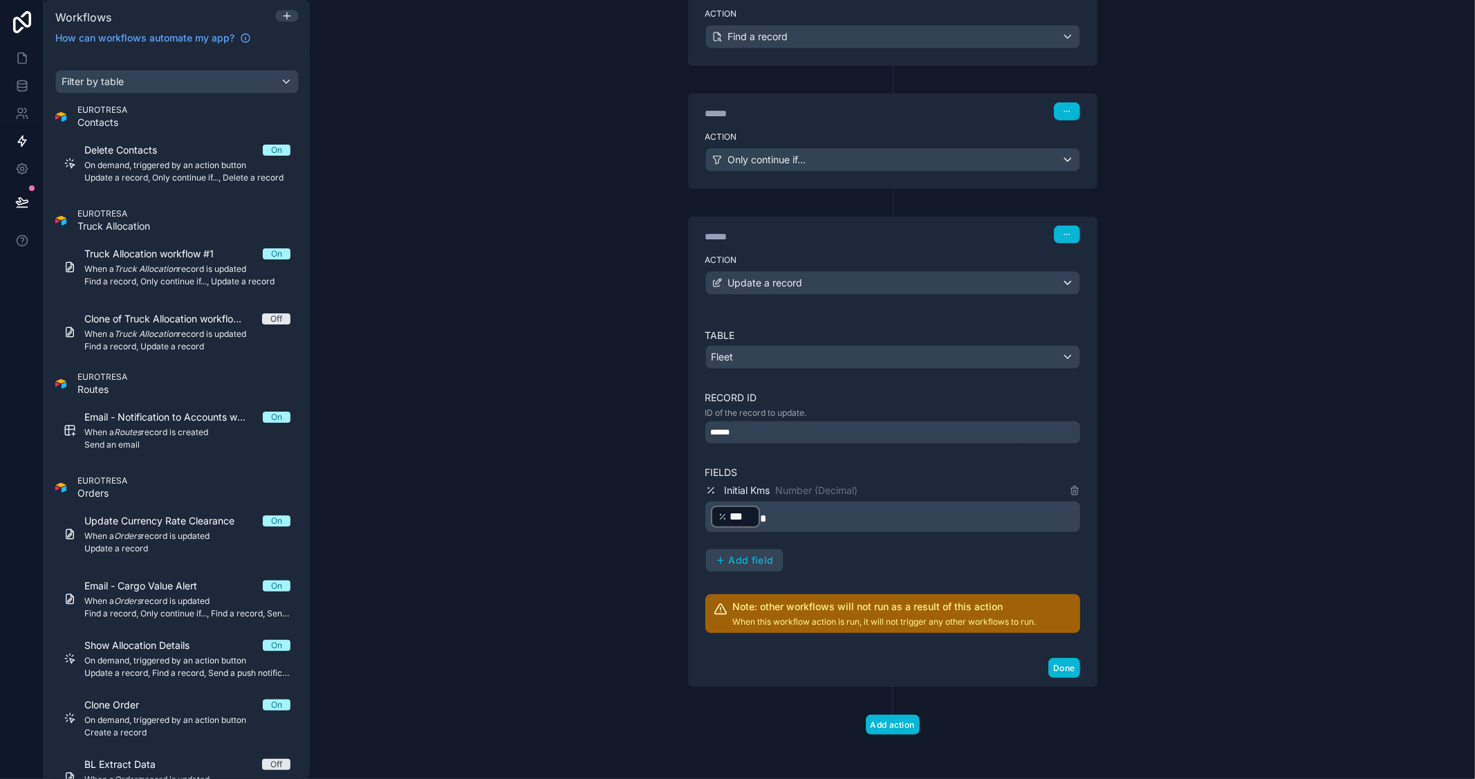
click at [727, 579] on div "Table Fleet Record ID ID of the record to update. ****** Fields Initial Kms Num…" at bounding box center [892, 480] width 375 height 304
click at [745, 557] on span "Add field" at bounding box center [751, 560] width 45 height 12
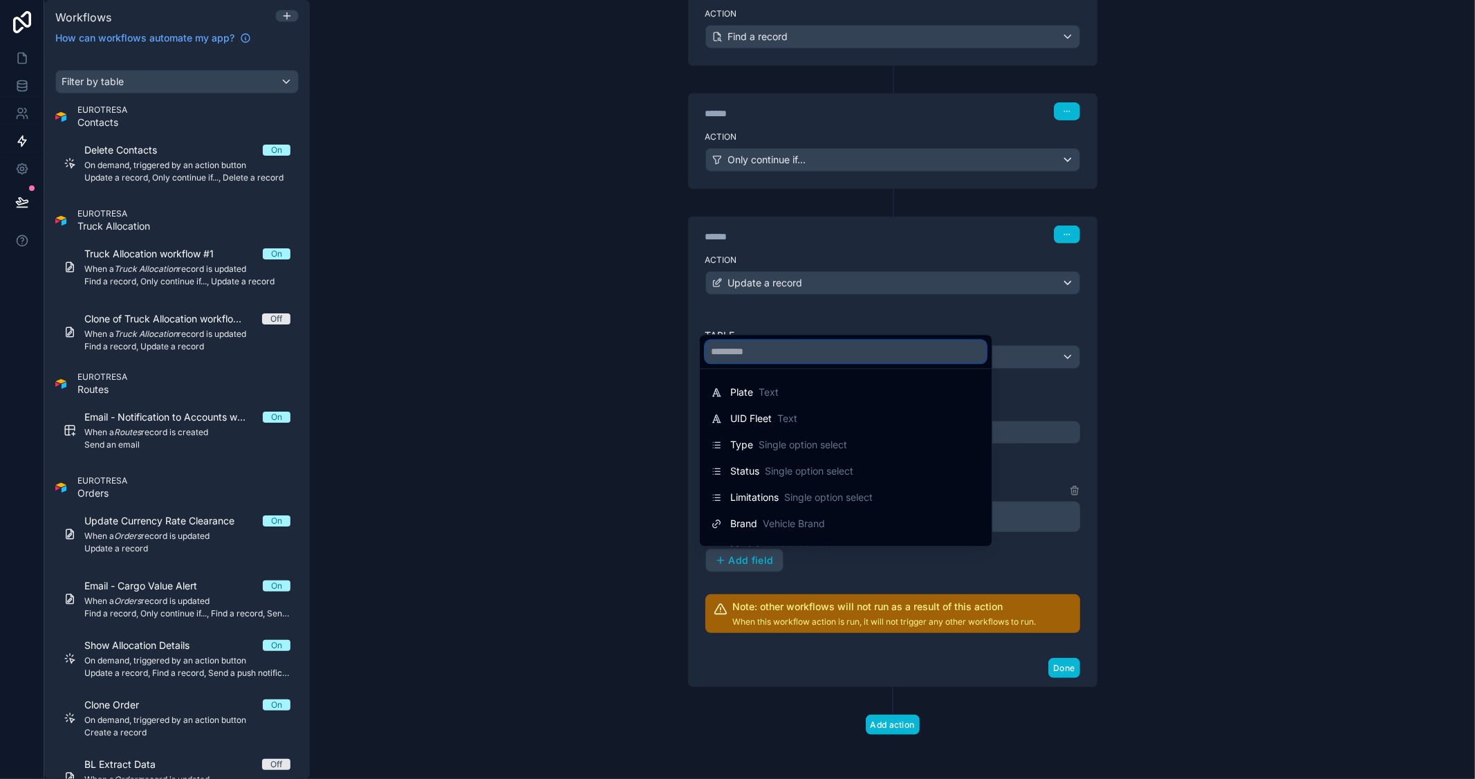
click at [792, 347] on input "text" at bounding box center [845, 351] width 281 height 22
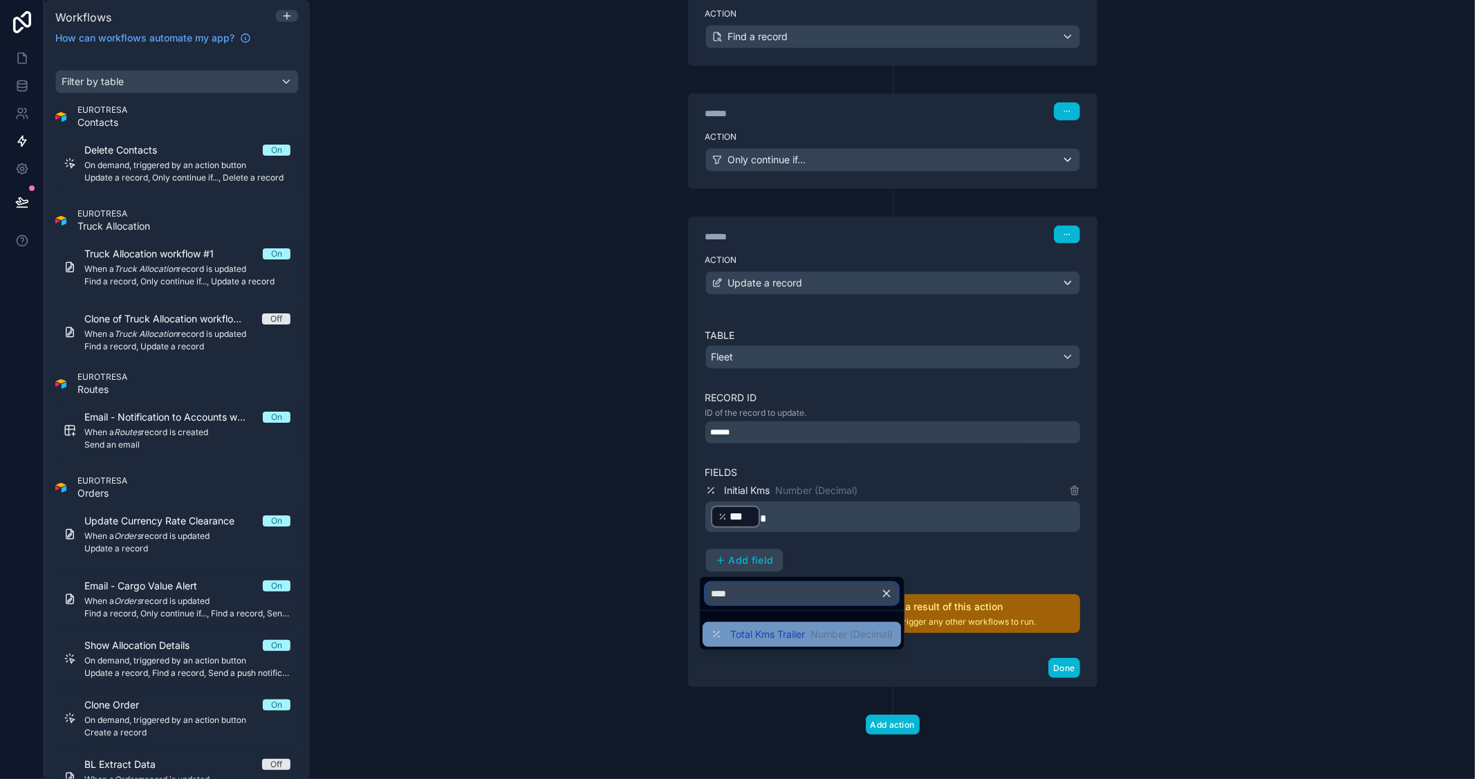
type input "****"
click at [754, 633] on span "Total Kms Trailer" at bounding box center [767, 634] width 75 height 14
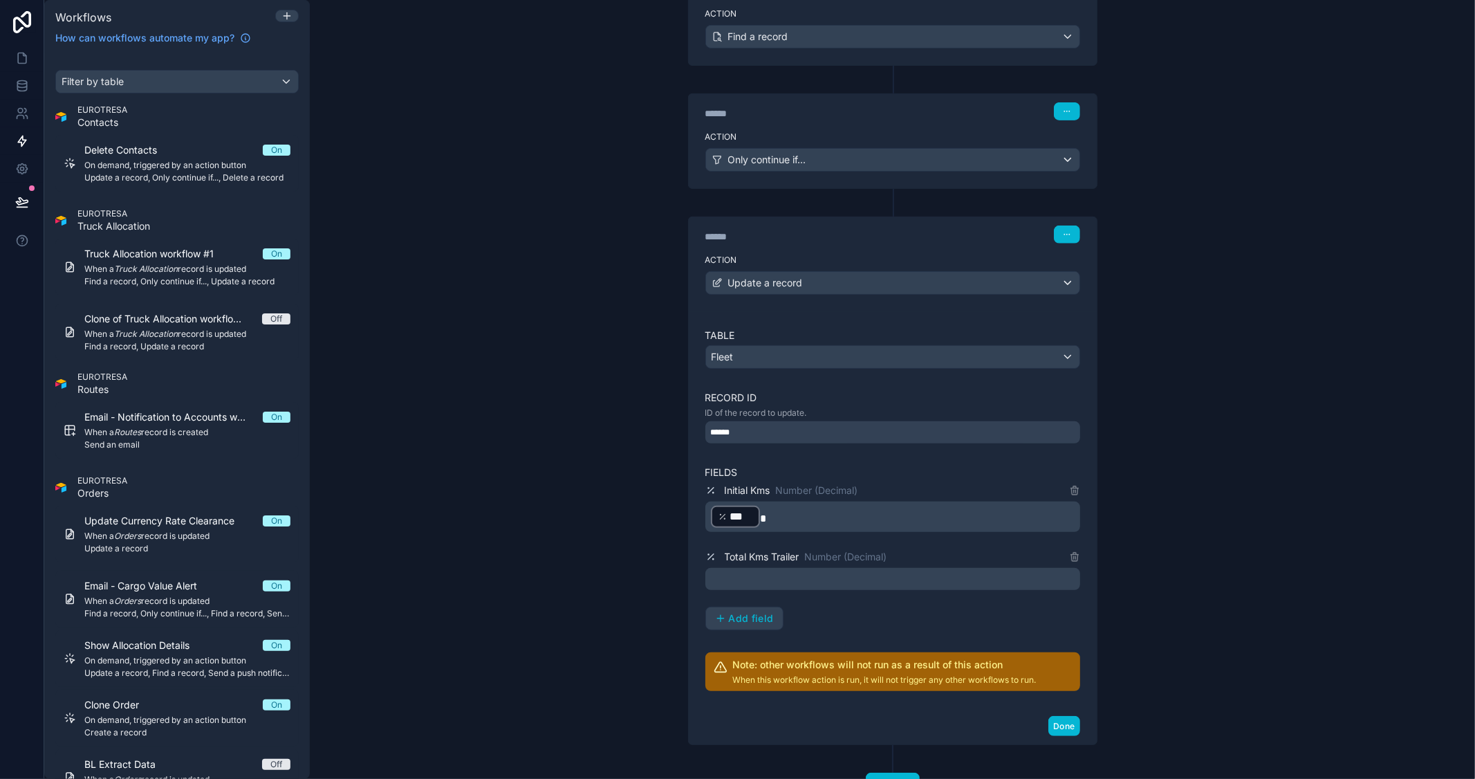
click at [844, 571] on p "﻿" at bounding box center [894, 578] width 366 height 17
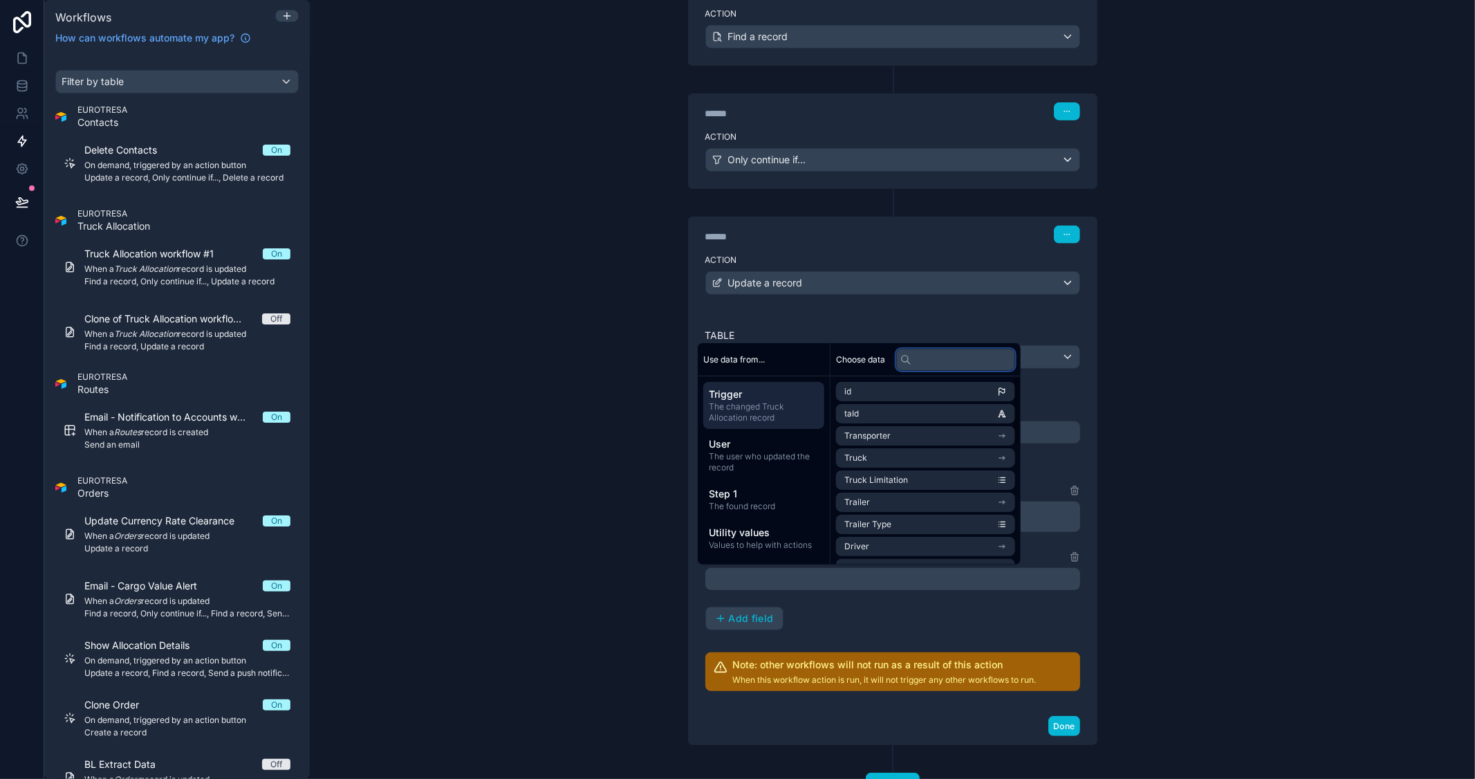
click at [956, 361] on input "text" at bounding box center [955, 360] width 119 height 22
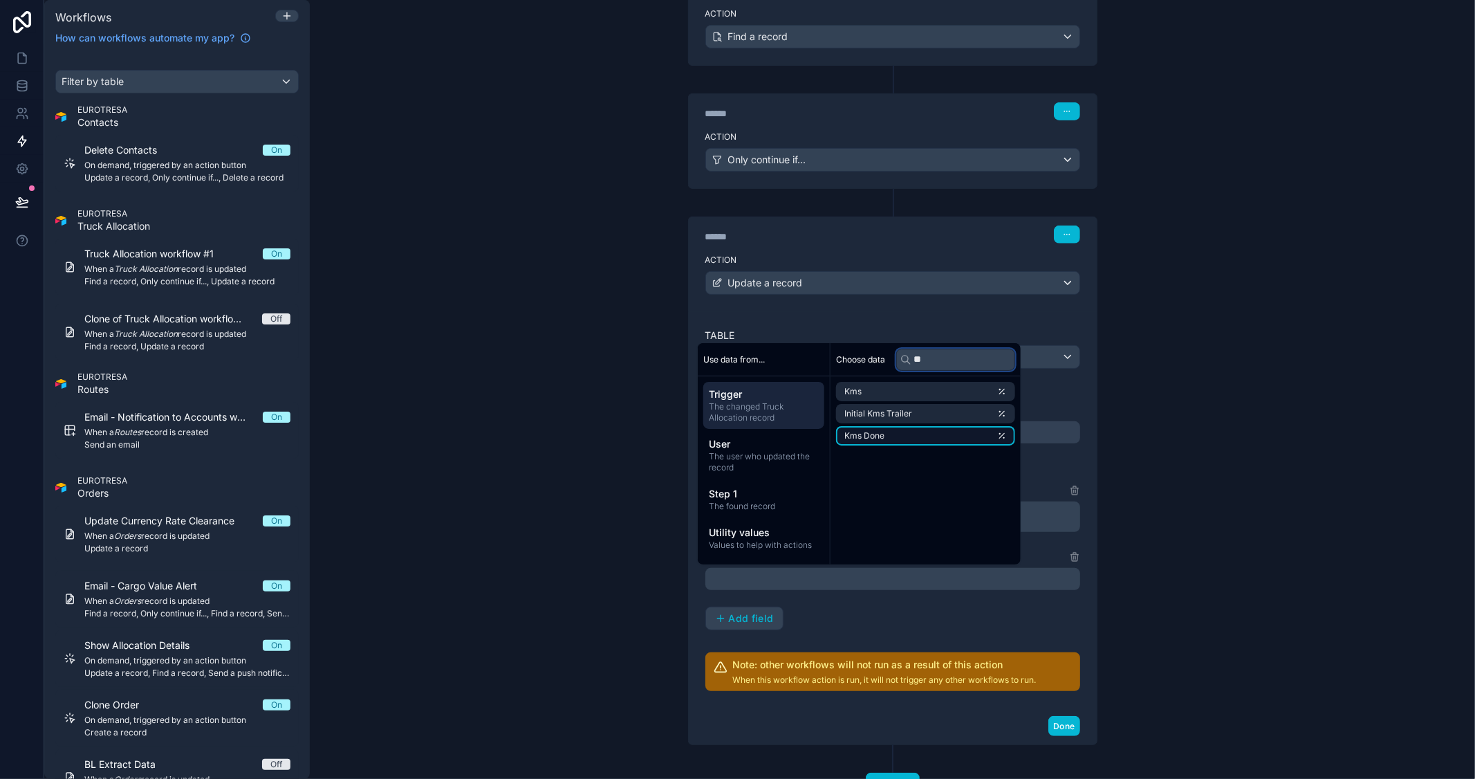
type input "**"
click at [945, 427] on li "Kms Done" at bounding box center [925, 435] width 179 height 19
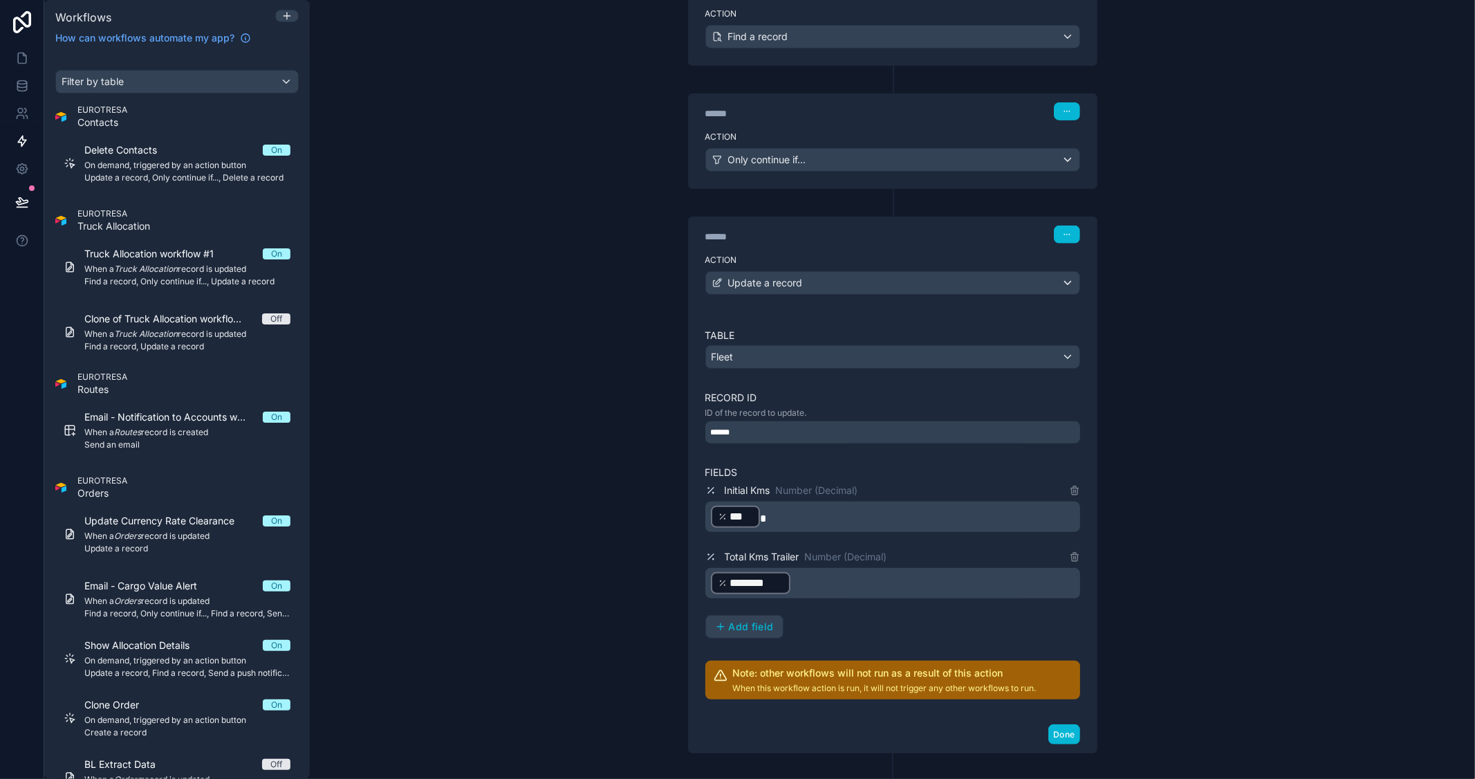
click at [1194, 460] on div "**********" at bounding box center [892, 389] width 1165 height 779
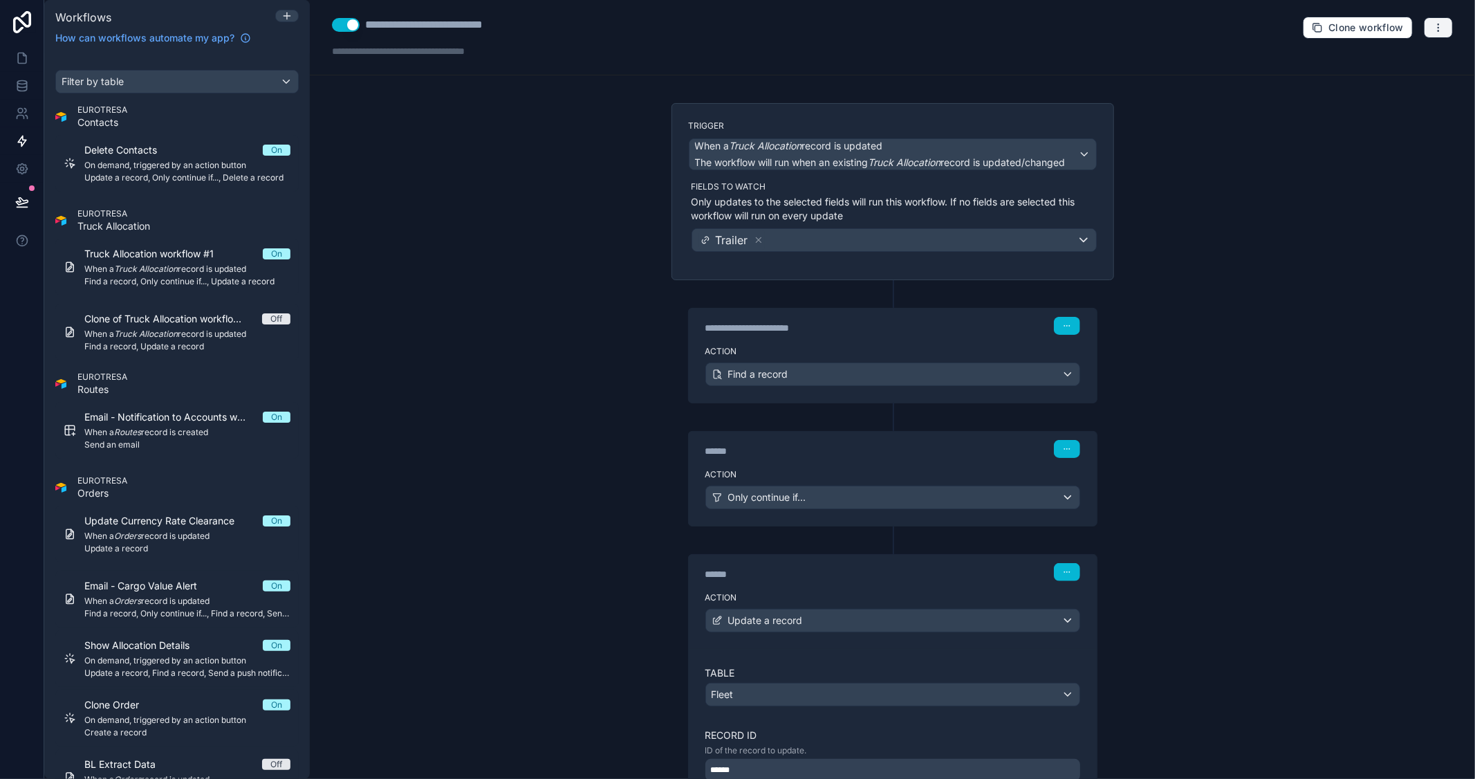
click at [1433, 30] on icon "button" at bounding box center [1438, 27] width 11 height 11
click at [1395, 59] on span "Test workflow" at bounding box center [1390, 60] width 66 height 11
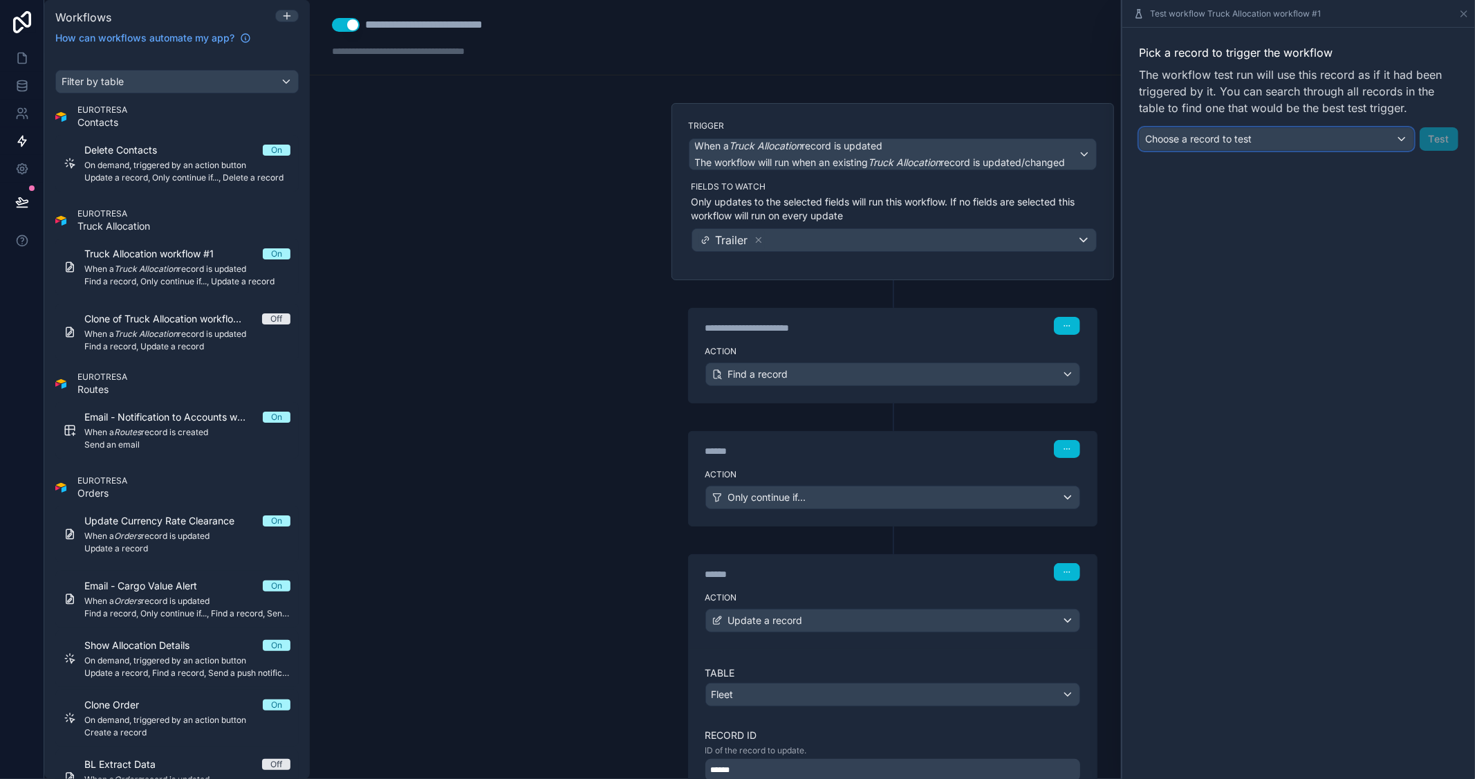
click at [1346, 143] on div "Choose a record to test" at bounding box center [1277, 139] width 274 height 22
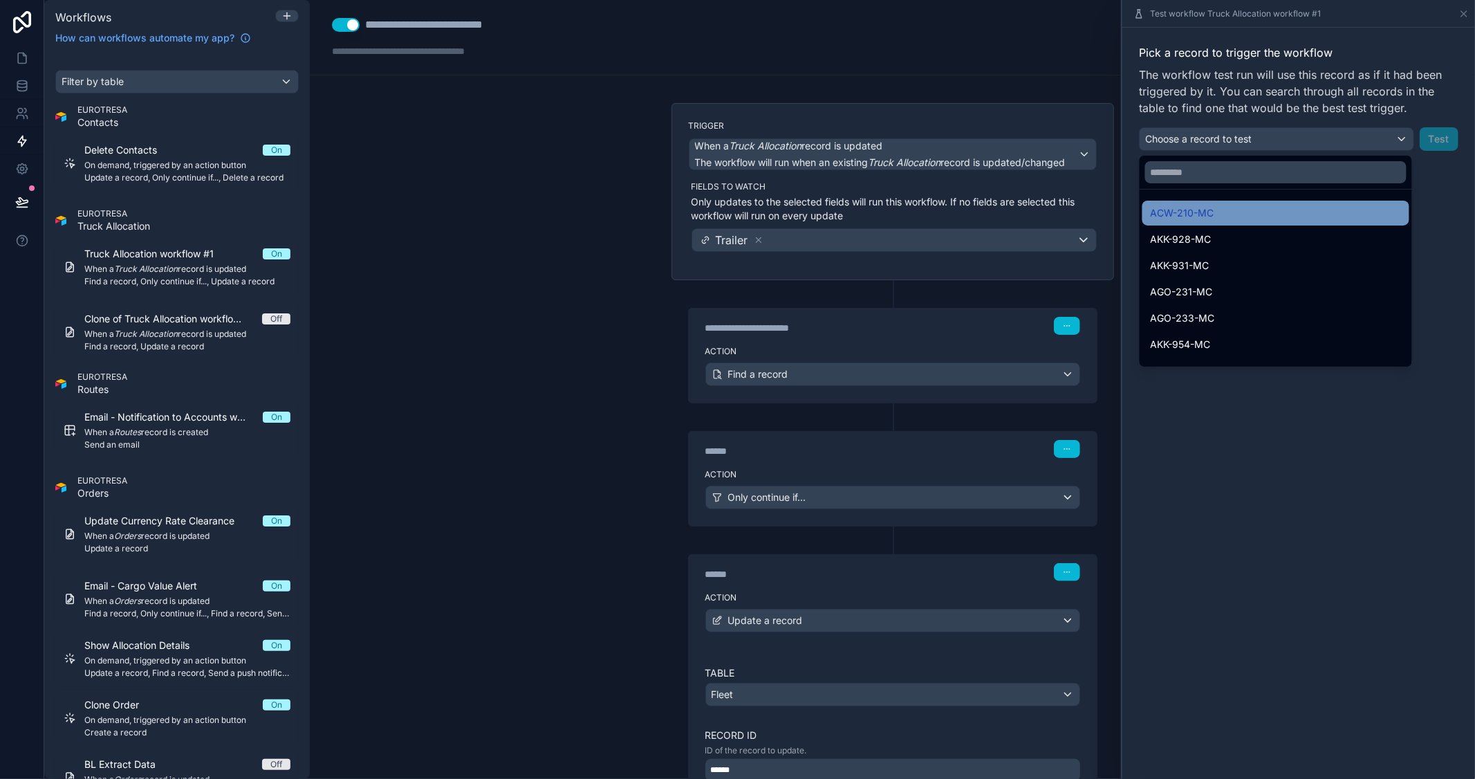
click at [1212, 208] on span "ACW-210-MC" at bounding box center [1183, 213] width 64 height 17
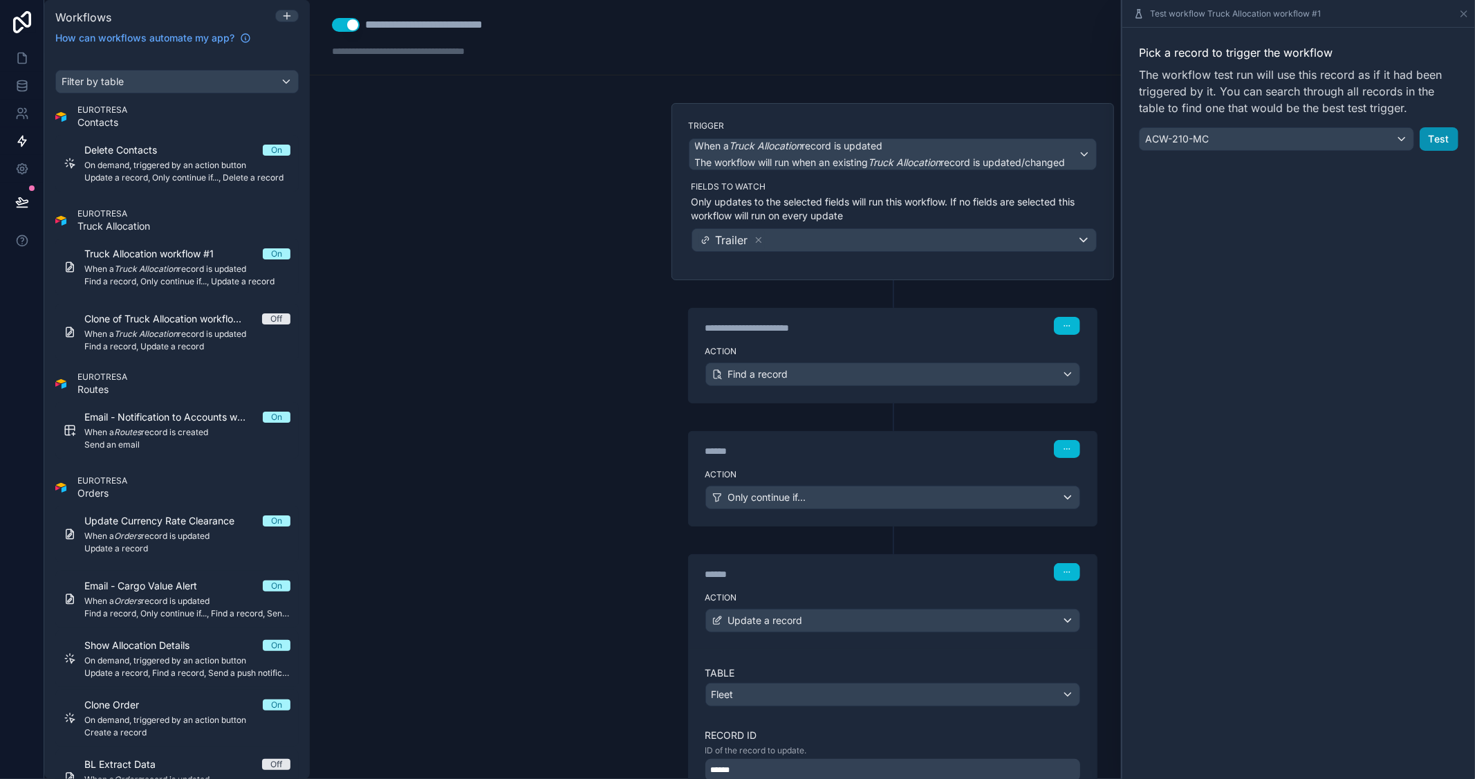
click at [1443, 138] on button "Test" at bounding box center [1439, 139] width 39 height 24
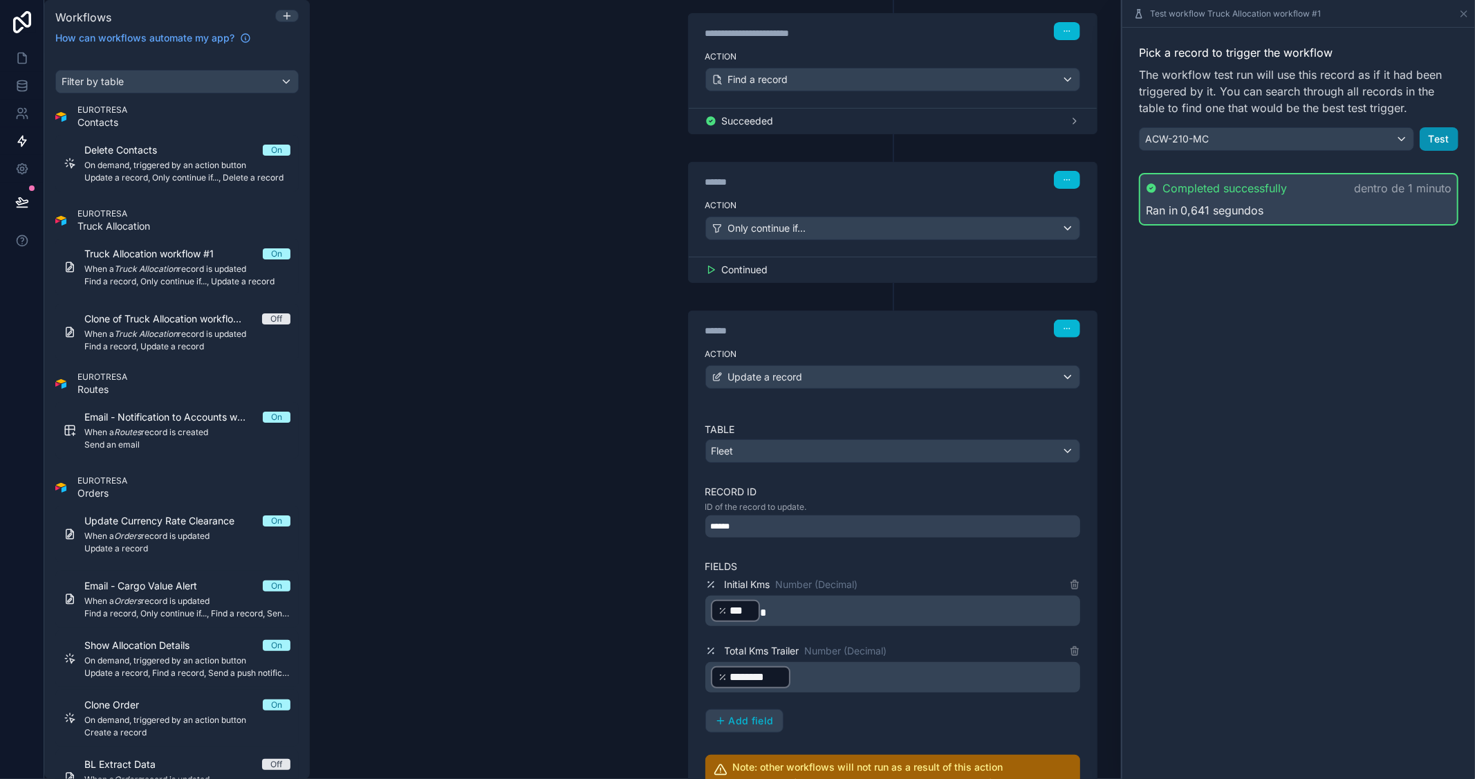
scroll to position [384, 0]
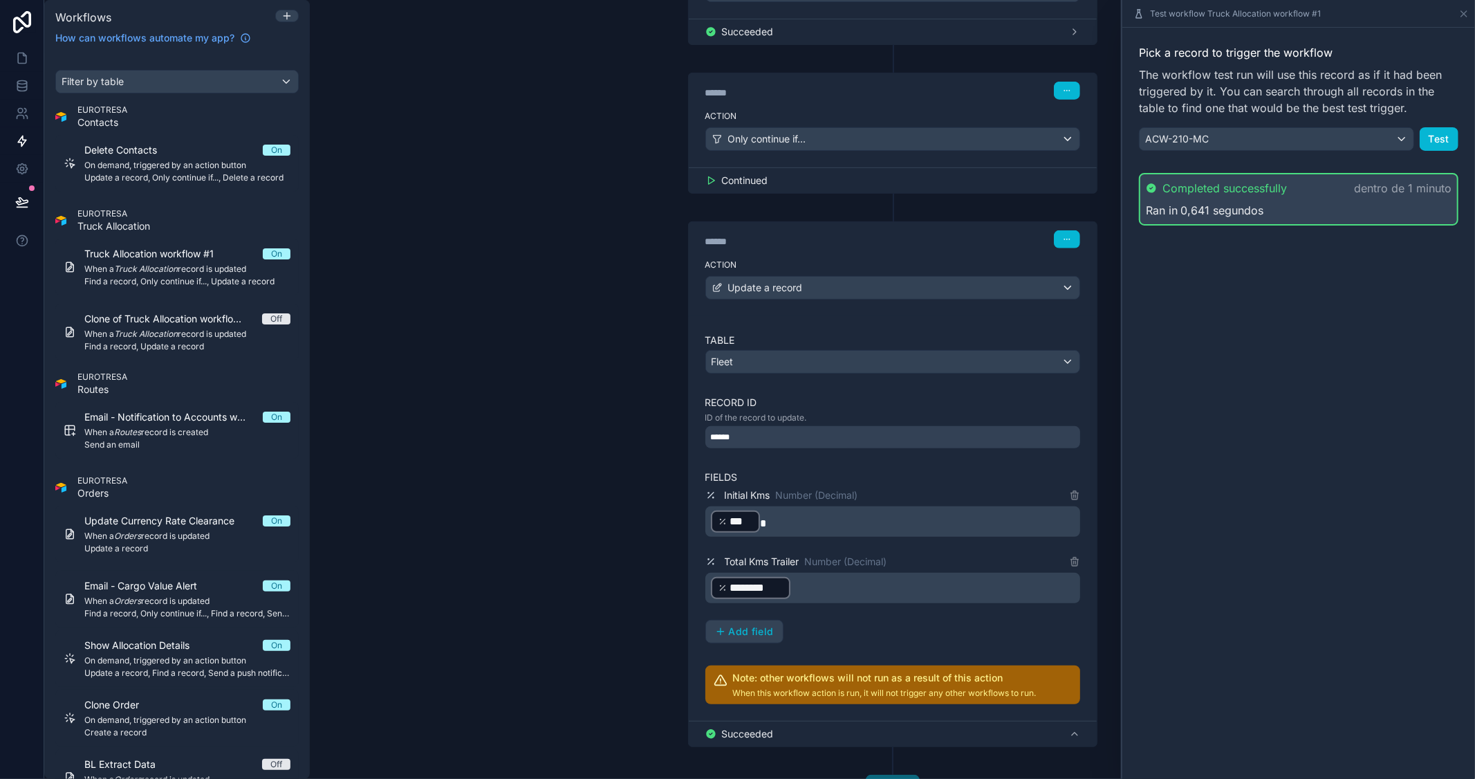
click at [711, 591] on div "********" at bounding box center [751, 588] width 80 height 22
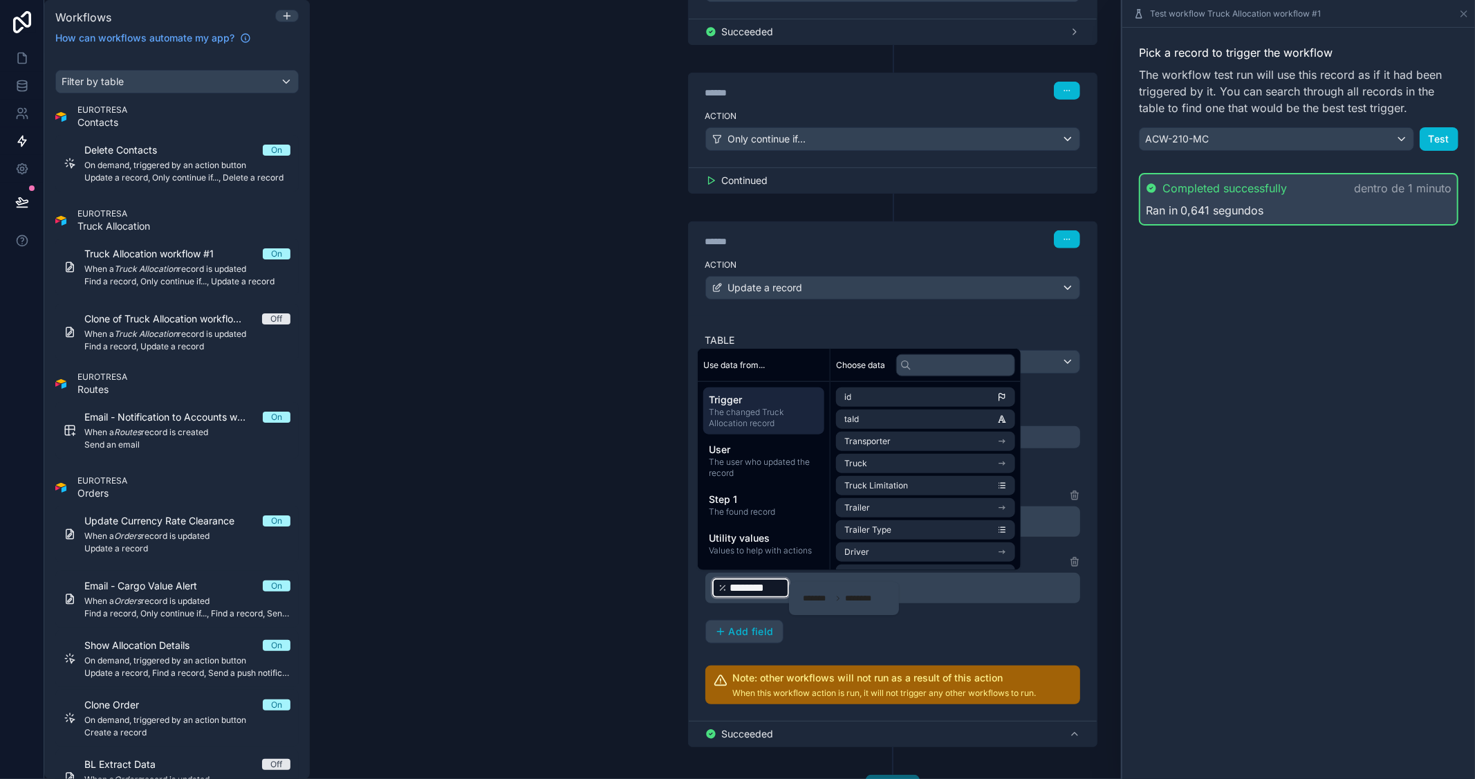
click at [644, 586] on div "**********" at bounding box center [892, 389] width 1165 height 779
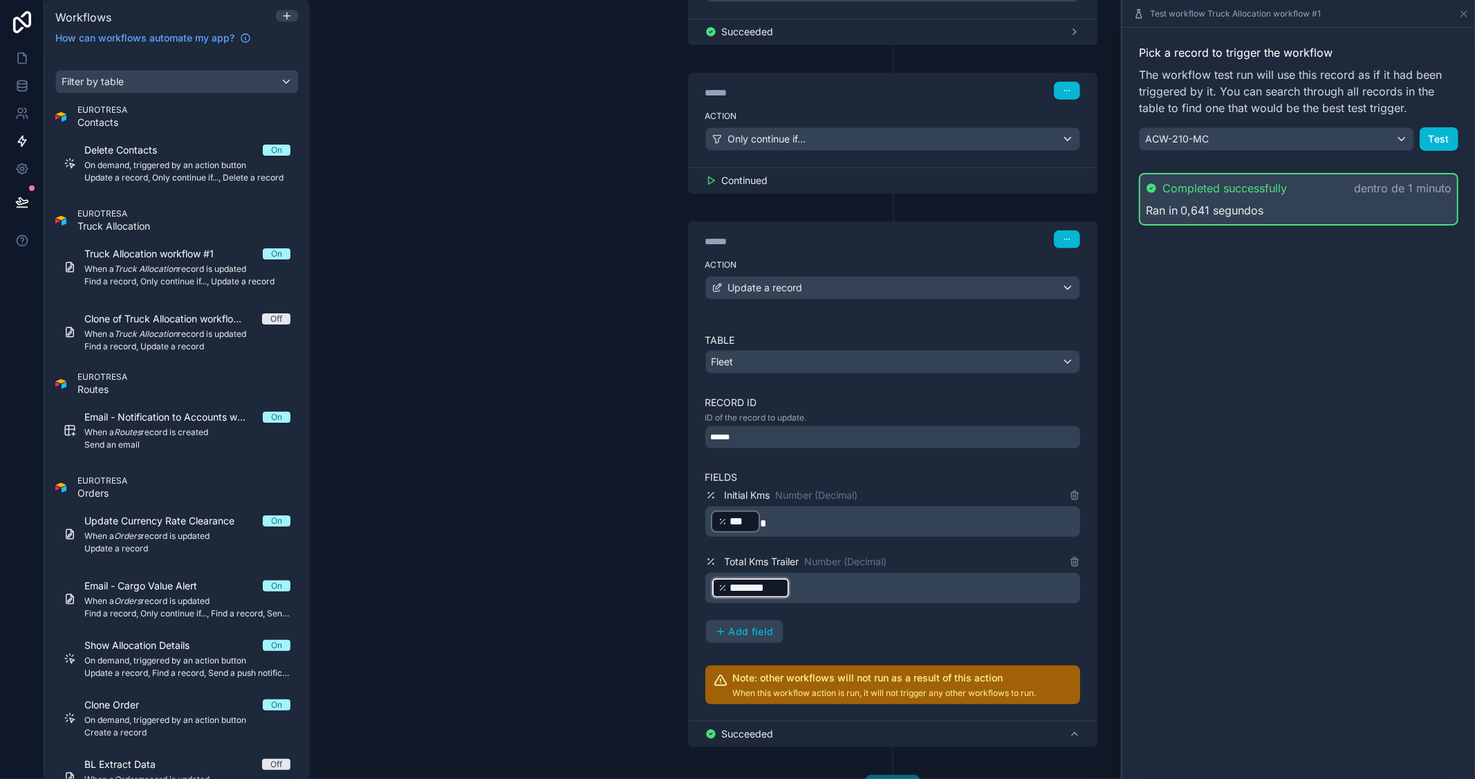
click at [833, 582] on p "﻿ ******** ﻿ ﻿" at bounding box center [894, 587] width 366 height 25
click at [826, 585] on p "﻿ ******** ﻿ ﻿" at bounding box center [894, 587] width 366 height 25
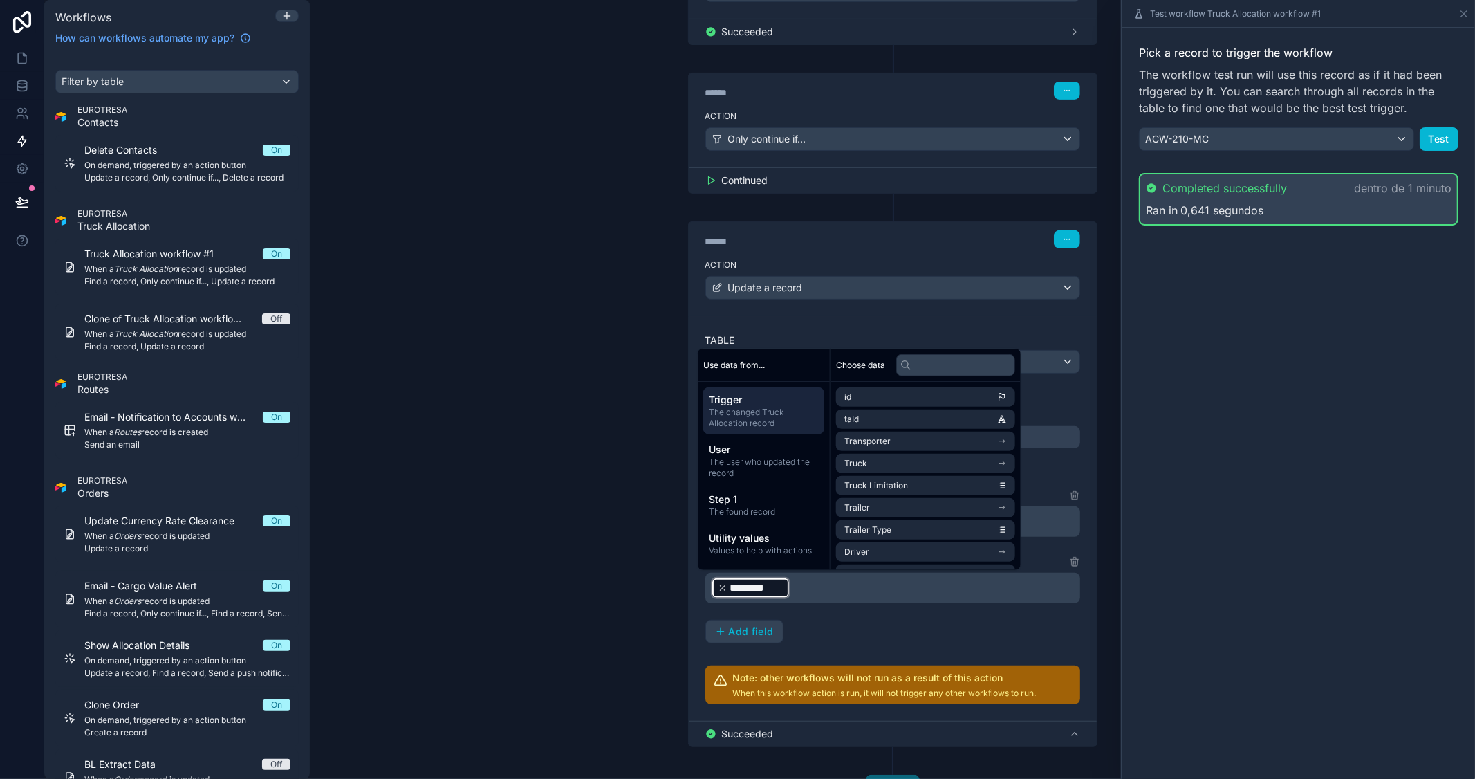
click at [818, 591] on p "﻿ ******** ﻿ ﻿" at bounding box center [894, 587] width 366 height 25
click at [765, 418] on span "The changed Truck Allocation record" at bounding box center [764, 418] width 110 height 22
click at [925, 356] on input "text" at bounding box center [955, 364] width 119 height 22
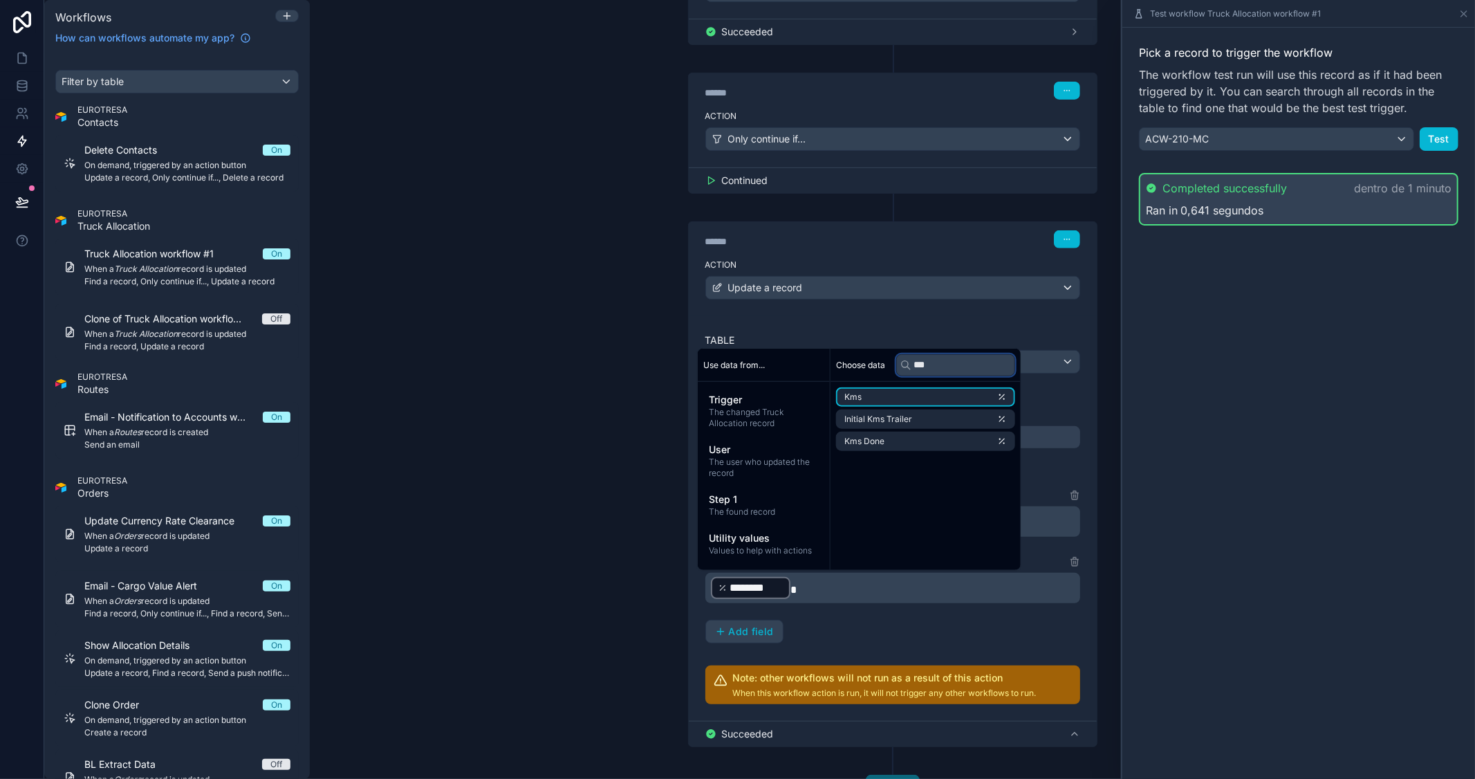
type input "***"
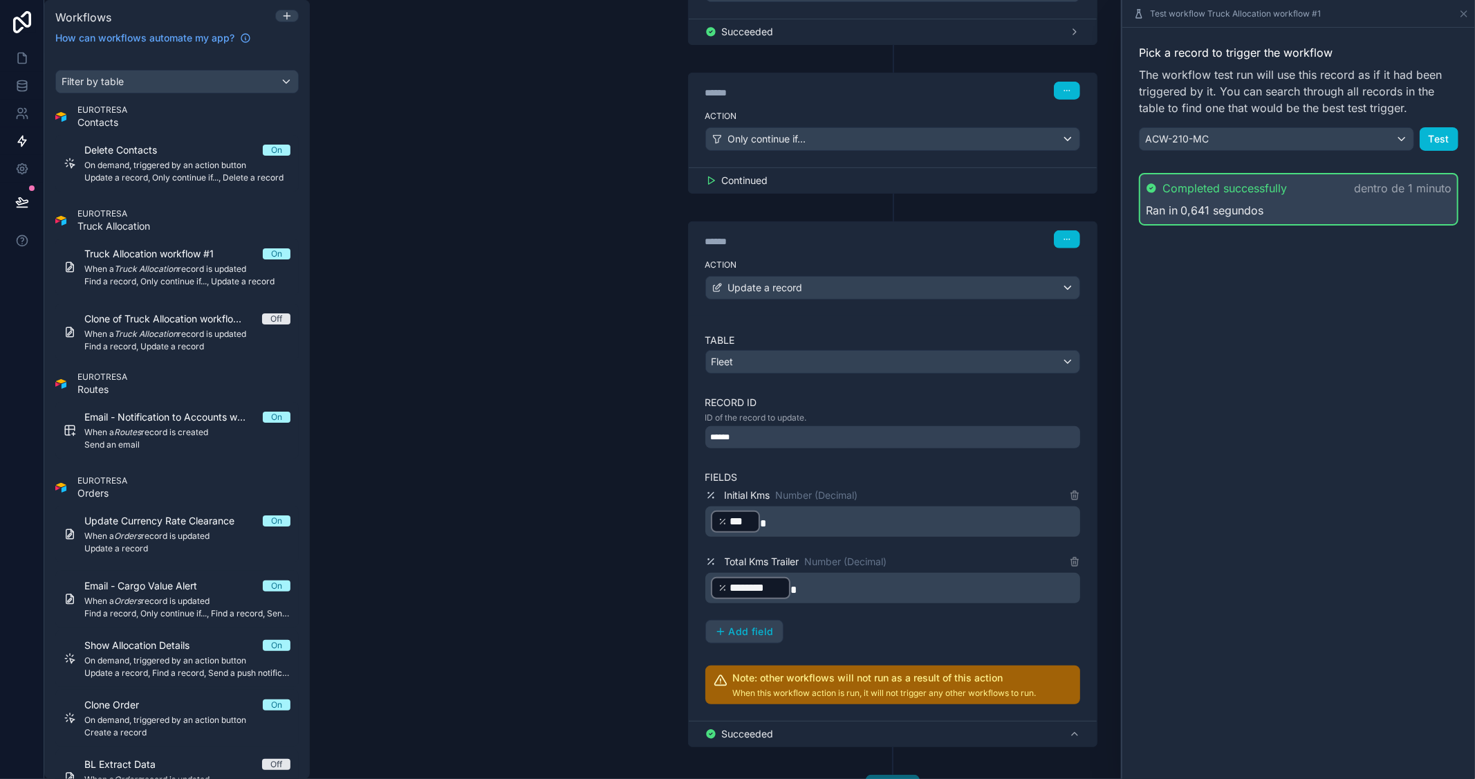
click at [1234, 422] on div "Pick a record to trigger the workflow The workflow test run will use this recor…" at bounding box center [1298, 403] width 353 height 751
click at [821, 589] on p "﻿ ******** ﻿ *" at bounding box center [894, 587] width 366 height 25
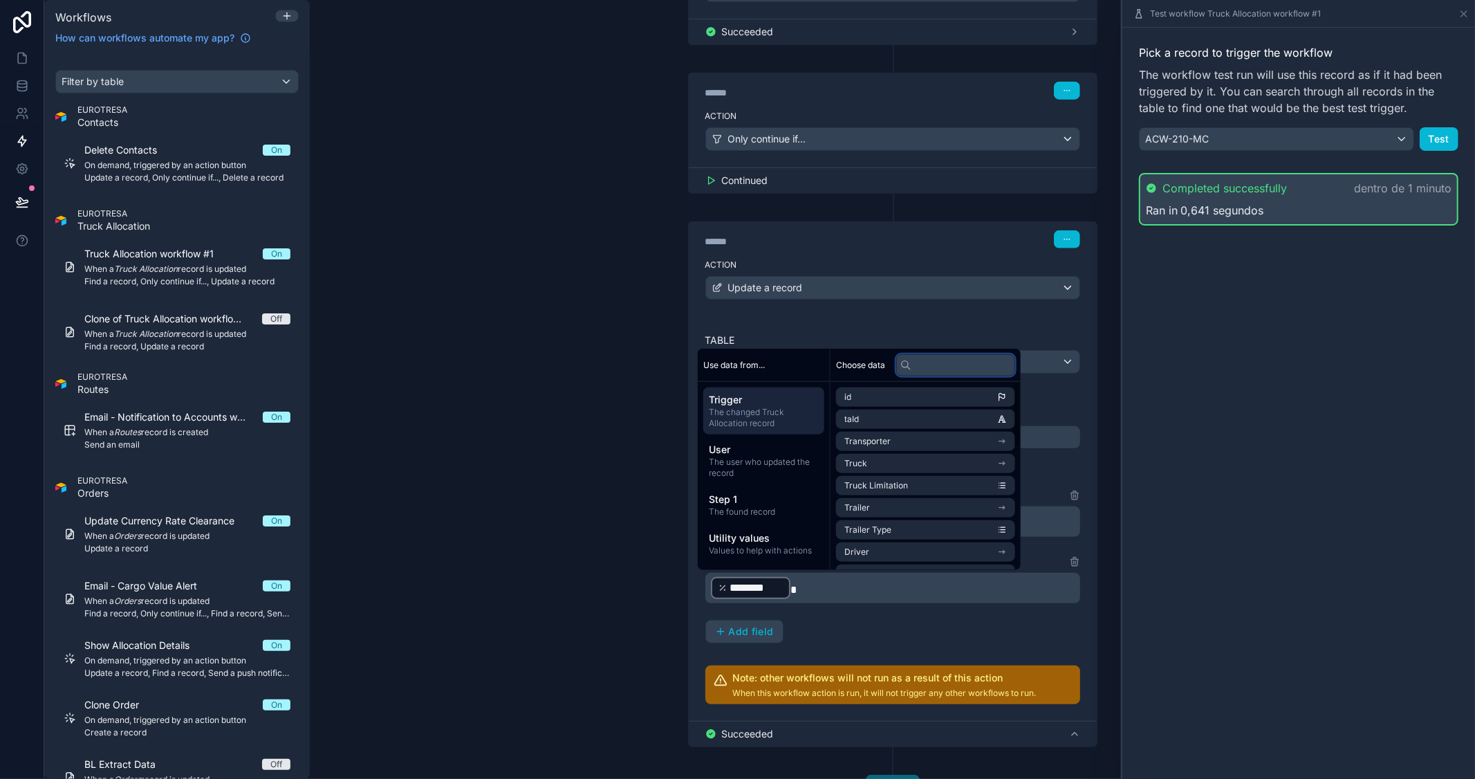
click at [971, 369] on input "text" at bounding box center [955, 364] width 119 height 22
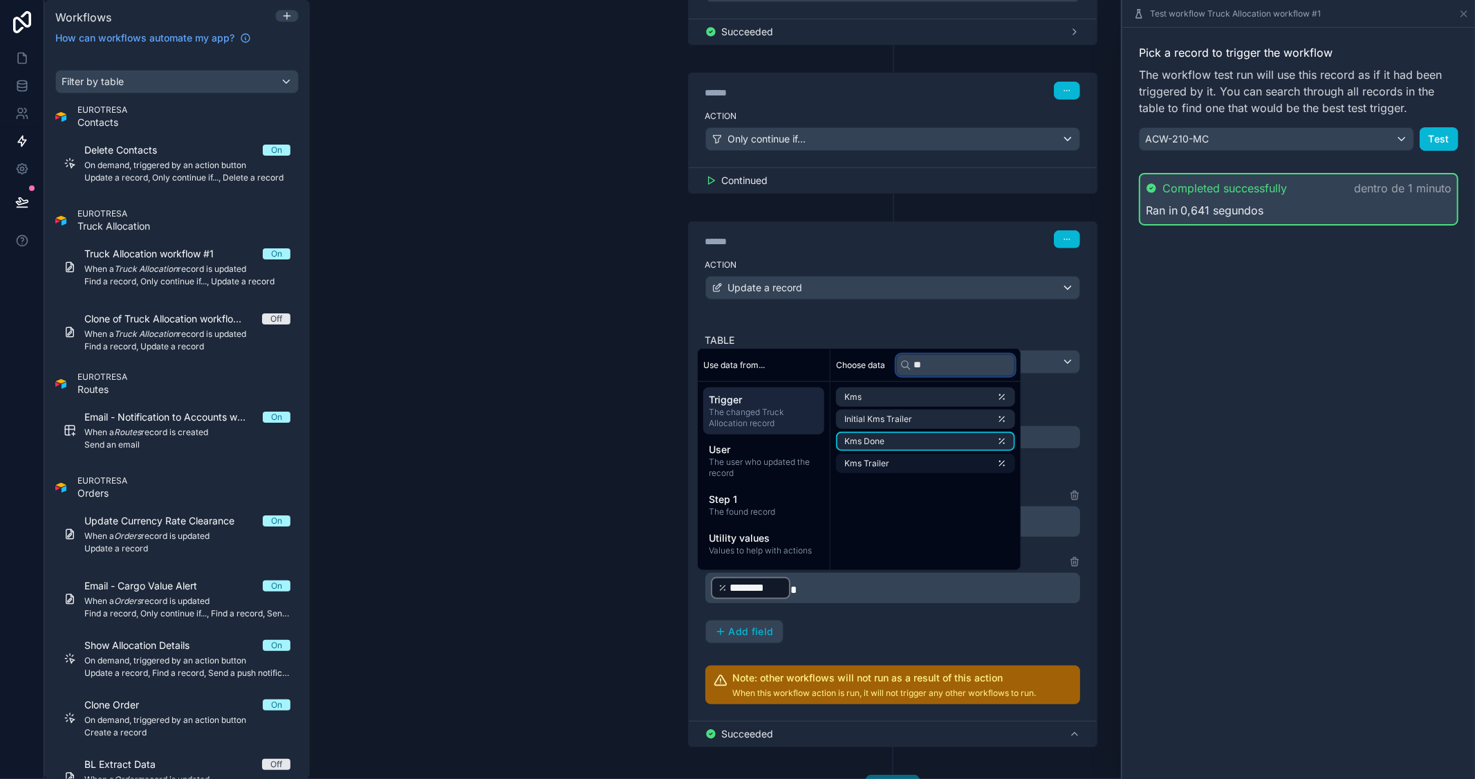
type input "**"
click at [929, 454] on li "Kms Trailer" at bounding box center [925, 463] width 179 height 19
click at [1245, 533] on div "Pick a record to trigger the workflow The workflow test run will use this recor…" at bounding box center [1298, 403] width 353 height 751
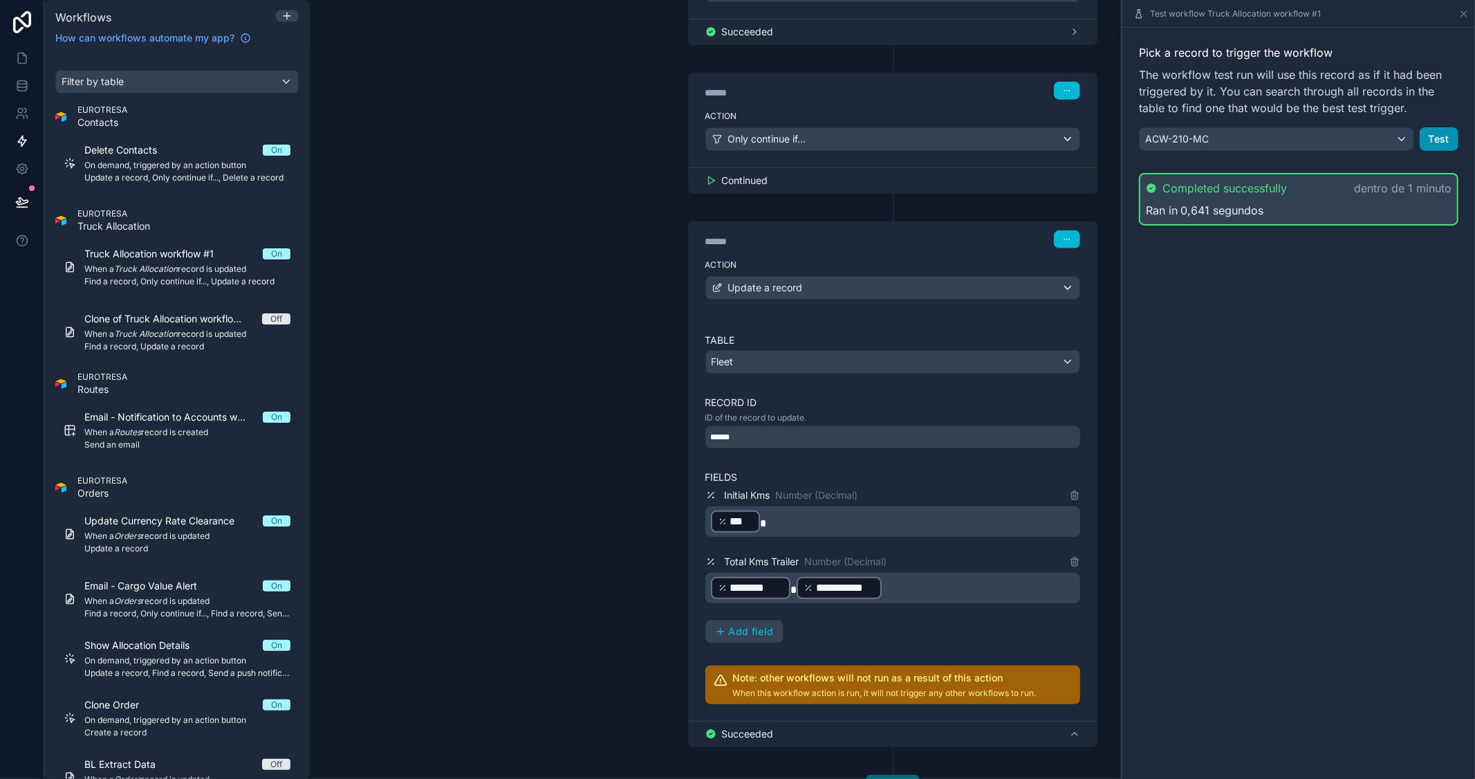
click at [1433, 138] on button "Test" at bounding box center [1439, 139] width 39 height 24
click at [1431, 133] on button "Test" at bounding box center [1439, 139] width 39 height 24
click at [526, 299] on div "**********" at bounding box center [892, 389] width 1165 height 779
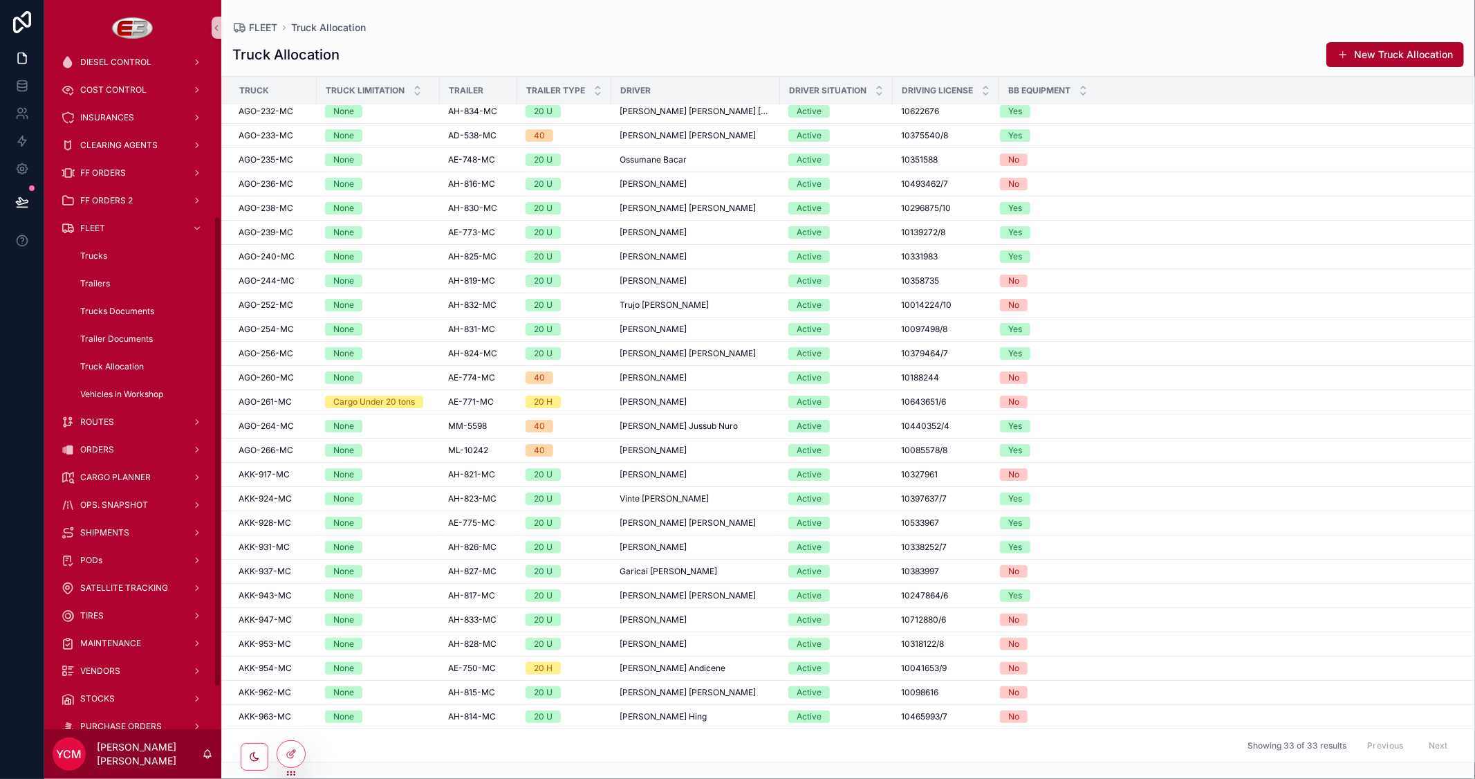
scroll to position [230, 0]
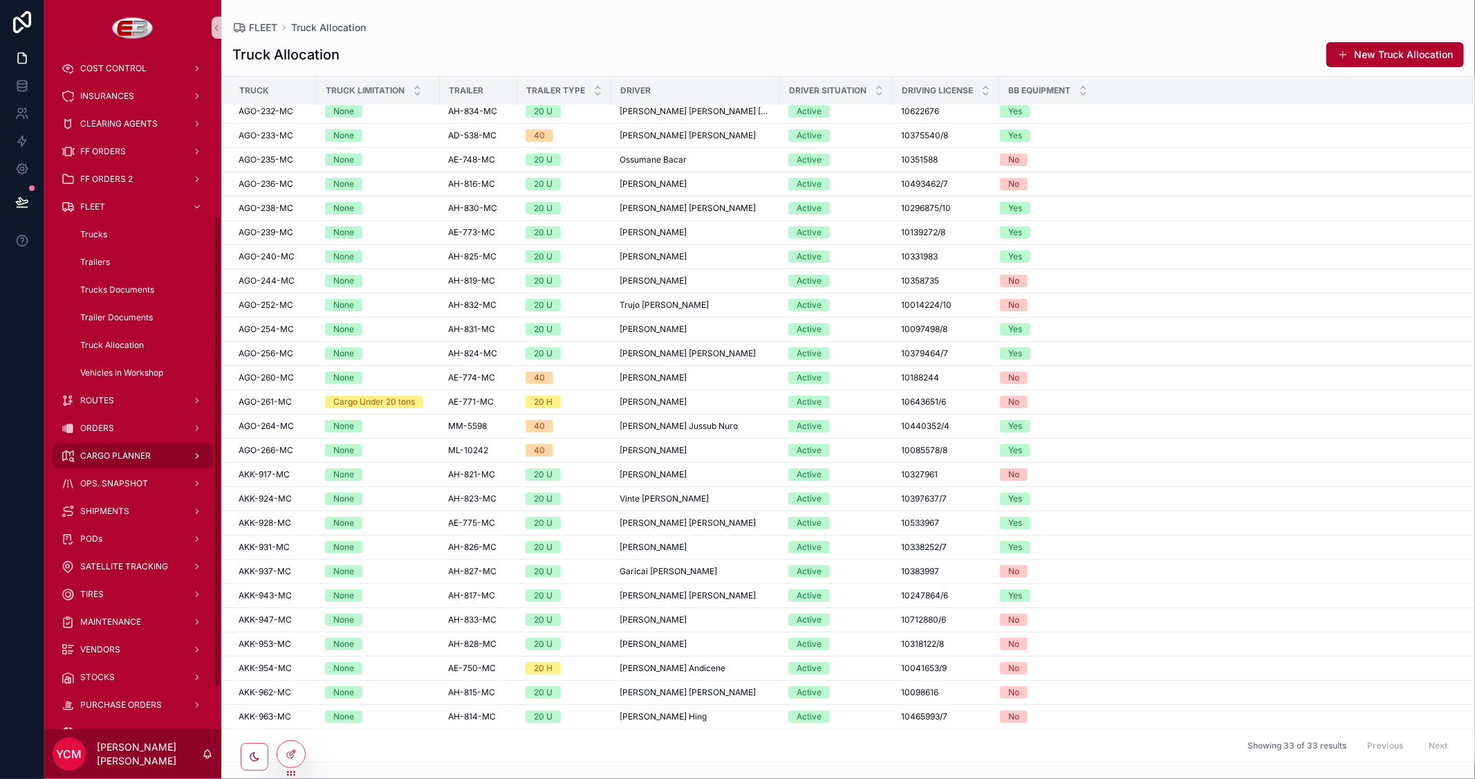
click at [125, 459] on span "CARGO PLANNER" at bounding box center [115, 455] width 71 height 11
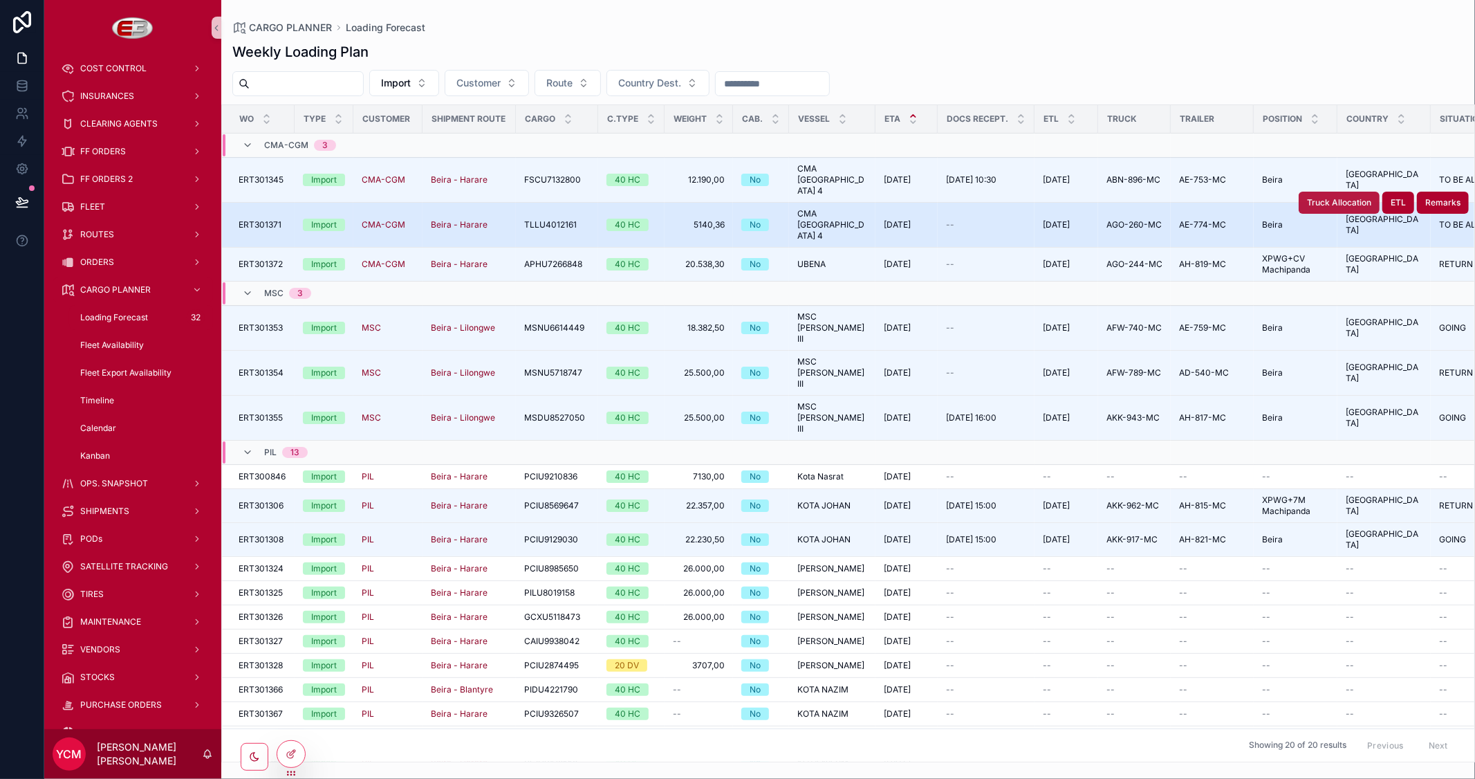
click at [1315, 197] on span "Truck Allocation" at bounding box center [1339, 202] width 64 height 11
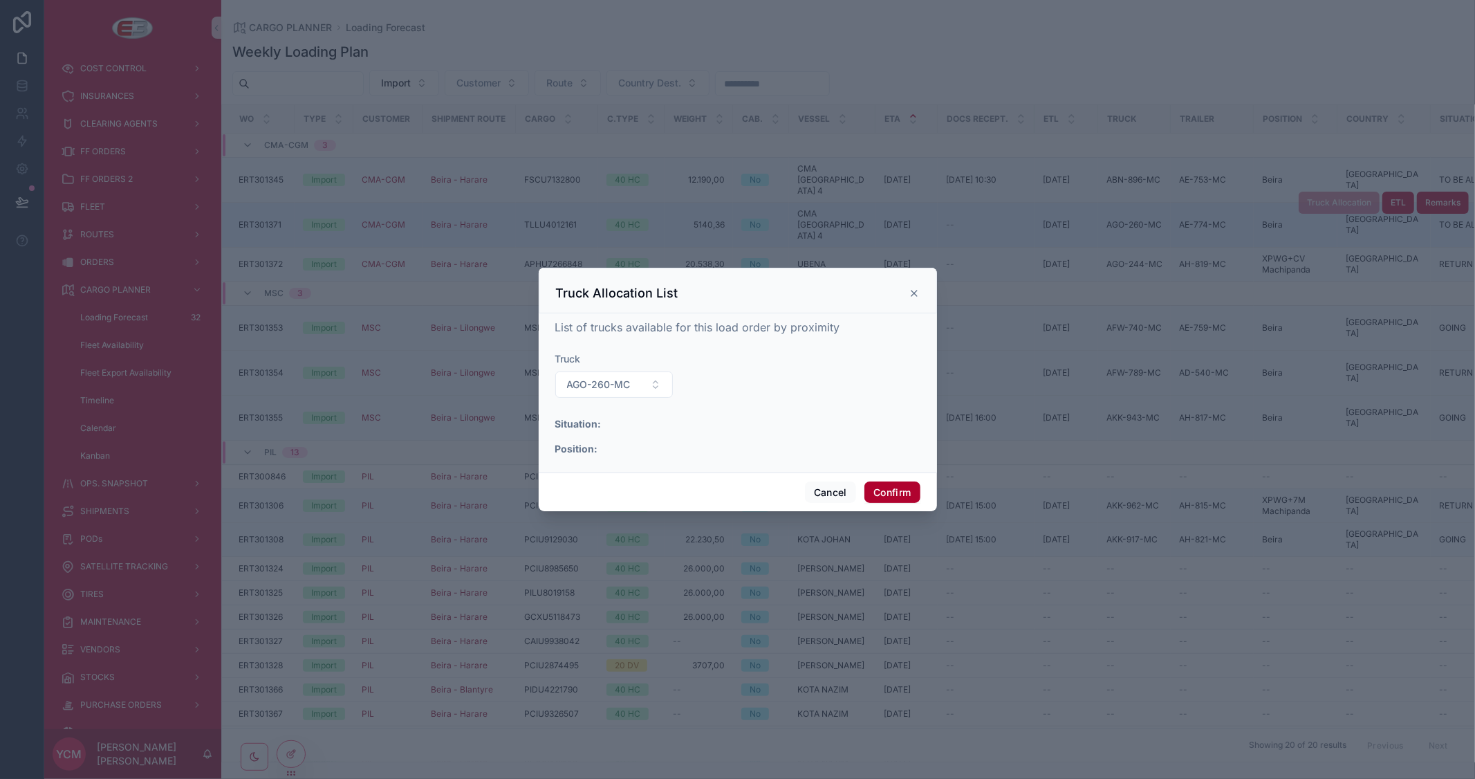
click at [916, 295] on icon at bounding box center [914, 293] width 11 height 11
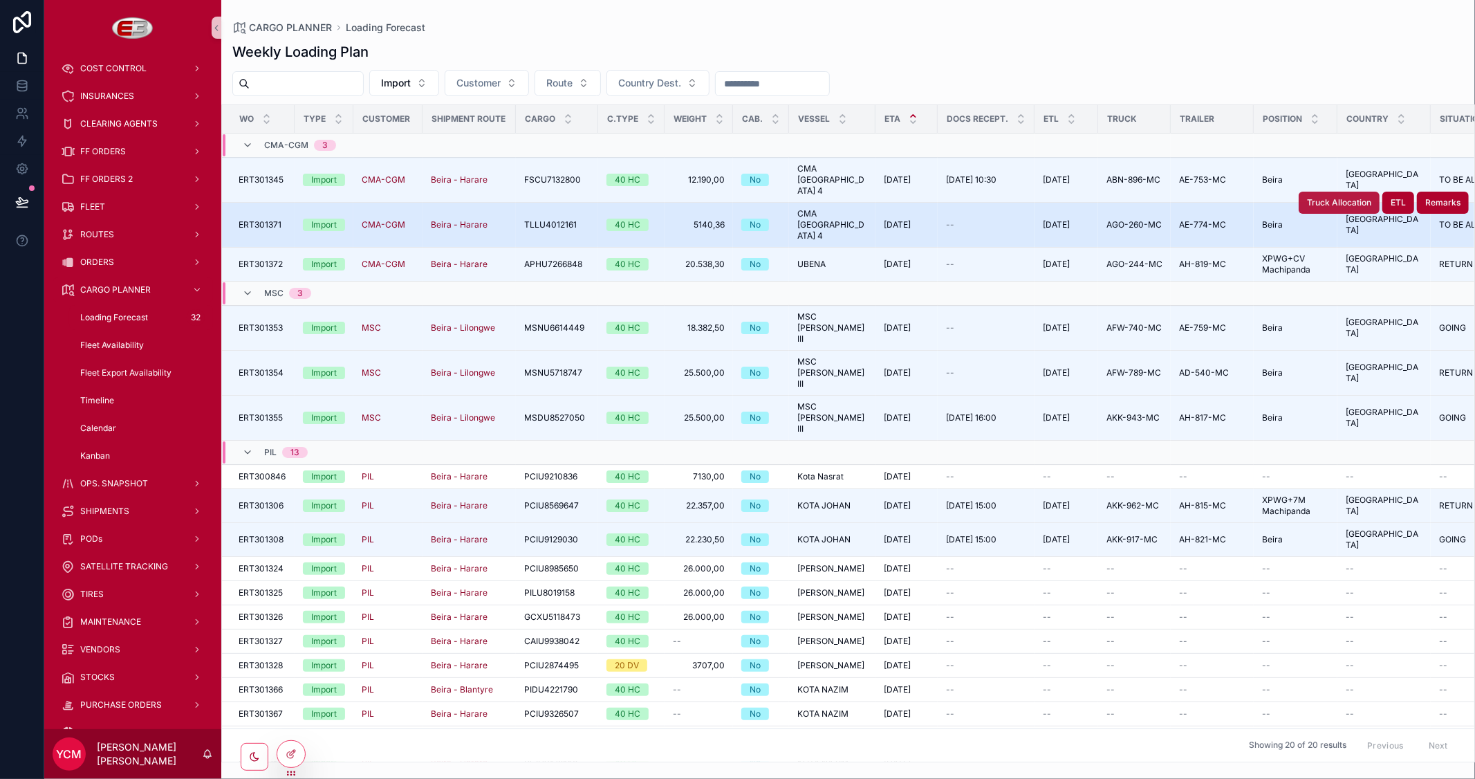
click at [1326, 197] on span "Truck Allocation" at bounding box center [1339, 202] width 64 height 11
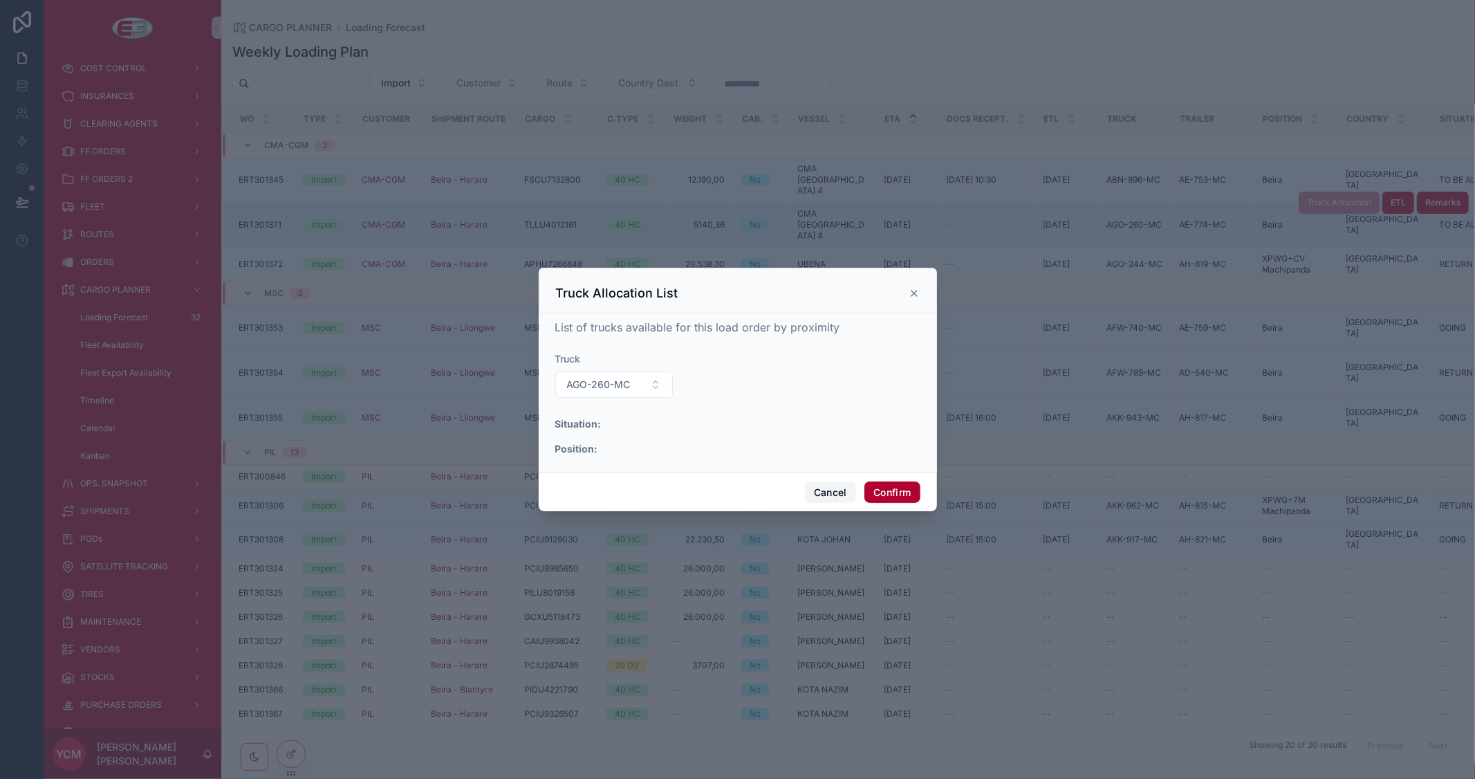
click at [830, 491] on button "Cancel" at bounding box center [830, 492] width 51 height 22
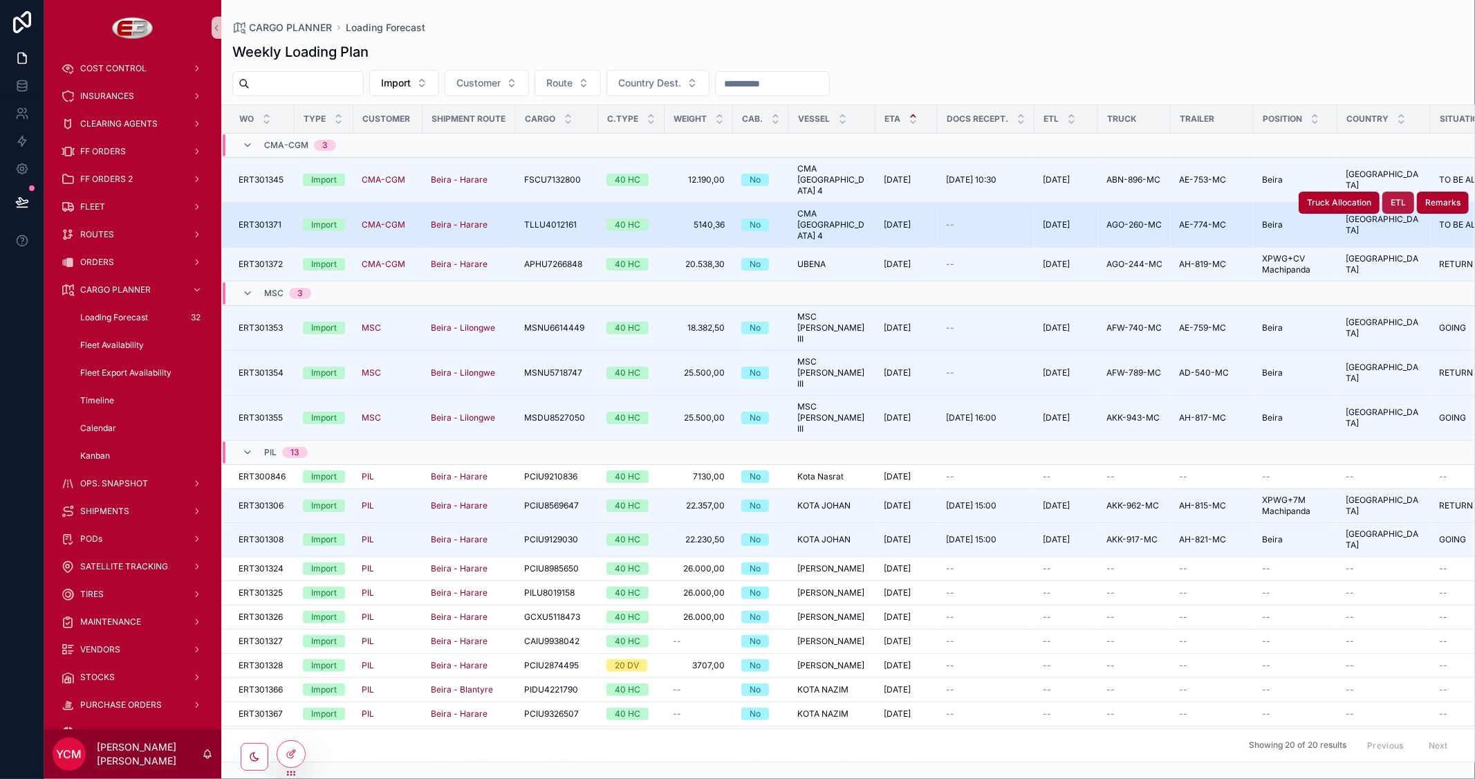
click at [1390, 192] on button "ETL" at bounding box center [1398, 203] width 32 height 22
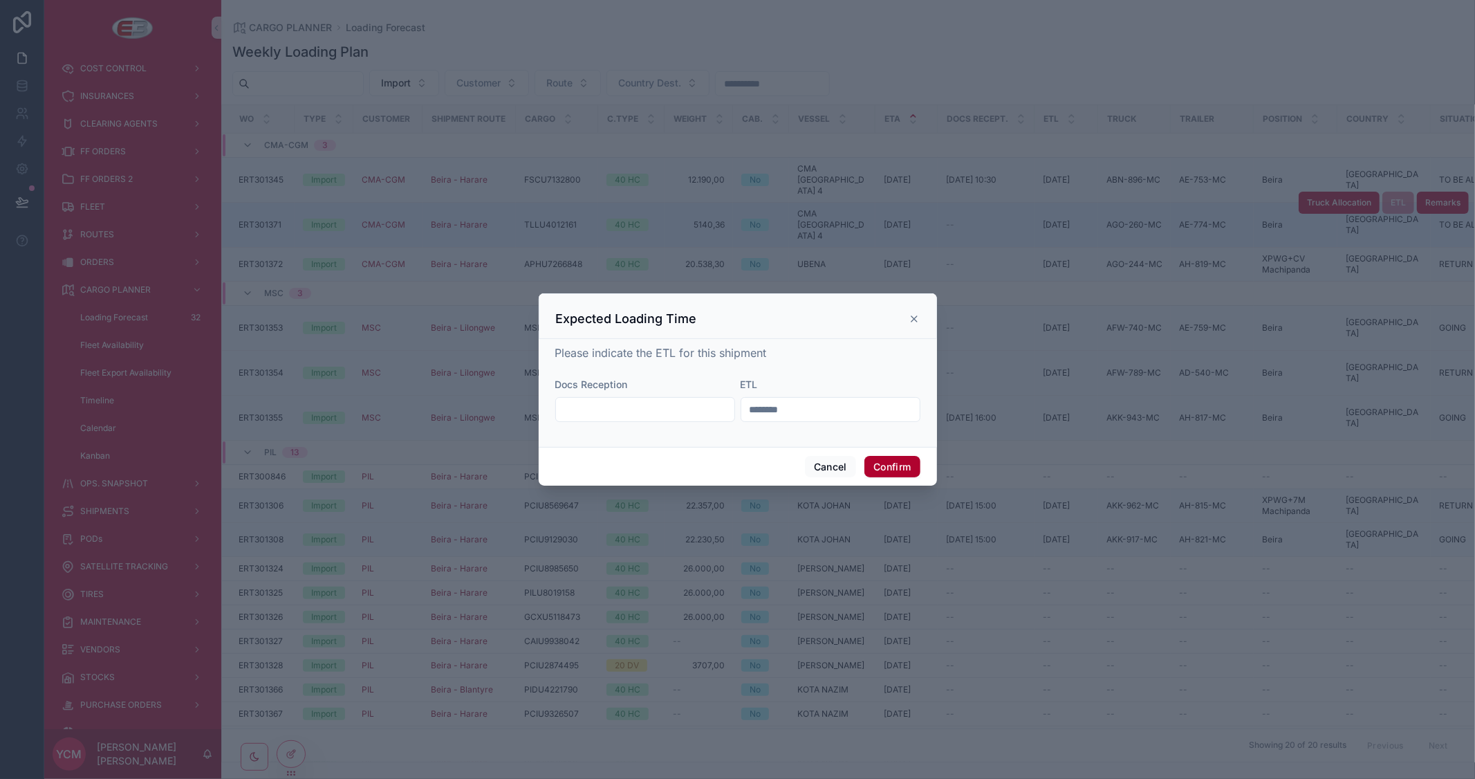
click at [630, 415] on input "text" at bounding box center [645, 409] width 178 height 19
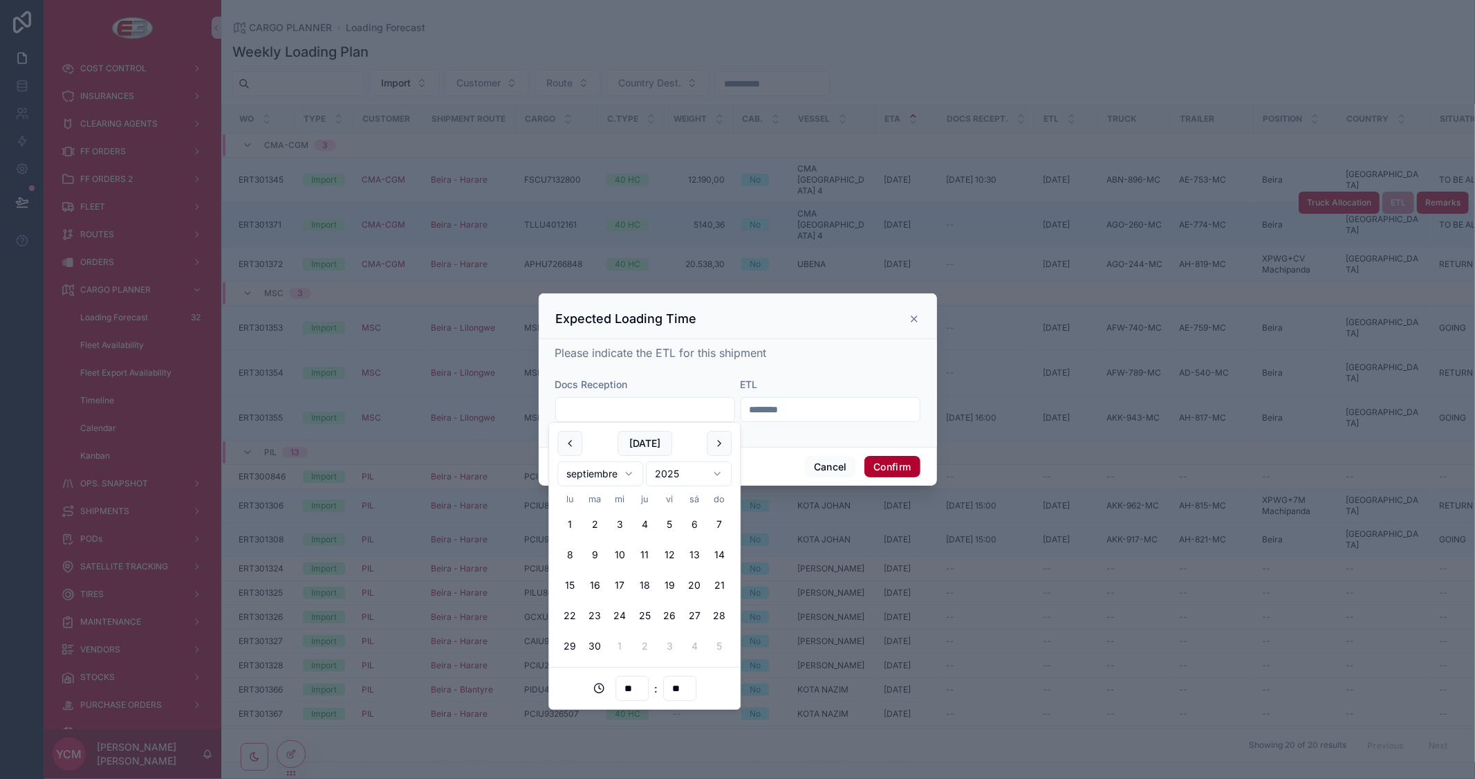
click at [689, 523] on button "6" at bounding box center [694, 524] width 25 height 25
click at [633, 685] on input "**" at bounding box center [632, 687] width 32 height 19
click at [624, 521] on div "12" at bounding box center [632, 518] width 62 height 22
type input "**********"
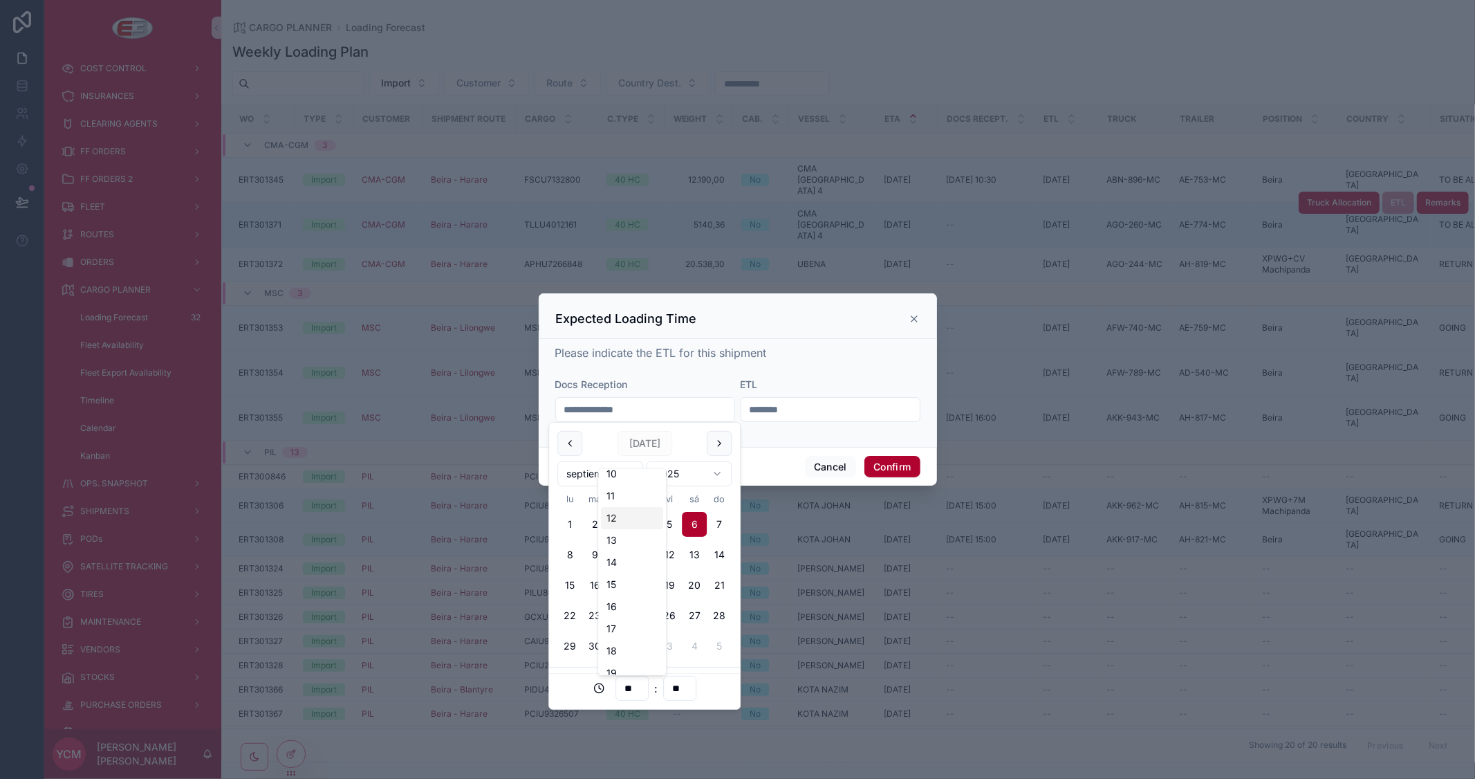
type input "**"
click at [887, 470] on button "Confirm" at bounding box center [891, 467] width 55 height 22
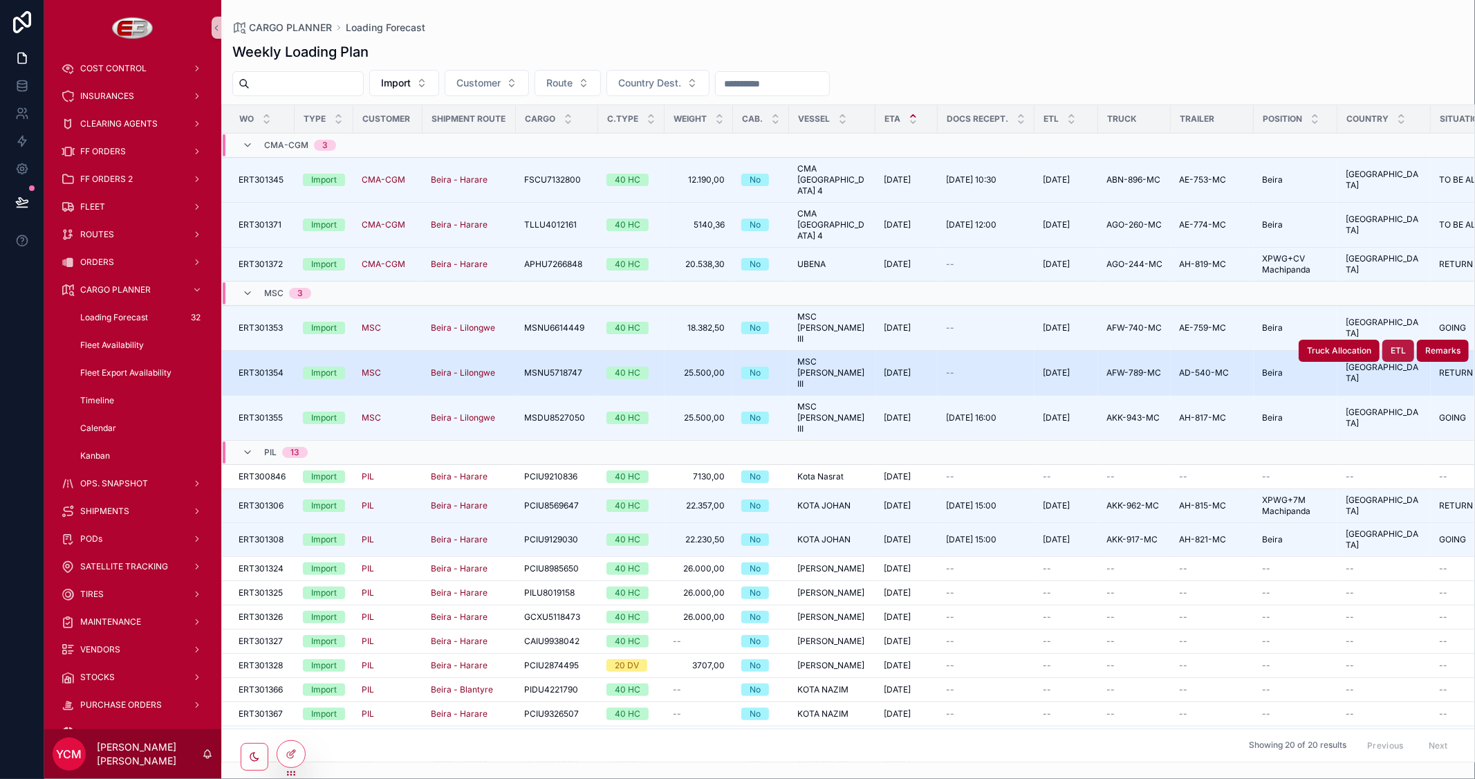
click at [1393, 345] on span "ETL" at bounding box center [1398, 350] width 15 height 11
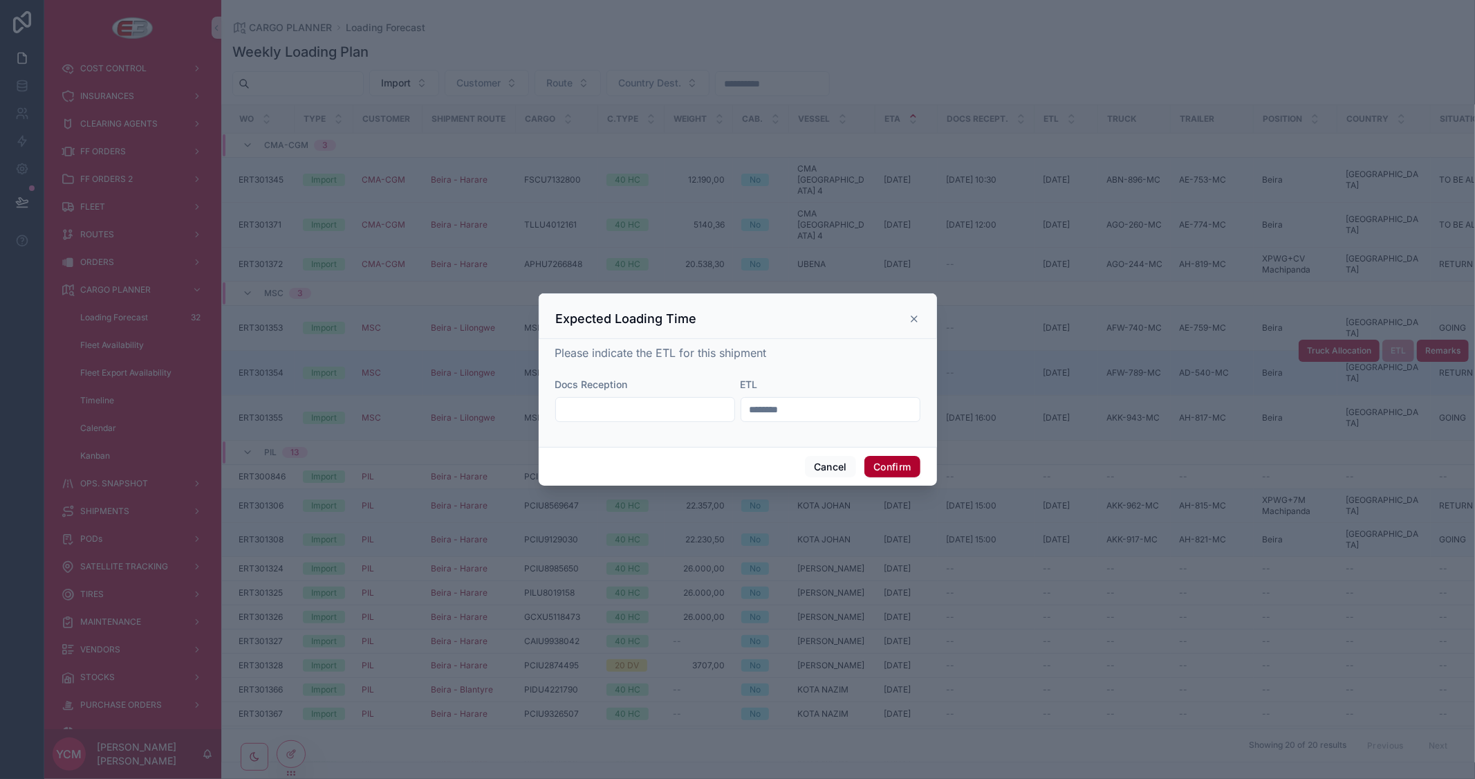
click at [770, 416] on input "********" at bounding box center [830, 409] width 178 height 19
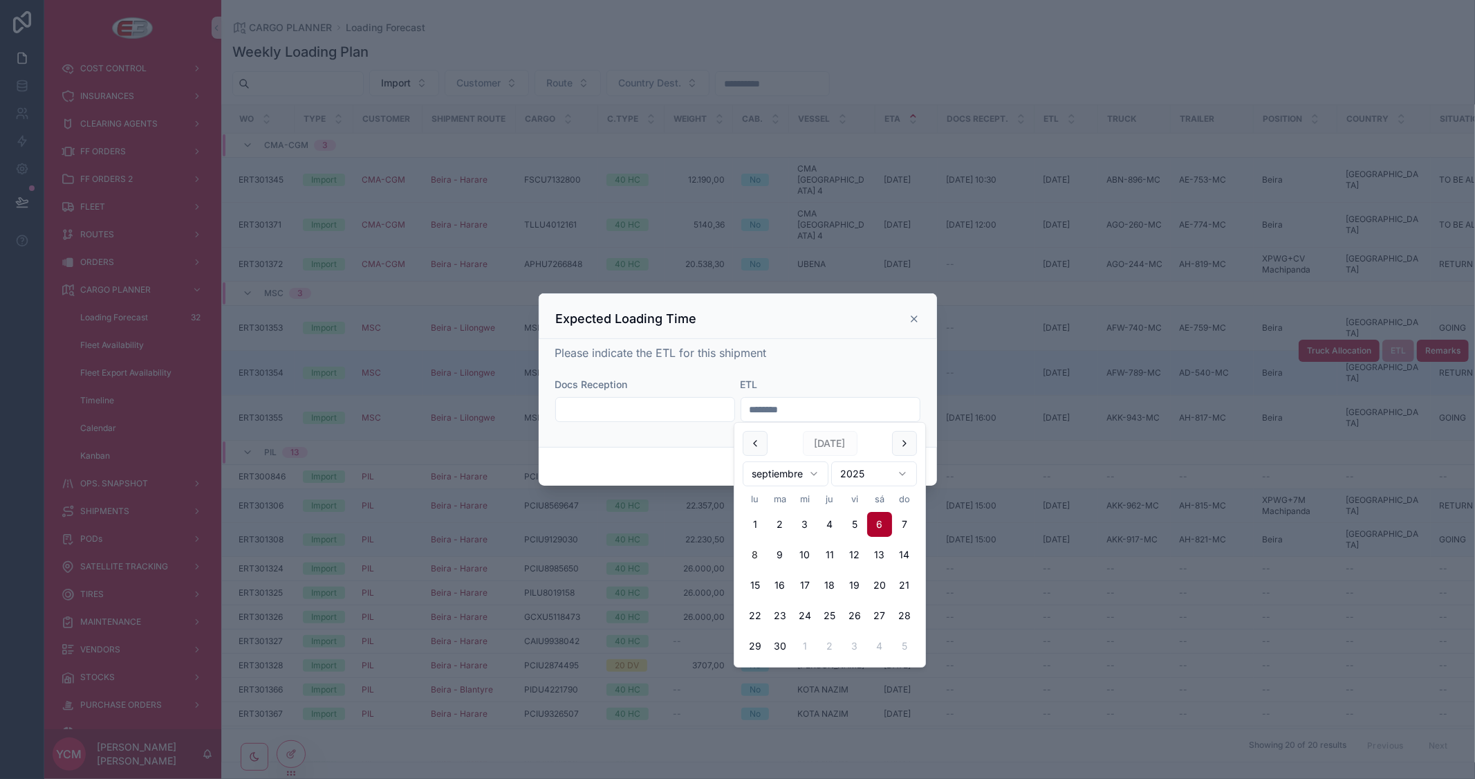
click at [754, 555] on button "8" at bounding box center [755, 554] width 25 height 25
type input "********"
click at [866, 371] on div "Please indicate the ETL for this shipment Docs Reception ETL ********" at bounding box center [737, 389] width 365 height 91
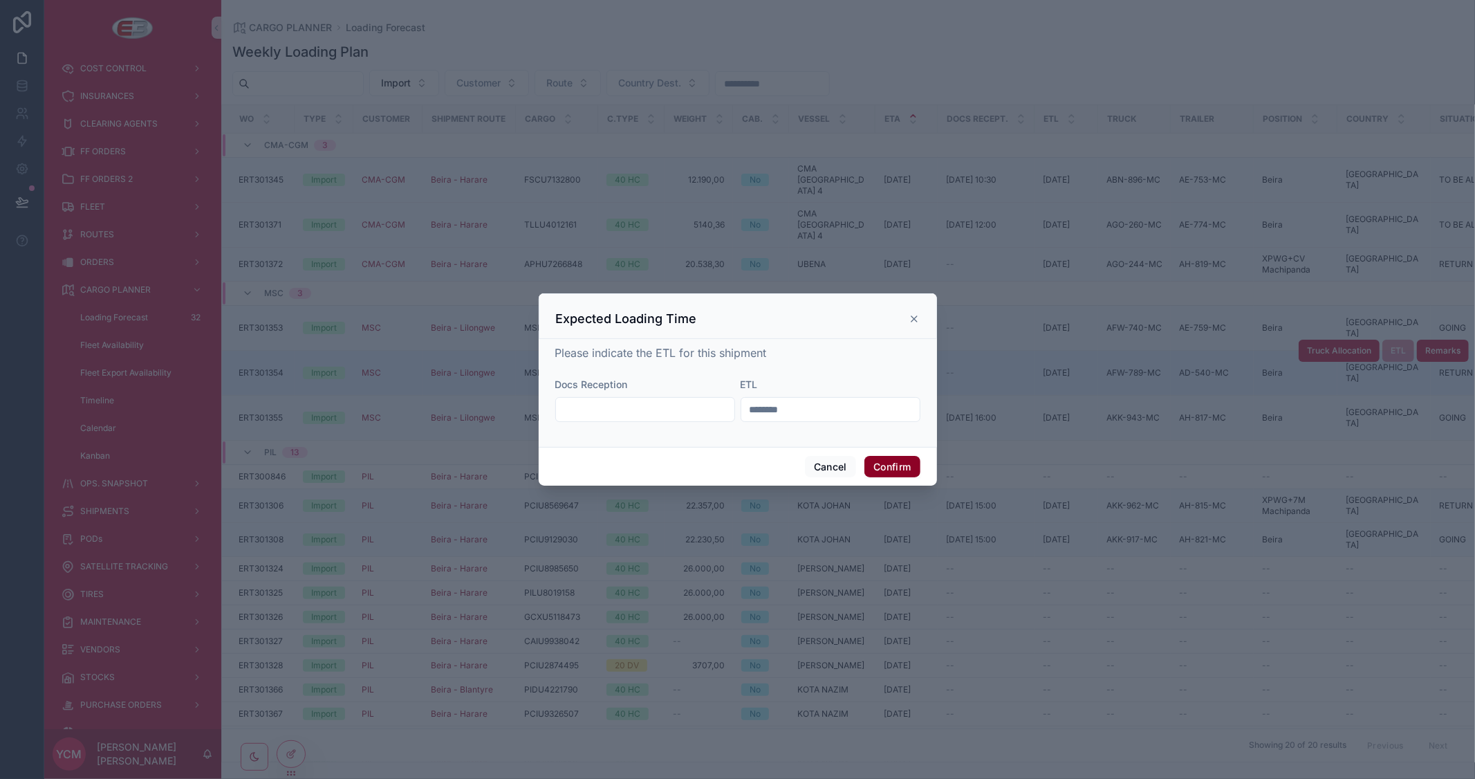
click at [887, 465] on button "Confirm" at bounding box center [891, 467] width 55 height 22
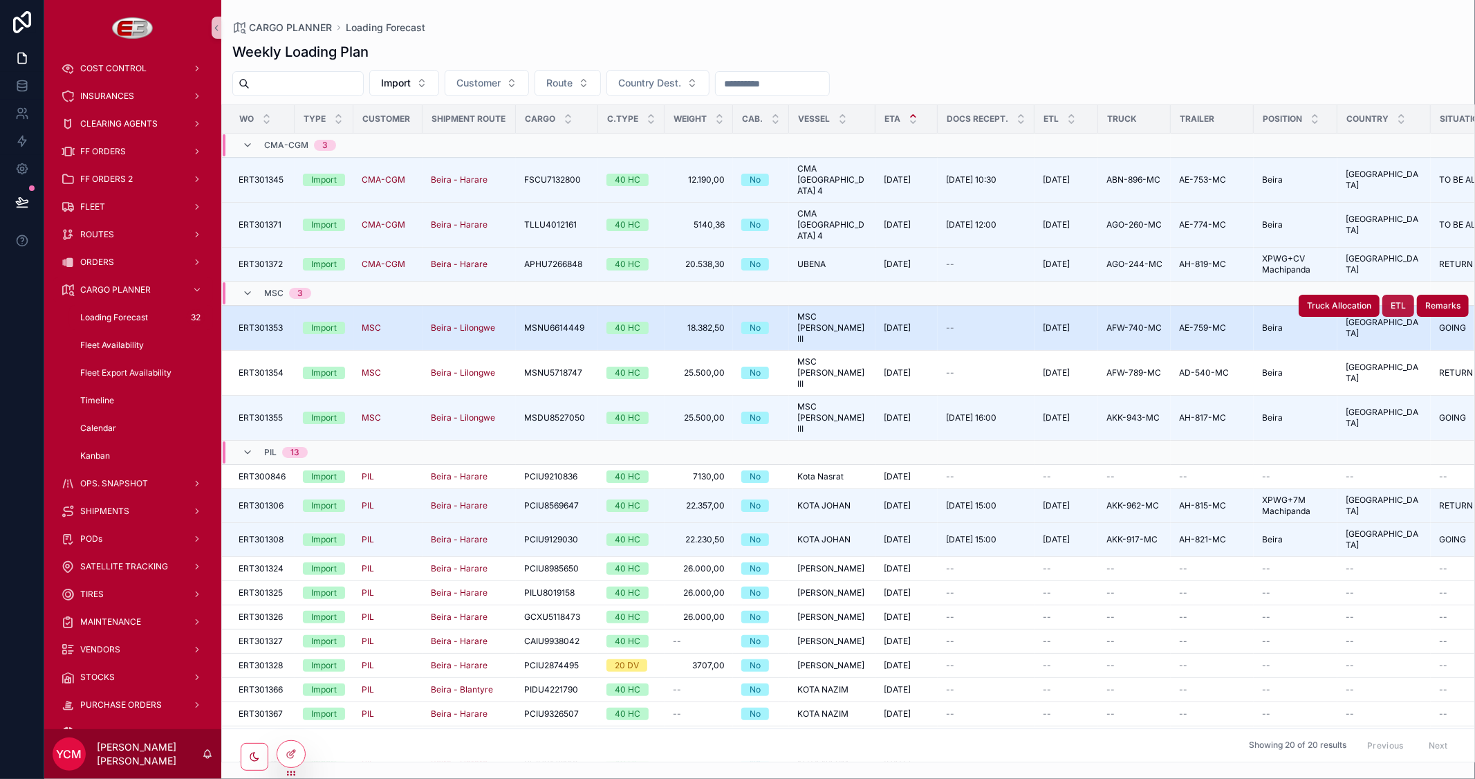
click at [1391, 300] on span "ETL" at bounding box center [1398, 305] width 15 height 11
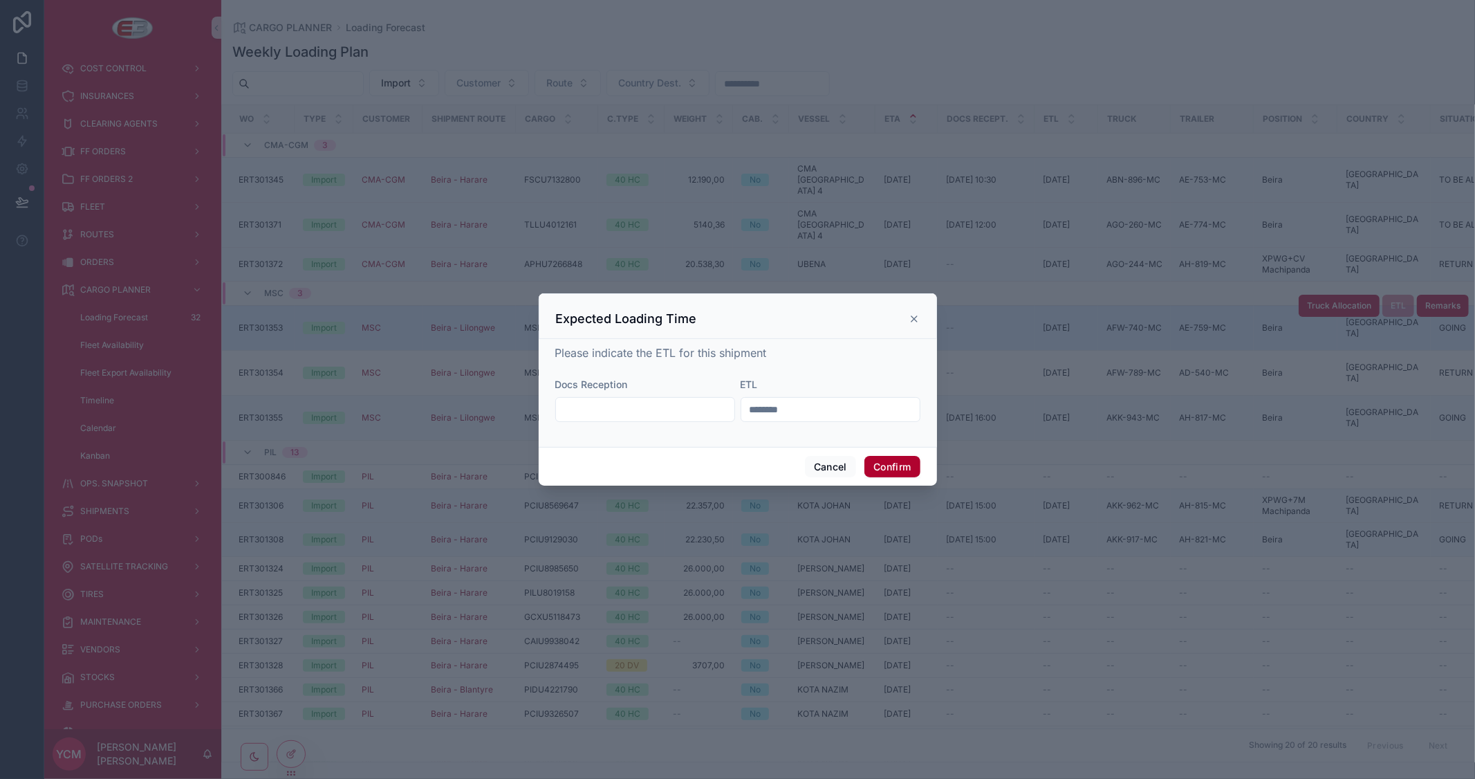
click at [773, 413] on input "********" at bounding box center [830, 409] width 178 height 19
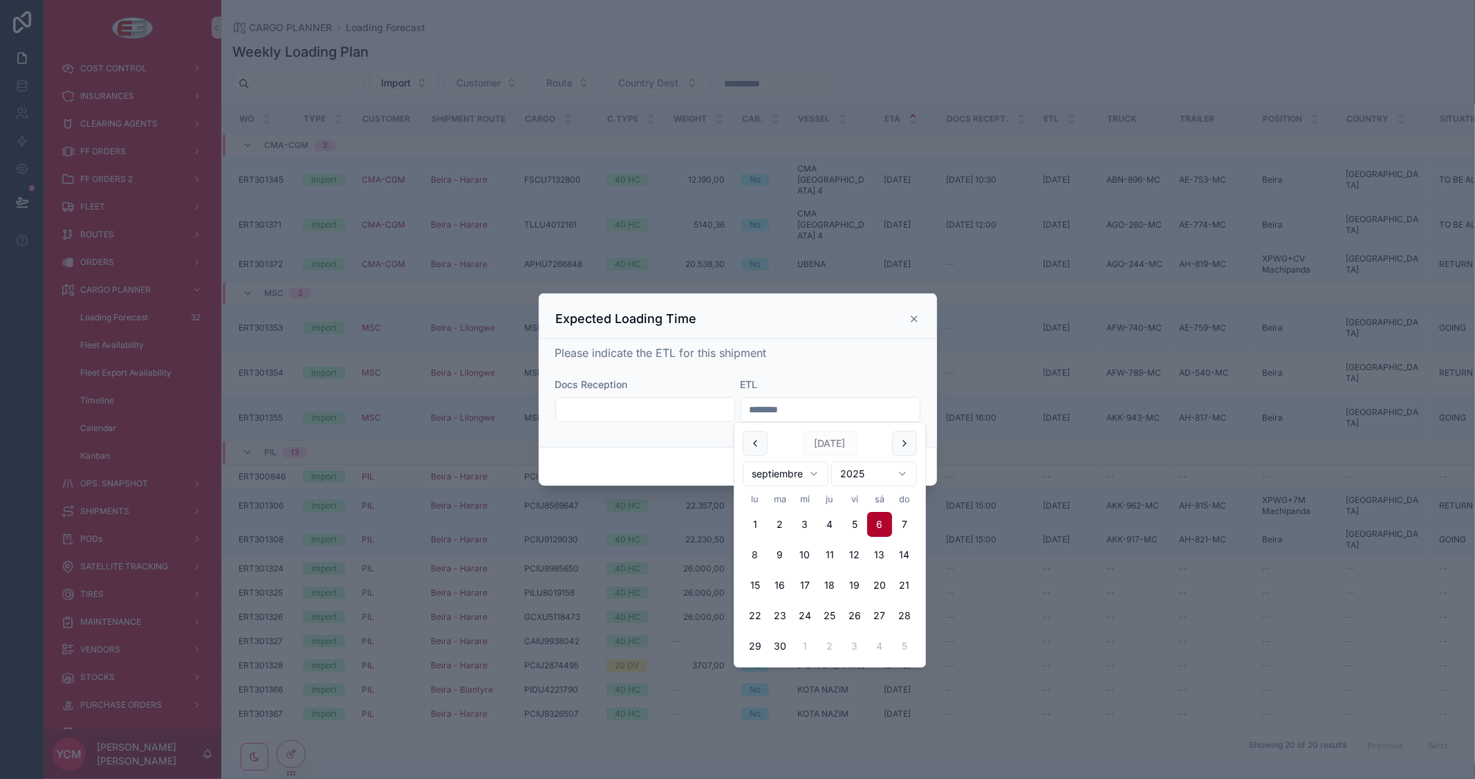
click at [751, 557] on button "8" at bounding box center [755, 554] width 25 height 25
type input "********"
click at [867, 358] on div "Please indicate the ETL for this shipment" at bounding box center [737, 352] width 365 height 17
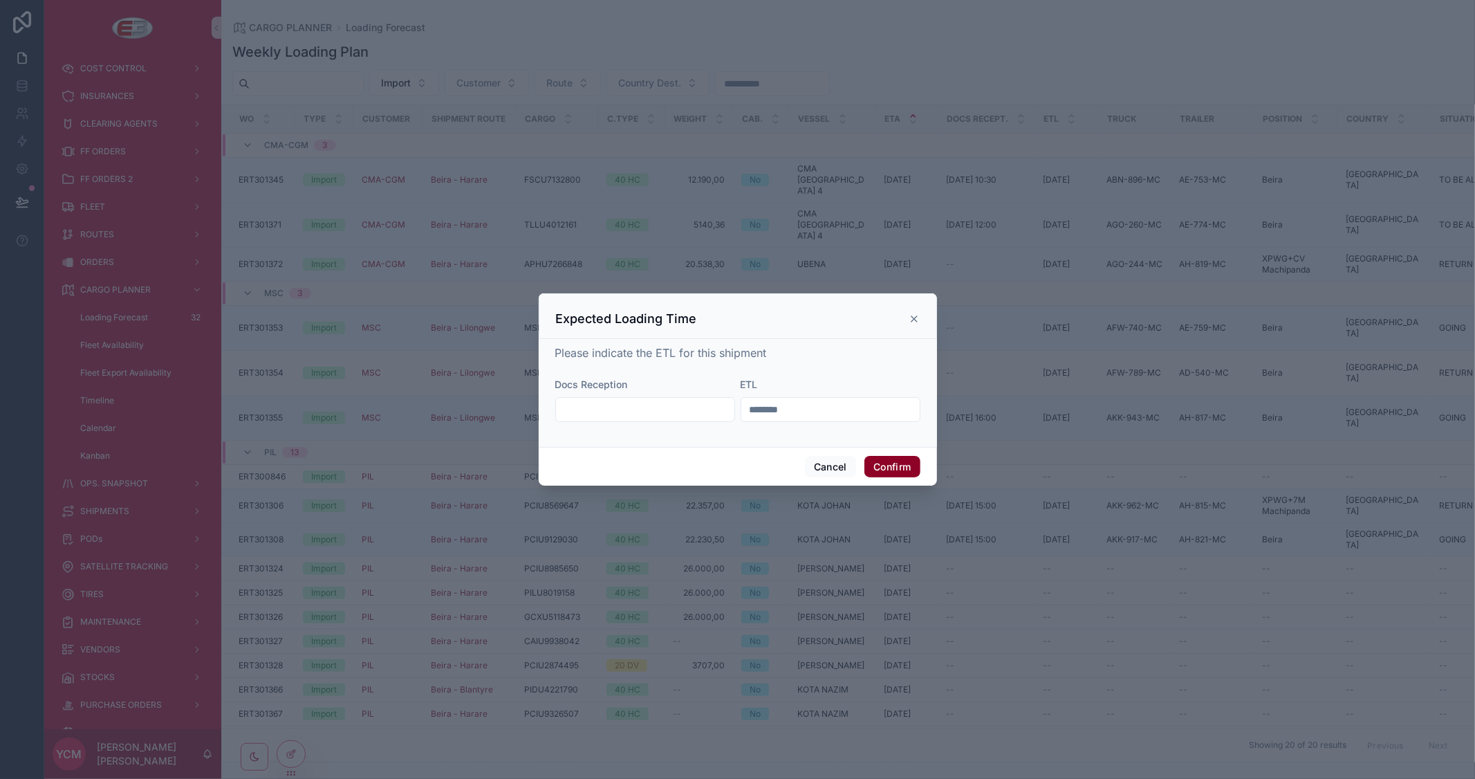
drag, startPoint x: 893, startPoint y: 465, endPoint x: 1160, endPoint y: 286, distance: 320.9
click at [893, 465] on button "Confirm" at bounding box center [891, 467] width 55 height 22
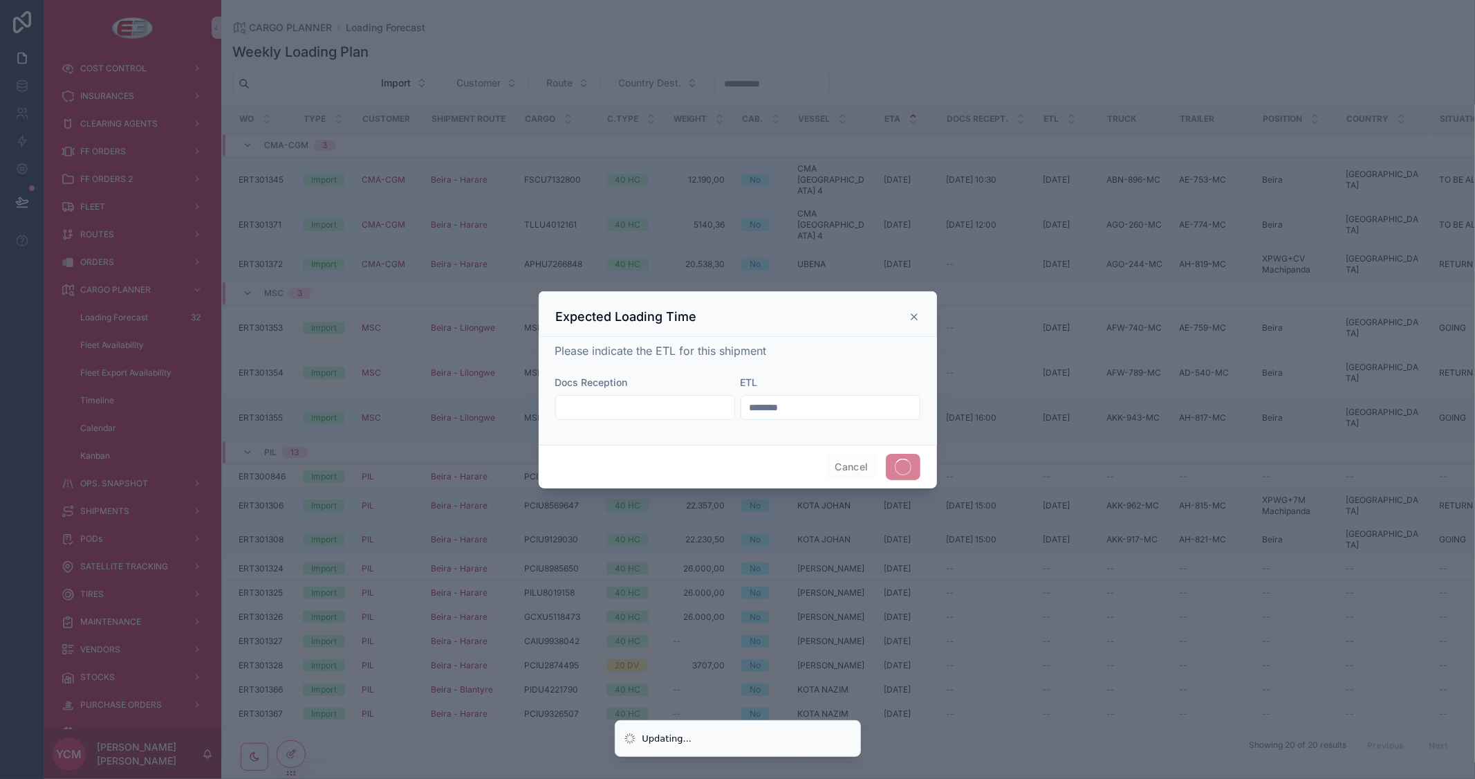
click at [1157, 52] on div at bounding box center [737, 389] width 1475 height 779
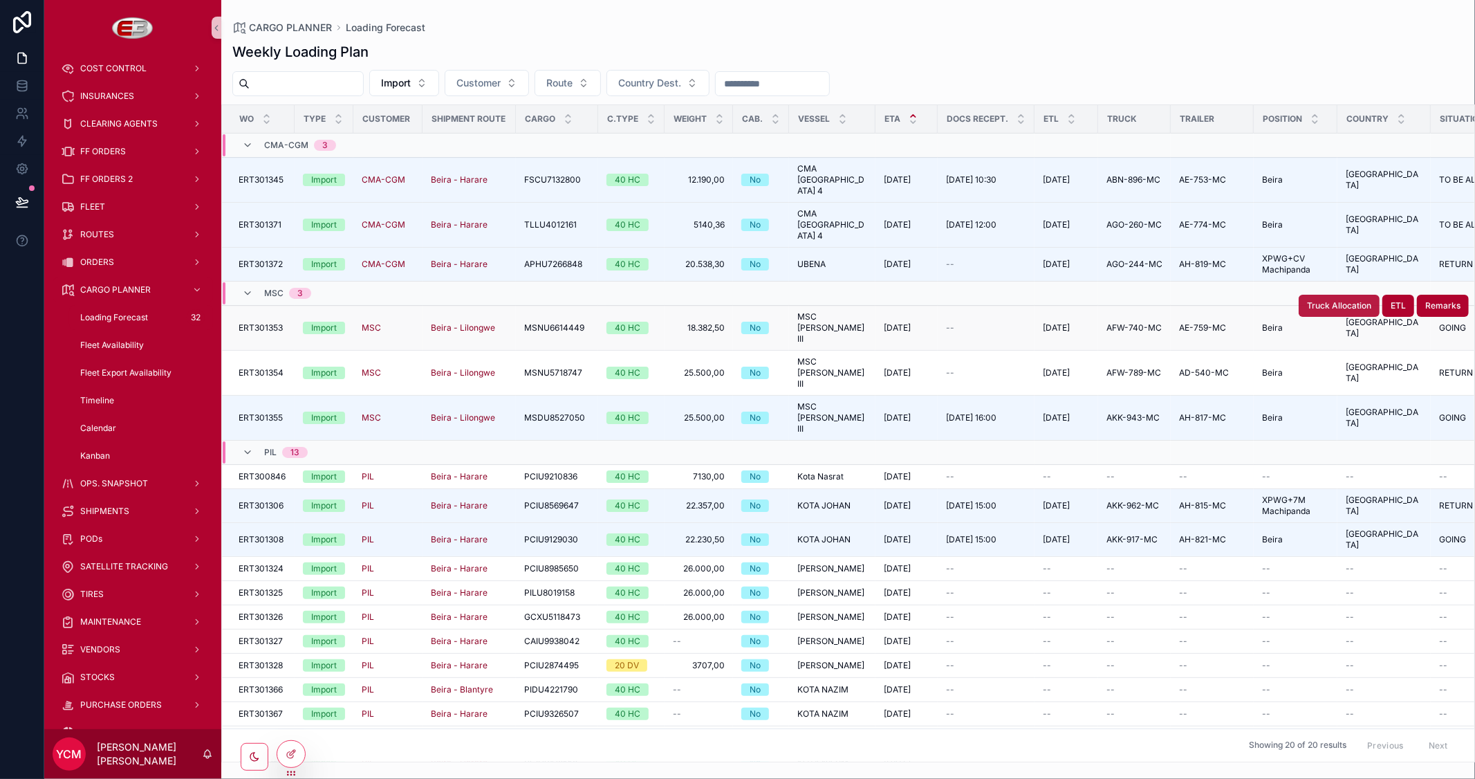
click at [1321, 300] on span "Truck Allocation" at bounding box center [1339, 305] width 64 height 11
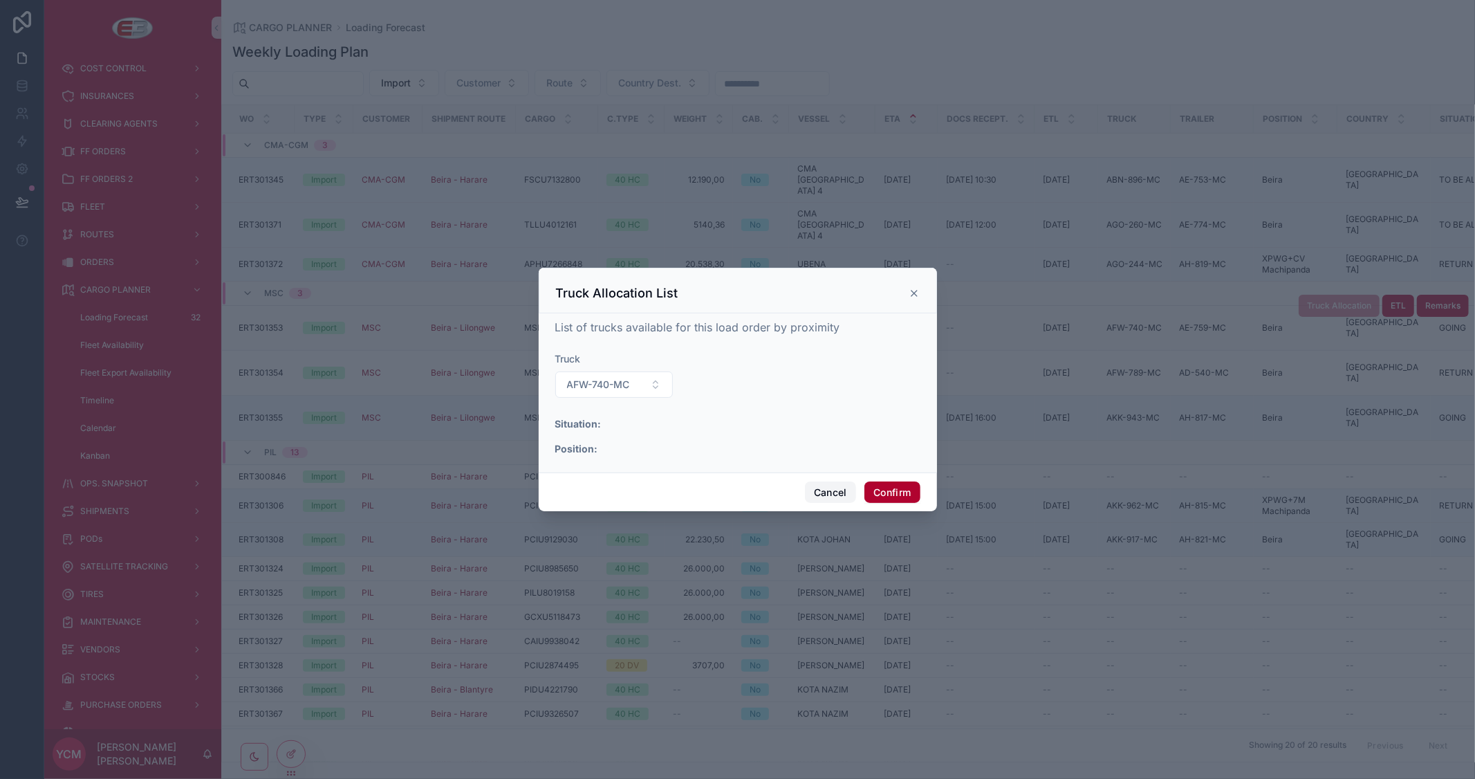
click at [832, 493] on button "Cancel" at bounding box center [830, 492] width 51 height 22
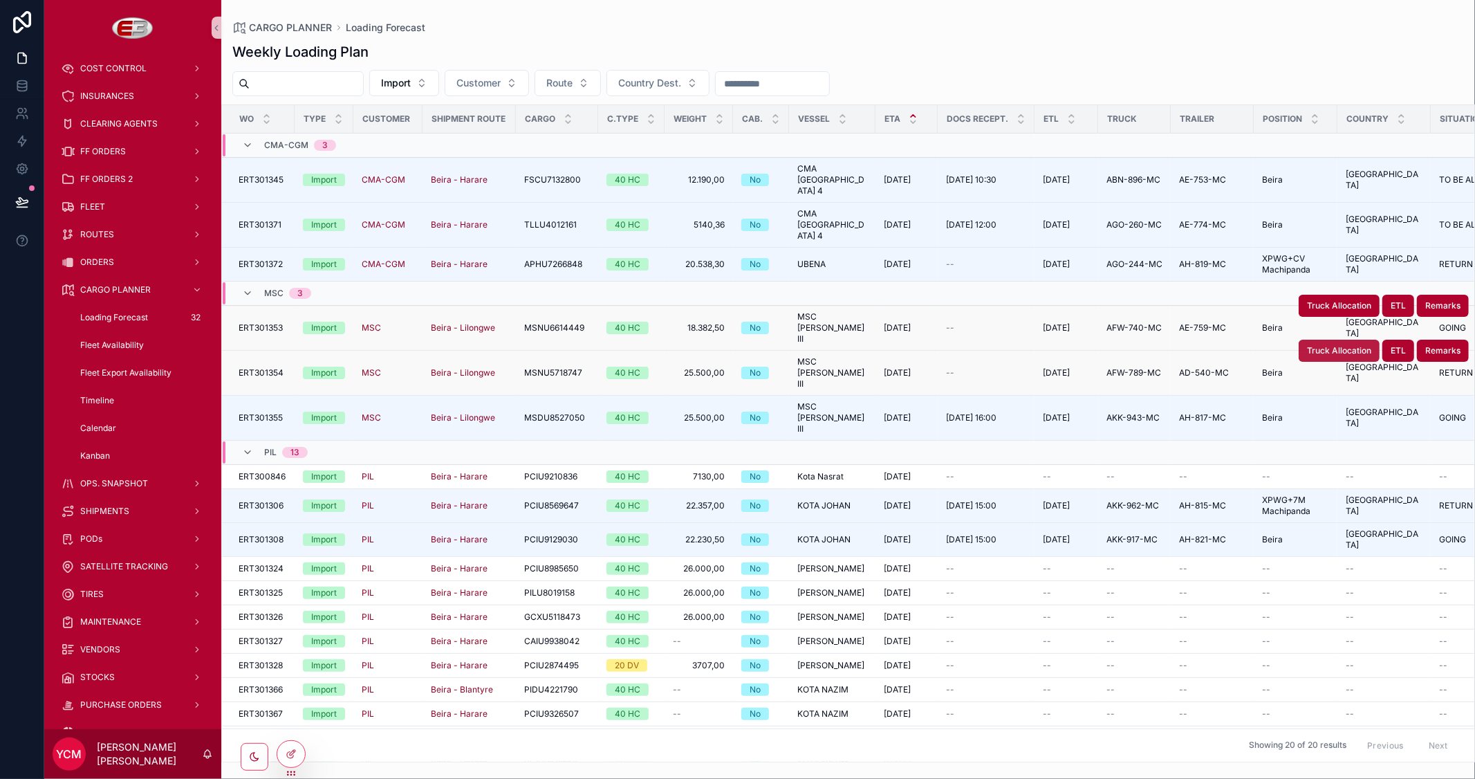
click at [1307, 345] on span "Truck Allocation" at bounding box center [1339, 350] width 64 height 11
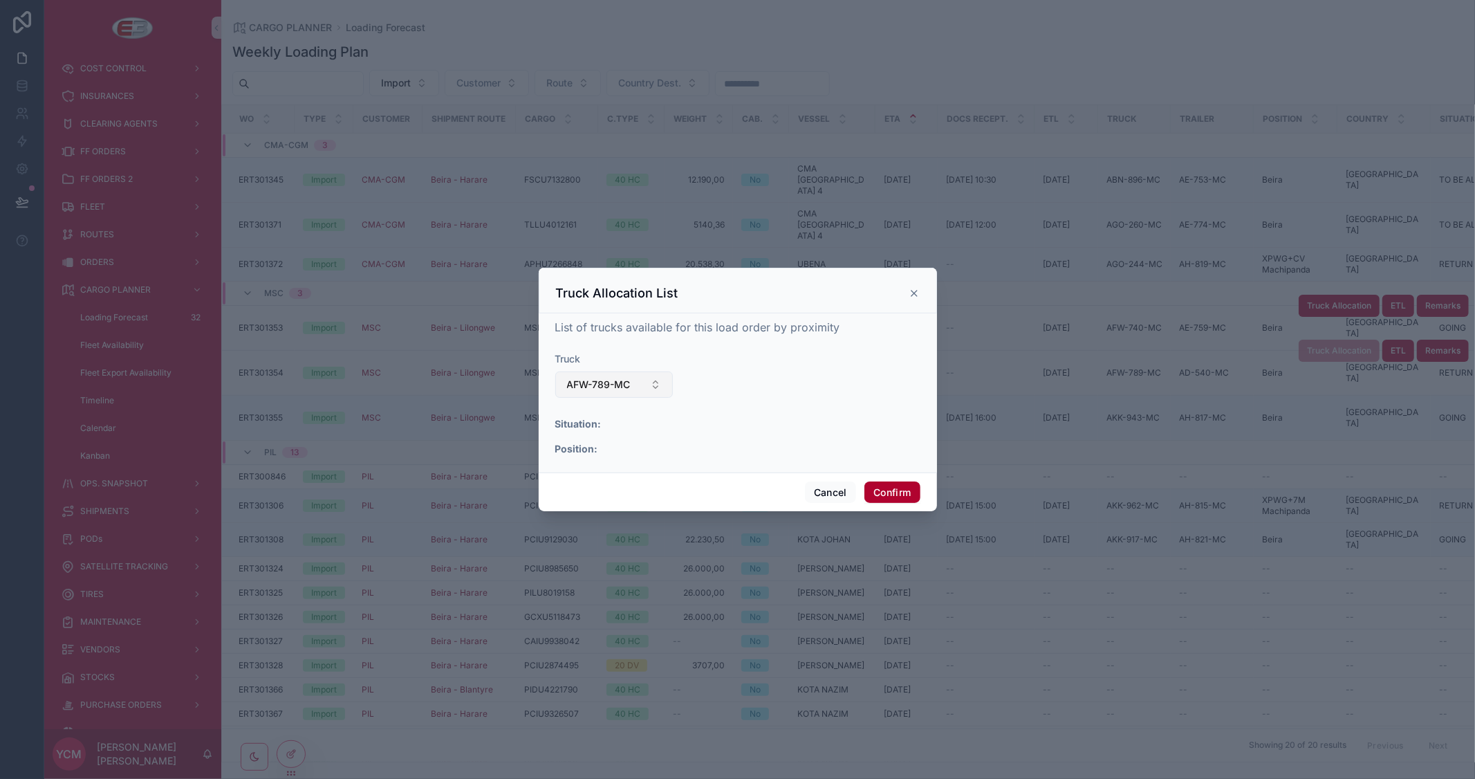
click at [630, 382] on span "AFW-789-MC" at bounding box center [599, 385] width 64 height 14
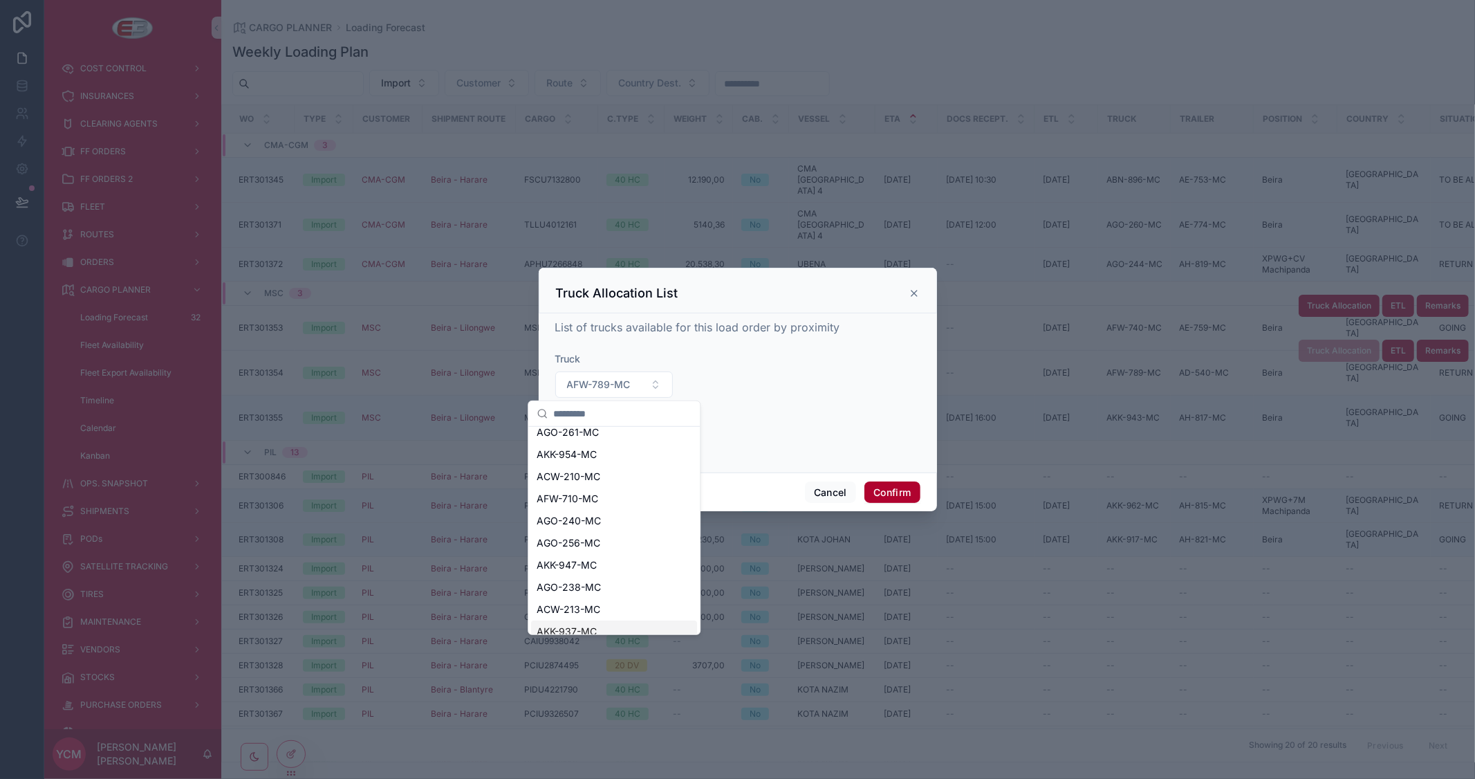
scroll to position [0, 0]
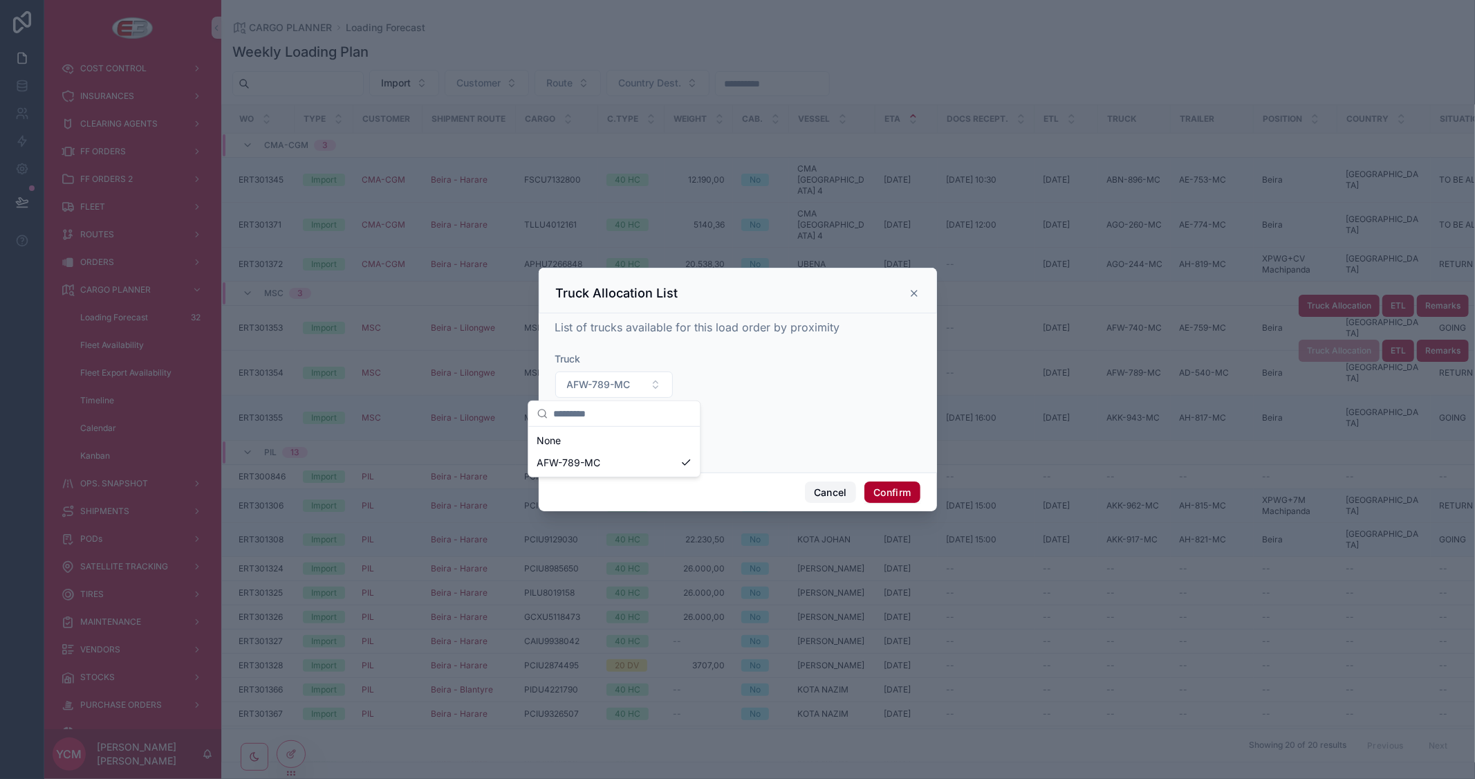
click at [831, 498] on button "Cancel" at bounding box center [830, 492] width 51 height 22
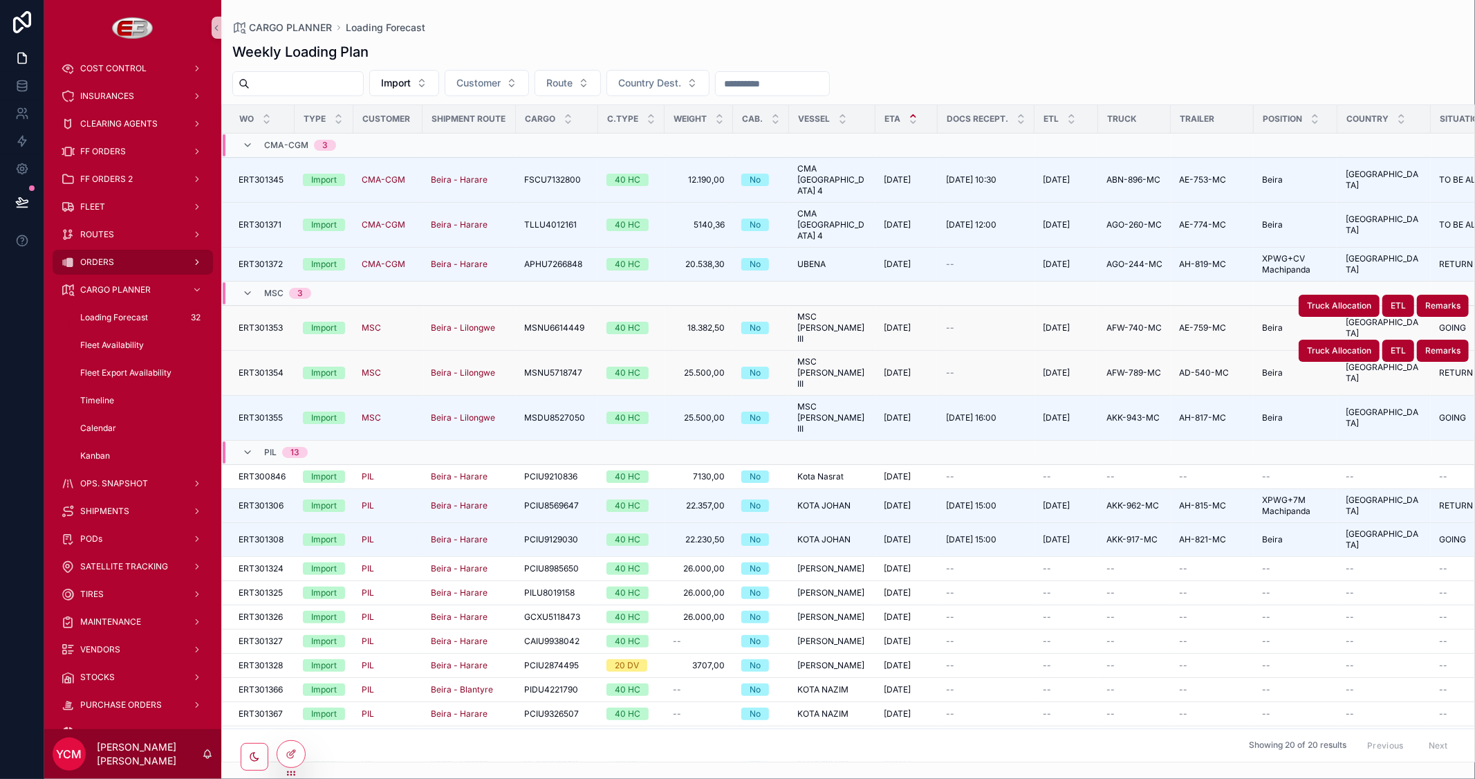
click at [108, 260] on span "ORDERS" at bounding box center [97, 262] width 34 height 11
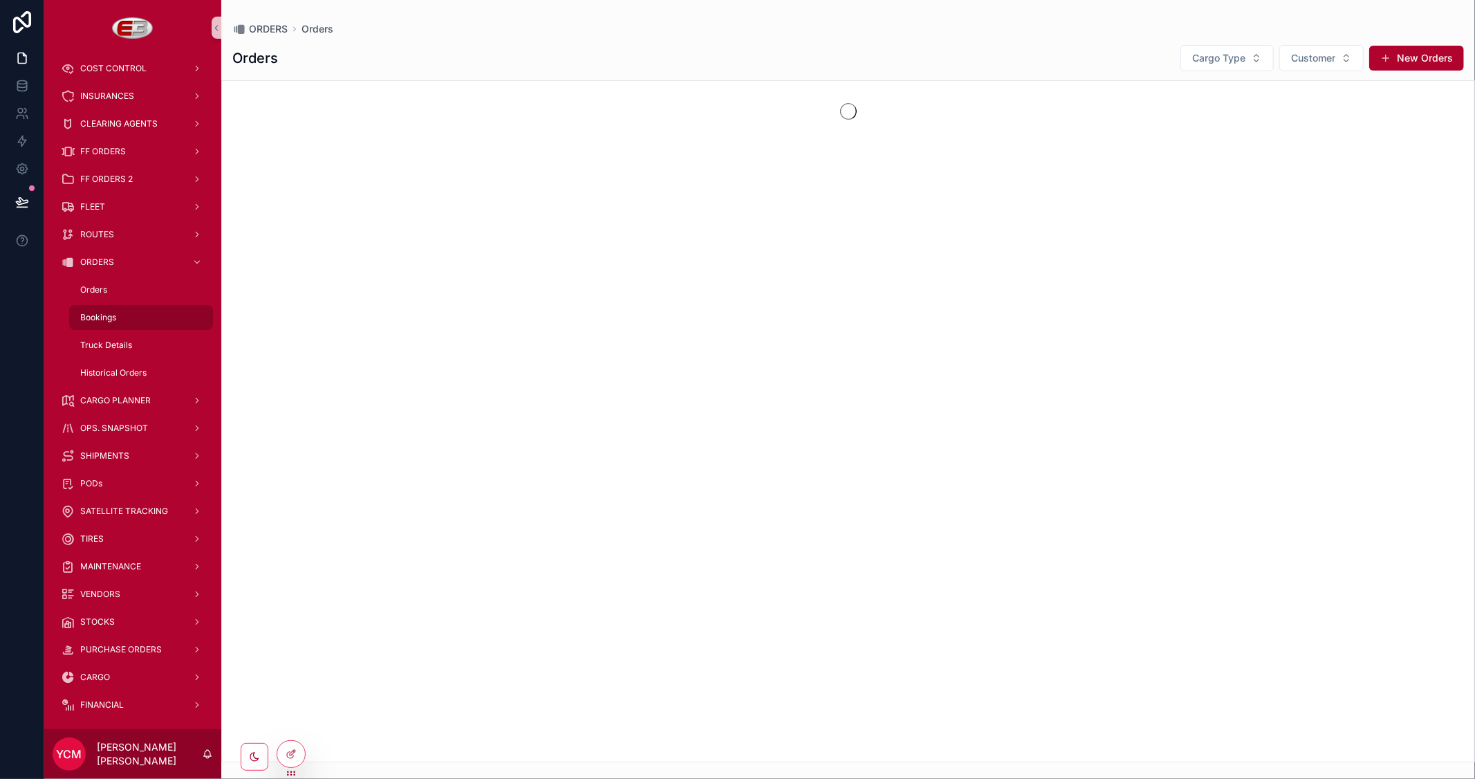
click at [98, 314] on span "Bookings" at bounding box center [98, 317] width 36 height 11
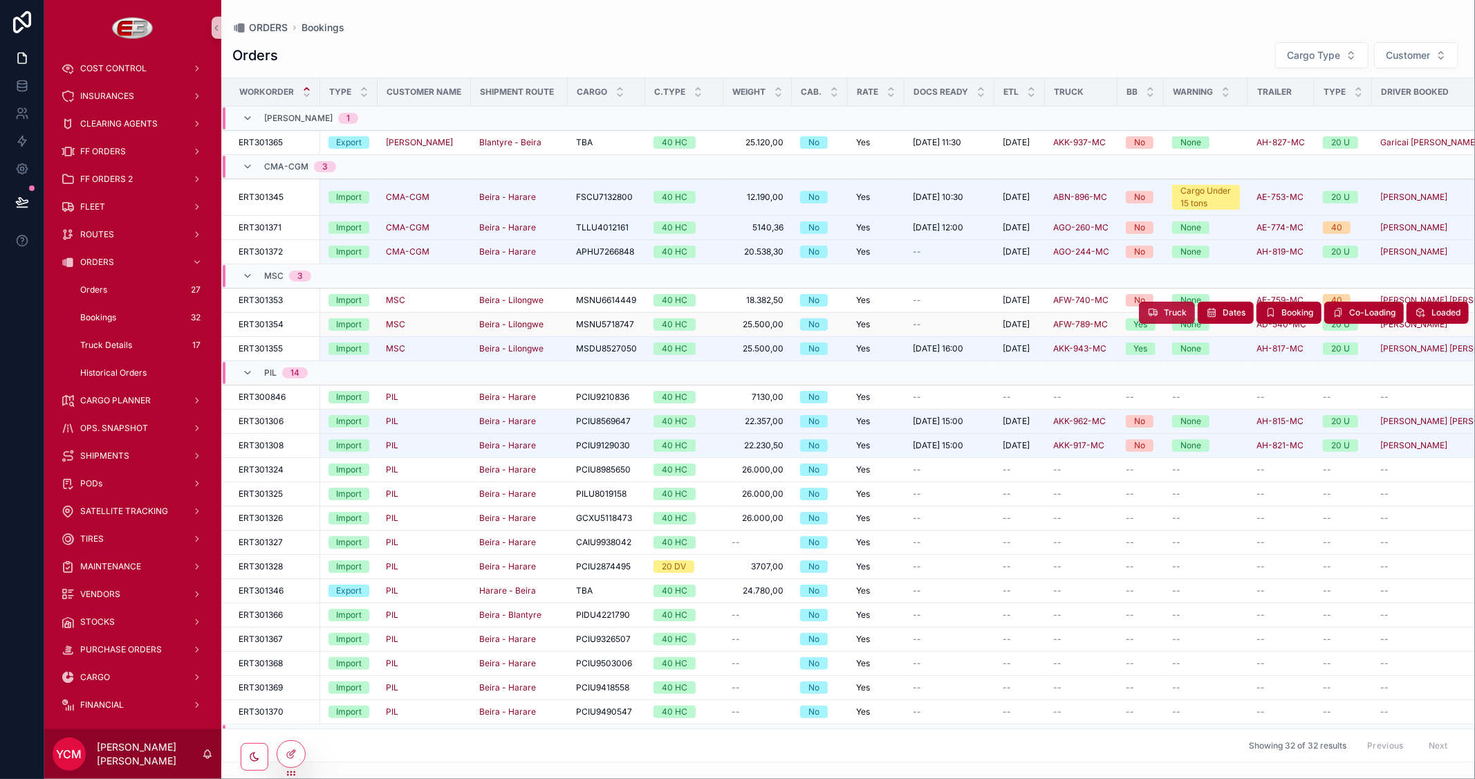
click at [1148, 312] on button "Truck" at bounding box center [1167, 312] width 56 height 22
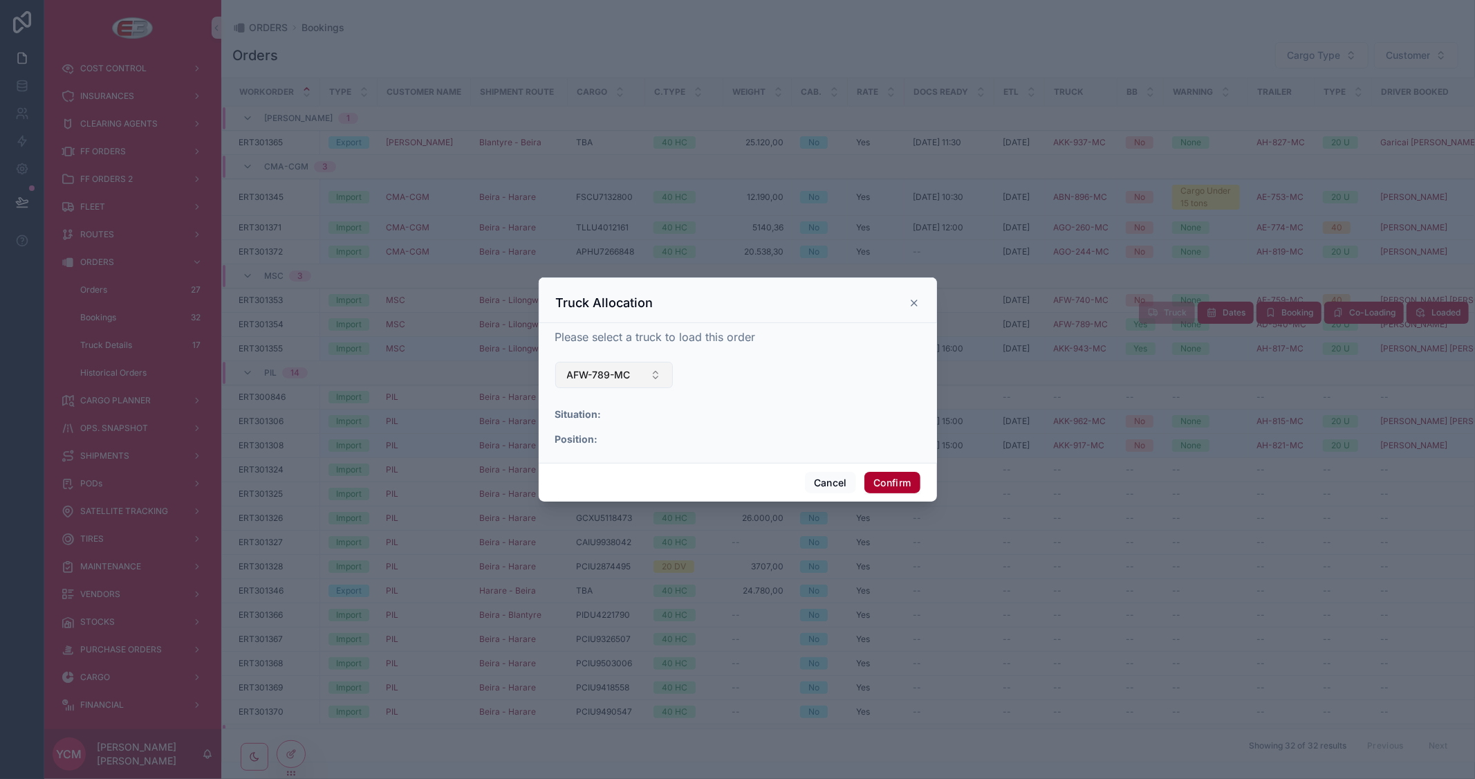
click at [639, 378] on button "AFW-789-MC" at bounding box center [614, 375] width 118 height 26
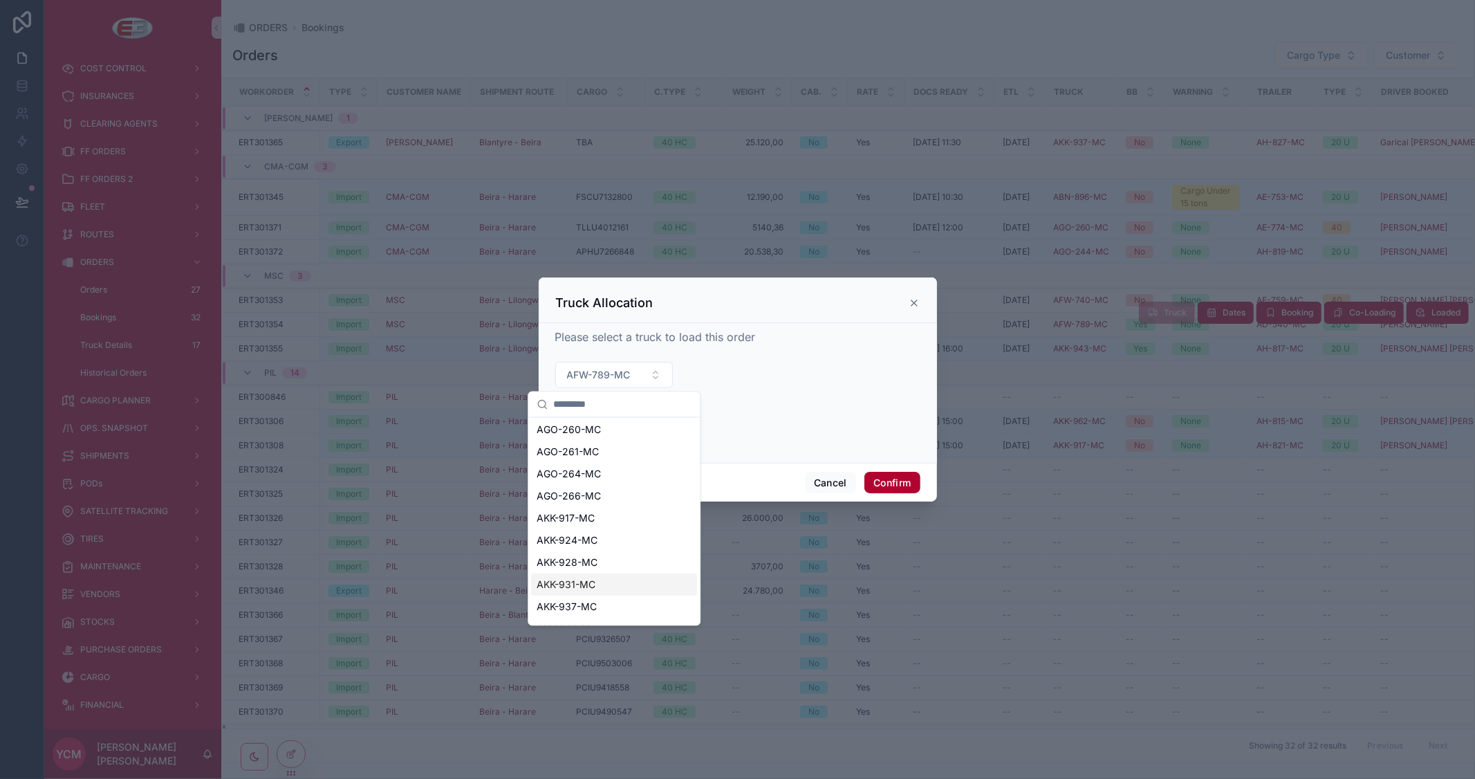
scroll to position [572, 0]
click at [605, 588] on div "AKK-962-MC" at bounding box center [614, 590] width 166 height 22
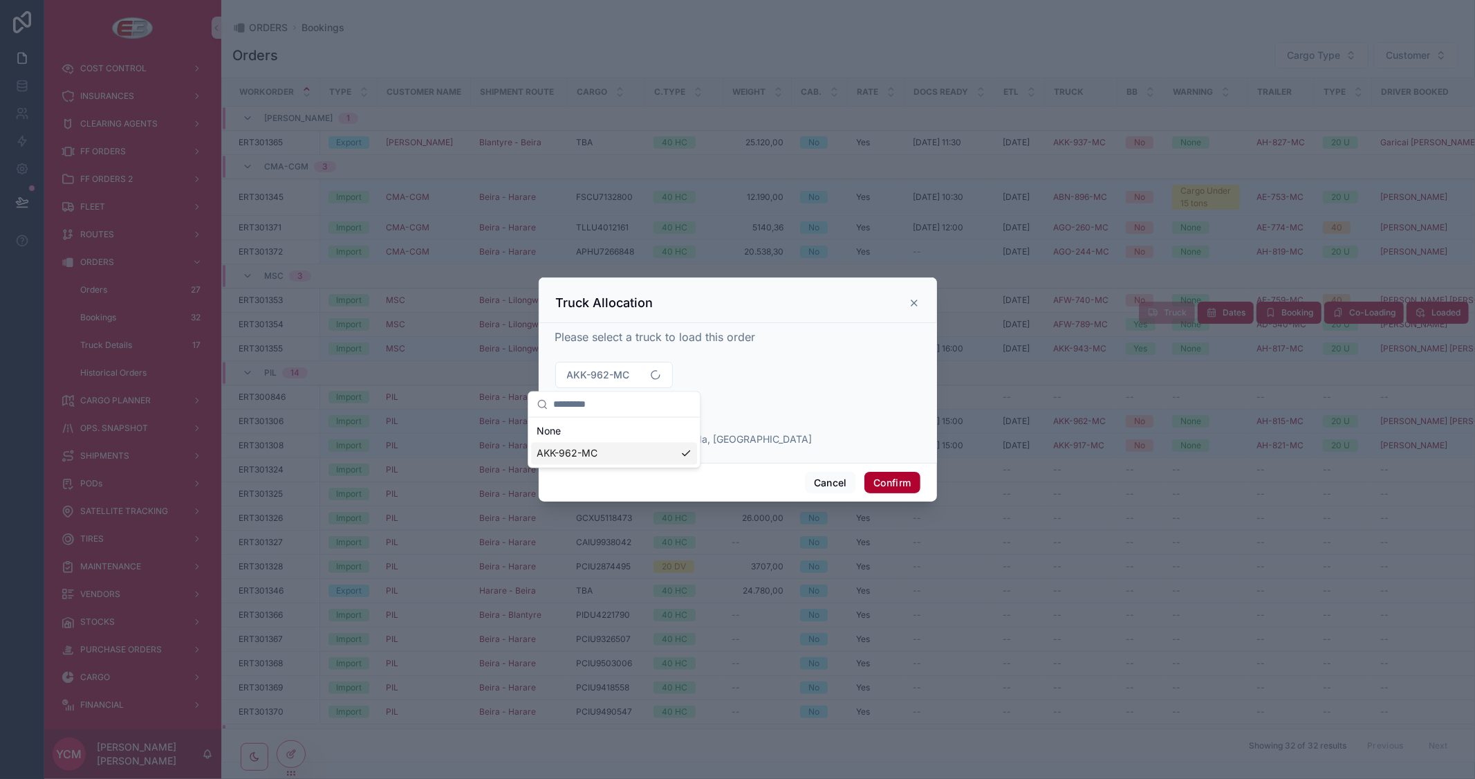
scroll to position [0, 0]
click at [892, 485] on button "Confirm" at bounding box center [891, 483] width 55 height 22
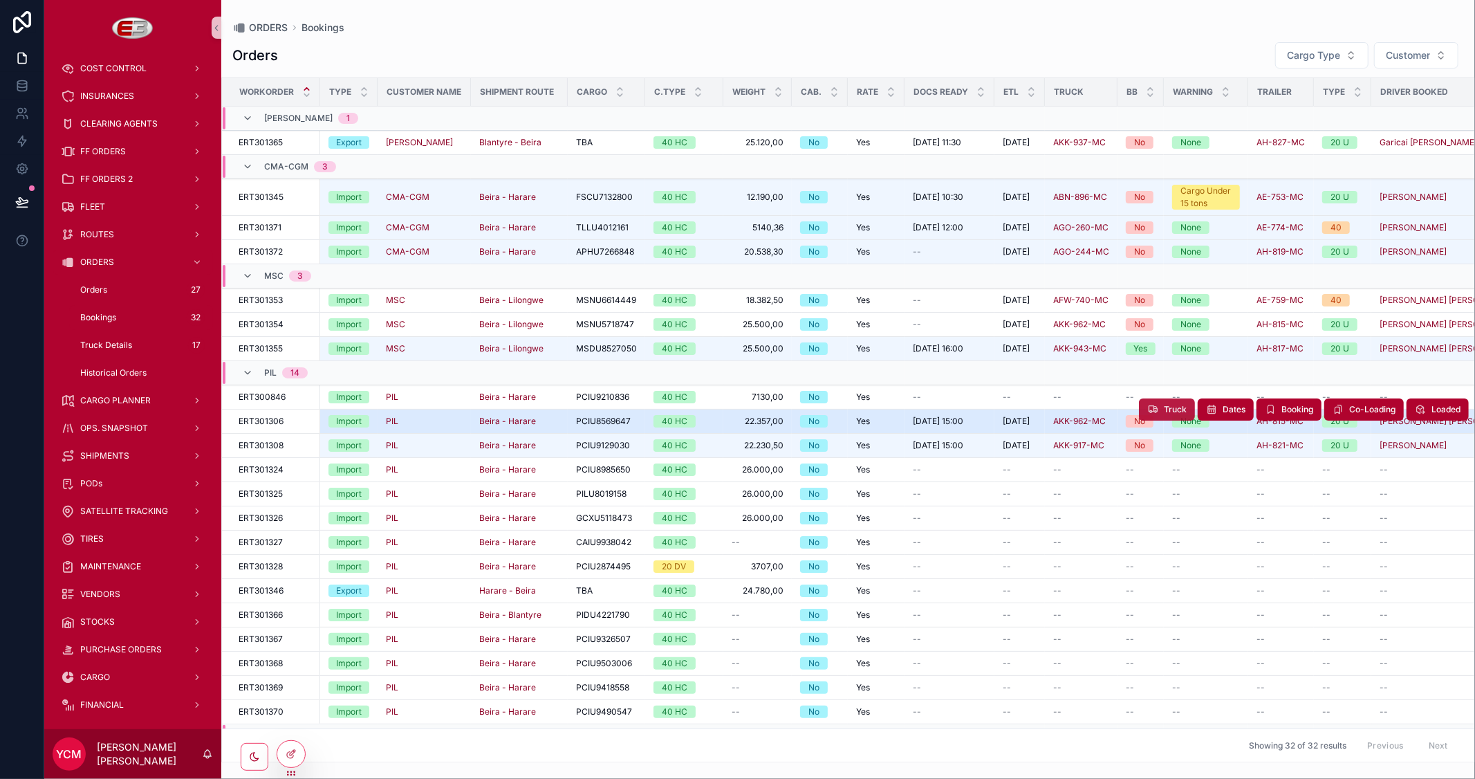
click at [1164, 408] on span "Truck" at bounding box center [1175, 409] width 23 height 11
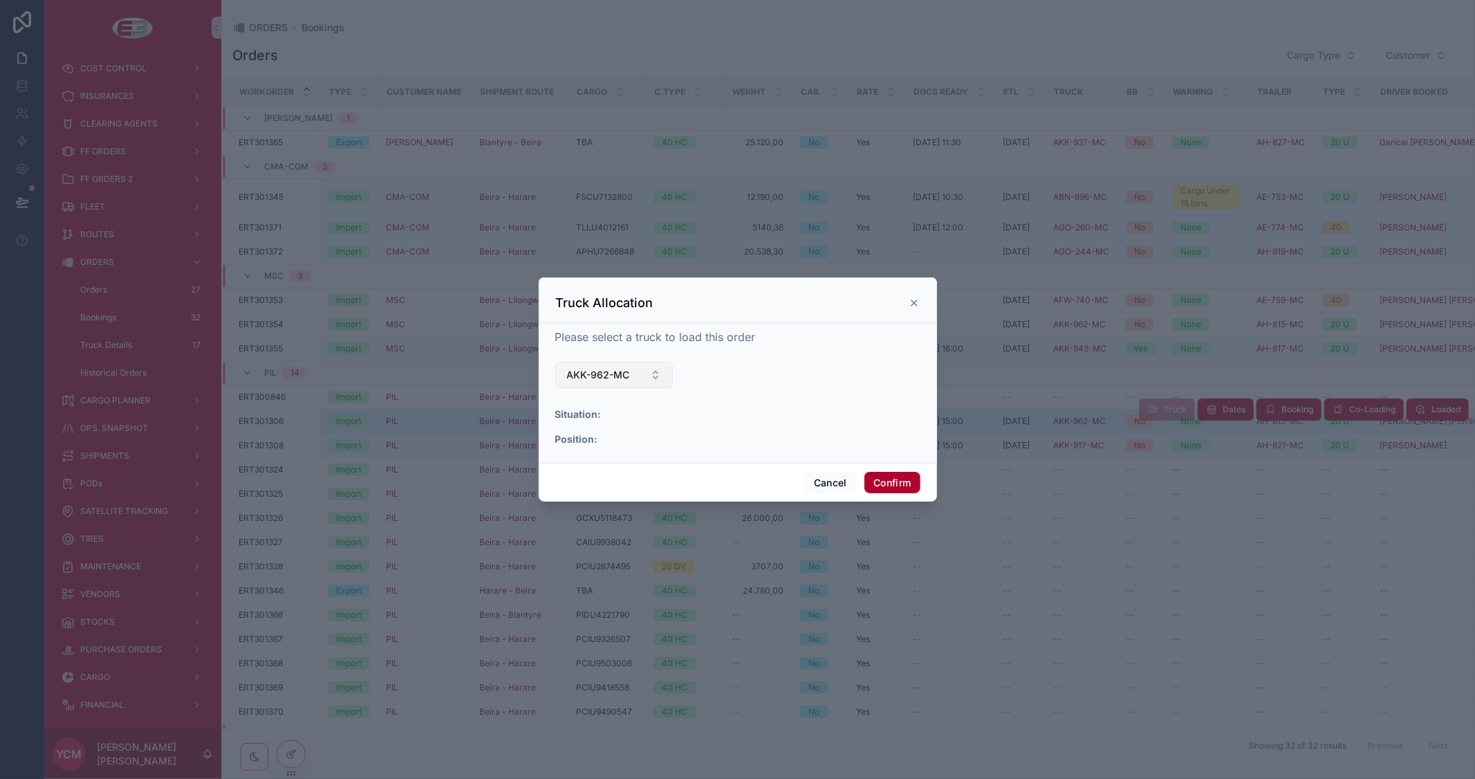
click at [657, 369] on button "AKK-962-MC" at bounding box center [614, 375] width 118 height 26
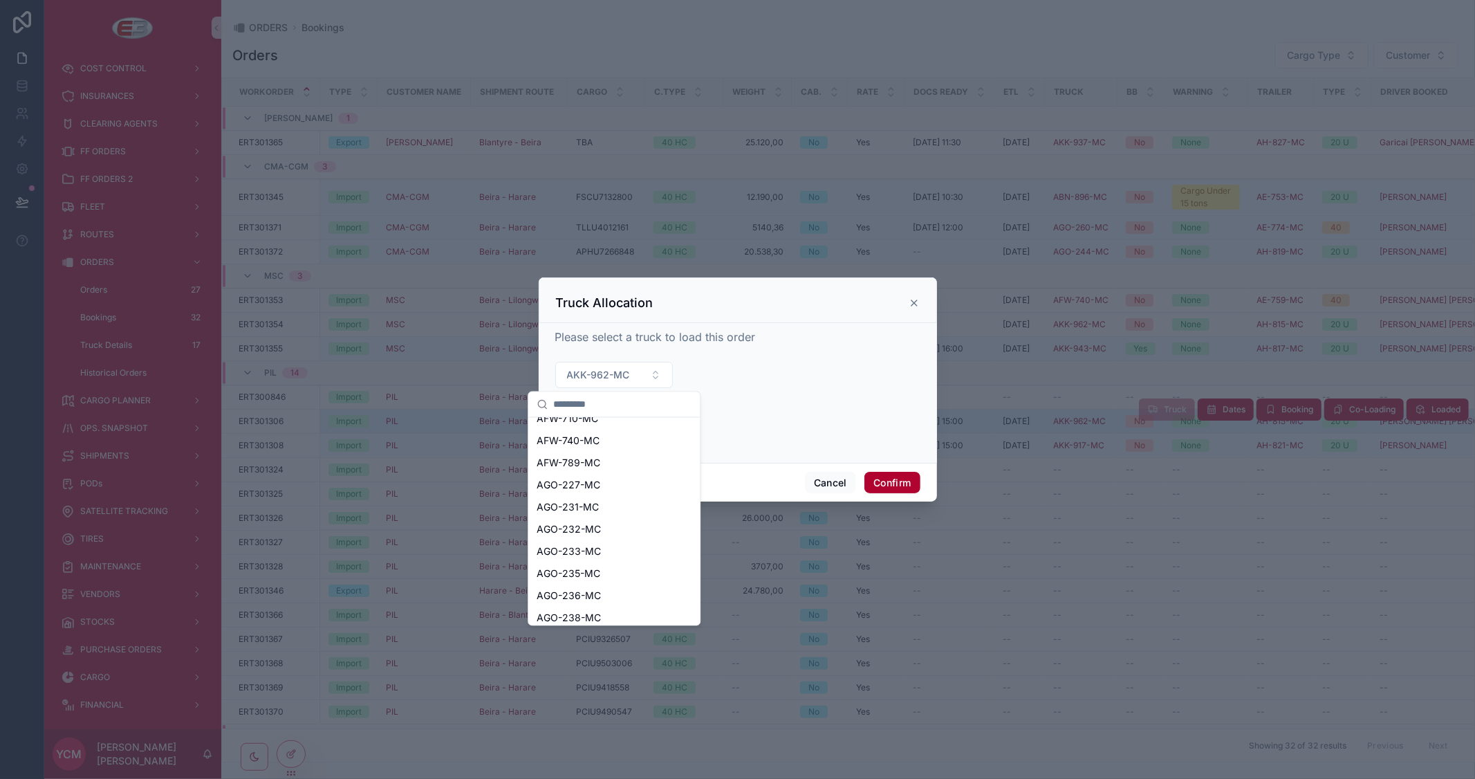
scroll to position [77, 0]
drag, startPoint x: 604, startPoint y: 495, endPoint x: 612, endPoint y: 492, distance: 8.1
click at [605, 494] on div "AFW-789-MC" at bounding box center [614, 487] width 166 height 22
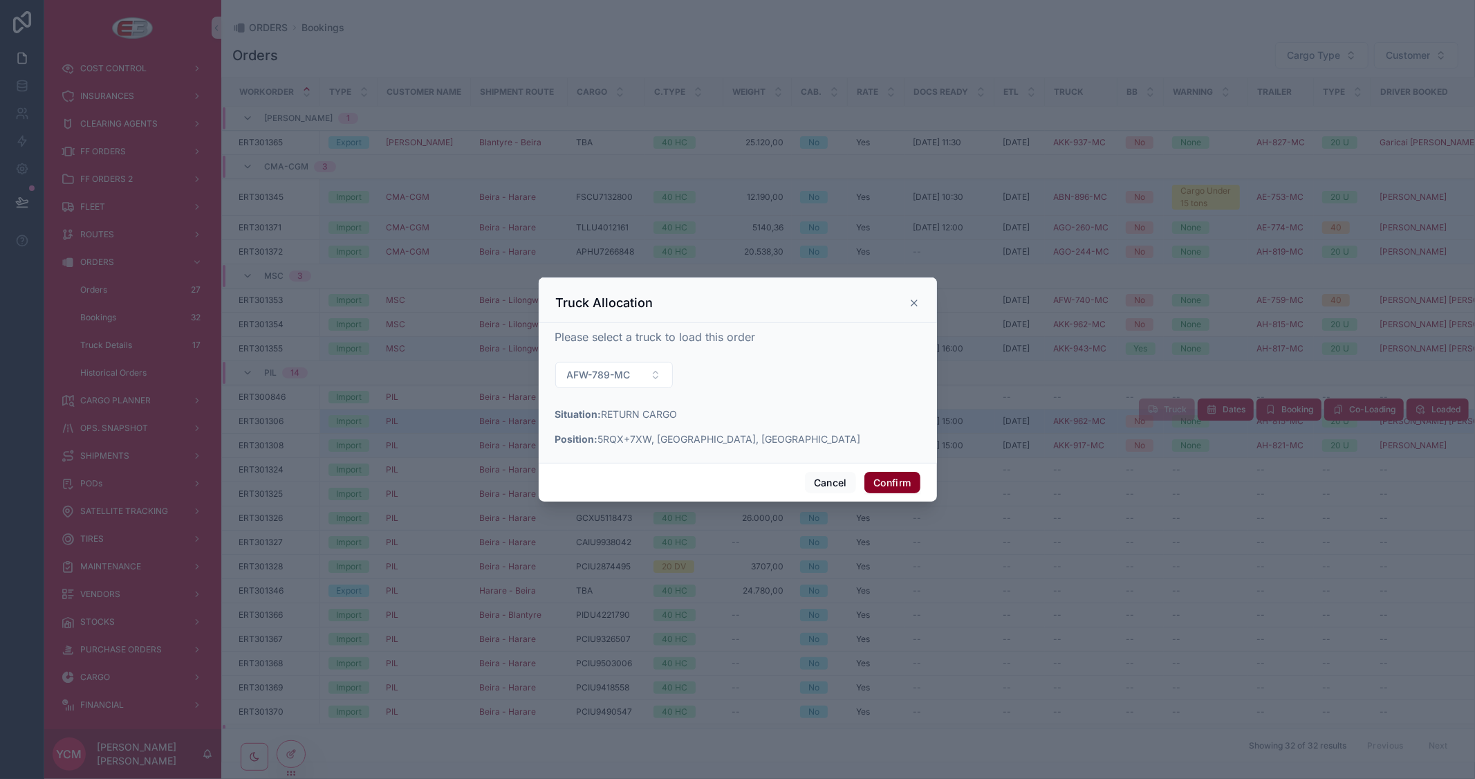
click at [886, 474] on button "Confirm" at bounding box center [891, 483] width 55 height 22
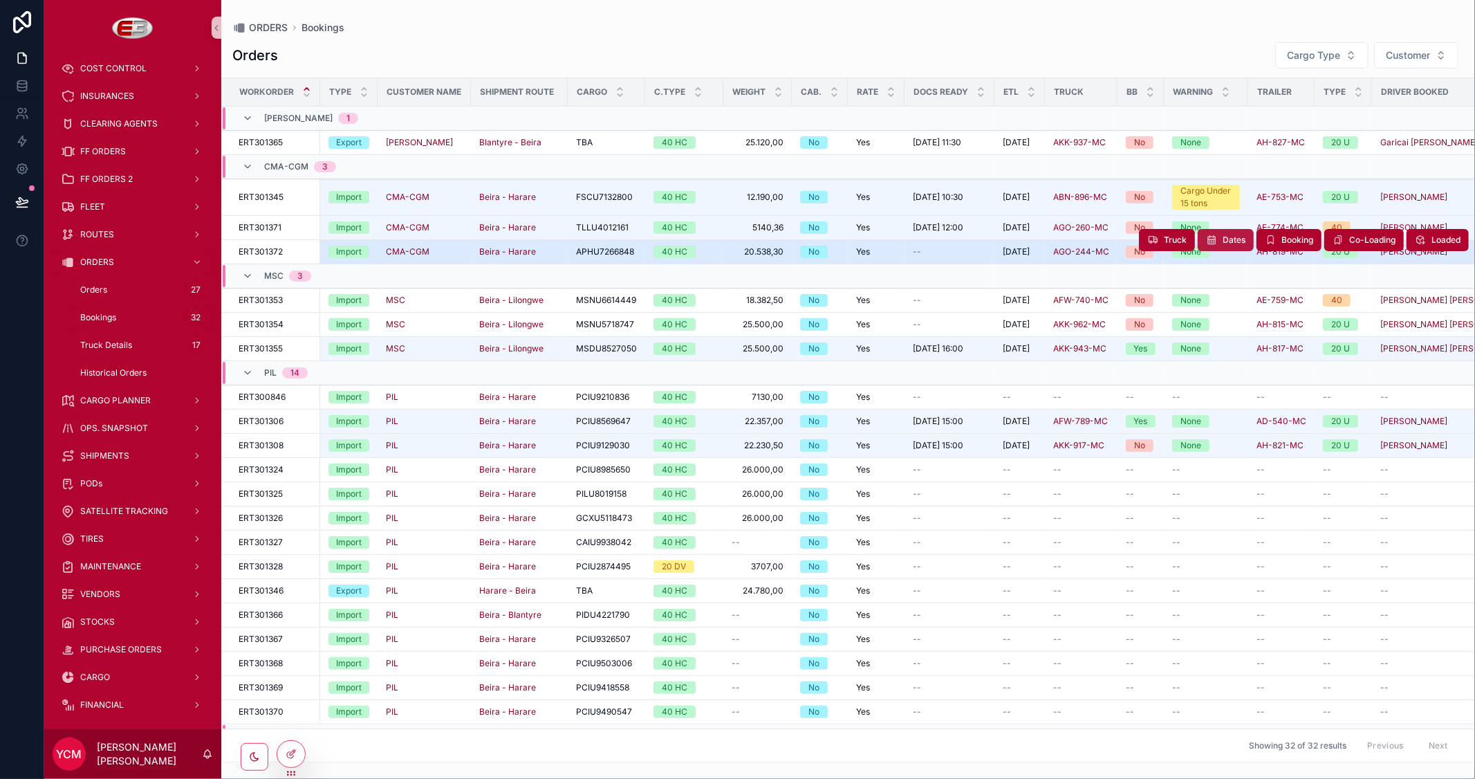
click at [1223, 236] on span "Dates" at bounding box center [1234, 239] width 23 height 11
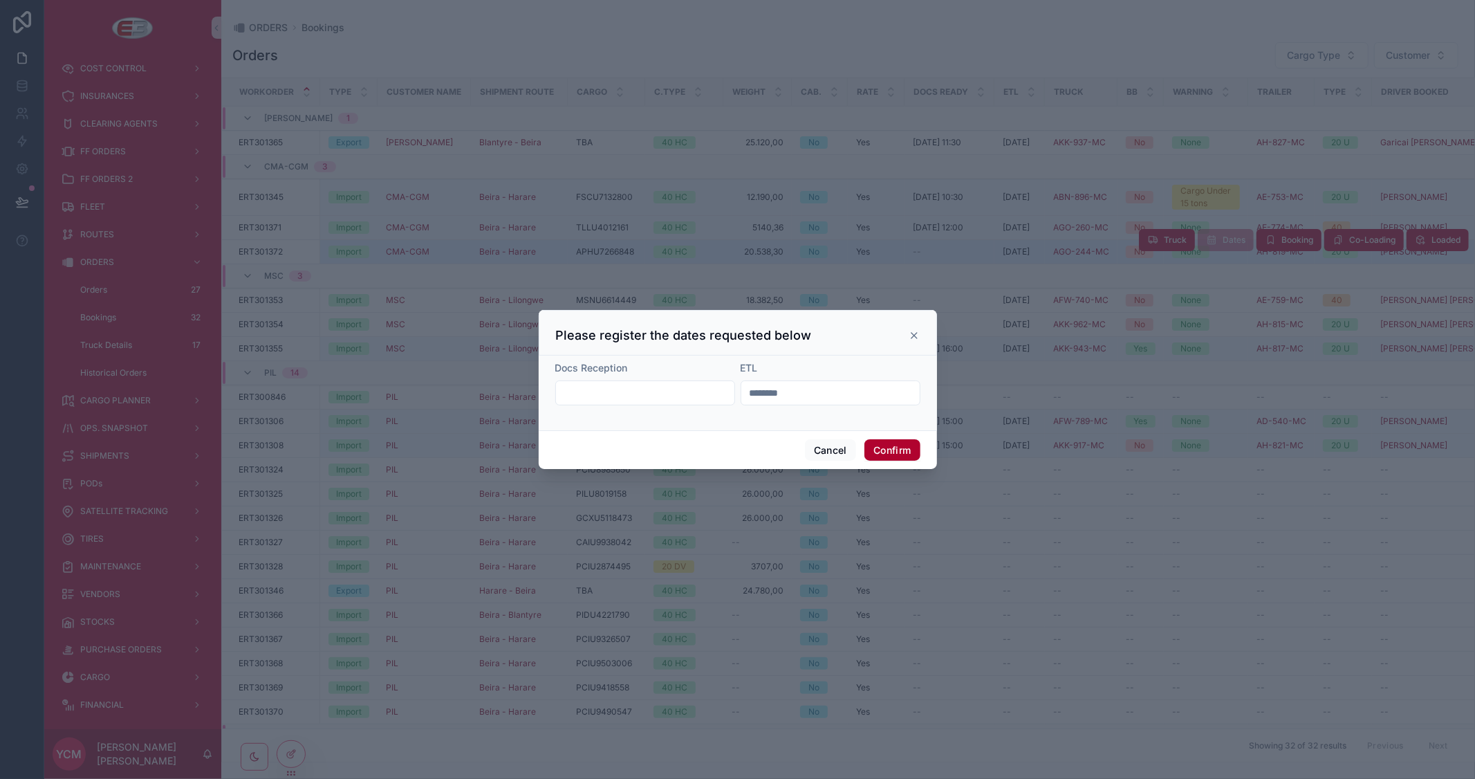
click at [775, 390] on input "********" at bounding box center [830, 392] width 178 height 19
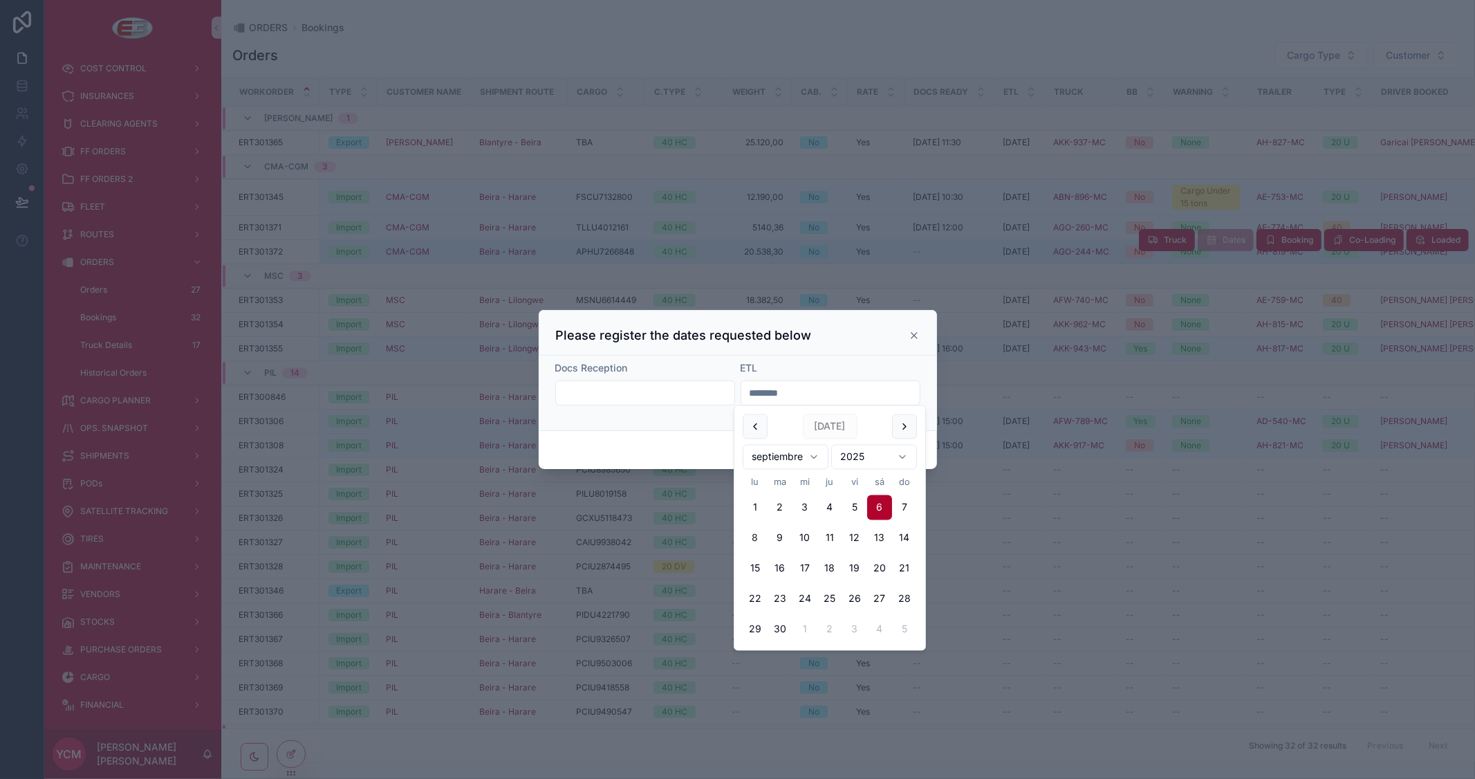
click at [750, 540] on button "8" at bounding box center [755, 538] width 25 height 25
type input "********"
click at [852, 369] on div "ETL" at bounding box center [831, 368] width 180 height 14
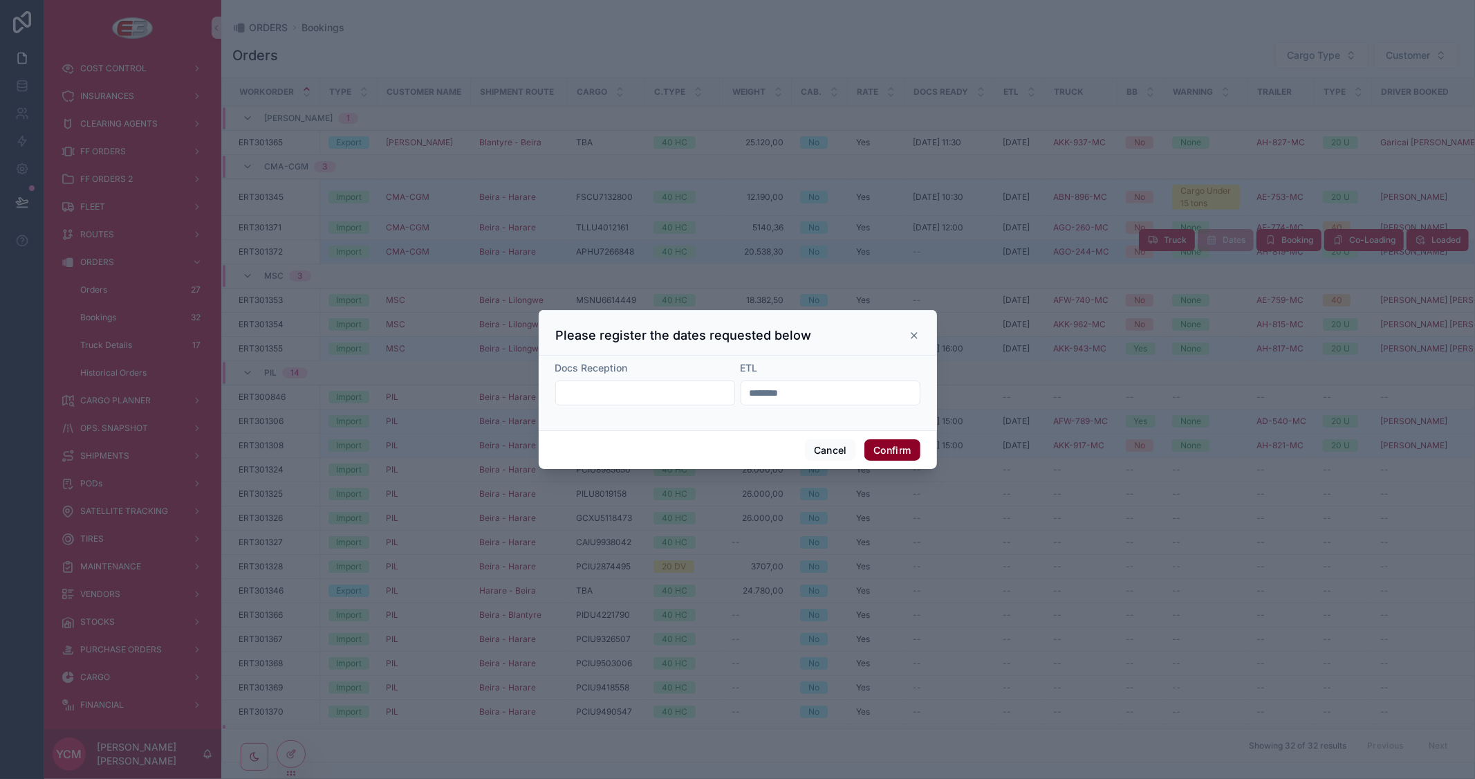
click at [888, 451] on button "Confirm" at bounding box center [891, 450] width 55 height 22
click at [885, 453] on button "Confirm" at bounding box center [891, 450] width 55 height 22
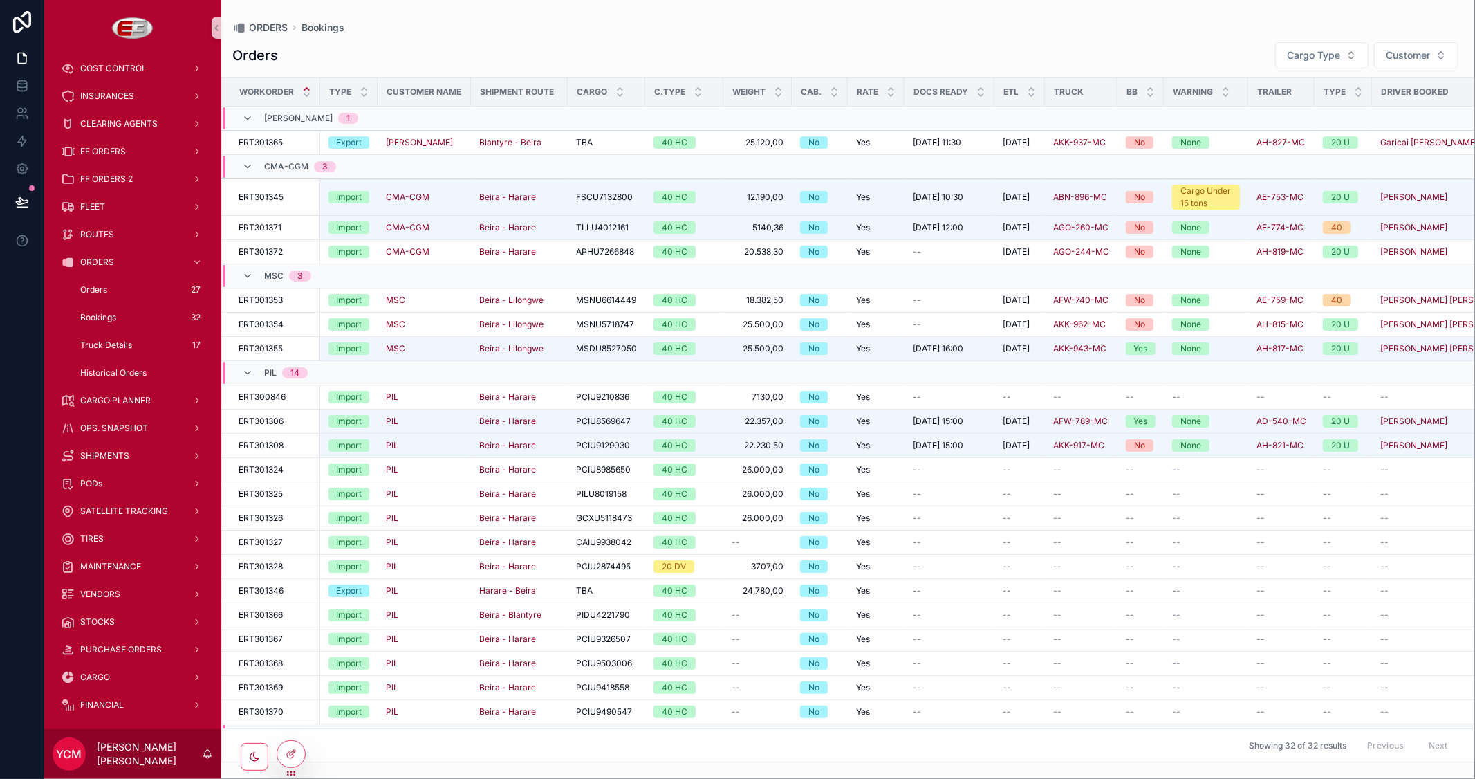
click at [1067, 53] on div "Orders Cargo Type Customer" at bounding box center [848, 55] width 1232 height 28
click at [73, 202] on icon "scrollable content" at bounding box center [68, 207] width 14 height 14
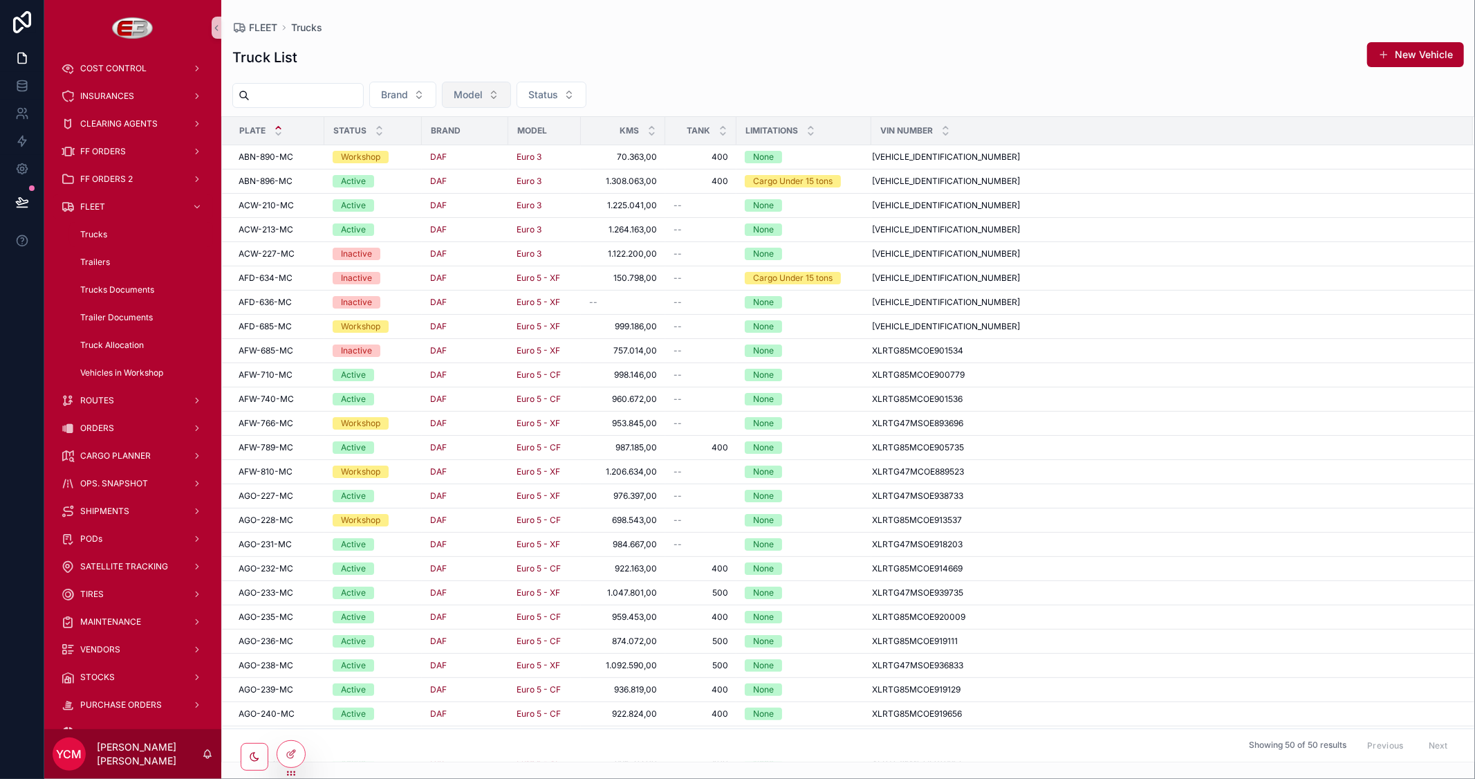
click at [483, 91] on span "Model" at bounding box center [468, 95] width 29 height 14
click at [461, 195] on span "Euro 5 - XF" at bounding box center [456, 195] width 50 height 14
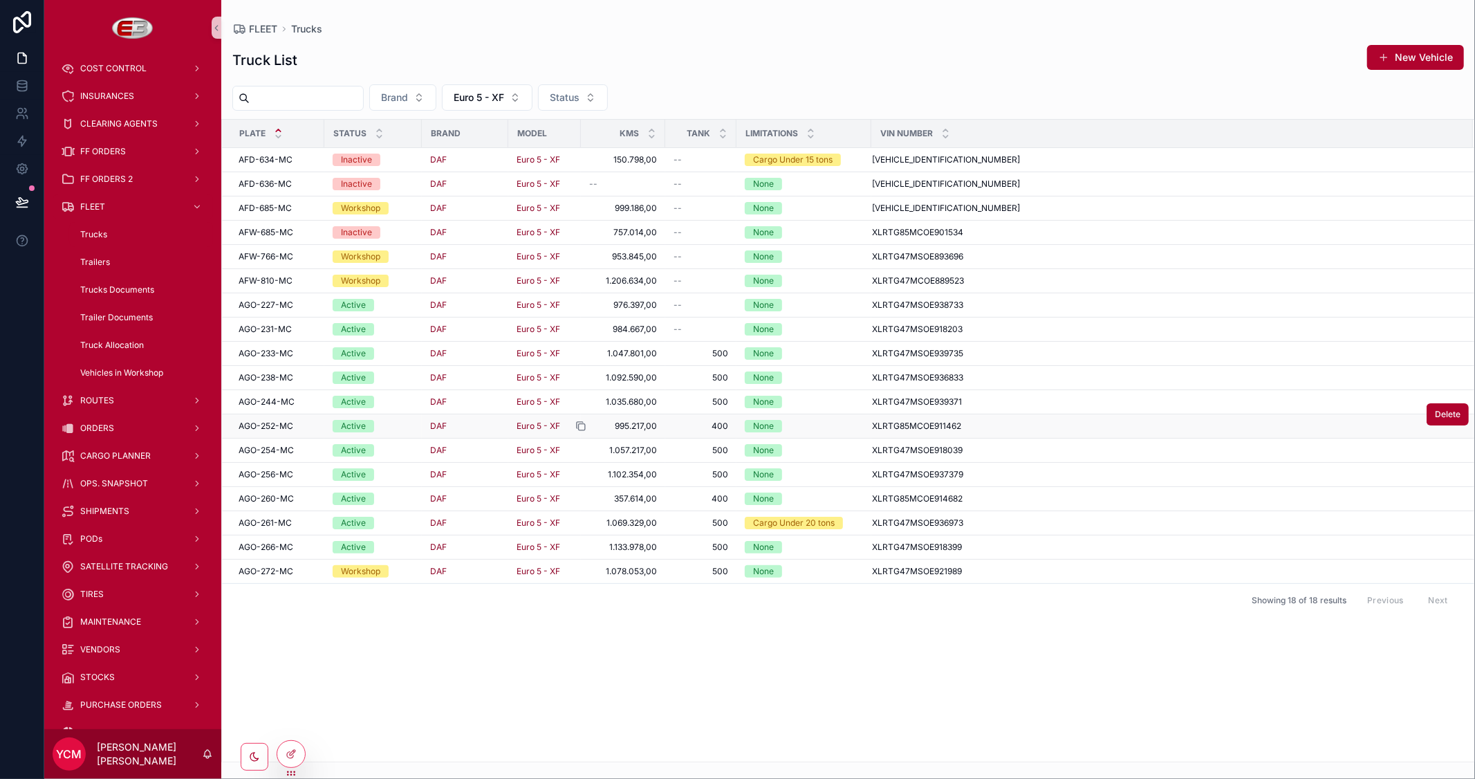
click at [592, 426] on div "scrollable content" at bounding box center [586, 425] width 22 height 11
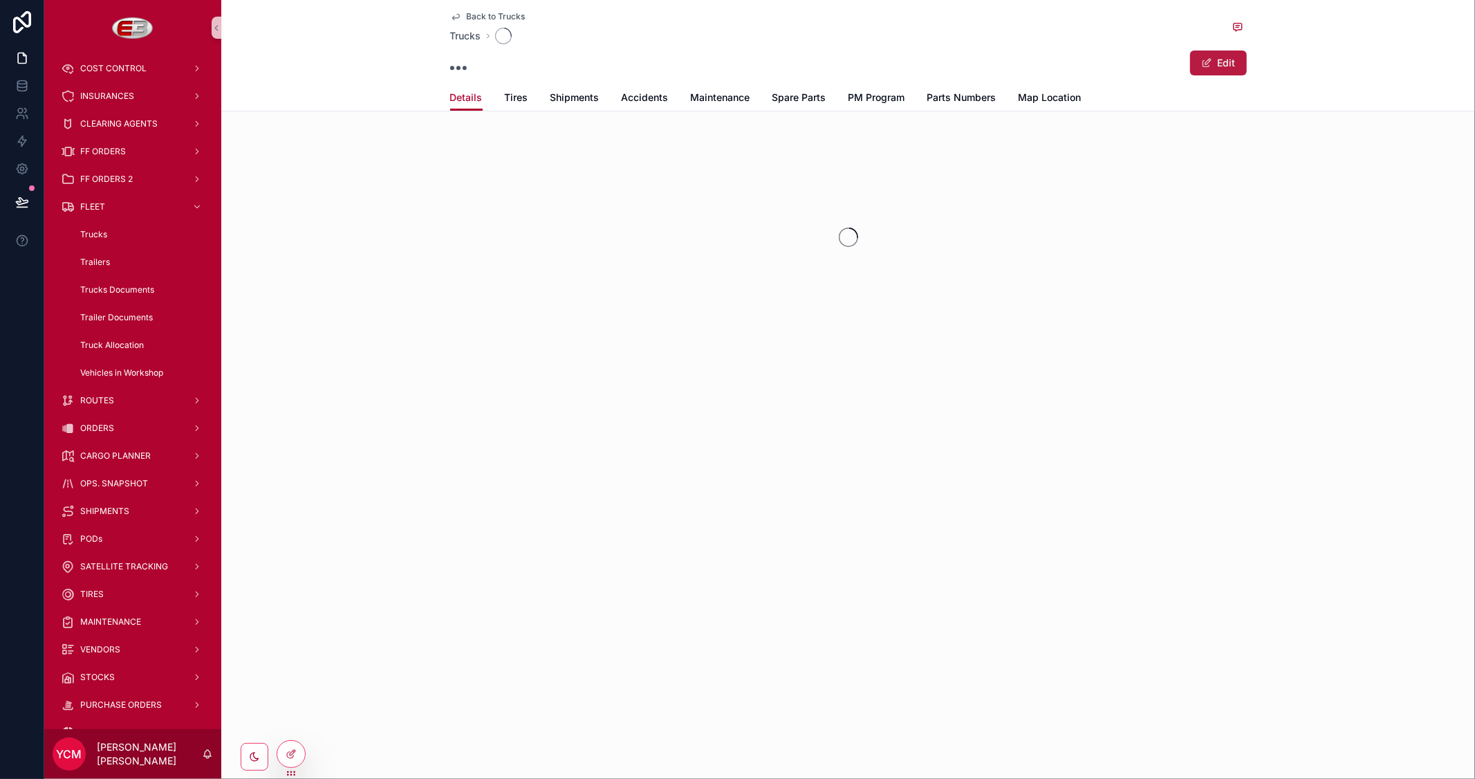
click at [1215, 60] on button "Edit" at bounding box center [1218, 62] width 57 height 25
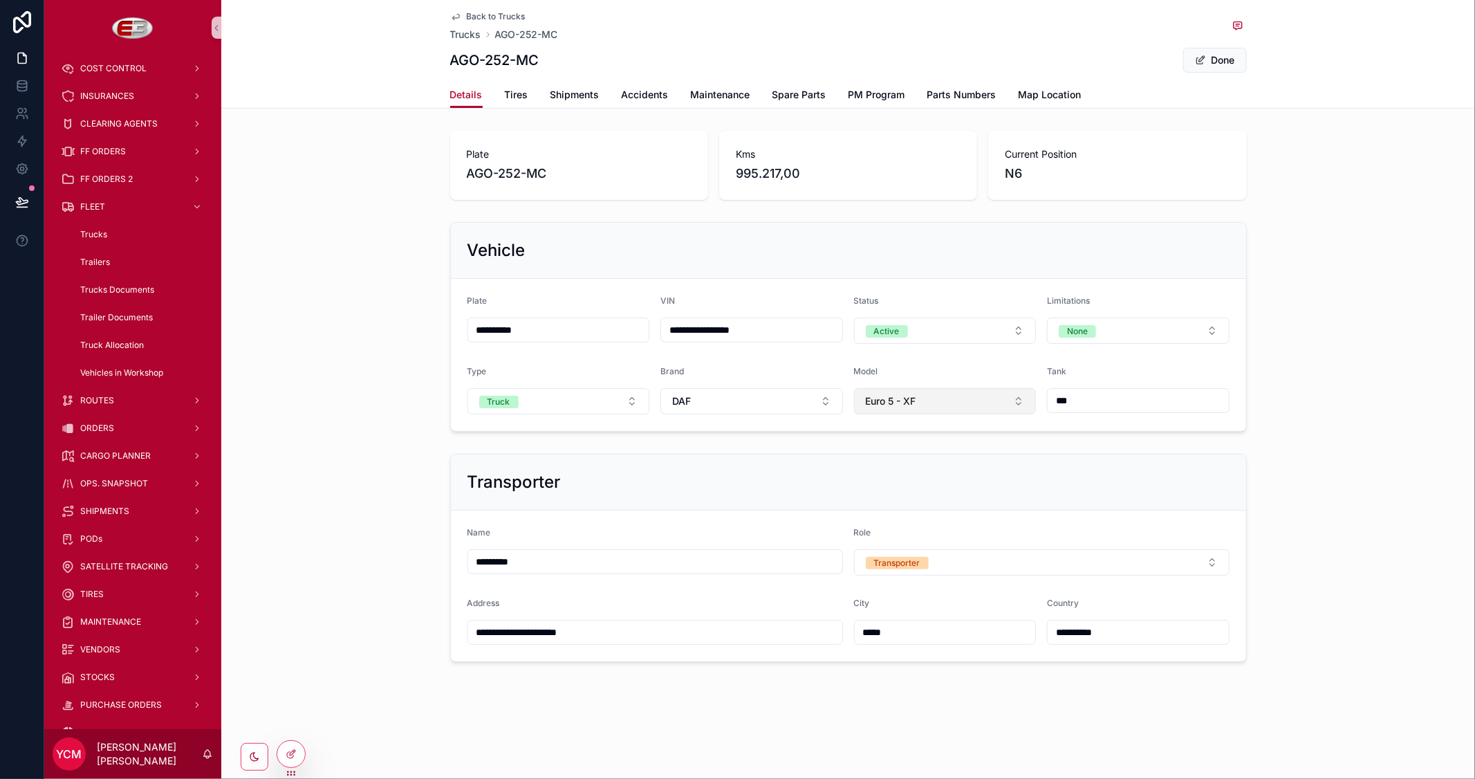
click at [965, 402] on button "Euro 5 - XF" at bounding box center [945, 401] width 183 height 26
click at [918, 499] on div "Euro 5 - CF" at bounding box center [944, 501] width 175 height 22
click at [1210, 56] on button "Done" at bounding box center [1215, 60] width 64 height 25
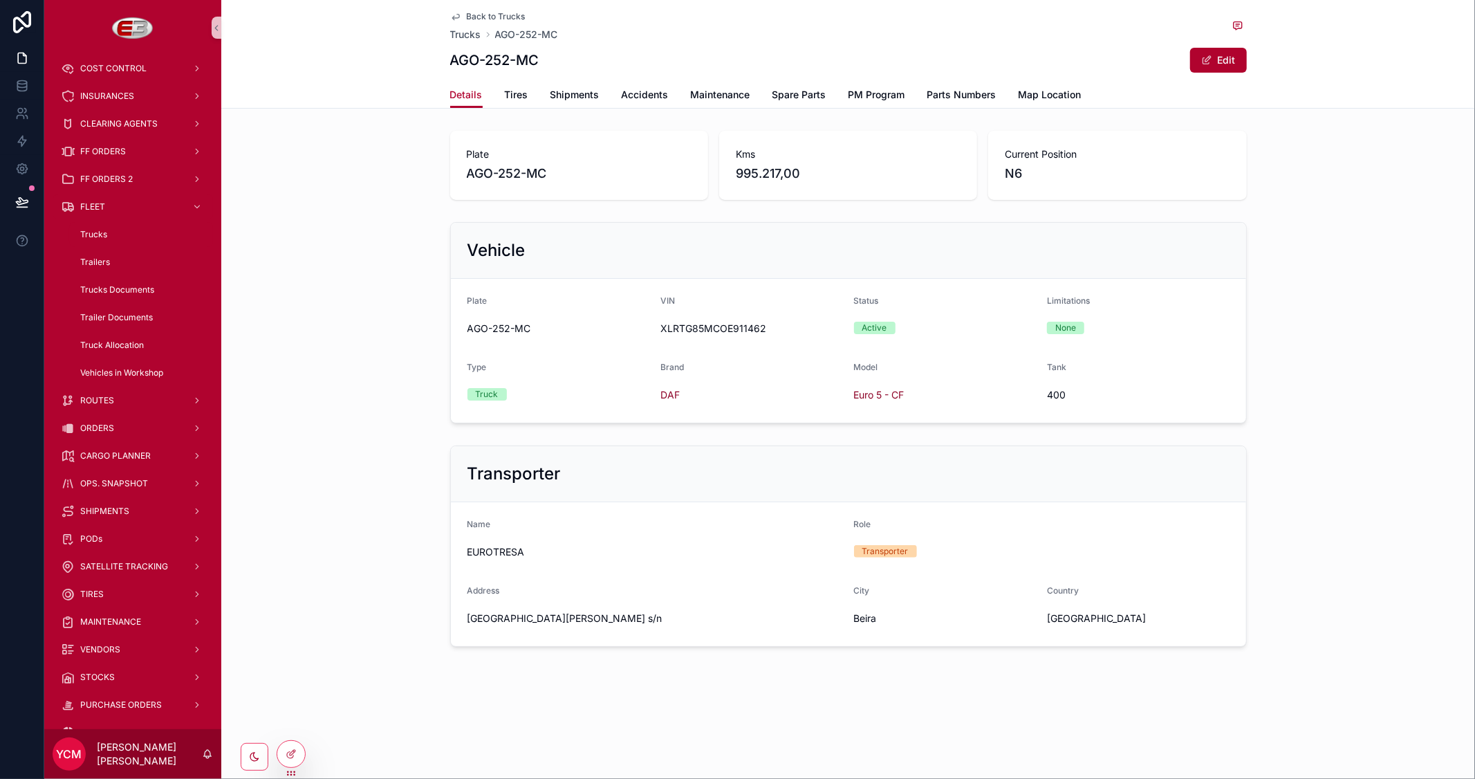
click at [477, 11] on span "Back to Trucks" at bounding box center [496, 16] width 59 height 11
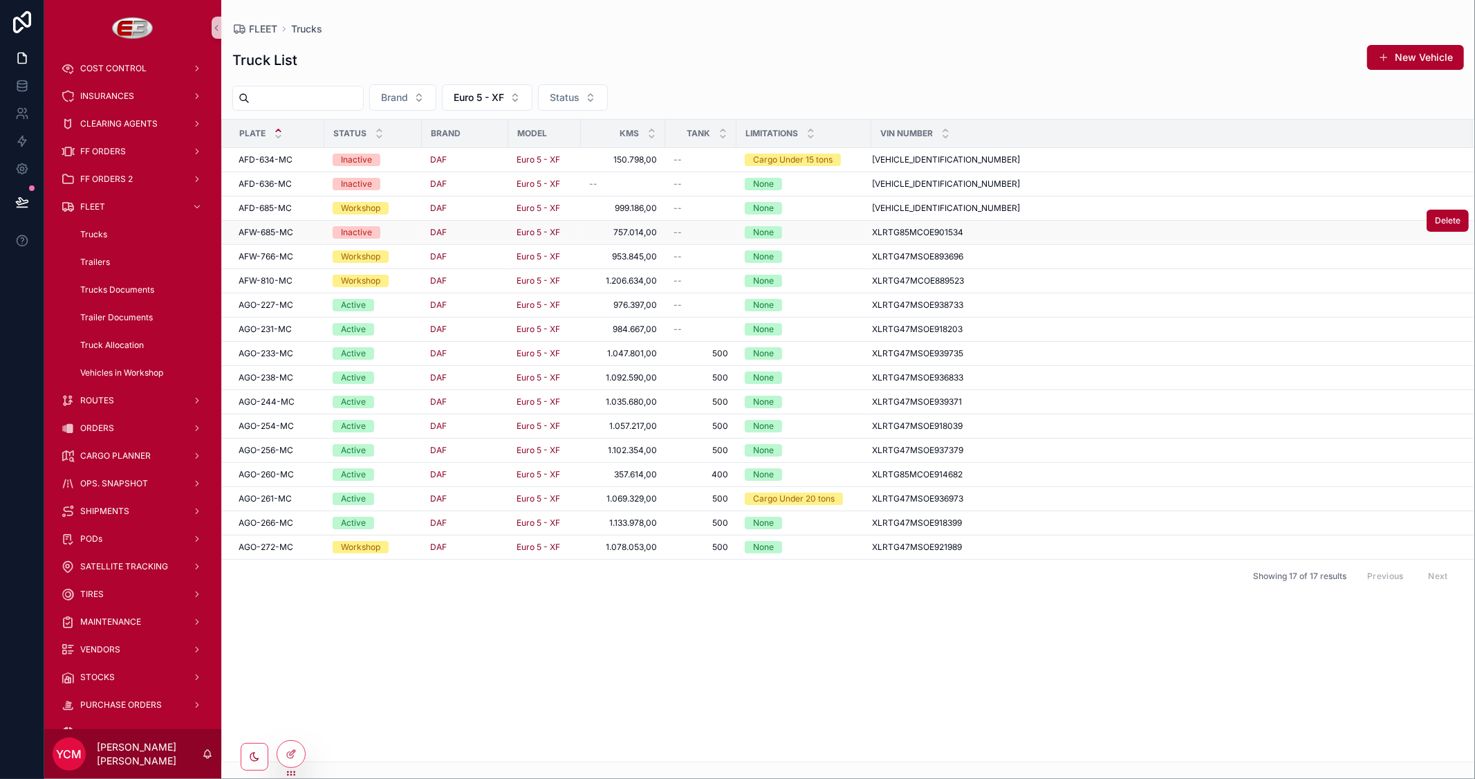
click at [584, 233] on td "757.014,00 757.014,00" at bounding box center [623, 233] width 84 height 24
click at [475, 232] on div "DAF" at bounding box center [465, 232] width 70 height 11
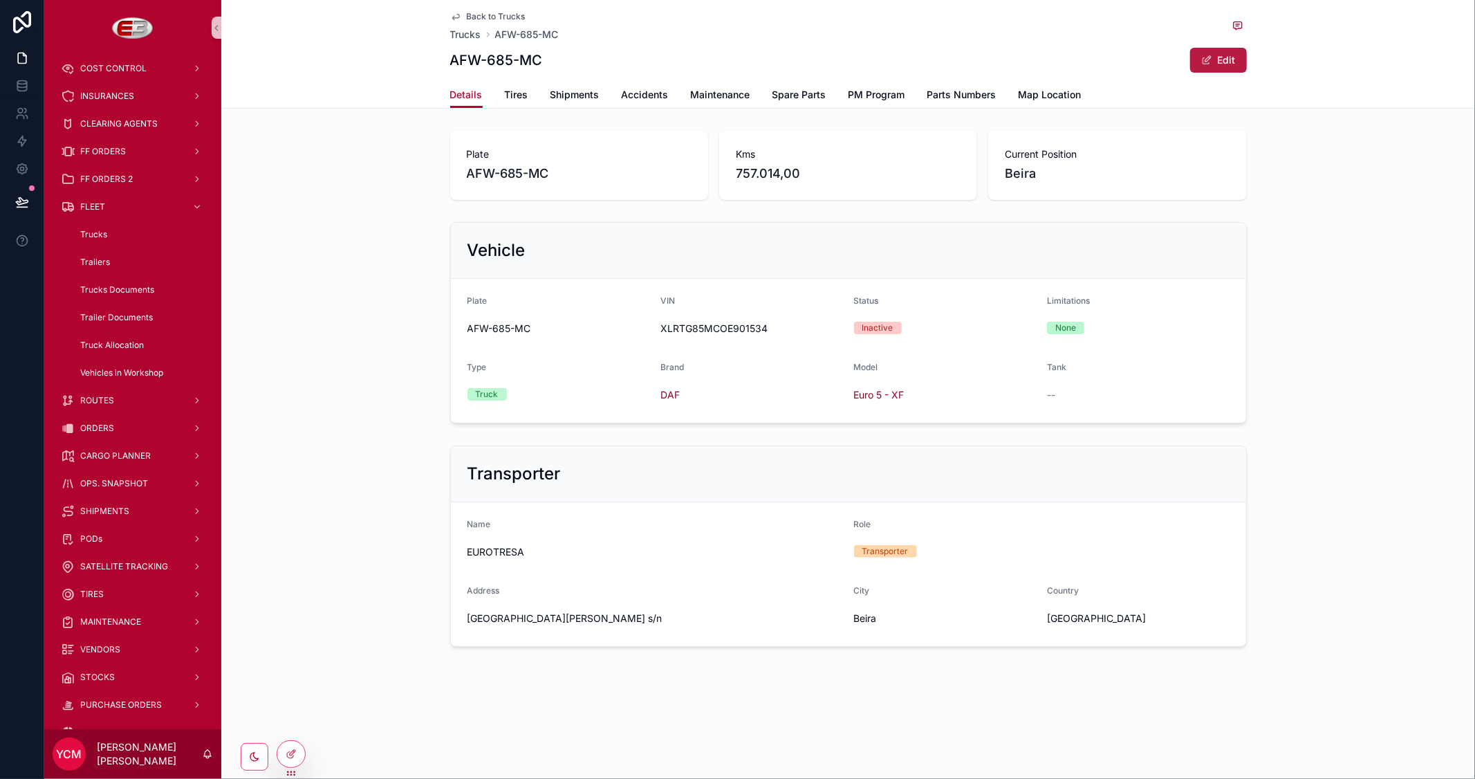
click at [1214, 57] on button "Edit" at bounding box center [1218, 60] width 57 height 25
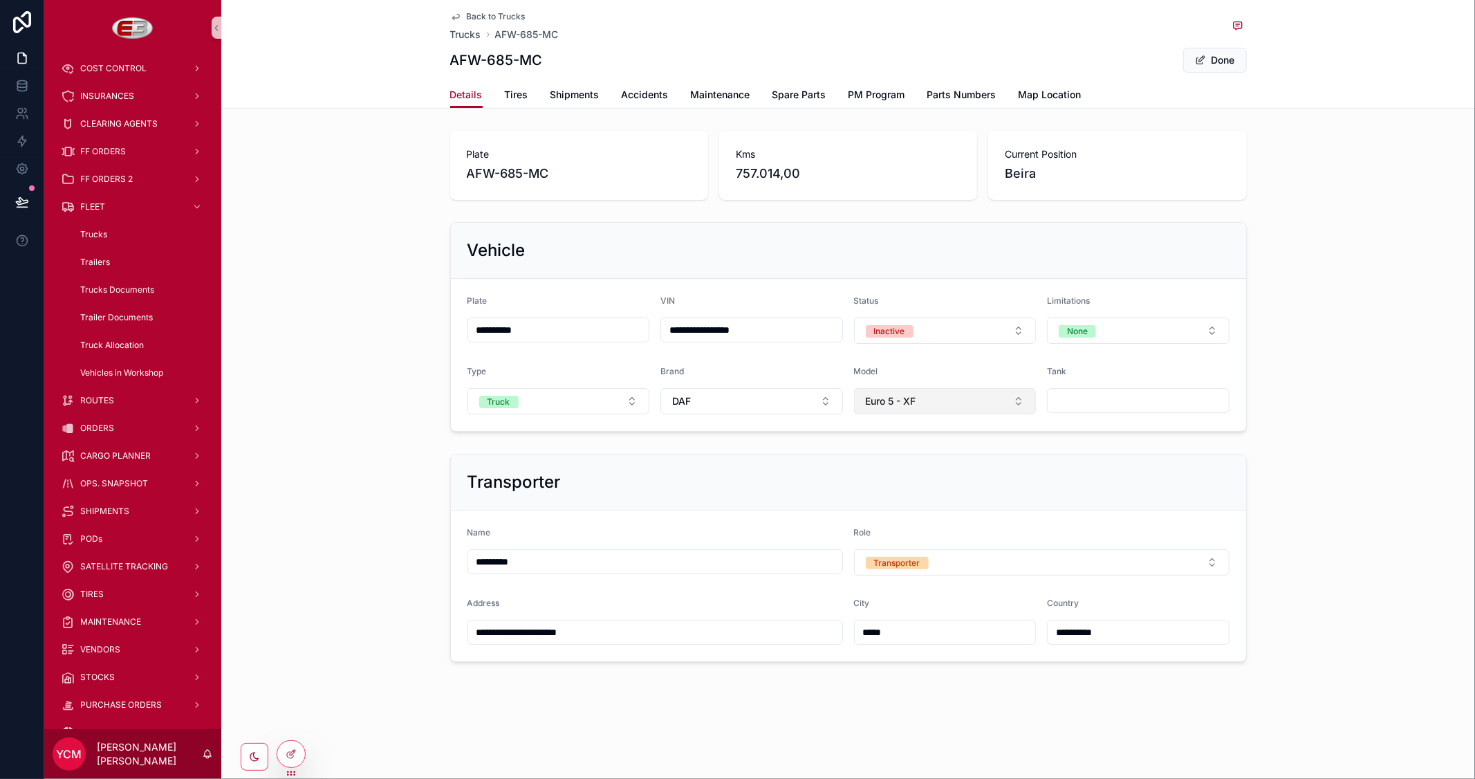
click at [904, 400] on span "Euro 5 - XF" at bounding box center [891, 401] width 50 height 14
click at [897, 505] on span "Euro 5 - CF" at bounding box center [887, 501] width 50 height 14
click at [1211, 57] on button "Done" at bounding box center [1215, 60] width 64 height 25
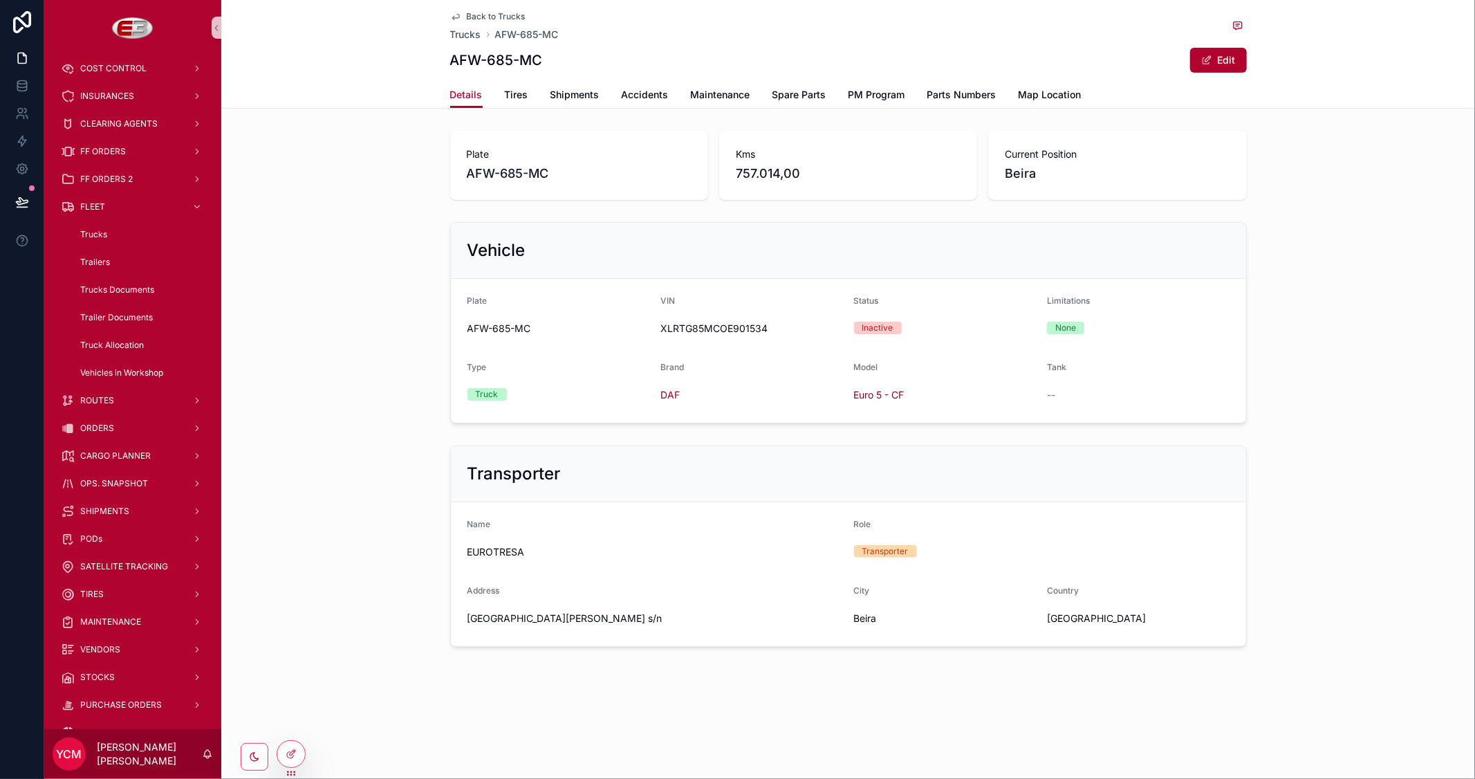
click at [468, 15] on span "Back to Trucks" at bounding box center [496, 16] width 59 height 11
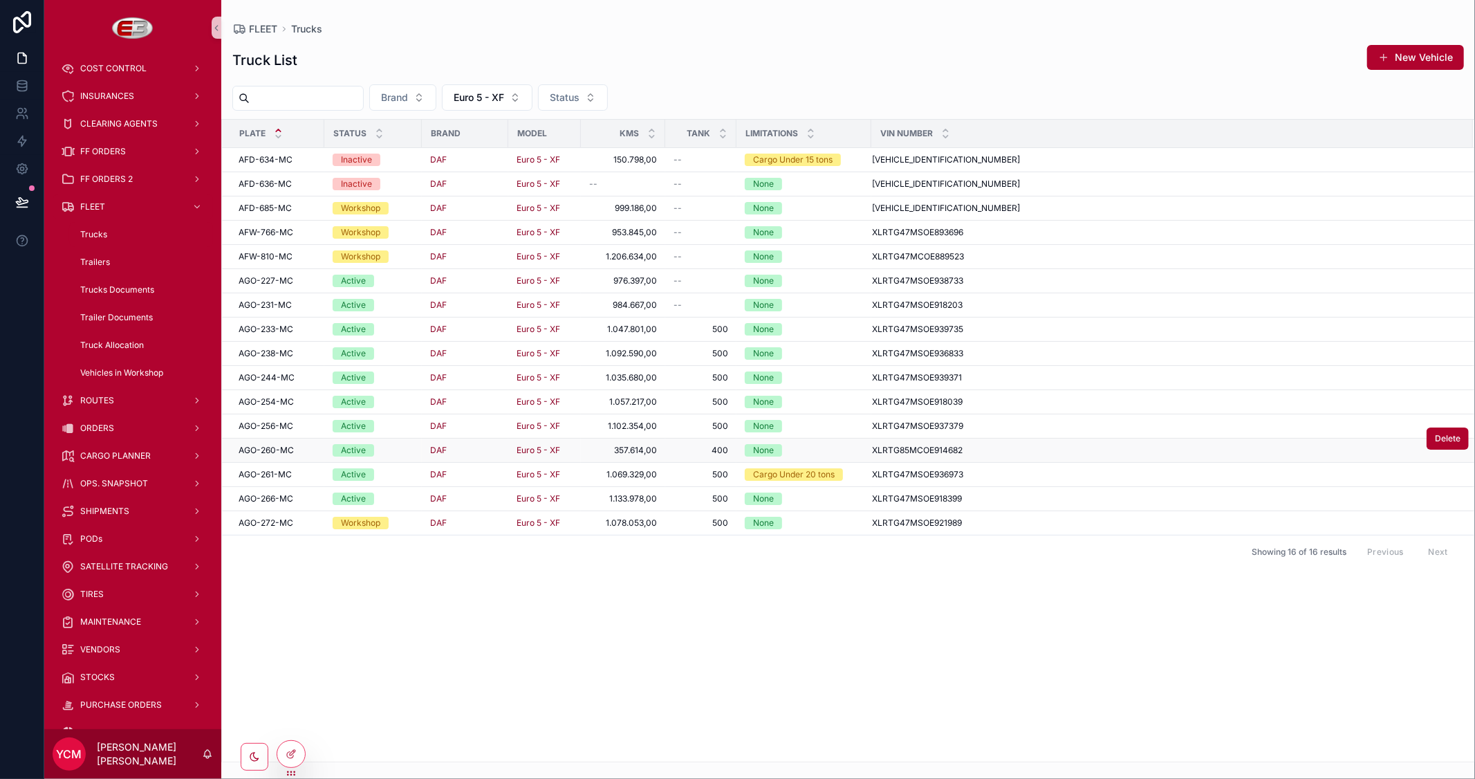
click at [577, 449] on td "Euro 5 - XF" at bounding box center [544, 450] width 73 height 24
click at [570, 449] on div "Euro 5 - XF" at bounding box center [545, 450] width 56 height 11
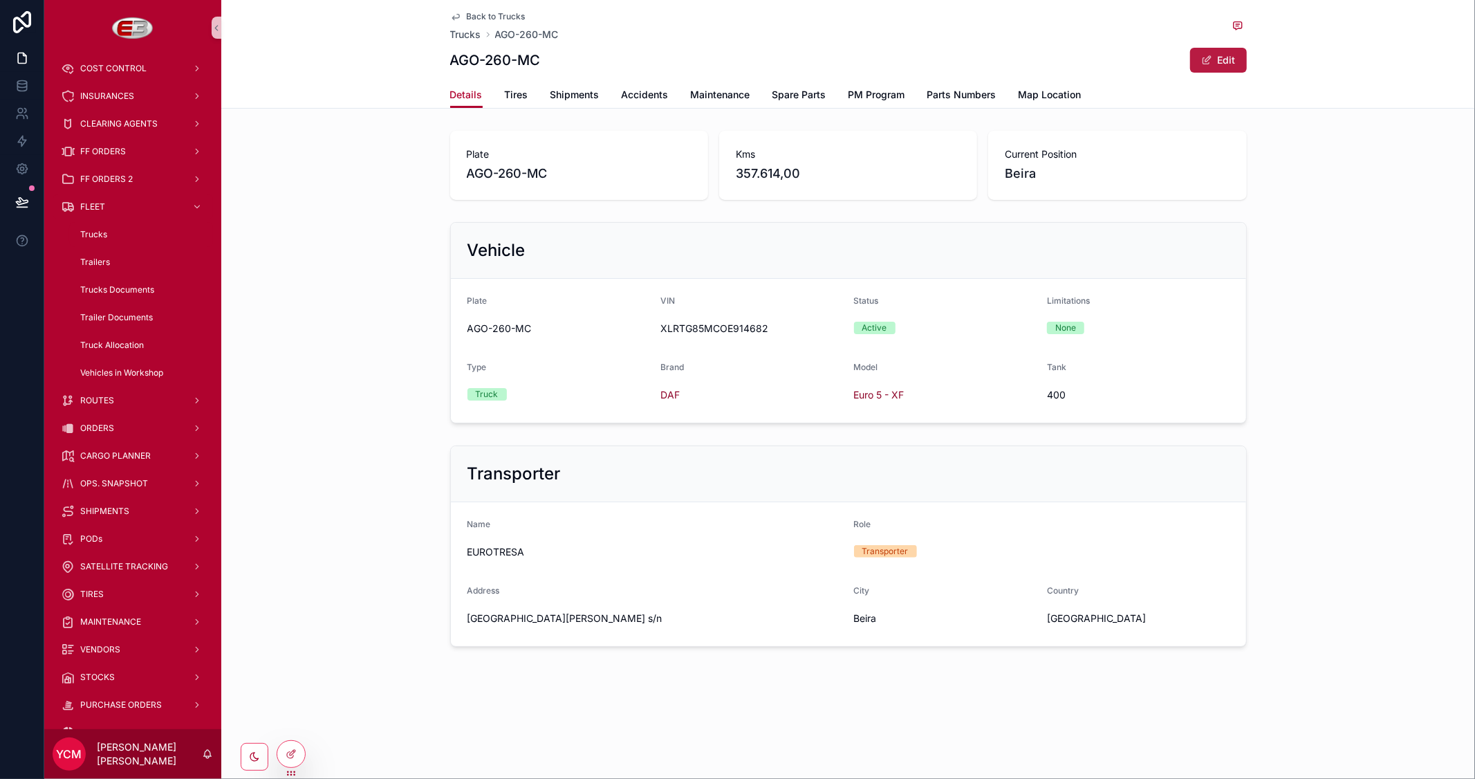
click at [1210, 66] on button "Edit" at bounding box center [1218, 60] width 57 height 25
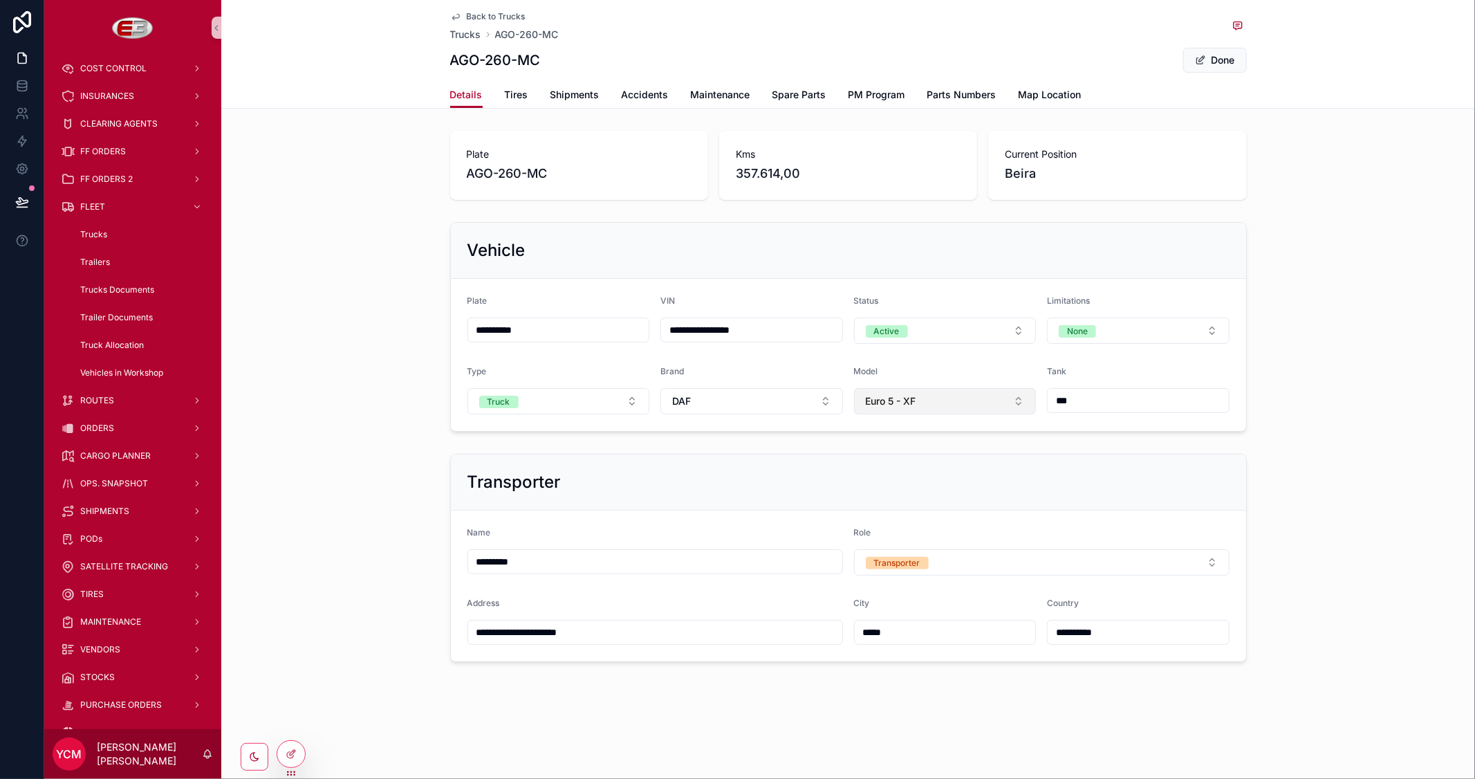
click at [944, 405] on button "Euro 5 - XF" at bounding box center [945, 401] width 183 height 26
click at [885, 503] on span "Euro 5 - CF" at bounding box center [887, 501] width 50 height 14
click at [1217, 59] on button "Done" at bounding box center [1215, 60] width 64 height 25
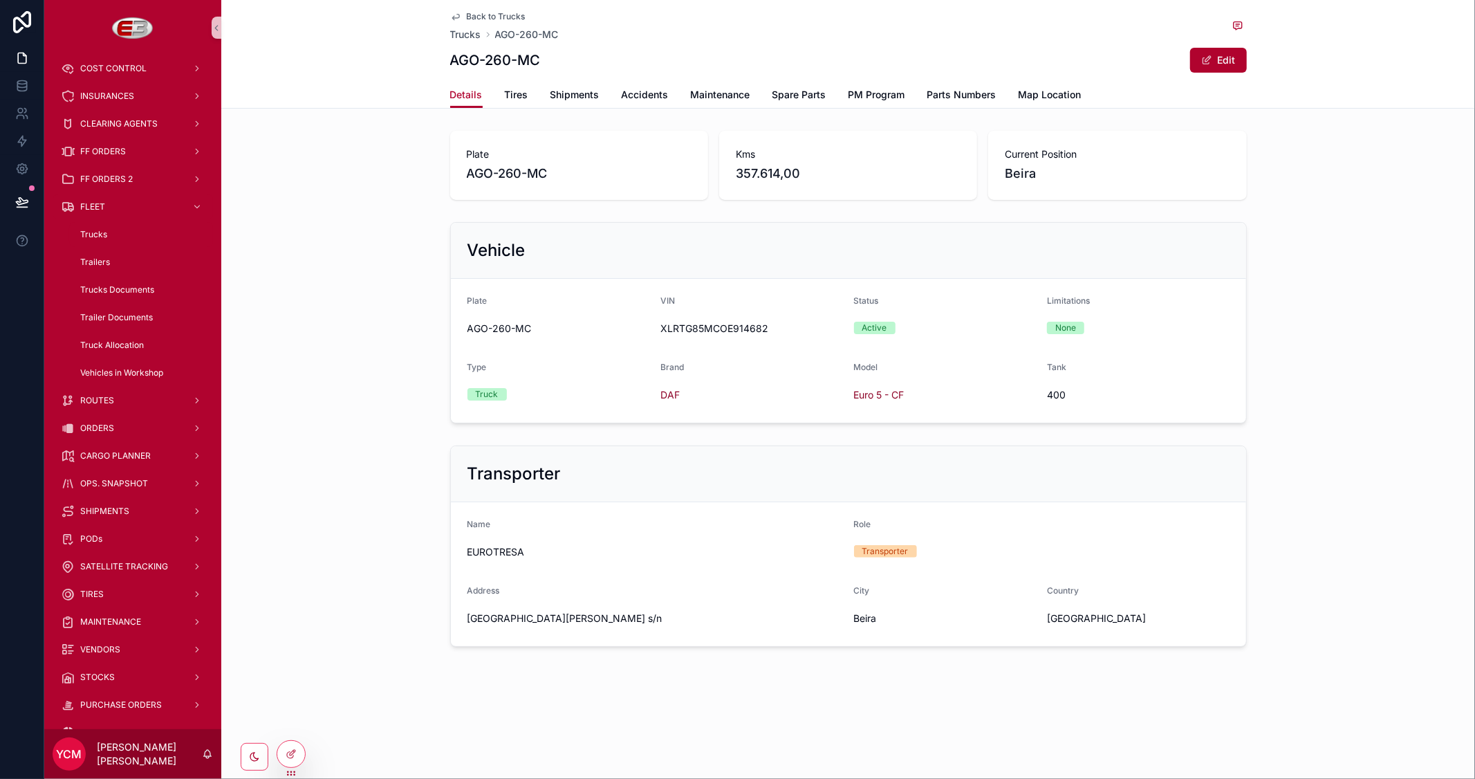
click at [482, 17] on span "Back to Trucks" at bounding box center [496, 16] width 59 height 11
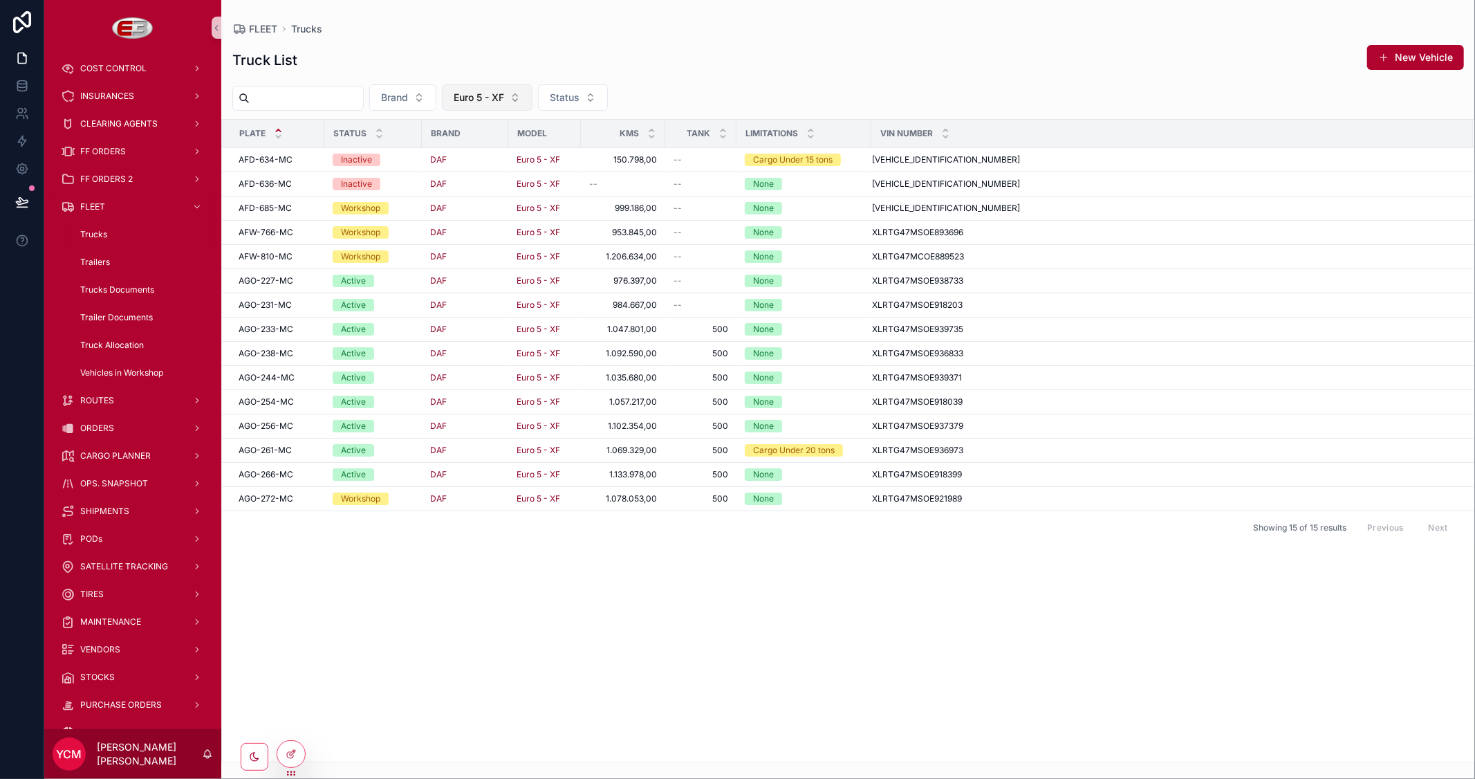
click at [504, 102] on span "Euro 5 - XF" at bounding box center [479, 98] width 50 height 14
click at [494, 178] on span "Euro 5 - CF" at bounding box center [468, 176] width 50 height 14
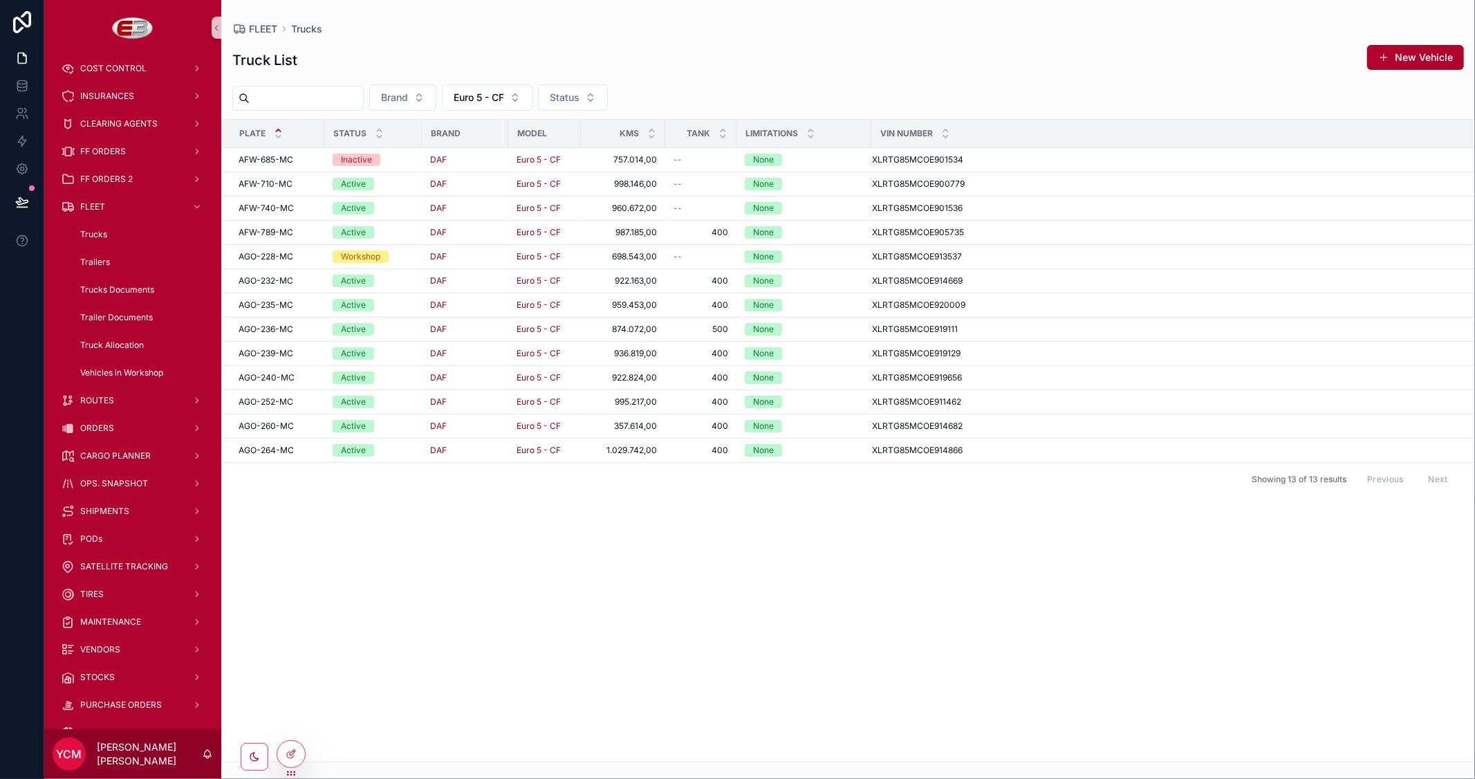
click at [582, 532] on div "Plate Status Brand Model Kms Tank Limitations VIN Number AFW-685-MC AFW-685-MC …" at bounding box center [848, 441] width 1252 height 642
click at [261, 26] on span "FLEET" at bounding box center [263, 29] width 28 height 14
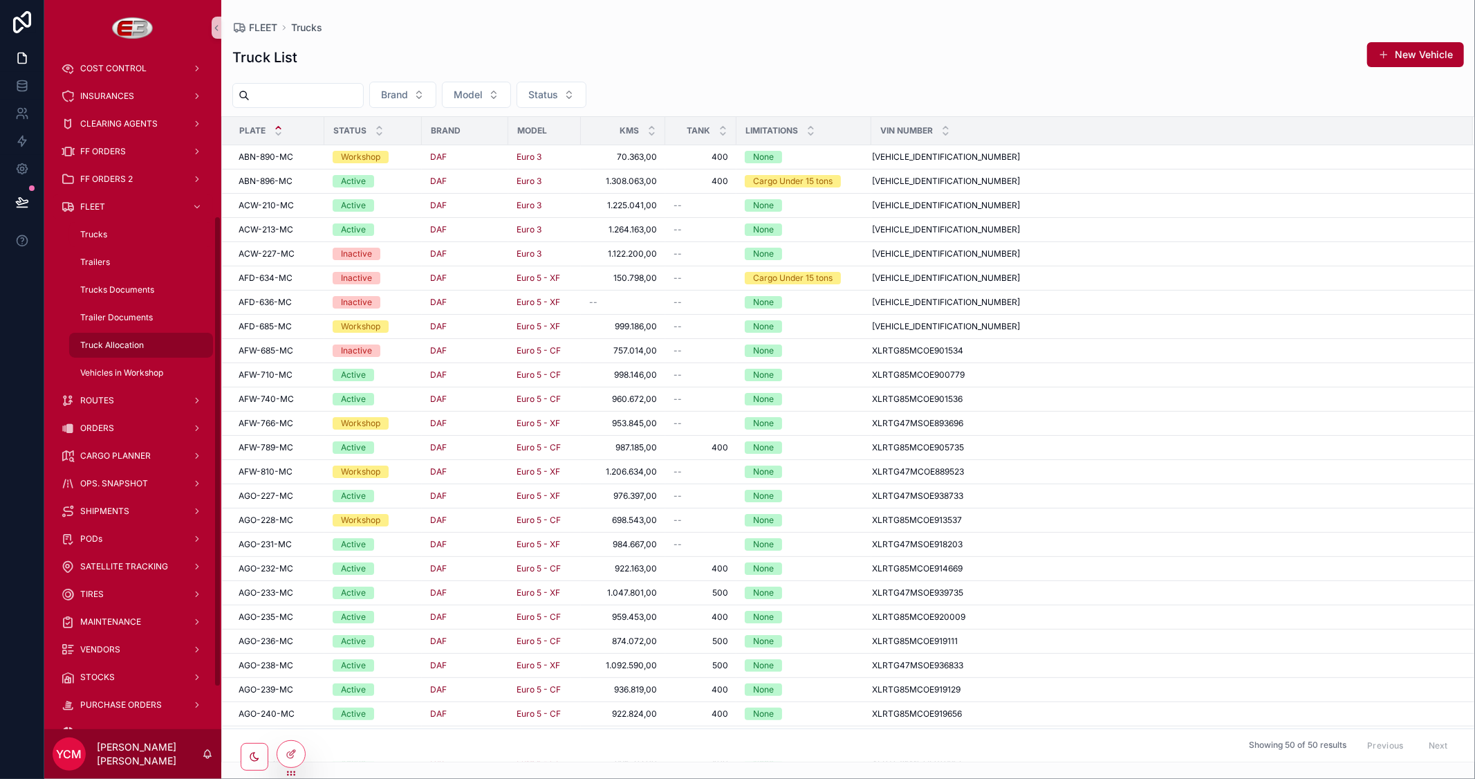
click at [140, 340] on span "Truck Allocation" at bounding box center [112, 345] width 64 height 11
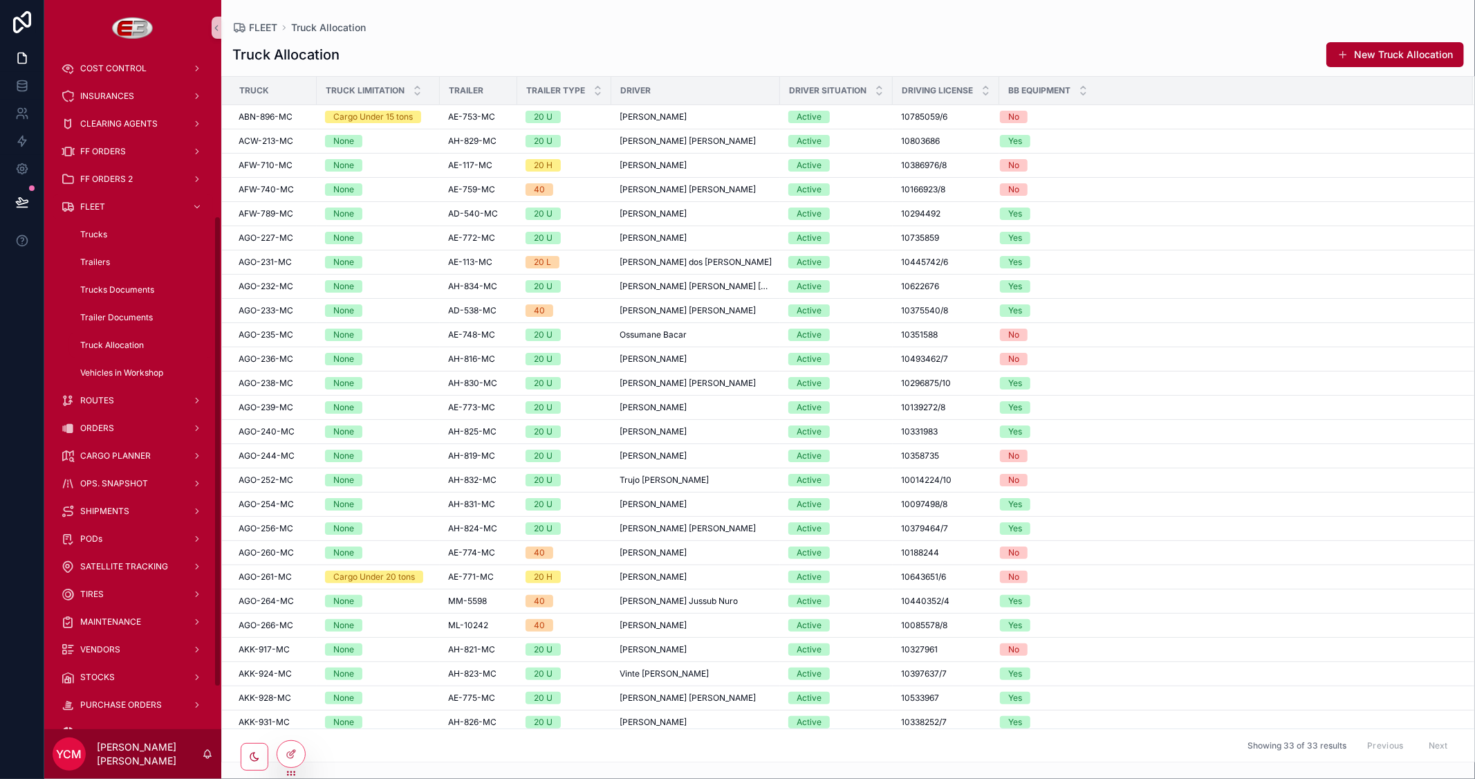
click at [109, 344] on span "Truck Allocation" at bounding box center [112, 345] width 64 height 11
click at [1357, 57] on button "New Truck Allocation" at bounding box center [1395, 54] width 138 height 25
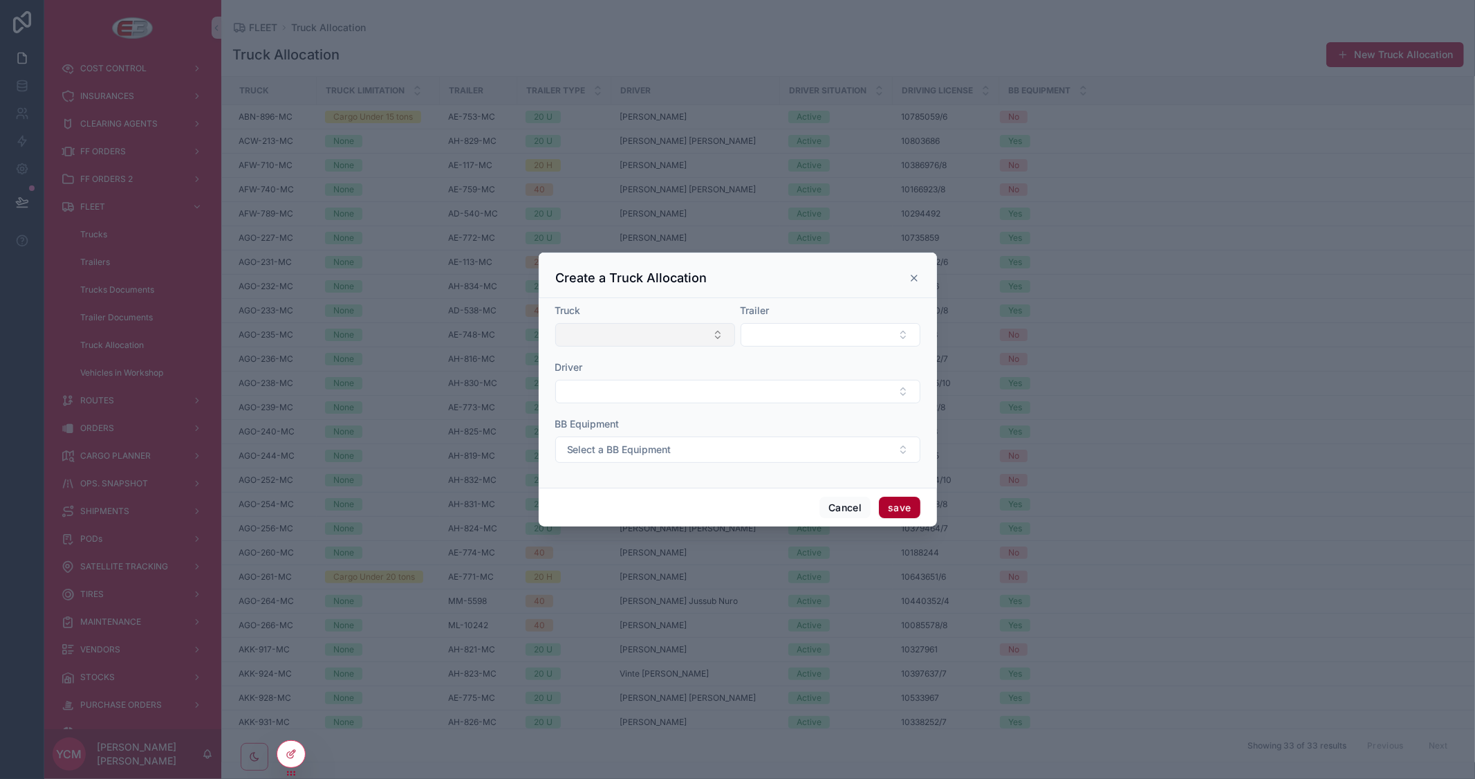
click at [653, 332] on button "Select Button" at bounding box center [645, 335] width 180 height 24
click at [827, 364] on div "Driver" at bounding box center [737, 367] width 365 height 14
click at [721, 335] on button "Select Button" at bounding box center [645, 335] width 180 height 24
click at [834, 375] on div "Driver" at bounding box center [737, 381] width 365 height 43
click at [842, 499] on button "Cancel" at bounding box center [844, 507] width 51 height 22
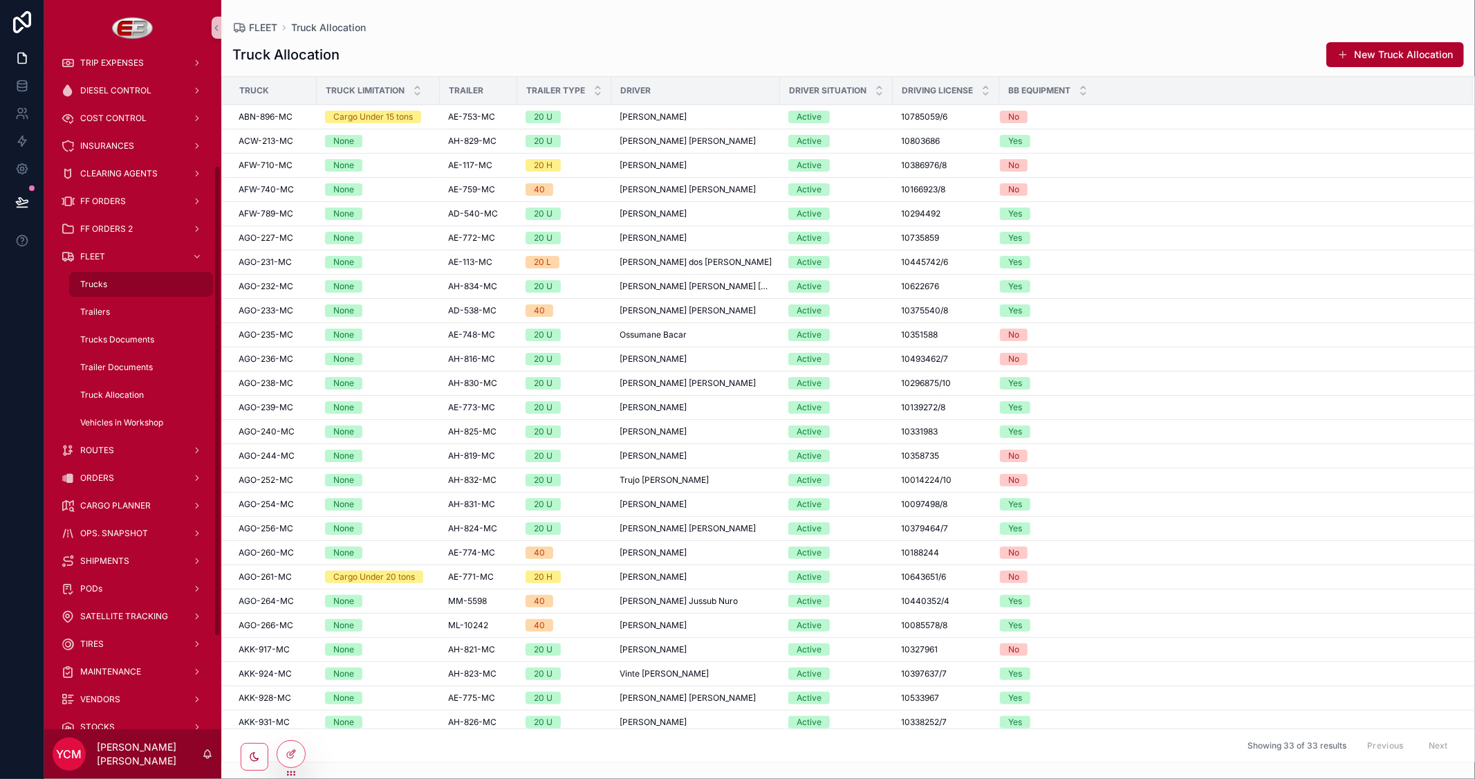
scroll to position [154, 0]
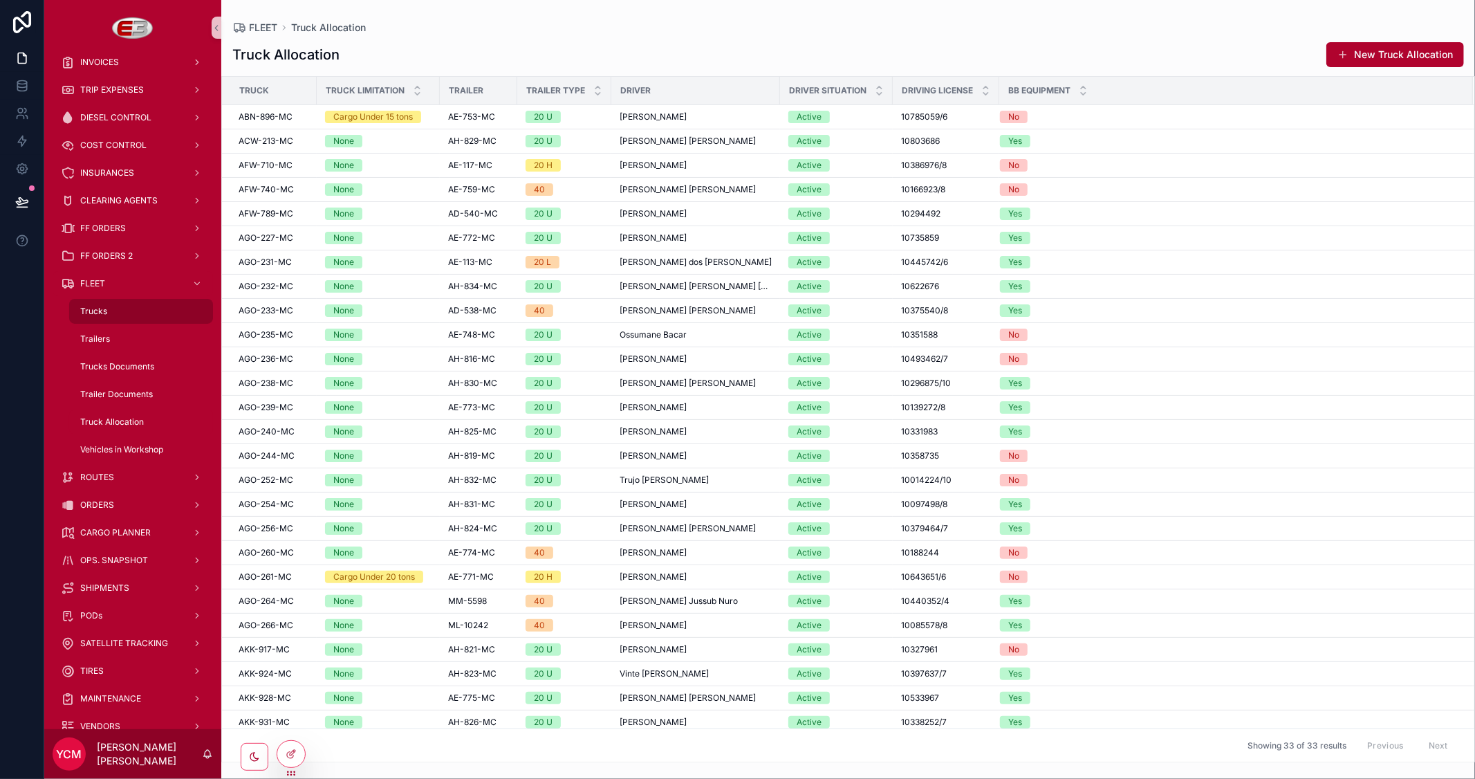
click at [98, 308] on span "Trucks" at bounding box center [93, 311] width 27 height 11
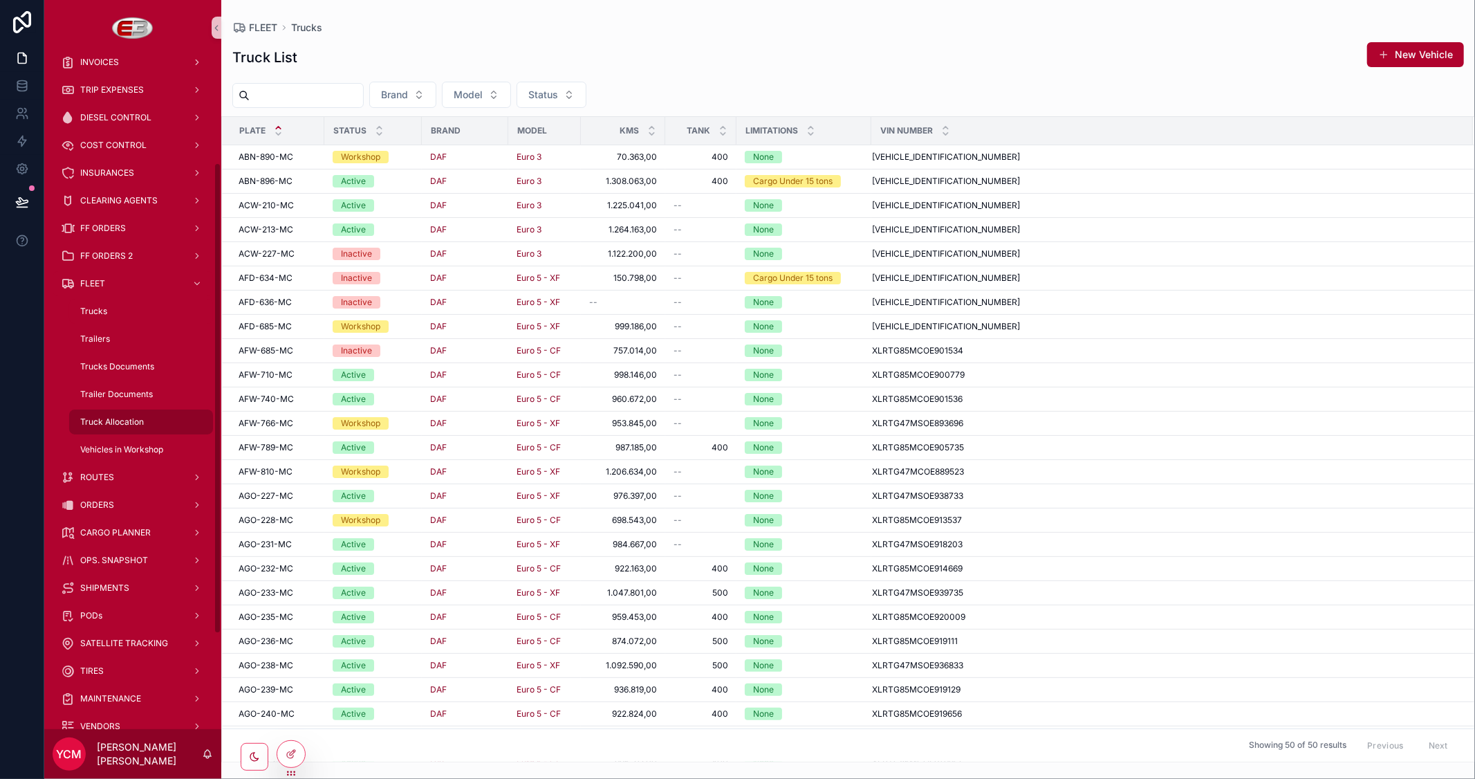
click at [130, 423] on span "Truck Allocation" at bounding box center [112, 421] width 64 height 11
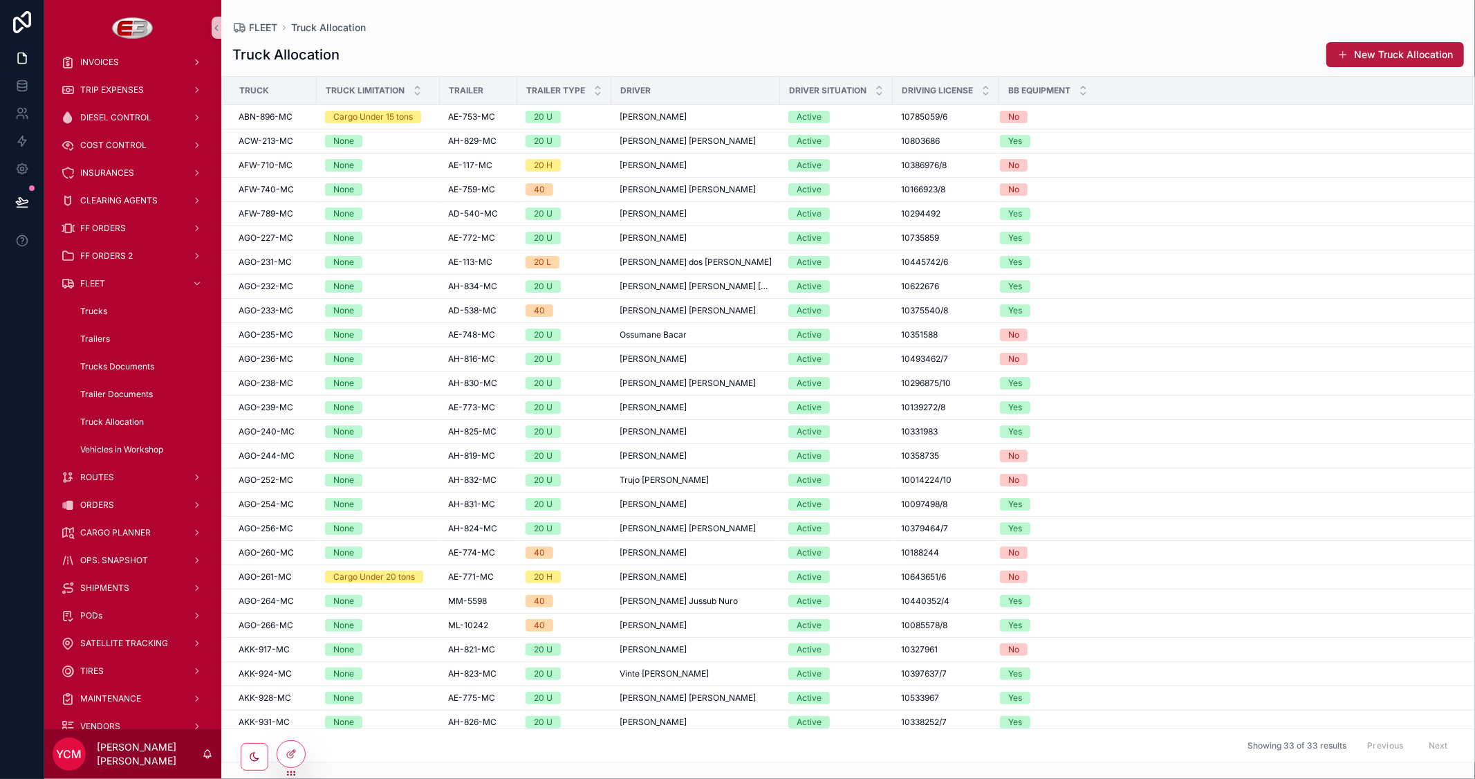
click at [1373, 51] on button "New Truck Allocation" at bounding box center [1395, 54] width 138 height 25
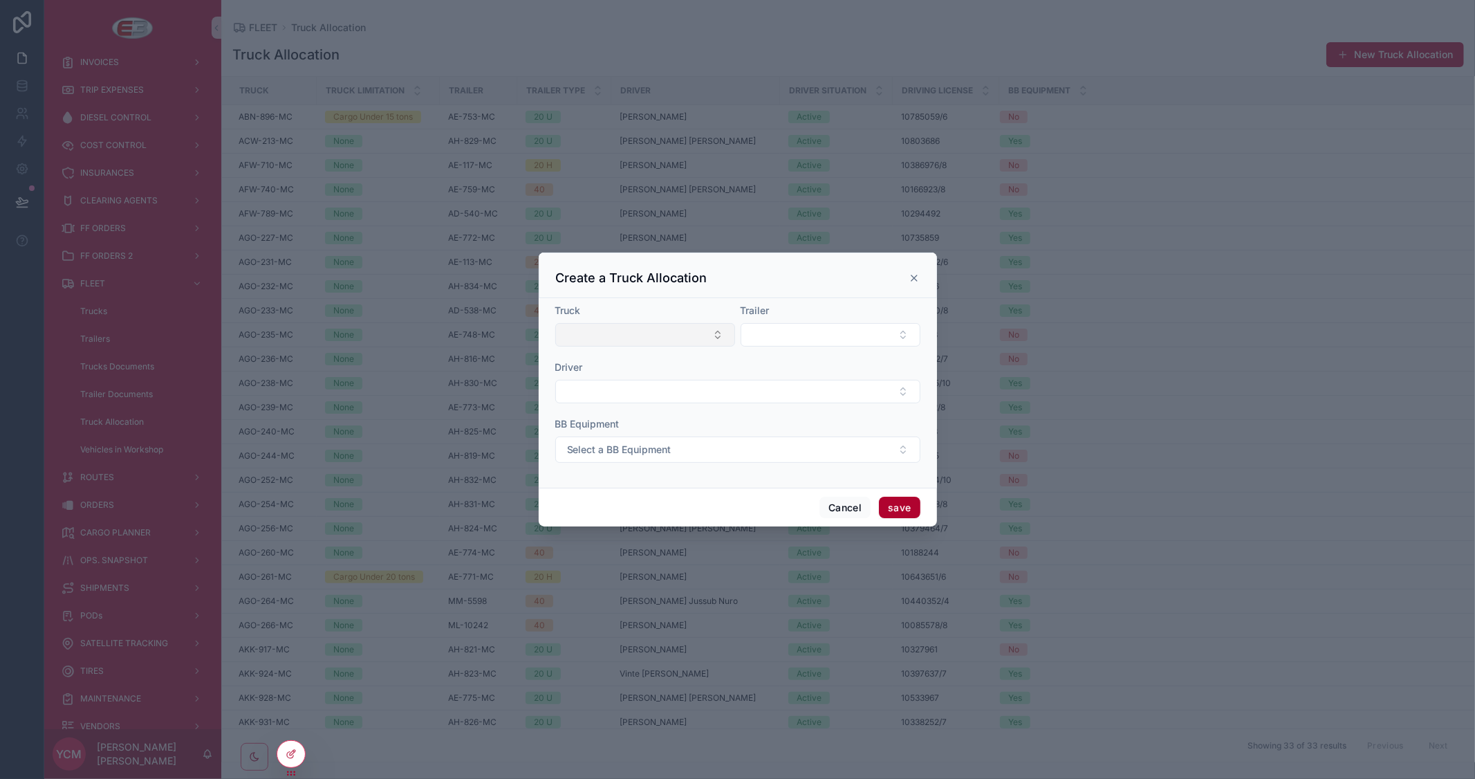
click at [653, 335] on button "Select Button" at bounding box center [645, 335] width 180 height 24
click at [721, 337] on button "Select Button" at bounding box center [645, 335] width 180 height 24
click at [668, 2] on div "scrollable content" at bounding box center [737, 389] width 1475 height 779
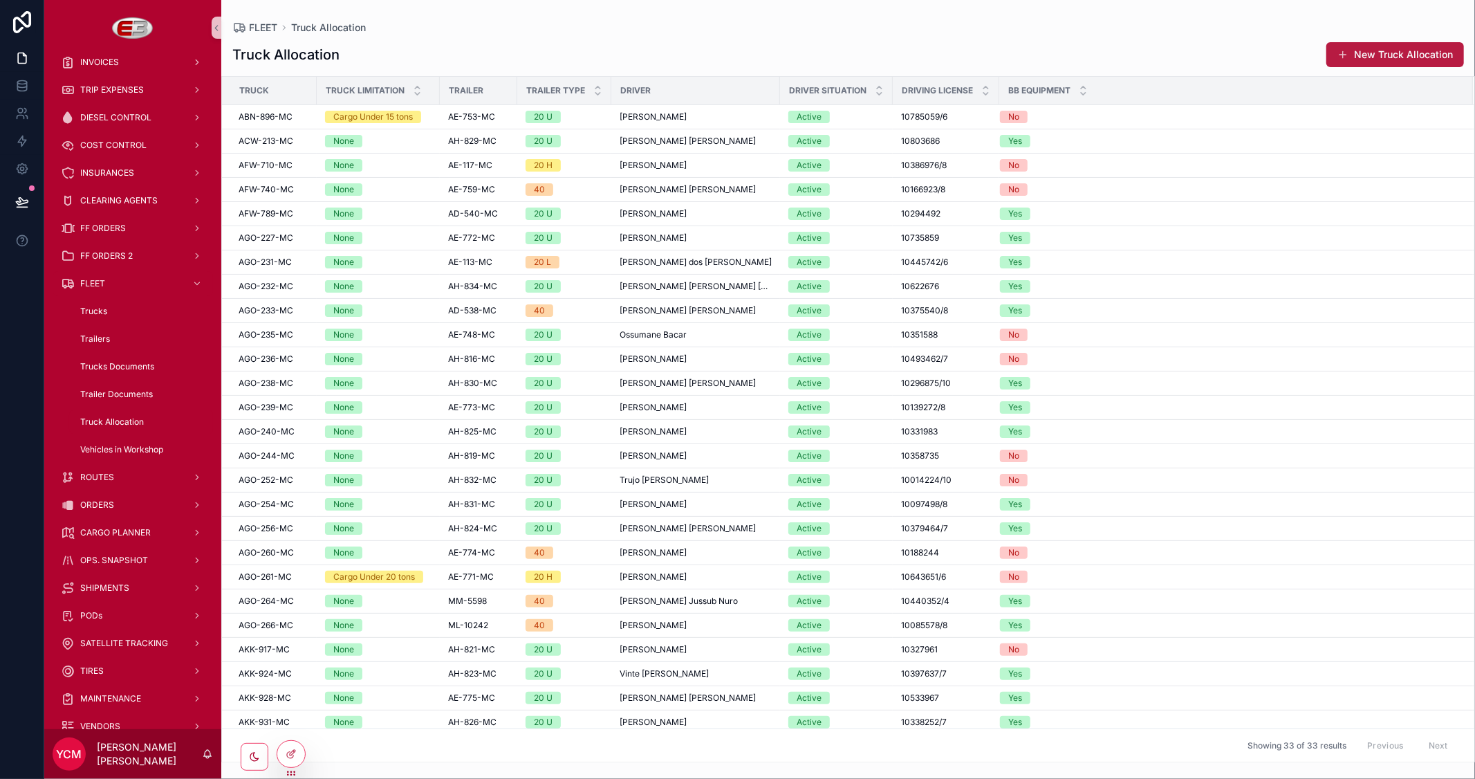
click at [1393, 53] on button "New Truck Allocation" at bounding box center [1395, 54] width 138 height 25
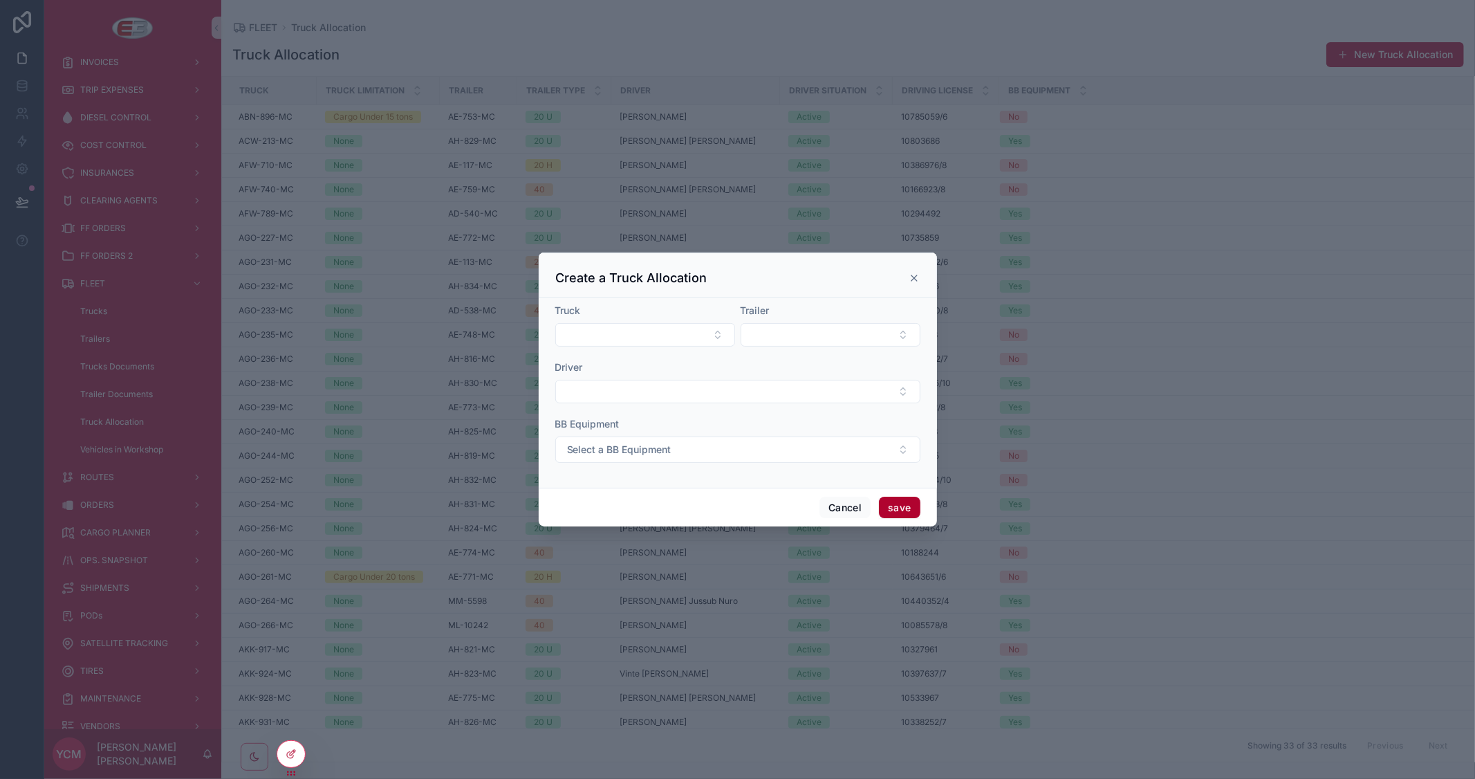
click at [845, 346] on form "Truck Trailer Driver BB Equipment Select a BB Equipment" at bounding box center [737, 390] width 365 height 173
click at [852, 331] on button "Select Button" at bounding box center [831, 335] width 180 height 24
click at [708, 331] on button "Select Button" at bounding box center [645, 335] width 180 height 24
click at [791, 281] on div "Create a Truck Allocation" at bounding box center [738, 278] width 364 height 17
click at [844, 508] on button "Cancel" at bounding box center [844, 507] width 51 height 22
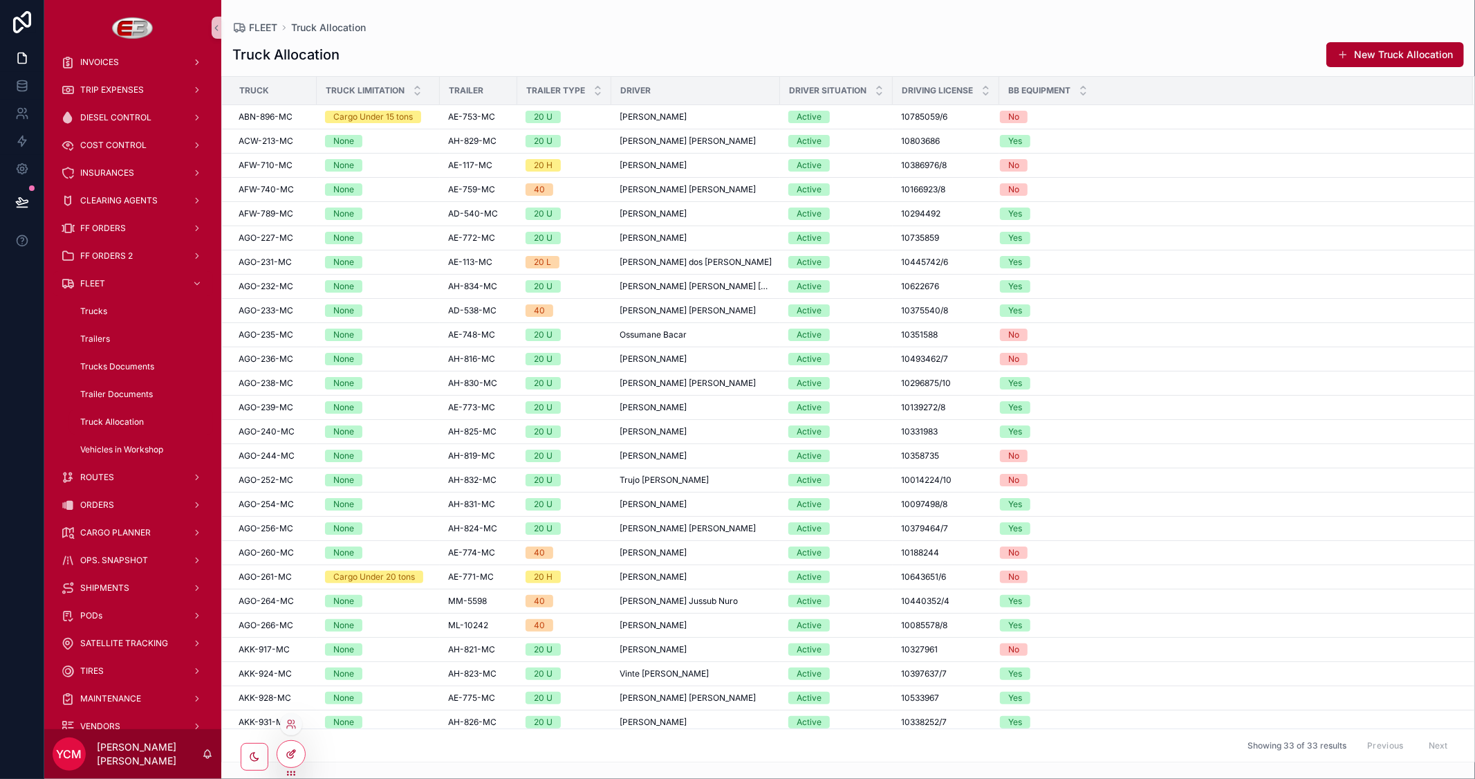
click at [281, 750] on div at bounding box center [291, 754] width 28 height 26
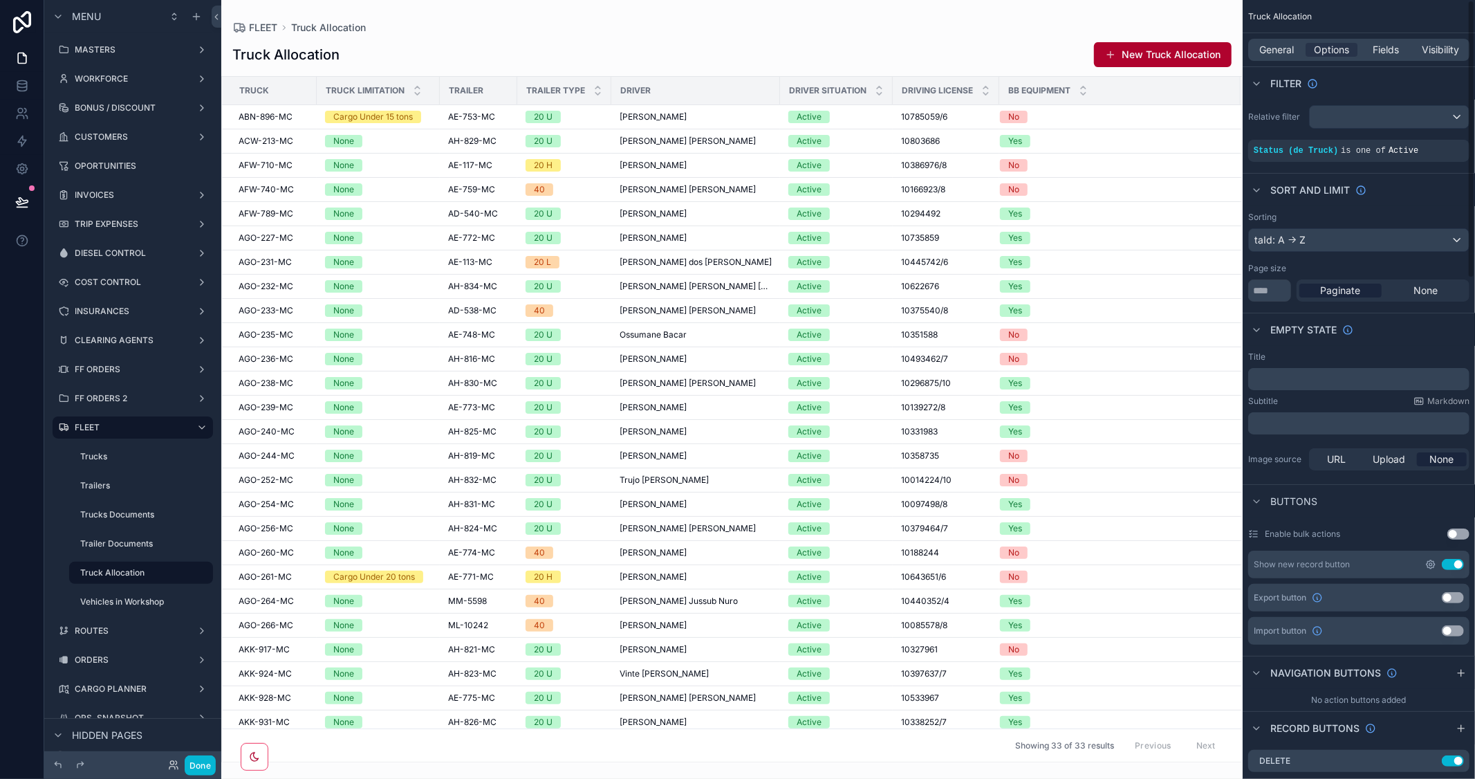
click at [1428, 565] on icon "scrollable content" at bounding box center [1431, 564] width 8 height 8
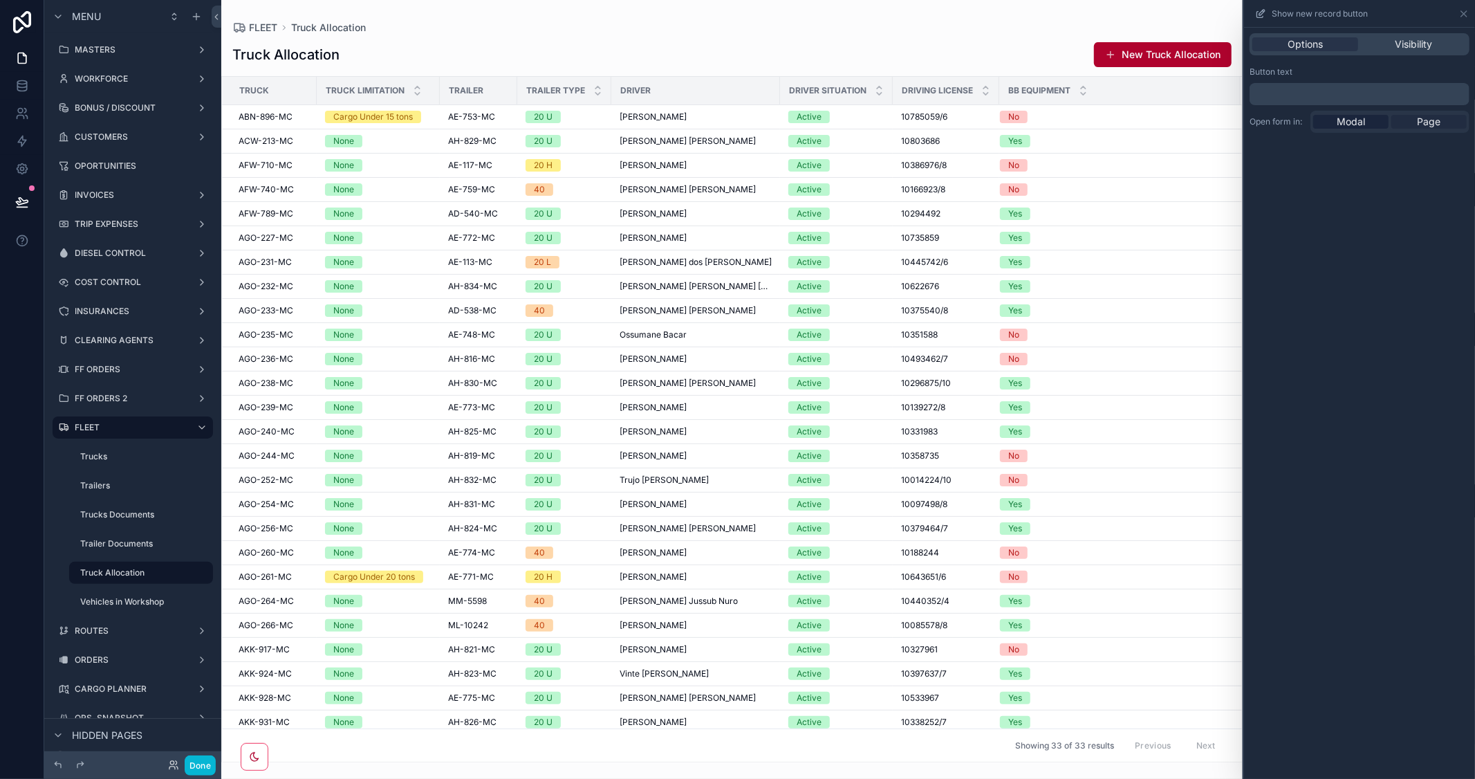
click at [1424, 120] on span "Page" at bounding box center [1430, 122] width 24 height 14
click at [1138, 48] on div "scrollable content" at bounding box center [731, 389] width 1021 height 779
click at [1138, 52] on button "New Truck Allocation" at bounding box center [1163, 54] width 138 height 25
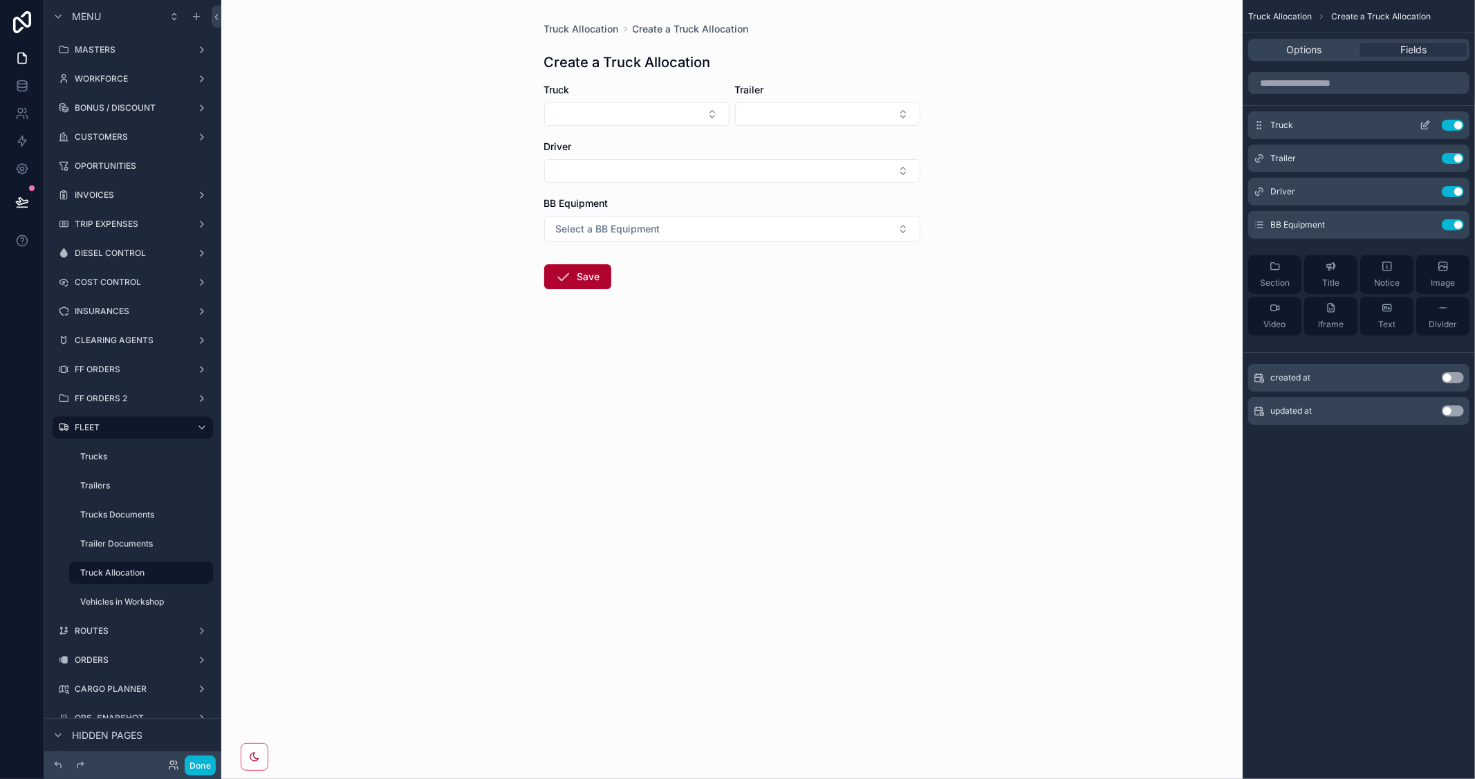
click at [1429, 124] on icon "scrollable content" at bounding box center [1425, 125] width 11 height 11
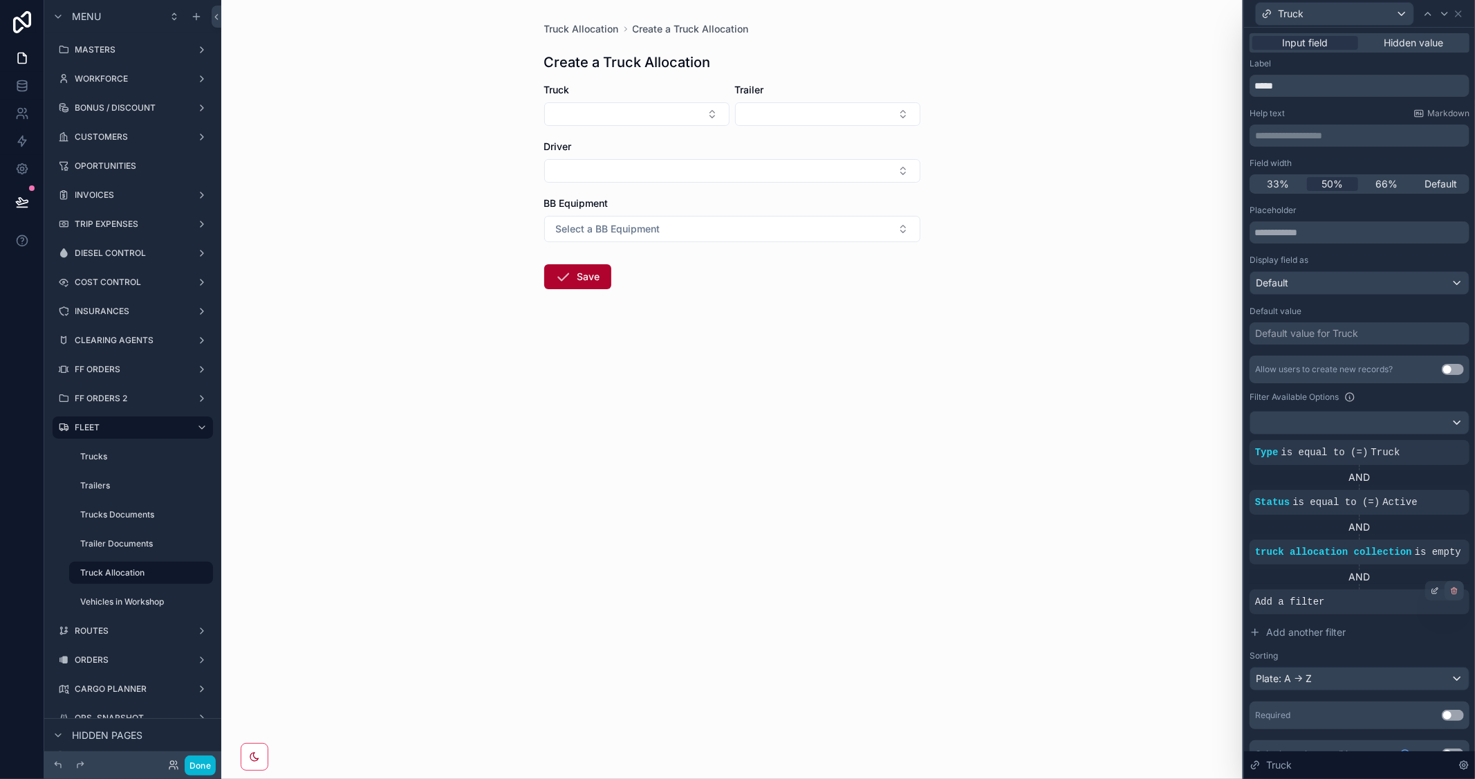
click at [1450, 591] on icon at bounding box center [1454, 590] width 8 height 8
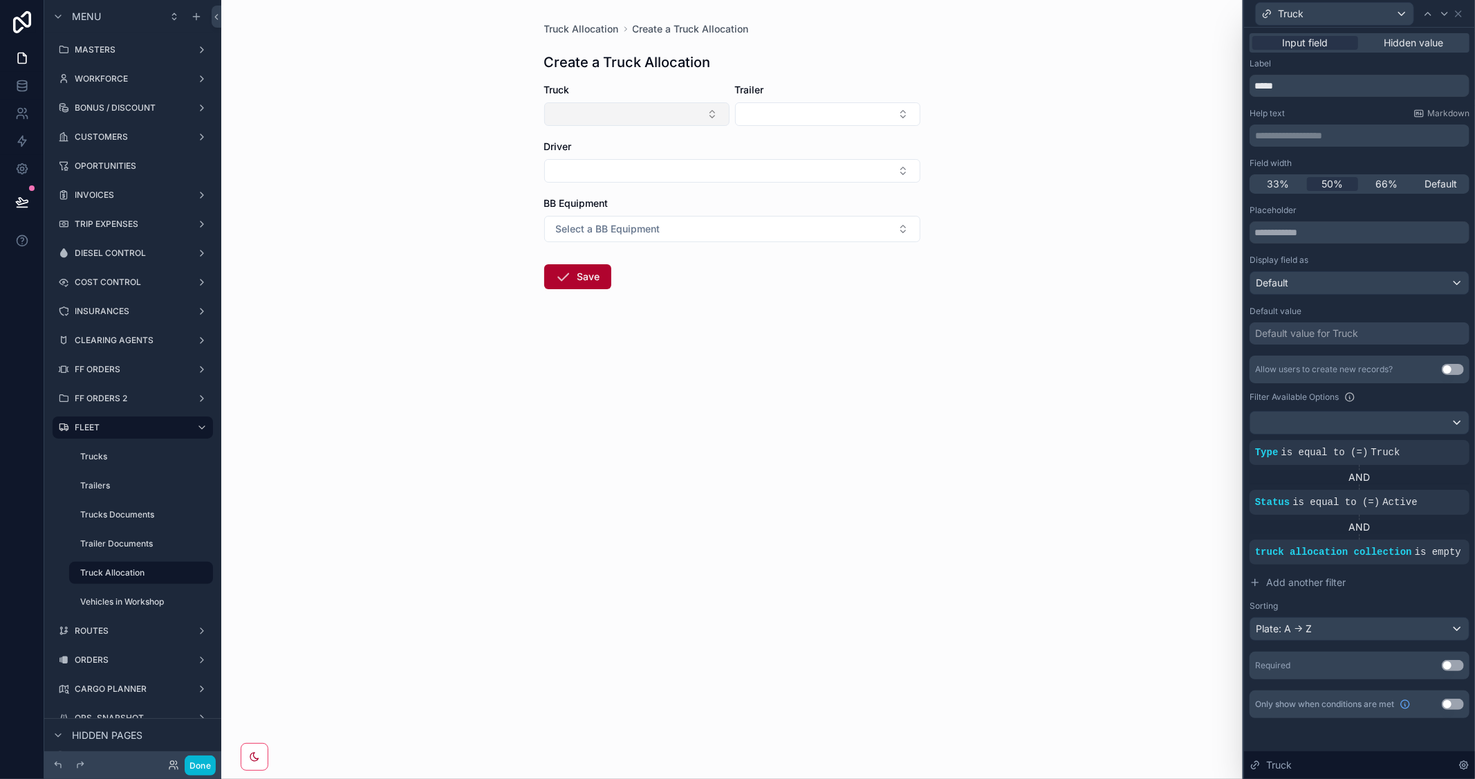
click at [701, 115] on button "Select Button" at bounding box center [636, 114] width 185 height 24
click at [907, 371] on form "Truck Trailer Driver BB Equipment Select a BB Equipment Save" at bounding box center [732, 230] width 376 height 295
click at [1441, 16] on icon at bounding box center [1444, 13] width 11 height 11
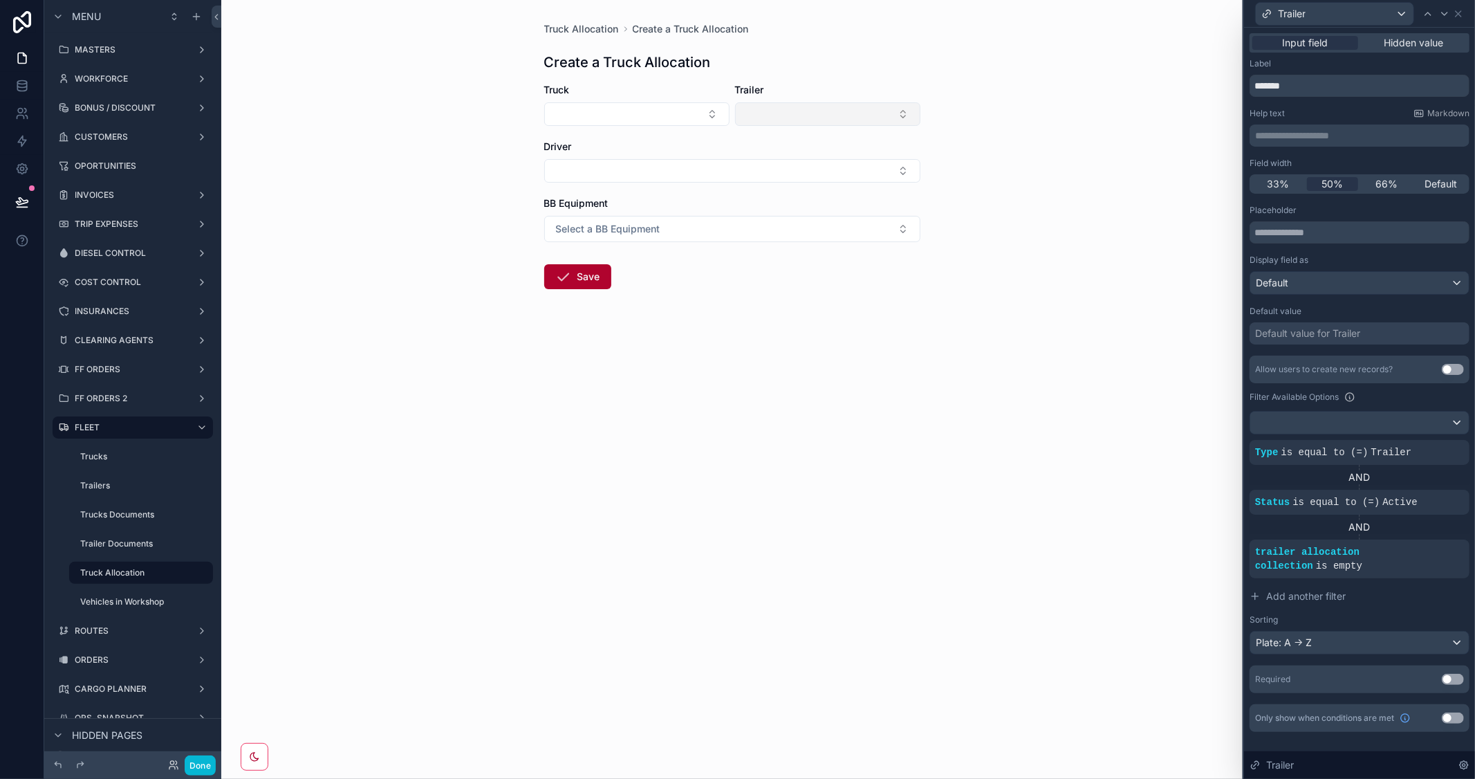
click at [853, 112] on button "Select Button" at bounding box center [827, 114] width 185 height 24
click at [1068, 148] on div "Truck Allocation Create a Truck Allocation Create a Truck Allocation Truck Trai…" at bounding box center [731, 389] width 1021 height 779
click at [593, 29] on span "Truck Allocation" at bounding box center [581, 29] width 75 height 14
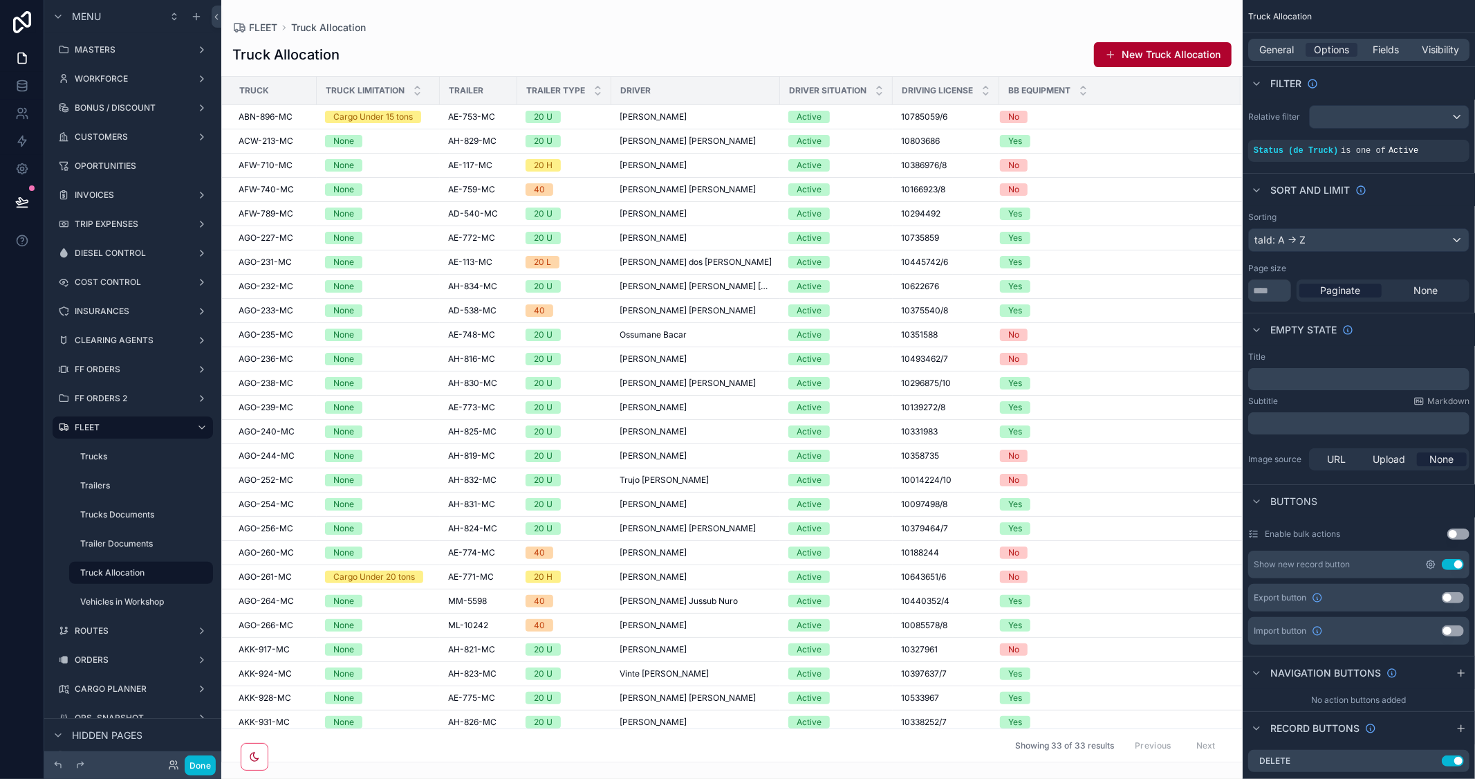
click at [1428, 561] on icon "scrollable content" at bounding box center [1431, 564] width 8 height 8
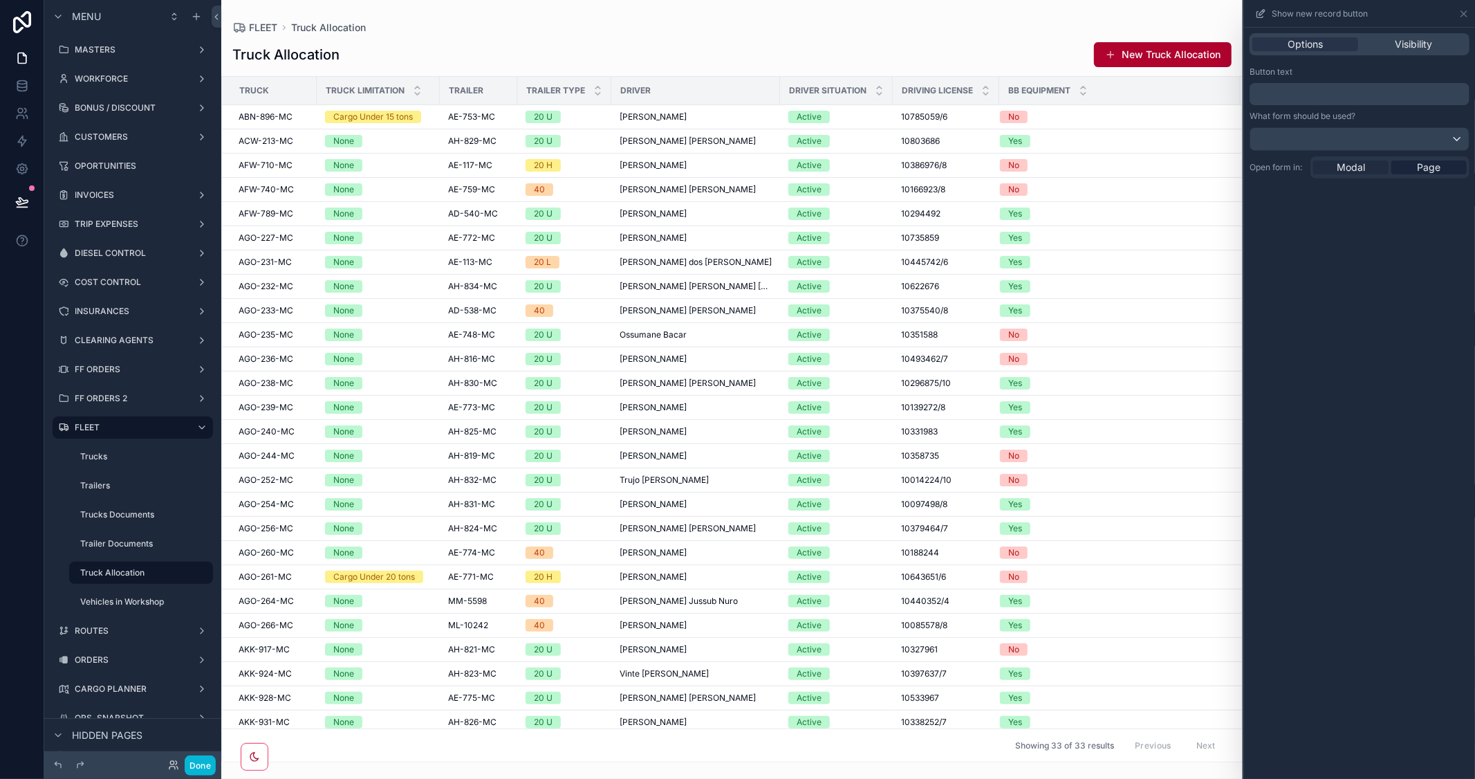
click at [1353, 162] on span "Modal" at bounding box center [1351, 167] width 28 height 14
click at [203, 759] on button "Done" at bounding box center [200, 765] width 31 height 20
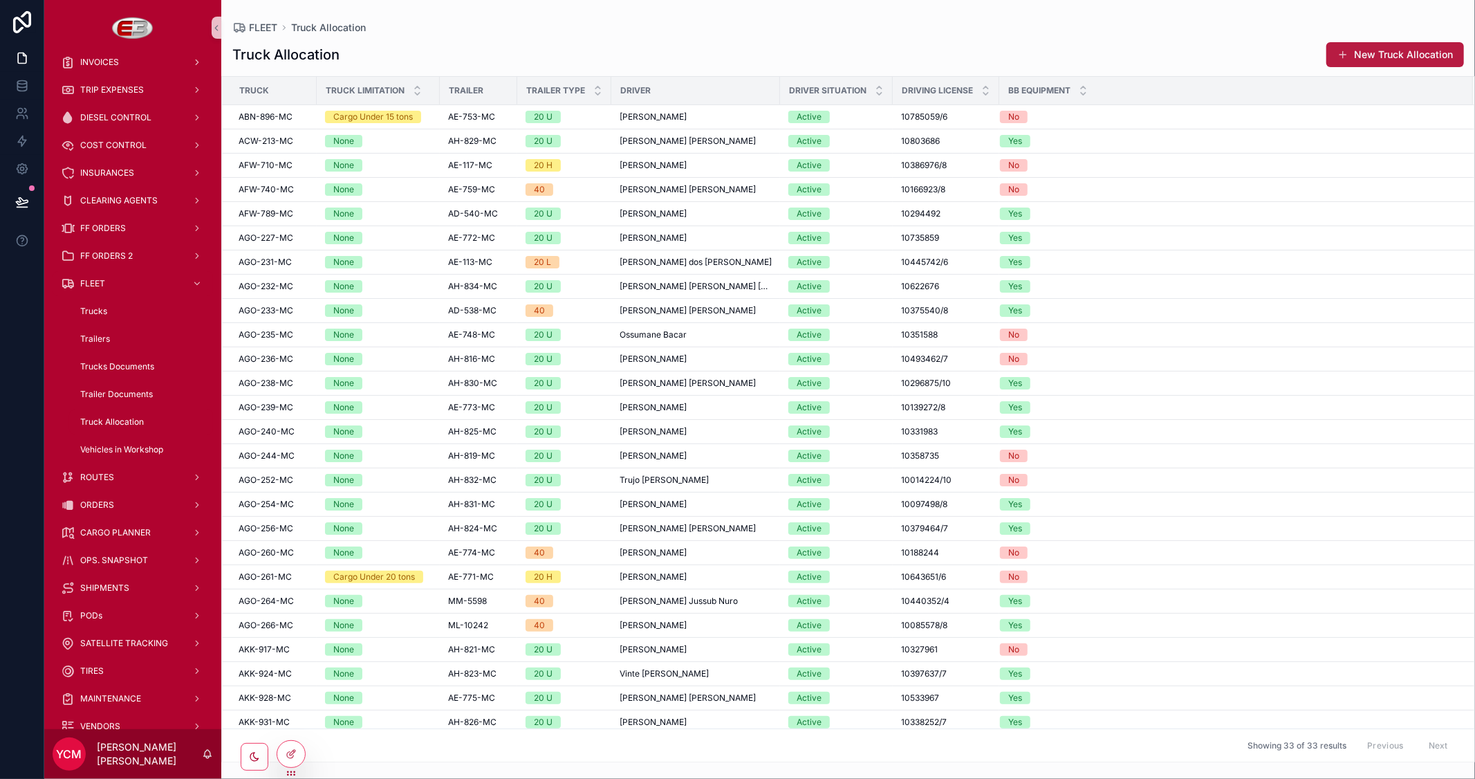
click at [1360, 53] on button "New Truck Allocation" at bounding box center [1395, 54] width 138 height 25
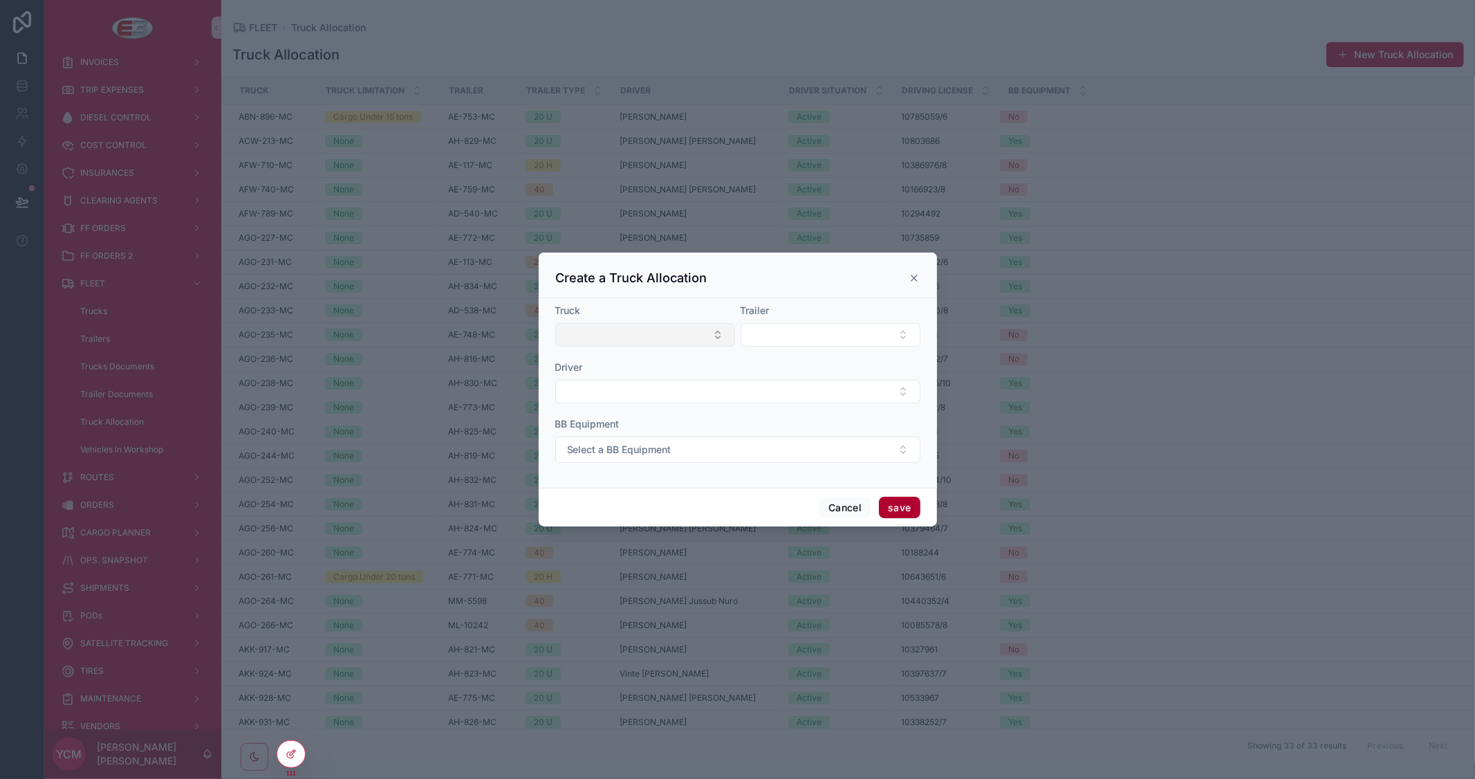
click at [721, 324] on button "Select Button" at bounding box center [645, 335] width 180 height 24
click at [646, 391] on div "ACW-210-MC" at bounding box center [644, 389] width 173 height 22
click at [804, 322] on button "Select Button" at bounding box center [831, 334] width 180 height 24
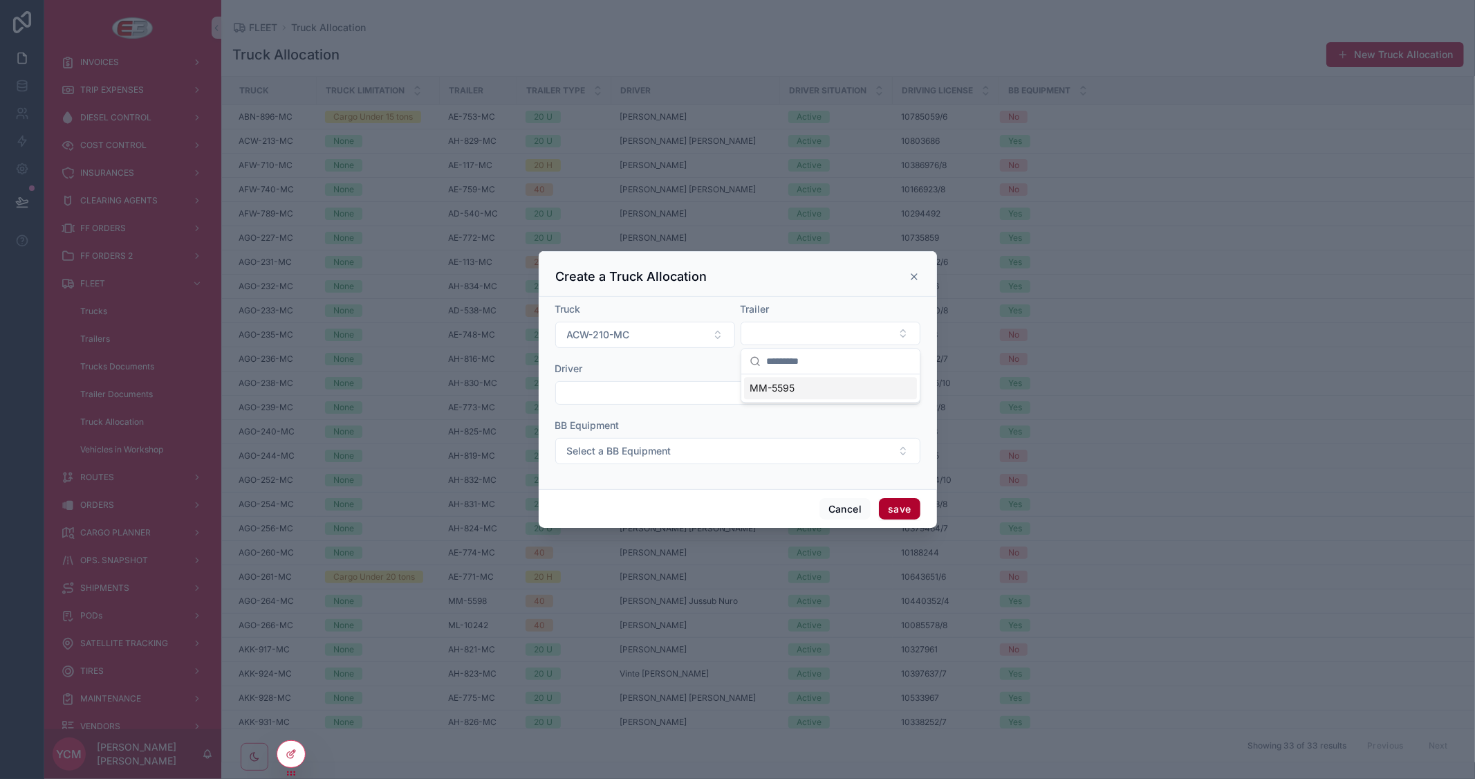
click at [789, 389] on span "MM-5595" at bounding box center [772, 388] width 45 height 14
click at [735, 454] on button "Select a BB Equipment" at bounding box center [737, 451] width 365 height 26
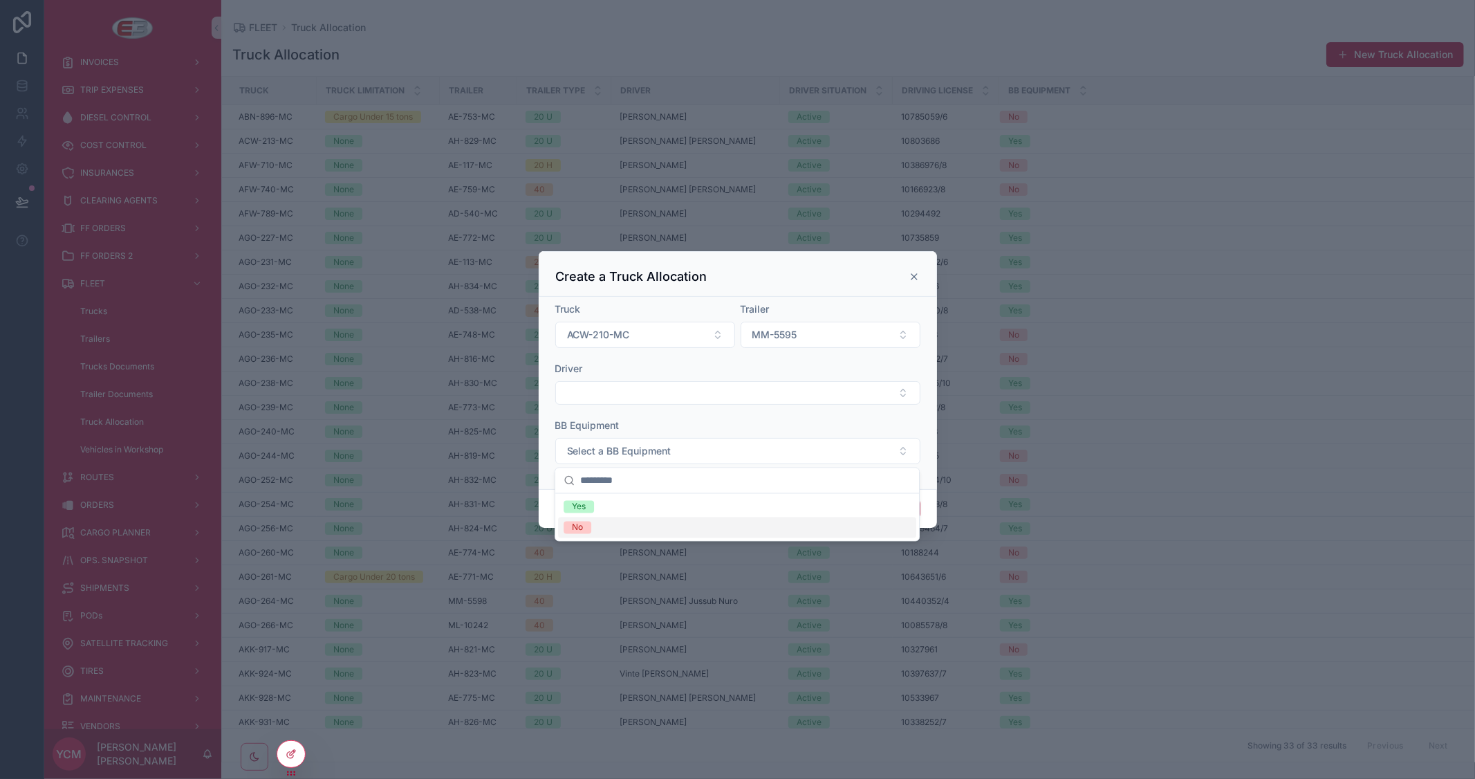
click at [648, 528] on div "No" at bounding box center [737, 527] width 358 height 21
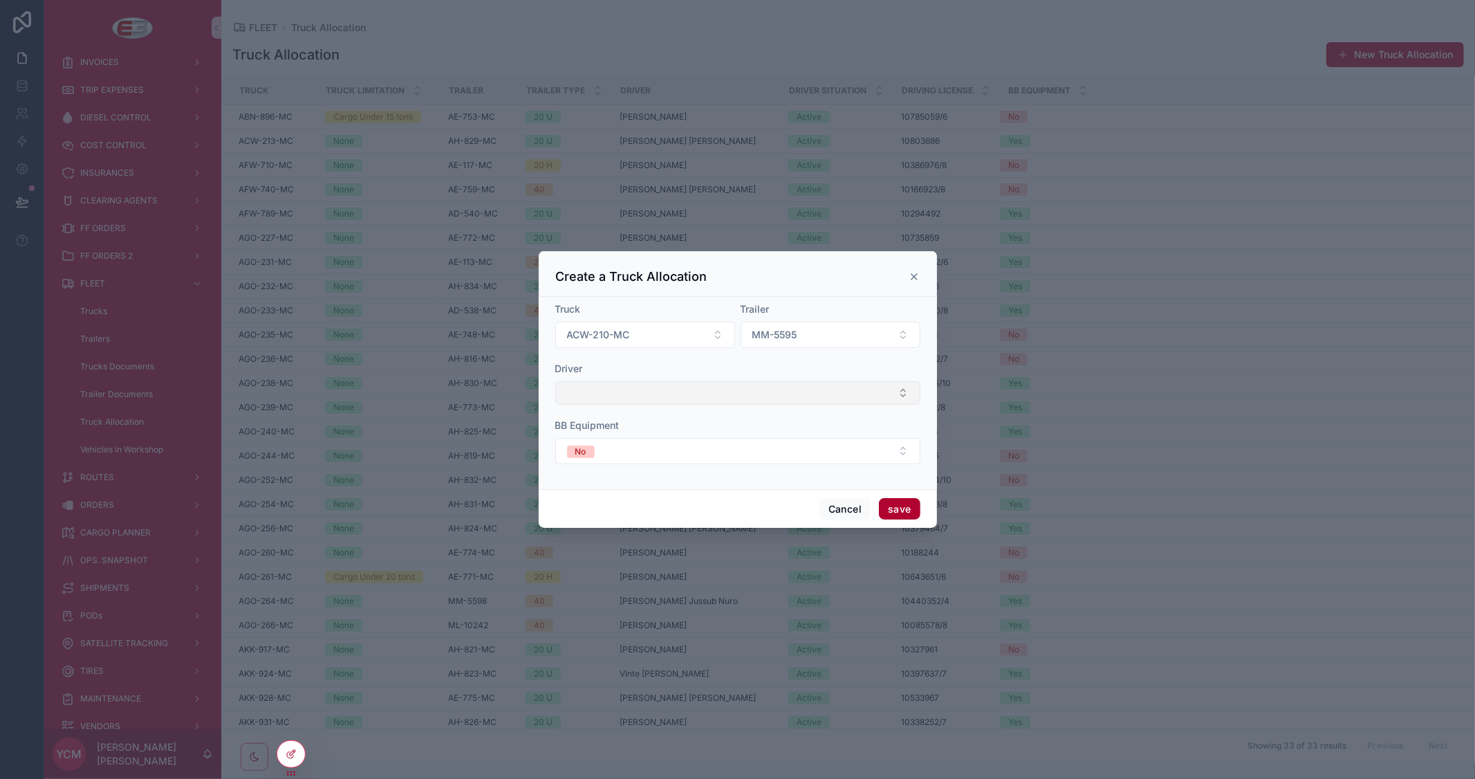
click at [686, 392] on button "Select Button" at bounding box center [737, 393] width 365 height 24
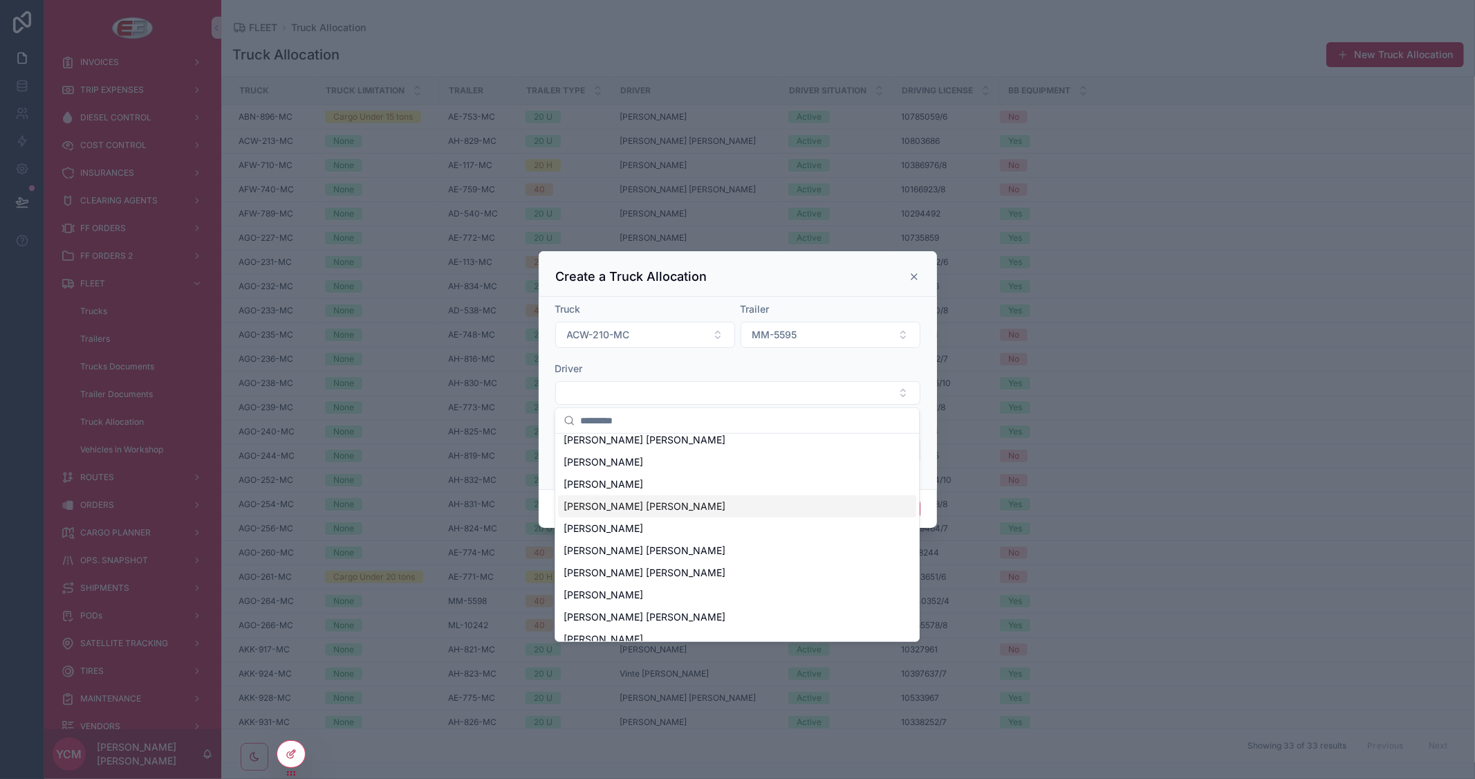
scroll to position [77, 0]
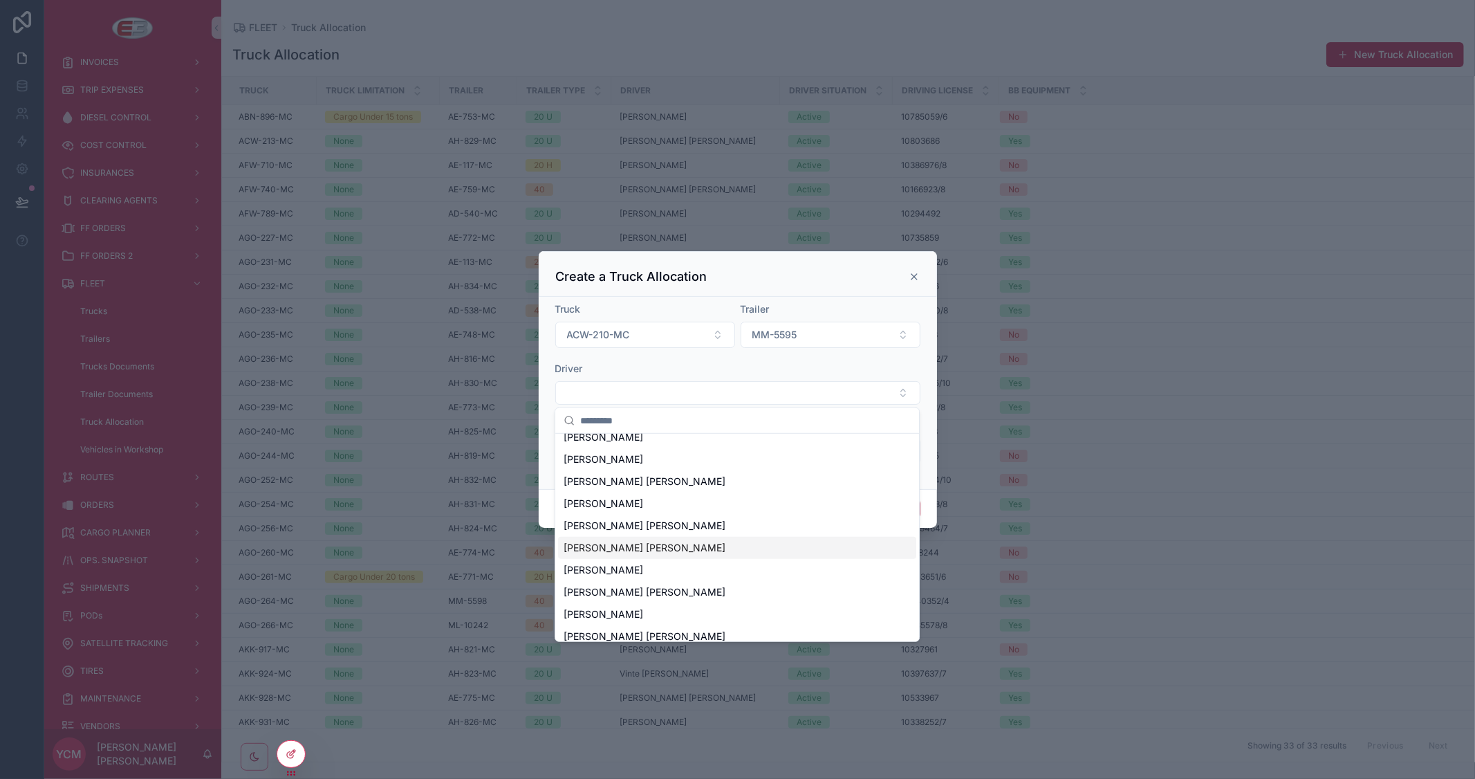
click at [660, 550] on span "Armindo Basílio Manuel" at bounding box center [645, 548] width 162 height 14
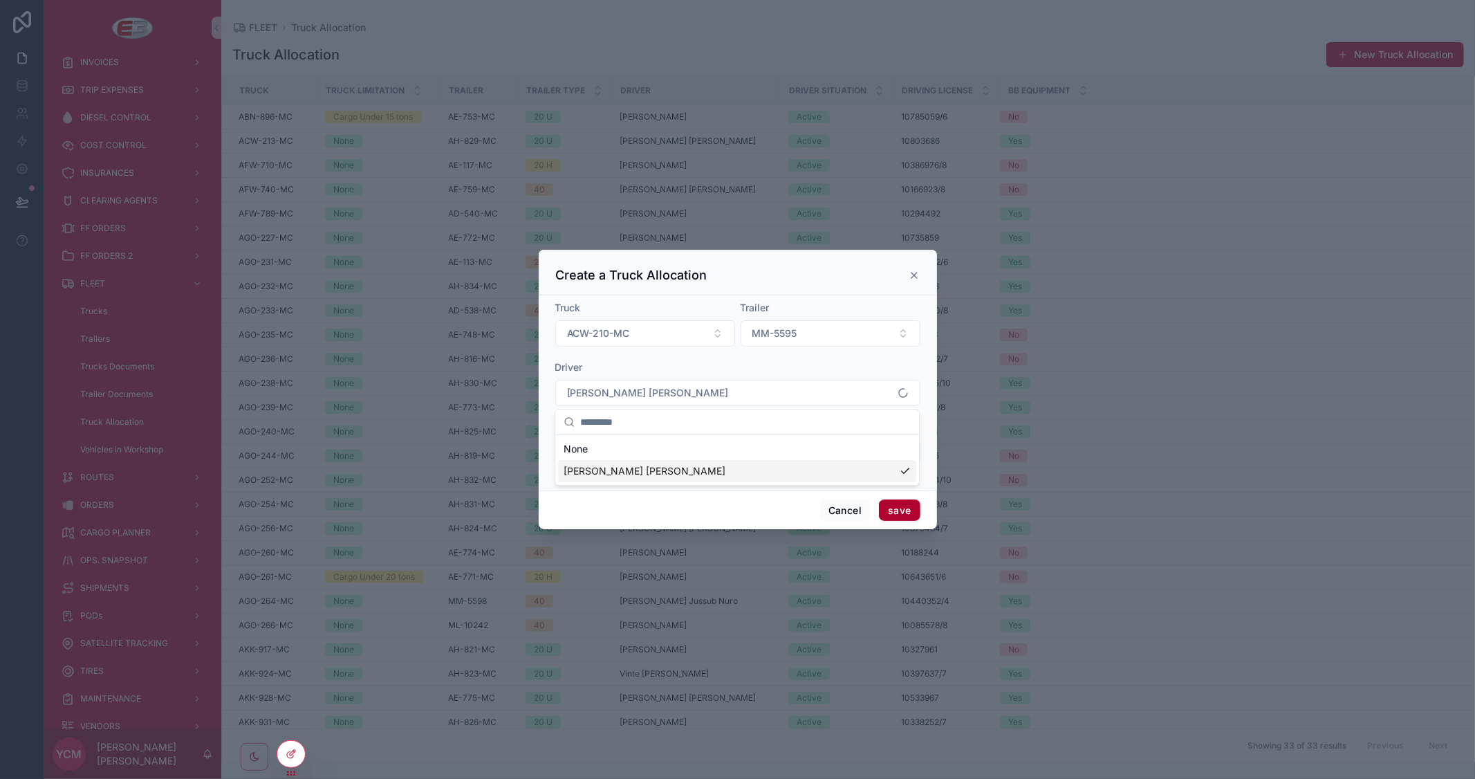
scroll to position [0, 0]
click at [904, 515] on button "save" at bounding box center [899, 510] width 41 height 22
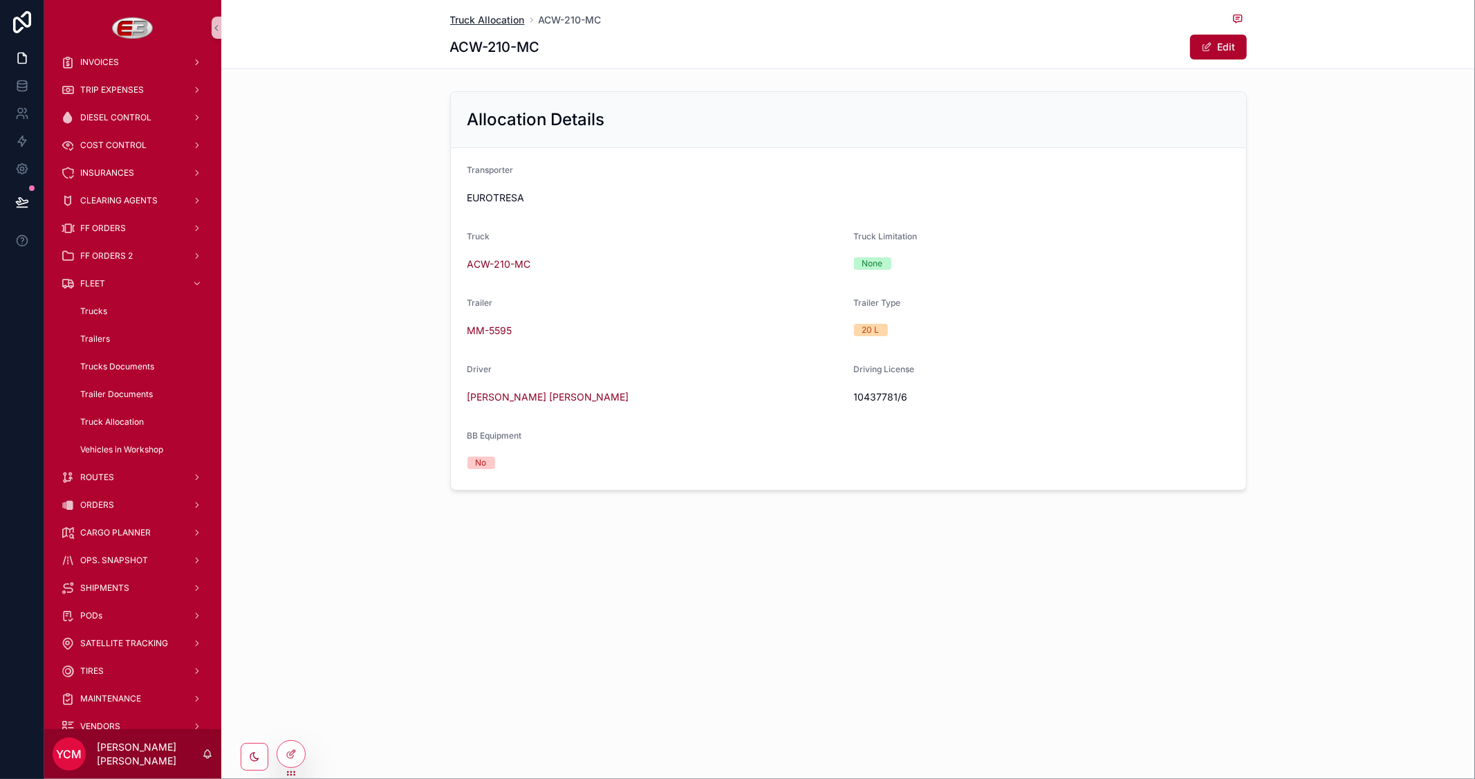
click at [500, 16] on span "Truck Allocation" at bounding box center [487, 20] width 75 height 14
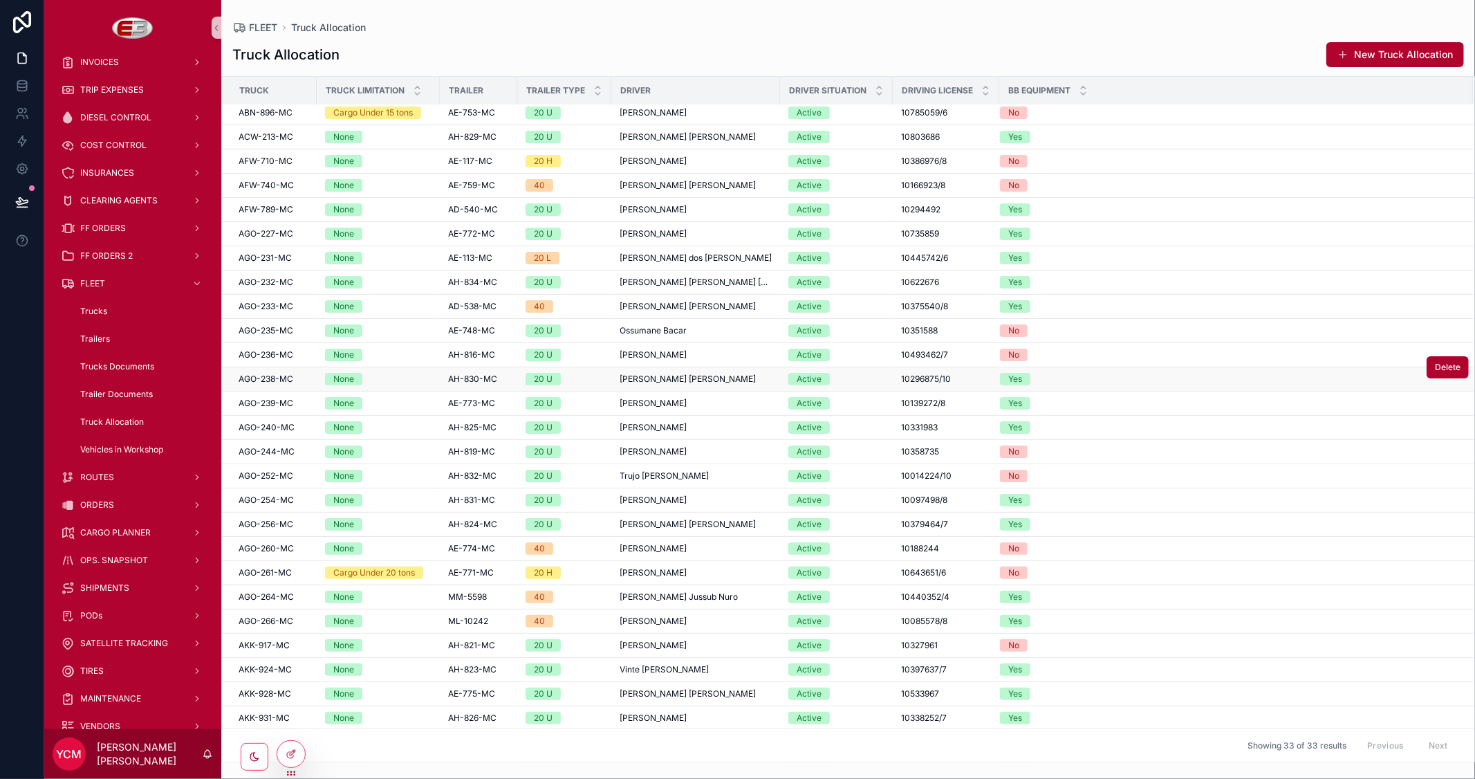
scroll to position [175, 0]
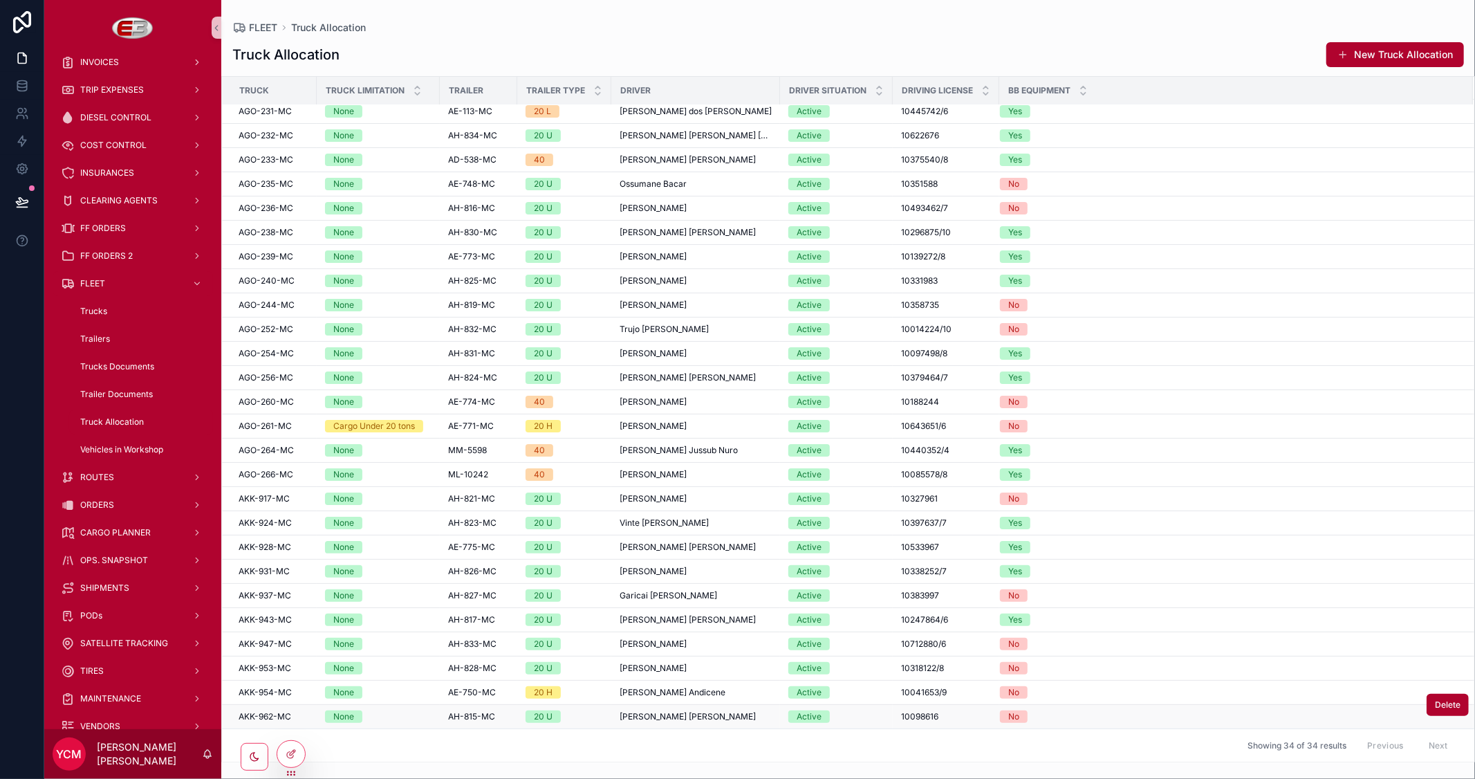
click at [423, 716] on div "None" at bounding box center [378, 716] width 106 height 12
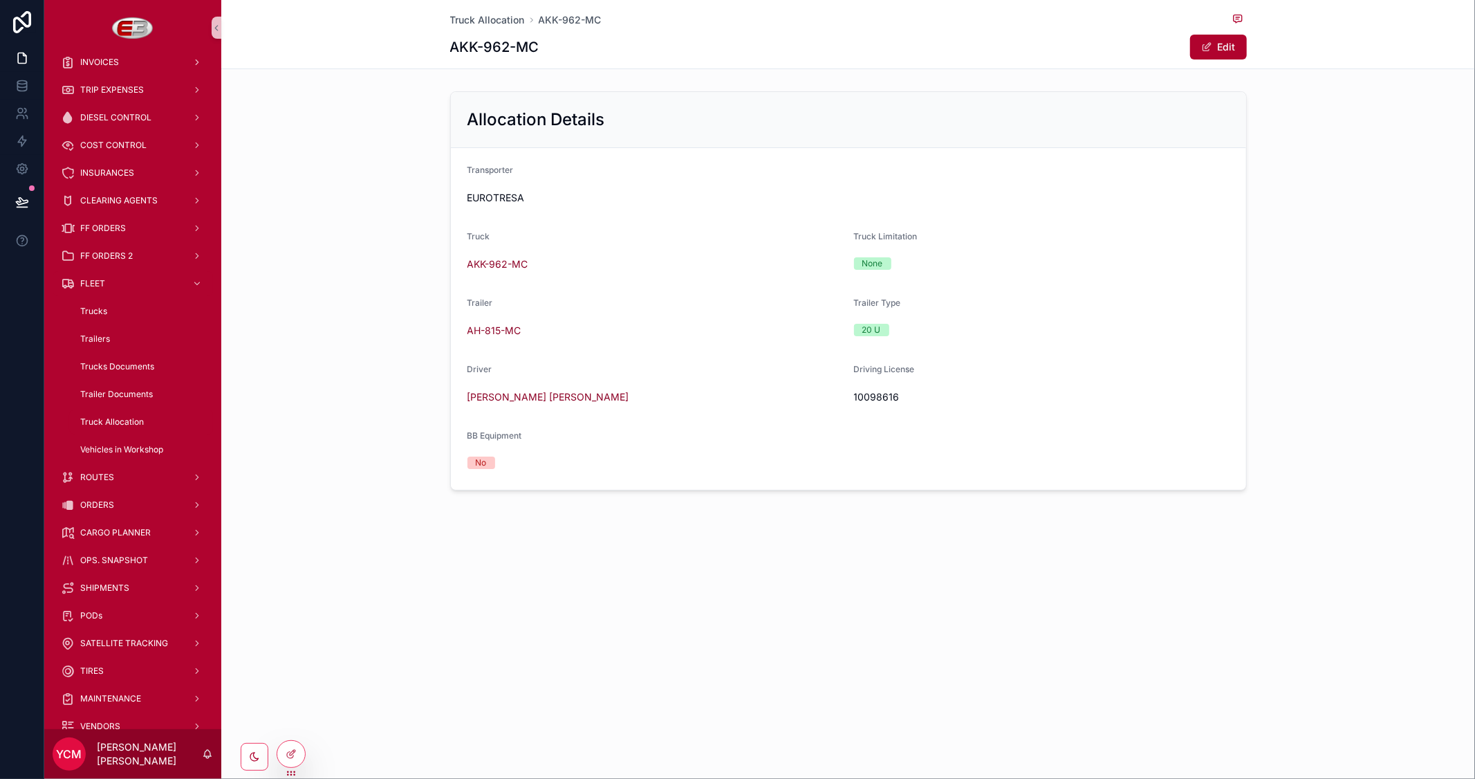
click at [597, 340] on div "AH-815-MC" at bounding box center [654, 330] width 375 height 22
click at [1222, 50] on button "Edit" at bounding box center [1218, 47] width 57 height 25
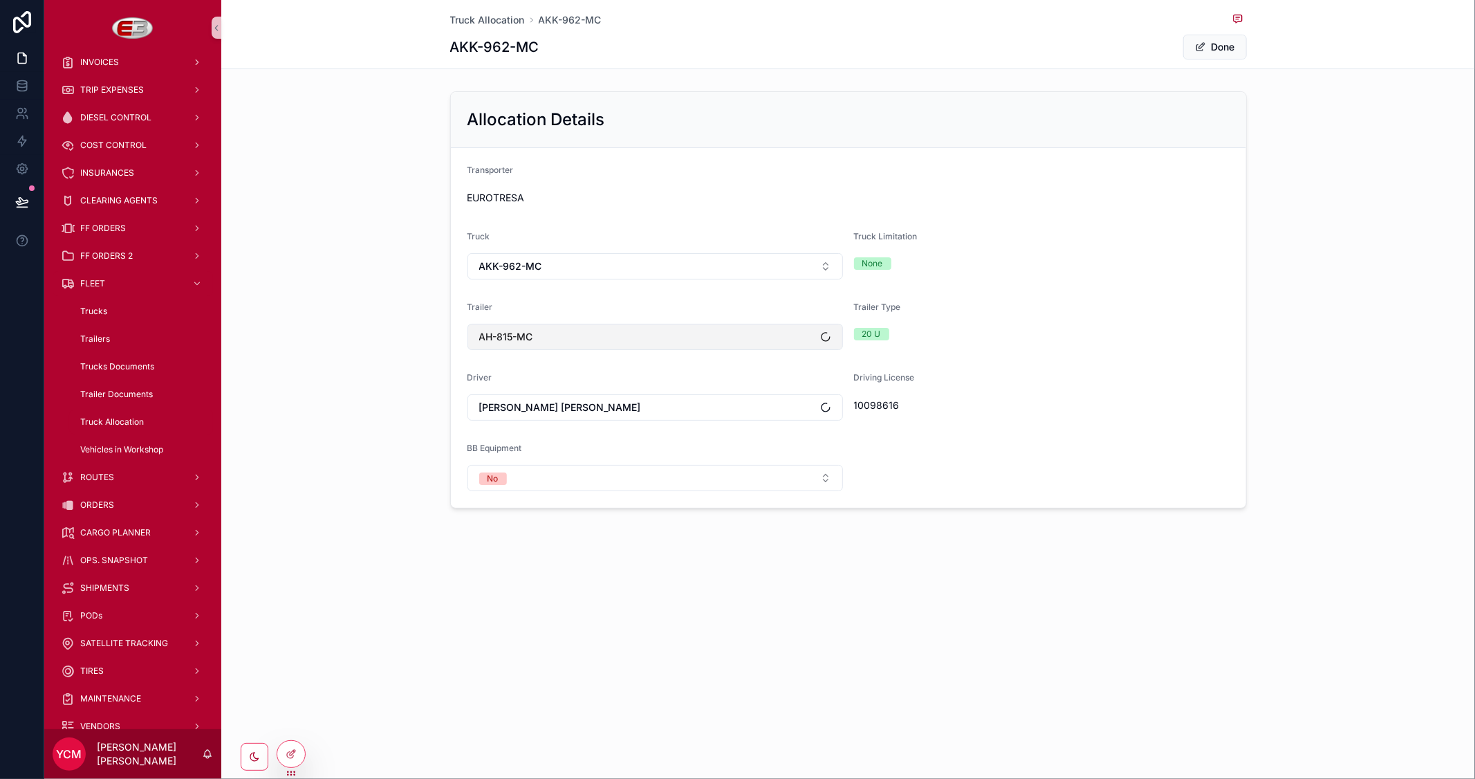
click at [569, 342] on button "AH-815-MC" at bounding box center [654, 337] width 375 height 26
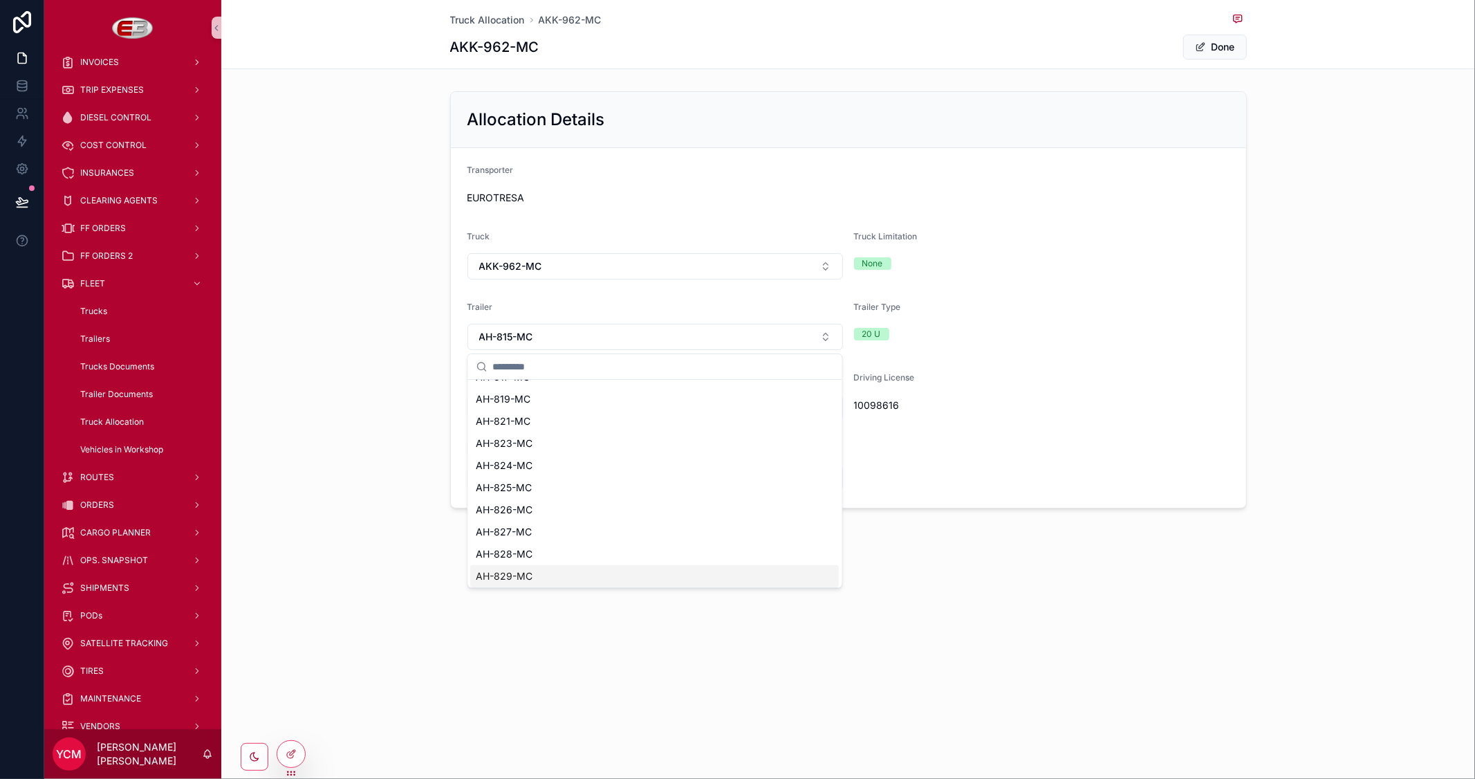
scroll to position [837, 0]
click at [571, 544] on div "MM-5595" at bounding box center [655, 552] width 369 height 22
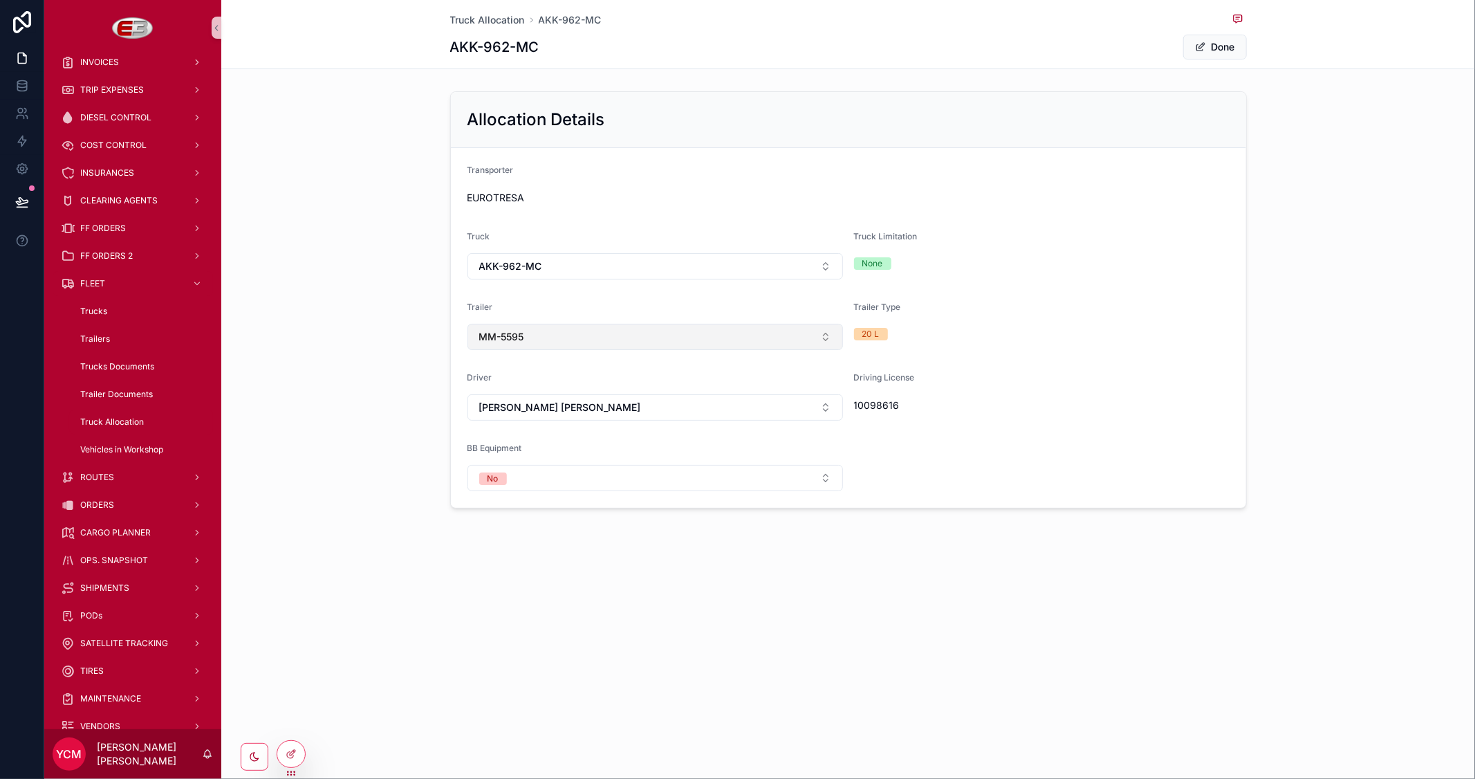
click at [653, 337] on button "MM-5595" at bounding box center [654, 337] width 375 height 26
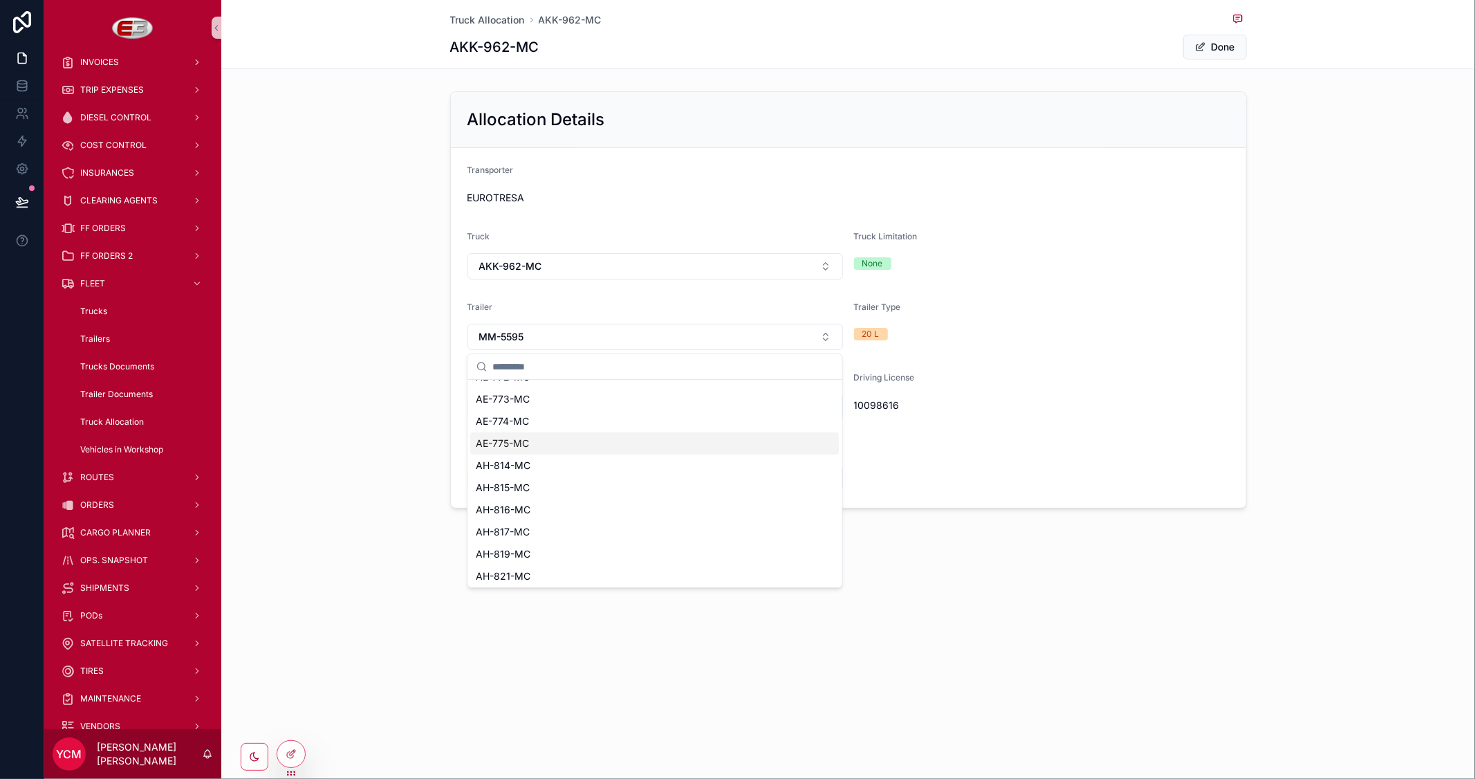
scroll to position [461, 0]
click at [530, 487] on div "AH-815-MC" at bounding box center [655, 486] width 369 height 22
click at [1222, 51] on button "Done" at bounding box center [1215, 47] width 64 height 25
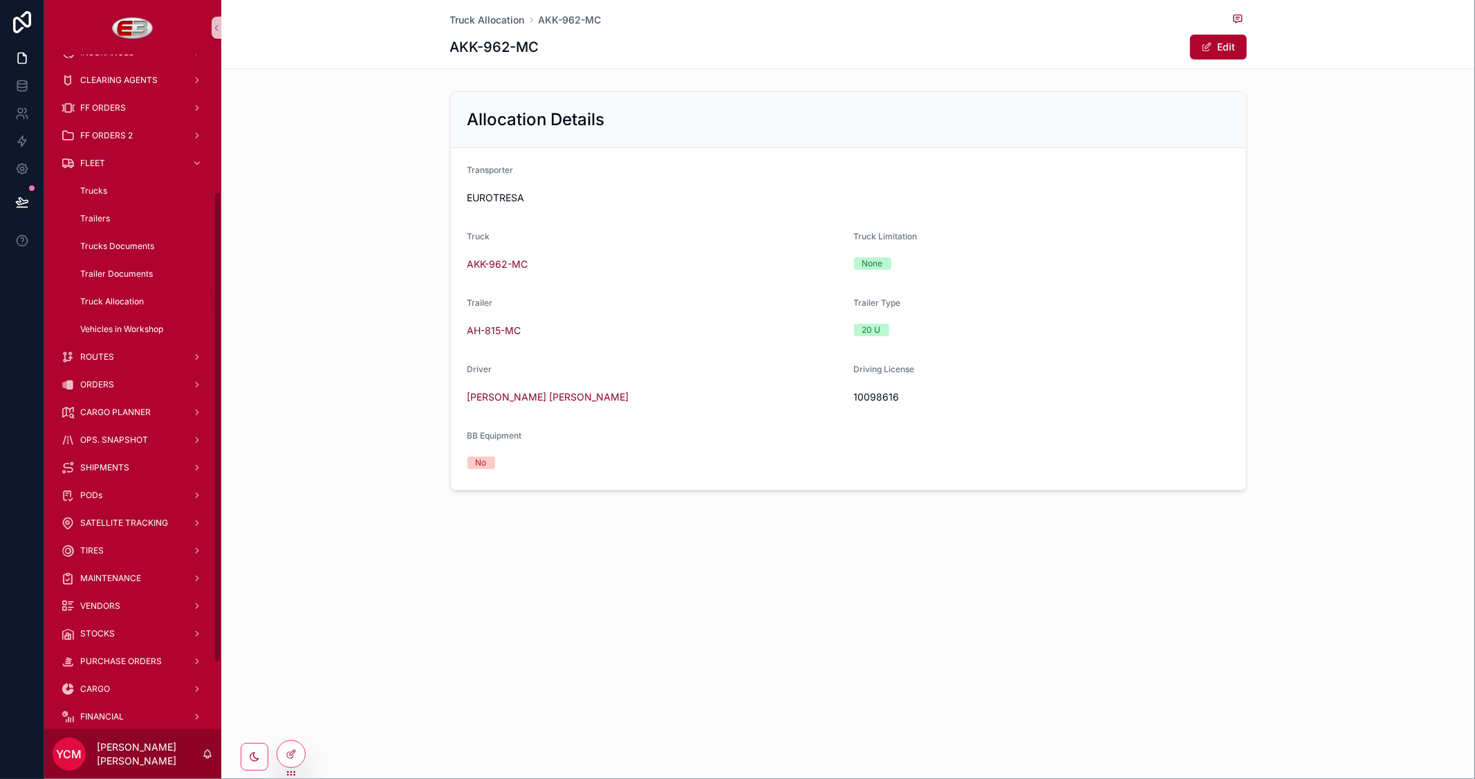
scroll to position [291, 0]
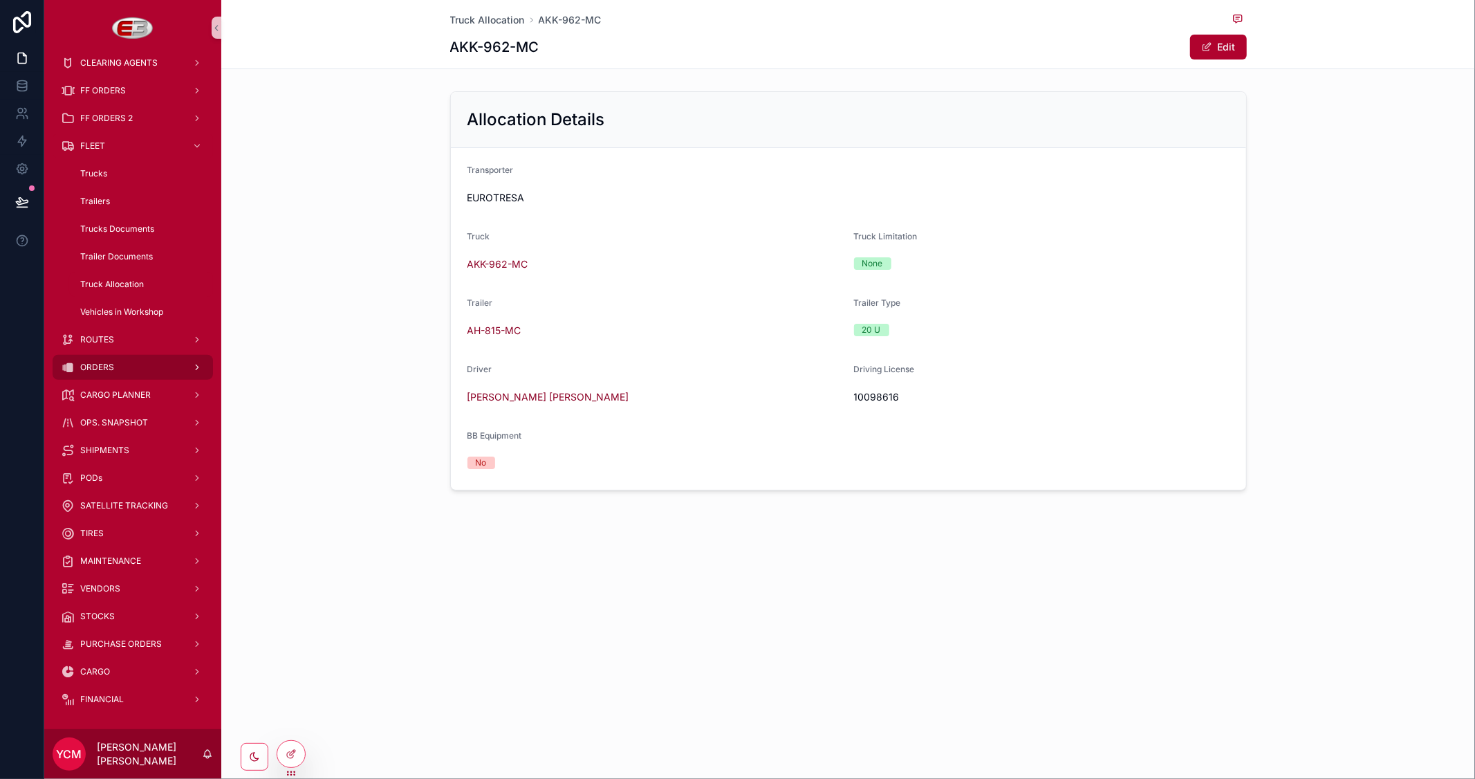
click at [123, 369] on div "ORDERS" at bounding box center [133, 367] width 144 height 22
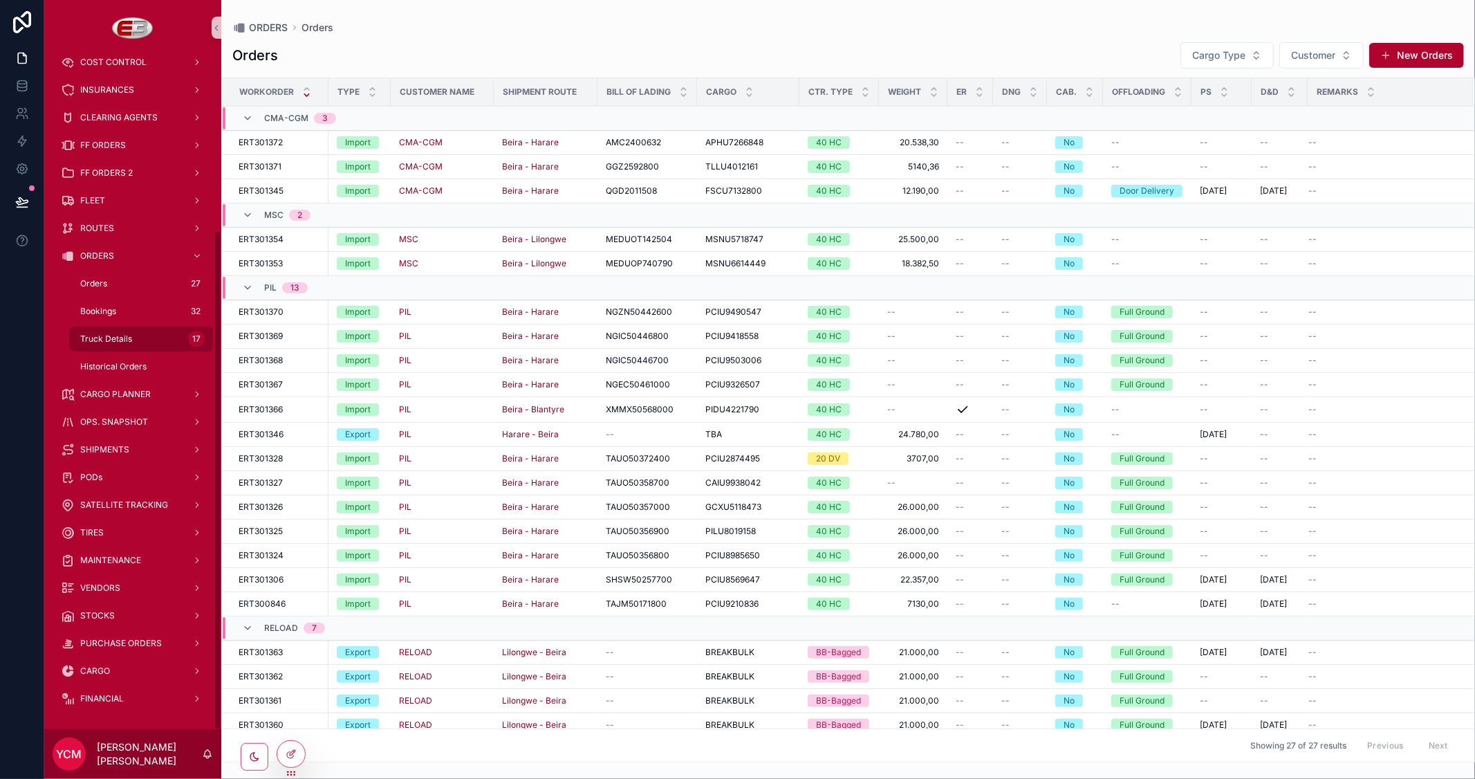
scroll to position [236, 0]
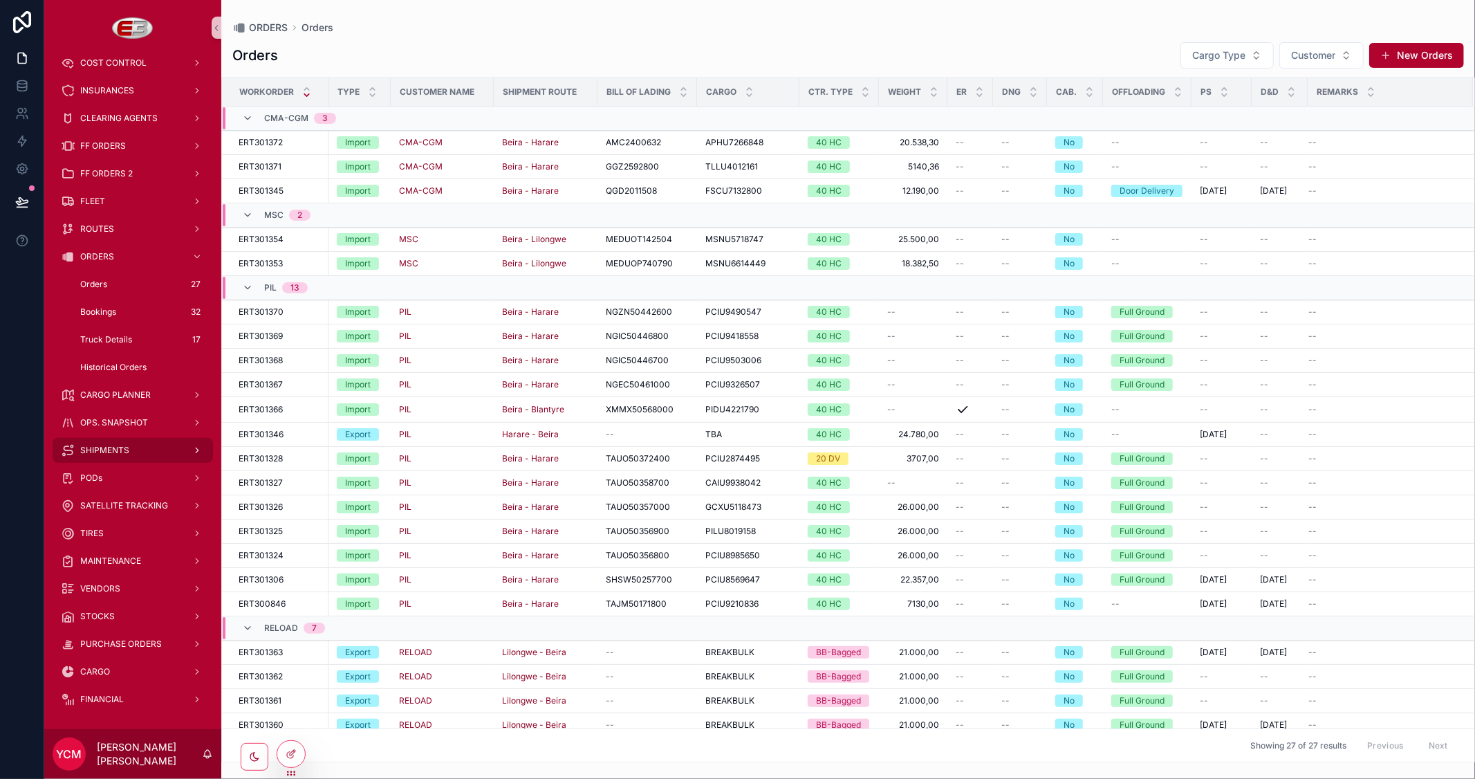
click at [127, 443] on div "SHIPMENTS" at bounding box center [133, 450] width 144 height 22
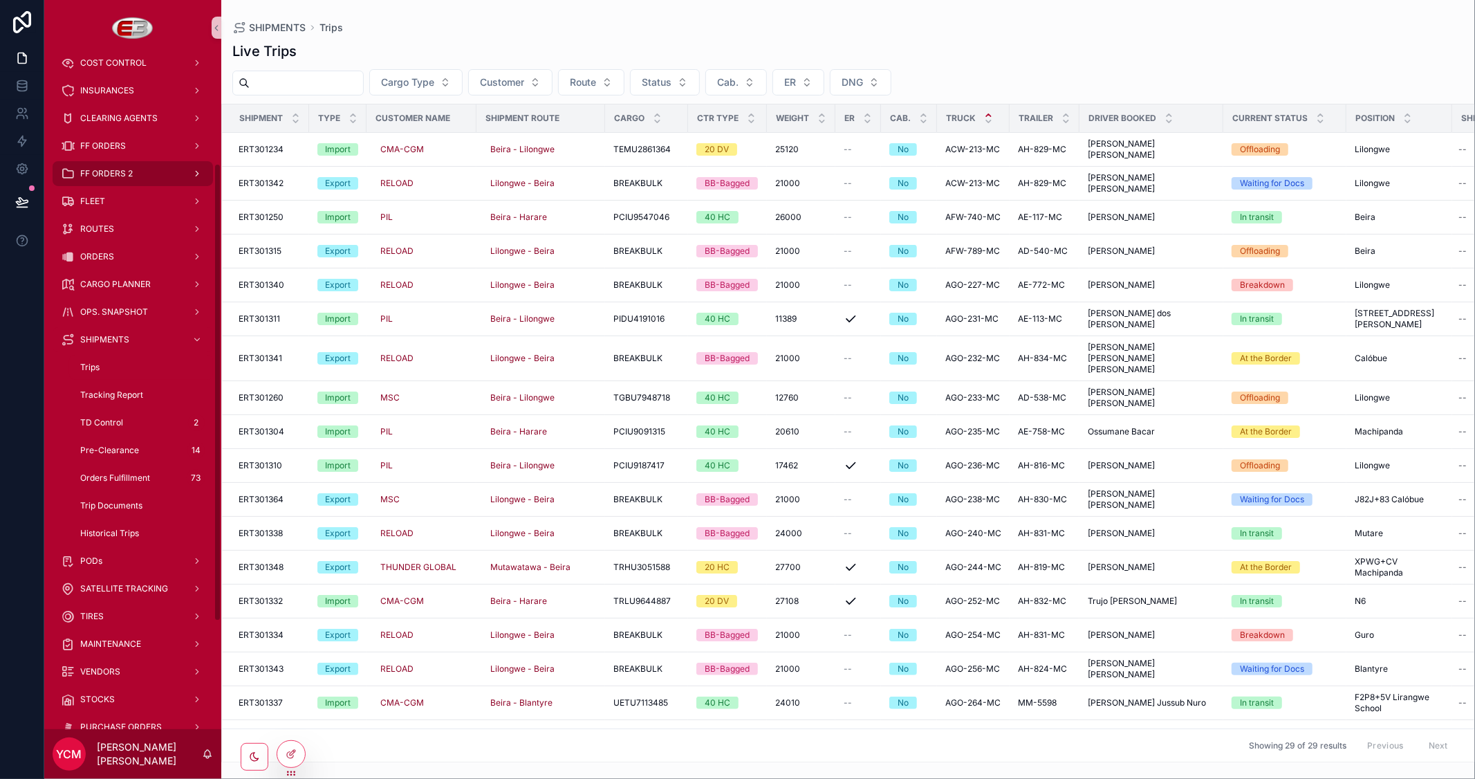
click at [95, 179] on span "FF ORDERS 2" at bounding box center [106, 173] width 53 height 11
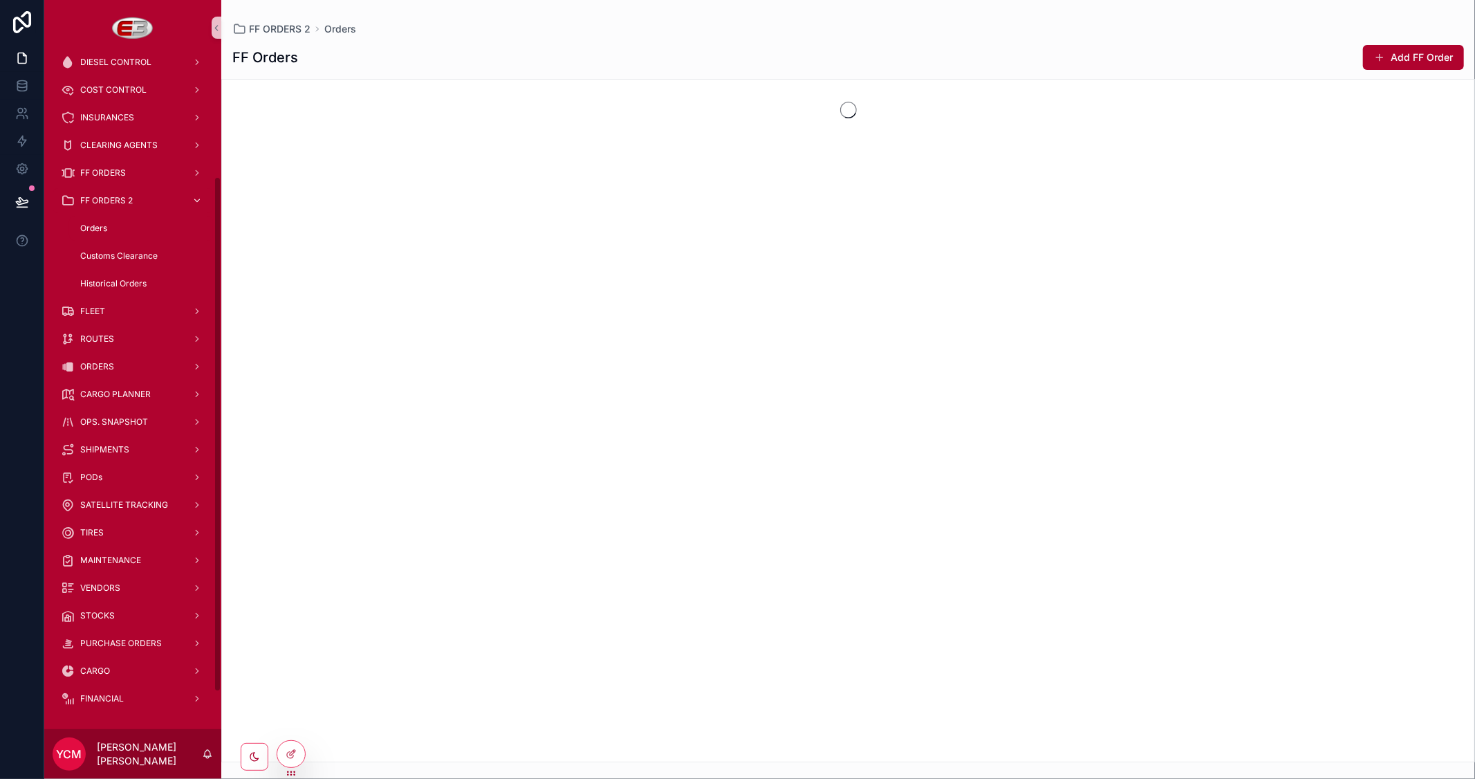
scroll to position [159, 0]
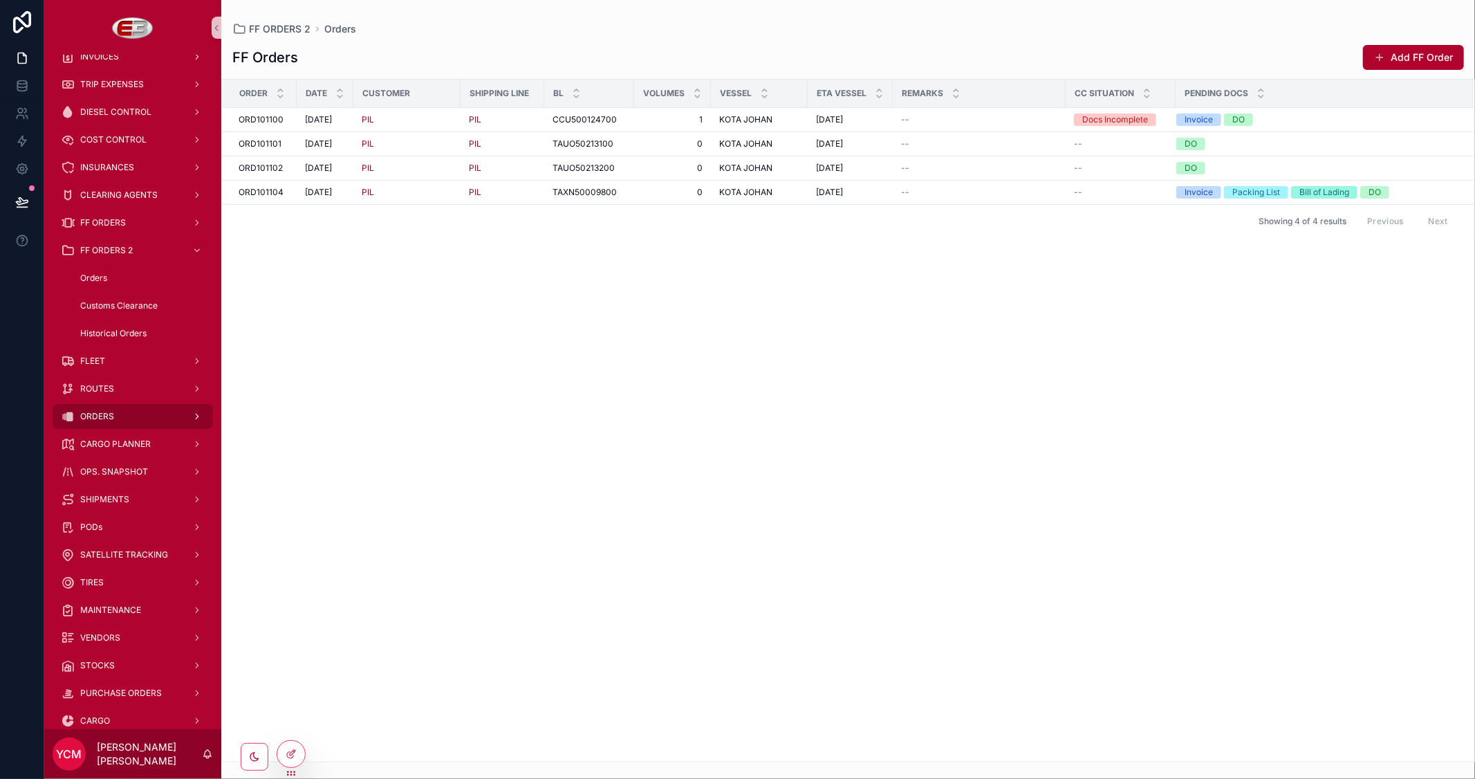
click at [106, 412] on span "ORDERS" at bounding box center [97, 416] width 34 height 11
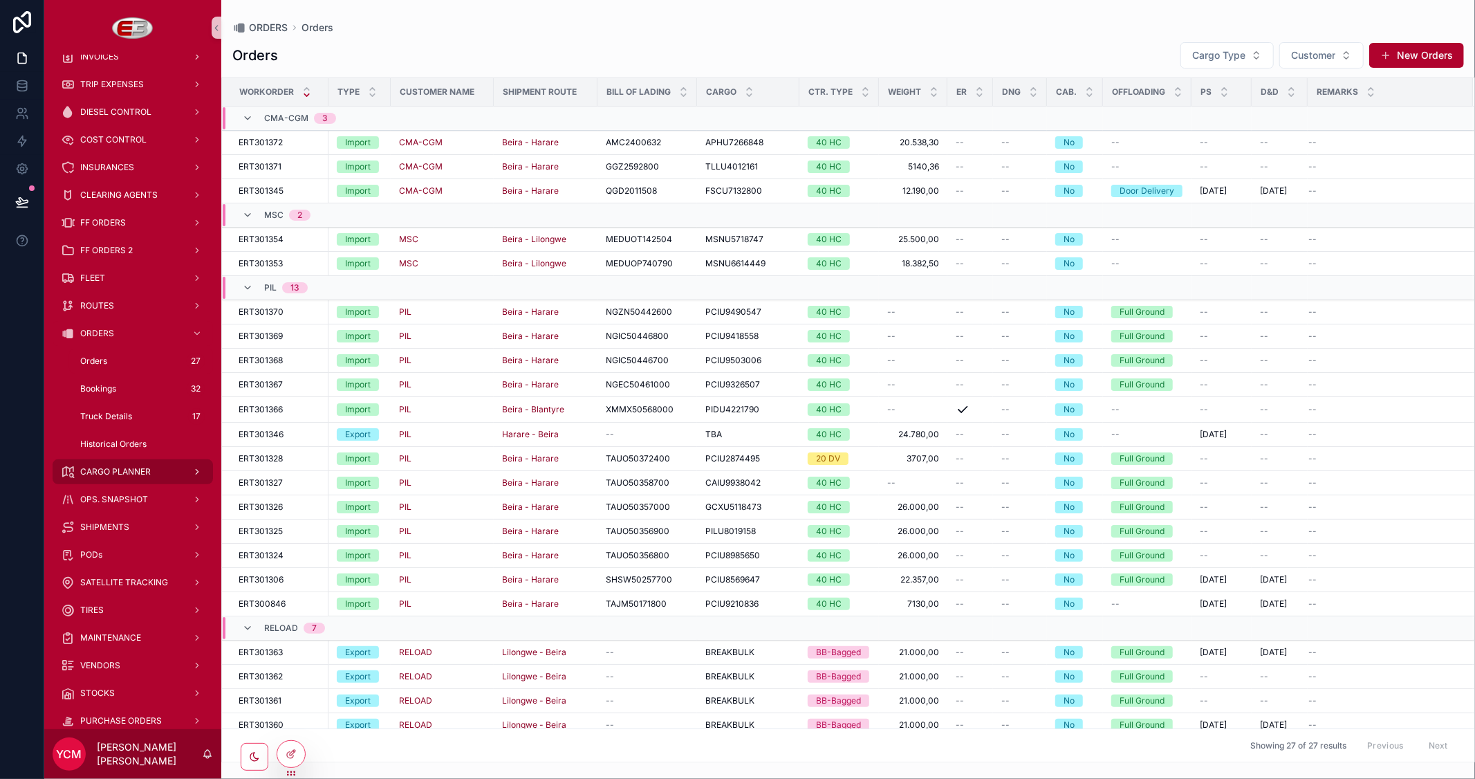
click at [119, 471] on span "CARGO PLANNER" at bounding box center [115, 471] width 71 height 11
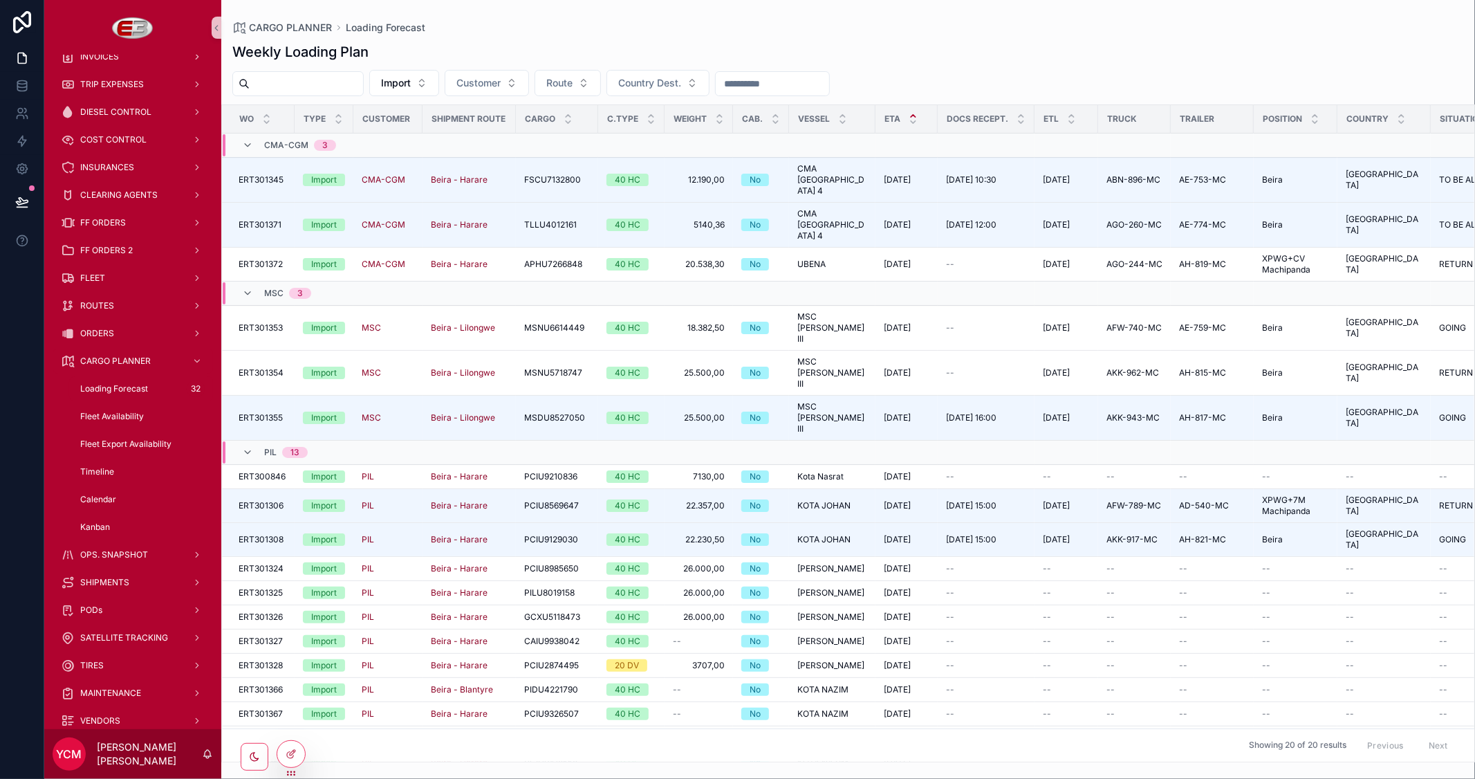
click at [120, 385] on span "Loading Forecast" at bounding box center [114, 388] width 68 height 11
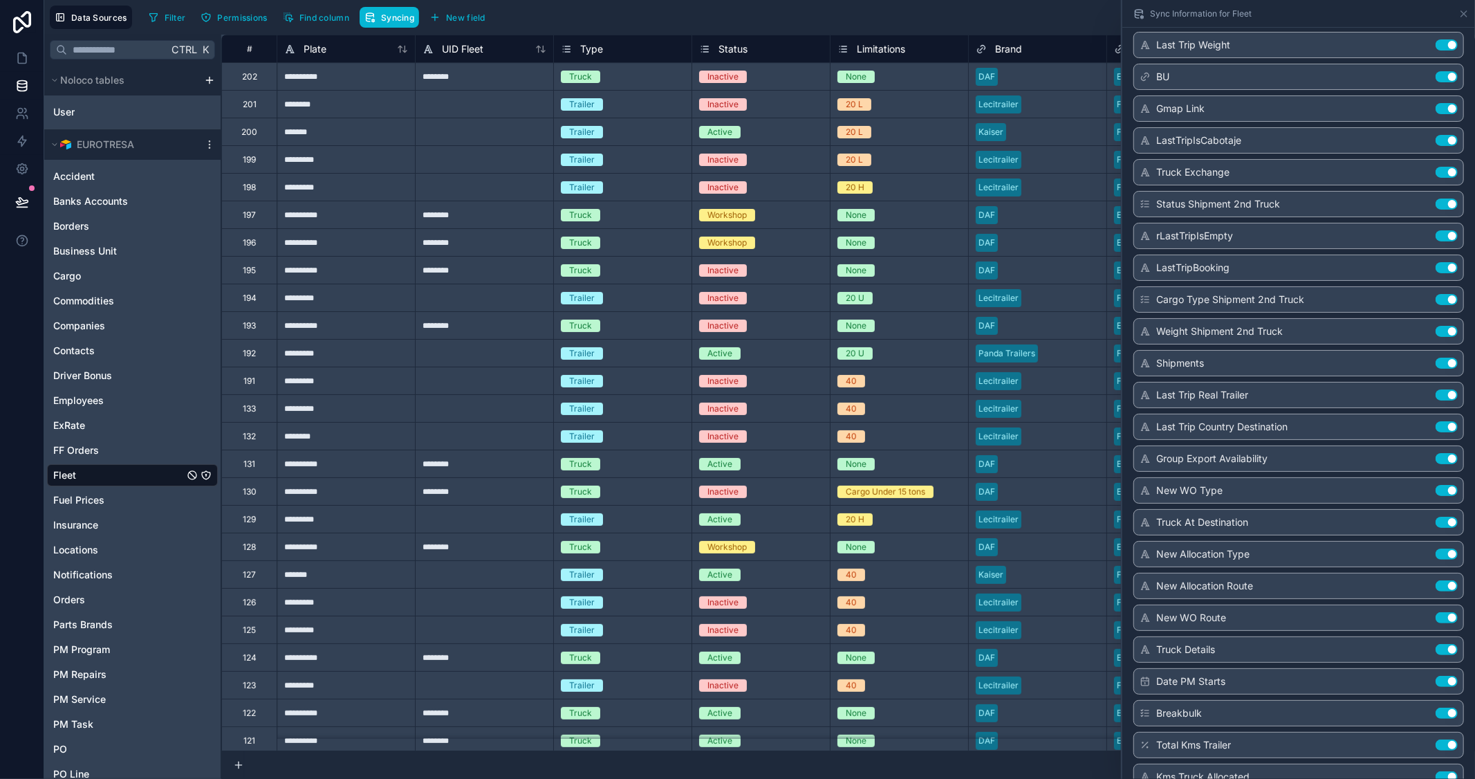
scroll to position [1646, 0]
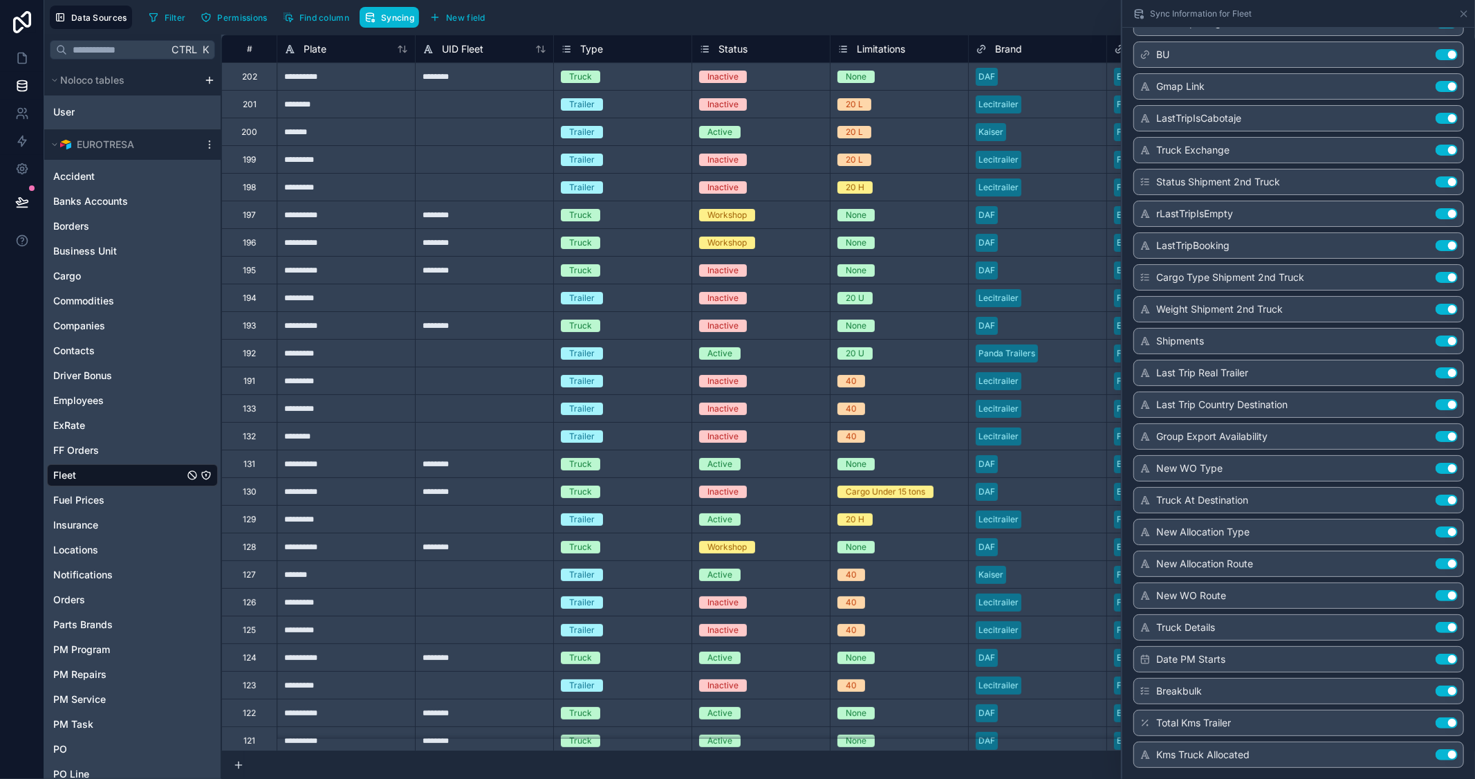
click at [1211, 718] on span "Total Kms Trailer" at bounding box center [1193, 723] width 75 height 14
drag, startPoint x: 1142, startPoint y: 725, endPoint x: 1143, endPoint y: 696, distance: 29.1
click at [1208, 718] on span "Total Kms Trailer" at bounding box center [1193, 723] width 75 height 14
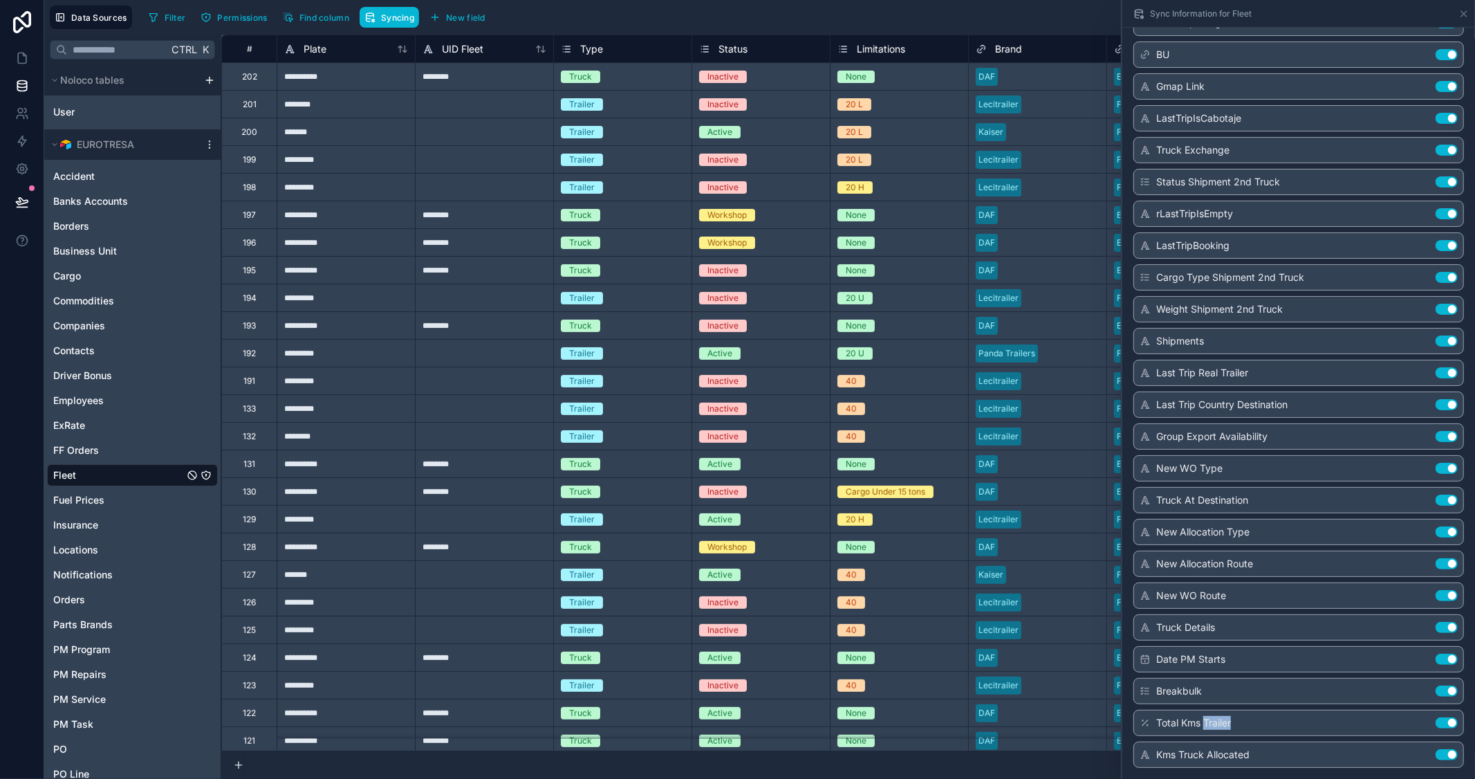
click at [1208, 718] on span "Total Kms Trailer" at bounding box center [1193, 723] width 75 height 14
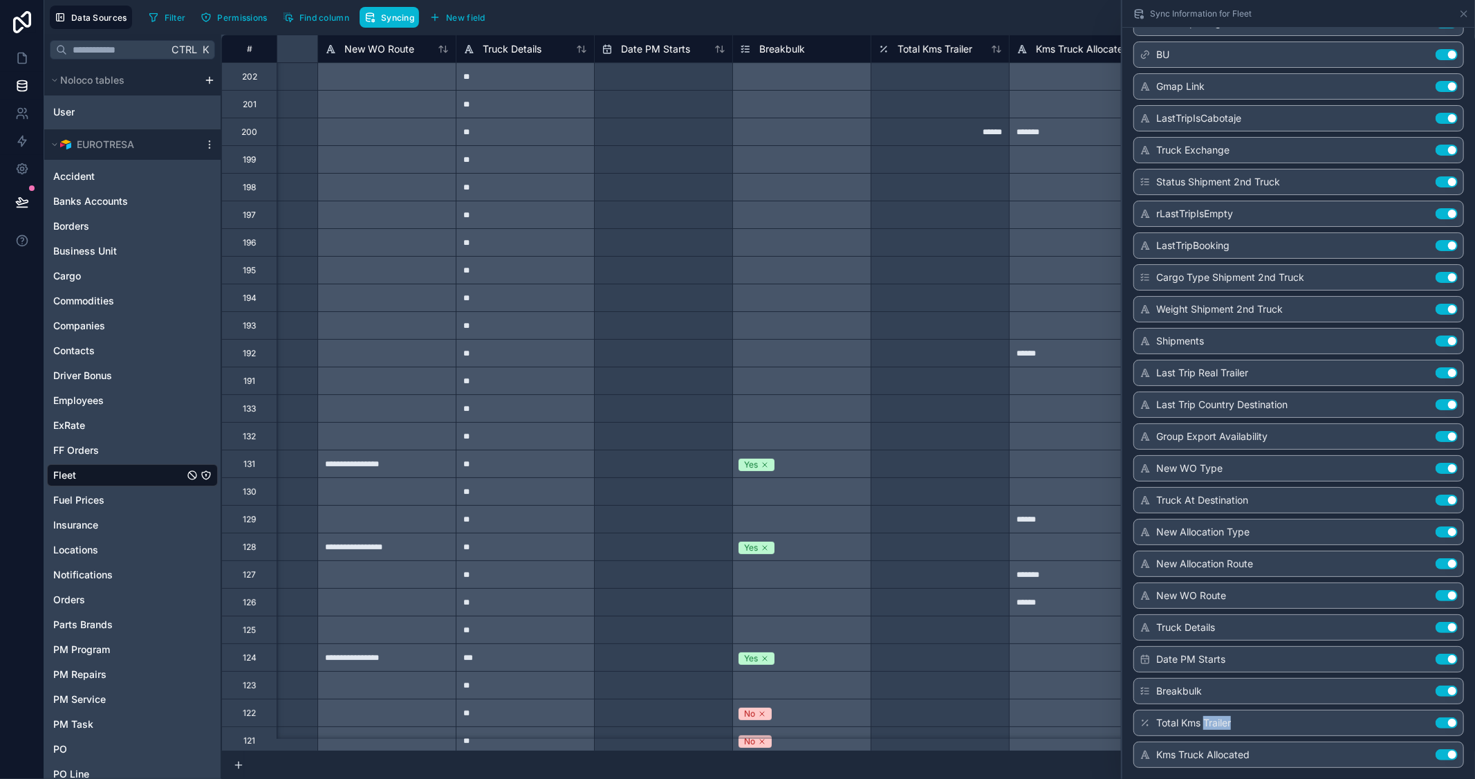
scroll to position [0, 9290]
